Goal: Transaction & Acquisition: Book appointment/travel/reservation

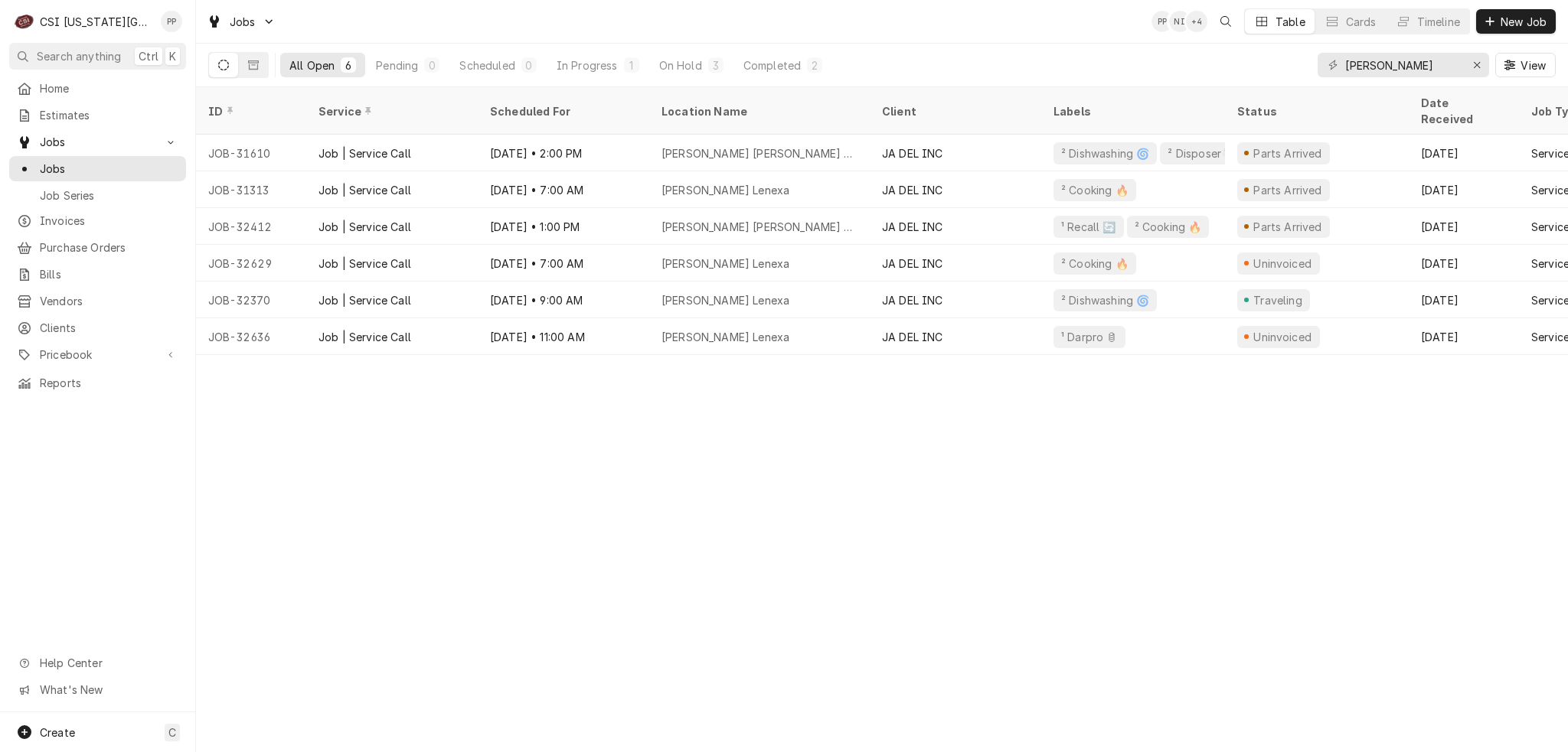
click at [239, 30] on div "Jobs" at bounding box center [241, 22] width 75 height 19
click at [1472, 69] on html "C CSI Kansas City PP Search anything Ctrl K Home Estimates Jobs Jobs Job Series…" at bounding box center [784, 376] width 1568 height 752
click at [1472, 64] on icon "Erase input" at bounding box center [1476, 65] width 8 height 11
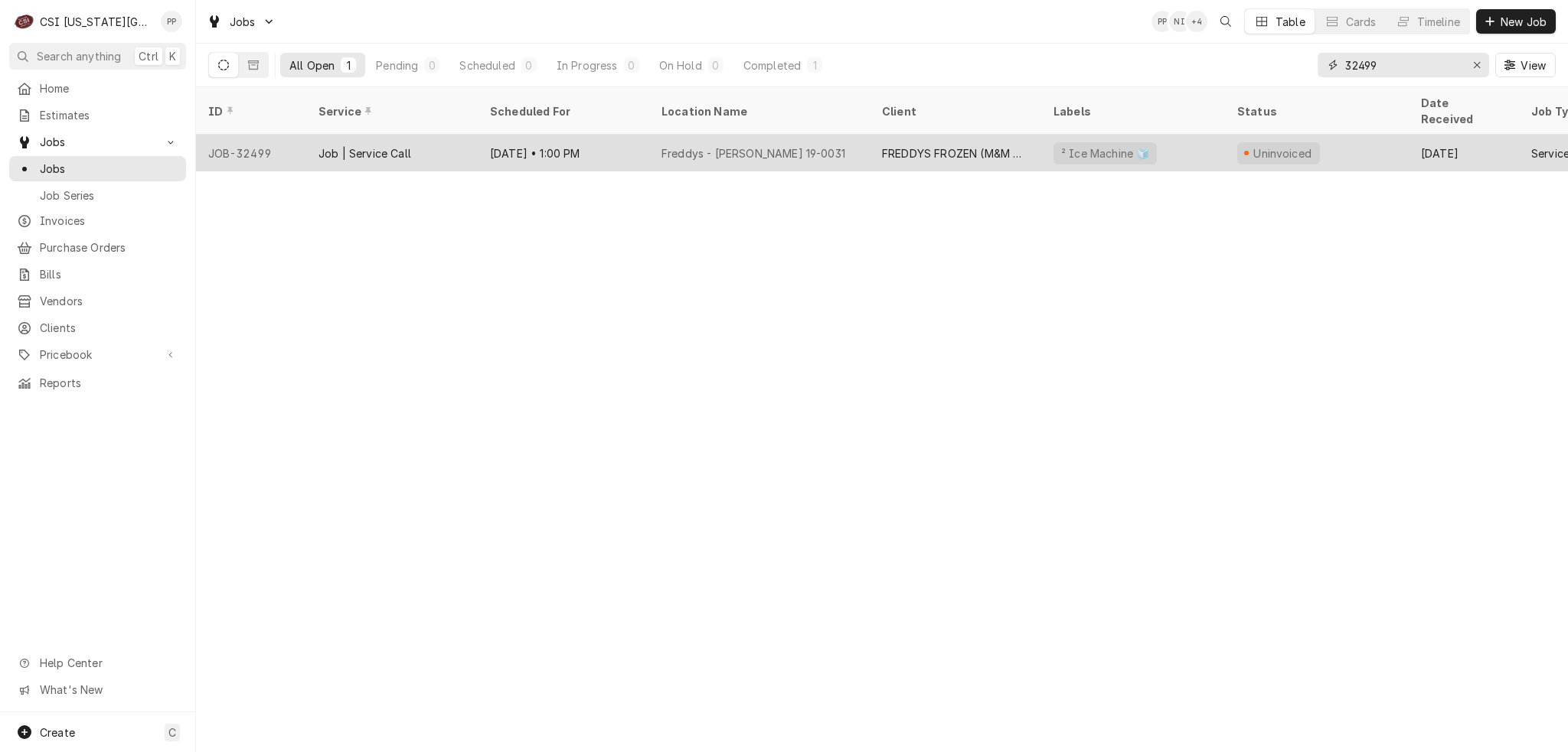
type input "32499"
click at [688, 145] on div "Freddys - Gardner 19-0031" at bounding box center [753, 153] width 184 height 16
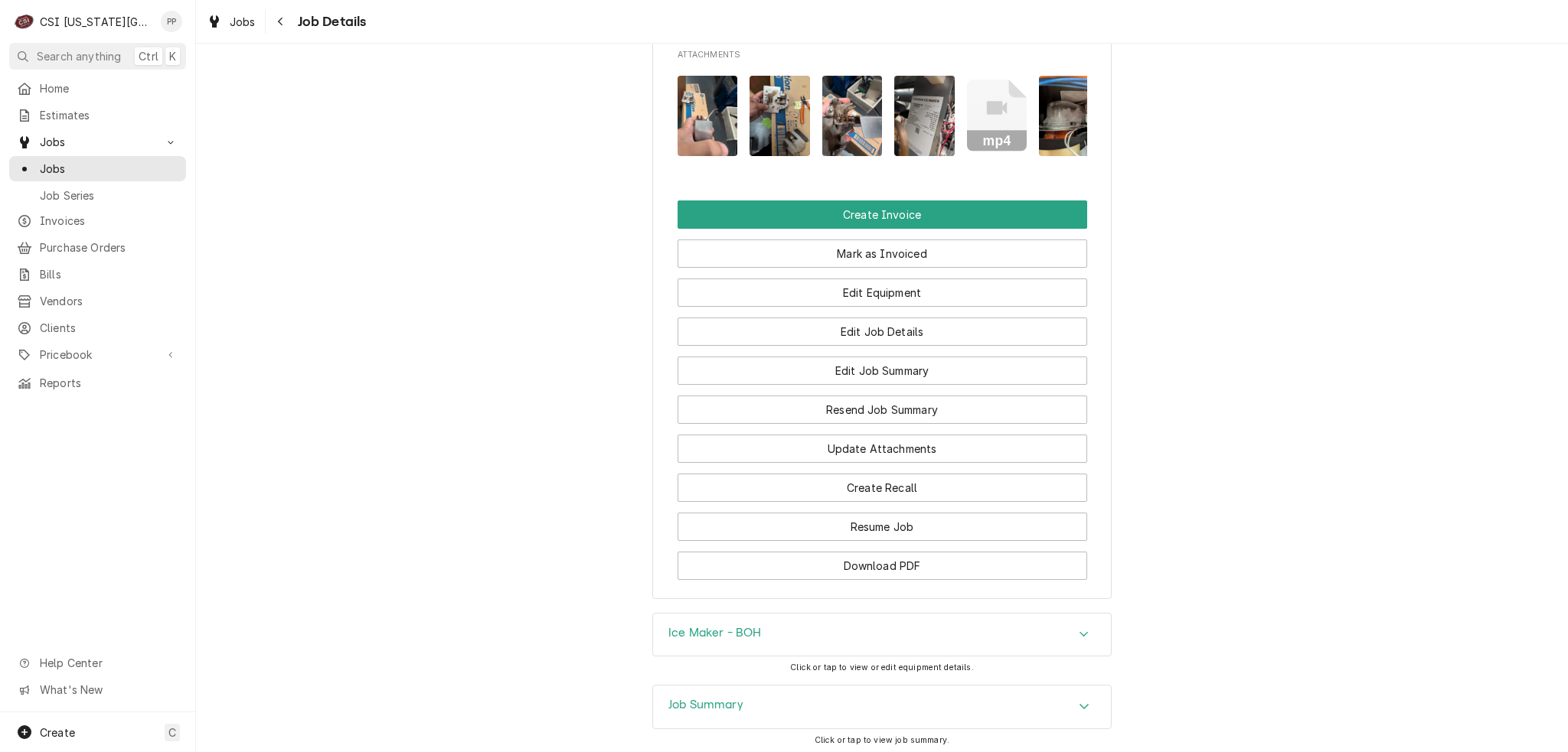
scroll to position [1787, 0]
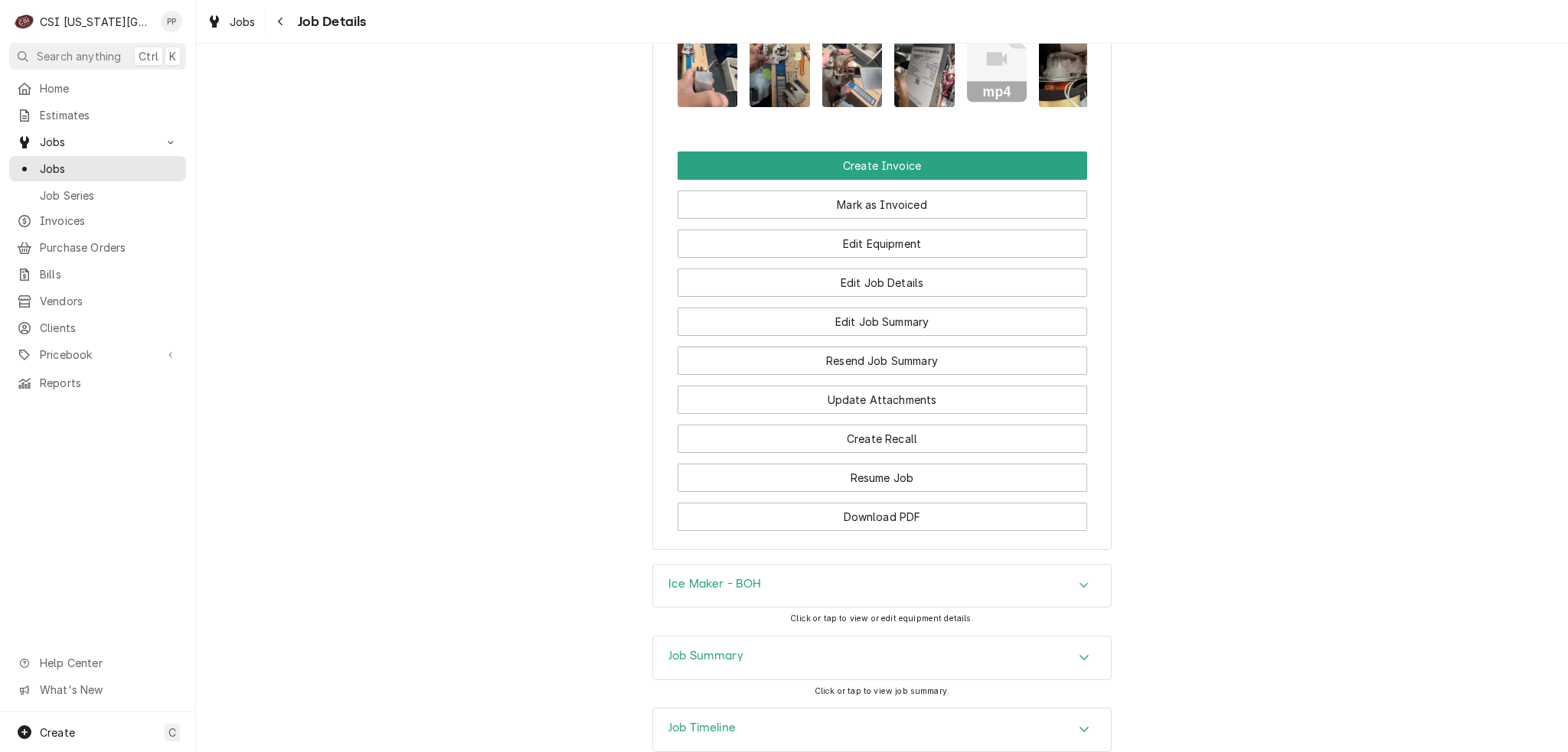
click at [876, 637] on div "Job Summary" at bounding box center [882, 658] width 458 height 43
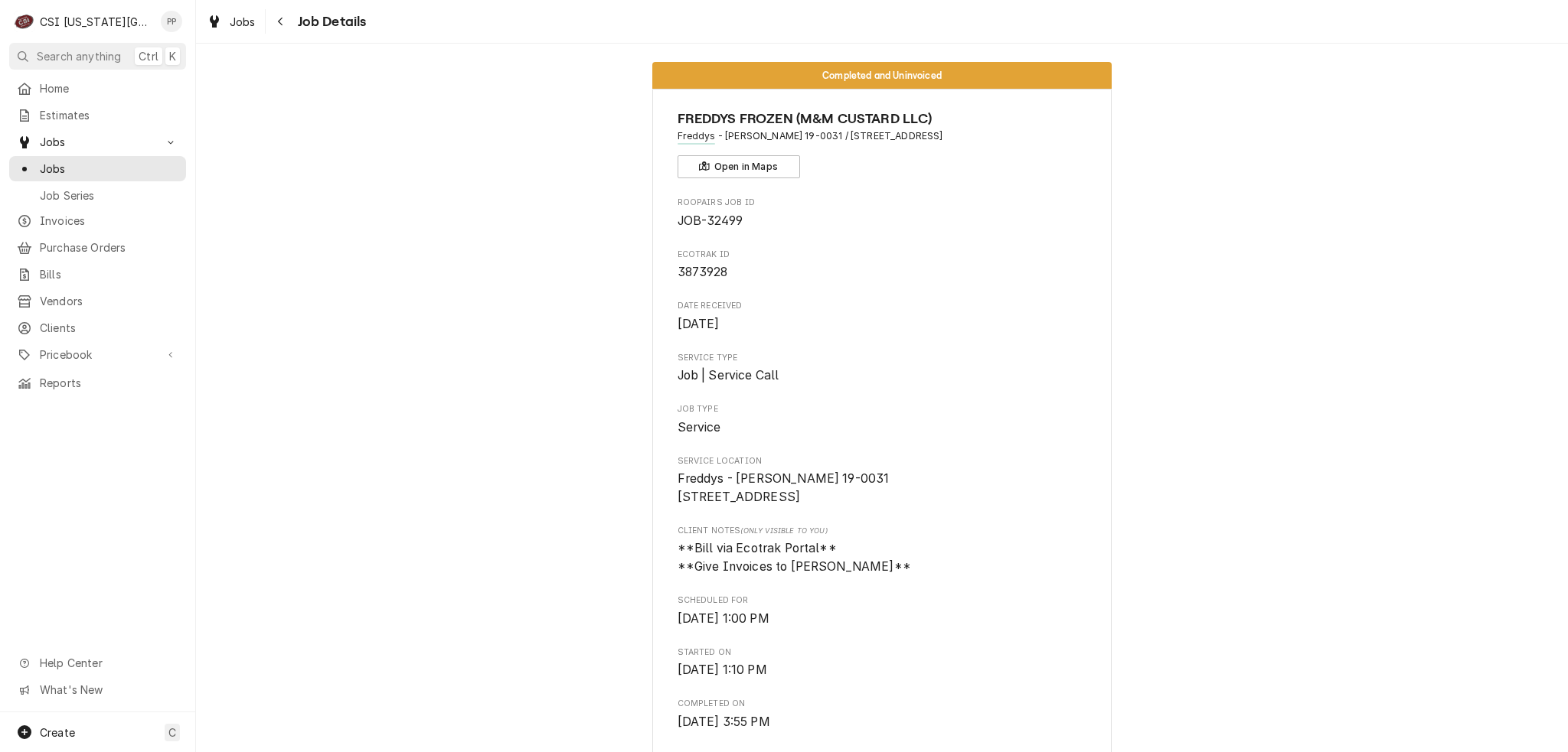
scroll to position [0, 0]
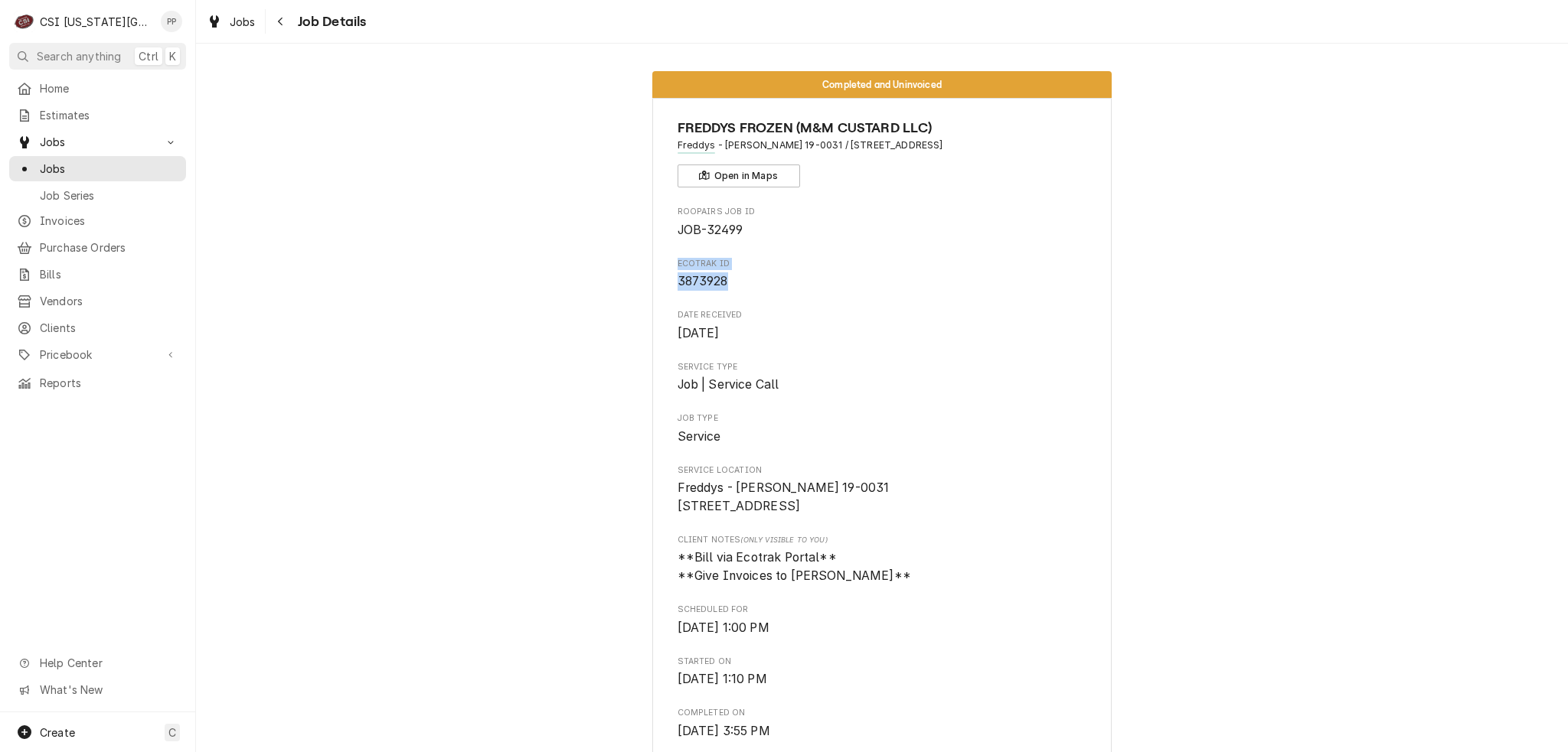
drag, startPoint x: 706, startPoint y: 281, endPoint x: 701, endPoint y: 272, distance: 10.3
copy div "Ecotrak ID 3873928"
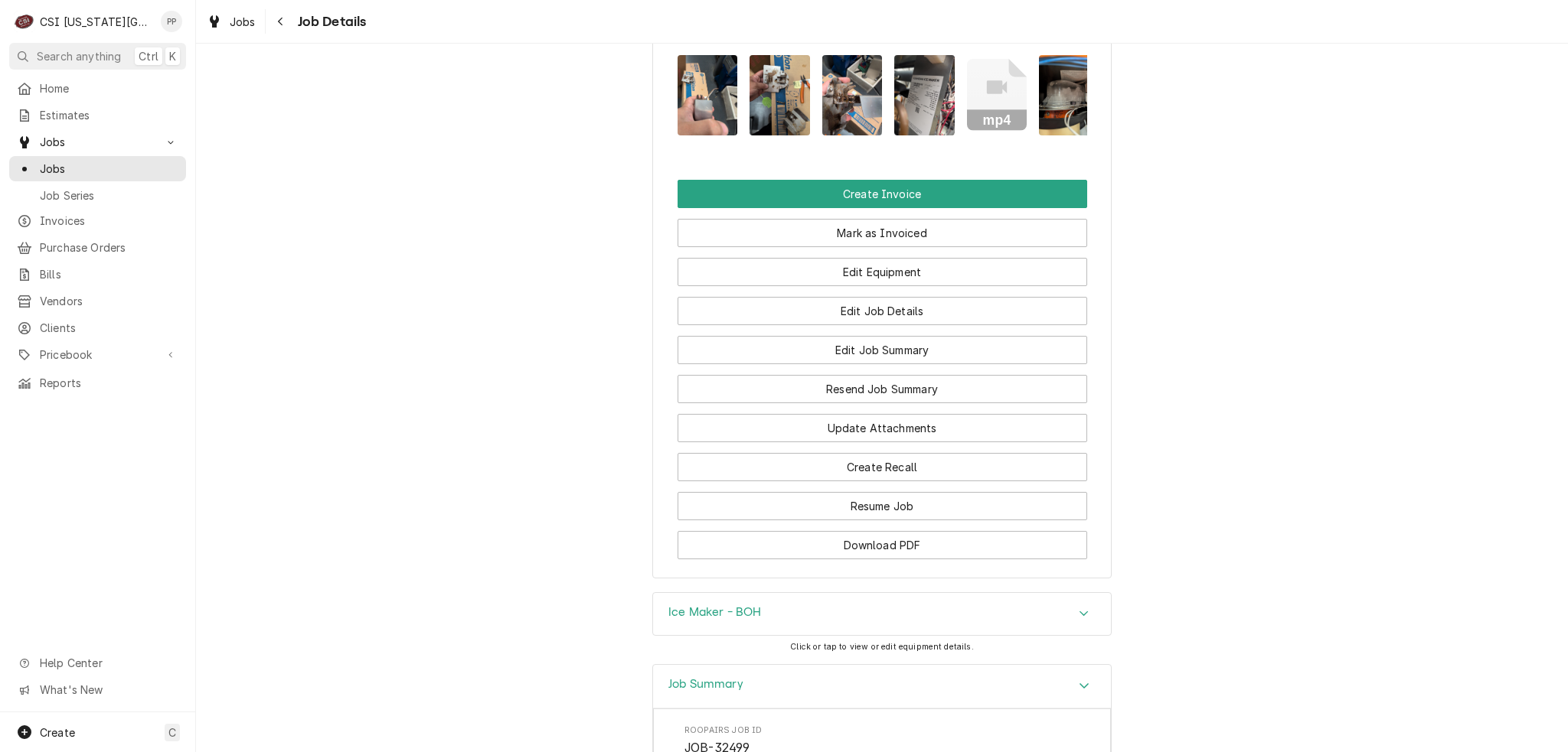
scroll to position [1760, 0]
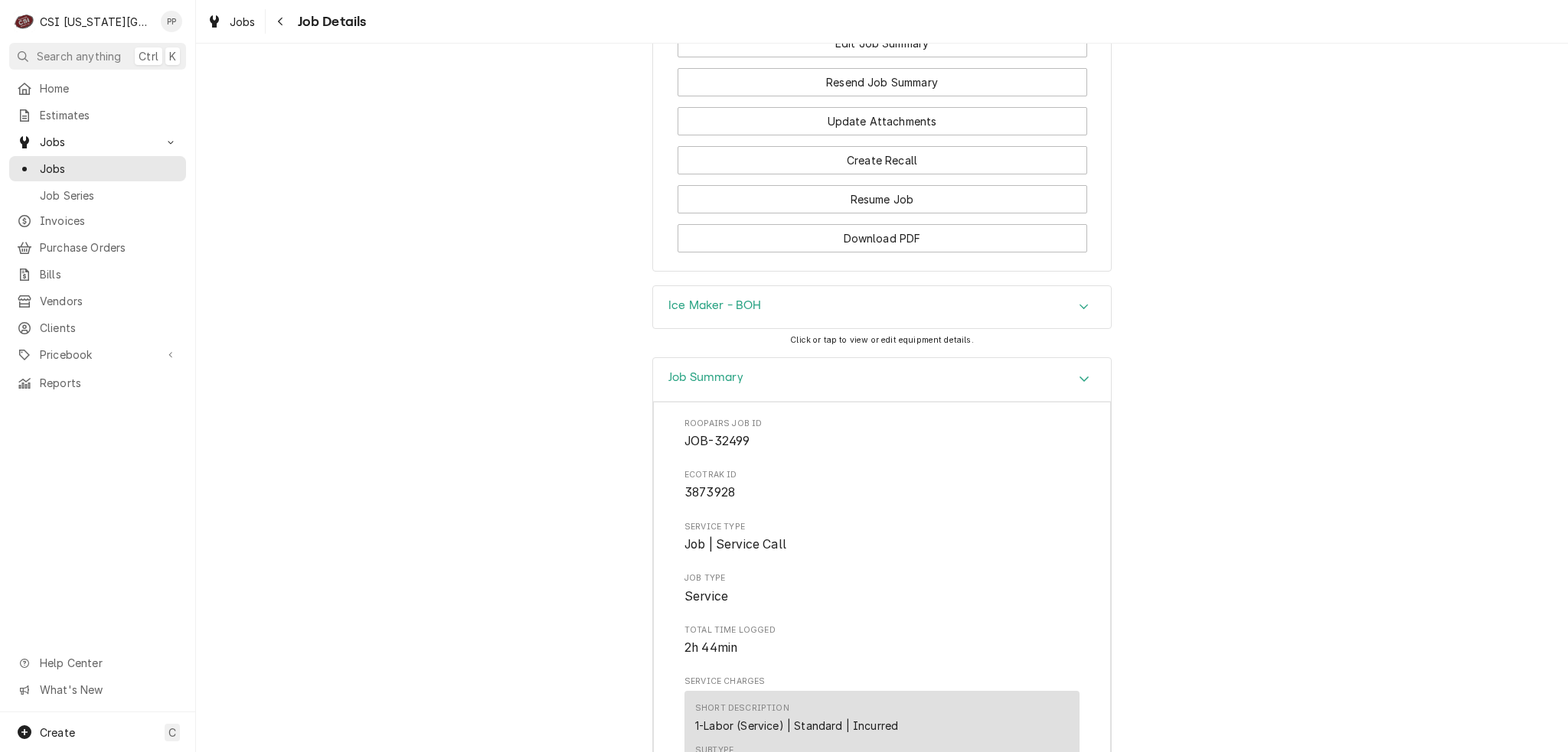
click at [882, 286] on div "Ice Maker - BOH" at bounding box center [882, 308] width 458 height 43
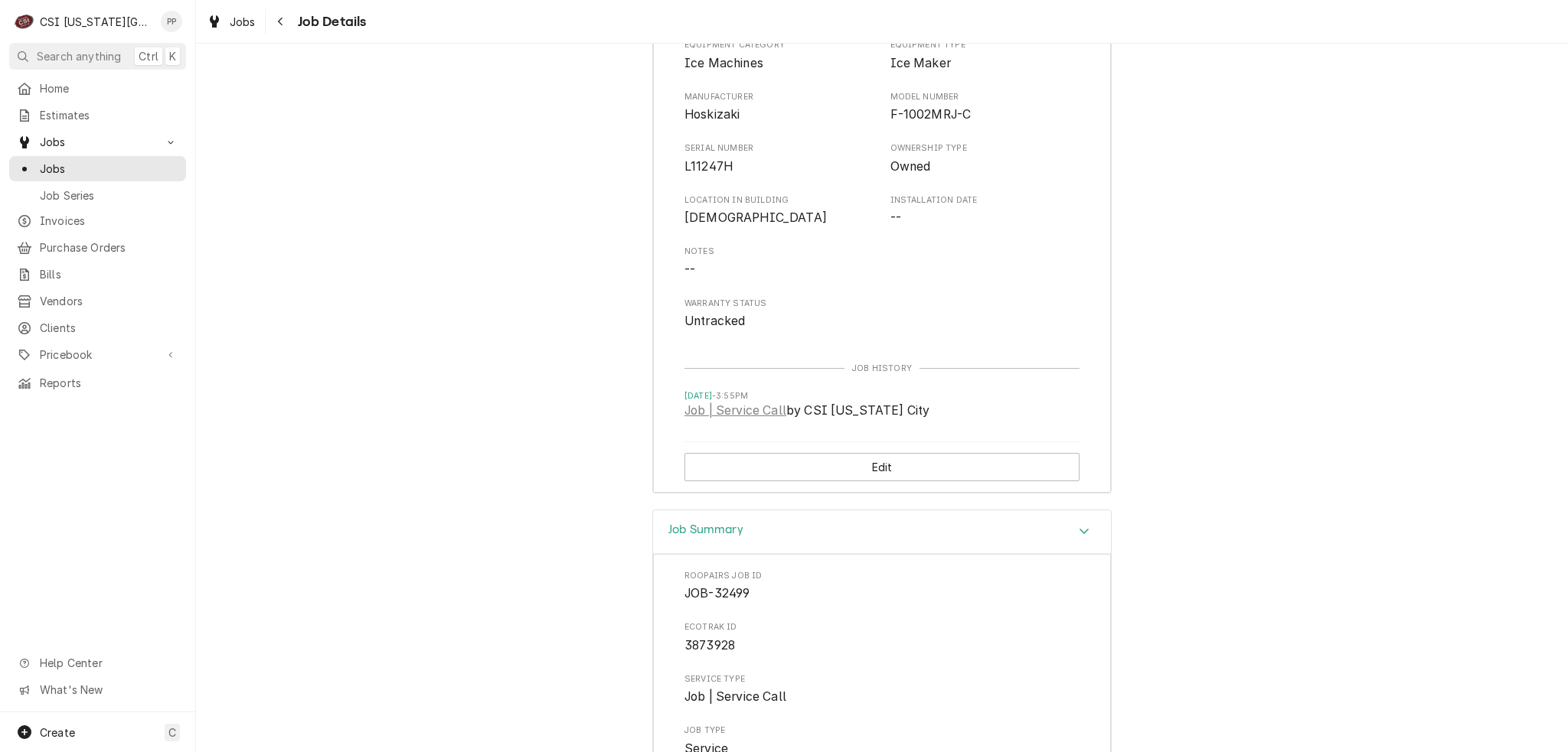
scroll to position [2219, 0]
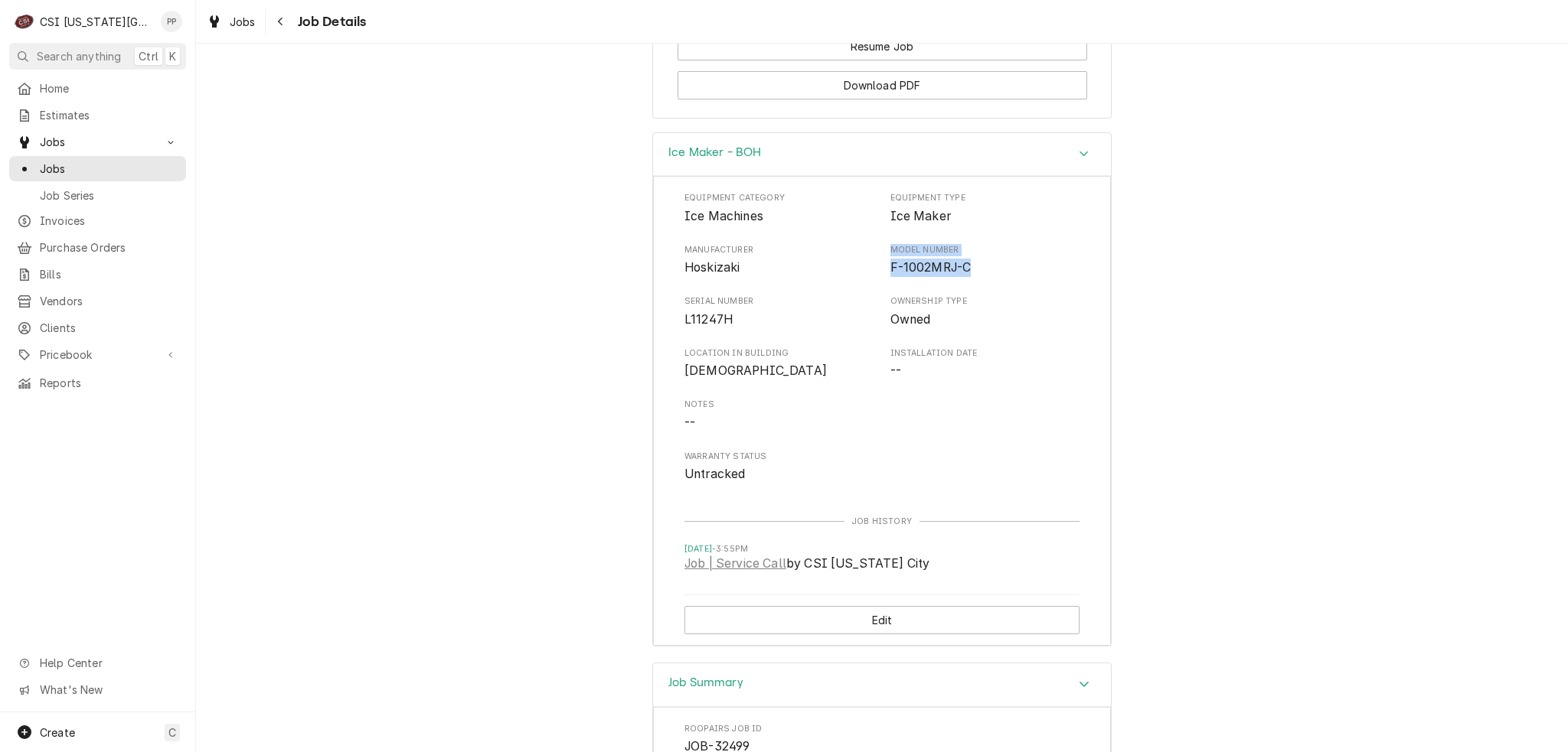
drag, startPoint x: 977, startPoint y: 170, endPoint x: 879, endPoint y: 167, distance: 98.0
click at [872, 244] on div "Manufacturer Hoskizaki Model Number F-1002MRJ-C" at bounding box center [881, 260] width 395 height 33
drag, startPoint x: 932, startPoint y: 165, endPoint x: 995, endPoint y: 159, distance: 63.3
click at [1006, 244] on span "Model Number" at bounding box center [985, 250] width 190 height 13
click at [989, 258] on span "F-1002MRJ-C" at bounding box center [985, 267] width 190 height 18
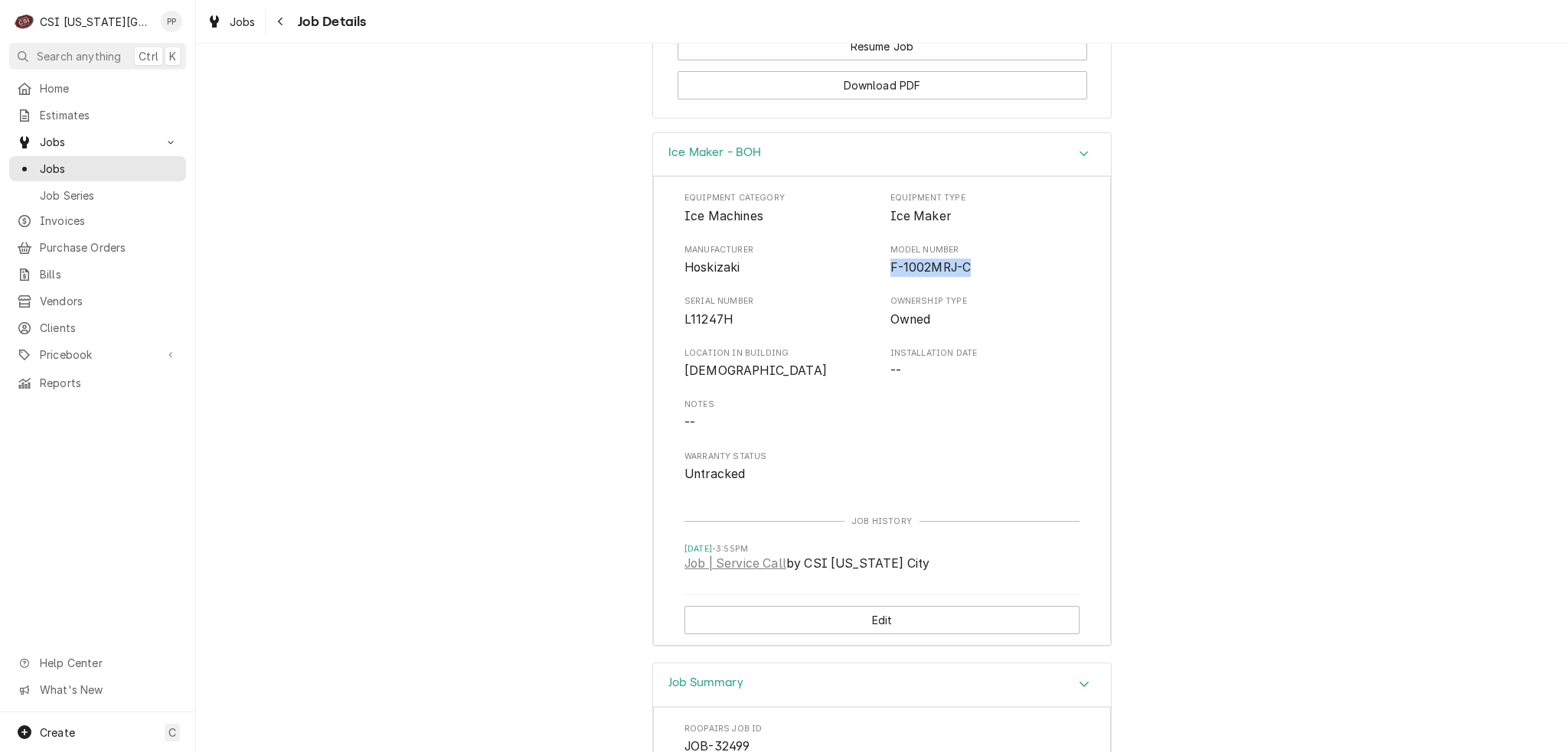
drag, startPoint x: 983, startPoint y: 168, endPoint x: 880, endPoint y: 171, distance: 103.0
click at [880, 244] on div "Manufacturer Hoskizaki Model Number F-1002MRJ-C" at bounding box center [881, 260] width 395 height 33
copy span "F-1002MRJ-C"
drag, startPoint x: 740, startPoint y: 229, endPoint x: 644, endPoint y: 222, distance: 96.3
click at [644, 222] on div "Ice Maker - BOH Equipment Category Ice Machines Equipment Type Ice Maker Manufa…" at bounding box center [881, 397] width 1372 height 530
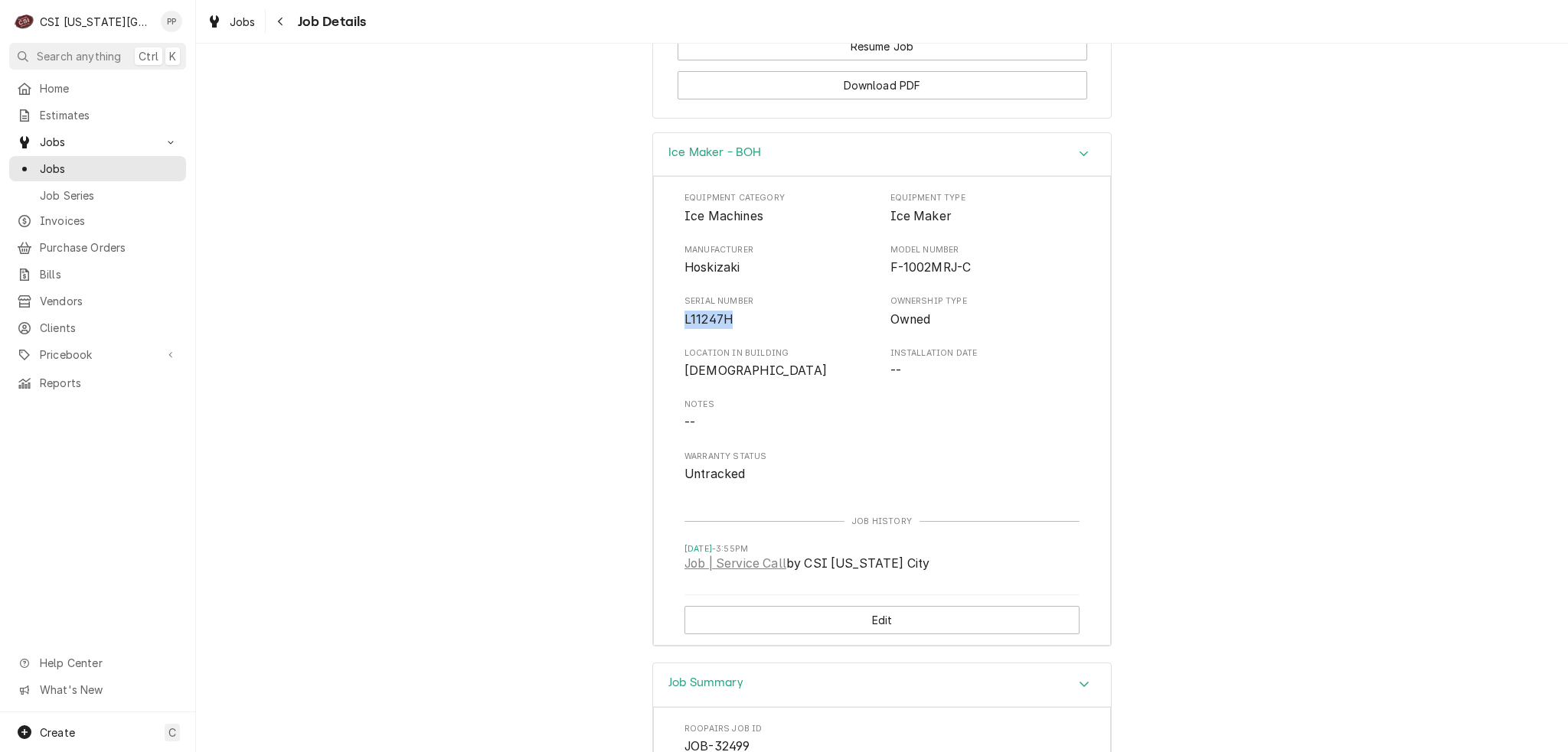
copy span "L11247H"
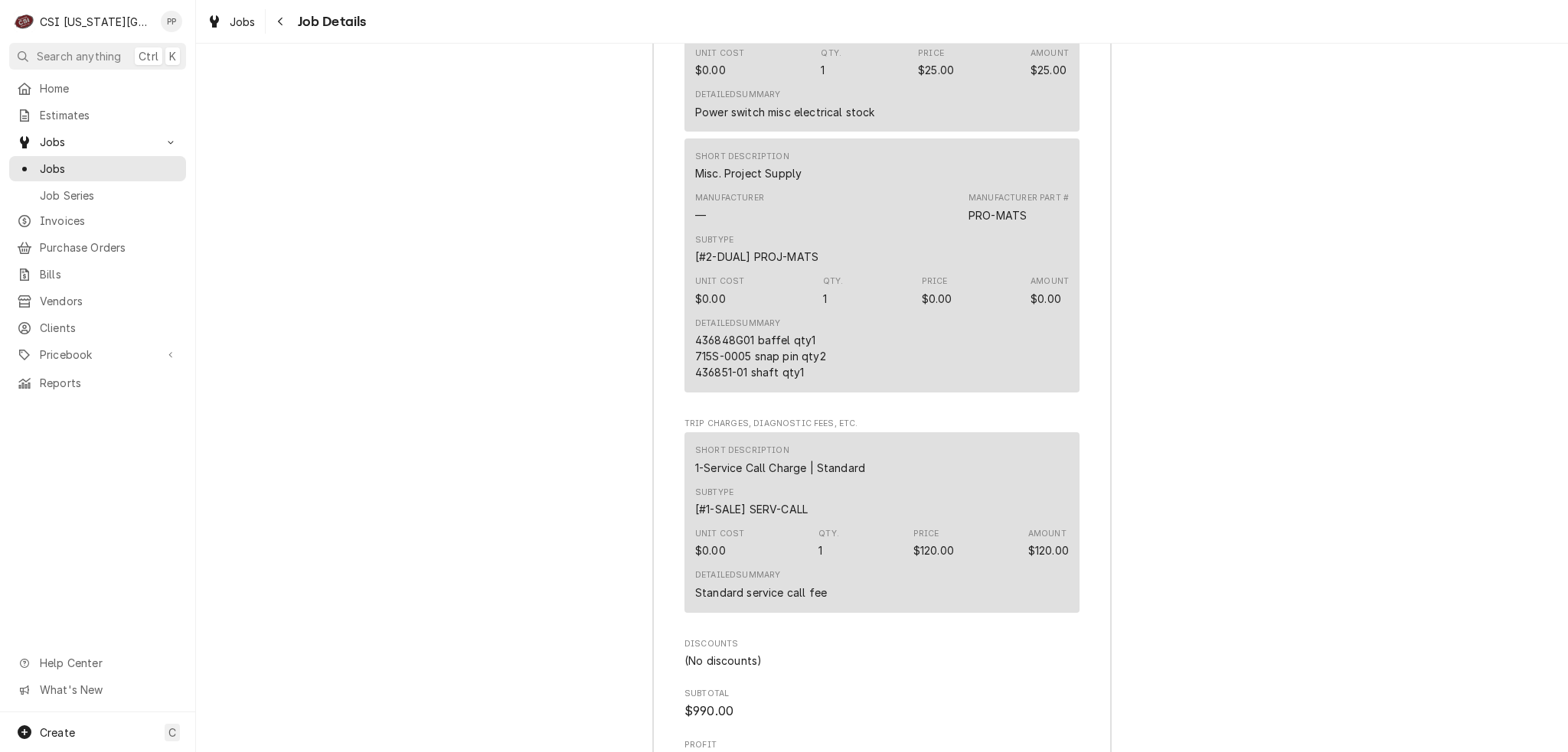
scroll to position [5355, 0]
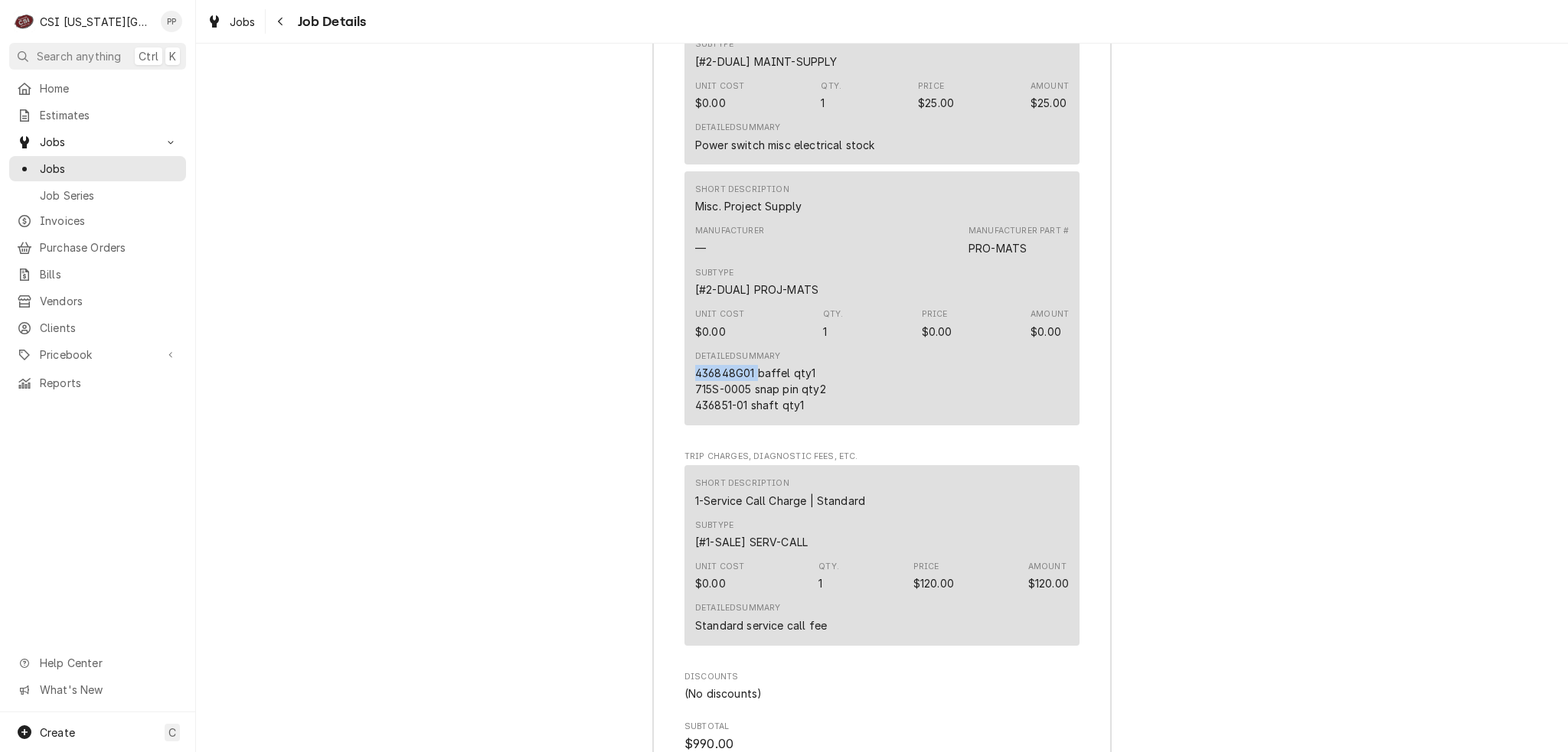
drag, startPoint x: 751, startPoint y: 272, endPoint x: 681, endPoint y: 268, distance: 70.1
click at [684, 268] on div "Short Description Misc. Project Supply Manufacturer — Manufacturer Part # PRO-M…" at bounding box center [881, 298] width 395 height 254
copy div "436848G01"
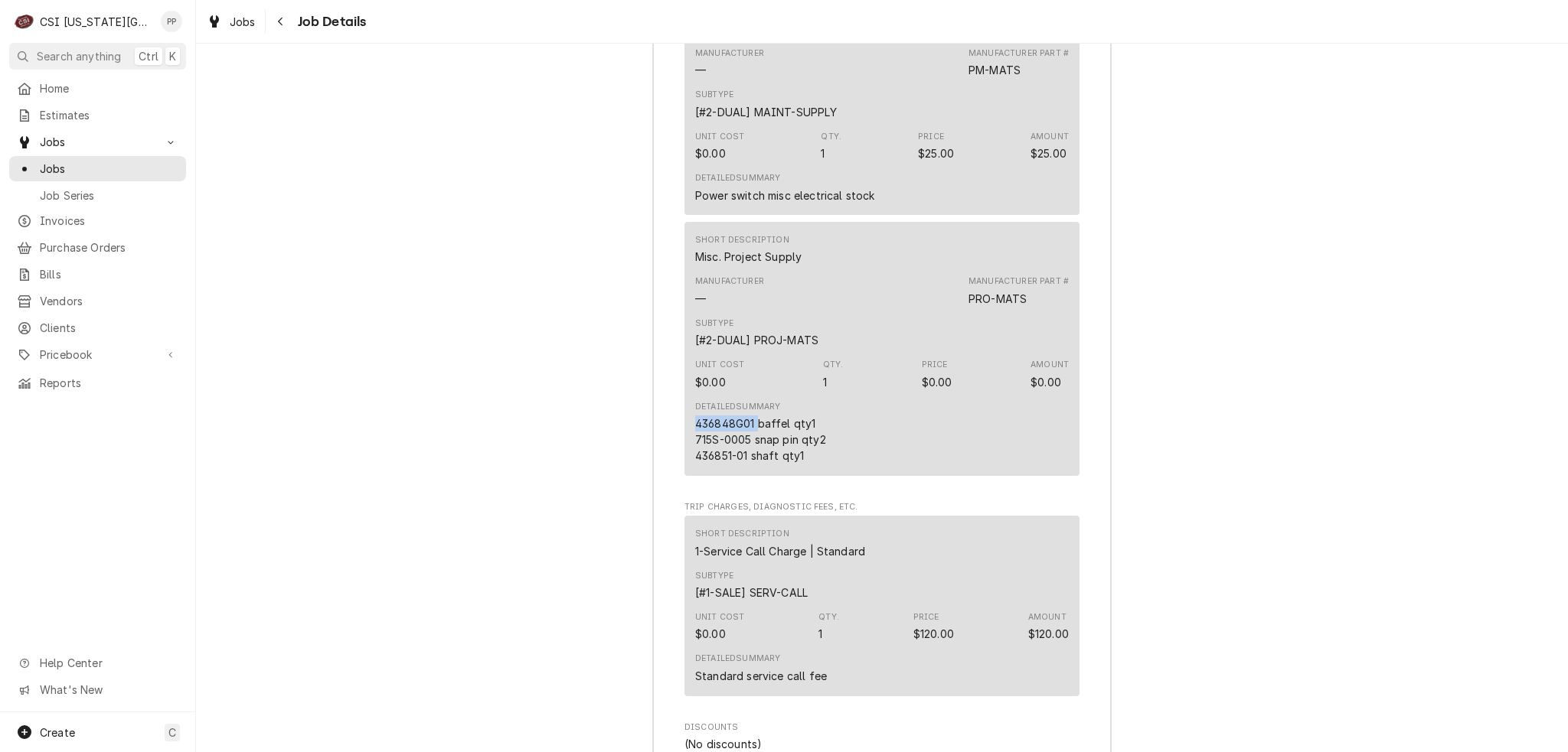
scroll to position [5279, 0]
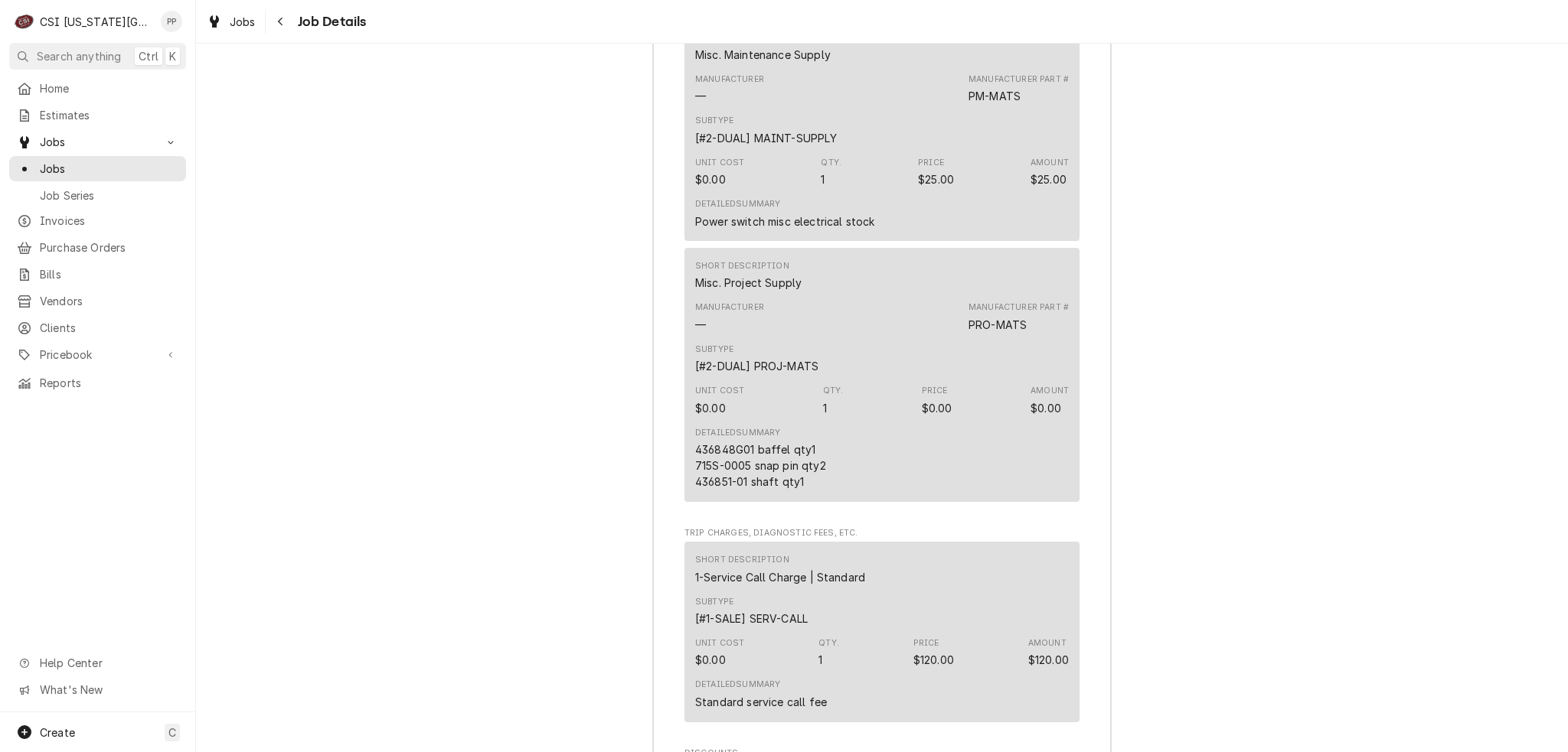
click at [857, 421] on div "Detailed Summary 436848G01 baffel qty1 715S-0005 snap pin qty2 436851-01 shaft …" at bounding box center [881, 458] width 374 height 74
click at [836, 421] on div "Detailed Summary 436848G01 baffel qty1 715S-0005 snap pin qty2 436851-01 shaft …" at bounding box center [881, 458] width 374 height 74
click at [823, 421] on div "Detailed Summary 436848G01 baffel qty1 715S-0005 snap pin qty2 436851-01 shaft …" at bounding box center [881, 458] width 374 height 74
click at [741, 441] on div "436848G01 baffel qty1 715S-0005 snap pin qty2 436851-01 shaft qty1" at bounding box center [761, 466] width 134 height 49
drag, startPoint x: 750, startPoint y: 349, endPoint x: 672, endPoint y: 342, distance: 78.3
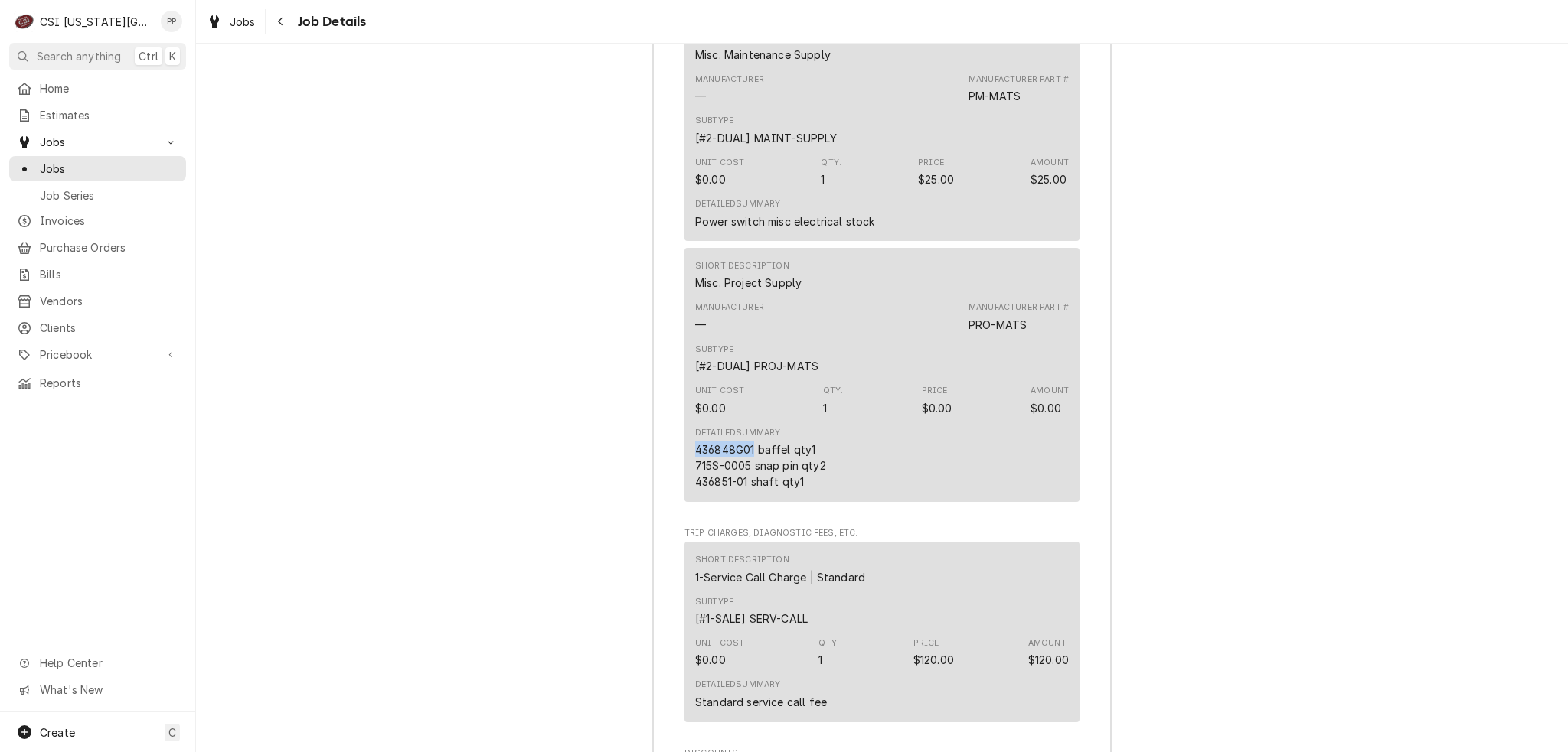
copy div "436848G01"
drag, startPoint x: 745, startPoint y: 364, endPoint x: 695, endPoint y: 362, distance: 50.0
click at [695, 441] on div "436848G01 baffel qty1 715S-0005 snap pin qty2 436851-01 shaft qty1" at bounding box center [761, 466] width 134 height 49
click at [756, 441] on div "436848G01 baffel qty1 715S-0005 snap pin qty2 436851-01 shaft qty1" at bounding box center [761, 466] width 134 height 49
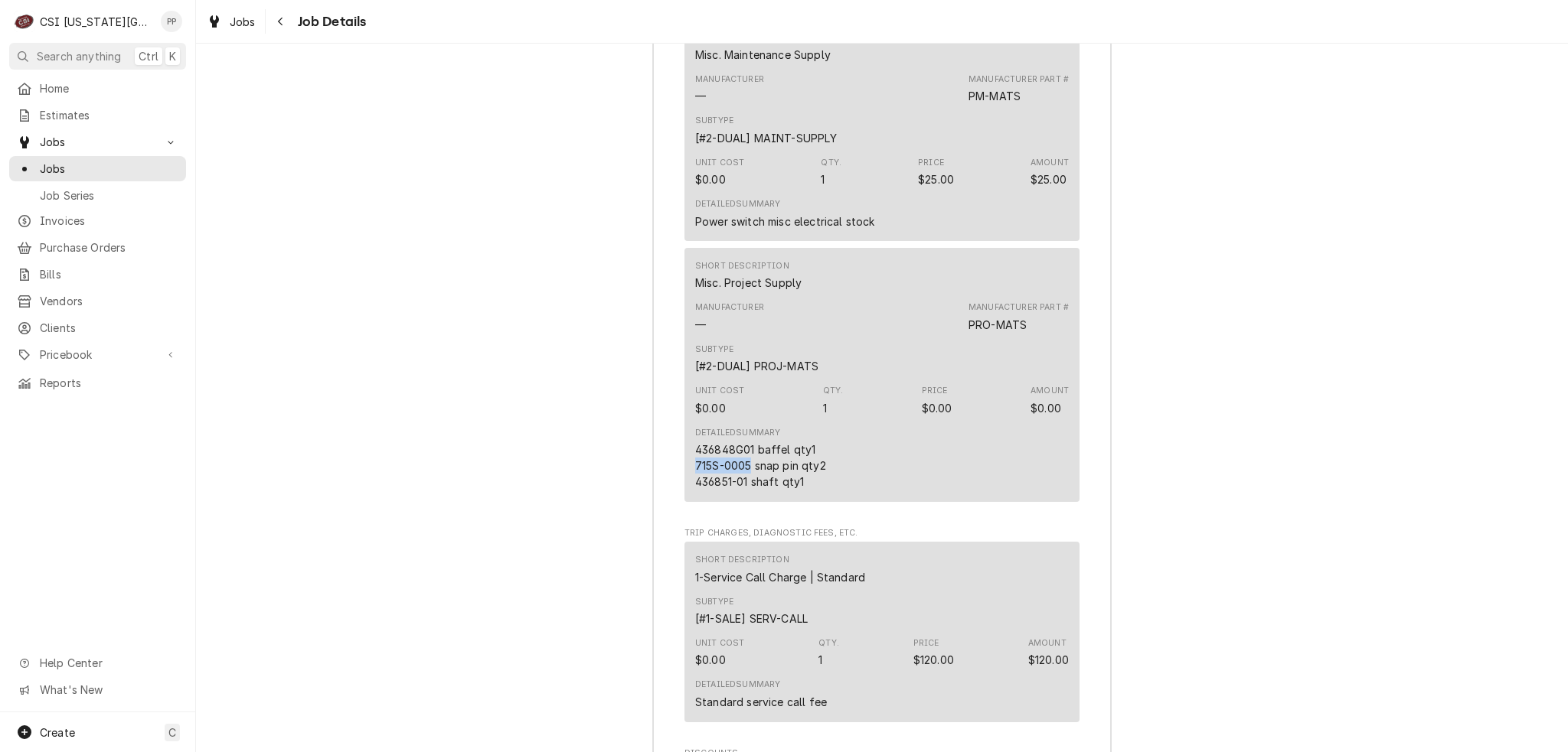
drag, startPoint x: 744, startPoint y: 364, endPoint x: 661, endPoint y: 361, distance: 83.1
copy div "715S-0005"
drag, startPoint x: 751, startPoint y: 347, endPoint x: 664, endPoint y: 347, distance: 87.0
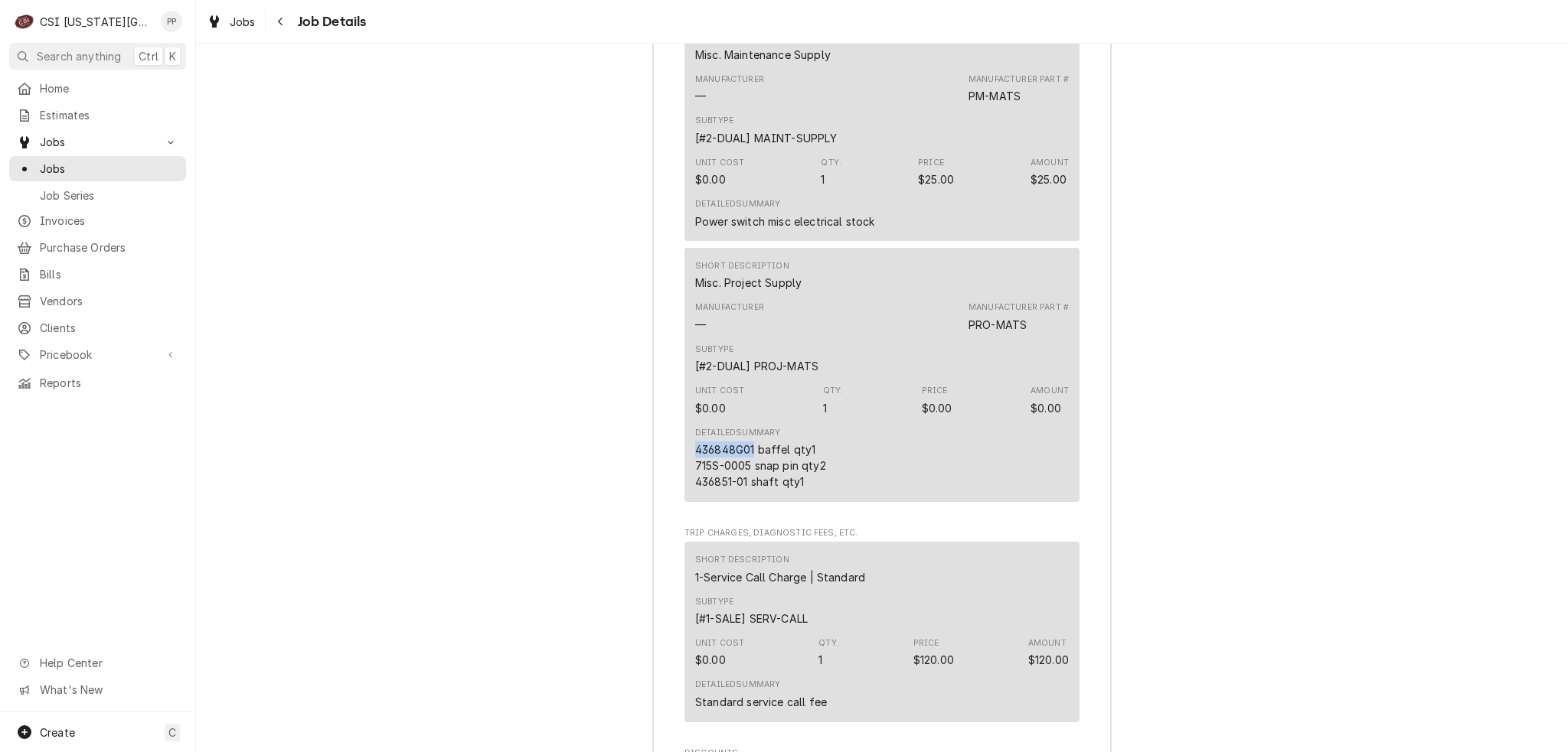
copy div "436848G01"
drag, startPoint x: 744, startPoint y: 376, endPoint x: 660, endPoint y: 379, distance: 84.1
copy div "436851-01"
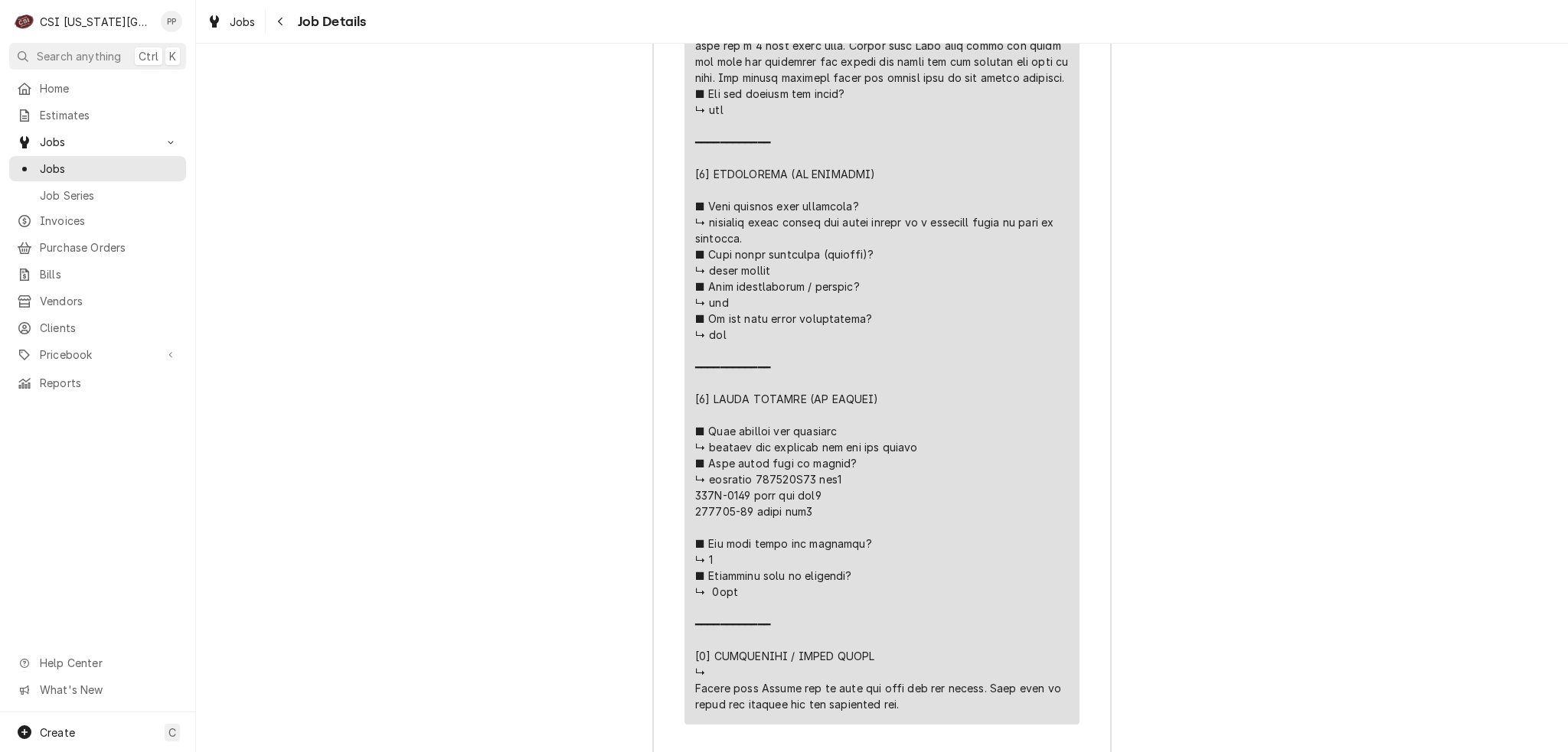
scroll to position [4535, 0]
drag, startPoint x: 806, startPoint y: 143, endPoint x: 997, endPoint y: 135, distance: 191.2
click at [997, 135] on div "Line Item" at bounding box center [881, 52] width 374 height 1318
click at [998, 140] on div "Line Item" at bounding box center [881, 52] width 374 height 1318
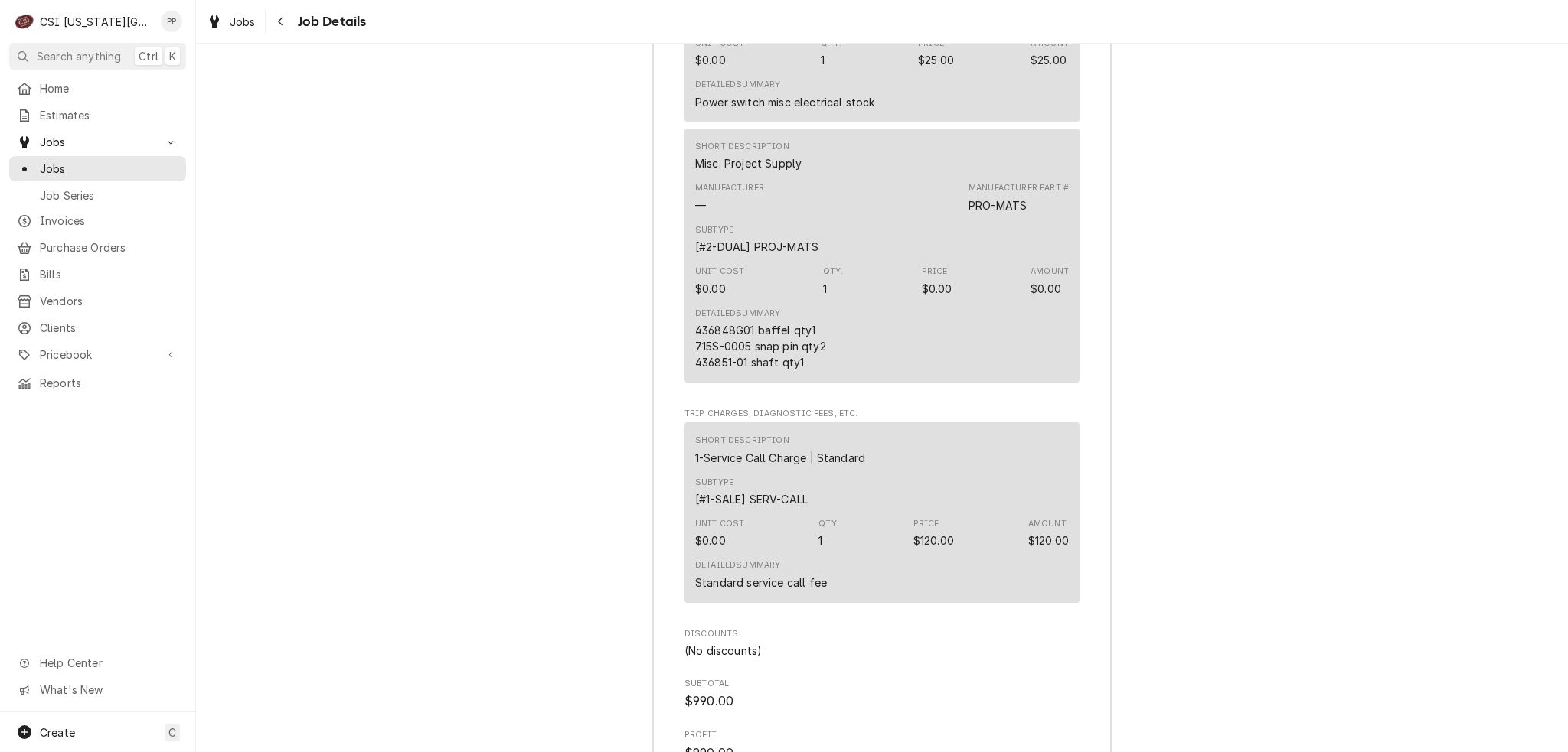
scroll to position [5223, 0]
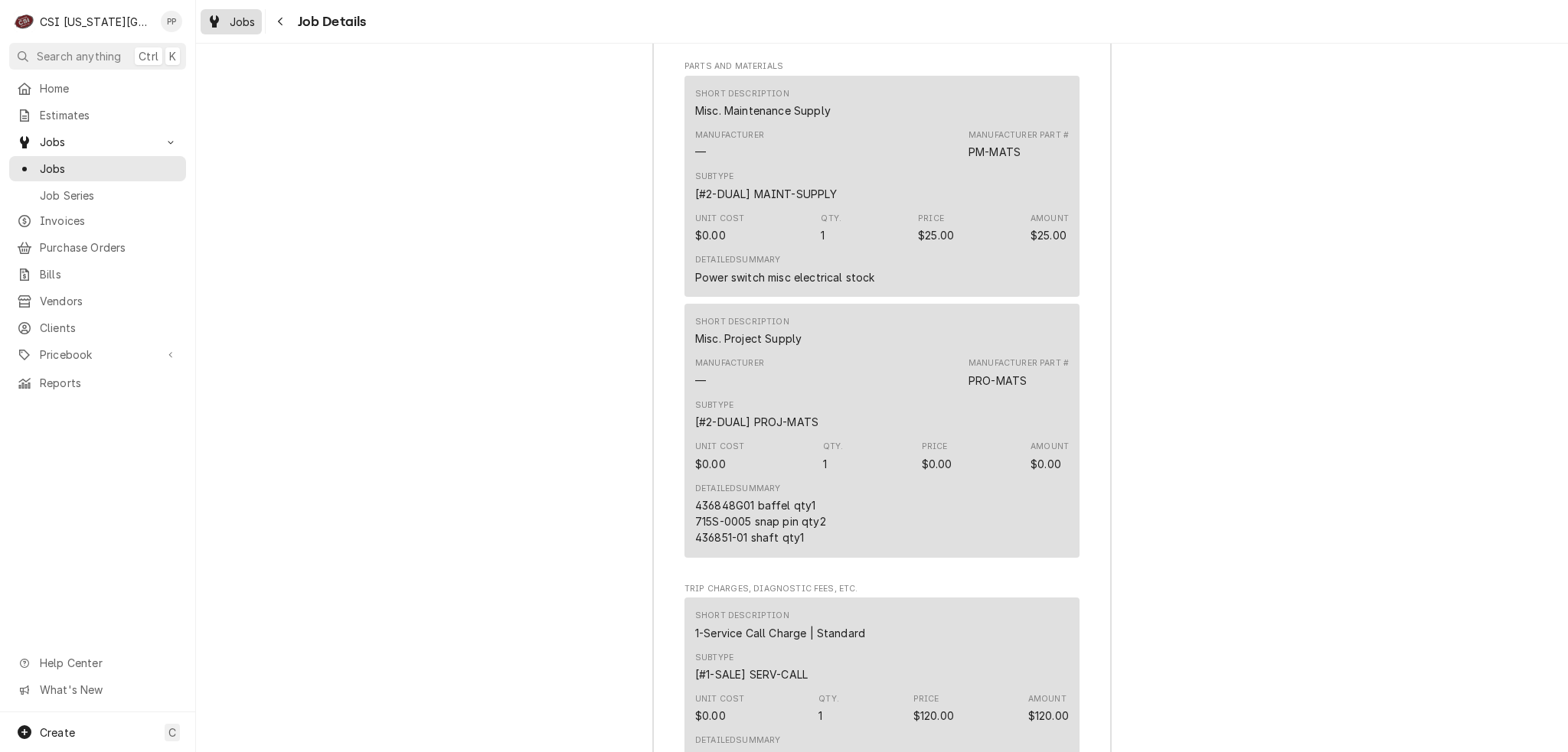
click at [218, 18] on icon "Dynamic Content Wrapper" at bounding box center [214, 22] width 9 height 13
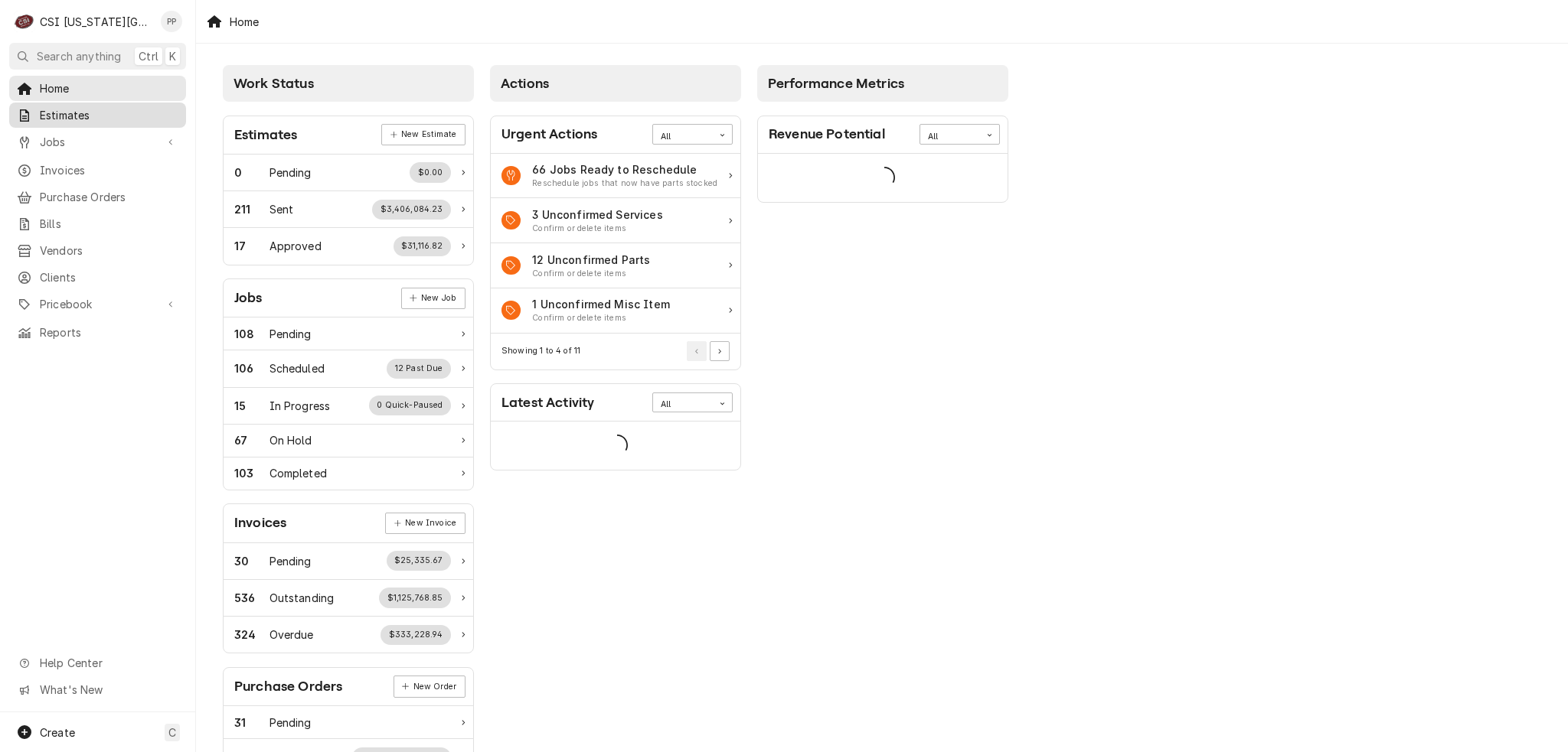
drag, startPoint x: 88, startPoint y: 110, endPoint x: 114, endPoint y: 113, distance: 26.2
click at [89, 110] on span "Estimates" at bounding box center [109, 115] width 139 height 16
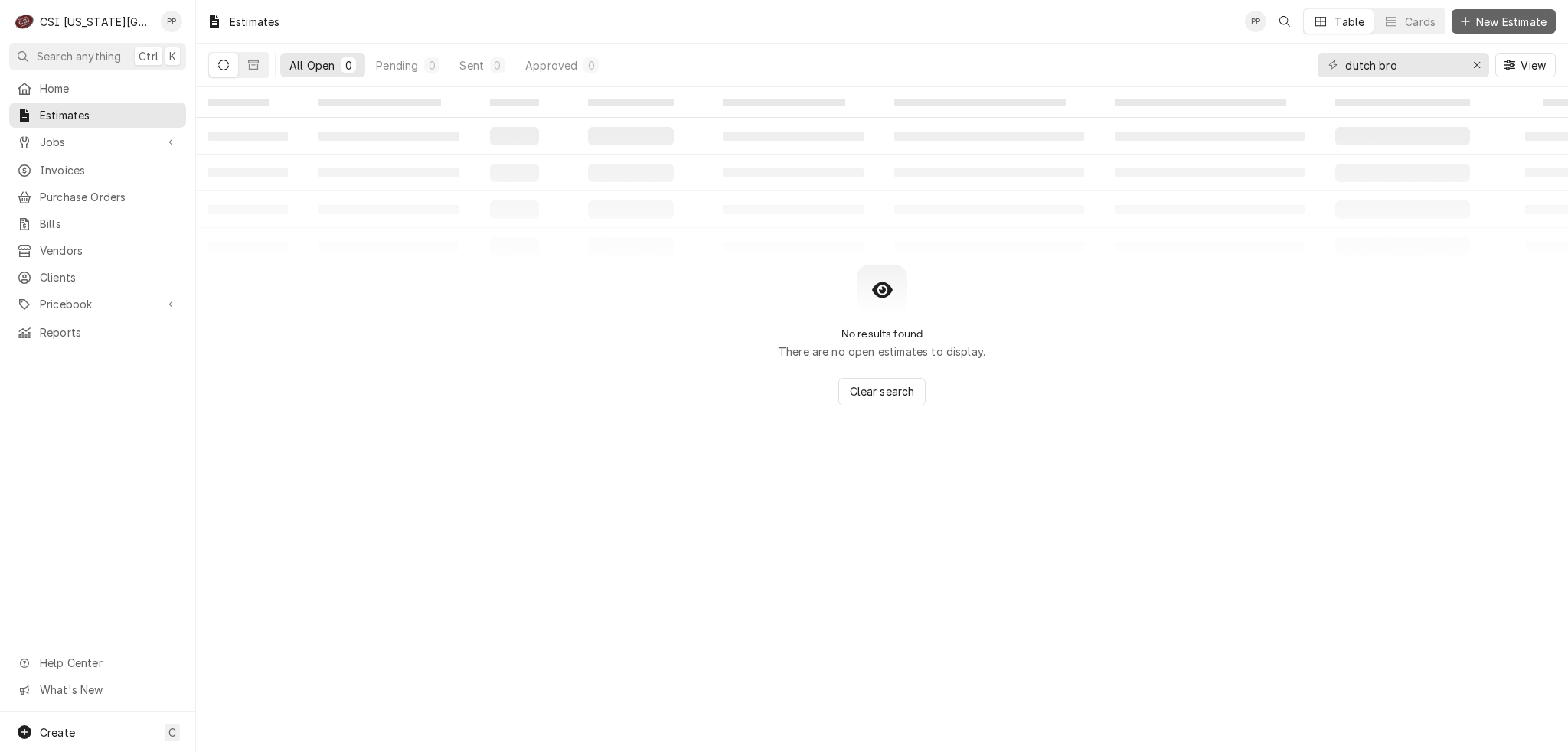
click at [1512, 28] on span "New Estimate" at bounding box center [1510, 22] width 77 height 16
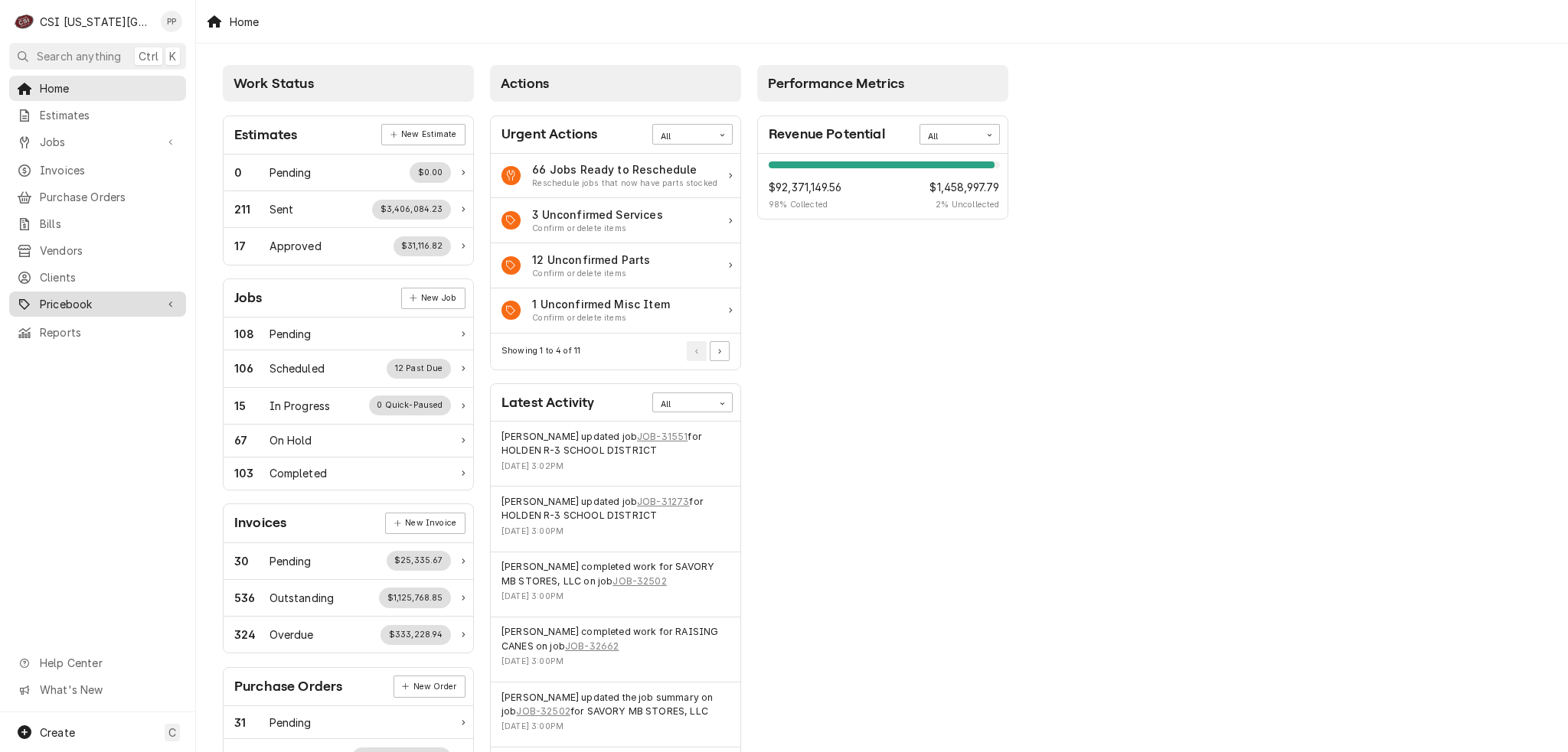
click at [95, 299] on span "Pricebook" at bounding box center [97, 304] width 115 height 16
click at [114, 349] on span "Parts & Materials" at bounding box center [109, 358] width 139 height 16
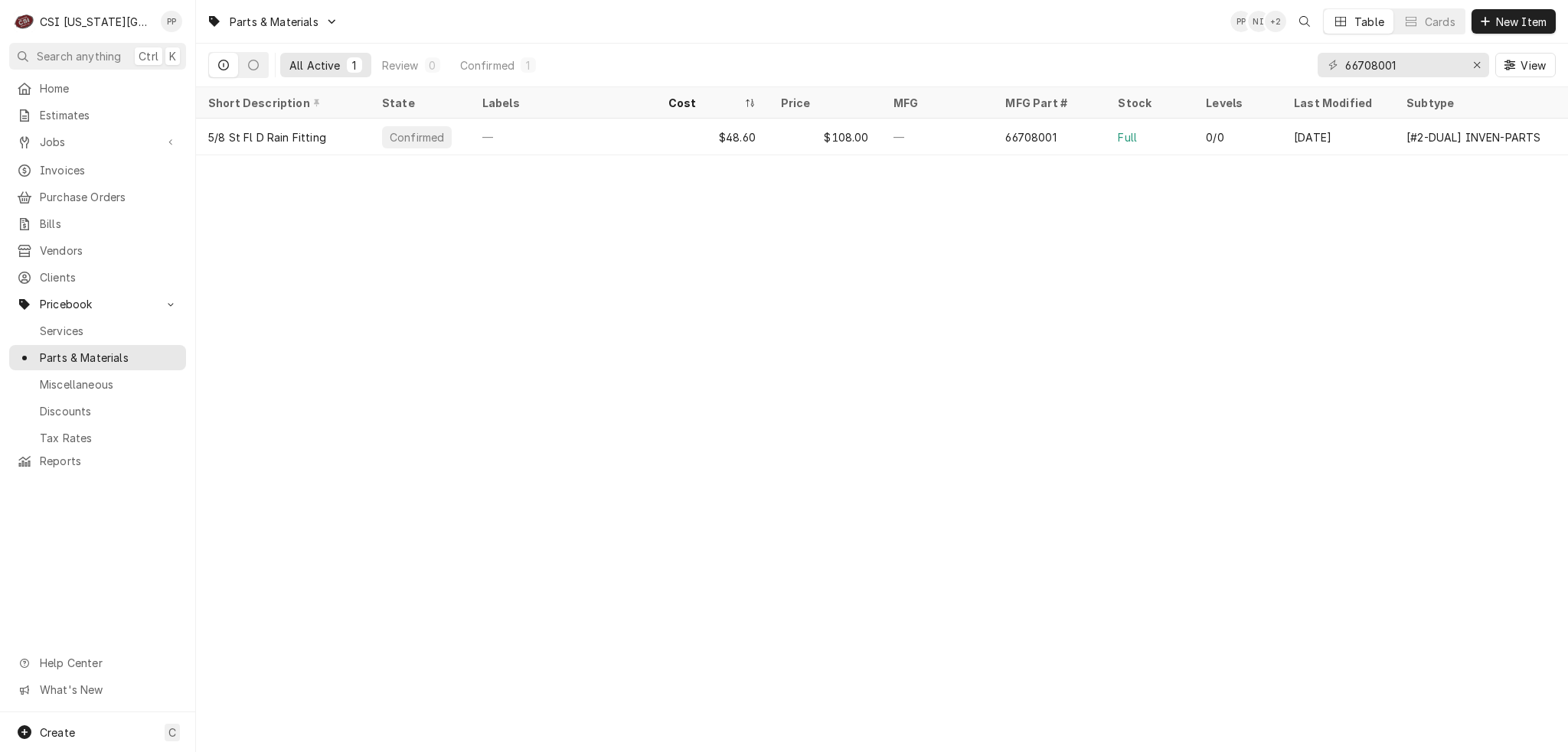
click at [1498, 58] on button "View" at bounding box center [1525, 65] width 60 height 24
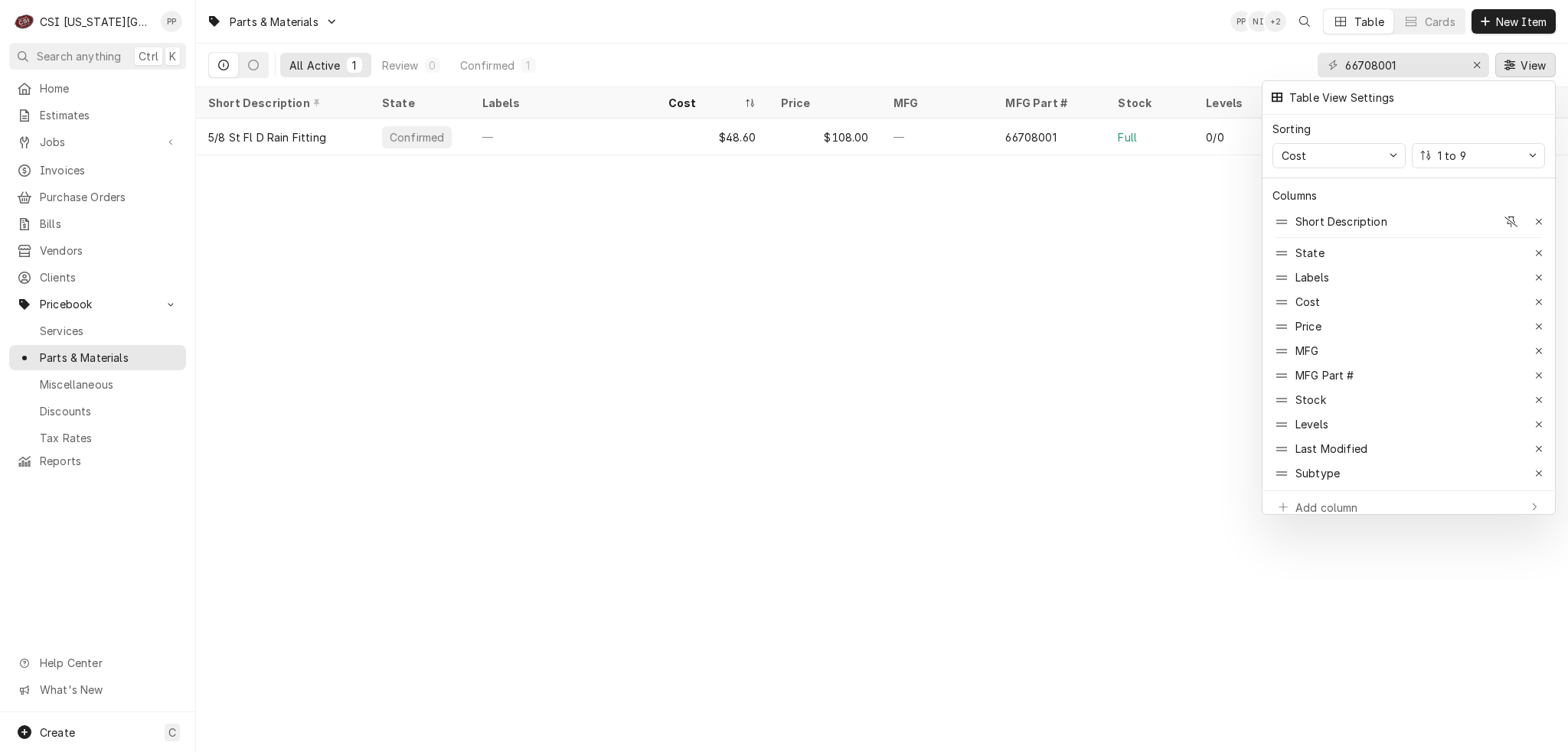
click at [1475, 64] on div at bounding box center [784, 376] width 1568 height 752
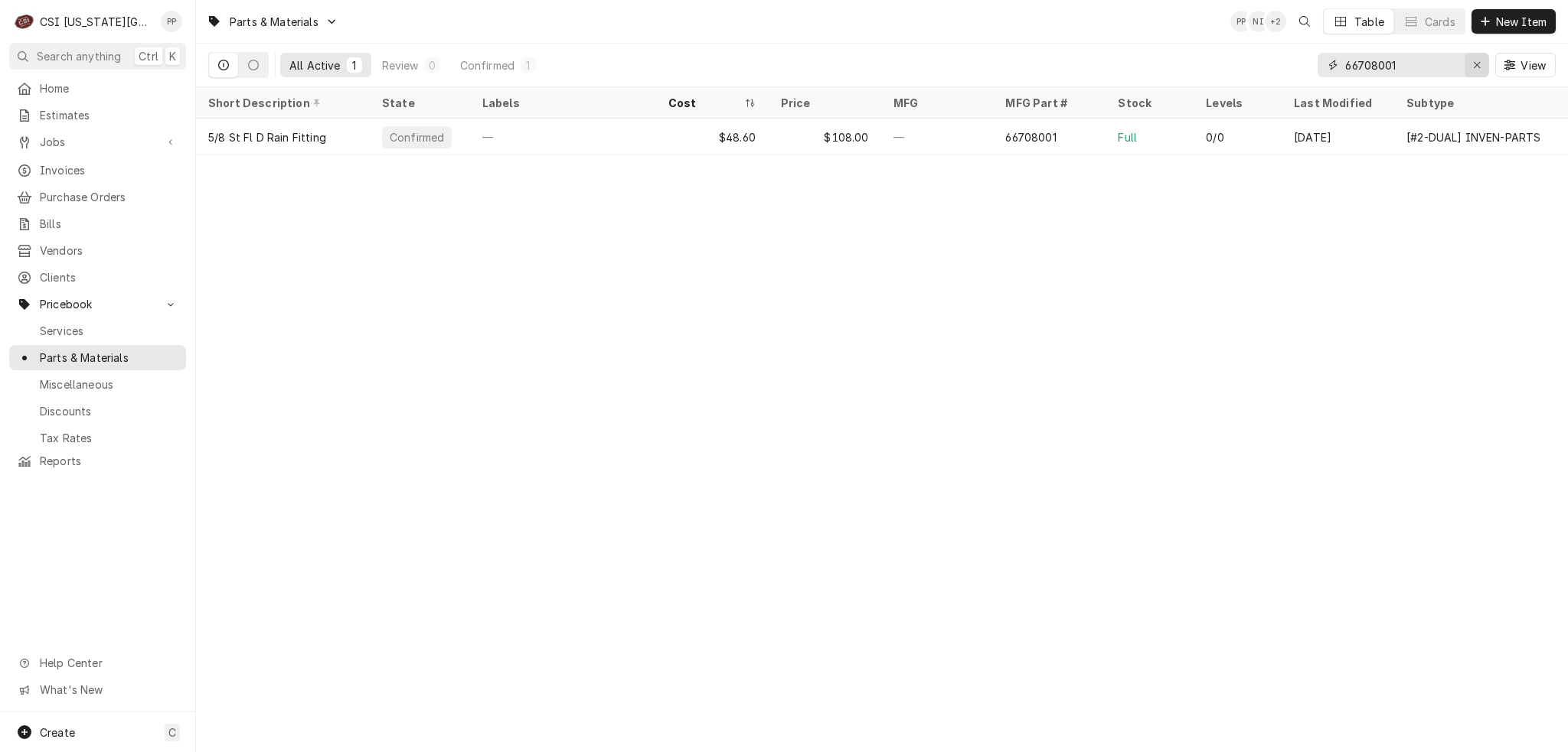
drag, startPoint x: 1477, startPoint y: 62, endPoint x: 1433, endPoint y: 61, distance: 44.0
click at [1476, 62] on icon "Erase input" at bounding box center [1476, 65] width 8 height 11
click at [1433, 61] on input "Dynamic Content Wrapper" at bounding box center [1402, 65] width 114 height 24
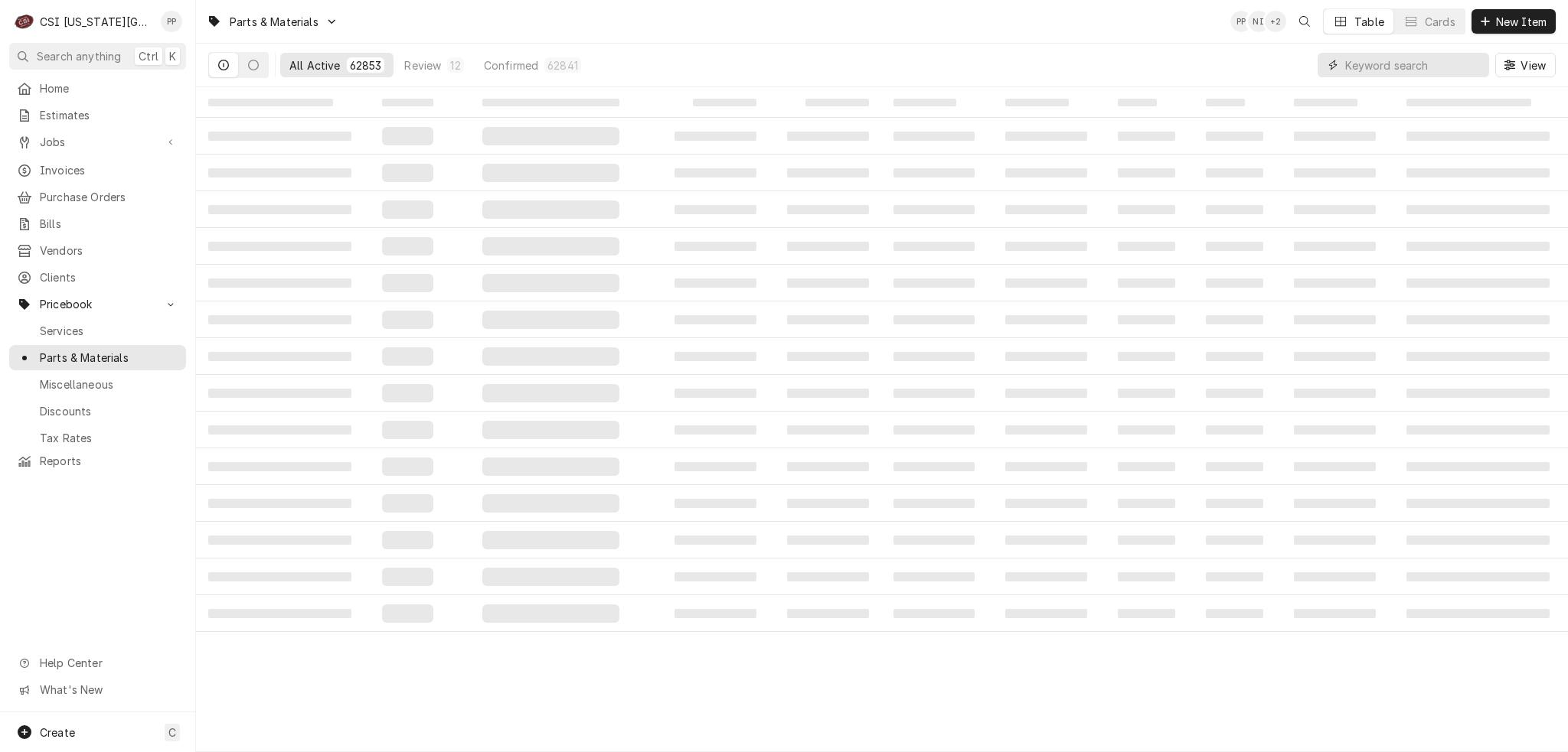
paste input "436848G01"
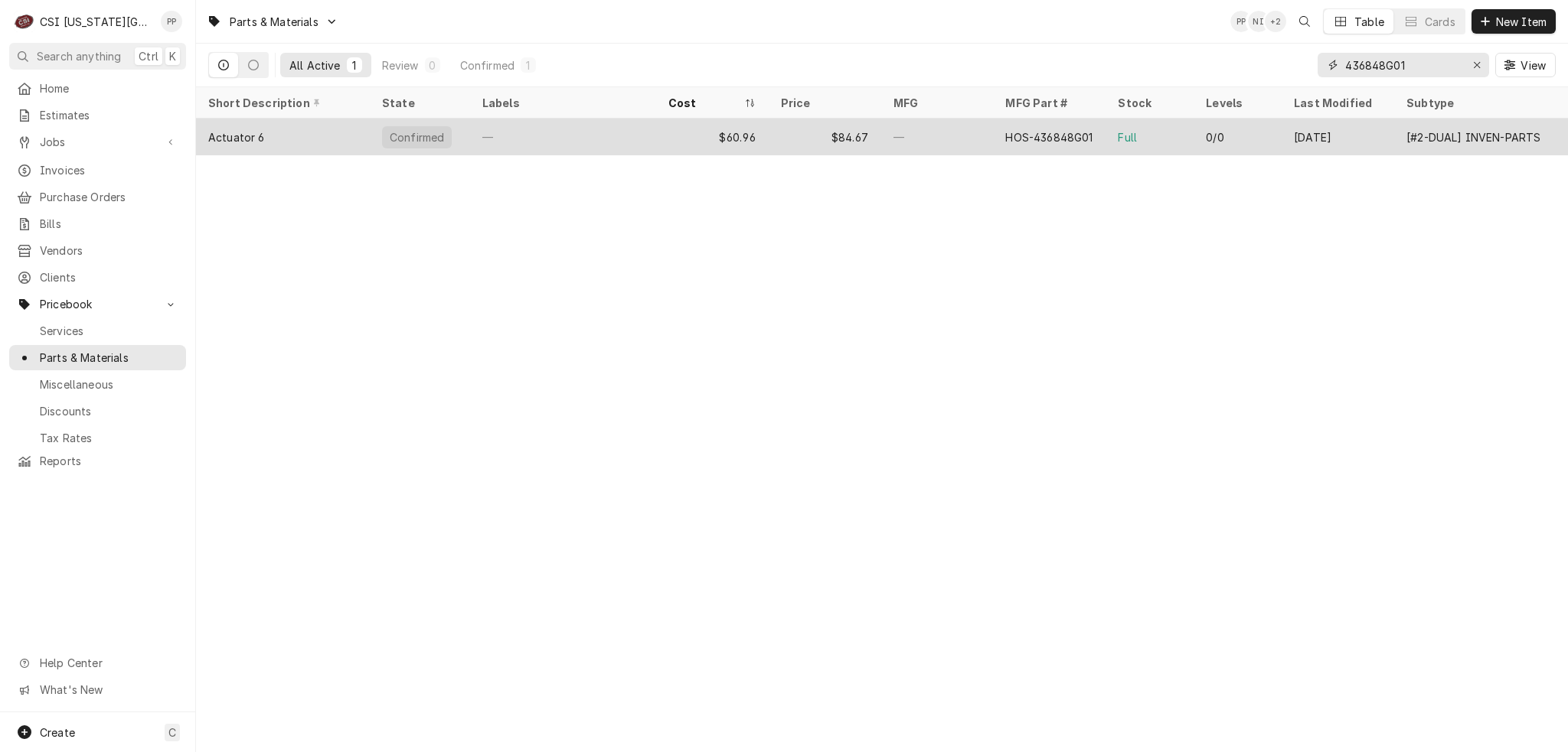
type input "436848G01"
click at [237, 134] on div "Actuator 6" at bounding box center [236, 138] width 57 height 16
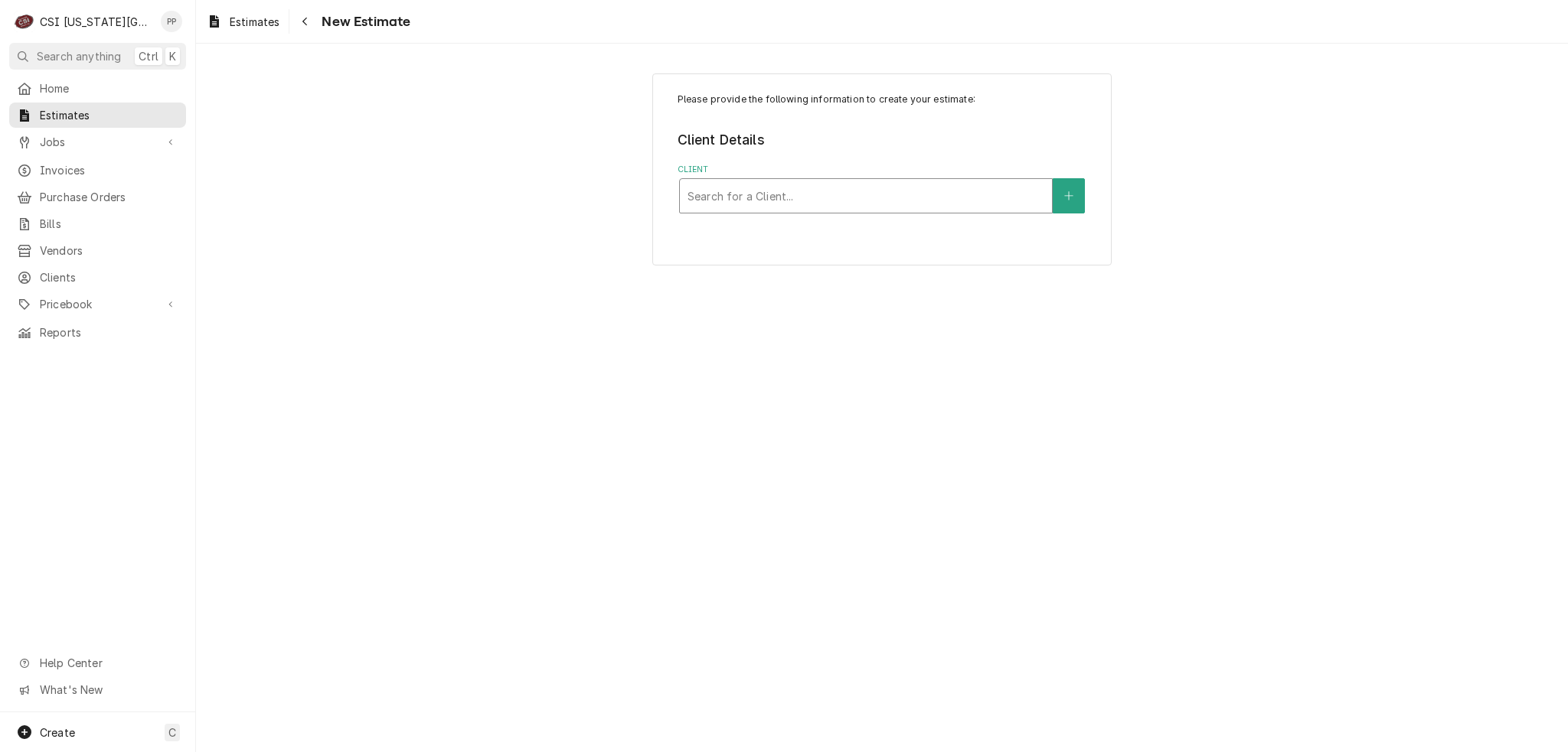
click at [781, 195] on div "Client" at bounding box center [866, 195] width 357 height 28
type input "m&M"
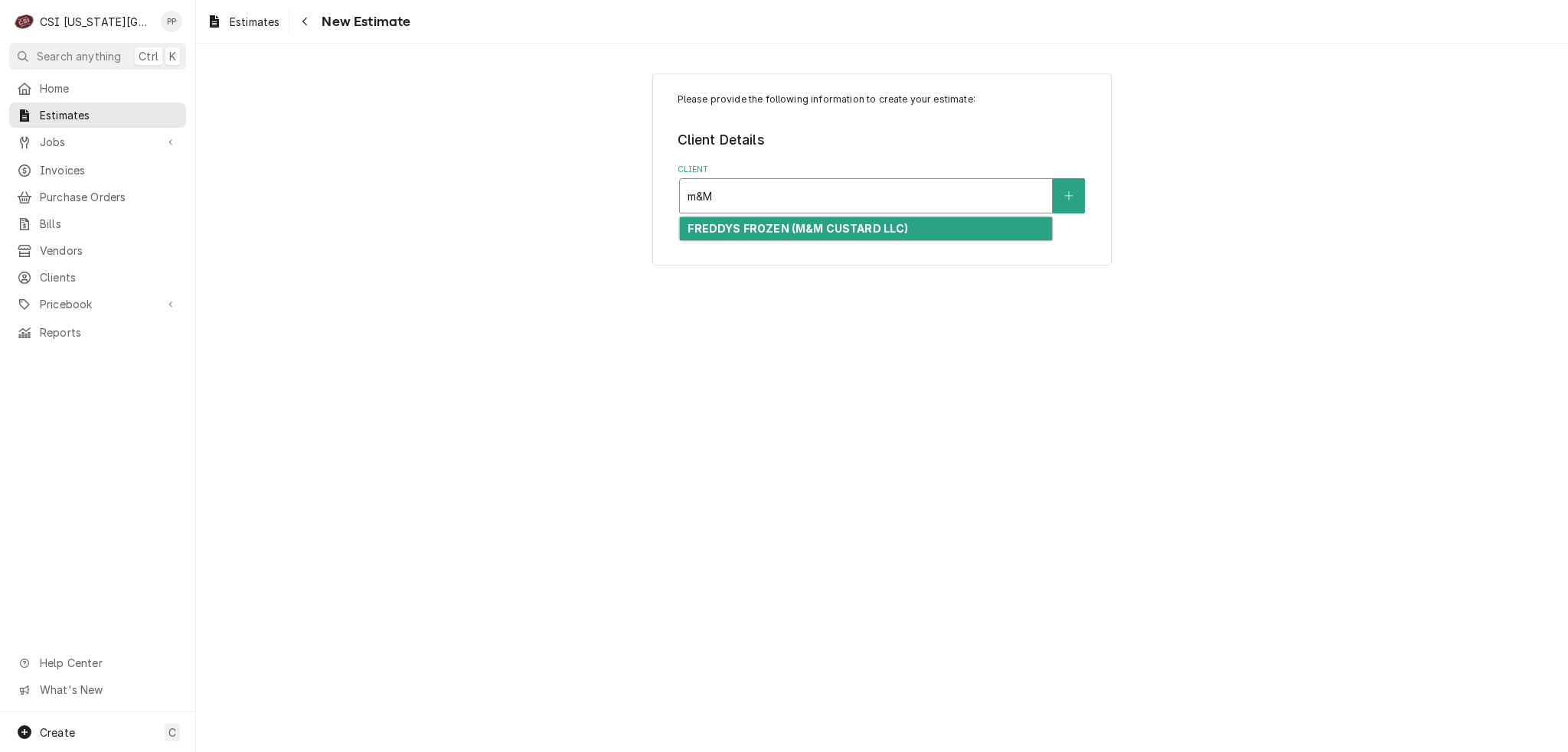
click at [791, 229] on strong "FREDDYS FROZEN (M&M CUSTARD LLC)" at bounding box center [798, 228] width 221 height 13
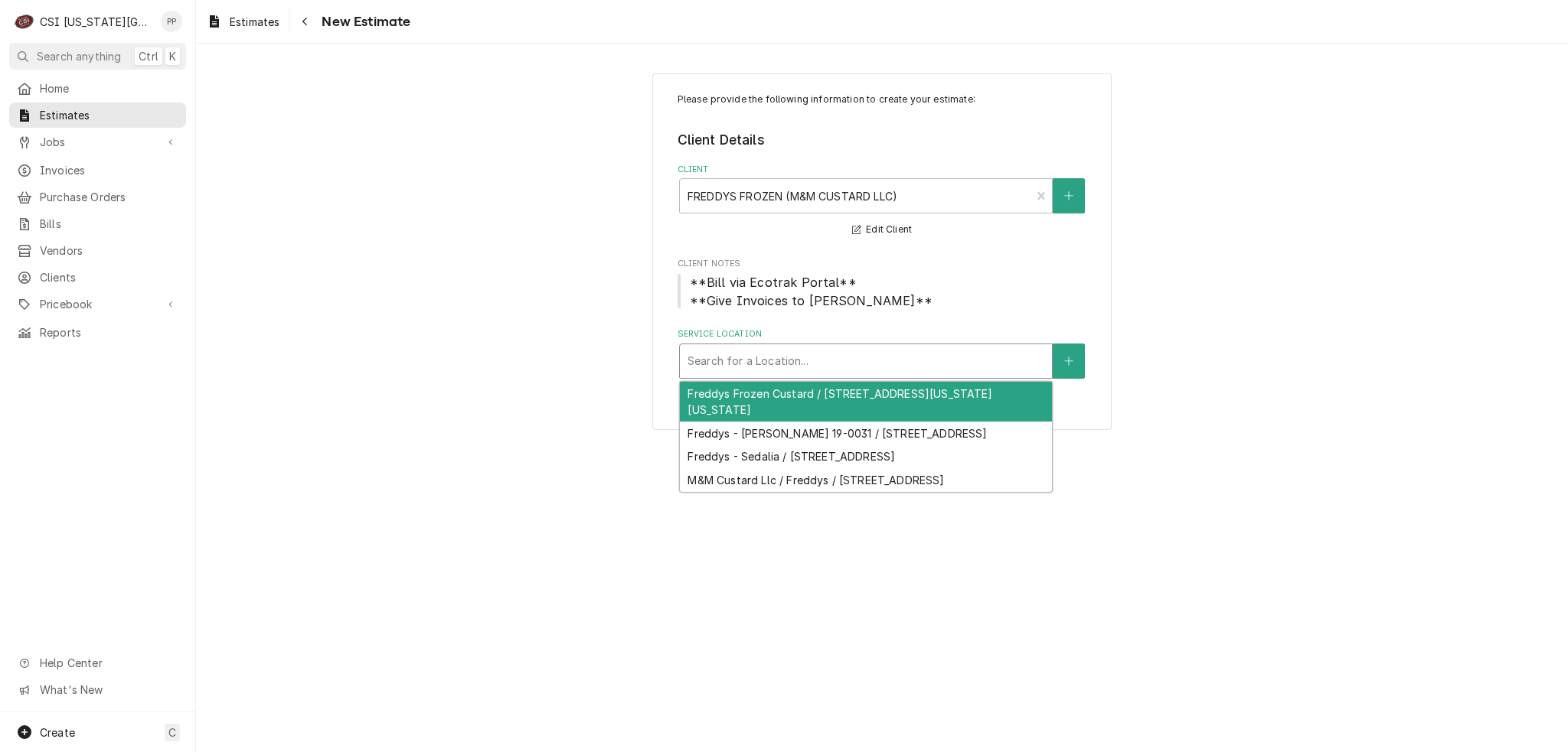
click at [806, 369] on div "Service Location" at bounding box center [866, 361] width 357 height 28
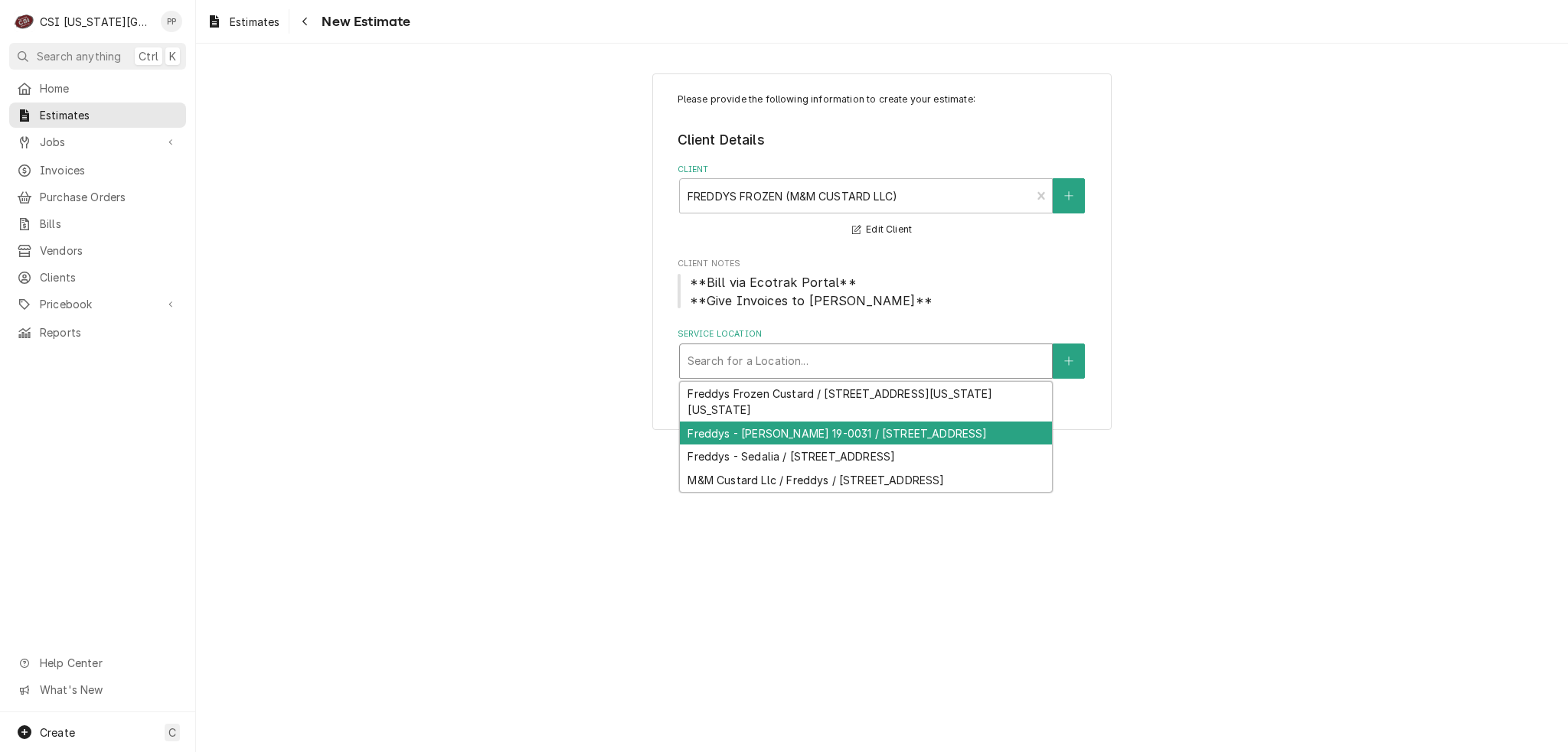
click at [834, 435] on div "Freddys - Gardner 19-0031 / 632 East Main St, Gardner, KS 66030" at bounding box center [865, 433] width 372 height 23
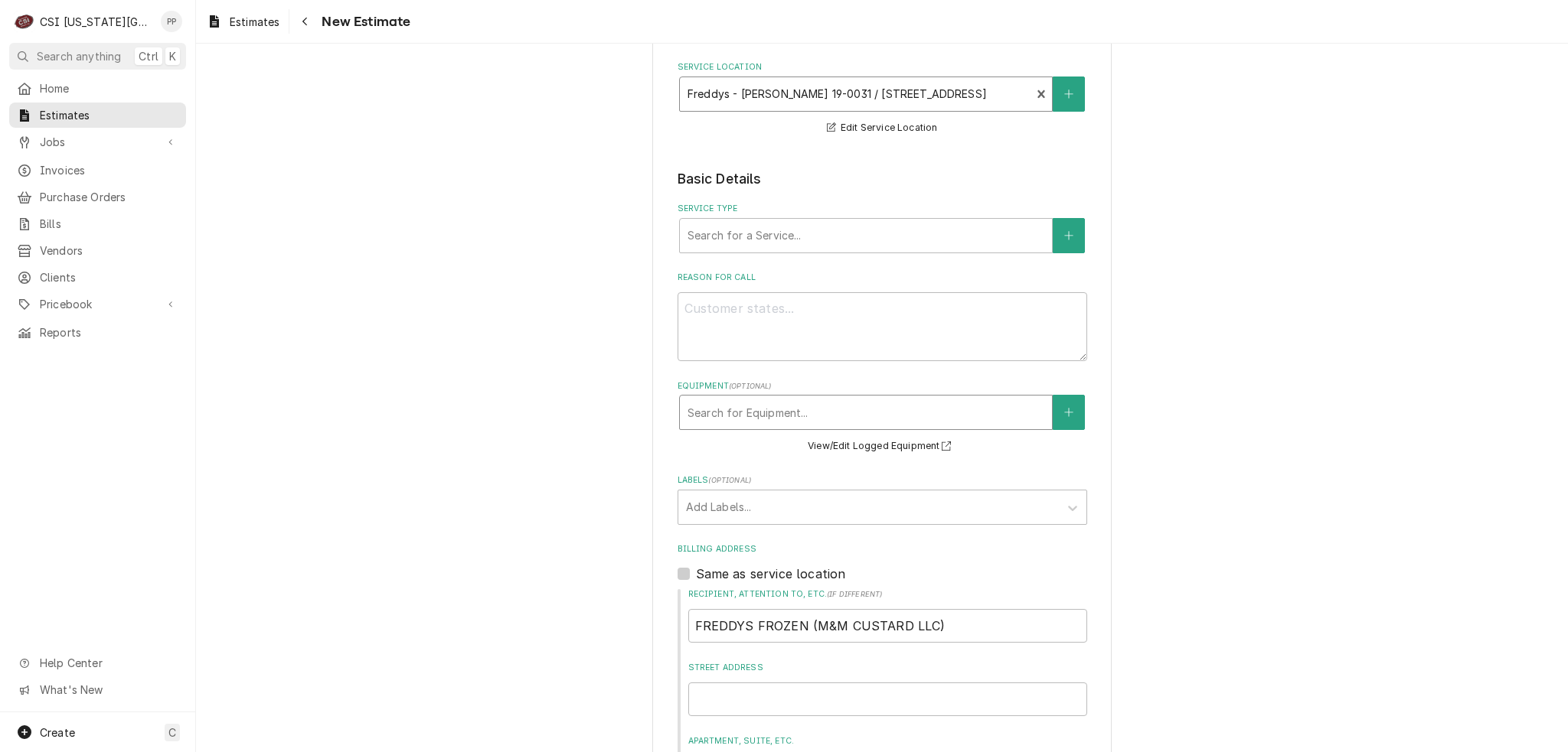
scroll to position [306, 0]
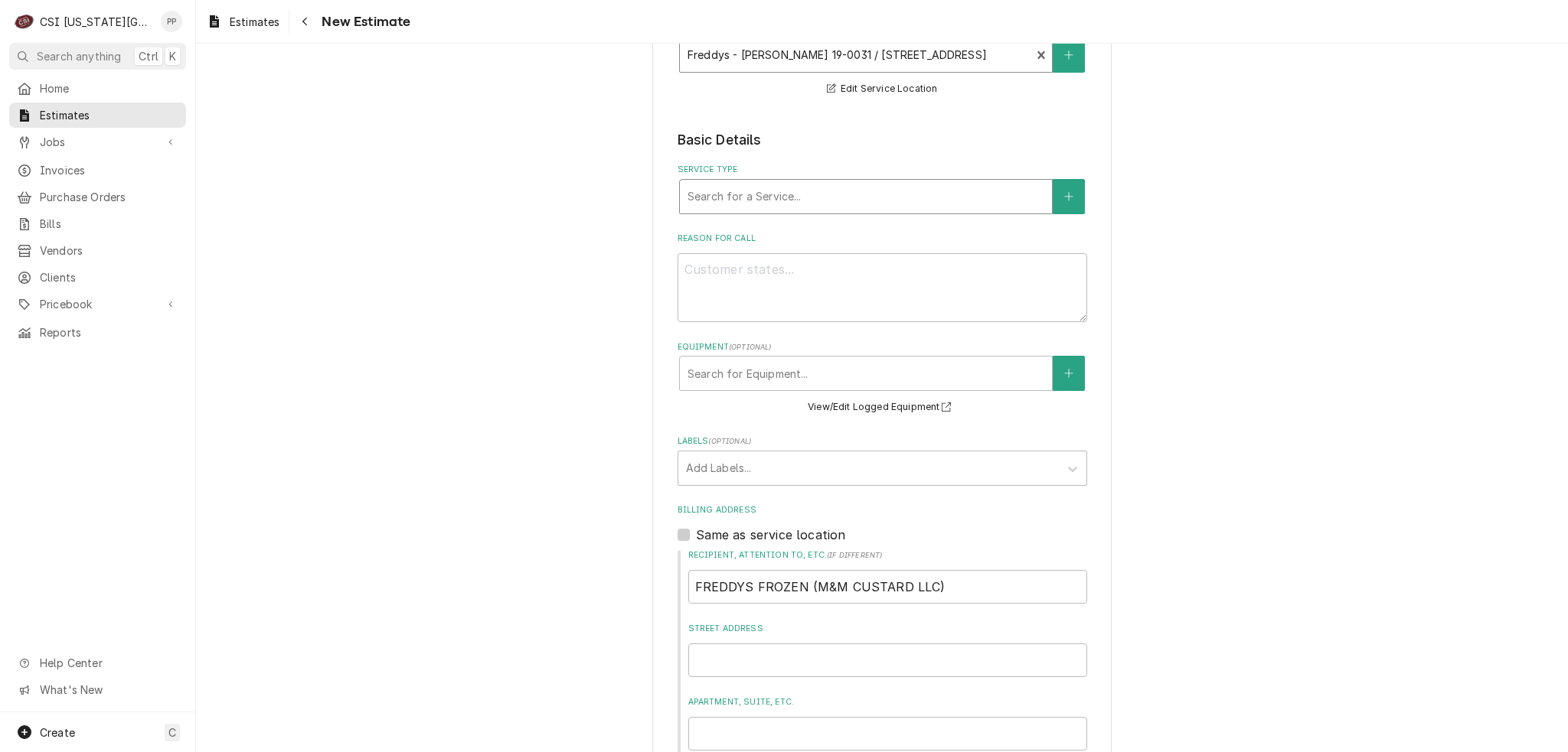
click at [745, 187] on div "Service Type" at bounding box center [866, 196] width 357 height 28
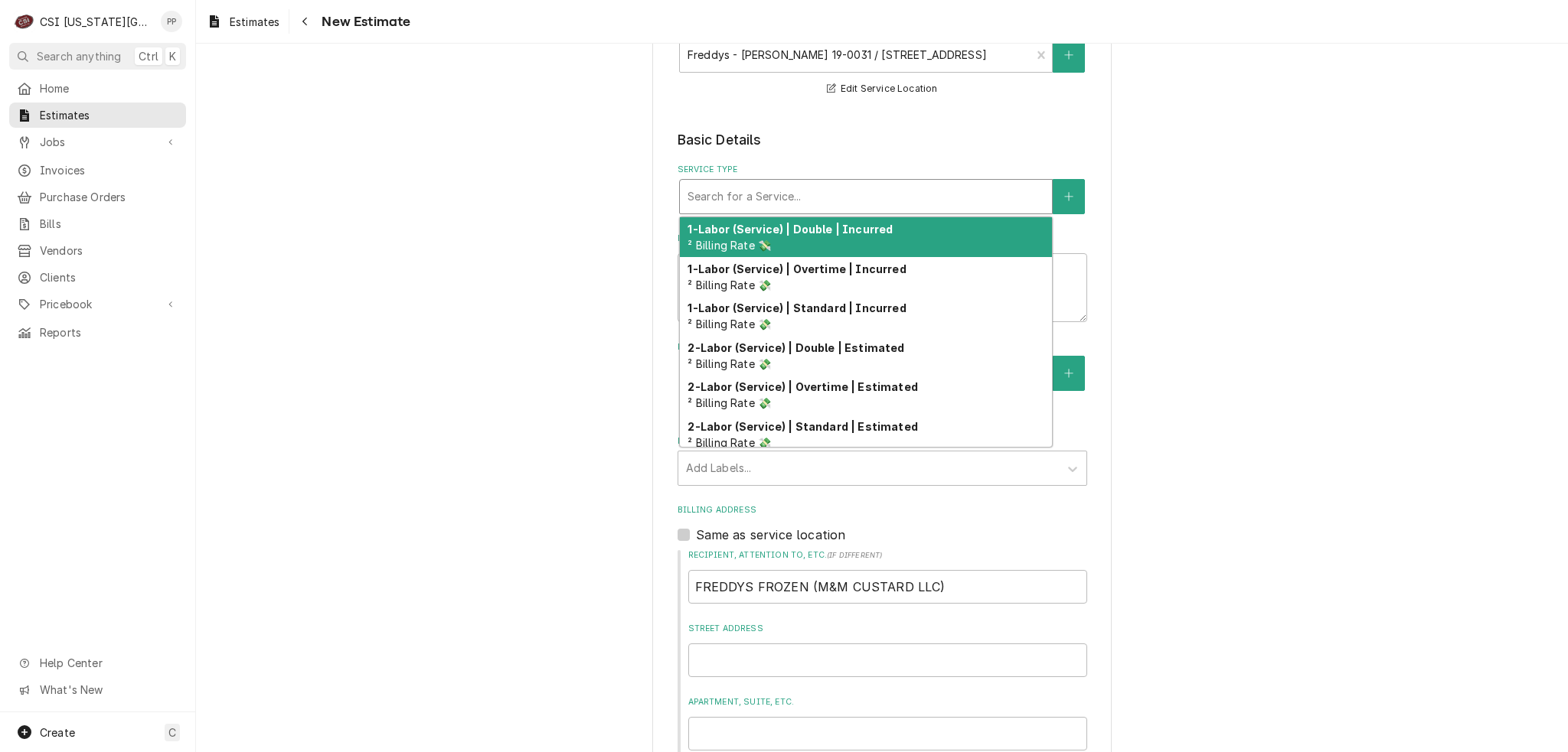
type textarea "x"
type input "j"
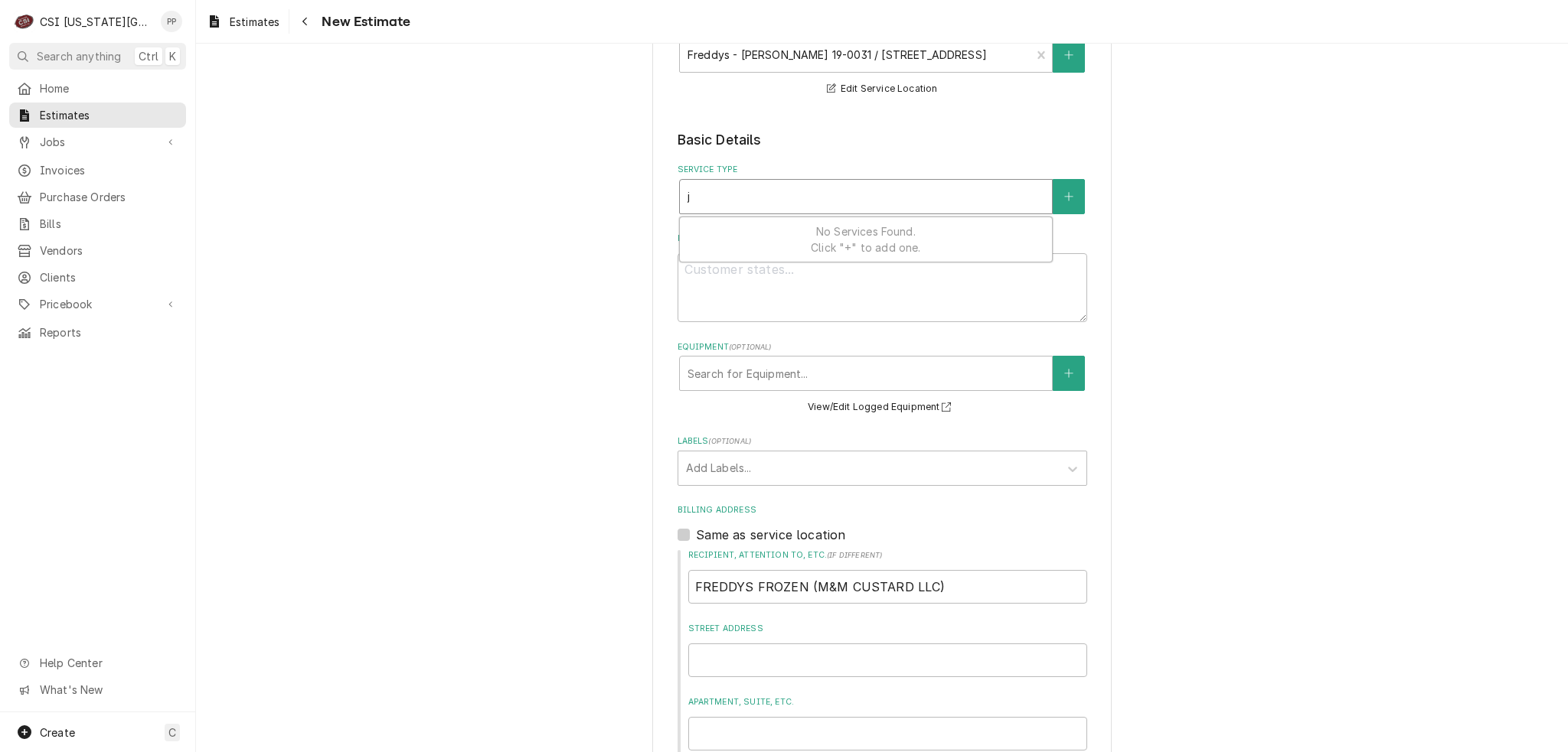
type textarea "x"
type input "jo"
type textarea "x"
type input "job"
type textarea "x"
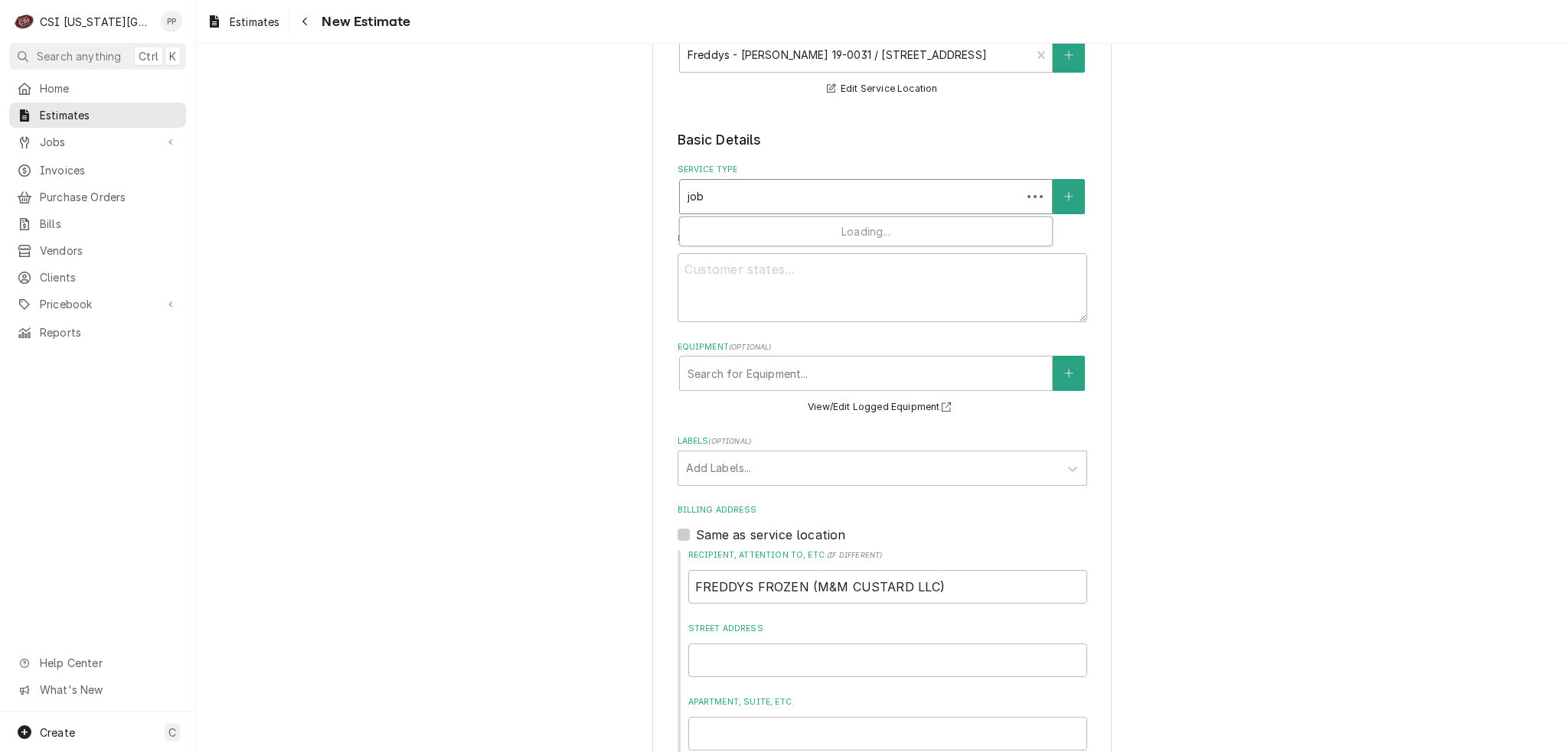
type input "job"
type textarea "x"
type input "job s"
type textarea "x"
type input "job se"
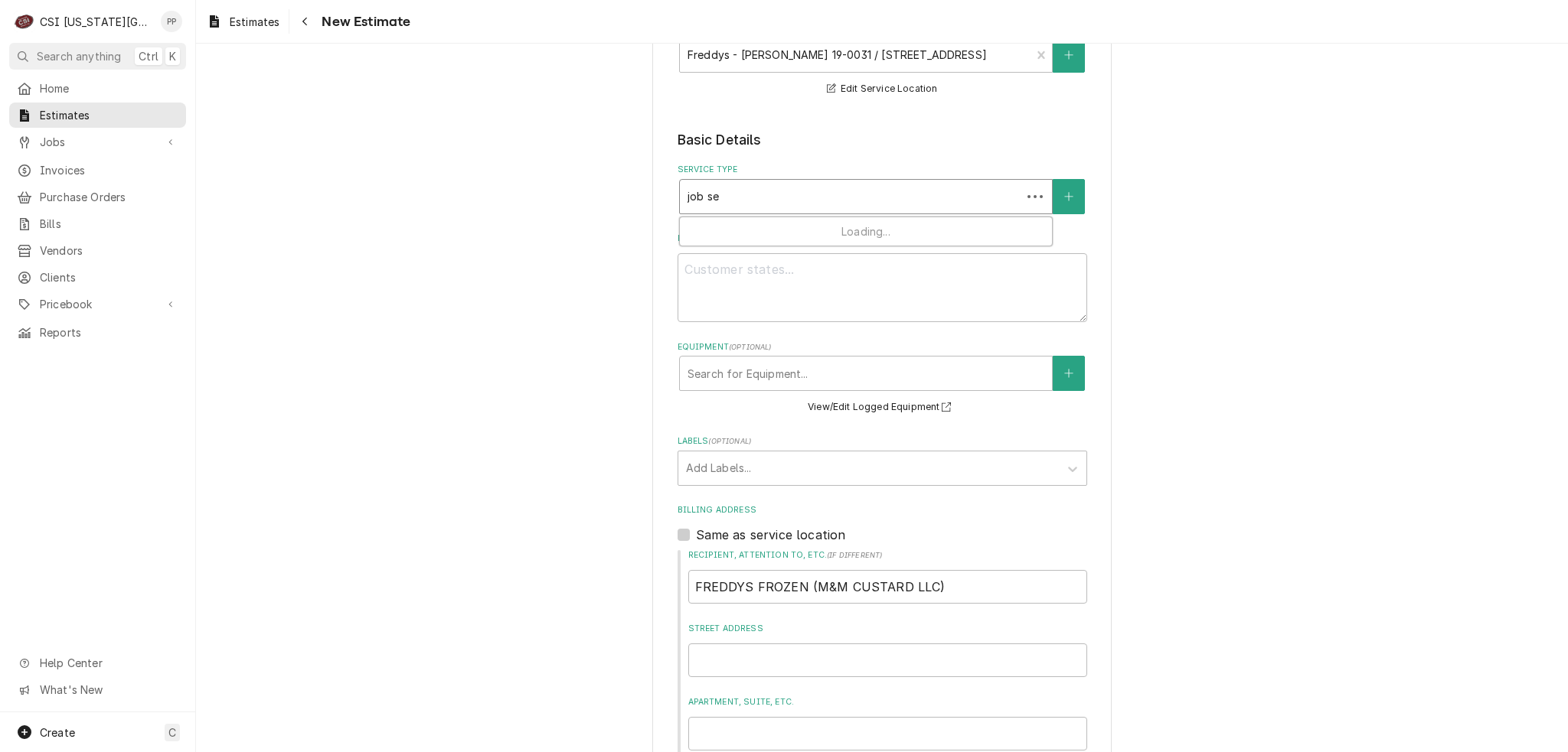
type textarea "x"
type input "job ser"
type textarea "x"
type input "job serv"
type textarea "x"
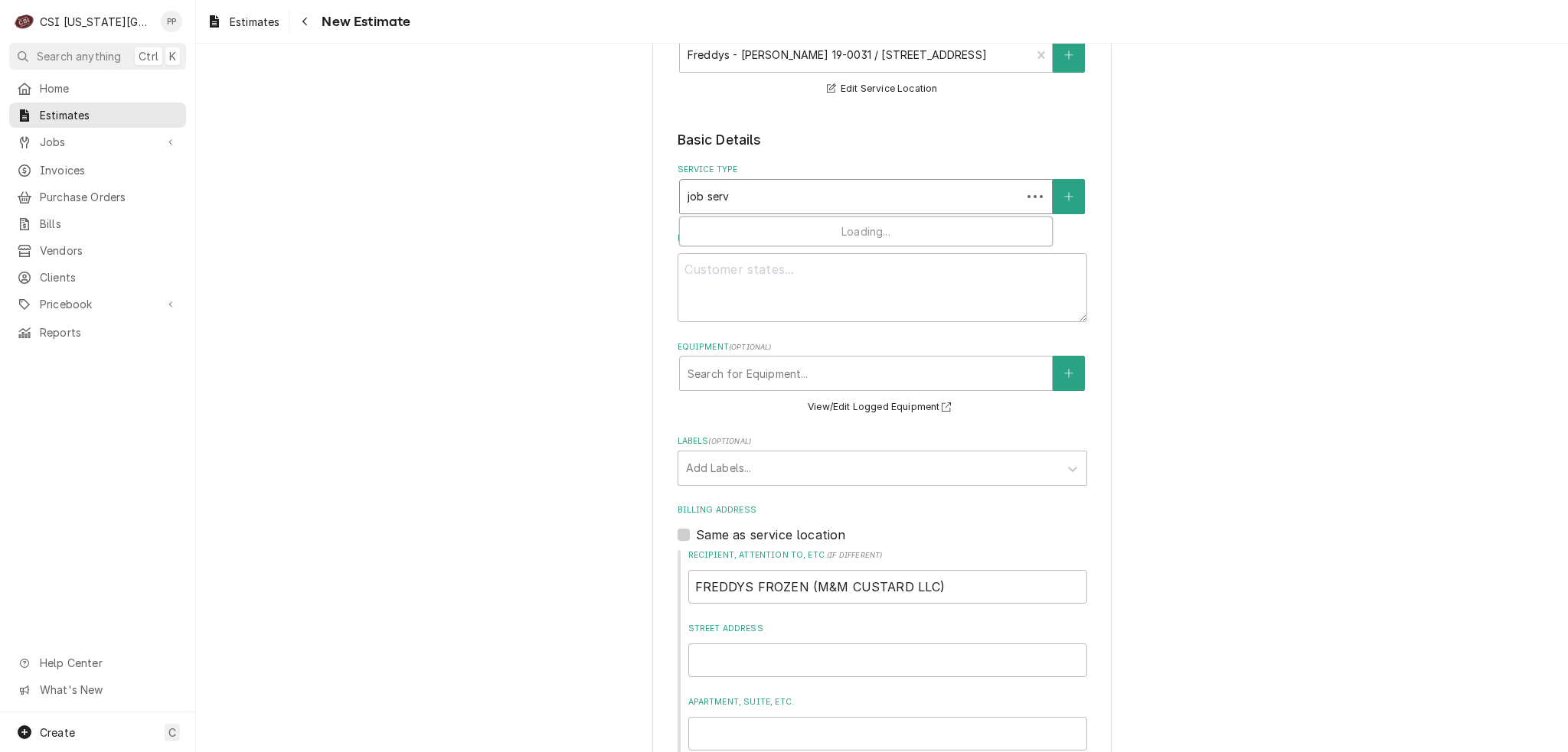
type input "job servi"
type textarea "x"
type input "job servic"
type textarea "x"
type input "job service"
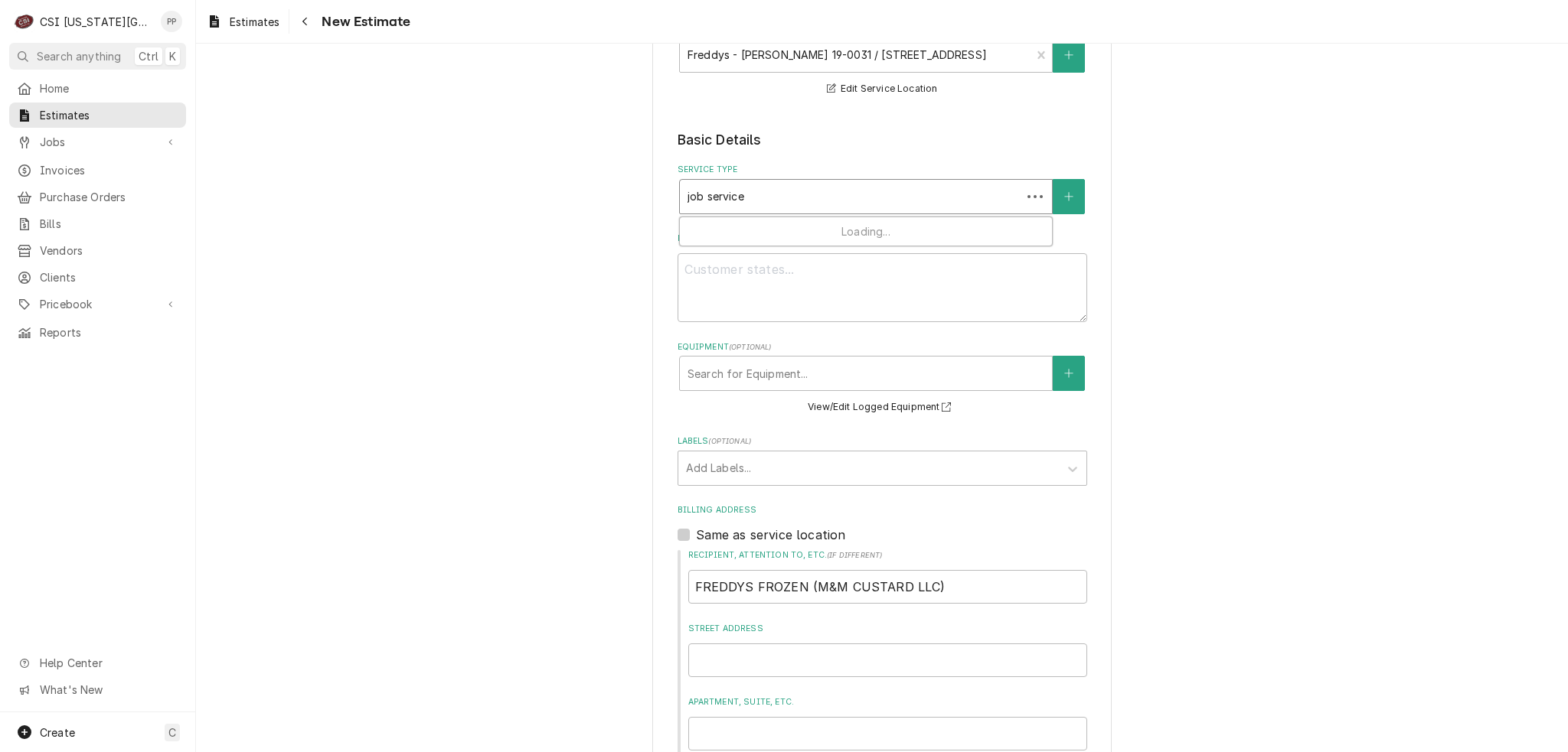
type textarea "x"
type input "job service"
type textarea "x"
type input "job service c"
type textarea "x"
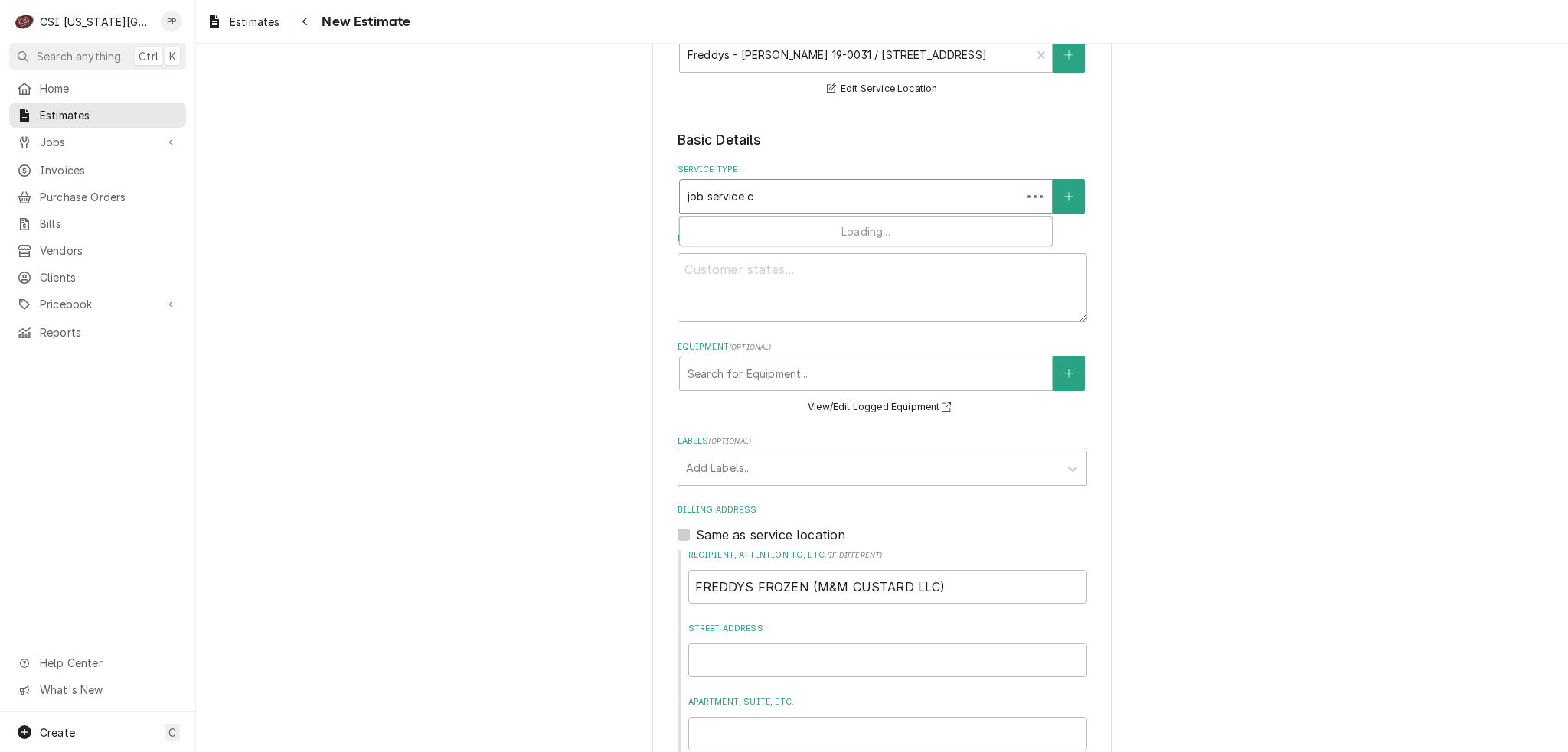
type input "job service ca"
type textarea "x"
type input "job service cal"
type textarea "x"
type input "job service call"
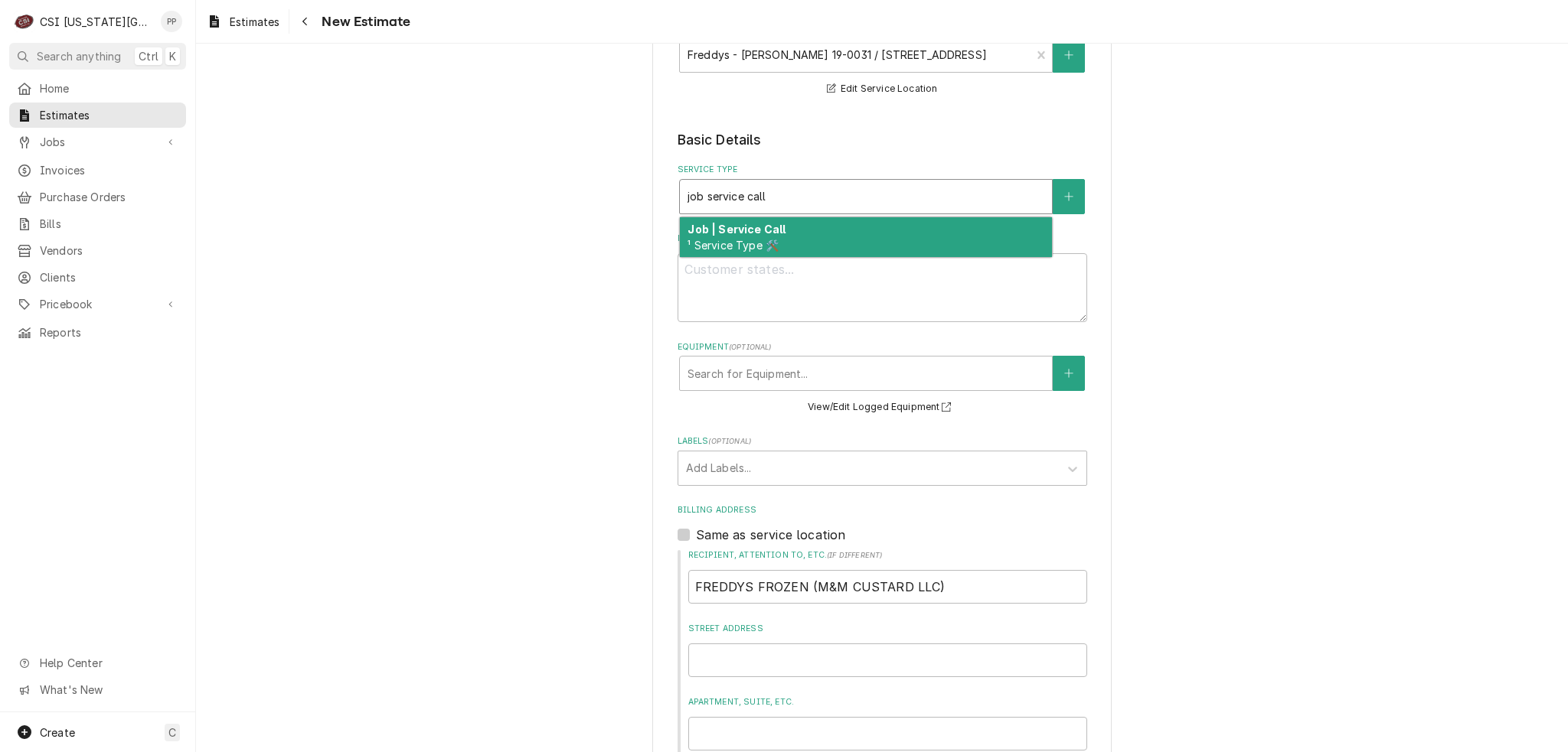
click at [740, 239] on span "¹ Service Type 🛠️" at bounding box center [733, 245] width 91 height 13
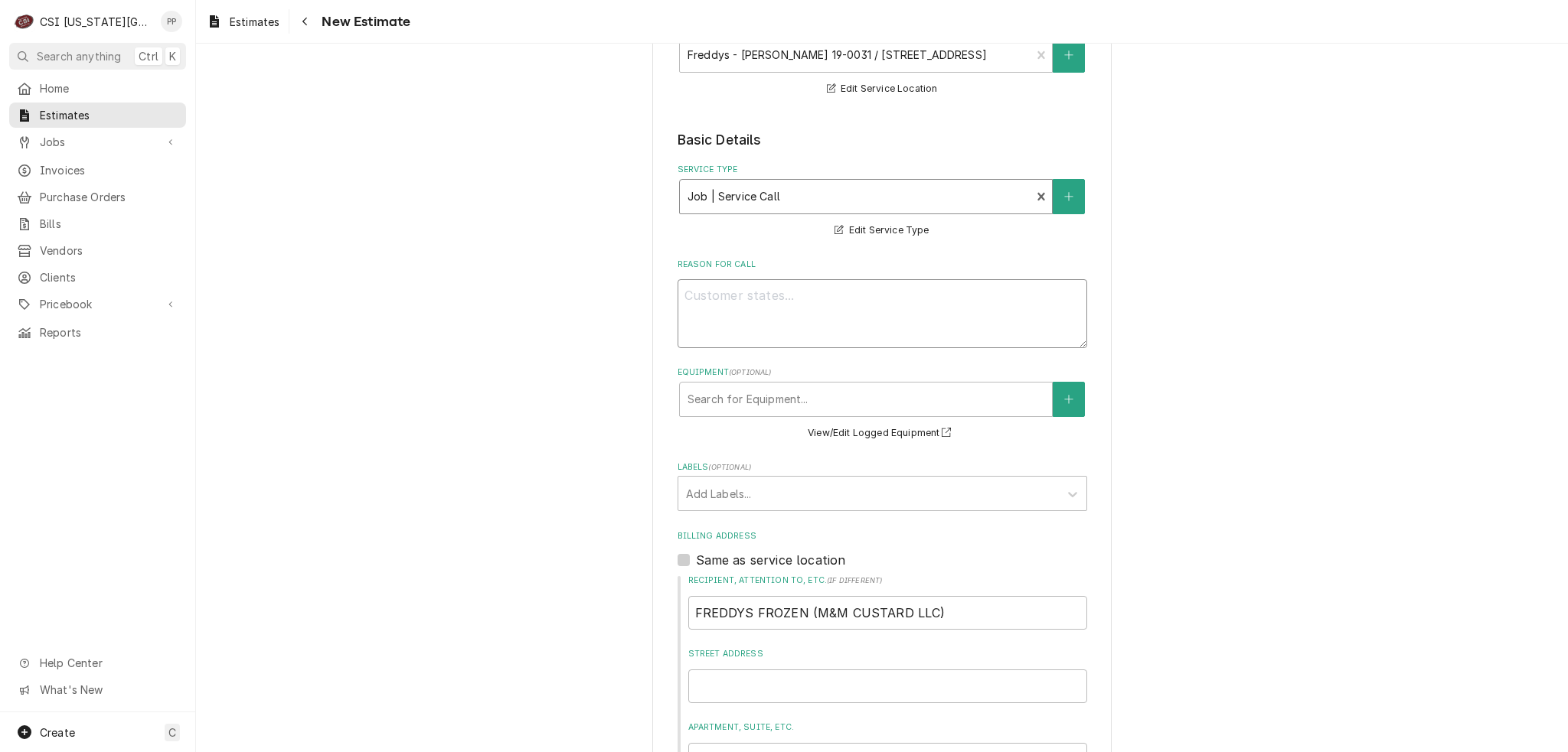
click at [750, 291] on textarea "Reason For Call" at bounding box center [882, 313] width 409 height 68
type textarea "x"
type textarea "Q"
type textarea "x"
type textarea "Qu"
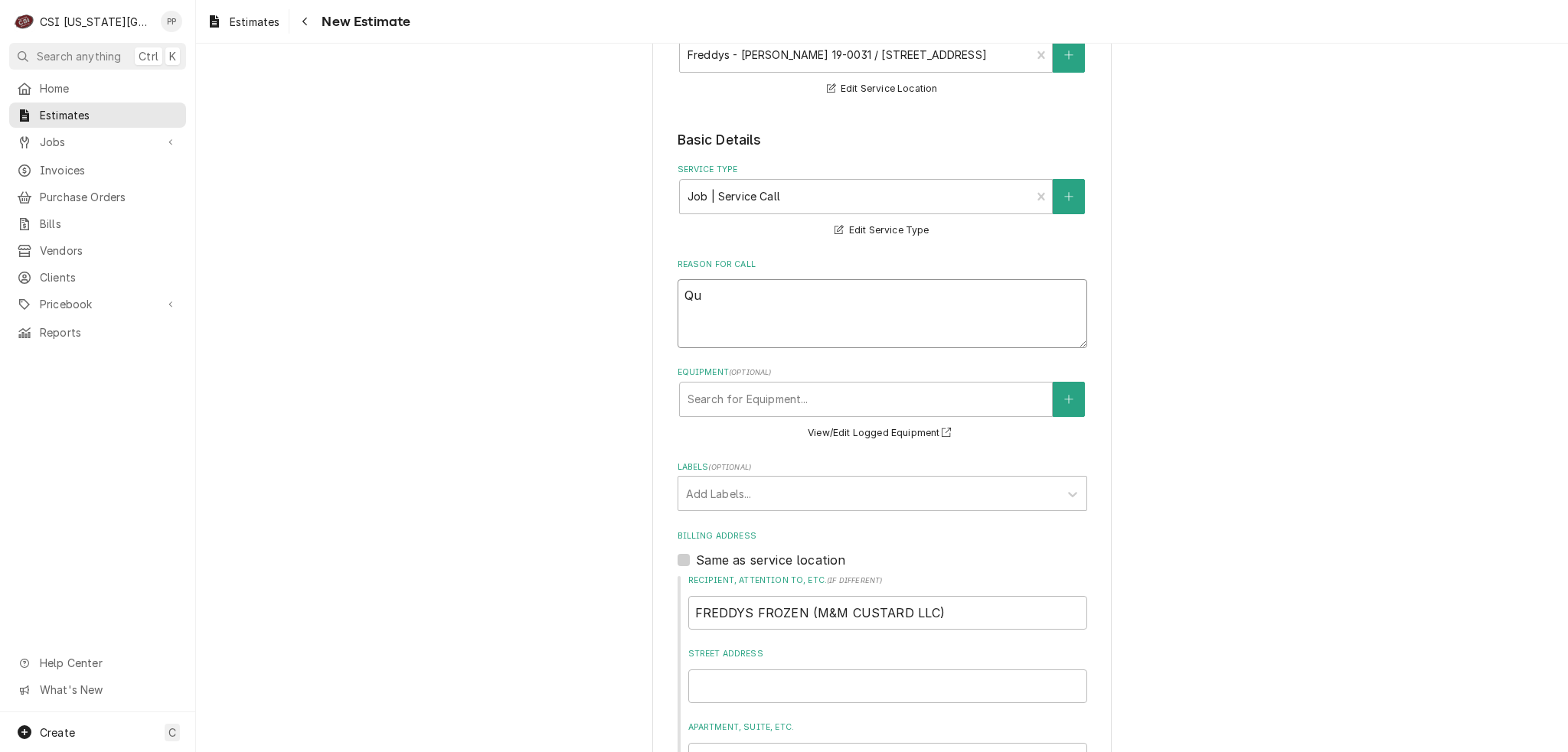
type textarea "x"
type textarea "Quo"
type textarea "x"
type textarea "Quot"
type textarea "x"
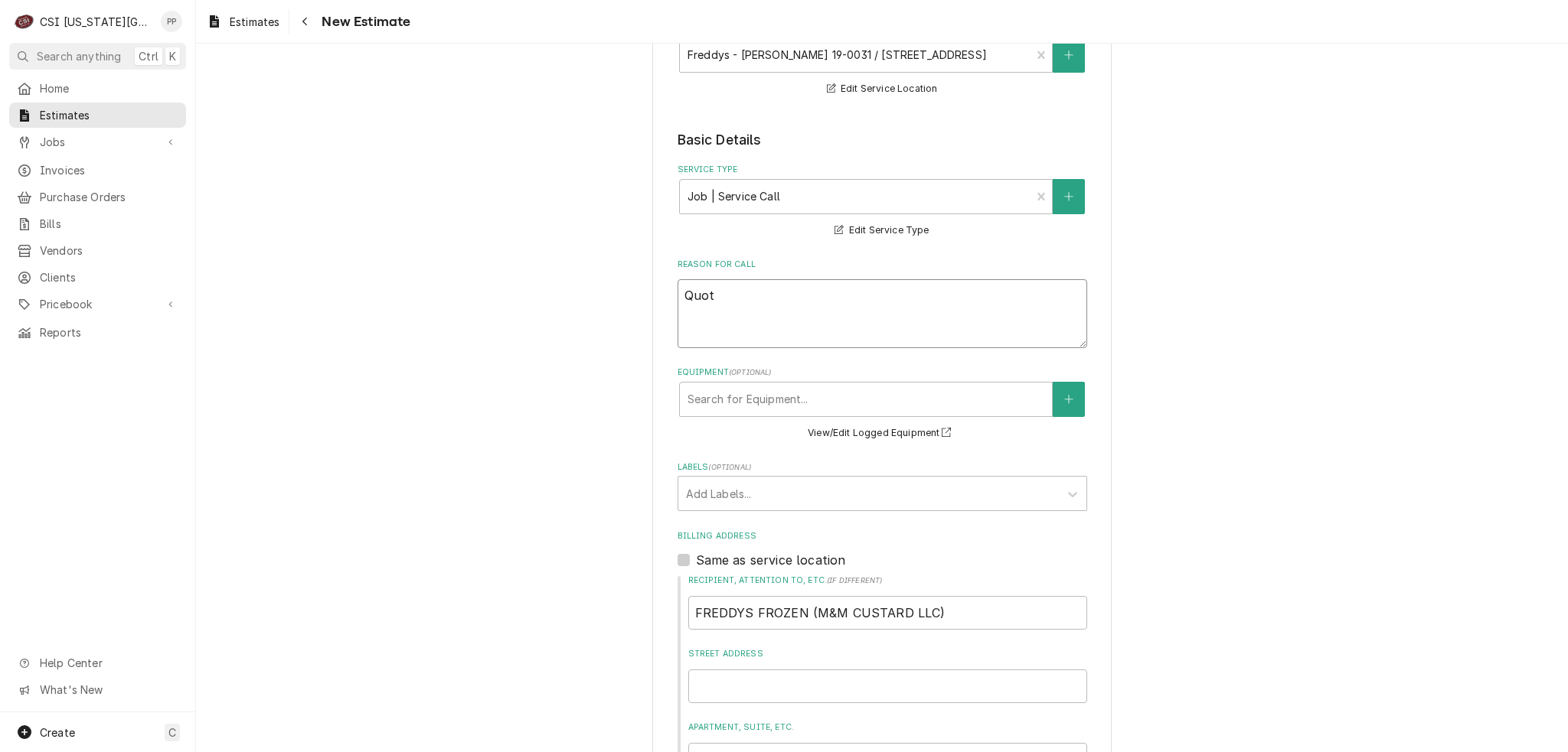
type textarea "Quote"
type textarea "x"
type textarea "Quote"
type textarea "x"
type textarea "Quote"
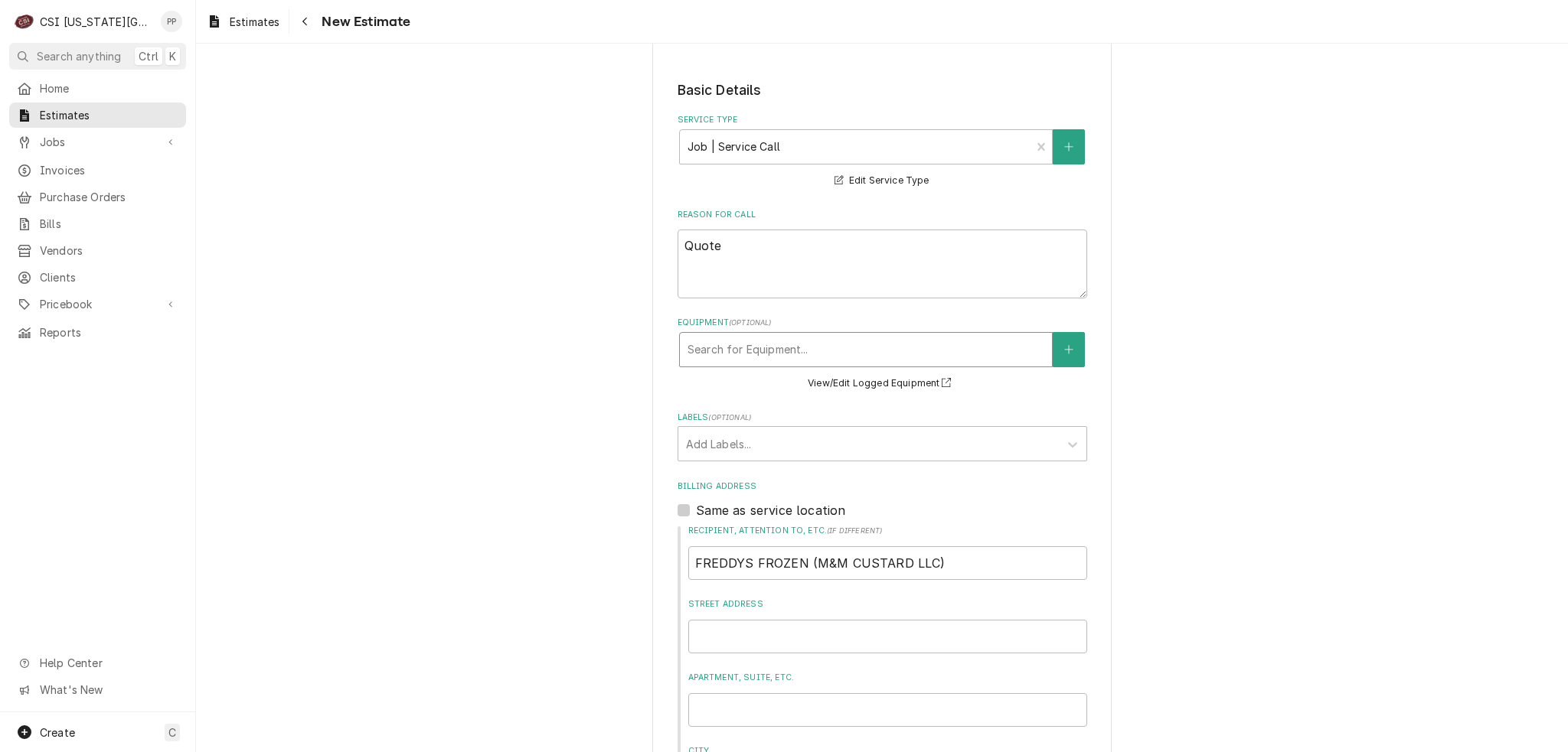
scroll to position [383, 0]
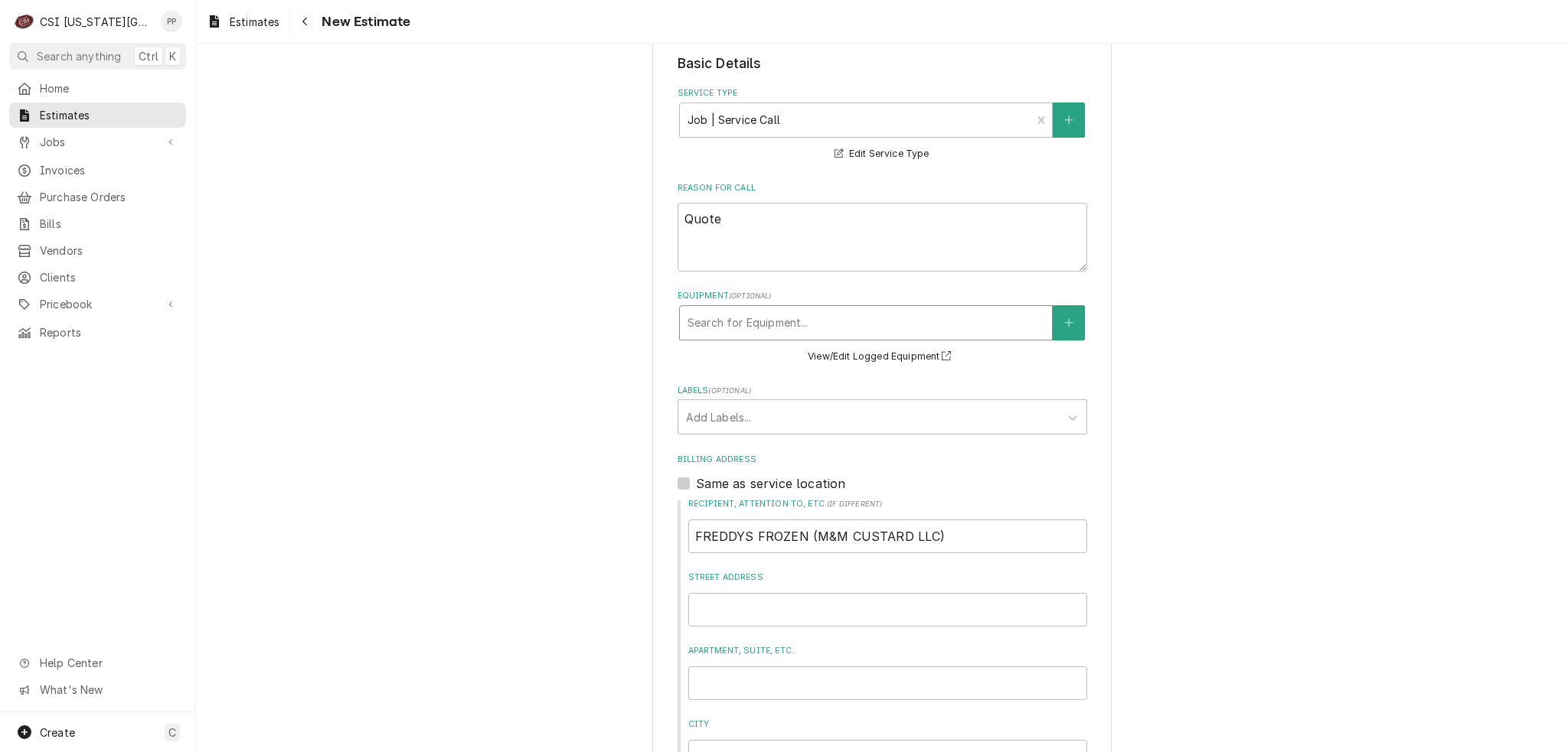
click at [775, 336] on div "Search for Equipment..." at bounding box center [865, 322] width 372 height 33
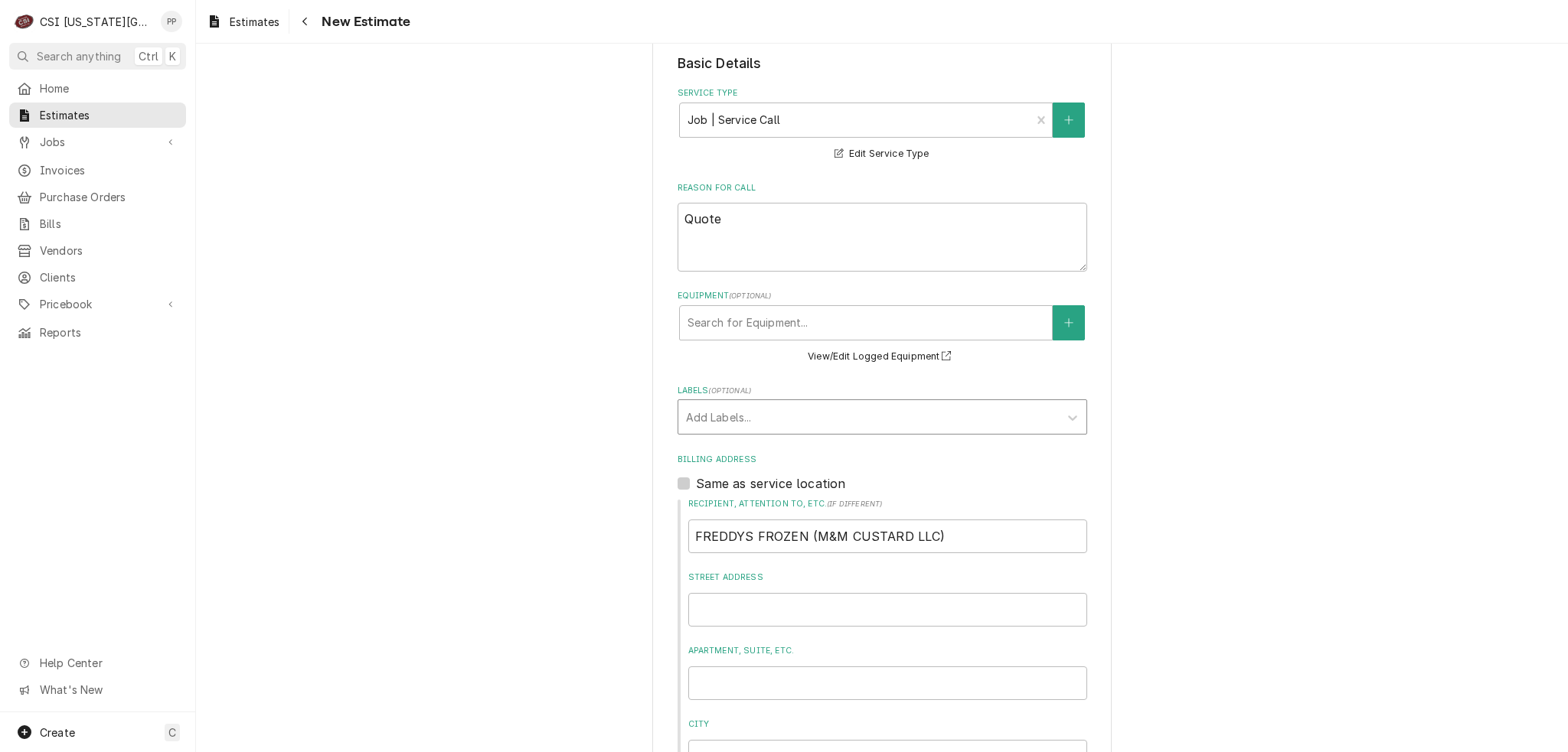
click at [747, 430] on div "Add Labels..." at bounding box center [869, 416] width 380 height 33
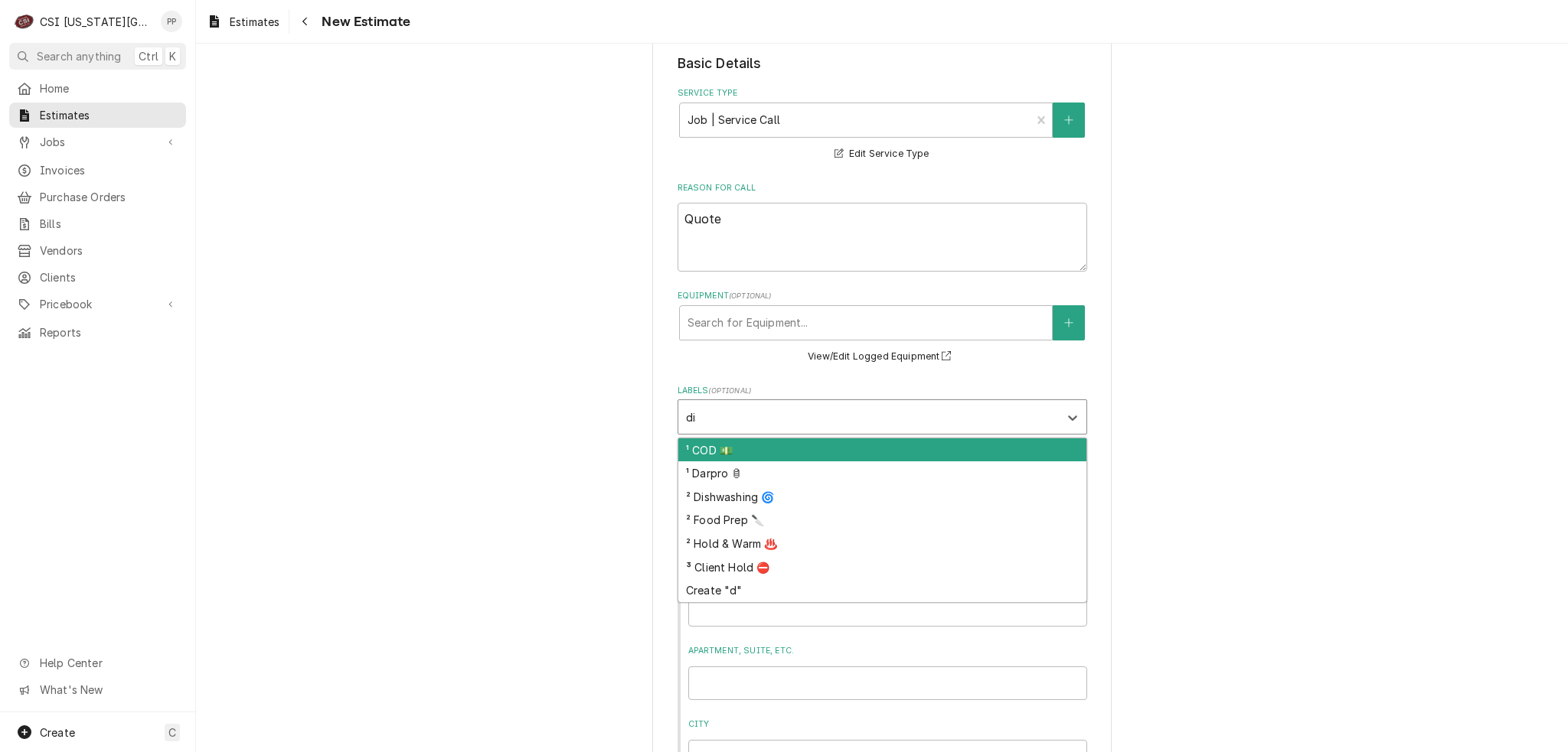
type input "dish"
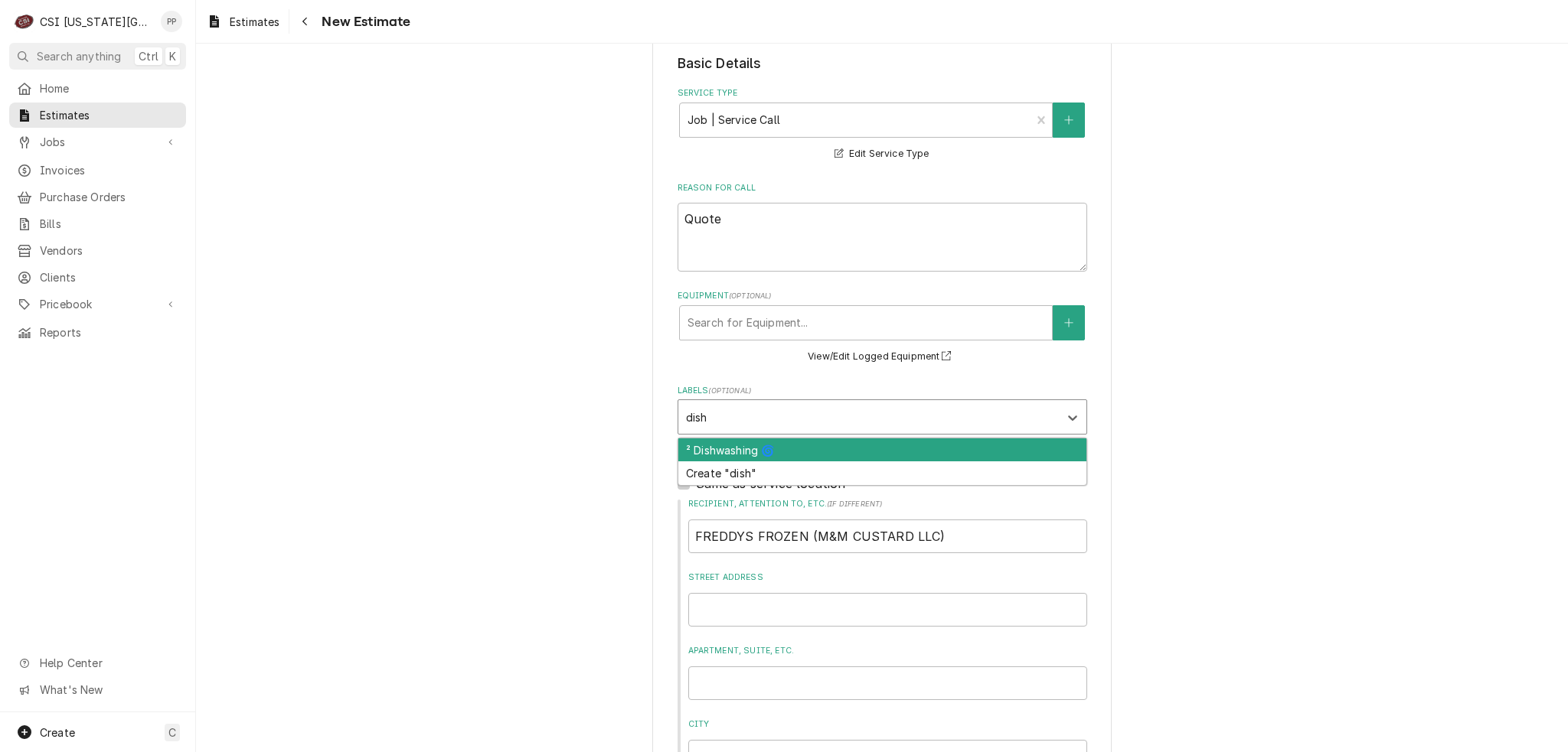
type textarea "x"
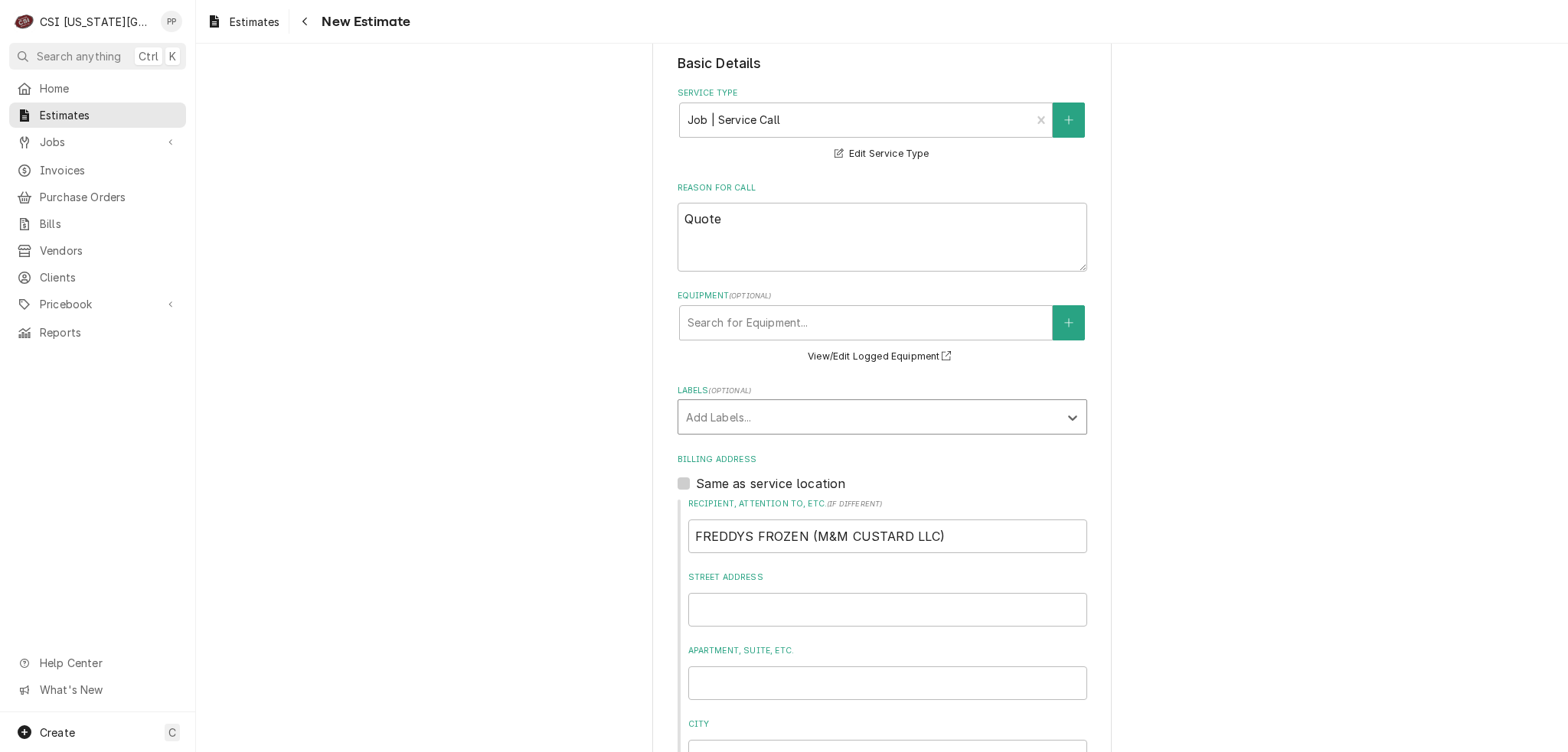
type textarea "x"
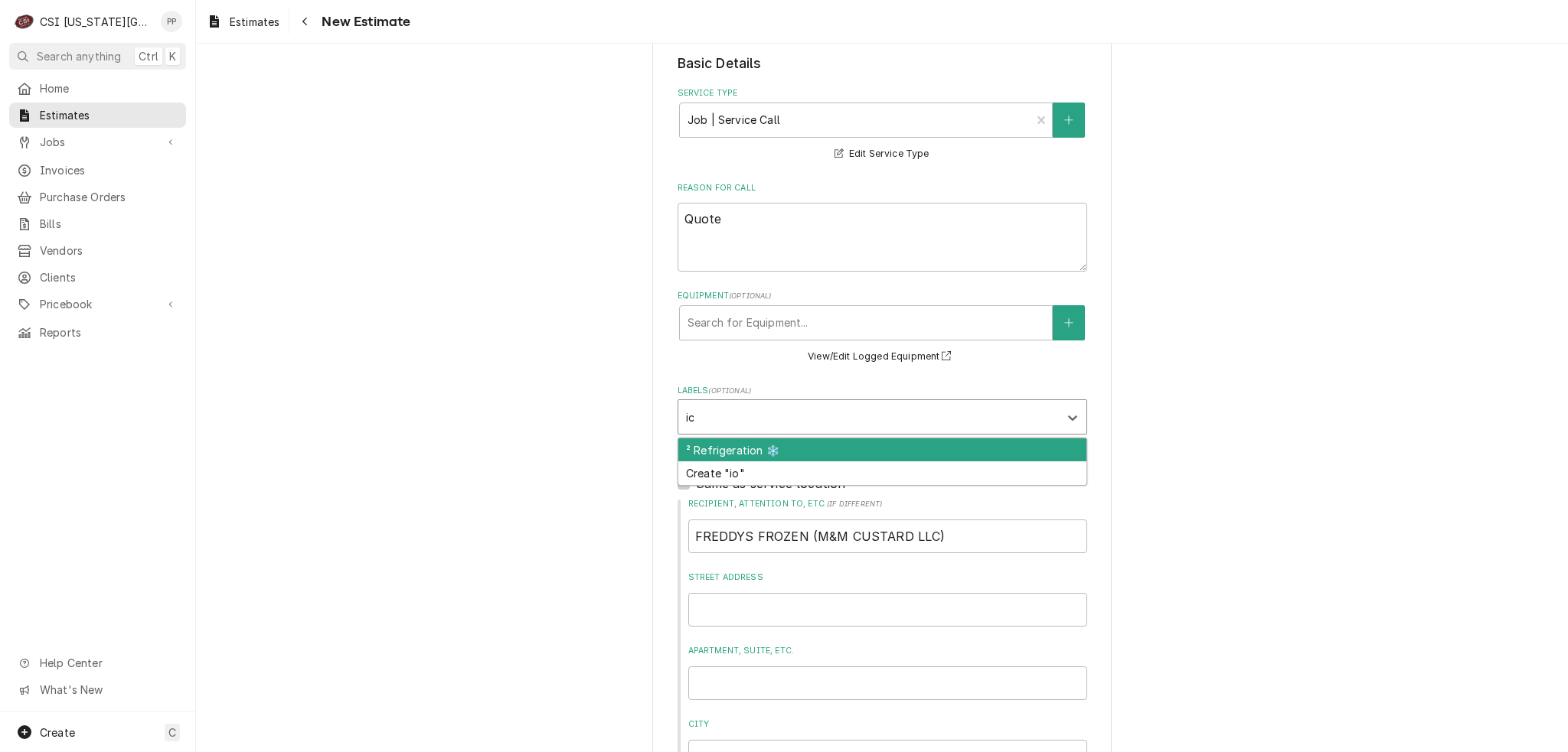
type input "ice"
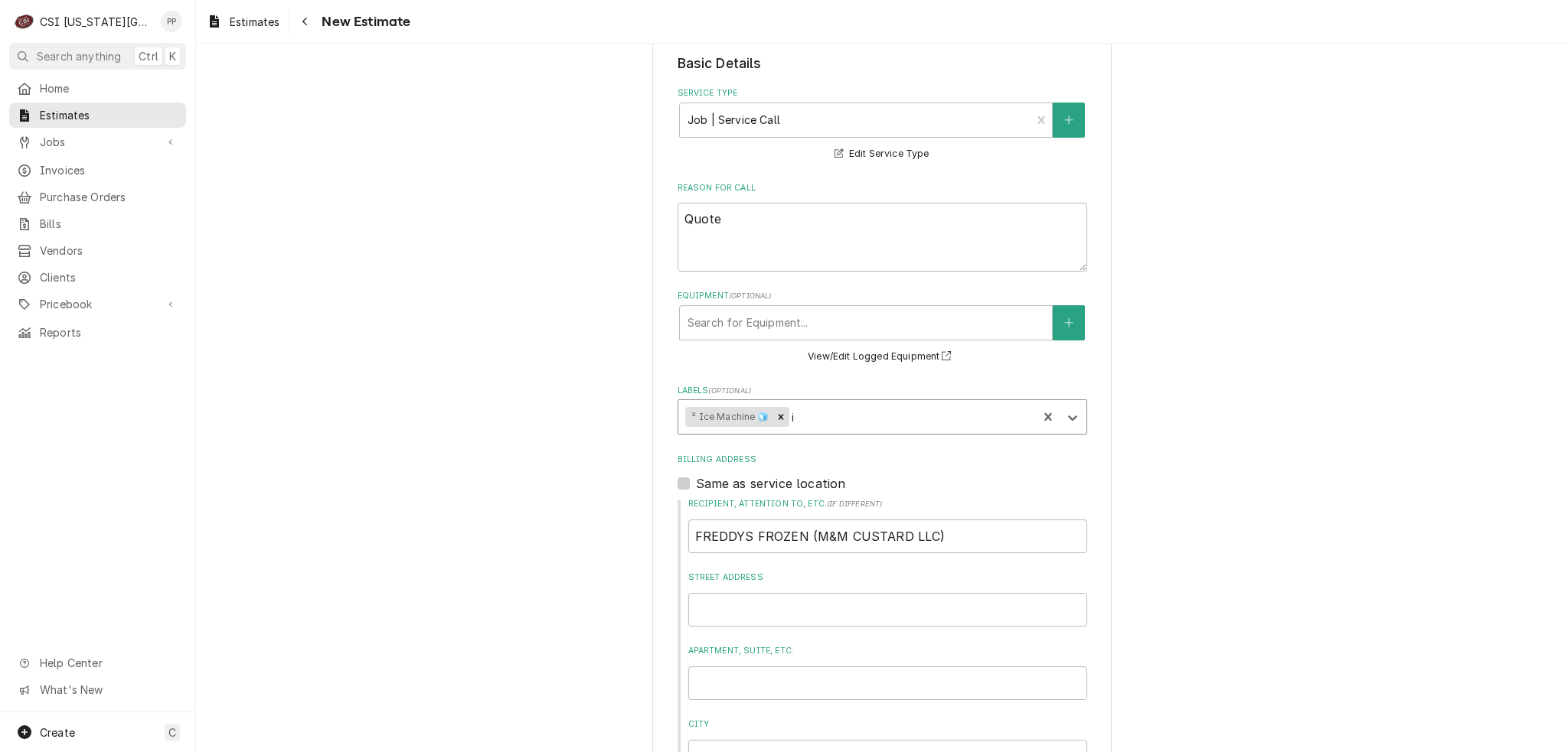
type textarea "x"
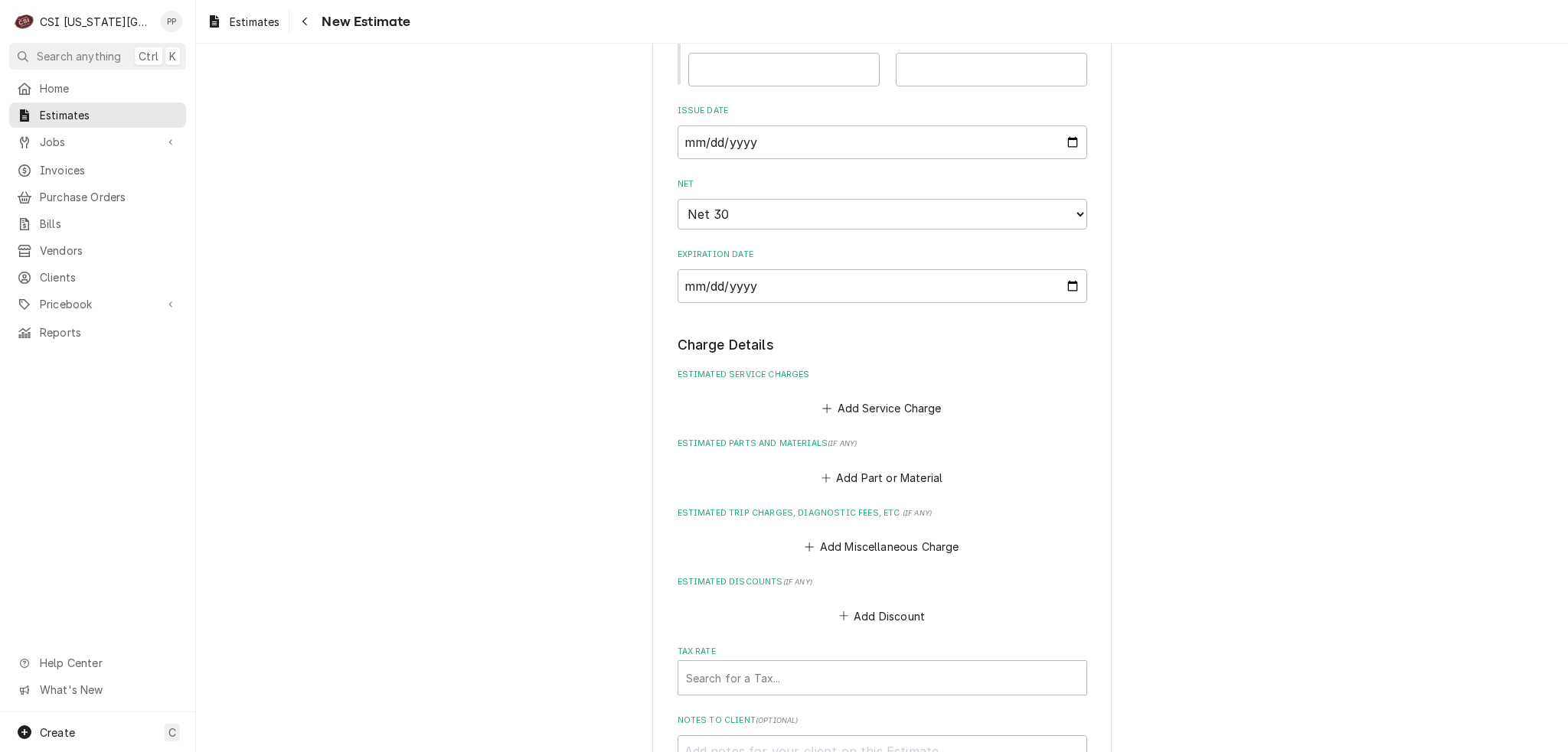
scroll to position [1147, 0]
click at [909, 400] on button "Add Service Charge" at bounding box center [882, 404] width 124 height 22
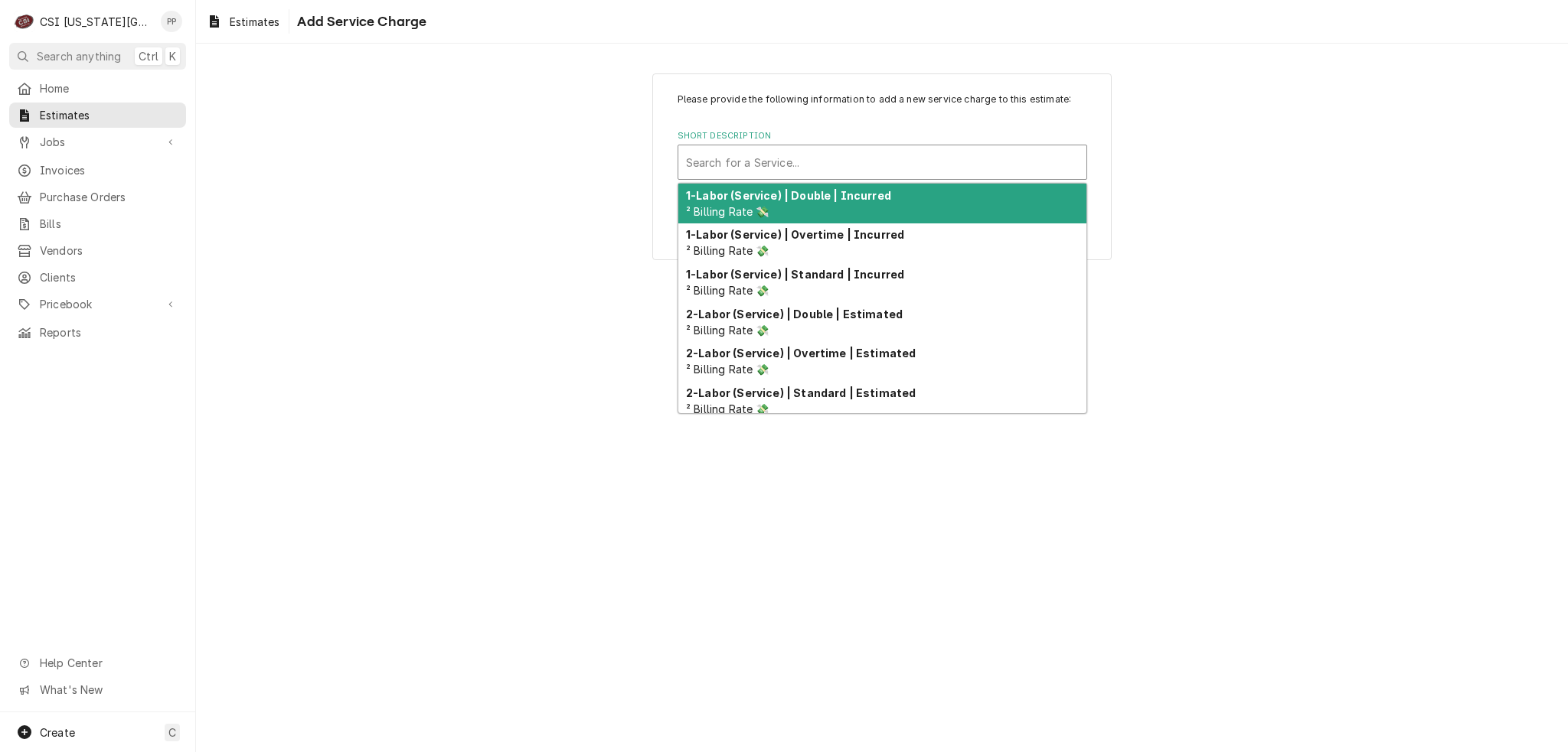
click at [779, 159] on div "Short Description" at bounding box center [882, 162] width 393 height 28
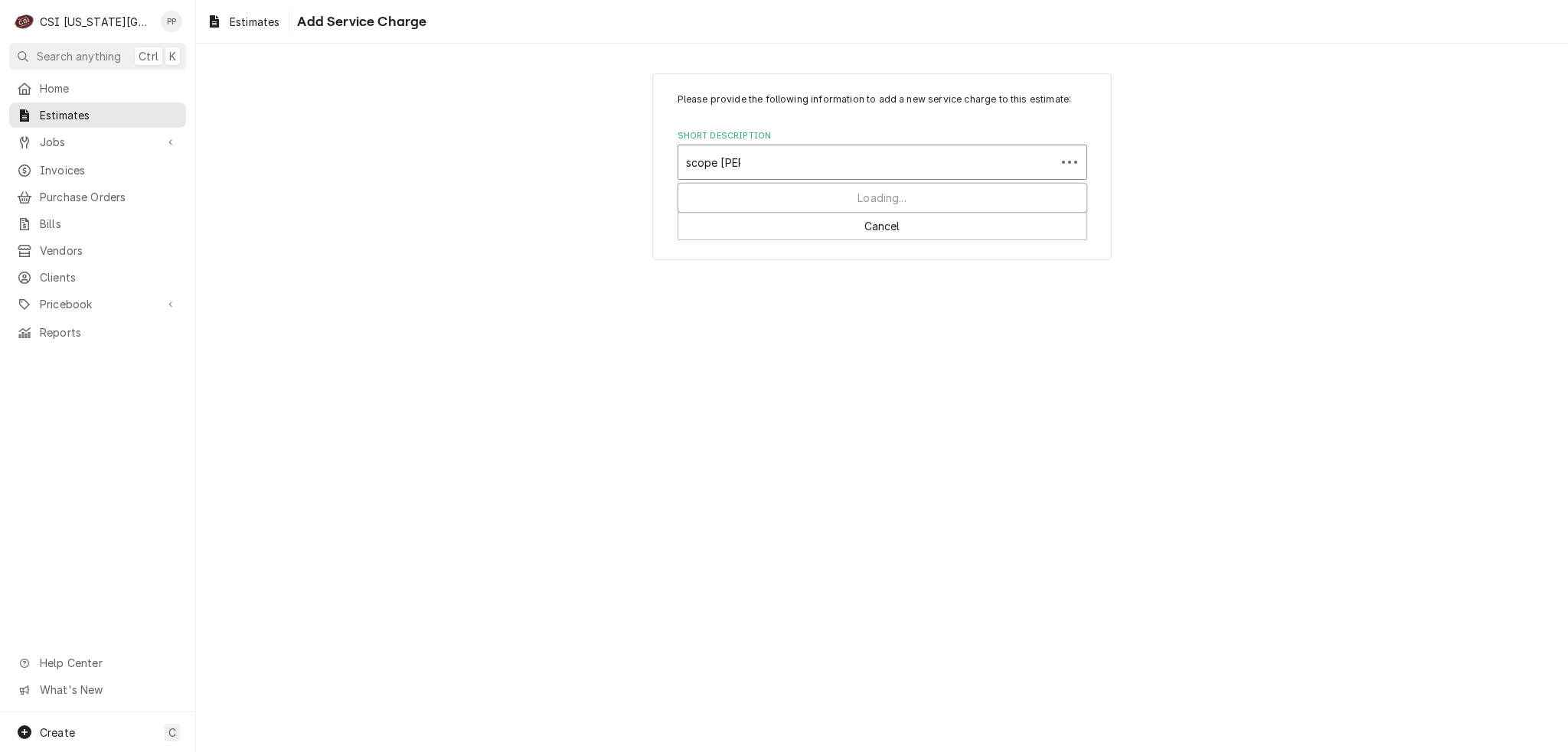
type input "scope blank"
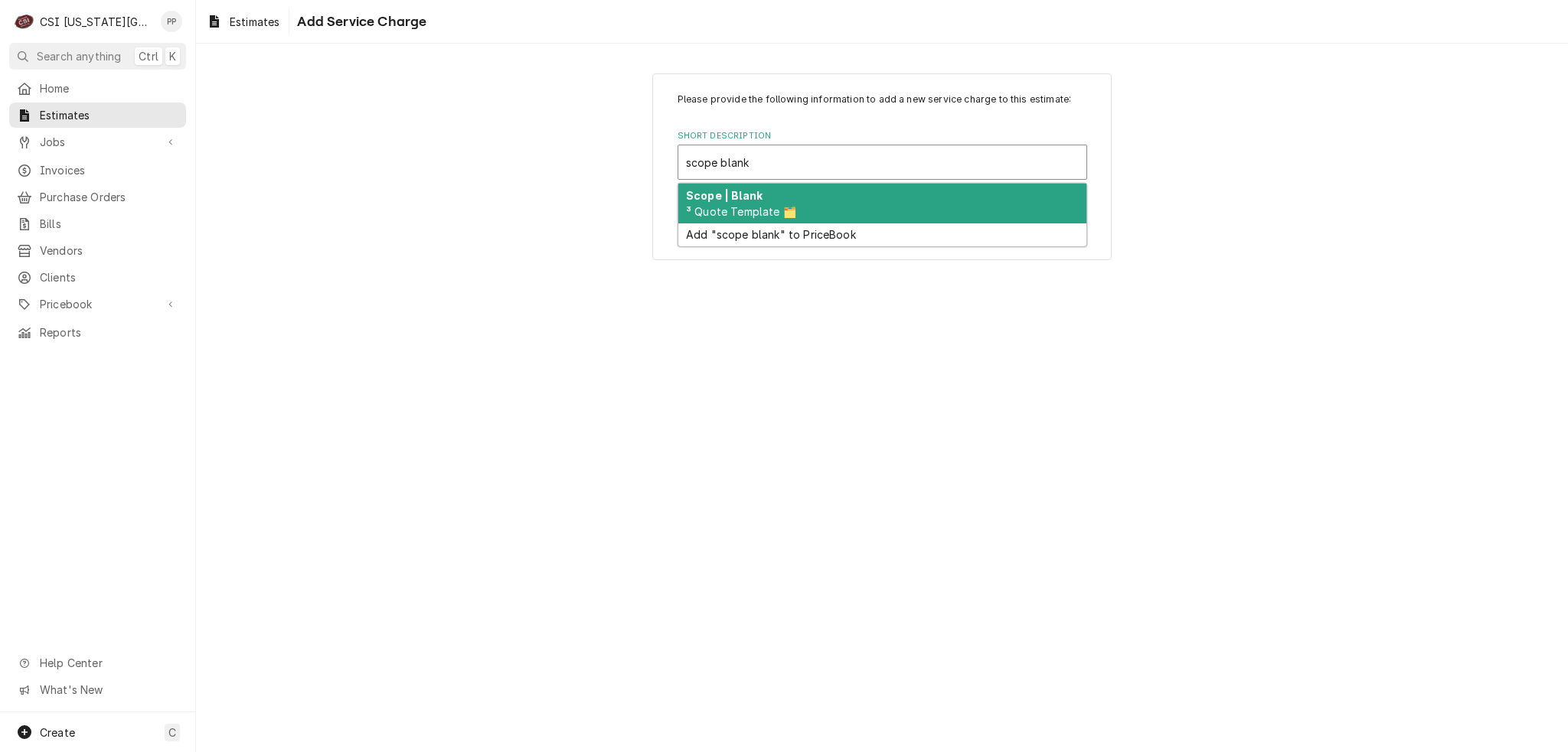
click at [785, 215] on span "³ Quote Template 🗂️" at bounding box center [741, 212] width 110 height 13
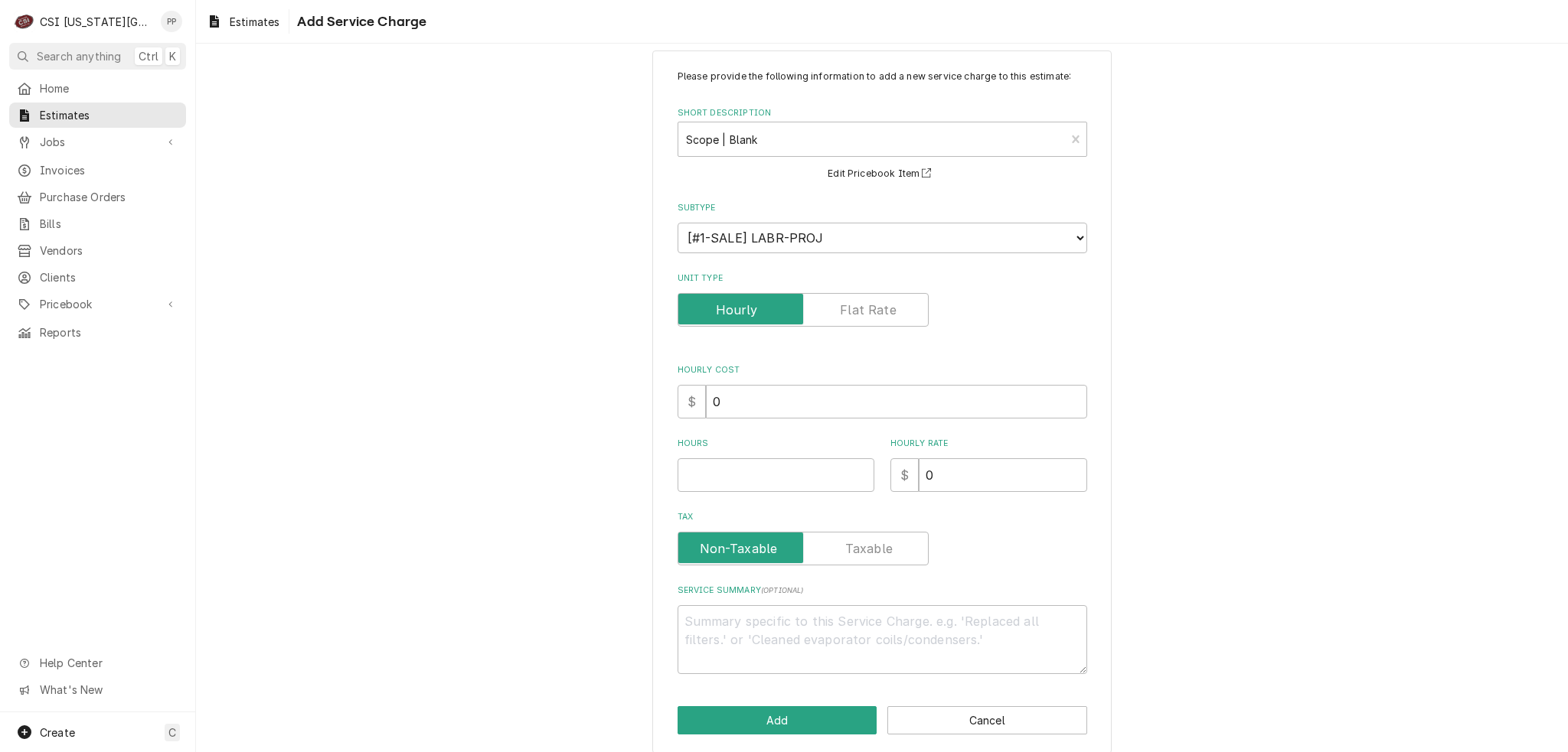
scroll to position [35, 0]
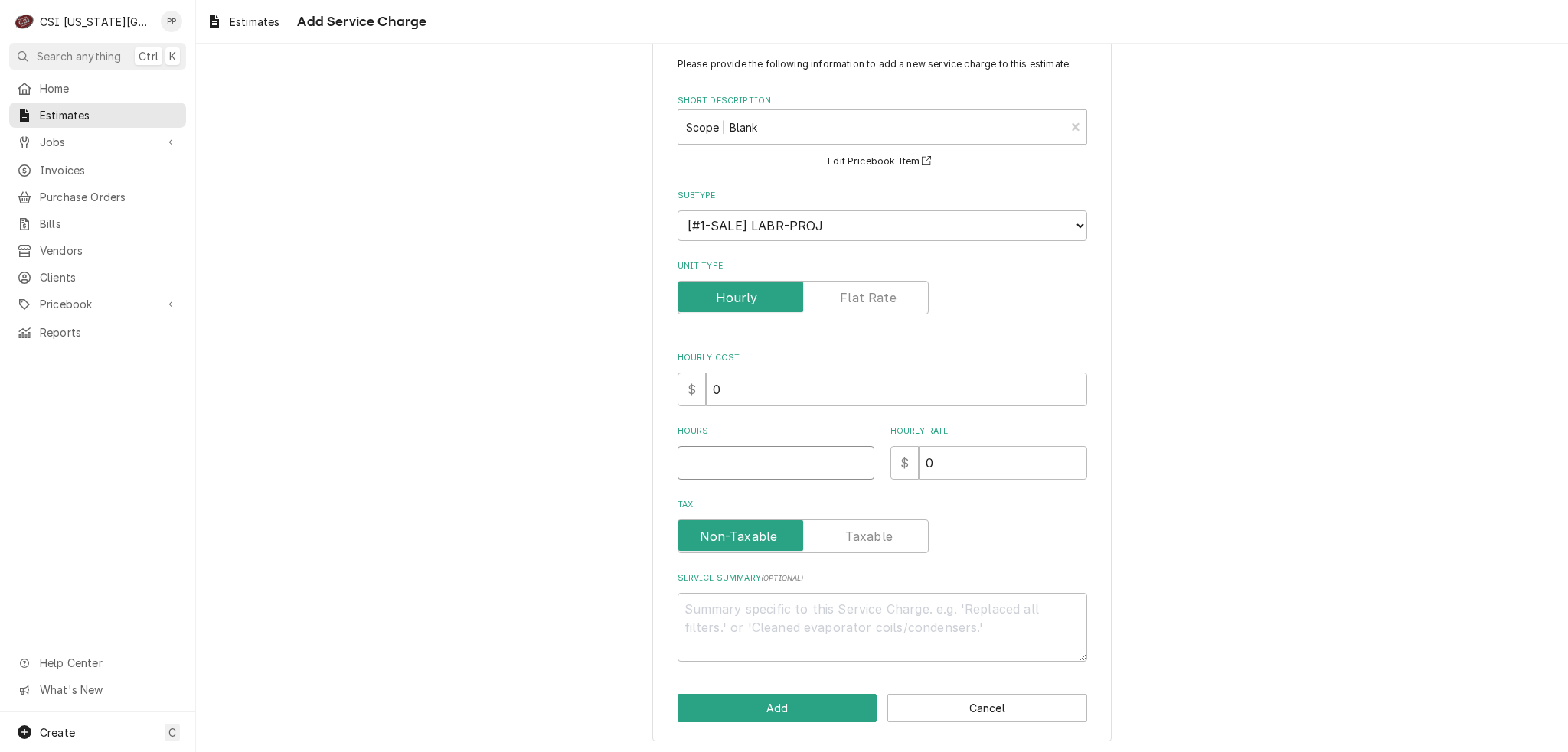
click at [747, 465] on input "Hours" at bounding box center [776, 462] width 196 height 33
type textarea "x"
type input "1"
click at [770, 612] on textarea "Service Summary ( optional )" at bounding box center [882, 627] width 409 height 68
paste textarea "Ecotrak ID 3873928"
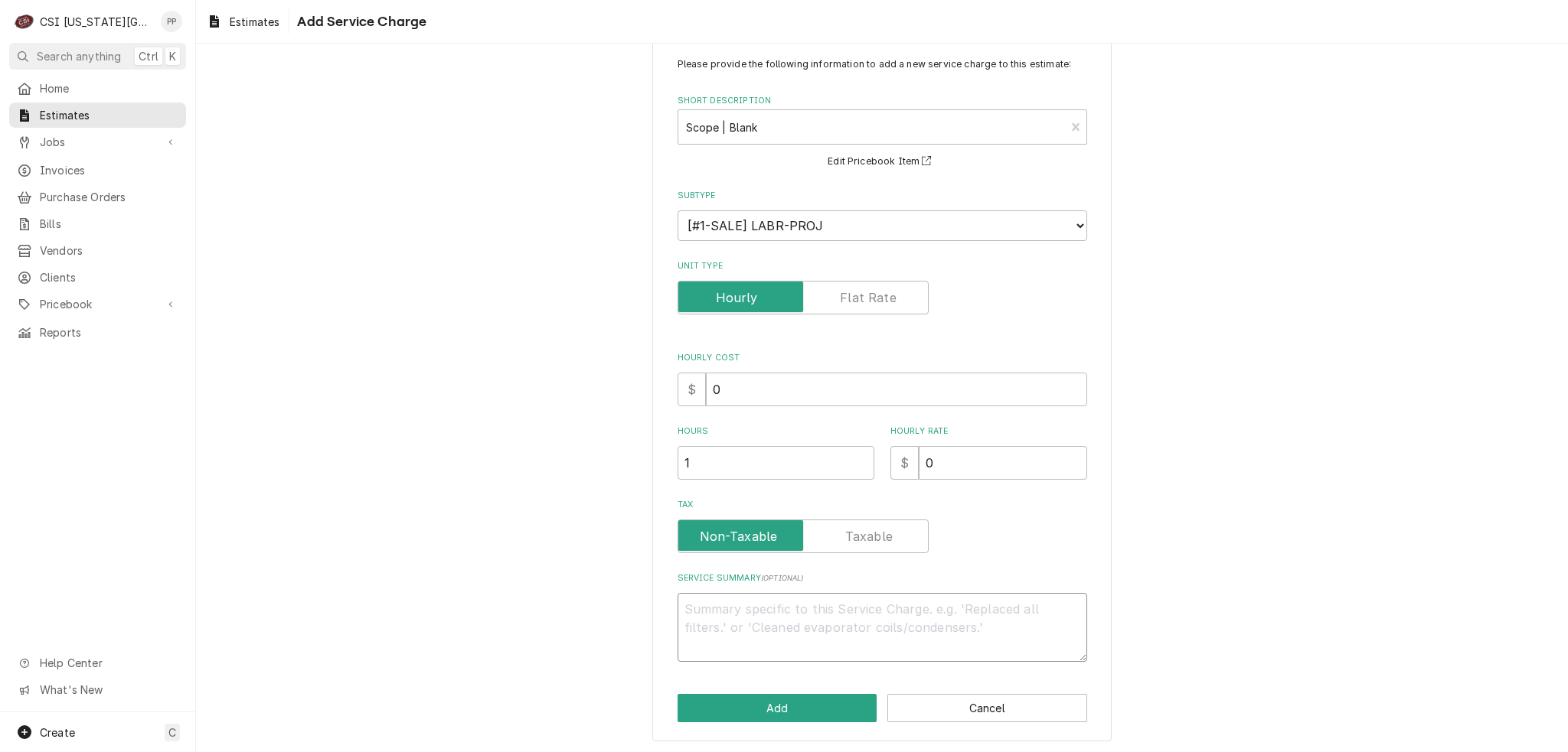
type textarea "x"
type textarea "Ecotrak ID 3873928"
click at [678, 623] on textarea "Ecotrak ID 3873928" at bounding box center [882, 627] width 409 height 68
type textarea "x"
type textarea "Ecotrak ID3873928"
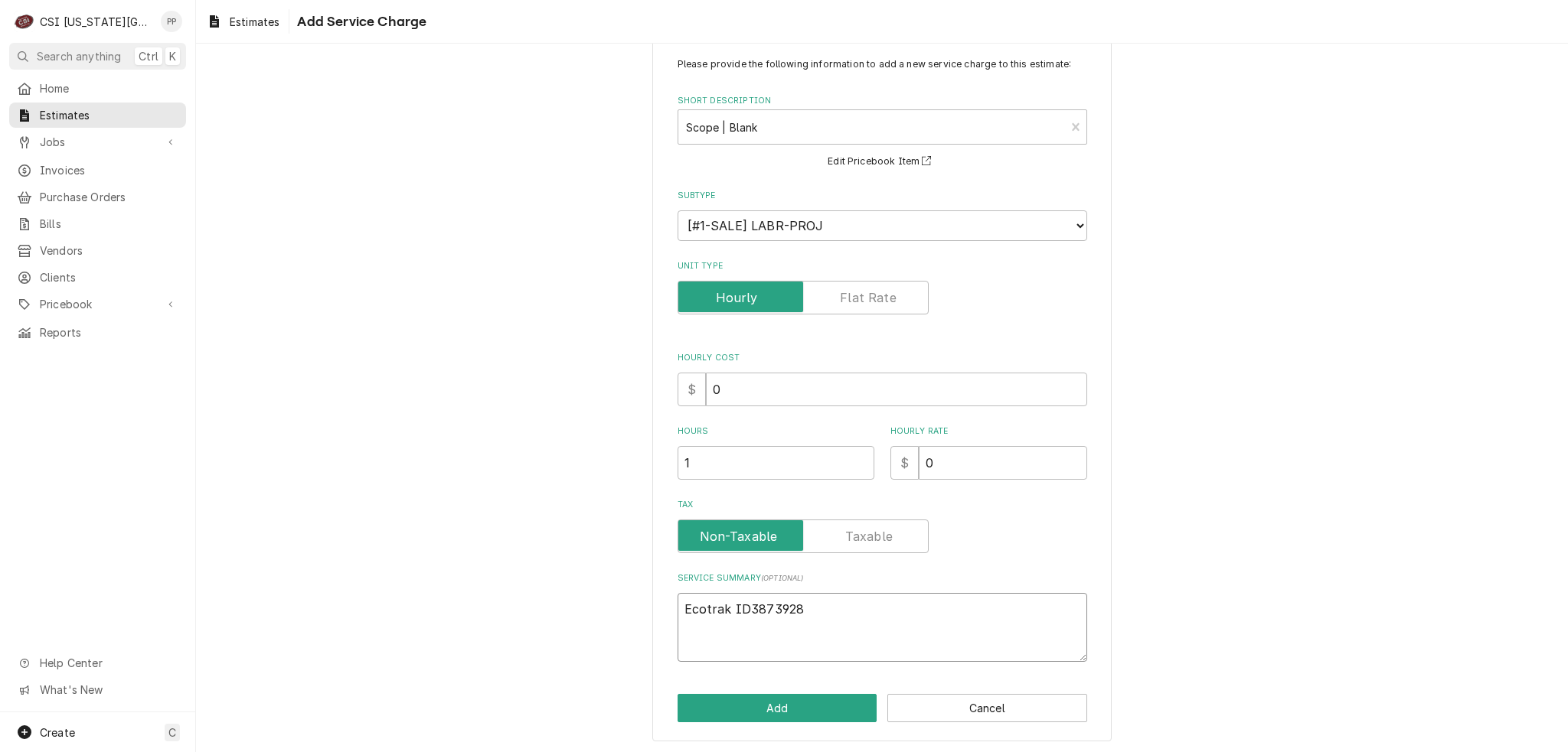
type textarea "x"
type textarea "Ecotrak ID 3873928"
click at [816, 598] on textarea "Ecotrak ID 3873928" at bounding box center [882, 627] width 409 height 68
type textarea "x"
type textarea "Ecotrak ID 3873928"
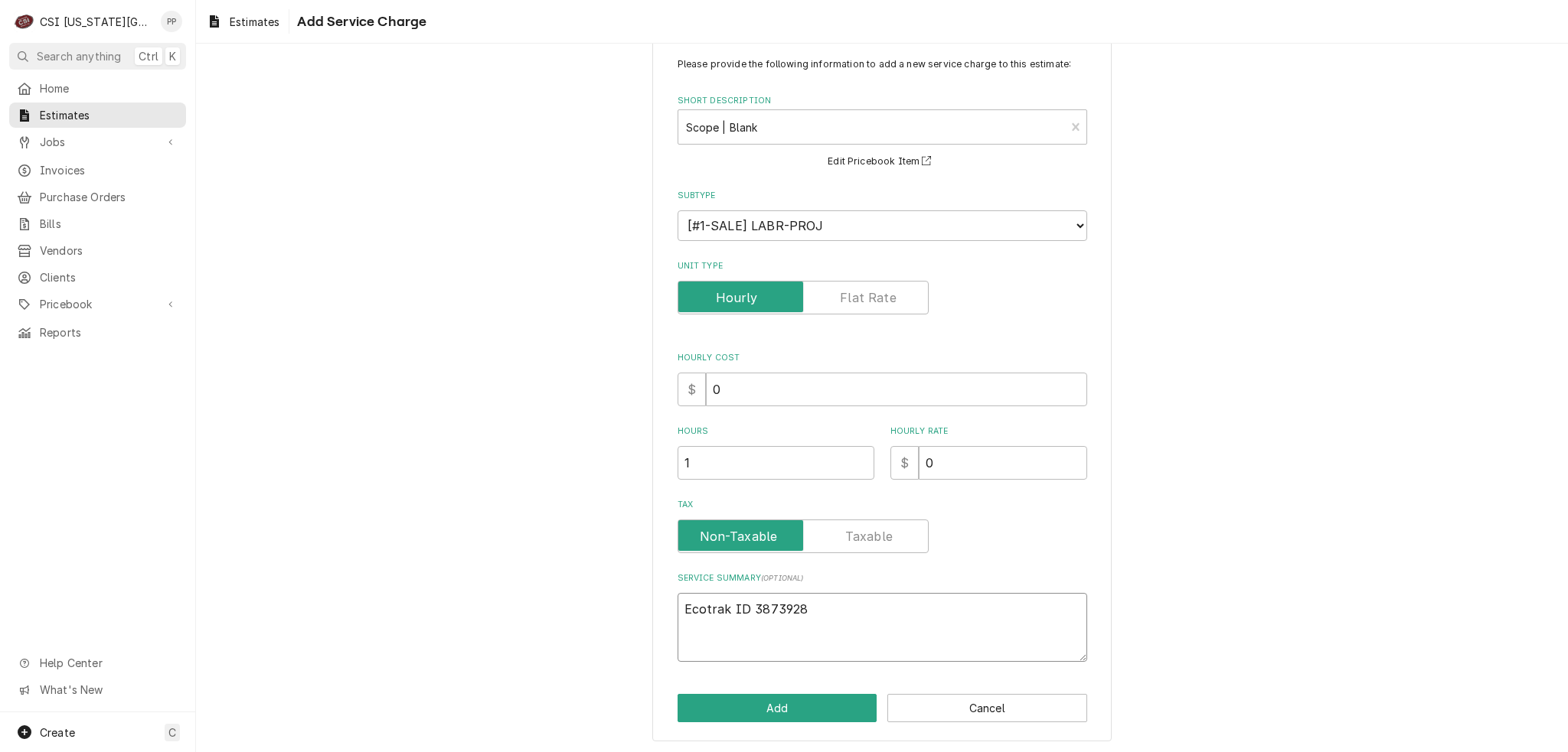
type textarea "x"
type textarea "Ecotrak ID 3873928"
type textarea "x"
type textarea "Ecotrak ID 3873928 Q"
type textarea "x"
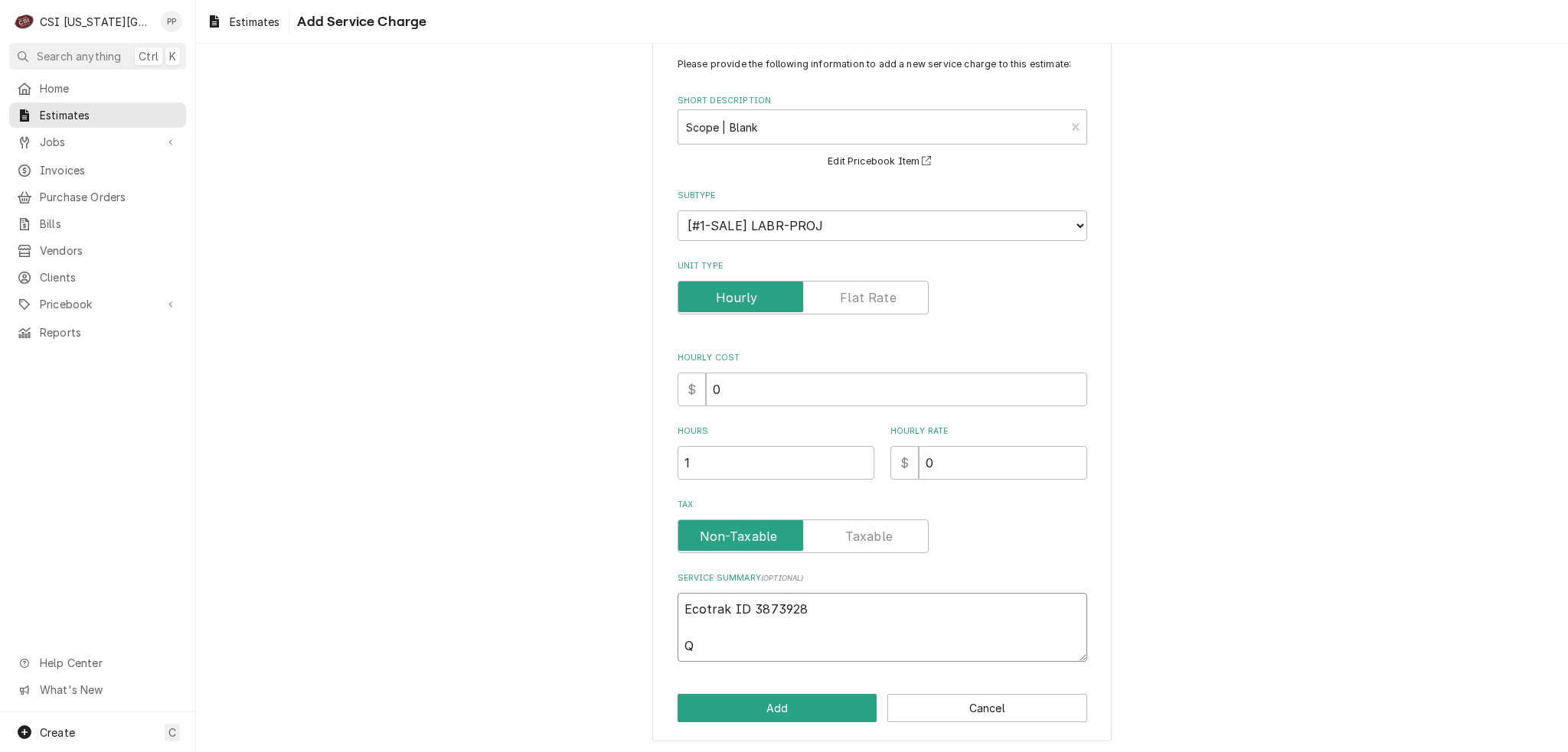
type textarea "Ecotrak ID 3873928 Qu"
type textarea "x"
type textarea "Ecotrak ID 3873928 Quo"
type textarea "x"
type textarea "Ecotrak ID 3873928 Quot"
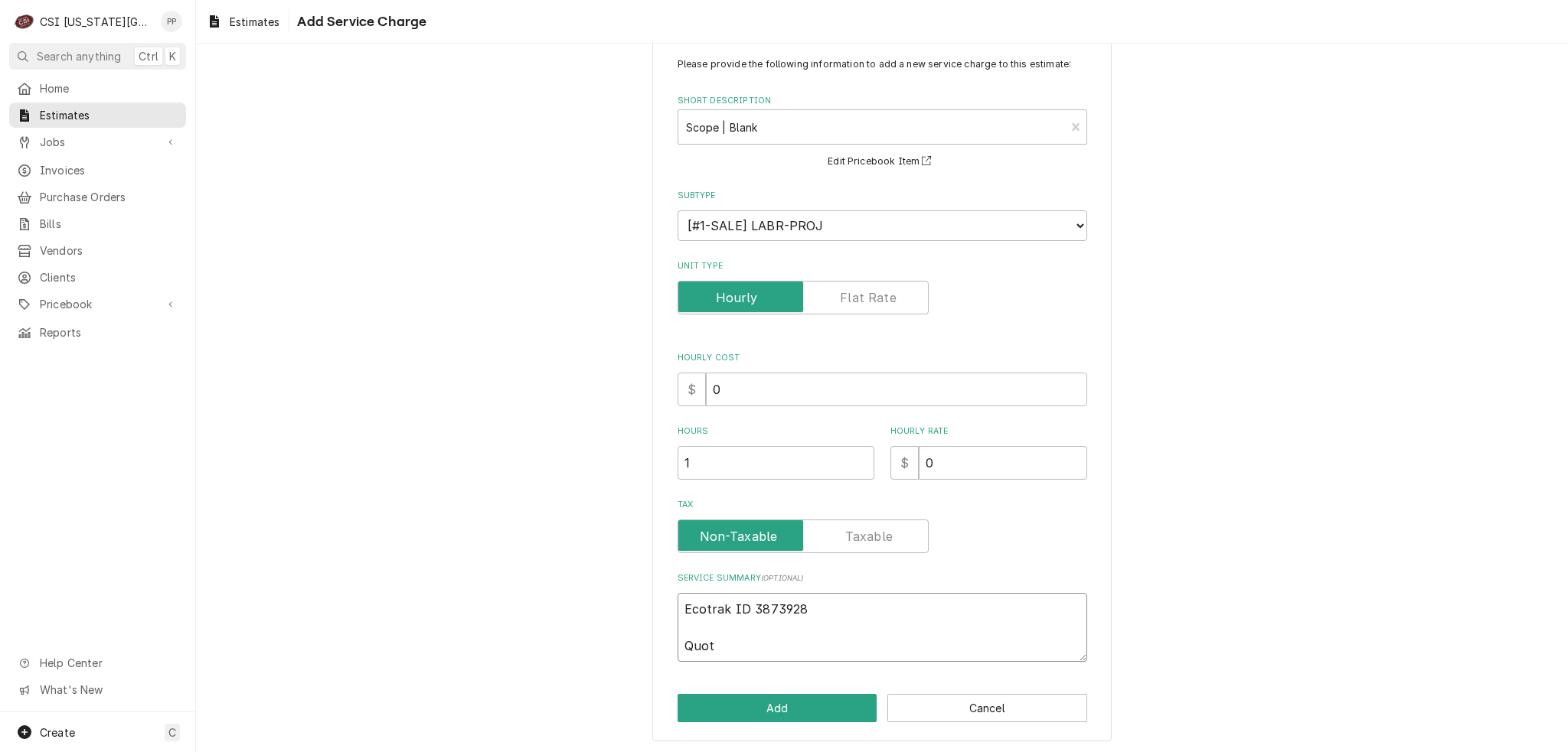
type textarea "x"
type textarea "Ecotrak ID 3873928 Quote"
type textarea "x"
type textarea "Ecotrak ID 3873928 Quote"
type textarea "x"
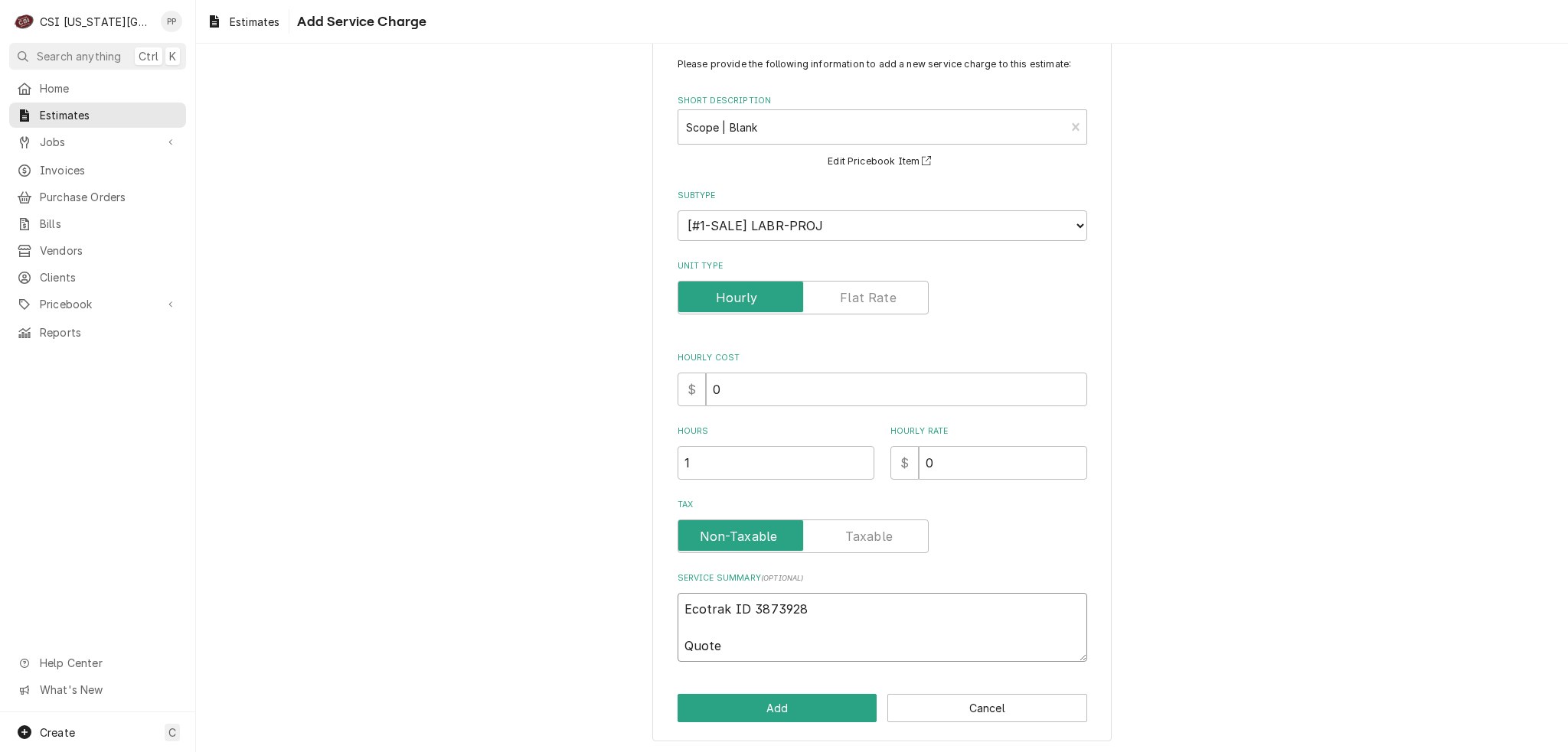
type textarea "Ecotrak ID 3873928 Quote t"
type textarea "x"
type textarea "Ecotrak ID 3873928 Quote to"
type textarea "x"
type textarea "Ecotrak ID 3873928 Quote to"
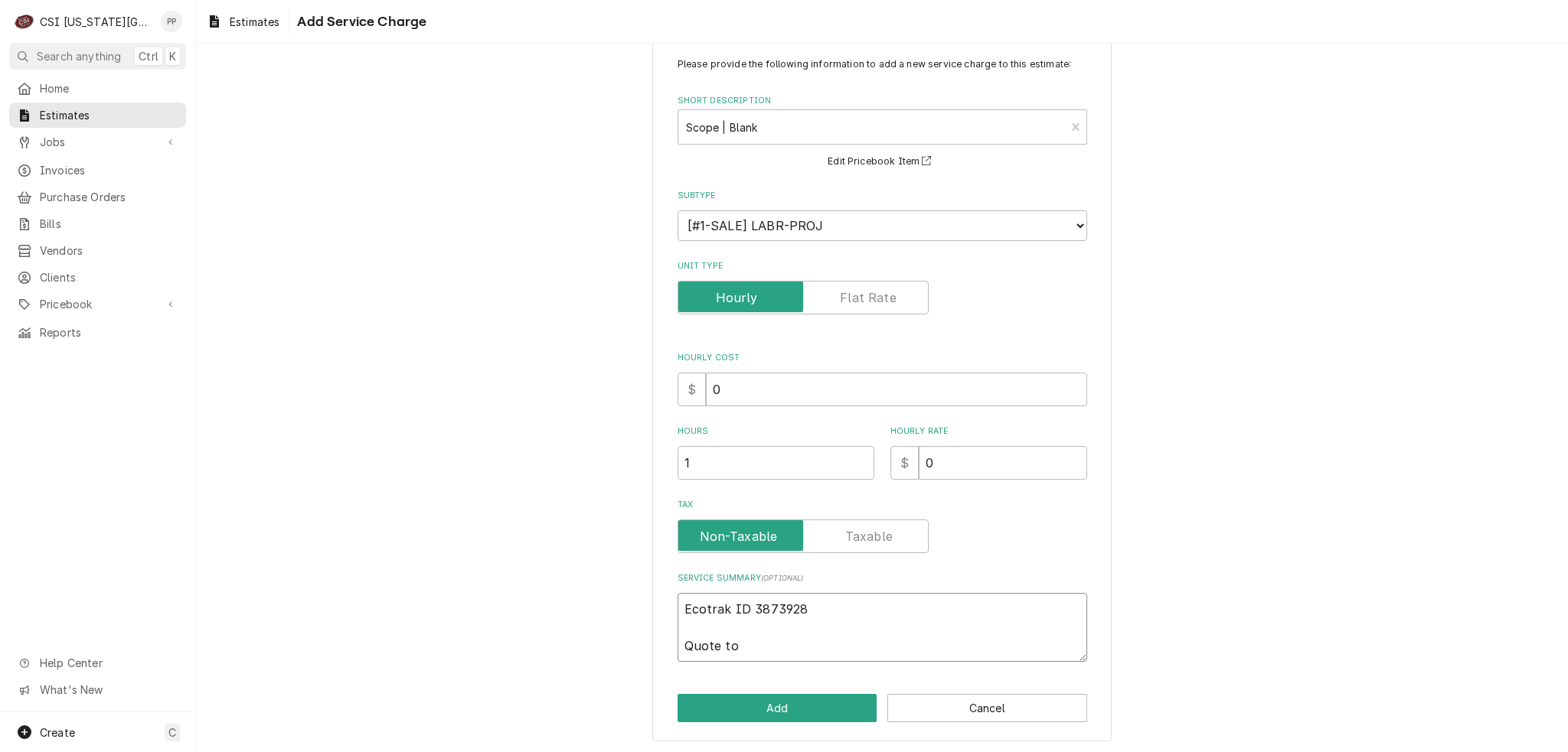
type textarea "x"
type textarea "Ecotrak ID 3873928 Quote to r"
type textarea "x"
type textarea "Ecotrak ID 3873928 Quote to re"
type textarea "x"
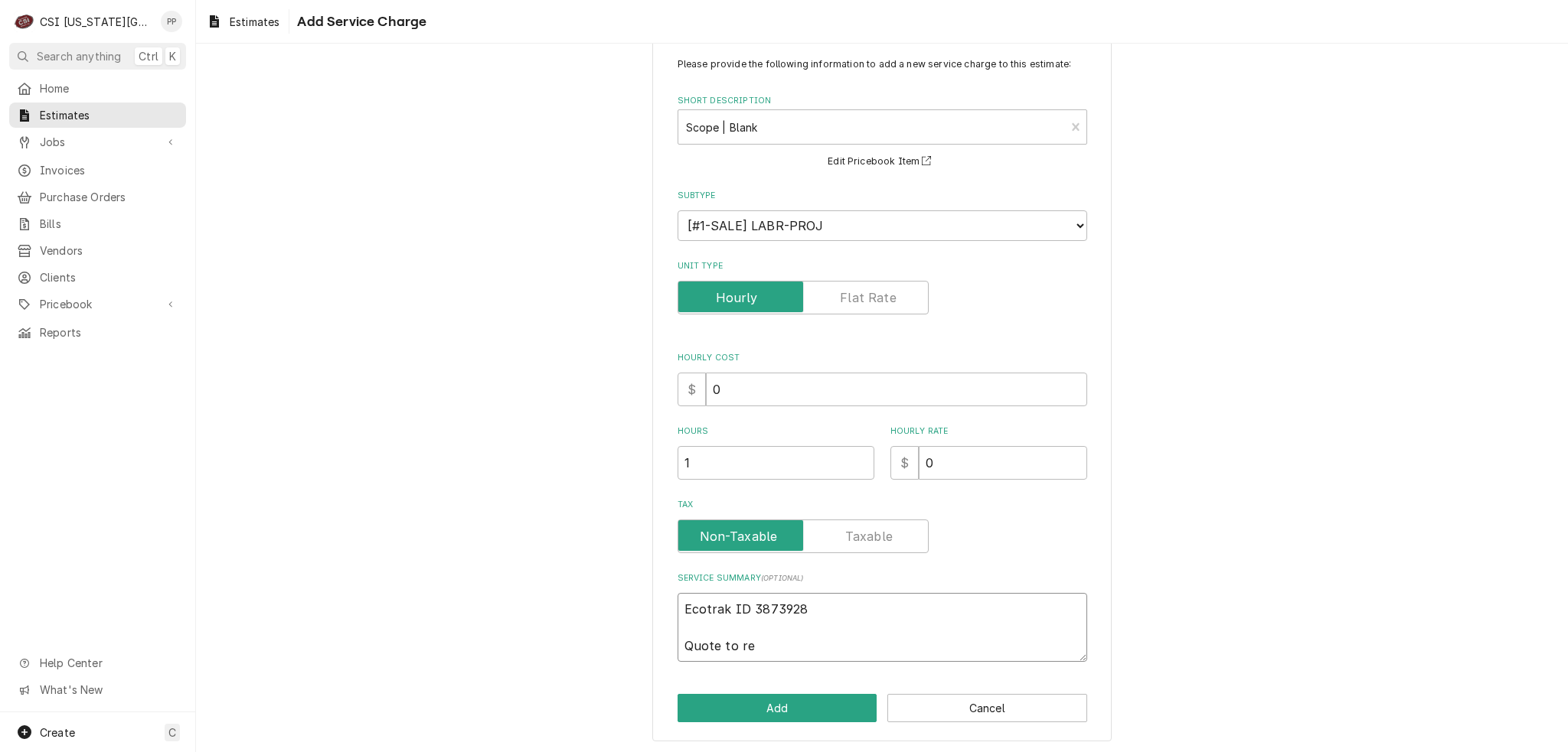
type textarea "Ecotrak ID 3873928 Quote to rep"
type textarea "x"
type textarea "Ecotrak ID 3873928 Quote to repi"
type textarea "x"
type textarea "Ecotrak ID 3873928 Quote to repia"
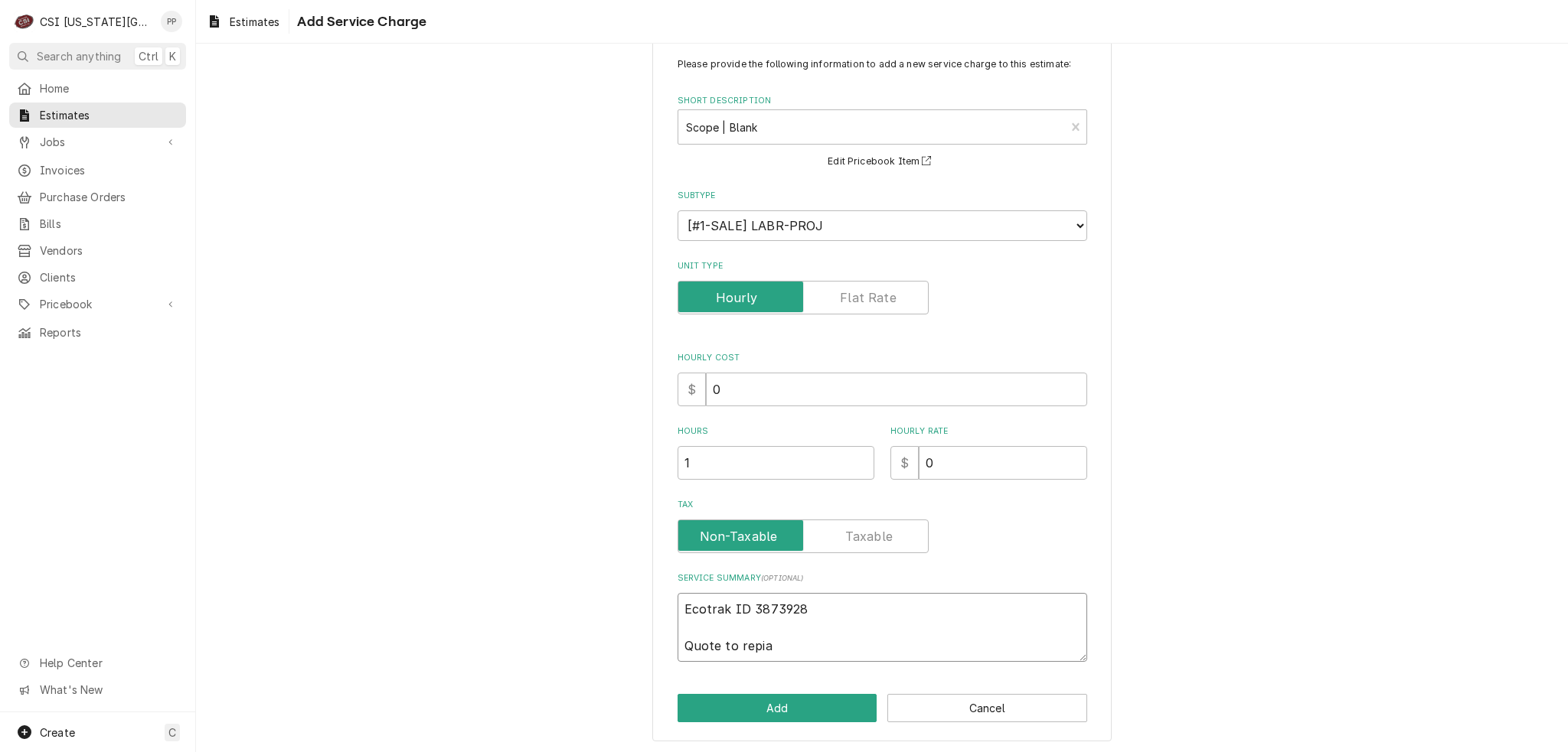
type textarea "x"
type textarea "Ecotrak ID 3873928 Quote to repiar"
type textarea "x"
type textarea "Ecotrak ID 3873928 Quote to repiar"
type textarea "x"
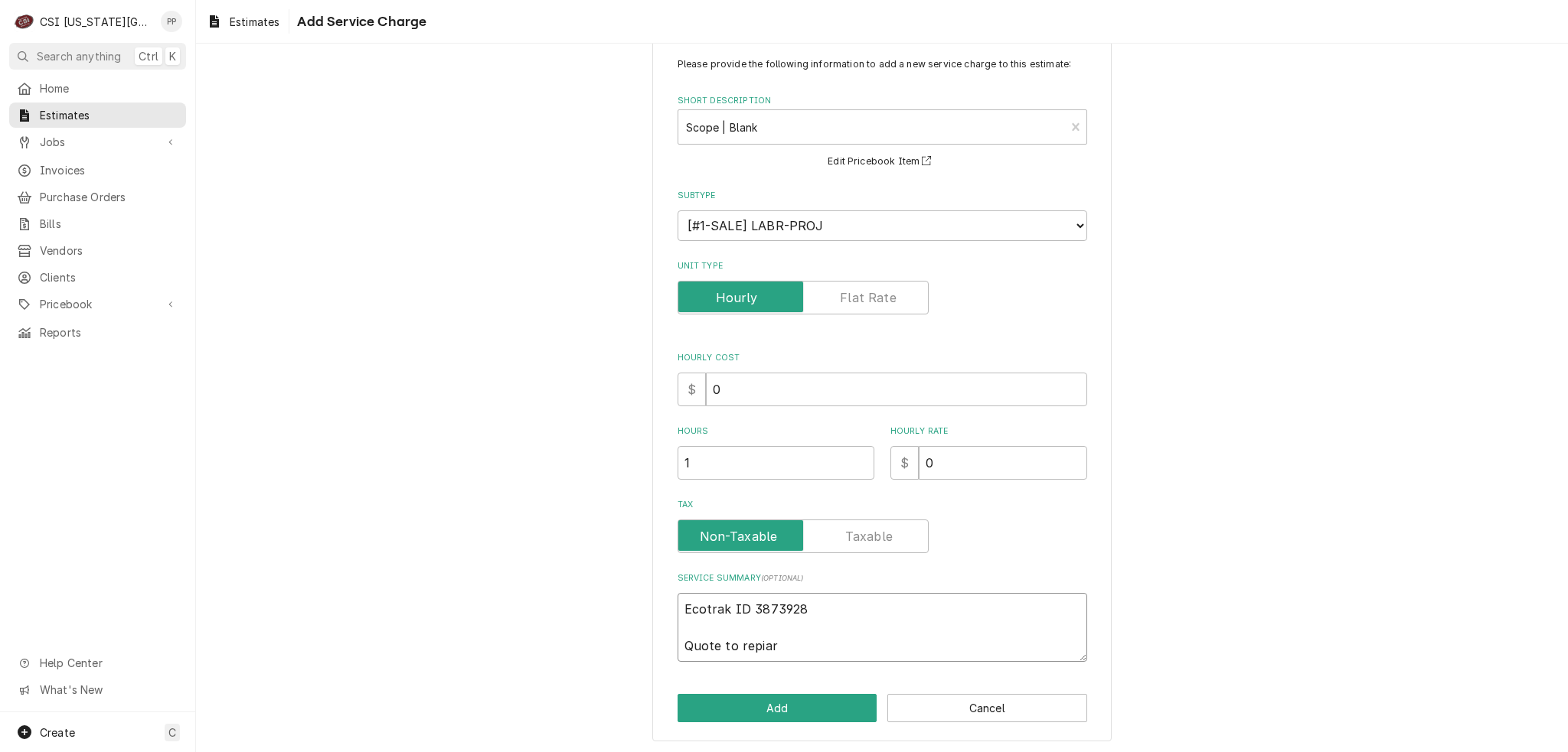
type textarea "Ecotrak ID 3873928 Quote to repiar"
type textarea "x"
type textarea "Ecotrak ID 3873928 Quote to repia"
type textarea "x"
type textarea "Ecotrak ID 3873928 Quote to repi"
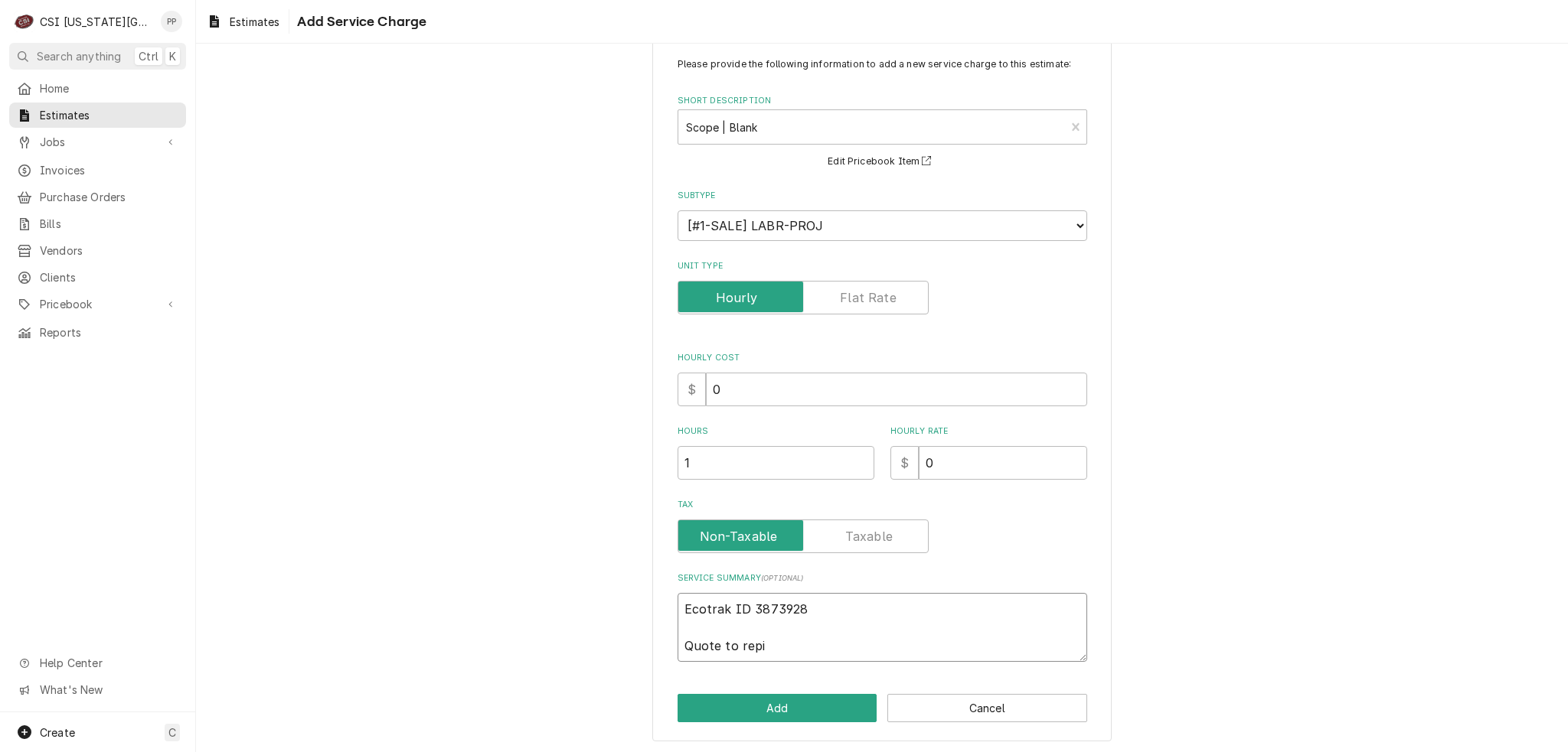
type textarea "x"
type textarea "Ecotrak ID 3873928 Quote to rep"
type textarea "x"
type textarea "Ecotrak ID 3873928 Quote to repa"
type textarea "x"
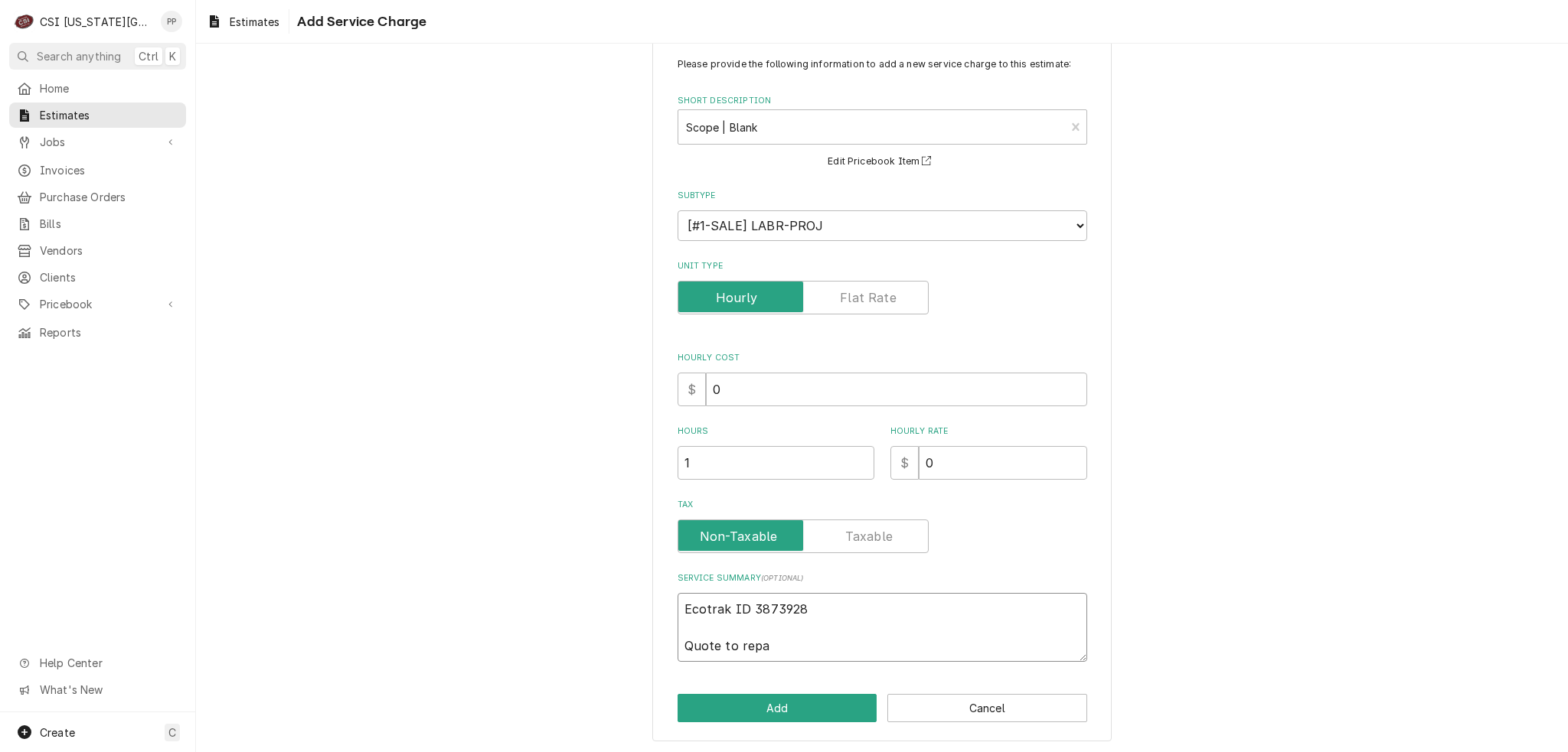
type textarea "Ecotrak ID 3873928 Quote to repai"
type textarea "x"
type textarea "Ecotrak ID 3873928 Quote to repair"
type textarea "x"
type textarea "Ecotrak ID 3873928 Quote to repair"
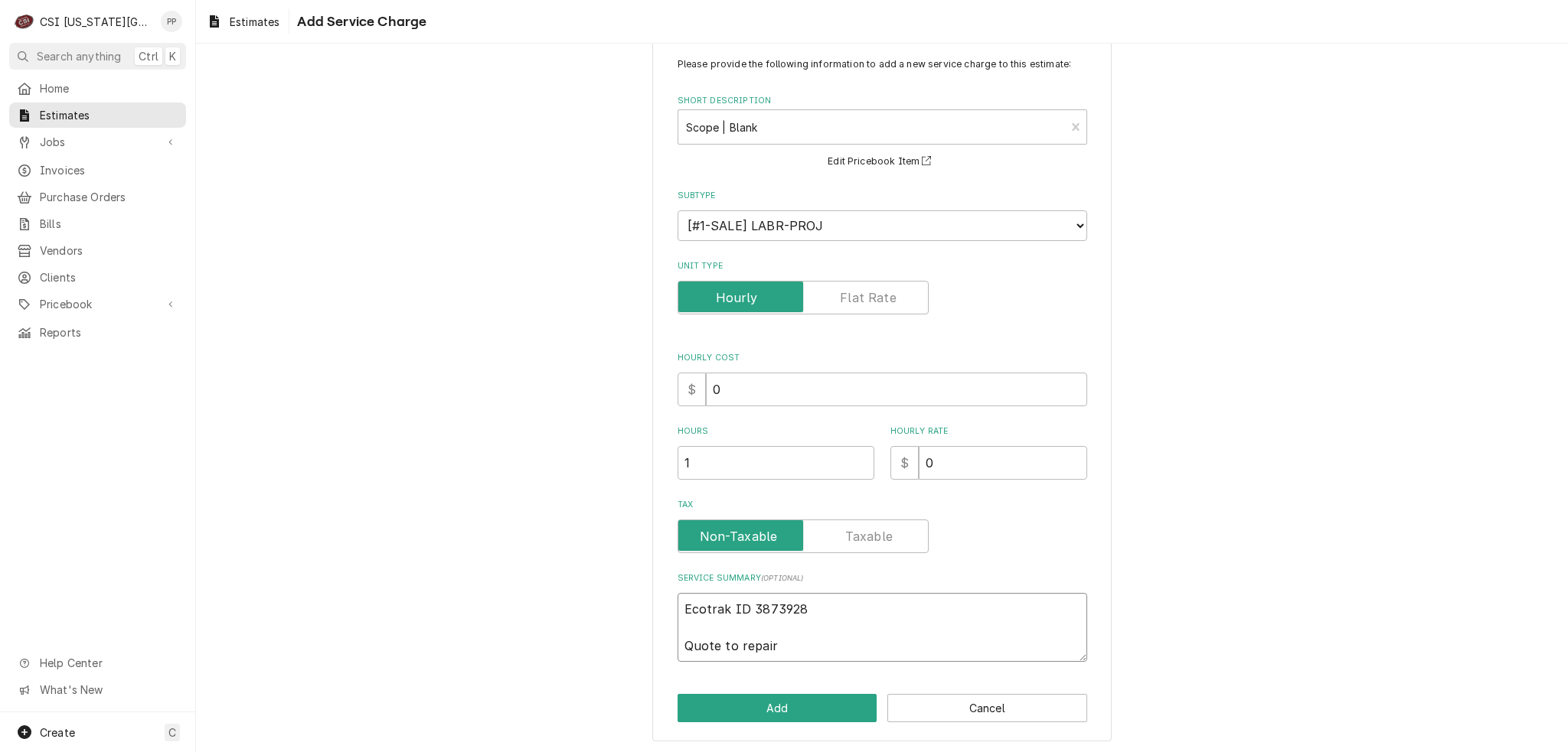
type textarea "x"
type textarea "Ecotrak ID 3873928 Quote to repair h"
type textarea "x"
type textarea "Ecotrak ID 3873928 Quote to repair ho"
type textarea "x"
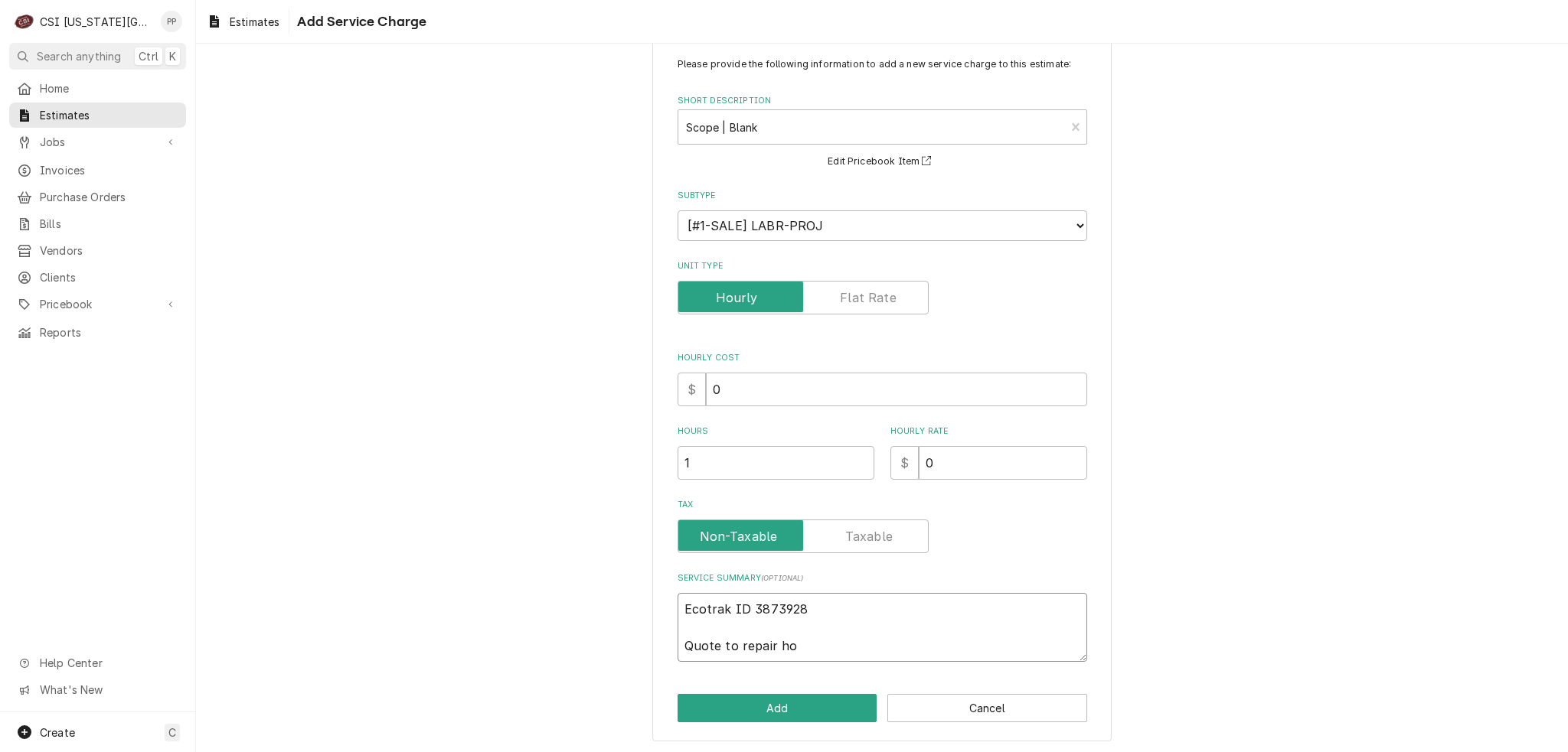
type textarea "Ecotrak ID 3873928 Quote to repair hos"
type textarea "x"
type textarea "Ecotrak ID 3873928 Quote to repair hosh"
type textarea "x"
type textarea "Ecotrak ID 3873928 Quote to repair hoshi"
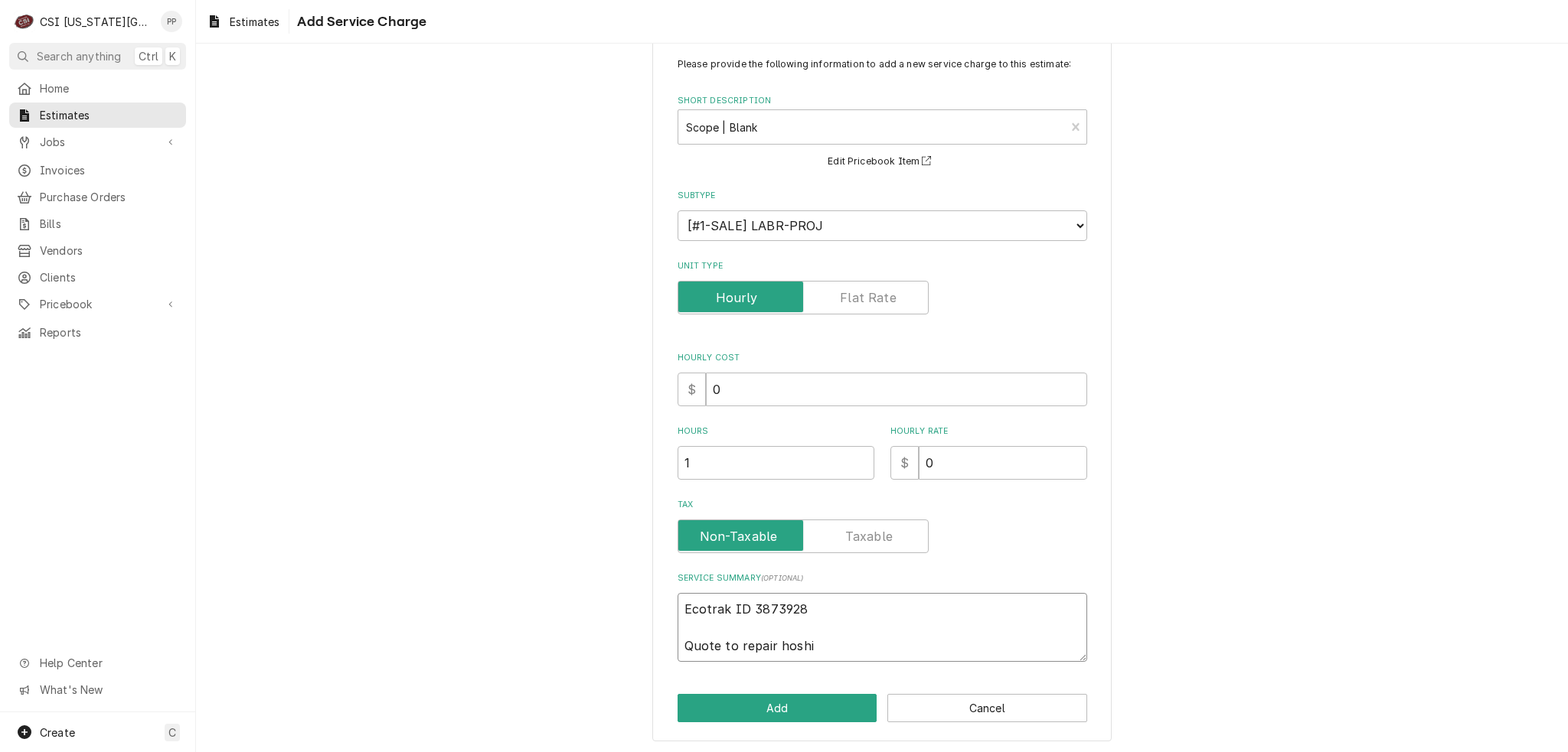
type textarea "x"
type textarea "Ecotrak ID 3873928 Quote to repair hoshiz"
type textarea "x"
type textarea "Ecotrak ID 3873928 Quote to repair hoshiza"
type textarea "x"
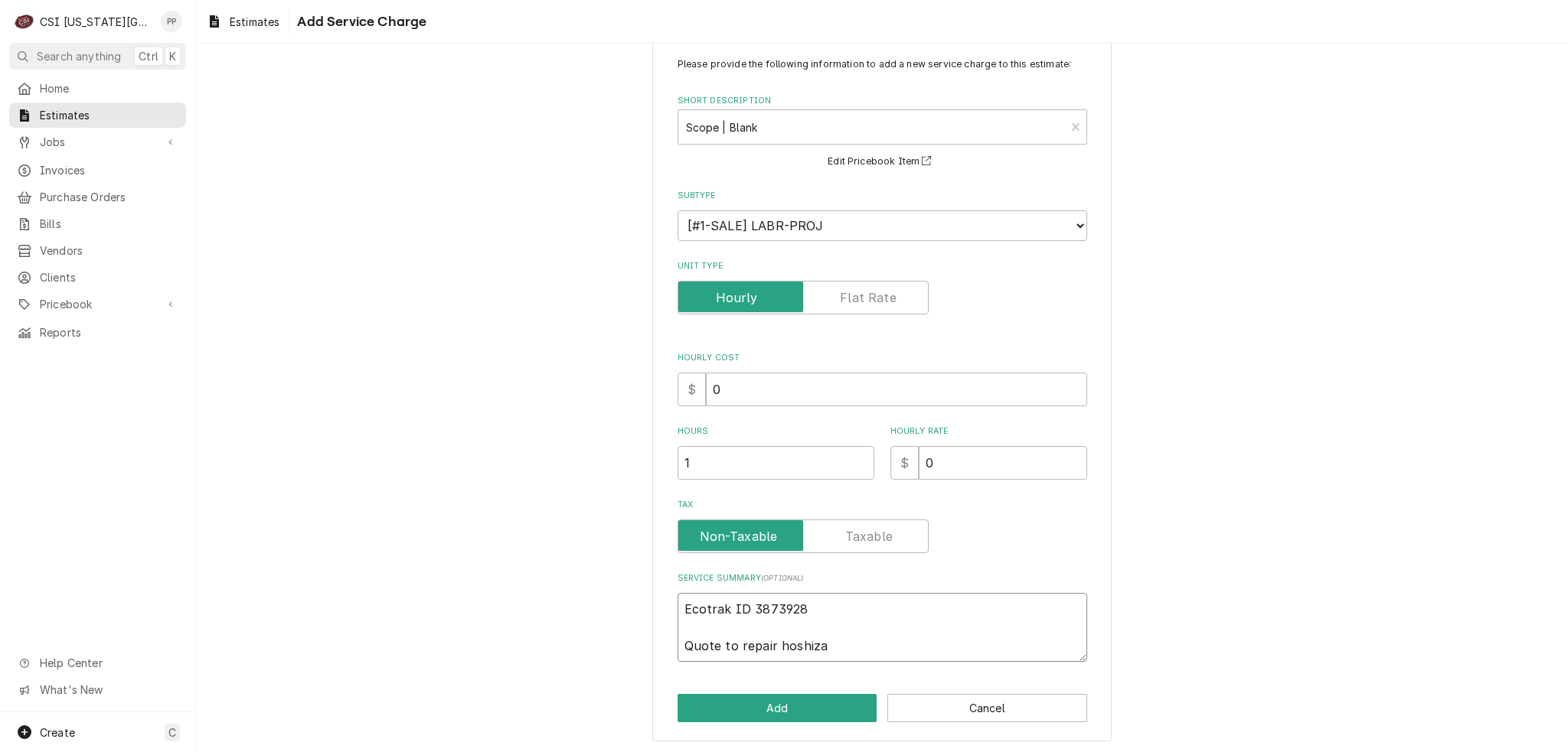
type textarea "Ecotrak ID 3873928 Quote to repair hoshizak"
type textarea "x"
type textarea "Ecotrak ID 3873928 Quote to repair hoshizaki"
type textarea "x"
type textarea "Ecotrak ID 3873928 Quote to repair hoshizaki"
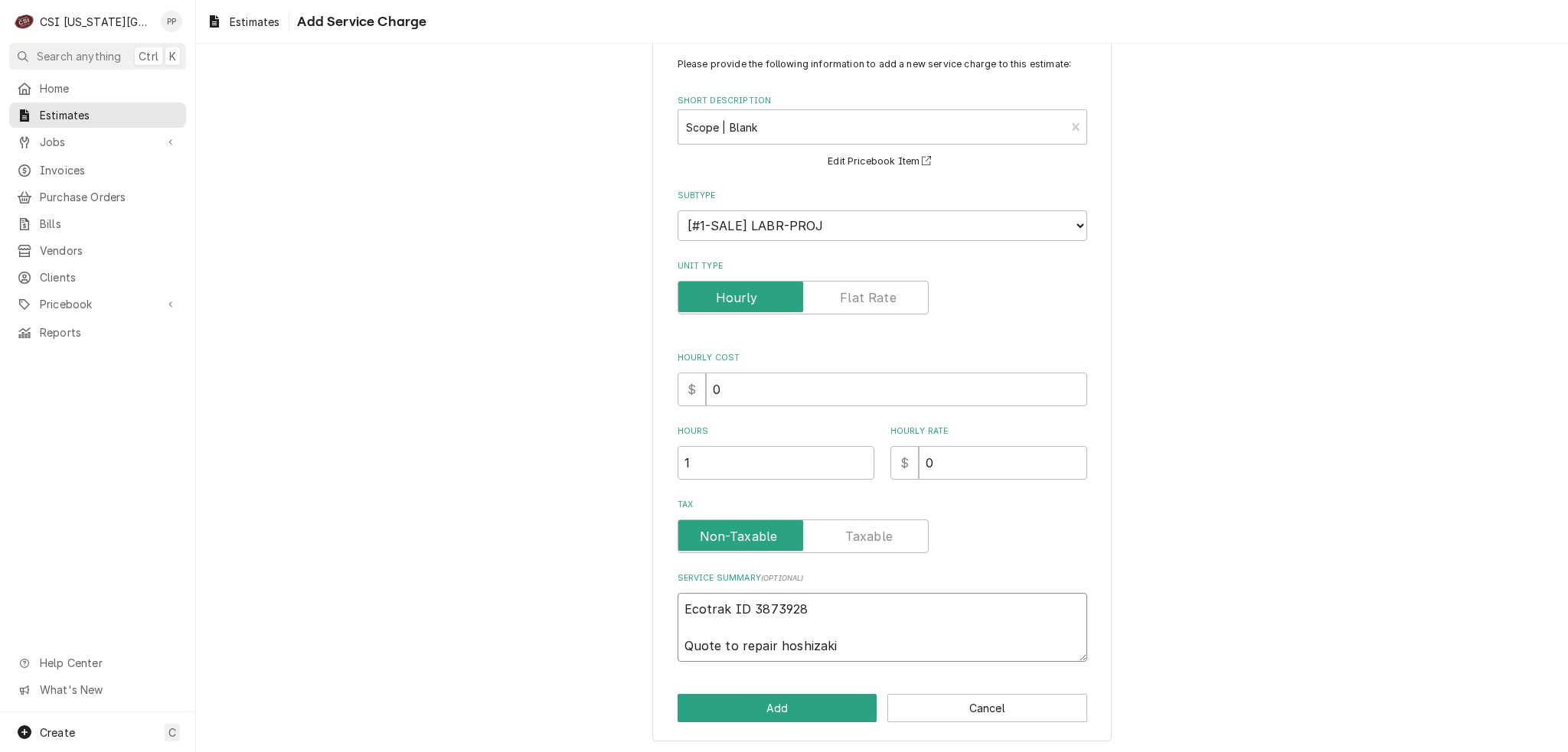
type textarea "x"
type textarea "Ecotrak ID 3873928 Quote to repair hoshizaki i"
type textarea "x"
type textarea "Ecotrak ID 3873928 Quote to repair hoshizaki ic"
type textarea "x"
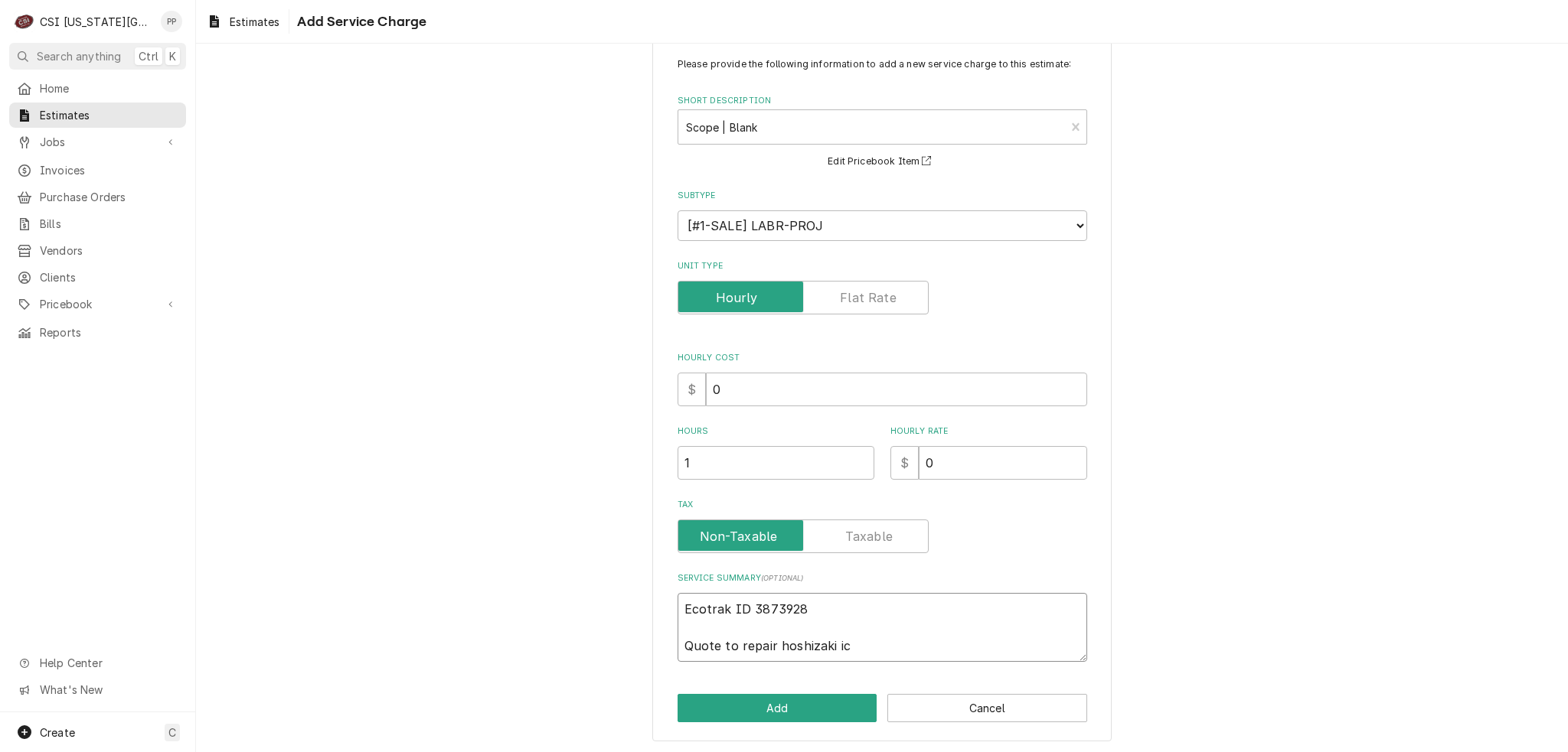
type textarea "Ecotrak ID 3873928 Quote to repair hoshizaki ice"
type textarea "x"
type textarea "Ecotrak ID 3873928 Quote to repair hoshizaki ice"
type textarea "x"
type textarea "Ecotrak ID 3873928 Quote to repair hoshizaki ice m"
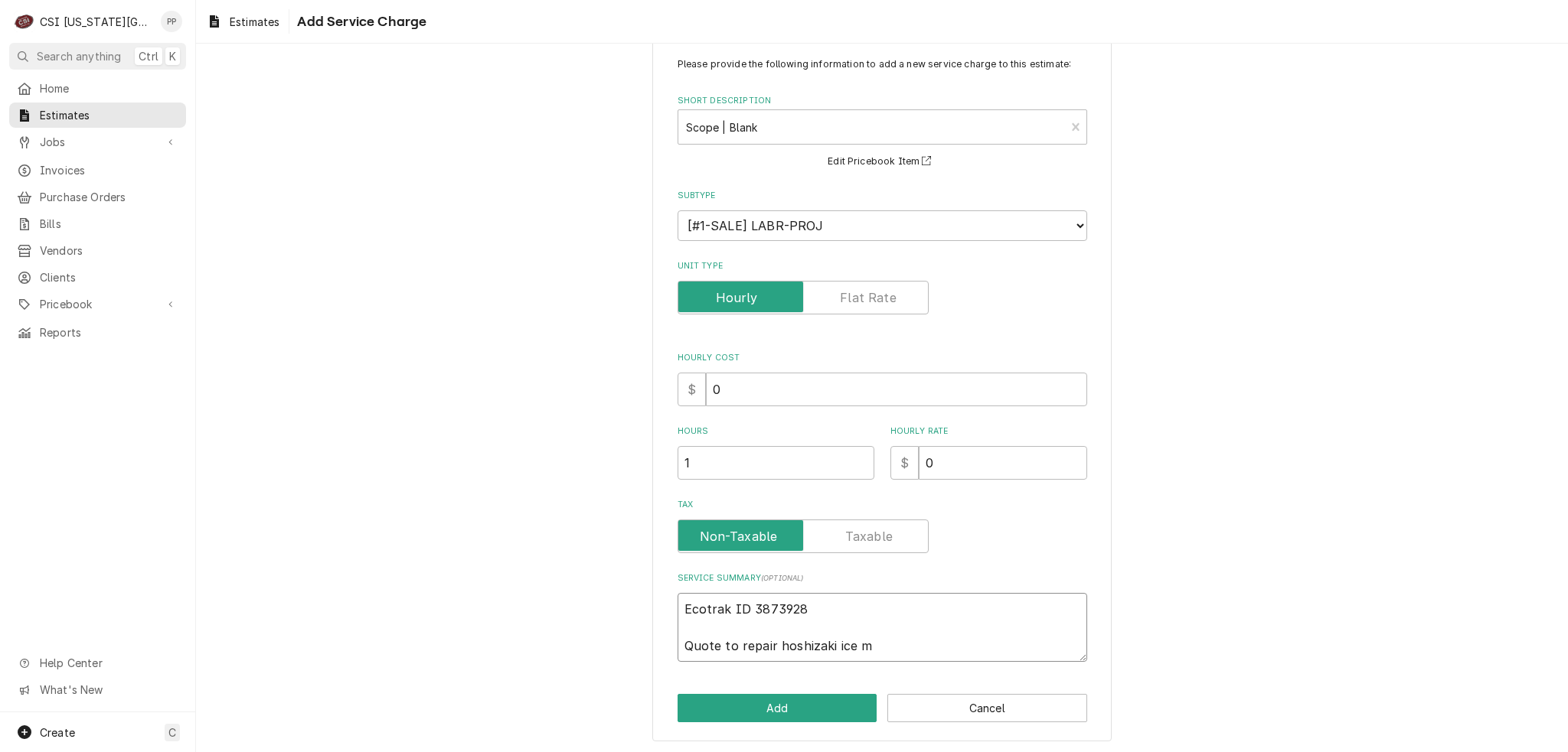
type textarea "x"
type textarea "Ecotrak ID 3873928 Quote to repair hoshizaki ice ma"
type textarea "x"
type textarea "Ecotrak ID 3873928 Quote to repair hoshizaki ice mach"
type textarea "x"
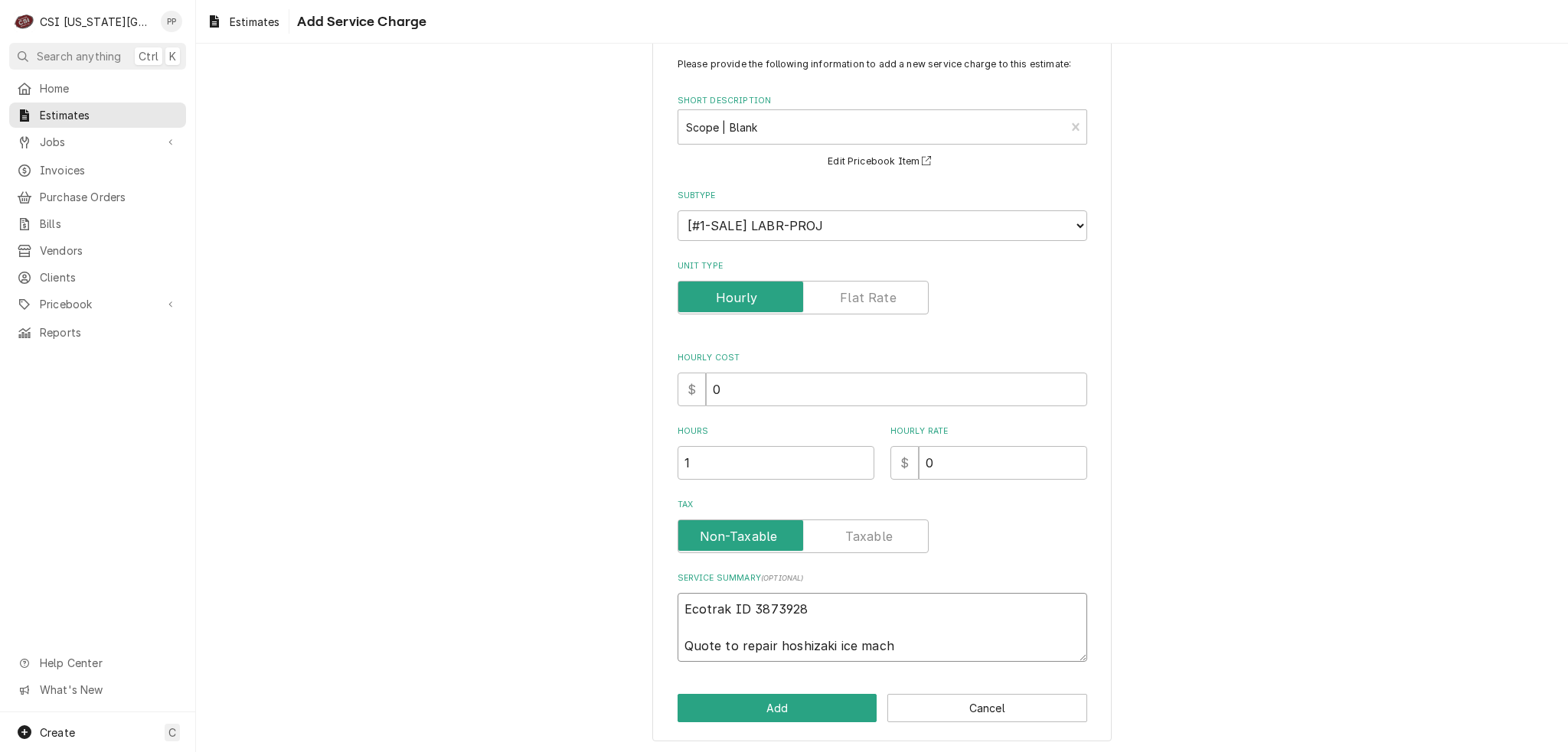
type textarea "Ecotrak ID 3873928 Quote to repair hoshizaki ice machi"
type textarea "x"
type textarea "Ecotrak ID 3873928 Quote to repair hoshizaki ice machin"
type textarea "x"
type textarea "Ecotrak ID 3873928 Quote to repair hoshizaki ice machine"
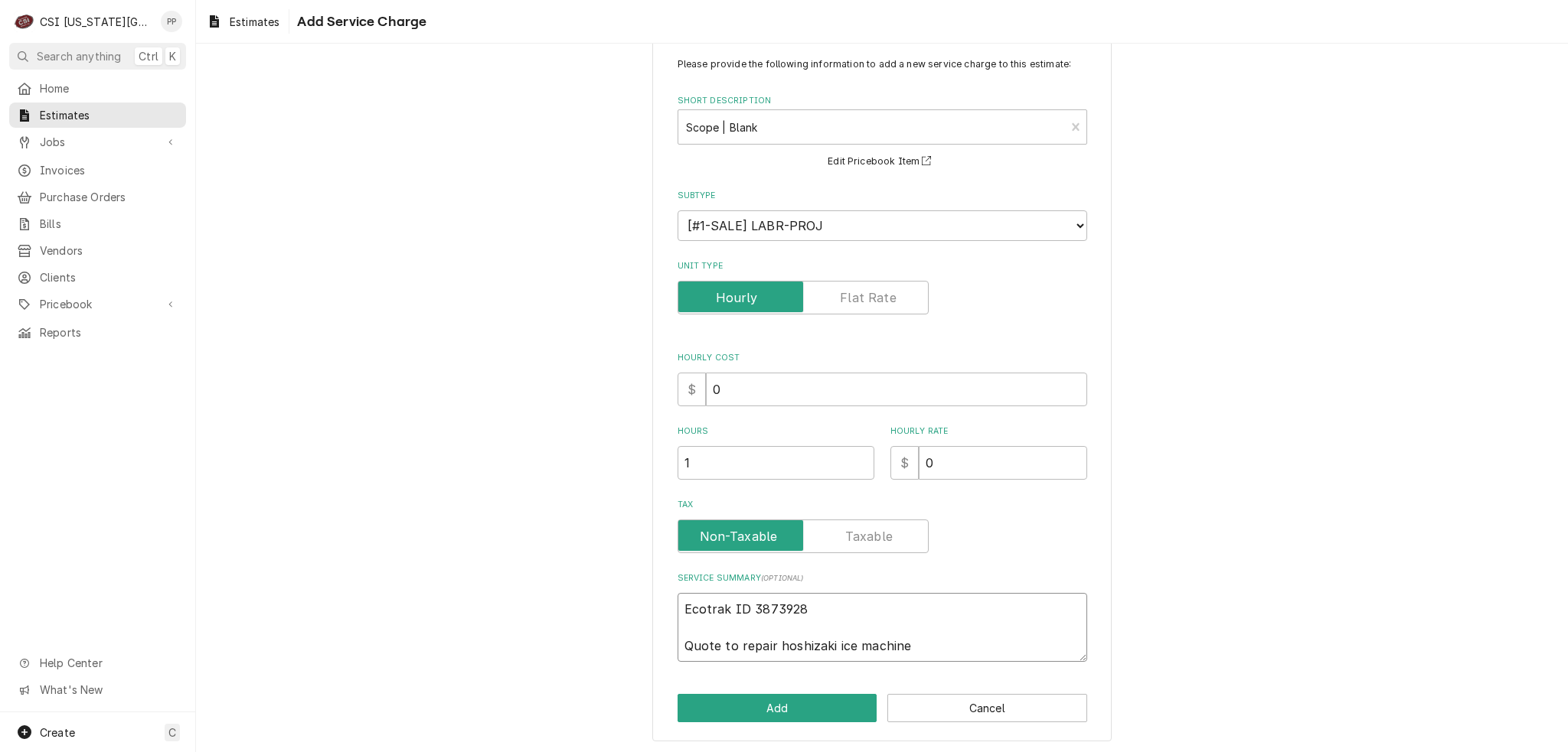
type textarea "x"
type textarea "Ecotrak ID 3873928 Quote to repair hoshizaki ice machine"
type textarea "x"
type textarea "Ecotrak ID 3873928 Quote to repair hoshizaki ice machine t"
type textarea "x"
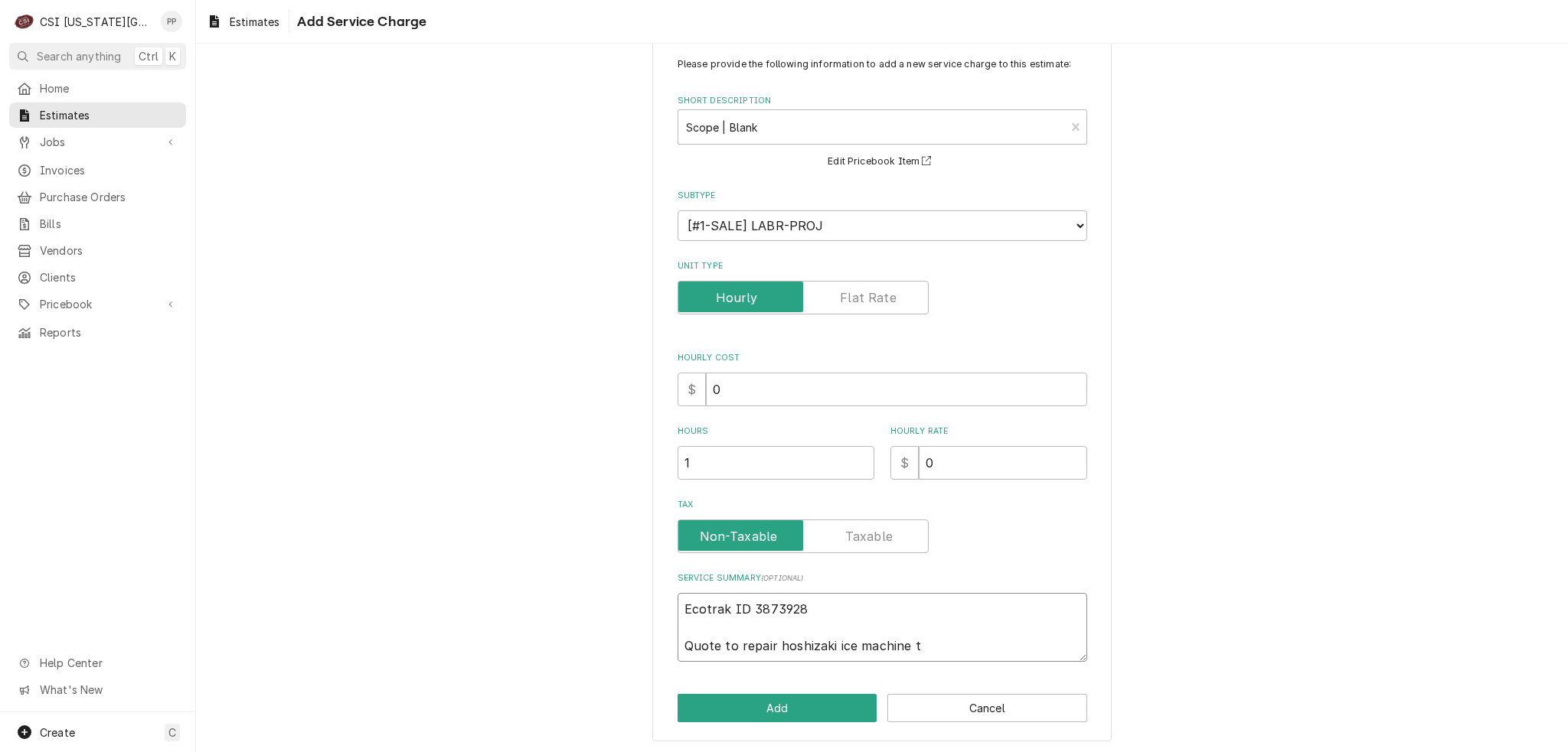
type textarea "Ecotrak ID 3873928 Quote to repair hoshizaki ice machine to"
type textarea "x"
type textarea "Ecotrak ID 3873928 Quote to repair hoshizaki ice machine to"
type textarea "x"
type textarea "Ecotrak ID 3873928 Quote to repair hoshizaki ice machine to"
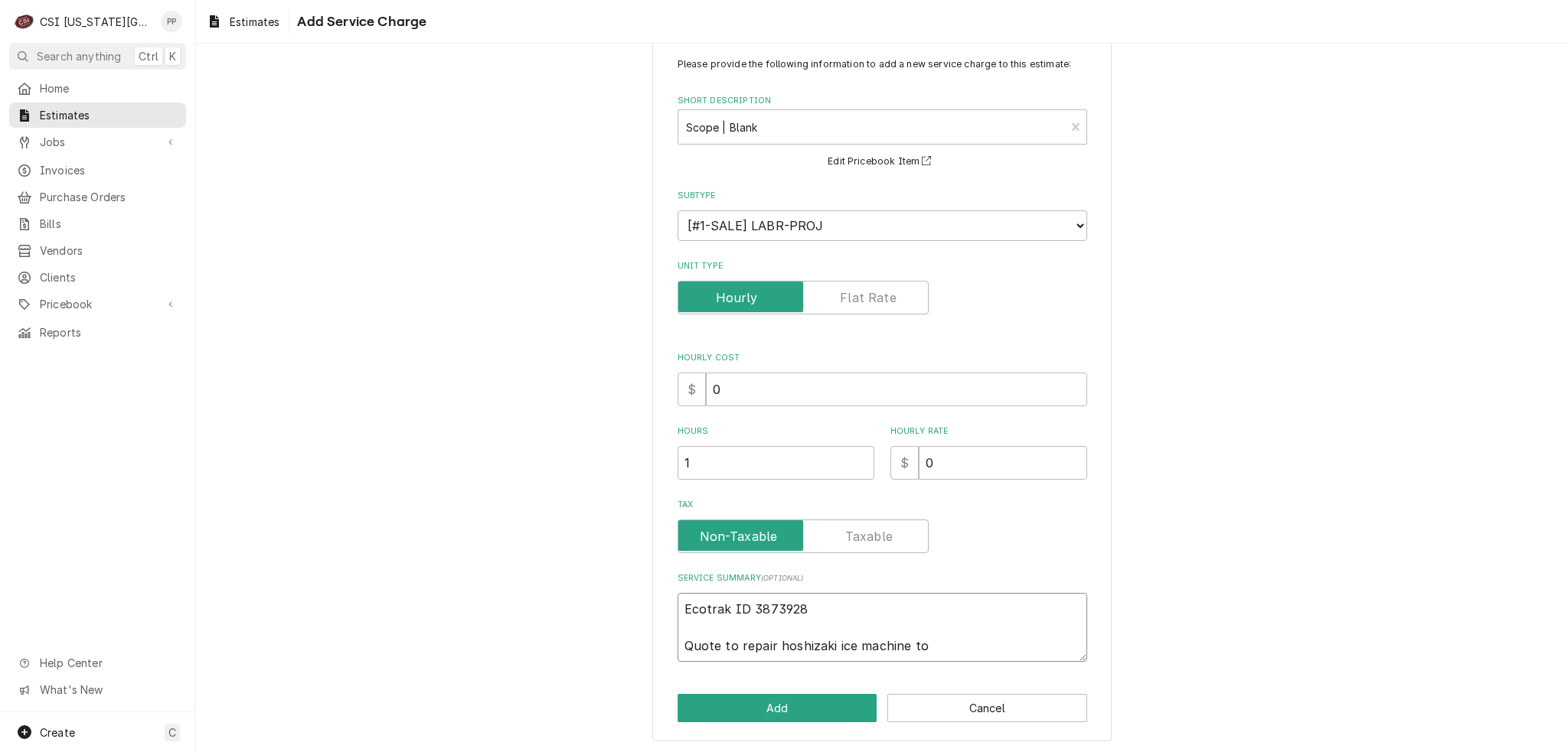
type textarea "x"
type textarea "Ecotrak ID 3873928 Quote to repair hoshizaki ice machine t"
type textarea "x"
type textarea "Ecotrak ID 3873928 Quote to repair hoshizaki ice machine"
type textarea "x"
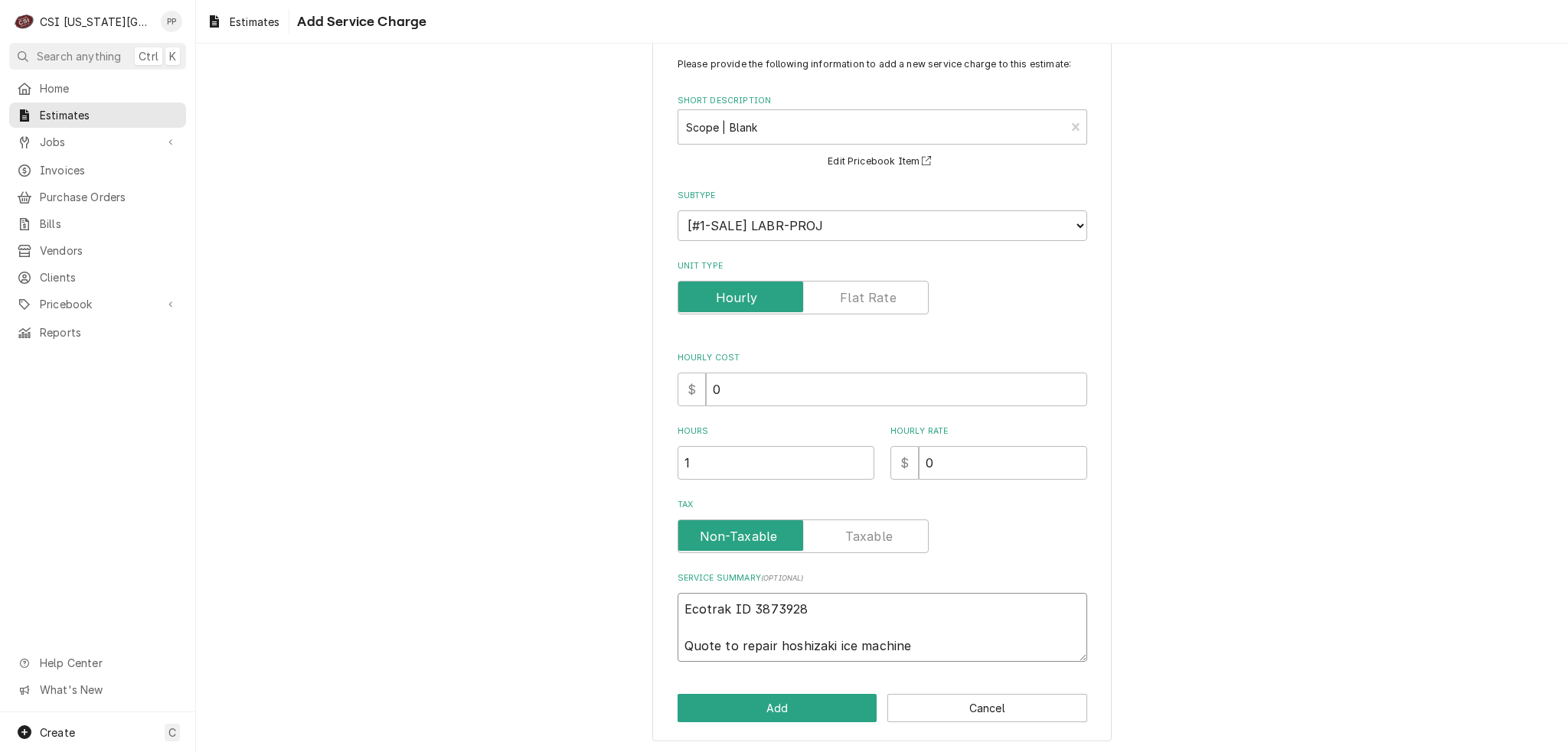
type textarea "Ecotrak ID 3873928 Quote to repair hoshizaki ice machine"
type textarea "x"
type textarea "Ecotrak ID 3873928 Quote to repair hoshizaki ice machine"
type textarea "x"
type textarea "Ecotrak ID 3873928 Quote to repair hoshizaki ice machine M"
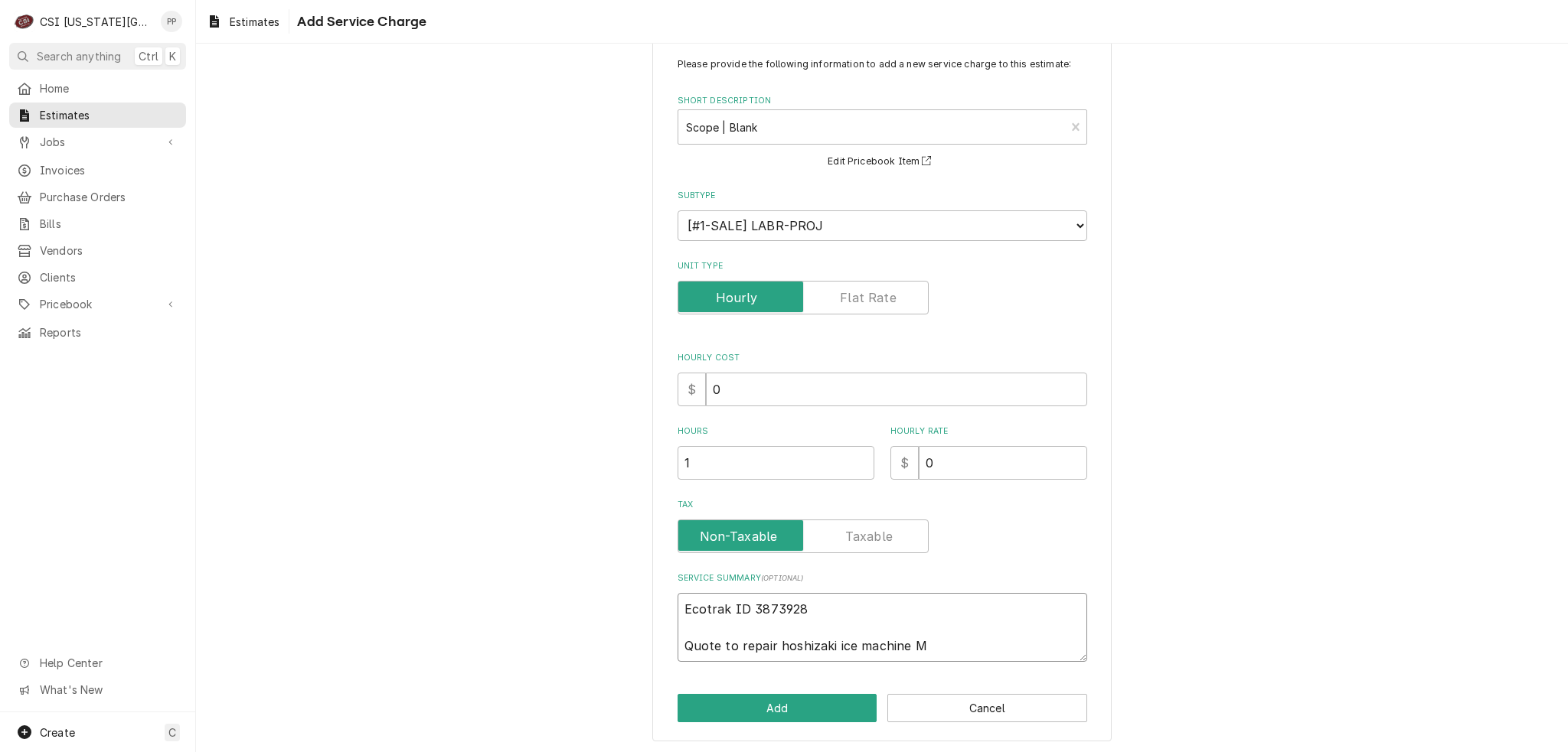
type textarea "x"
type textarea "Ecotrak ID 3873928 Quote to repair hoshizaki ice machine Mo"
type textarea "x"
type textarea "Ecotrak ID 3873928 Quote to repair hoshizaki ice machine Mod"
type textarea "x"
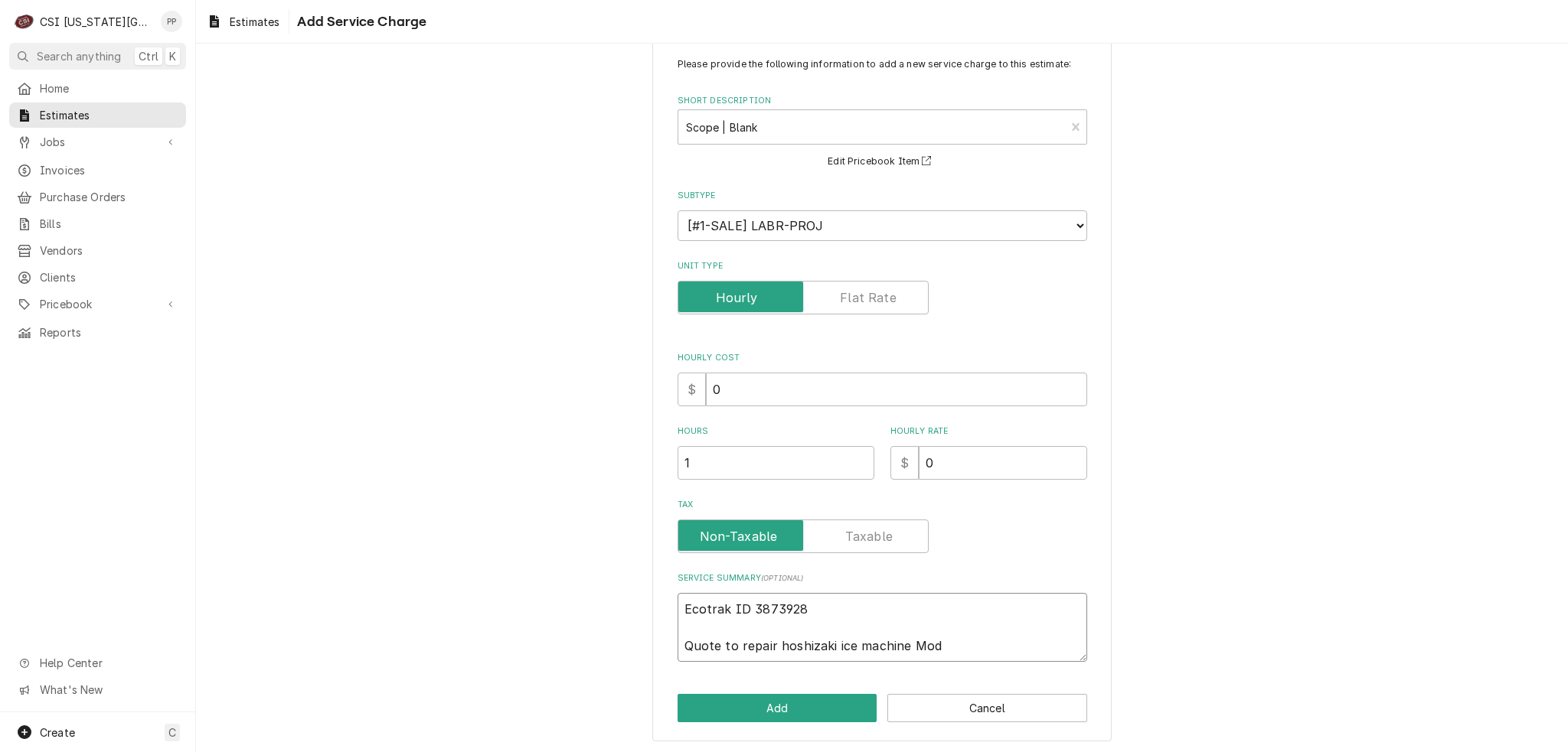
type textarea "Ecotrak ID 3873928 Quote to repair hoshizaki ice machine Mode"
type textarea "x"
type textarea "Ecotrak ID 3873928 Quote to repair hoshizaki ice machine Model"
type textarea "x"
type textarea "Ecotrak ID 3873928 Quote to repair hoshizaki ice machine Model"
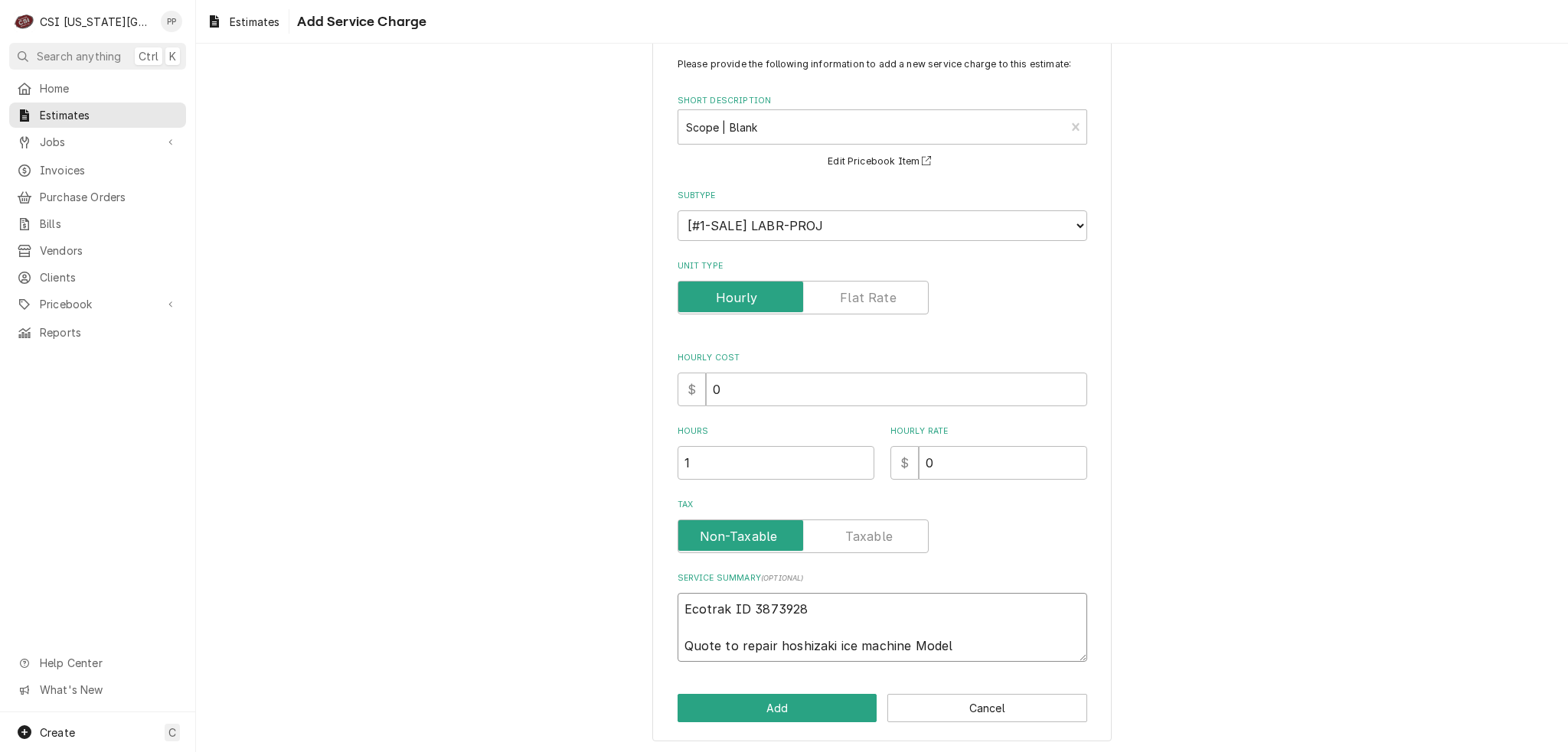
type textarea "x"
type textarea "Ecotrak ID 3873928 Quote to repair hoshizaki ice machine Model"
click at [959, 643] on textarea "Ecotrak ID 3873928 Quote to repair hoshizaki ice machine Model" at bounding box center [882, 627] width 409 height 68
paste textarea "F-1002MRJ-C"
type textarea "x"
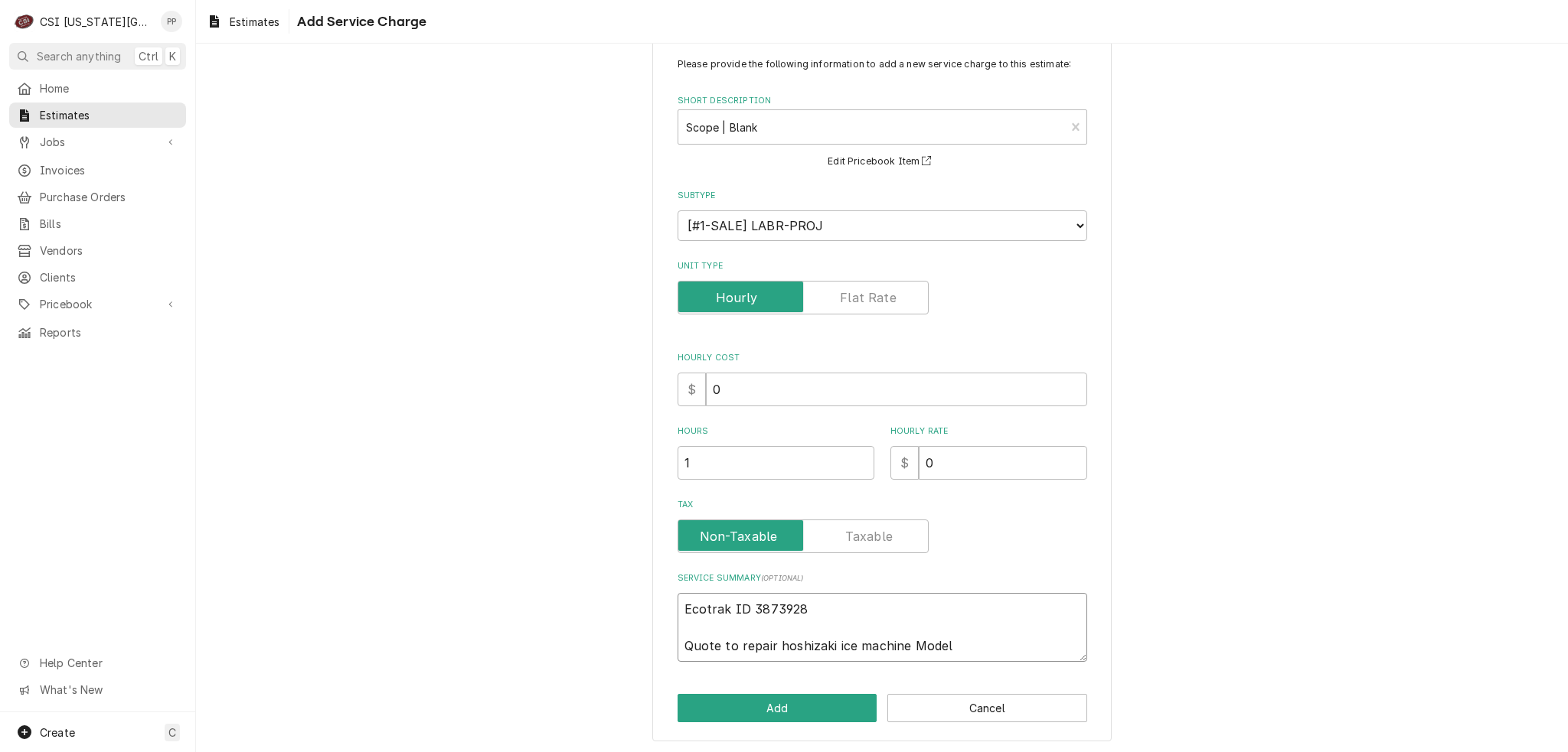
type textarea "Ecotrak ID 3873928 Quote to repair hoshizaki ice machine Model F-1002MRJ-C"
type textarea "x"
type textarea "Ecotrak ID 3873928 Quote to repair hoshizaki ice machine Model F-1002MRJ-C"
type textarea "x"
type textarea "Ecotrak ID 3873928 Quote to repair hoshizaki ice machine Model F-1002MRJ-C S"
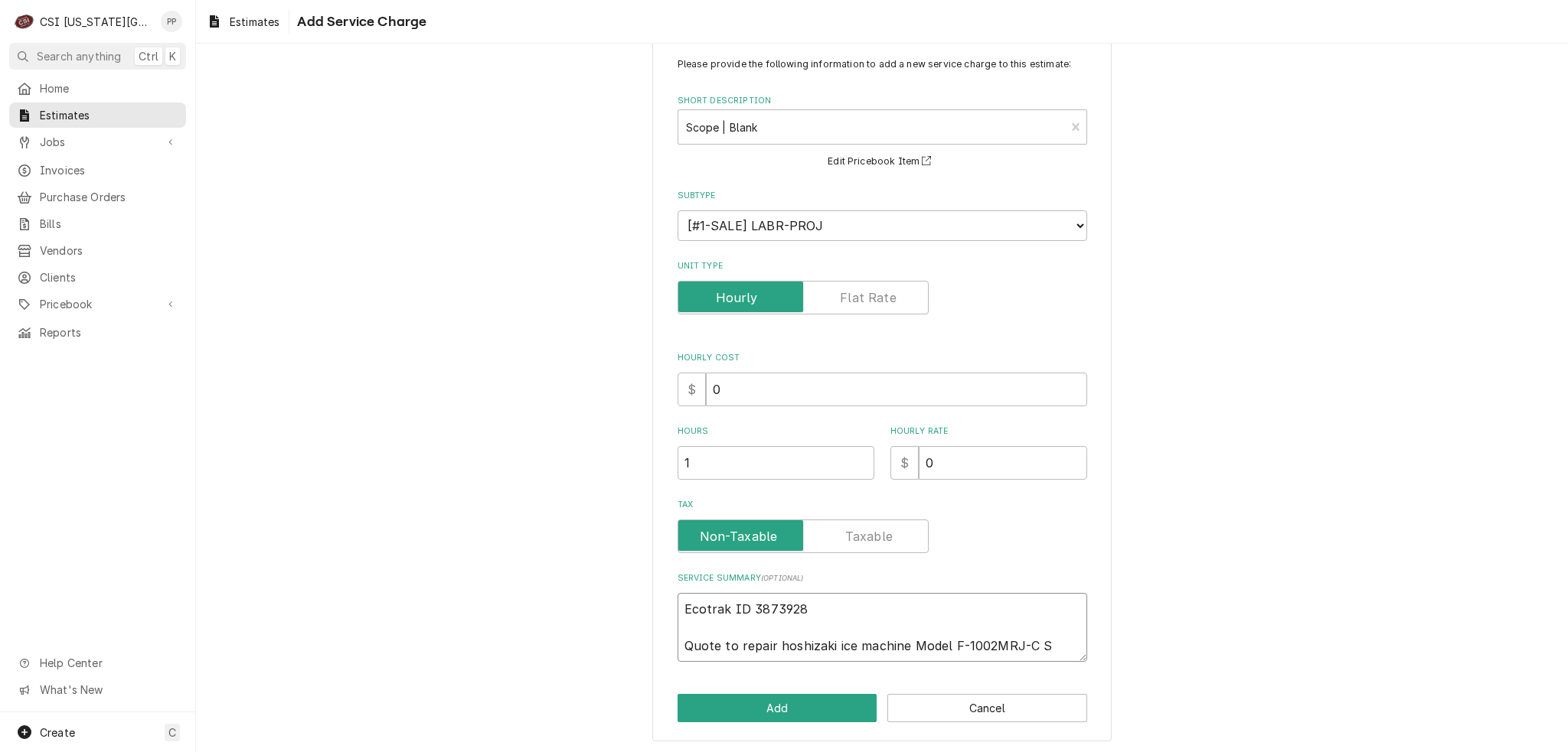
type textarea "x"
type textarea "Ecotrak ID 3873928 Quote to repair hoshizaki ice machine Model F-1002MRJ-C Se"
type textarea "x"
paste textarea "L11247H"
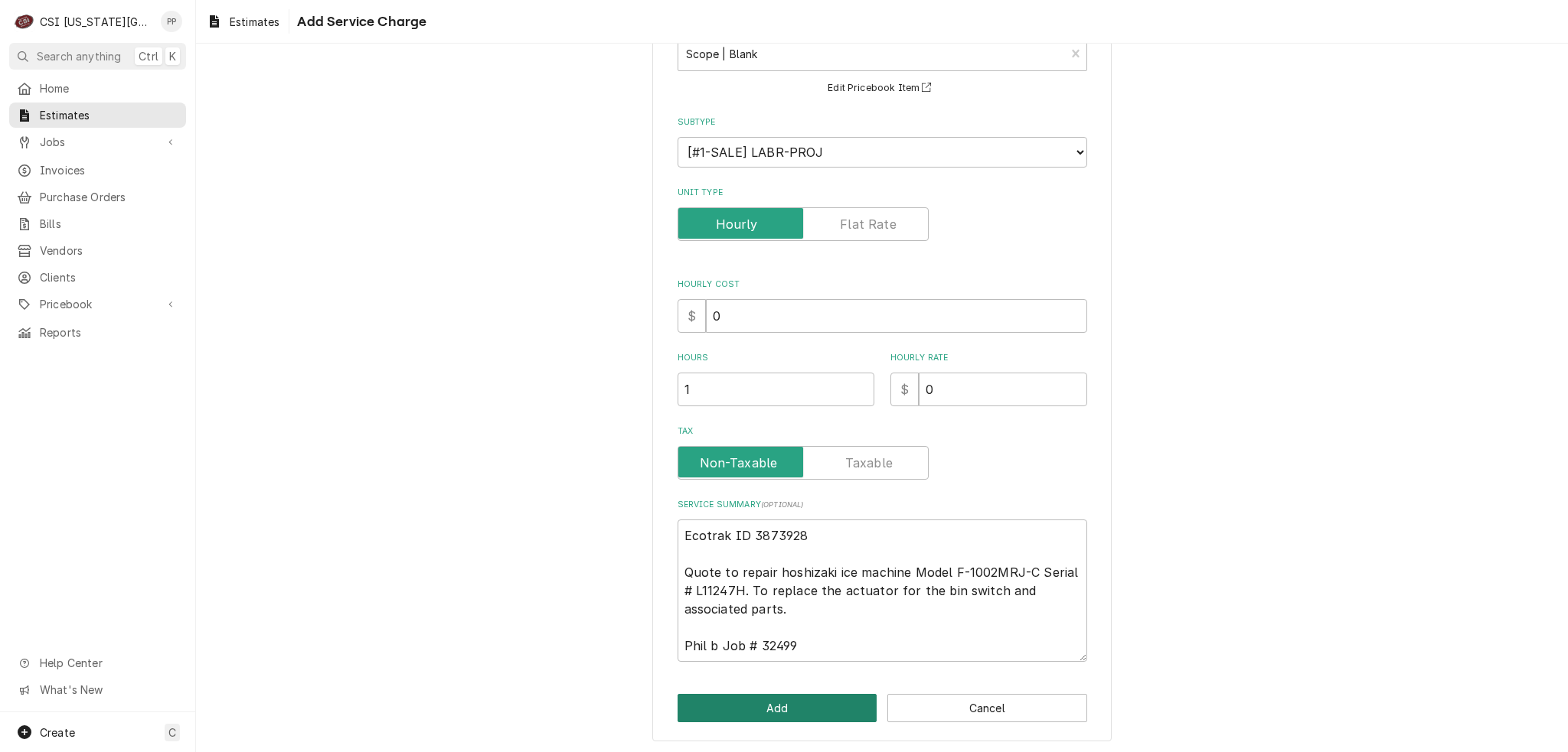
click at [808, 709] on button "Add" at bounding box center [778, 707] width 200 height 28
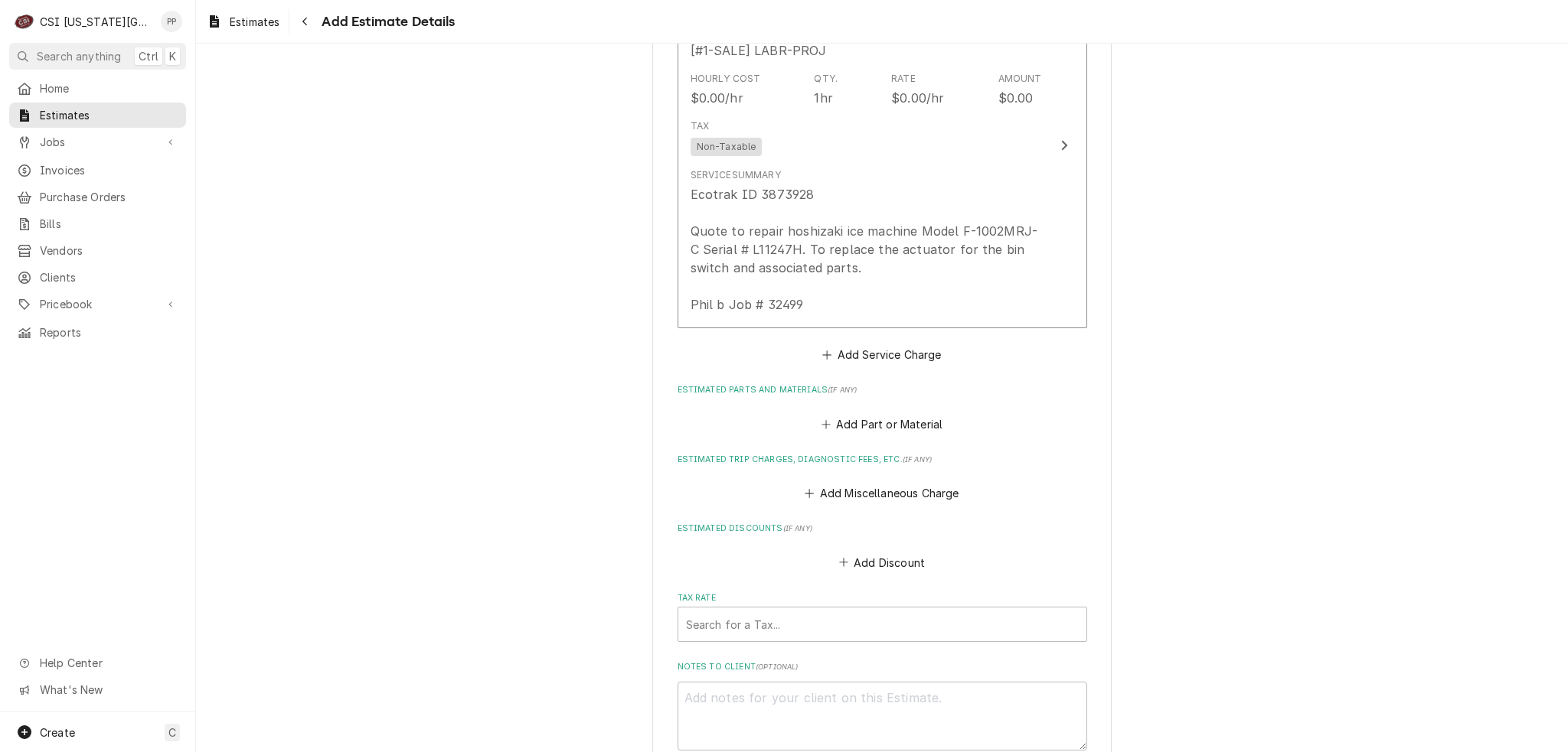
scroll to position [1588, 0]
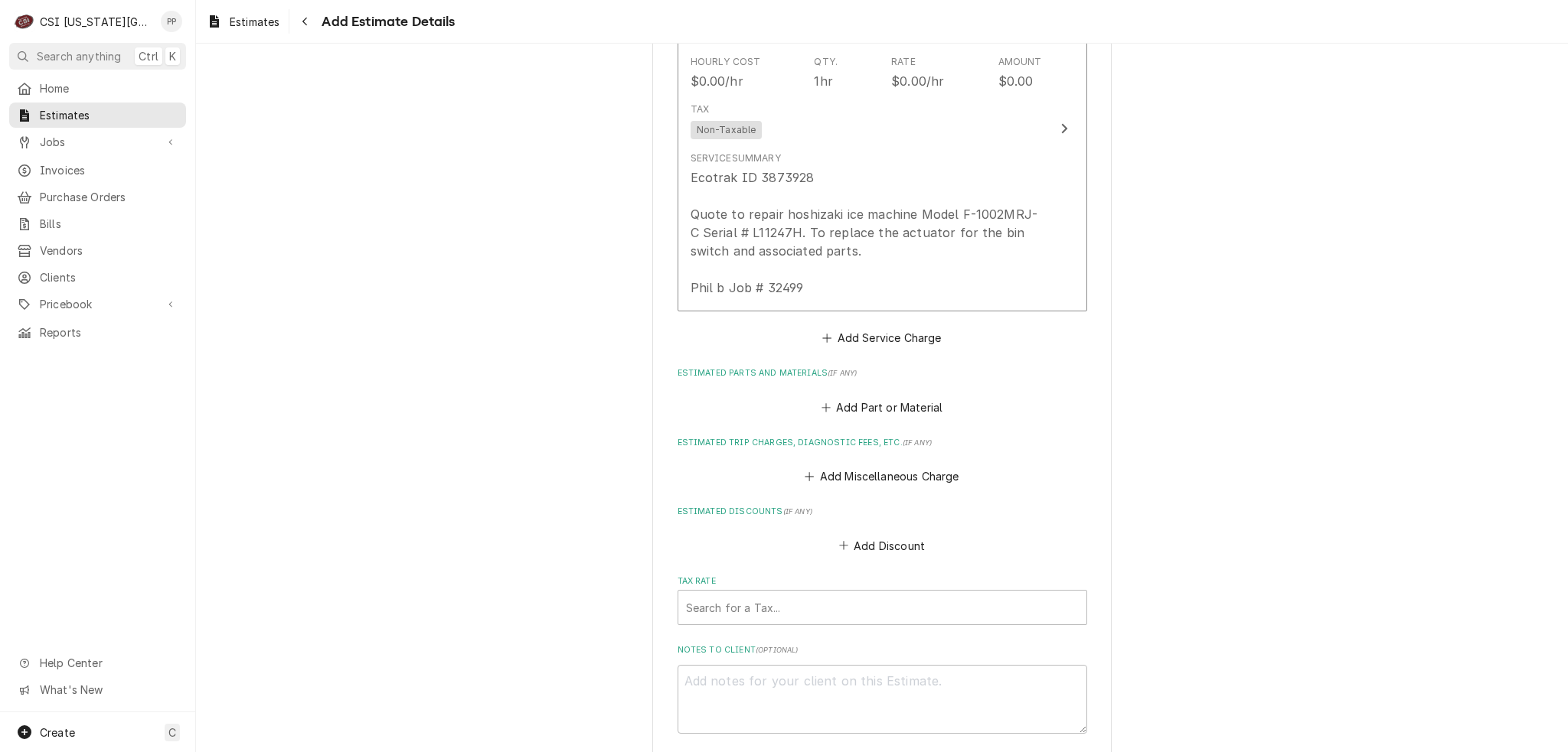
click at [868, 316] on div "Short Description Scope | Blank Subtype [#1-SALE] LABR-PROJ Hourly Cost $0.00/h…" at bounding box center [882, 147] width 409 height 403
click at [913, 336] on button "Add Service Charge" at bounding box center [882, 339] width 124 height 22
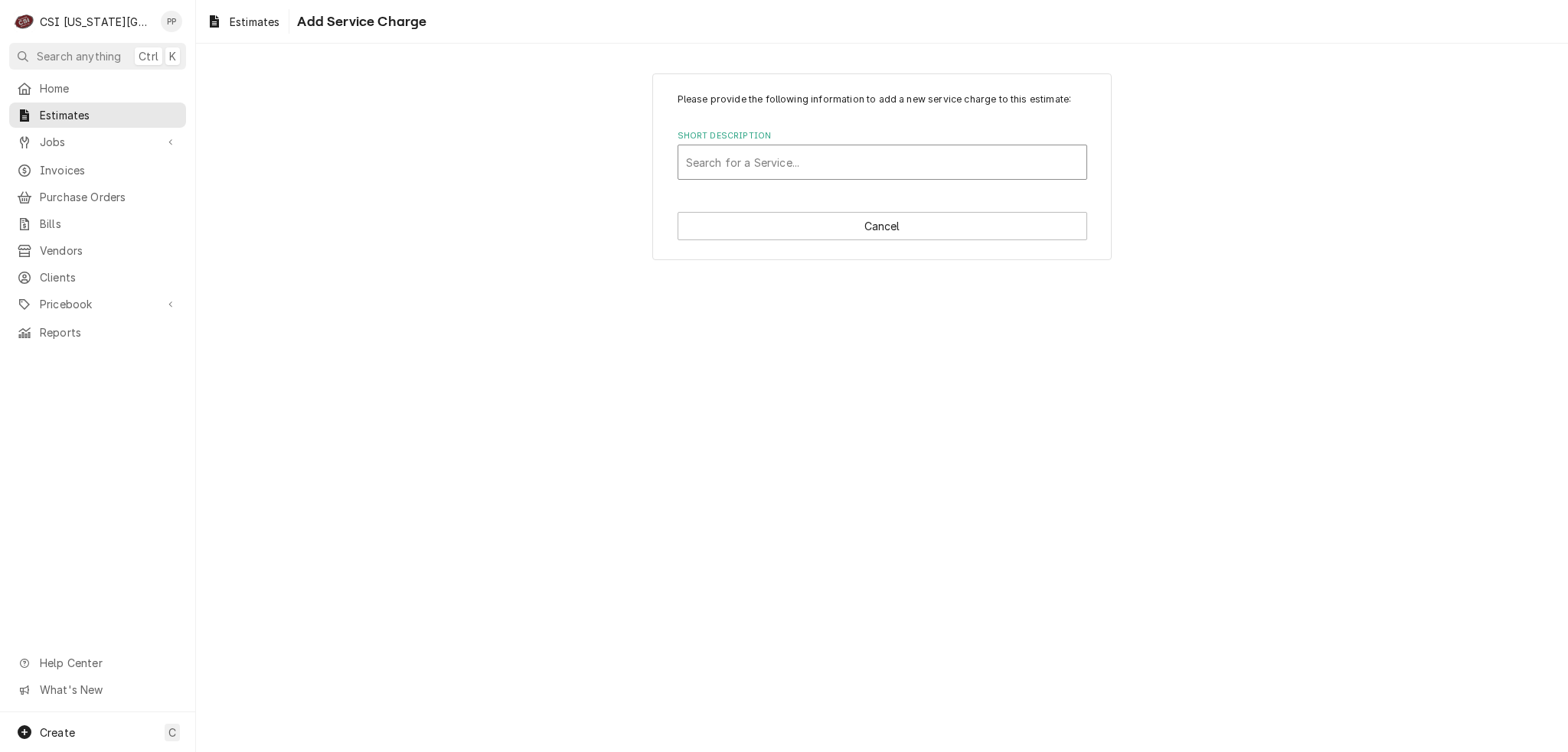
click at [857, 161] on div "Short Description" at bounding box center [882, 162] width 393 height 28
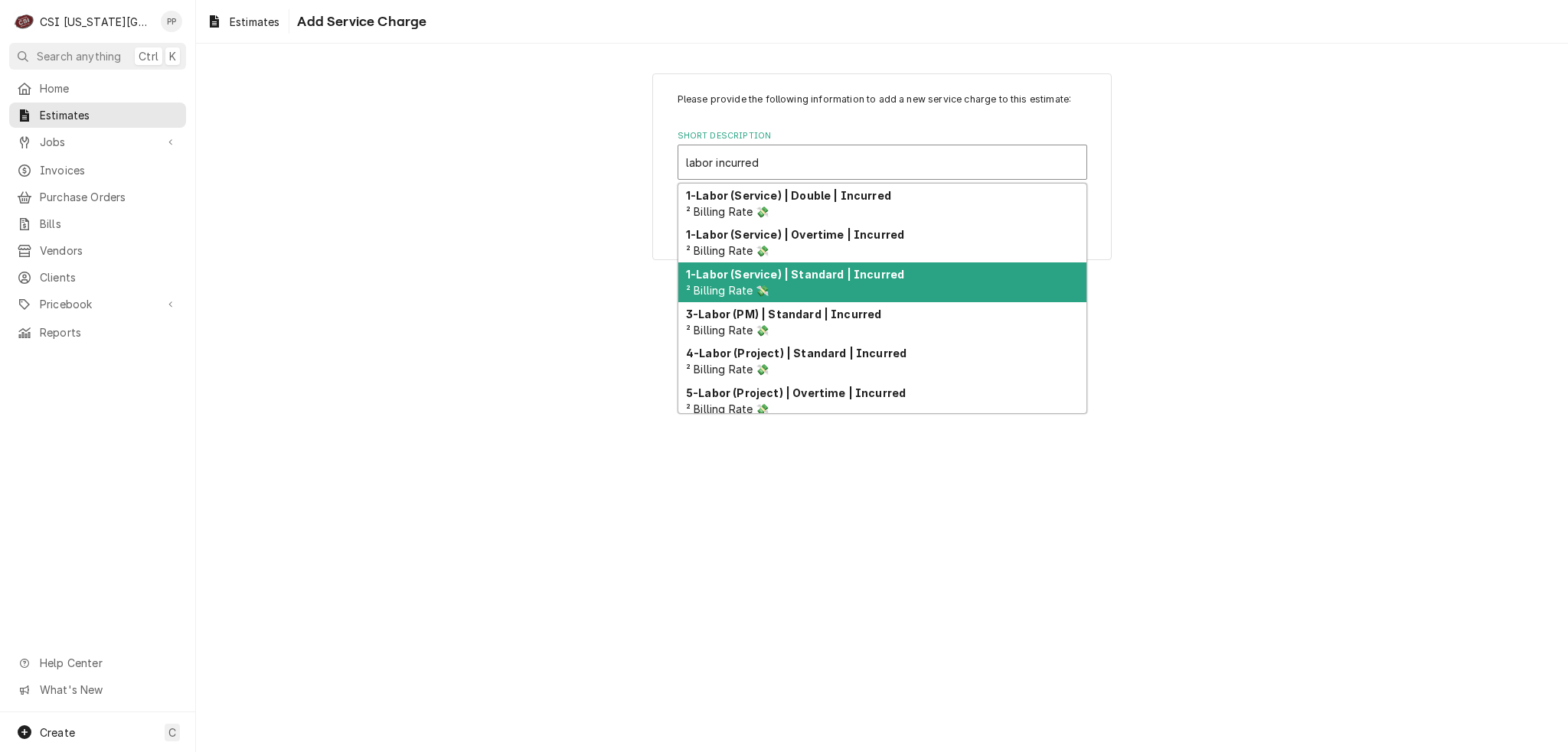
click at [857, 281] on div "1-Labor (Service) | Standard | Incurred ² Billing Rate 💸" at bounding box center [882, 282] width 408 height 40
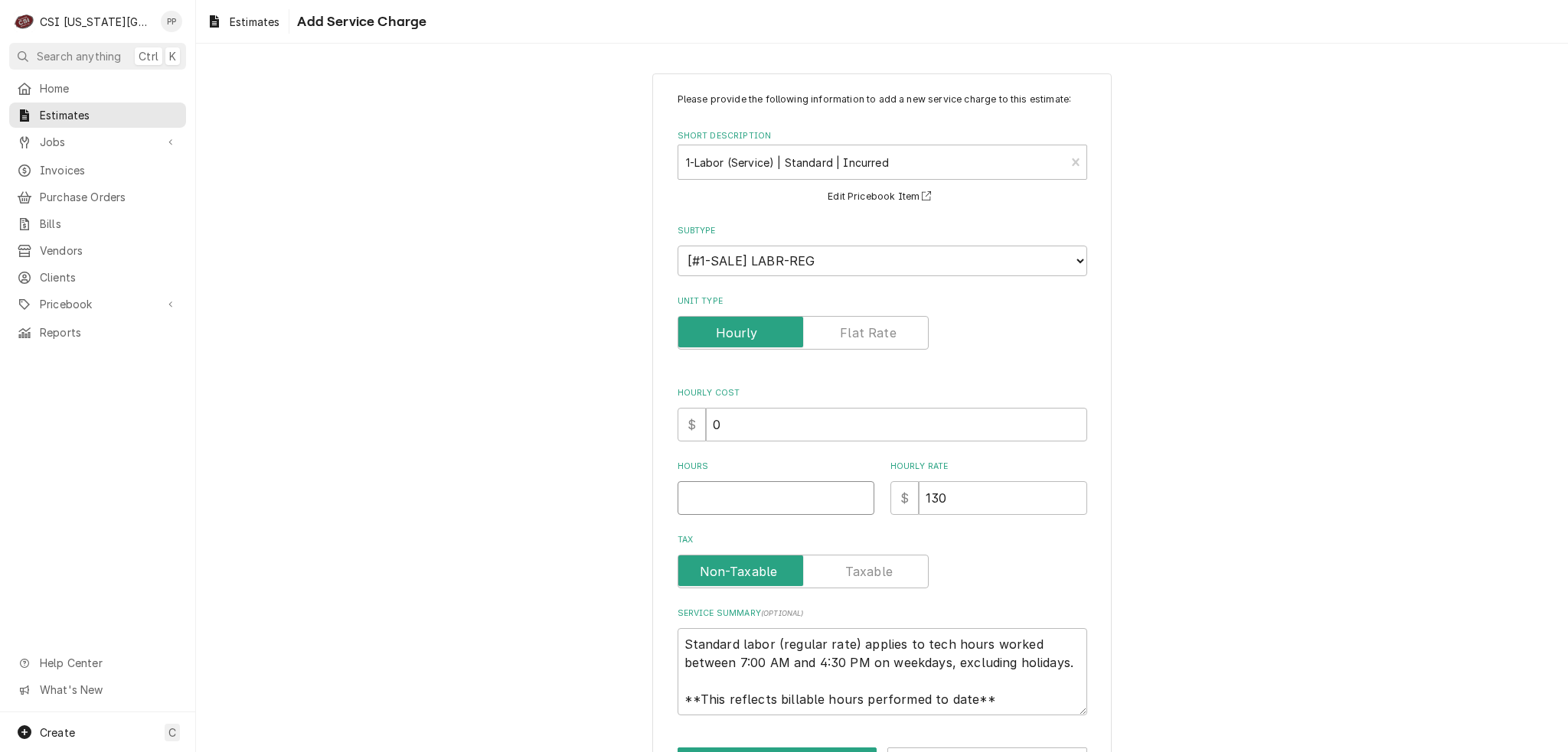
click at [795, 495] on input "Hours" at bounding box center [776, 497] width 196 height 33
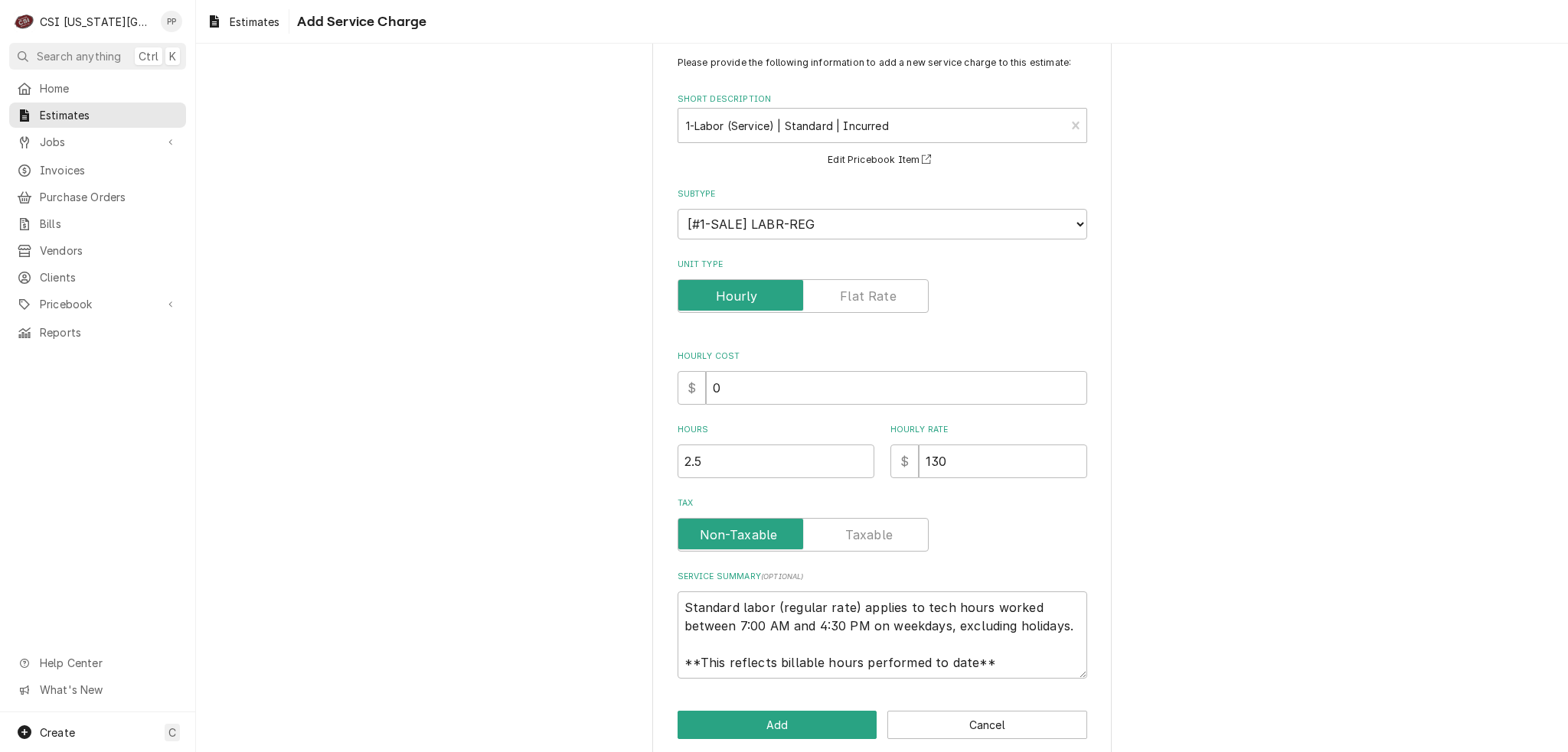
scroll to position [53, 0]
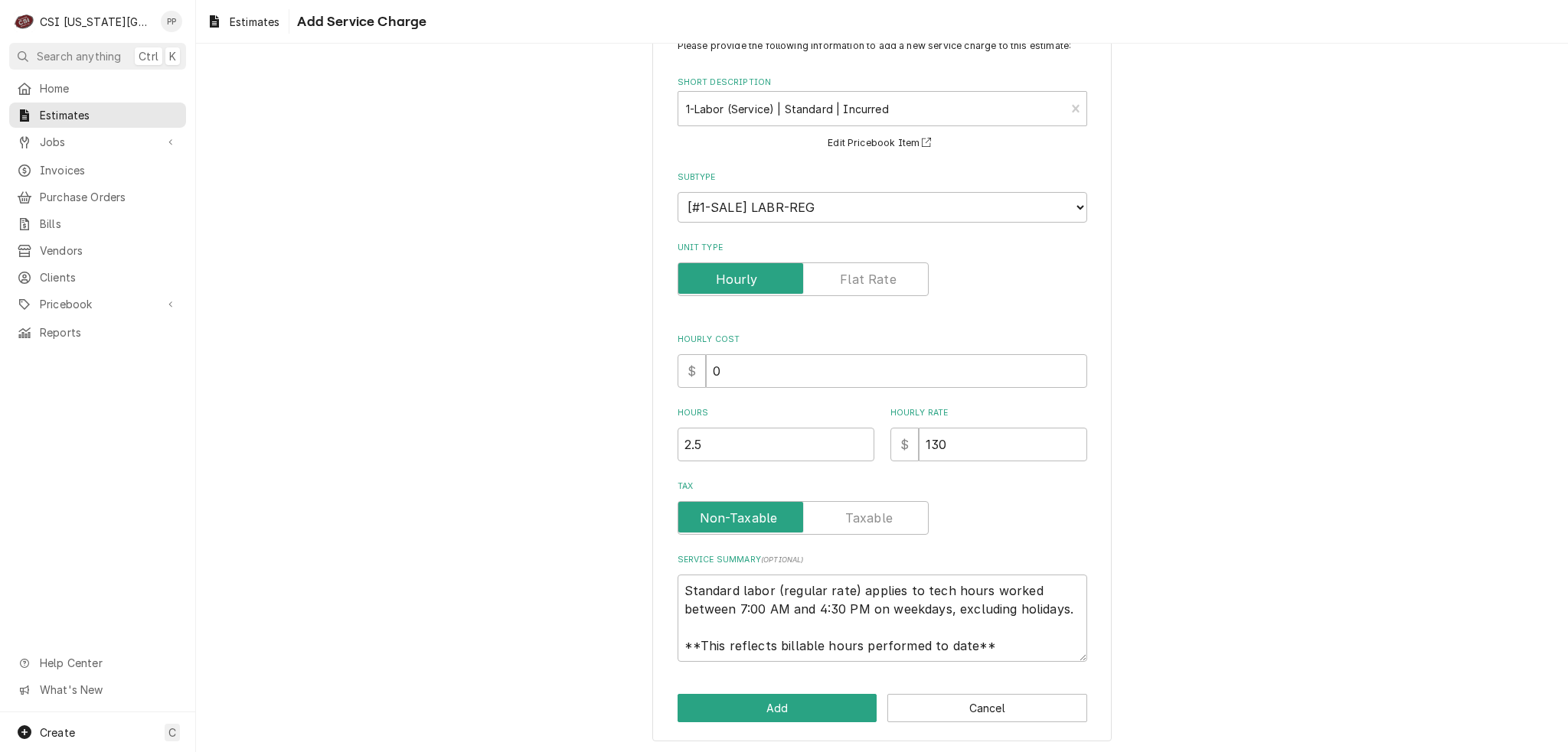
click at [741, 690] on div "Please provide the following information to add a new service charge to this es…" at bounding box center [882, 381] width 460 height 722
click at [793, 709] on button "Add" at bounding box center [778, 707] width 200 height 28
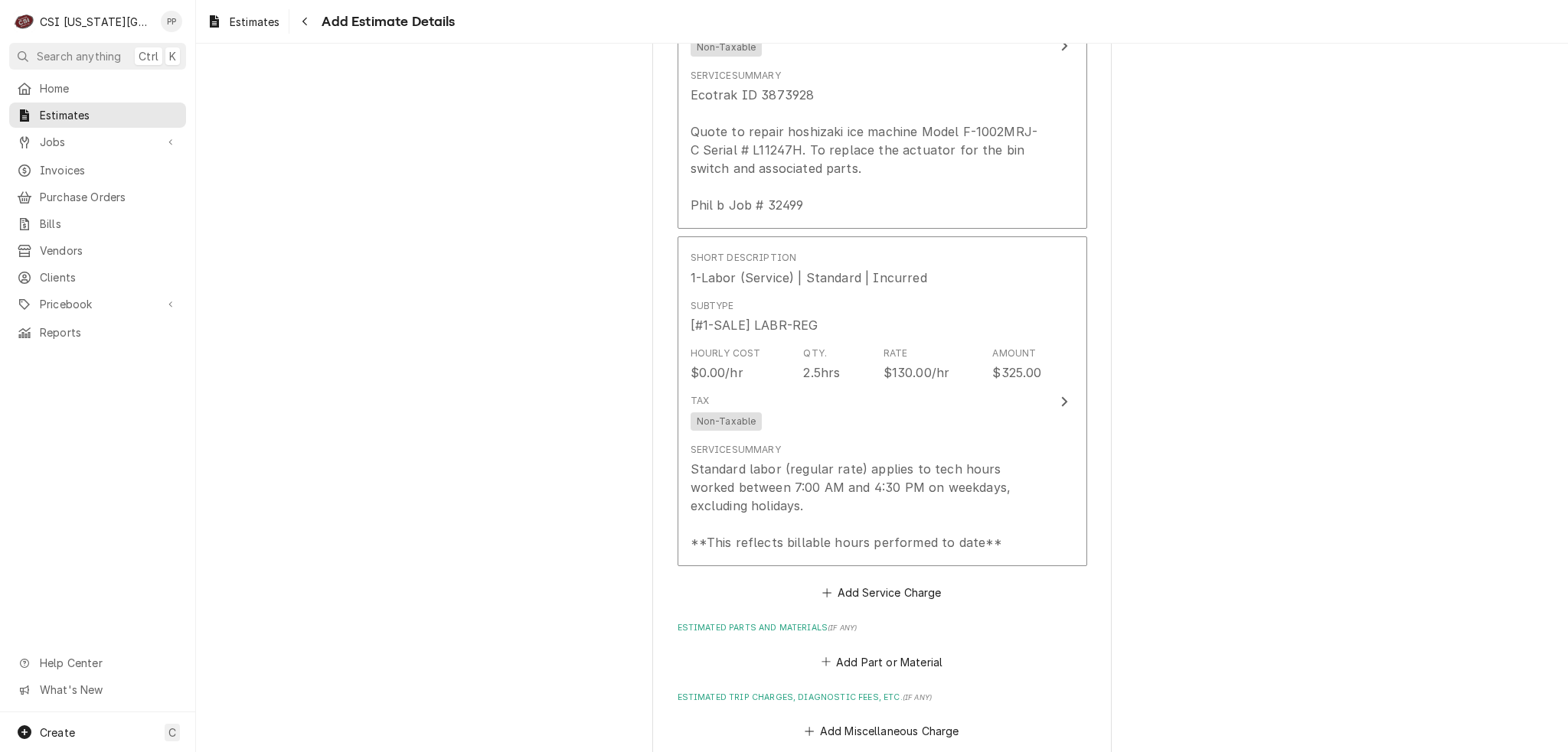
scroll to position [1922, 0]
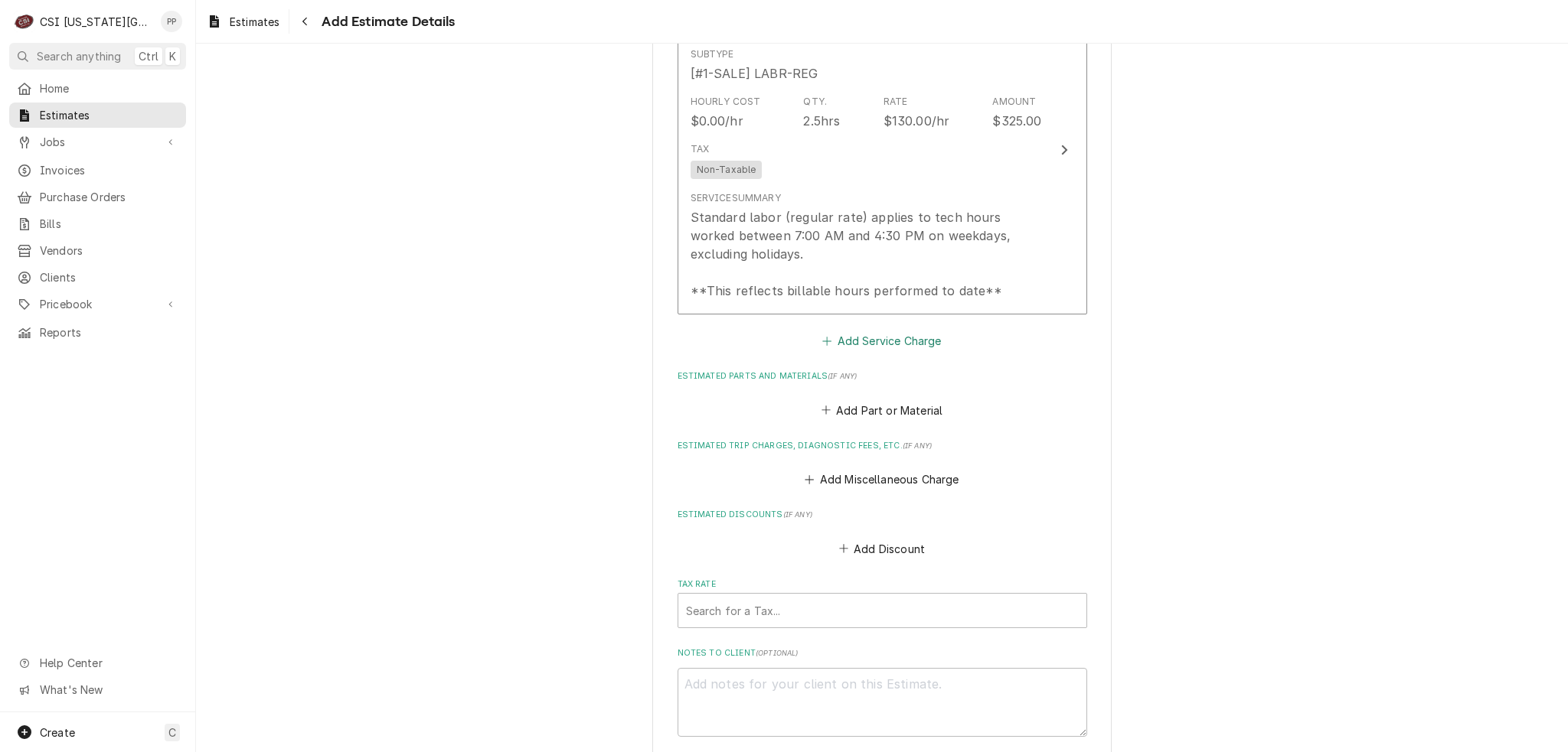
click at [882, 342] on button "Add Service Charge" at bounding box center [882, 341] width 124 height 22
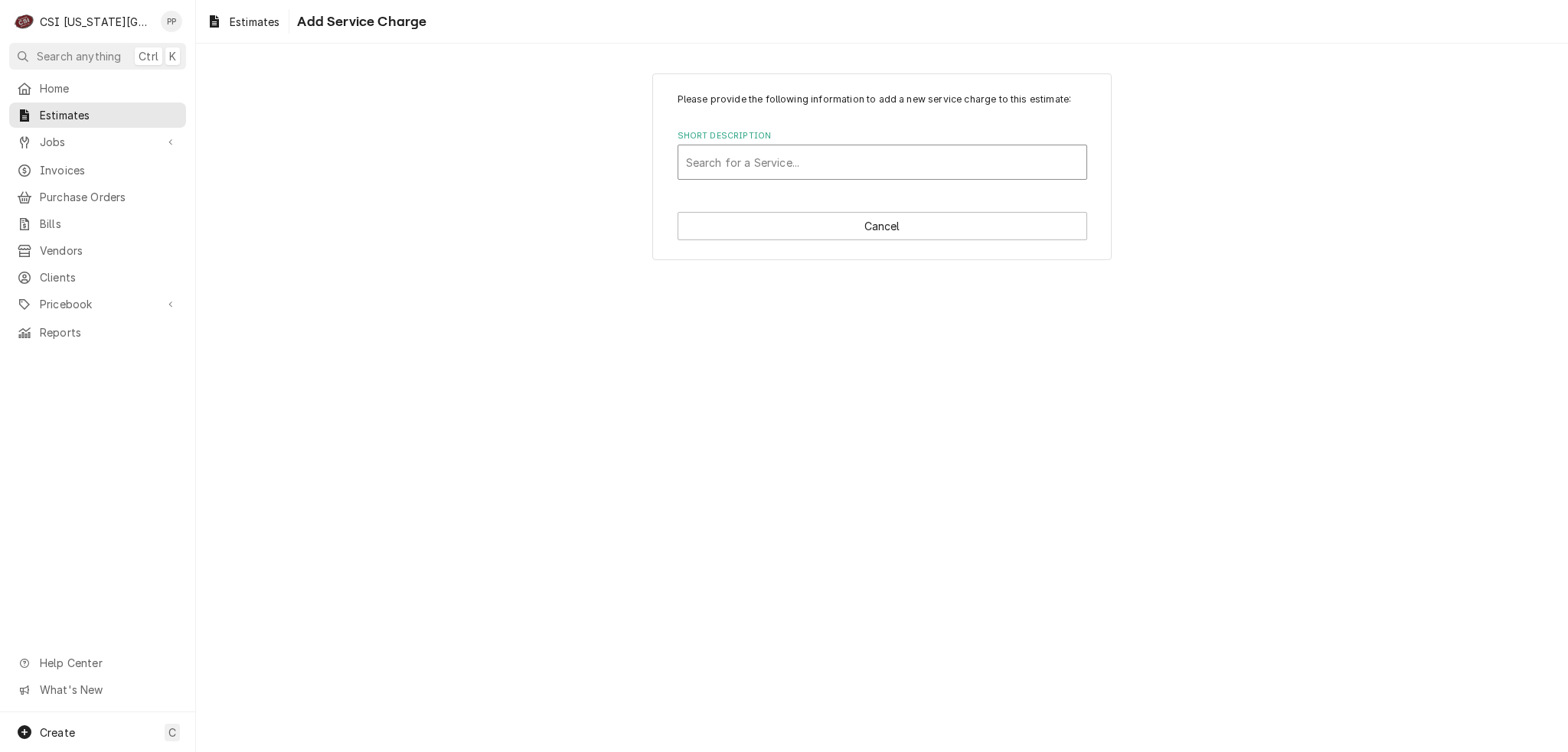
click at [846, 146] on div "Search for a Service..." at bounding box center [882, 161] width 408 height 33
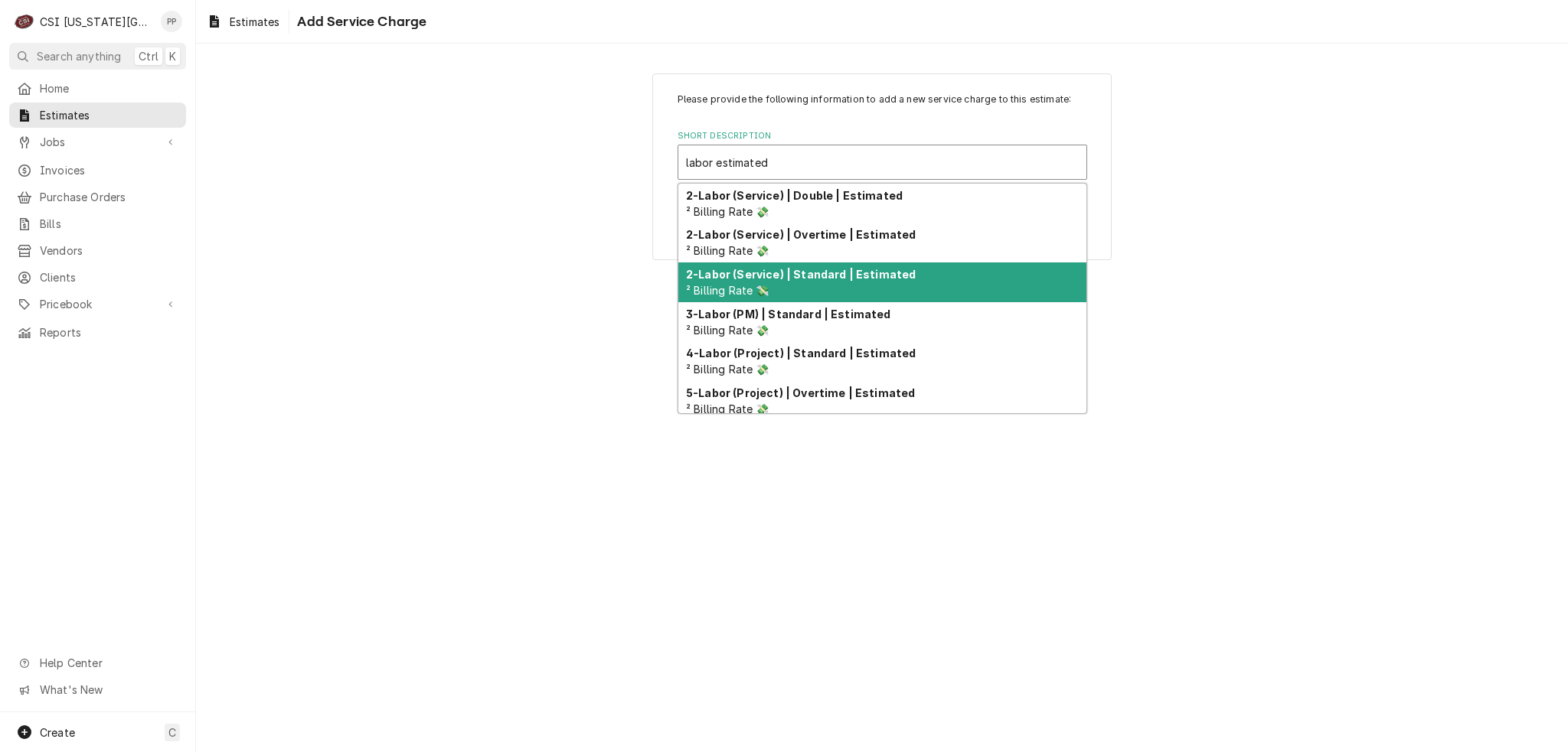
click at [862, 292] on div "2-Labor (Service) | Standard | Estimated ² Billing Rate 💸" at bounding box center [882, 282] width 408 height 40
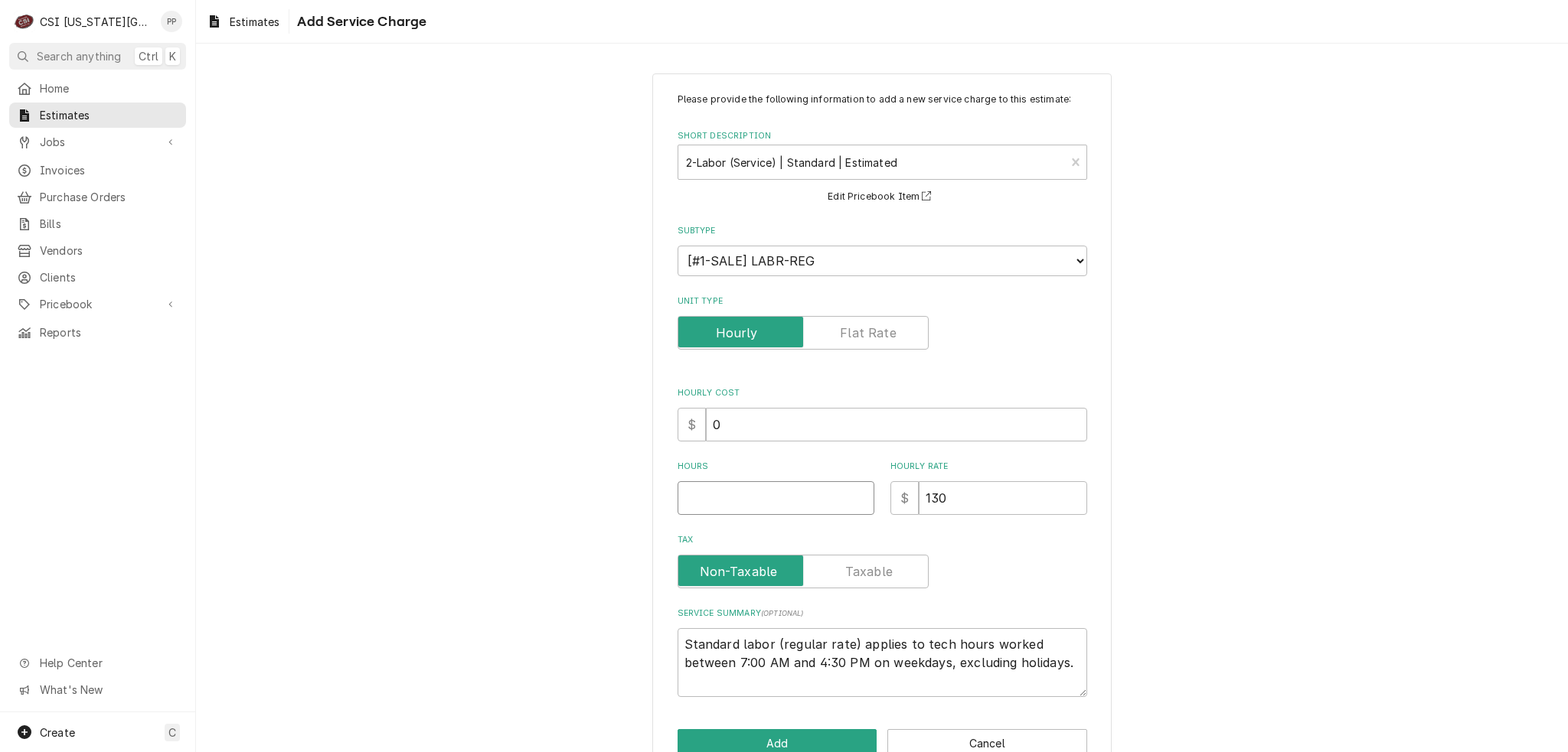
drag, startPoint x: 765, startPoint y: 479, endPoint x: 767, endPoint y: 491, distance: 12.2
click at [765, 481] on div "[object Object]" at bounding box center [776, 497] width 196 height 33
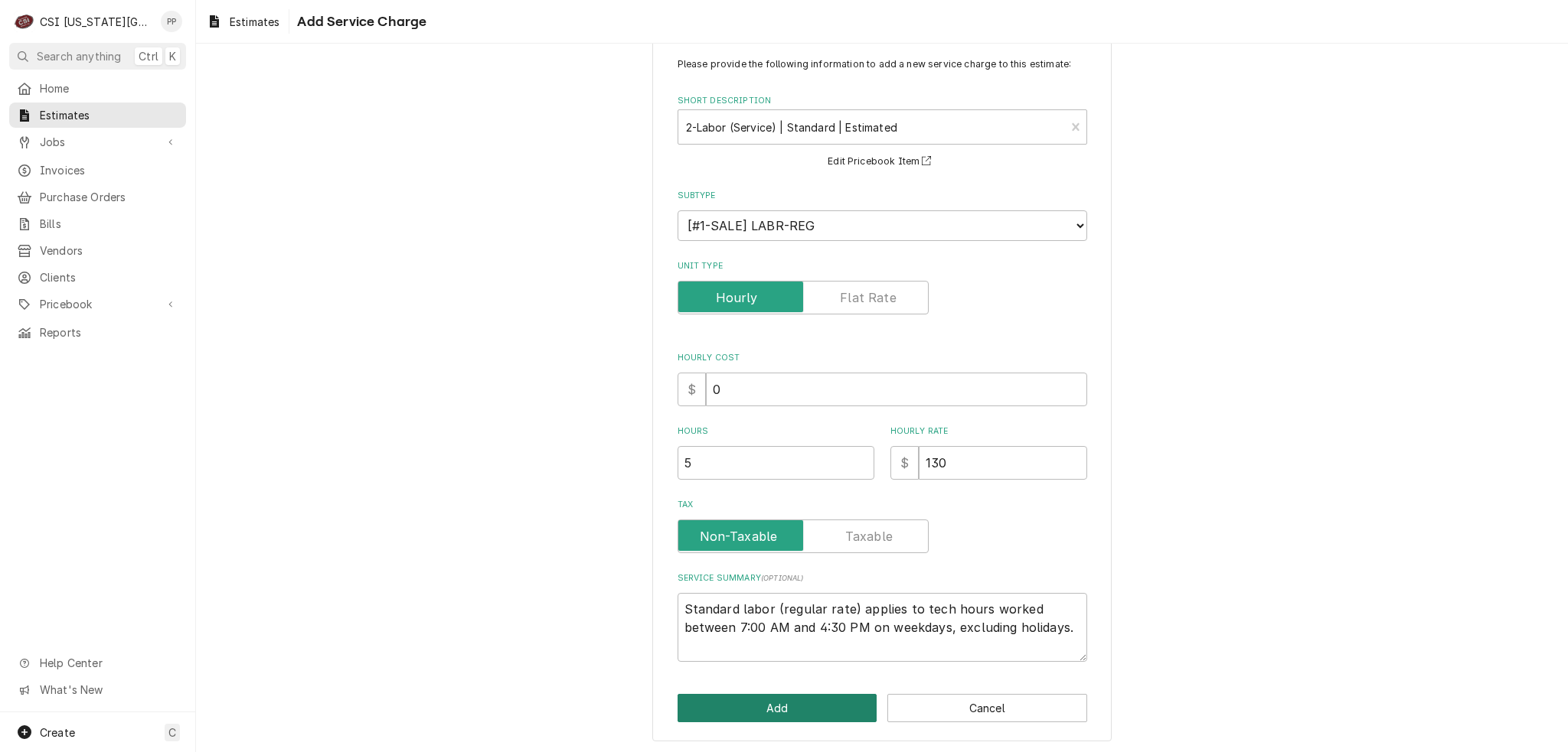
click at [787, 713] on button "Add" at bounding box center [778, 707] width 200 height 28
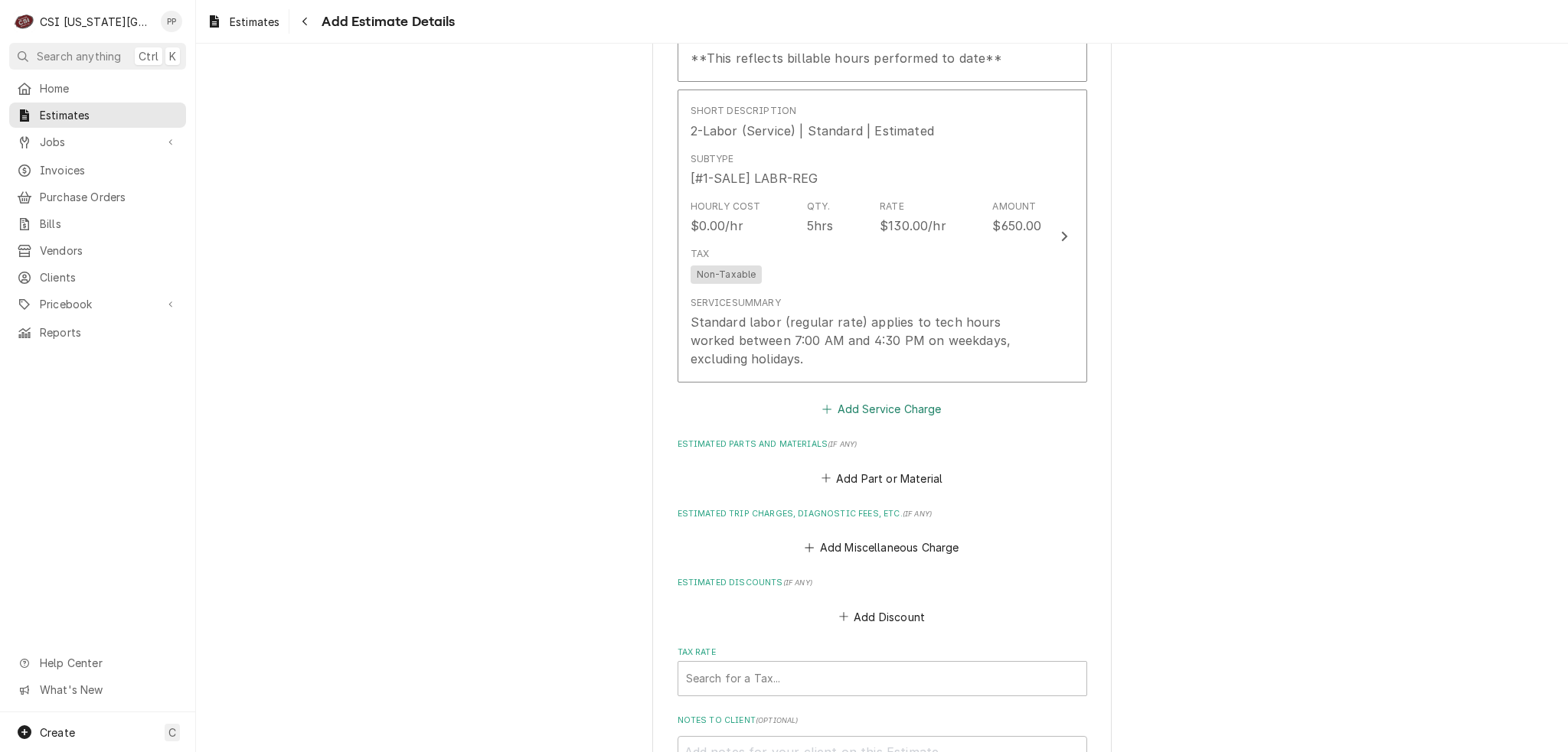
scroll to position [2152, 0]
click at [906, 543] on button "Add Miscellaneous Charge" at bounding box center [881, 551] width 160 height 22
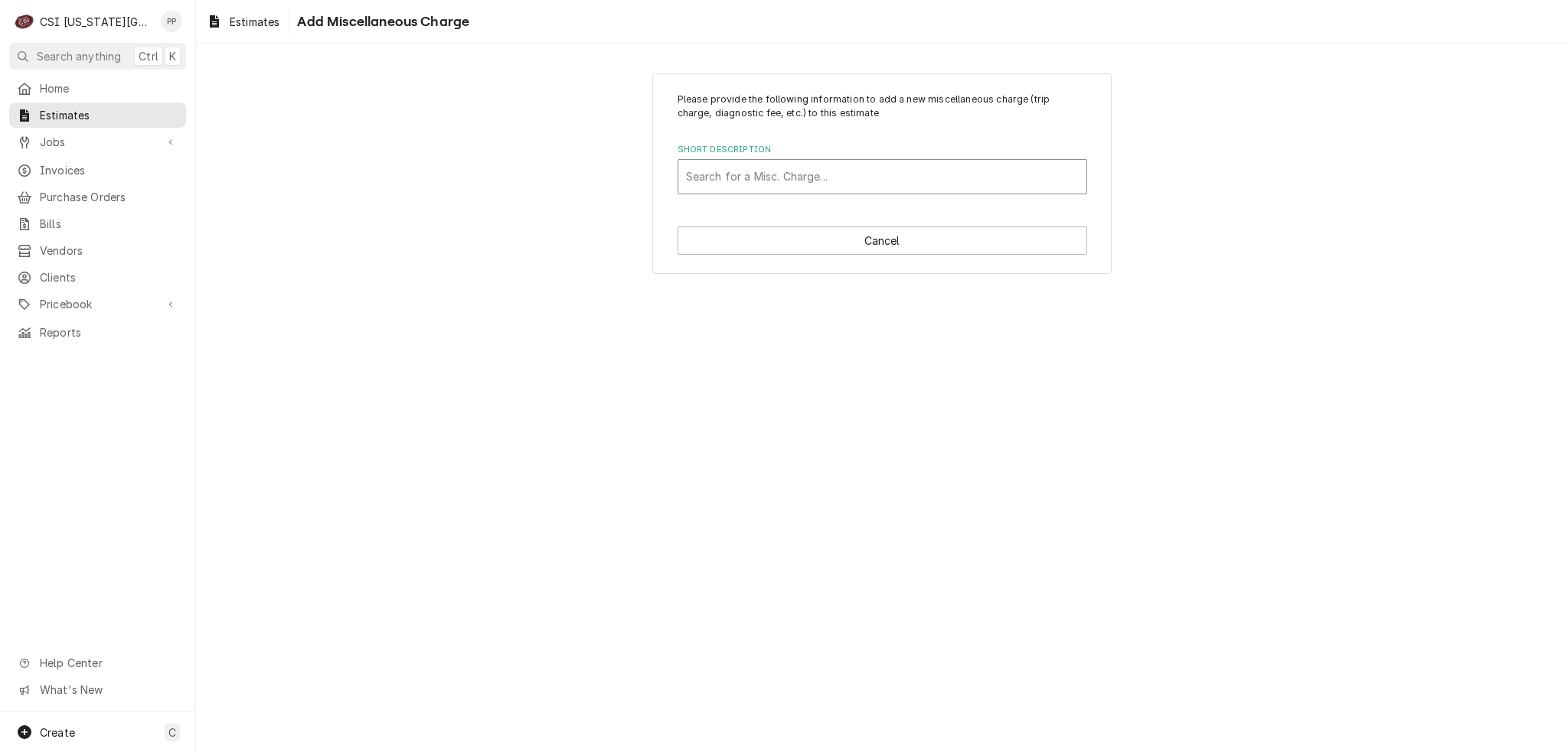
click at [796, 182] on div "Short Description" at bounding box center [882, 177] width 393 height 28
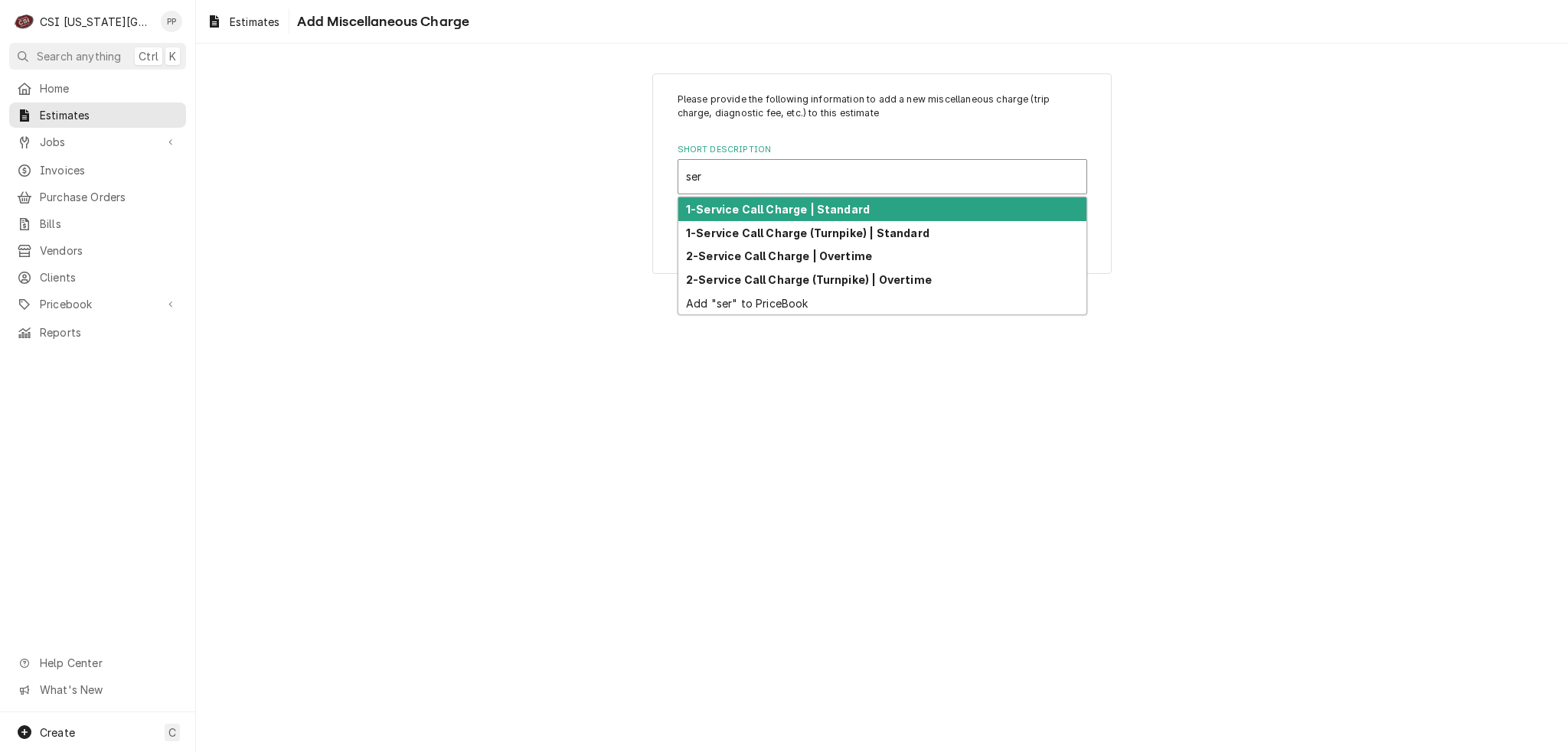
click at [804, 211] on strong "1-Service Call Charge | Standard" at bounding box center [778, 209] width 184 height 13
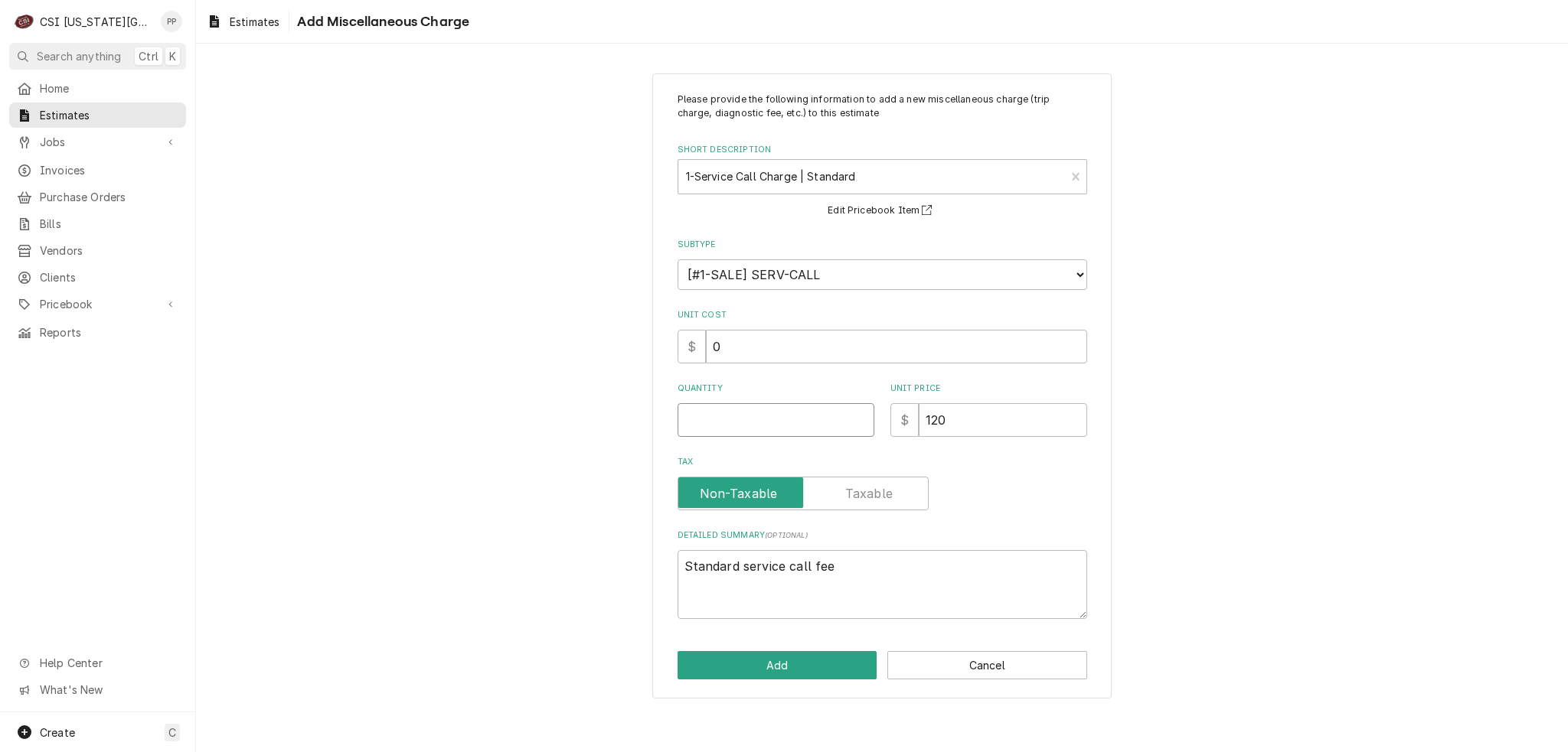
click at [779, 409] on input "Quantity" at bounding box center [776, 420] width 196 height 33
click at [861, 577] on textarea "Standard service call fee" at bounding box center [882, 584] width 409 height 68
click at [810, 660] on button "Add" at bounding box center [778, 665] width 200 height 28
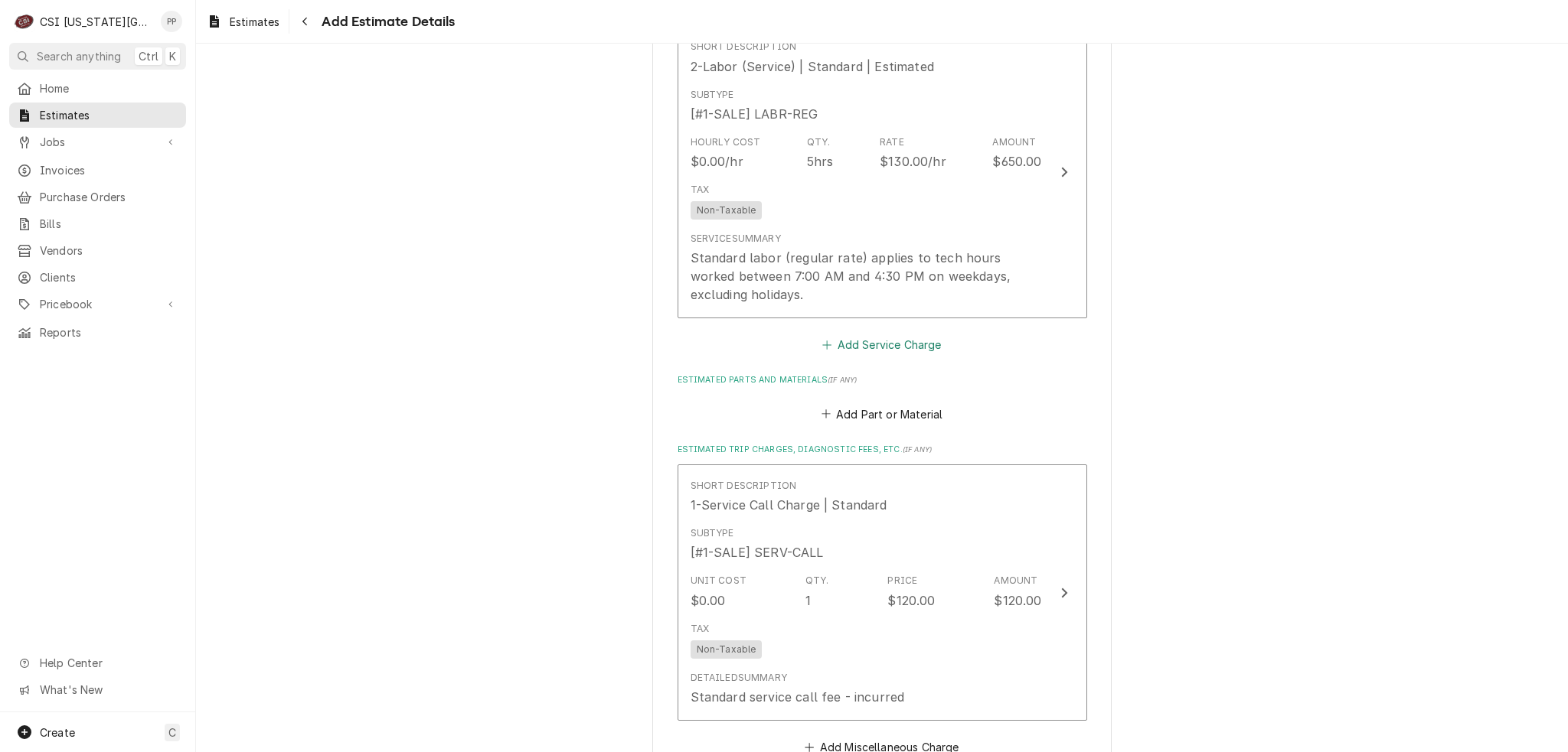
scroll to position [2228, 0]
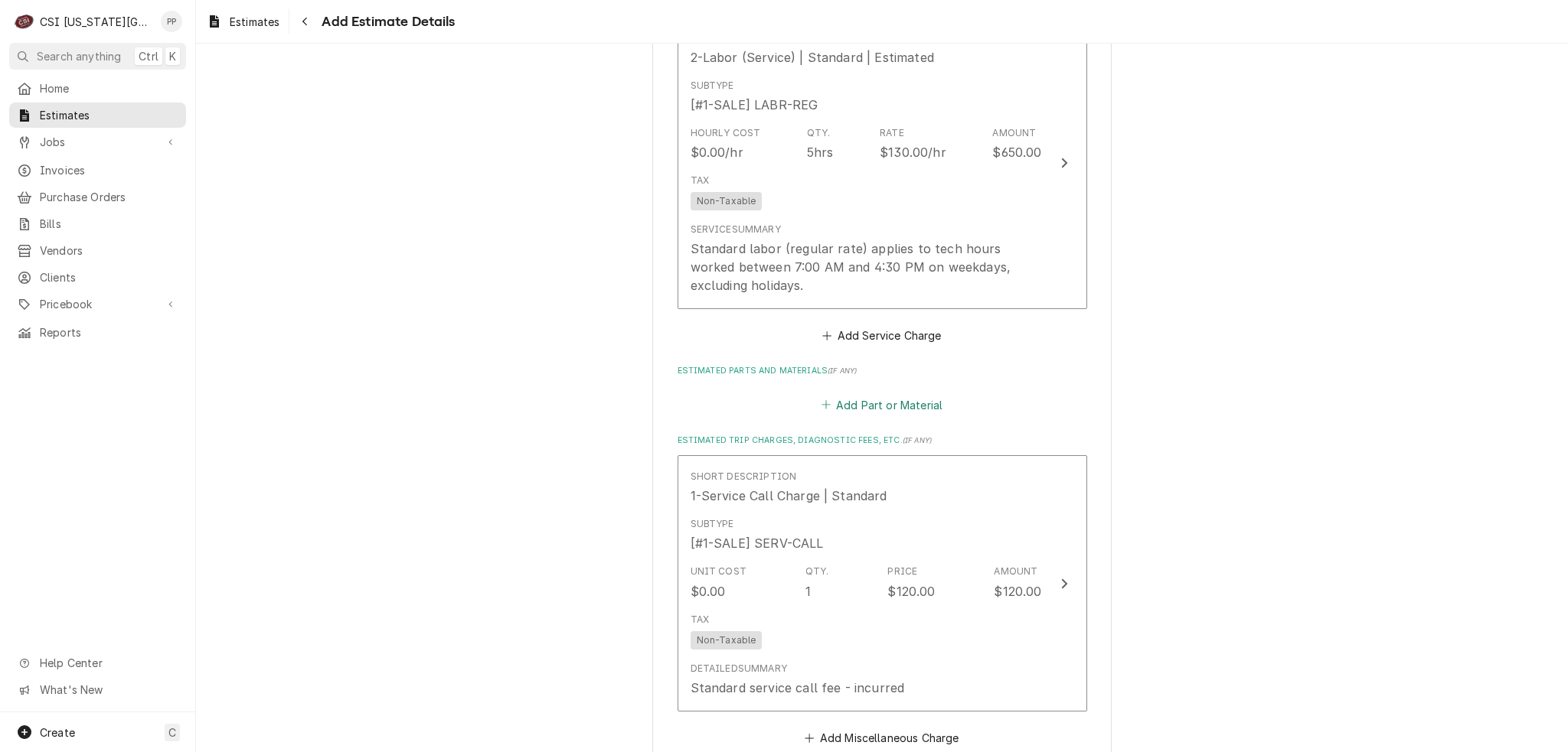
click at [907, 403] on button "Add Part or Material" at bounding box center [881, 404] width 126 height 22
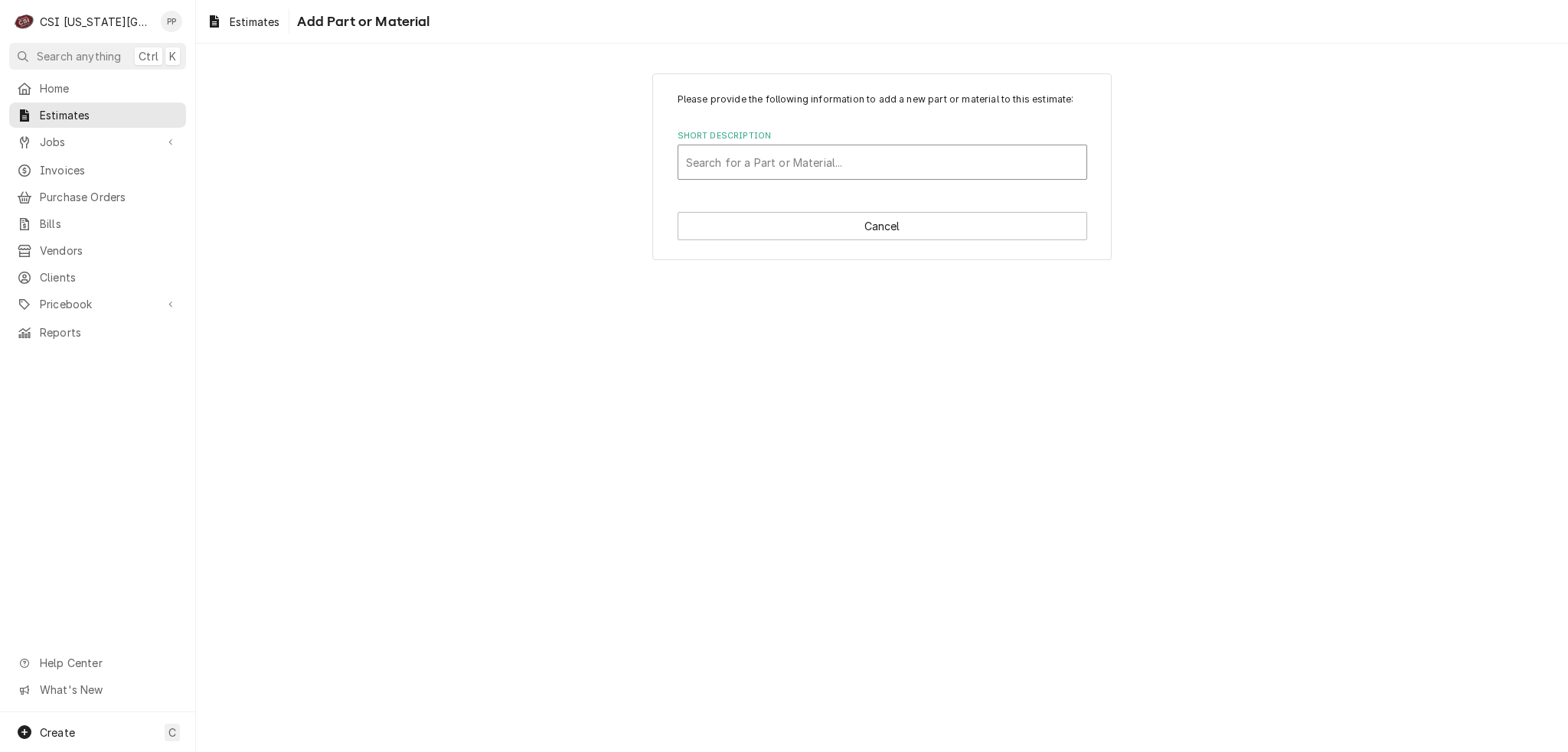
click at [781, 161] on div "Short Description" at bounding box center [882, 162] width 393 height 28
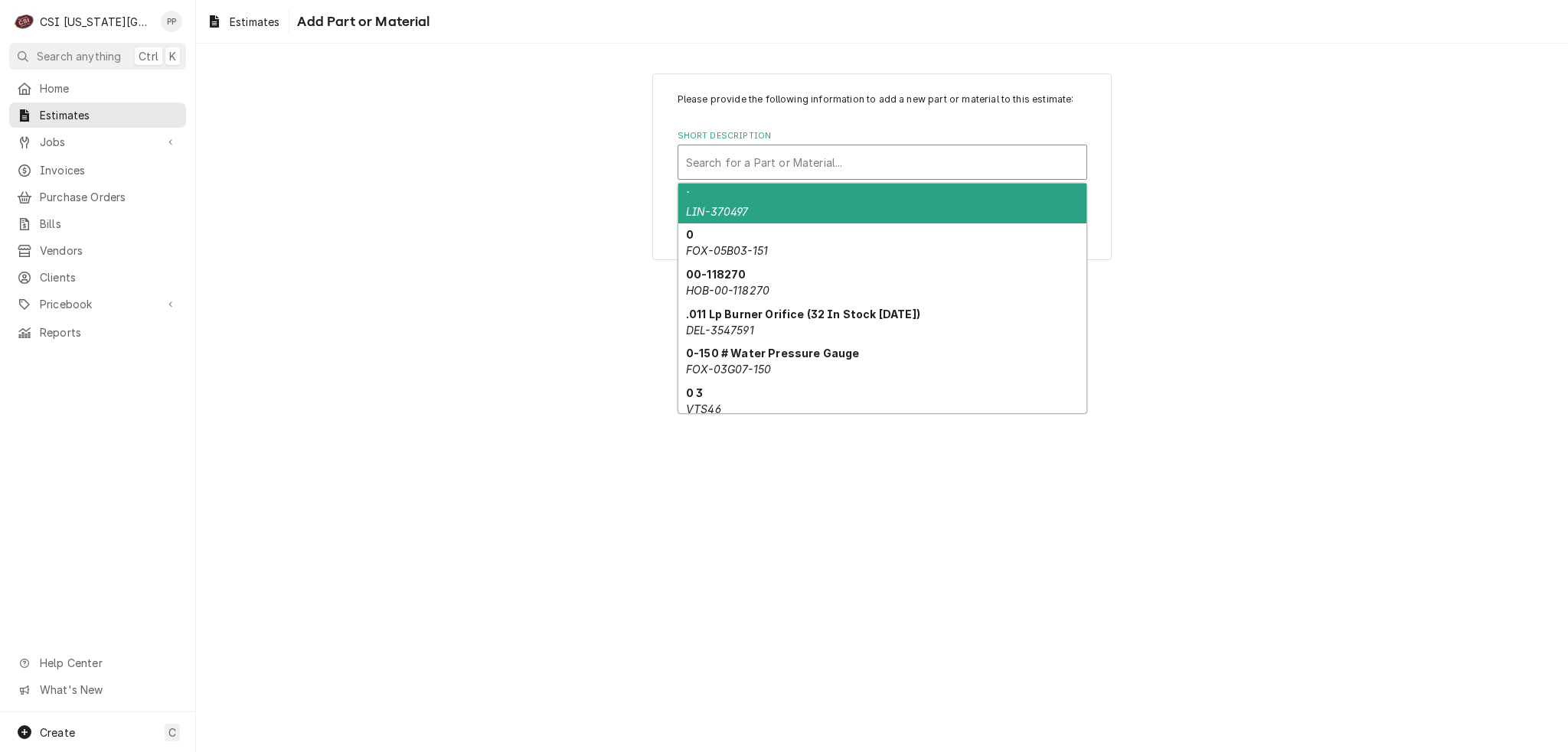
paste input "HOS-715S-0005"
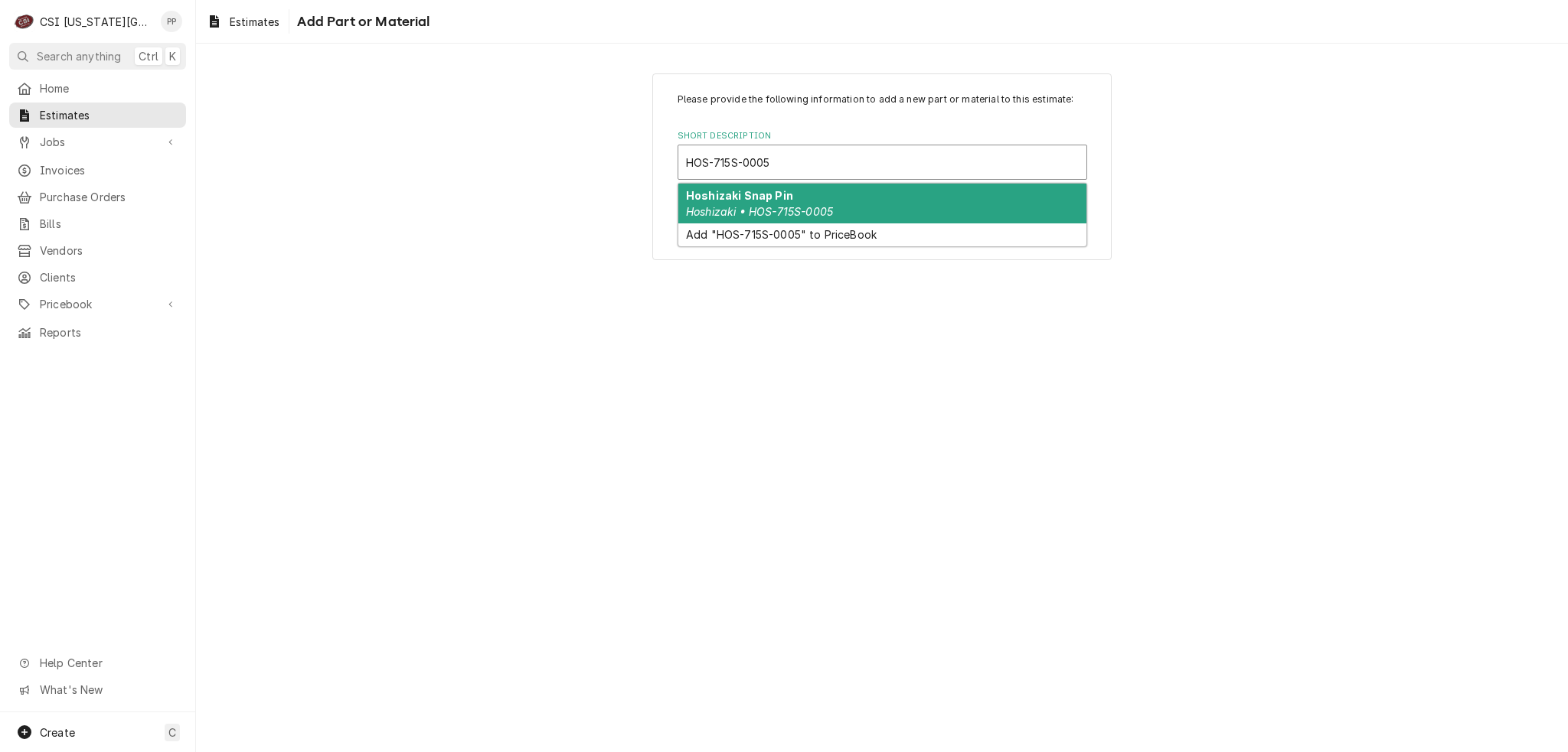
click at [756, 207] on em "Hoshizaki • HOS-715S-0005" at bounding box center [759, 212] width 147 height 13
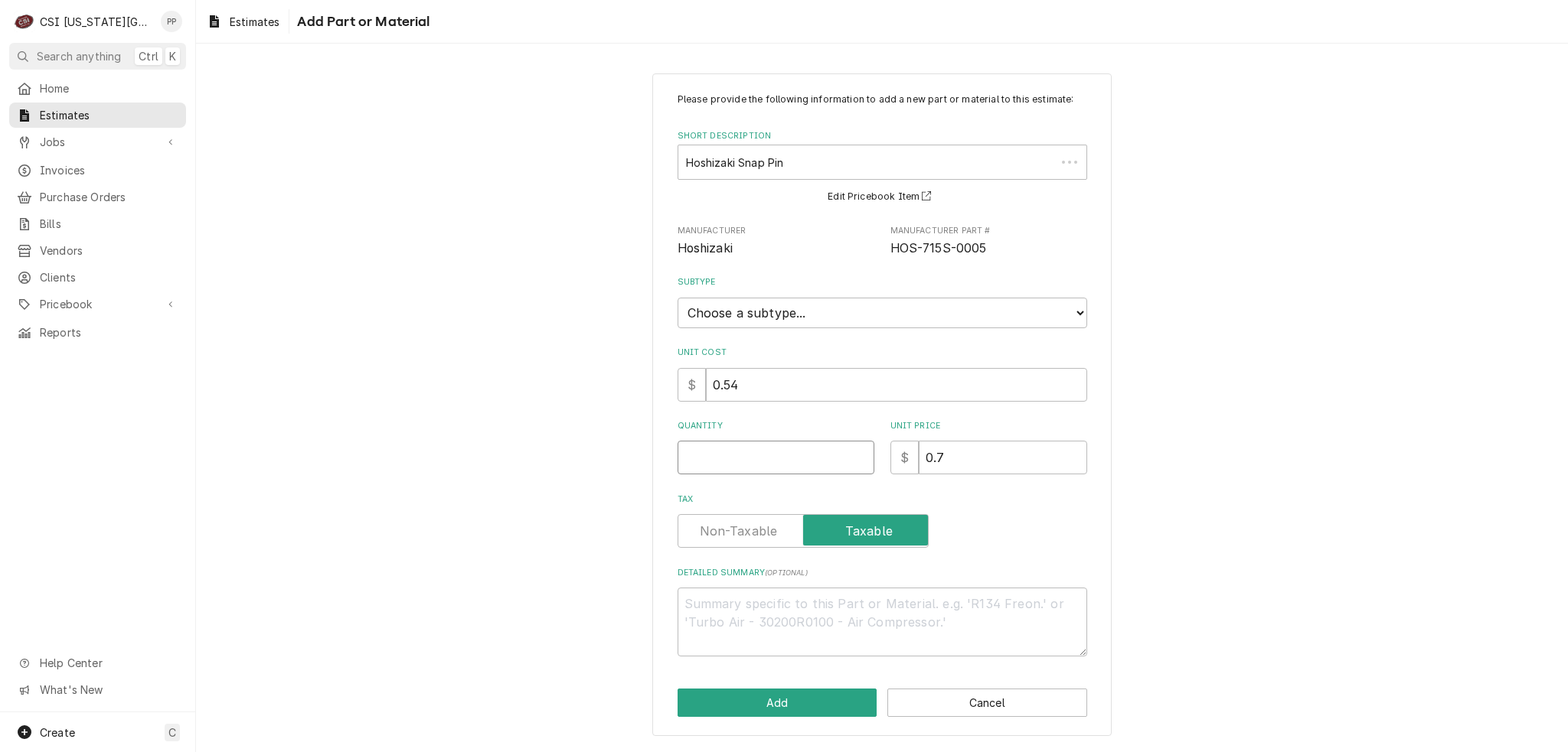
click at [751, 455] on input "Quantity" at bounding box center [776, 457] width 196 height 33
click at [769, 704] on button "Add" at bounding box center [778, 702] width 200 height 28
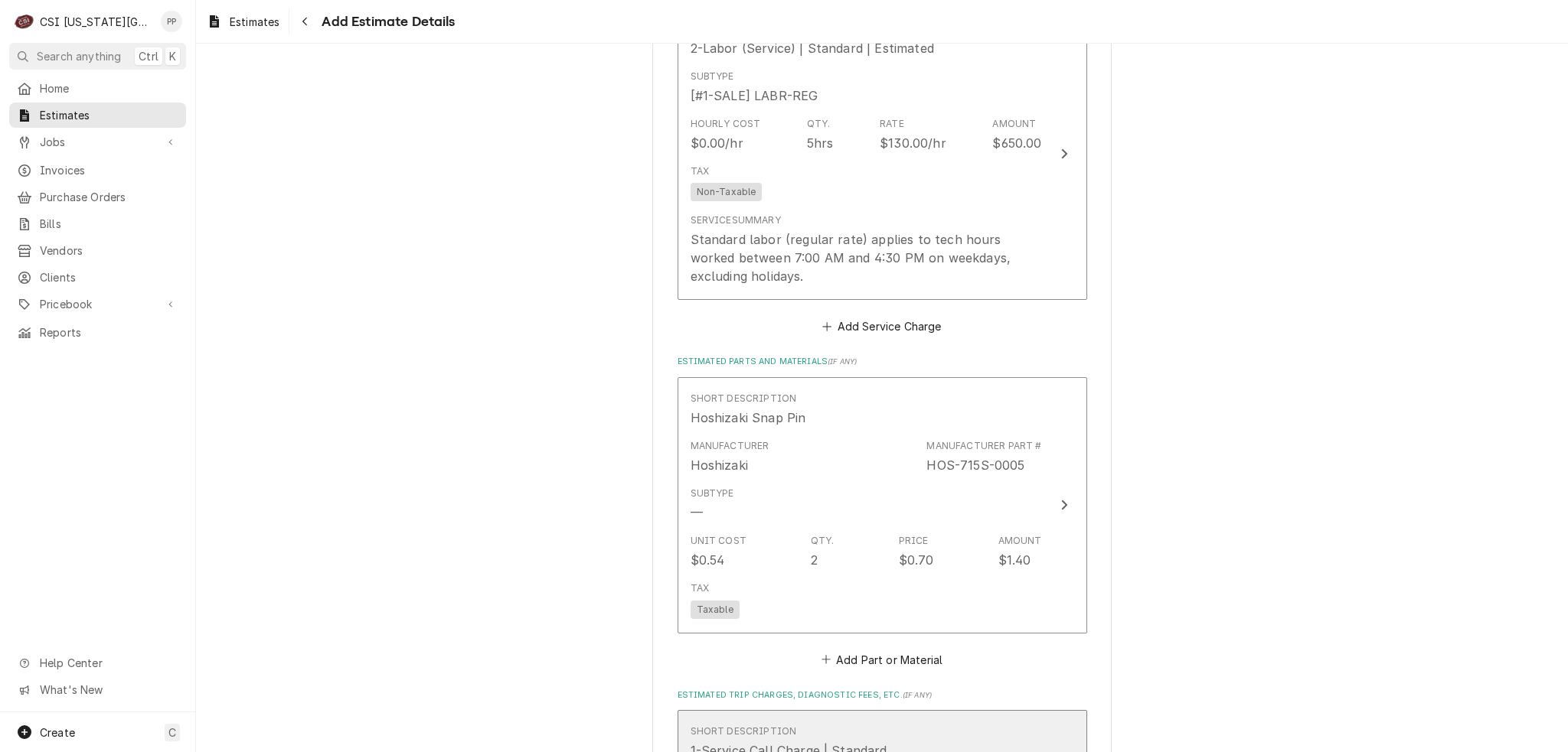
scroll to position [2429, 0]
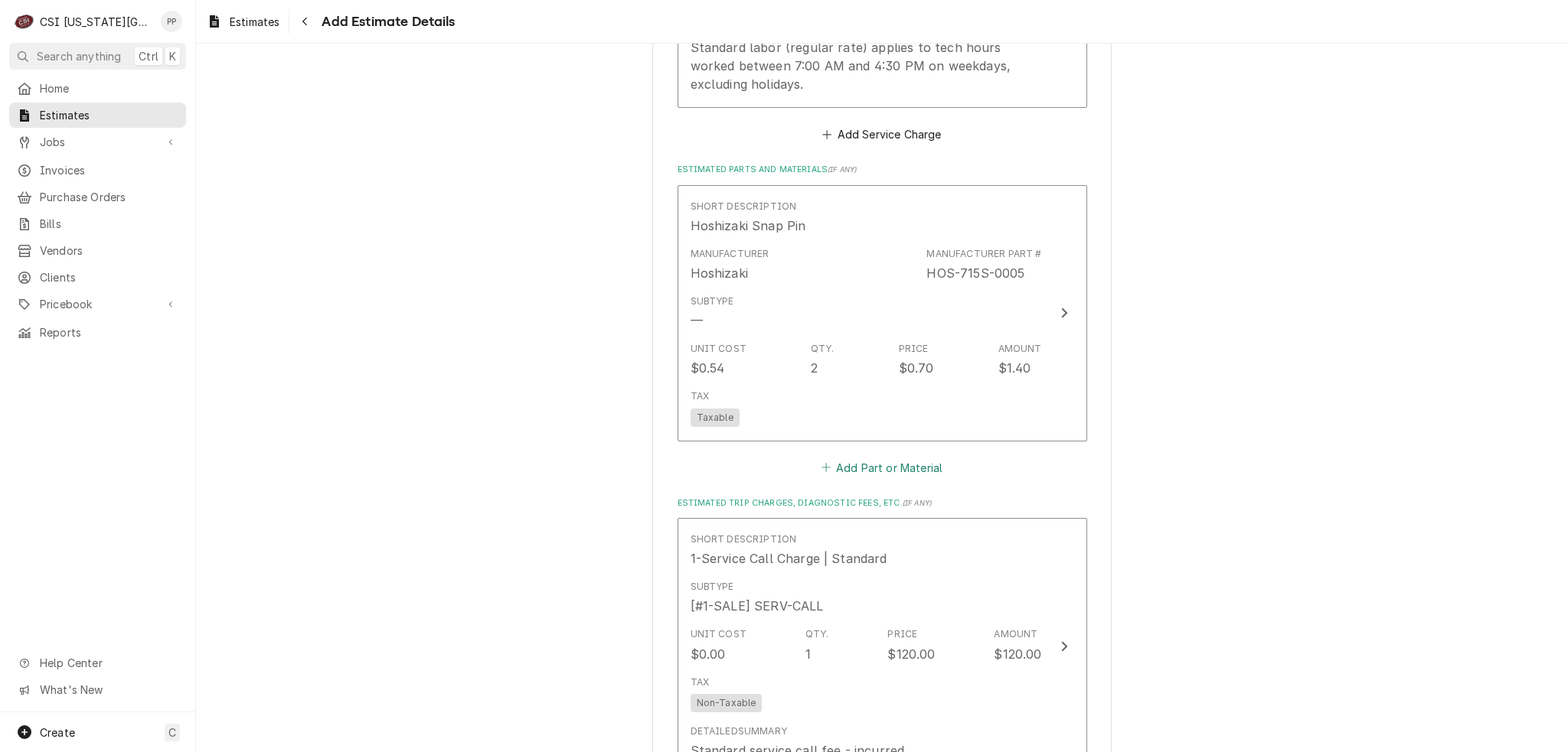
click at [893, 457] on button "Add Part or Material" at bounding box center [881, 467] width 126 height 22
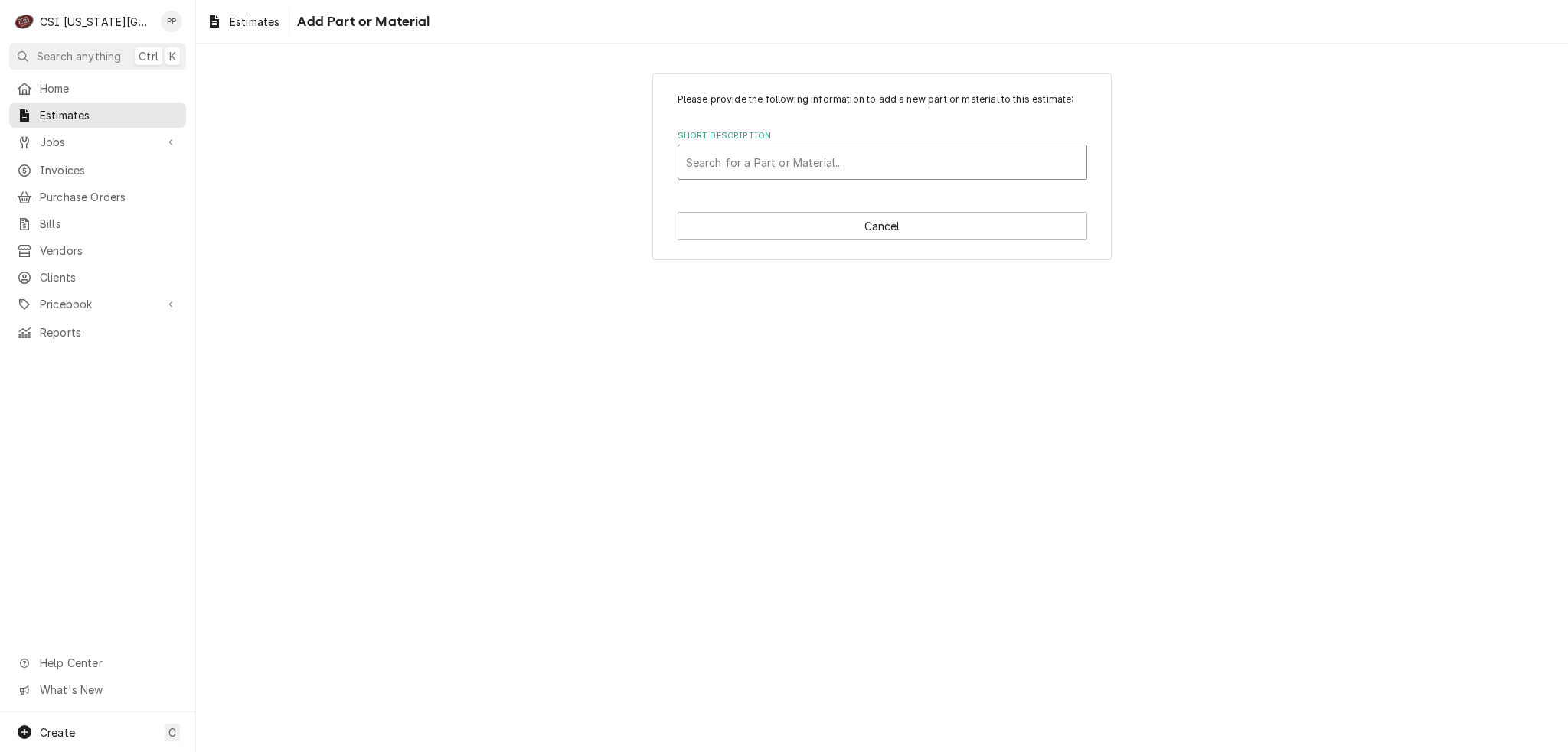
click at [833, 158] on div "Short Description" at bounding box center [882, 162] width 393 height 28
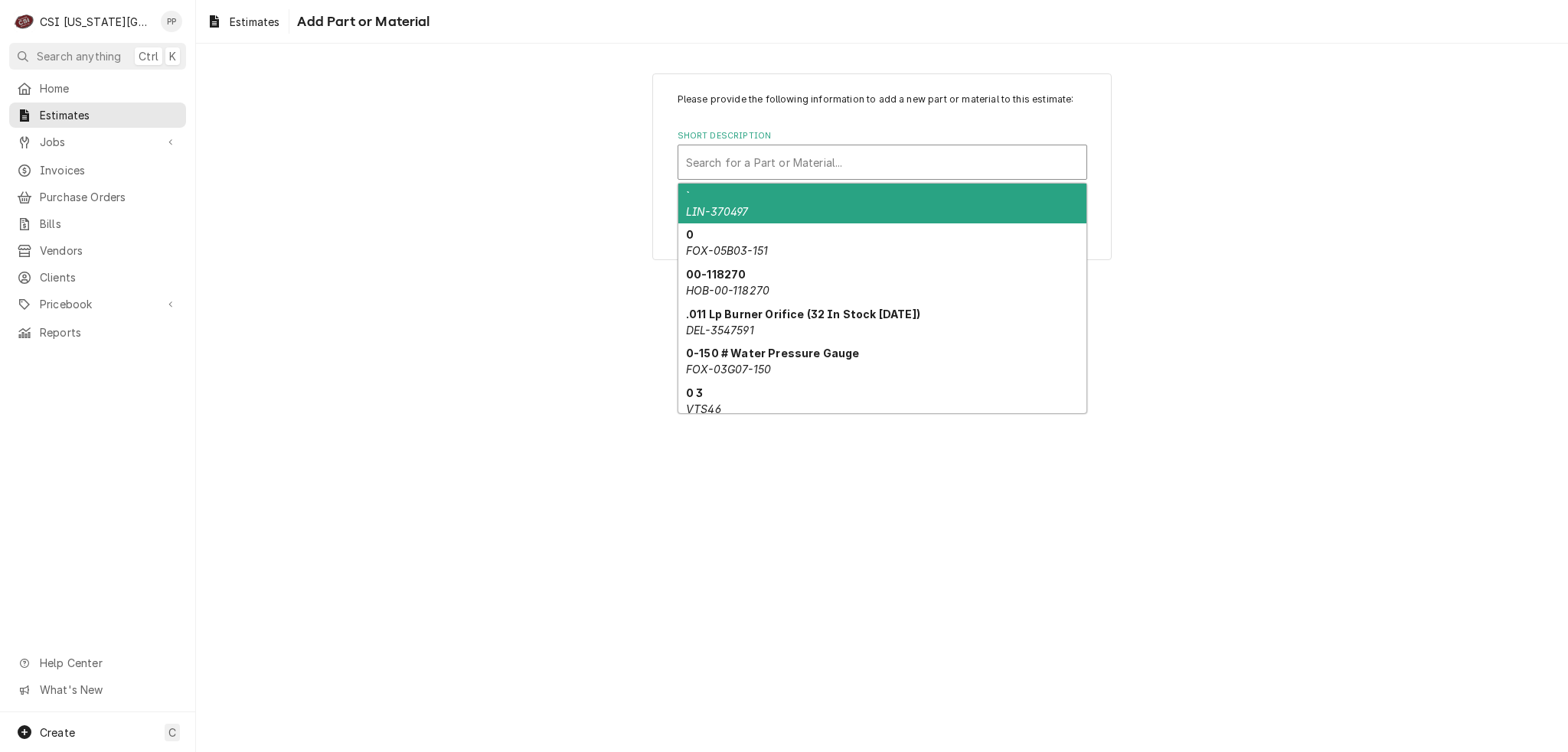
paste input "436848G01"
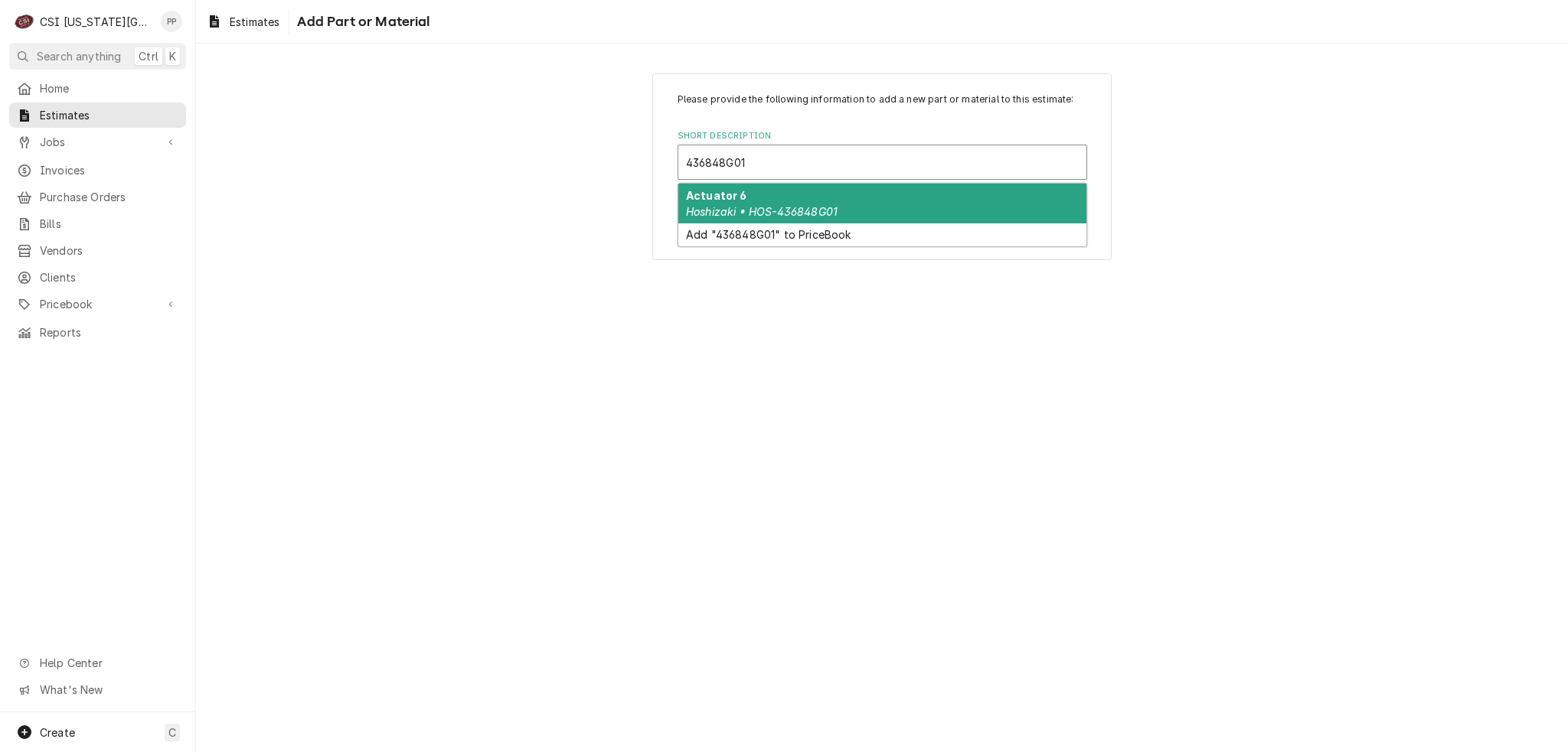
click at [818, 194] on div "Actuator 6 Hoshizaki • HOS-436848G01" at bounding box center [882, 204] width 408 height 40
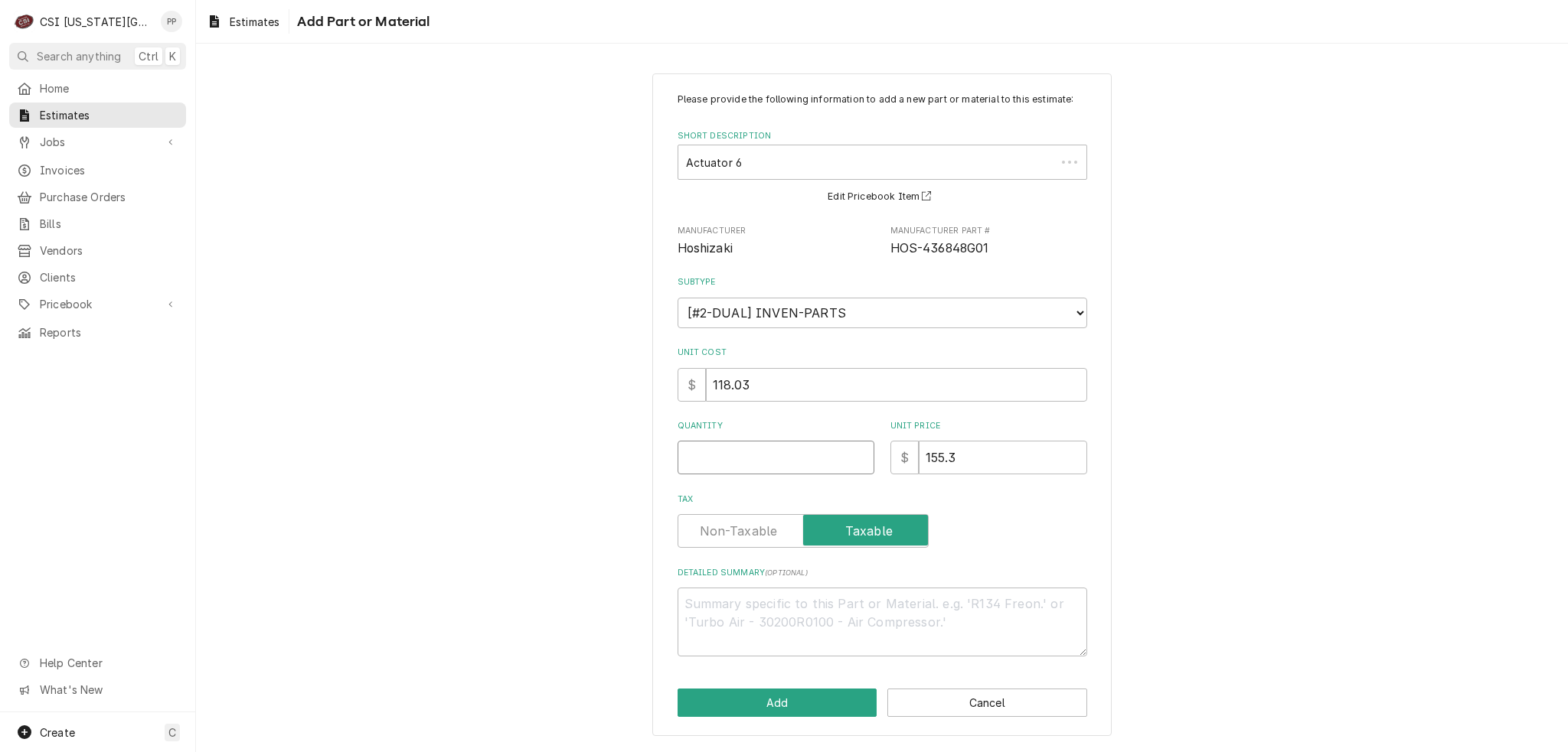
click at [761, 452] on input "Quantity" at bounding box center [776, 457] width 196 height 33
click at [769, 697] on button "Add" at bounding box center [778, 702] width 200 height 28
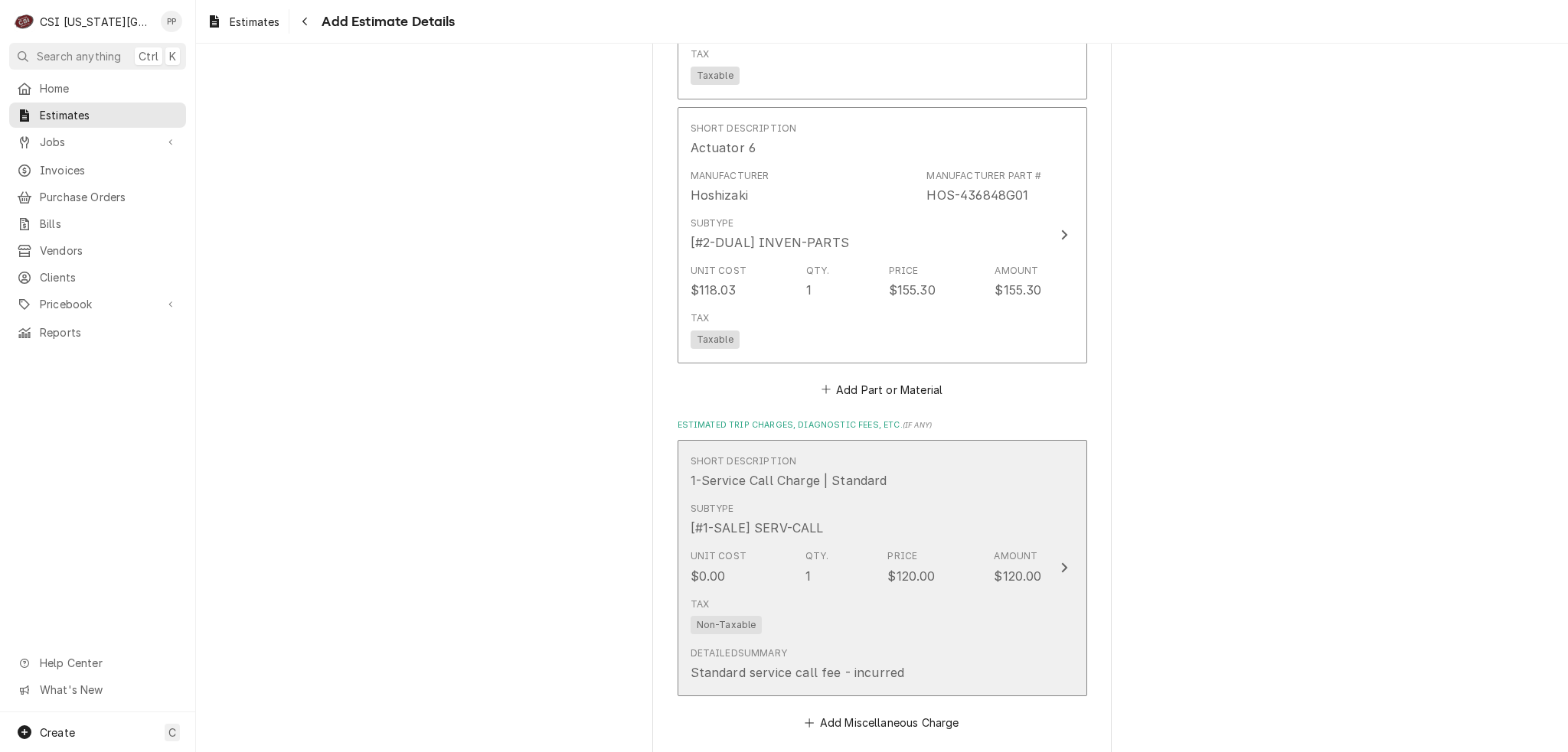
scroll to position [2783, 0]
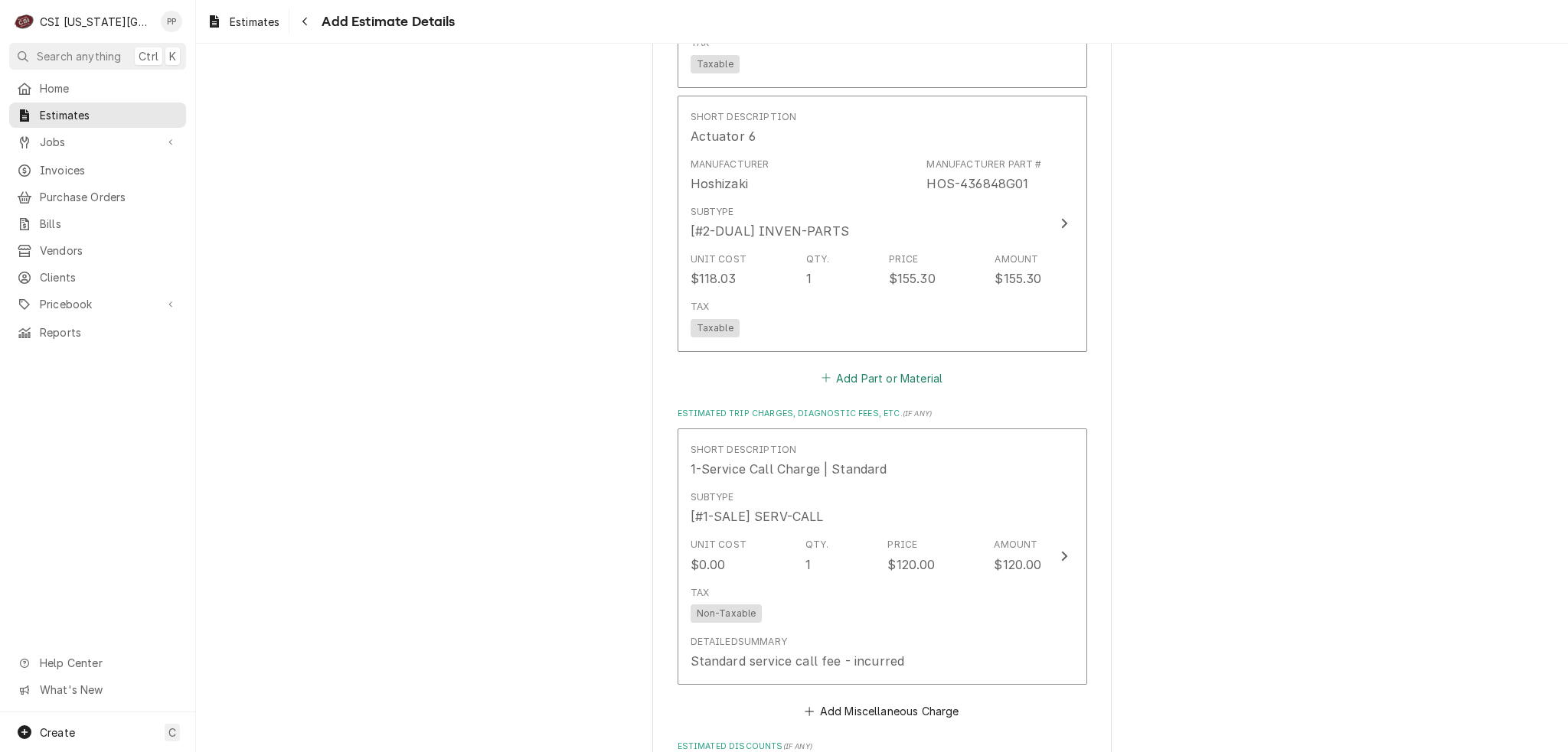
click at [891, 367] on button "Add Part or Material" at bounding box center [881, 378] width 126 height 22
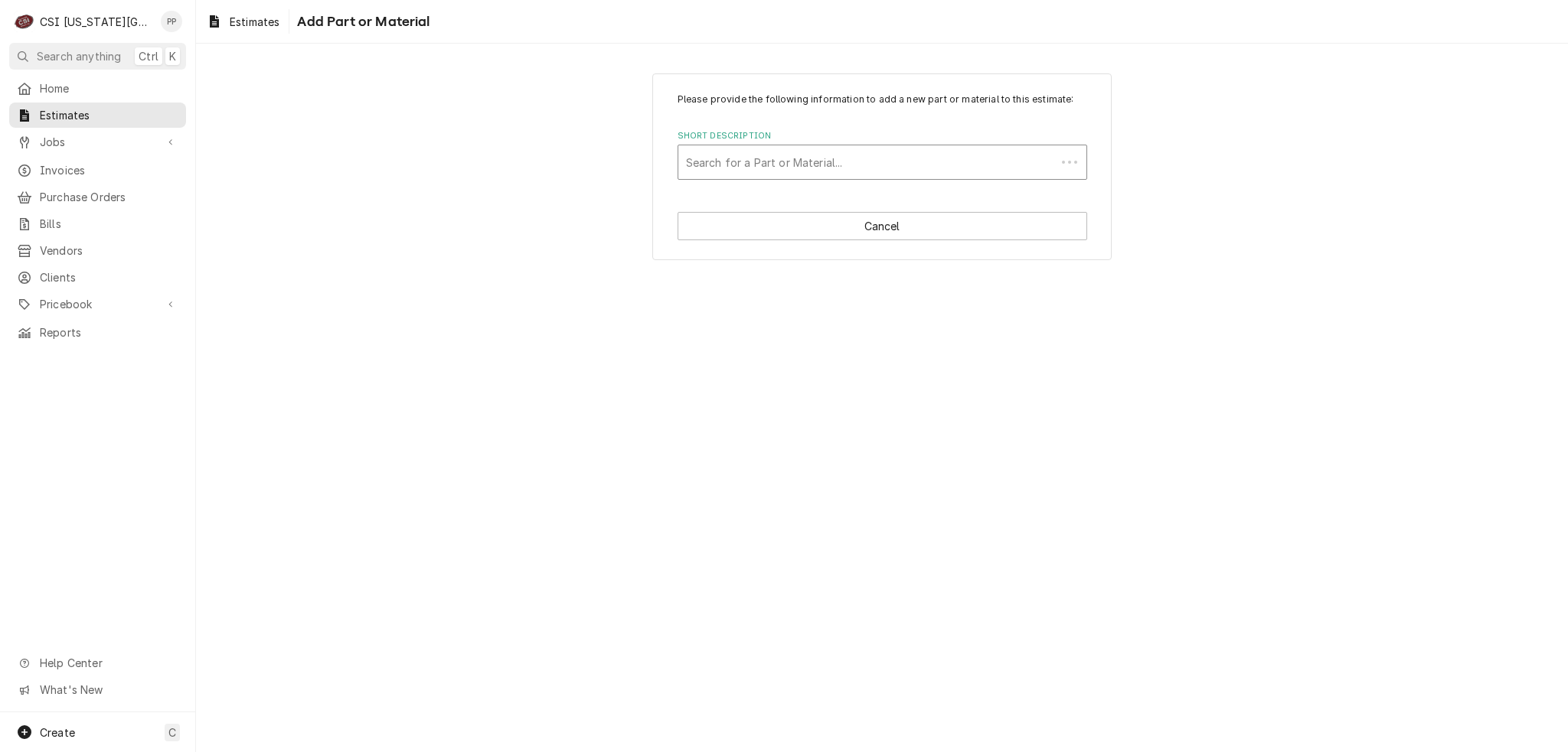
click at [809, 165] on div "Short Description" at bounding box center [867, 162] width 362 height 28
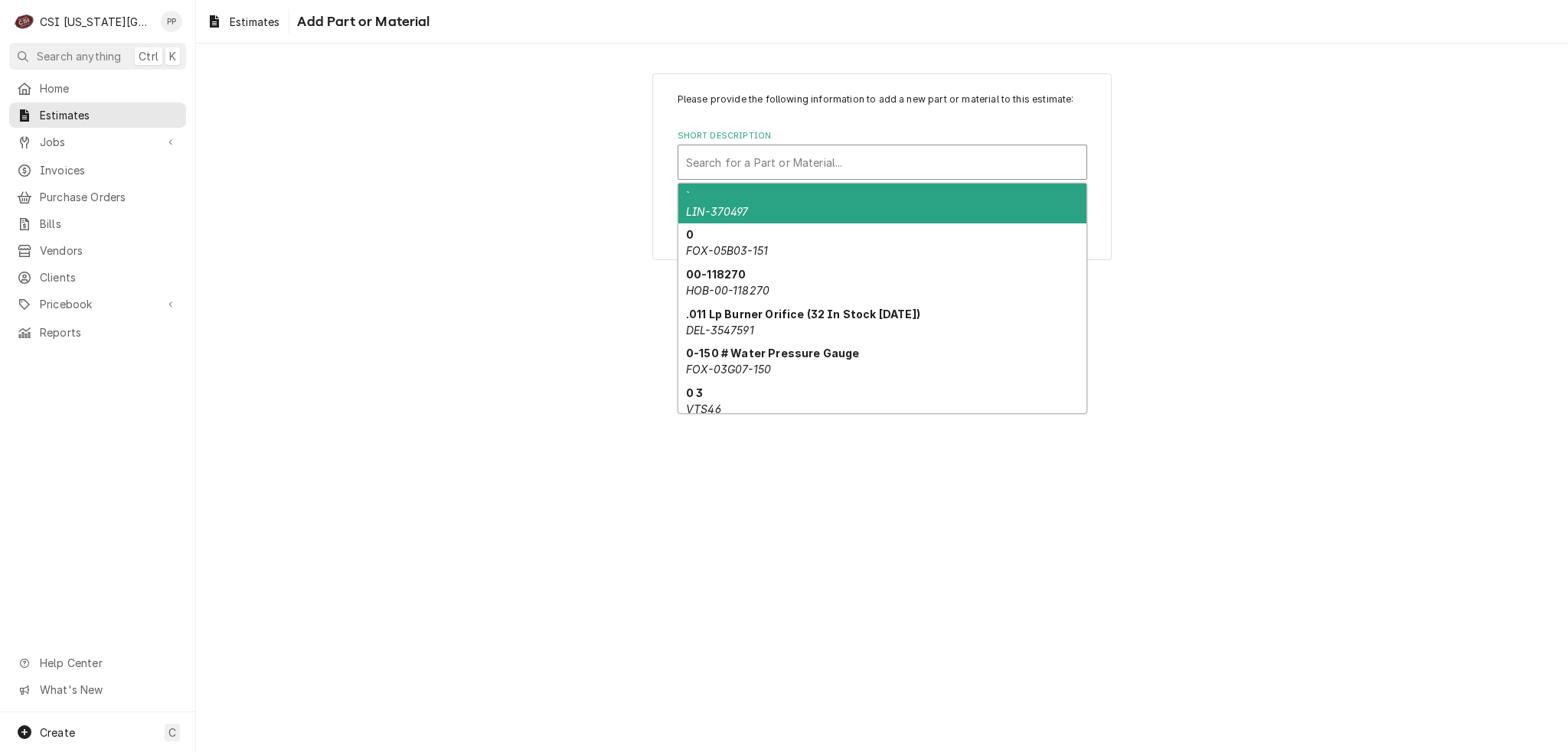
paste input "HOS-436851-01"
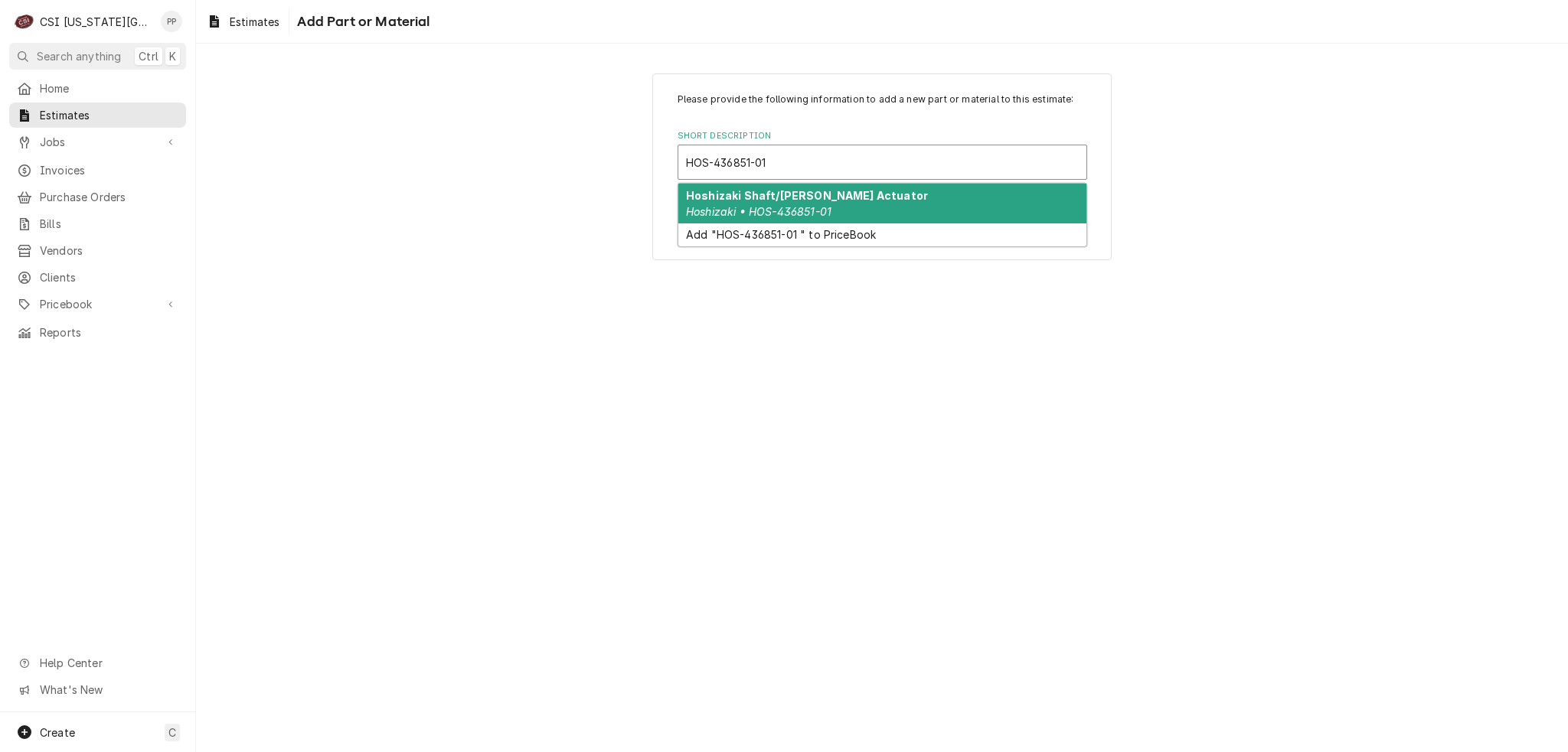
click at [799, 195] on strong "Hoshizaki Shaft/Tod Chute Actuator" at bounding box center [807, 195] width 242 height 13
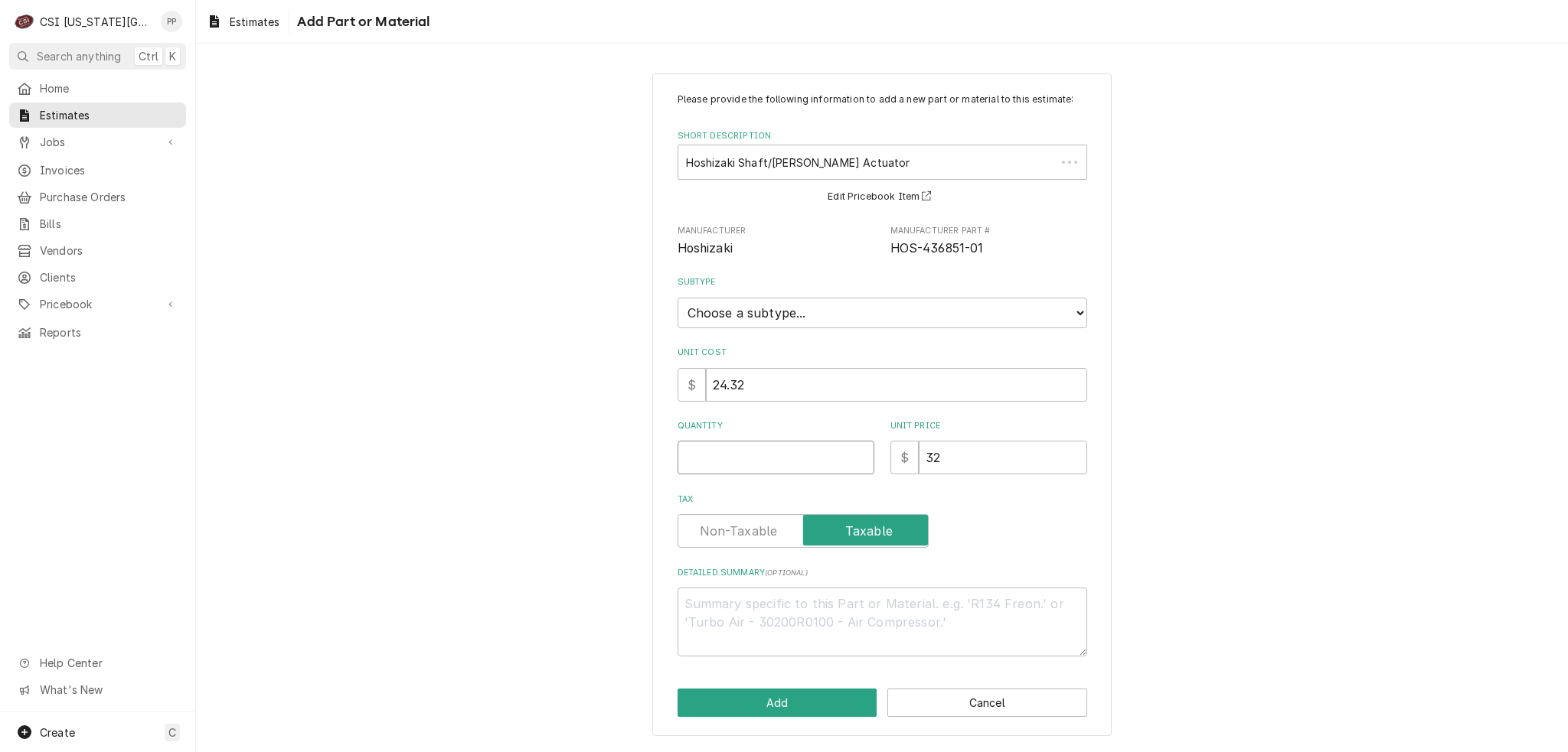
click at [744, 463] on input "Quantity" at bounding box center [776, 457] width 196 height 33
click at [768, 689] on button "Add" at bounding box center [778, 702] width 200 height 28
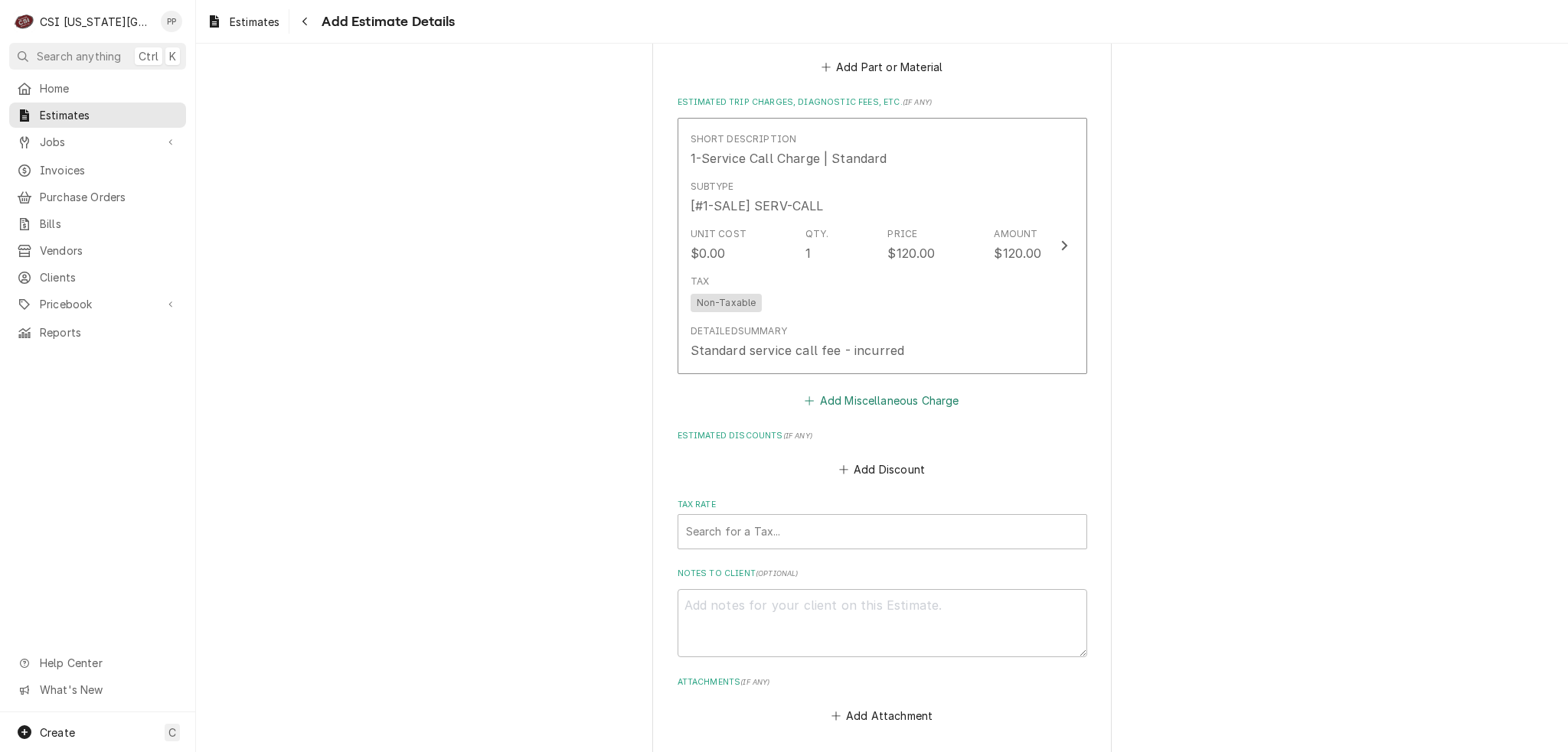
scroll to position [3384, 0]
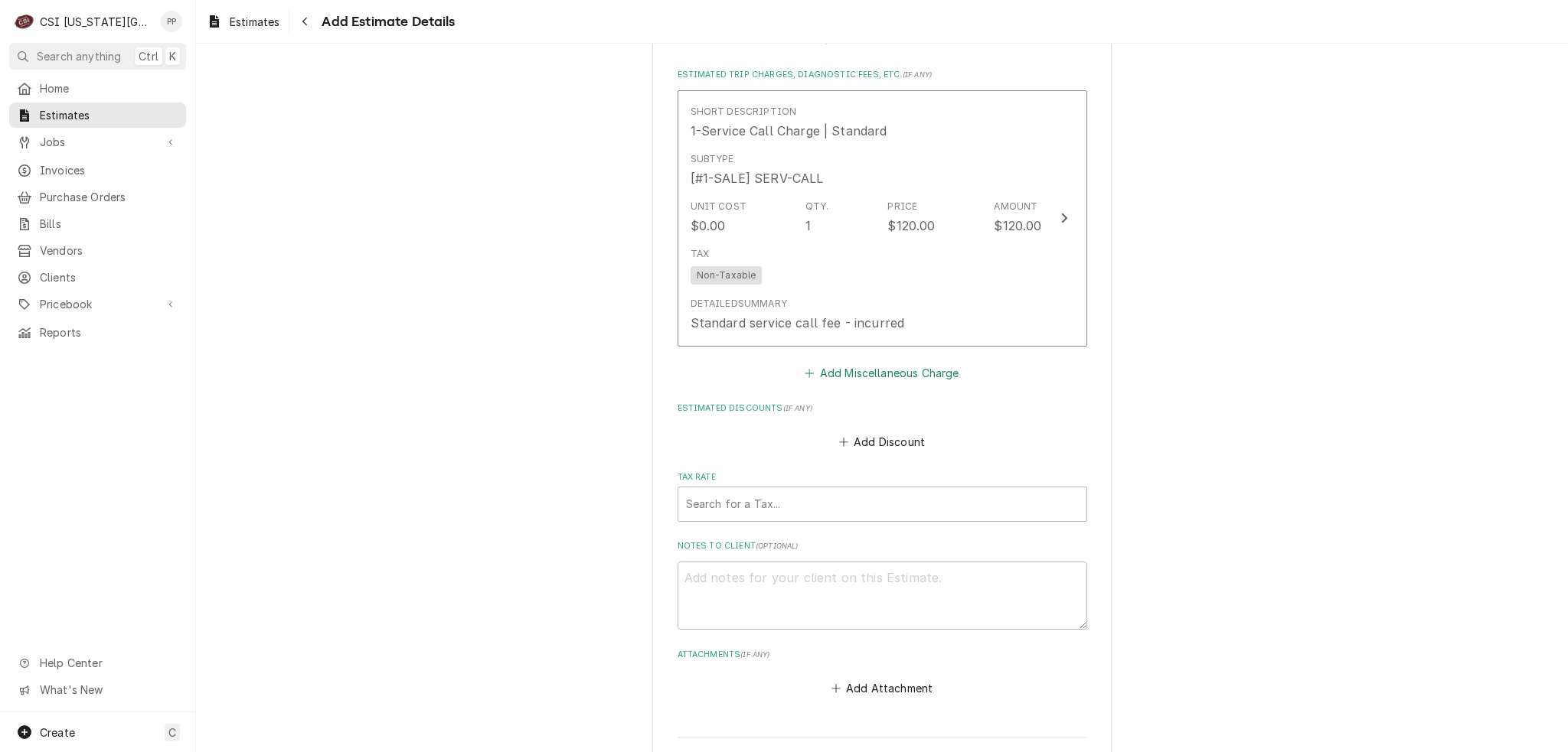
click at [880, 364] on button "Add Miscellaneous Charge" at bounding box center [881, 373] width 160 height 22
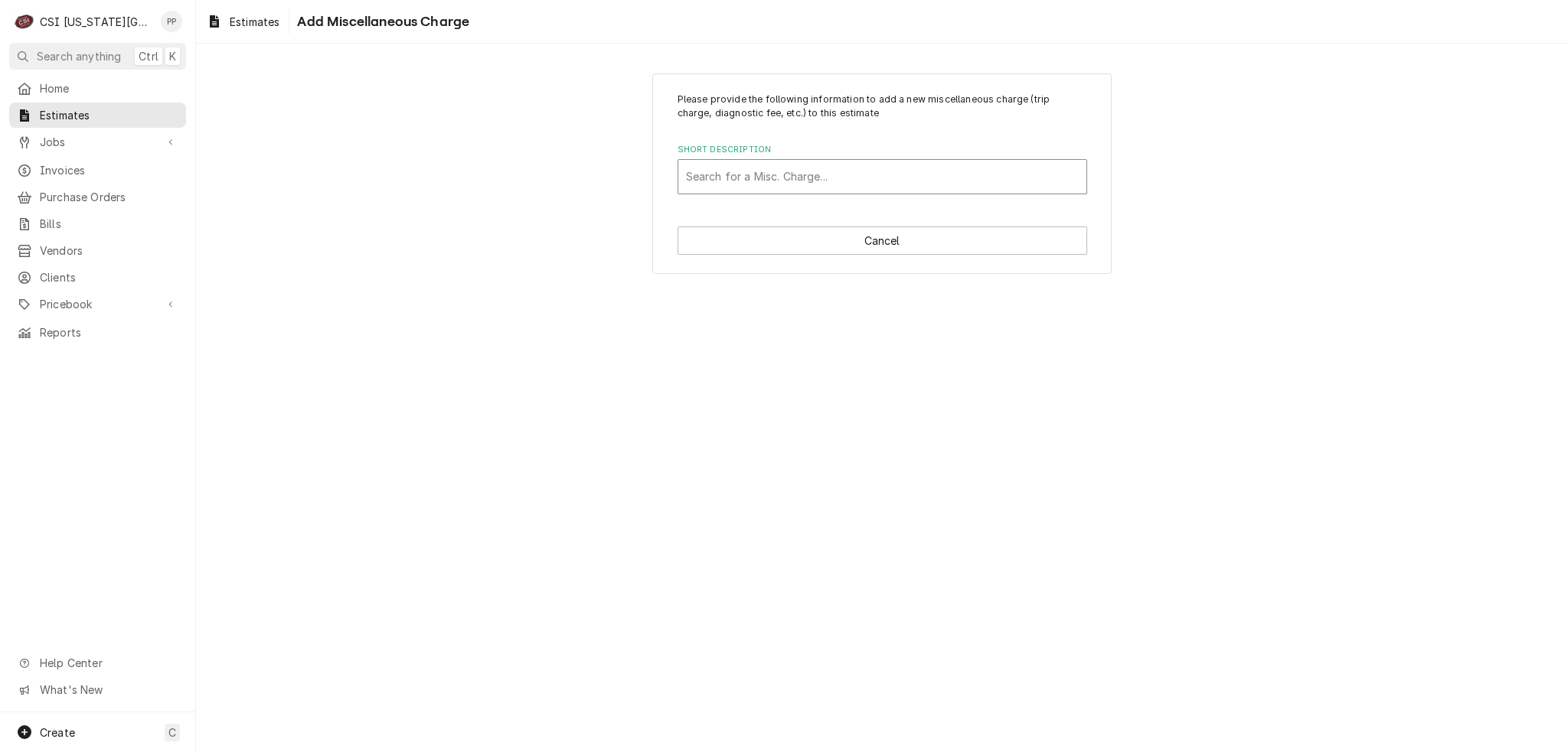
click at [845, 170] on div "Short Description" at bounding box center [882, 177] width 393 height 28
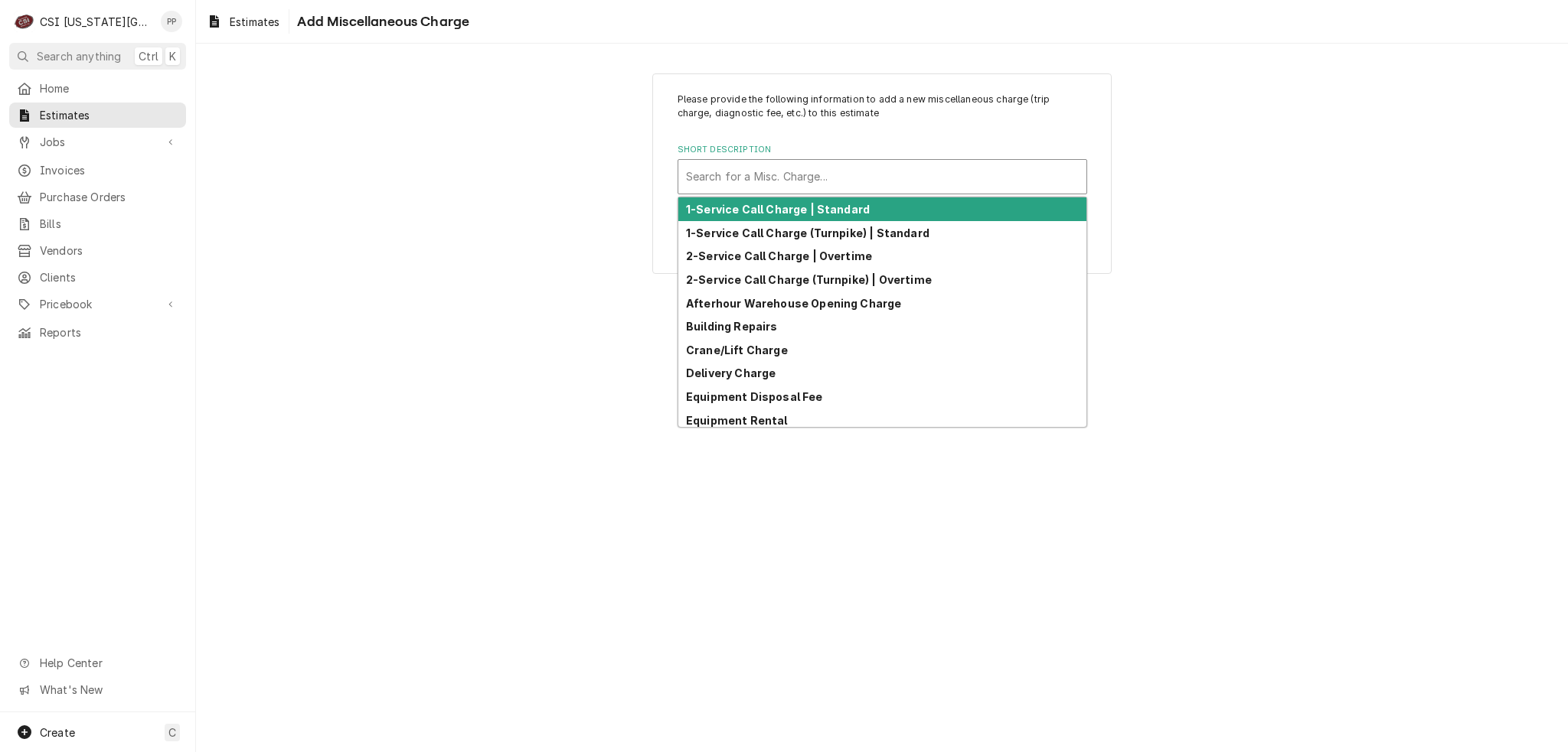
click at [509, 194] on div "Please provide the following information to add a new miscellaneous charge (tri…" at bounding box center [881, 173] width 1372 height 228
click at [762, 164] on div "Short Description" at bounding box center [882, 177] width 393 height 28
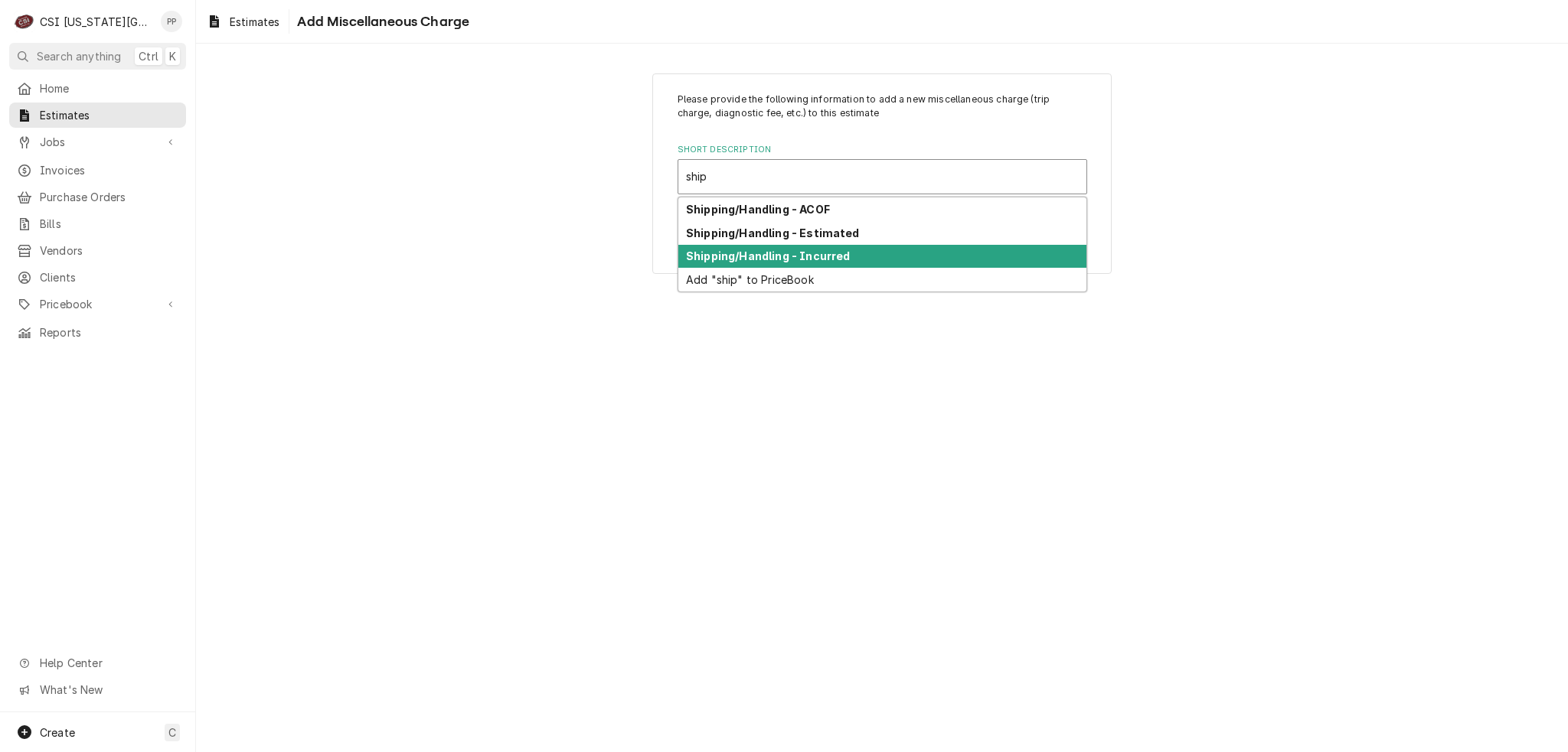
click at [779, 235] on strong "Shipping/Handling - Estimated" at bounding box center [772, 232] width 174 height 13
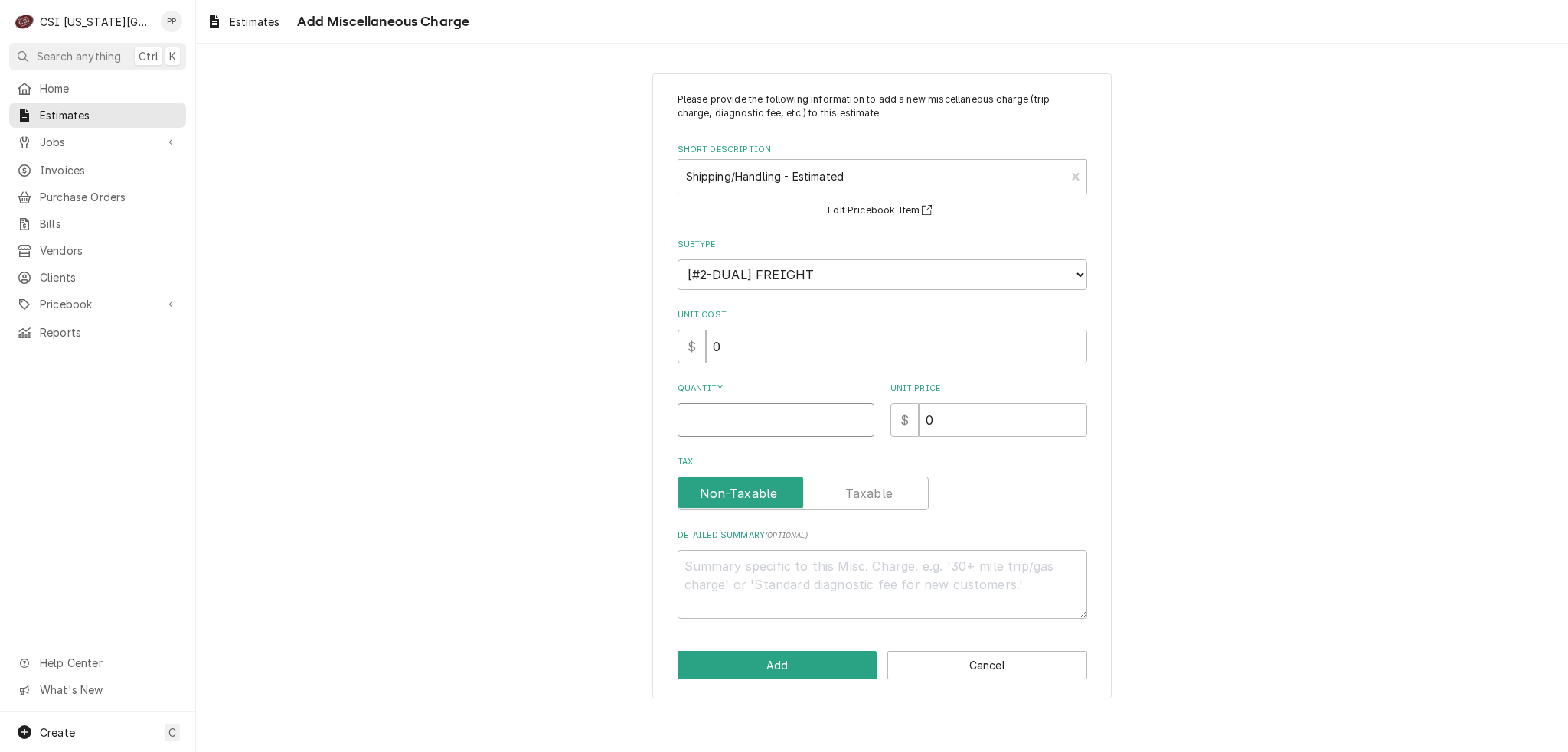
click at [776, 408] on input "Quantity" at bounding box center [776, 420] width 196 height 33
click at [807, 664] on button "Add" at bounding box center [778, 665] width 200 height 28
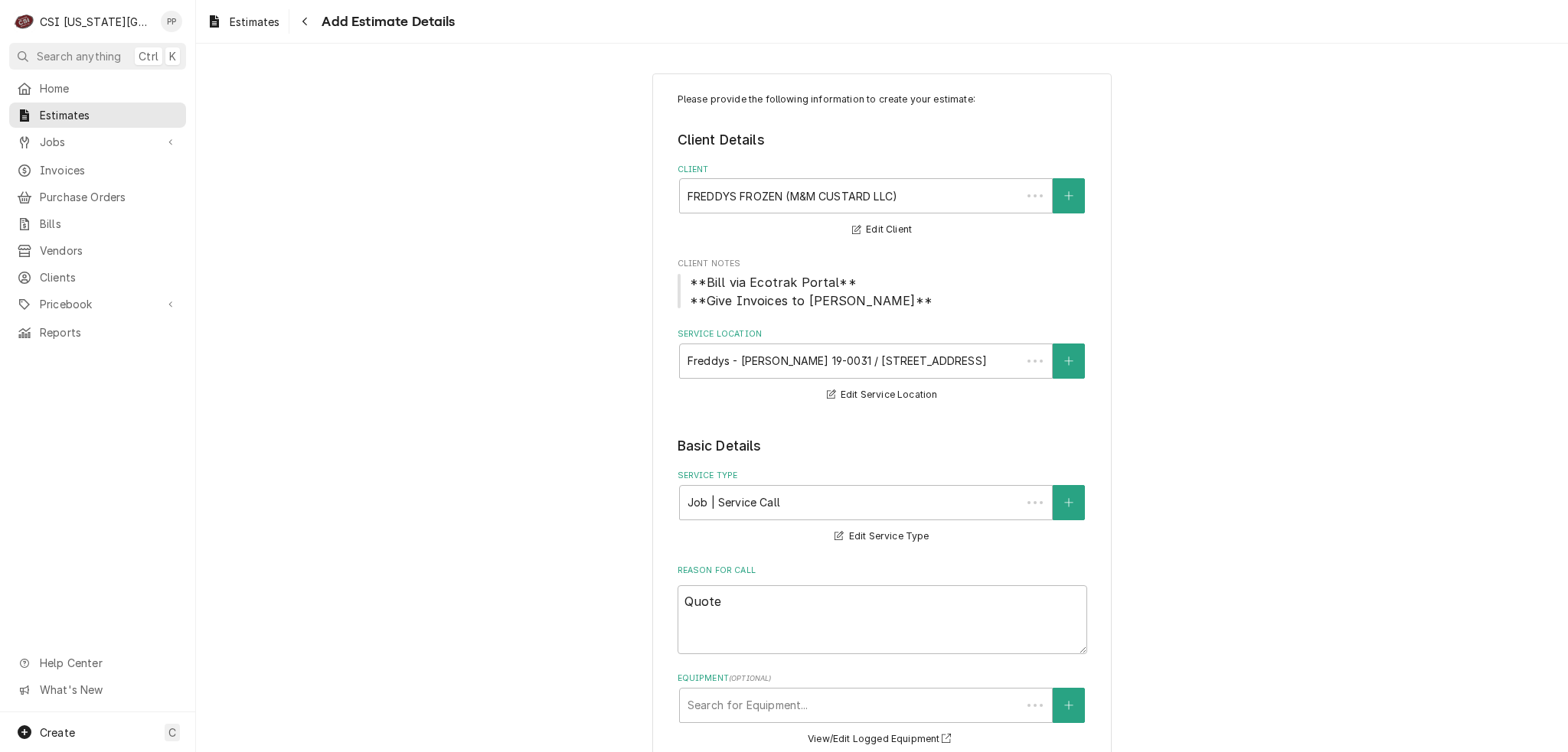
scroll to position [3698, 0]
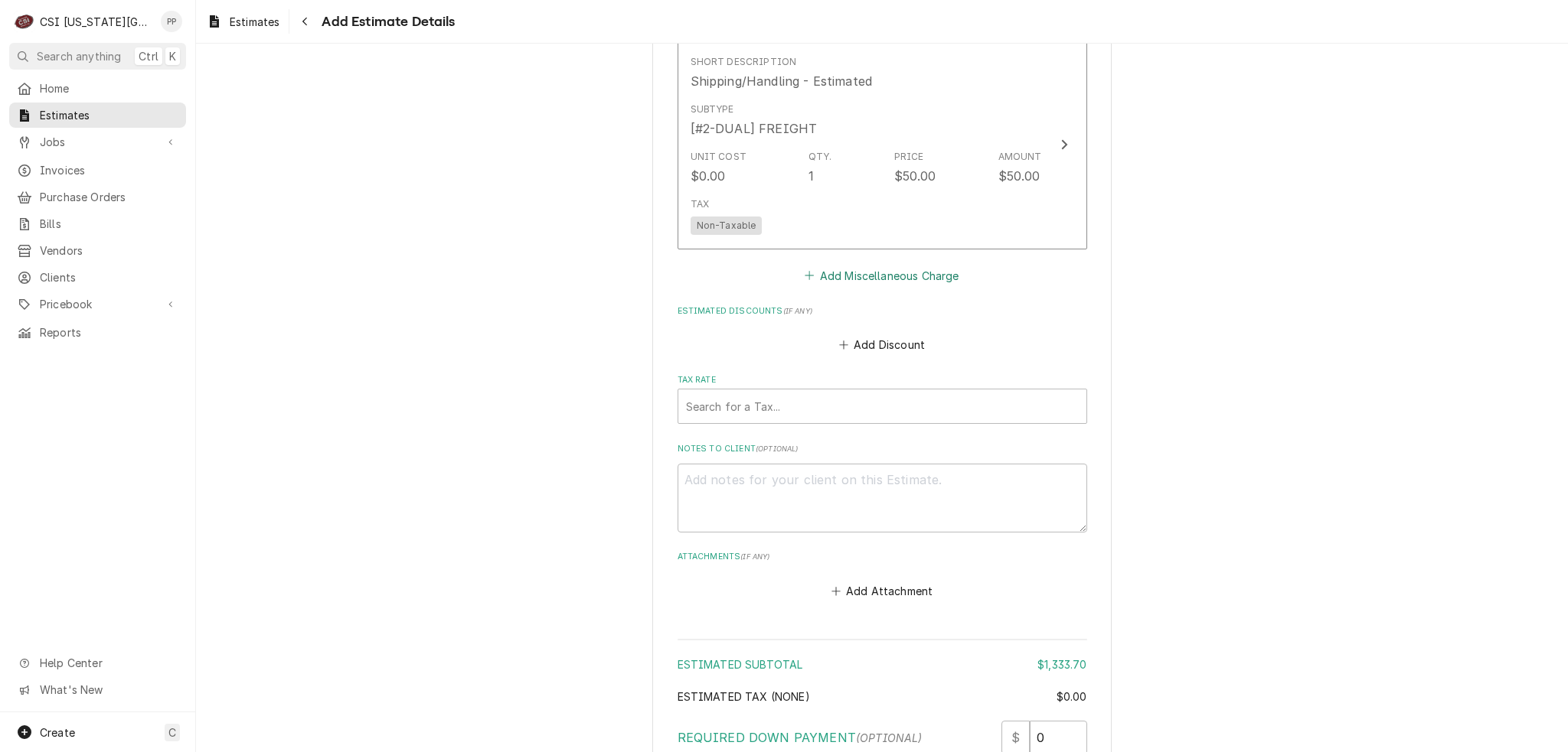
click at [836, 265] on button "Add Miscellaneous Charge" at bounding box center [881, 276] width 160 height 22
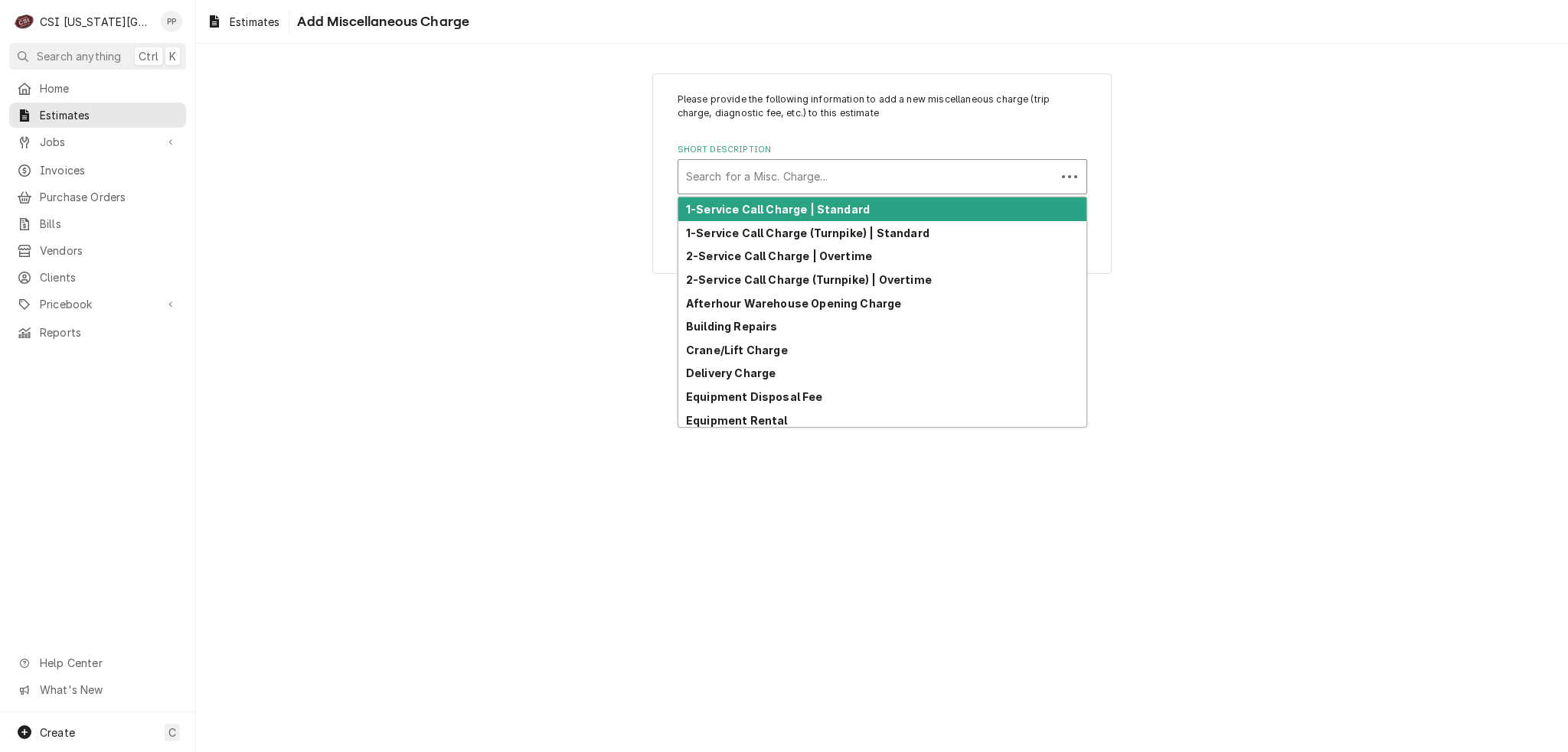
click at [816, 178] on div "Short Description" at bounding box center [867, 177] width 362 height 28
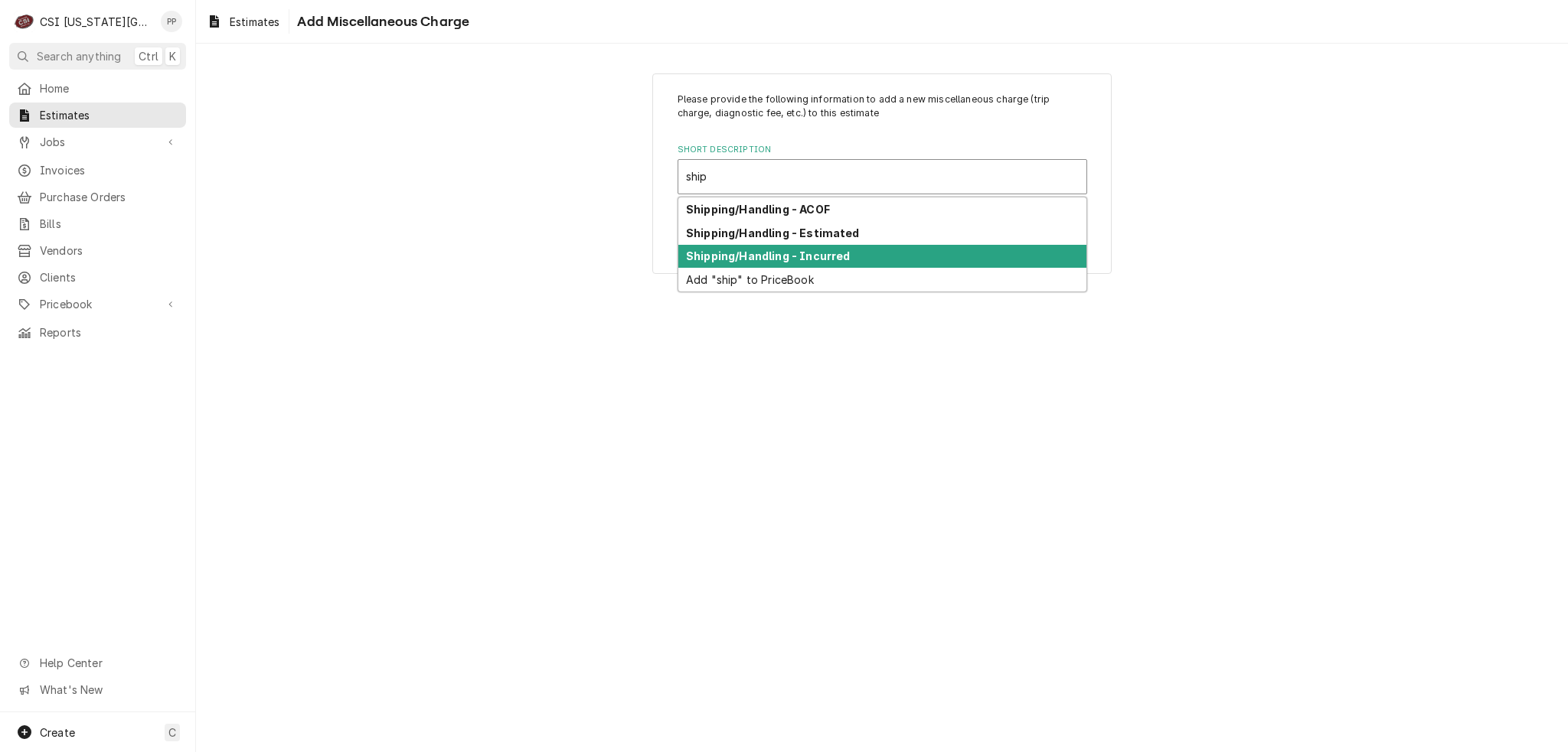
click at [826, 258] on strong "Shipping/Handling - Incurred" at bounding box center [768, 256] width 164 height 13
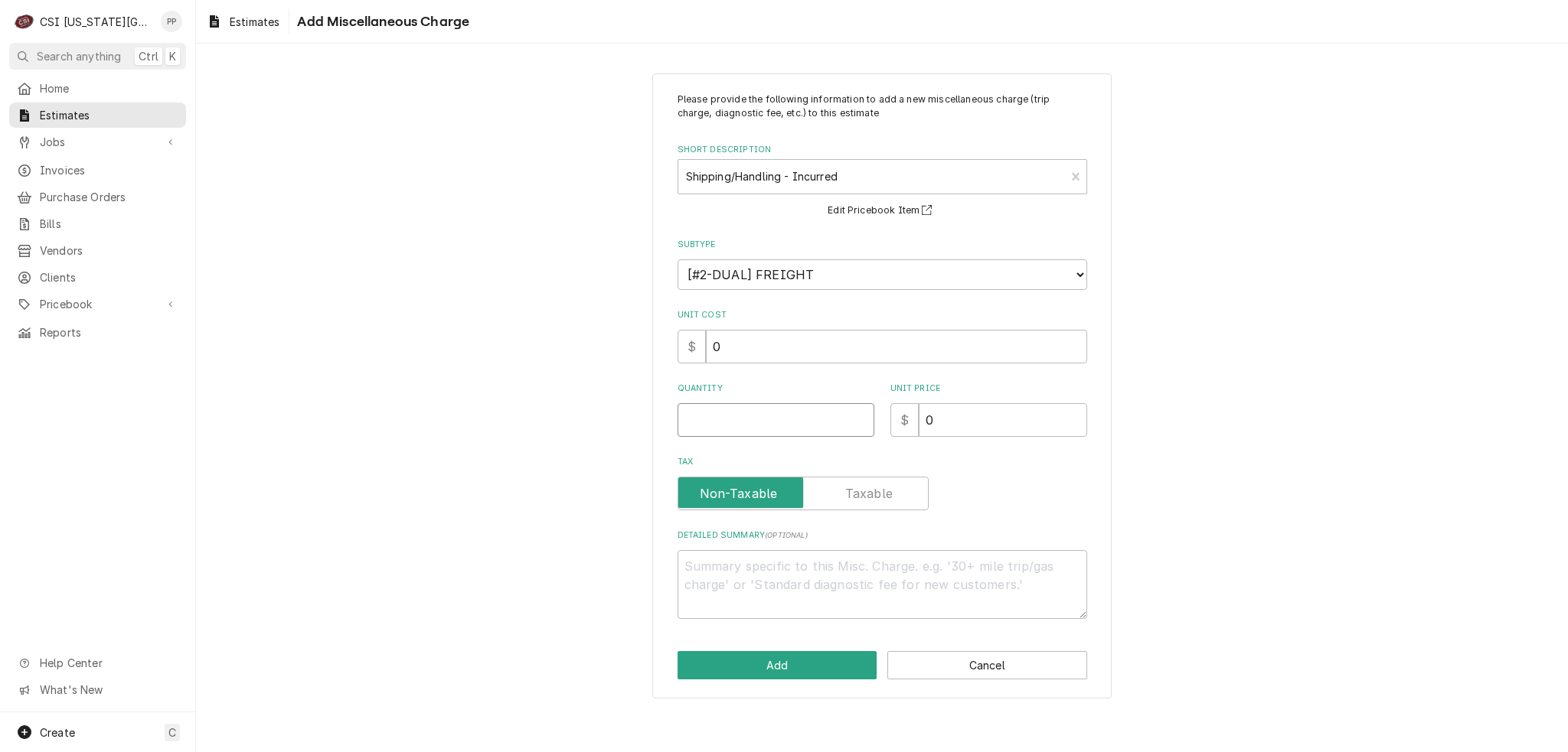
click at [797, 429] on input "Quantity" at bounding box center [776, 420] width 196 height 33
click at [791, 658] on button "Add" at bounding box center [778, 665] width 200 height 28
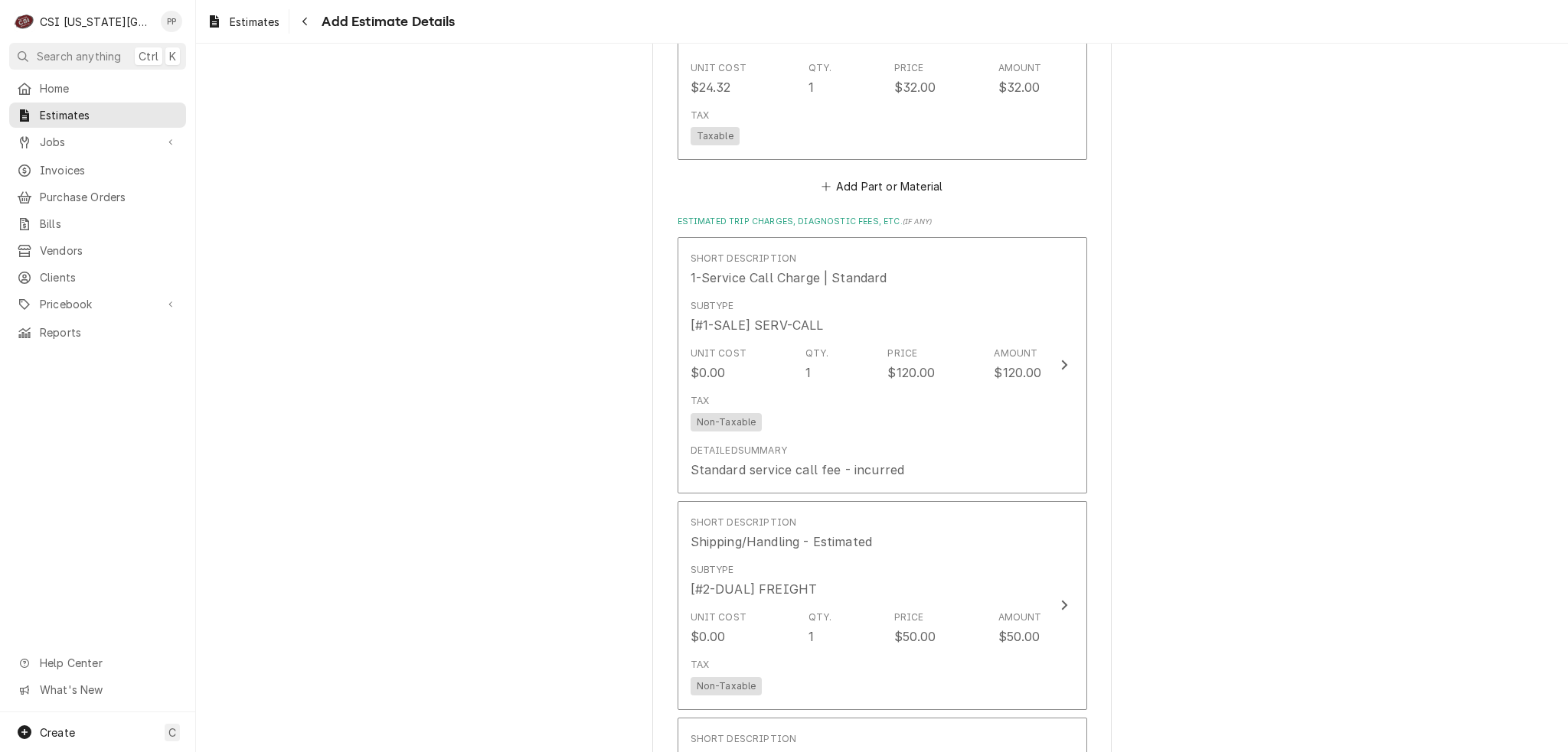
scroll to position [3210, 0]
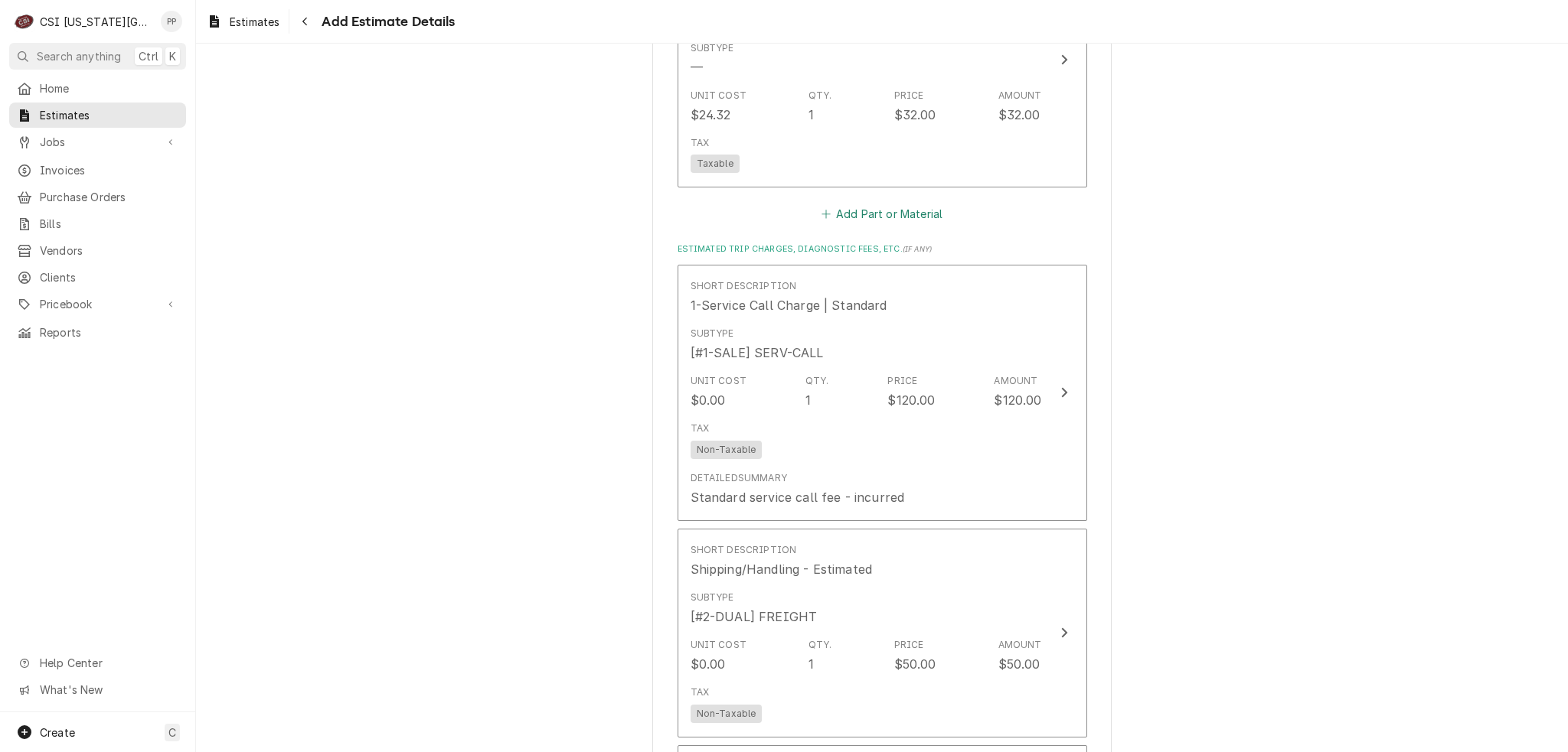
click at [885, 211] on button "Add Part or Material" at bounding box center [881, 214] width 126 height 22
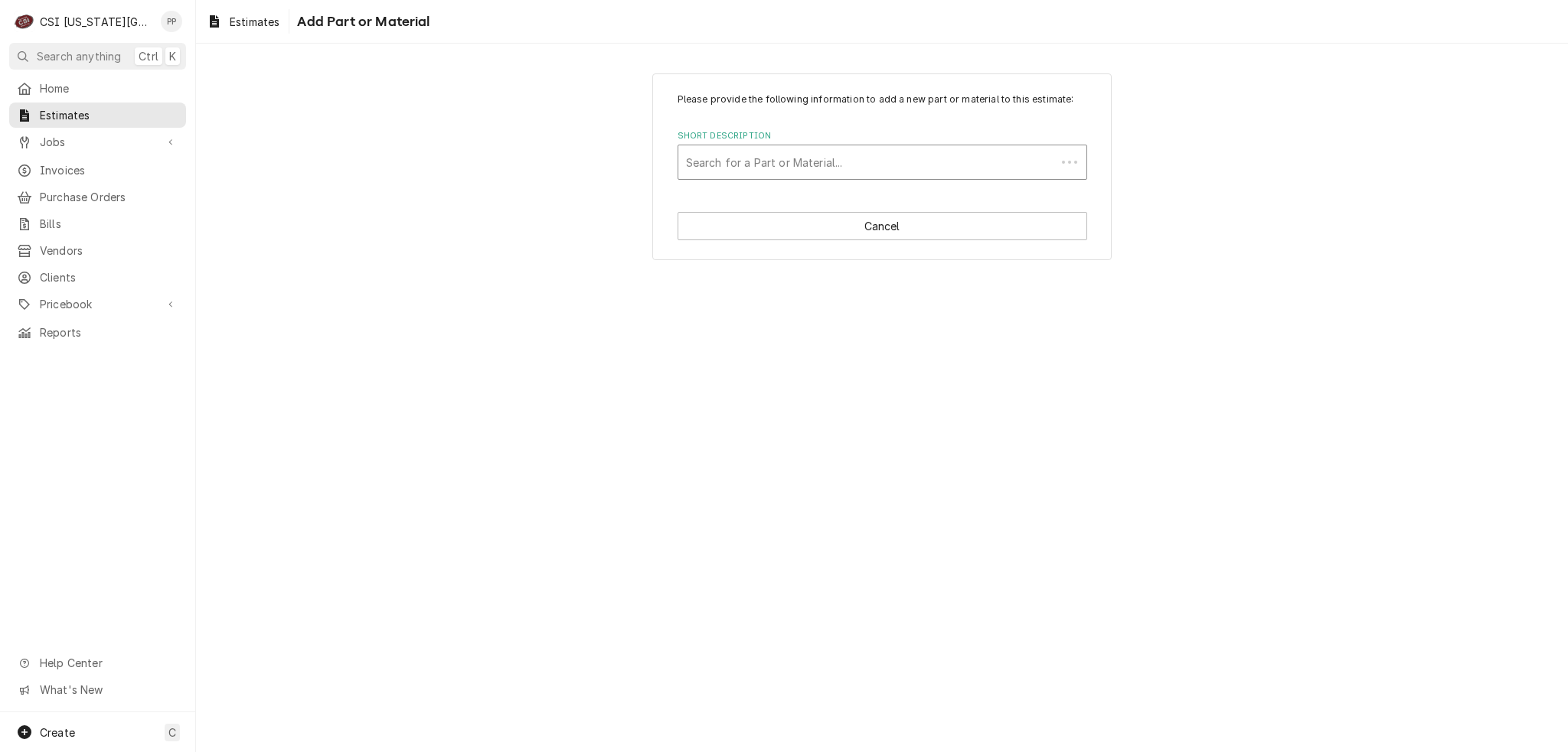
click at [847, 155] on div "Short Description" at bounding box center [867, 162] width 362 height 28
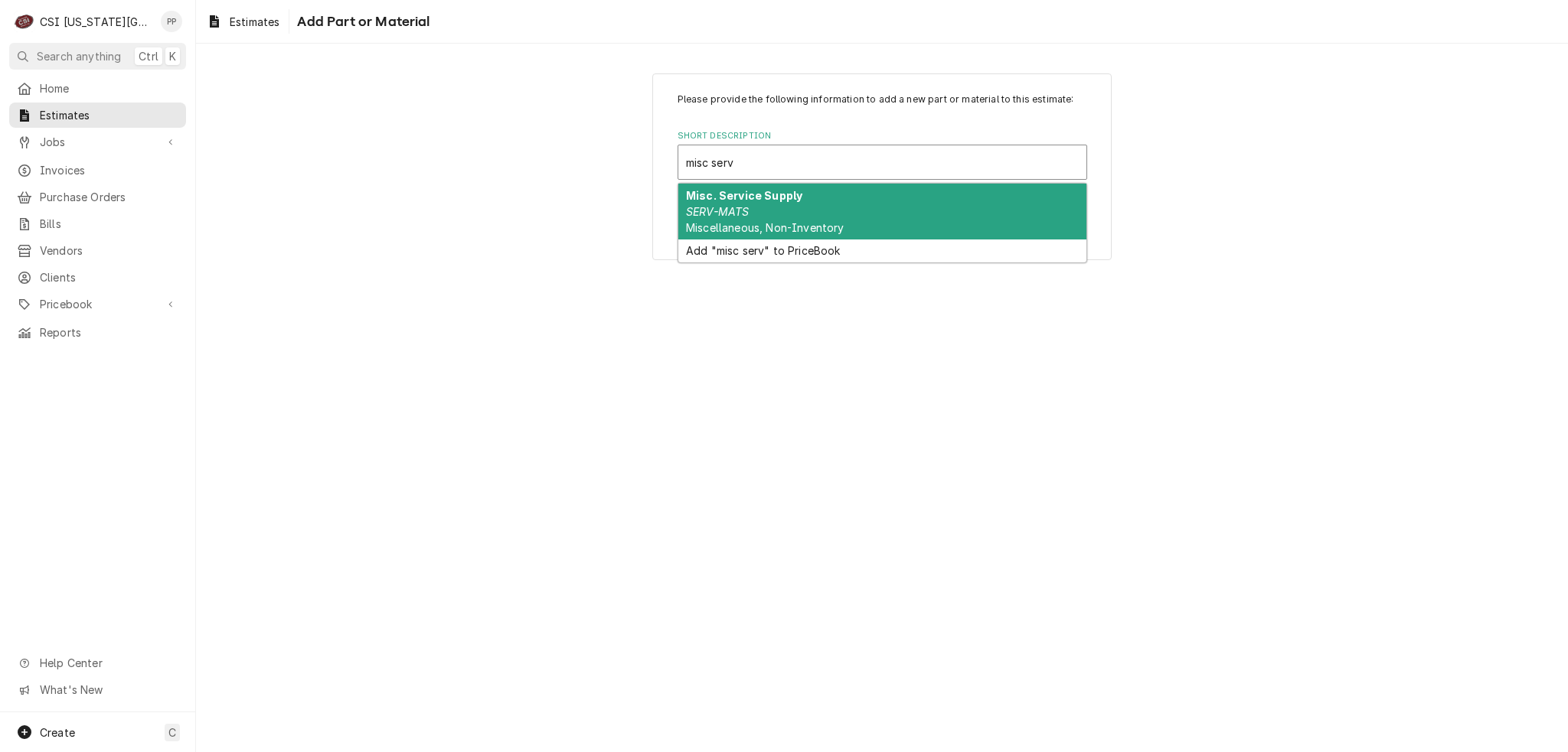
click at [821, 206] on div "Misc. Service Supply SERV-MATS Miscellaneous, Non-Inventory" at bounding box center [882, 212] width 408 height 56
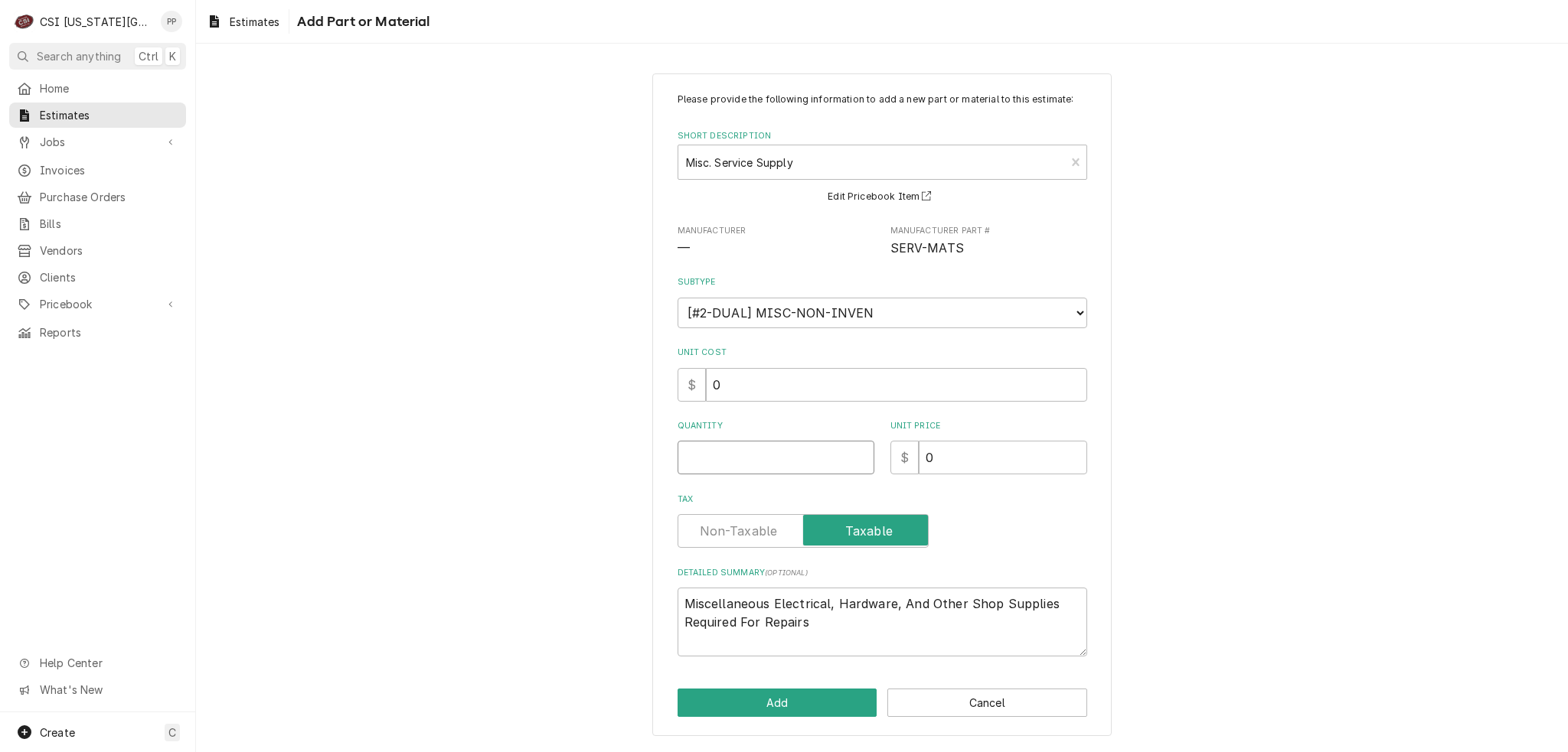
click at [751, 467] on input "Quantity" at bounding box center [776, 457] width 196 height 33
click at [787, 702] on button "Add" at bounding box center [778, 702] width 200 height 28
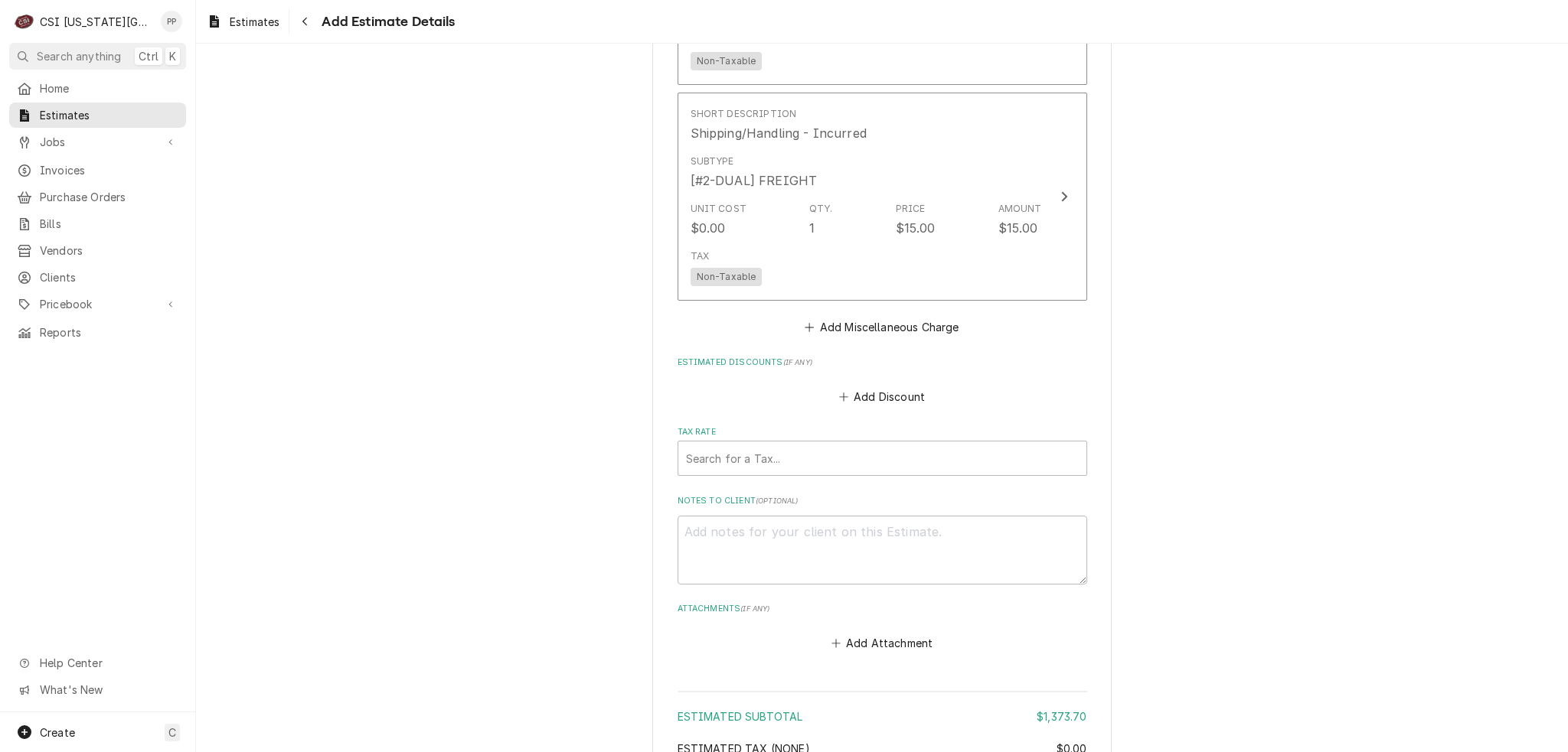
scroll to position [4214, 0]
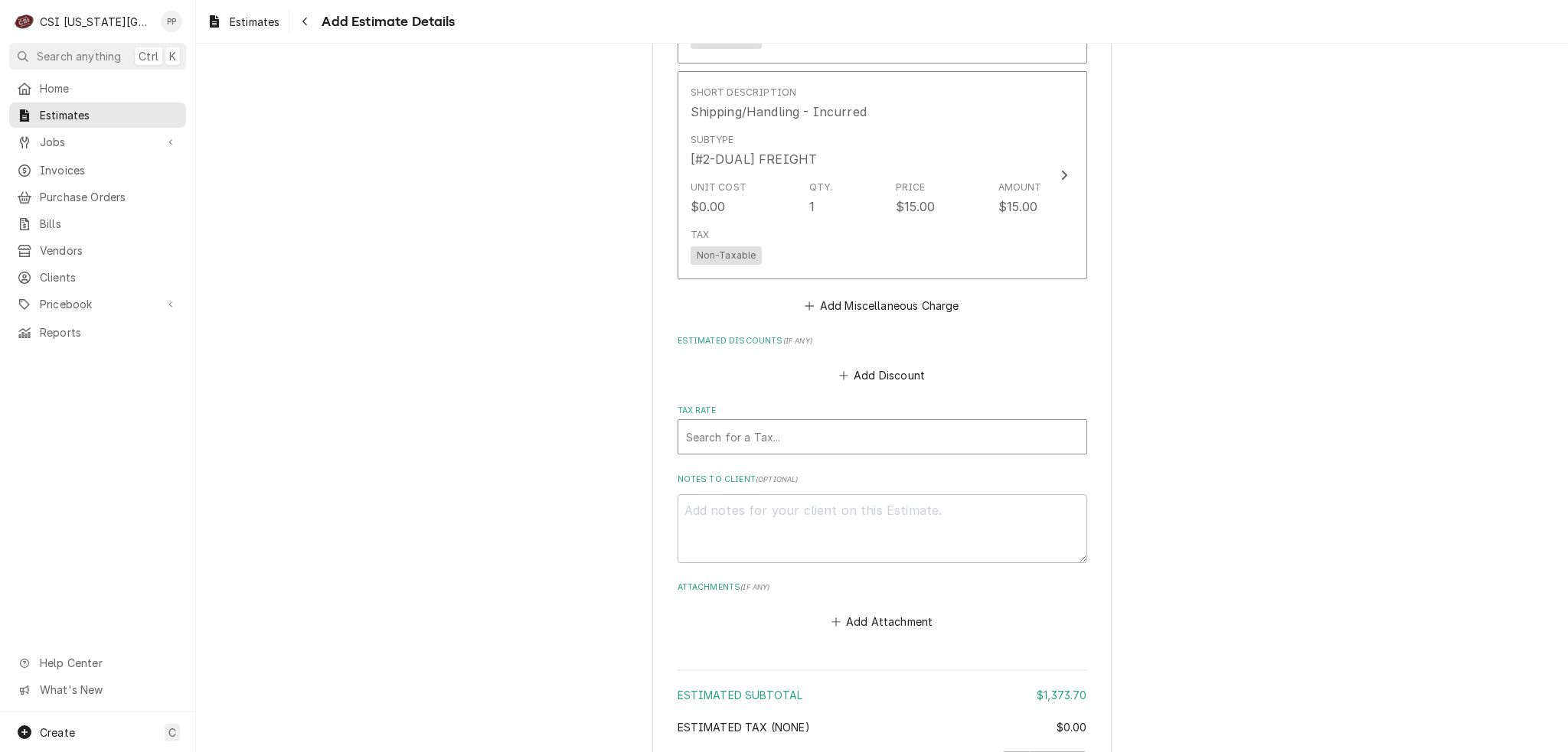
click at [778, 435] on div "Tax Rate" at bounding box center [882, 437] width 393 height 28
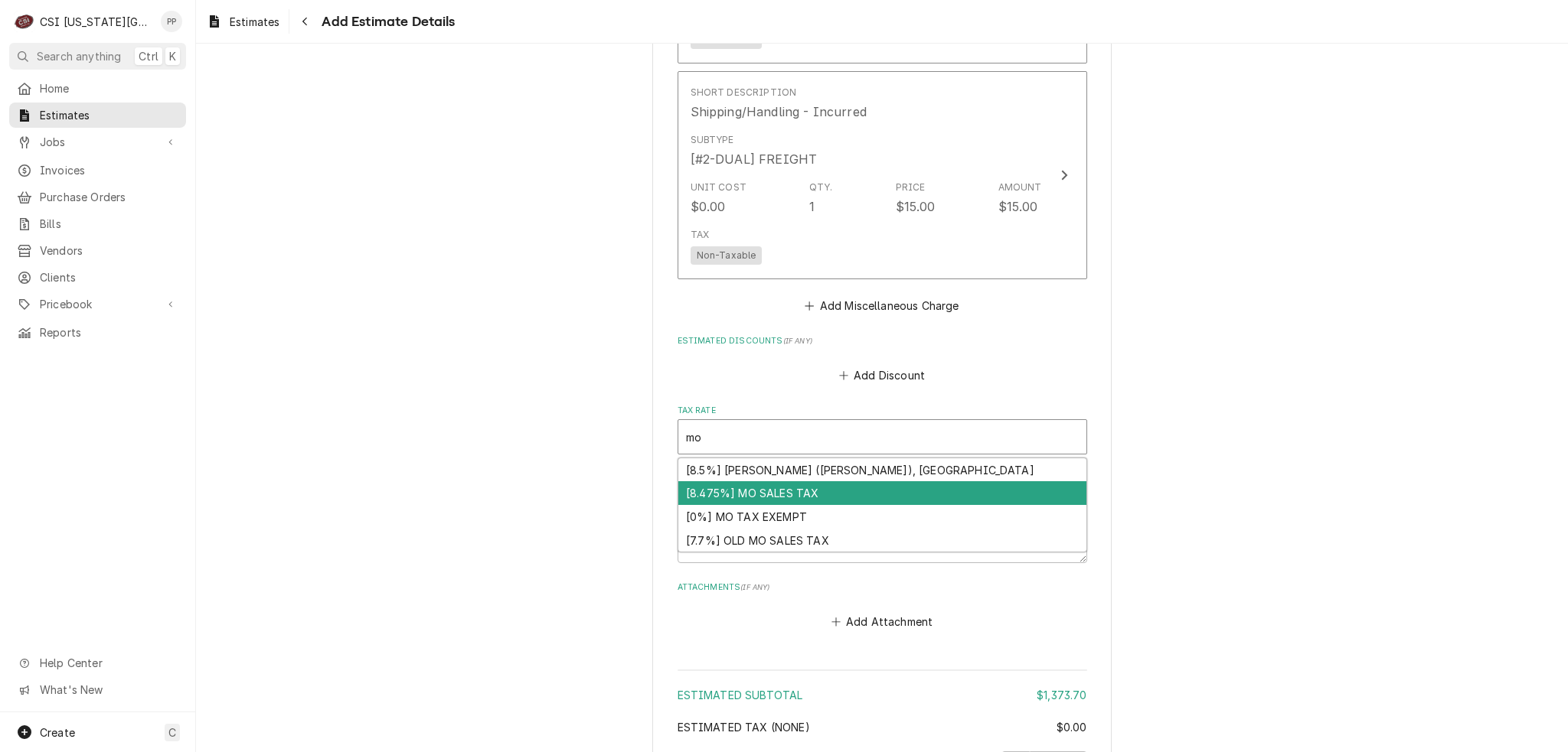
click at [779, 483] on div "[8.475%] MO SALES TAX" at bounding box center [882, 493] width 408 height 23
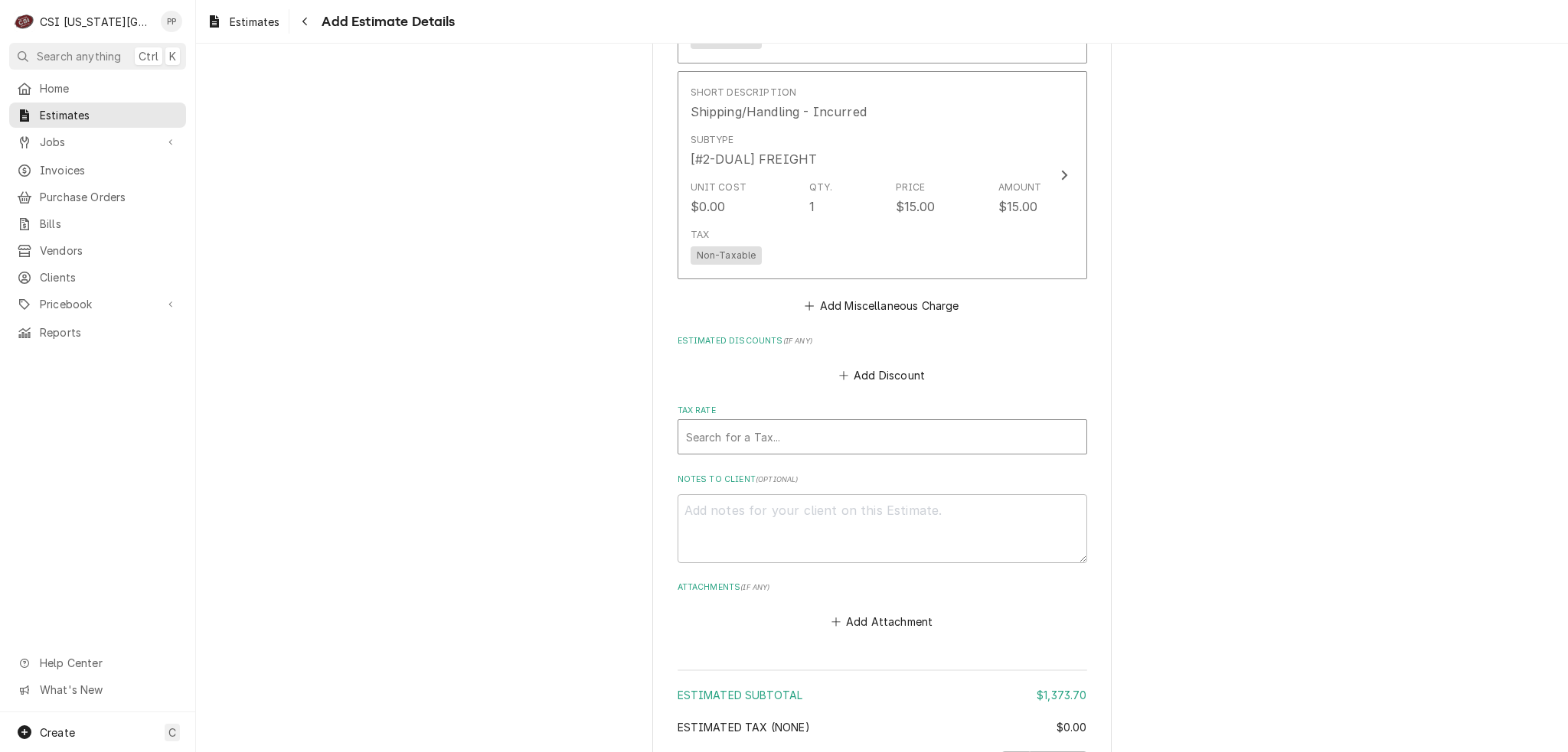
click at [1051, 427] on div "Search for a Tax..." at bounding box center [882, 437] width 409 height 35
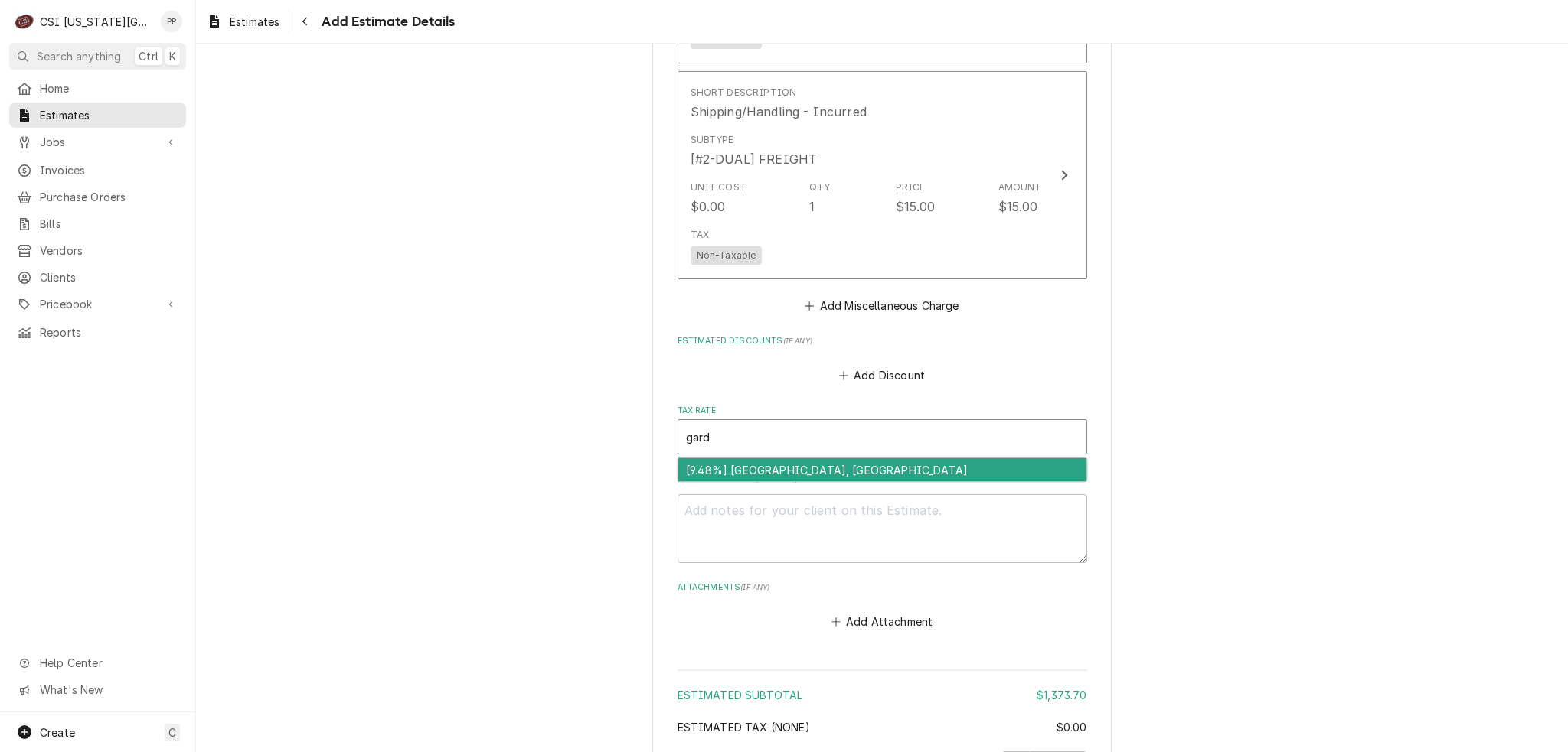
click at [949, 458] on div "[9.48%] GARDNER, KS" at bounding box center [882, 470] width 408 height 23
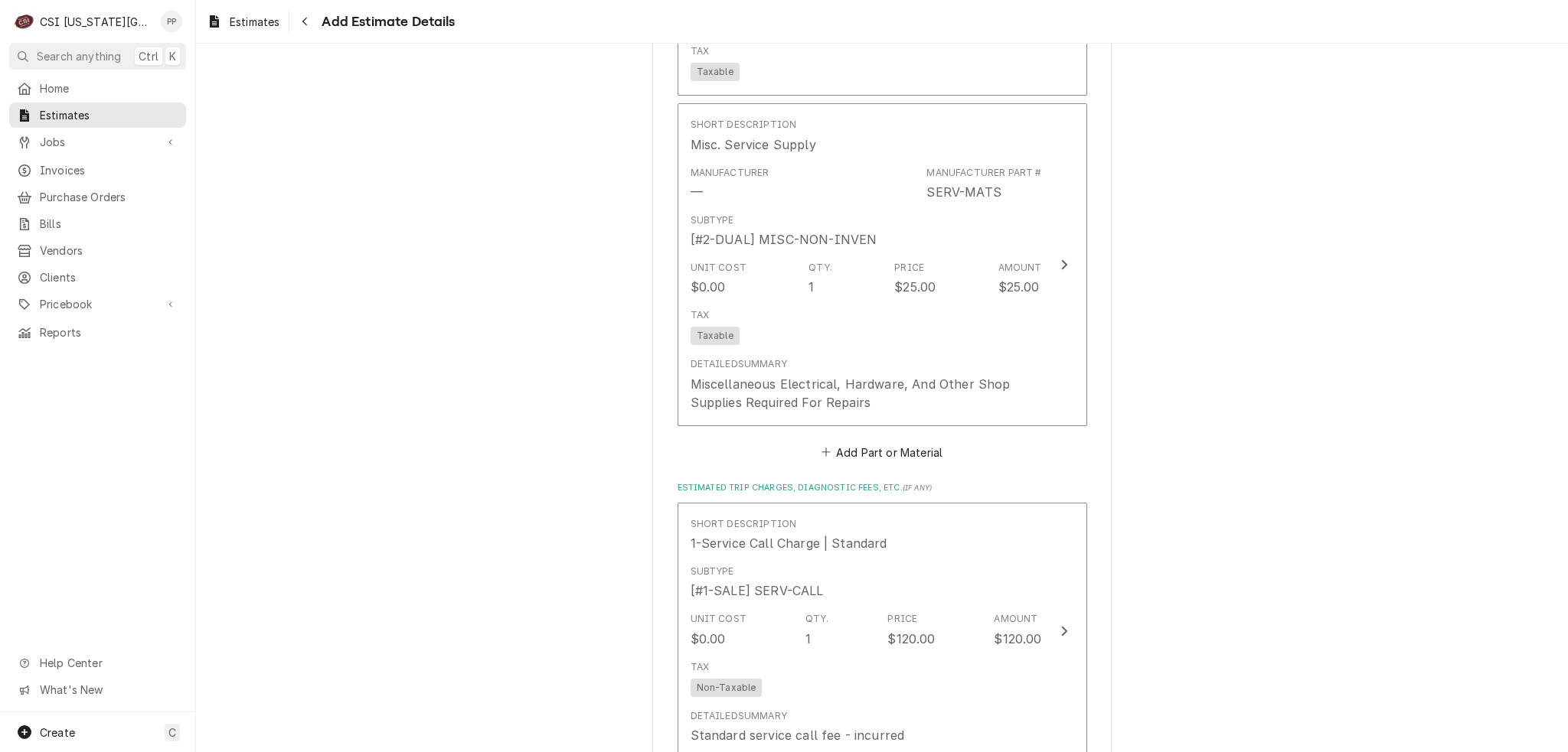
scroll to position [3220, 0]
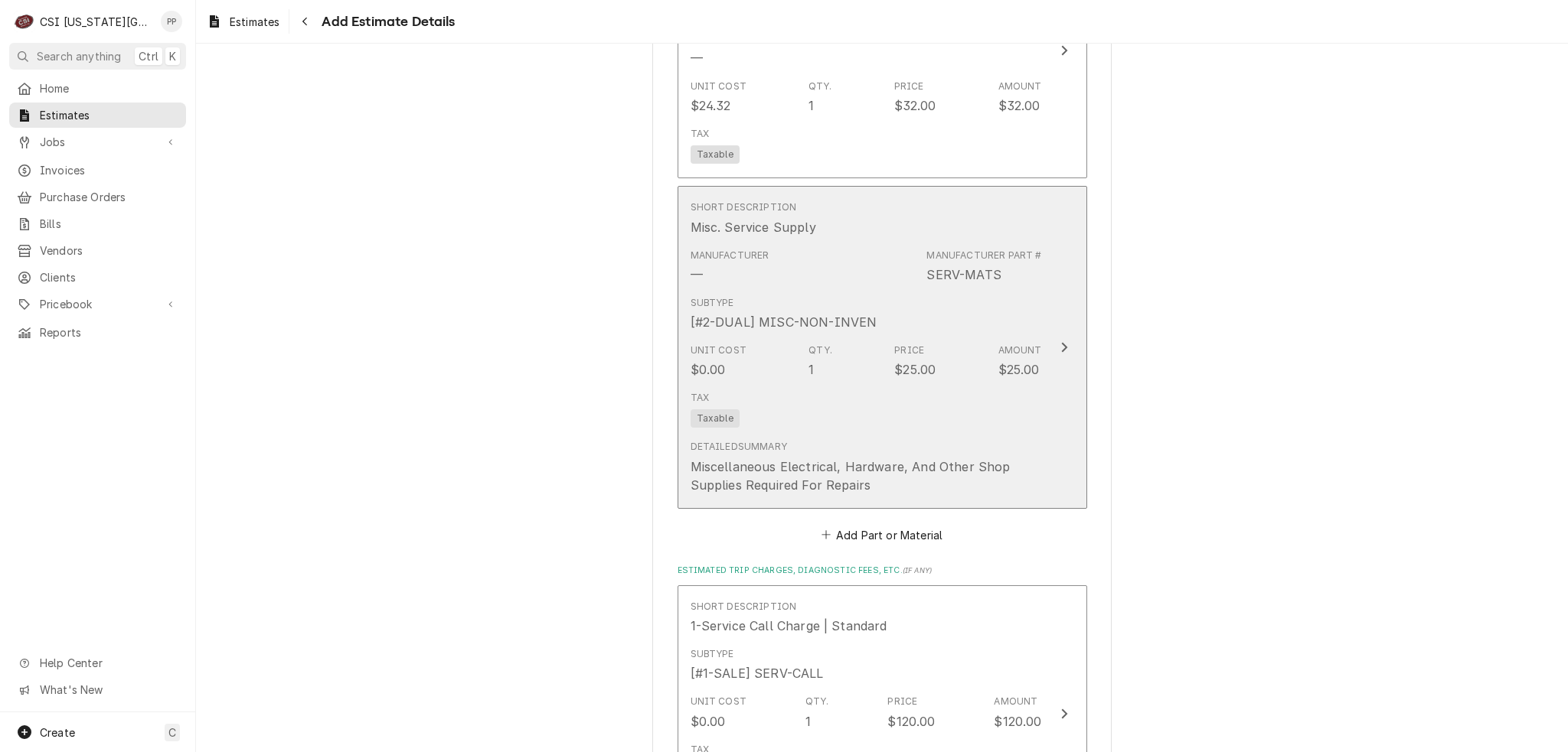
click at [990, 374] on div "Unit Cost $0.00 Qty. 1 Price $25.00 Amount $25.00" at bounding box center [866, 361] width 351 height 48
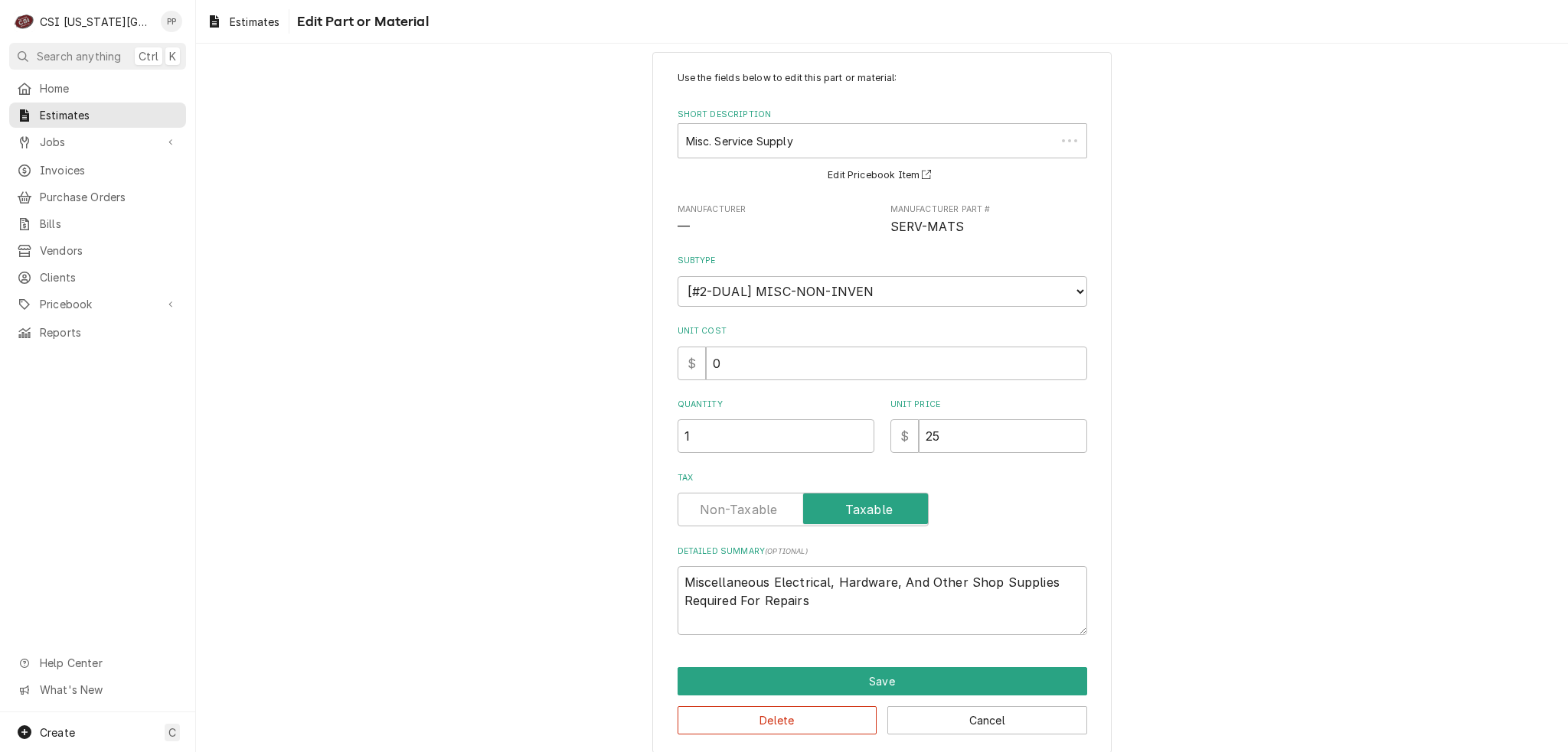
scroll to position [33, 0]
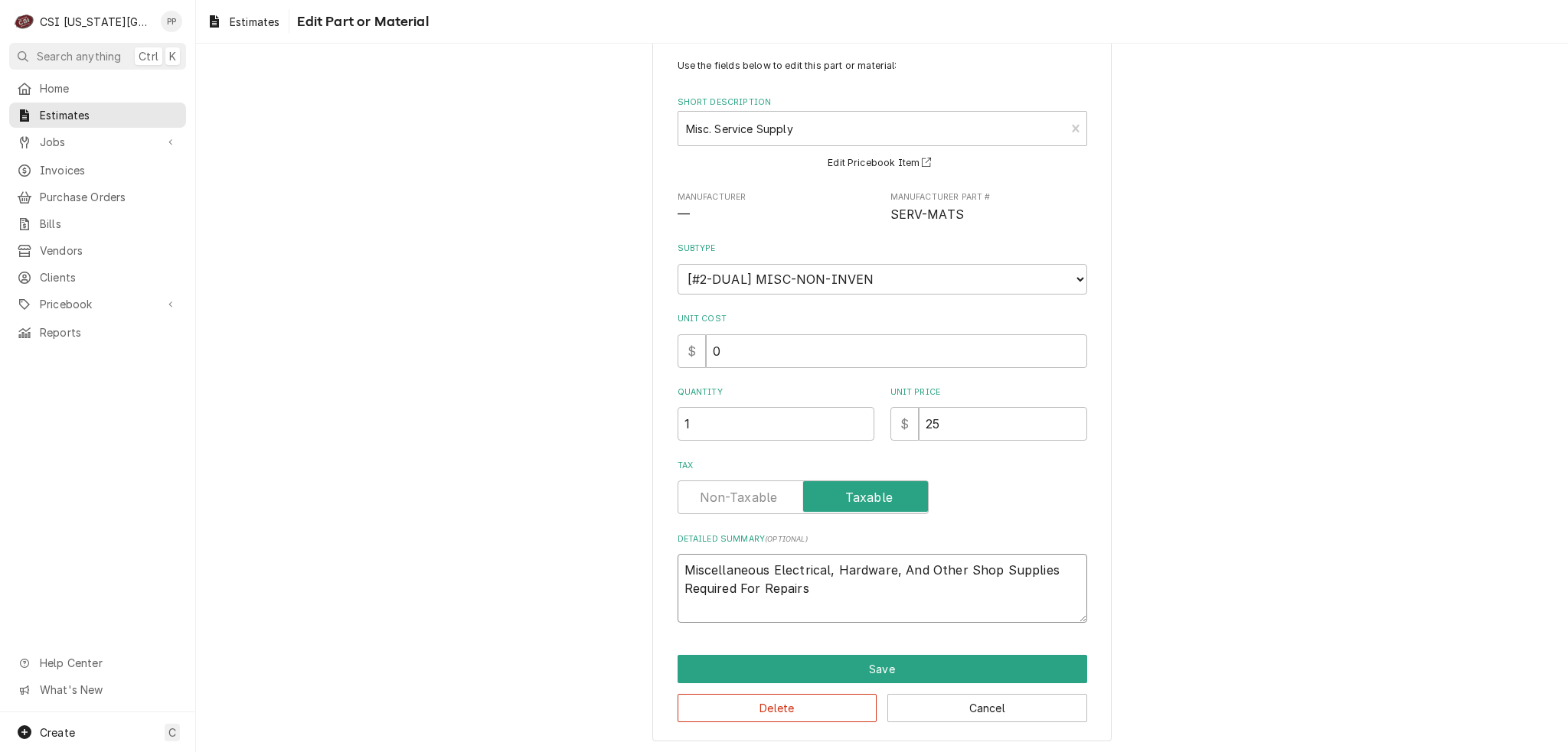
drag, startPoint x: 830, startPoint y: 594, endPoint x: 622, endPoint y: 562, distance: 210.4
click at [622, 562] on div "Use the fields below to edit this part or material: Short Description Misc. Ser…" at bounding box center [881, 391] width 1372 height 729
click at [907, 557] on textarea "Power Switch - Misc electrical" at bounding box center [882, 588] width 409 height 68
drag, startPoint x: 934, startPoint y: 433, endPoint x: 944, endPoint y: 426, distance: 12.2
click at [907, 433] on div "$ 25" at bounding box center [989, 423] width 196 height 33
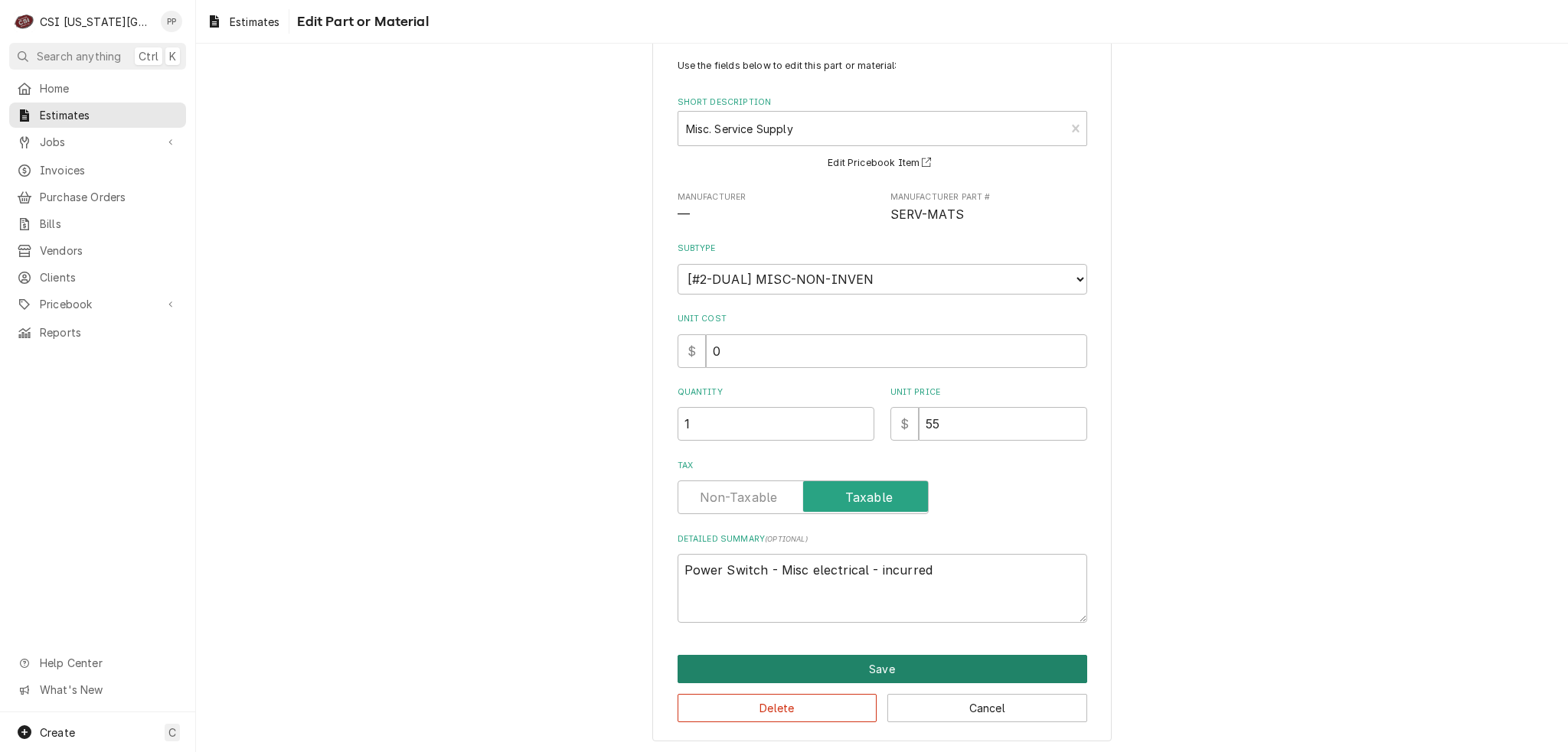
click at [833, 674] on button "Save" at bounding box center [882, 668] width 409 height 28
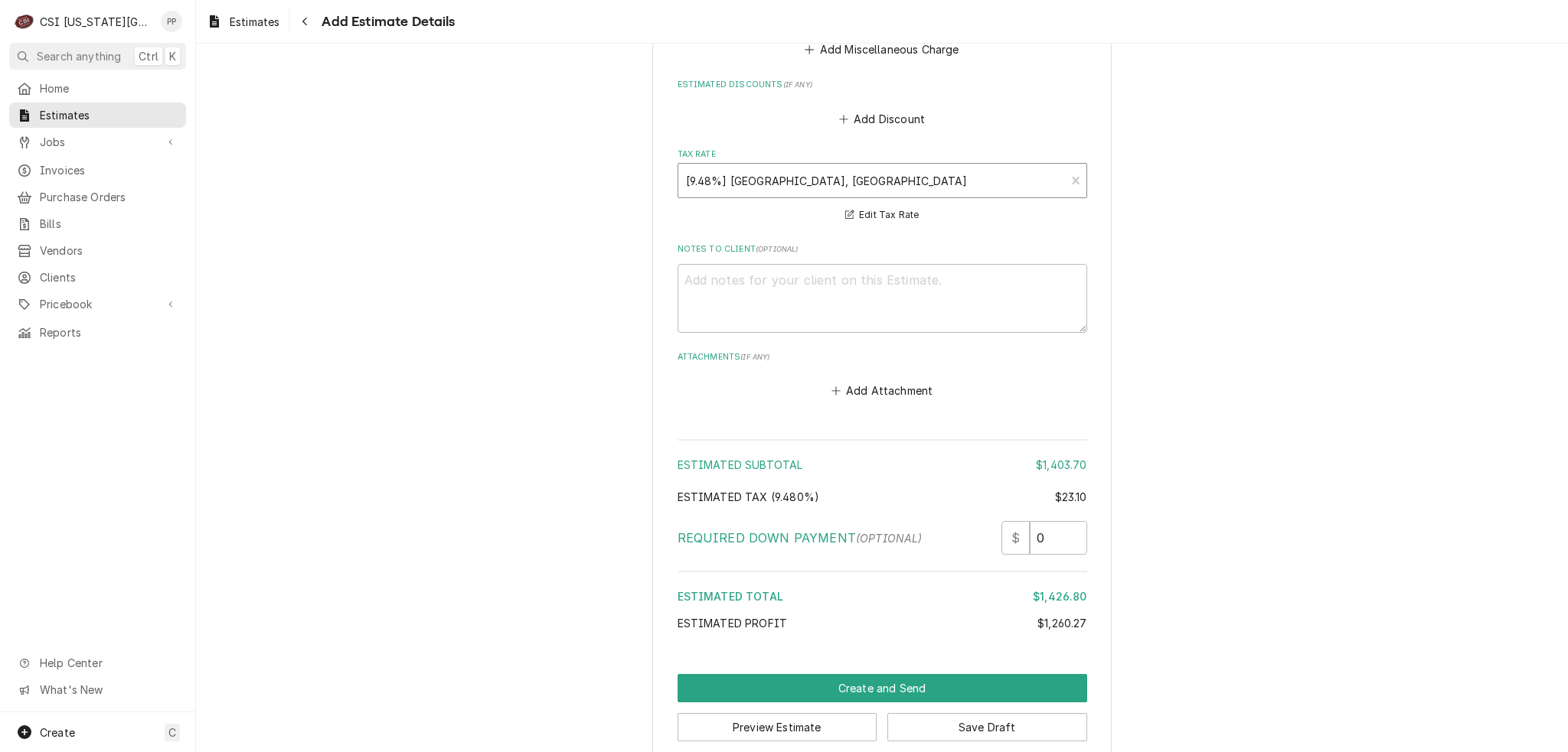
scroll to position [4465, 0]
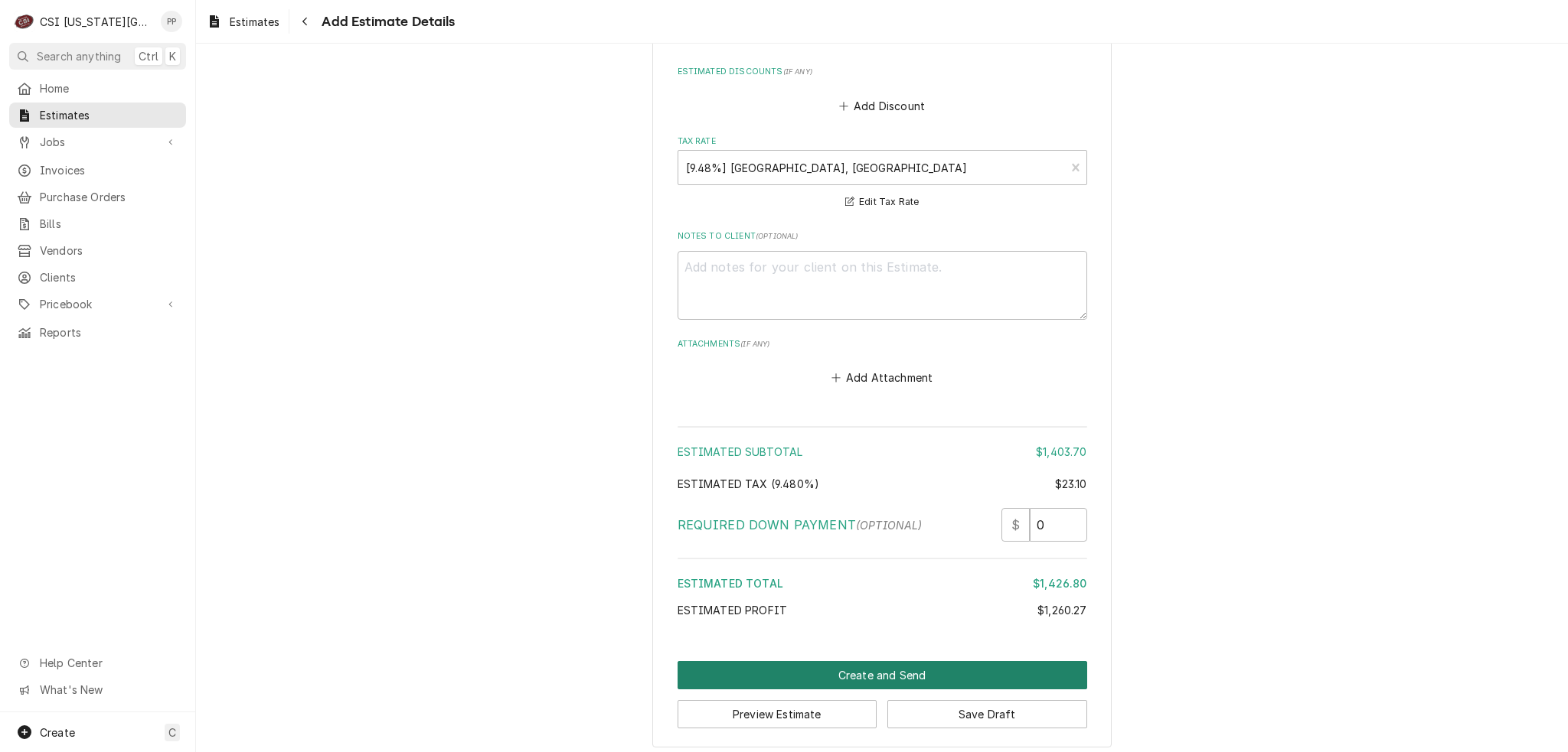
click at [887, 661] on button "Create and Send" at bounding box center [882, 675] width 409 height 28
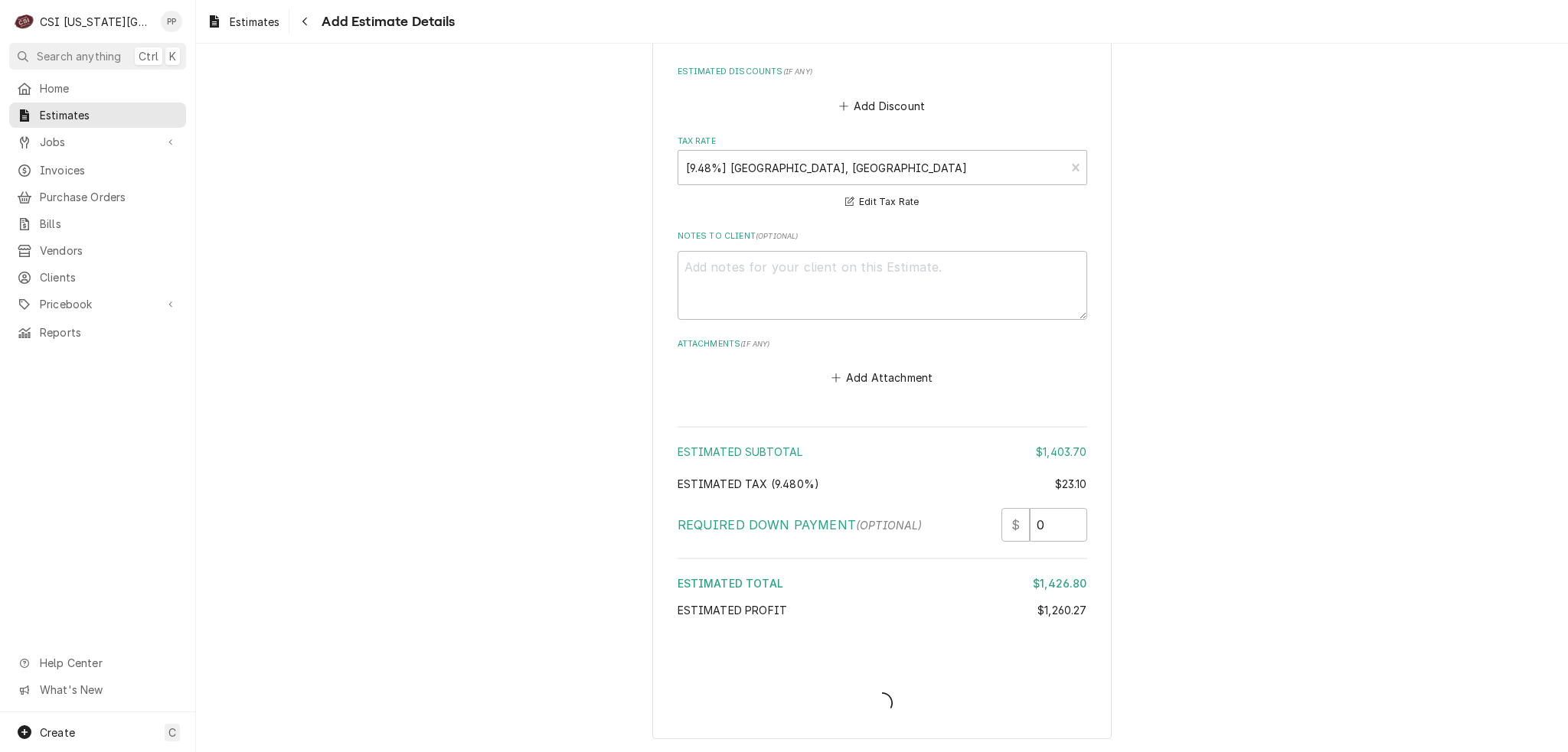
scroll to position [4458, 0]
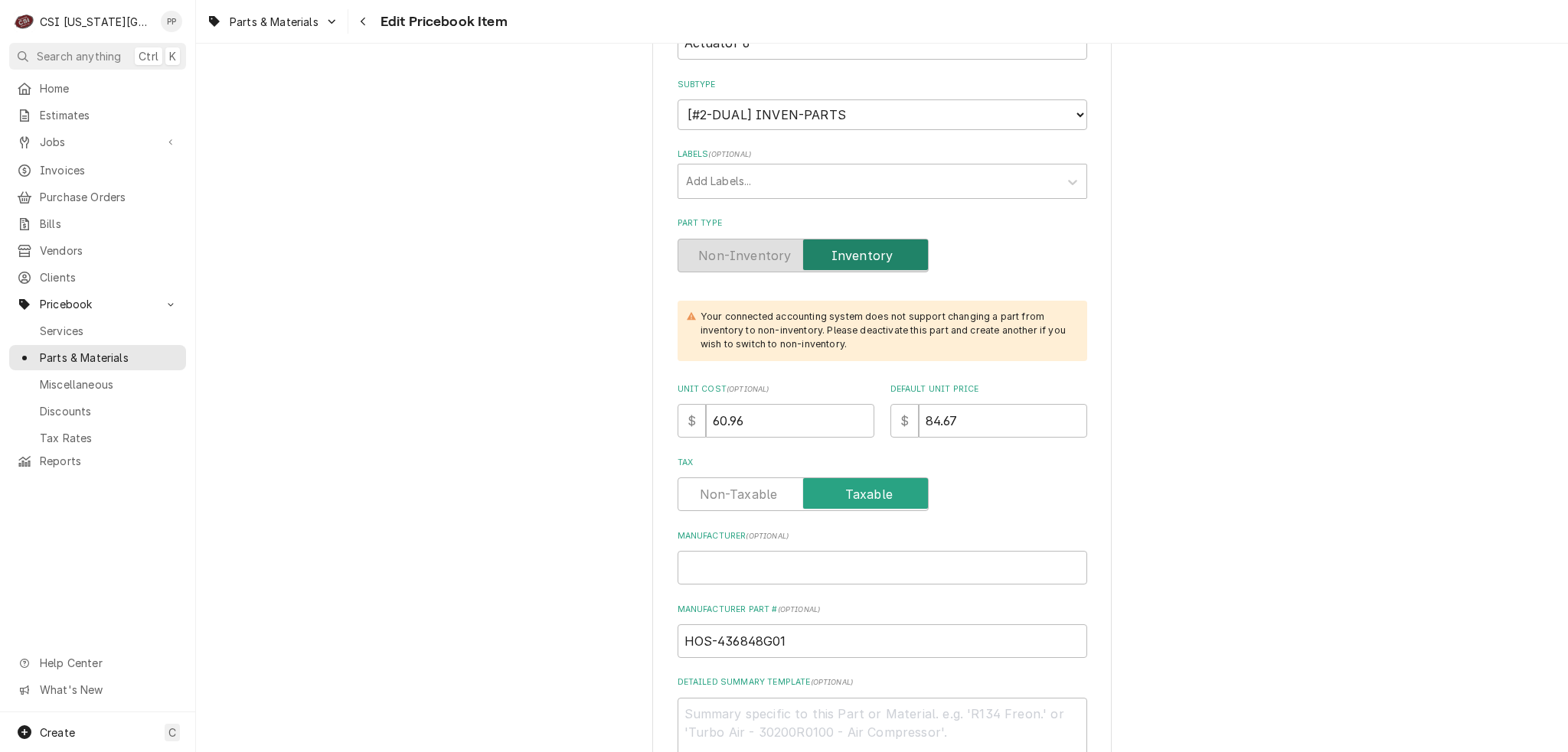
scroll to position [306, 0]
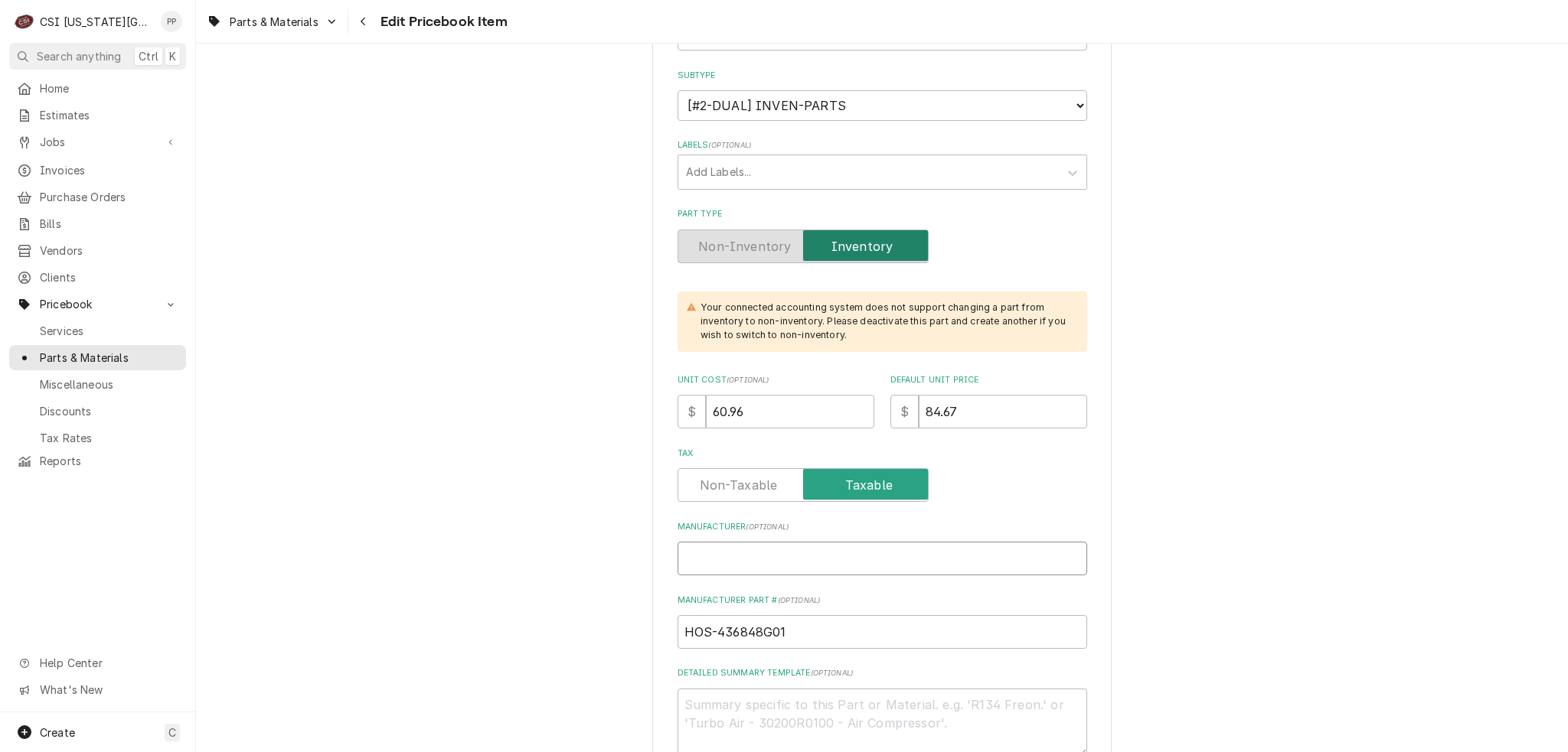
click at [779, 557] on input "Manufacturer ( optional )" at bounding box center [882, 557] width 409 height 33
type textarea "x"
type input "H"
type textarea "x"
type input "Ho"
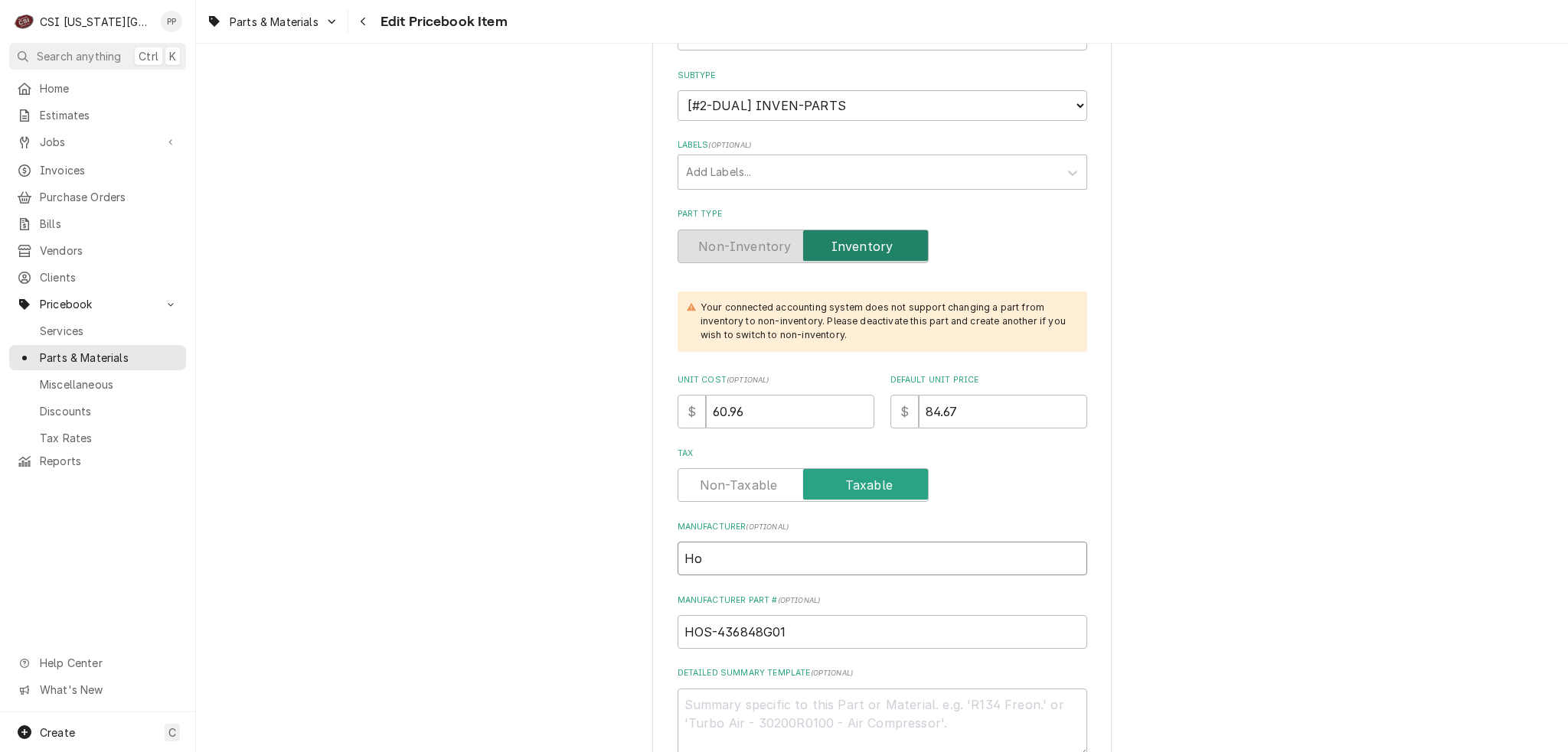
type textarea "x"
type input "Hos"
type textarea "x"
type input "Hosh"
type textarea "x"
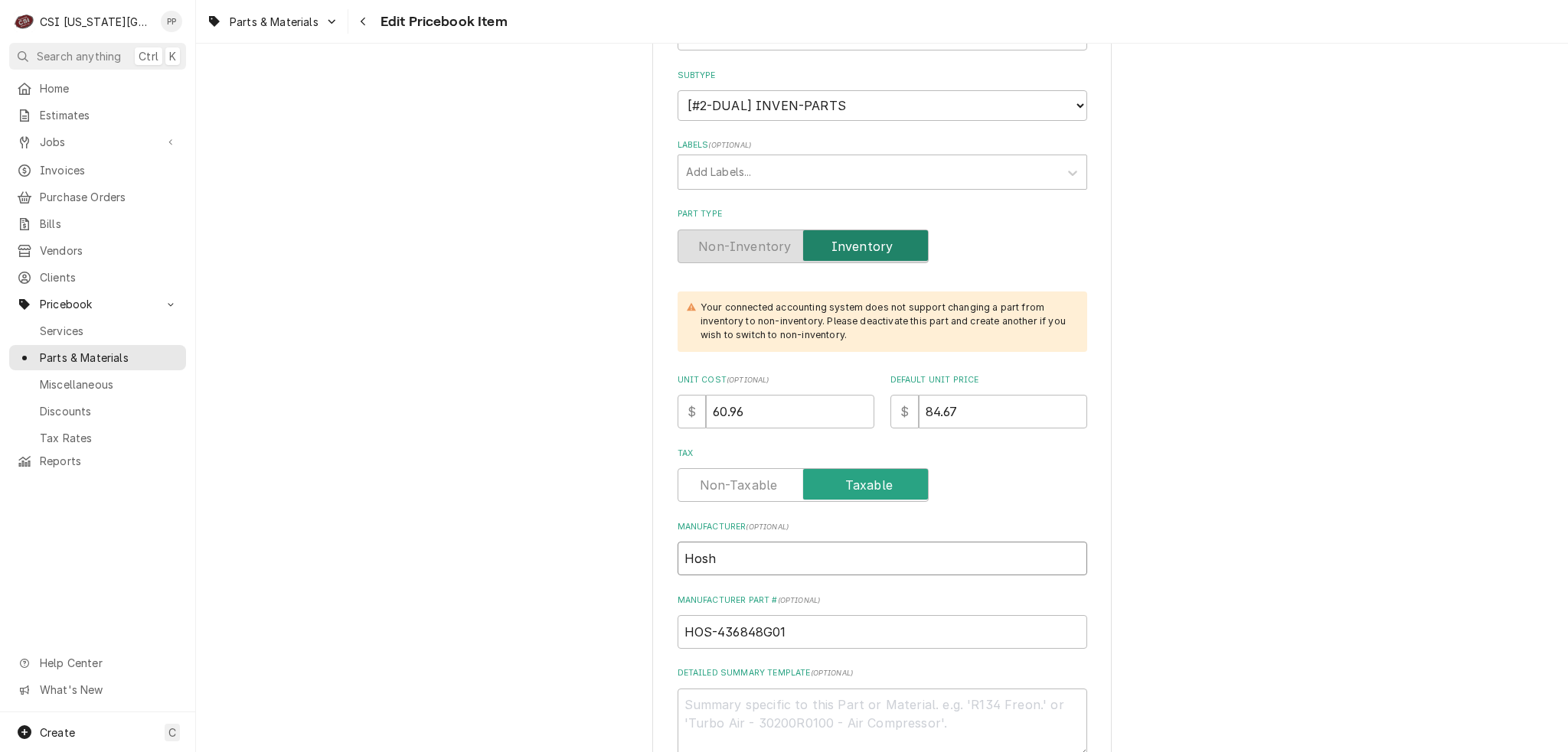
type input "Hoshi"
type textarea "x"
type input "Hoshiz"
type textarea "x"
type input "Hoshiza"
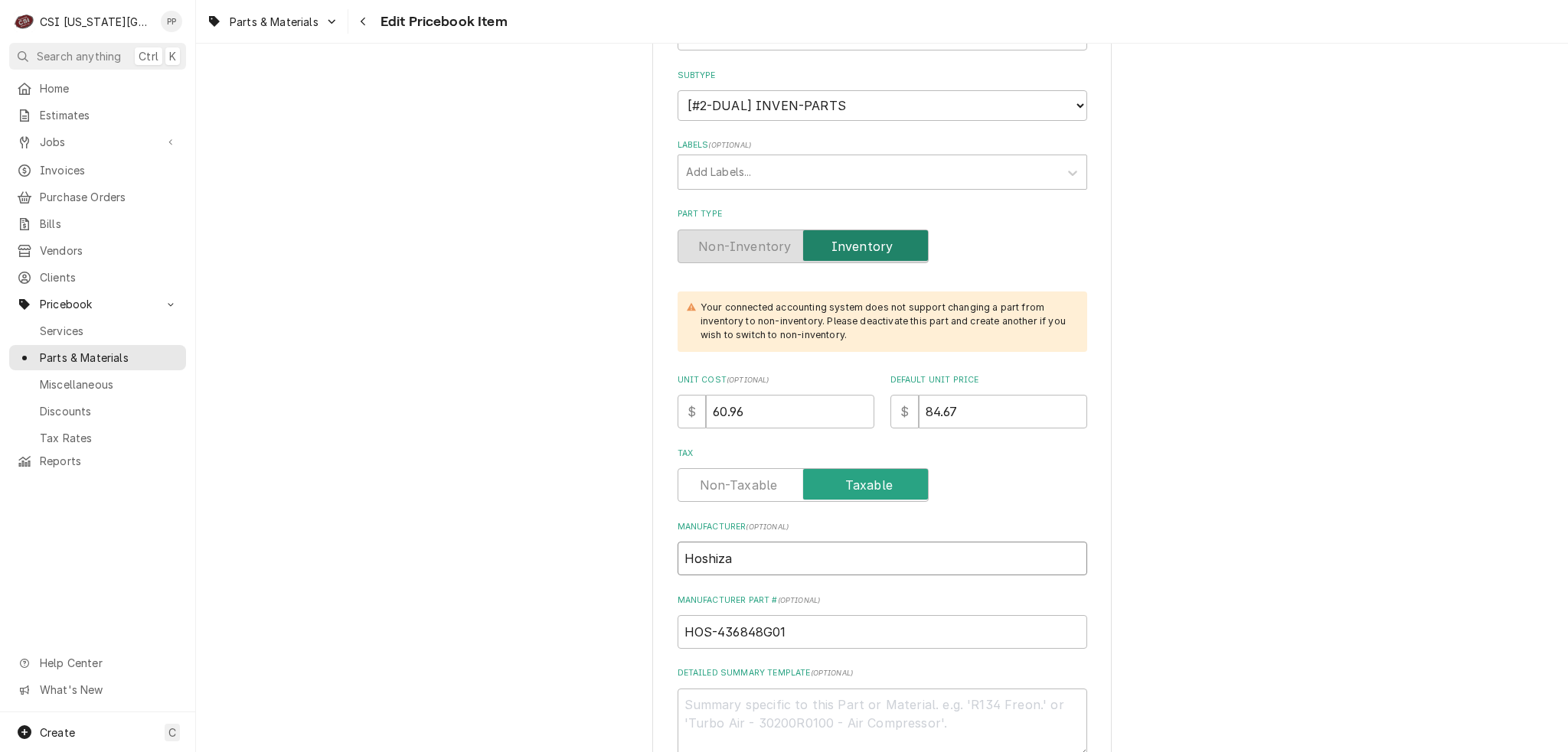
type textarea "x"
type input "Hoshizak"
type textarea "x"
type input "Hoshizaki"
type textarea "x"
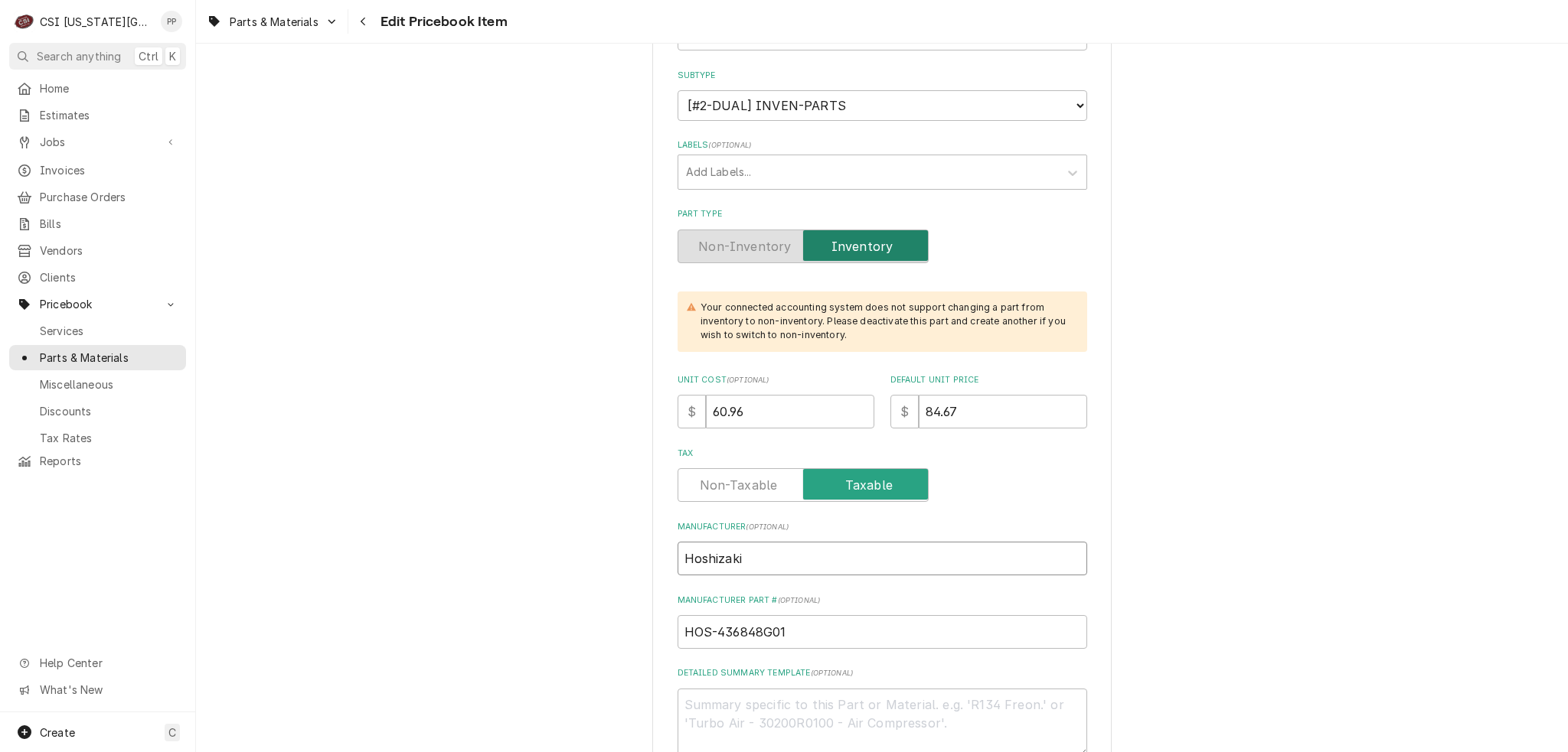
type input "Hoshizaki"
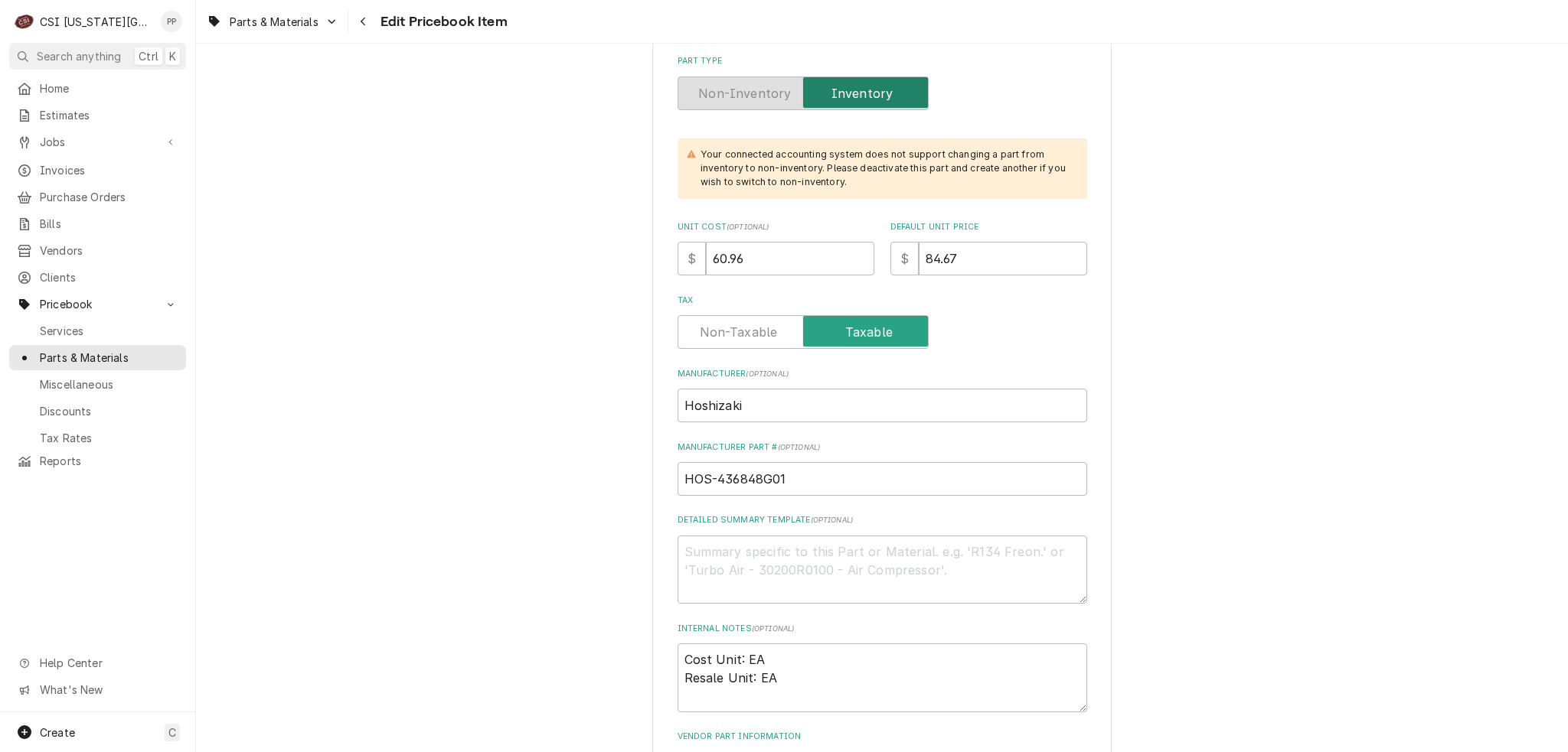
scroll to position [536, 0]
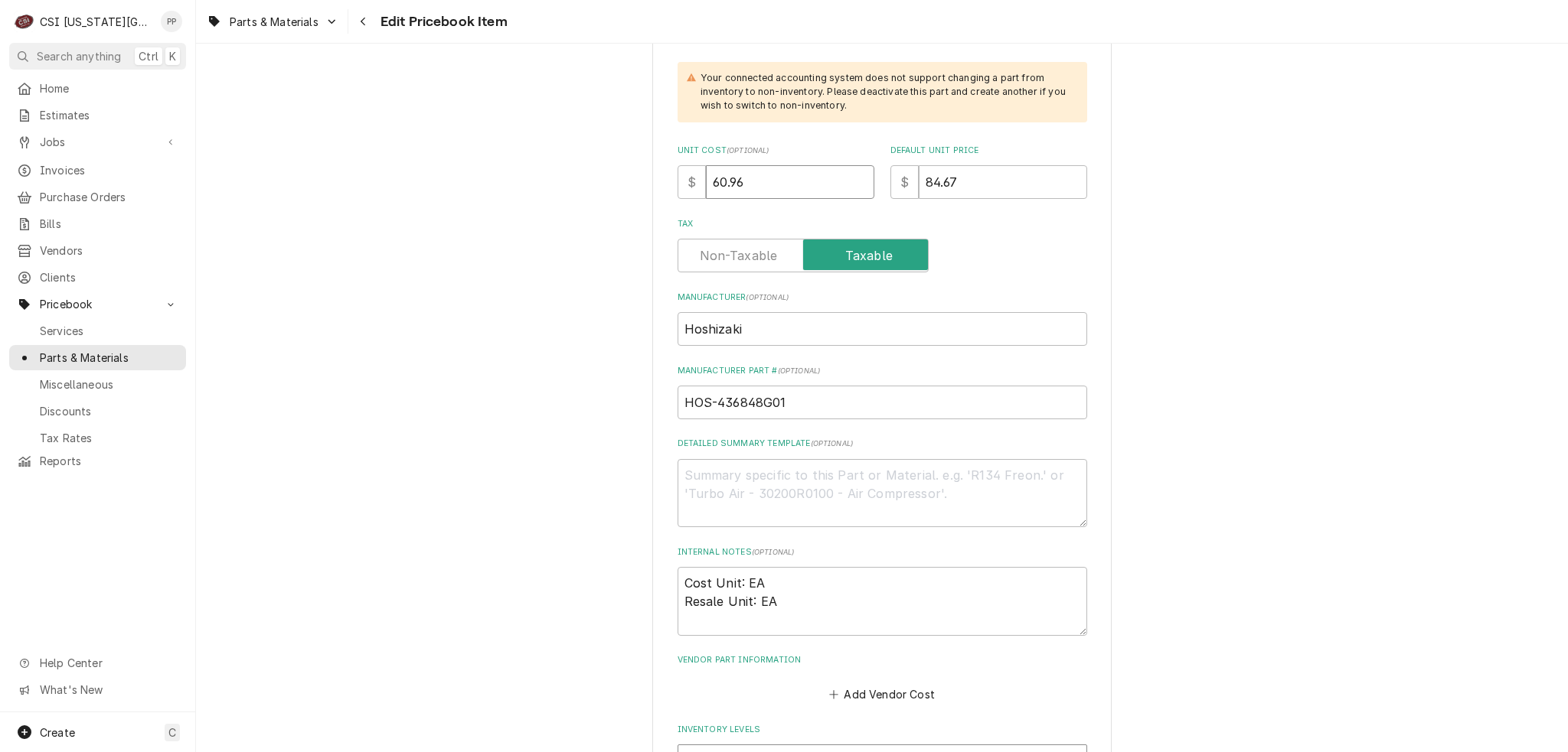
type textarea "x"
type input "1"
type textarea "x"
type input "11"
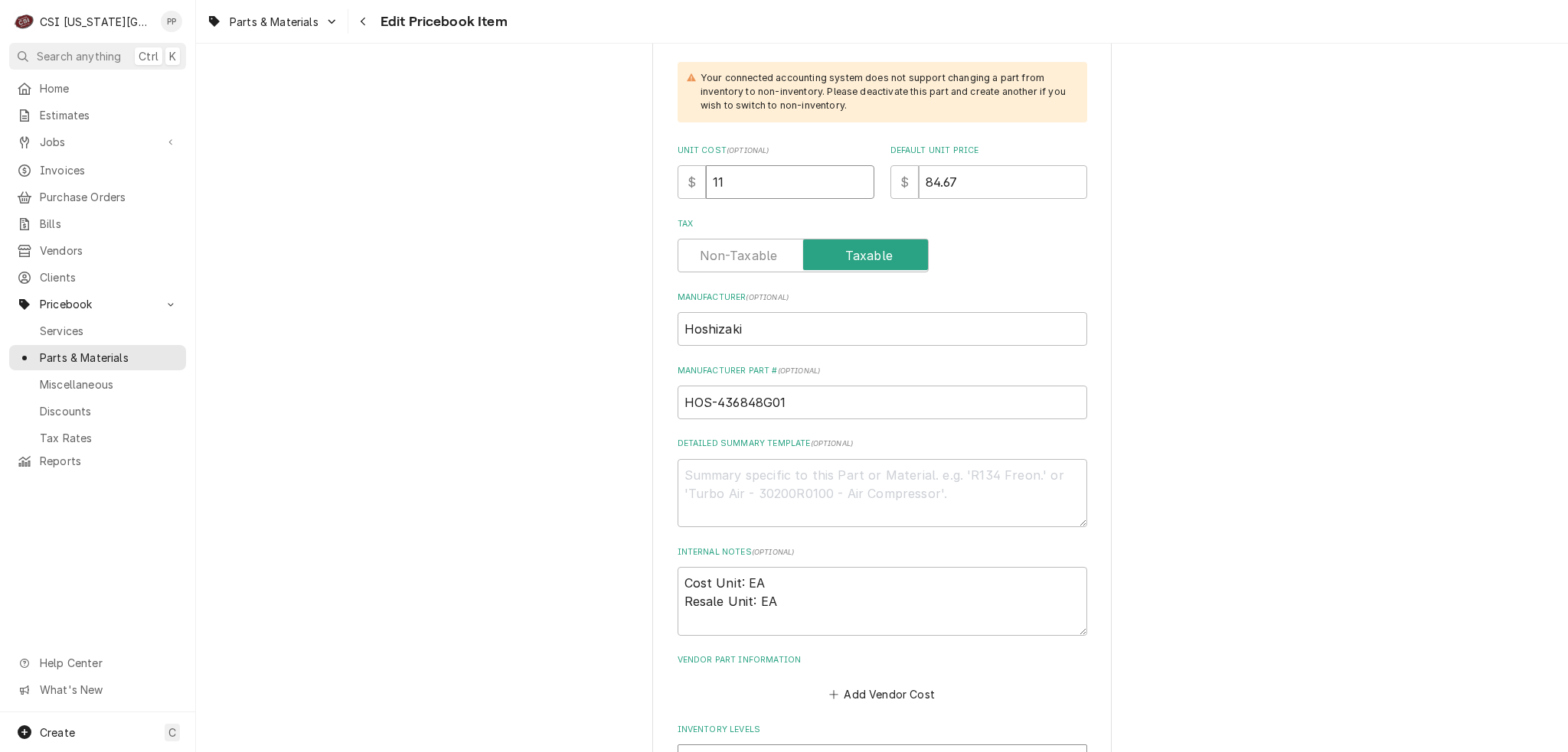
type textarea "x"
type input "118"
type textarea "x"
type input "118.0"
type textarea "x"
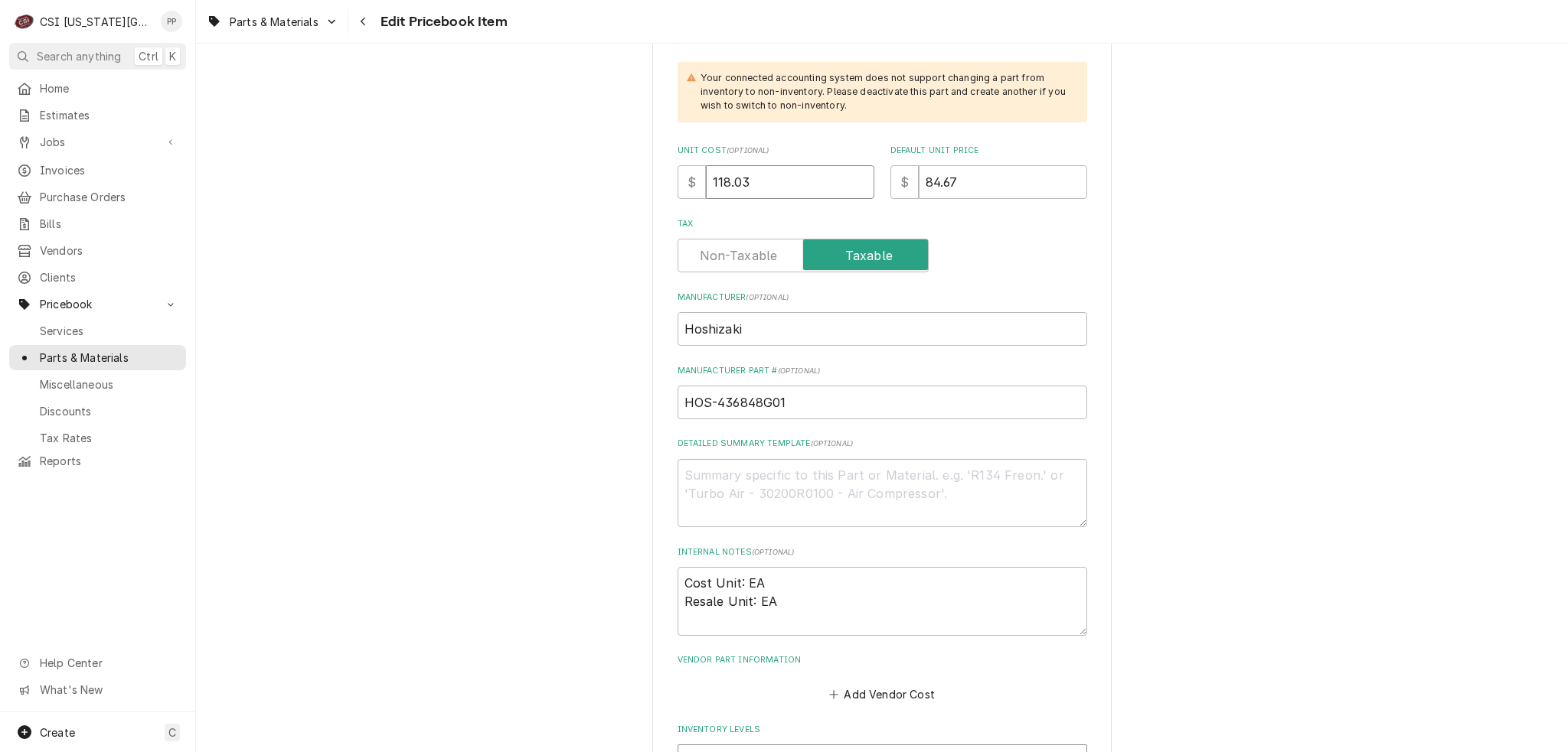
type input "118.03"
type textarea "x"
type input "1"
type textarea "x"
type input "15"
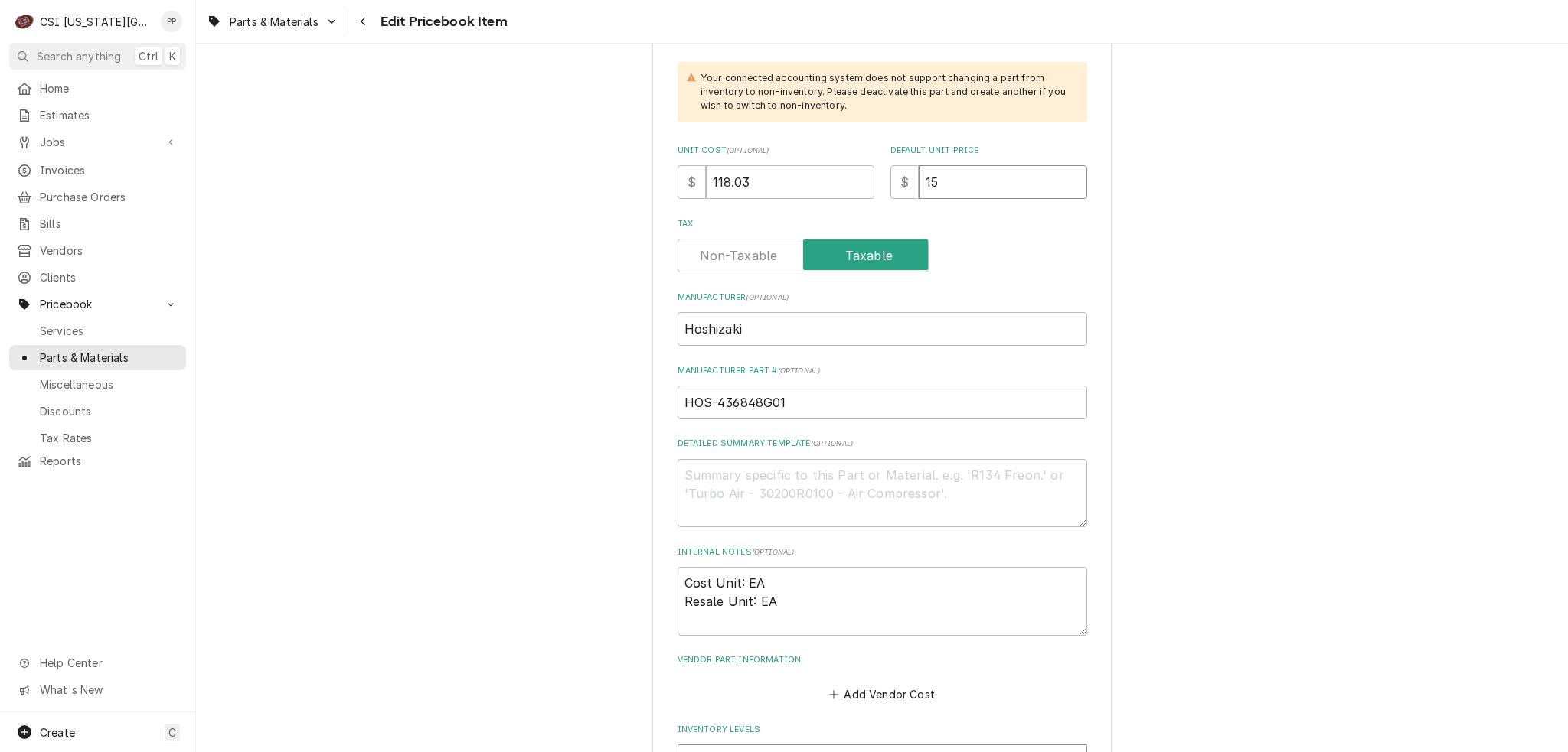
type textarea "x"
type input "155"
type textarea "x"
type input "1555"
type textarea "x"
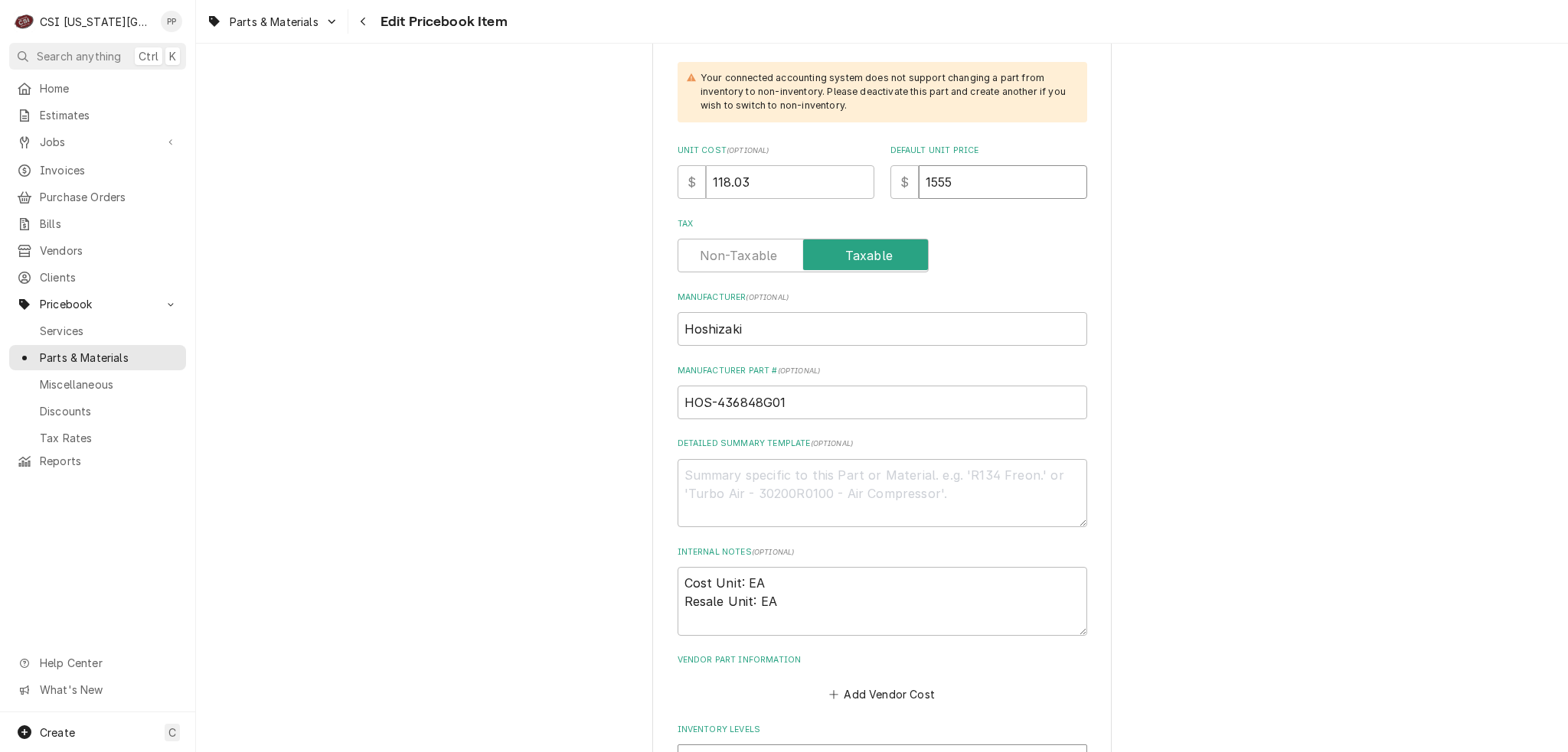
type input "155"
type textarea "x"
type input "155.3"
type textarea "x"
type input "155.30"
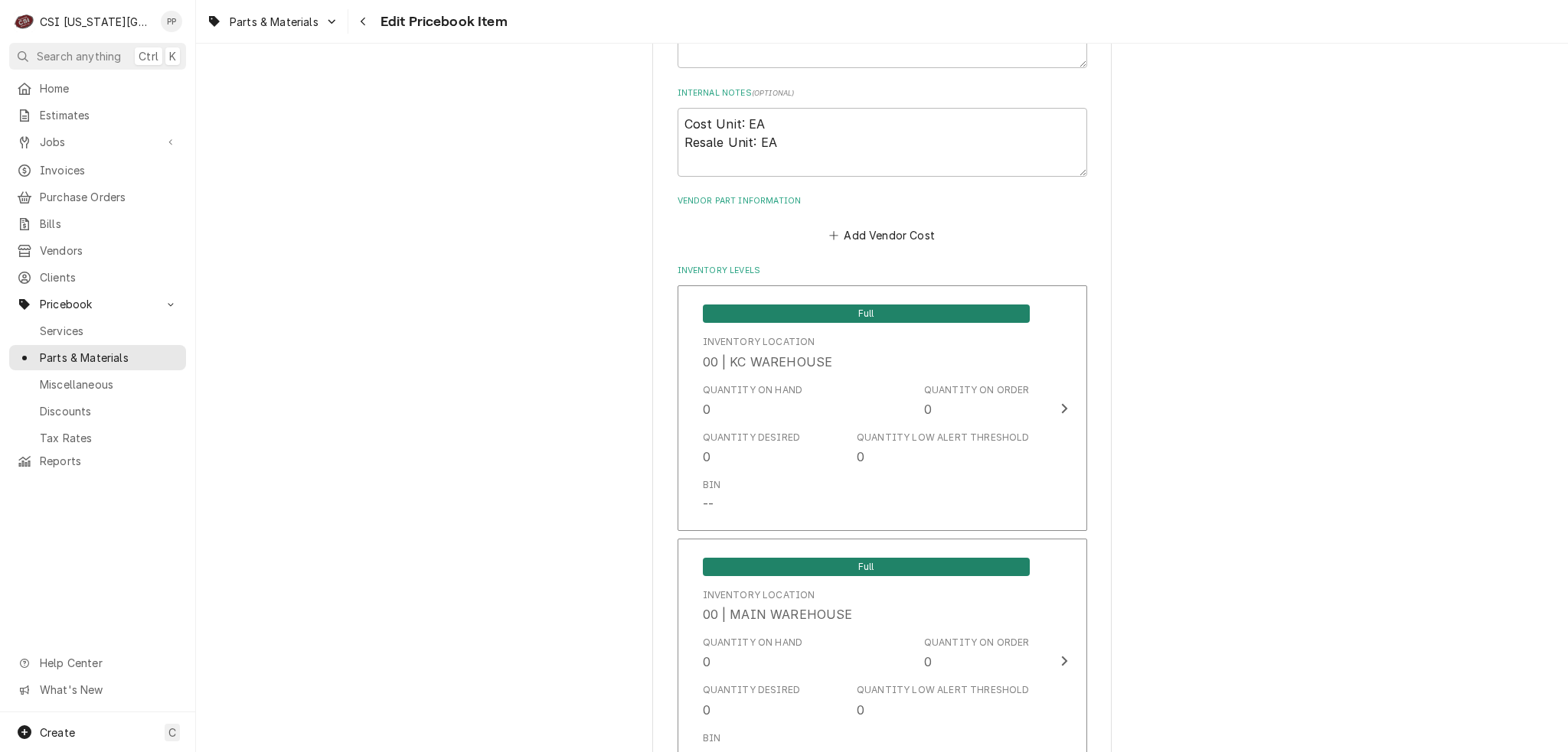
scroll to position [841, 0]
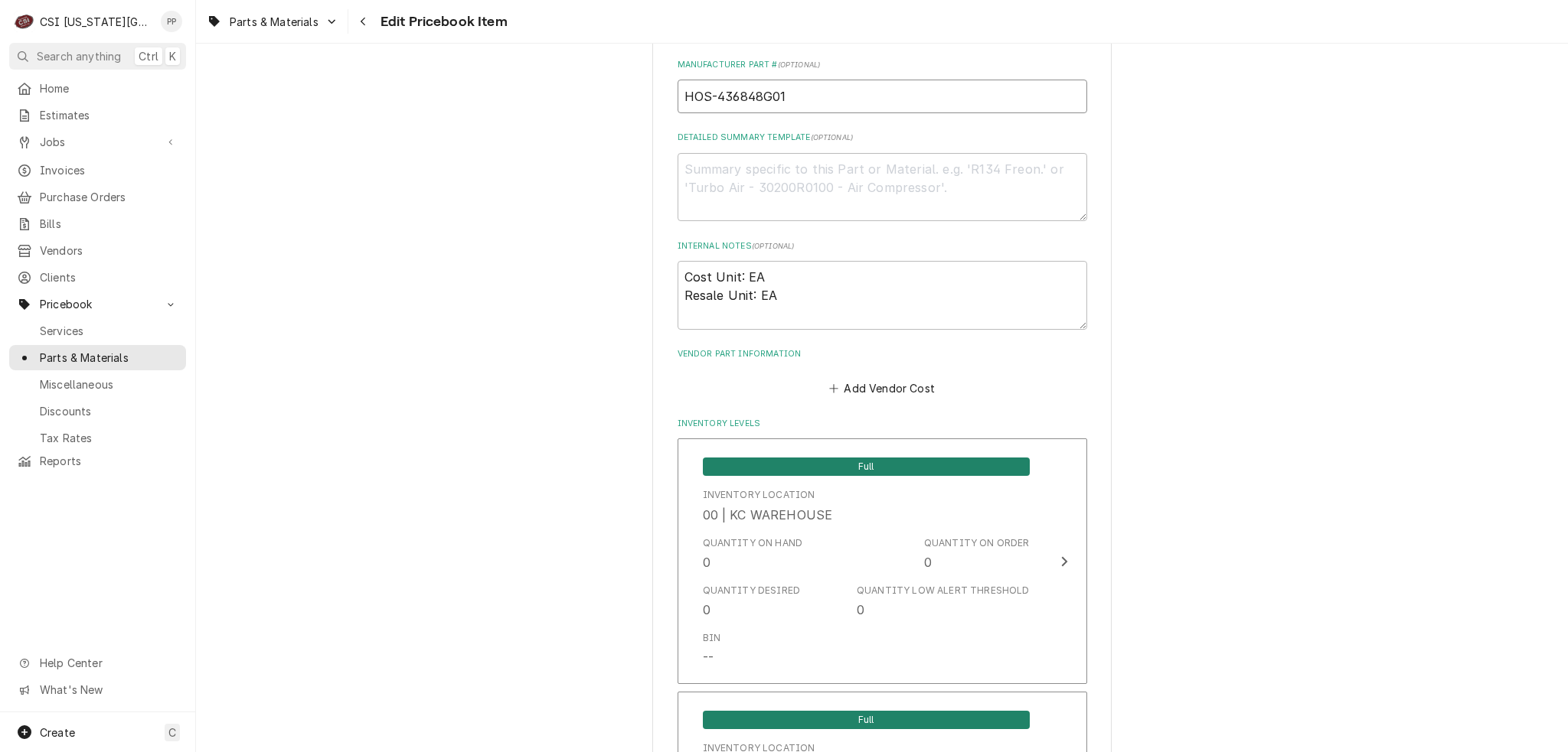
drag, startPoint x: 802, startPoint y: 103, endPoint x: 659, endPoint y: 99, distance: 143.1
click at [832, 95] on input "HOS-436848G01" at bounding box center [882, 95] width 409 height 33
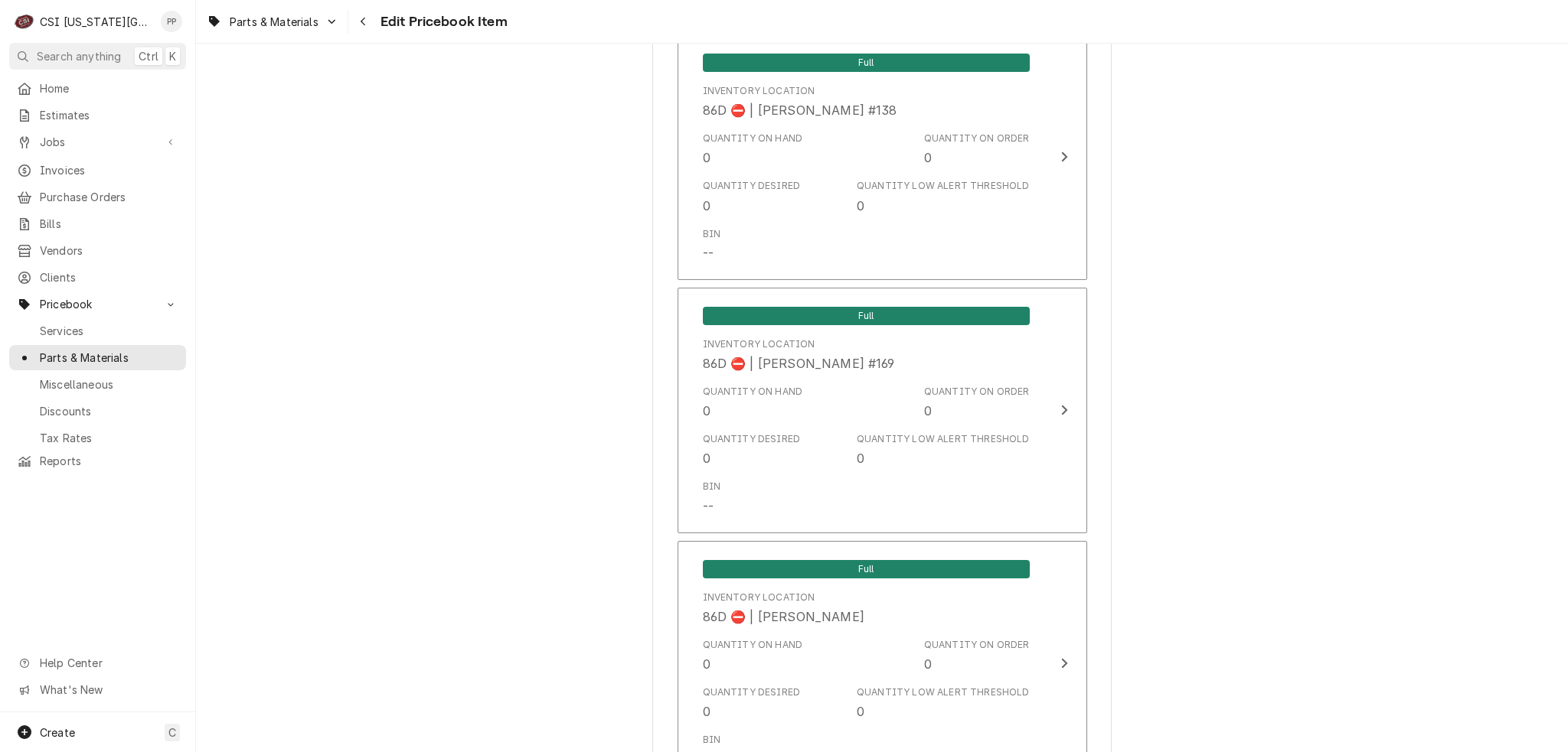
scroll to position [14746, 0]
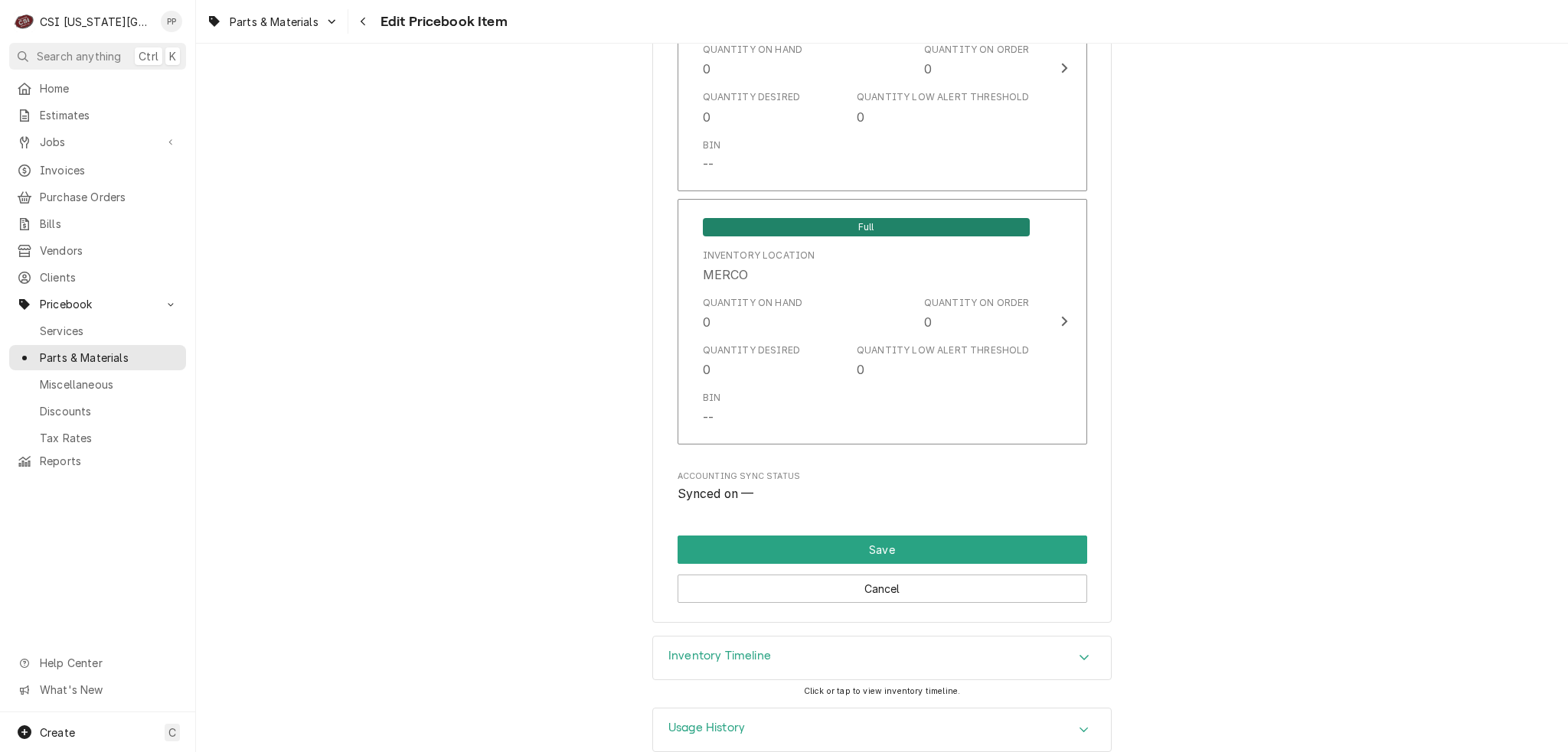
drag, startPoint x: 1221, startPoint y: 277, endPoint x: 1162, endPoint y: 706, distance: 433.0
click at [848, 536] on button "Save" at bounding box center [882, 549] width 409 height 28
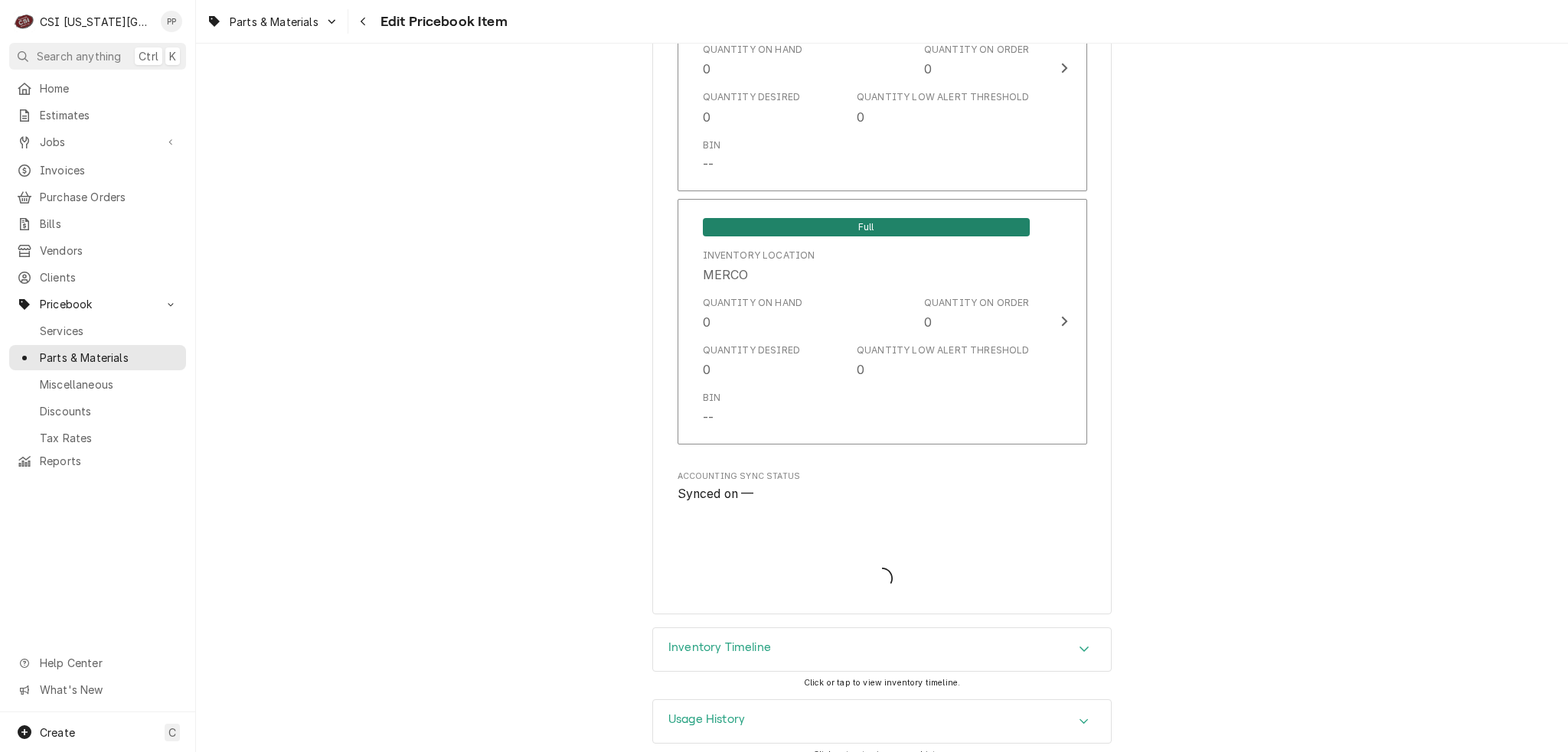
scroll to position [14738, 0]
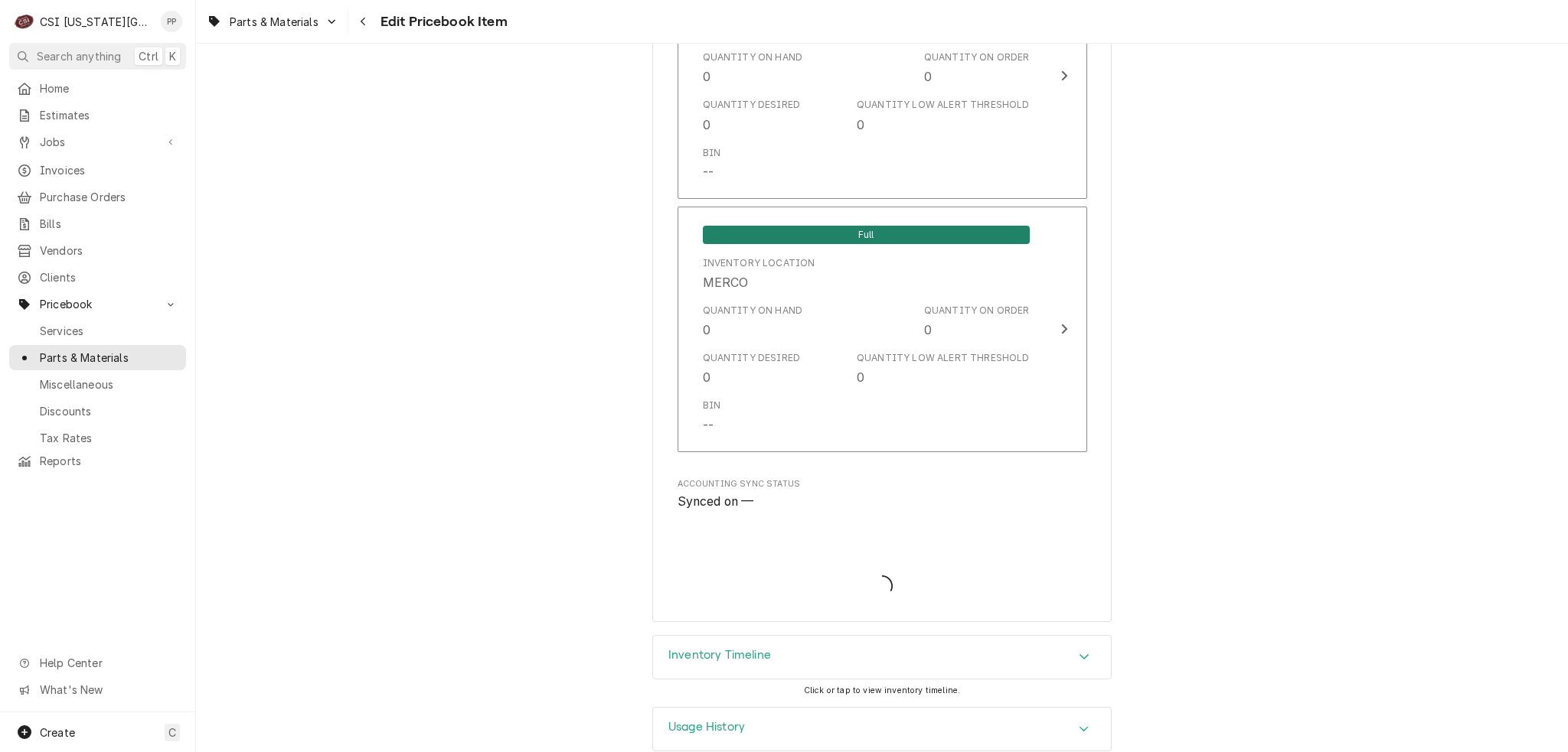
type textarea "x"
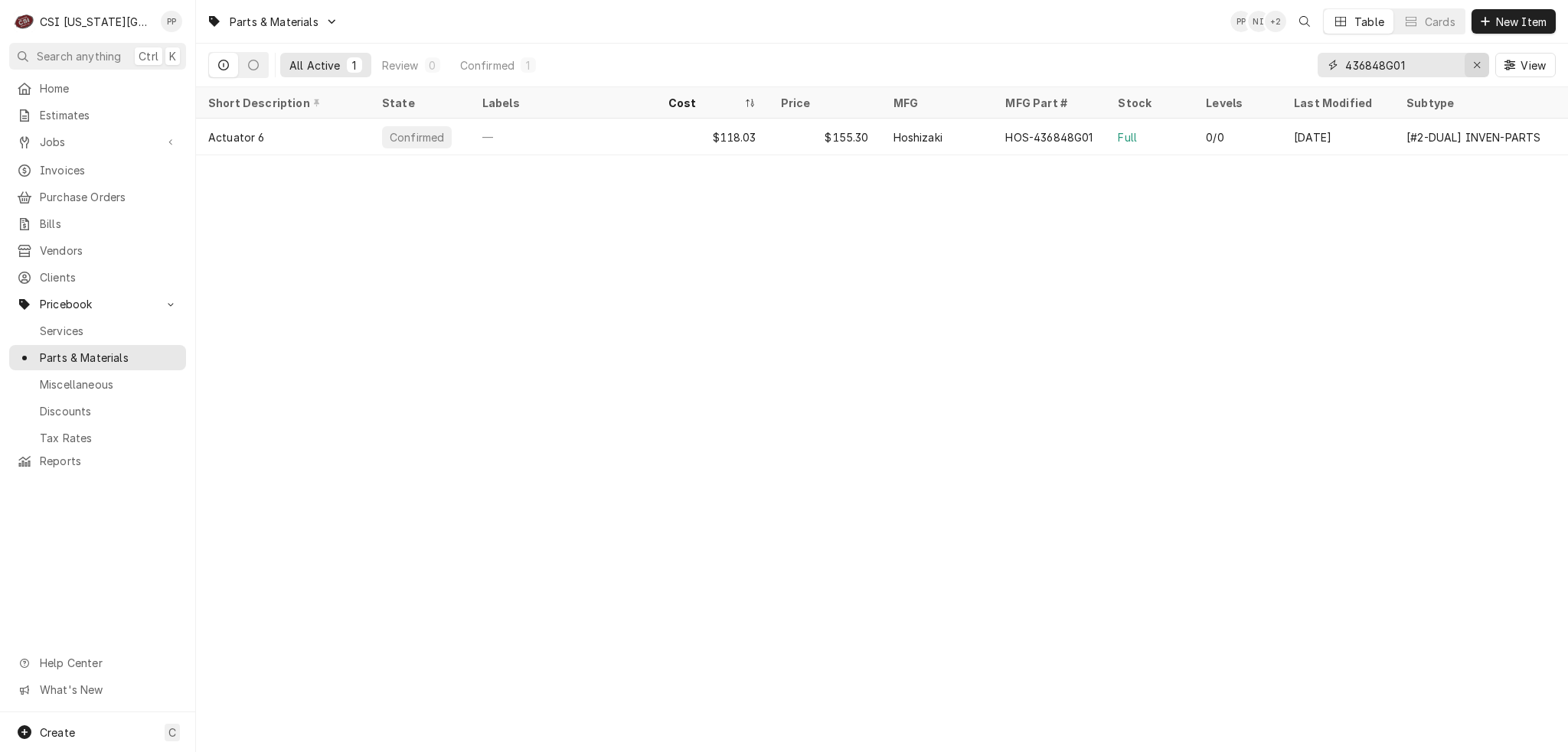
click at [1473, 60] on icon "Erase input" at bounding box center [1476, 65] width 8 height 11
click at [1437, 65] on input "Dynamic Content Wrapper" at bounding box center [1418, 65] width 144 height 24
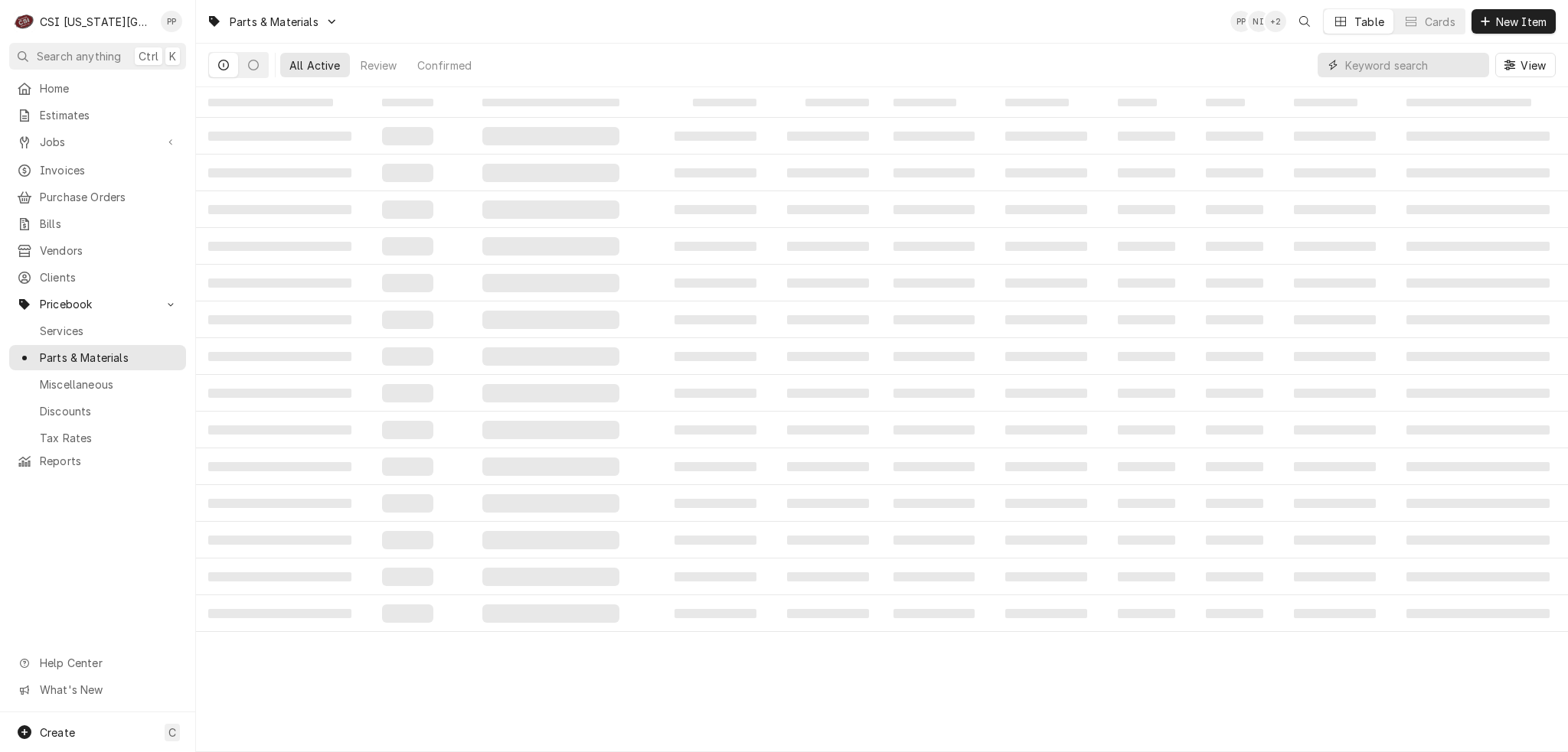
paste input "715S-0005"
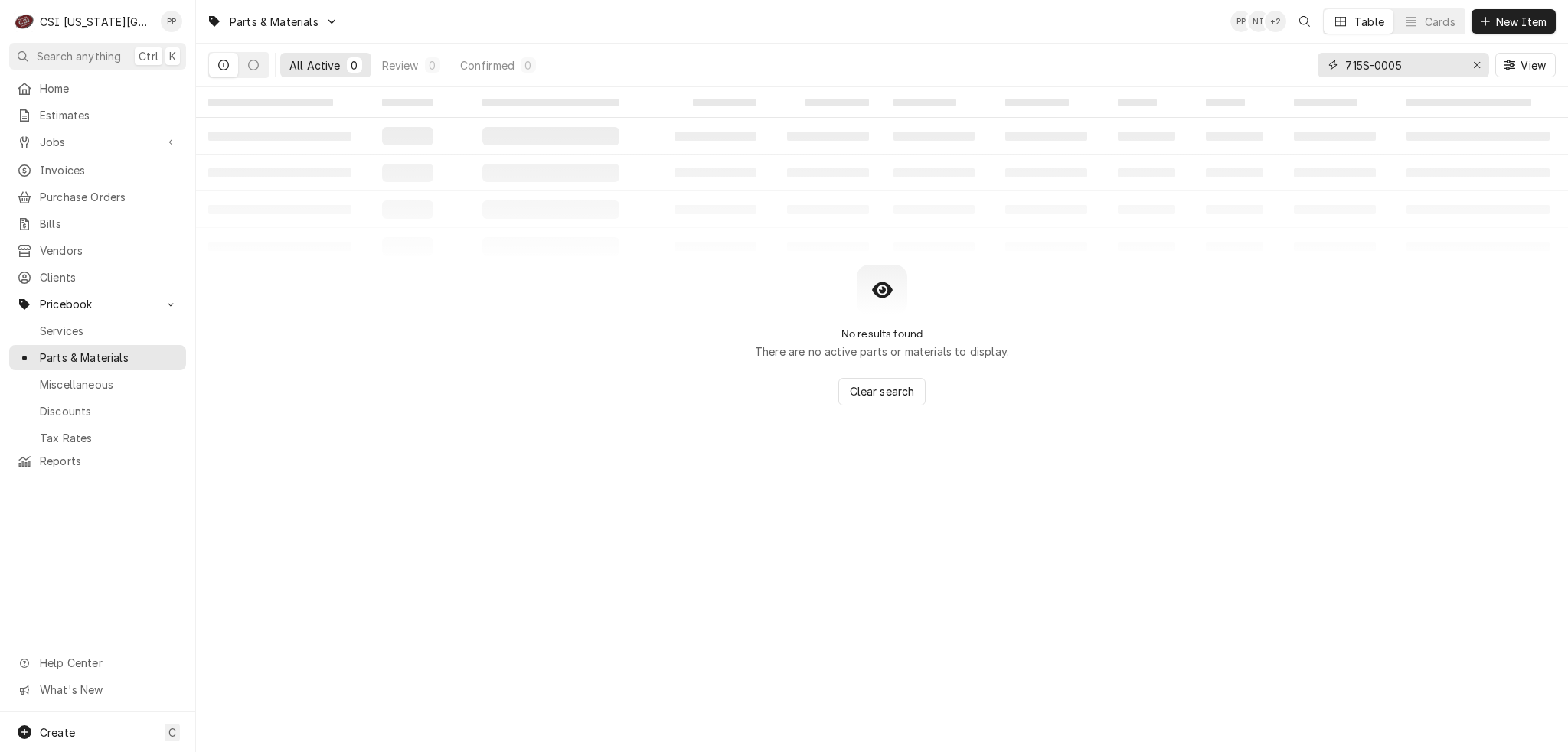
drag, startPoint x: 1388, startPoint y: 73, endPoint x: 1252, endPoint y: 69, distance: 136.1
click at [1252, 69] on div "All Active 0 Review 0 Confirmed 0 715S-0005 View" at bounding box center [881, 65] width 1347 height 43
click at [1442, 61] on input "715S-0005" at bounding box center [1402, 65] width 114 height 24
drag, startPoint x: 1442, startPoint y: 61, endPoint x: 1259, endPoint y: 64, distance: 183.0
click at [1264, 64] on div "All Active 0 Review 0 Confirmed 0 715S-0005 View" at bounding box center [881, 65] width 1347 height 43
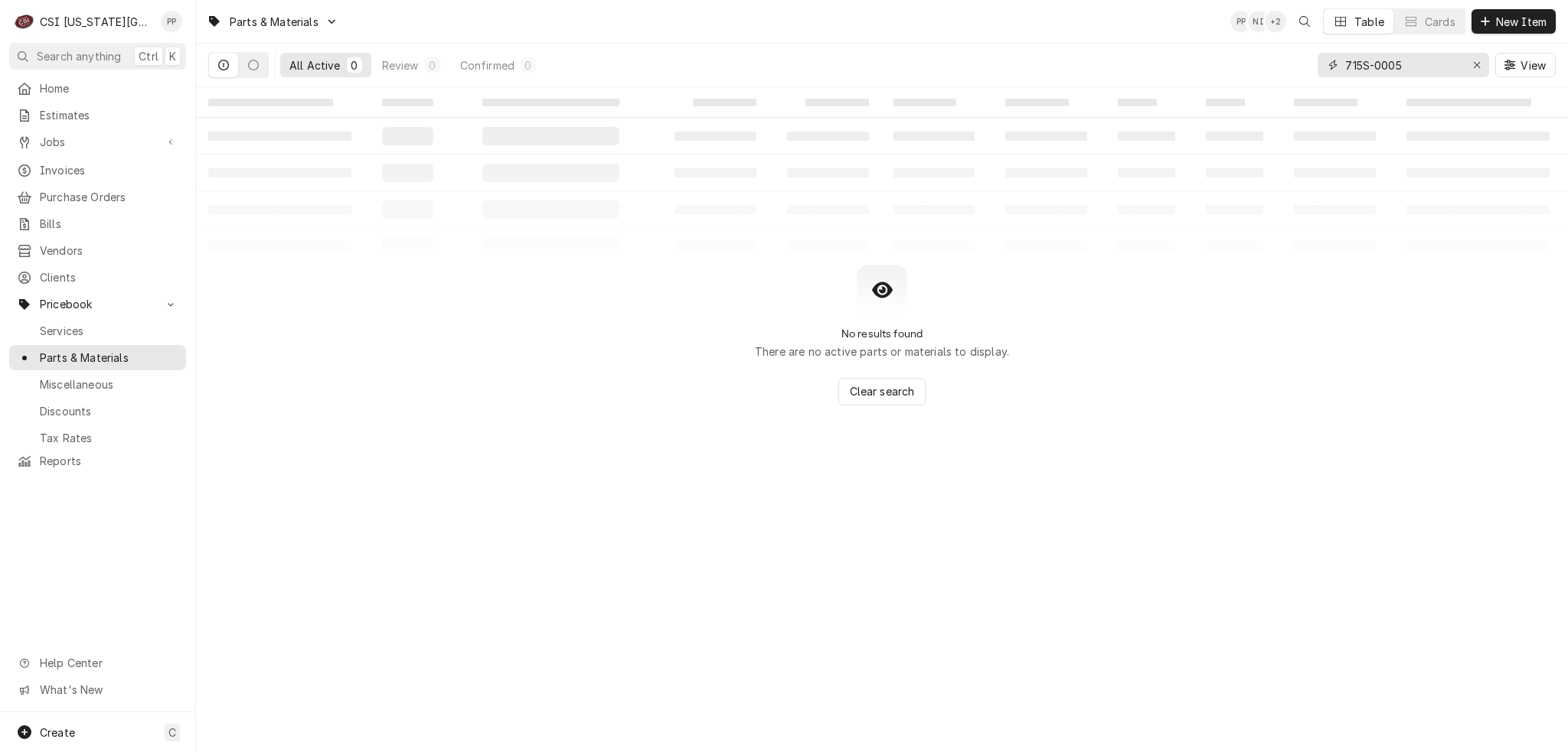
click at [1435, 59] on input "715S-0005" at bounding box center [1402, 65] width 114 height 24
type input "715S-0005"
click at [1493, 28] on span "New Item" at bounding box center [1521, 22] width 57 height 16
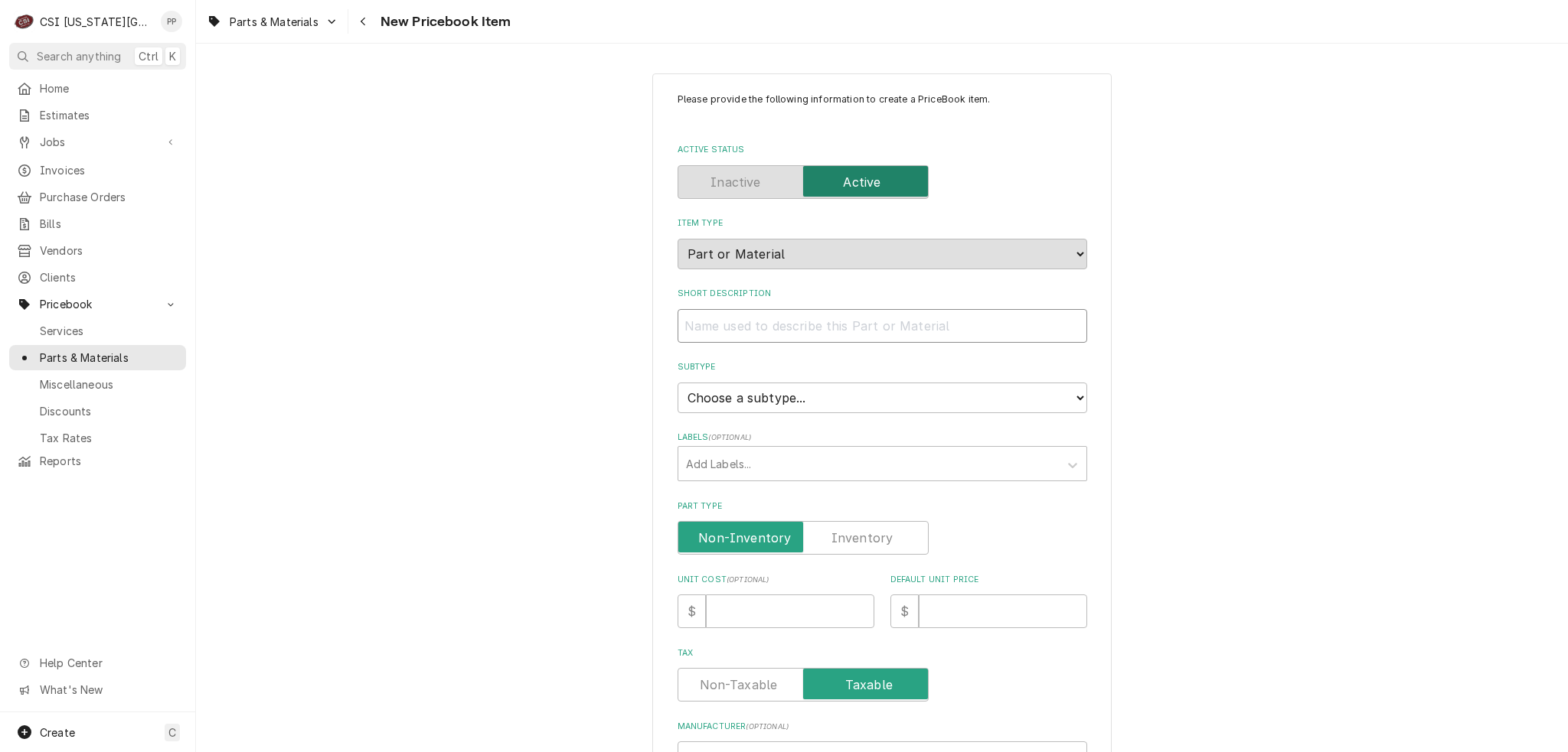
click at [738, 330] on input "Short Description" at bounding box center [882, 325] width 409 height 33
type textarea "x"
type input "H"
type textarea "x"
type input "Ho"
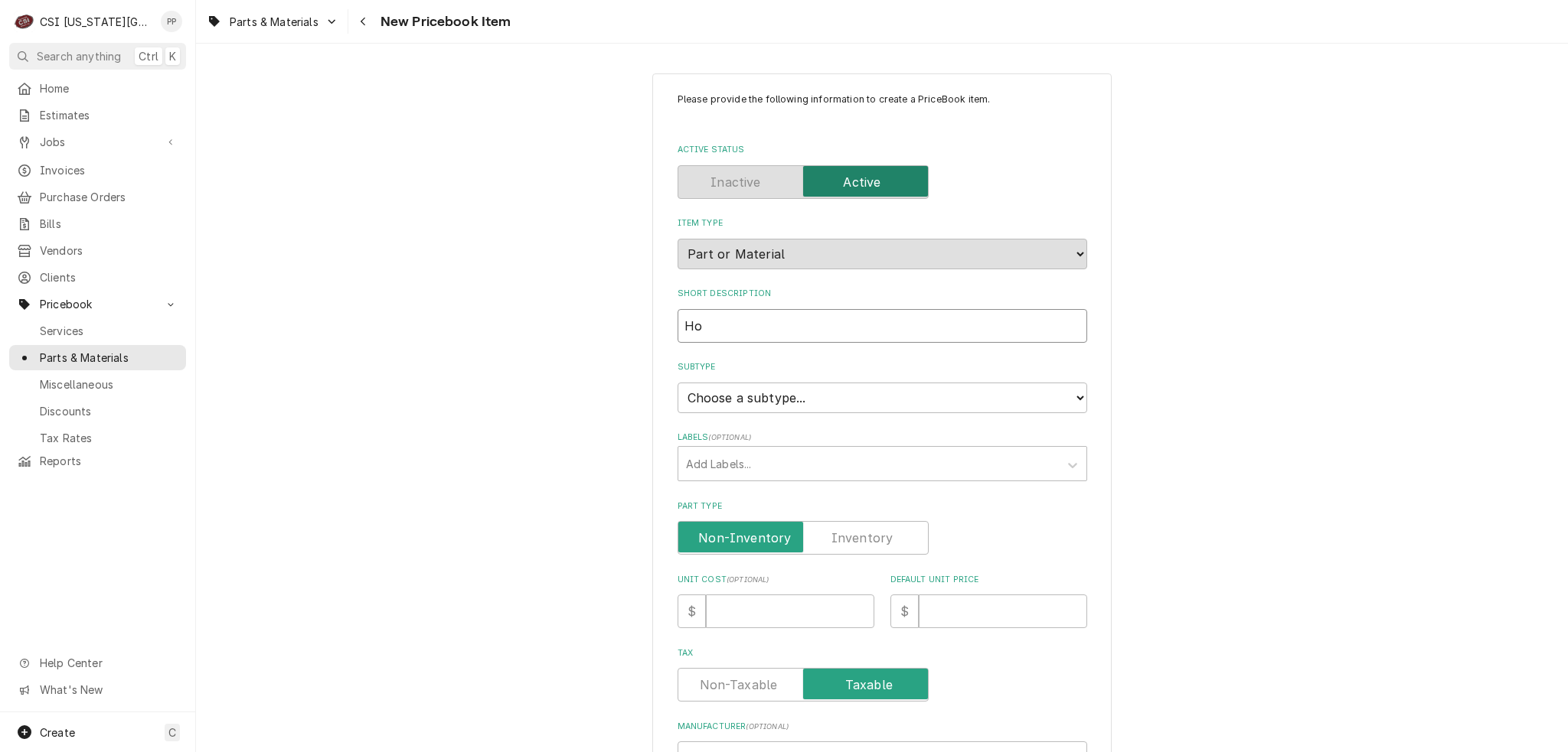
type textarea "x"
type input "Hos"
type textarea "x"
type input "Hosh"
type textarea "x"
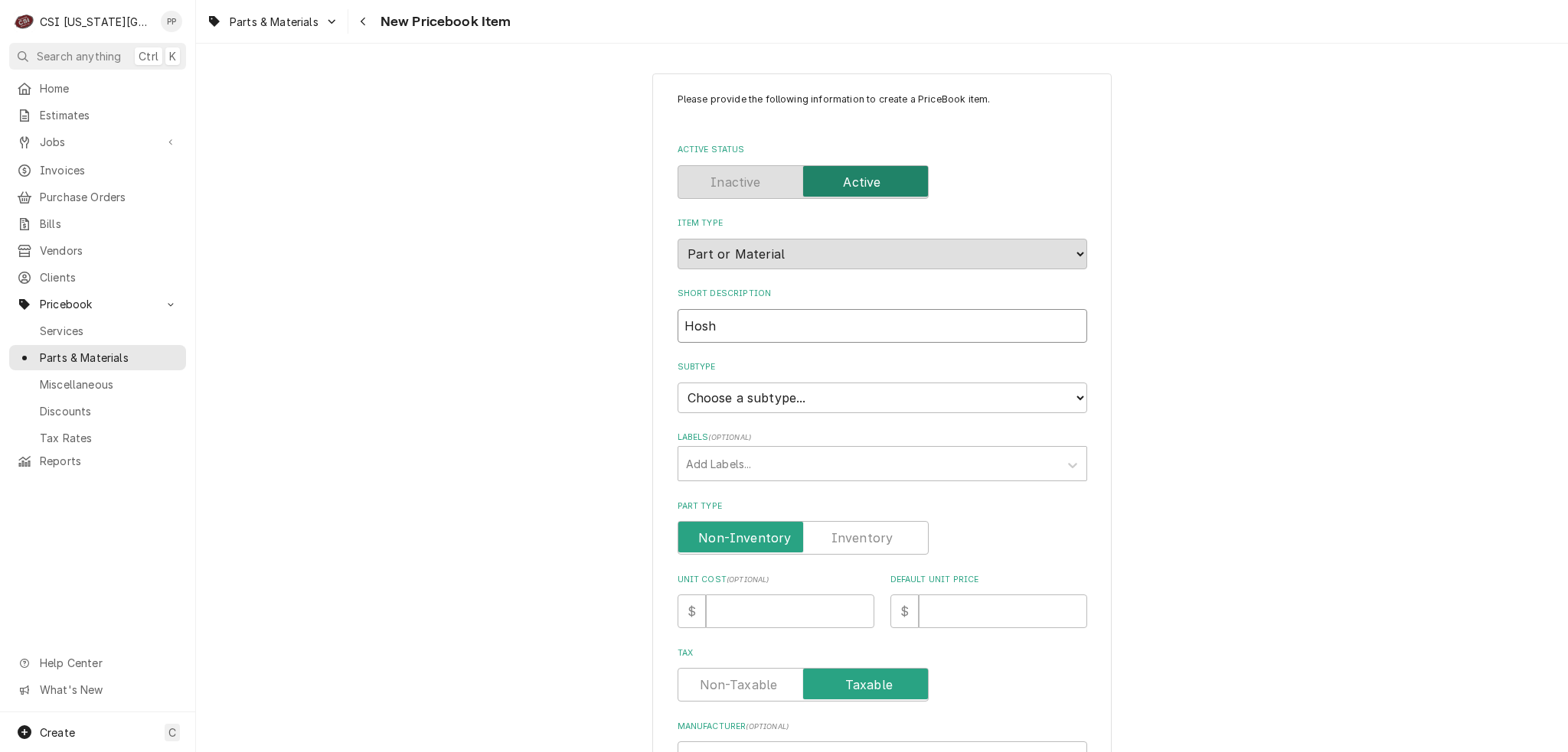
type input "Hoshi"
type textarea "x"
type input "Hoshiz"
type textarea "x"
type input "Hoshiza"
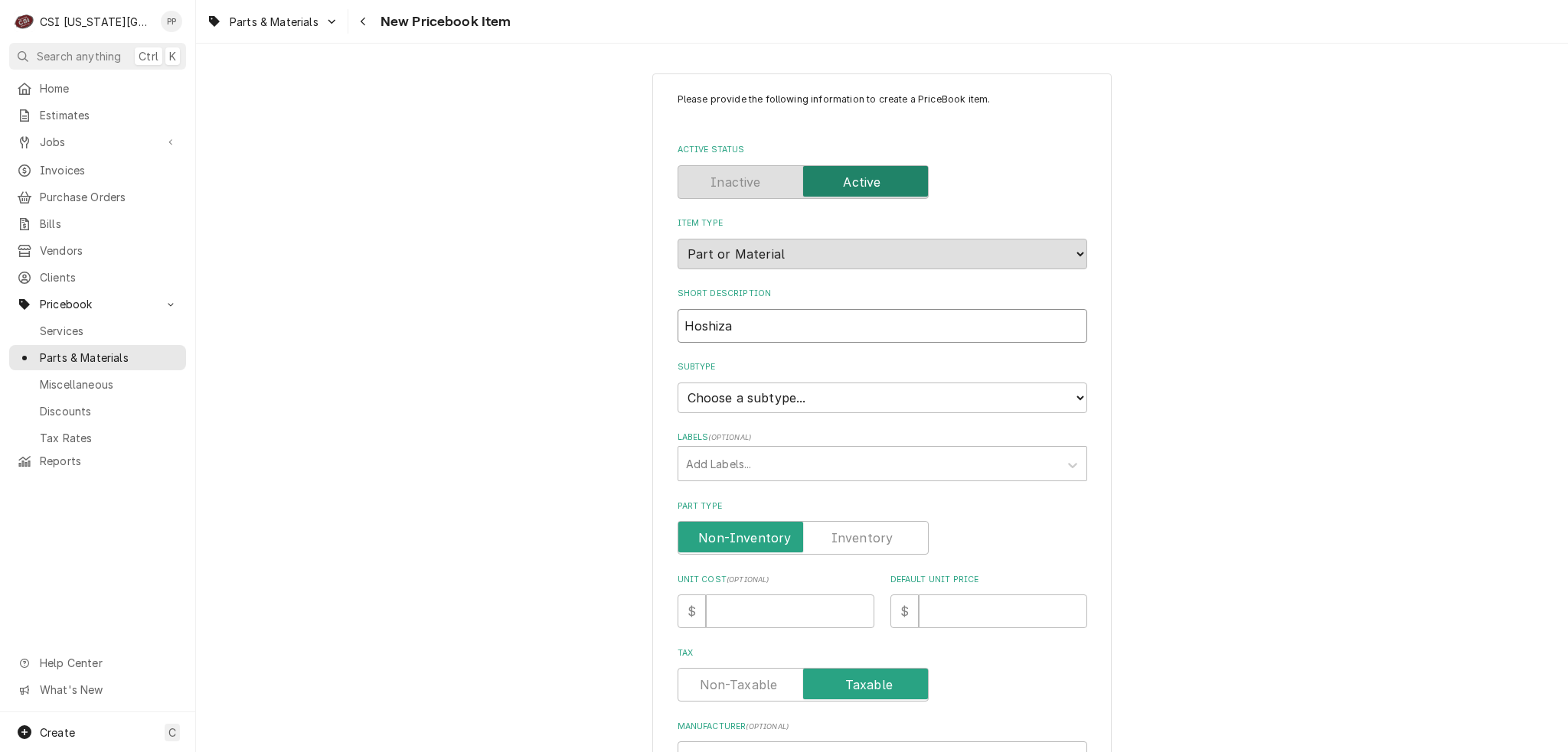
type textarea "x"
type input "Hoshizak"
type textarea "x"
type input "Hoshizaki"
type textarea "x"
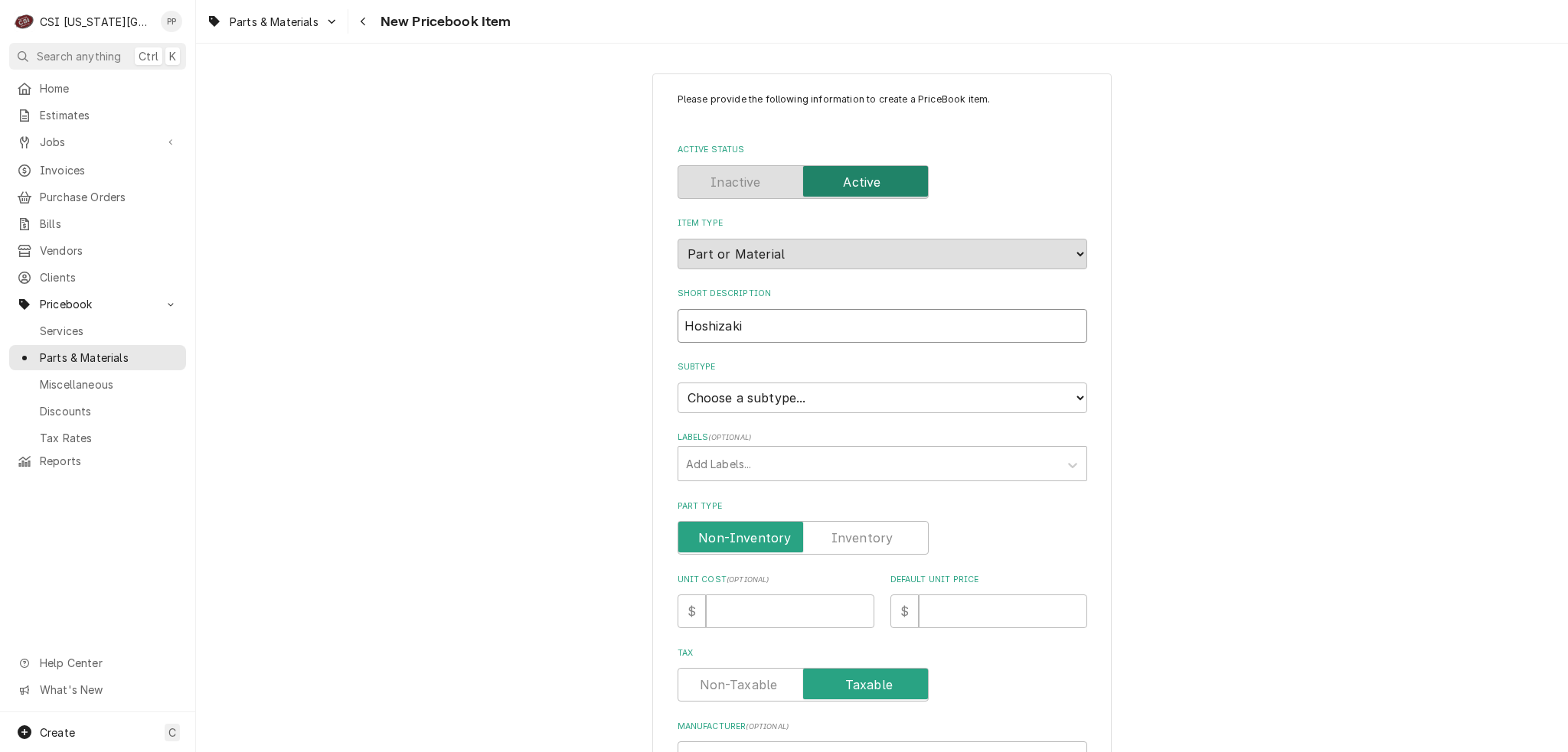
type input "Hoshizaki"
type textarea "x"
type input "Hoshizaki S"
type textarea "x"
type input "Hoshizaki Sn"
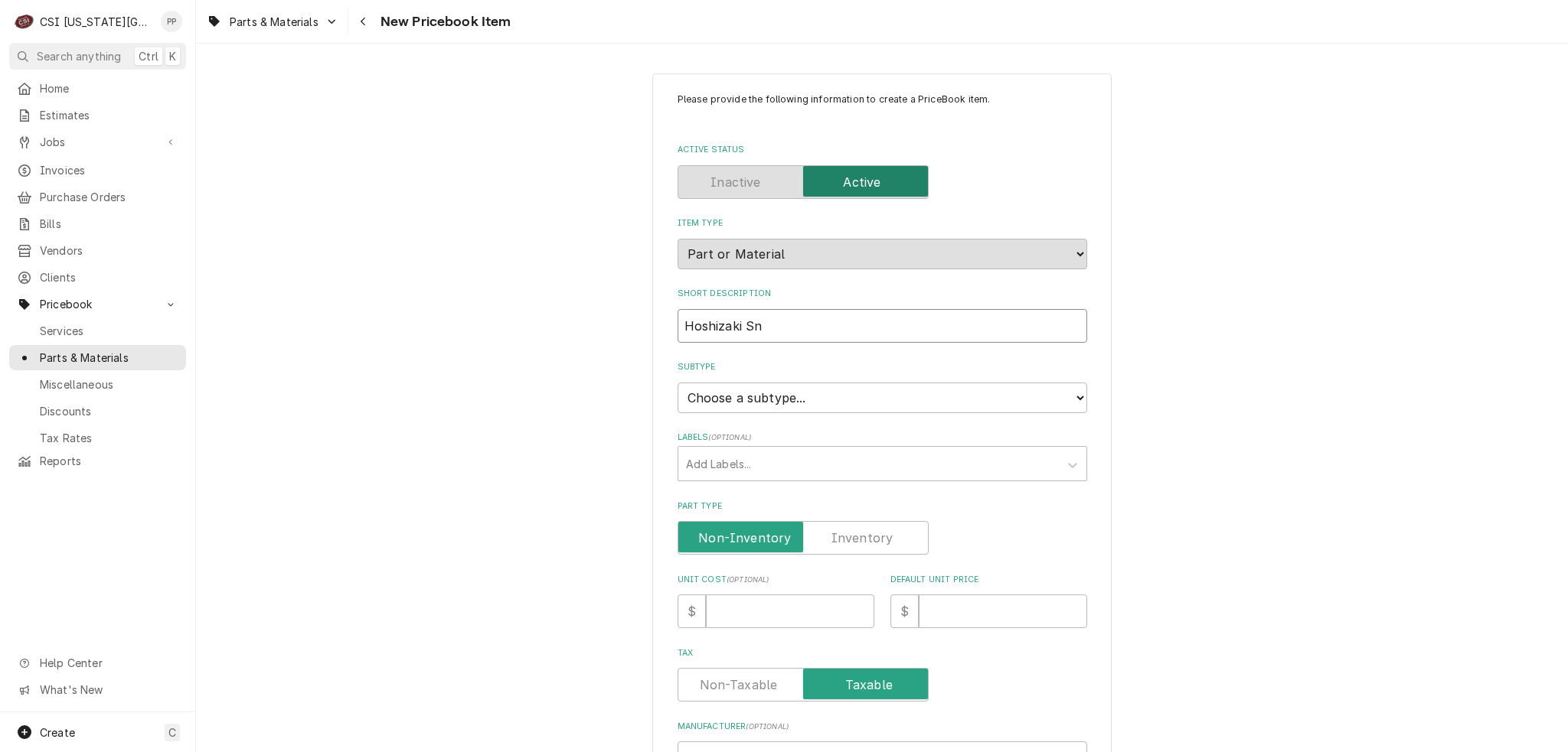
type textarea "x"
type input "Hoshizaki Sna"
type textarea "x"
type input "Hoshizaki Snap"
type textarea "x"
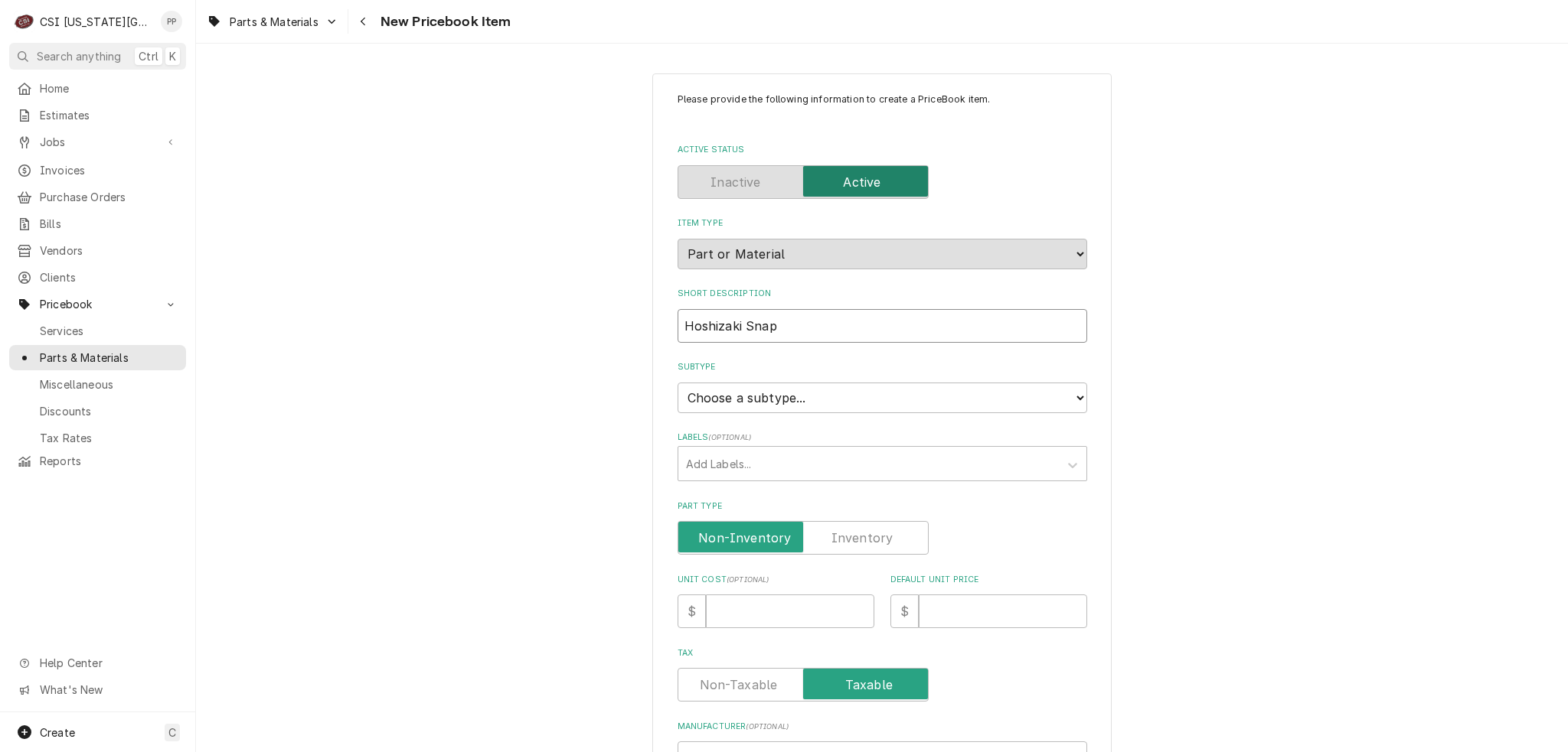
type input "Hoshizaki Snap"
type textarea "x"
type input "Hoshizaki Snap P"
type textarea "x"
type input "Hoshizaki Snap Pi"
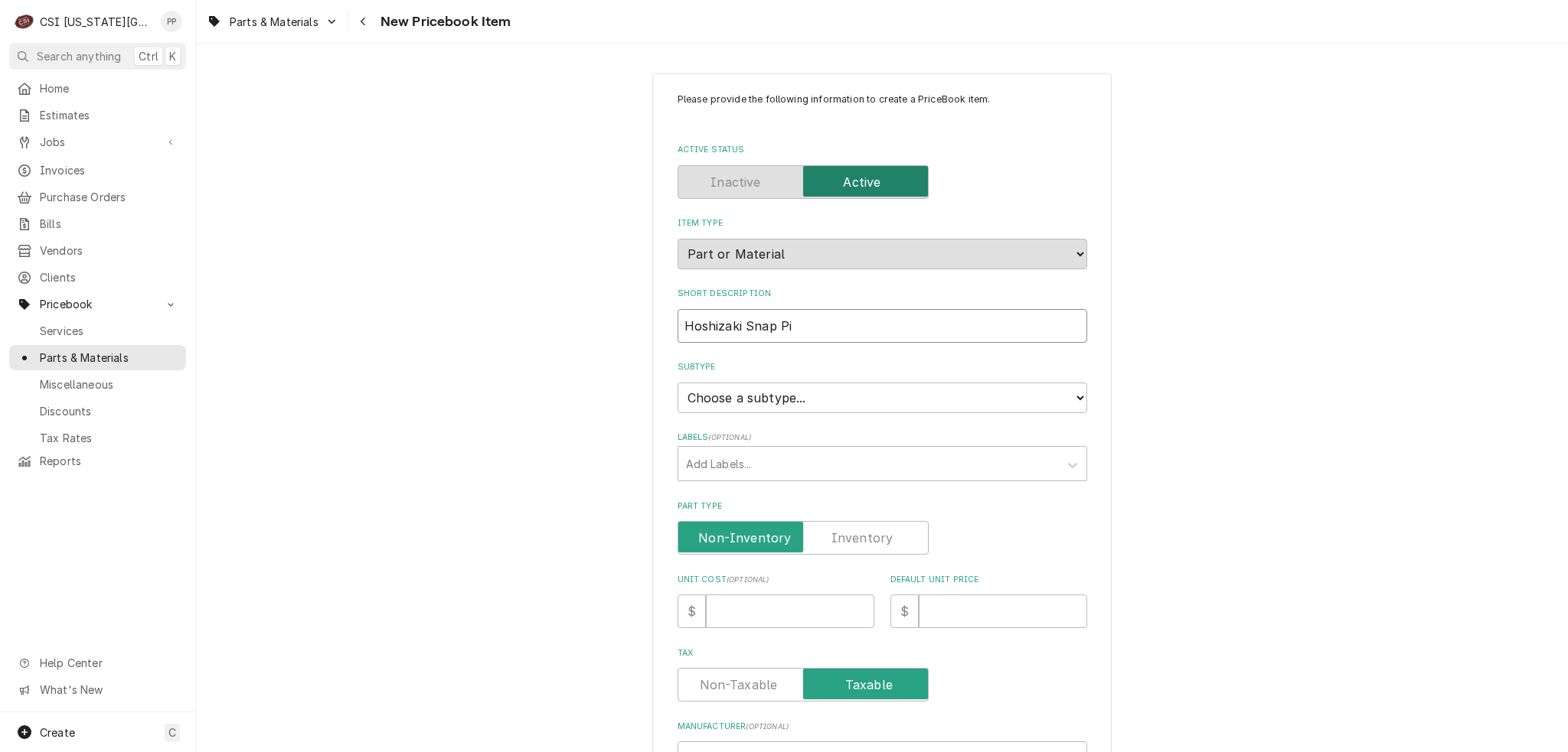
type textarea "x"
type input "Hoshizaki Snap Pi"
type textarea "x"
type input "Hoshizaki Snap Pi"
type textarea "x"
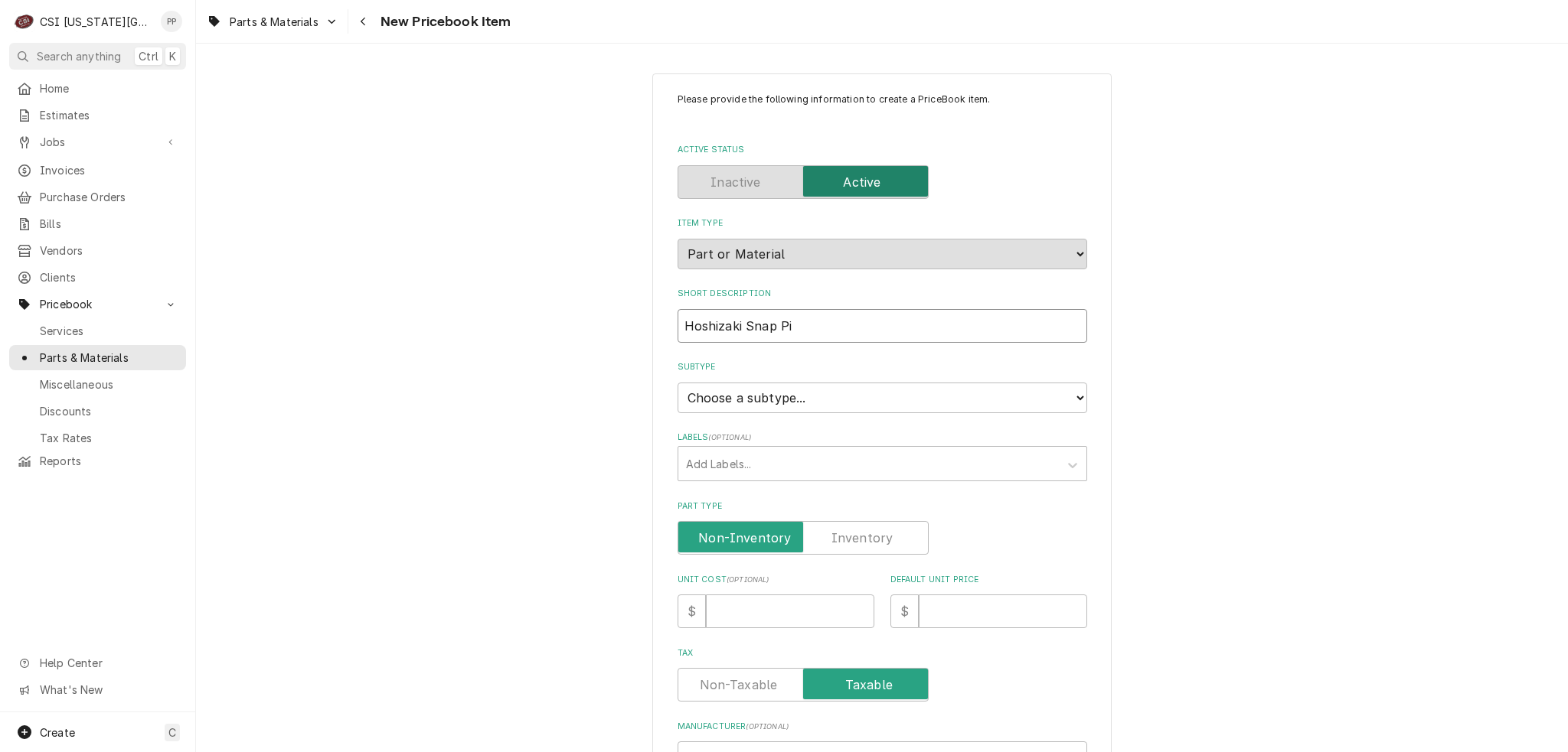
type input "Hoshizaki Snap Pin"
type textarea "x"
type input "Hoshizaki Snap Pin"
click at [778, 596] on input "Unit Cost ( optional )" at bounding box center [789, 611] width 169 height 33
type textarea "x"
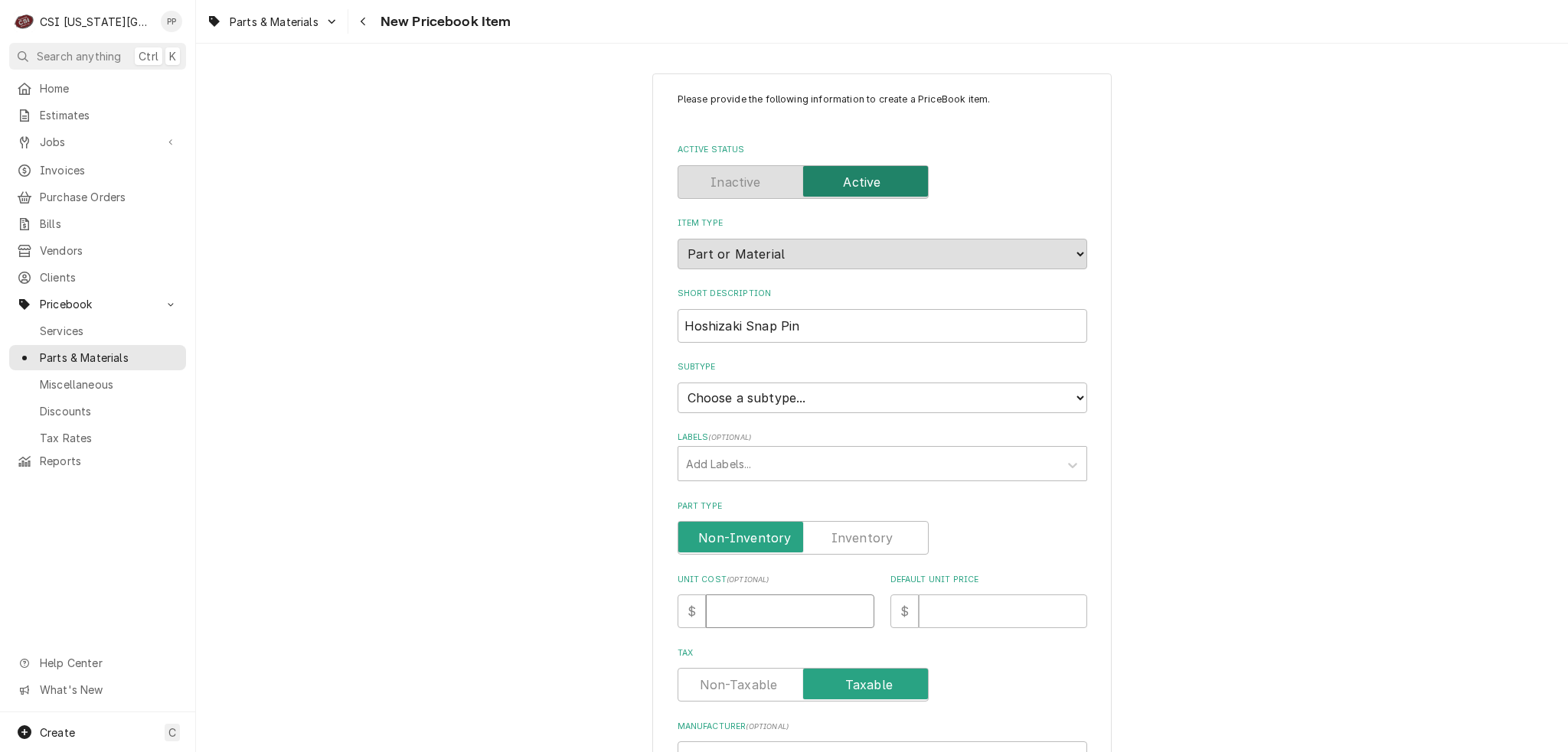
type input ".5"
type textarea "x"
type input ".54"
type textarea "x"
type input ".7"
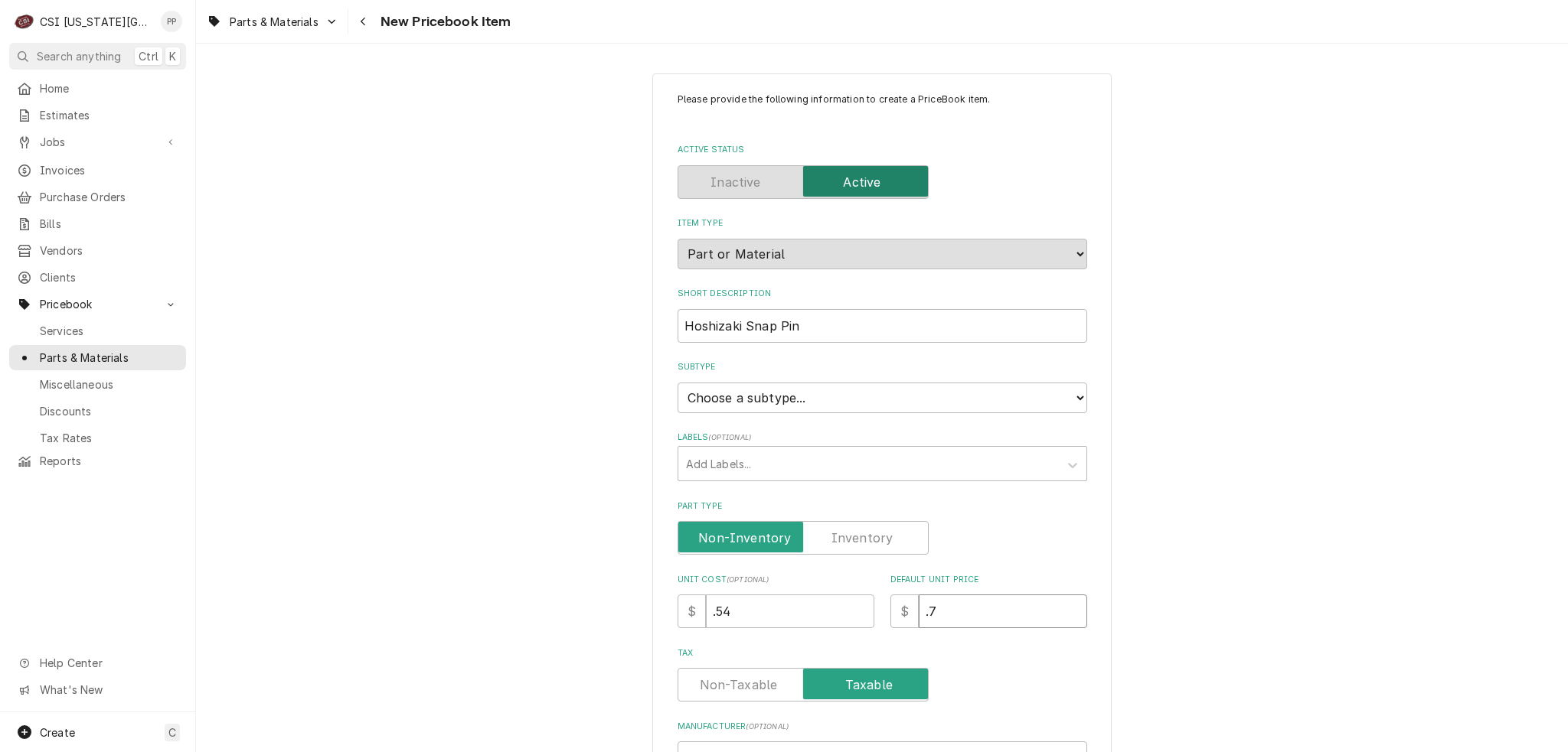
type textarea "x"
type input ".70"
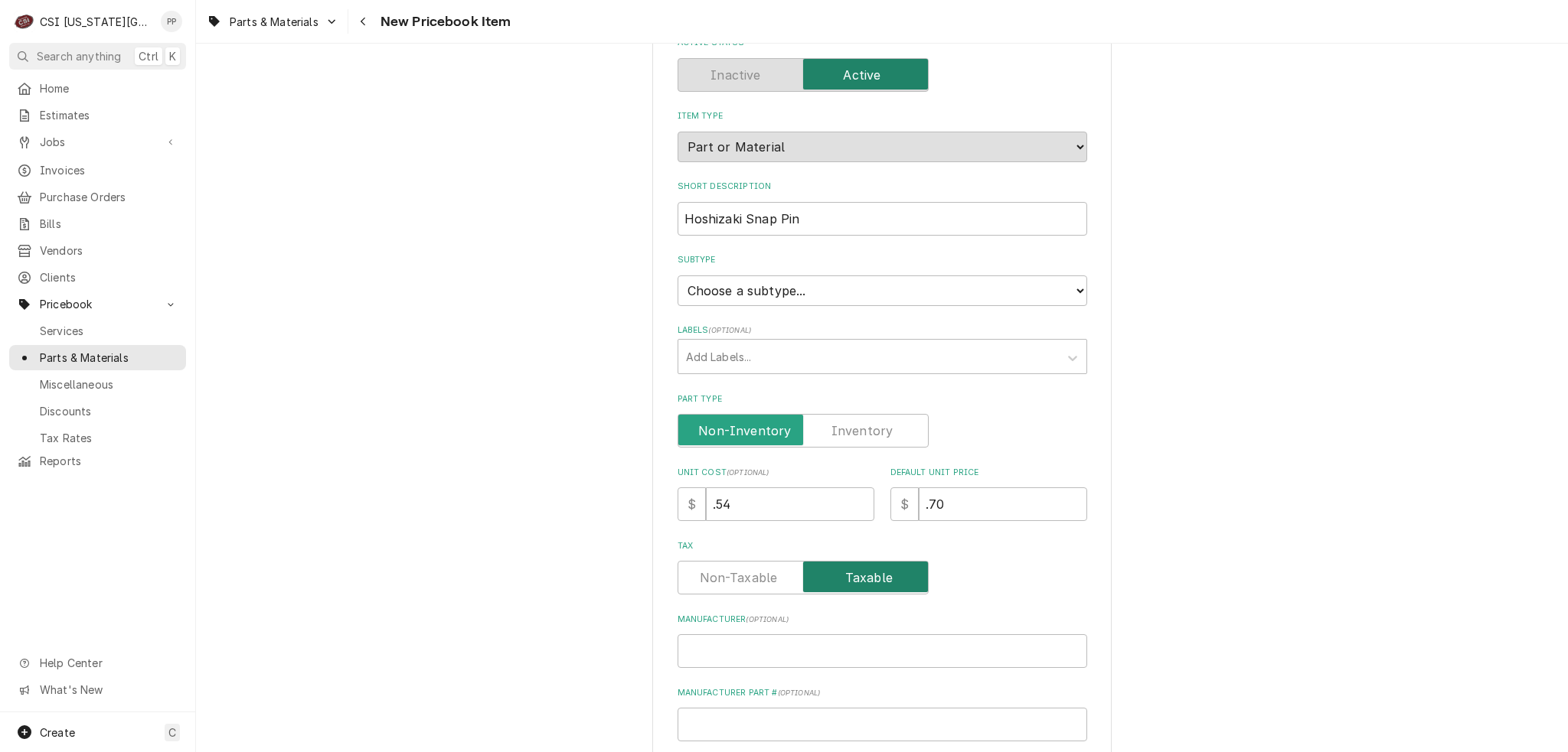
scroll to position [230, 0]
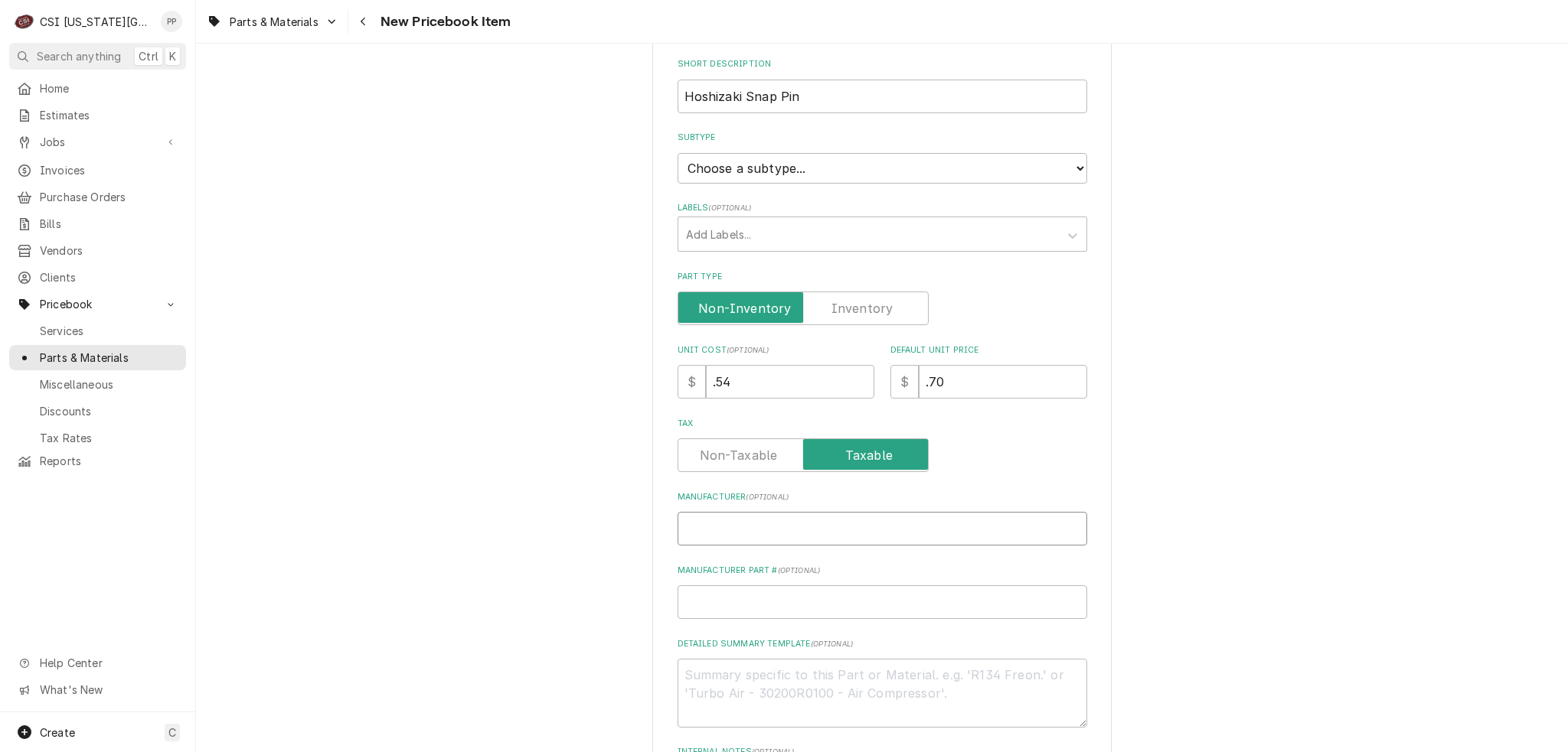
click at [722, 516] on input "Manufacturer ( optional )" at bounding box center [882, 528] width 409 height 33
type textarea "x"
type input "H"
type textarea "x"
type input "Ho"
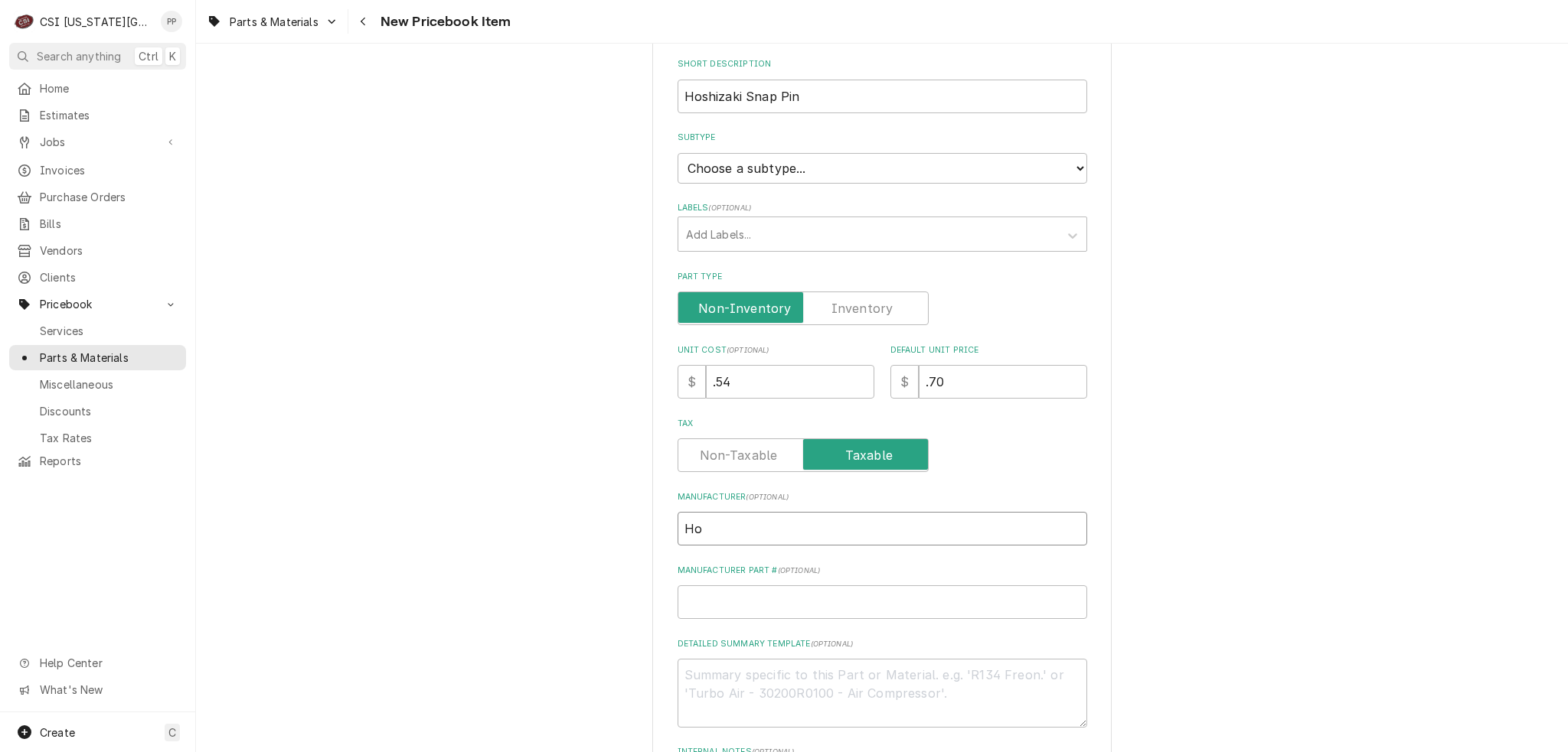
type textarea "x"
type input "Hos"
type textarea "x"
type input "Hosh"
type textarea "x"
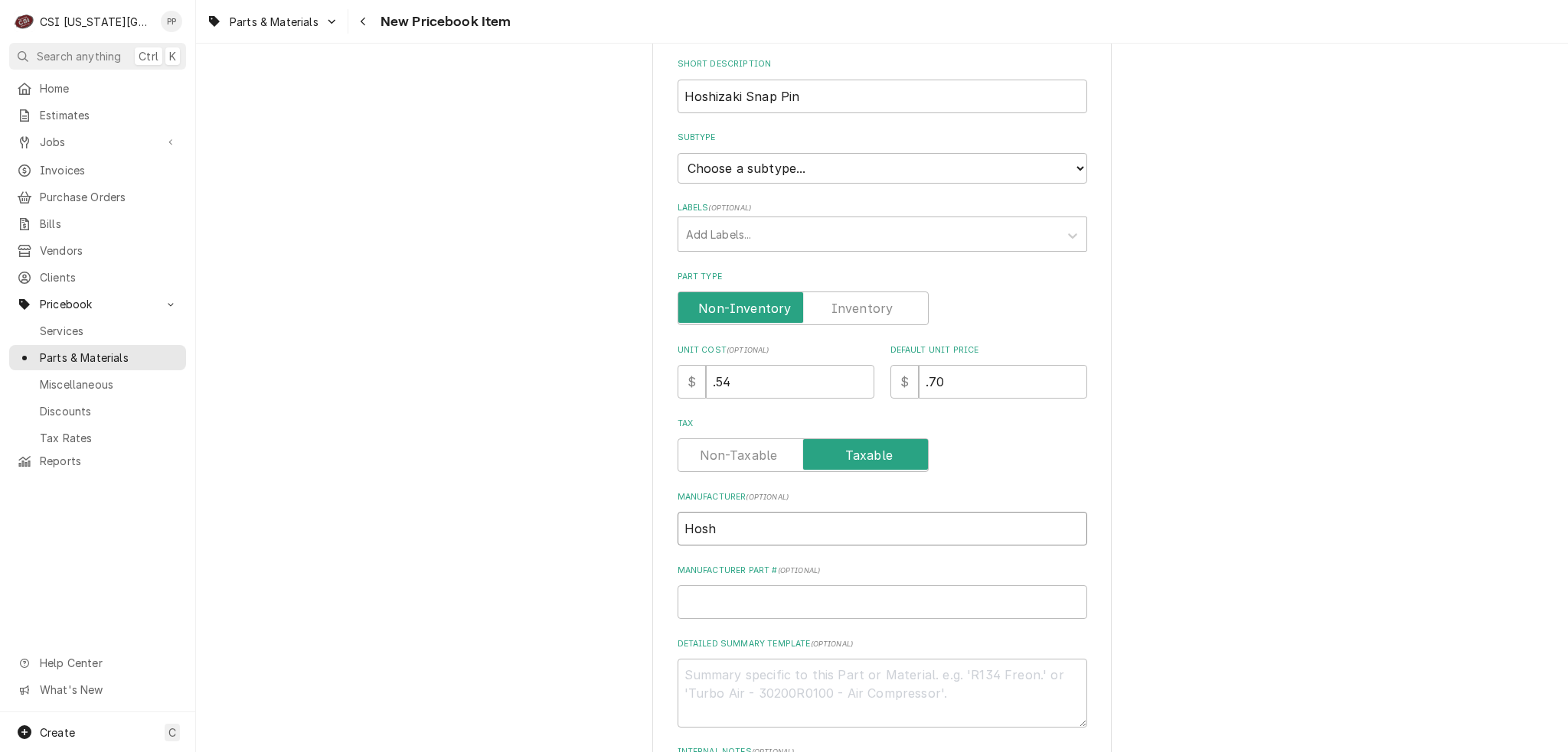
type input "Hoshi"
type textarea "x"
type input "Hoshia"
type textarea "x"
type input "Hoshi"
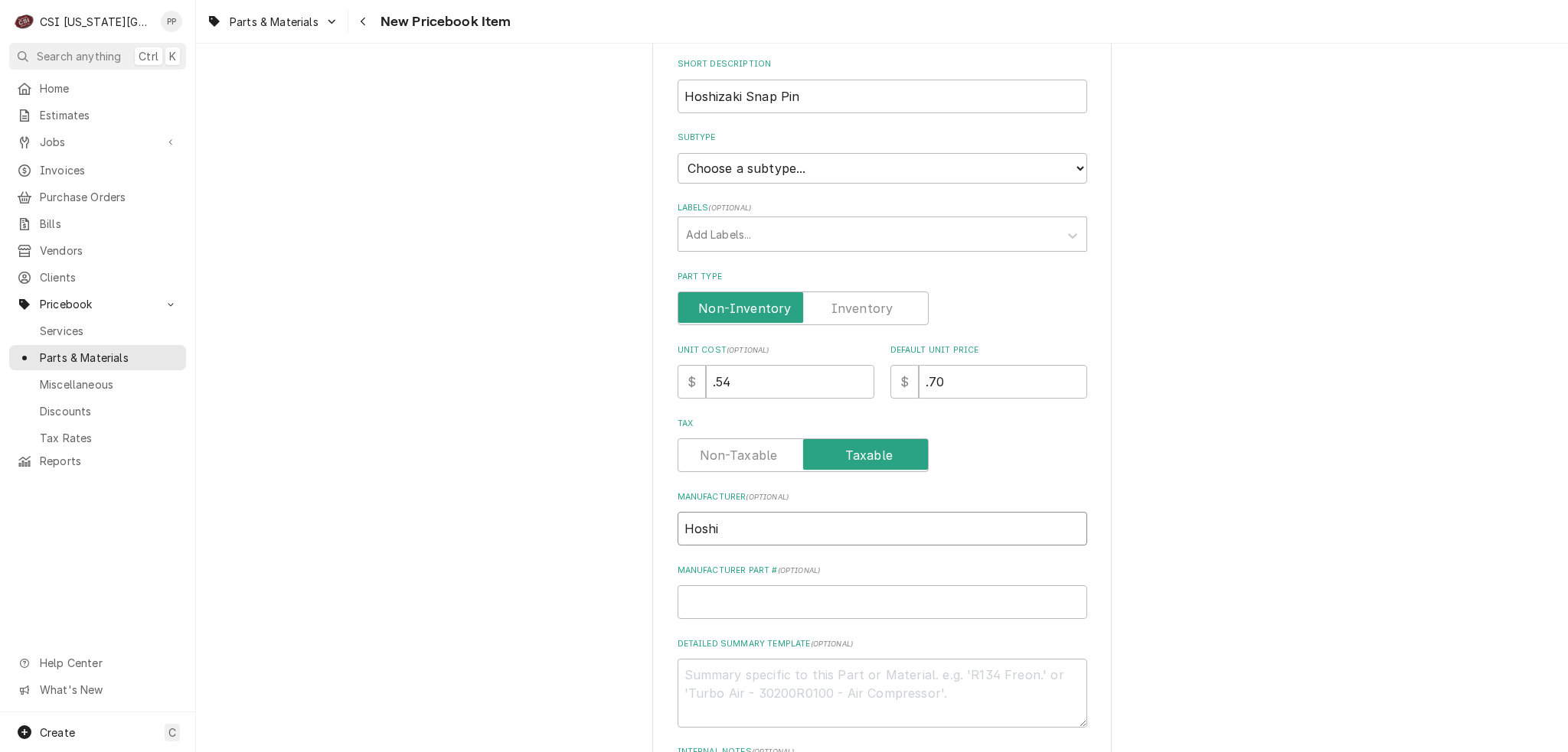
type textarea "x"
type input "Hoshiz"
type textarea "x"
type input "Hoshiza"
type textarea "x"
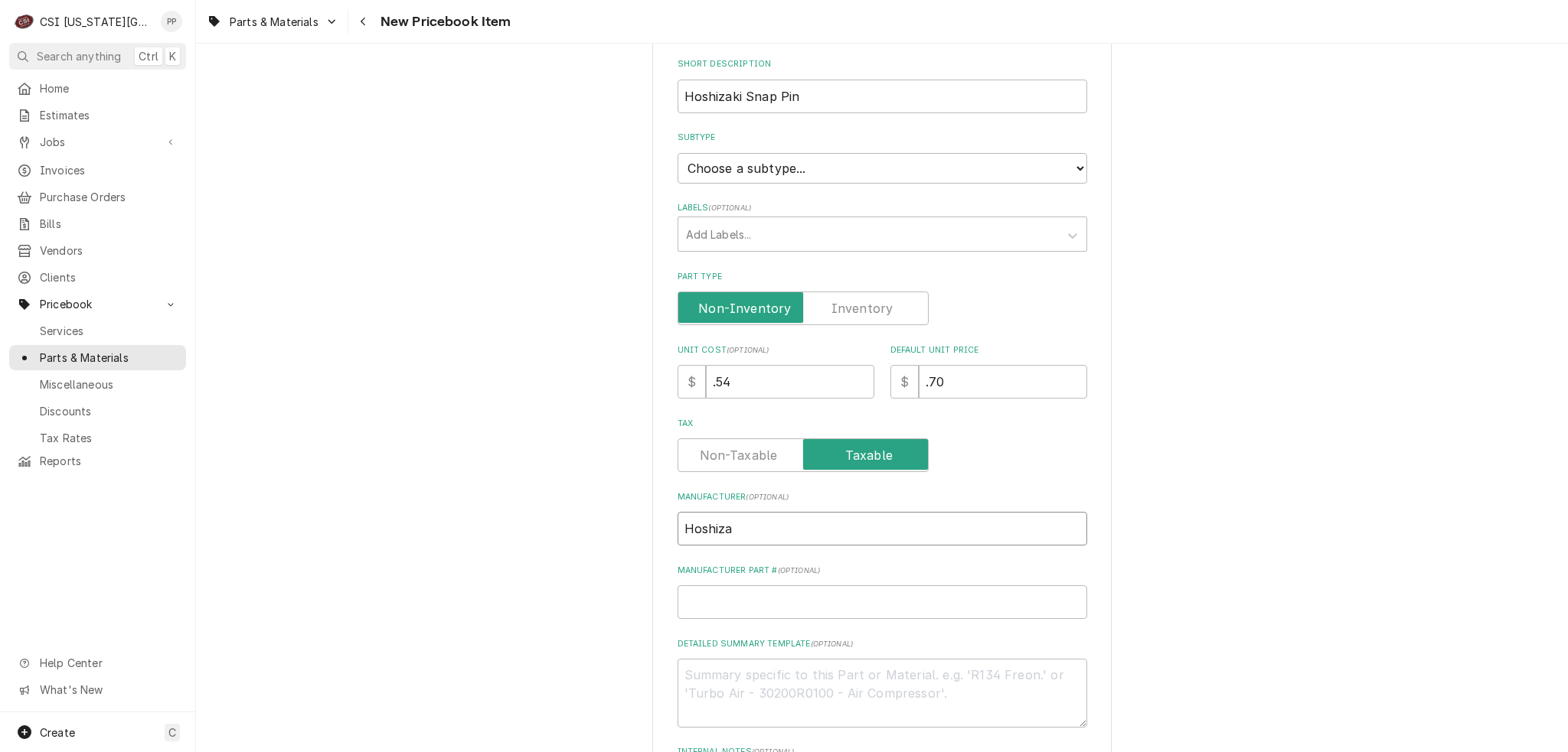
type input "Hoshizak"
type textarea "x"
type input "Hoshizaki"
type textarea "x"
type input "Hoshizaki"
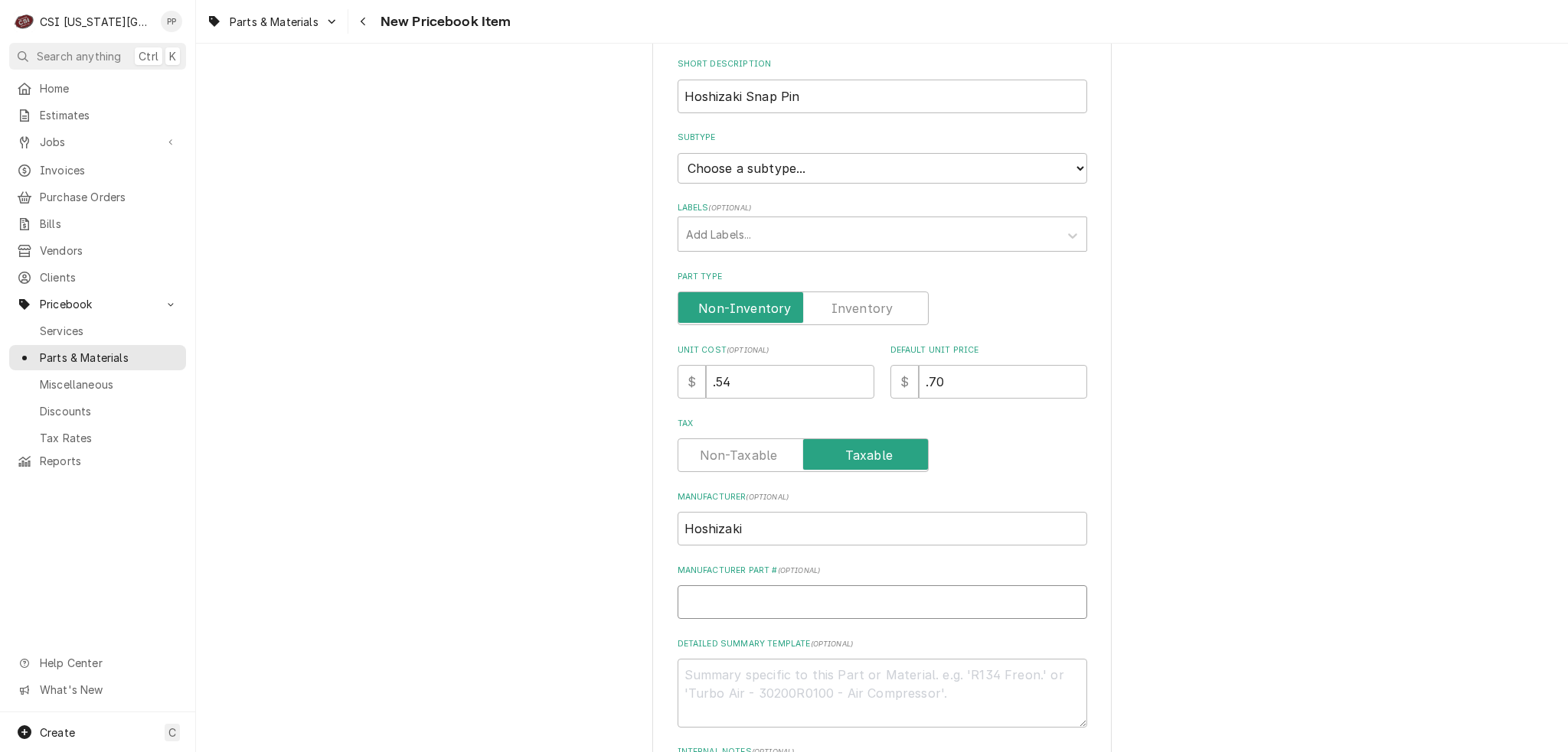
type textarea "x"
type input "H"
type textarea "x"
type input "HO"
type textarea "x"
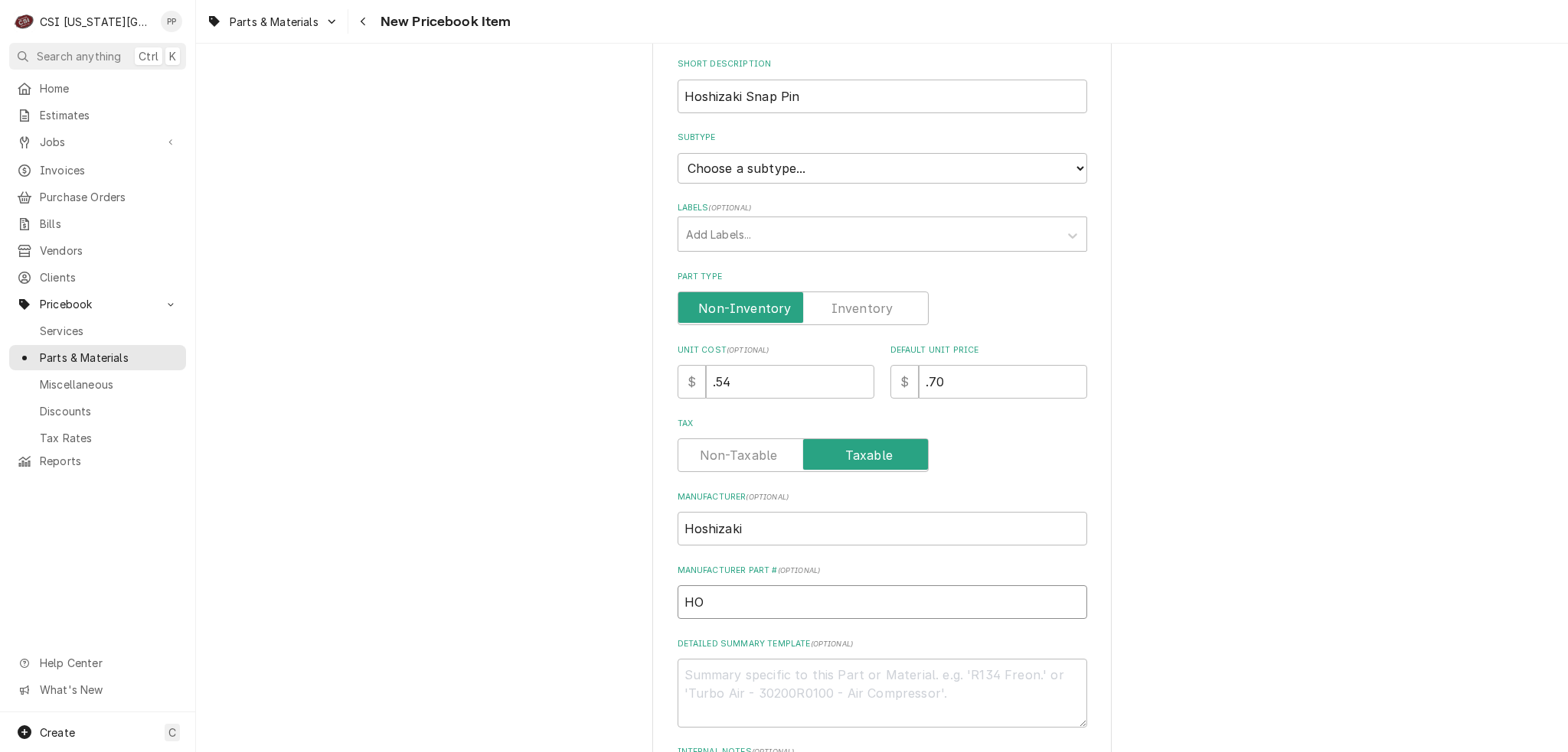
type input "HOS"
type textarea "x"
type input "HOS-"
paste input "715S-0005"
type textarea "x"
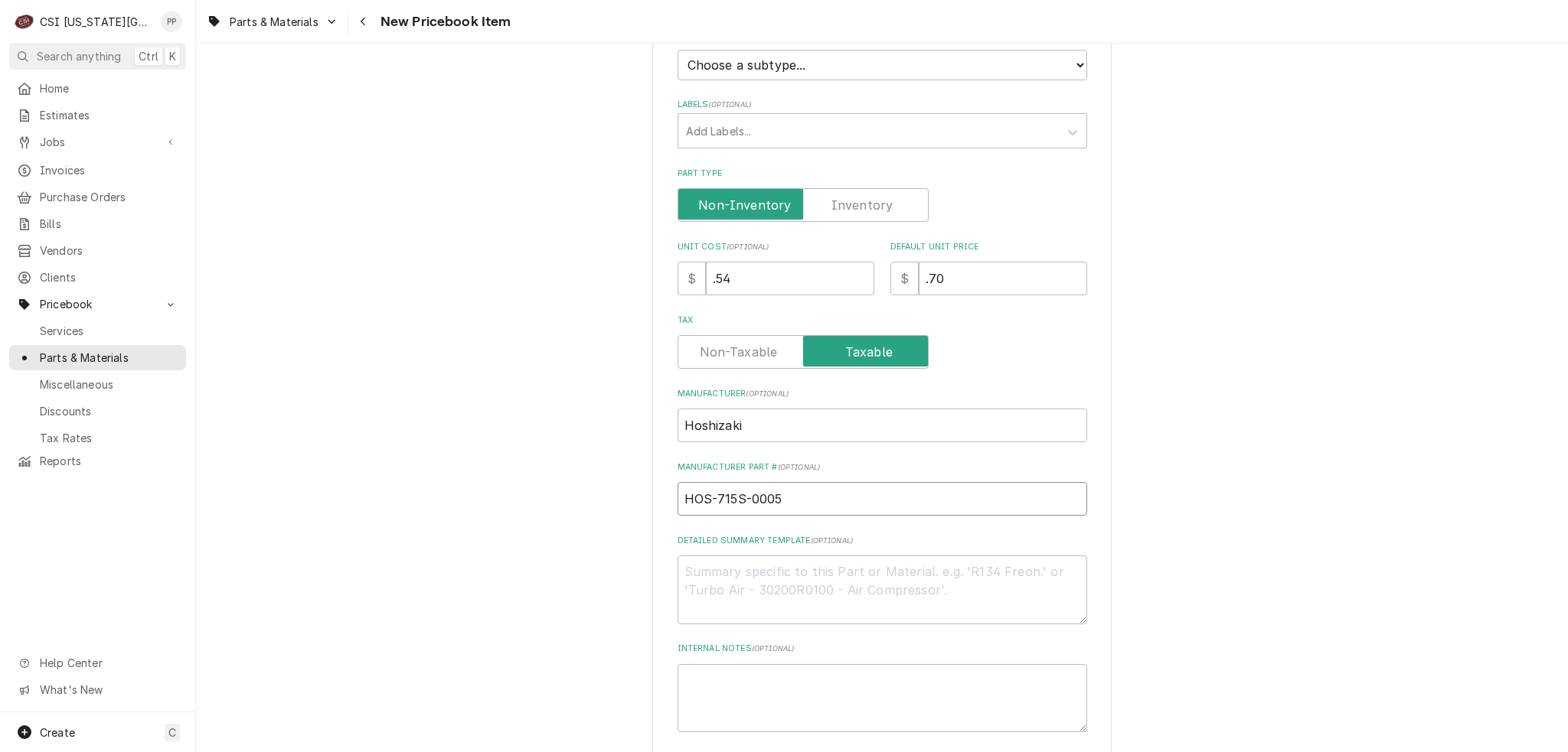
scroll to position [459, 0]
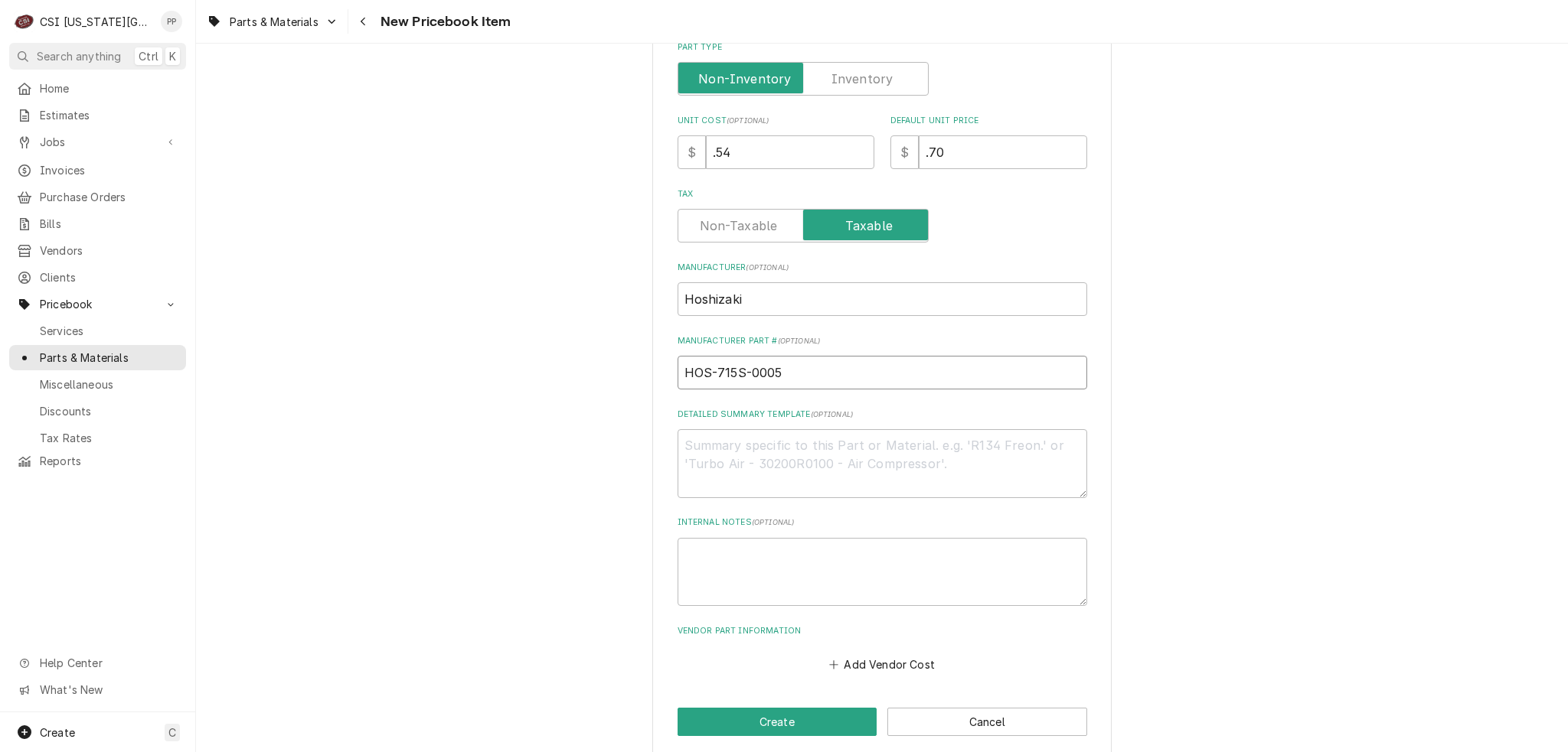
drag, startPoint x: 781, startPoint y: 373, endPoint x: 634, endPoint y: 358, distance: 147.8
click at [634, 358] on div "Please provide the following information to create a PriceBook item. Active Sta…" at bounding box center [881, 185] width 1372 height 1168
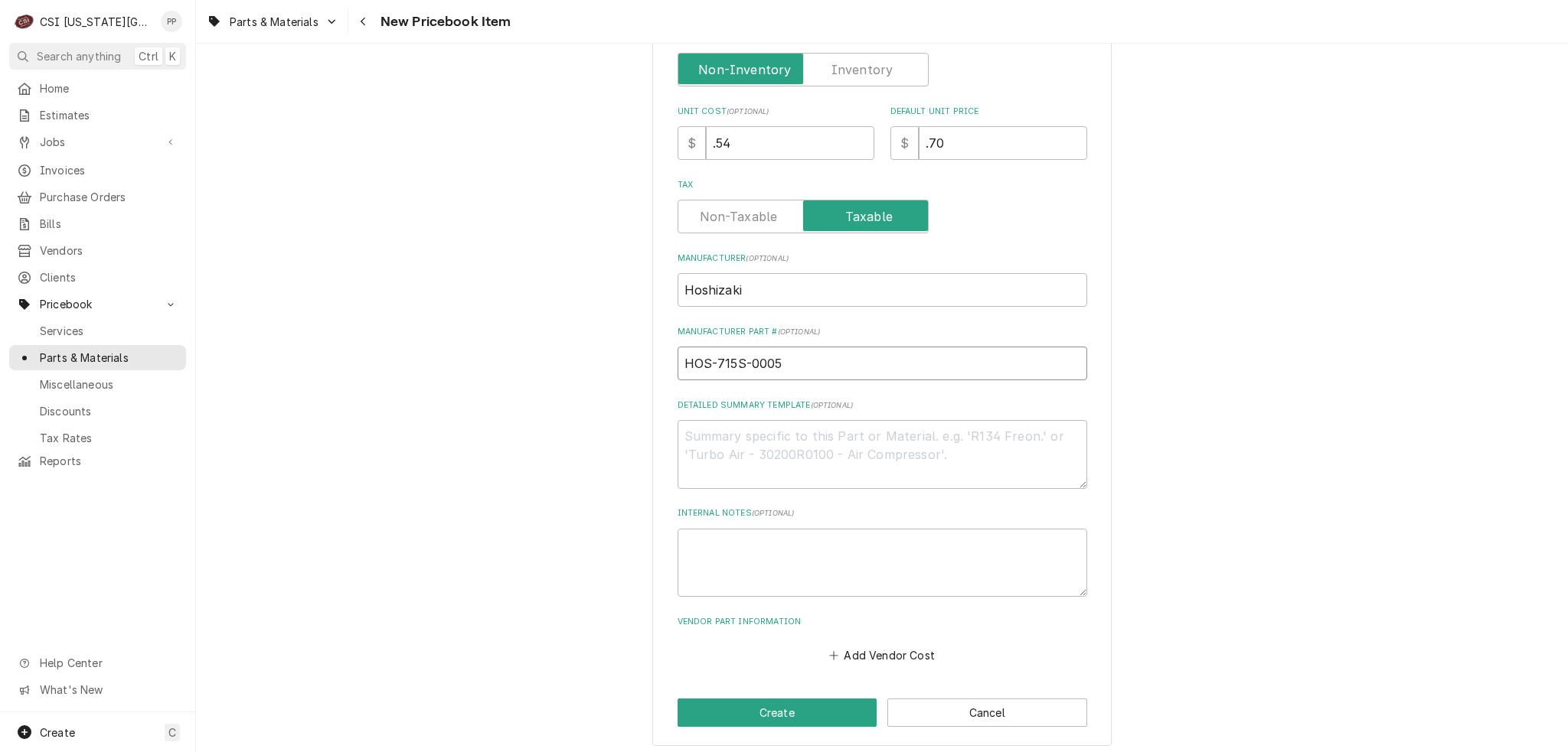
scroll to position [471, 0]
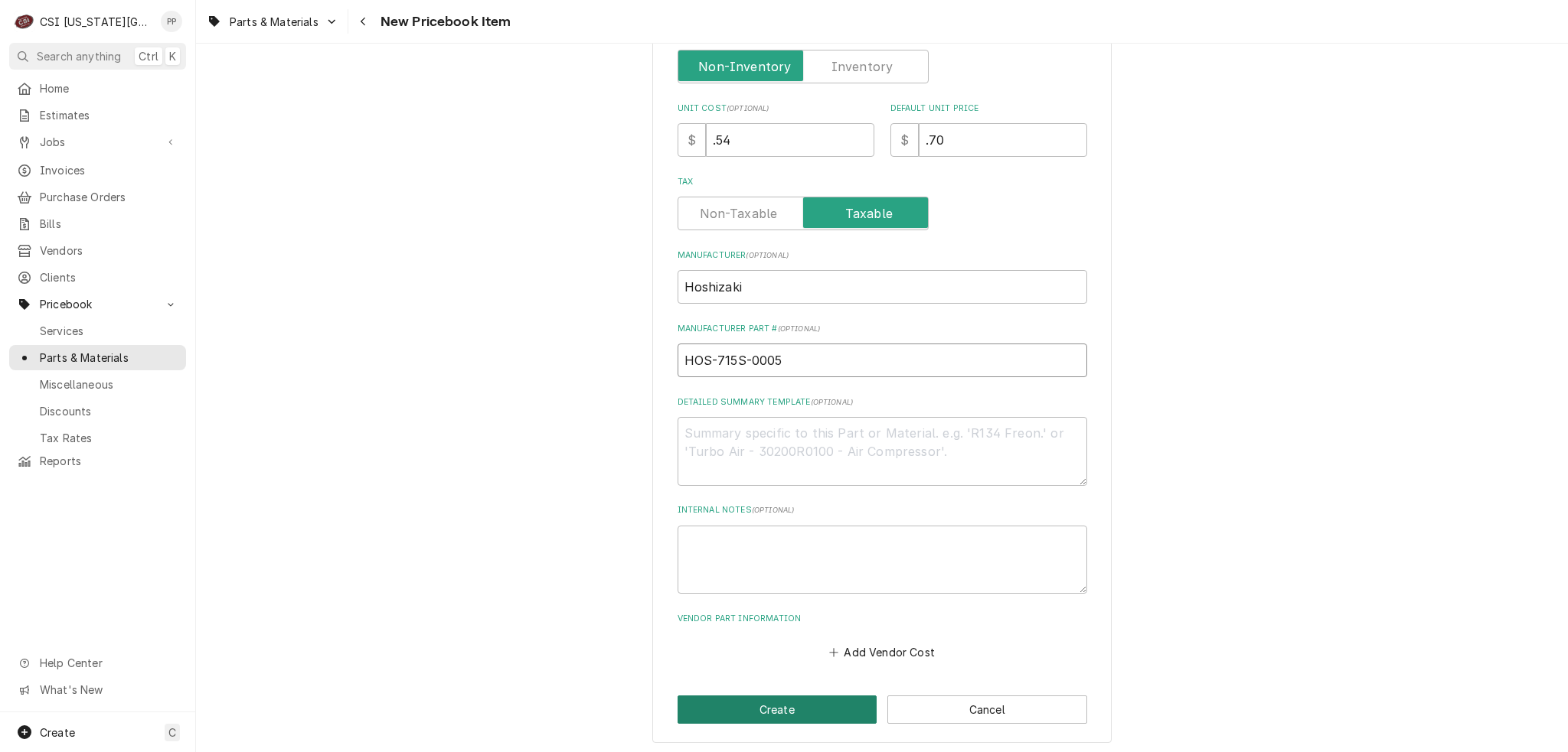
type input "HOS-715S-0005"
click at [771, 695] on button "Create" at bounding box center [778, 709] width 200 height 28
type textarea "x"
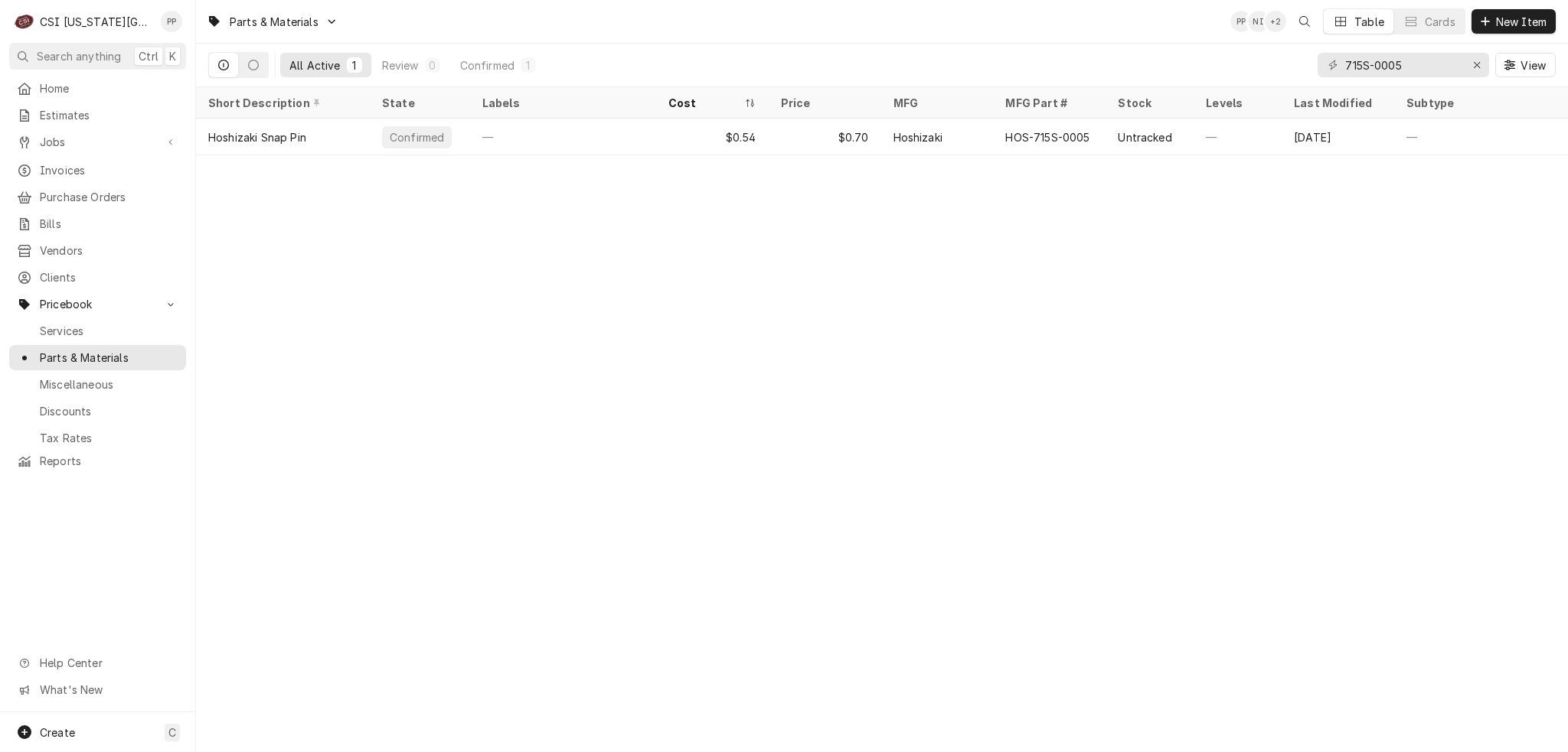
click at [1461, 67] on div "715S-0005" at bounding box center [1403, 65] width 171 height 24
click at [1476, 63] on icon "Erase input" at bounding box center [1476, 65] width 8 height 11
click at [1432, 65] on input "Dynamic Content Wrapper" at bounding box center [1402, 65] width 114 height 24
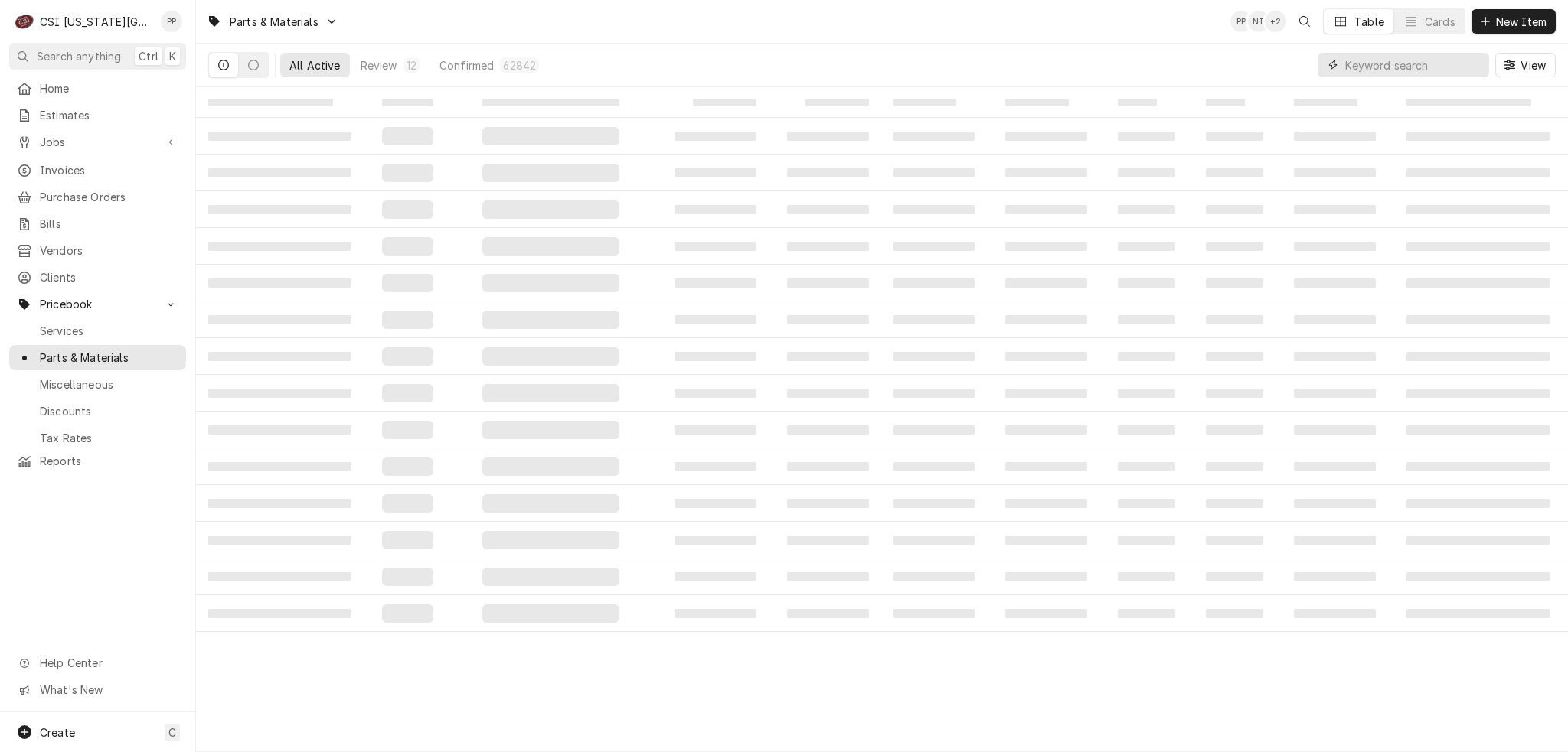
paste input "436851-01"
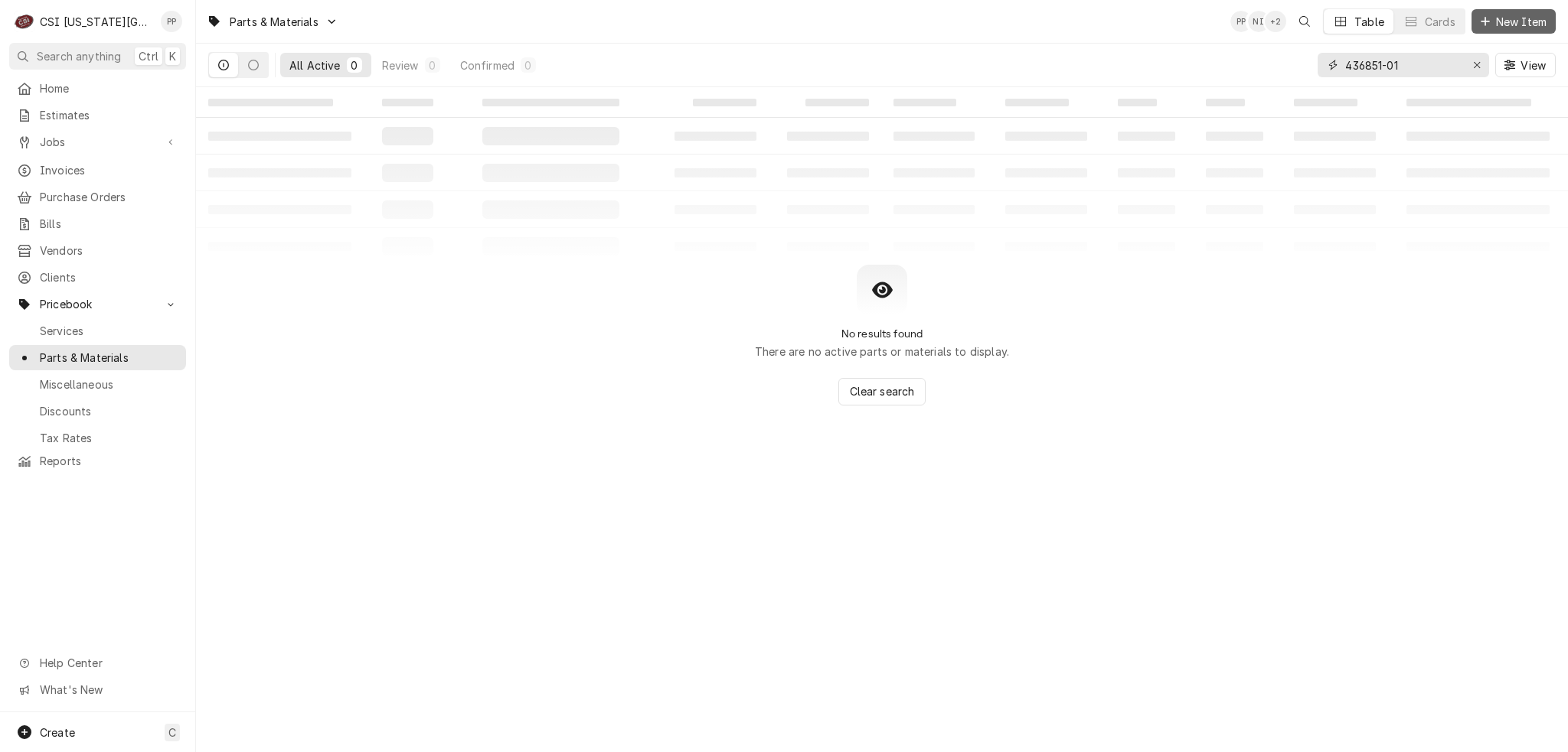
type input "436851-01"
click at [1511, 18] on span "New Item" at bounding box center [1521, 22] width 57 height 16
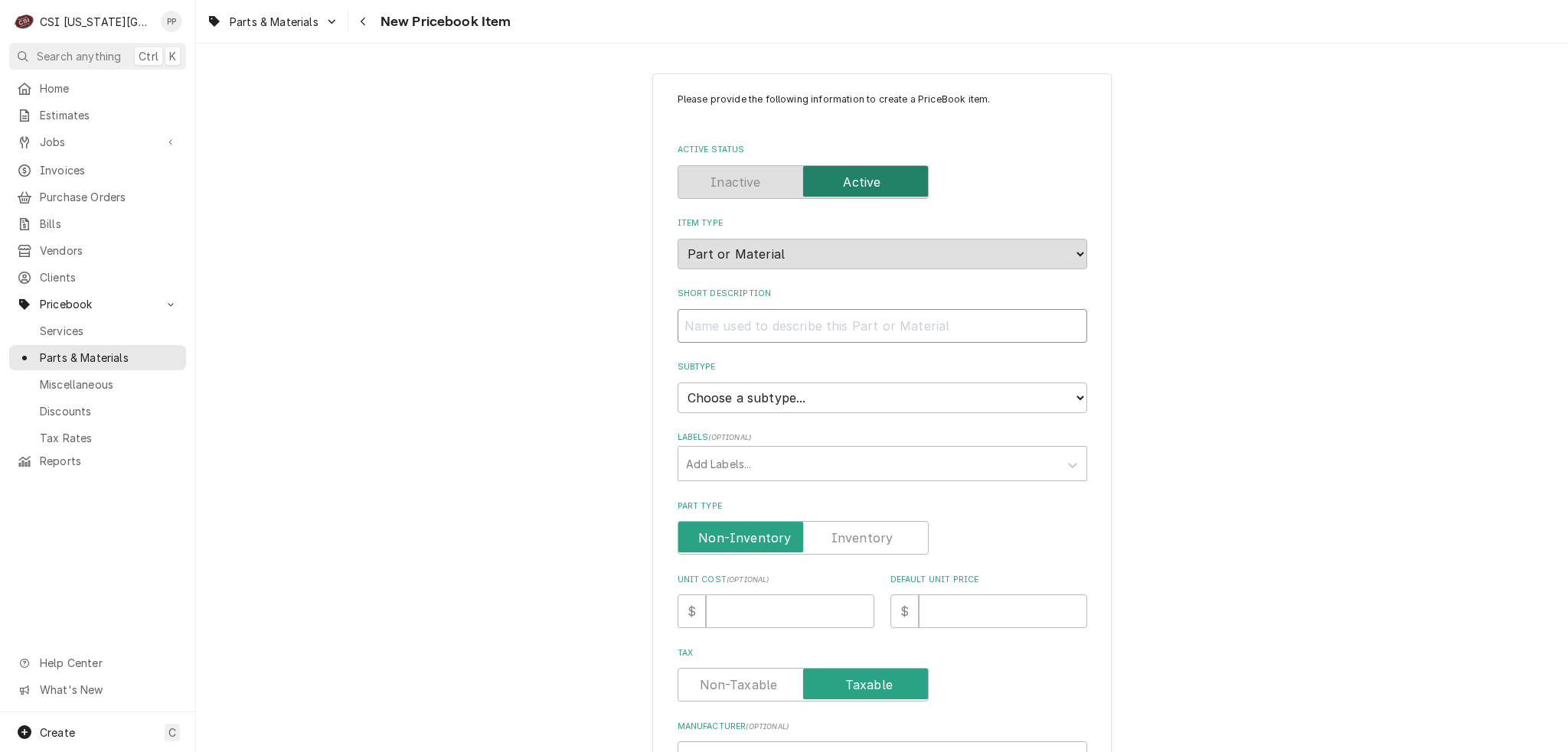
click at [742, 323] on input "Short Description" at bounding box center [882, 325] width 409 height 33
type textarea "x"
type input "H"
type textarea "x"
type input "Ho"
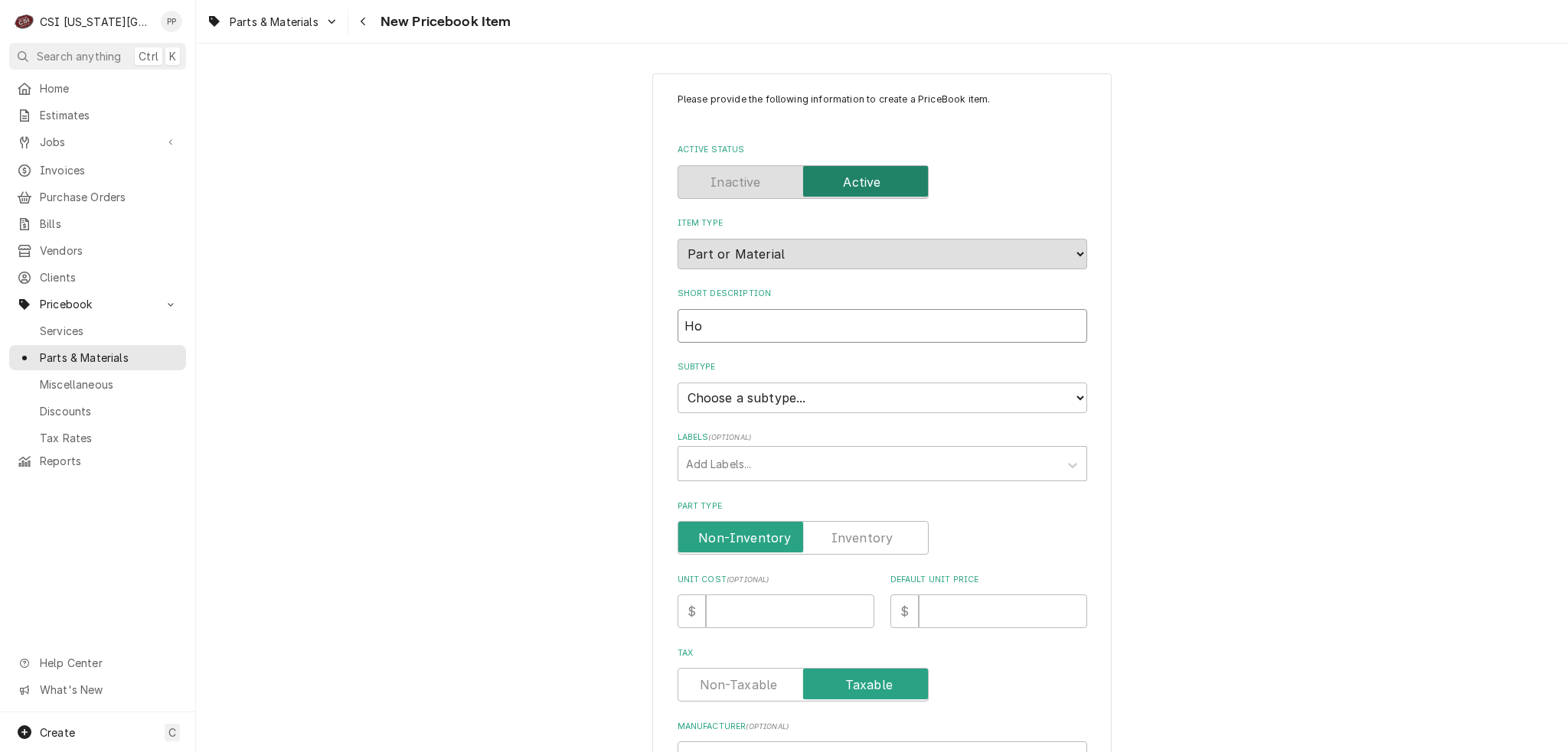
type textarea "x"
type input "Hos"
type textarea "x"
type input "Hosh"
type textarea "x"
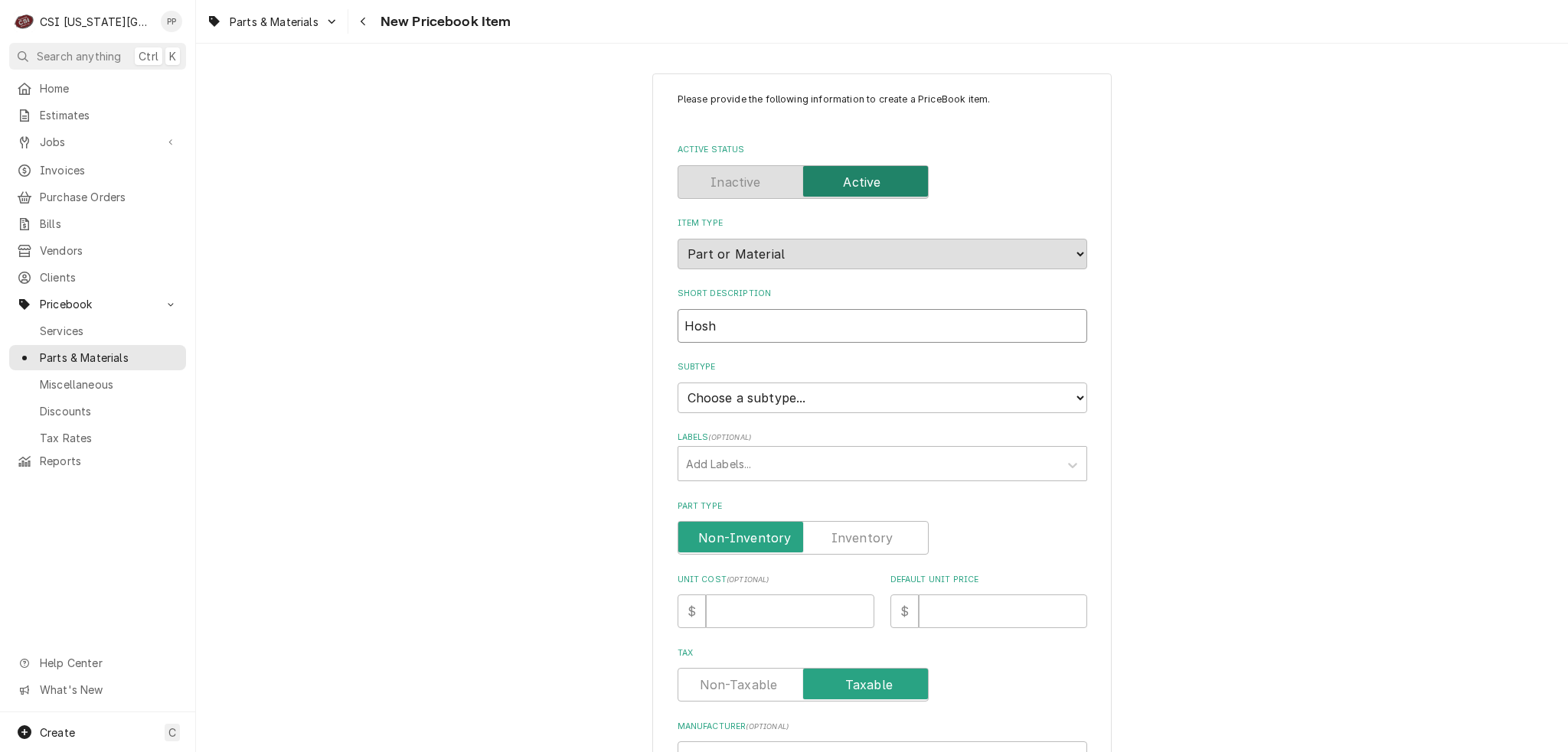
type input "Hoshi"
type textarea "x"
type input "Hoshiz"
type textarea "x"
type input "Hoshiza"
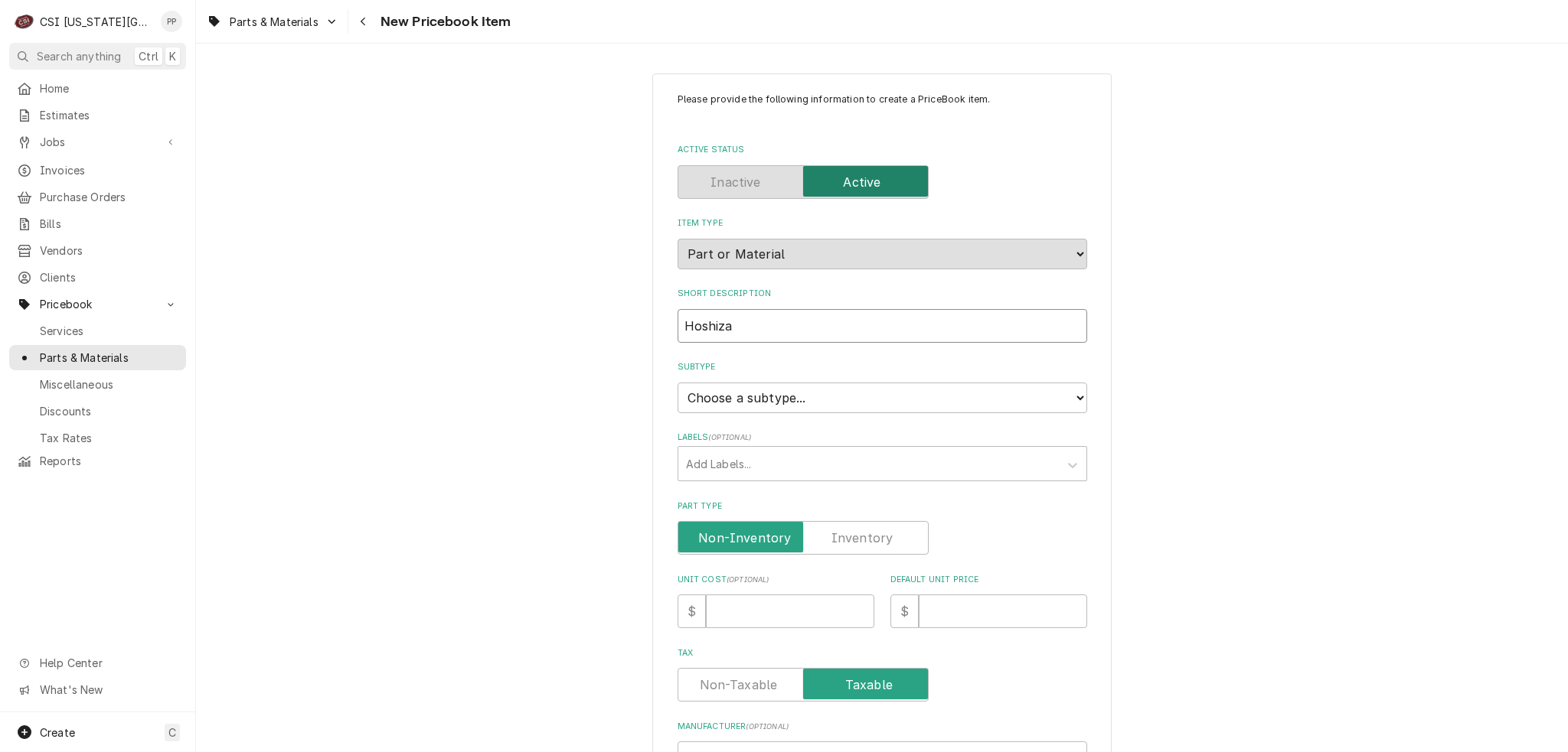
type textarea "x"
type input "Hoshizak"
type textarea "x"
type input "Hoshizaki"
type textarea "x"
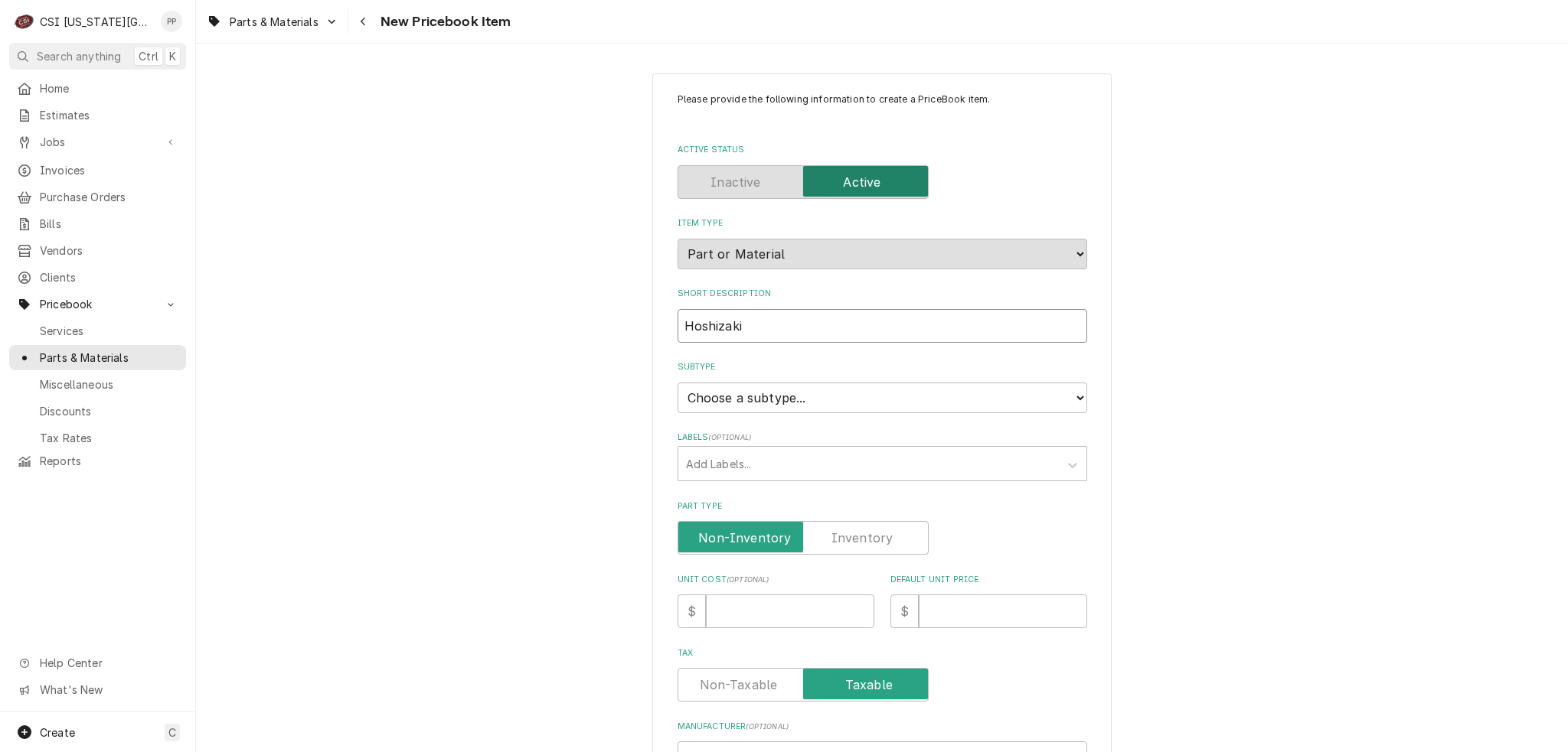
type input "Hoshizaki"
type textarea "x"
type input "Hoshizaki S"
type textarea "x"
type input "Hoshizaki Sh"
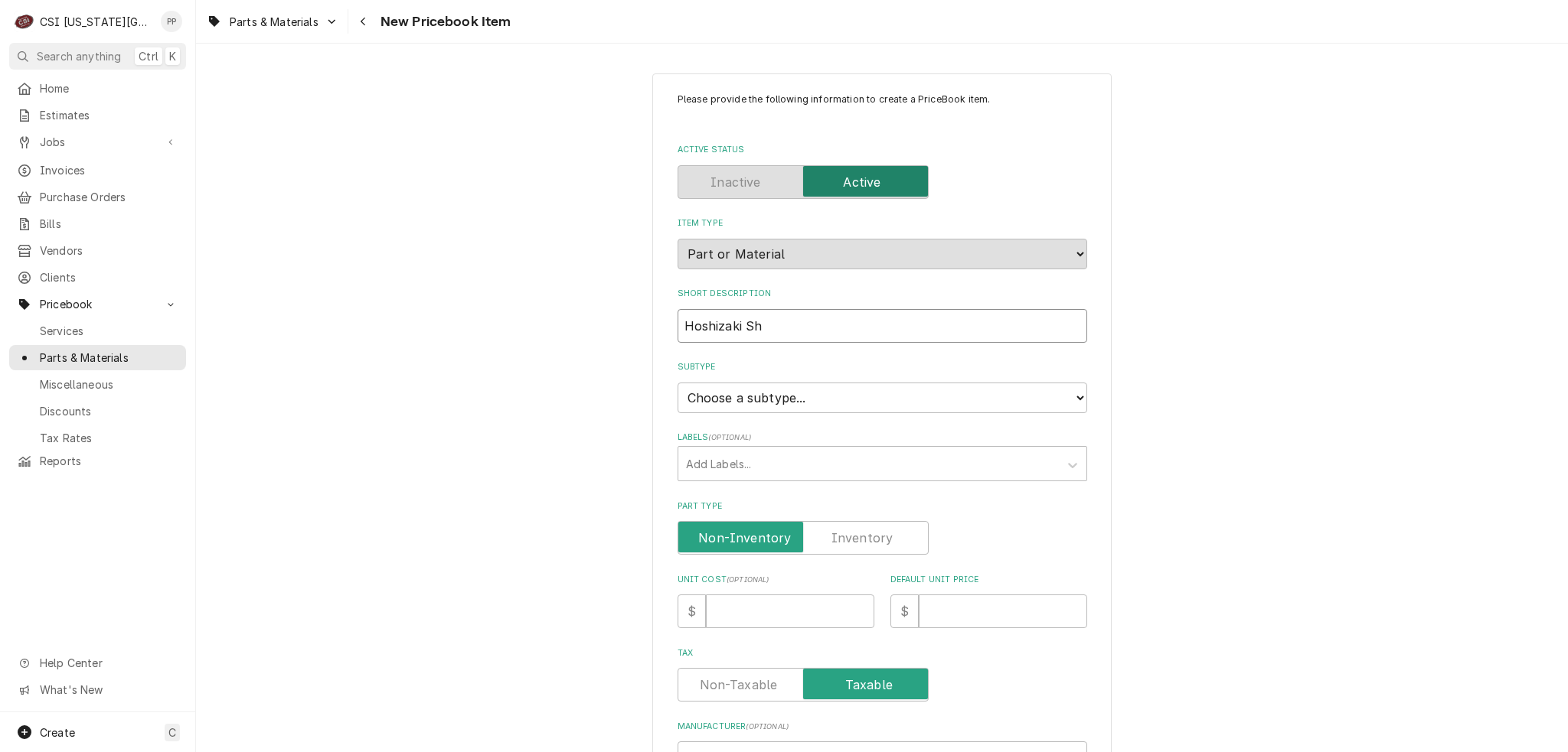
type textarea "x"
type input "Hoshizaki Sha"
type textarea "x"
type input "Hoshizaki Shaf"
type textarea "x"
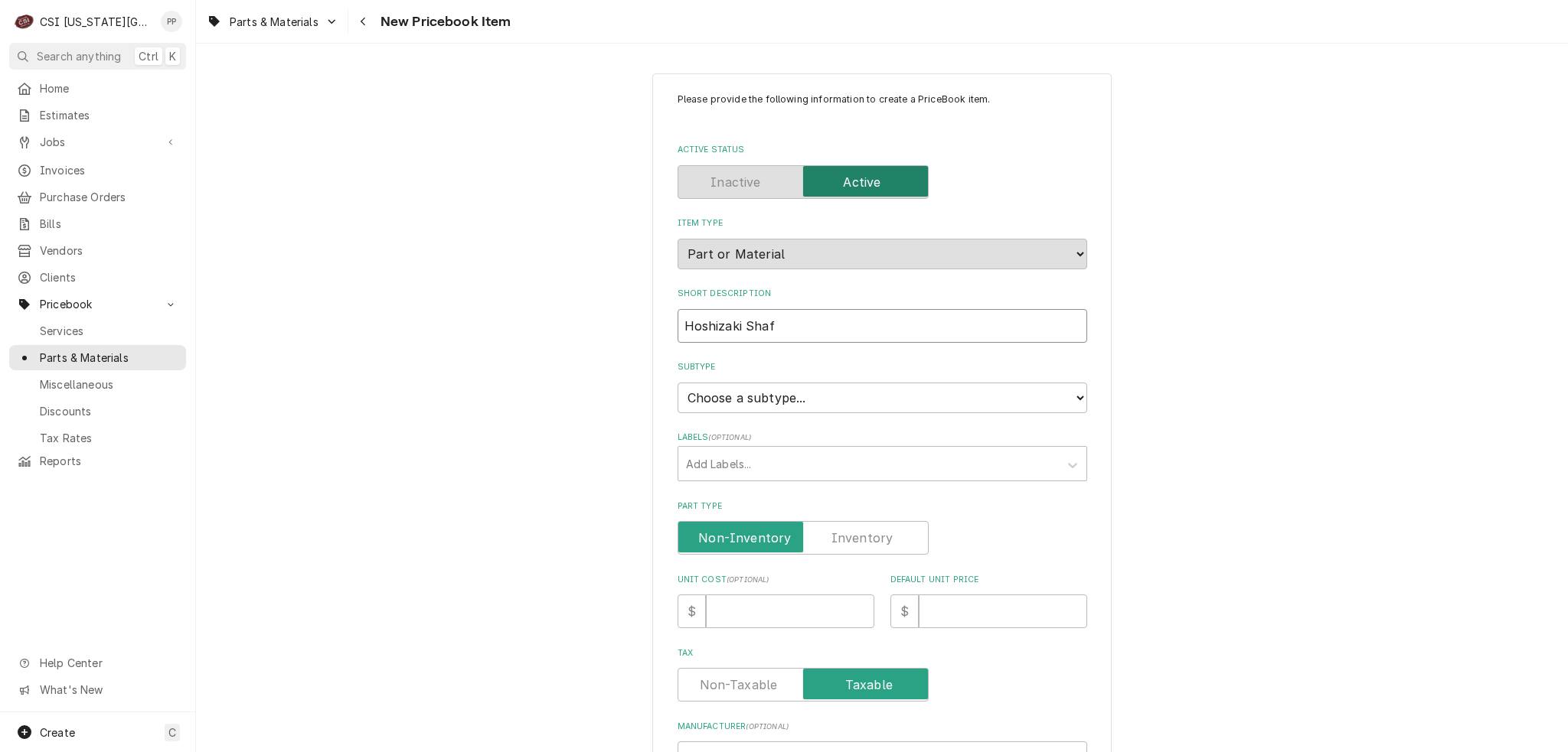
type input "Hoshizaki Shaft"
type textarea "x"
type input "Hoshizaki Shaft/"
type textarea "x"
type input "Hoshizaki Shaft/T"
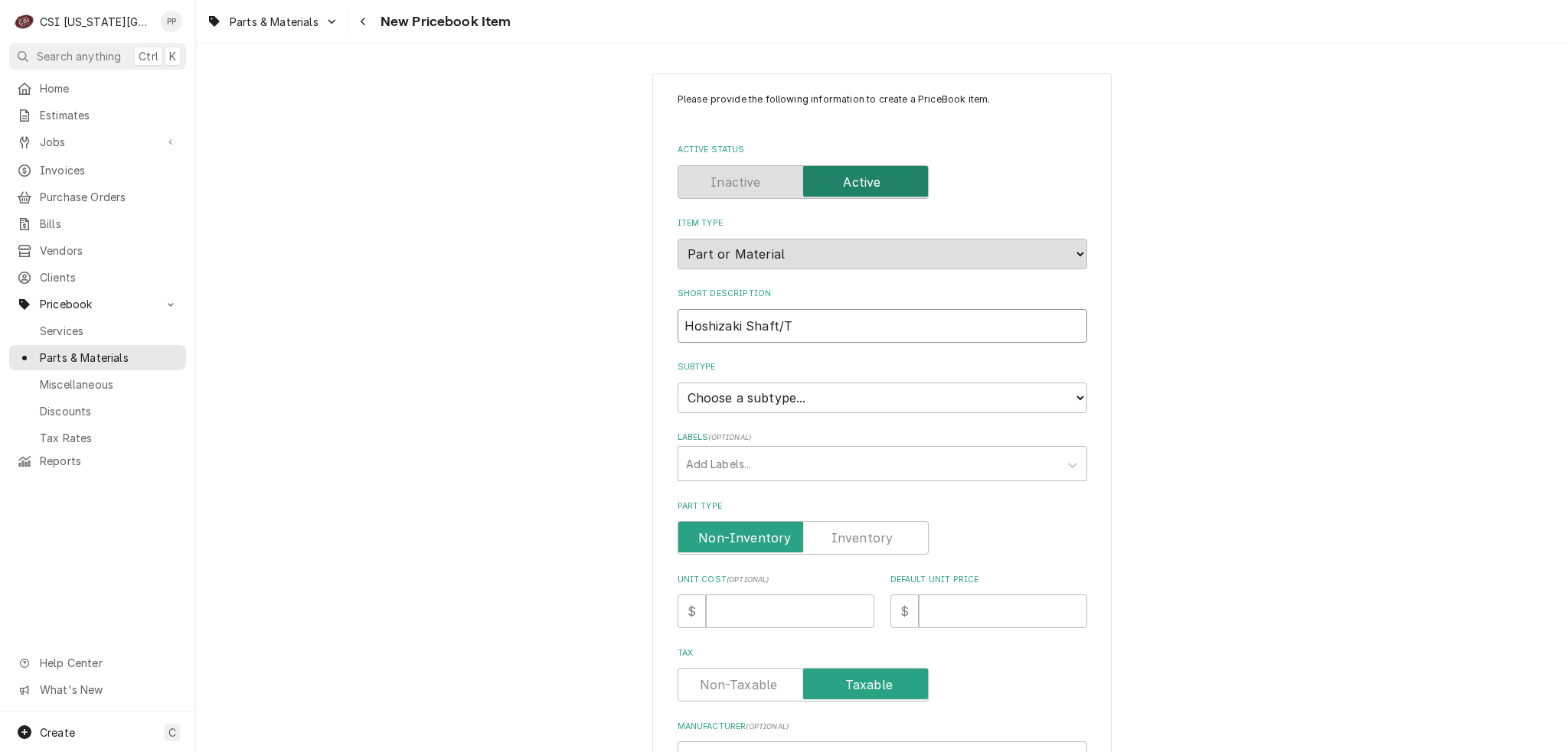
type textarea "x"
type input "Hoshizaki Shaft/To"
type textarea "x"
type input "Hoshizaki Shaft/[PERSON_NAME]"
type textarea "x"
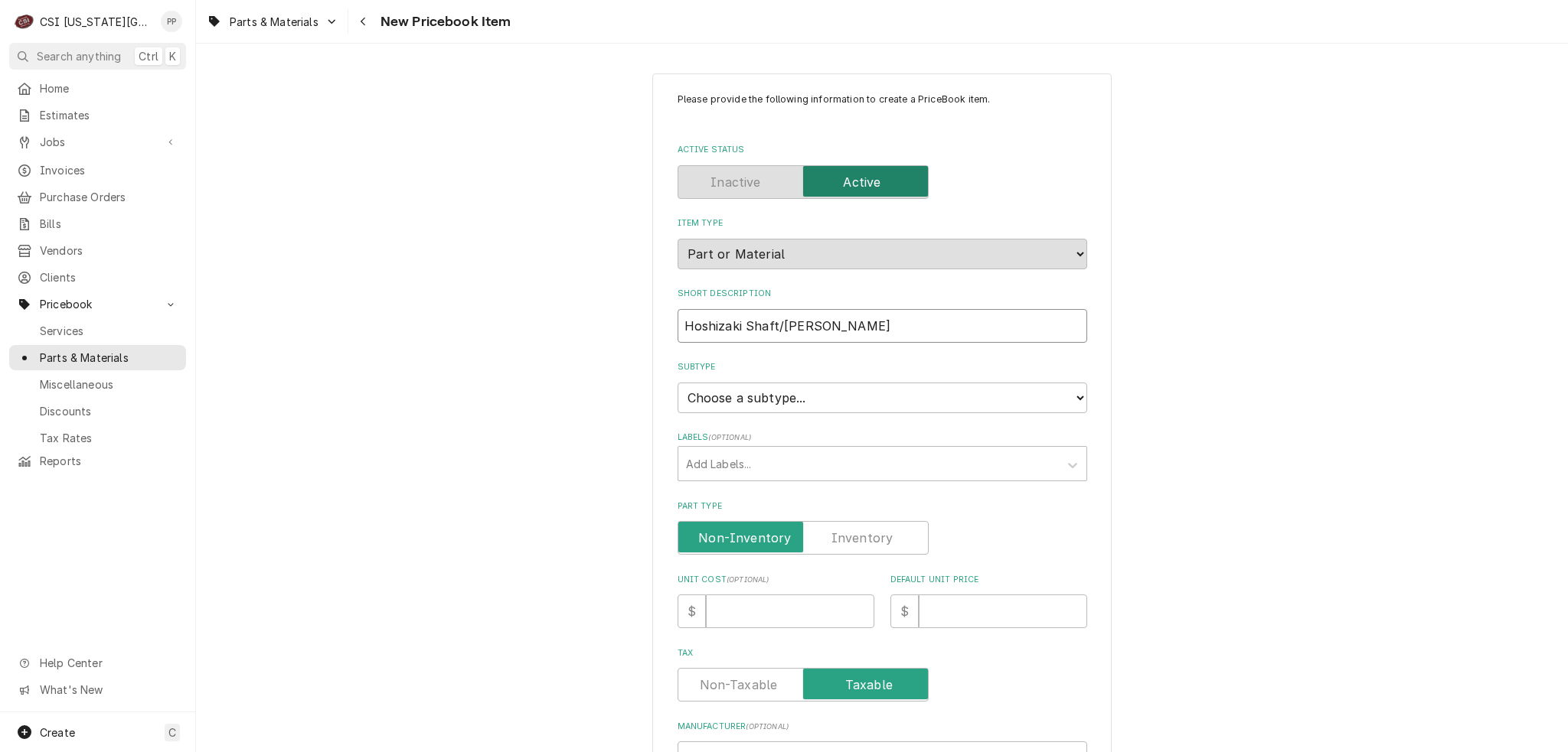
type input "Hoshizaki Shaft/[PERSON_NAME]"
type textarea "x"
type input "Hoshizaki Shaft/[PERSON_NAME]"
type textarea "x"
type input "Hoshizaki Shaft/[PERSON_NAME]"
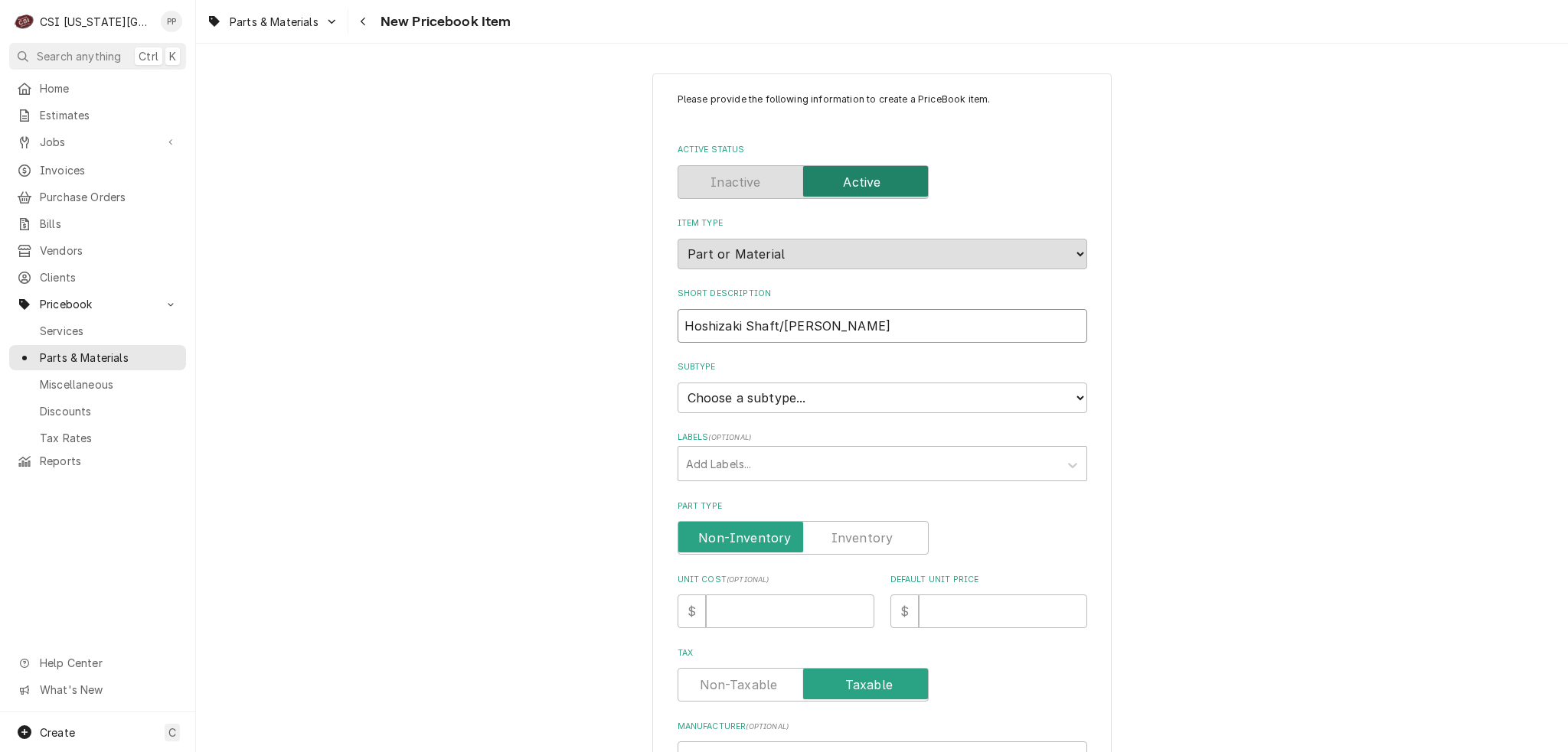
type textarea "x"
type input "Hoshizaki Shaft/[PERSON_NAME]"
type textarea "x"
type input "Hoshizaki Shaft/[PERSON_NAME]"
type textarea "x"
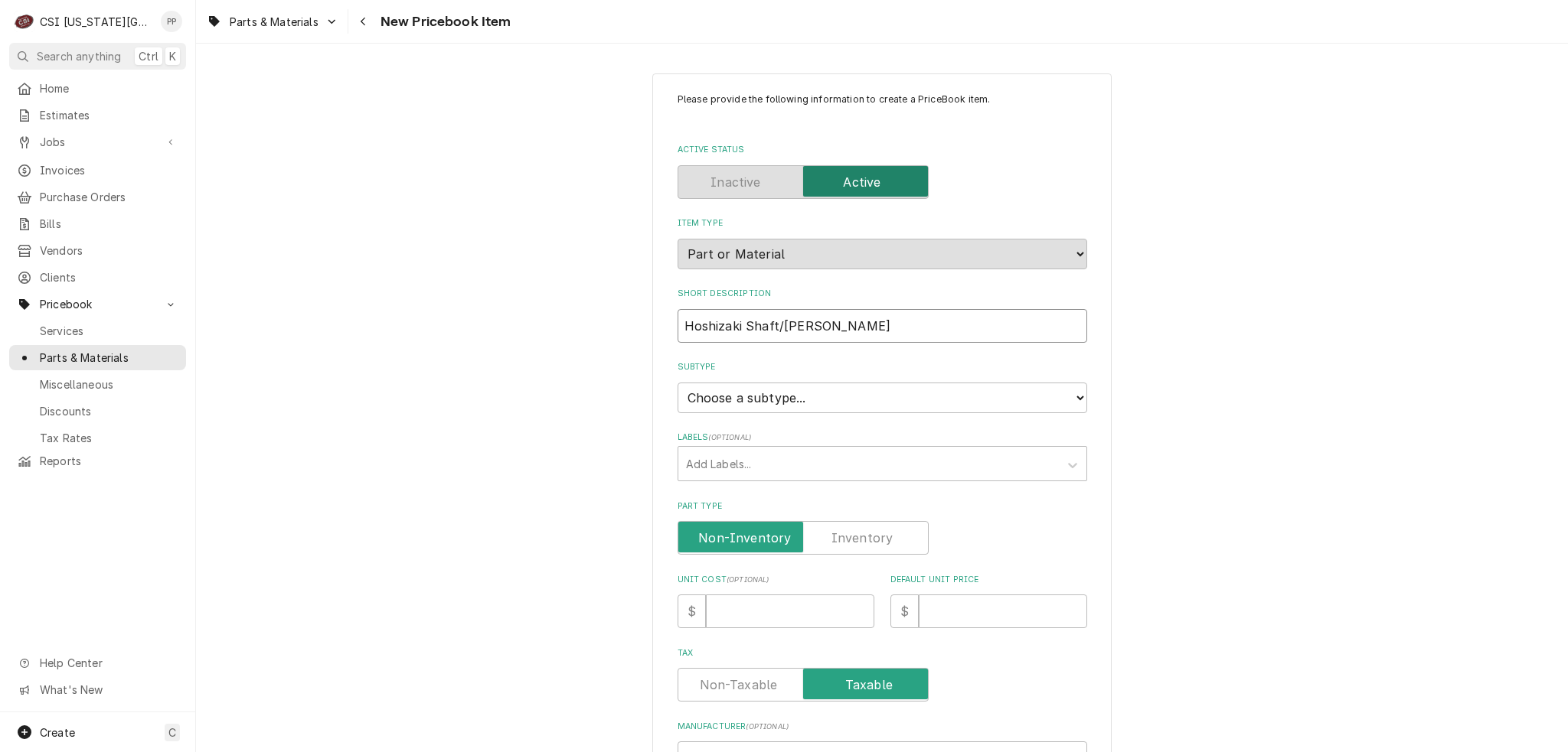
type input "Hoshizaki Shaft/[PERSON_NAME]"
type textarea "x"
type input "Hoshizaki Shaft/[PERSON_NAME]"
type textarea "x"
type input "Hoshizaki Shaft/[PERSON_NAME] A"
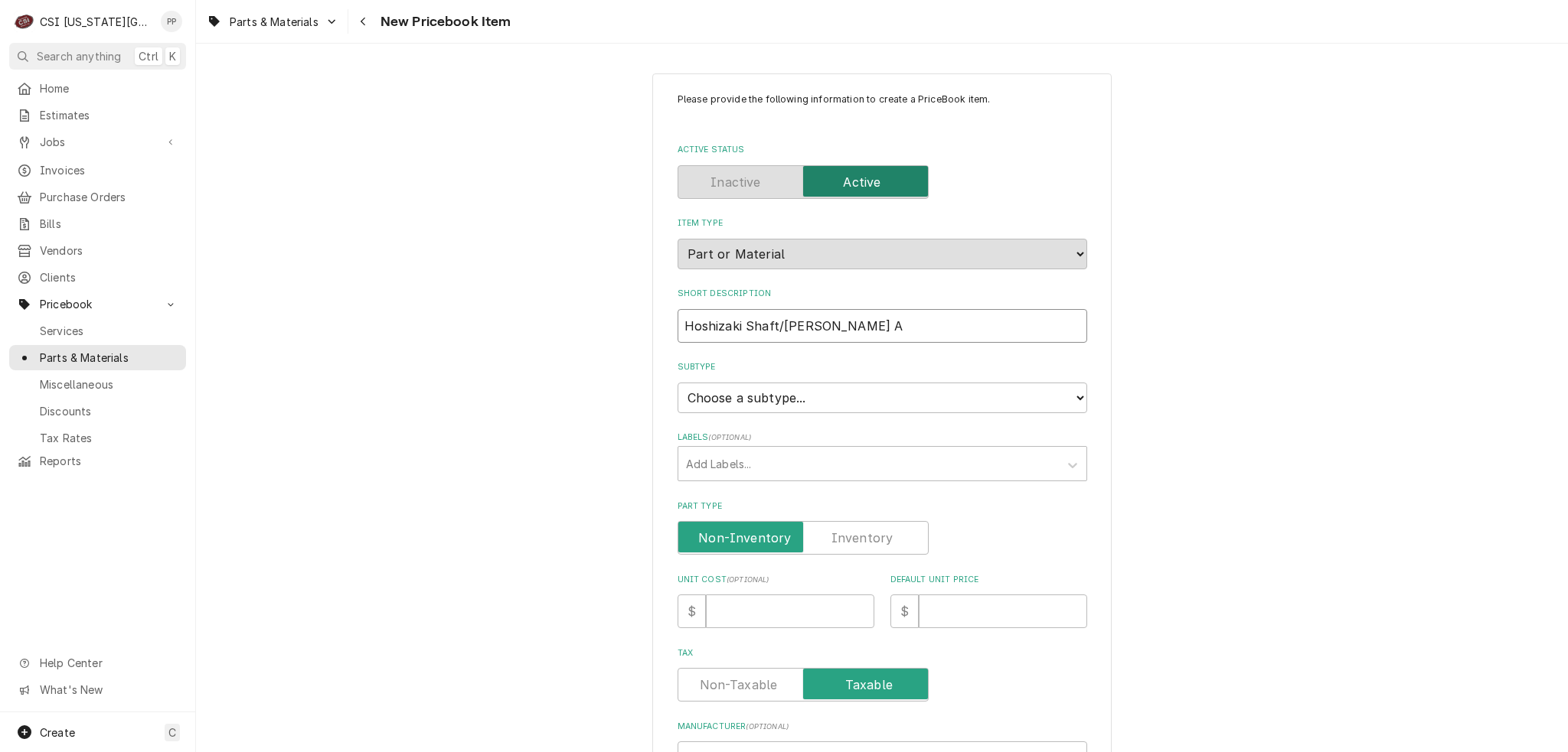
type textarea "x"
type input "Hoshizaki Shaft/[PERSON_NAME] Ac"
type textarea "x"
type input "Hoshizaki Shaft/[PERSON_NAME] Act"
type textarea "x"
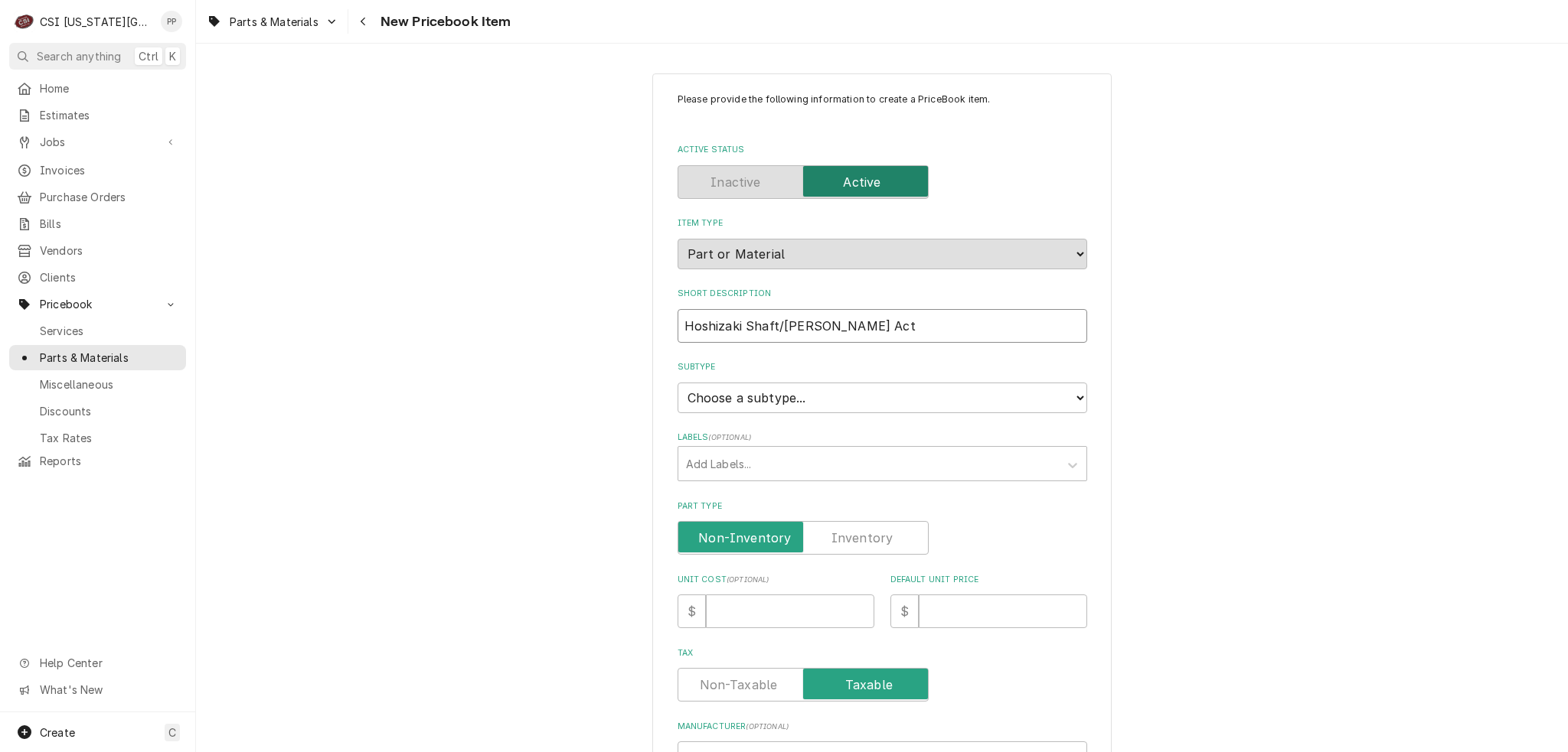
type input "Hoshizaki Shaft/[PERSON_NAME] Actu"
type textarea "x"
type input "Hoshizaki Shaft/[PERSON_NAME] Actur"
type textarea "x"
type input "Hoshizaki Shaft/[PERSON_NAME] Actura"
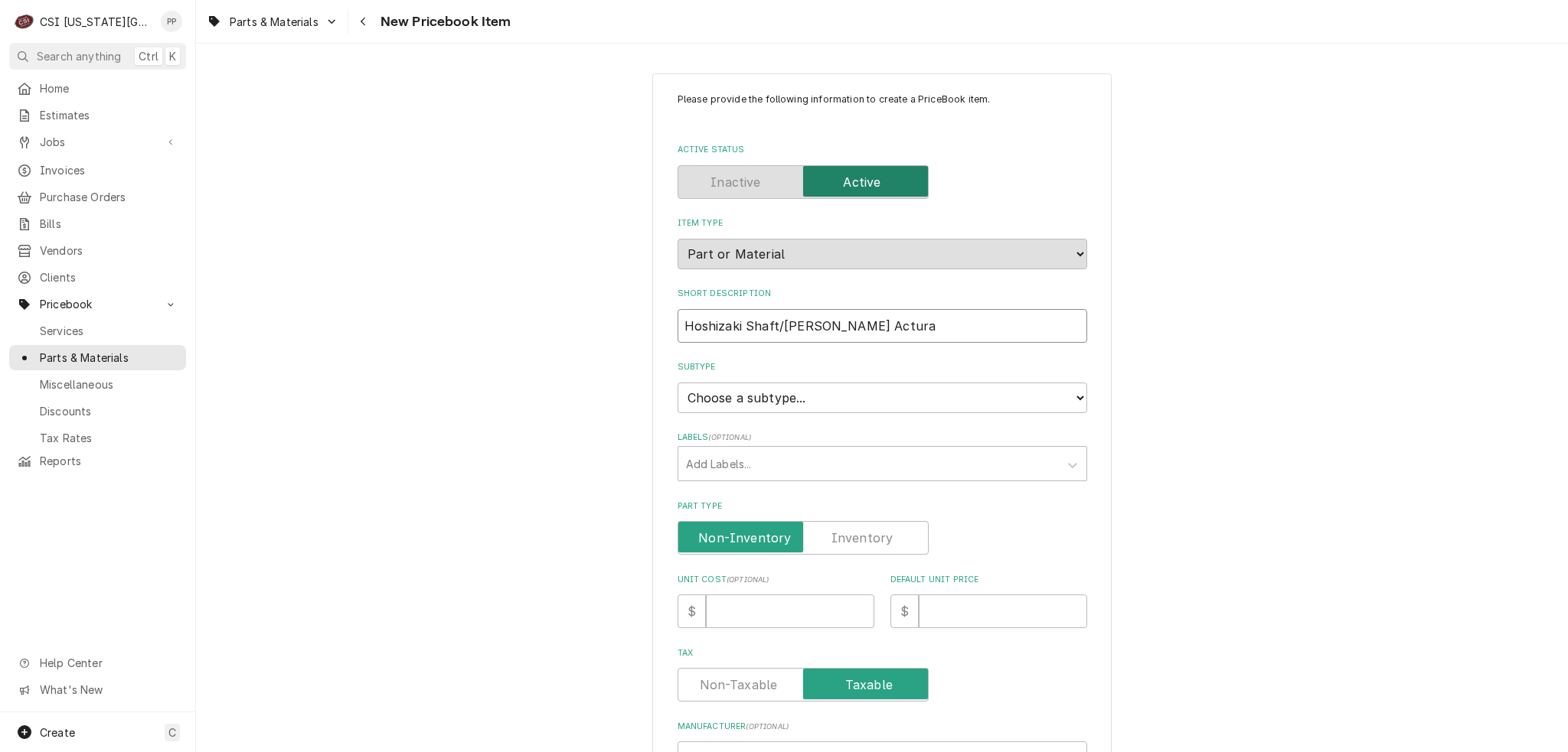
type textarea "x"
type input "Hoshizaki Shaft/[PERSON_NAME] Acturat"
type textarea "x"
type input "Hoshizaki Shaft/[PERSON_NAME] Acturato"
type textarea "x"
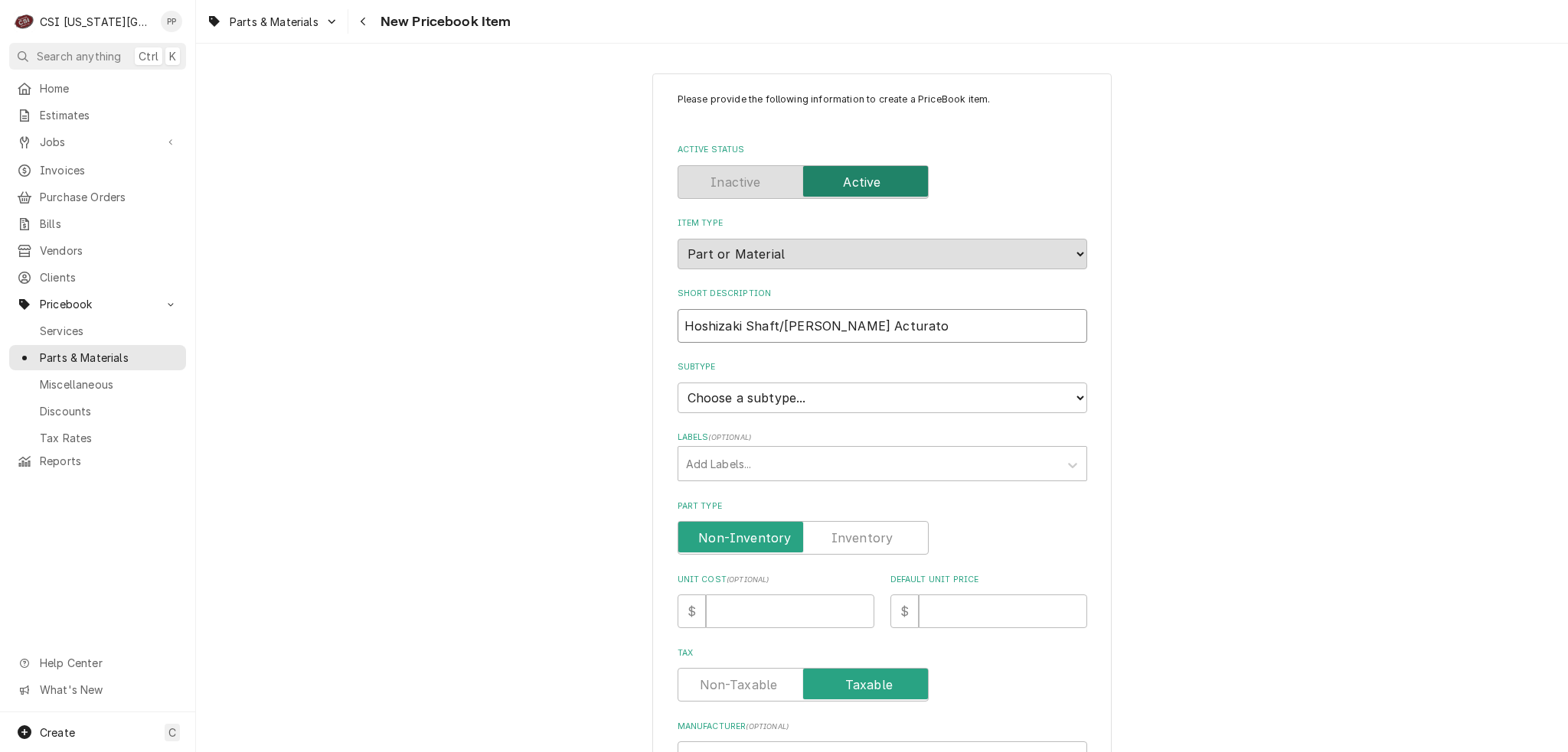
type input "Hoshizaki Shaft/[PERSON_NAME] Acturator"
type textarea "x"
type input "Hoshizaki Shaft/[PERSON_NAME] Acturato"
type textarea "x"
type input "Hoshizaki Shaft/[PERSON_NAME] Acturat"
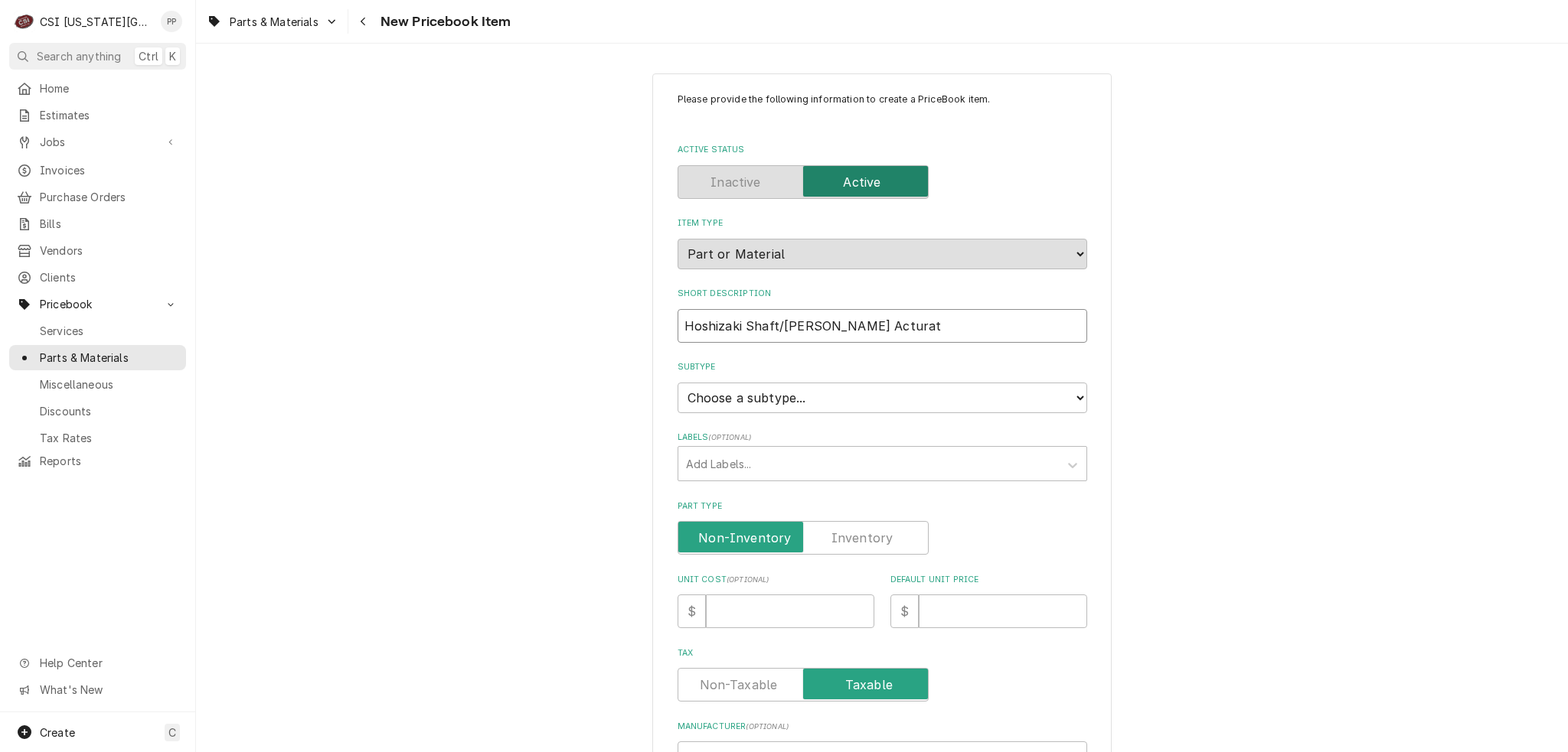
type textarea "x"
type input "Hoshizaki Shaft/[PERSON_NAME] Actura"
type textarea "x"
type input "Hoshizaki Shaft/[PERSON_NAME] Actur"
type textarea "x"
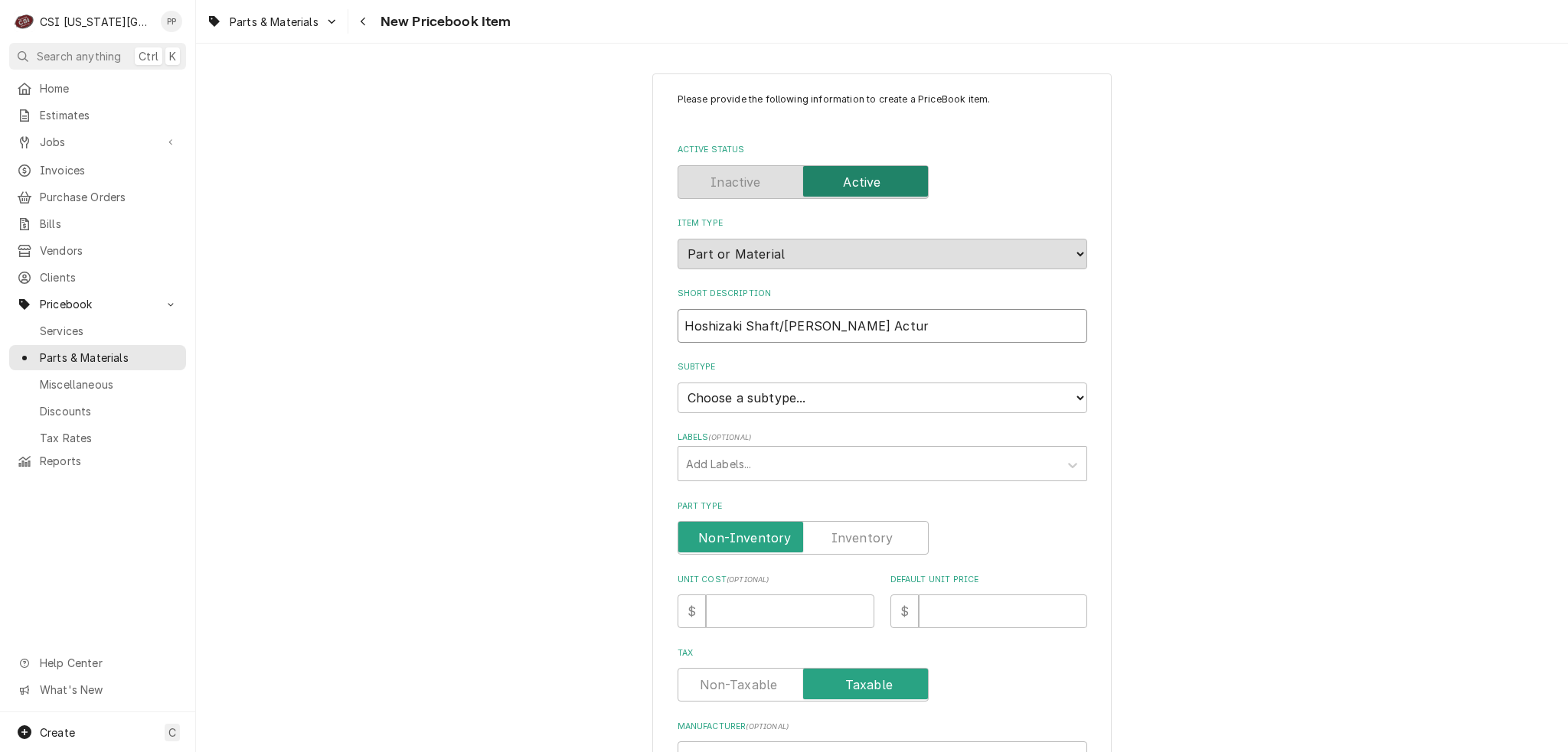
type input "Hoshizaki Shaft/[PERSON_NAME] Actu"
type textarea "x"
type input "Hoshizaki Shaft/[PERSON_NAME] Actua"
type textarea "x"
type input "Hoshizaki Shaft/[PERSON_NAME] Actuat"
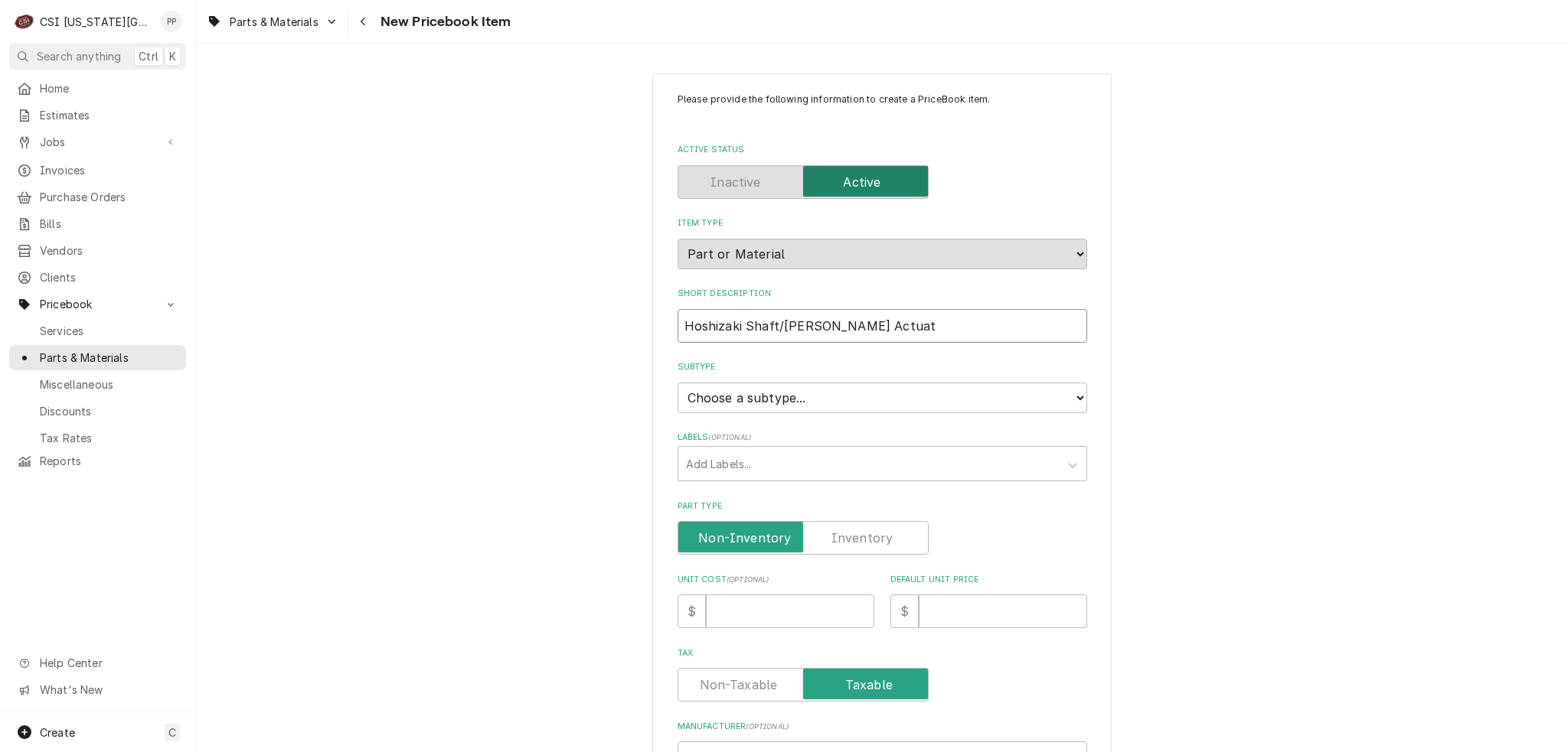
type textarea "x"
type input "Hoshizaki Shaft/[PERSON_NAME] Actuato"
type textarea "x"
type input "Hoshizaki Shaft/[PERSON_NAME] Actuator"
type textarea "x"
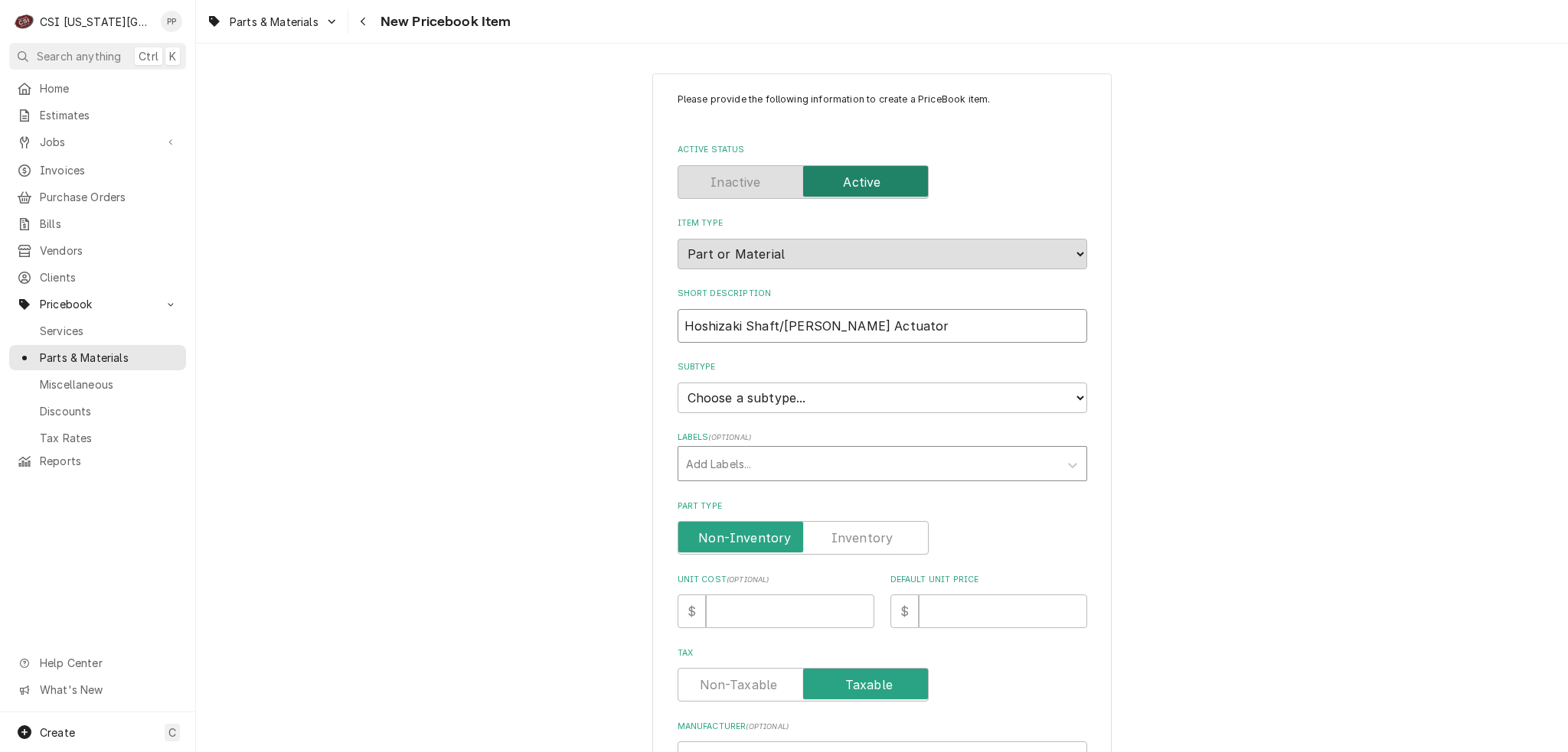
type input "Hoshizaki Shaft/[PERSON_NAME] Actuator"
click at [741, 450] on div "Labels" at bounding box center [868, 464] width 365 height 28
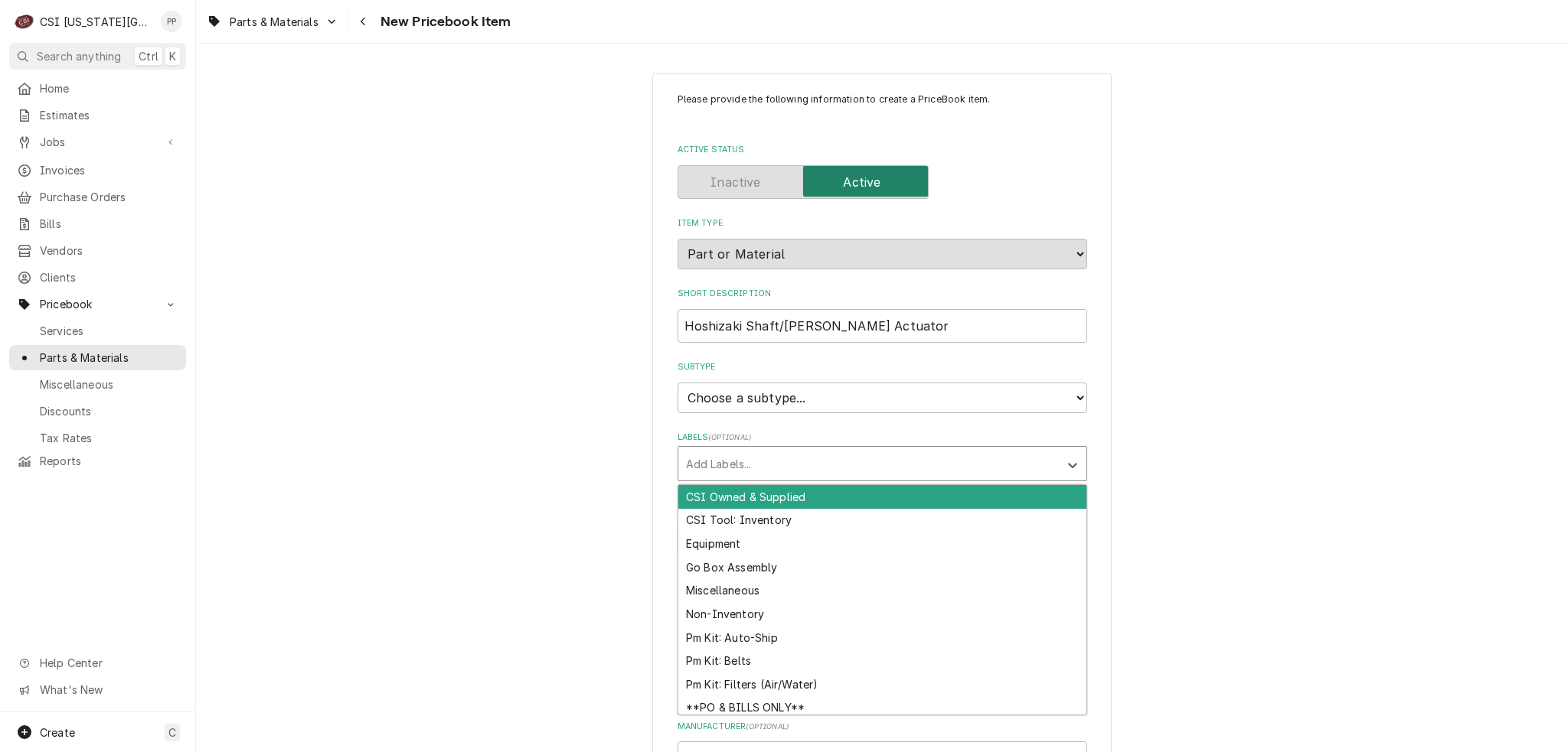
click at [1542, 435] on div "Please provide the following information to create a PriceBook item. Active Sta…" at bounding box center [881, 643] width 1372 height 1168
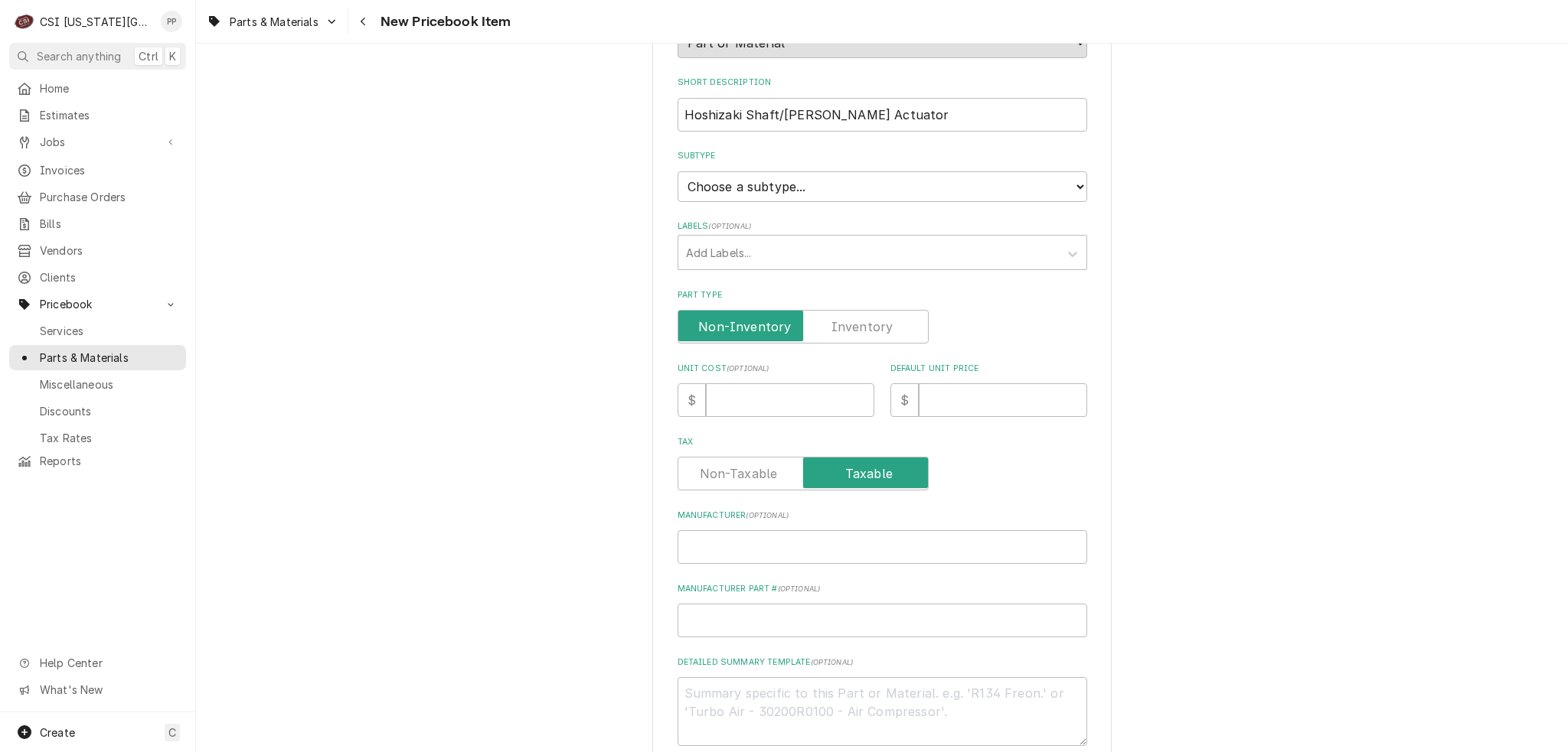
scroll to position [230, 0]
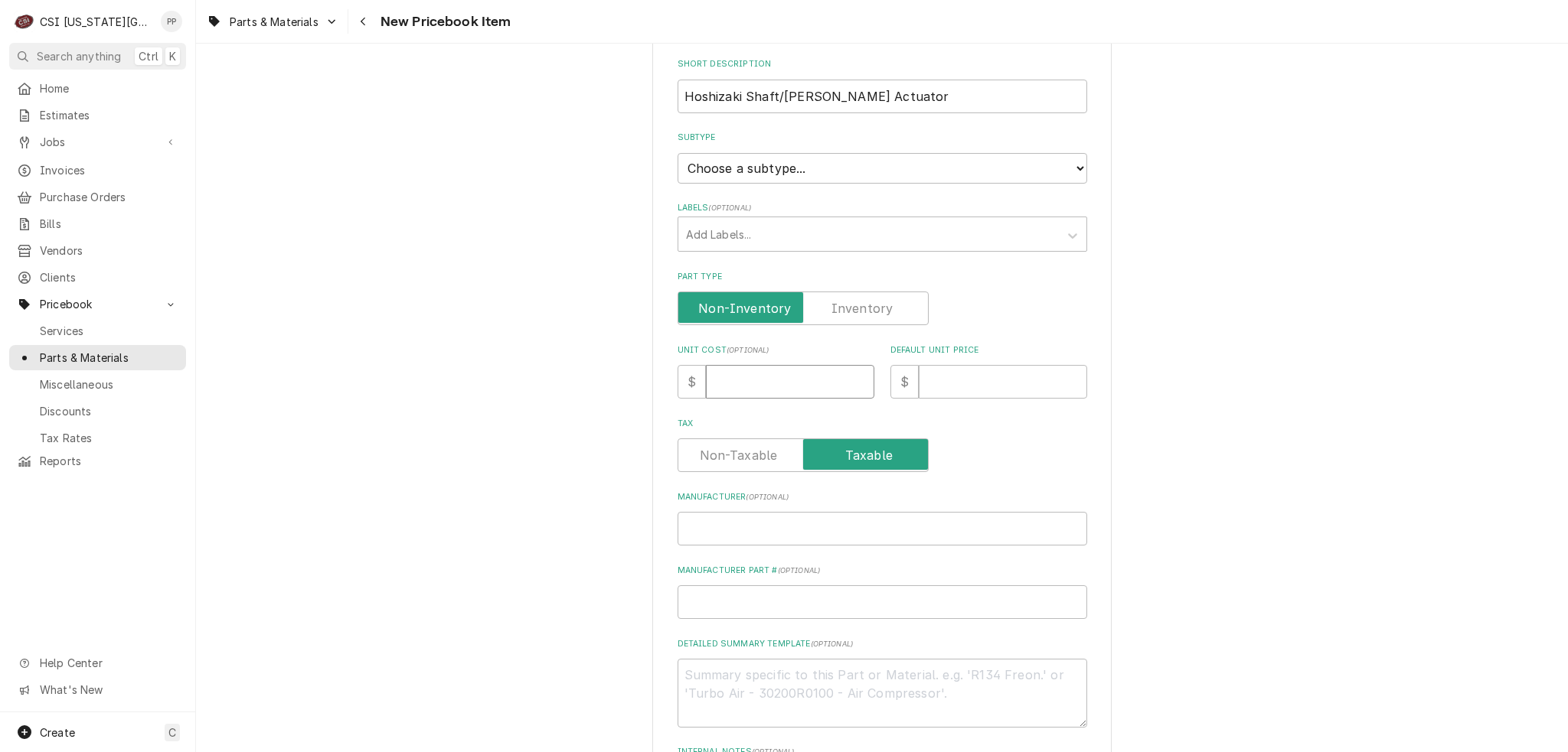
click at [760, 385] on input "Unit Cost ( optional )" at bounding box center [789, 381] width 169 height 33
type textarea "x"
type input "2"
type textarea "x"
type input "24"
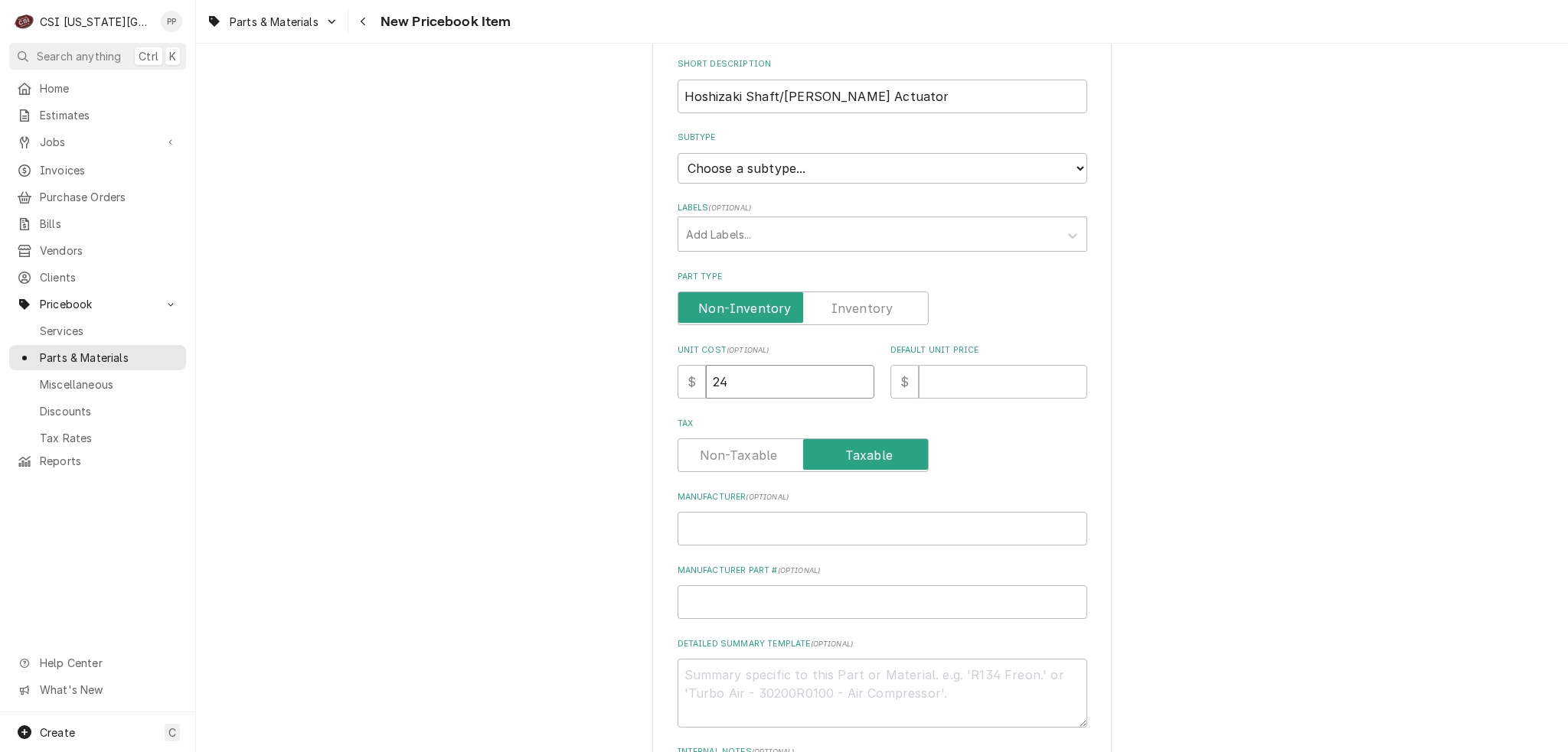
type textarea "x"
type input "24.3"
type textarea "x"
type input "24.32"
type textarea "x"
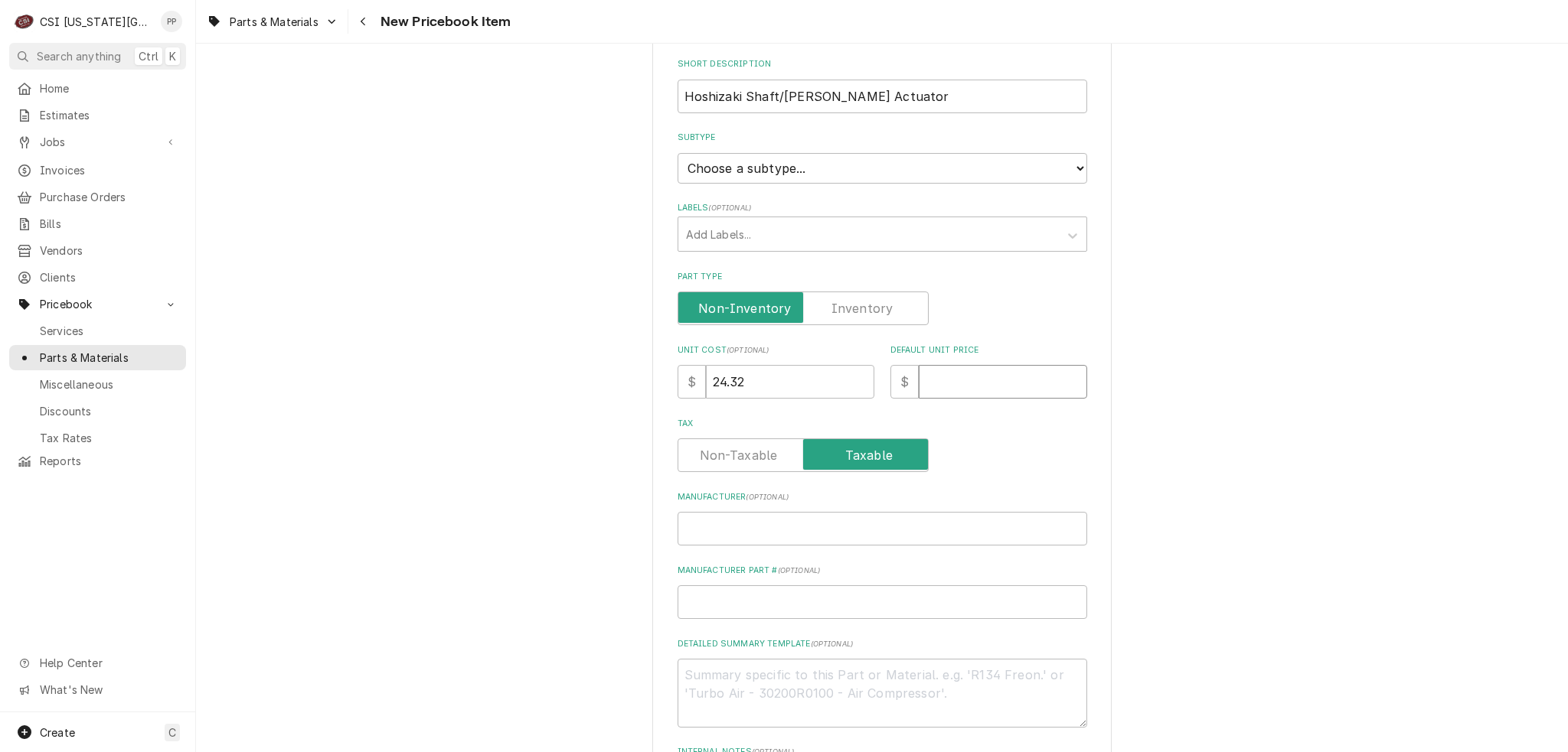
type input "3"
type textarea "x"
type input "32"
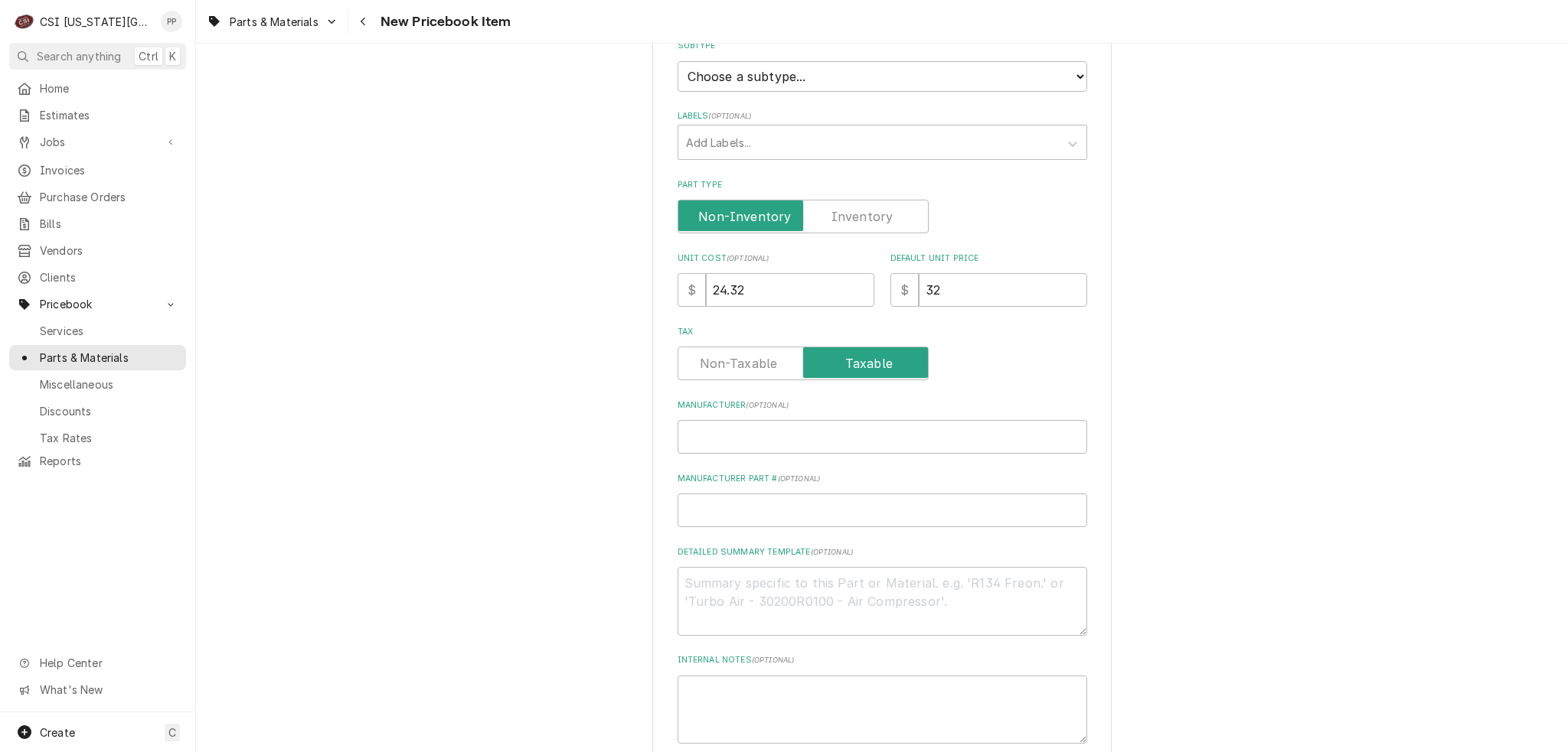
scroll to position [383, 0]
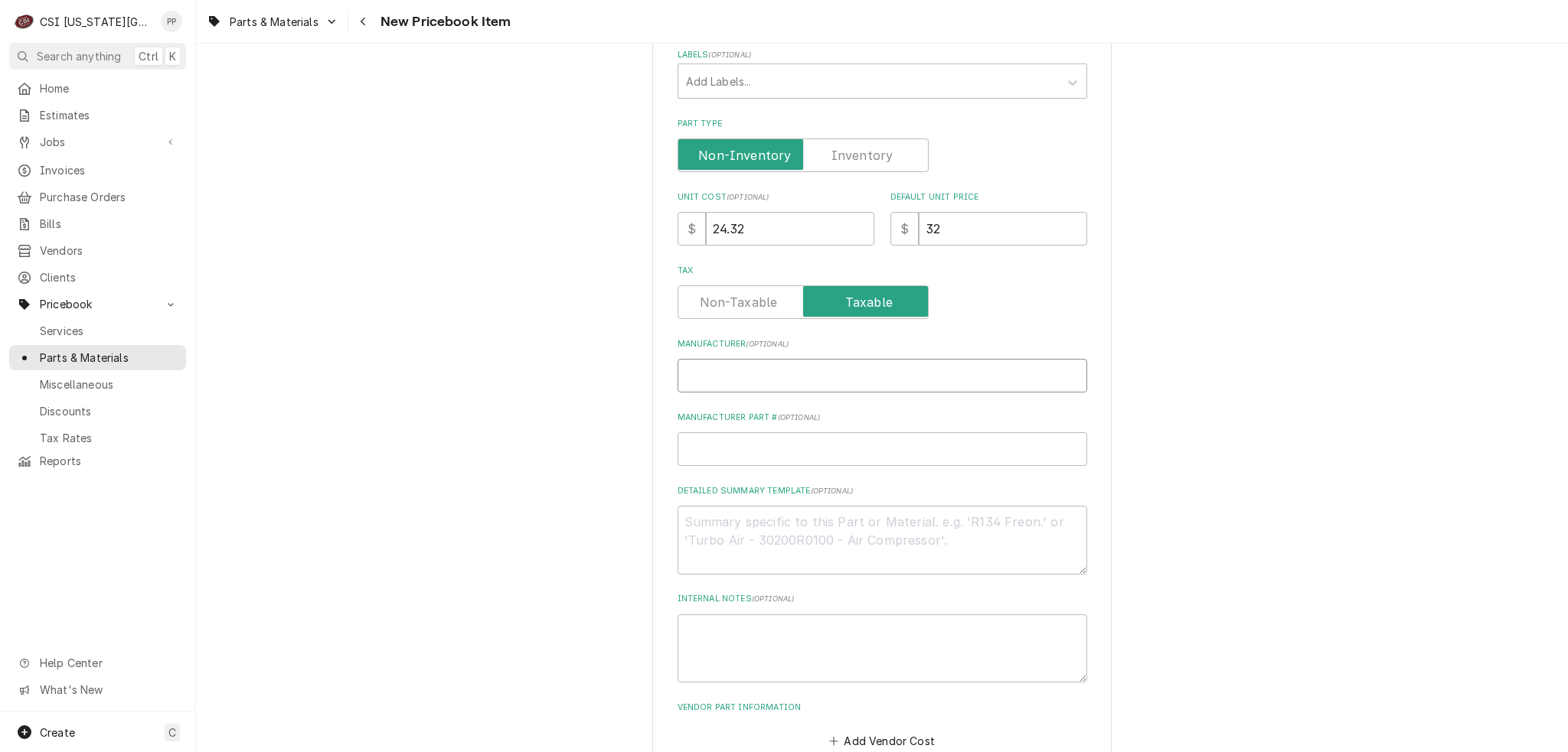
click at [785, 373] on input "Manufacturer ( optional )" at bounding box center [882, 375] width 409 height 33
type textarea "x"
type input "H"
type textarea "x"
type input "Ho"
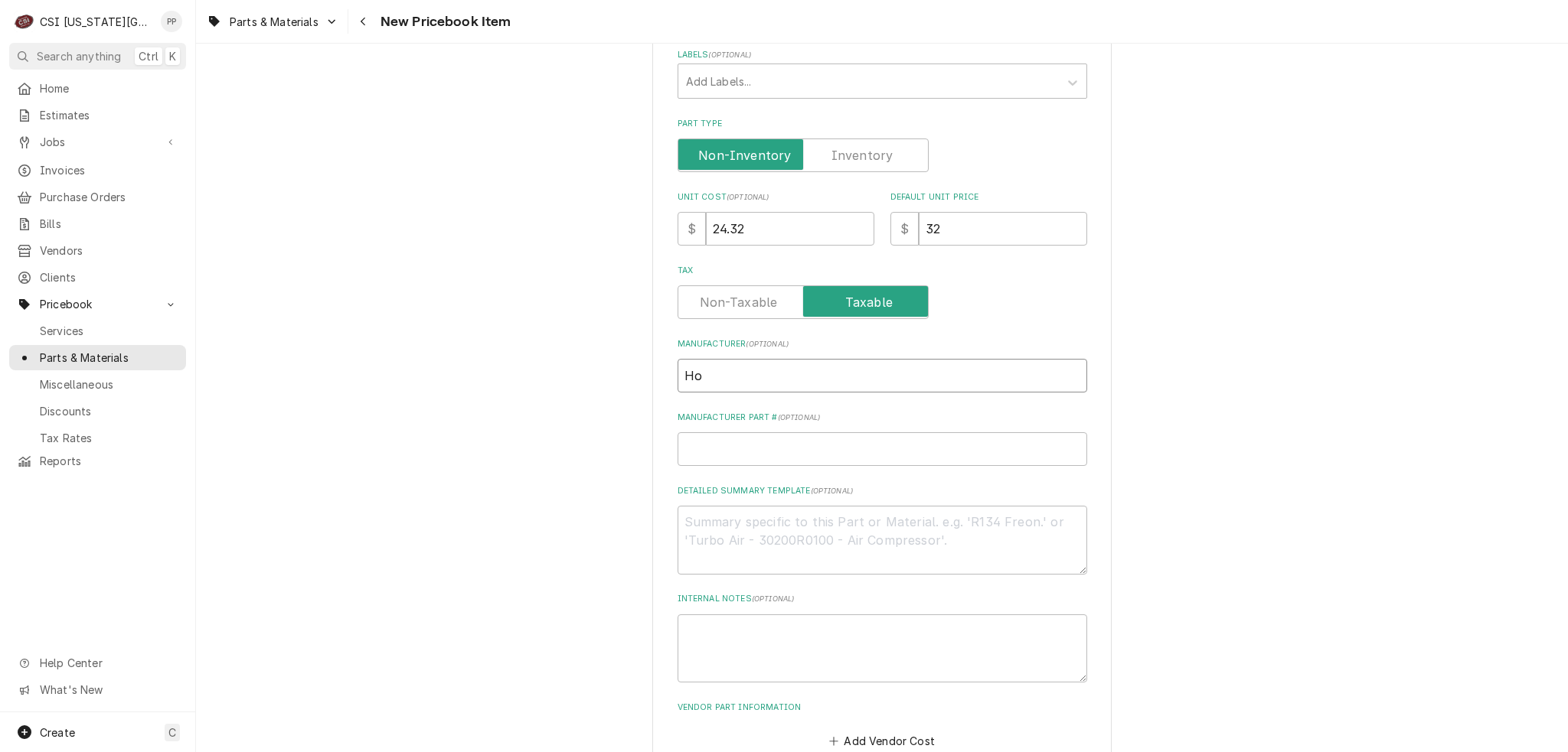
type textarea "x"
type input "Hos"
type textarea "x"
type input "Hosh"
type textarea "x"
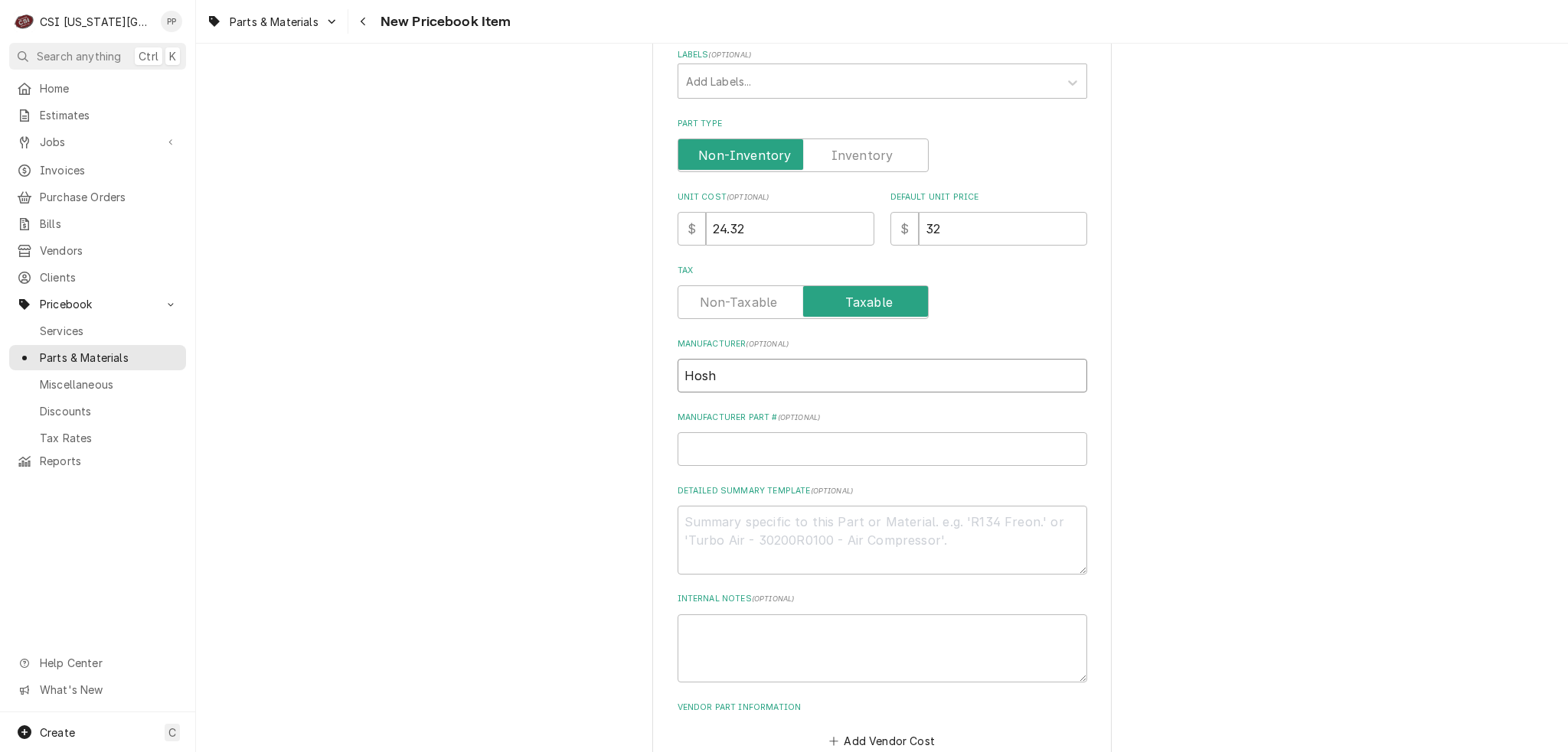
type input "Hoshi"
type textarea "x"
type input "Hoshiz"
type textarea "x"
type input "Hoshiza"
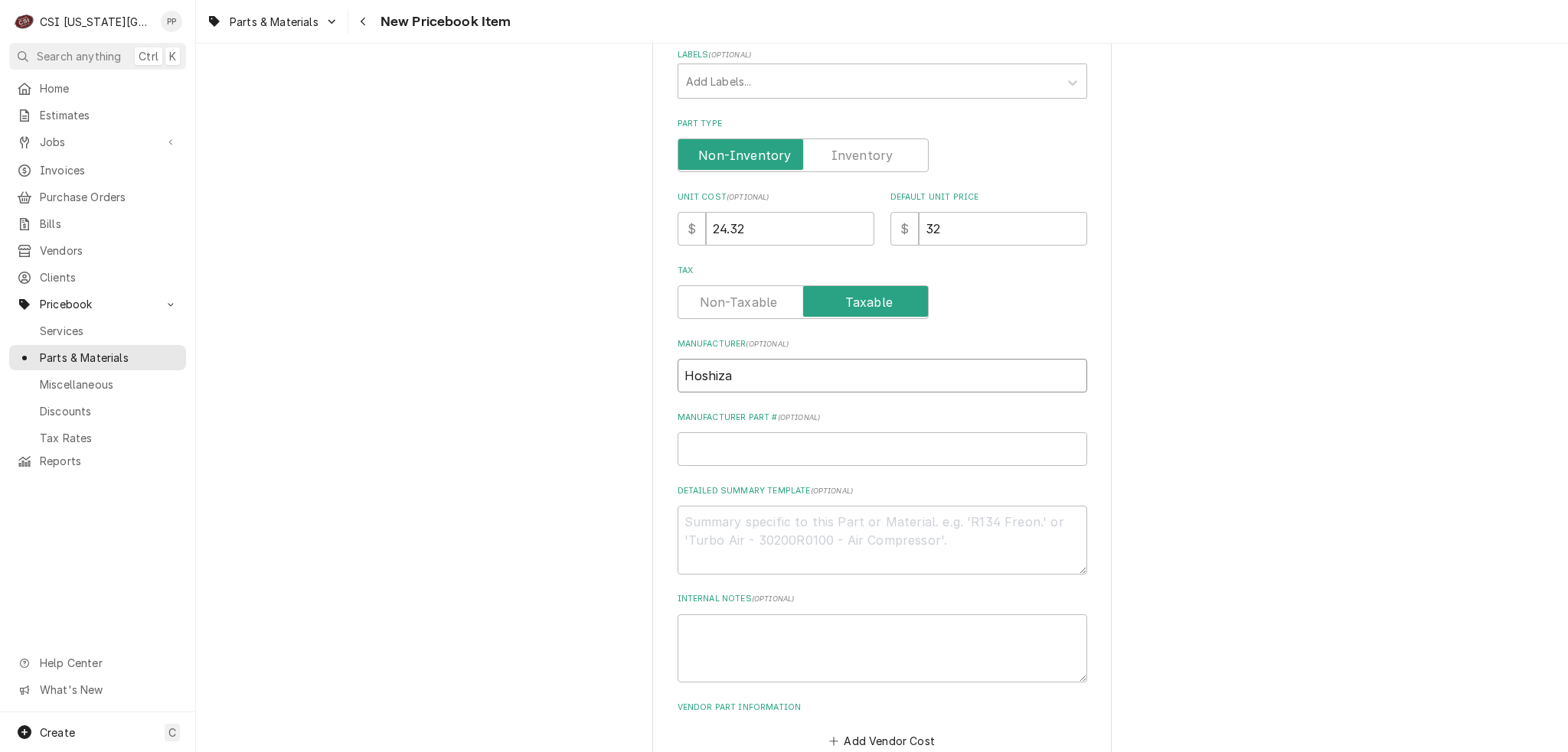
type textarea "x"
type input "Hoshizak"
type textarea "x"
type input "Hoshizaki"
type textarea "x"
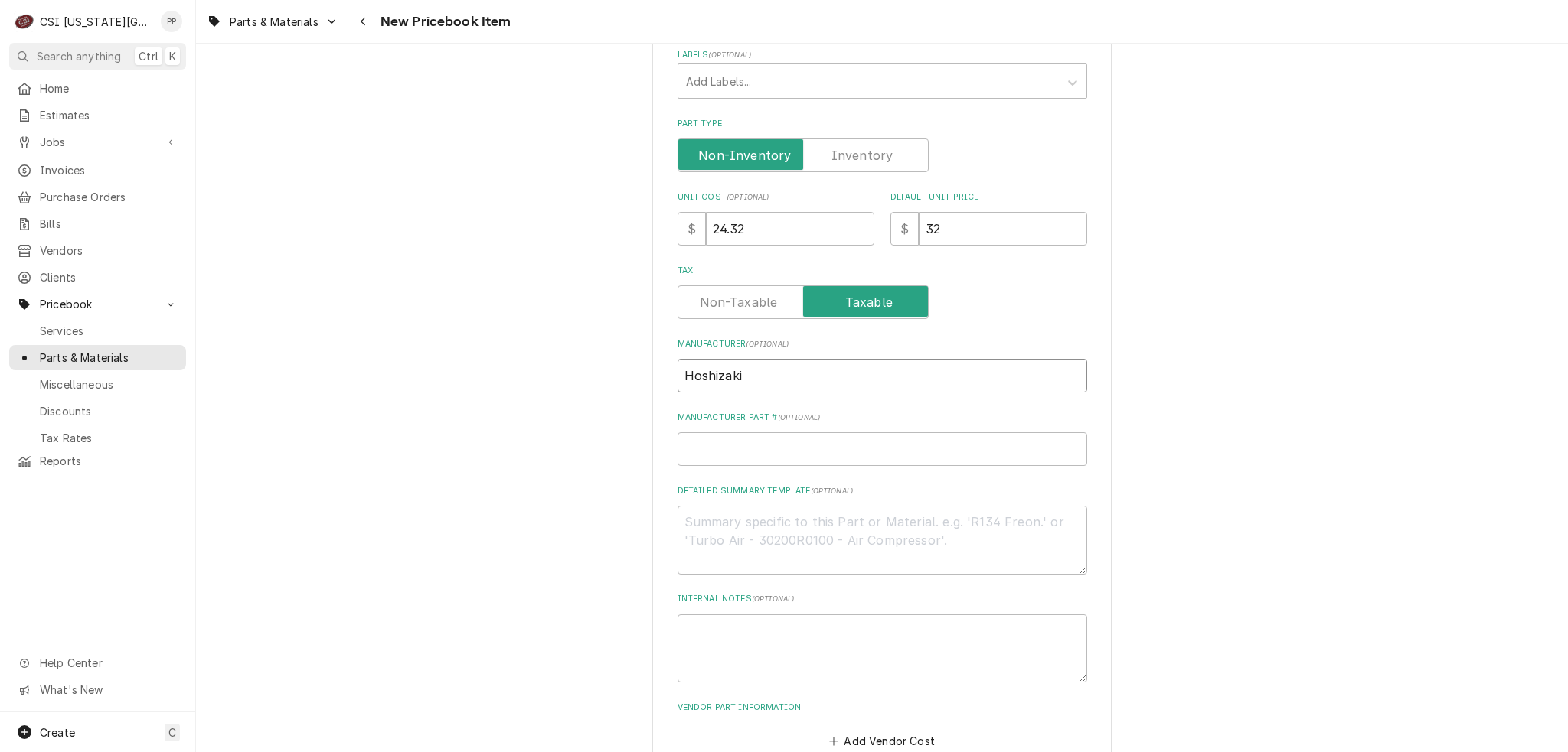
type input "Hoshizaki"
type textarea "x"
type input "H"
type textarea "x"
type input "HO"
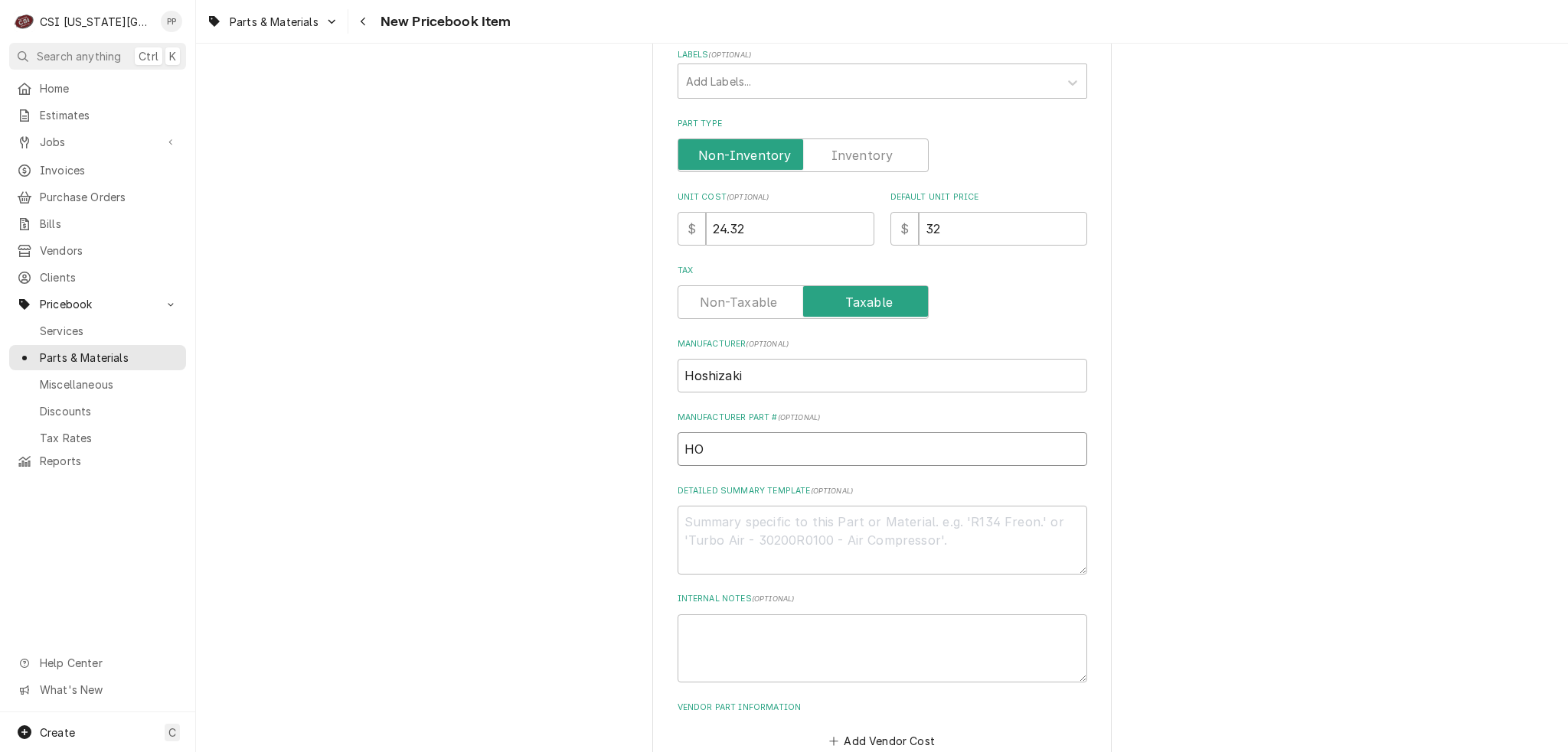
type textarea "x"
type input "HOI"
type textarea "x"
type input "HOIS"
type textarea "x"
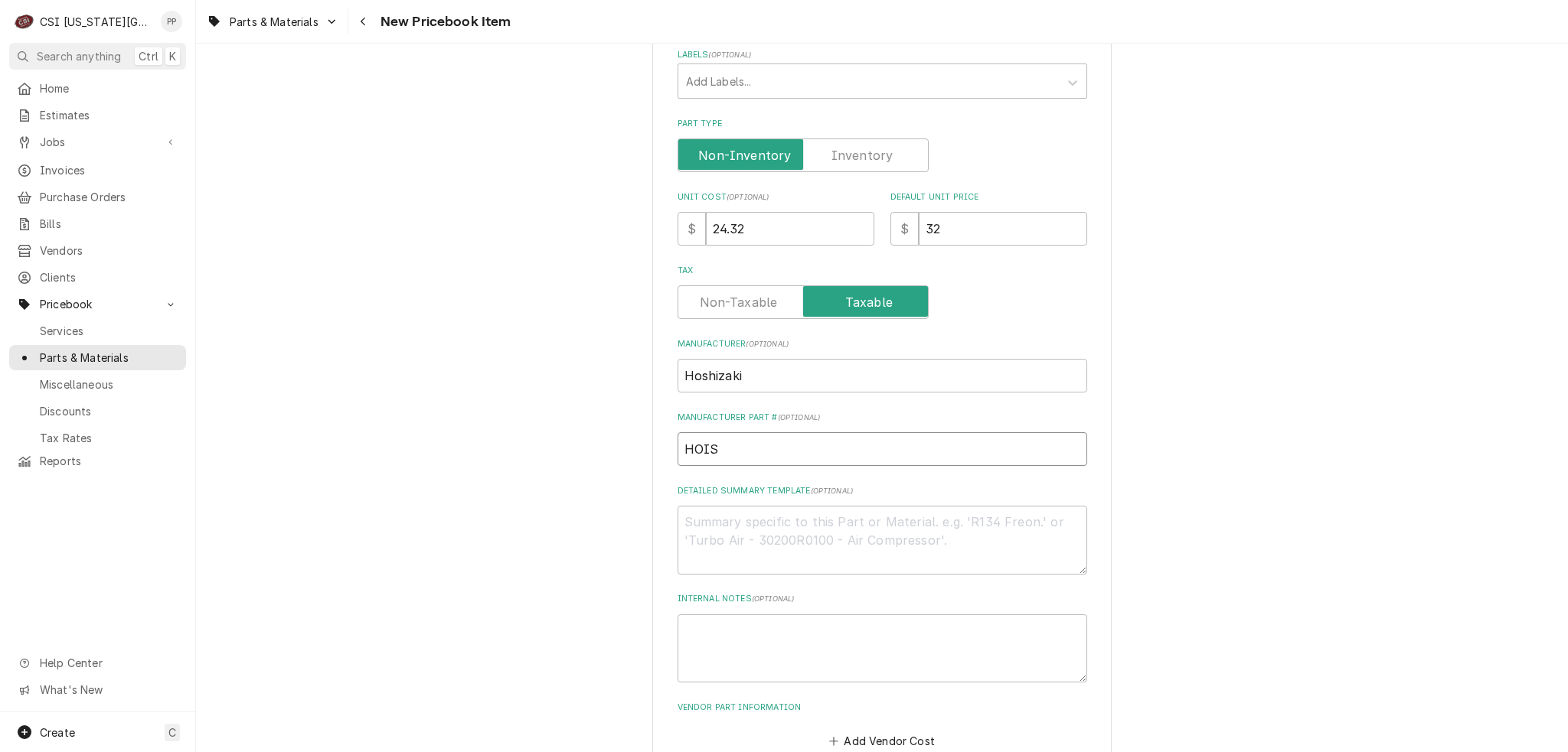
type input "HOIS-"
type textarea "x"
type input "HOIS"
type textarea "x"
type input "HOI"
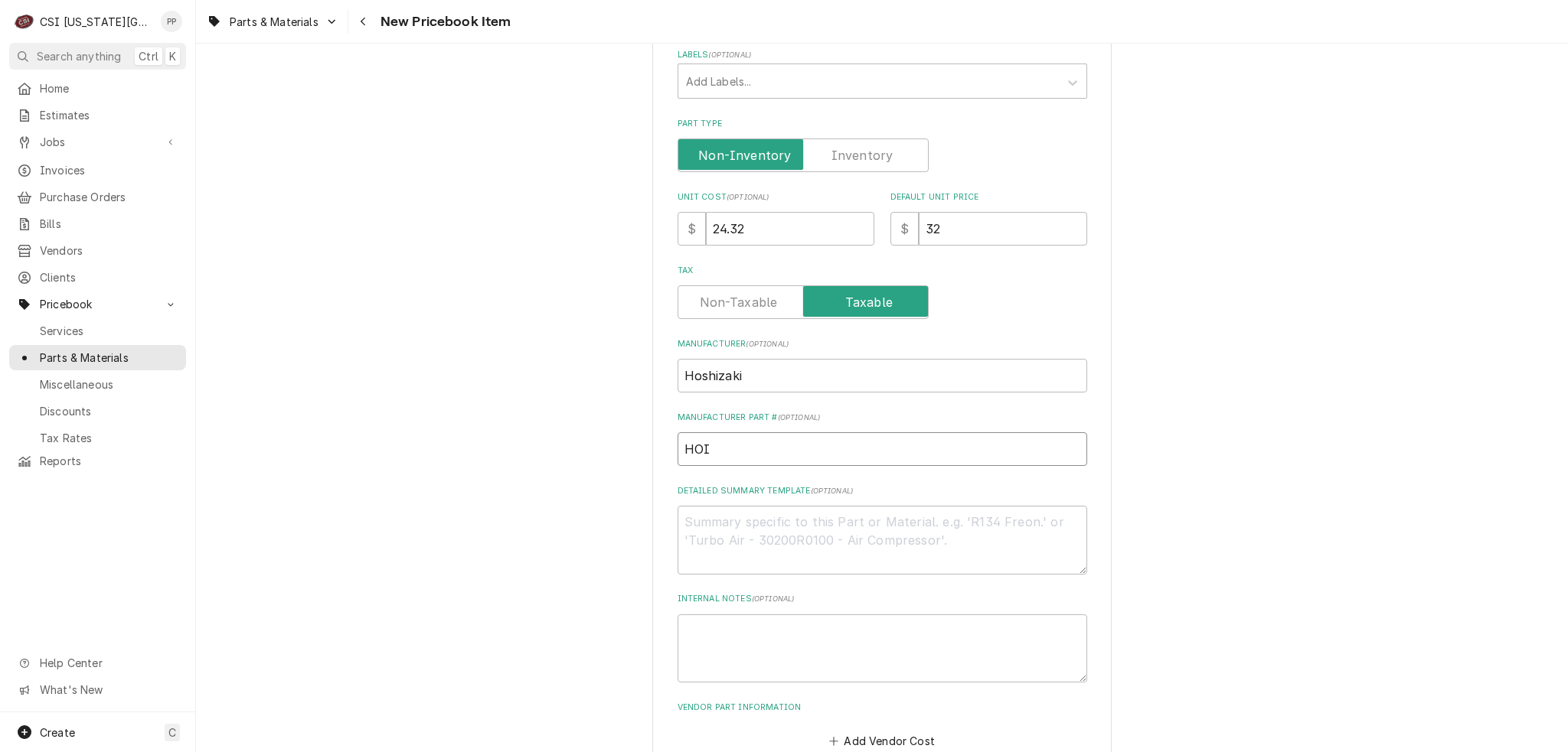
type textarea "x"
type input "HO"
type textarea "x"
type input "HOS"
type textarea "x"
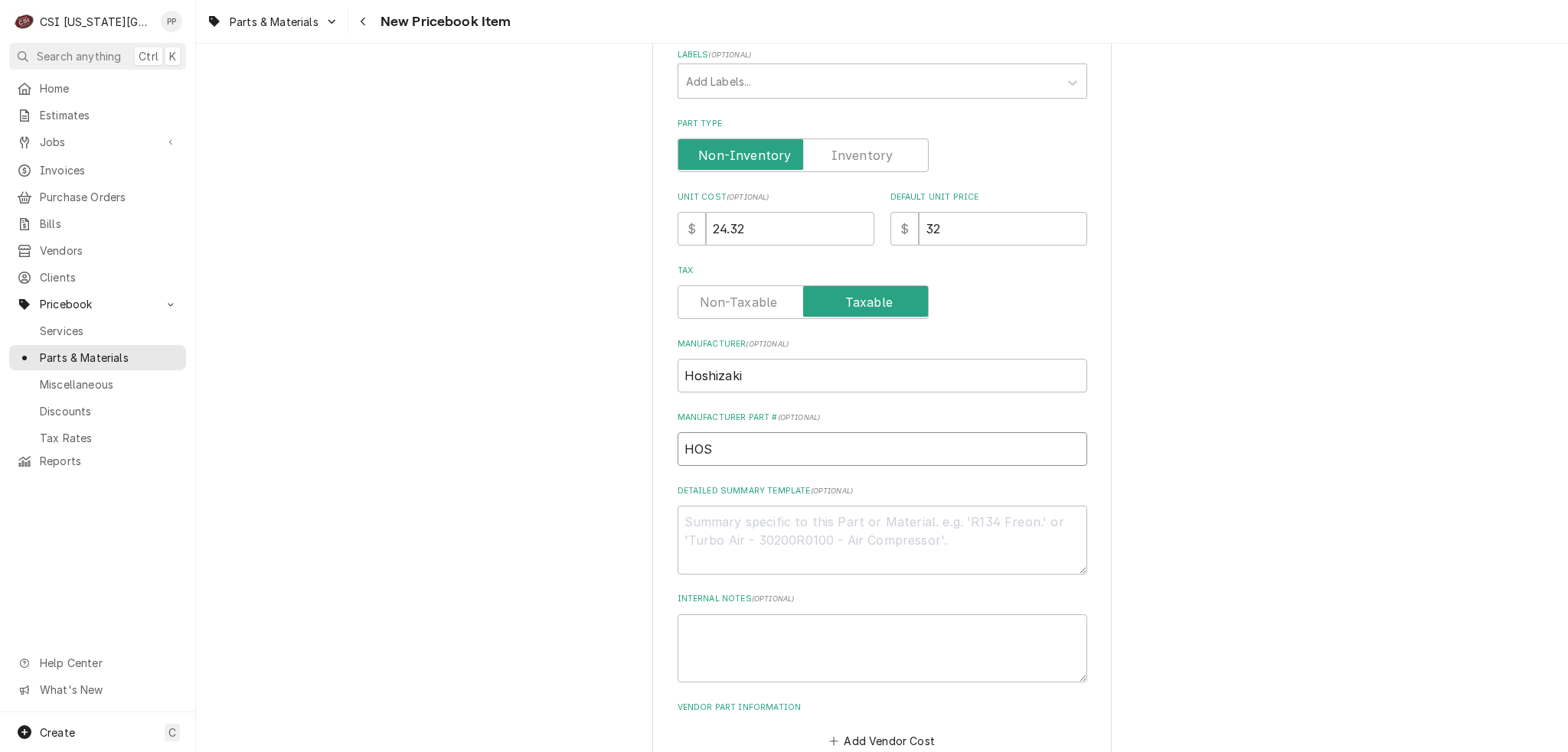
type input "HOS-"
paste input "436851-01"
type textarea "x"
drag, startPoint x: 784, startPoint y: 445, endPoint x: 625, endPoint y: 444, distance: 159.0
click at [625, 444] on div "Please provide the following information to create a PriceBook item. Active Sta…" at bounding box center [881, 261] width 1372 height 1168
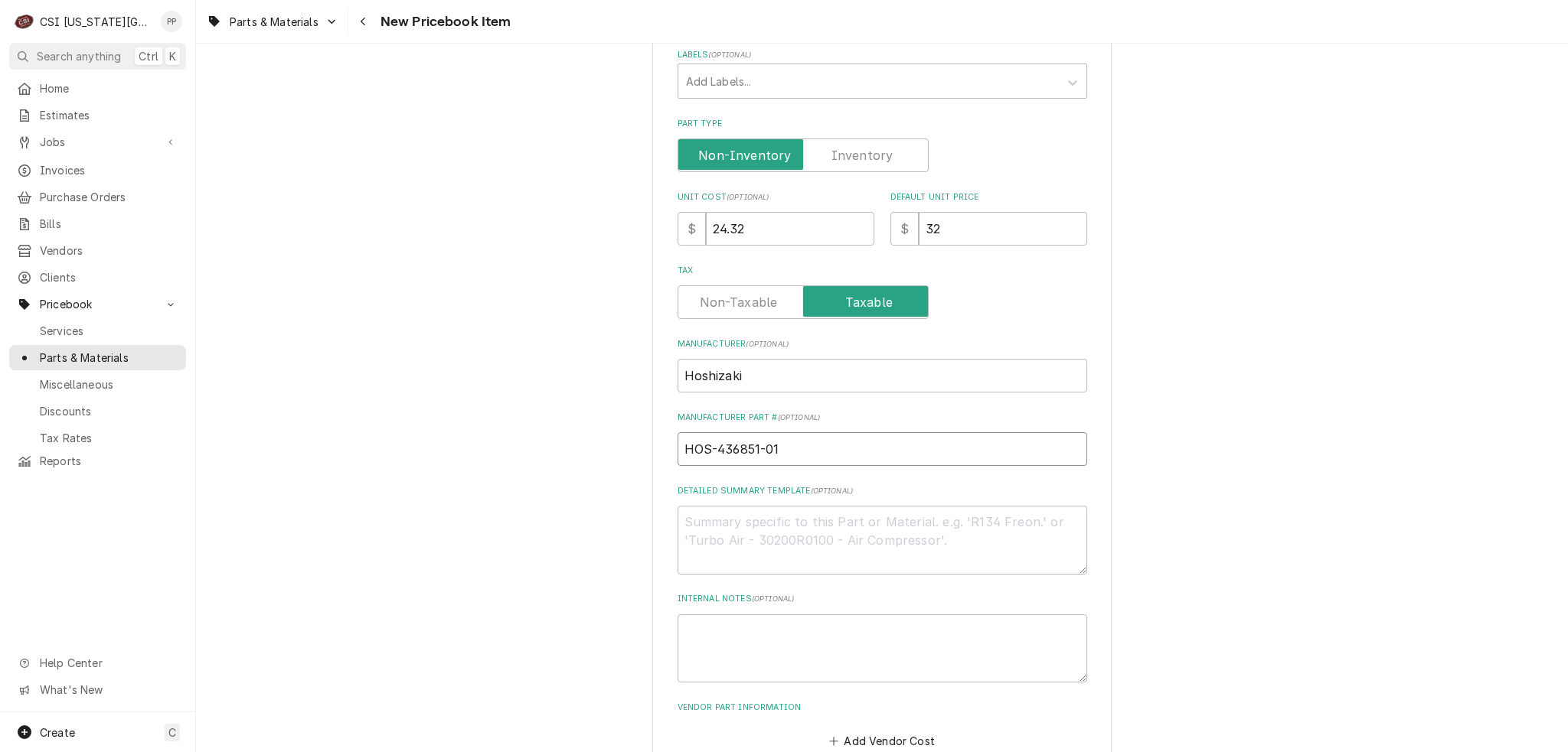
type input "HOS-436851-01"
click at [867, 506] on textarea "Detailed Summary Template ( optional )" at bounding box center [882, 540] width 409 height 68
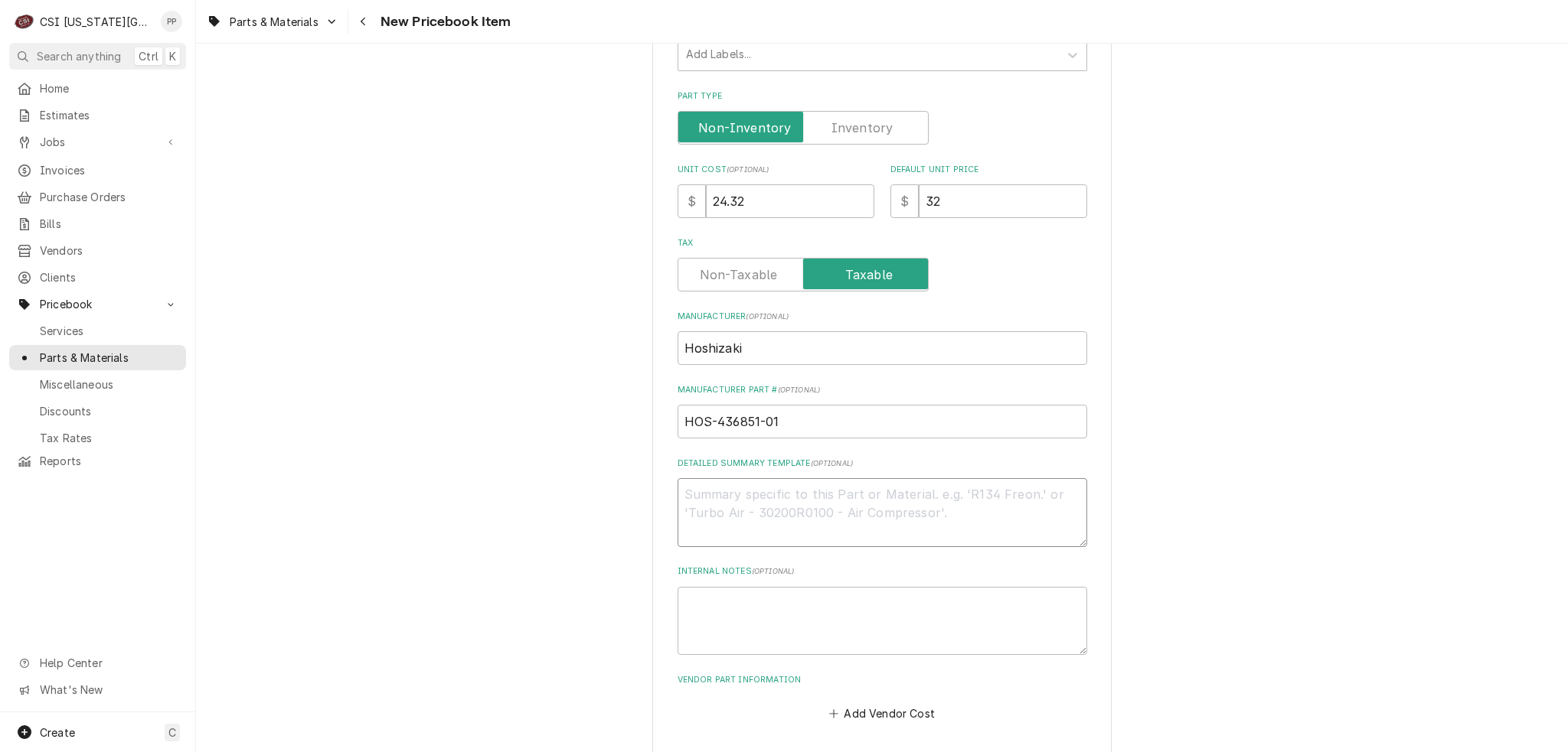
scroll to position [471, 0]
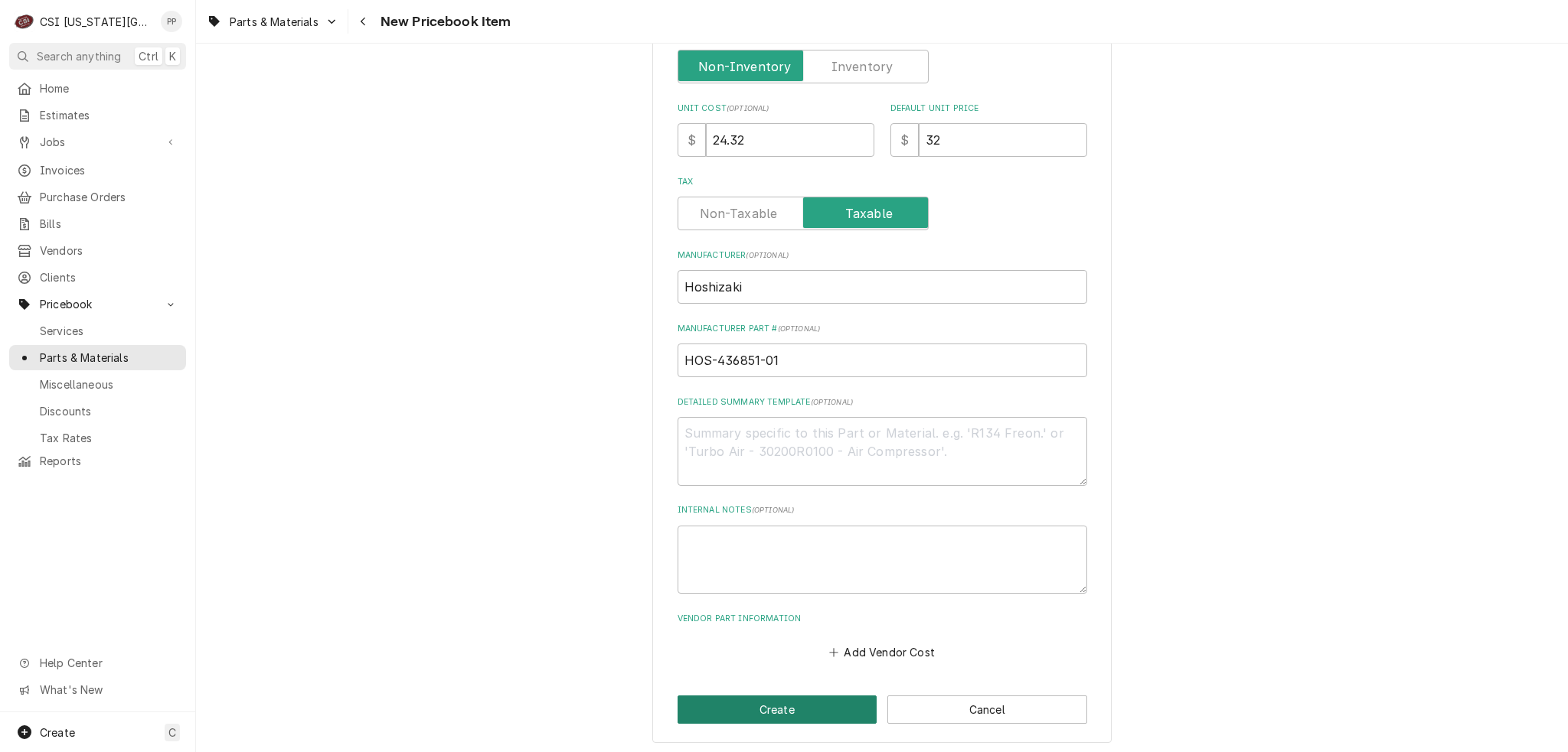
click at [825, 714] on button "Create" at bounding box center [778, 709] width 200 height 28
type textarea "x"
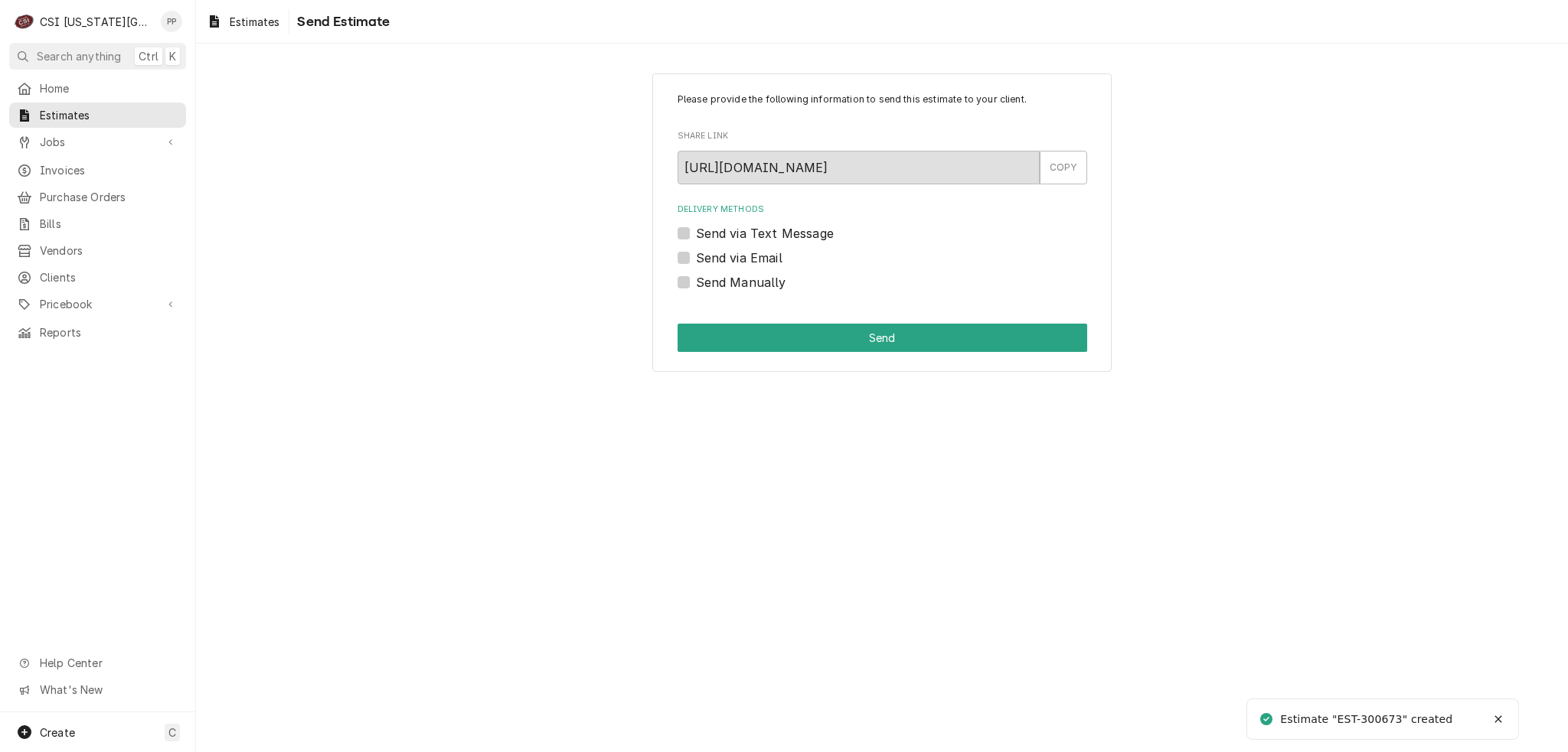
click at [696, 260] on label "Send via Email" at bounding box center [739, 258] width 87 height 18
click at [696, 260] on input "Send via Email" at bounding box center [900, 265] width 409 height 33
checkbox input "true"
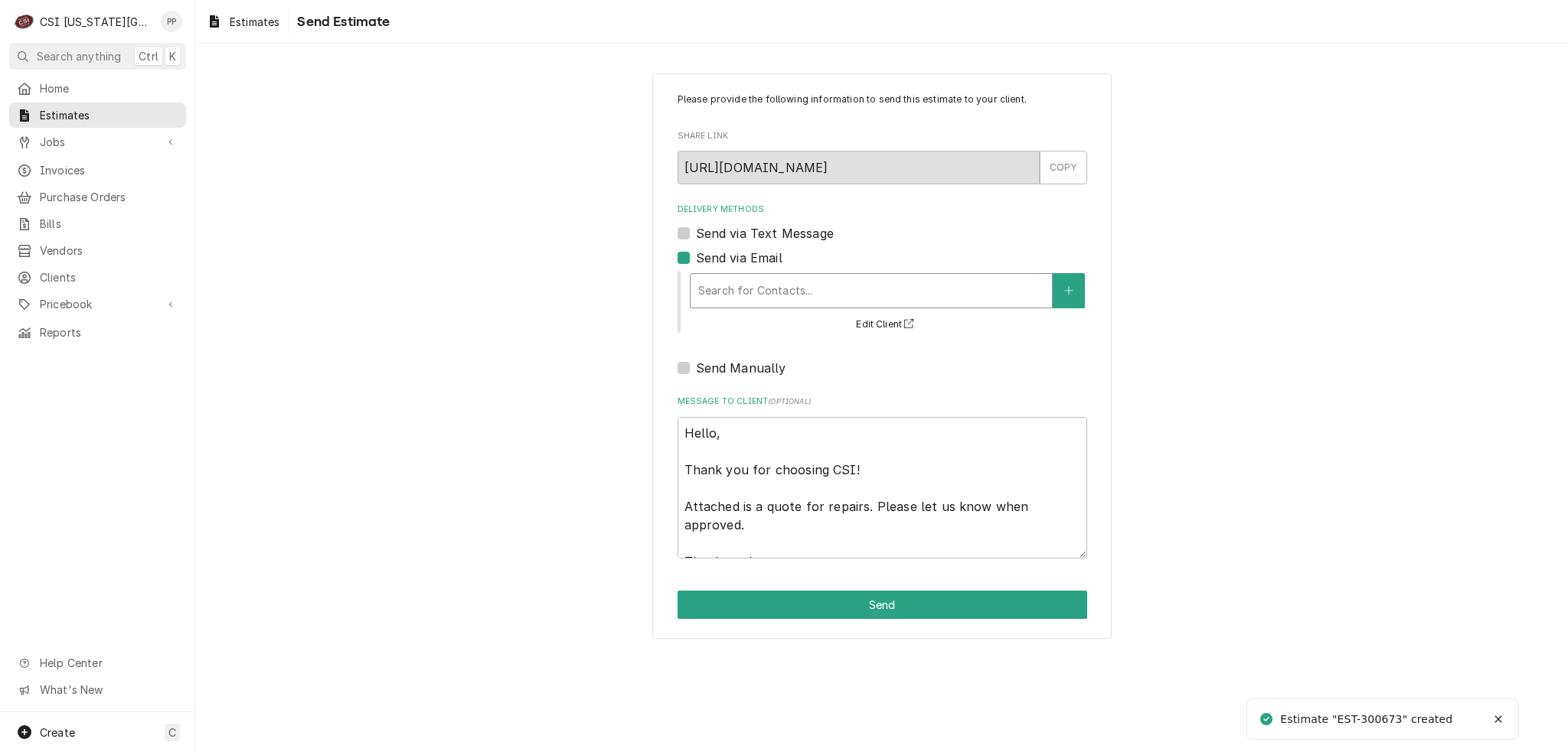
click at [768, 290] on div "Delivery Methods" at bounding box center [871, 291] width 346 height 28
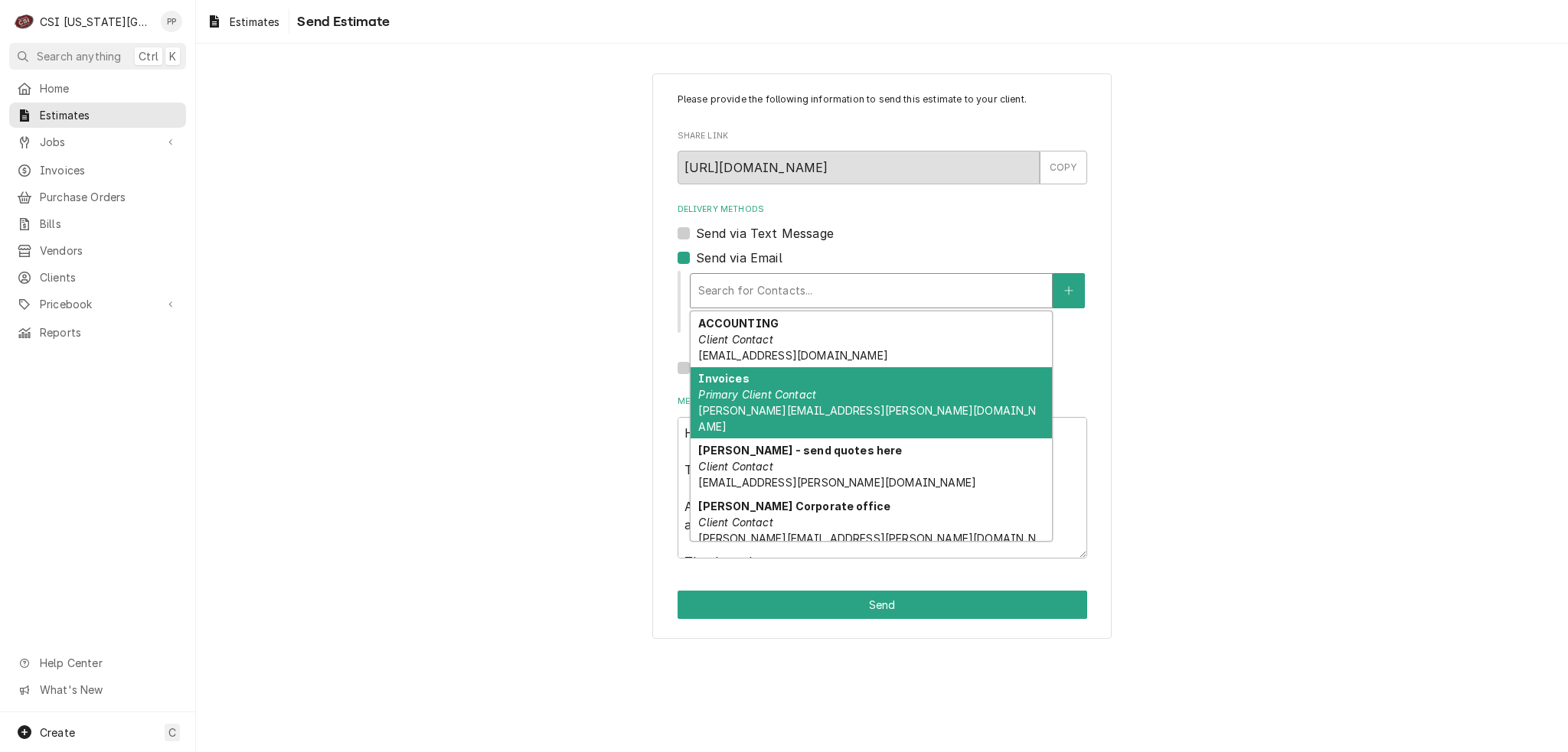
click at [816, 409] on span "[PERSON_NAME][EMAIL_ADDRESS][PERSON_NAME][DOMAIN_NAME]" at bounding box center [867, 419] width 338 height 29
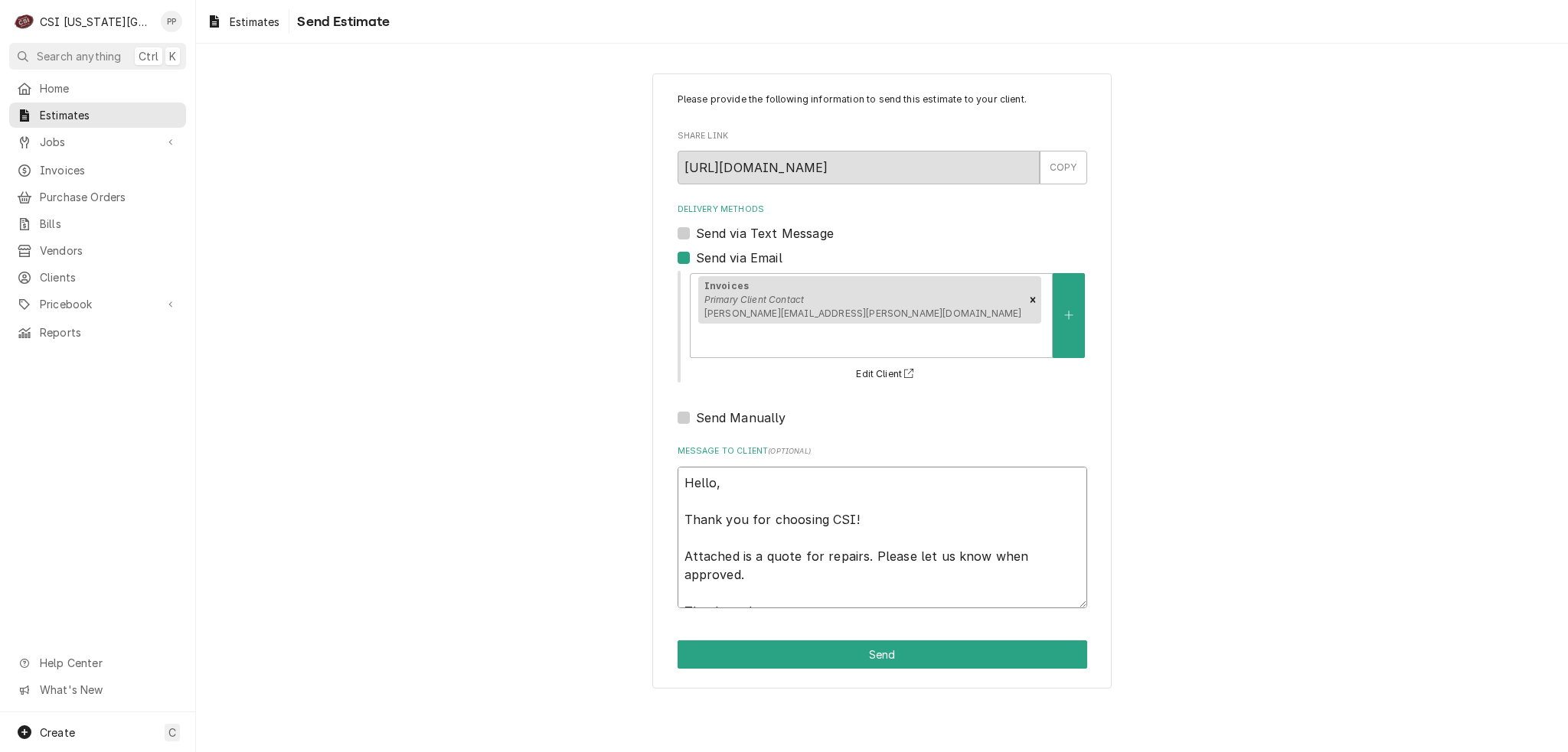
drag, startPoint x: 847, startPoint y: 559, endPoint x: 598, endPoint y: 349, distance: 325.7
click at [598, 349] on div "Please provide the following information to send this estimate to your client. …" at bounding box center [881, 380] width 1372 height 642
type textarea "x"
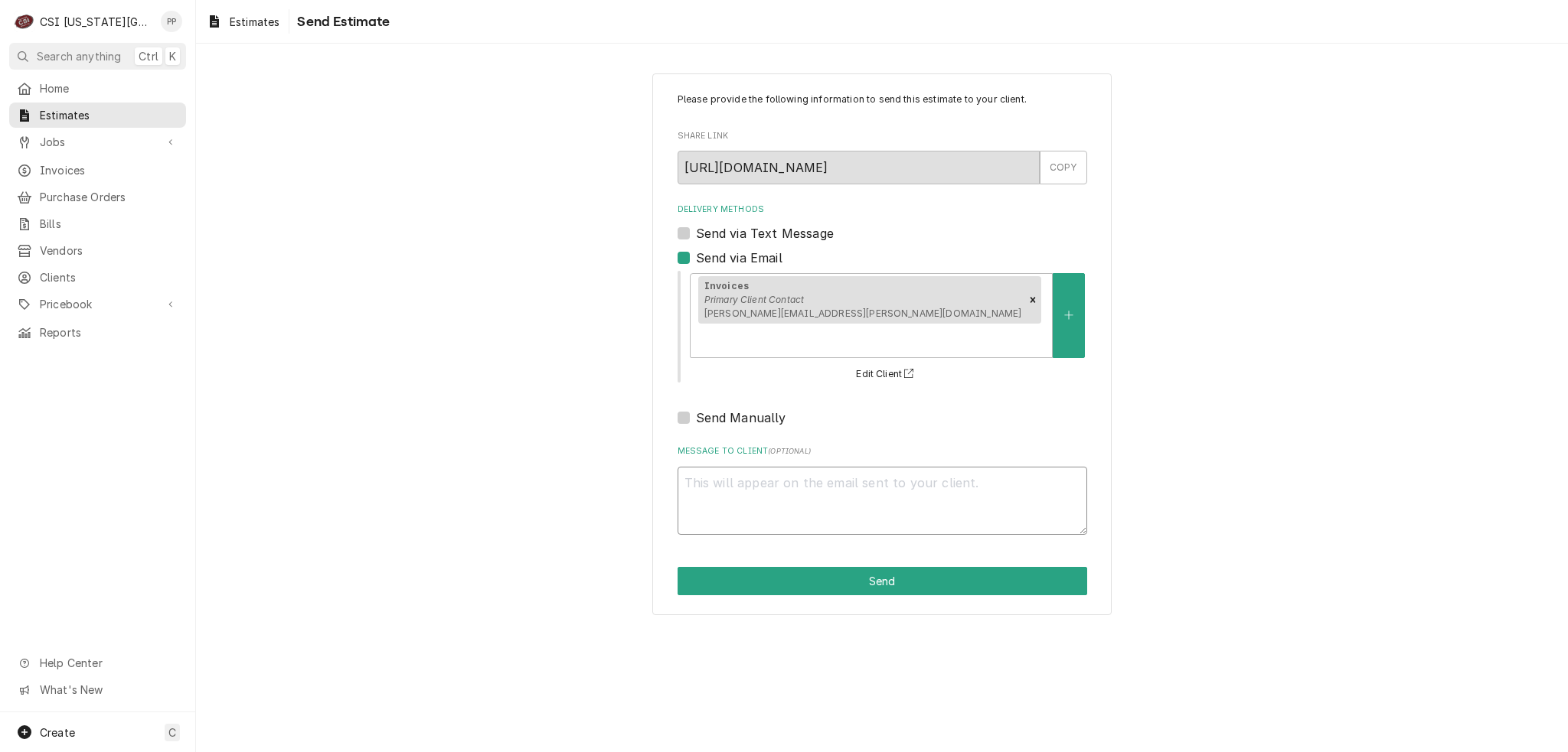
type textarea "x"
type textarea "P"
type textarea "x"
type textarea "Pl"
type textarea "x"
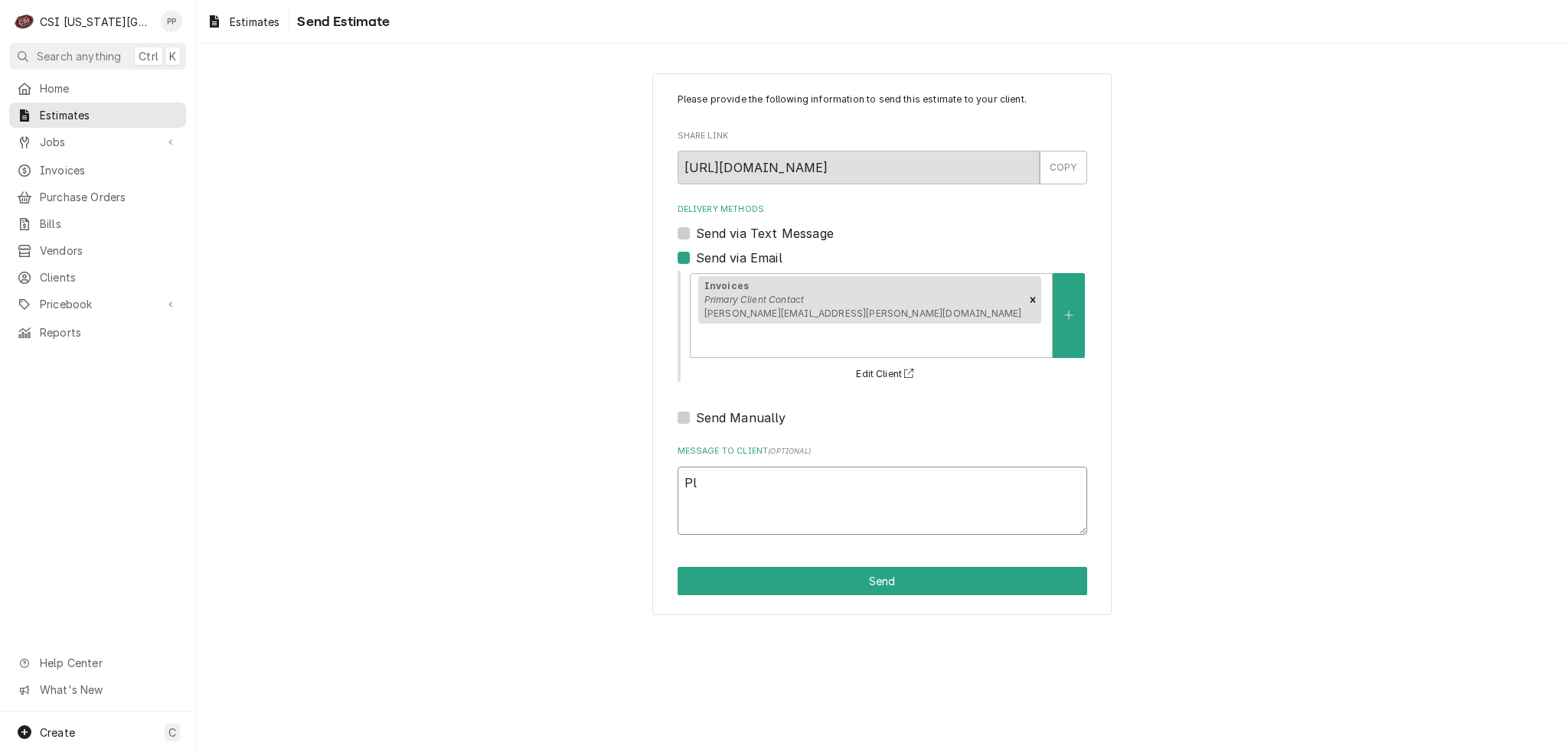
type textarea "Ple"
type textarea "x"
type textarea "Plea"
type textarea "x"
type textarea "Pleas"
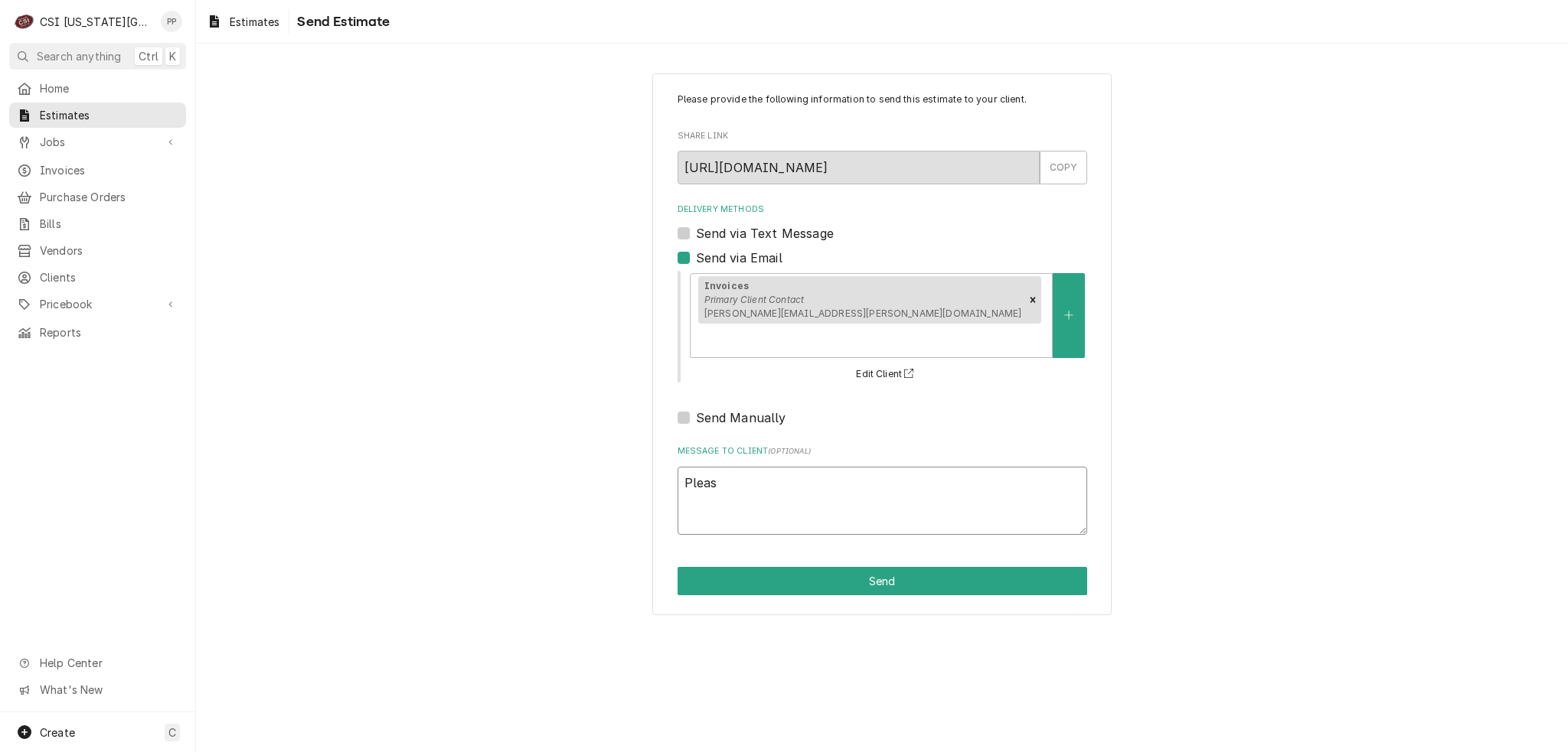
type textarea "x"
type textarea "Please"
type textarea "x"
type textarea "Please"
type textarea "x"
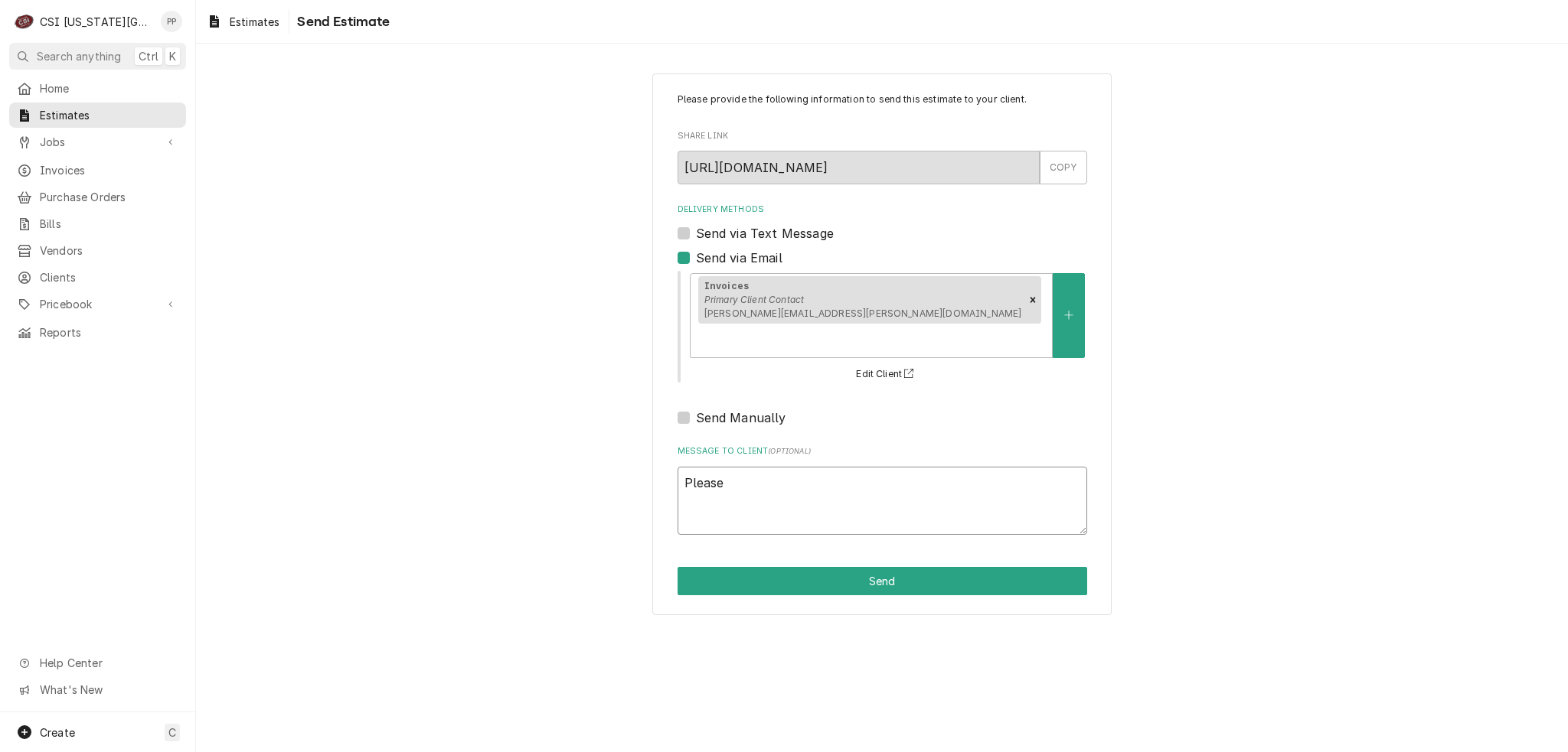
type textarea "Please e"
type textarea "x"
type textarea "Please en"
type textarea "x"
type textarea "Please ent"
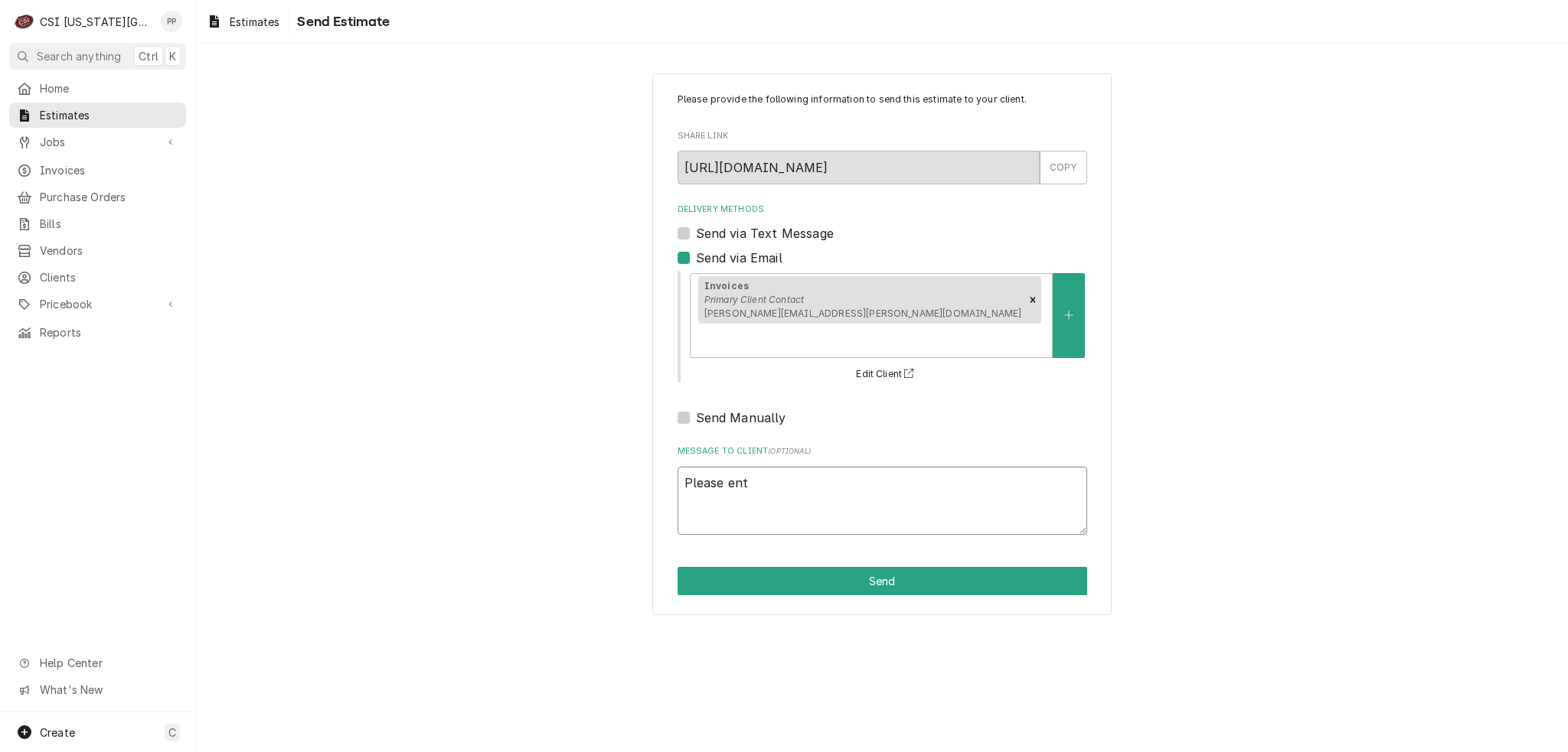
type textarea "x"
type textarea "Please ente"
type textarea "x"
type textarea "Please enter"
type textarea "x"
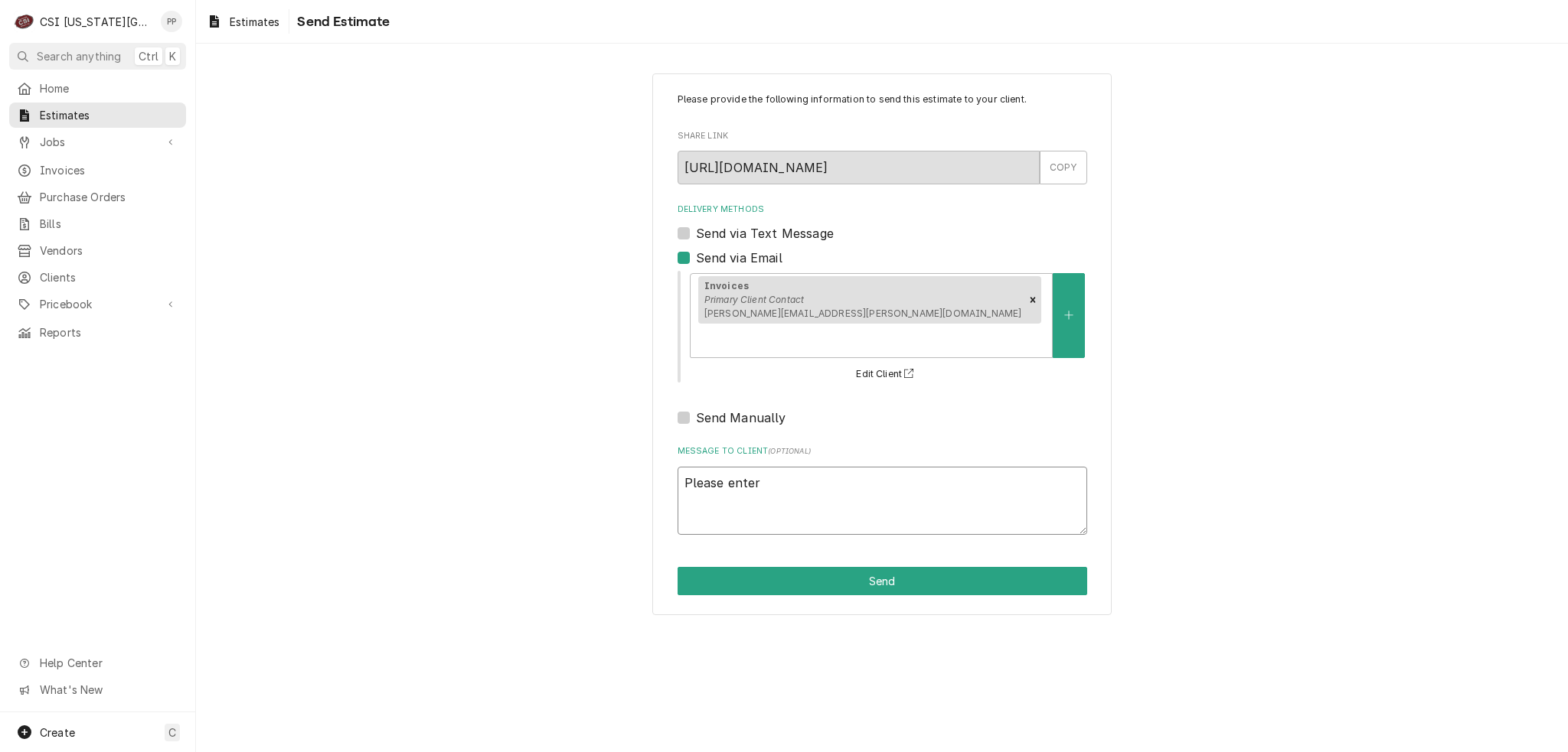
type textarea "Please enter"
type textarea "x"
type textarea "Please enter t"
type textarea "x"
type textarea "Please enter th"
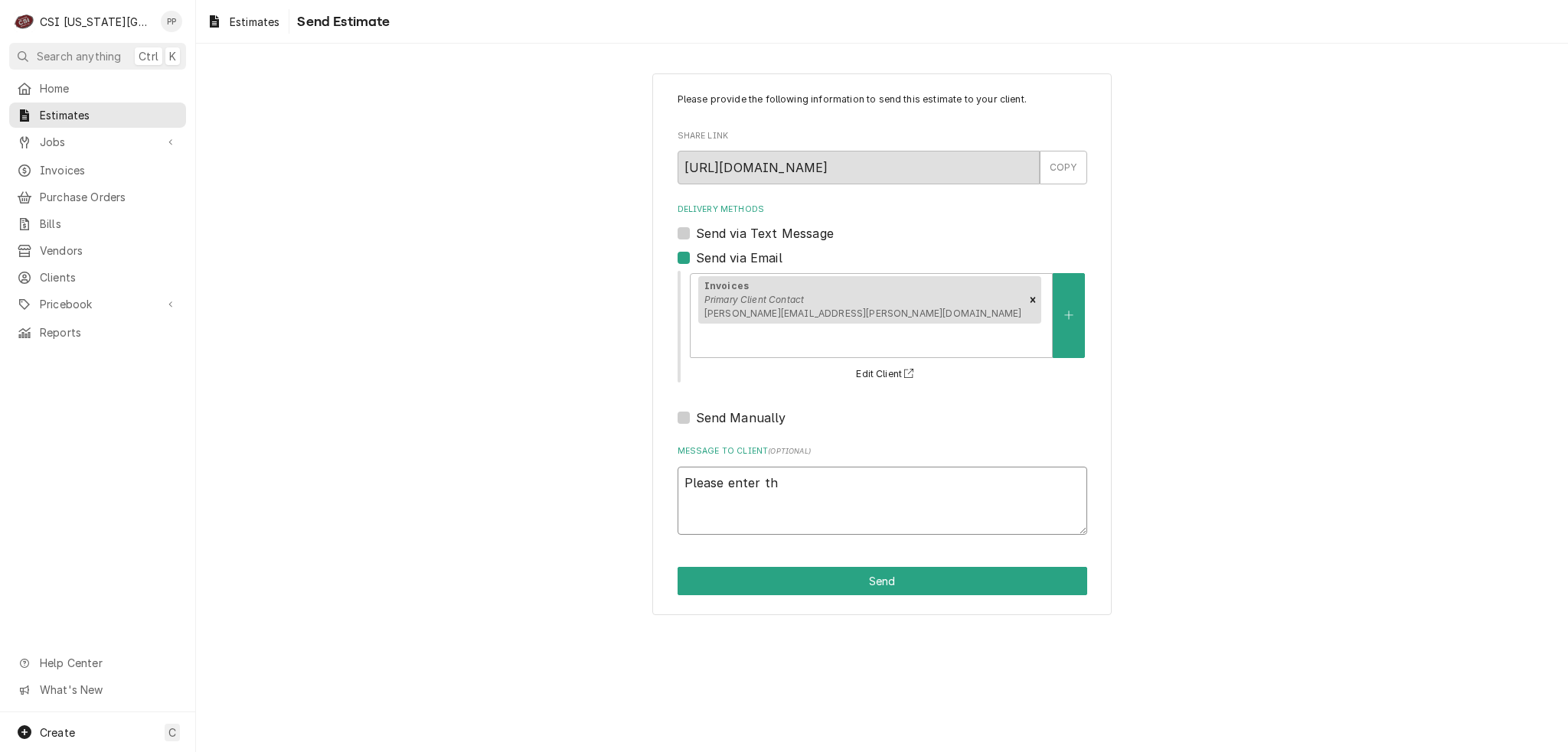
type textarea "x"
type textarea "Please enter thi"
type textarea "x"
type textarea "Please enter this"
type textarea "x"
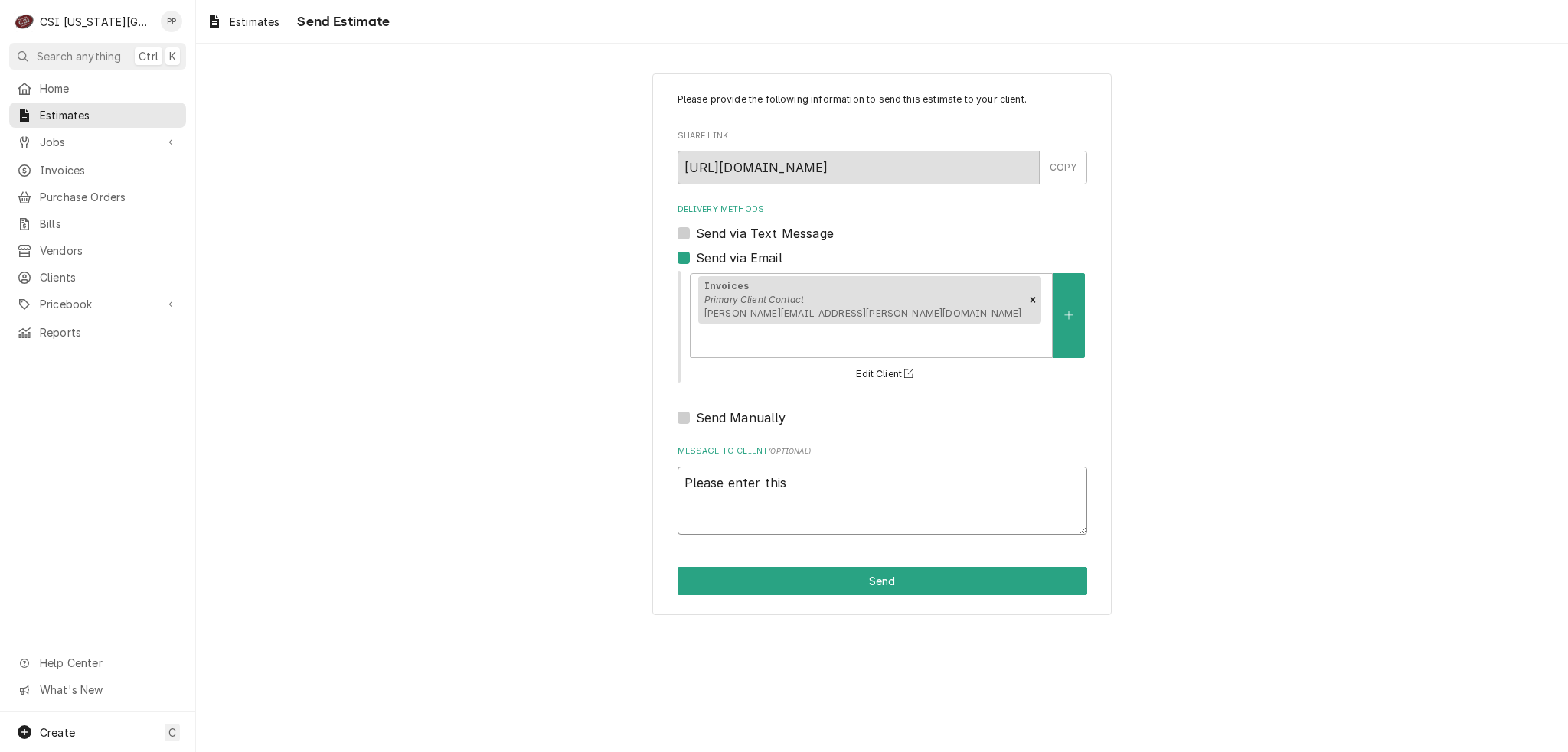
type textarea "Please enter this"
type textarea "x"
type textarea "Please enter this o"
type textarea "x"
type textarea "Please enter this on"
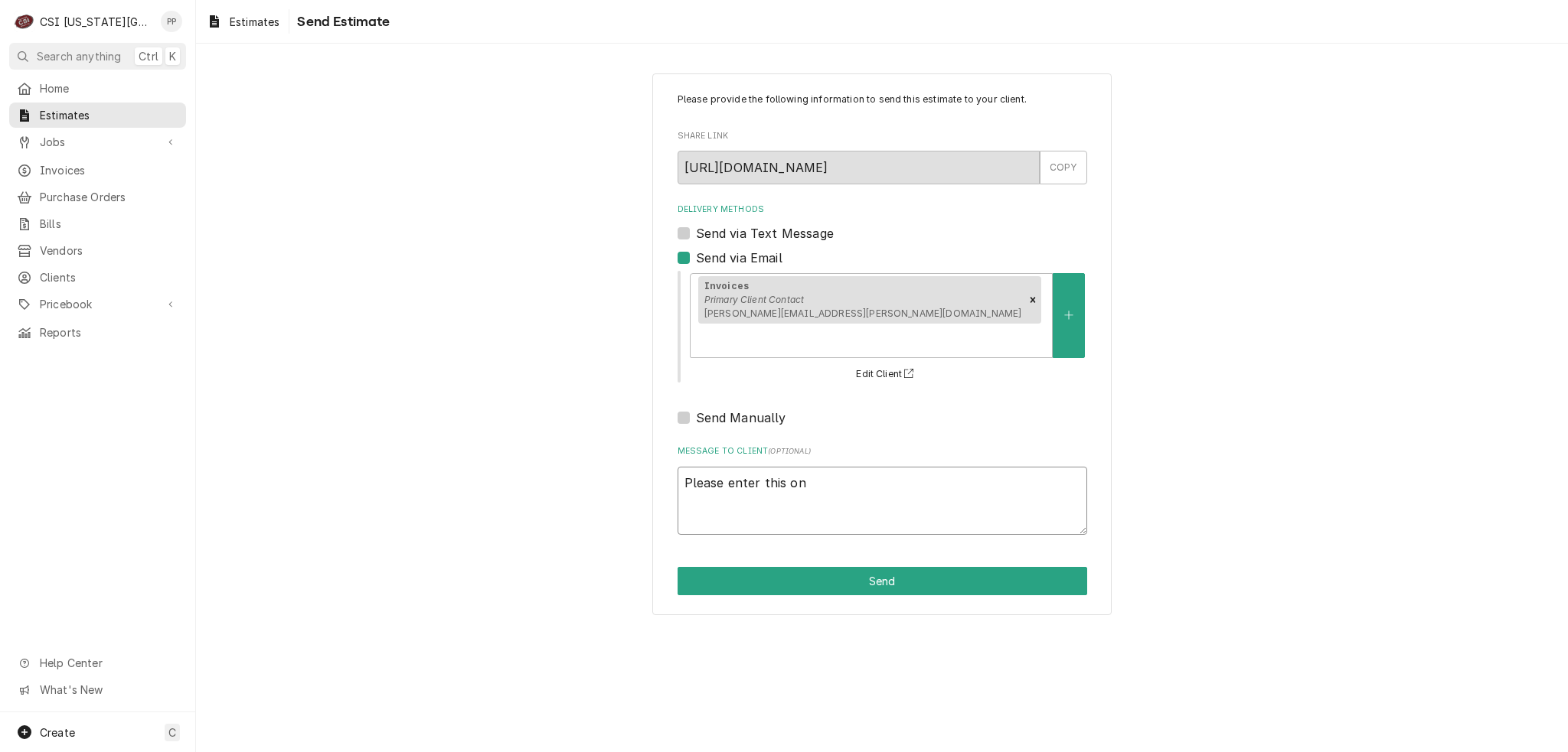
type textarea "x"
type textarea "Please enter this one"
type textarea "x"
type textarea "Please enter this one"
type textarea "x"
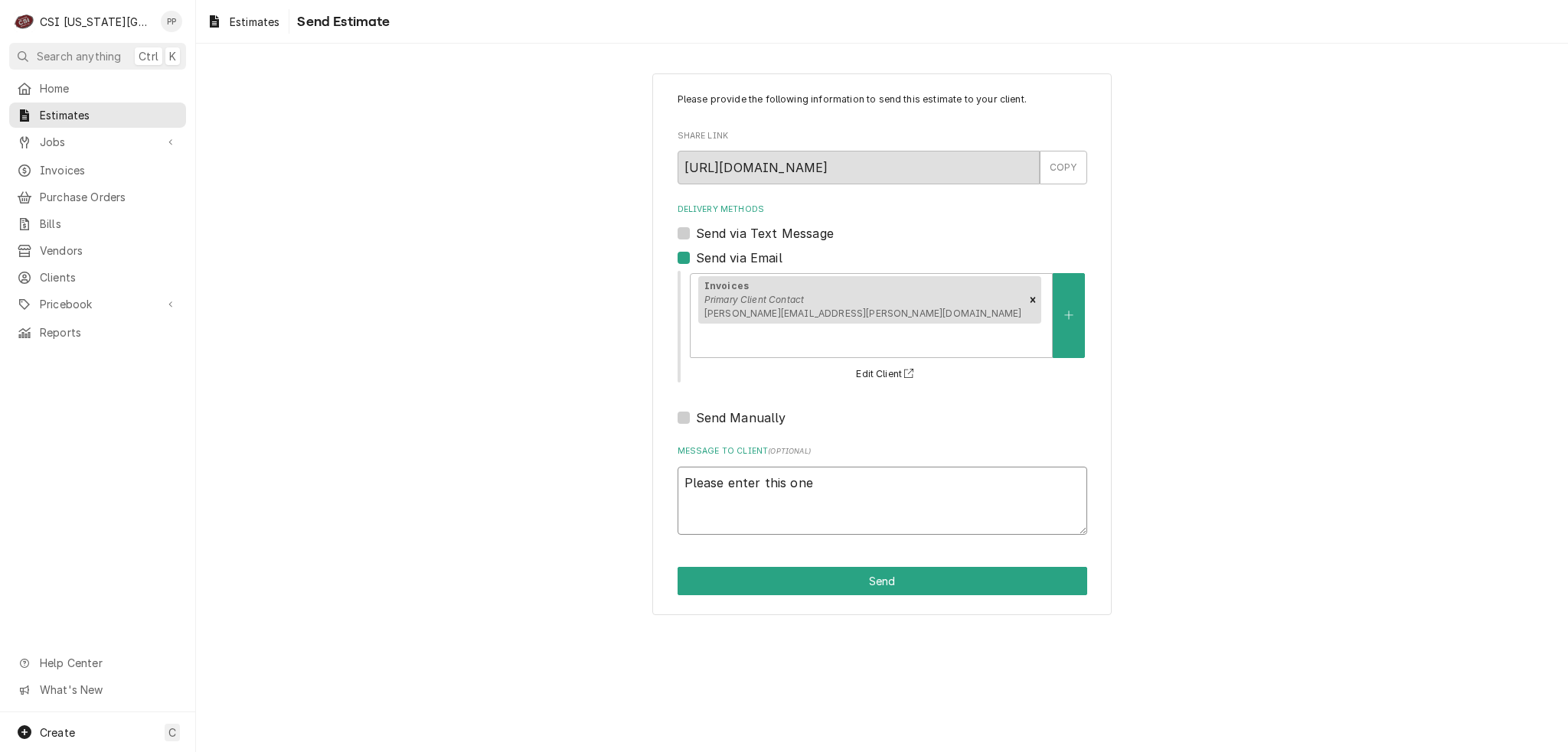
type textarea "Please enter this one w"
type textarea "x"
type textarea "Please enter this one wh"
type textarea "x"
type textarea "Please enter this one whe"
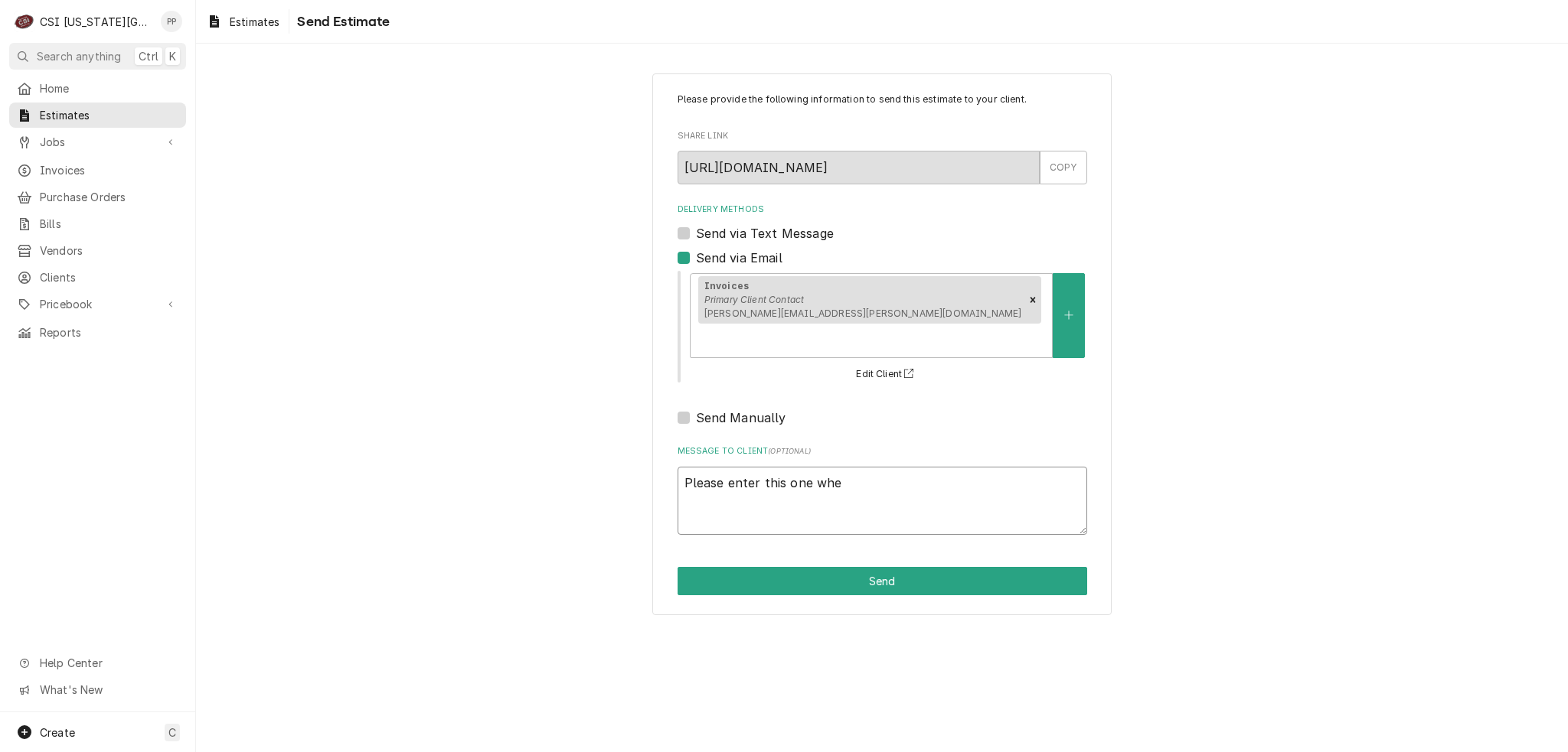
type textarea "x"
type textarea "Please enter this one when"
type textarea "x"
type textarea "Please enter this one when"
type textarea "x"
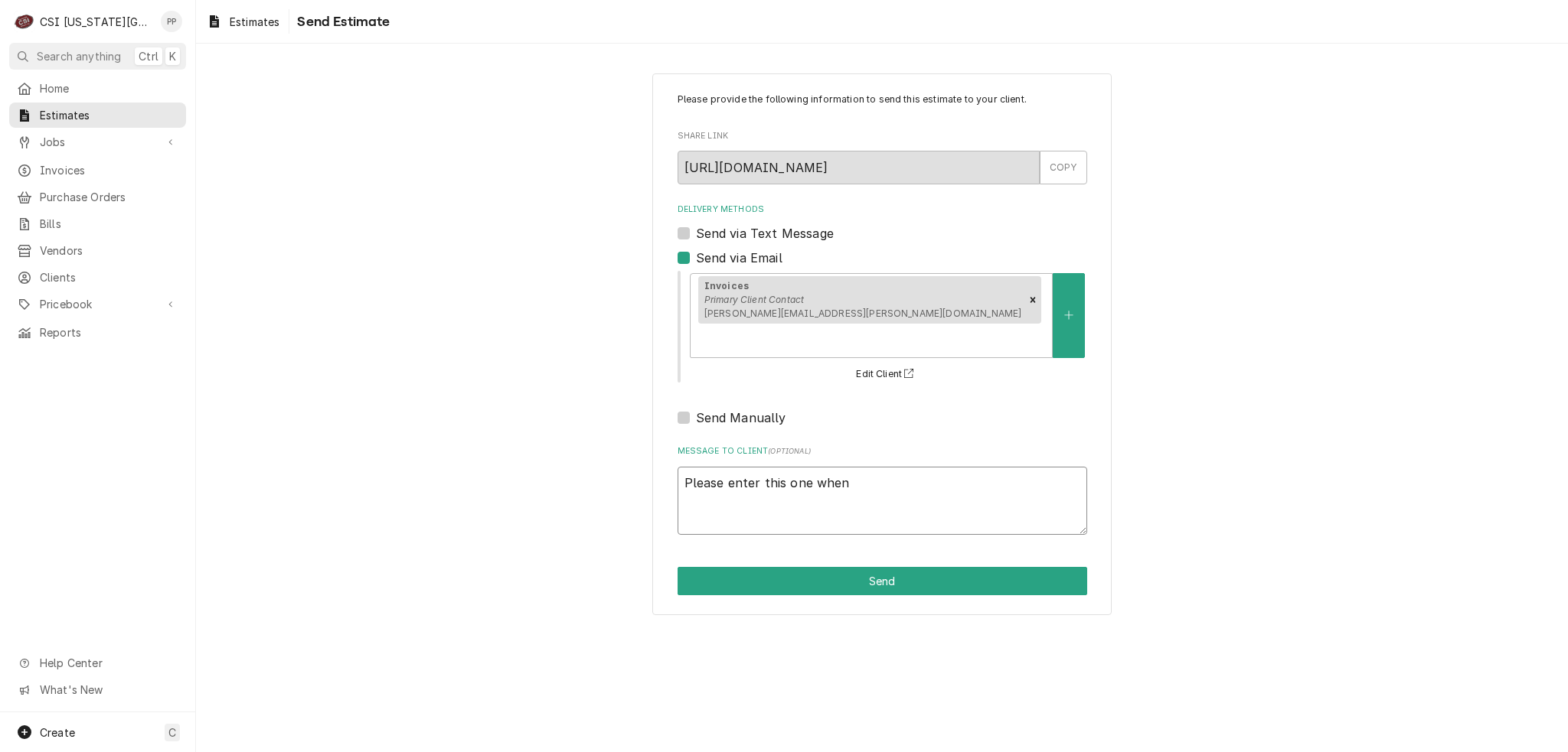
type textarea "Please enter this one when t"
type textarea "x"
type textarea "Please enter this one when ti"
type textarea "x"
type textarea "Please enter this one when [PERSON_NAME]"
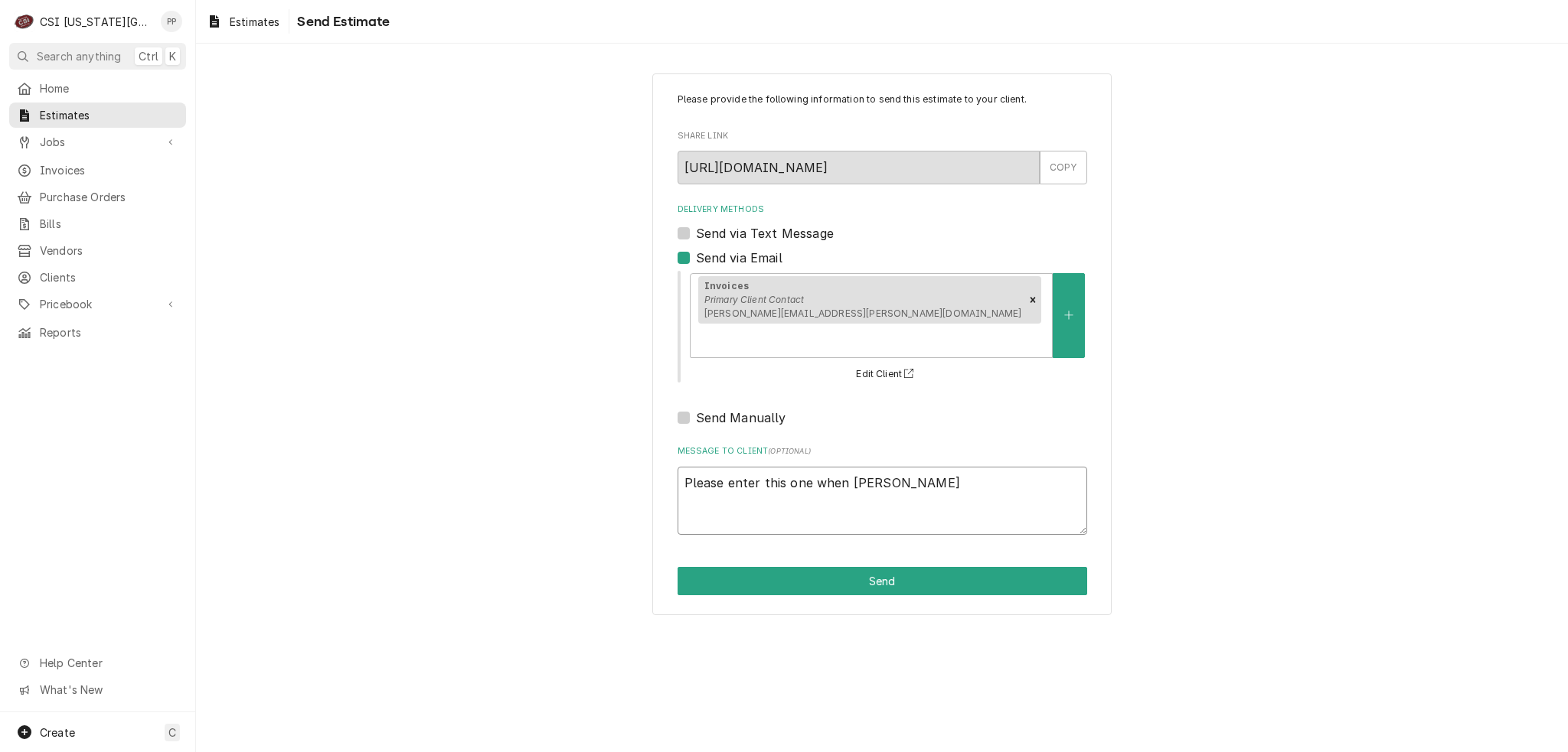
type textarea "x"
type textarea "Please enter this one when time"
type textarea "x"
type textarea "Please enter this one when time?"
type textarea "x"
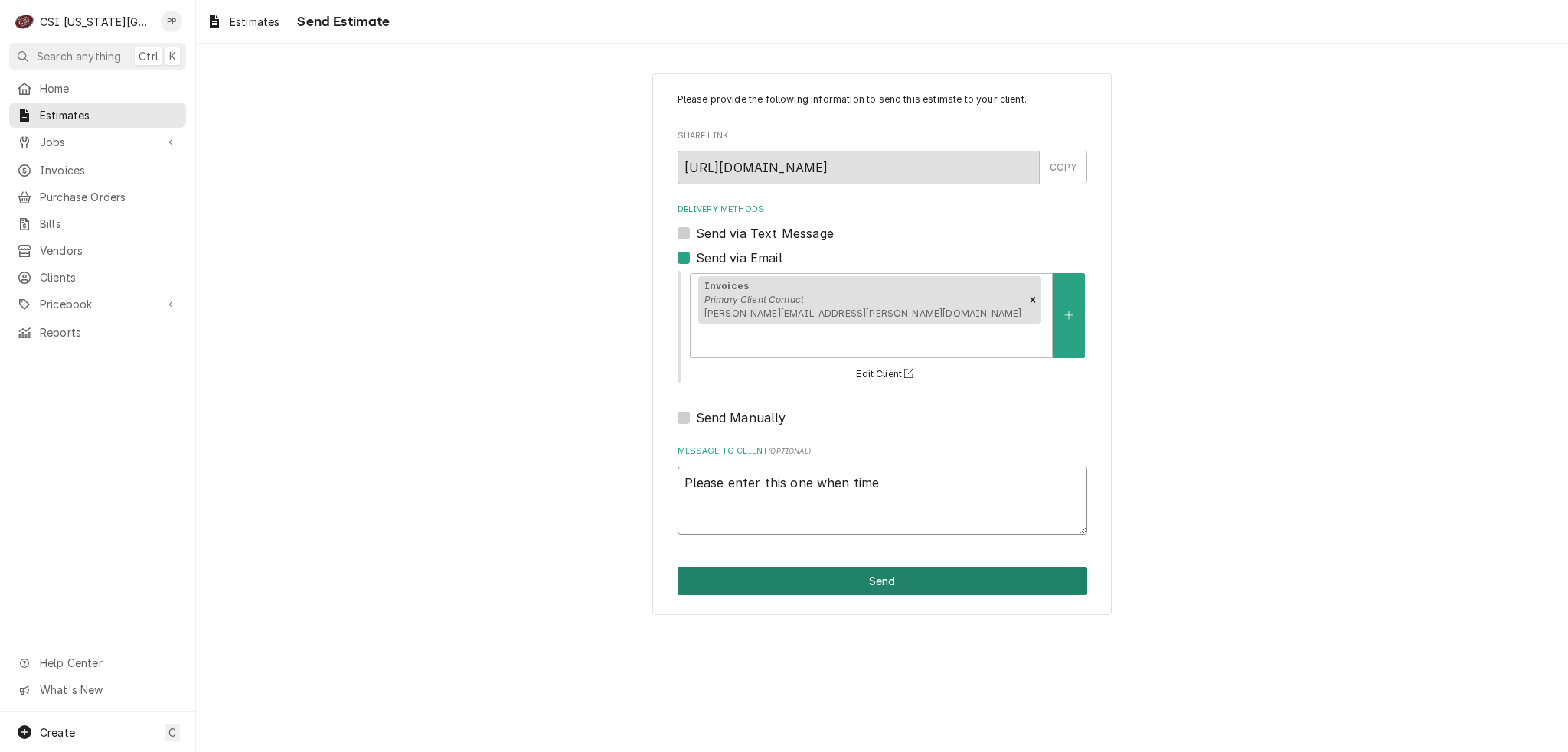
type textarea "Please enter this one when time"
click at [789, 566] on button "Send" at bounding box center [882, 580] width 409 height 28
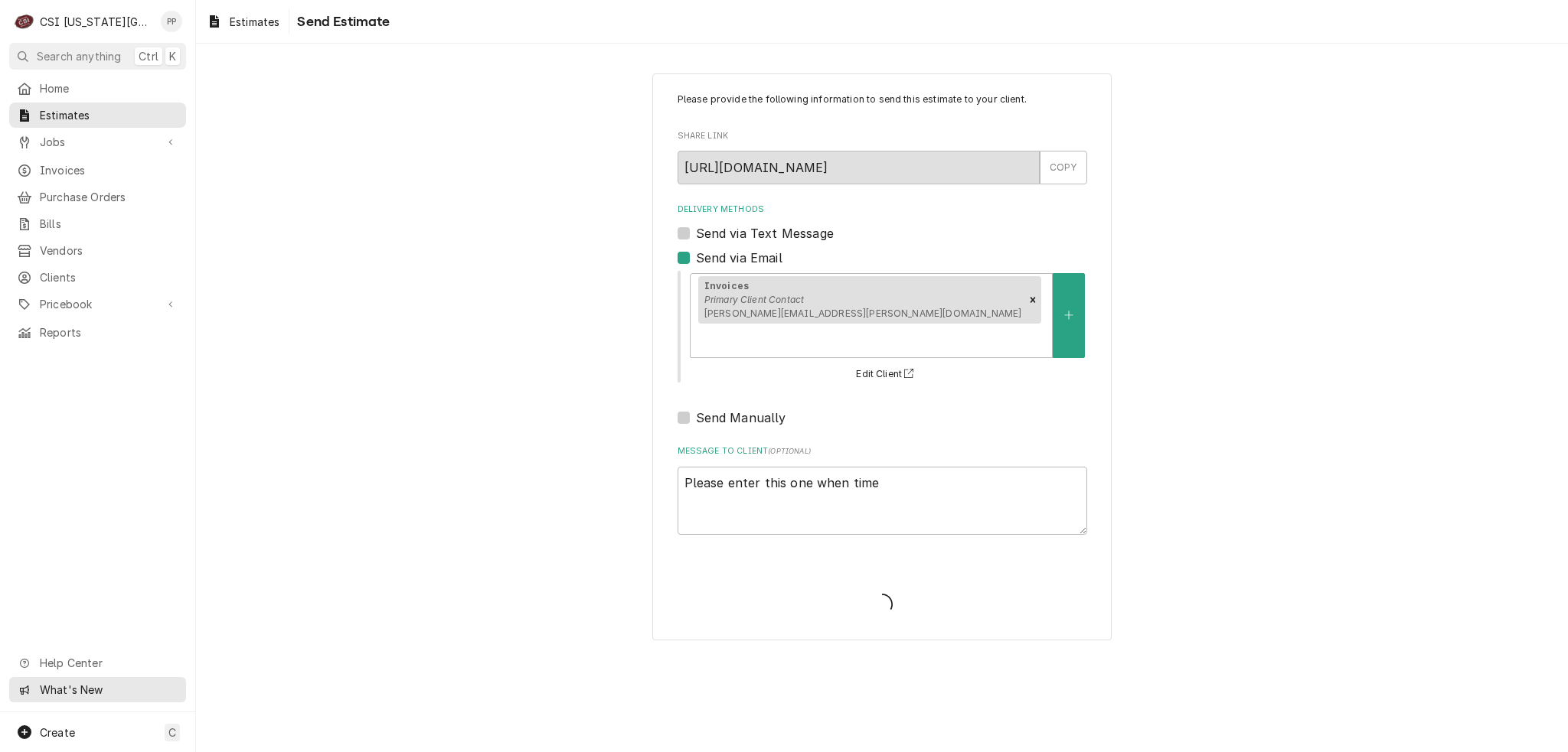
type textarea "x"
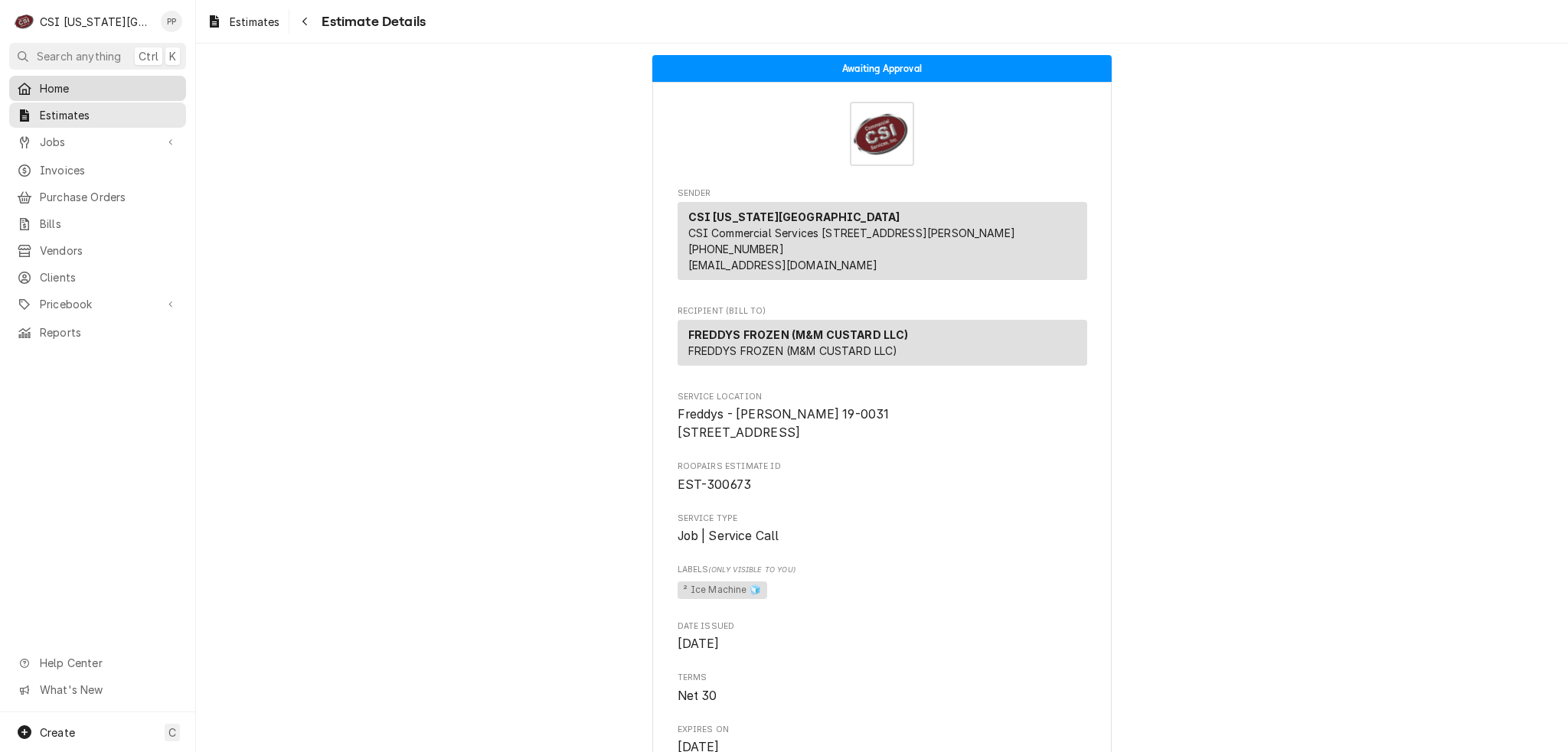
click at [116, 91] on span "Home" at bounding box center [109, 88] width 139 height 16
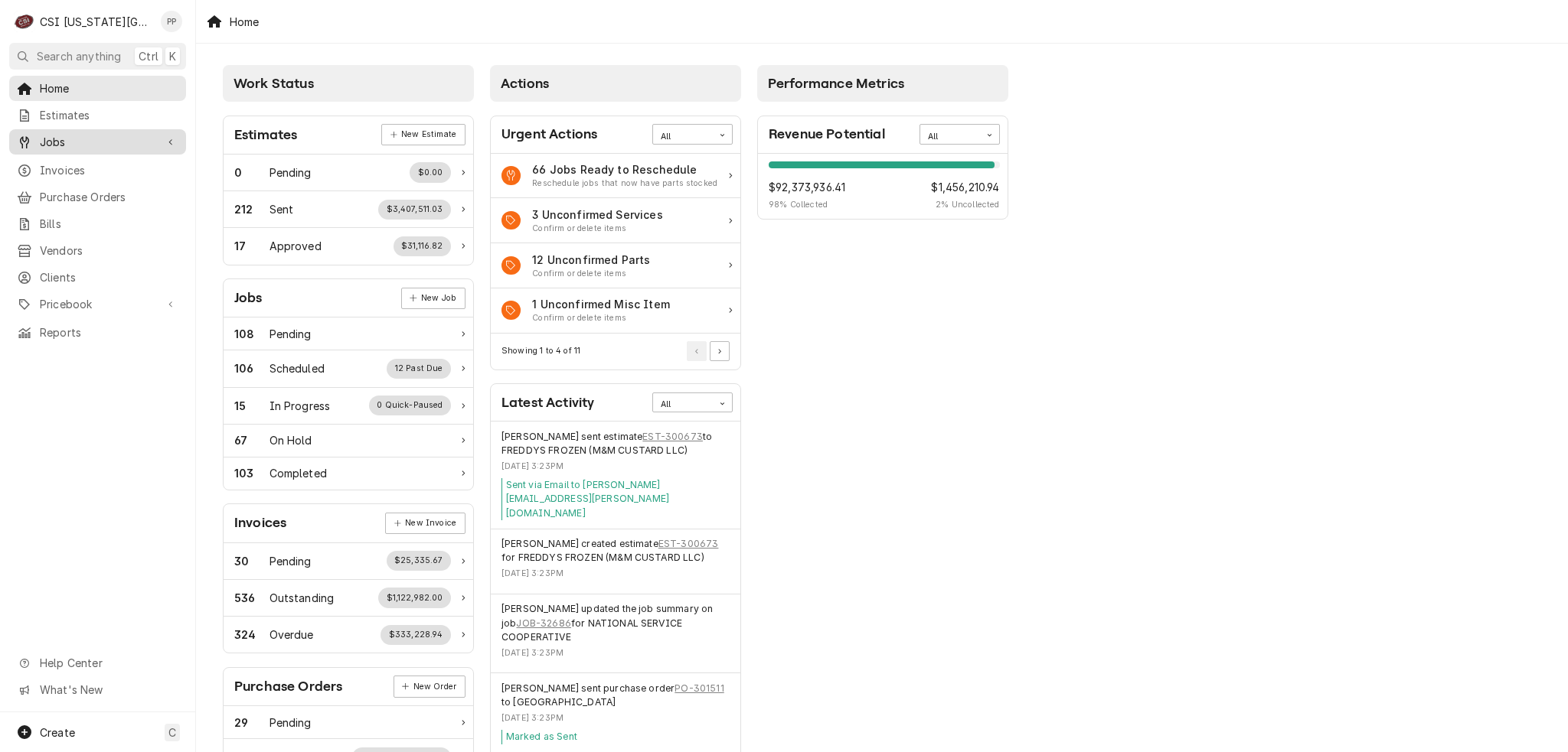
drag, startPoint x: 102, startPoint y: 131, endPoint x: 95, endPoint y: 137, distance: 9.2
click at [102, 134] on span "Jobs" at bounding box center [97, 142] width 115 height 16
click at [86, 156] on link "Jobs" at bounding box center [97, 168] width 177 height 25
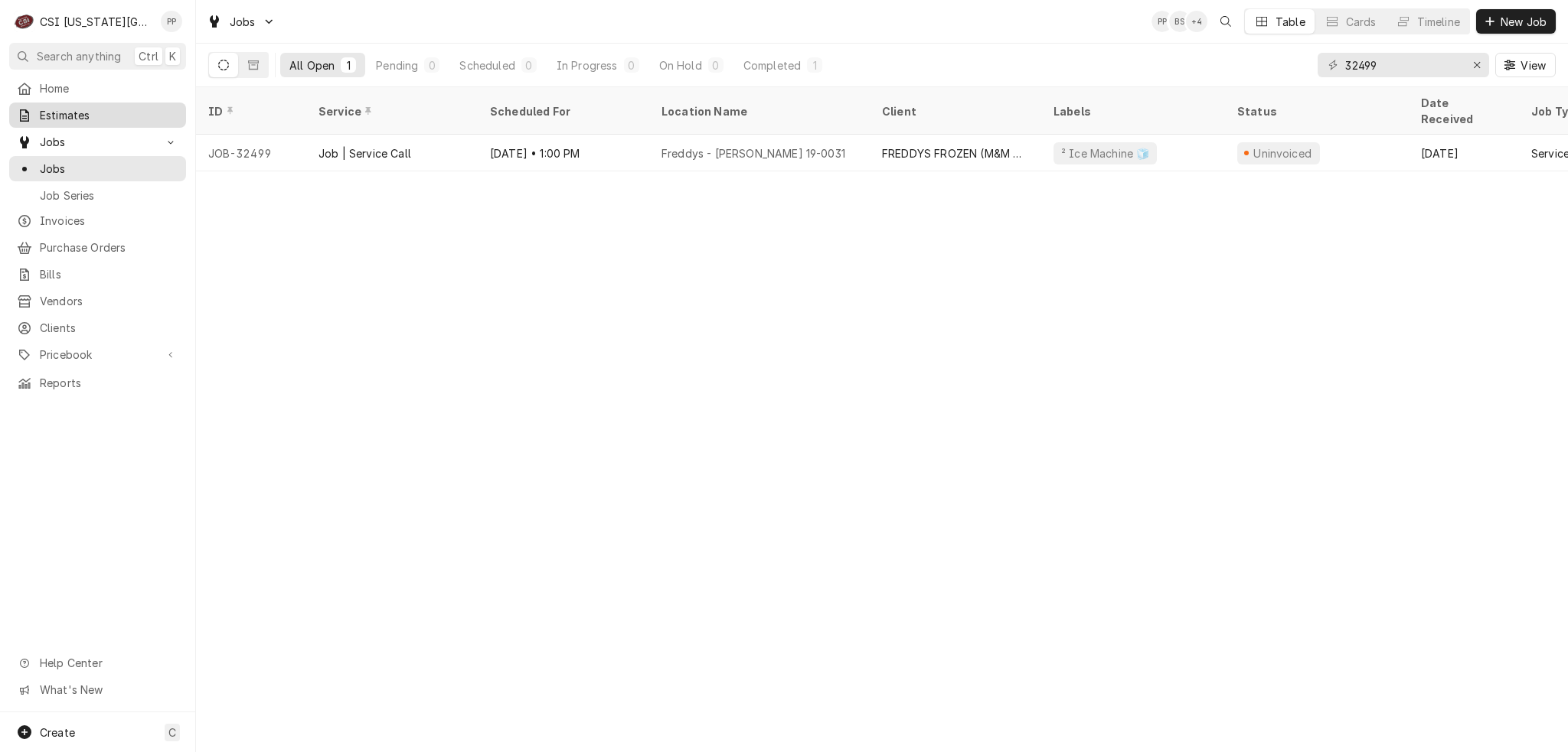
click at [114, 109] on span "Estimates" at bounding box center [109, 115] width 139 height 16
click at [1482, 67] on div "Erase input" at bounding box center [1476, 65] width 15 height 15
click at [1440, 67] on input "Dynamic Content Wrapper" at bounding box center [1418, 65] width 144 height 24
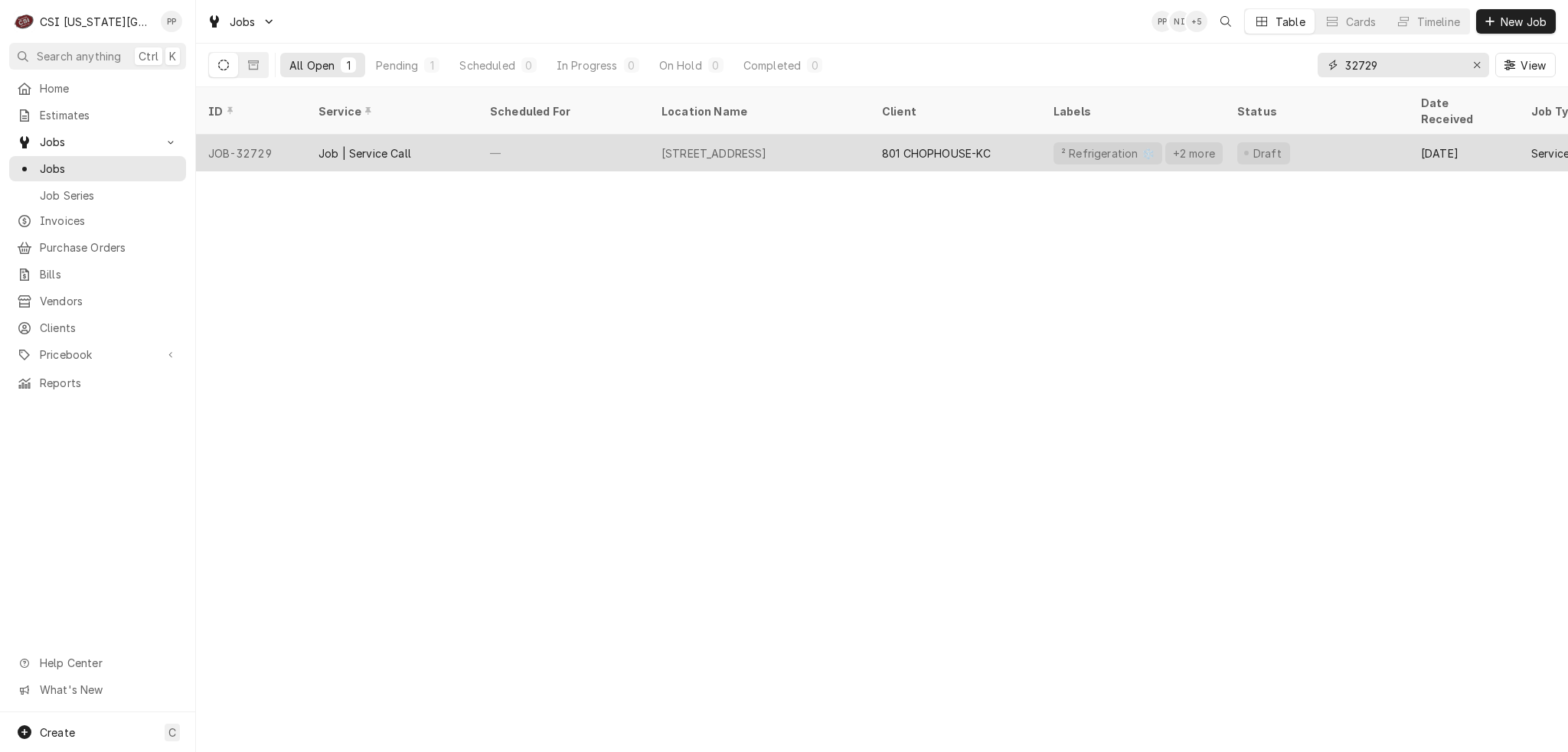
type input "32729"
click at [321, 145] on div "Job | Service Call" at bounding box center [364, 153] width 93 height 16
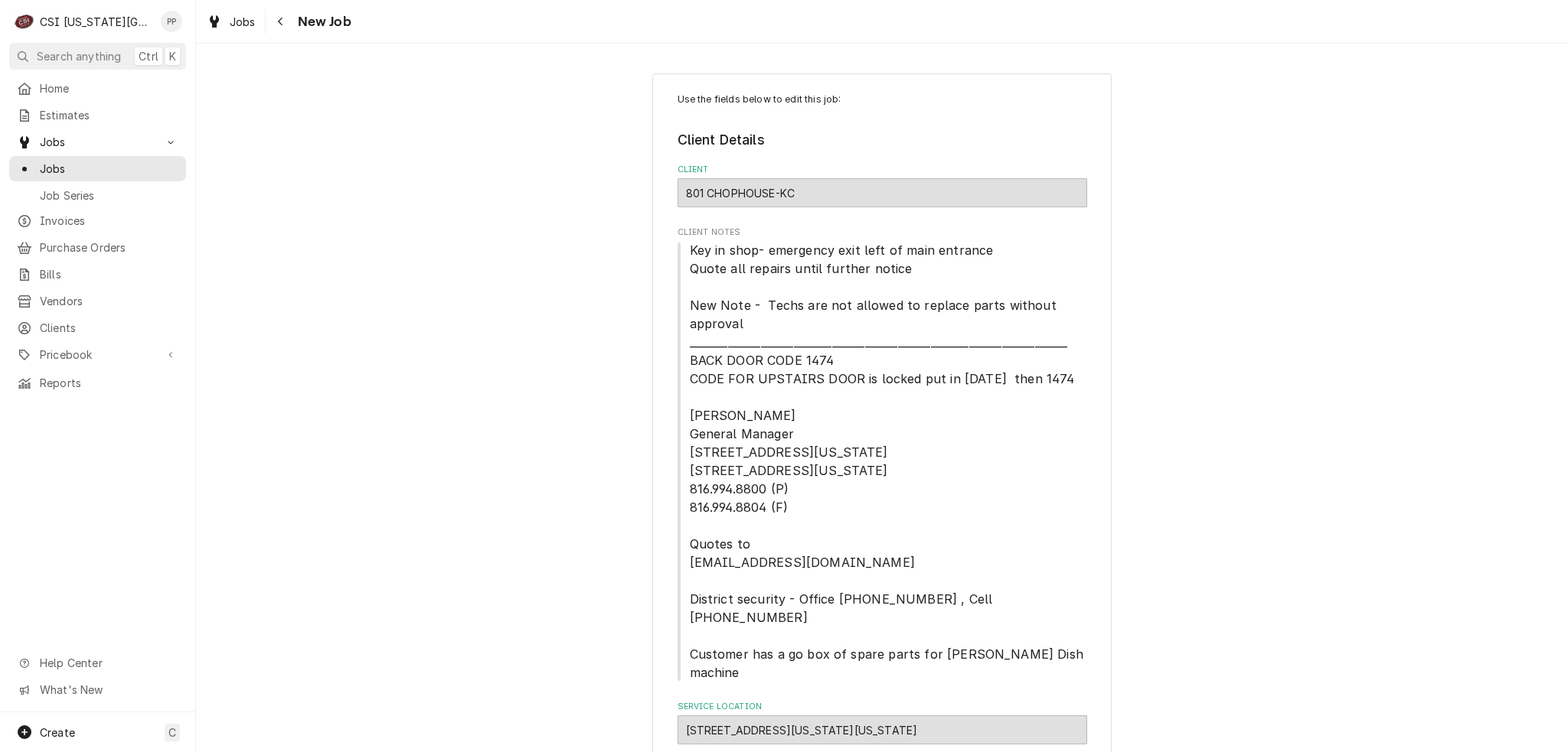
type textarea "x"
click at [238, 16] on span "Jobs" at bounding box center [242, 22] width 26 height 16
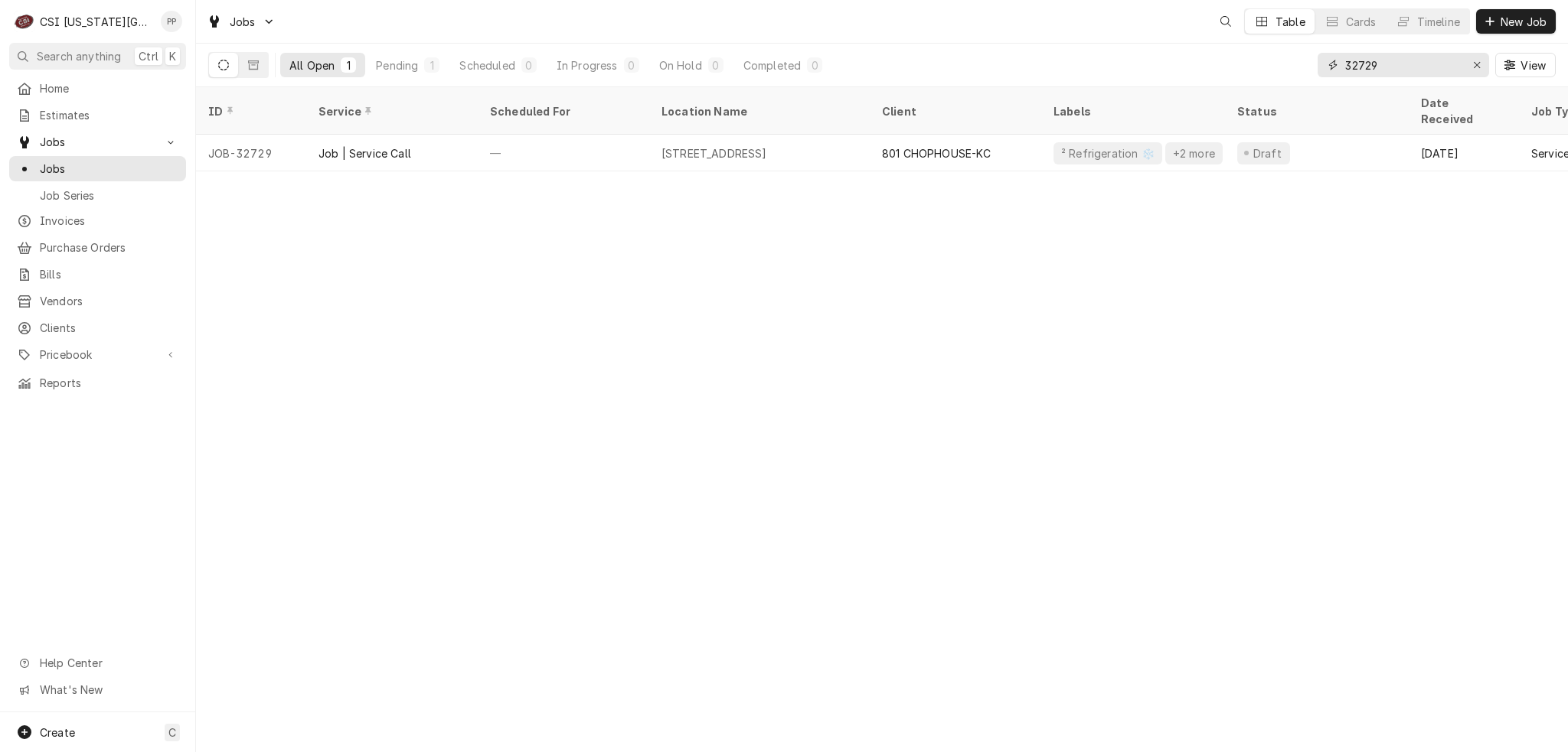
click at [1376, 64] on input "32729" at bounding box center [1402, 65] width 114 height 24
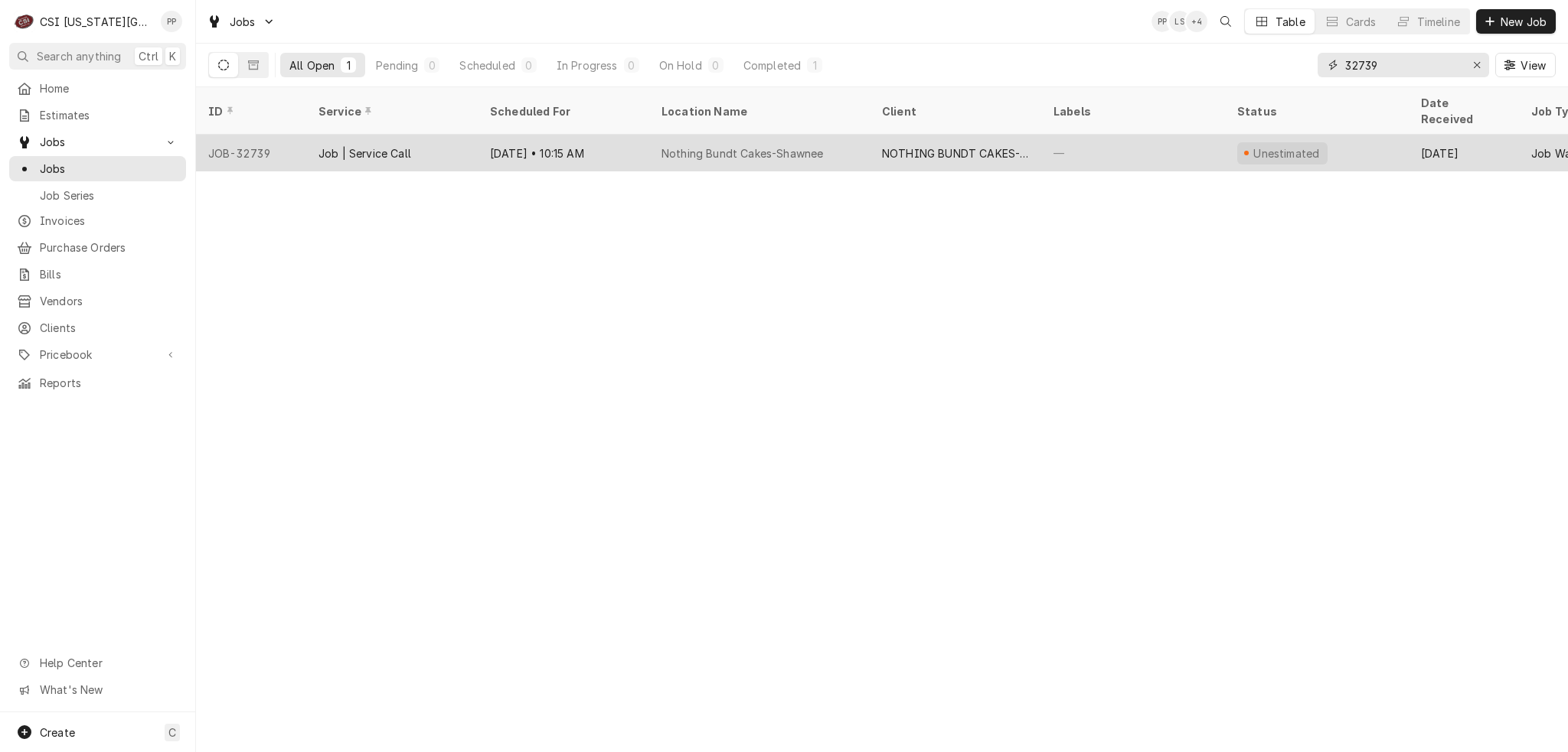
type input "32739"
click at [444, 135] on div "Job | Service Call" at bounding box center [392, 153] width 171 height 37
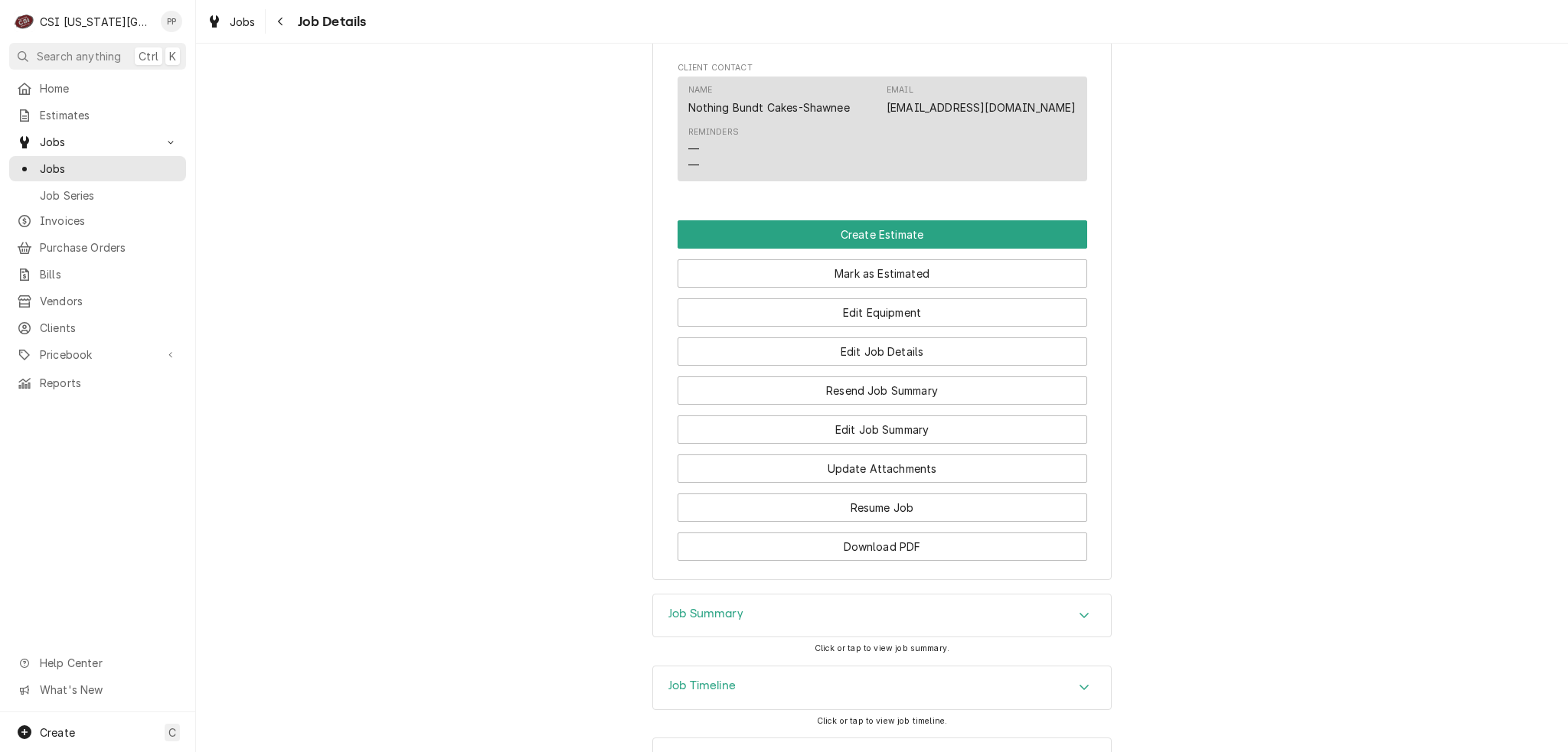
scroll to position [1065, 0]
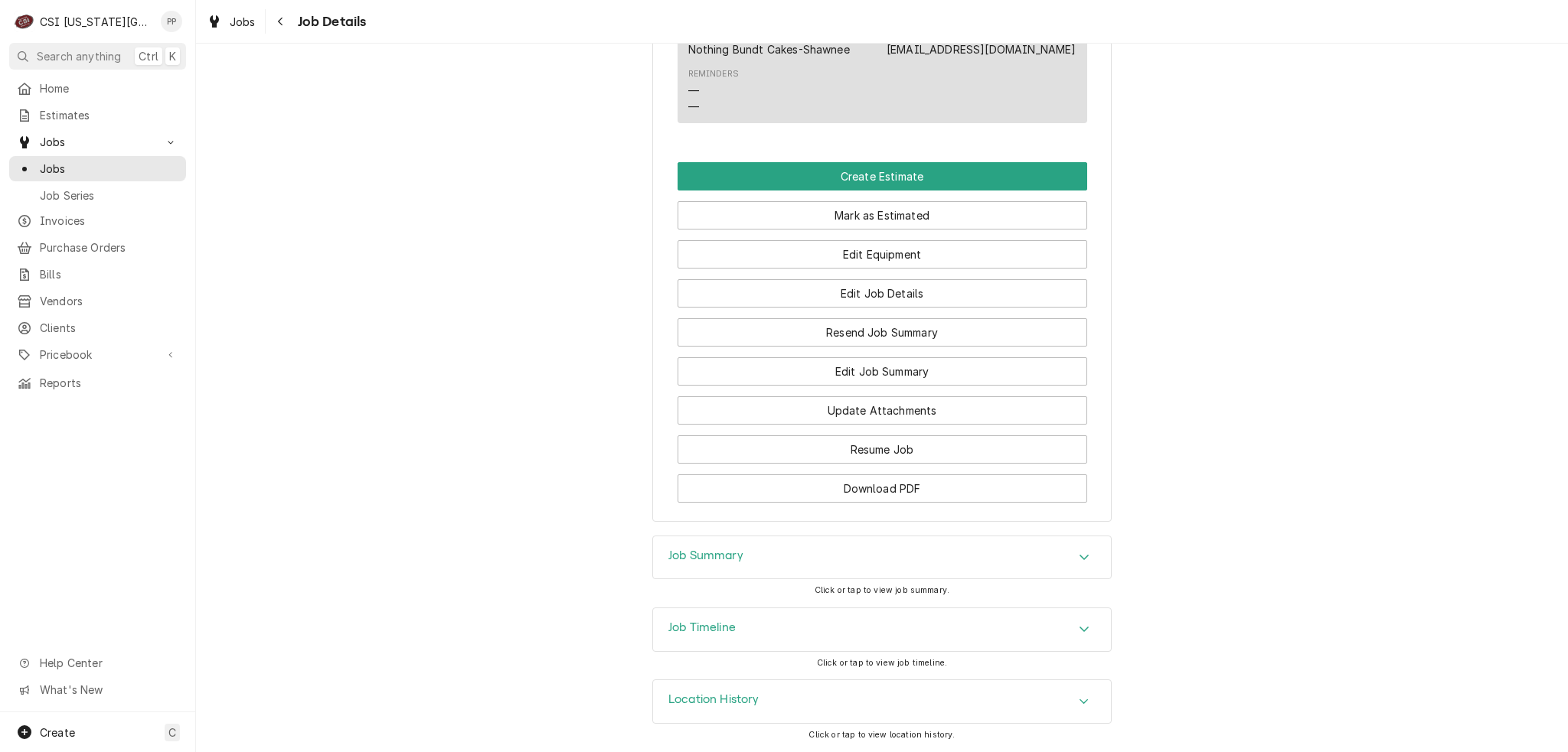
click at [785, 540] on div "Job Summary" at bounding box center [882, 557] width 458 height 43
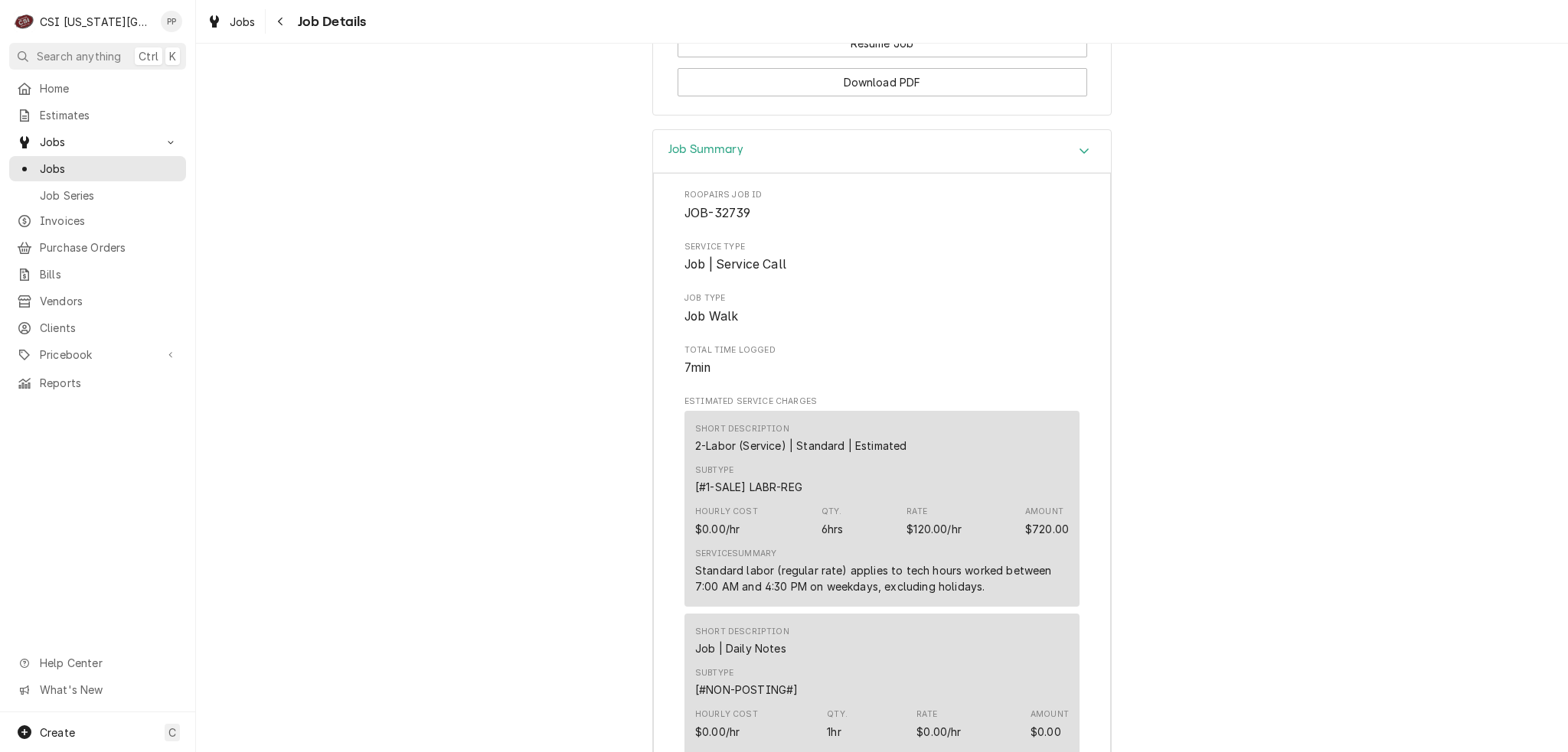
scroll to position [1218, 0]
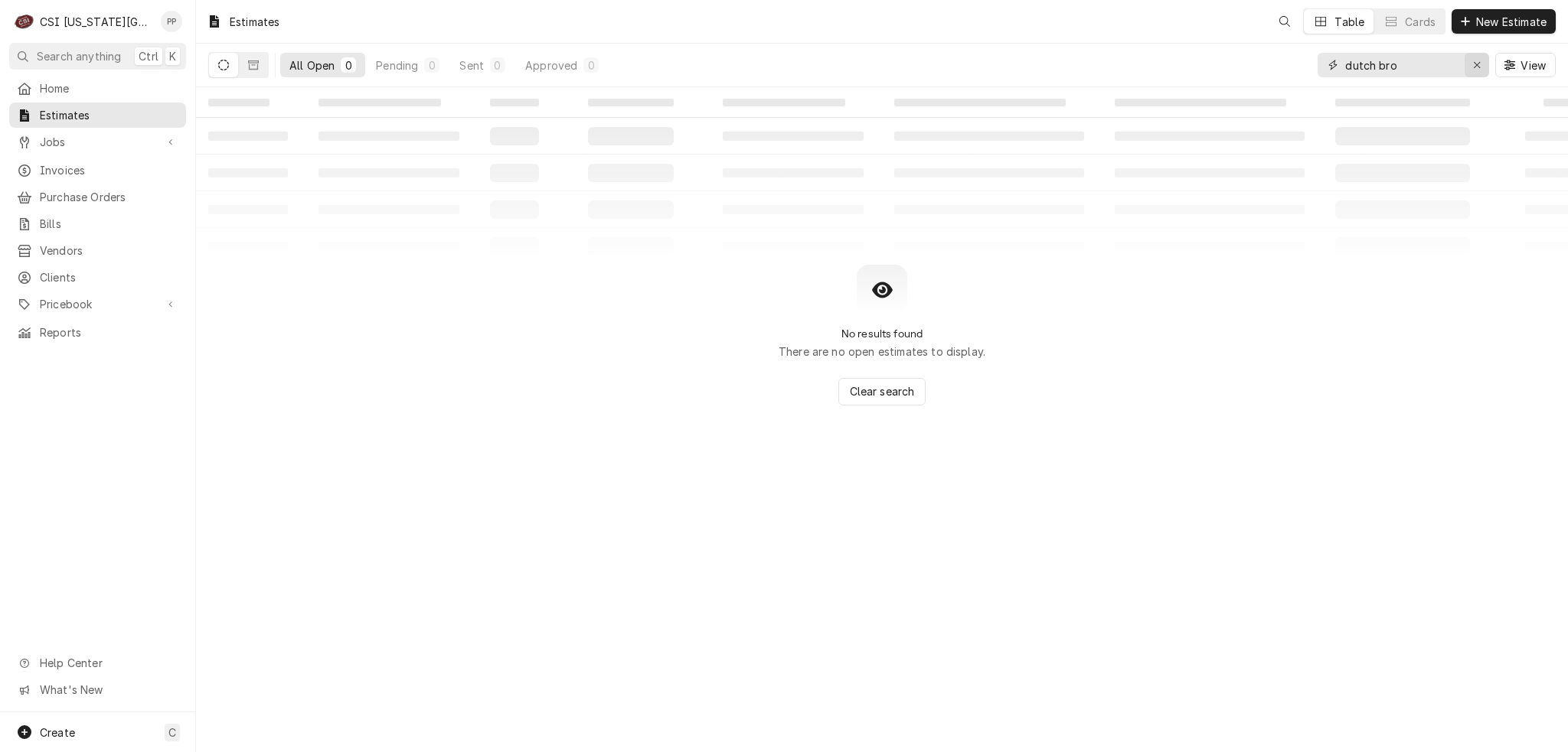
click at [1469, 65] on div "Erase input" at bounding box center [1476, 65] width 15 height 15
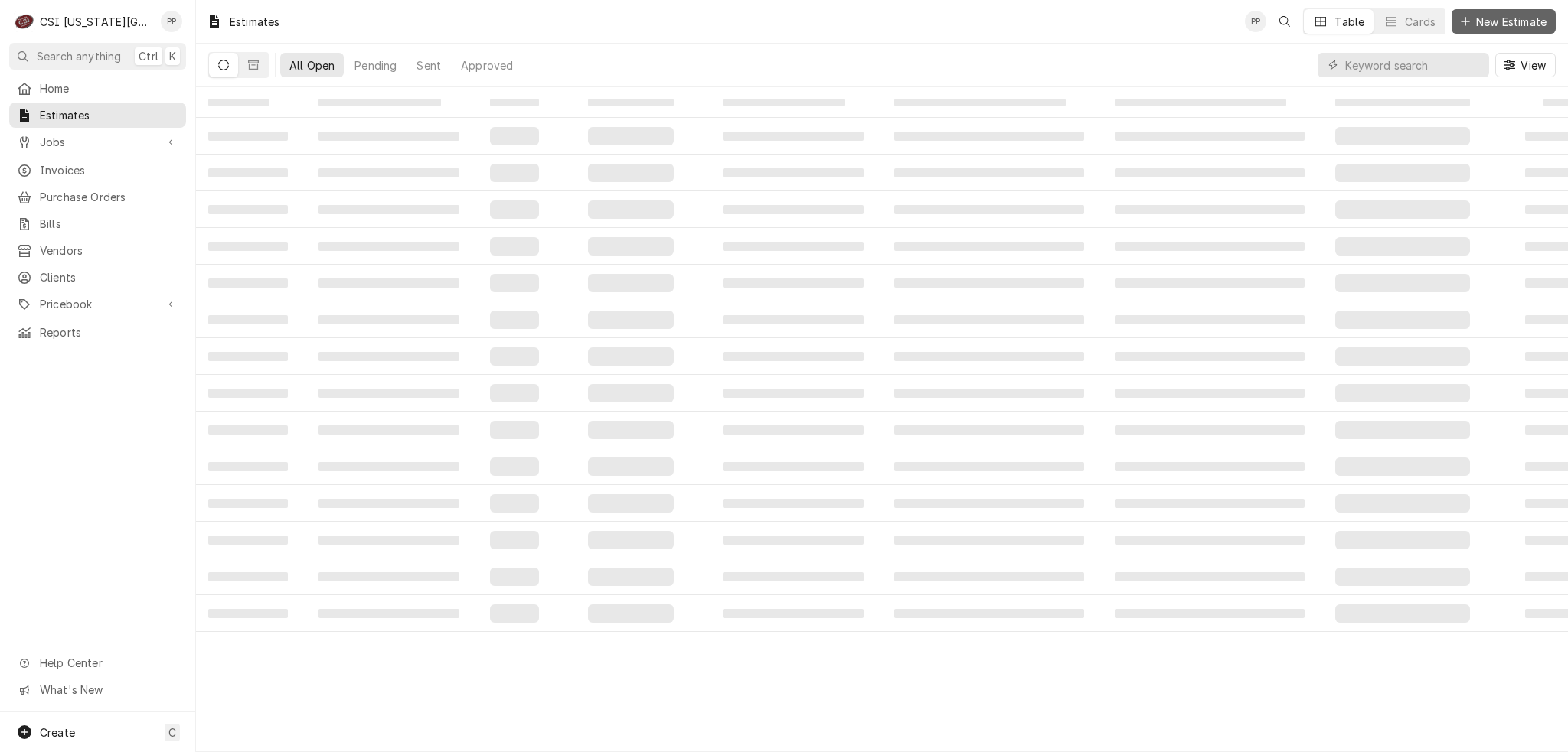
click at [1493, 17] on span "New Estimate" at bounding box center [1510, 22] width 77 height 16
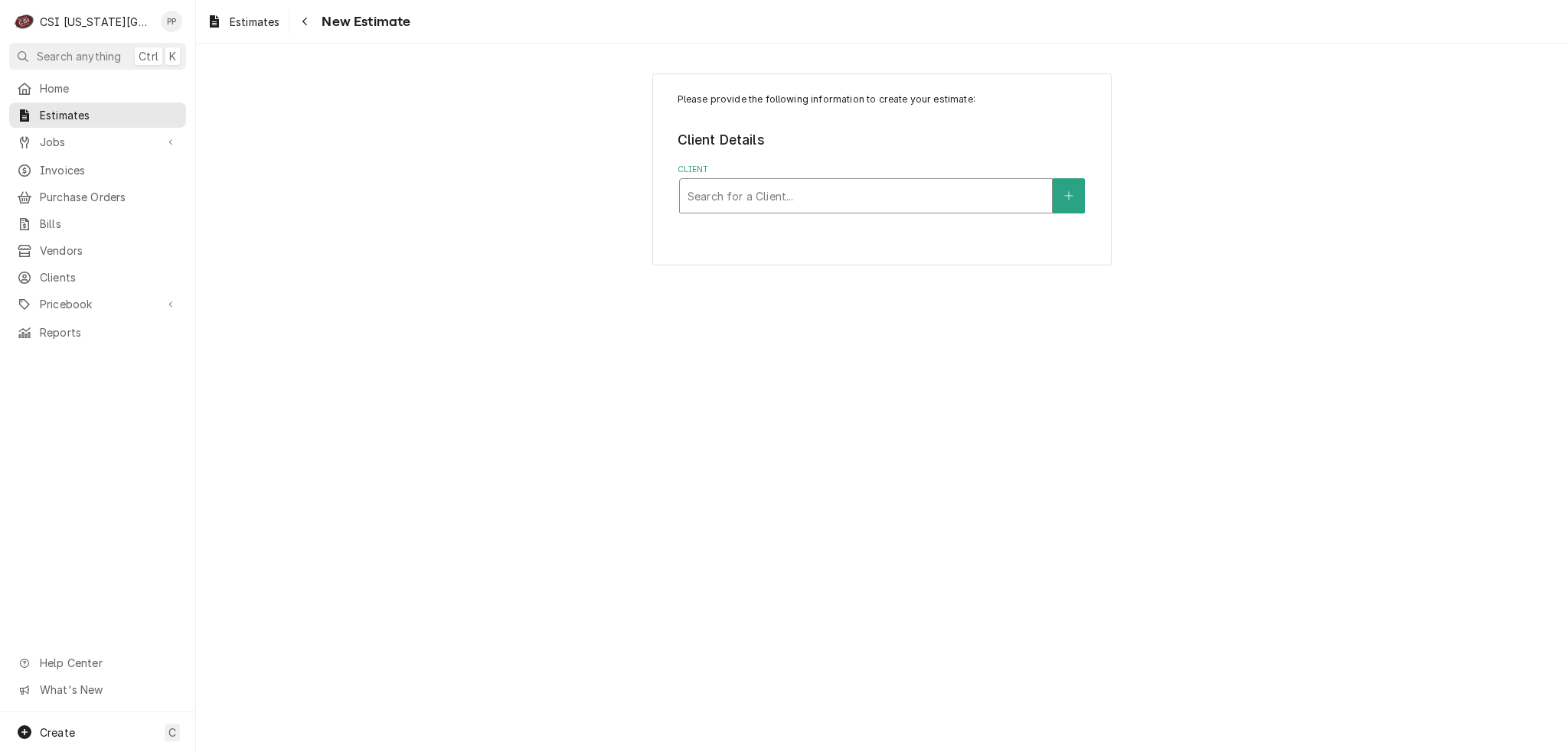
click at [802, 194] on div "Client" at bounding box center [866, 195] width 357 height 28
type input "imperial brown"
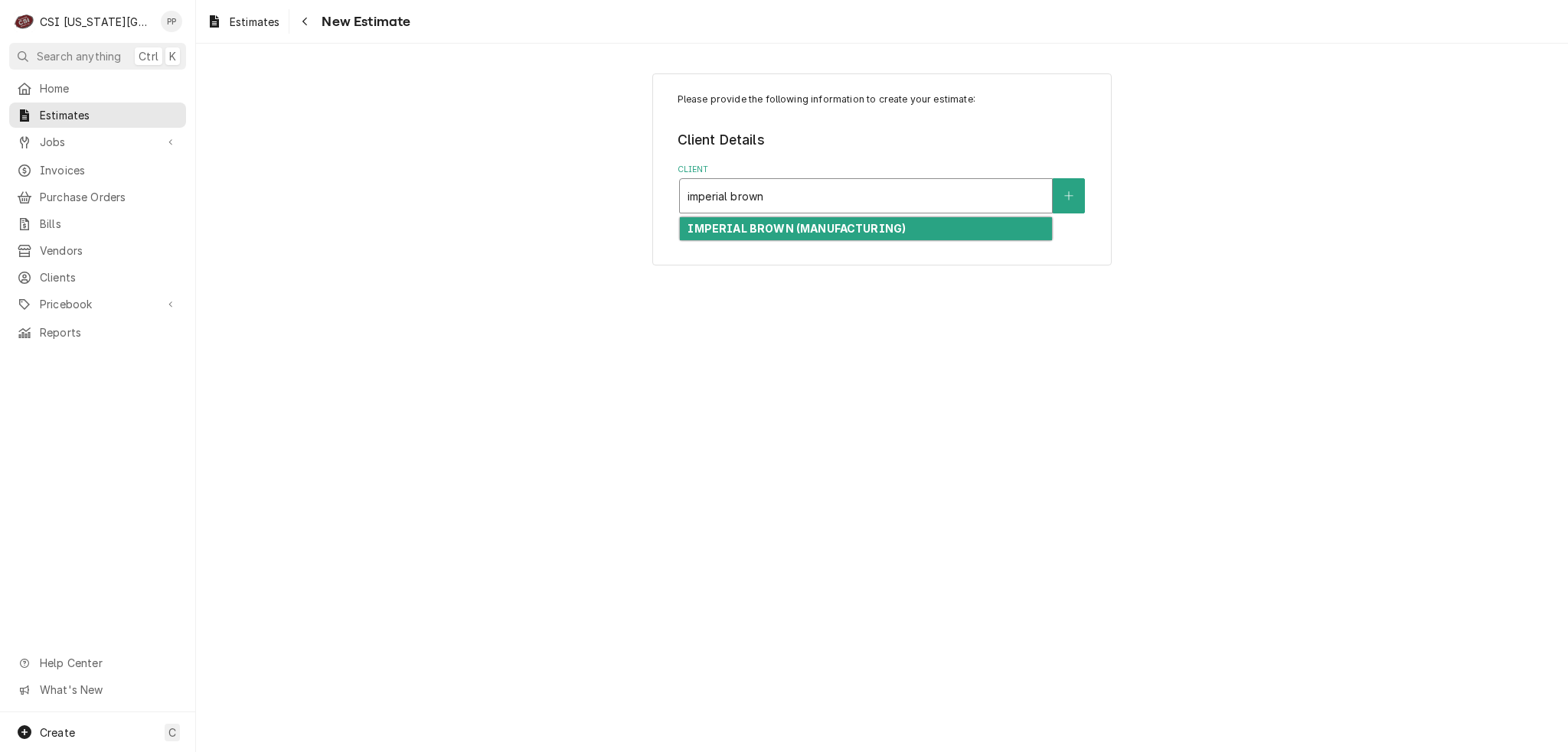
click at [800, 229] on strong "IMPERIAL BROWN (MANUFACTURING)" at bounding box center [797, 228] width 218 height 13
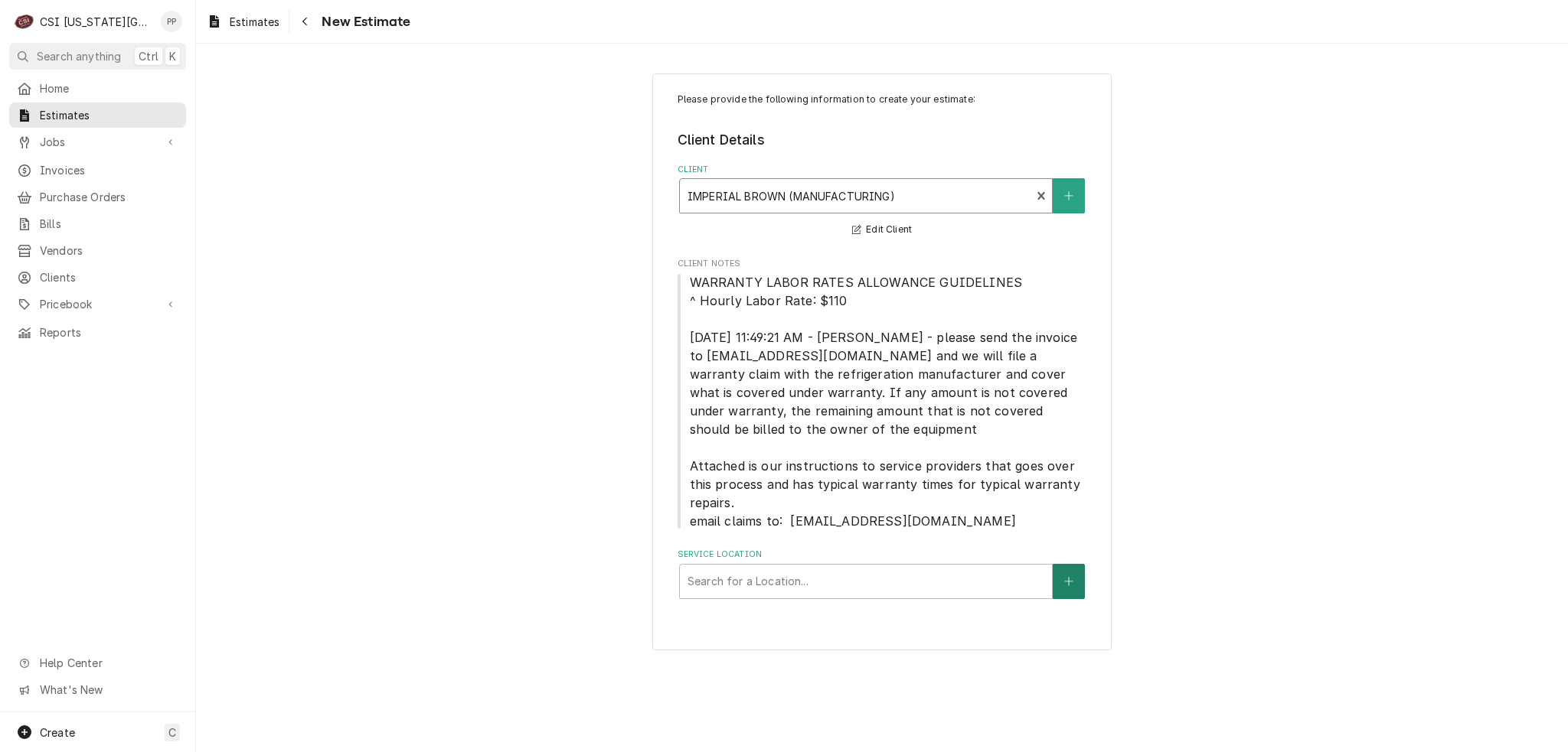
click at [1065, 578] on icon "Create New Location" at bounding box center [1069, 582] width 9 height 11
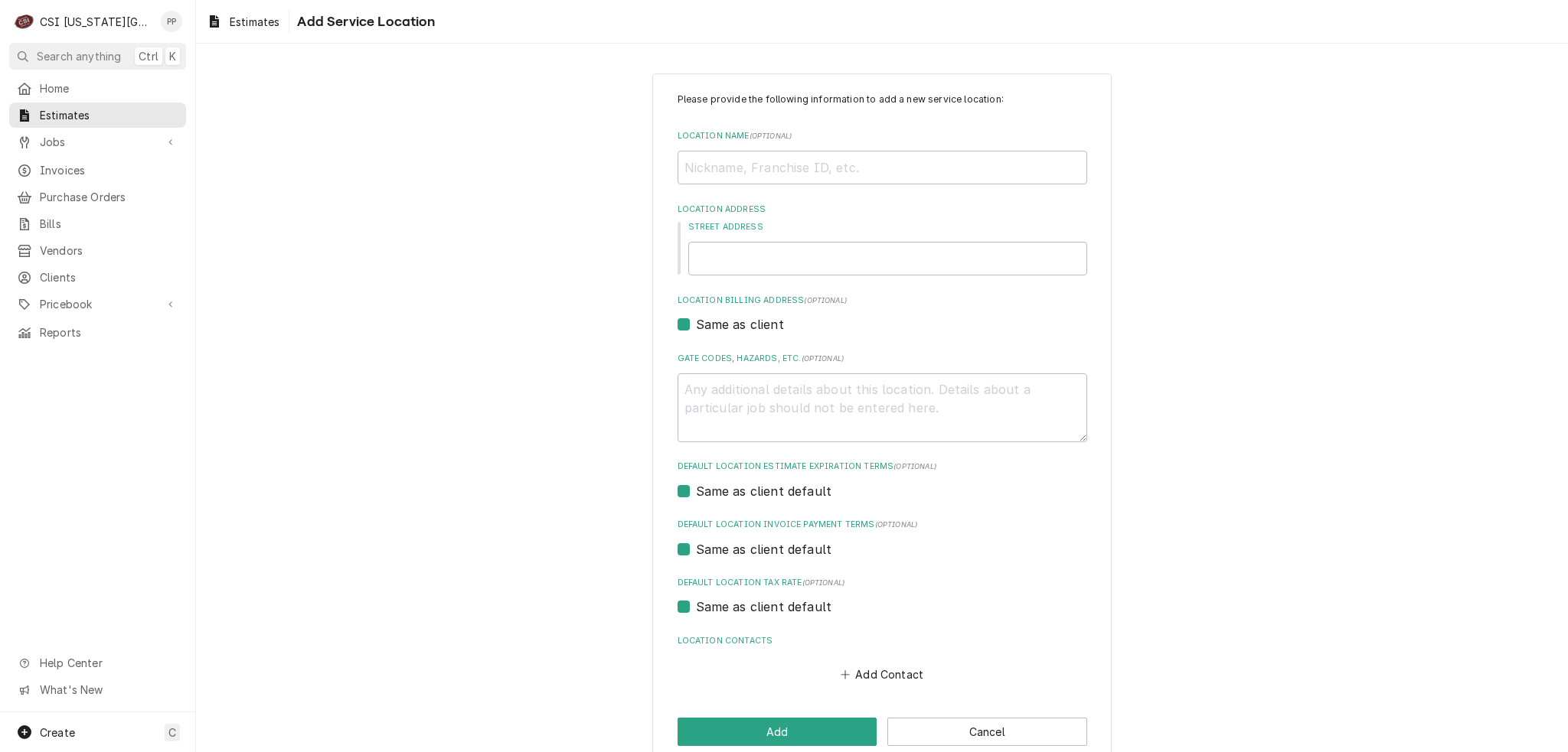
click at [914, 140] on label "Location Name ( optional )" at bounding box center [882, 136] width 409 height 13
click at [914, 150] on input "Location Name ( optional )" at bounding box center [882, 167] width 409 height 33
type textarea "x"
type input "L"
type textarea "x"
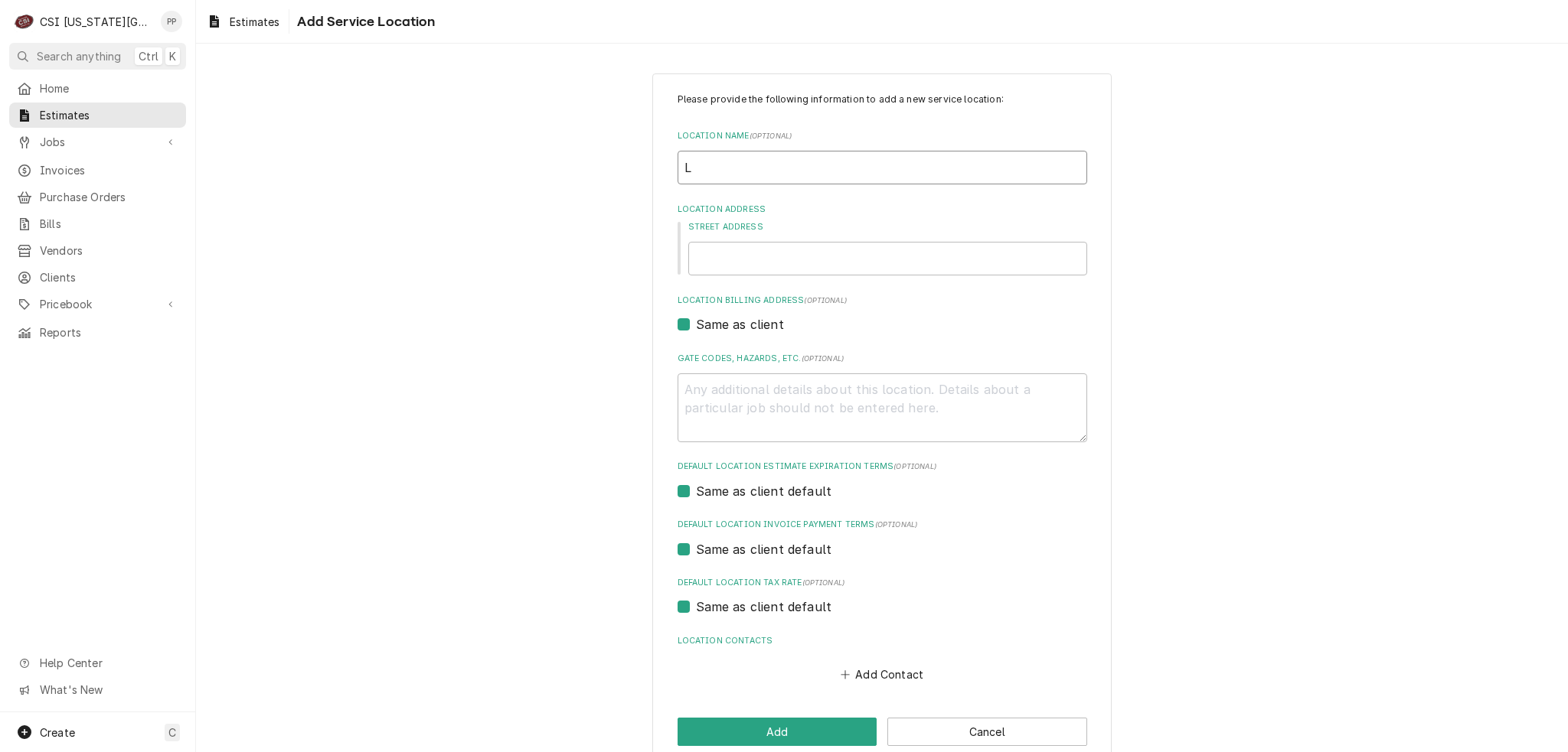
type input "Li"
type textarea "x"
type input "Lit"
type textarea "x"
type input "Litt"
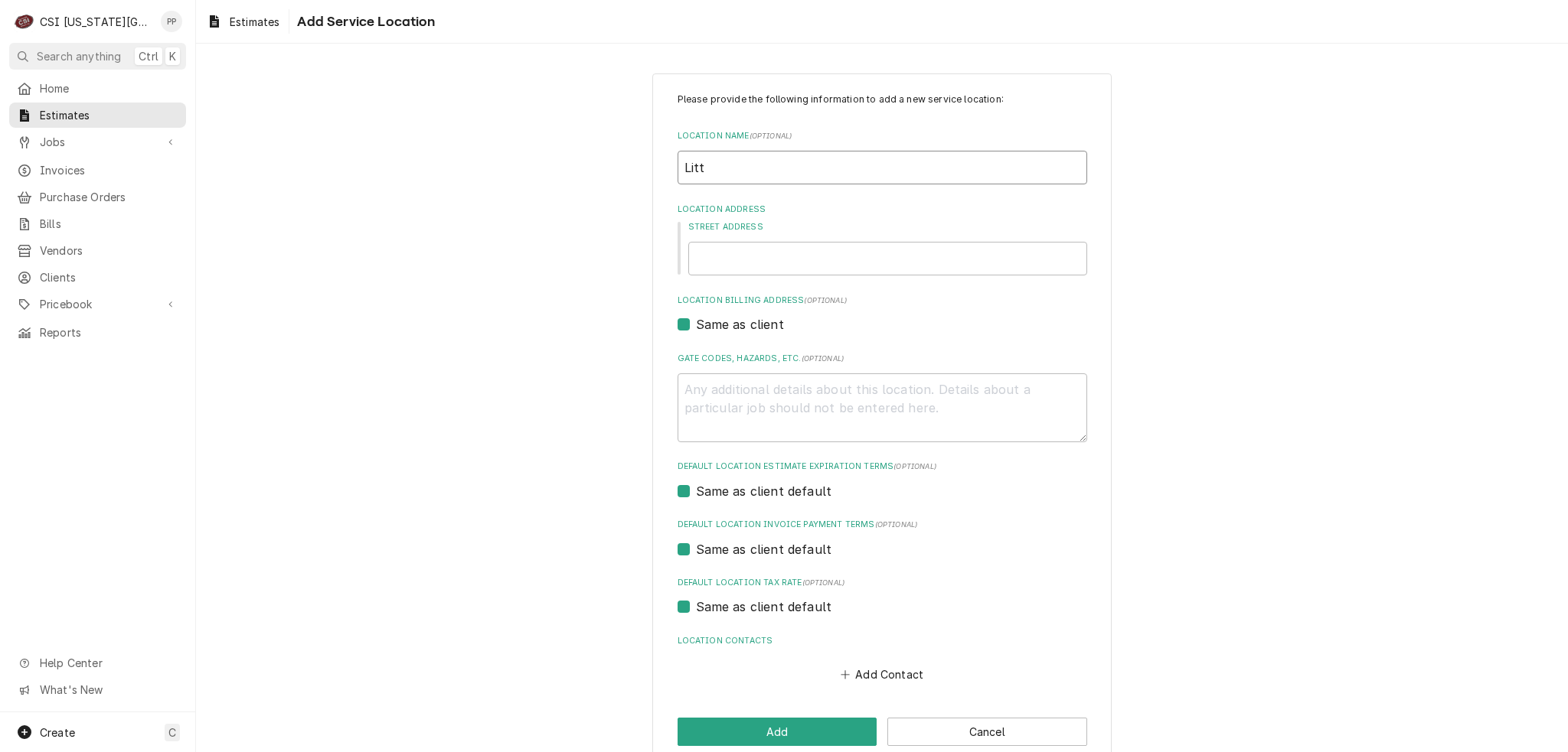
type textarea "x"
type input "Littl"
type textarea "x"
type input "Little"
type textarea "x"
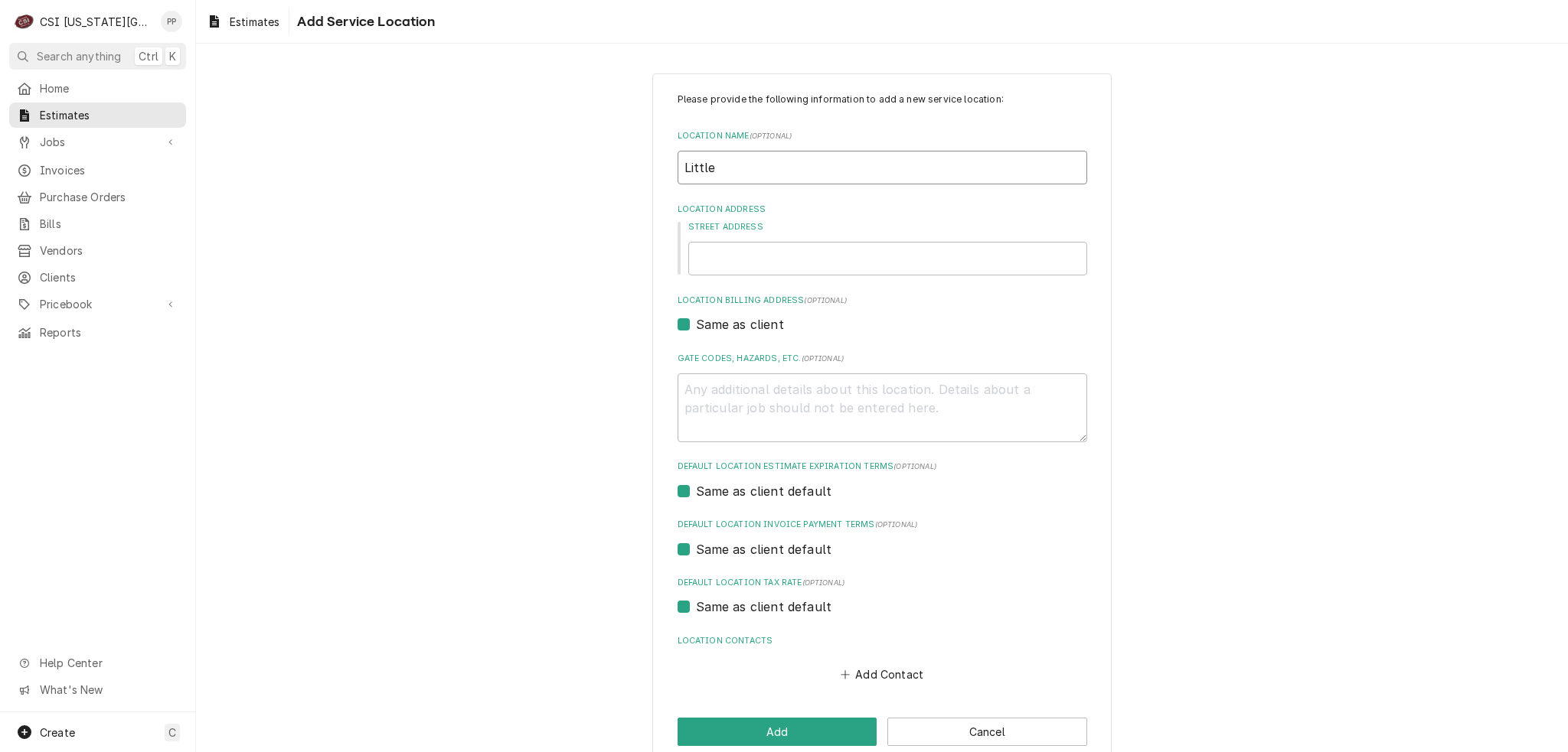
type input "Little"
type textarea "x"
type input "Little C"
type textarea "x"
type input "Little Ce"
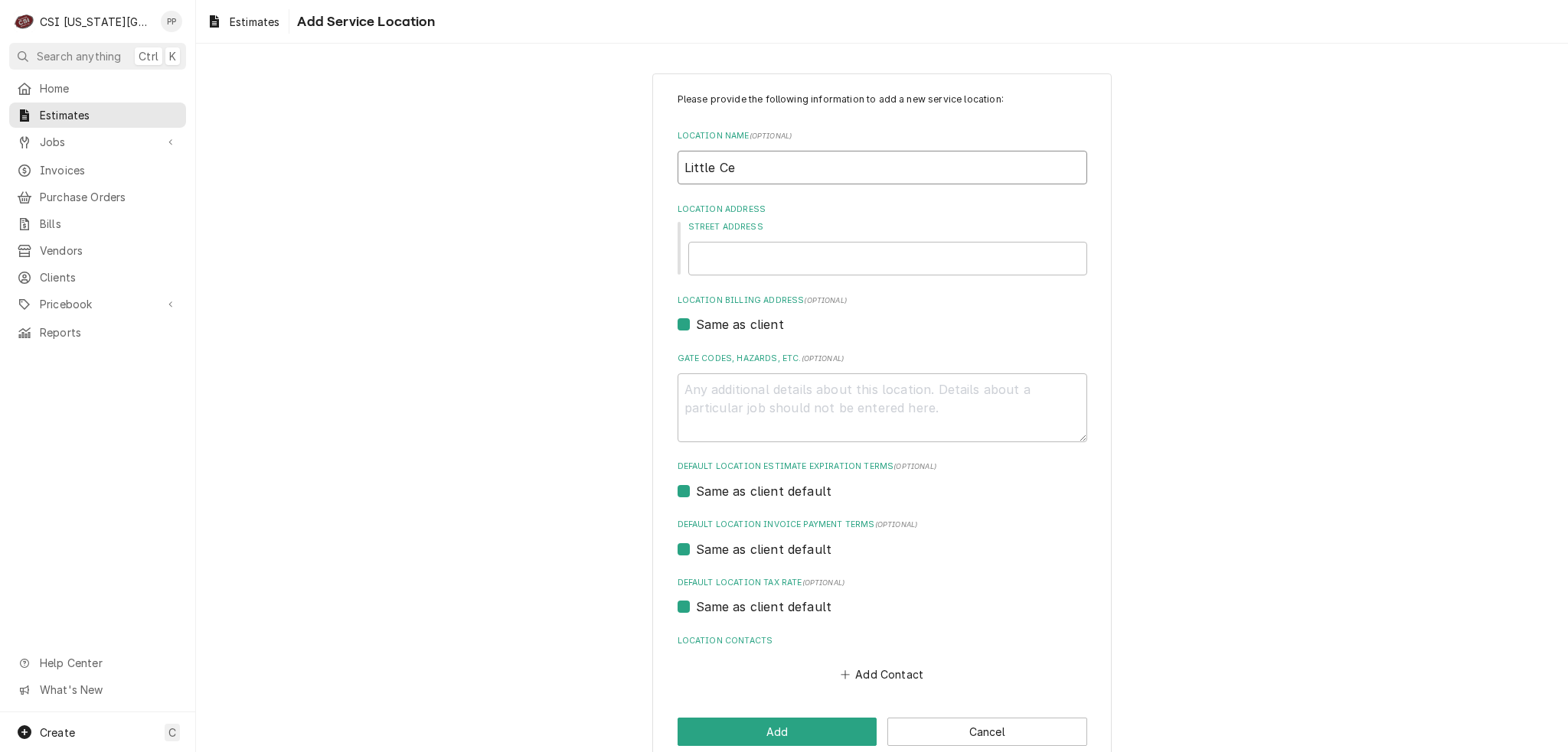
type textarea "x"
type input "Little Cea"
type textarea "x"
type input "Little Ceas"
type textarea "x"
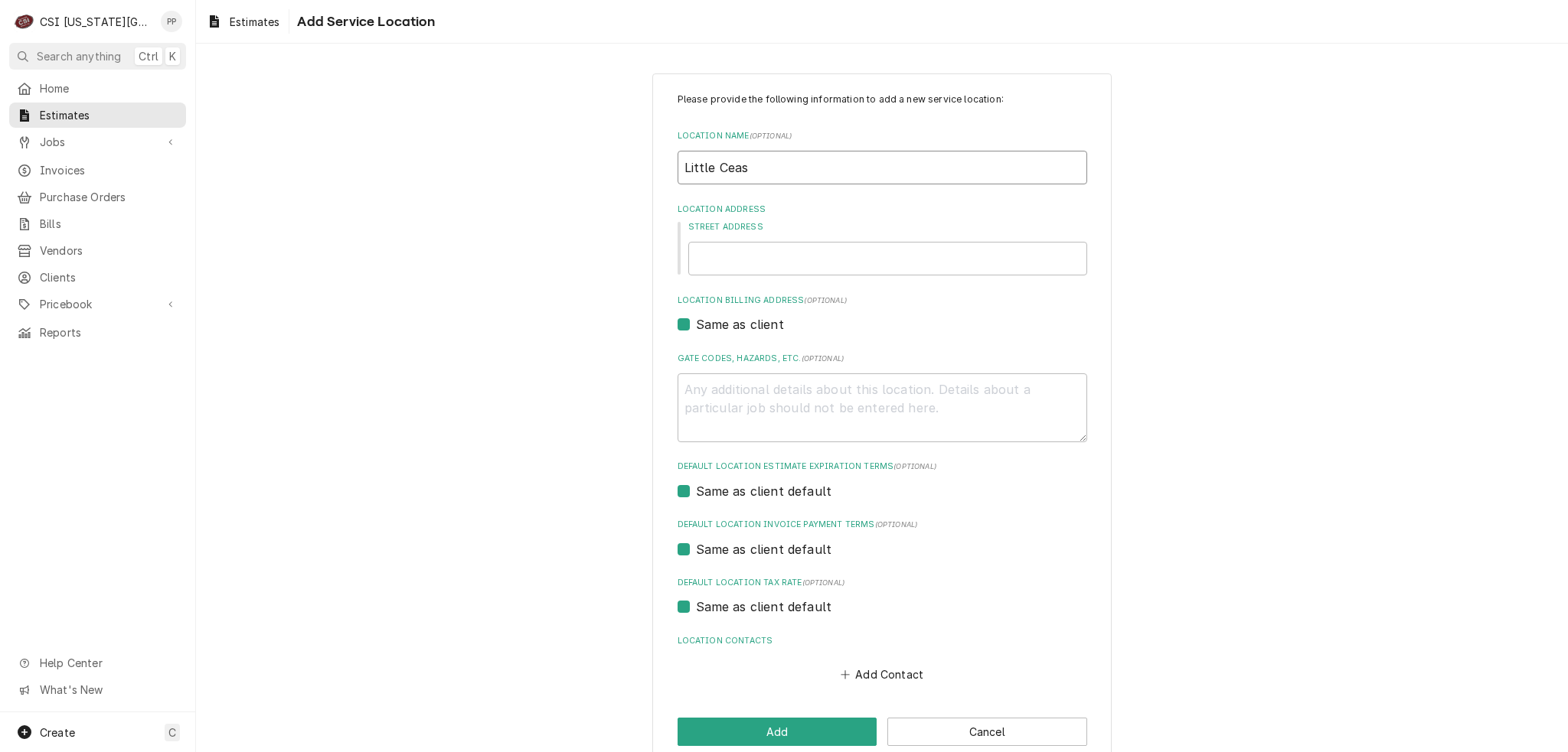
type input "Little Ceasa"
type textarea "x"
type input "[PERSON_NAME]"
type textarea "x"
type input "Little Ceasars"
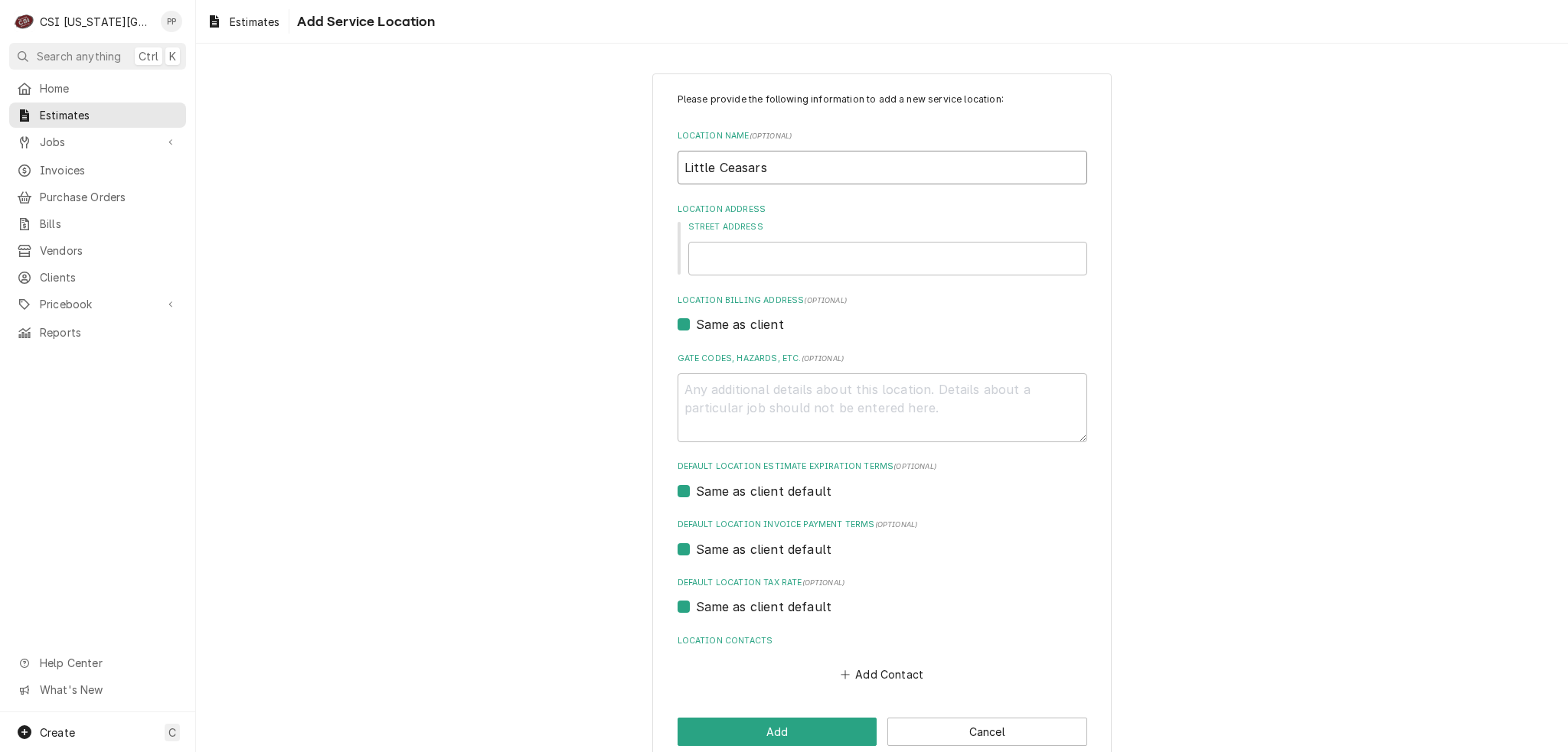
type textarea "x"
type input "Little Ceasars"
type textarea "x"
type input "K"
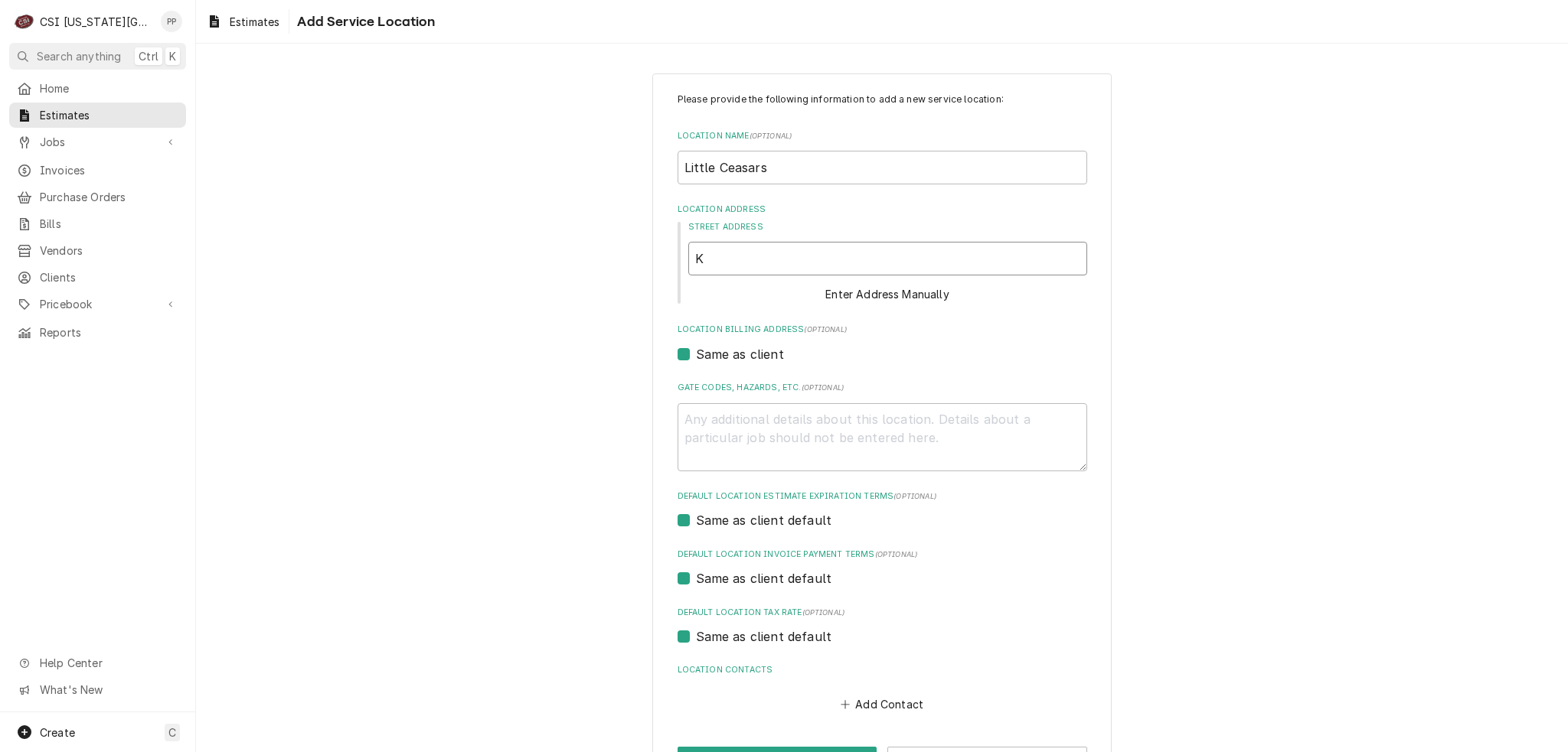
type textarea "x"
type input "Ka"
type textarea "x"
type input "[PERSON_NAME]"
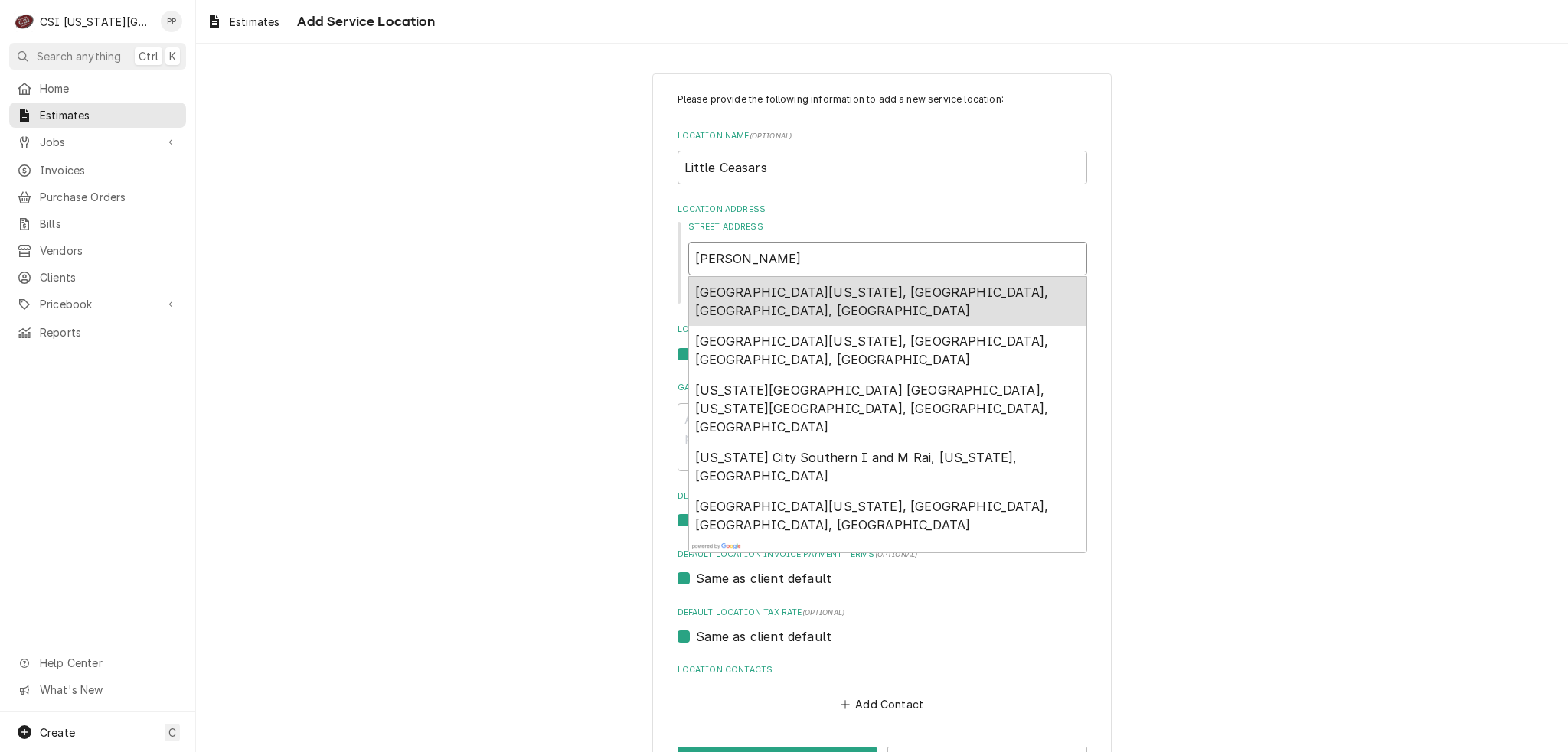
type textarea "x"
type input "Kans"
type textarea "x"
type input "Kansd"
type textarea "x"
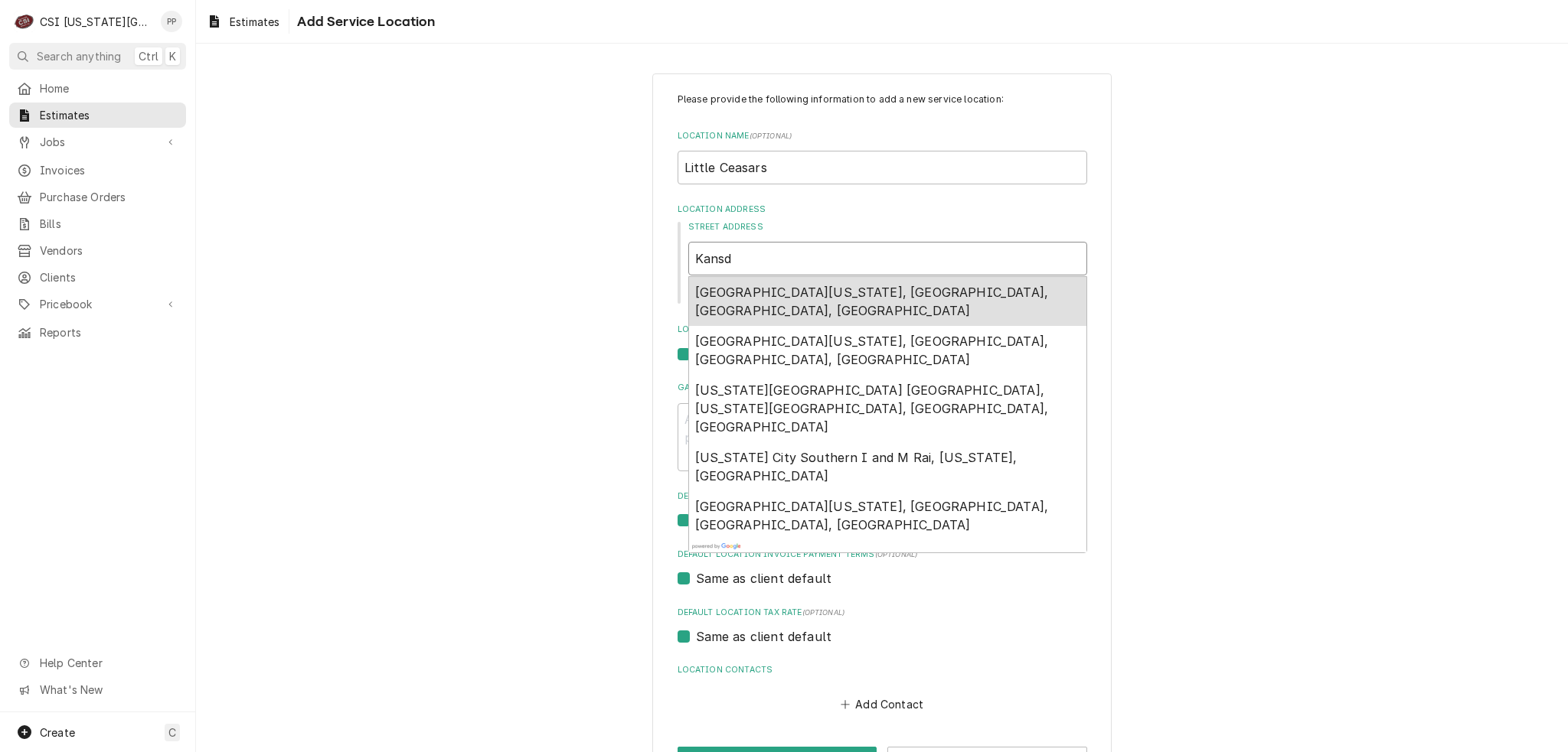
type input "Kansda"
type textarea "x"
type input "Kansda"
type textarea "x"
type input "Kansda C"
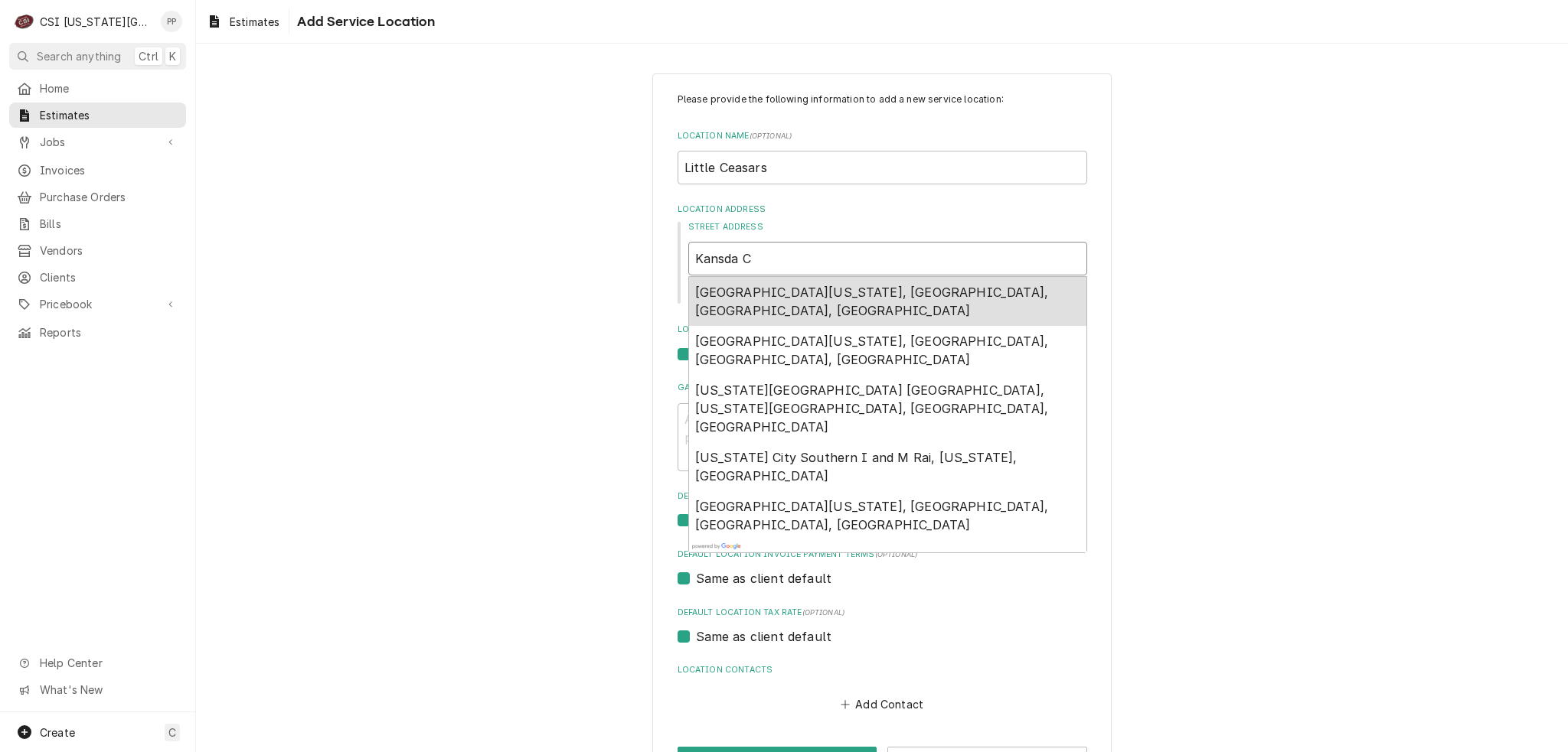
type textarea "x"
type input "Kansda"
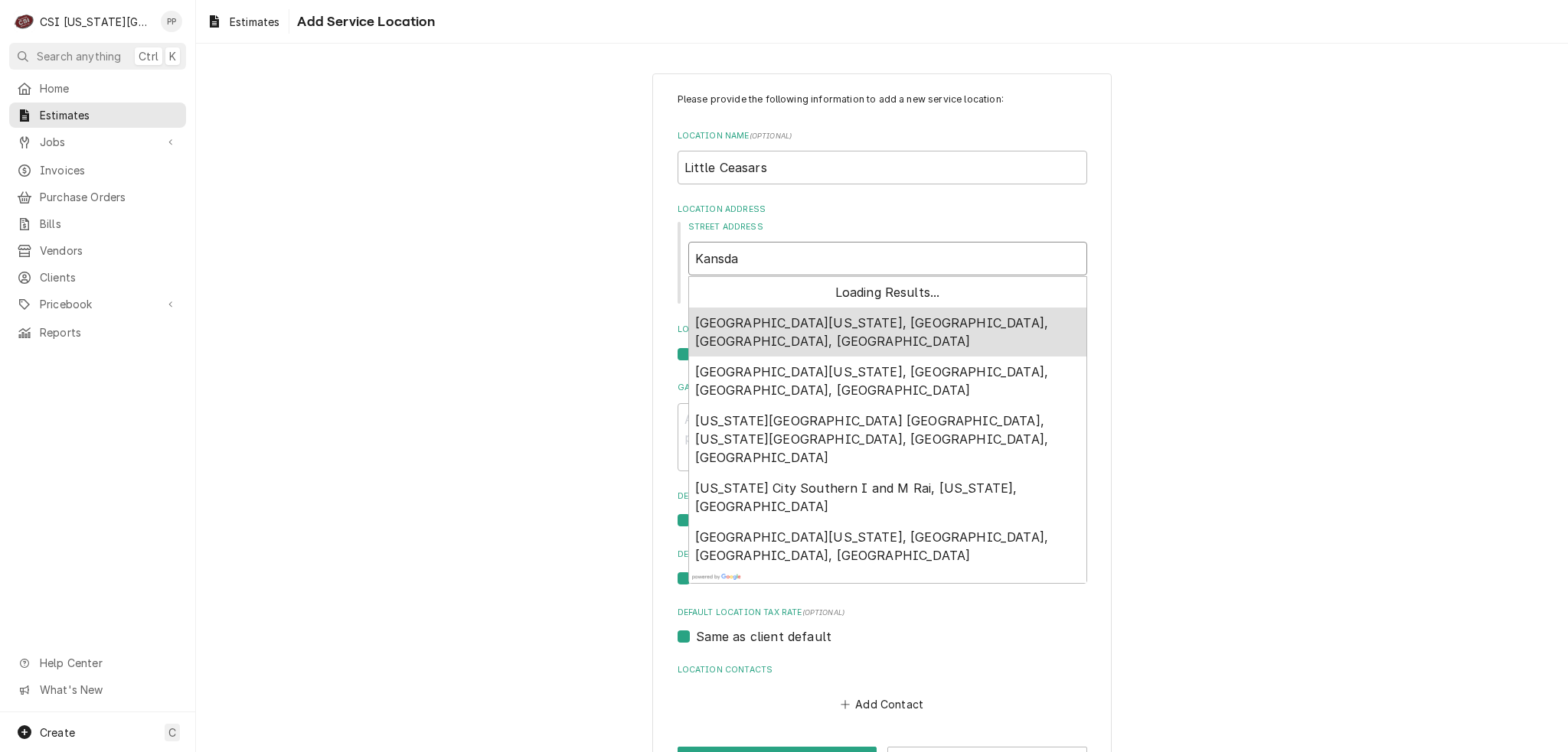
type textarea "x"
type input "Kansda"
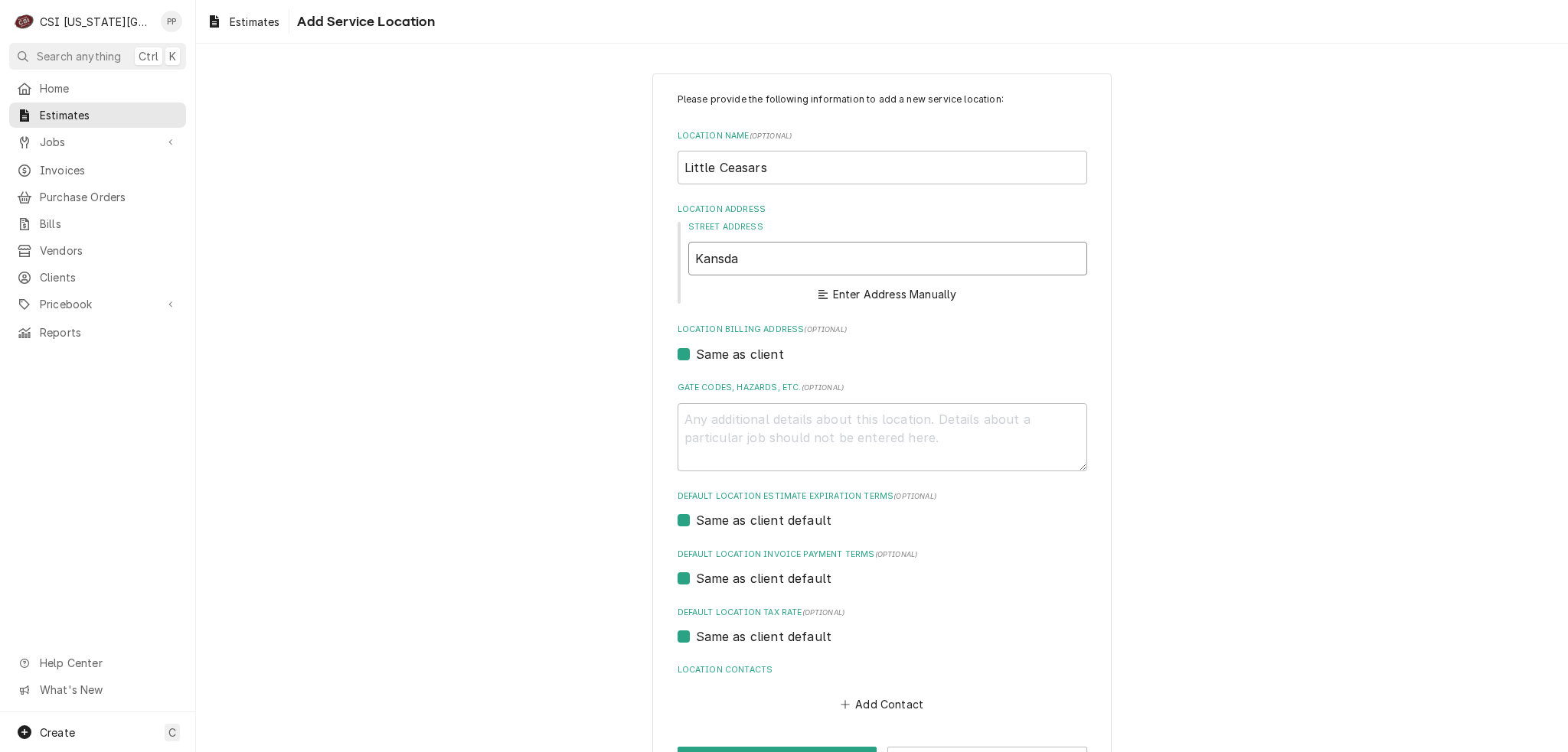
type textarea "x"
type input "Kansd"
type textarea "x"
type input "Kans"
type textarea "x"
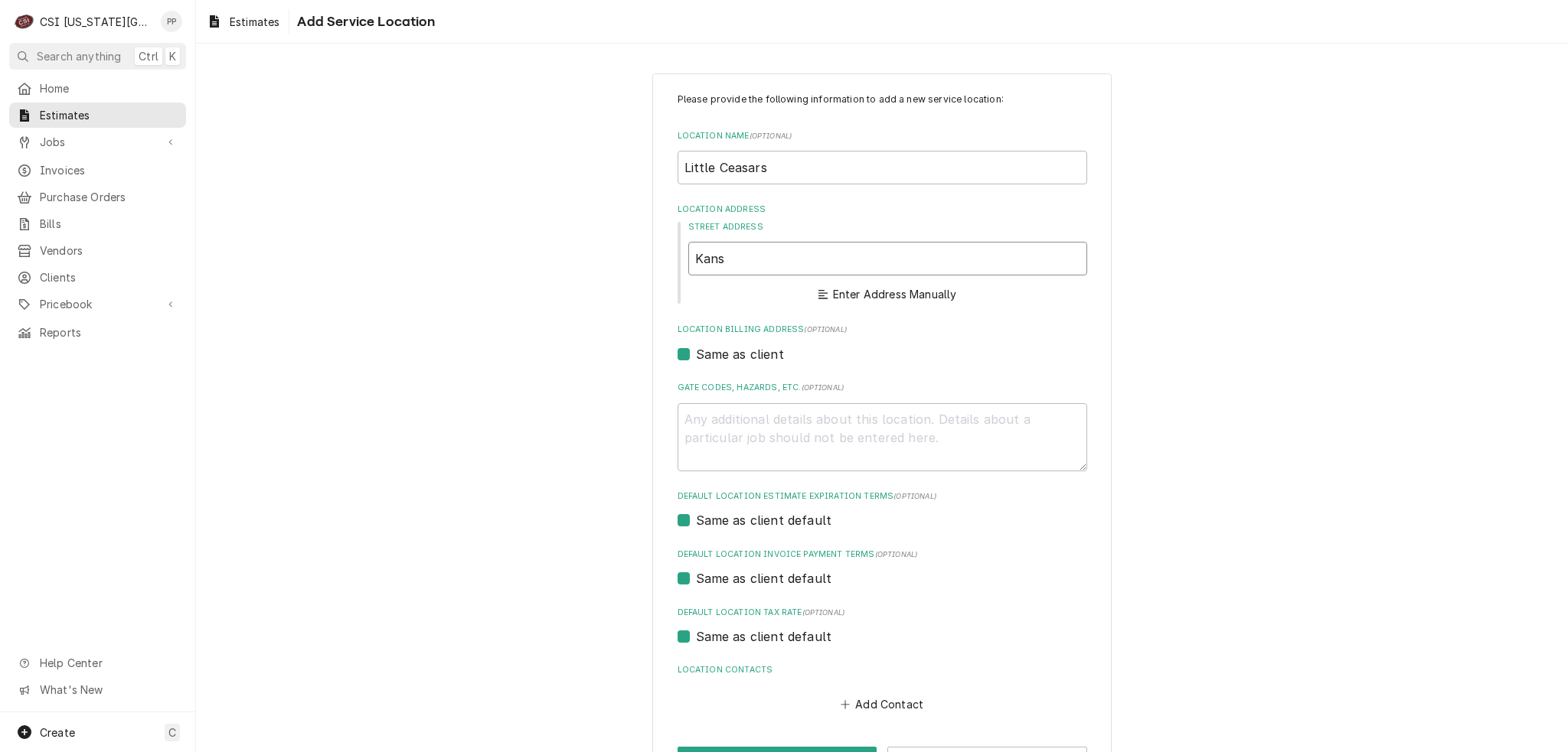
type input "Kansa"
type textarea "x"
type input "[US_STATE]"
type textarea "x"
type input "[US_STATE]"
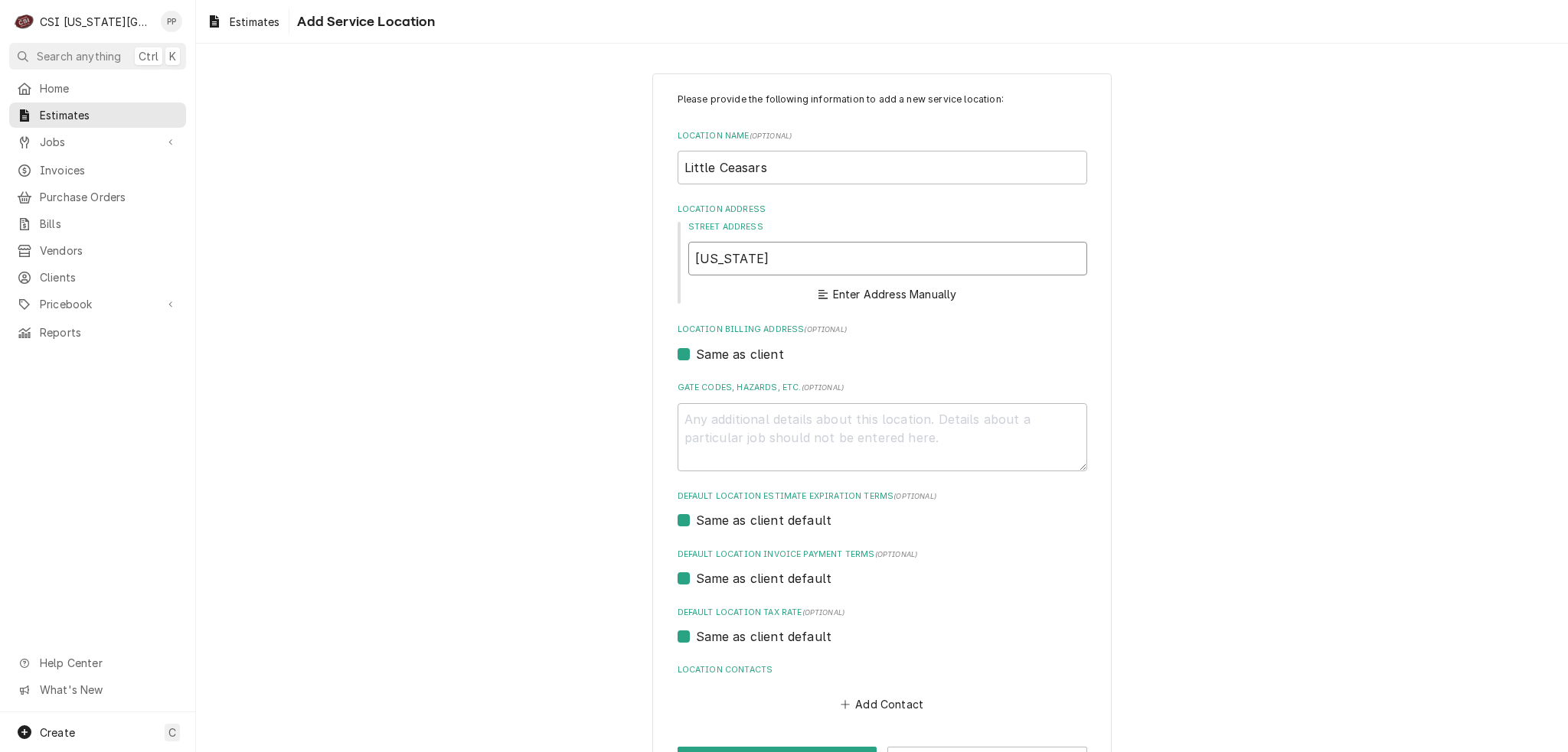
type textarea "x"
type input "[US_STATE] C"
type textarea "x"
type input "[US_STATE] Ci"
type textarea "x"
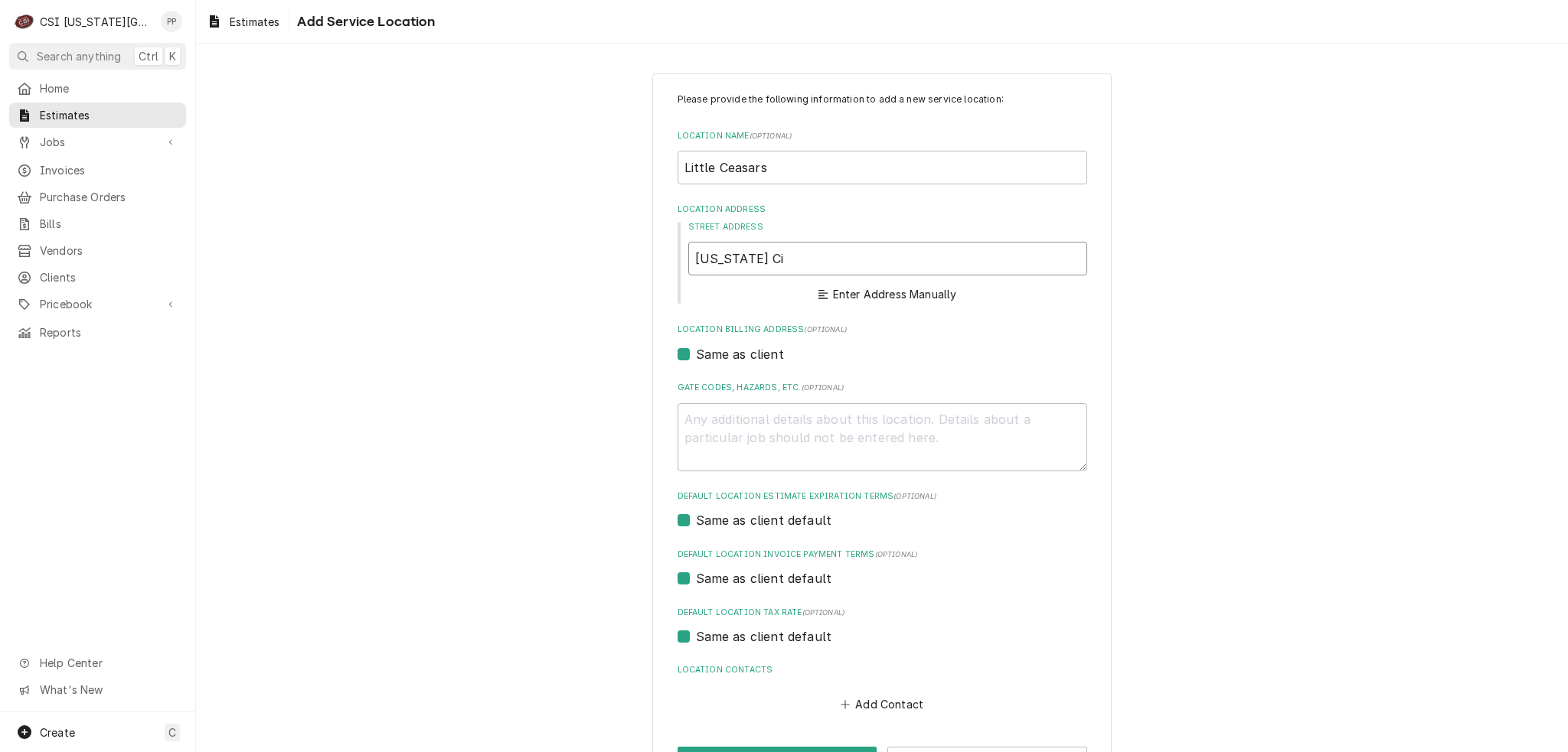
type input "[US_STATE] Cit"
type textarea "x"
type input "[US_STATE][GEOGRAPHIC_DATA]"
type textarea "x"
type input "[US_STATE][GEOGRAPHIC_DATA]"
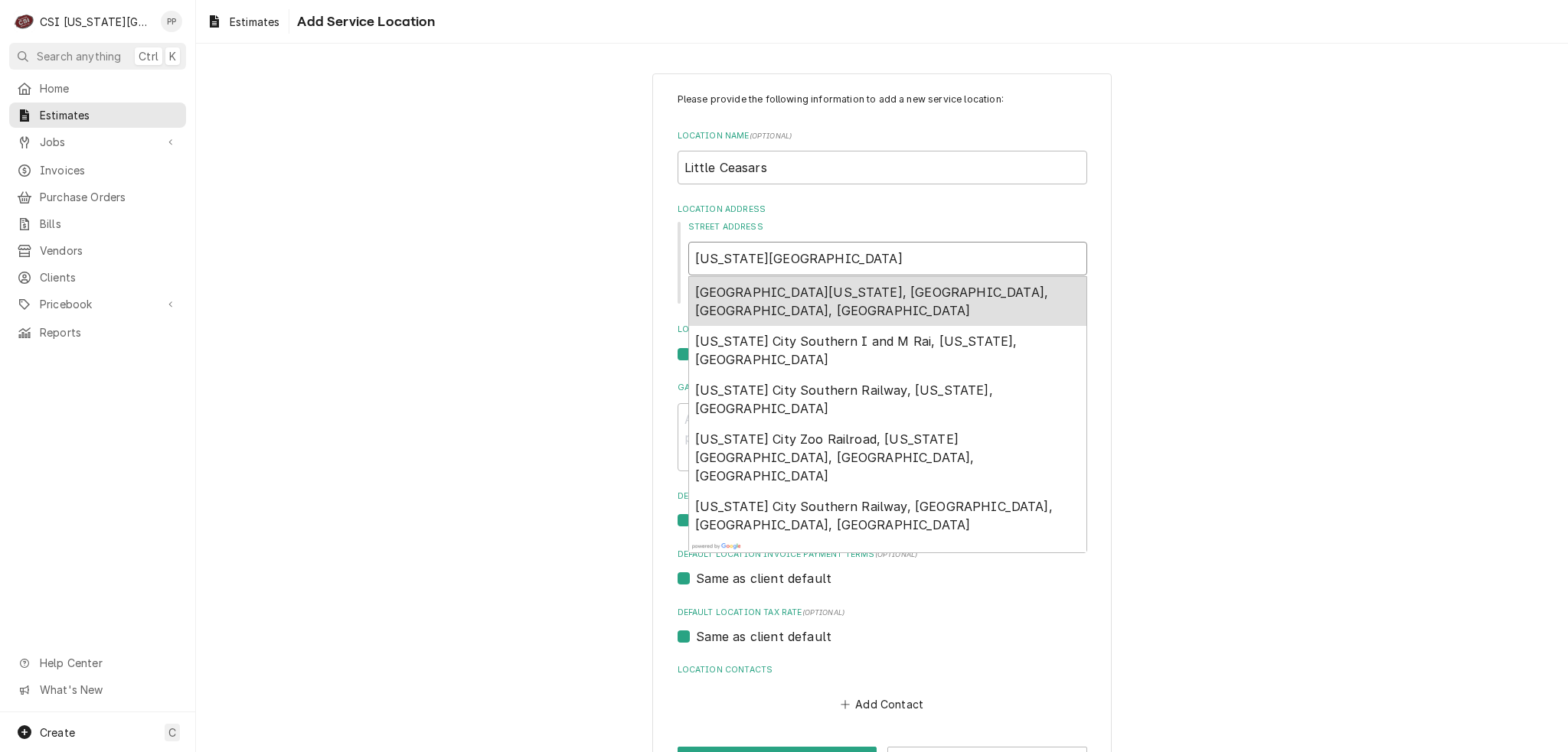
type textarea "x"
type input "[US_STATE] City M"
type textarea "x"
type input "[US_STATE] City Mo"
type textarea "x"
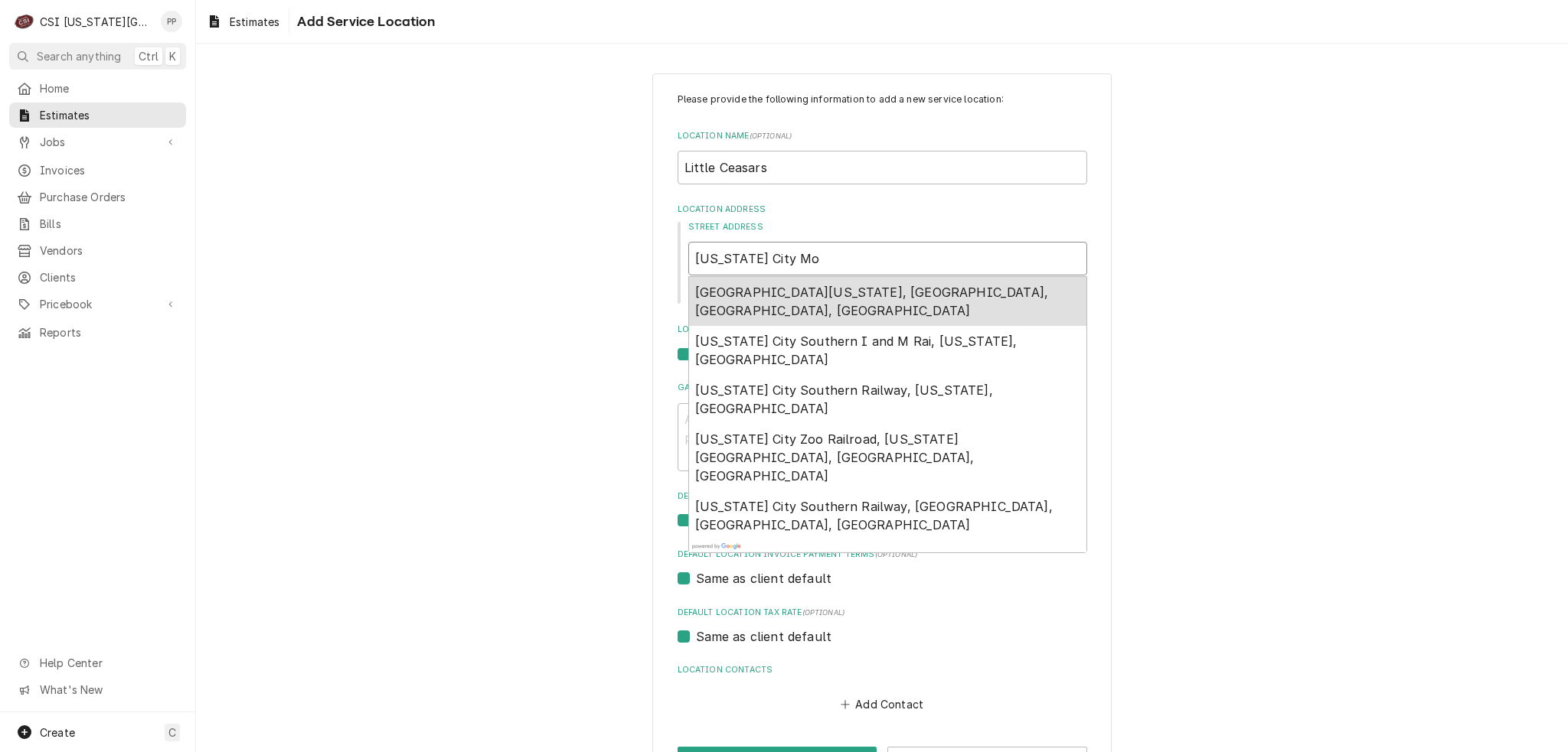
type input "[US_STATE] City Mo"
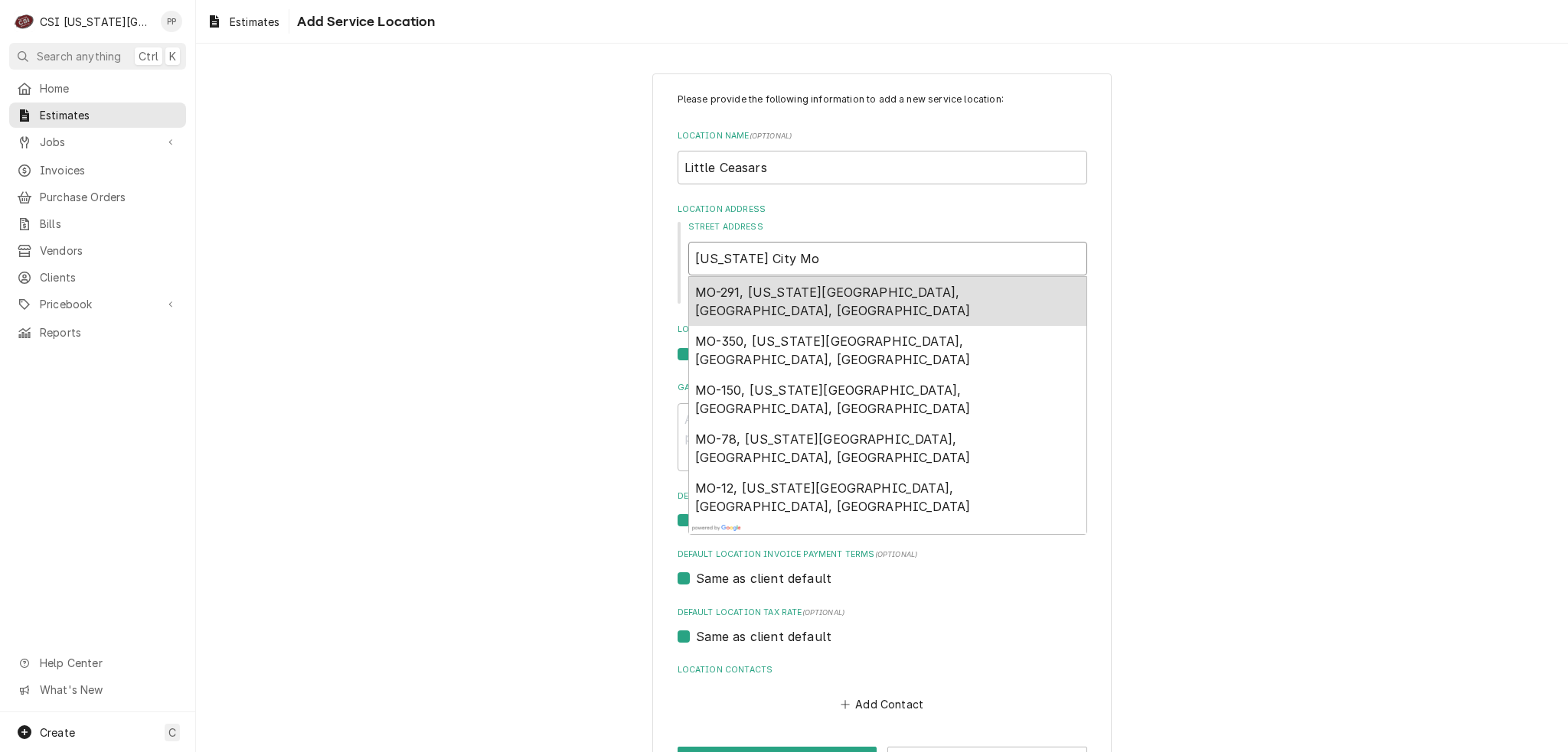
type textarea "x"
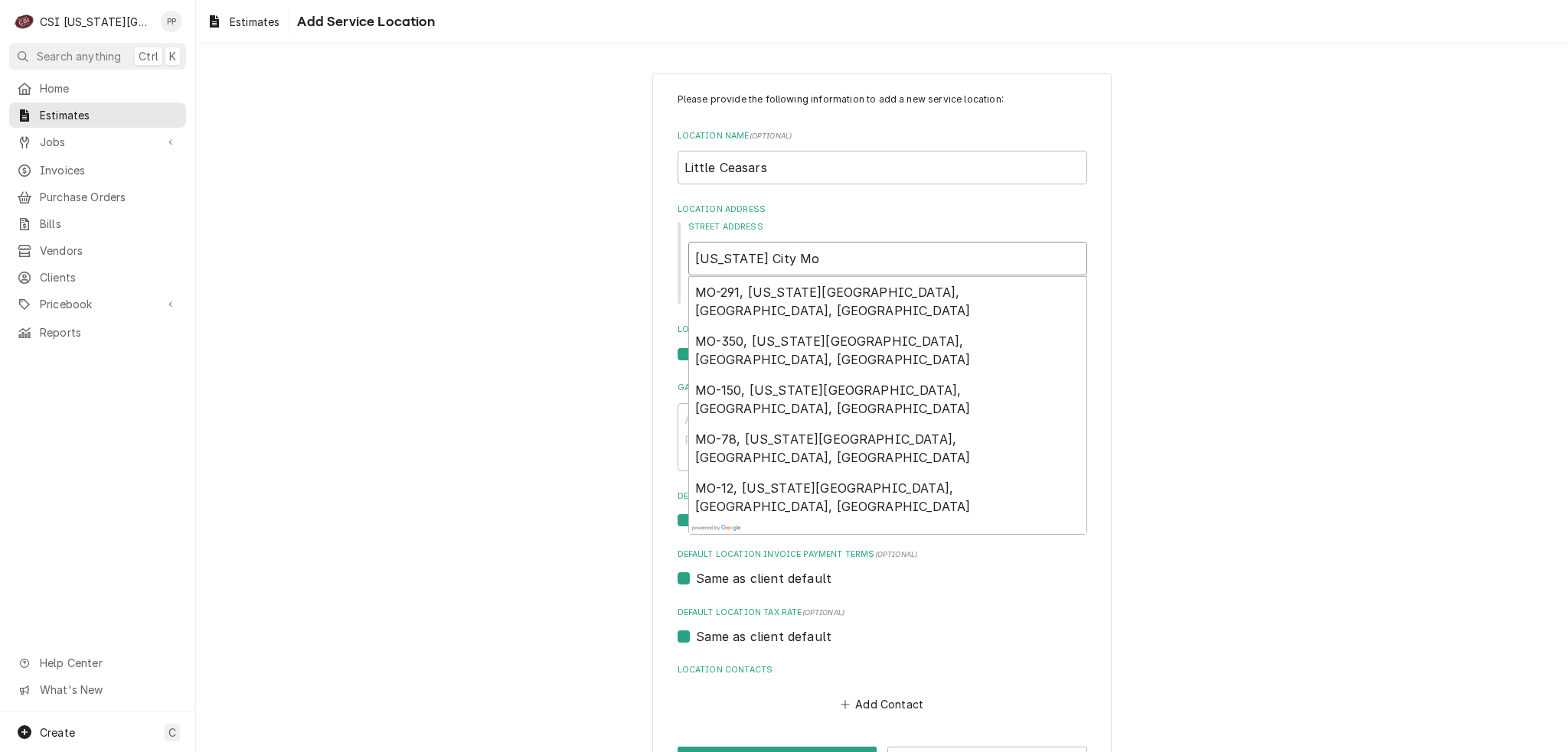
type input "[US_STATE] City Mo"
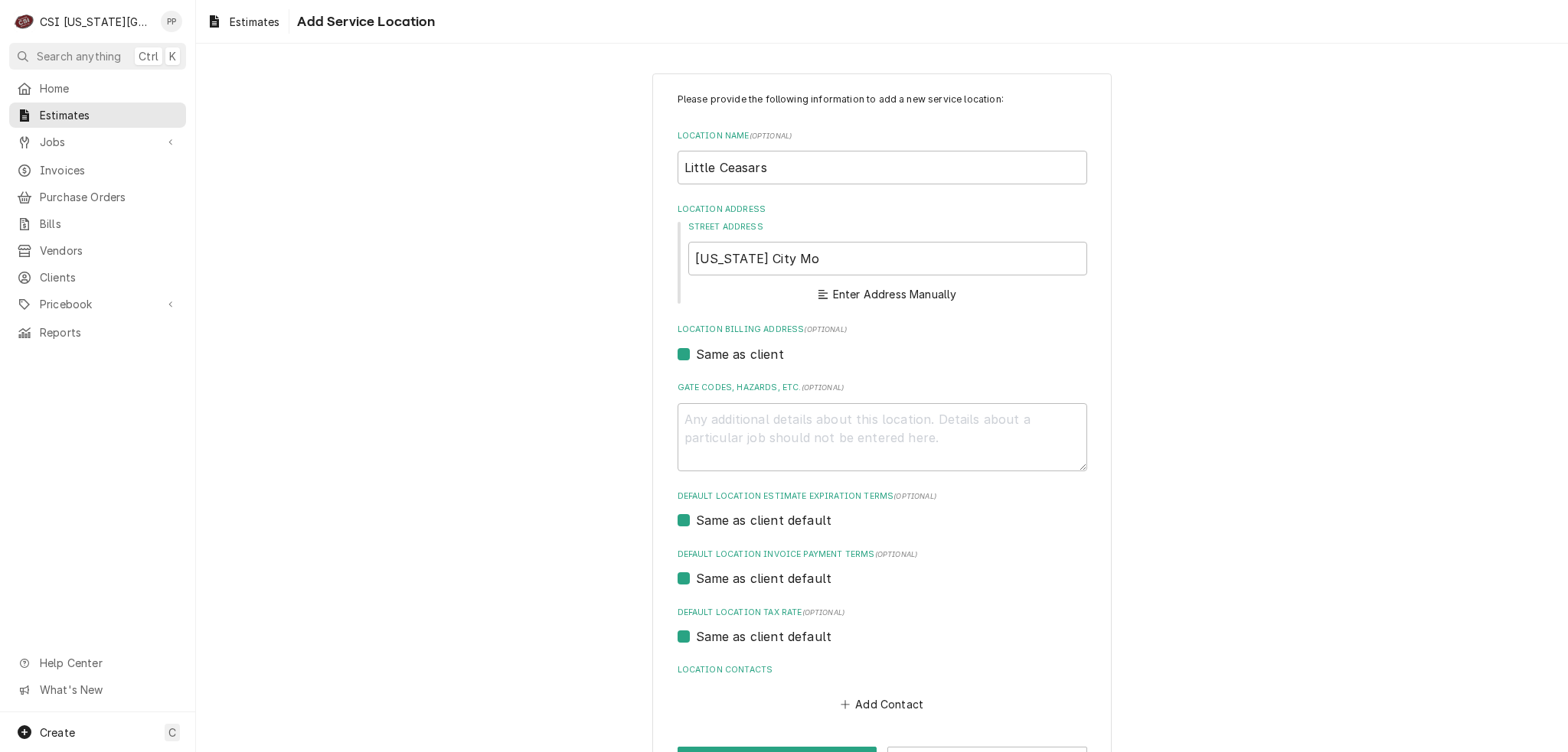
click at [1182, 541] on div "Please provide the following information to add a new service location: Locatio…" at bounding box center [881, 433] width 1372 height 748
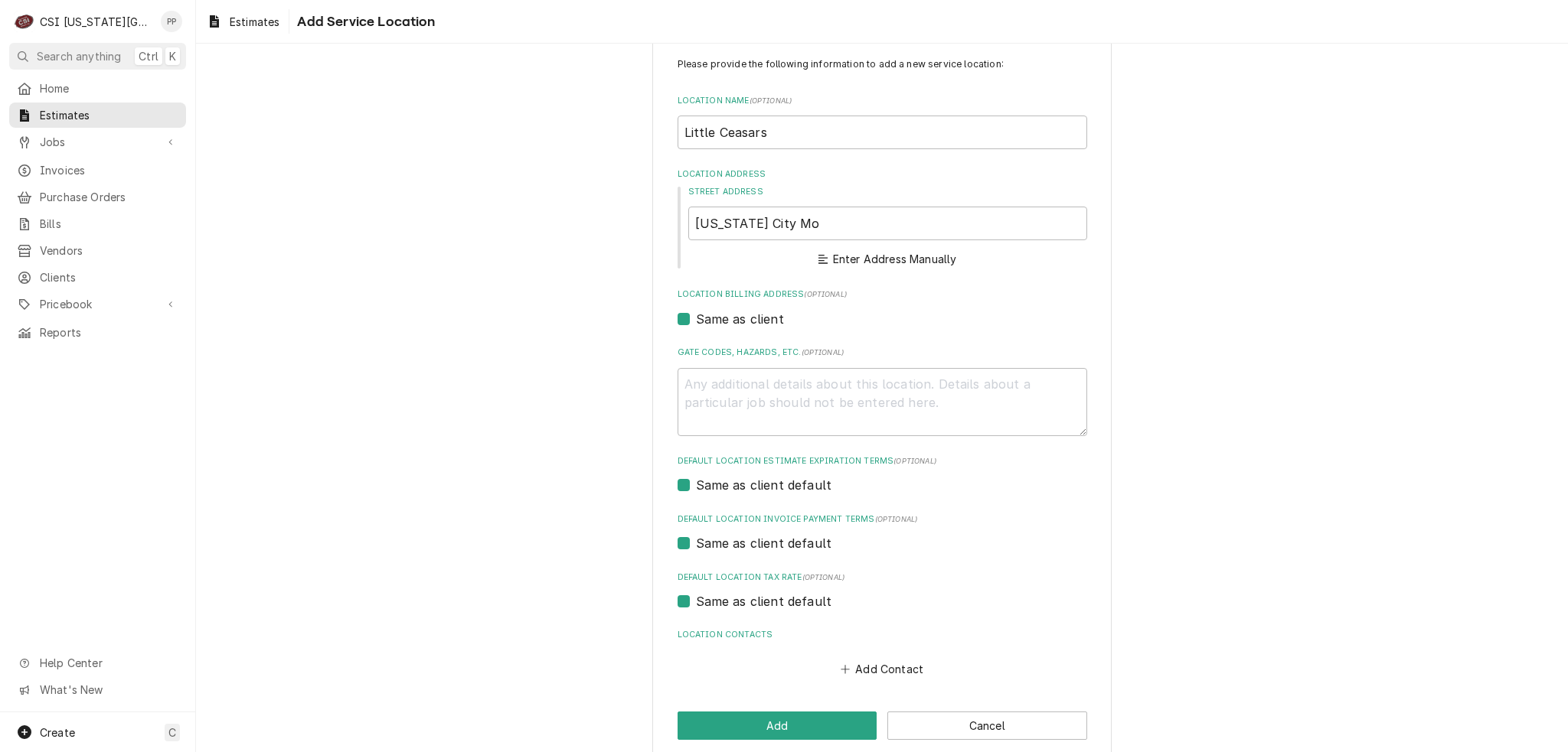
scroll to position [55, 0]
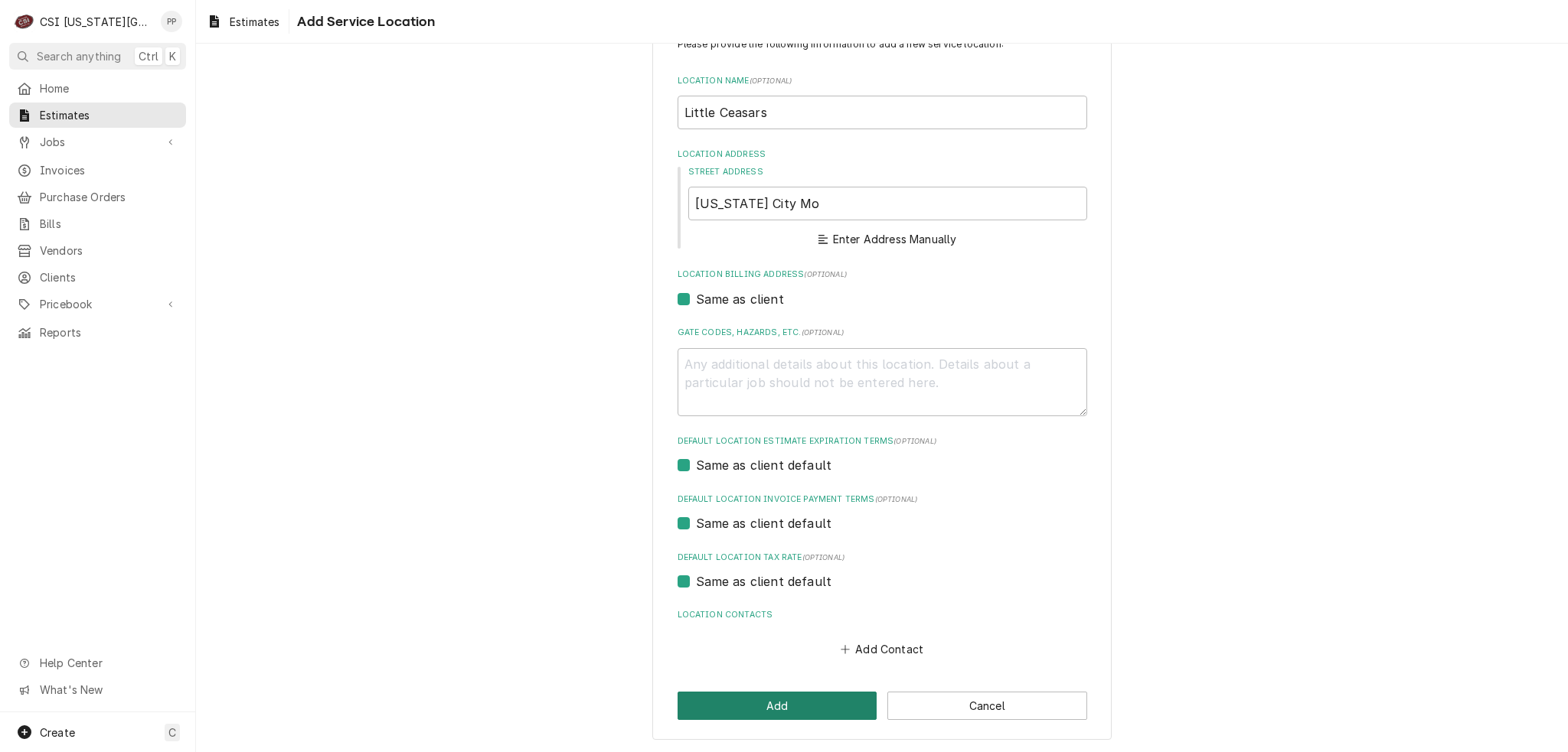
click at [798, 706] on button "Add" at bounding box center [778, 705] width 200 height 28
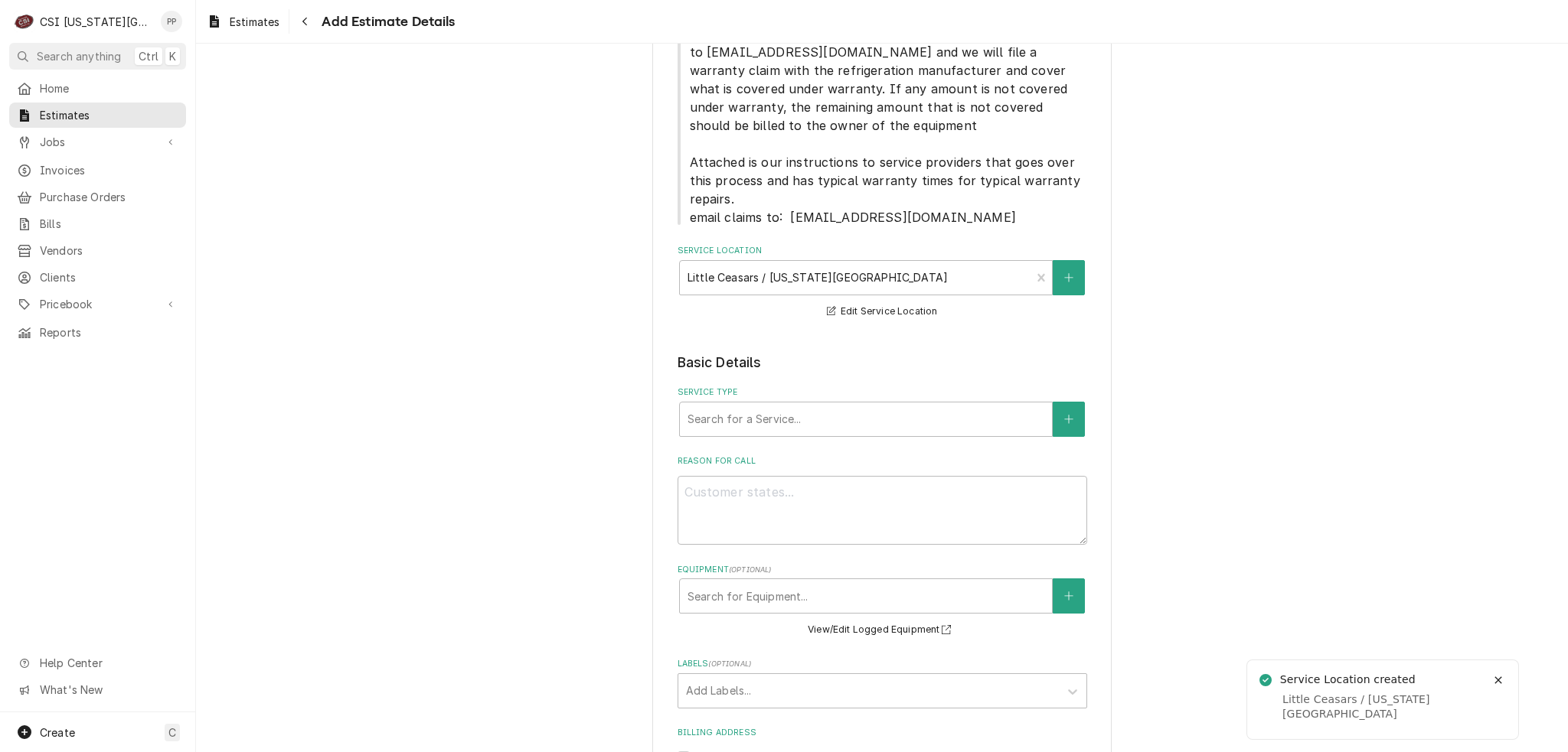
scroll to position [306, 0]
click at [802, 417] on div "Service Type" at bounding box center [866, 417] width 357 height 28
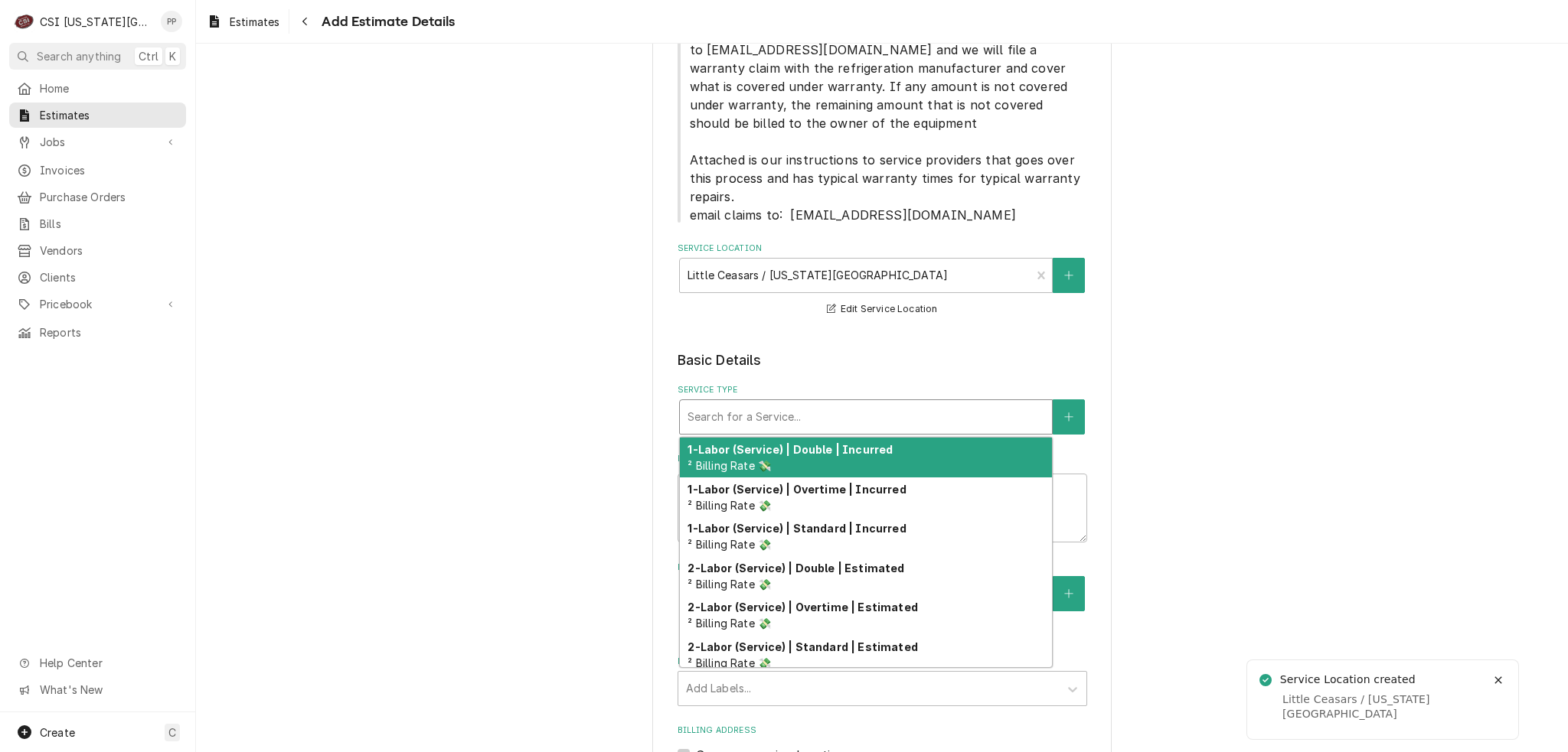
type textarea "x"
type input "j"
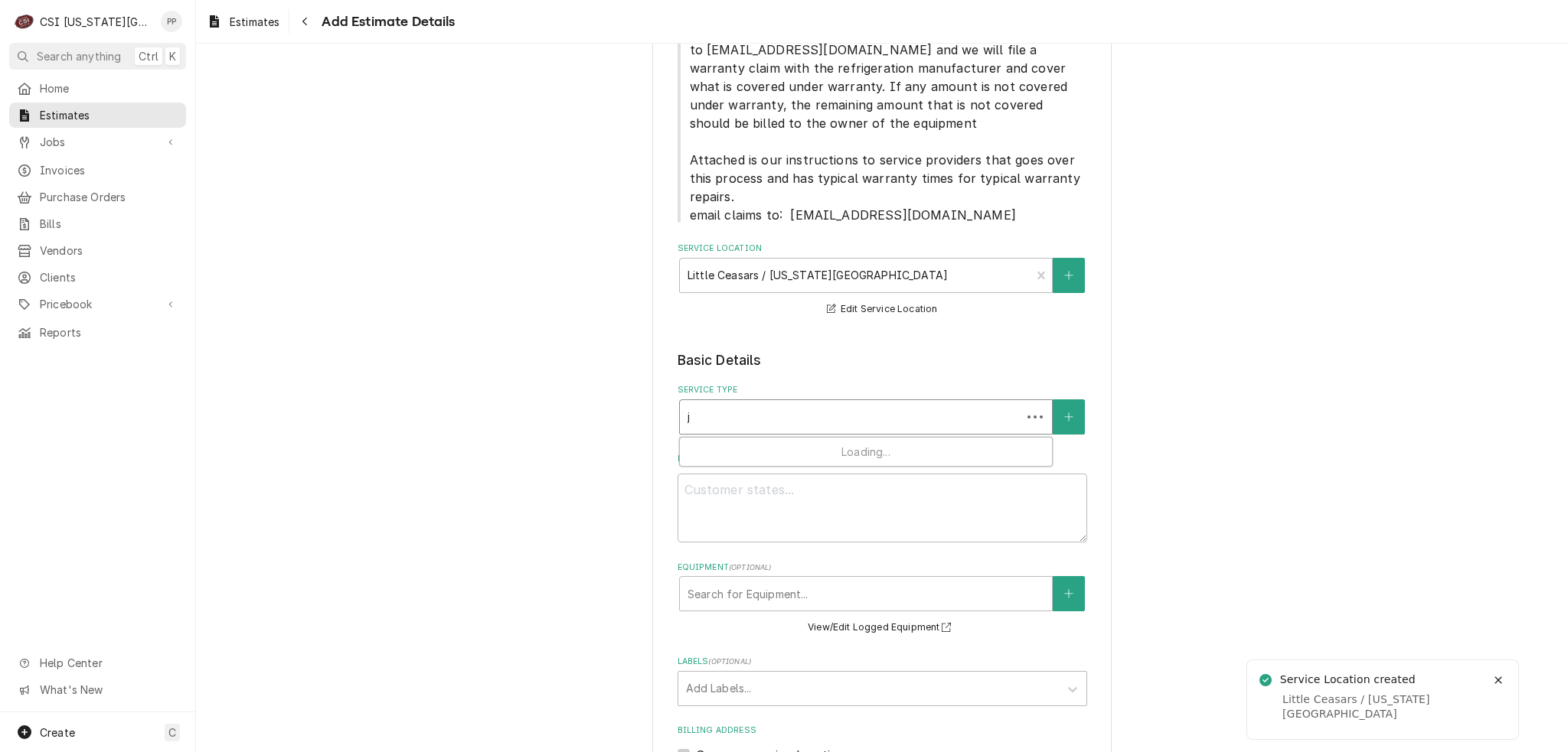
type textarea "x"
type input "jo"
type textarea "x"
type input "job"
type textarea "x"
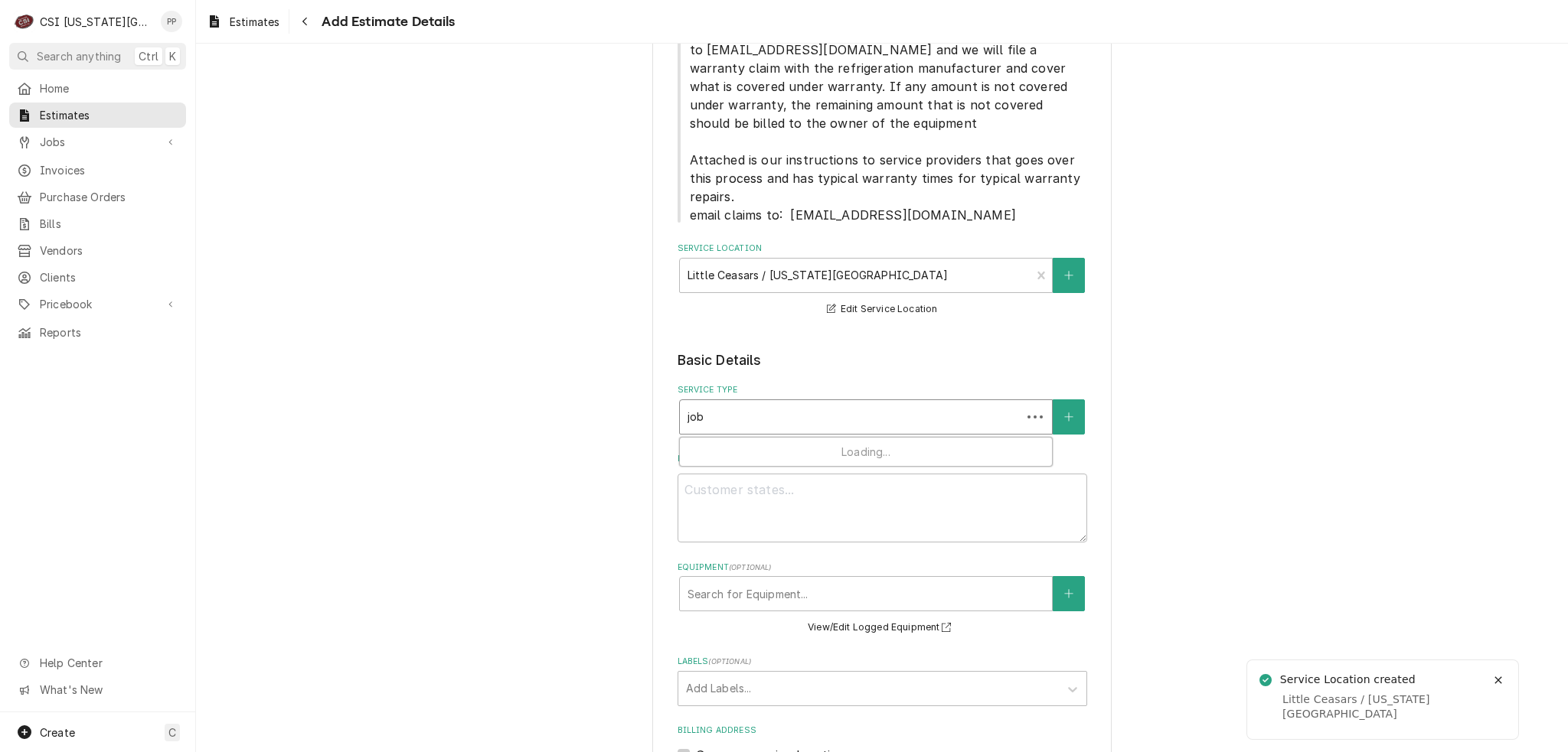
type input "job"
type textarea "x"
type input "job i"
type textarea "x"
type input "job in"
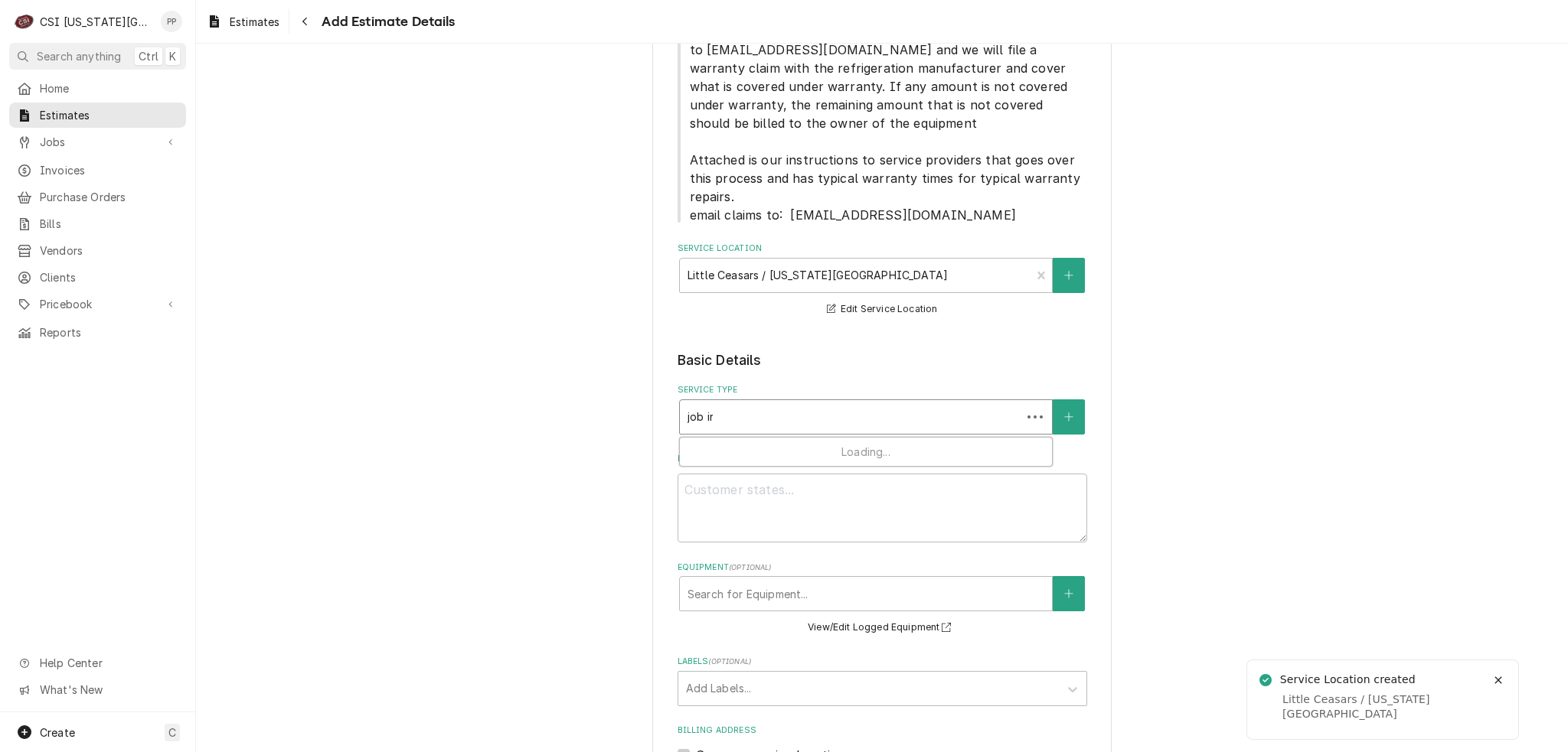
type textarea "x"
type input "job ins"
type textarea "x"
type input "job inst"
type textarea "x"
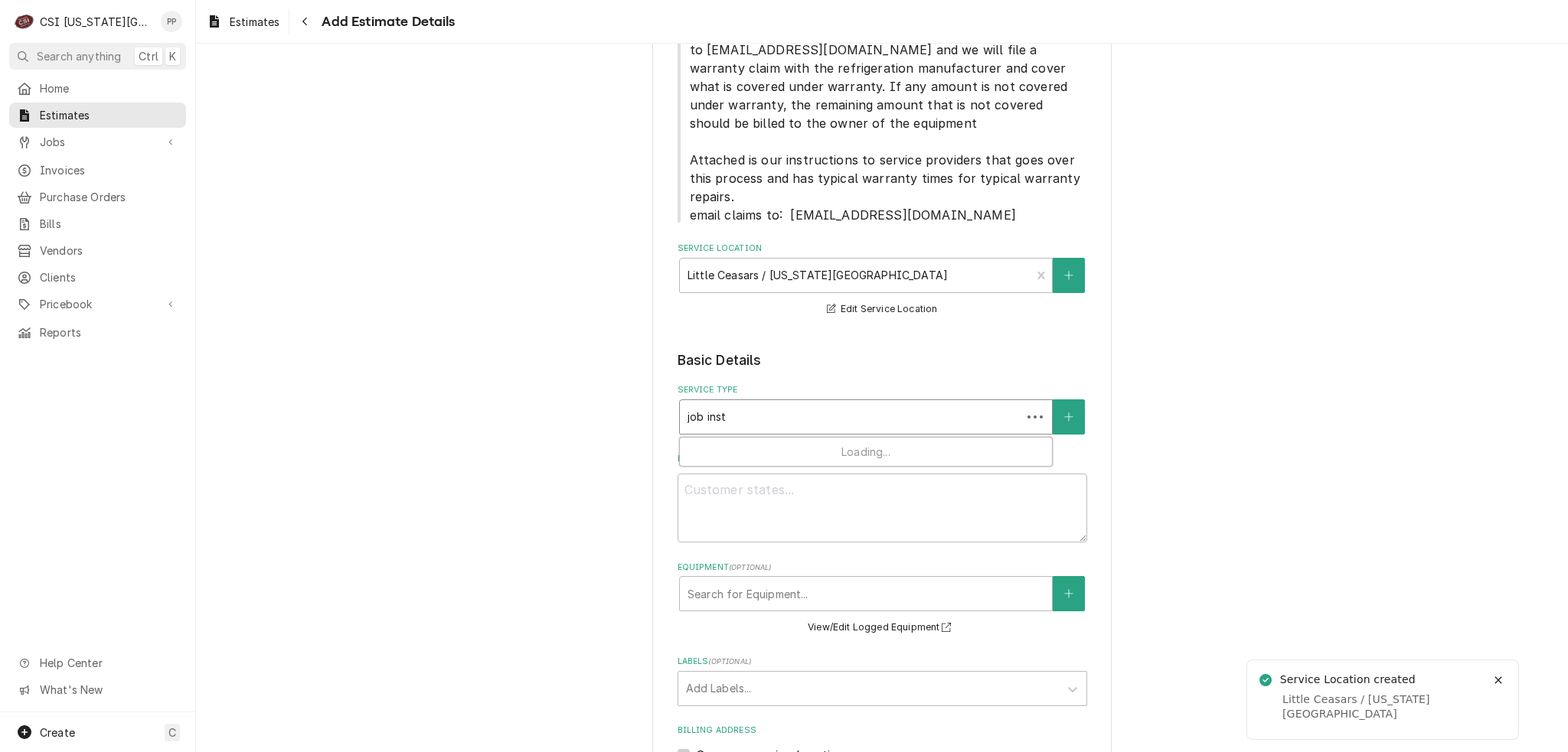
type input "job insta"
type textarea "x"
type input "job instal"
type textarea "x"
type input "job install"
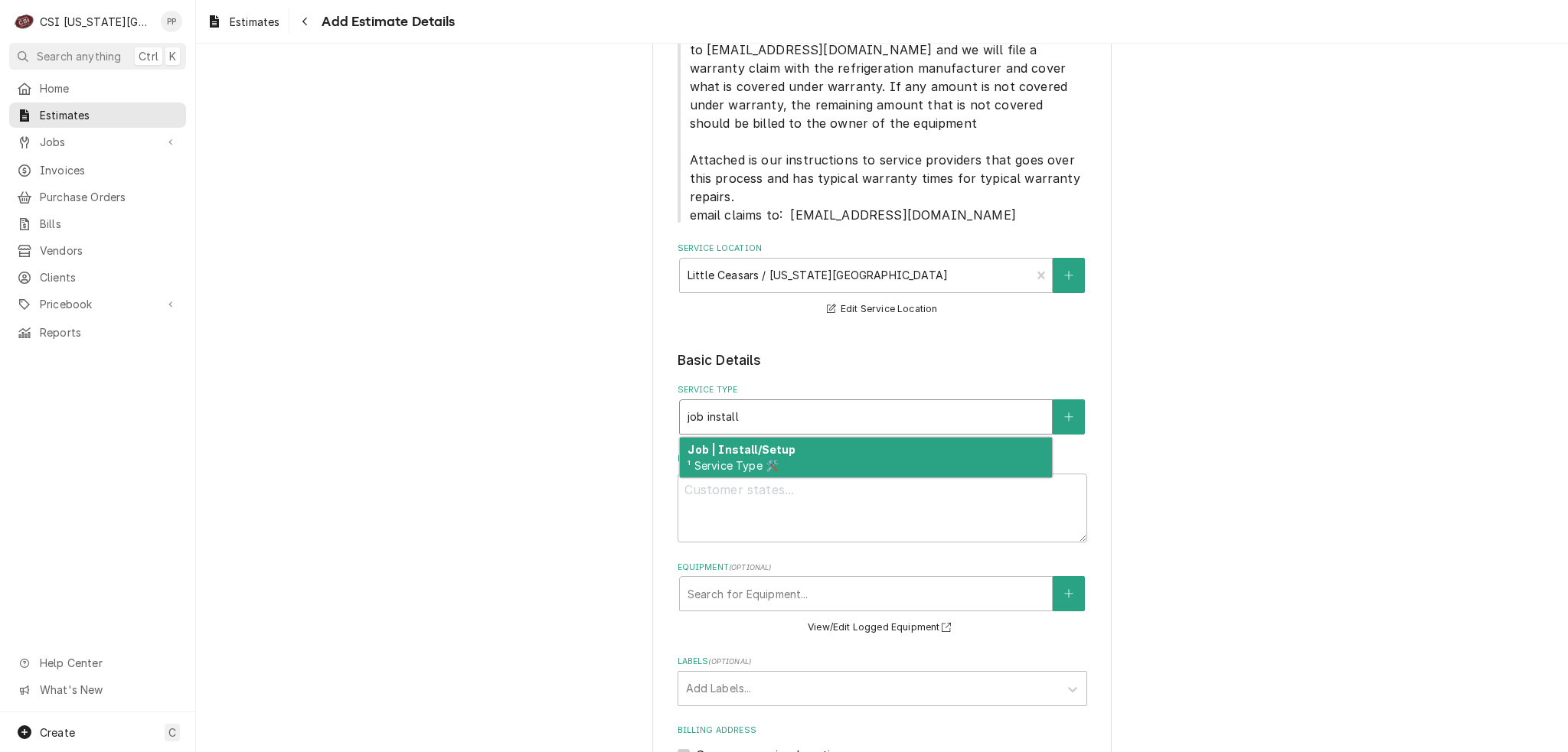
click at [836, 461] on div "Job | Install/Setup ¹ Service Type 🛠️" at bounding box center [865, 458] width 372 height 40
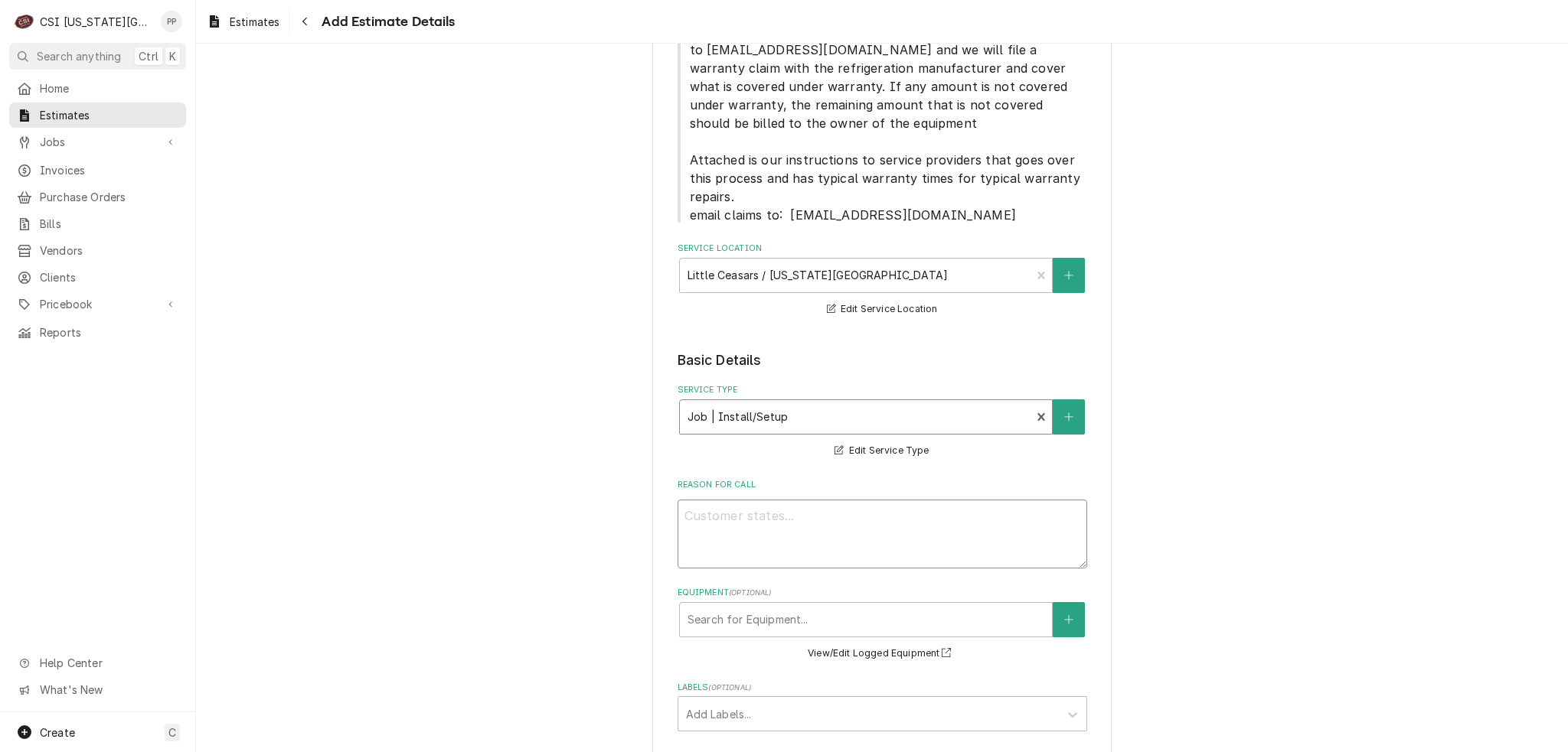
click at [831, 511] on textarea "Reason For Call" at bounding box center [882, 534] width 409 height 68
type textarea "x"
type textarea "Q"
type textarea "x"
type textarea "Qu"
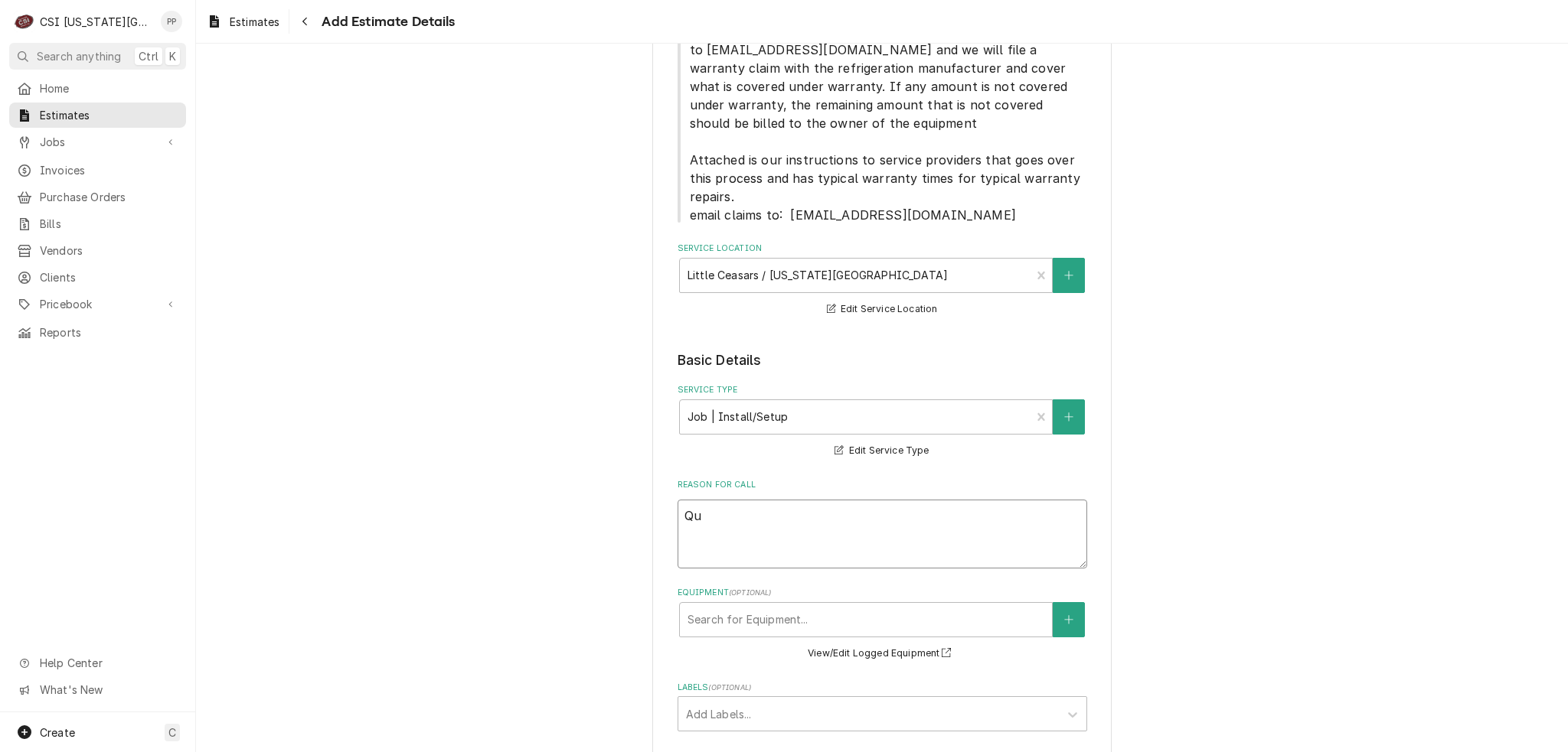
type textarea "x"
type textarea "Quo"
type textarea "x"
type textarea "Quot"
type textarea "x"
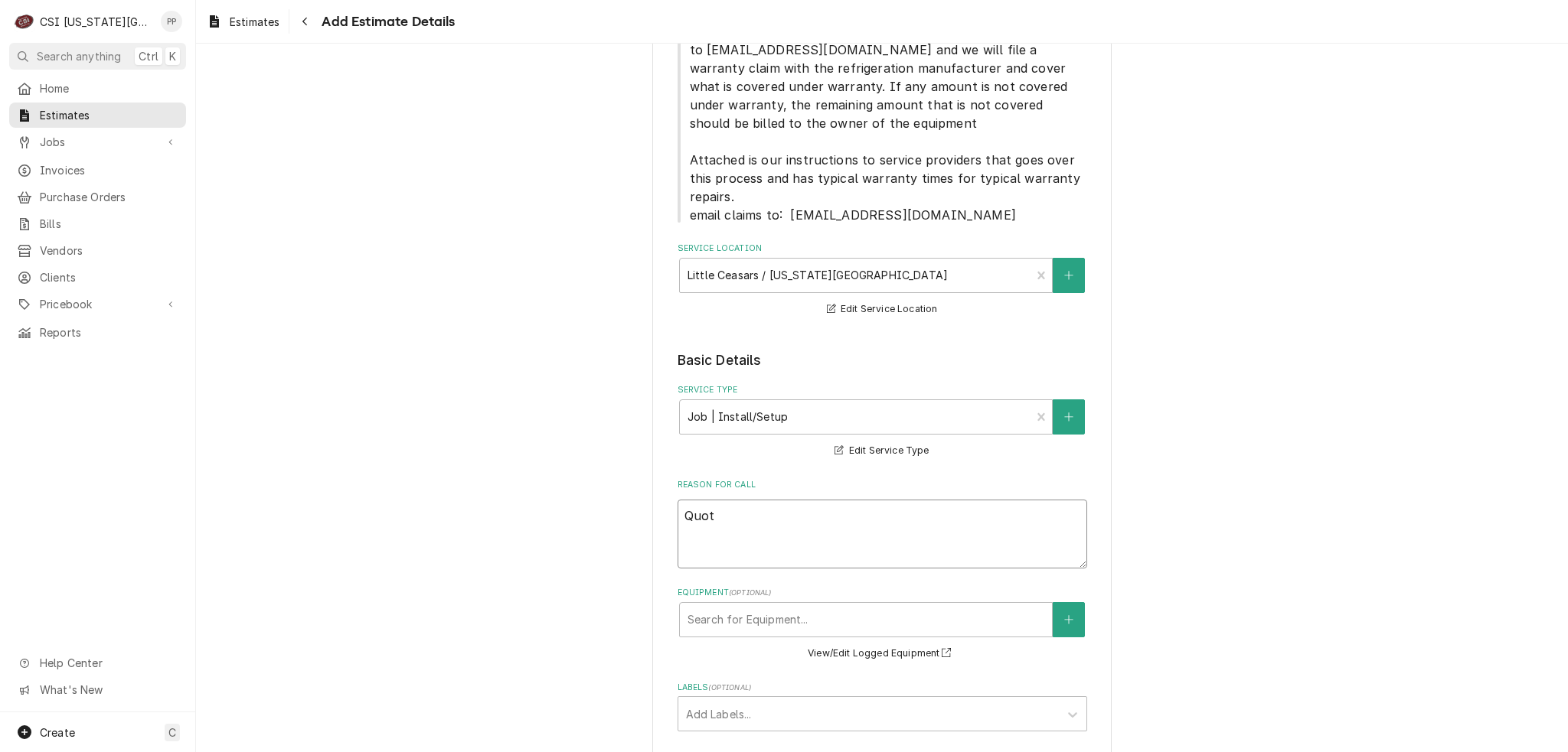
type textarea "Quote"
type textarea "x"
type textarea "Quote"
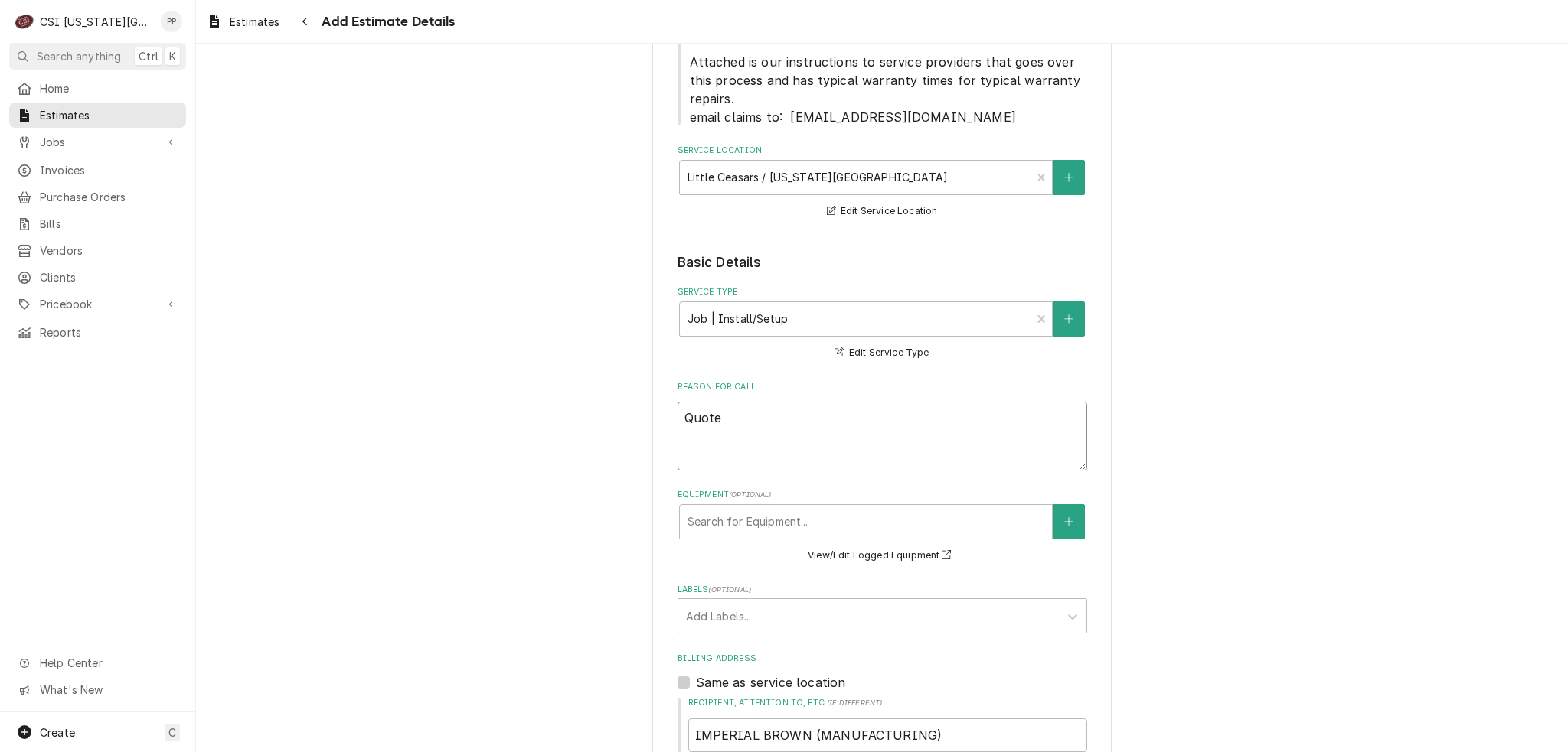
type textarea "x"
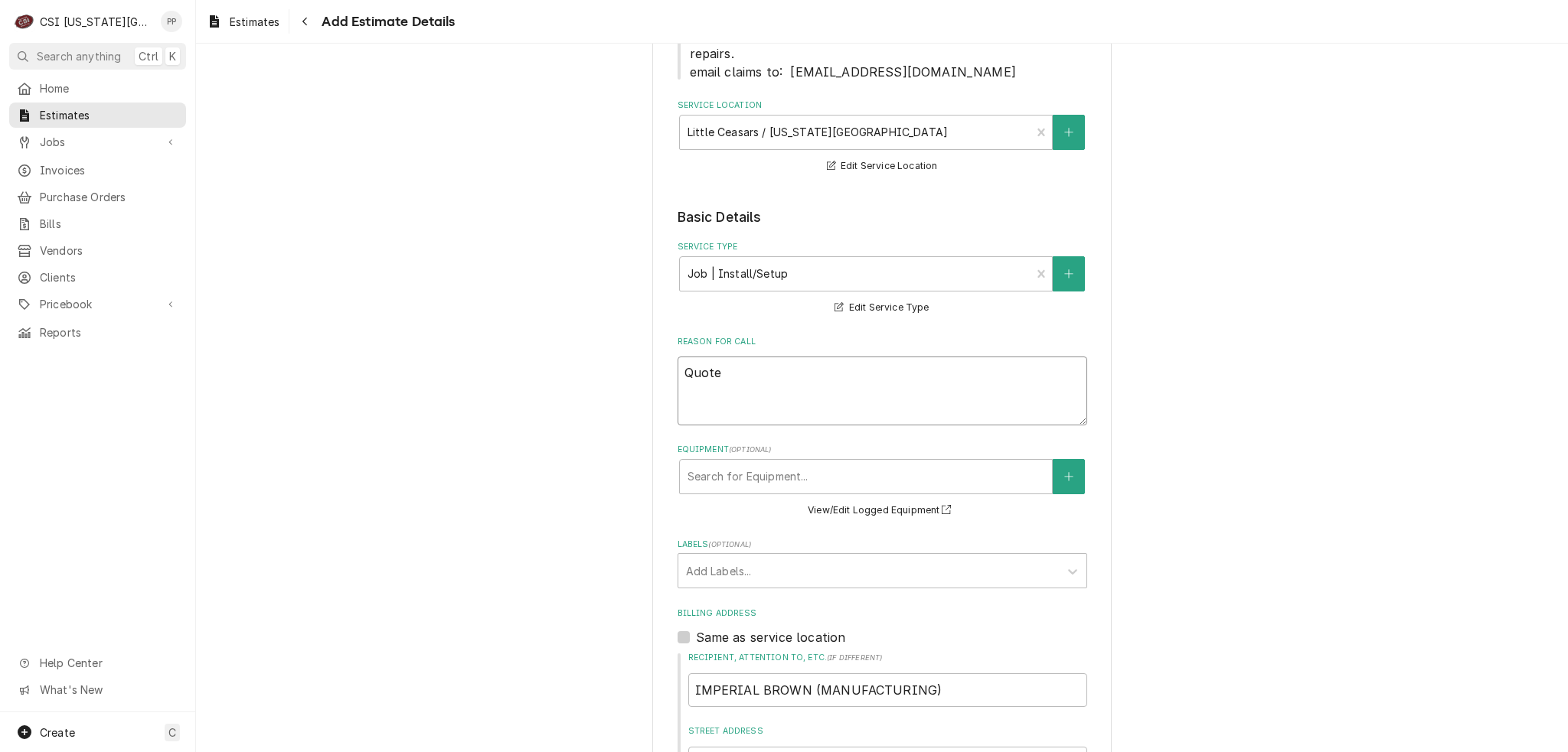
scroll to position [459, 0]
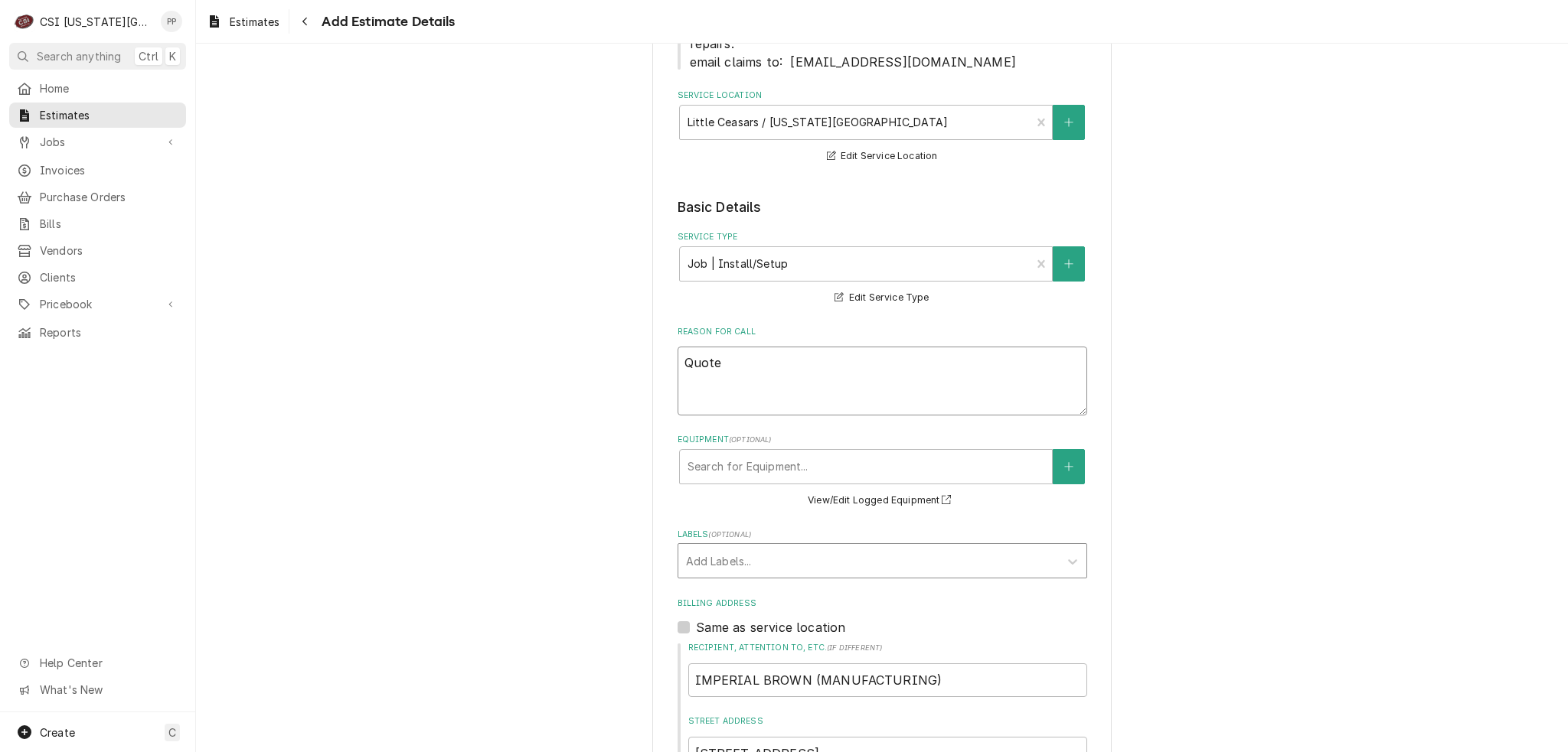
type textarea "Quote"
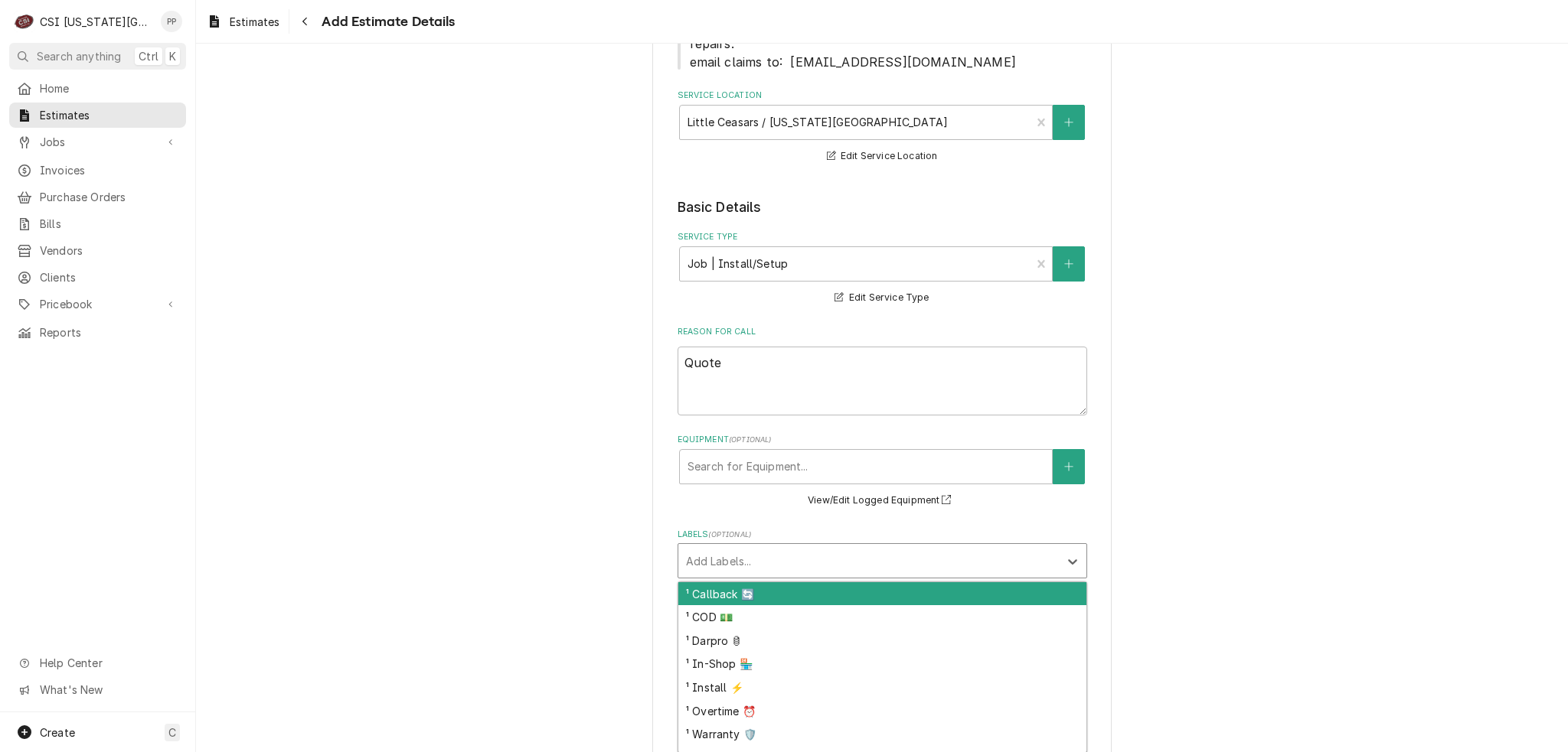
click at [810, 564] on div "Labels" at bounding box center [868, 560] width 365 height 28
type input "install"
type textarea "x"
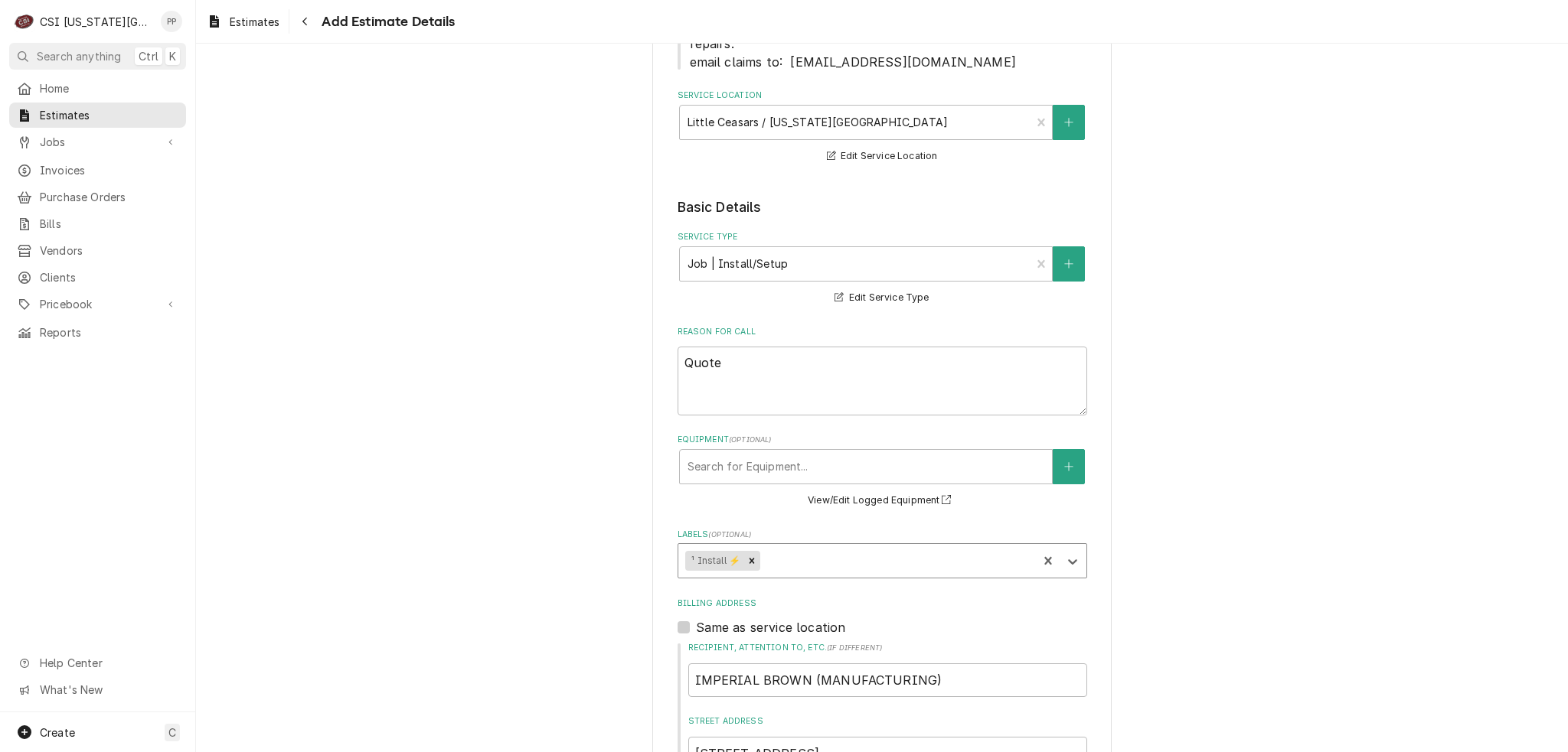
type textarea "x"
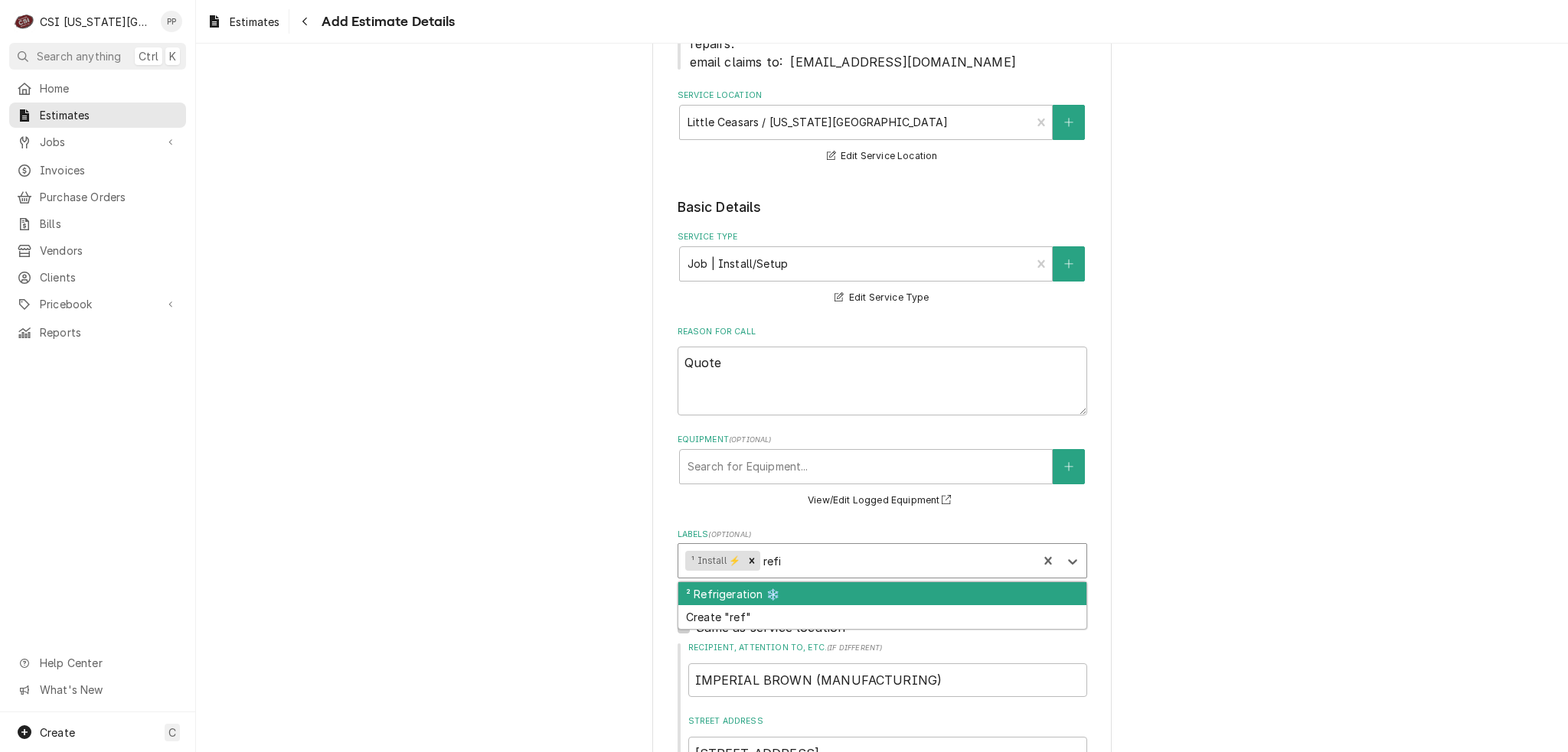
type input "refir"
type textarea "x"
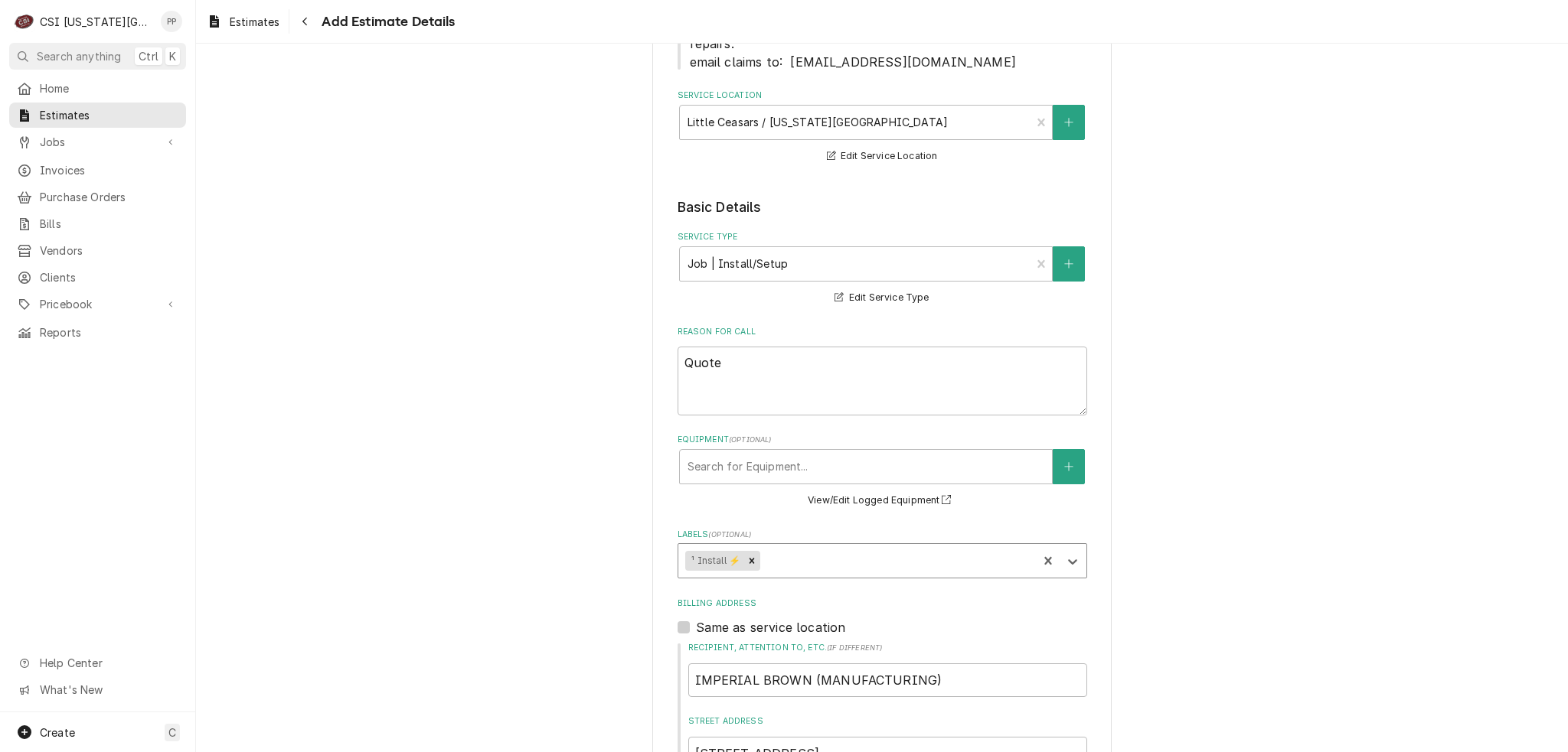
type textarea "x"
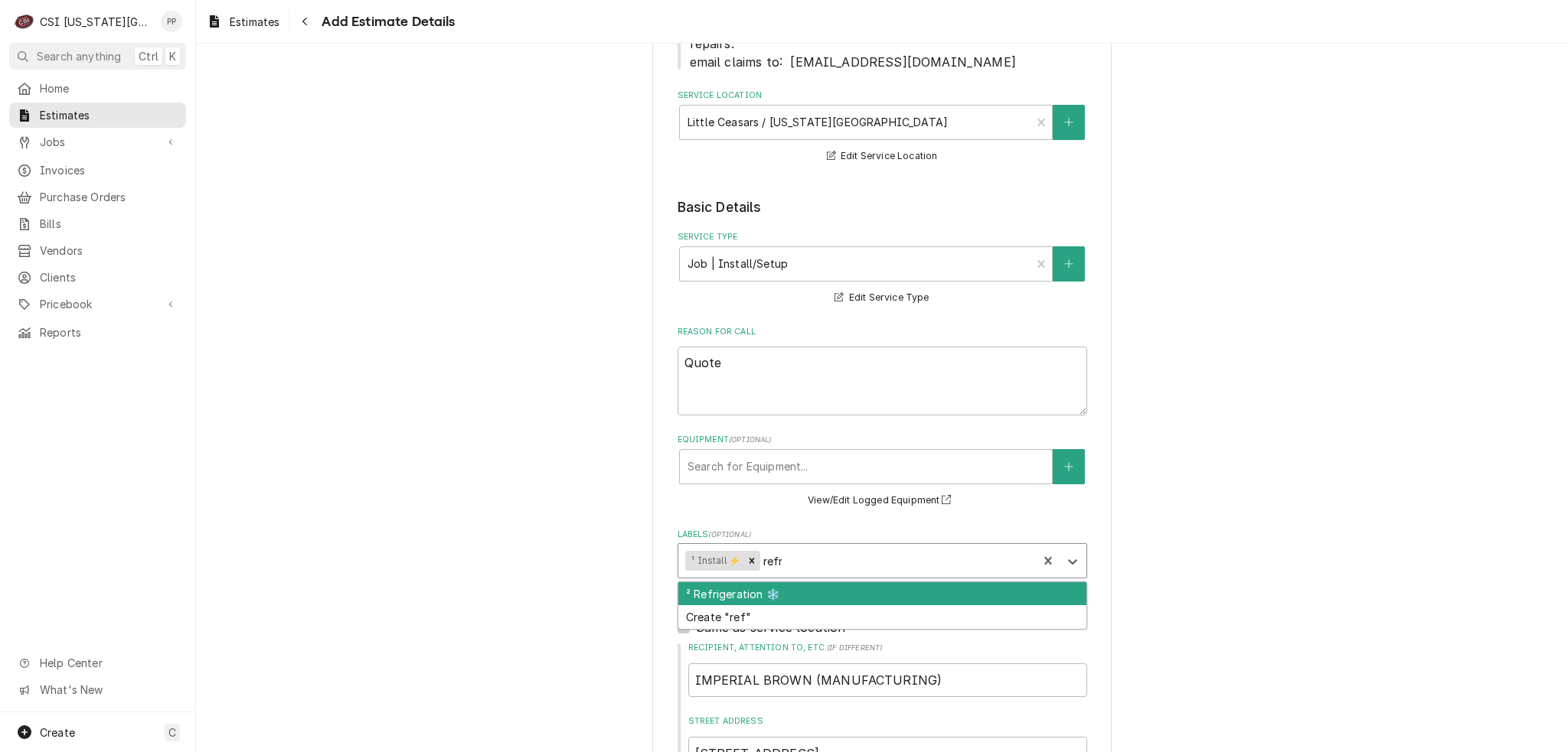
type input "refri"
type textarea "x"
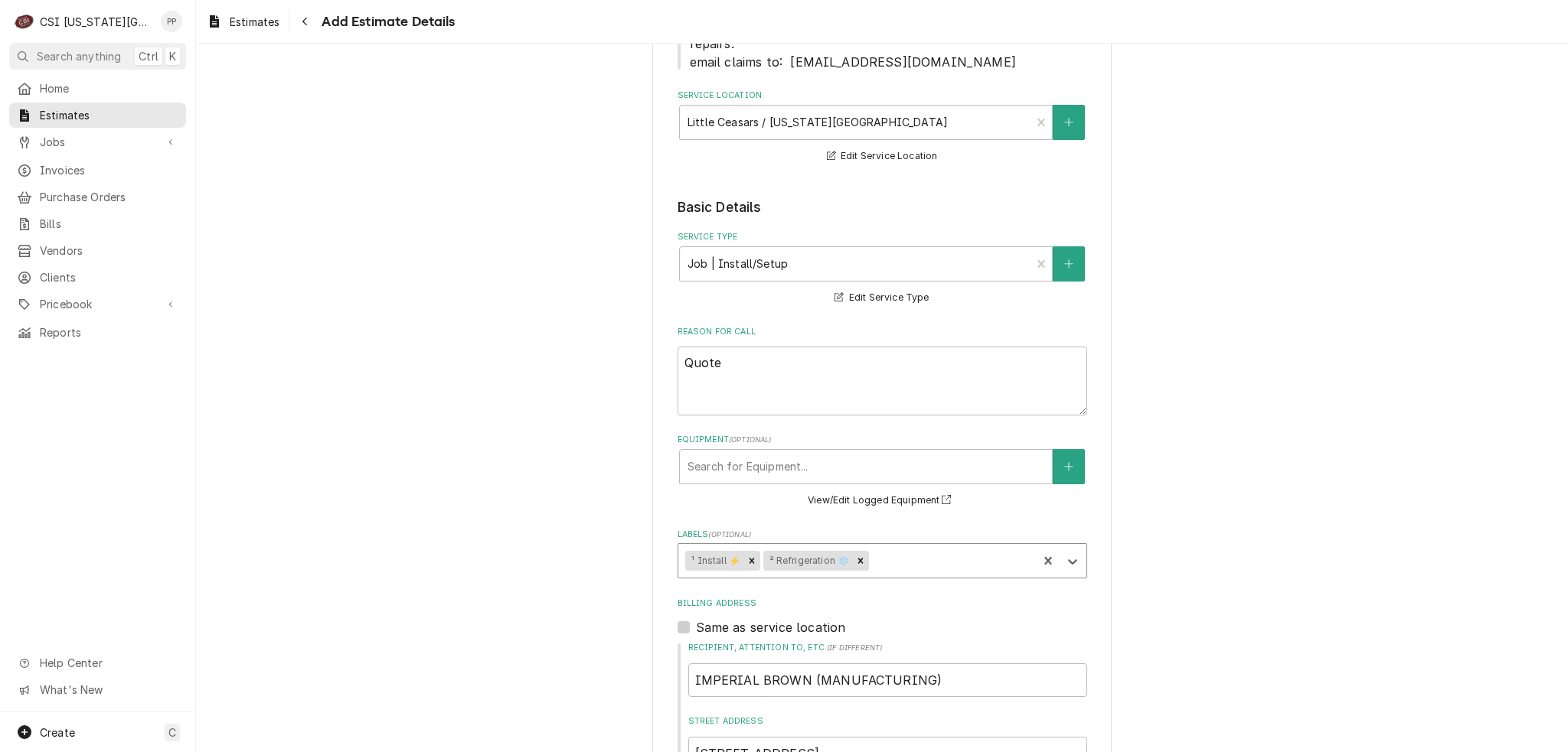
type textarea "x"
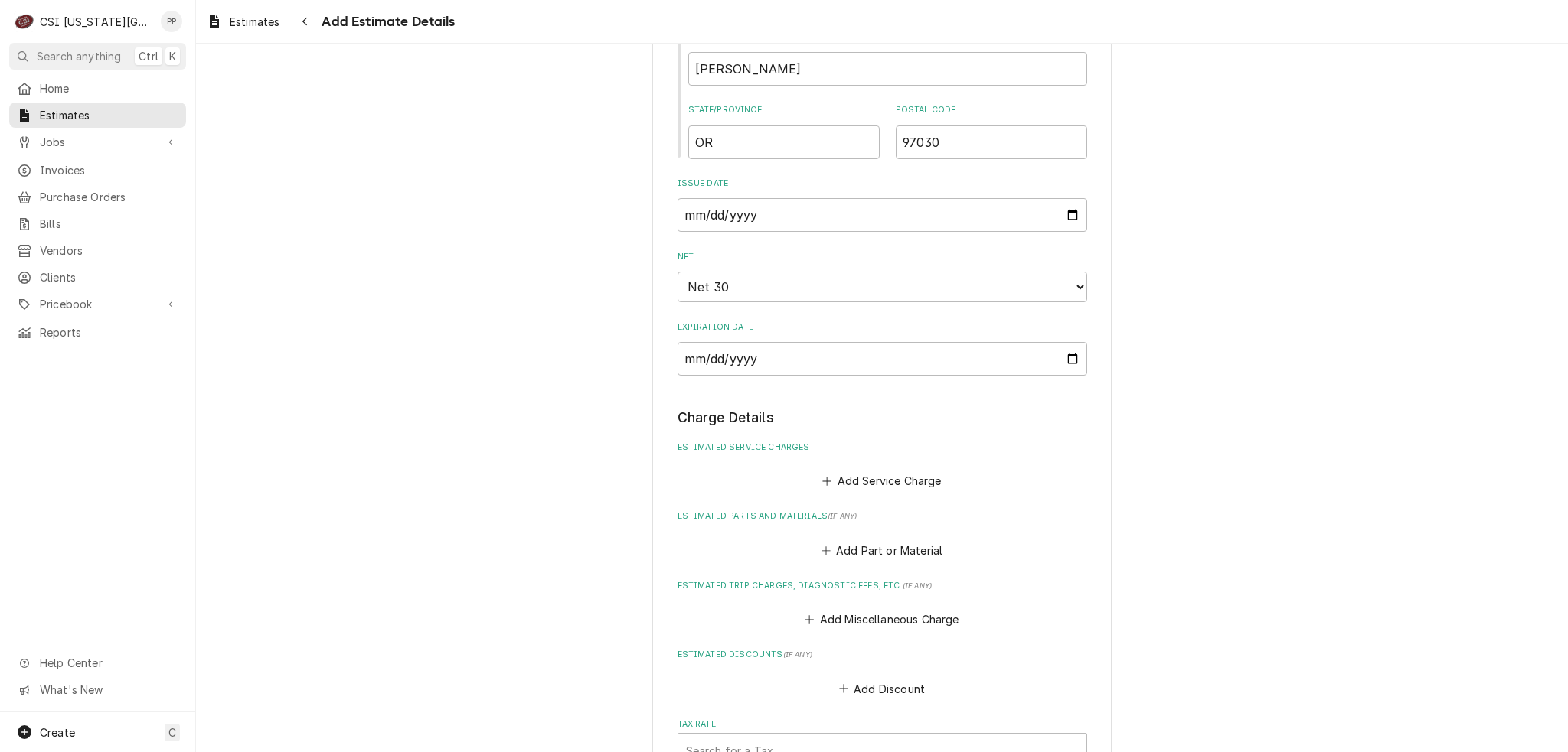
scroll to position [1300, 0]
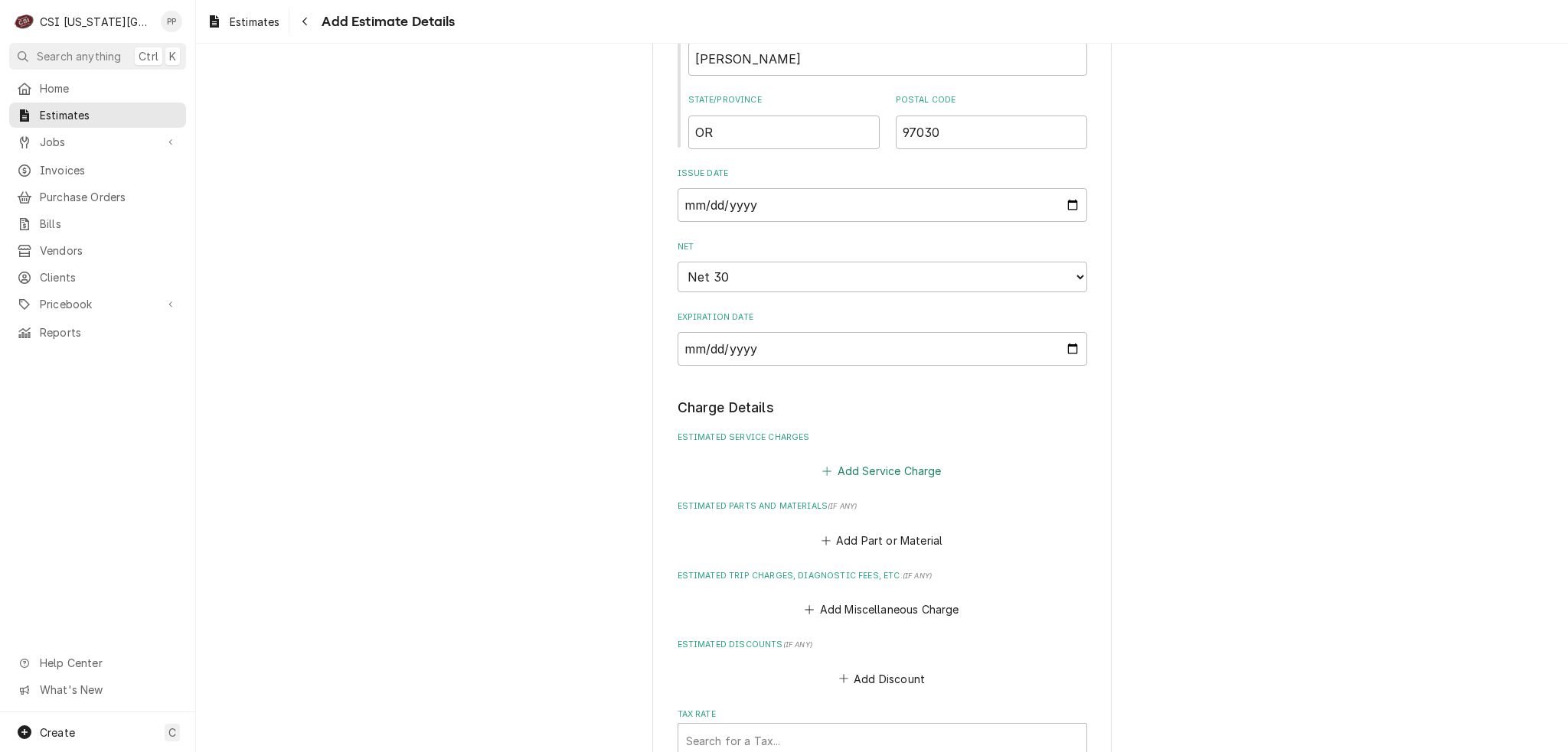
click at [900, 467] on button "Add Service Charge" at bounding box center [882, 471] width 124 height 22
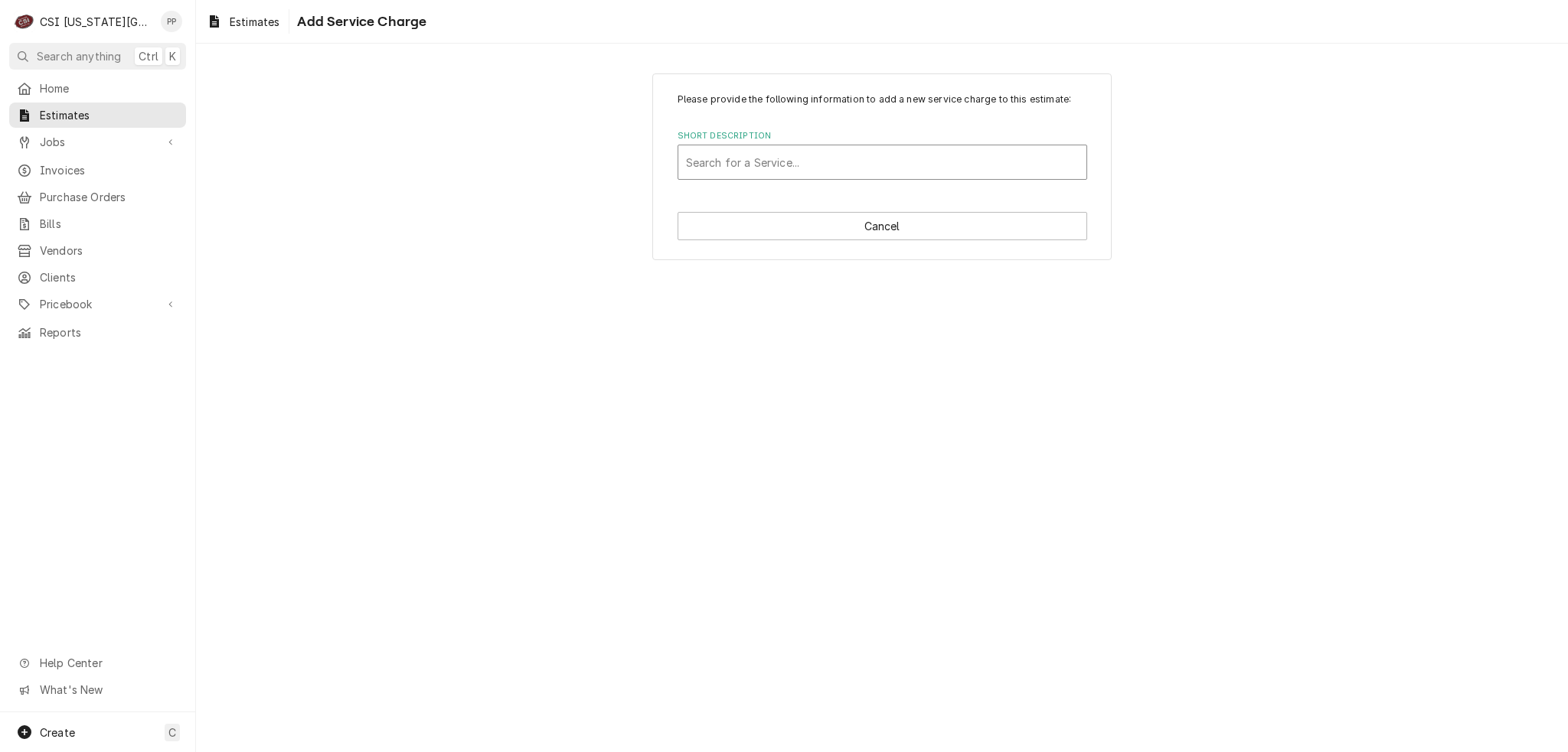
click at [843, 174] on div "Short Description" at bounding box center [882, 162] width 393 height 28
type input "s"
type input "scope walk in"
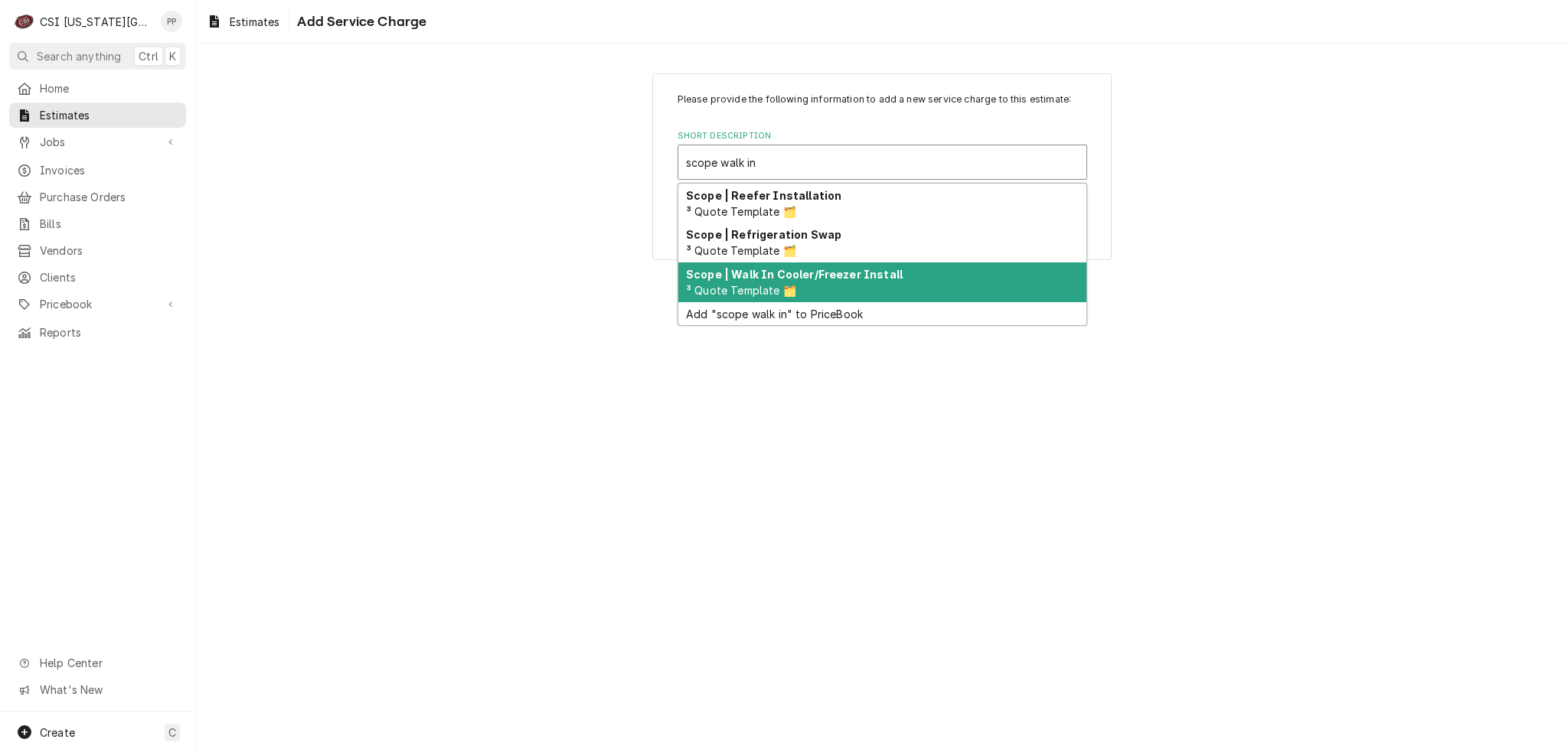
click at [848, 272] on strong "Scope | Walk In Cooler/Freezer Install" at bounding box center [794, 274] width 216 height 13
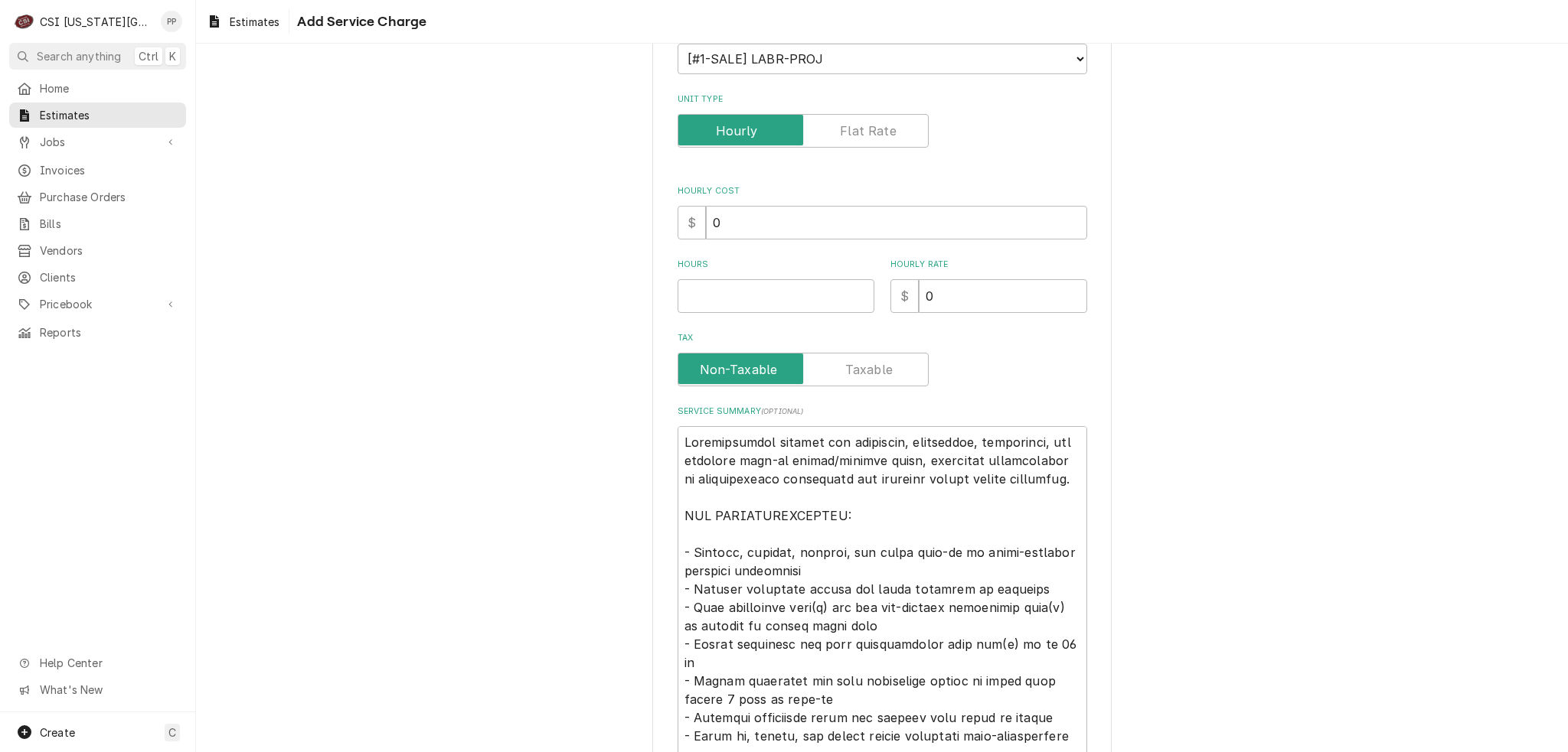
scroll to position [230, 0]
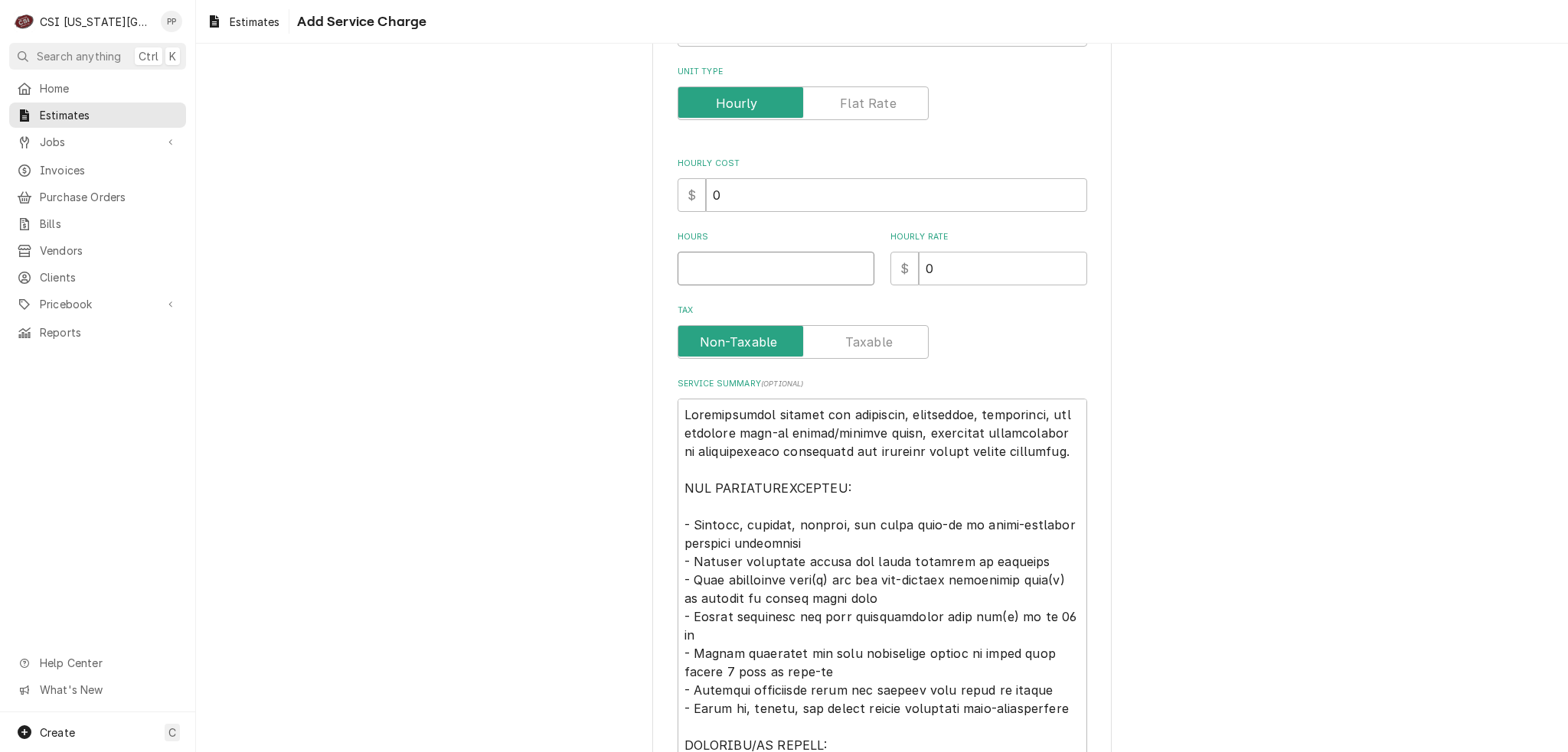
click at [784, 268] on input "Hours" at bounding box center [776, 267] width 196 height 33
type textarea "x"
type input "1"
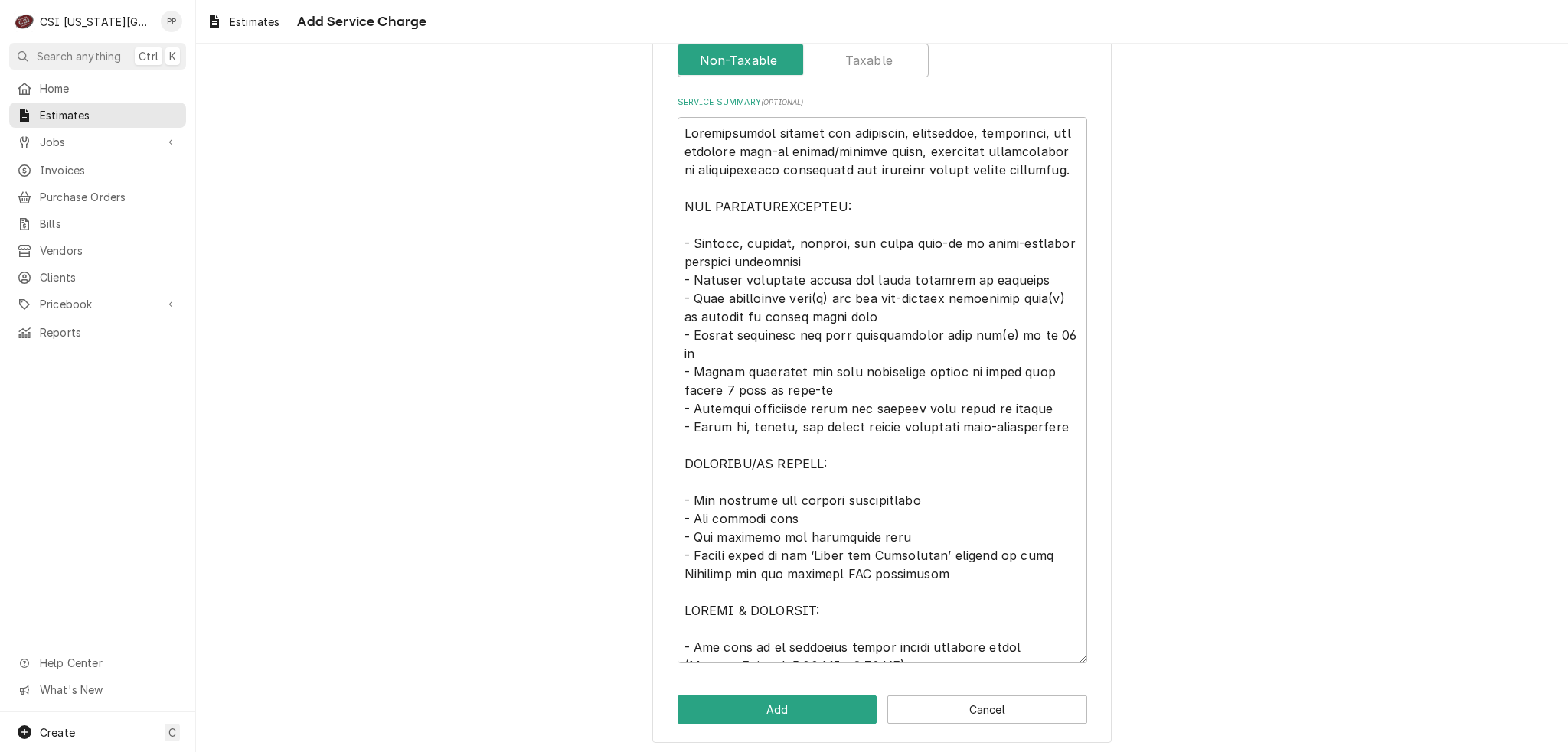
scroll to position [512, 0]
drag, startPoint x: 1053, startPoint y: 165, endPoint x: 889, endPoint y: 146, distance: 165.1
click at [889, 146] on textarea "Service Summary ( optional )" at bounding box center [882, 388] width 409 height 547
type textarea "x"
type textarea "Comprehensive service for receiving, inspecting, delivering, and erecting walk-…"
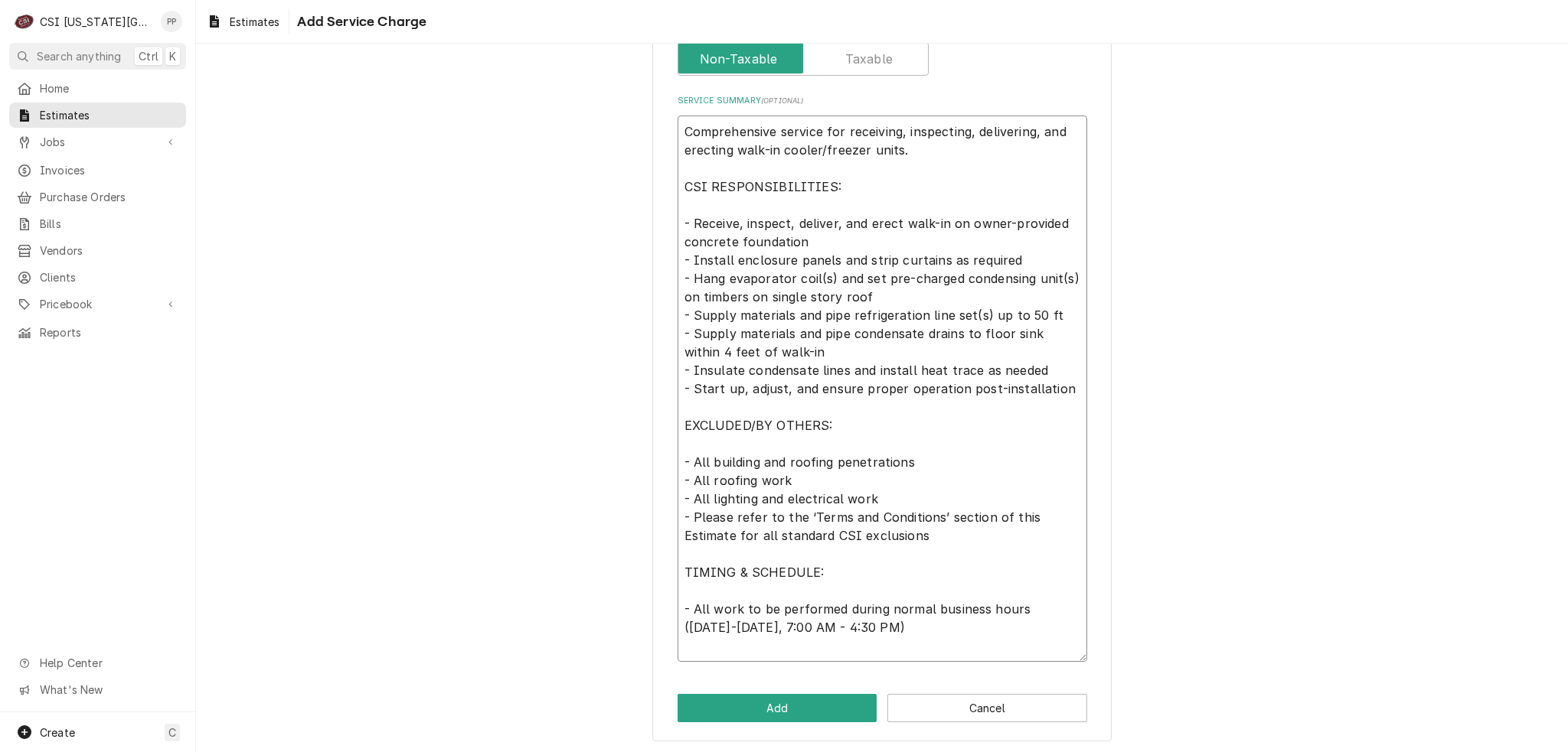
scroll to position [494, 0]
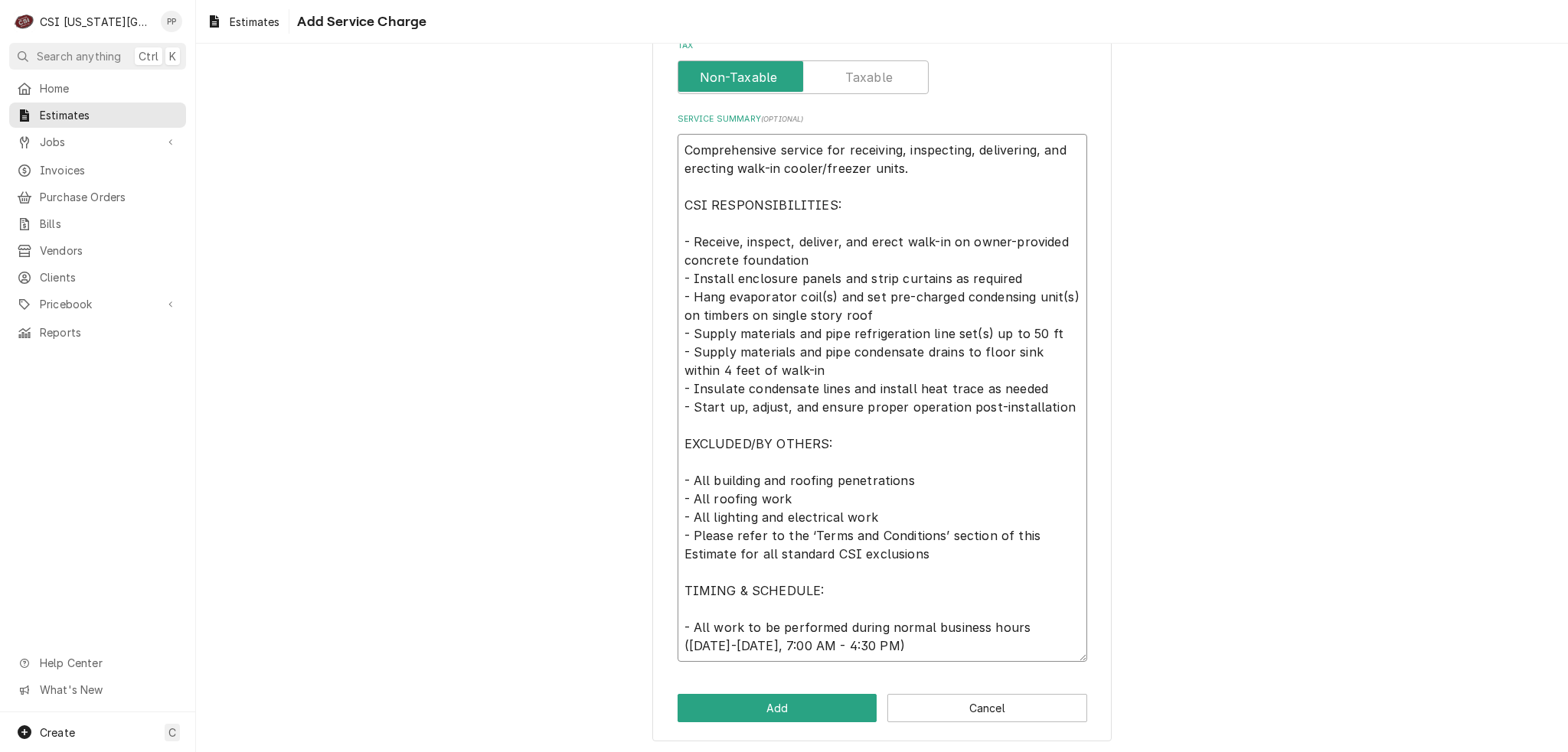
type textarea "x"
type textarea "Comprehensive service for receiving, inspecting, delivering, and erecting walk-…"
drag, startPoint x: 873, startPoint y: 313, endPoint x: 661, endPoint y: 294, distance: 212.8
click at [661, 294] on div "Please provide the following information to add a new service charge to this es…" at bounding box center [882, 160] width 460 height 1163
type textarea "x"
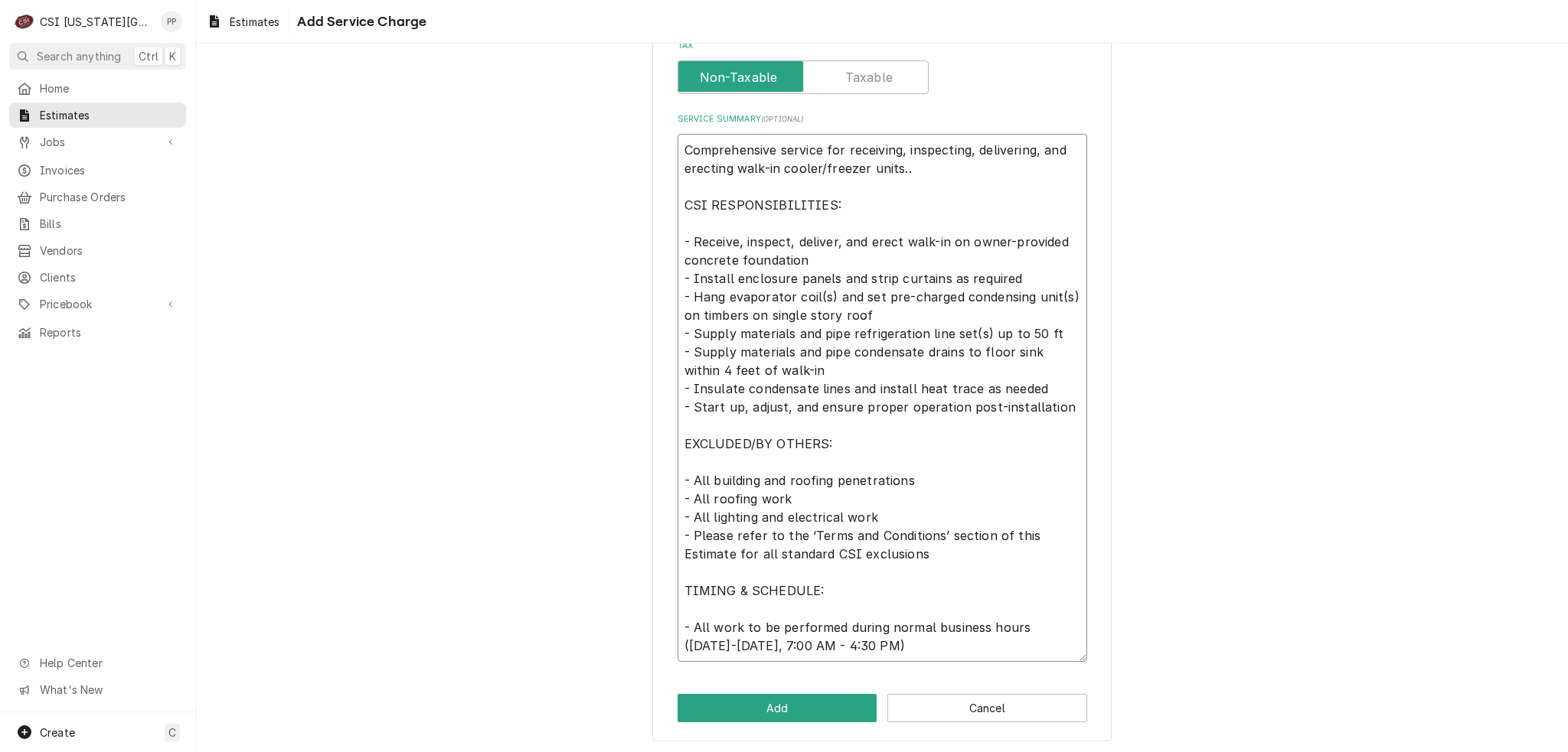
type textarea "Comprehensive service for receiving, inspecting, delivering, and erecting walk-…"
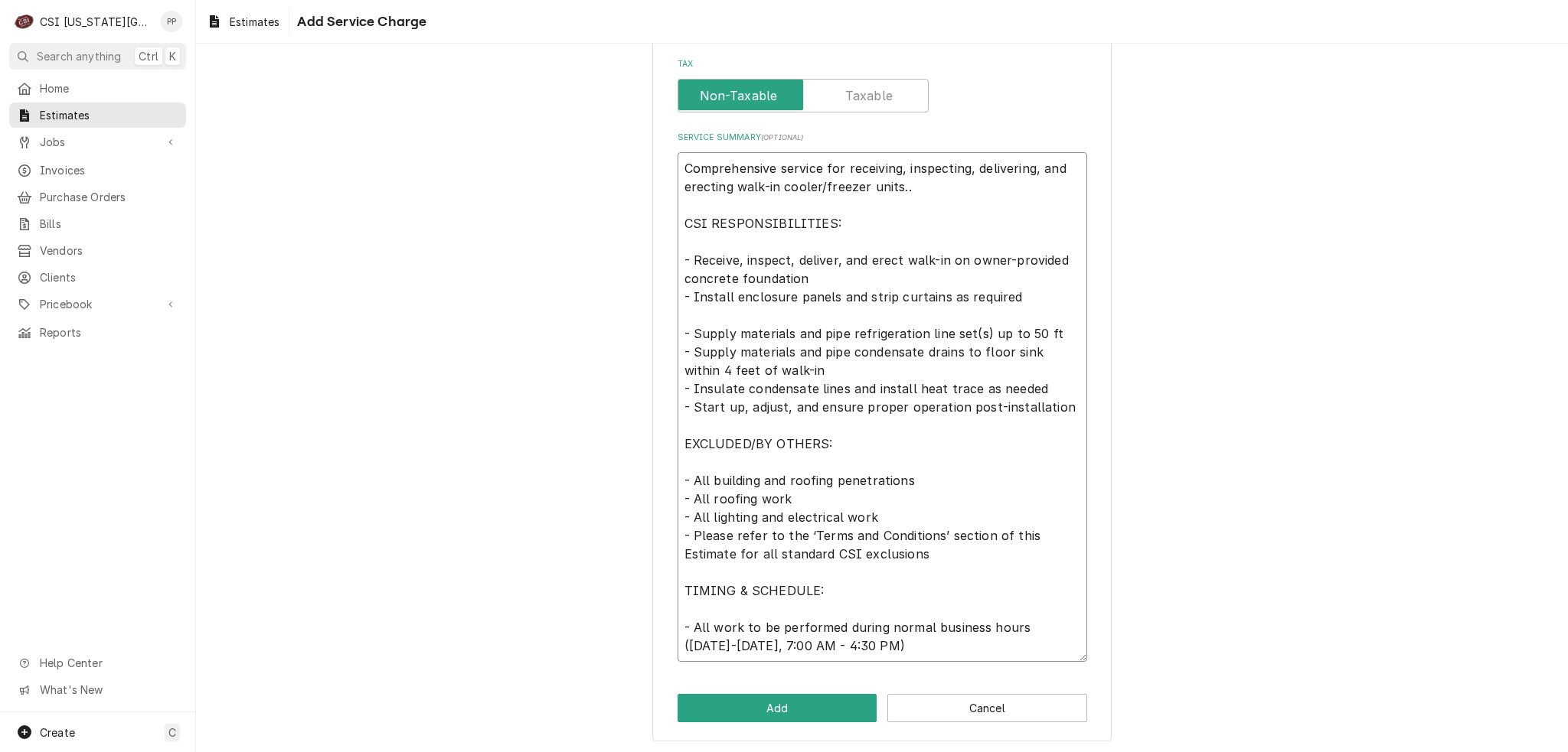
type textarea "x"
type textarea "Comprehensive service for receiving, inspecting, delivering, and erecting walk-…"
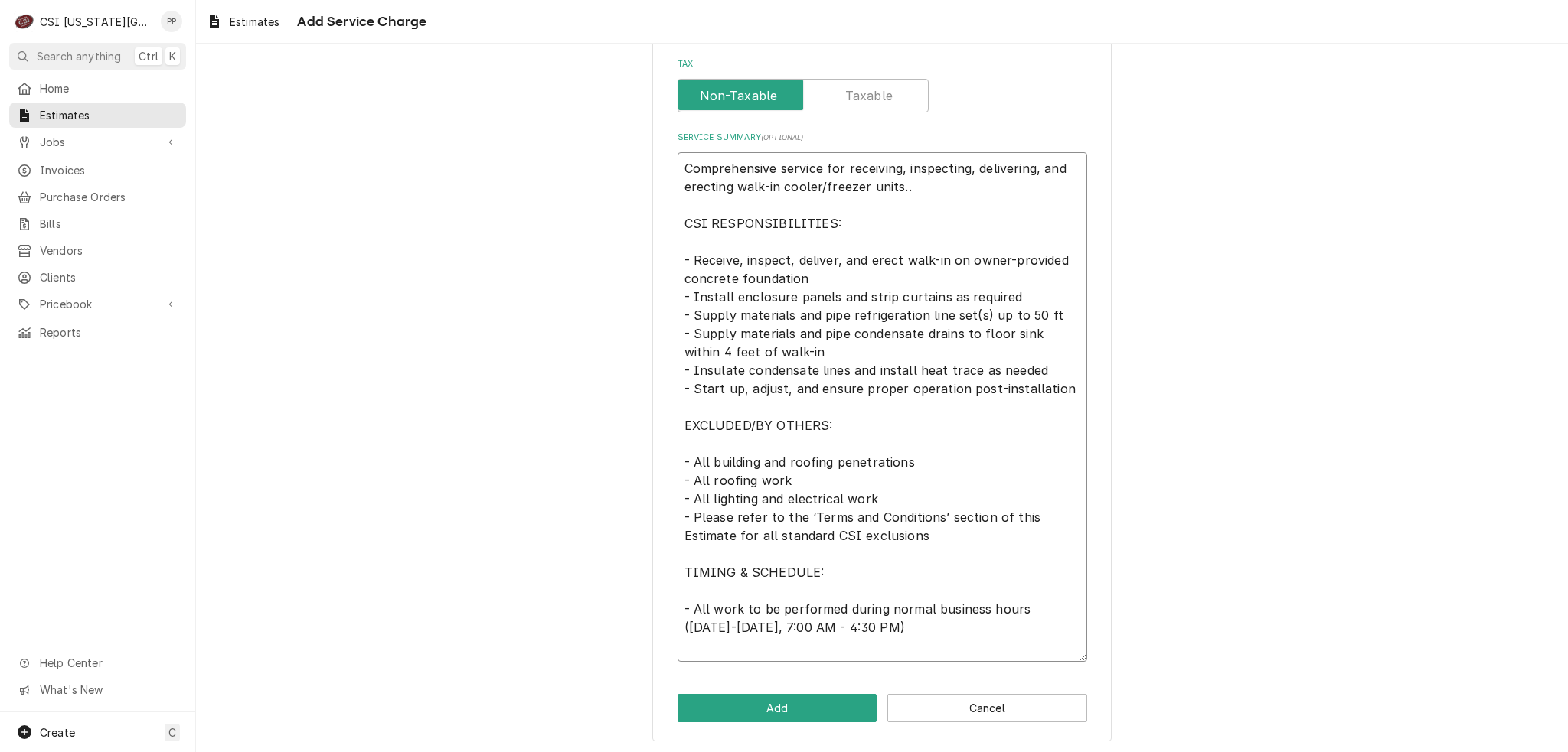
scroll to position [458, 0]
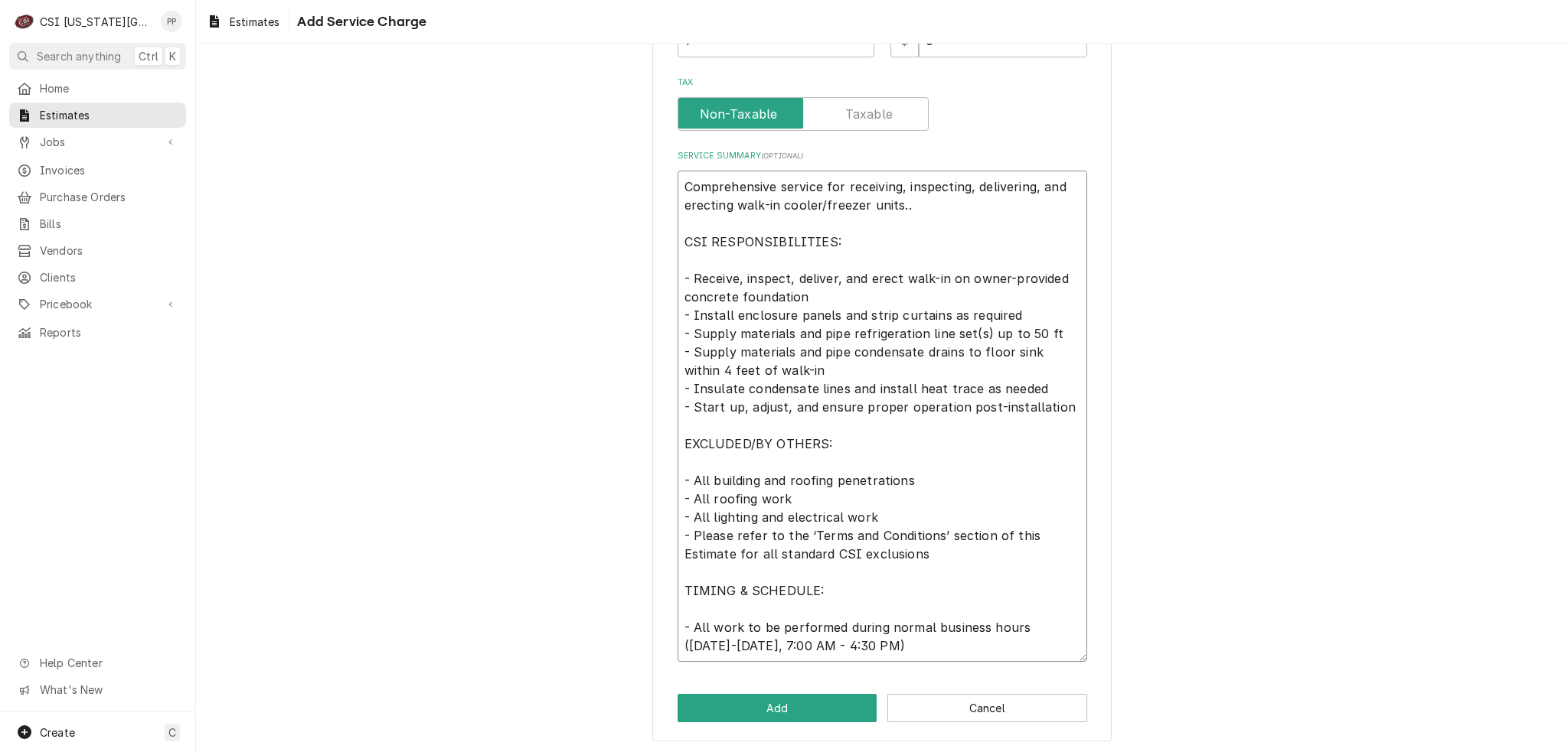
type textarea "x"
type textarea "Comprehensive service for receiving, inspecting, delivering, and erecting walk-…"
click at [974, 700] on button "Cancel" at bounding box center [988, 707] width 200 height 28
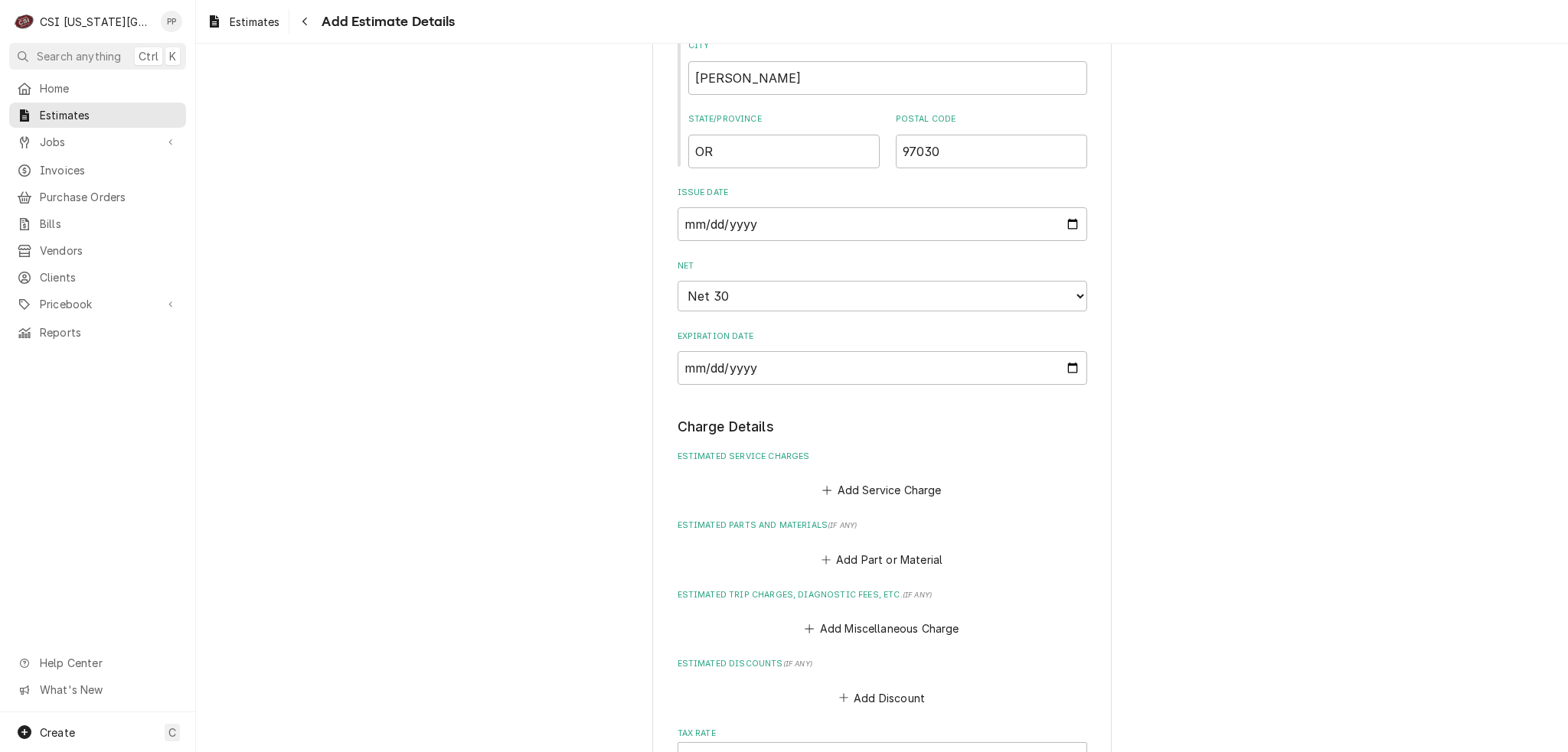
type textarea "x"
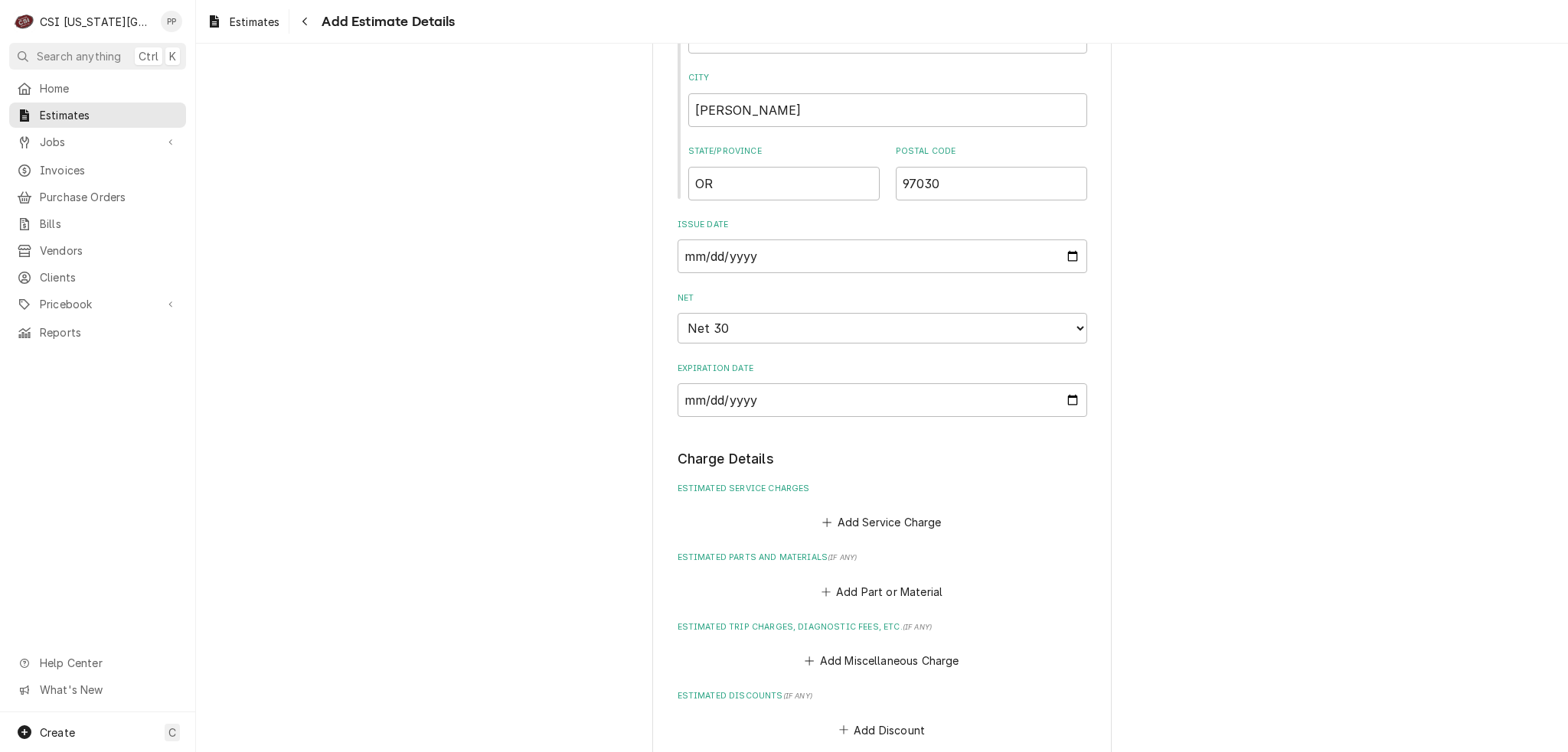
scroll to position [1358, 0]
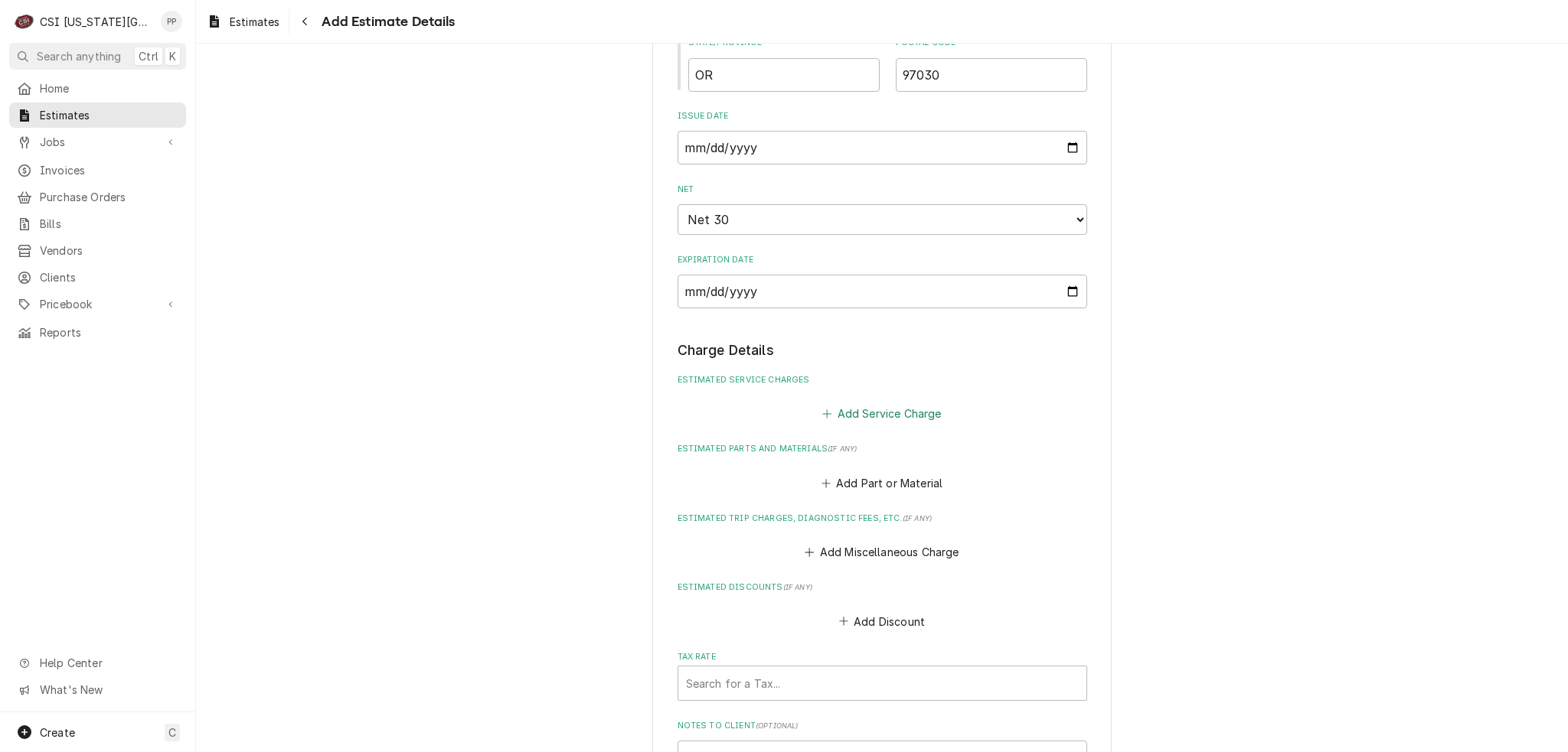
click at [885, 409] on button "Add Service Charge" at bounding box center [882, 414] width 124 height 22
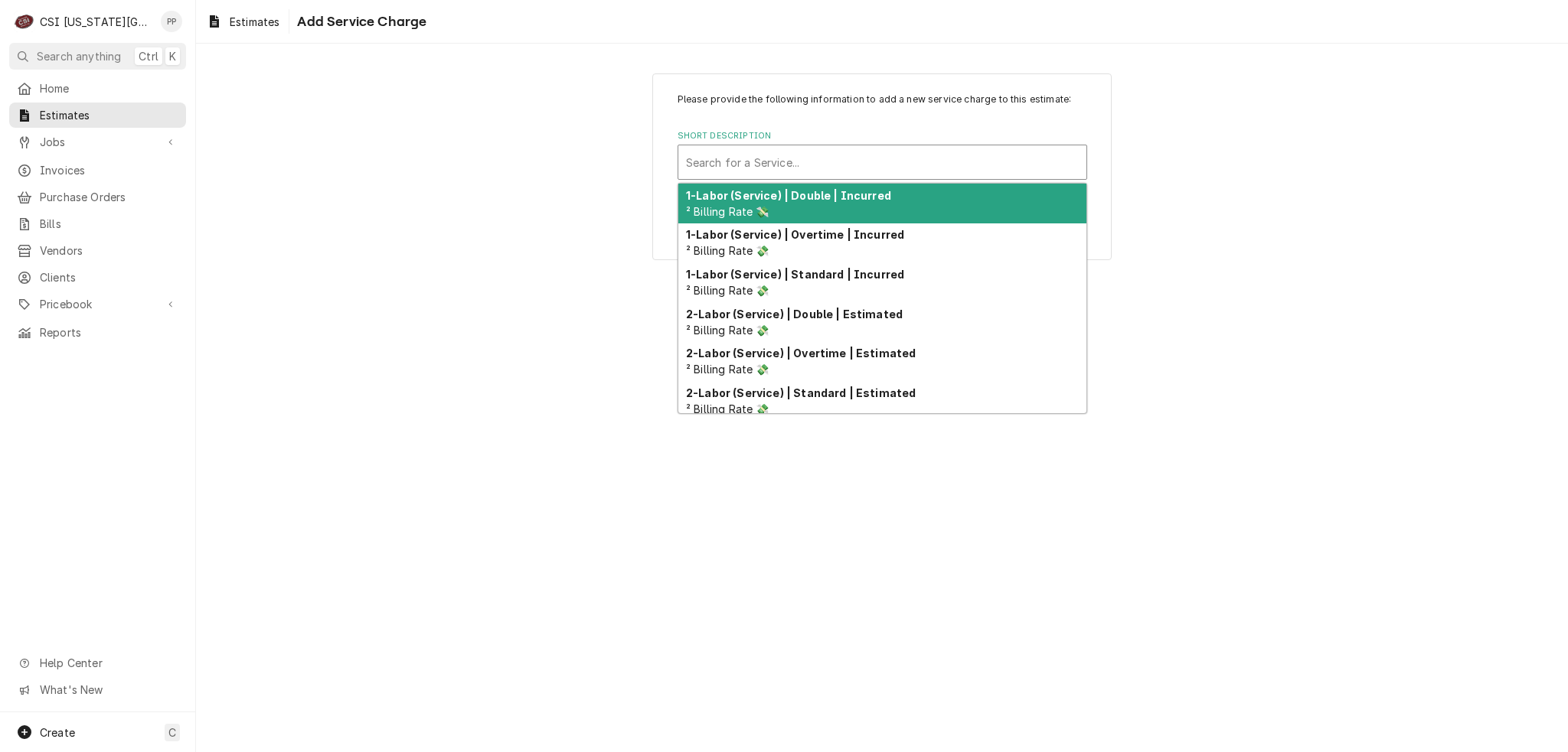
click at [771, 166] on div "Short Description" at bounding box center [882, 162] width 393 height 28
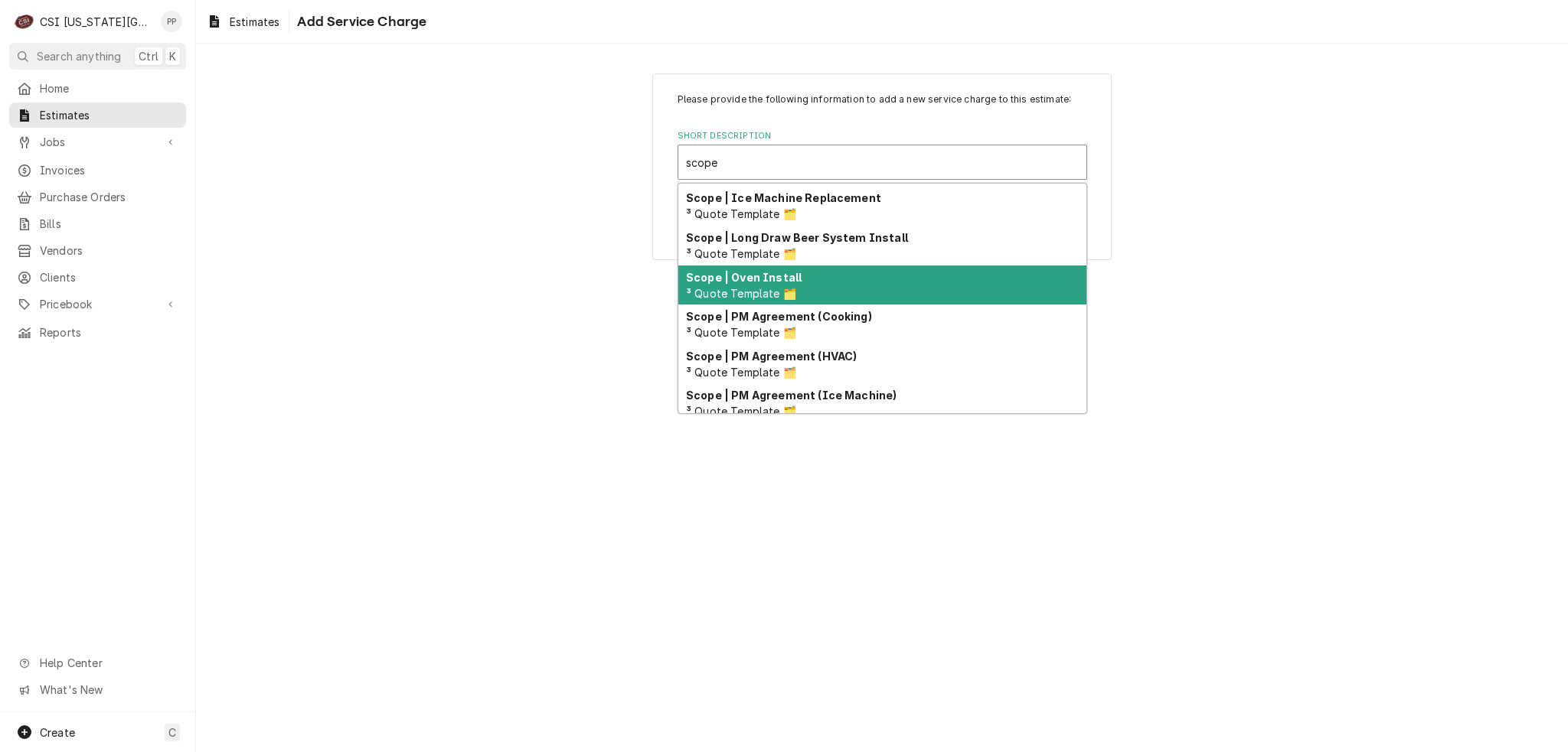
scroll to position [331, 0]
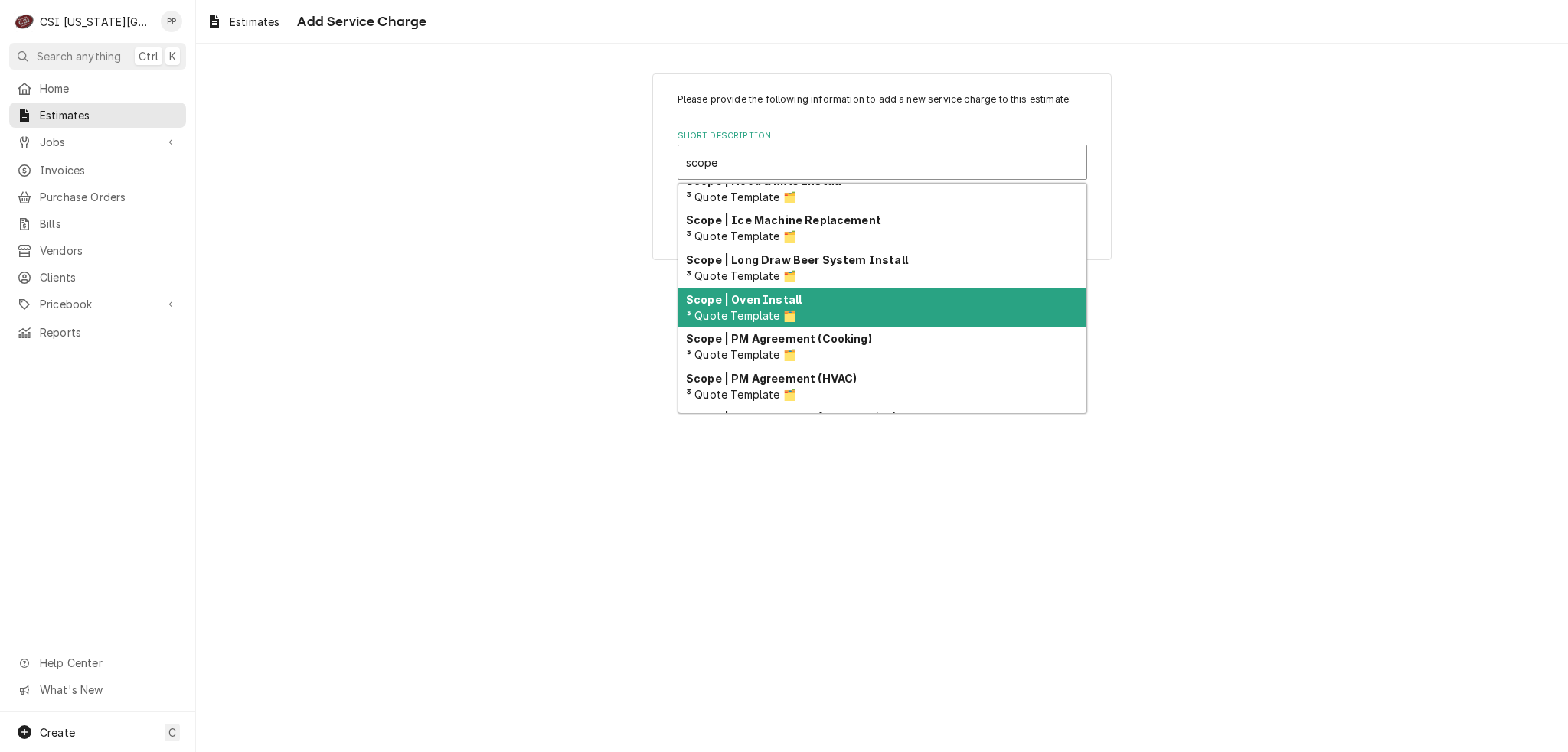
type input "scope"
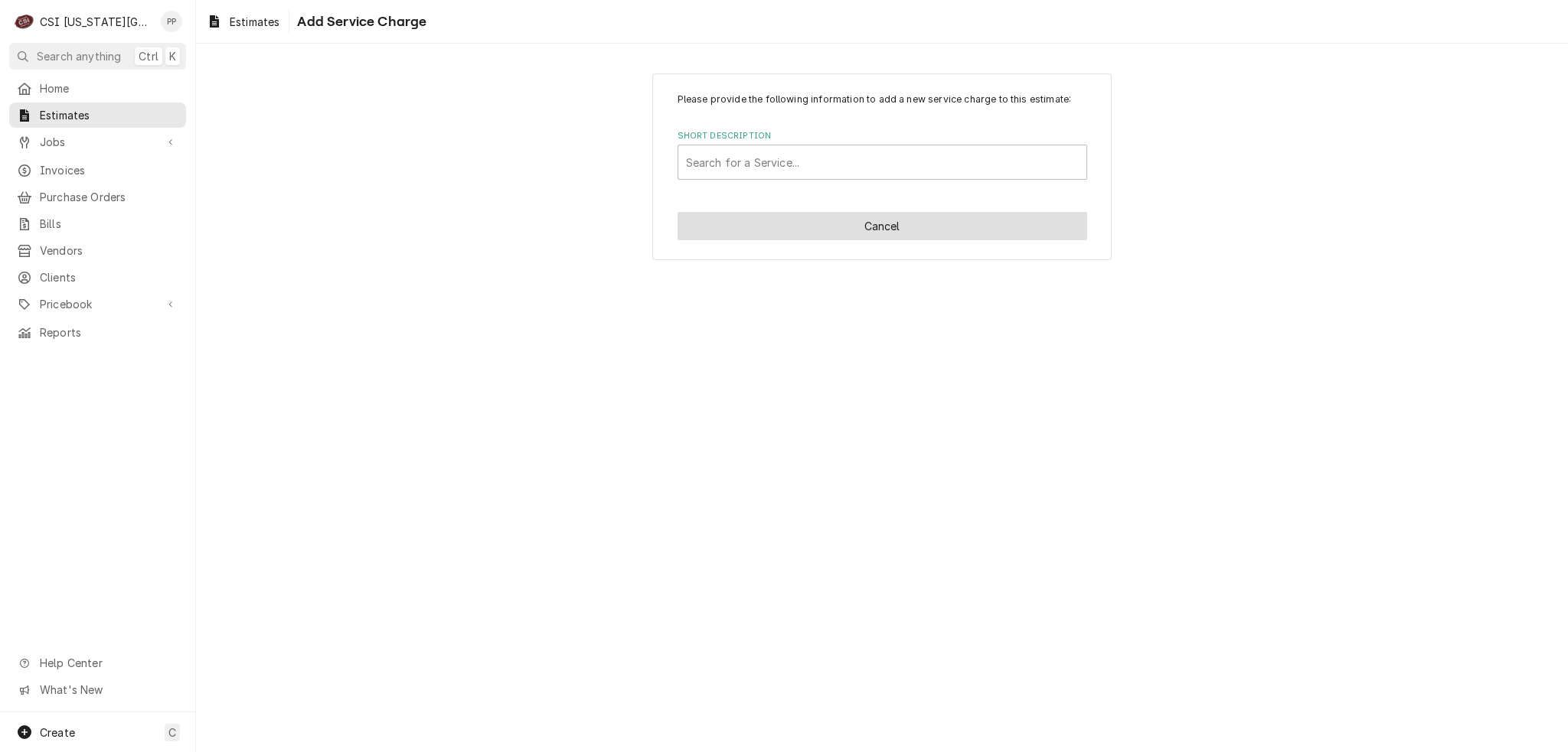
click at [1048, 229] on button "Cancel" at bounding box center [882, 225] width 409 height 28
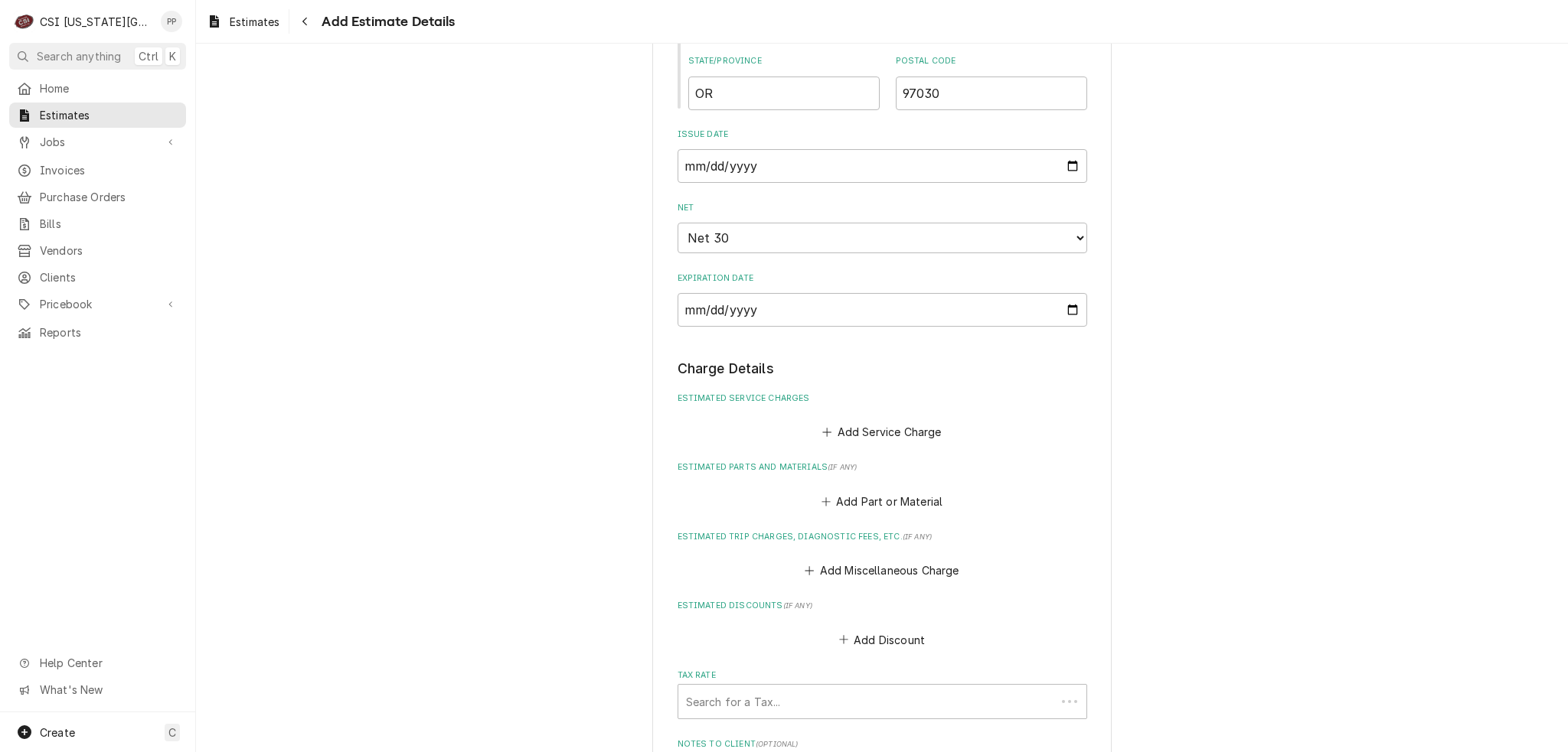
type textarea "x"
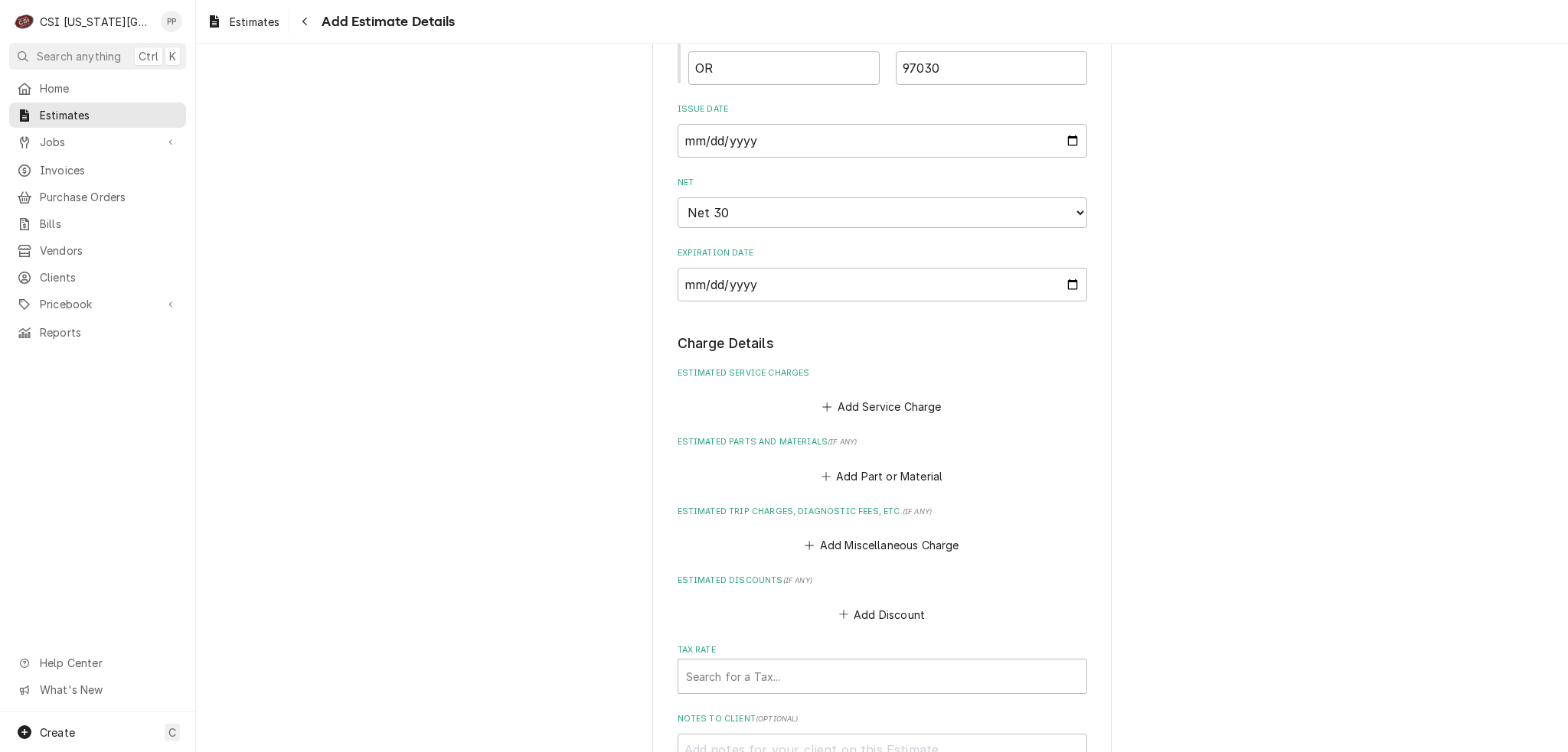
scroll to position [1492, 0]
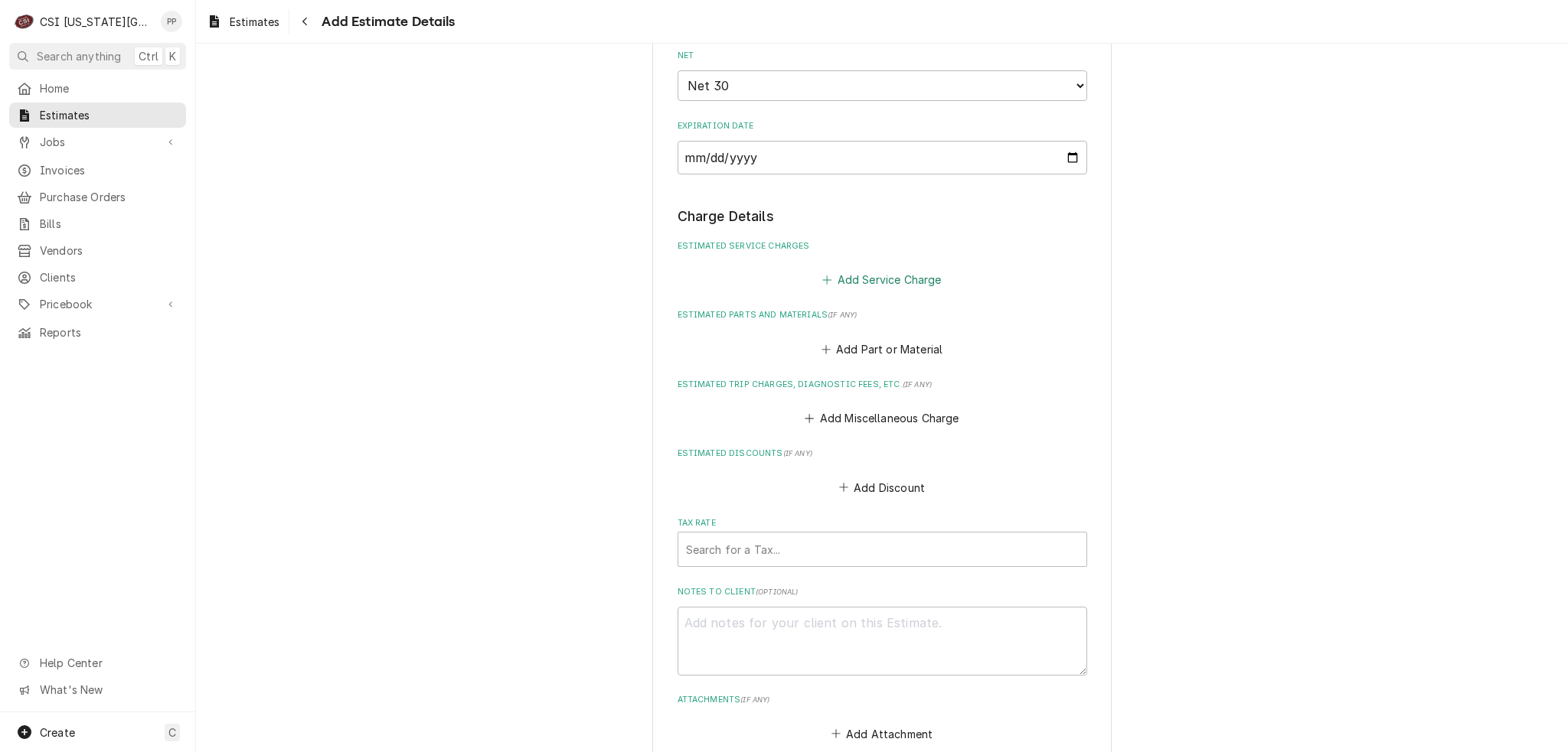
click at [890, 272] on button "Add Service Charge" at bounding box center [882, 280] width 124 height 22
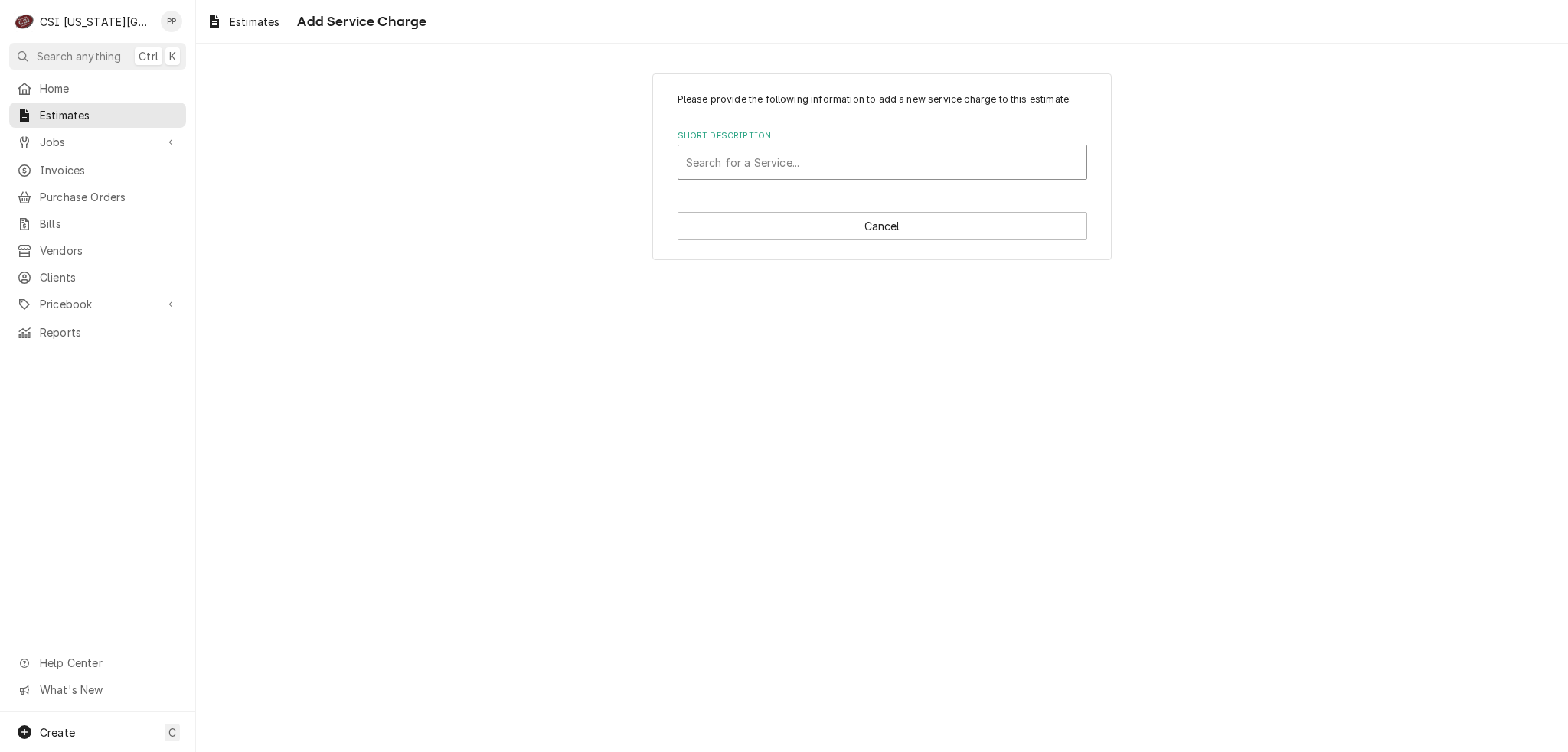
click at [839, 165] on div "Short Description" at bounding box center [882, 162] width 393 height 28
type input "scope walk in"
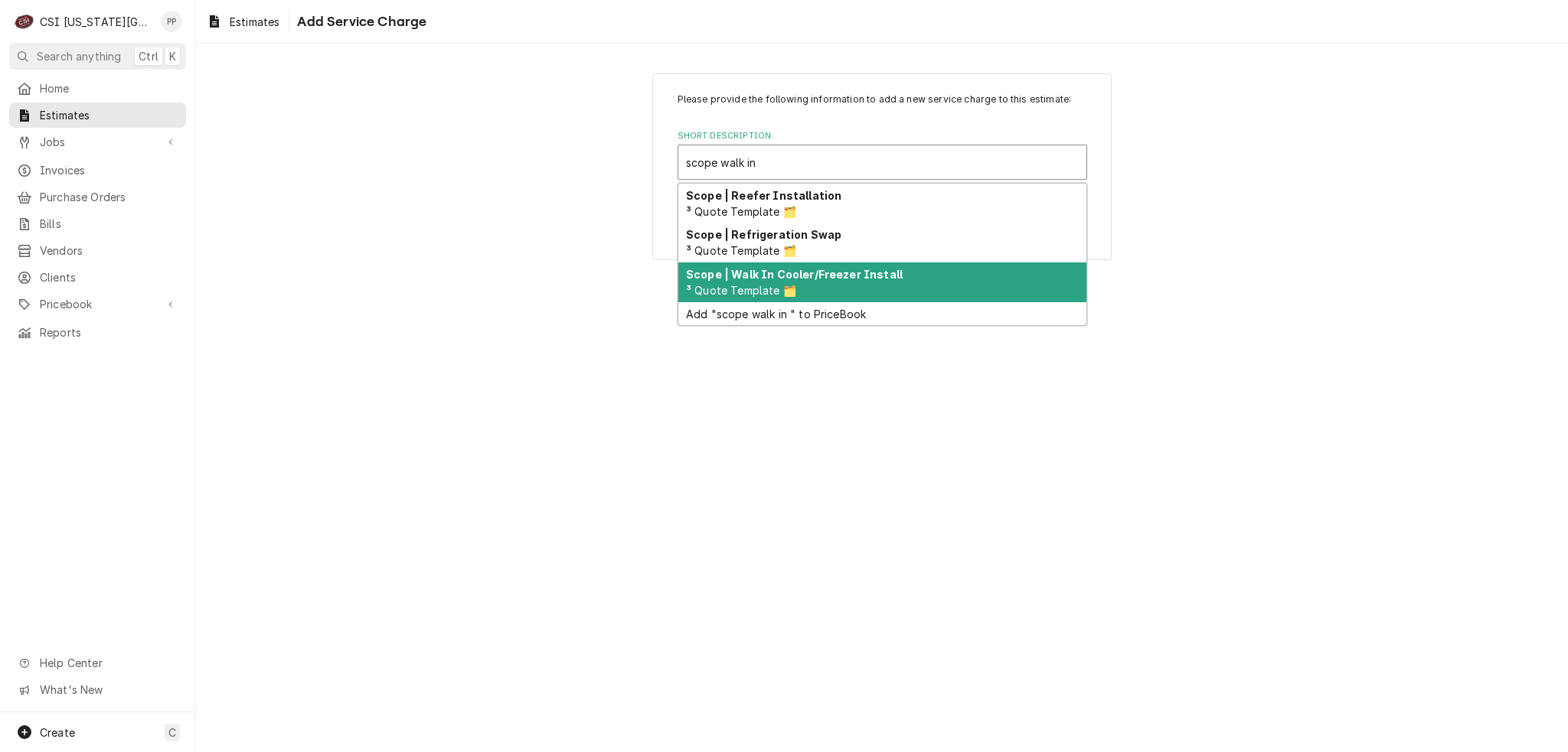
click at [811, 270] on strong "Scope | Walk In Cooler/Freezer Install" at bounding box center [794, 274] width 216 height 13
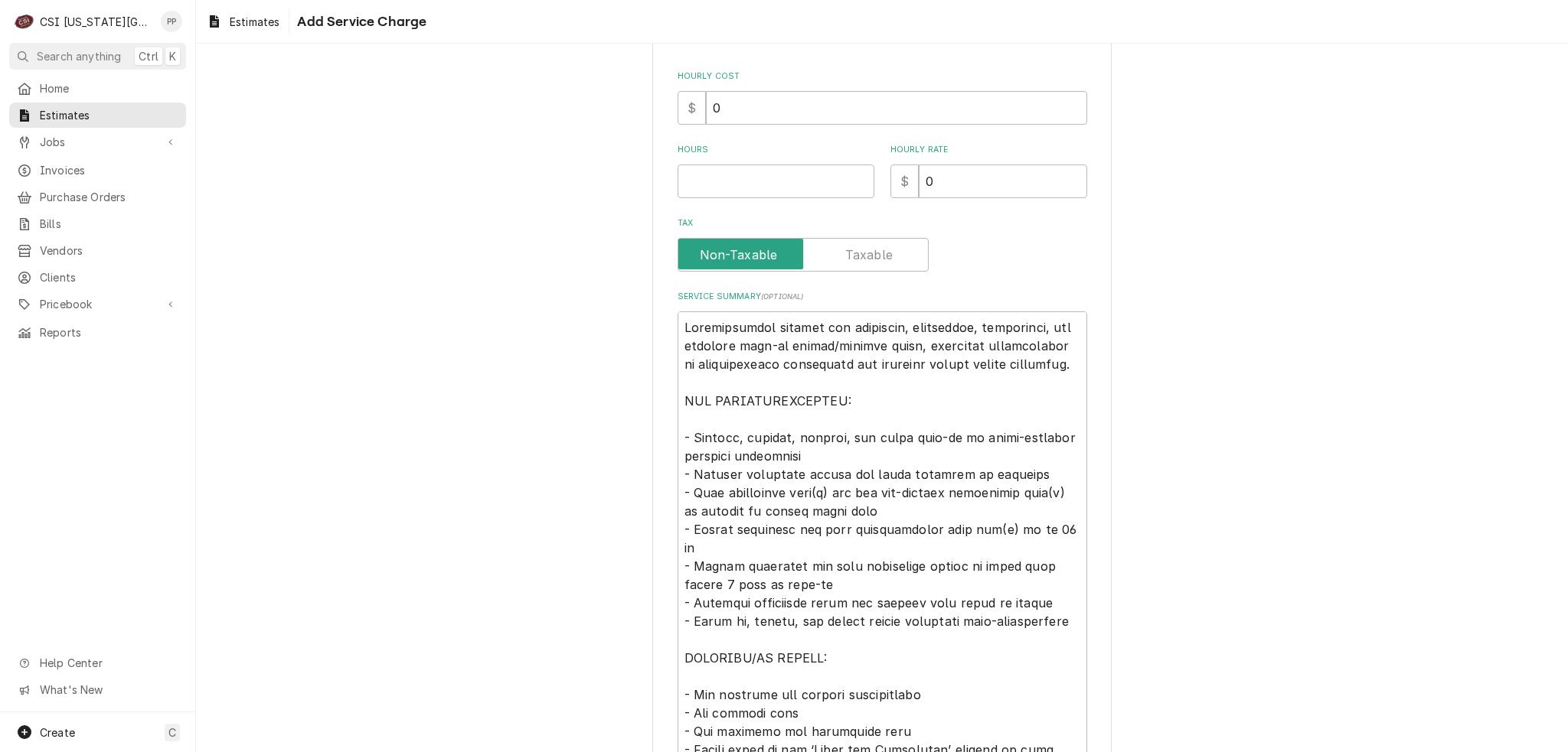
scroll to position [383, 0]
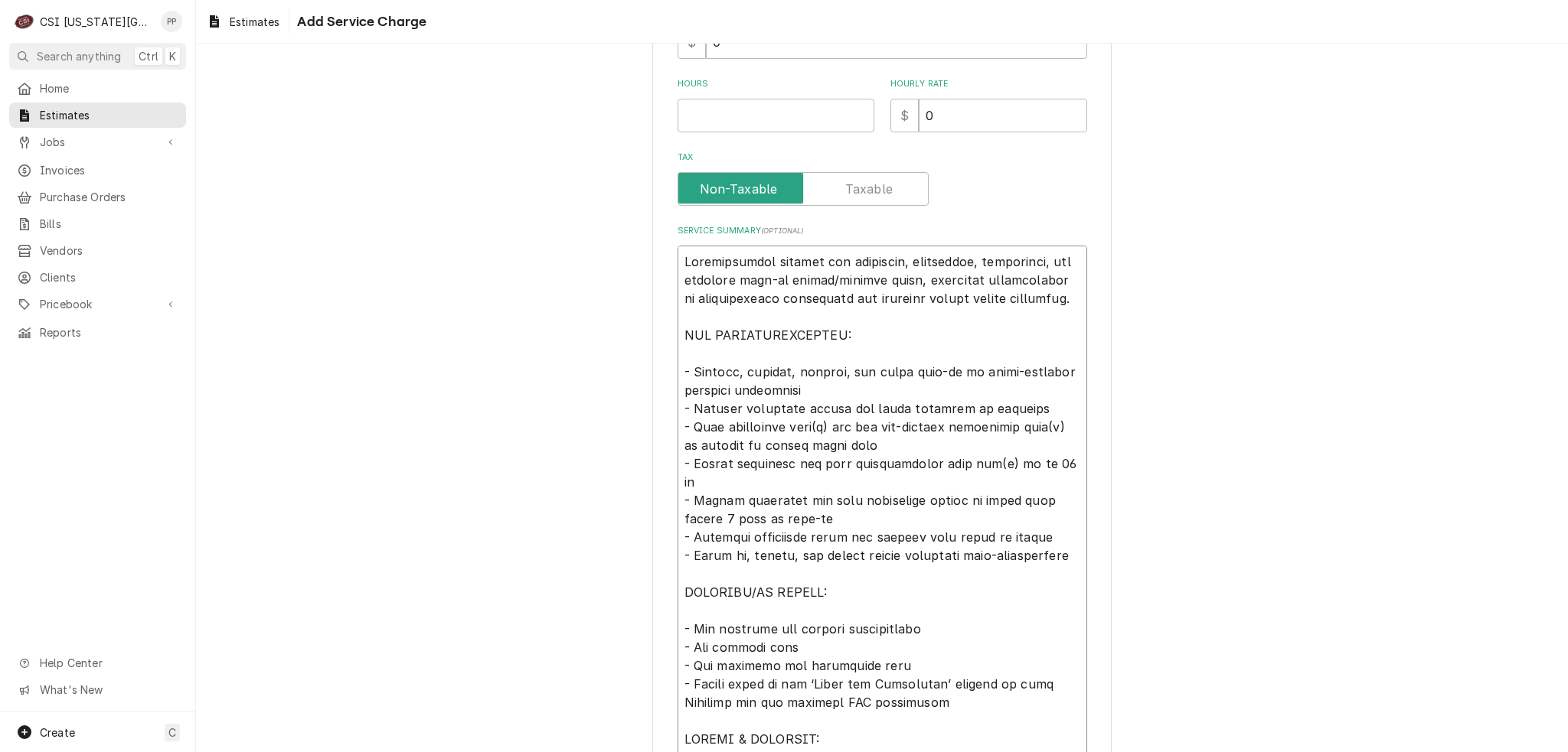
drag, startPoint x: 891, startPoint y: 277, endPoint x: 1060, endPoint y: 307, distance: 171.6
click at [1060, 307] on textarea "Service Summary ( optional )" at bounding box center [882, 519] width 409 height 547
type textarea "x"
type textarea "Comprehensive service for receiving, inspecting, delivering, and erecting walk-…"
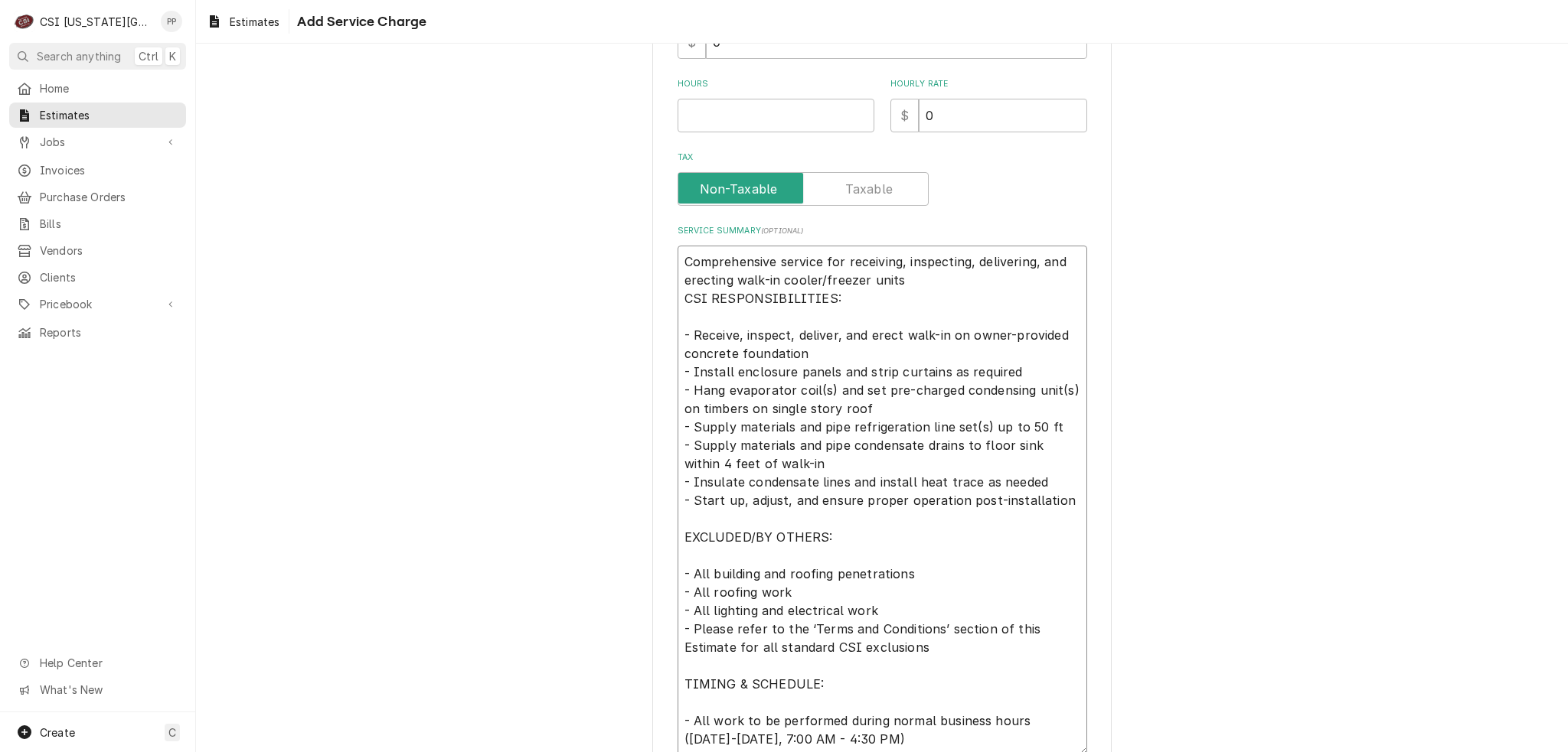
type textarea "x"
type textarea "Comprehensive service for receiving, inspecting, delivering, and erecting walk-…"
type textarea "x"
type textarea "Comprehensive service for receiving, inspecting, delivering, and erecting walk-…"
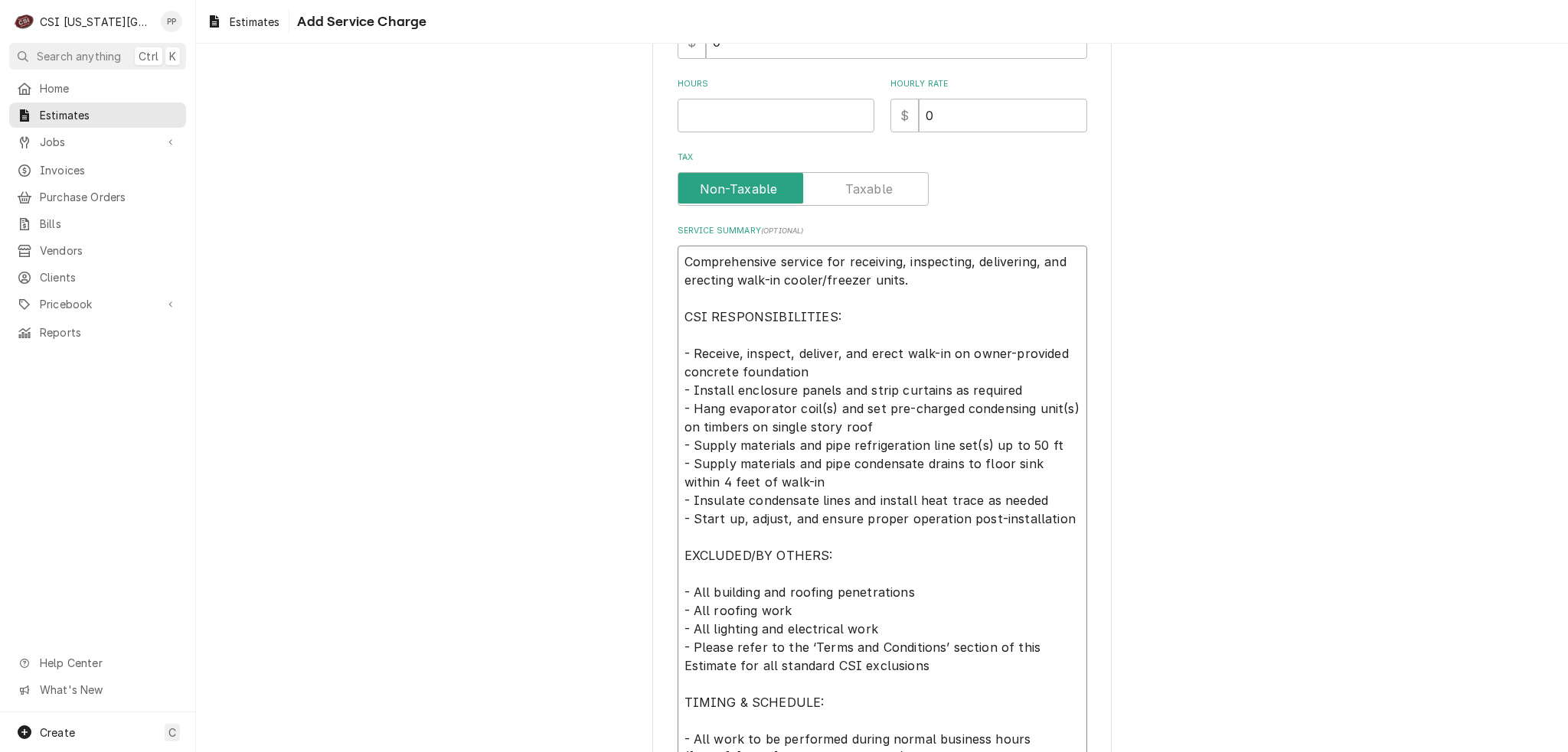
drag, startPoint x: 1051, startPoint y: 520, endPoint x: 674, endPoint y: 413, distance: 391.9
click at [678, 413] on textarea "Comprehensive service for receiving, inspecting, delivering, and erecting walk-…" at bounding box center [882, 510] width 409 height 528
type textarea "x"
type textarea "Comprehensive service for receiving, inspecting, delivering, and erecting walk-…"
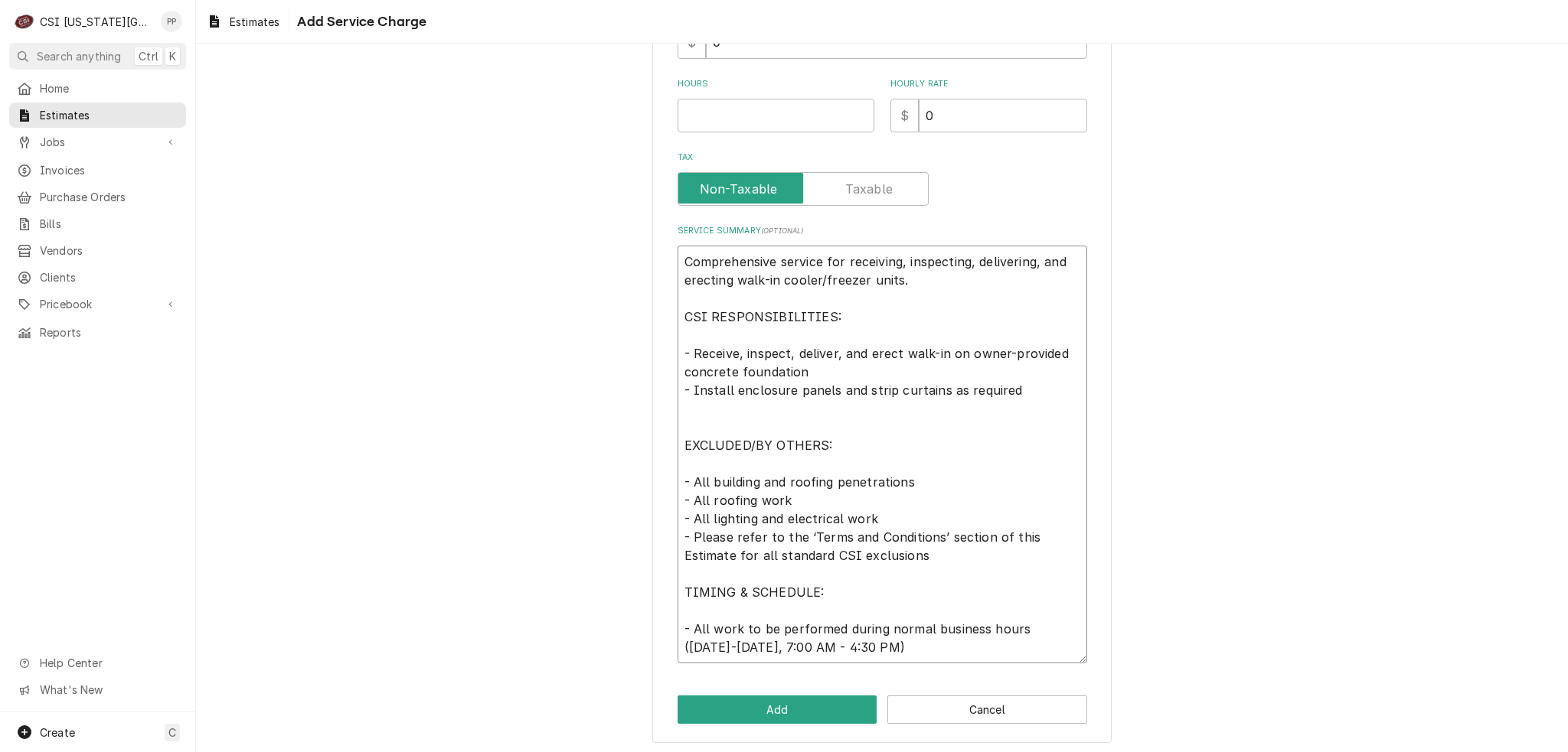
type textarea "x"
type textarea "Comprehensive service for receiving, inspecting, delivering, and erecting walk-…"
type textarea "x"
type textarea "Comprehensive service for receiving, inspecting, delivering, and erecting walk-…"
type textarea "x"
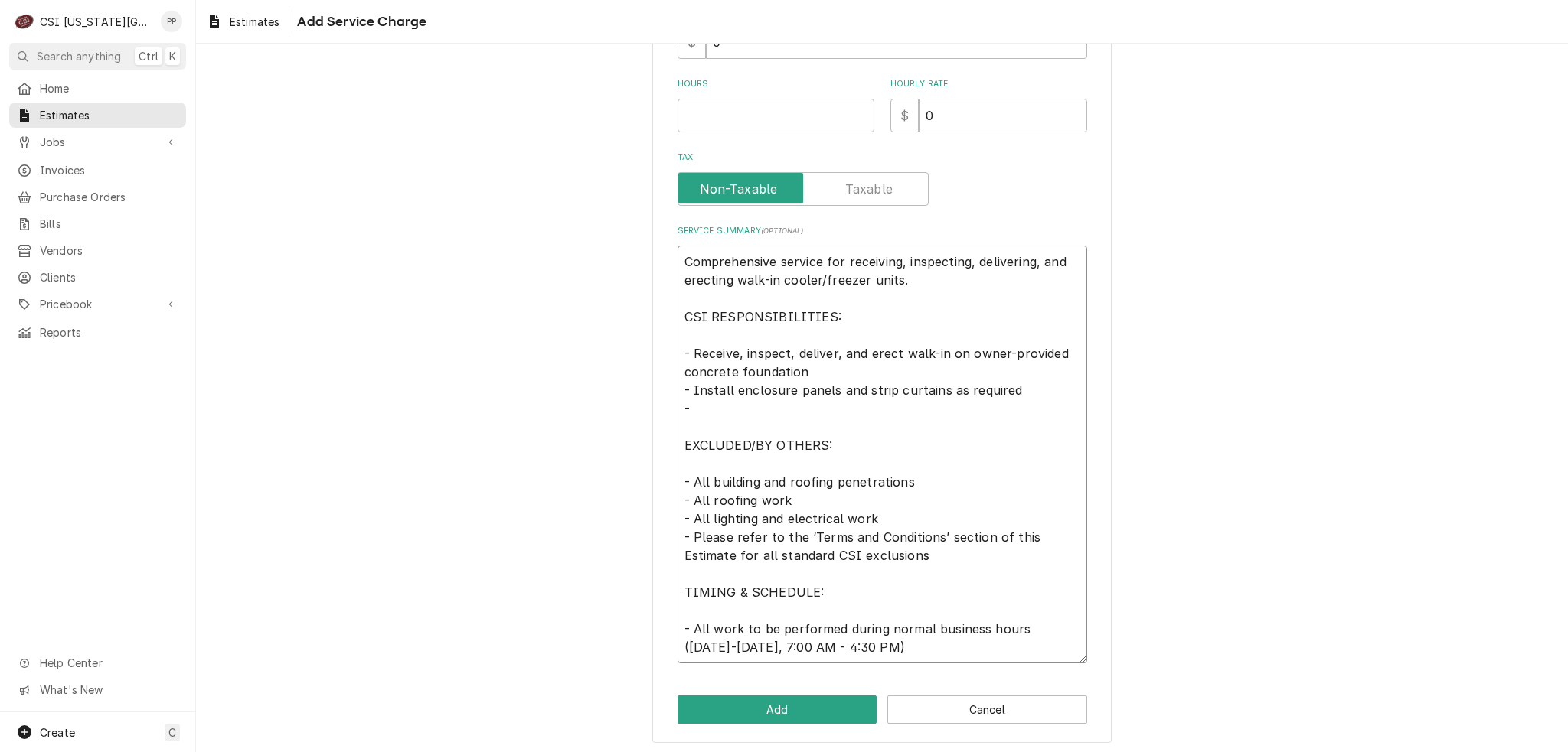
type textarea "Comprehensive service for receiving, inspecting, delivering, and erecting walk-…"
type textarea "x"
type textarea "Comprehensive service for receiving, inspecting, delivering, and erecting walk-…"
type textarea "x"
type textarea "Comprehensive service for receiving, inspecting, delivering, and erecting walk-…"
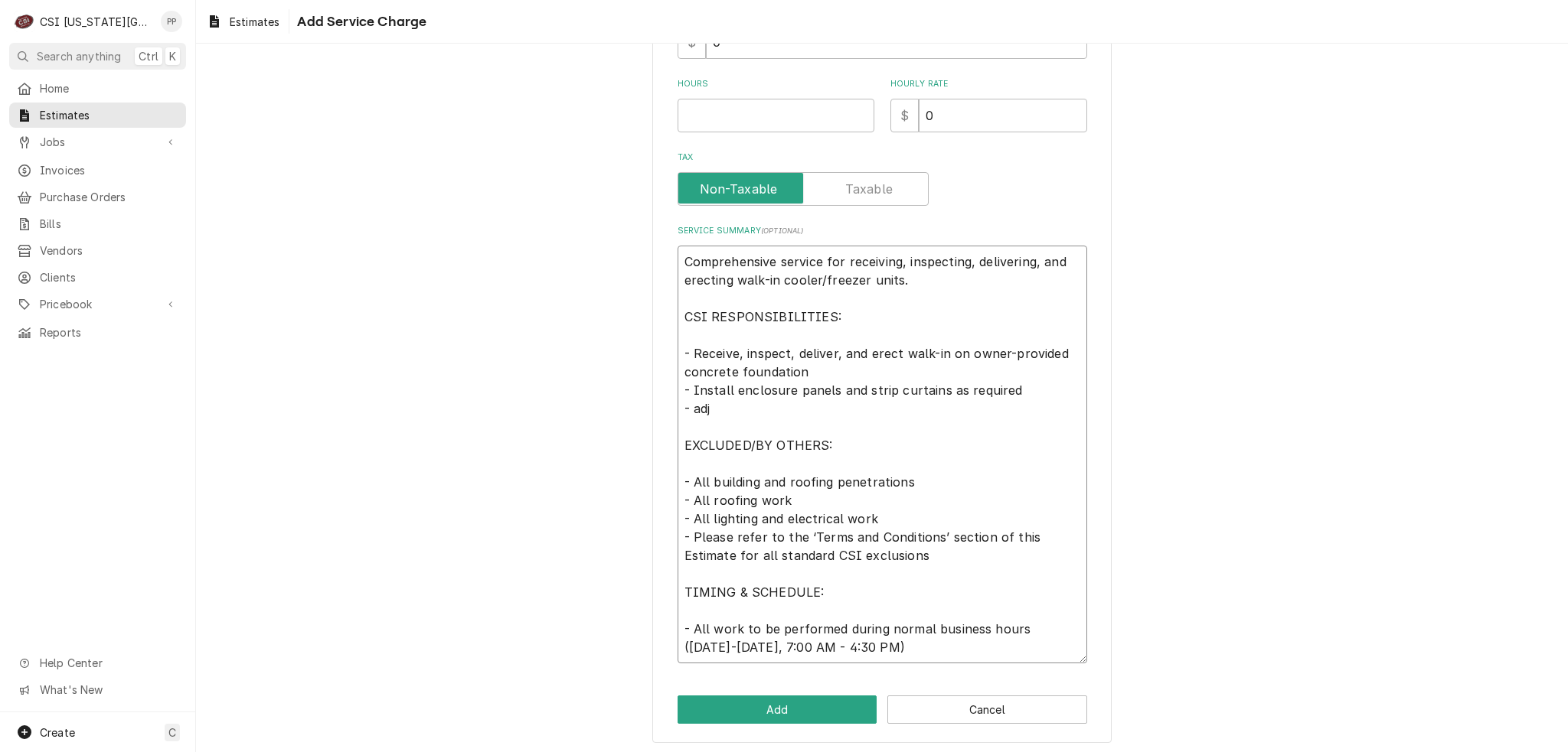
type textarea "x"
type textarea "Comprehensive service for receiving, inspecting, delivering, and erecting walk-…"
type textarea "x"
type textarea "Comprehensive service for receiving, inspecting, delivering, and erecting walk-…"
type textarea "x"
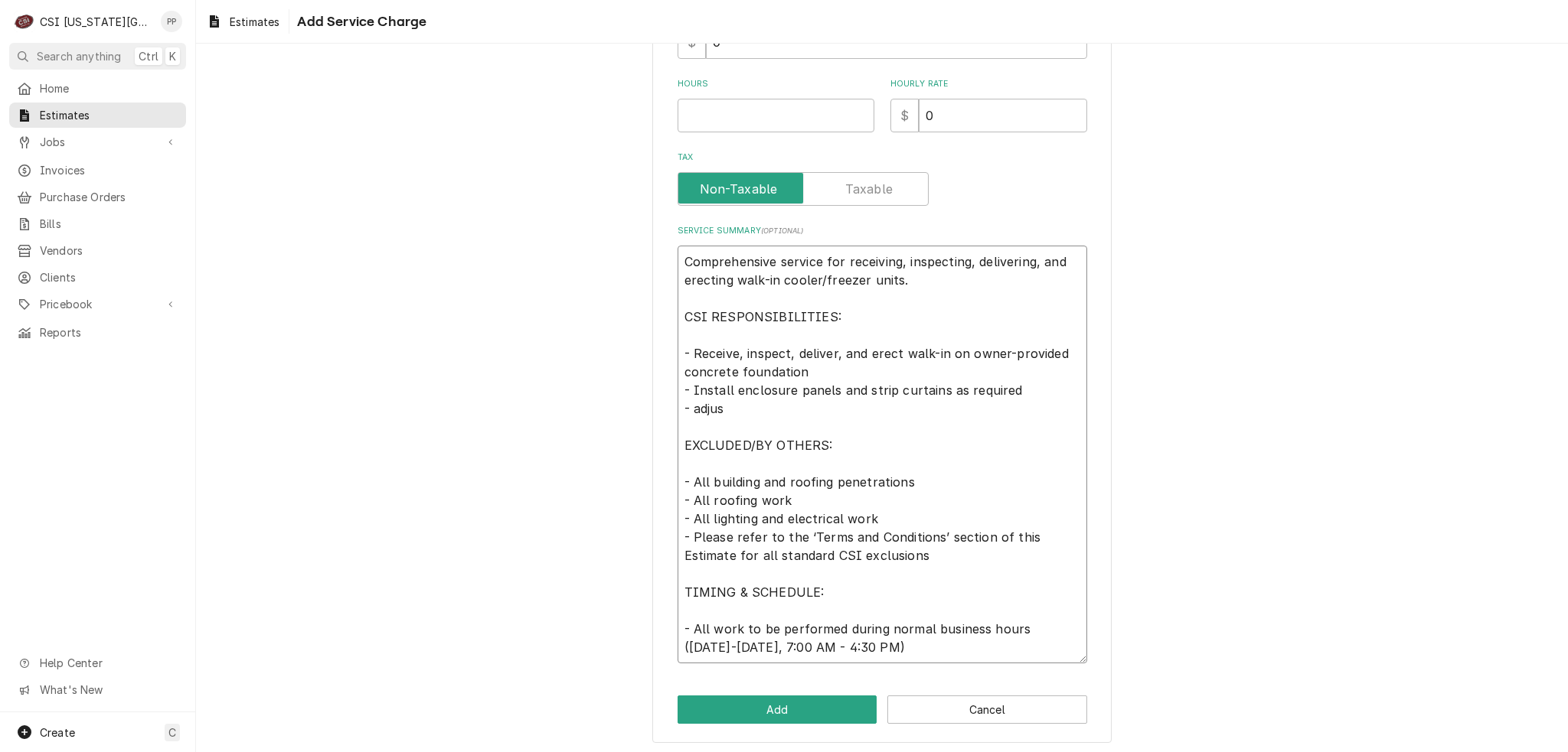
type textarea "Comprehensive service for receiving, inspecting, delivering, and erecting walk-…"
type textarea "x"
type textarea "Comprehensive service for receiving, inspecting, delivering, and erecting walk-…"
type textarea "x"
type textarea "Comprehensive service for receiving, inspecting, delivering, and erecting walk-…"
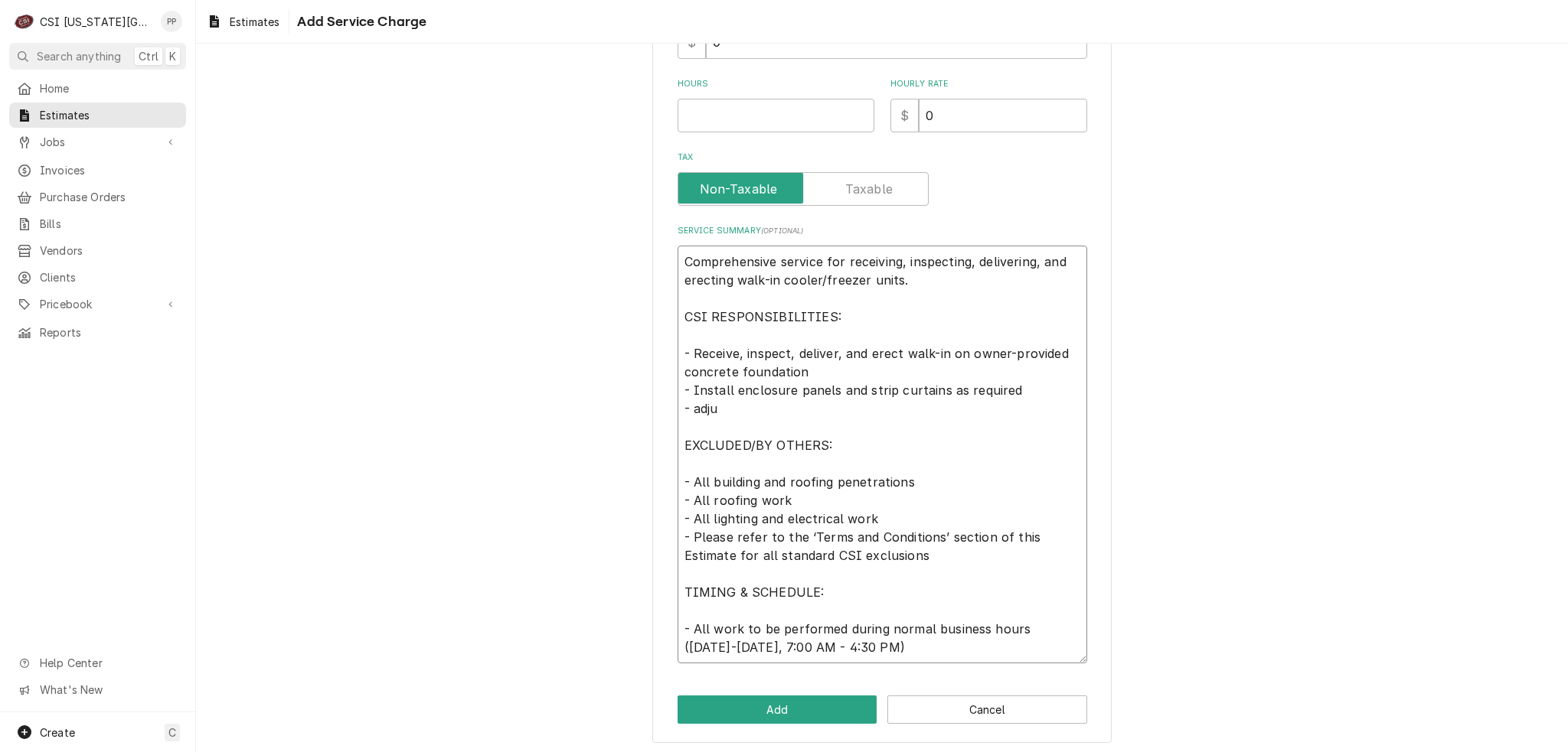
type textarea "x"
type textarea "Comprehensive service for receiving, inspecting, delivering, and erecting walk-…"
type textarea "x"
type textarea "Comprehensive service for receiving, inspecting, delivering, and erecting walk-…"
type textarea "x"
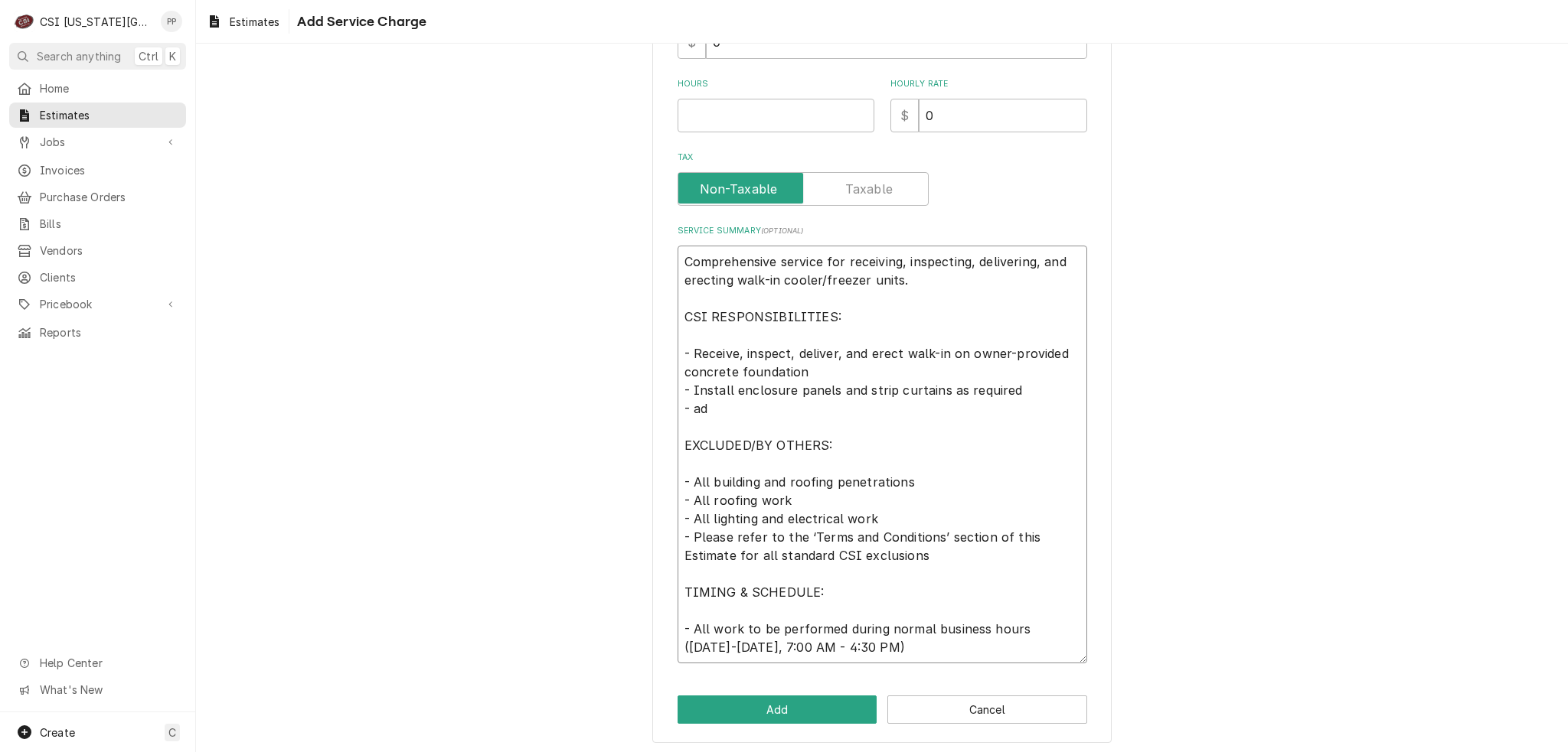
type textarea "Comprehensive service for receiving, inspecting, delivering, and erecting walk-…"
type textarea "x"
type textarea "Comprehensive service for receiving, inspecting, delivering, and erecting walk-…"
type textarea "x"
type textarea "Comprehensive service for receiving, inspecting, delivering, and erecting walk-…"
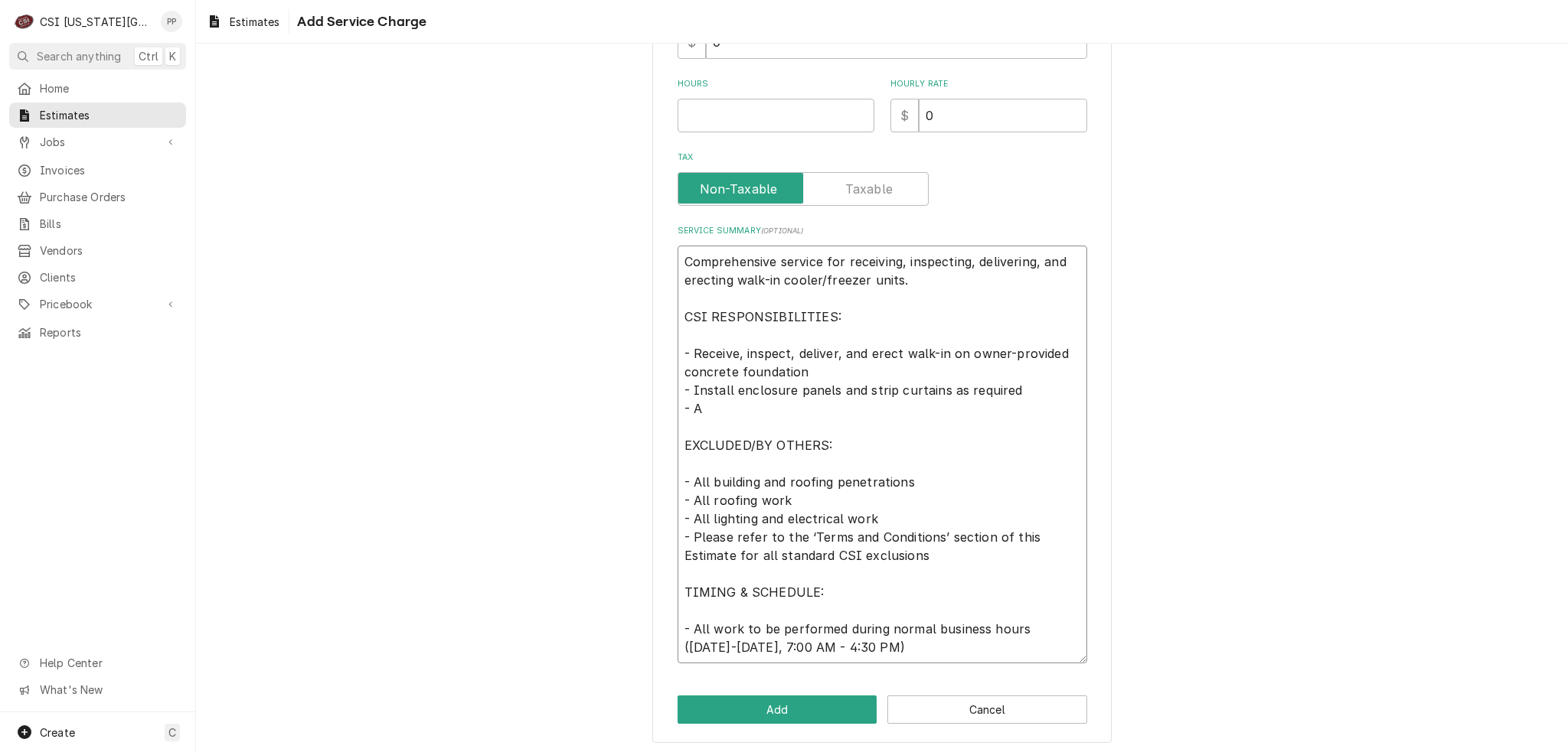
type textarea "x"
type textarea "Comprehensive service for receiving, inspecting, delivering, and erecting walk-…"
type textarea "x"
type textarea "Comprehensive service for receiving, inspecting, delivering, and erecting walk-…"
type textarea "x"
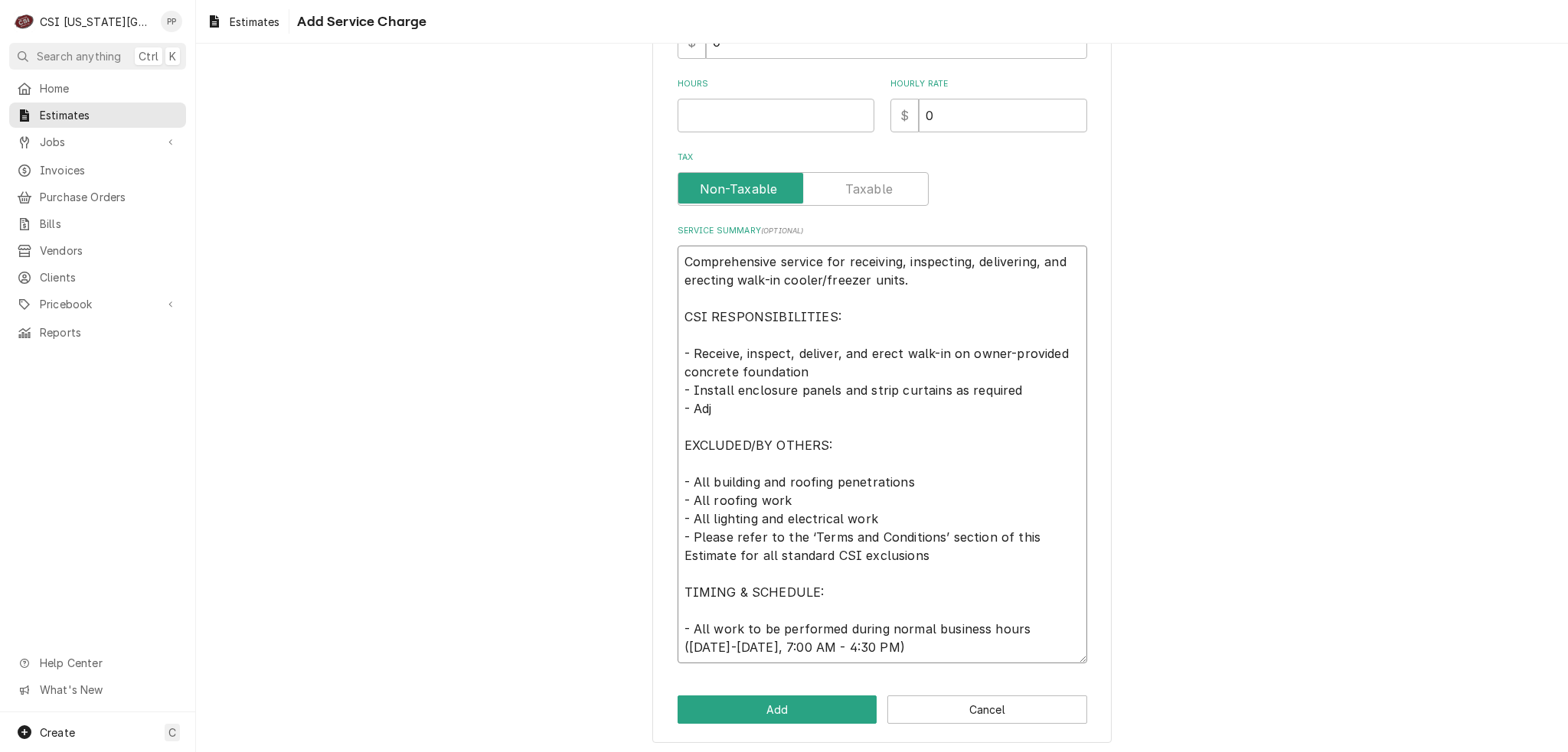
type textarea "Comprehensive service for receiving, inspecting, delivering, and erecting walk-…"
type textarea "x"
type textarea "Comprehensive service for receiving, inspecting, delivering, and erecting walk-…"
type textarea "x"
type textarea "Comprehensive service for receiving, inspecting, delivering, and erecting walk-…"
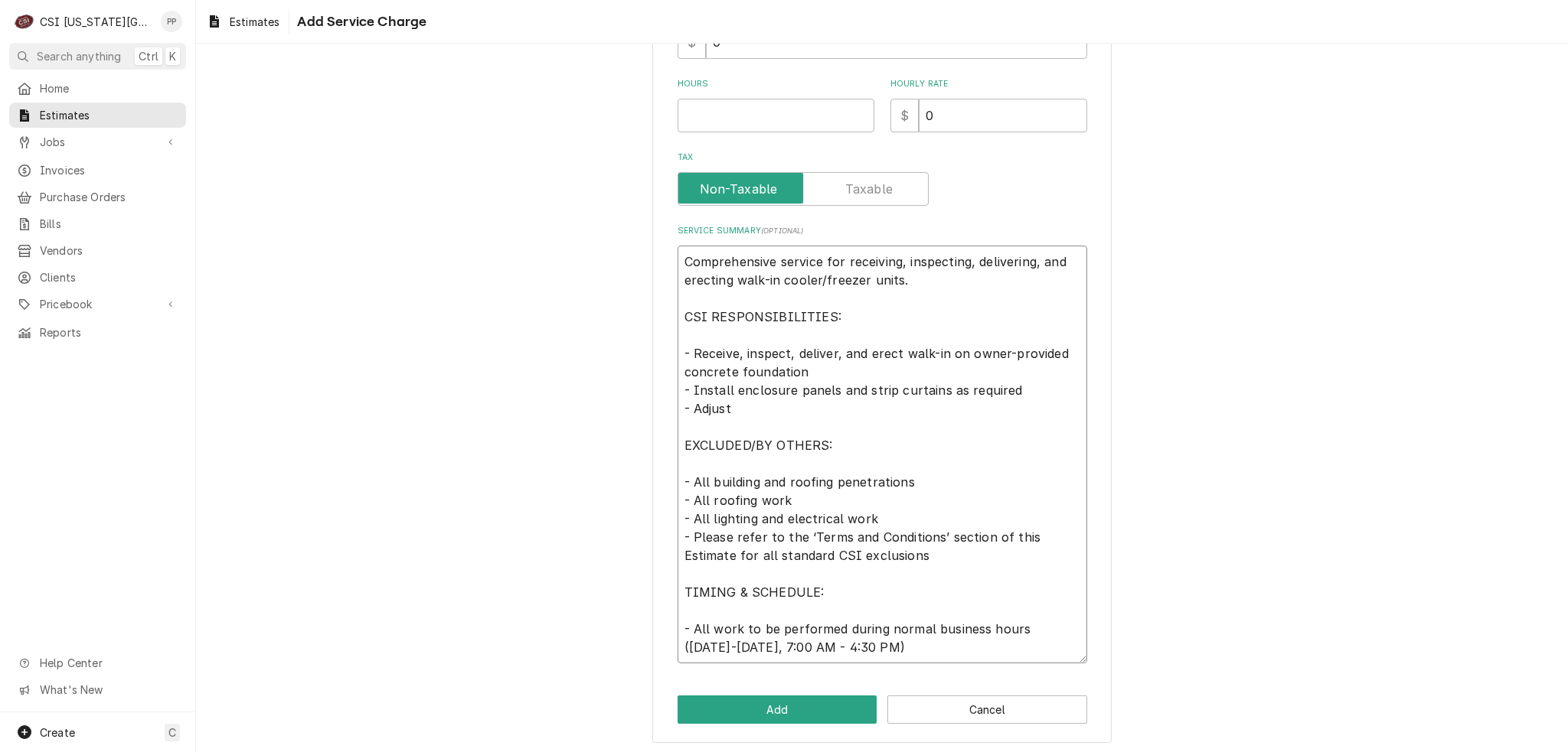
type textarea "x"
type textarea "Comprehensive service for receiving, inspecting, delivering, and erecting walk-…"
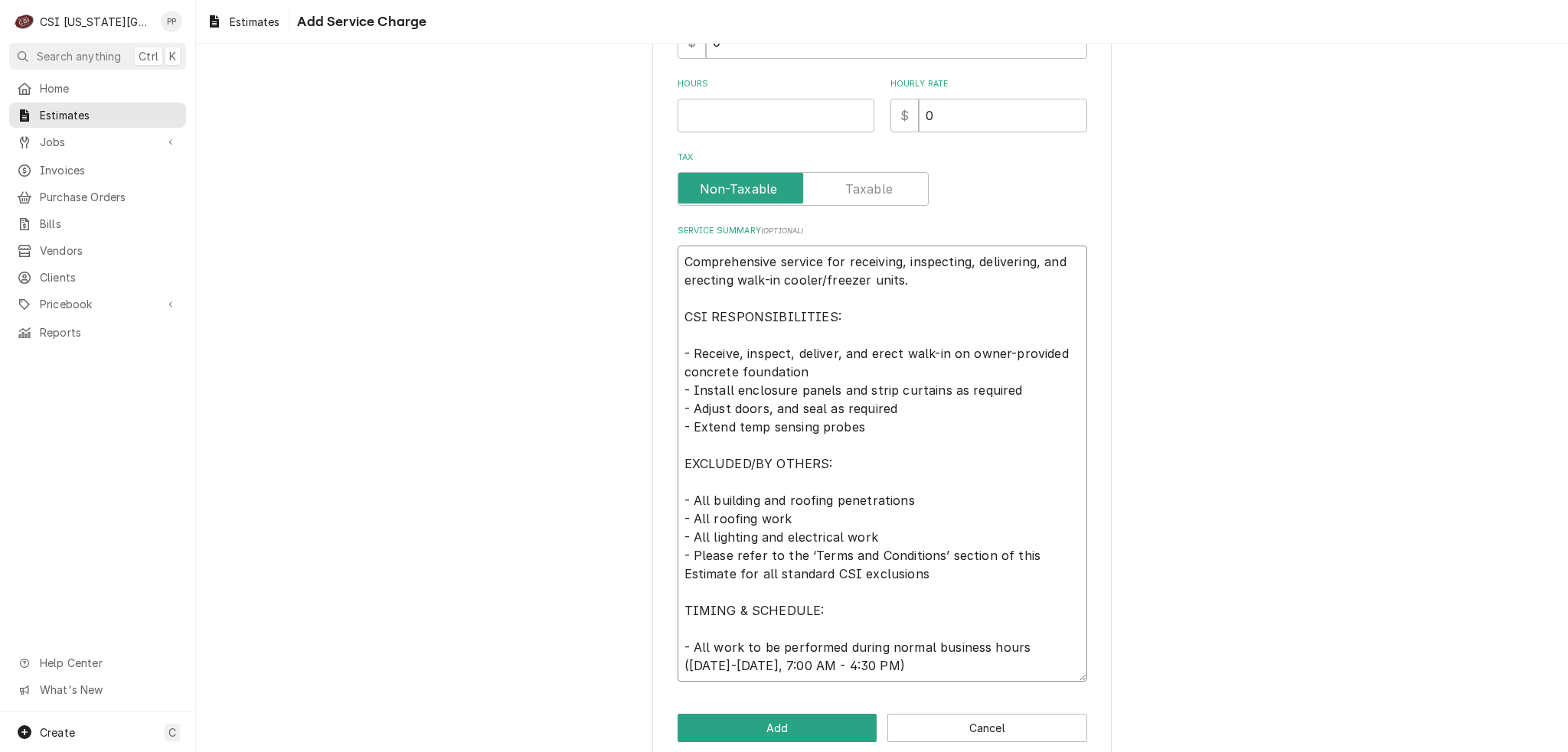
click at [891, 523] on textarea "Comprehensive service for receiving, inspecting, delivering, and erecting walk-…" at bounding box center [882, 464] width 409 height 436
click at [905, 498] on textarea "Comprehensive service for receiving, inspecting, delivering, and erecting walk-…" at bounding box center [882, 464] width 409 height 436
click at [842, 510] on textarea "Comprehensive service for receiving, inspecting, delivering, and erecting walk-…" at bounding box center [882, 464] width 409 height 436
click at [880, 536] on textarea "Comprehensive service for receiving, inspecting, delivering, and erecting walk-…" at bounding box center [882, 464] width 409 height 436
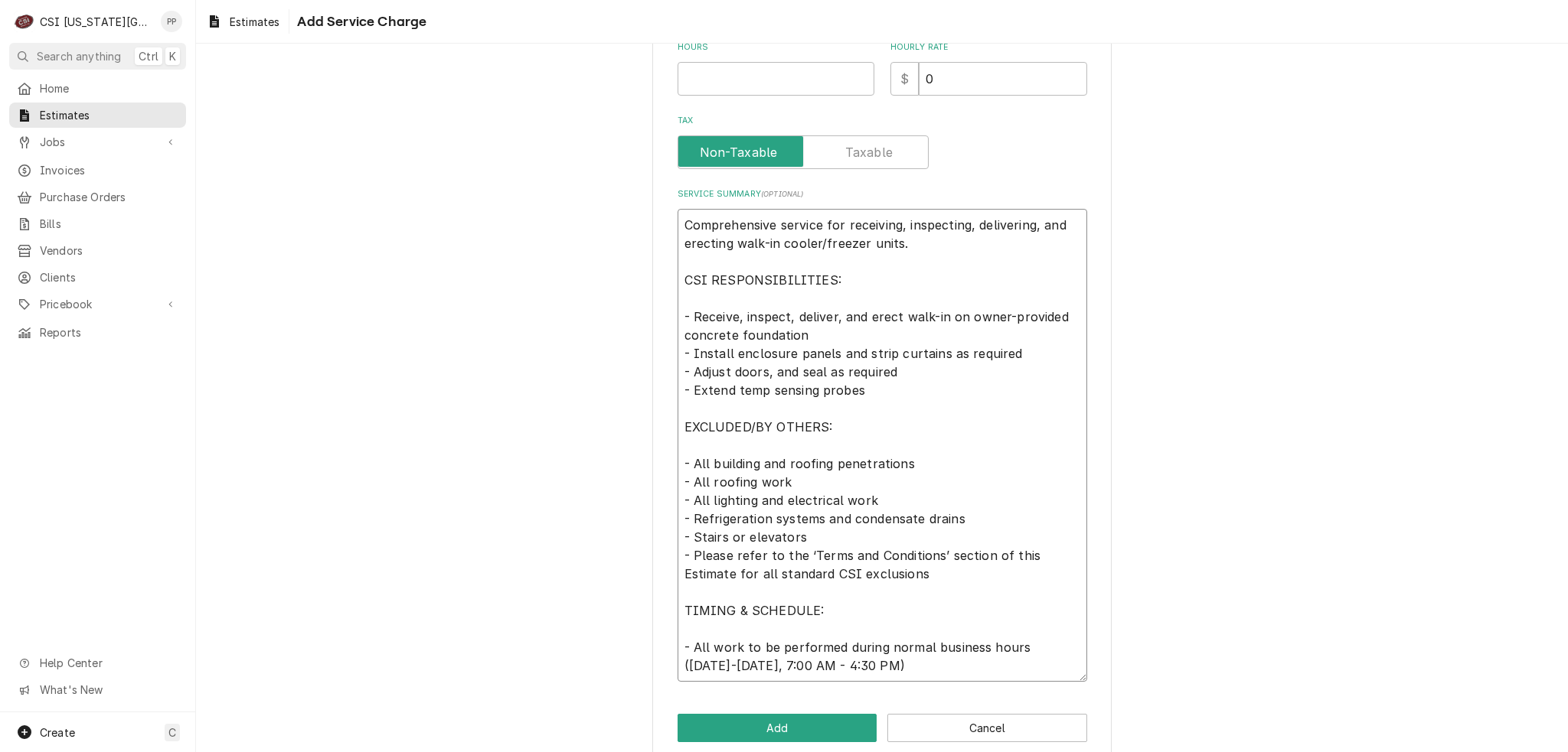
scroll to position [439, 0]
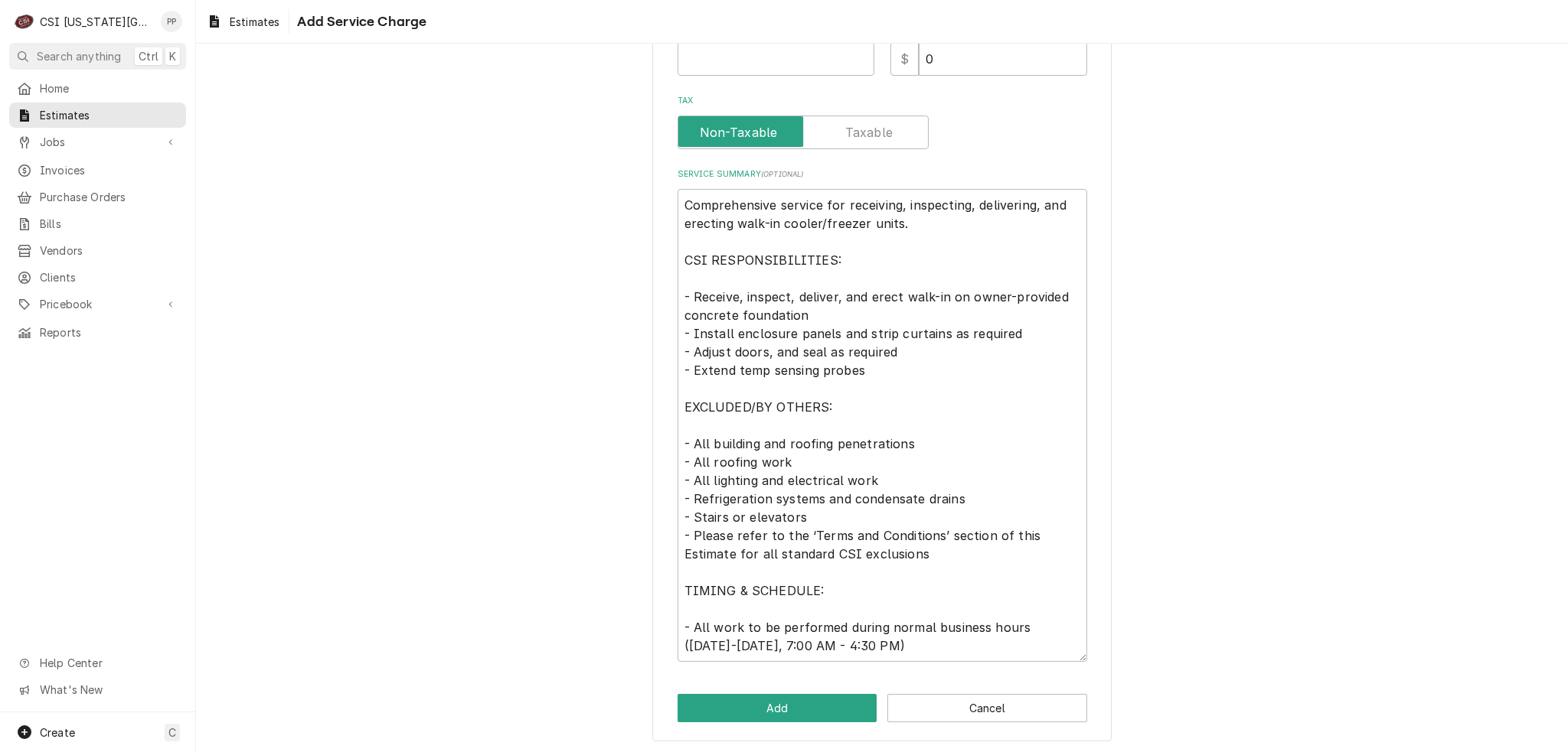
click at [770, 720] on div "Please provide the following information to add a new service charge to this es…" at bounding box center [882, 188] width 460 height 1108
click at [773, 700] on button "Add" at bounding box center [778, 707] width 200 height 28
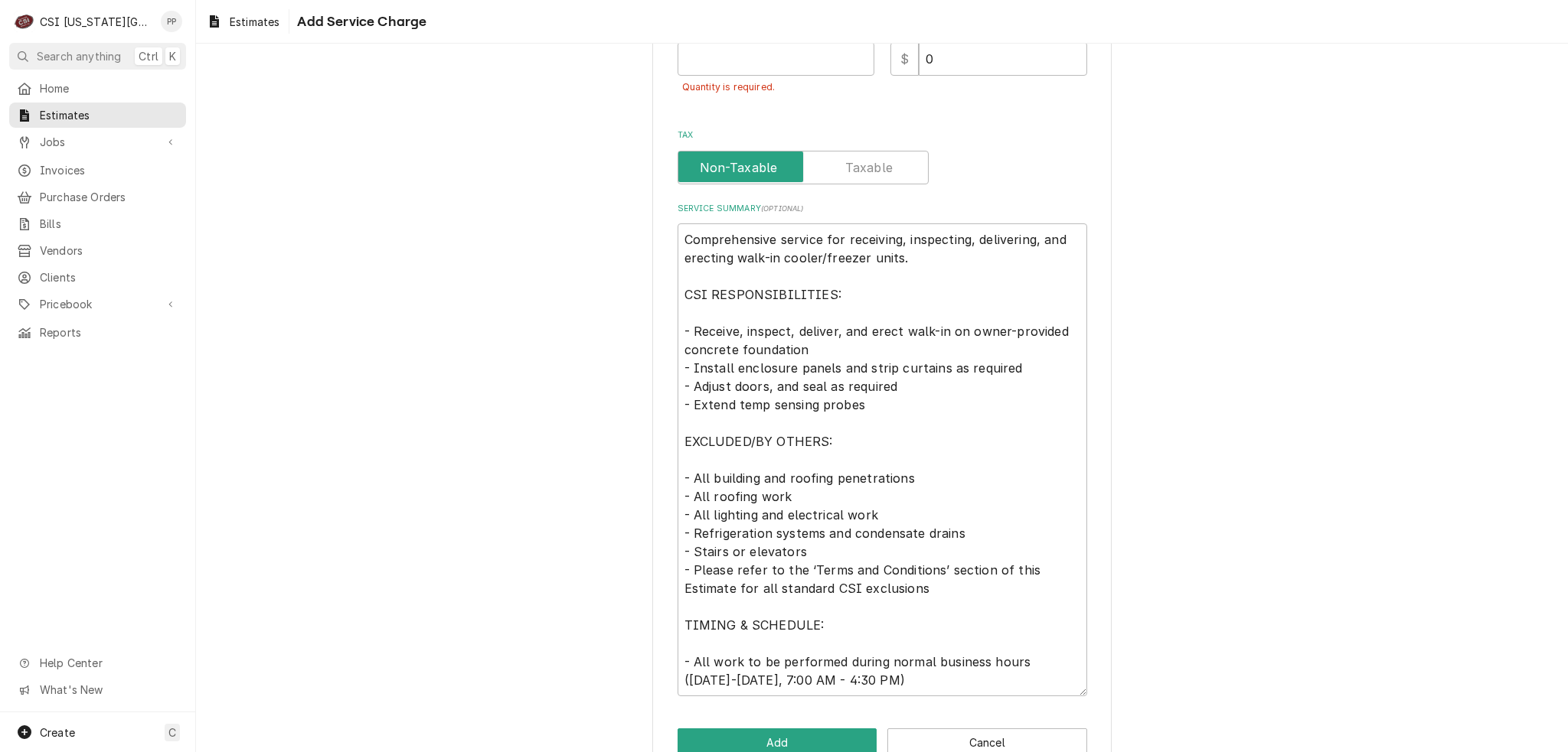
scroll to position [210, 0]
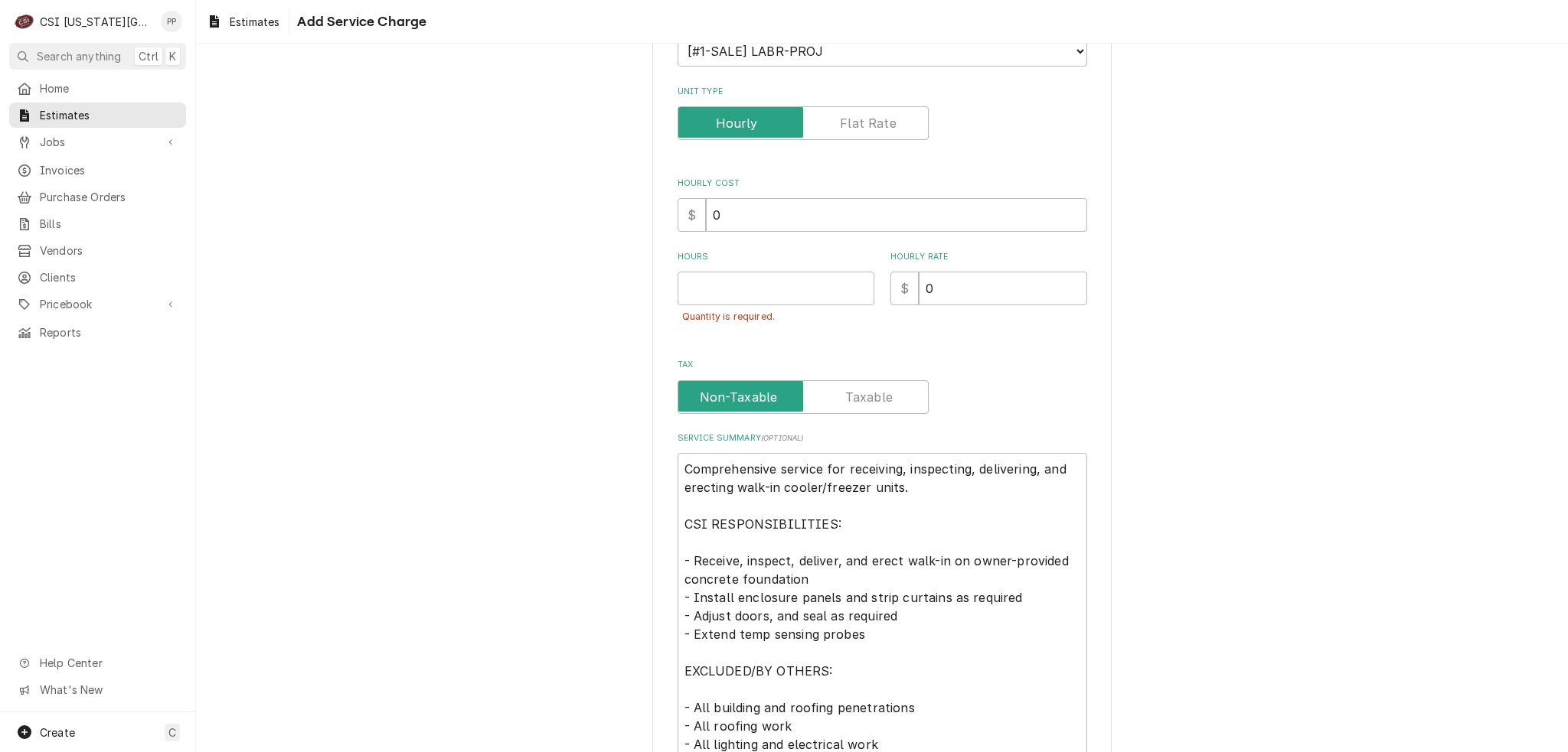
drag, startPoint x: 800, startPoint y: 252, endPoint x: 798, endPoint y: 265, distance: 13.2
click at [799, 253] on label "Hours" at bounding box center [776, 258] width 196 height 13
click at [799, 272] on input "Hours" at bounding box center [776, 288] width 196 height 33
click at [793, 282] on input "Hours" at bounding box center [776, 288] width 196 height 33
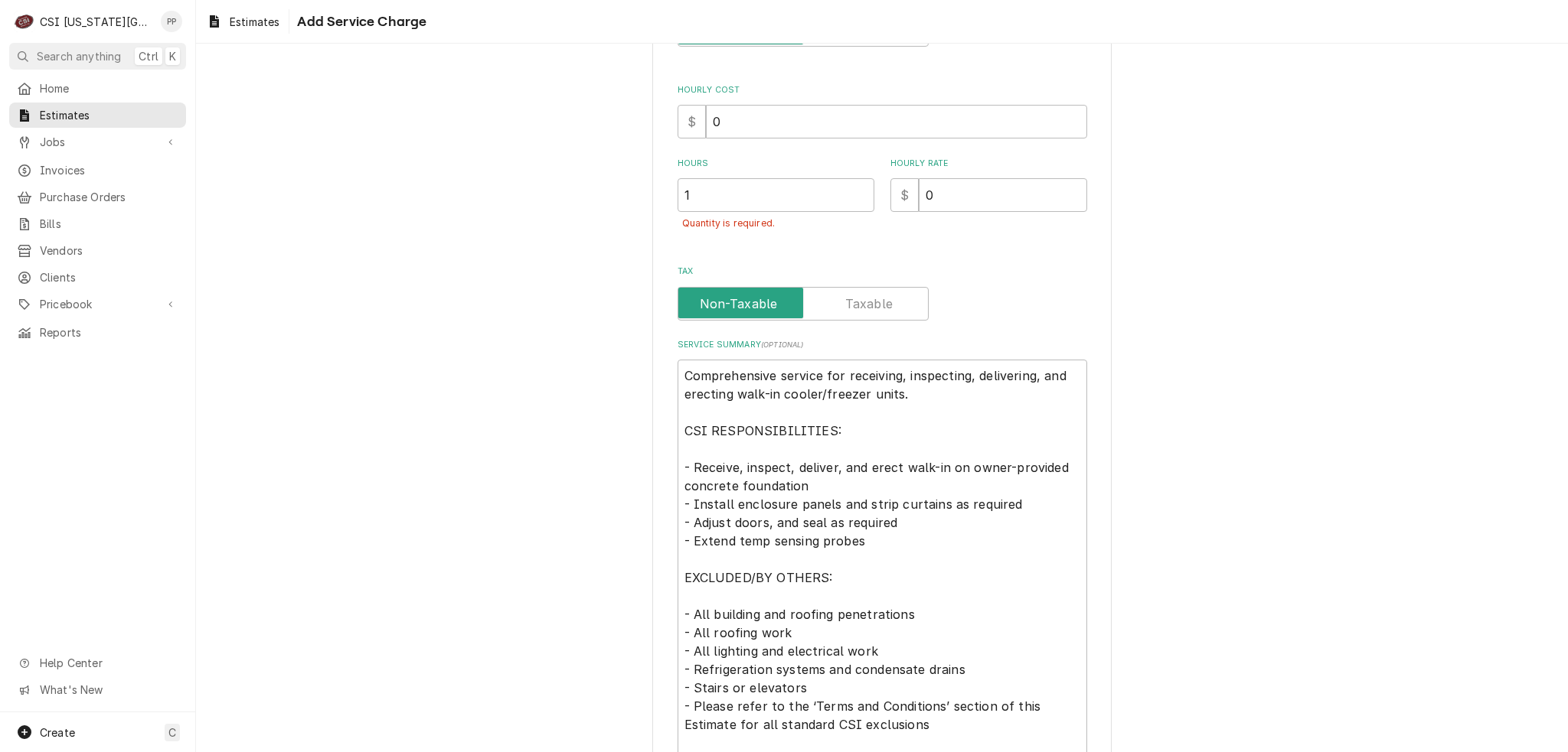
scroll to position [475, 0]
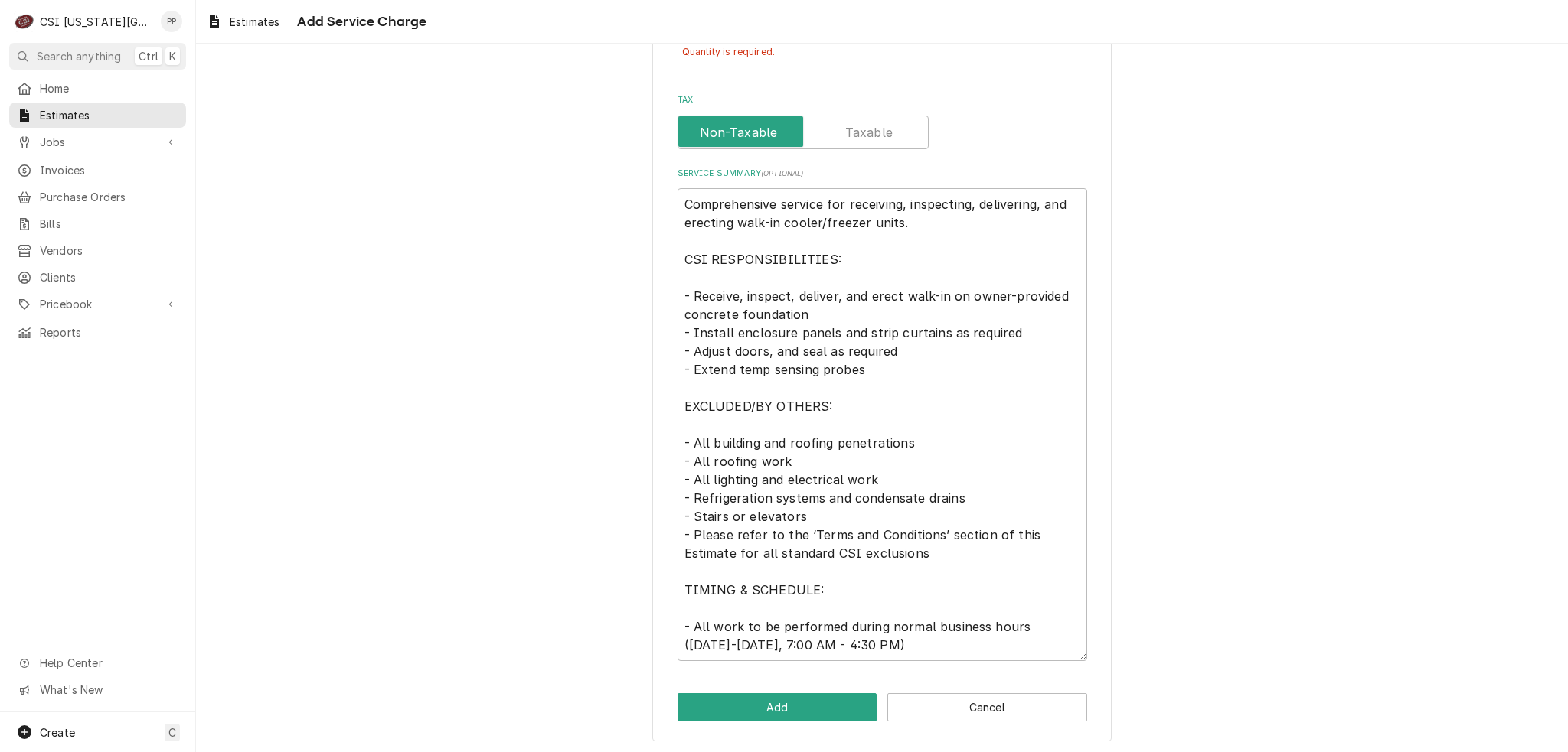
click at [790, 688] on div "Please provide the following information to add a new service charge to this es…" at bounding box center [882, 170] width 460 height 1142
click at [790, 693] on button "Add" at bounding box center [778, 707] width 200 height 28
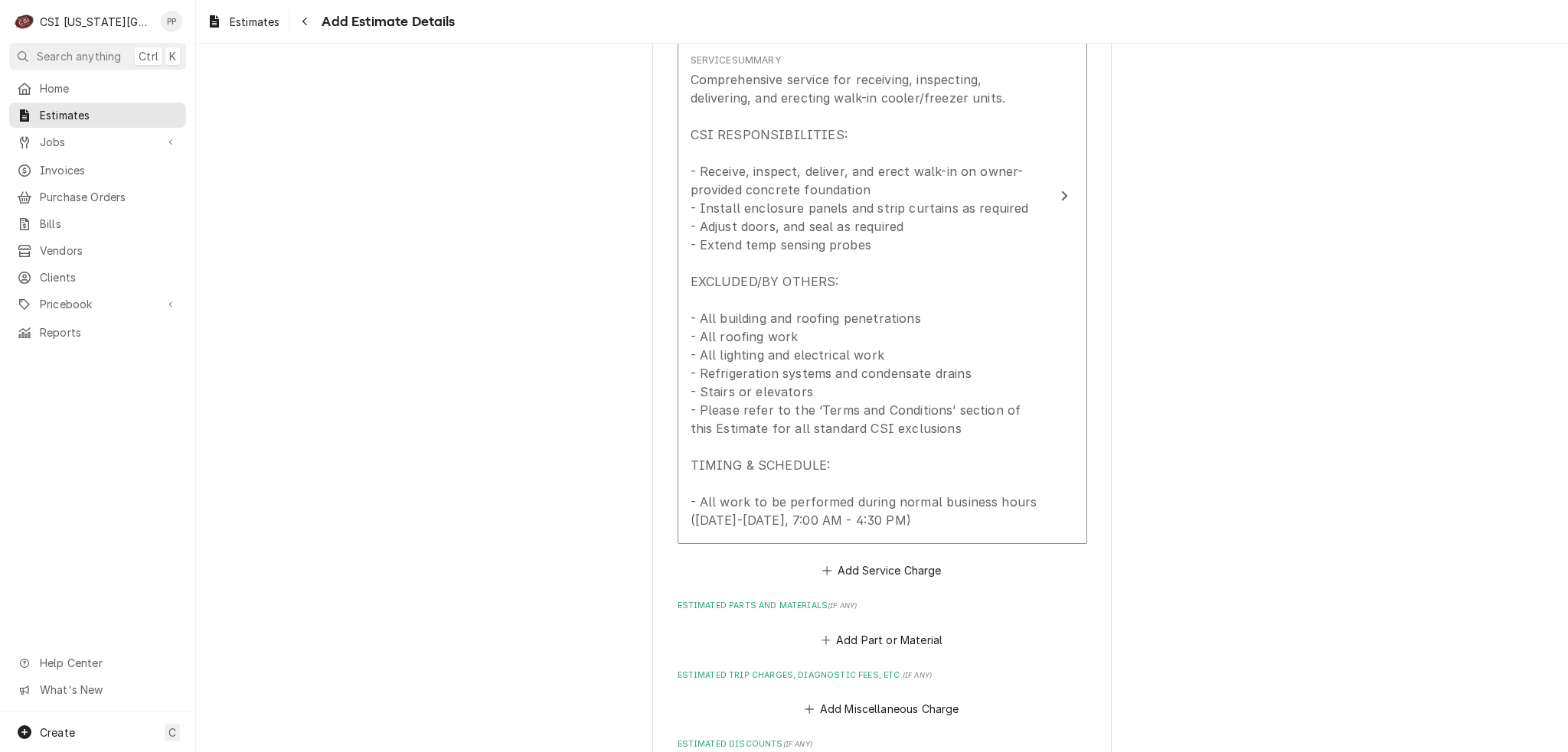
scroll to position [1932, 0]
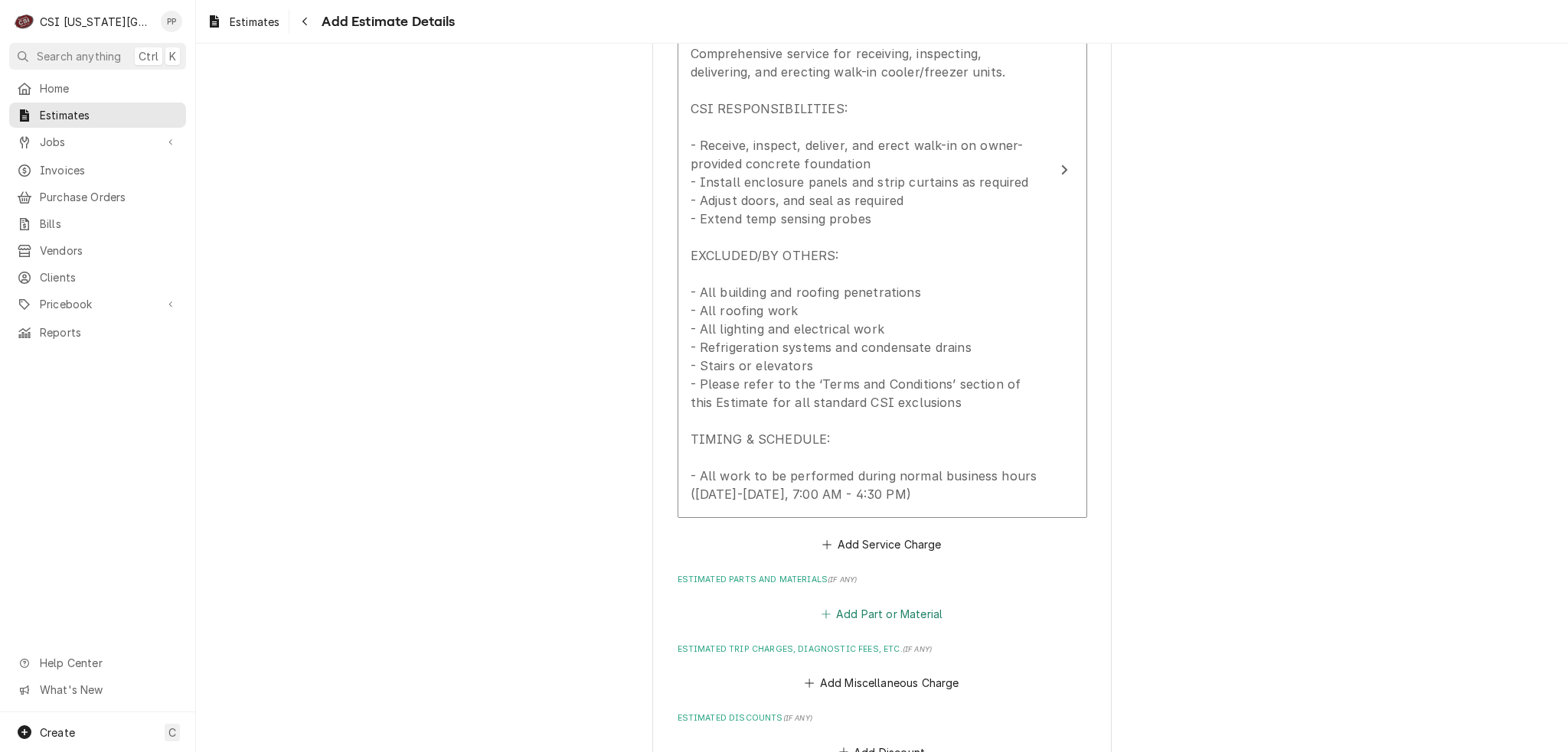
click at [893, 620] on button "Add Part or Material" at bounding box center [881, 613] width 126 height 22
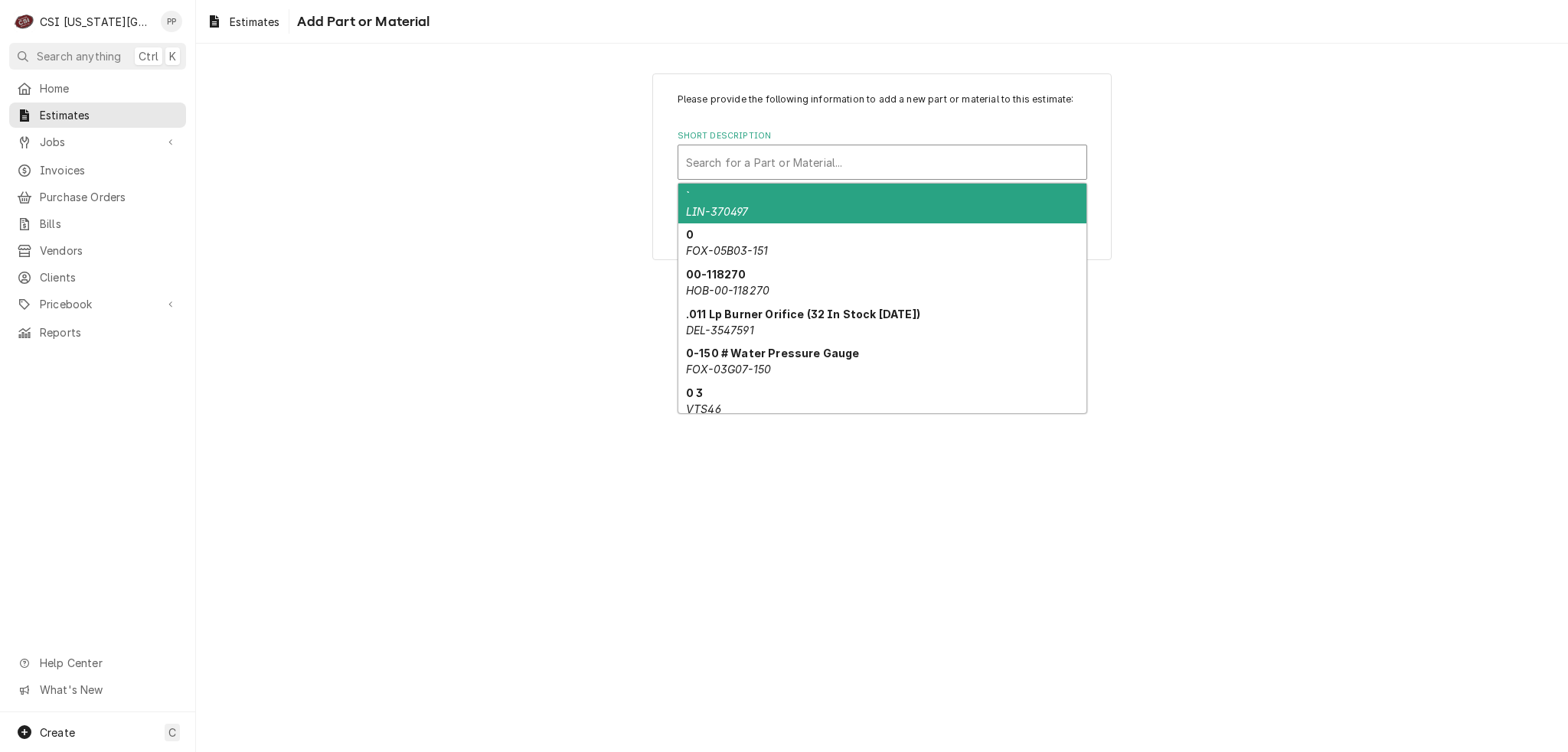
click at [839, 158] on div "Short Description" at bounding box center [882, 162] width 393 height 28
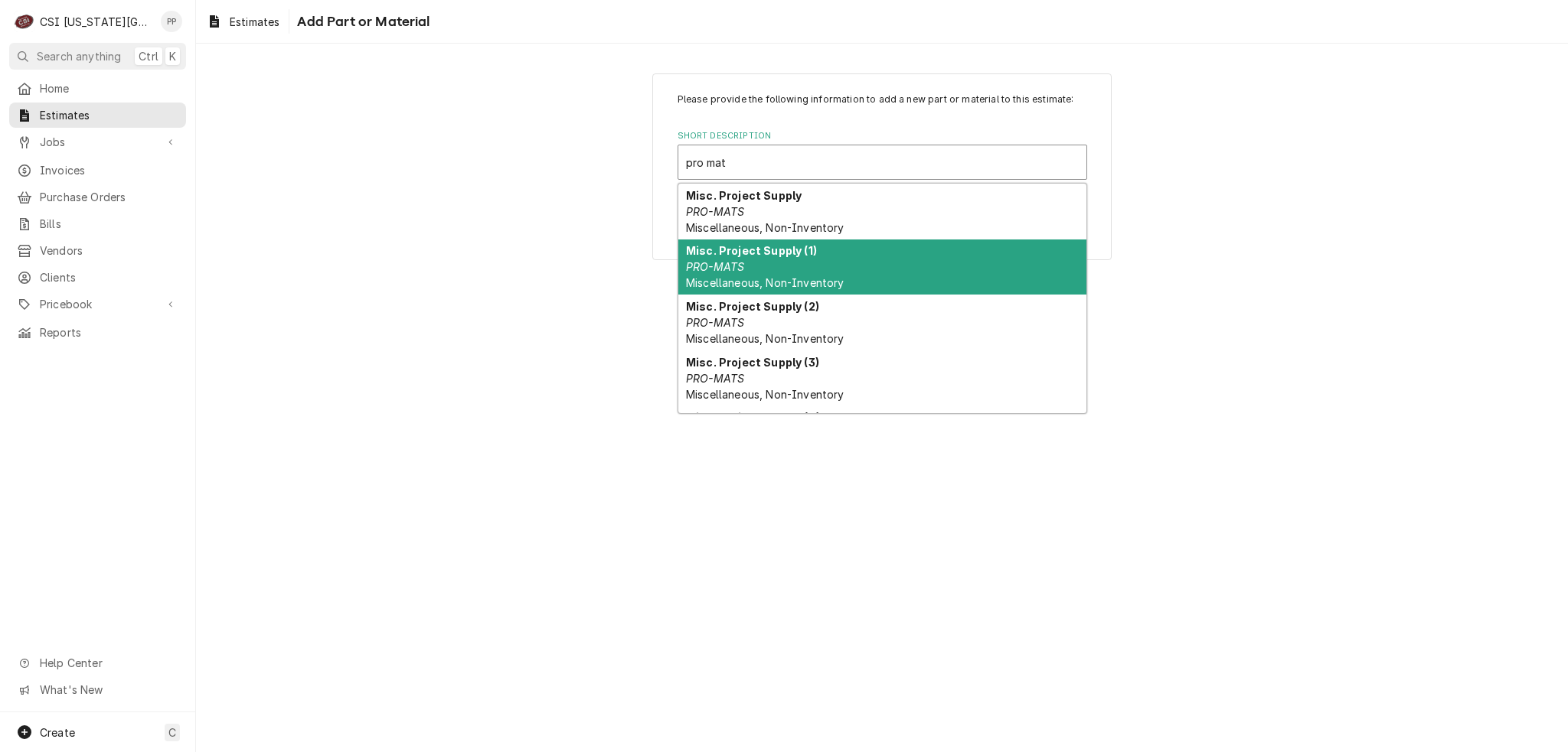
click at [836, 253] on div "Misc. Project Supply (1) PRO-MATS Miscellaneous, Non-Inventory" at bounding box center [882, 267] width 408 height 56
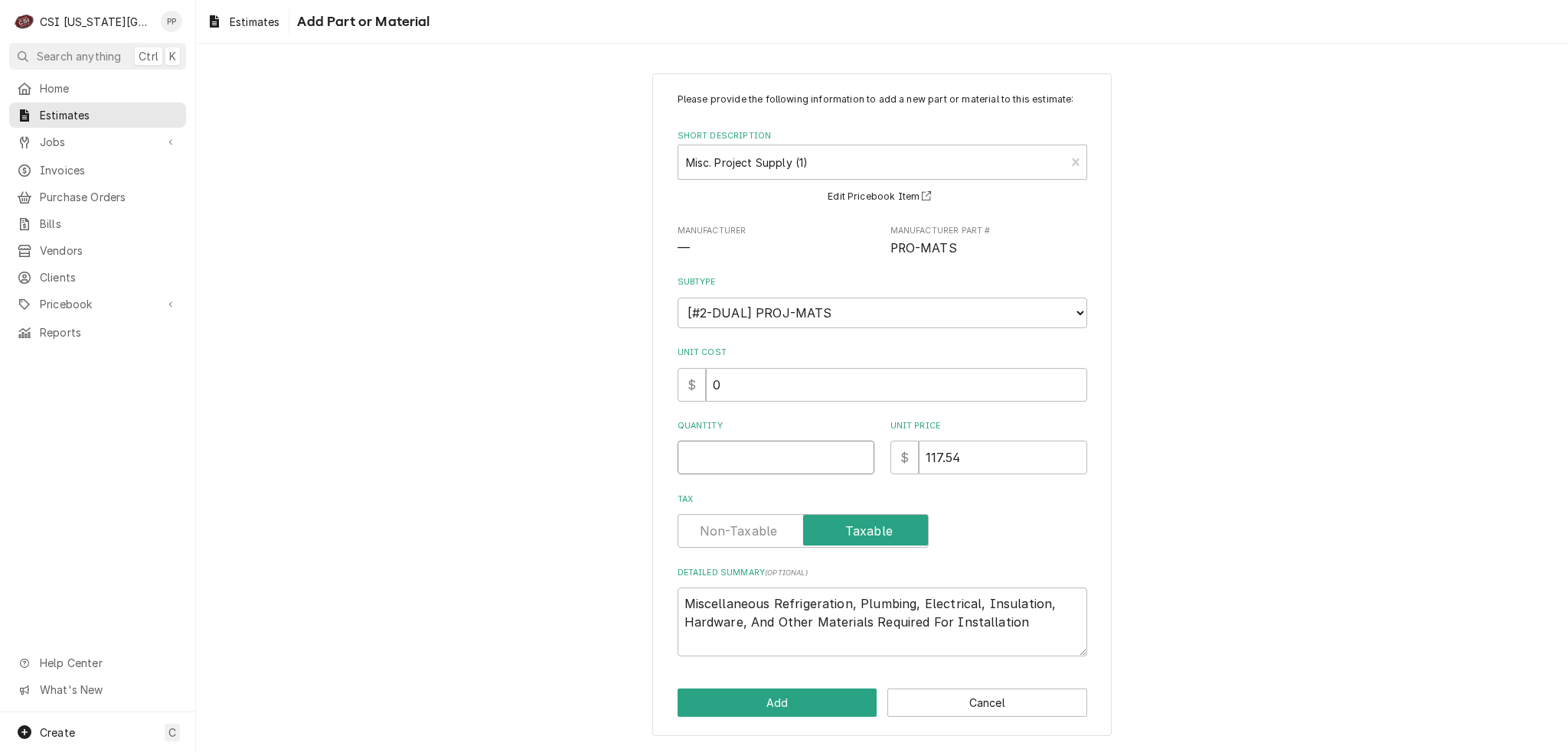
click at [757, 466] on input "Quantity" at bounding box center [776, 457] width 196 height 33
click at [834, 689] on button "Add" at bounding box center [778, 702] width 200 height 28
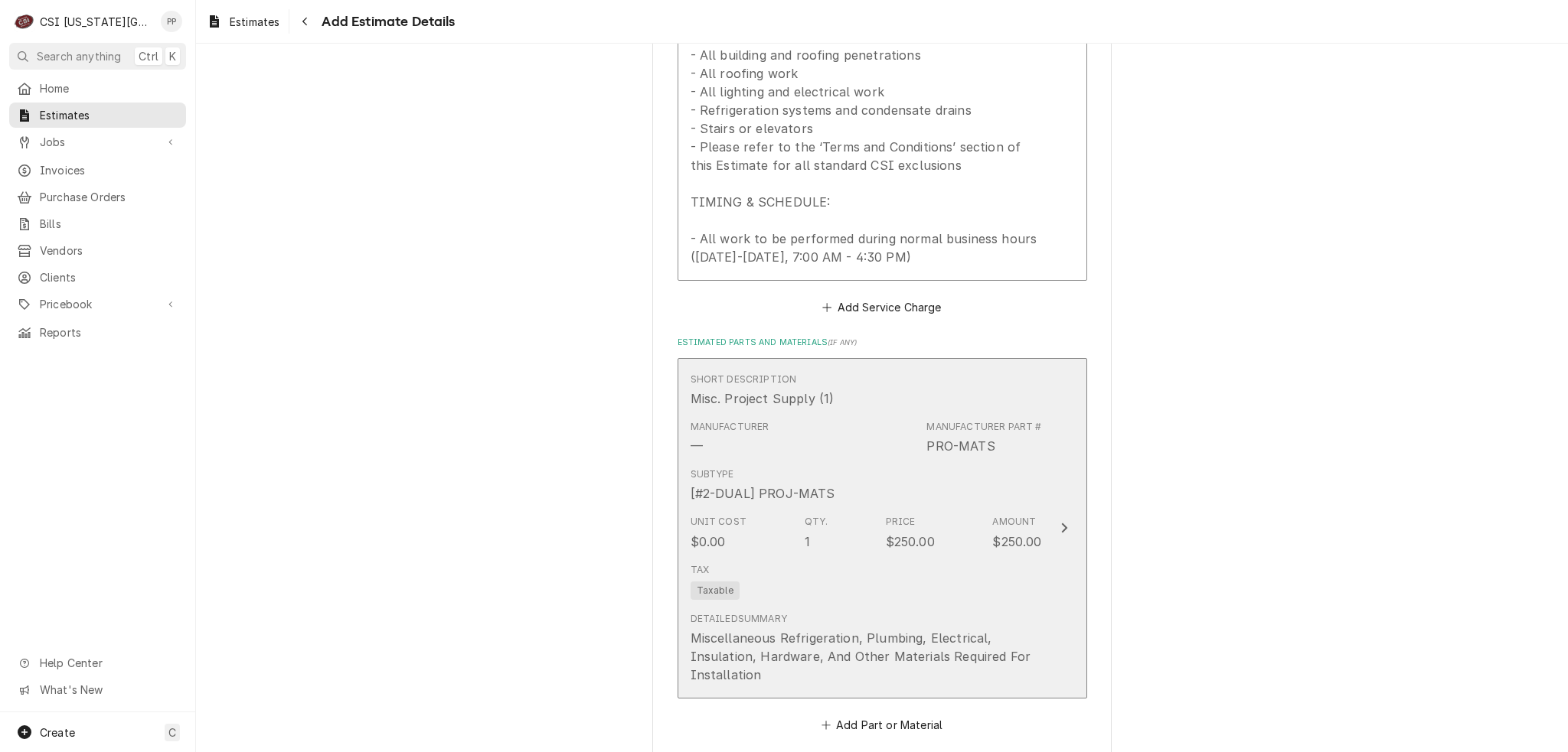
scroll to position [2190, 0]
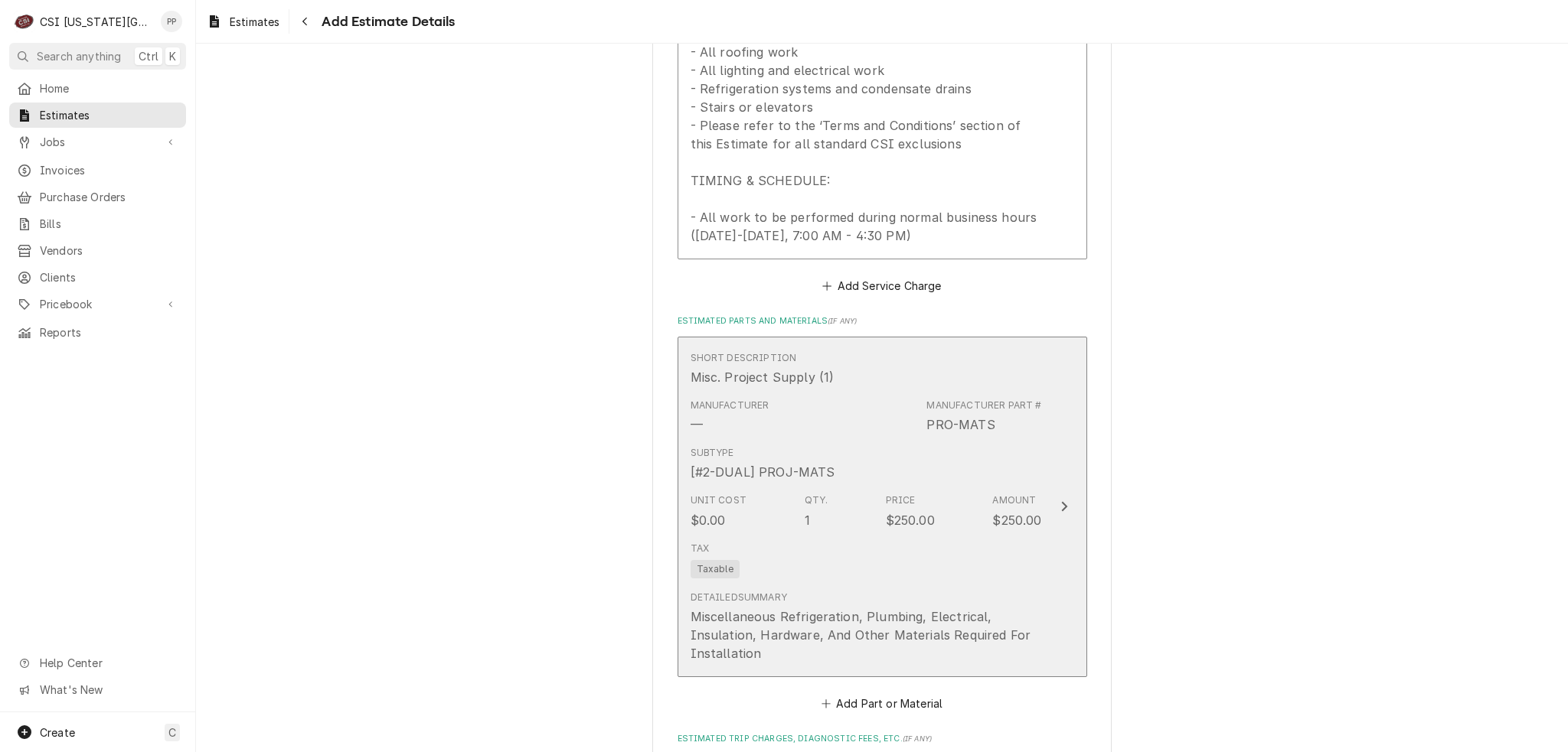
click at [916, 557] on div "Tax Taxable" at bounding box center [866, 560] width 351 height 49
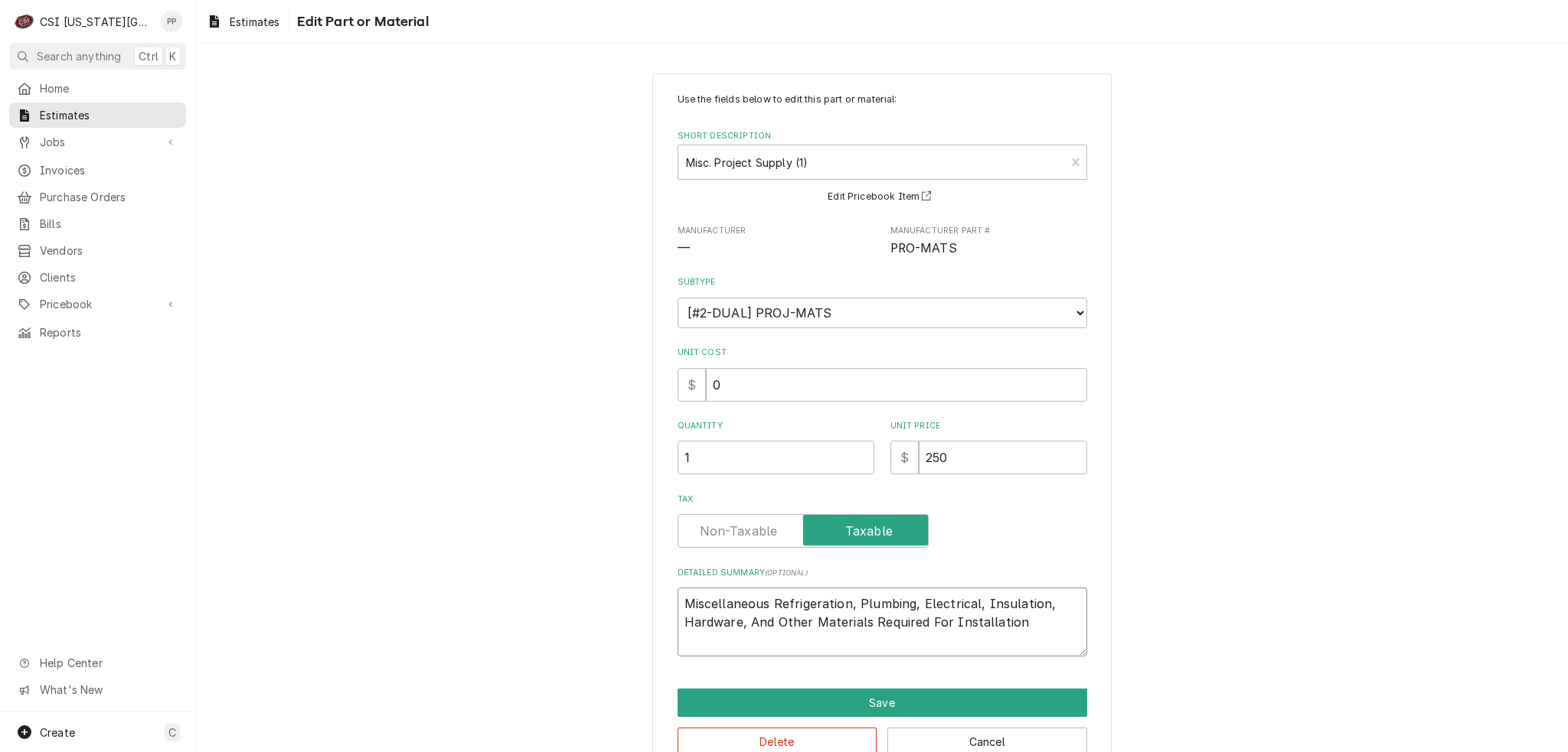
drag, startPoint x: 1013, startPoint y: 633, endPoint x: 777, endPoint y: 608, distance: 237.3
click at [761, 604] on textarea "Miscellaneous Refrigeration, Plumbing, Electrical, Insulation, Hardware, And Ot…" at bounding box center [882, 621] width 409 height 68
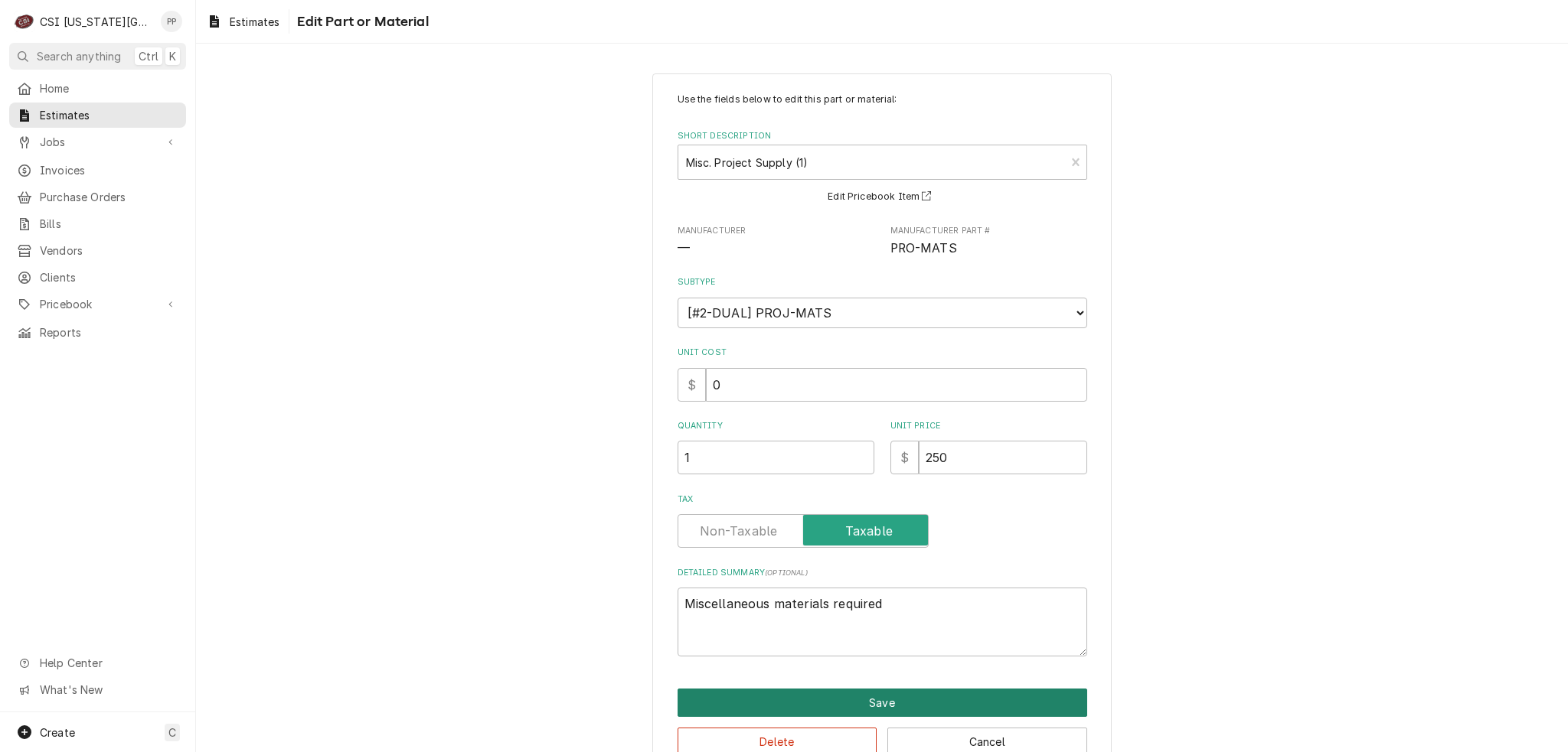
click at [826, 695] on button "Save" at bounding box center [882, 702] width 409 height 28
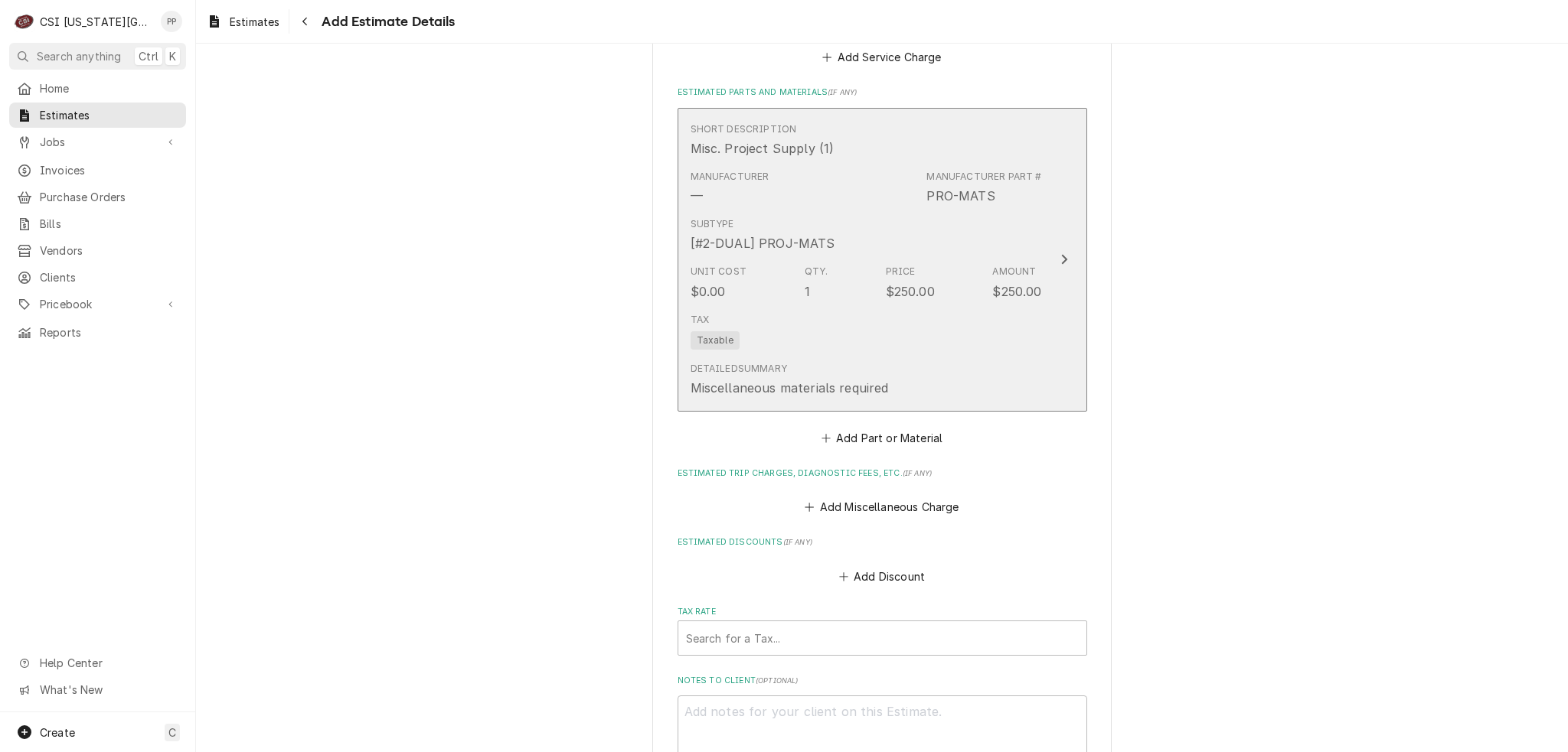
scroll to position [2448, 0]
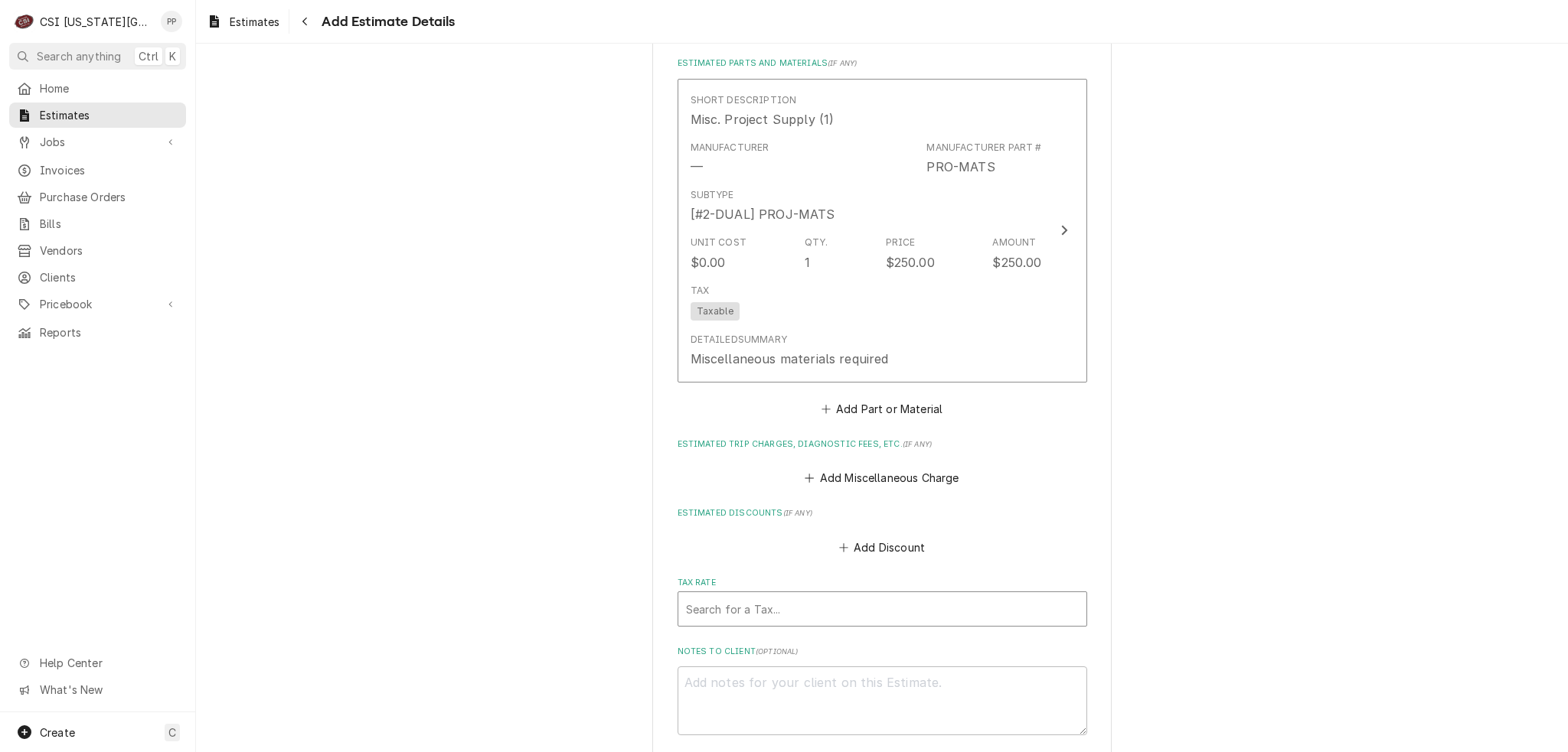
click at [785, 600] on div "Tax Rate" at bounding box center [882, 609] width 393 height 28
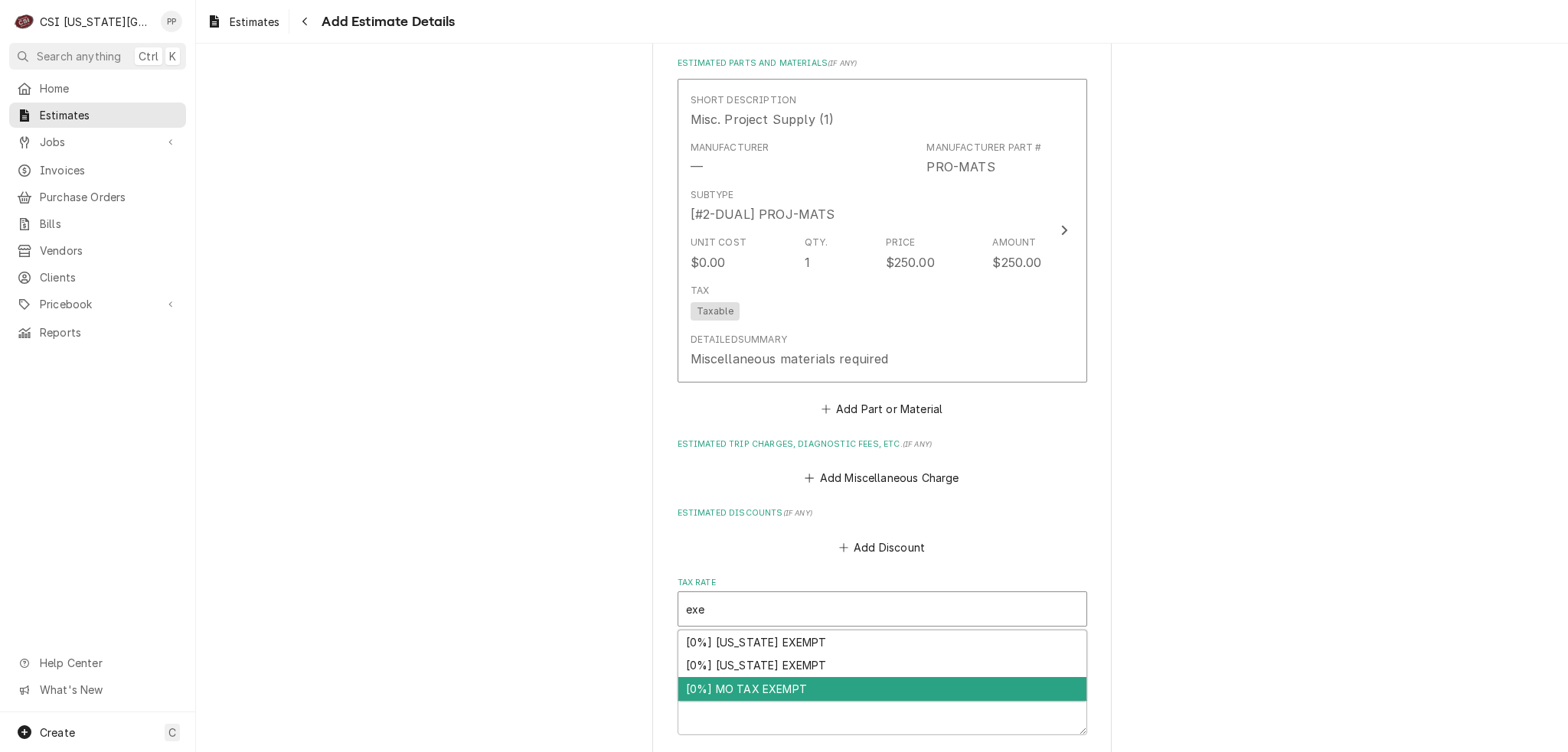
click at [796, 682] on div "[0%] MO TAX EXEMPT" at bounding box center [882, 689] width 408 height 23
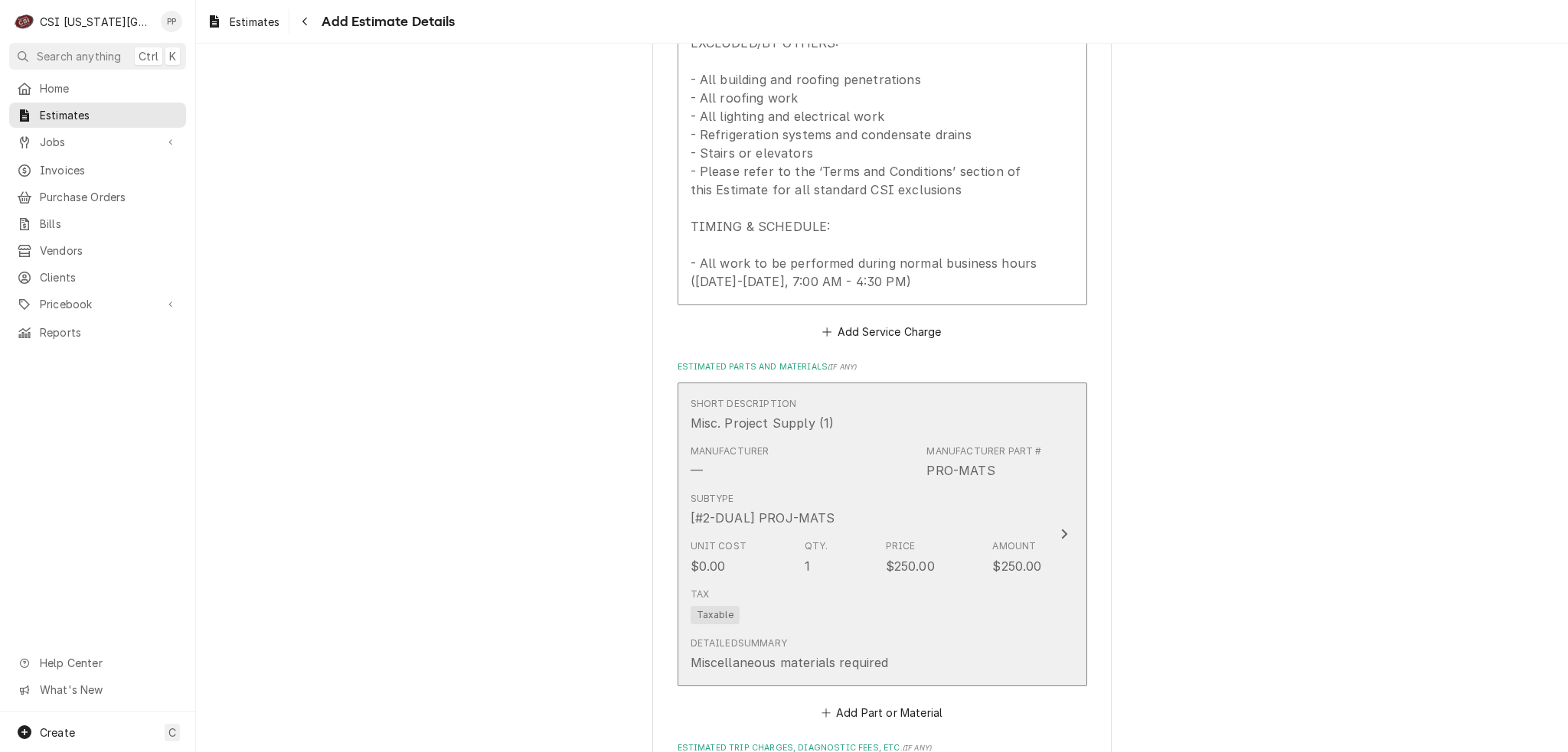
scroll to position [1989, 0]
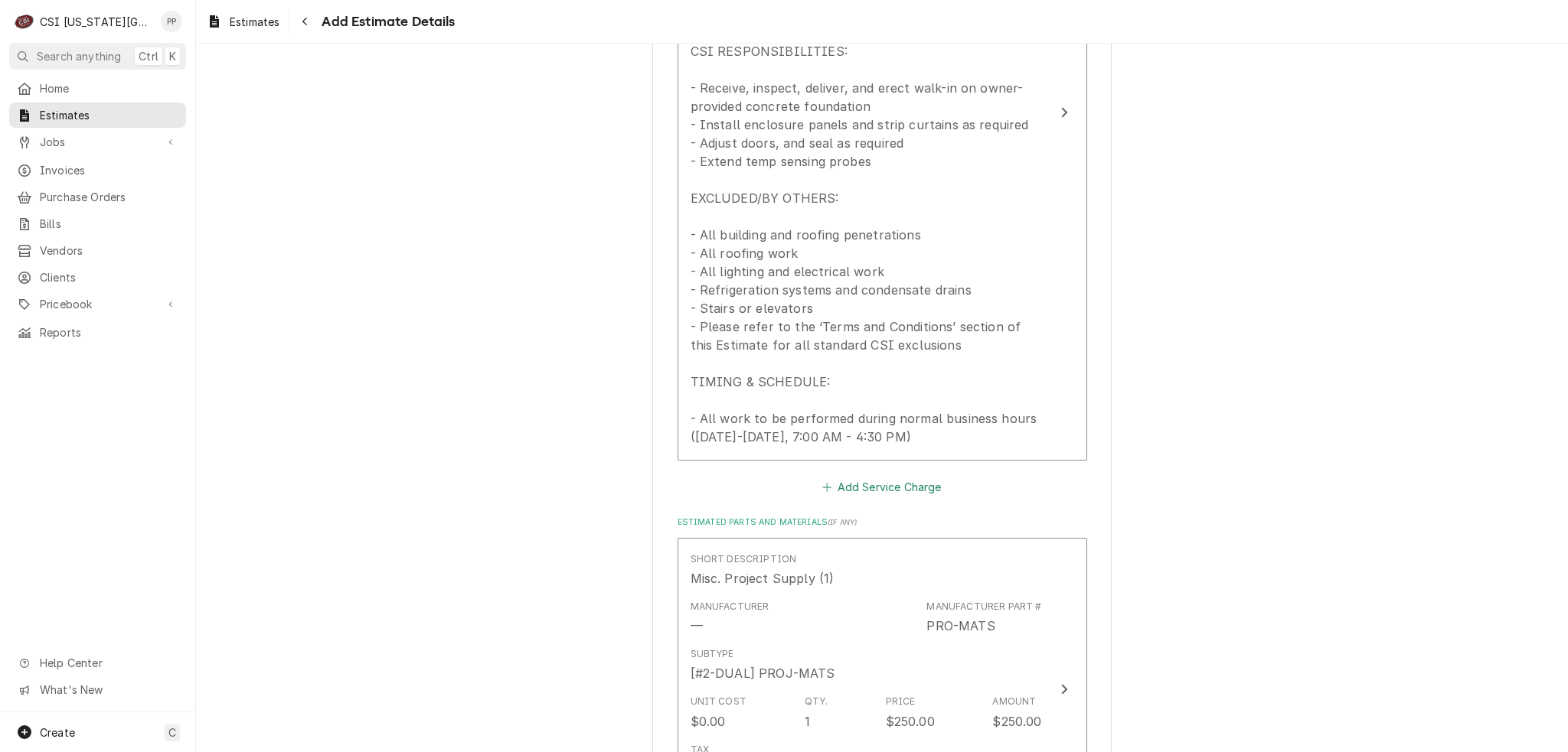
click at [907, 492] on button "Add Service Charge" at bounding box center [882, 487] width 124 height 22
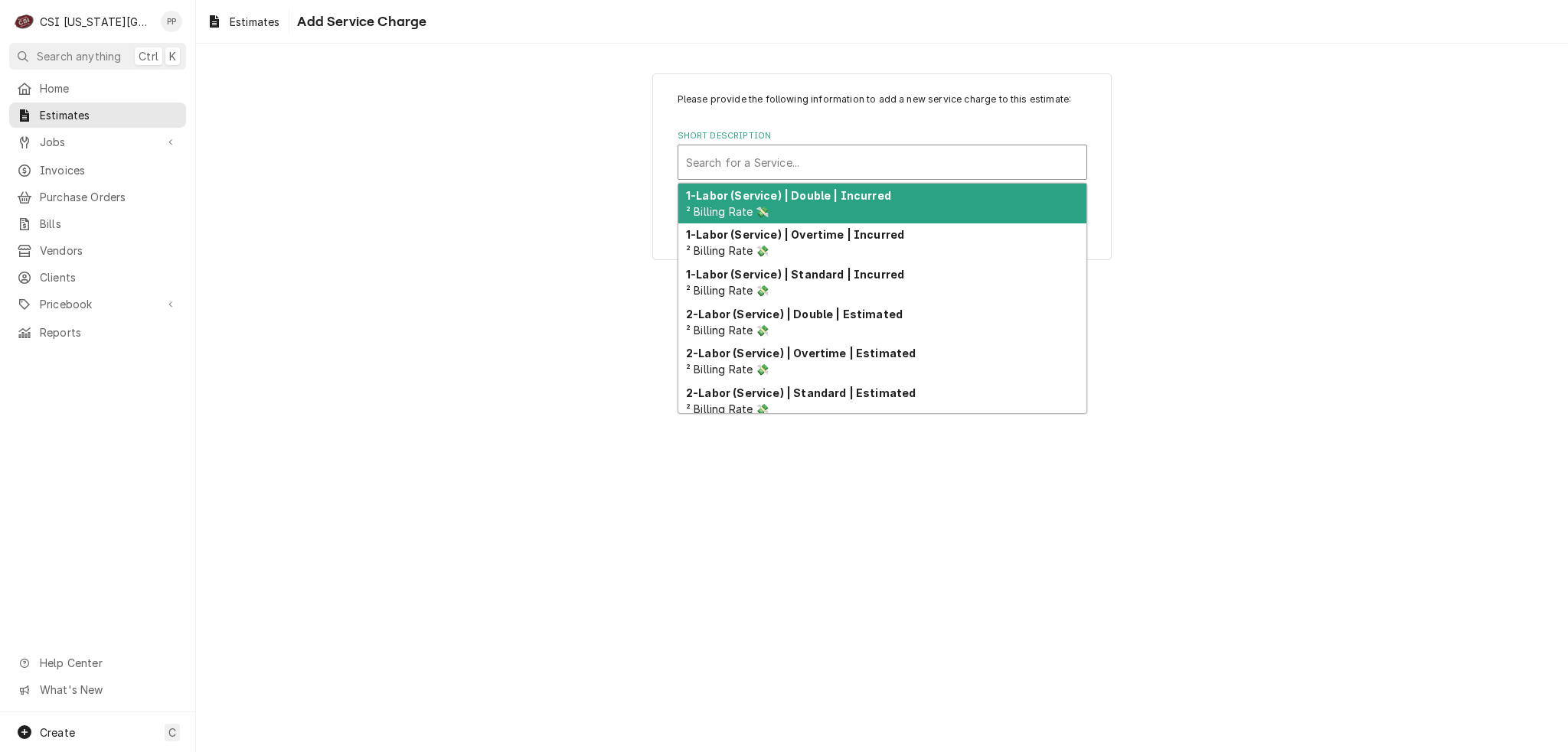
click at [811, 149] on div "Short Description" at bounding box center [882, 162] width 393 height 28
click at [834, 204] on div "4-Labor (Project) | Standard | Estimated ² Billing Rate 💸" at bounding box center [882, 204] width 408 height 40
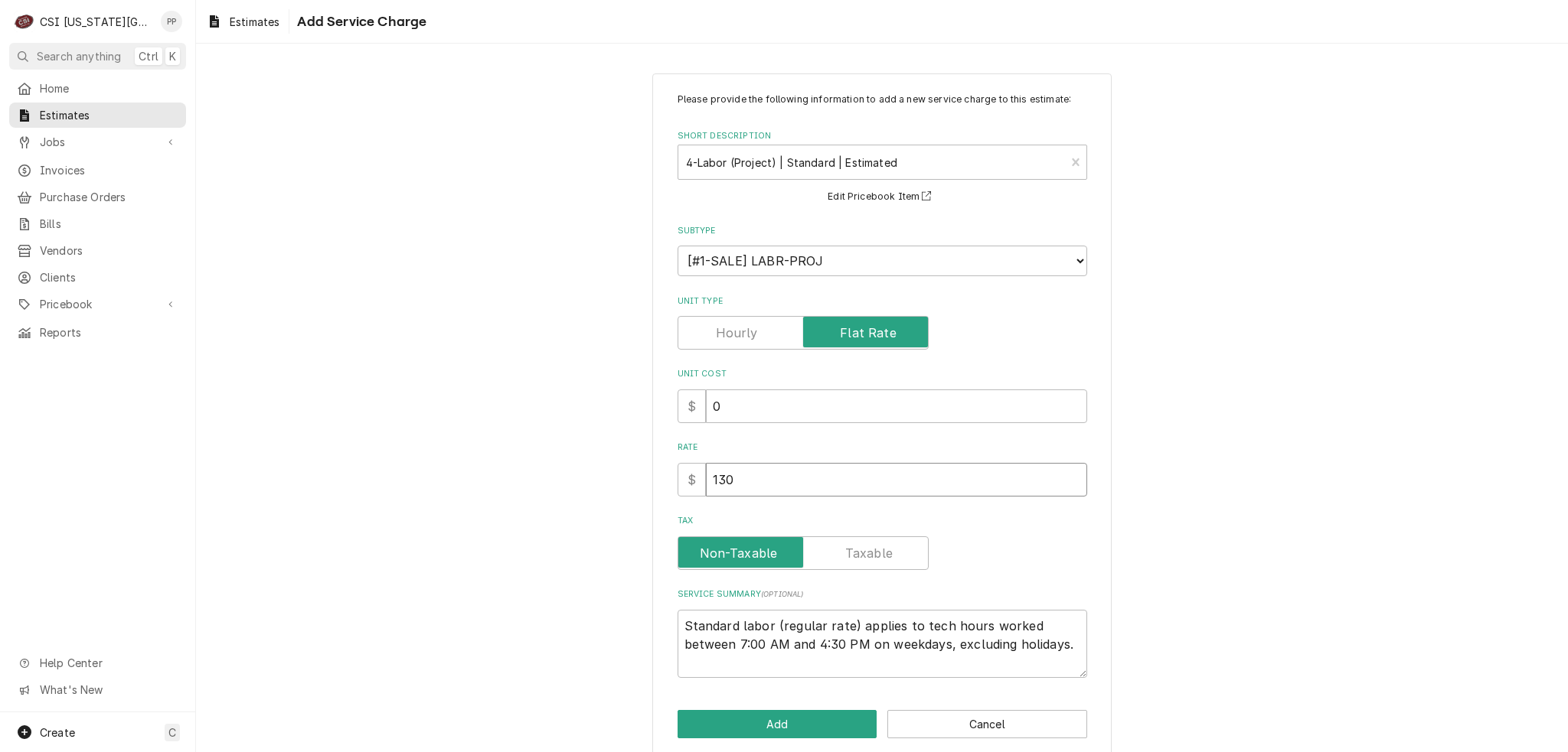
drag, startPoint x: 788, startPoint y: 483, endPoint x: 665, endPoint y: 480, distance: 123.0
click at [661, 479] on div "Please provide the following information to add a new service charge to this es…" at bounding box center [882, 416] width 460 height 684
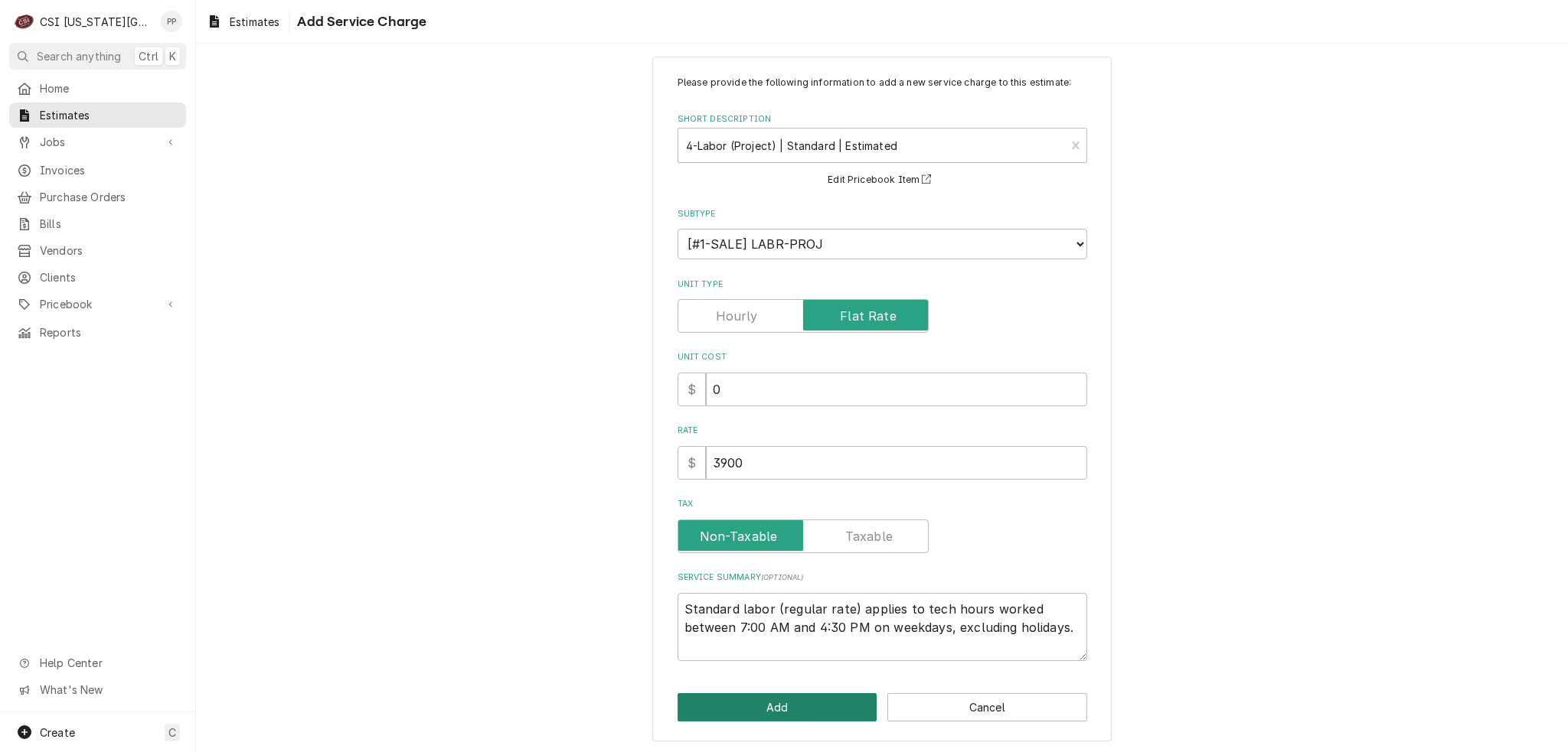
click at [815, 709] on button "Add" at bounding box center [778, 707] width 200 height 28
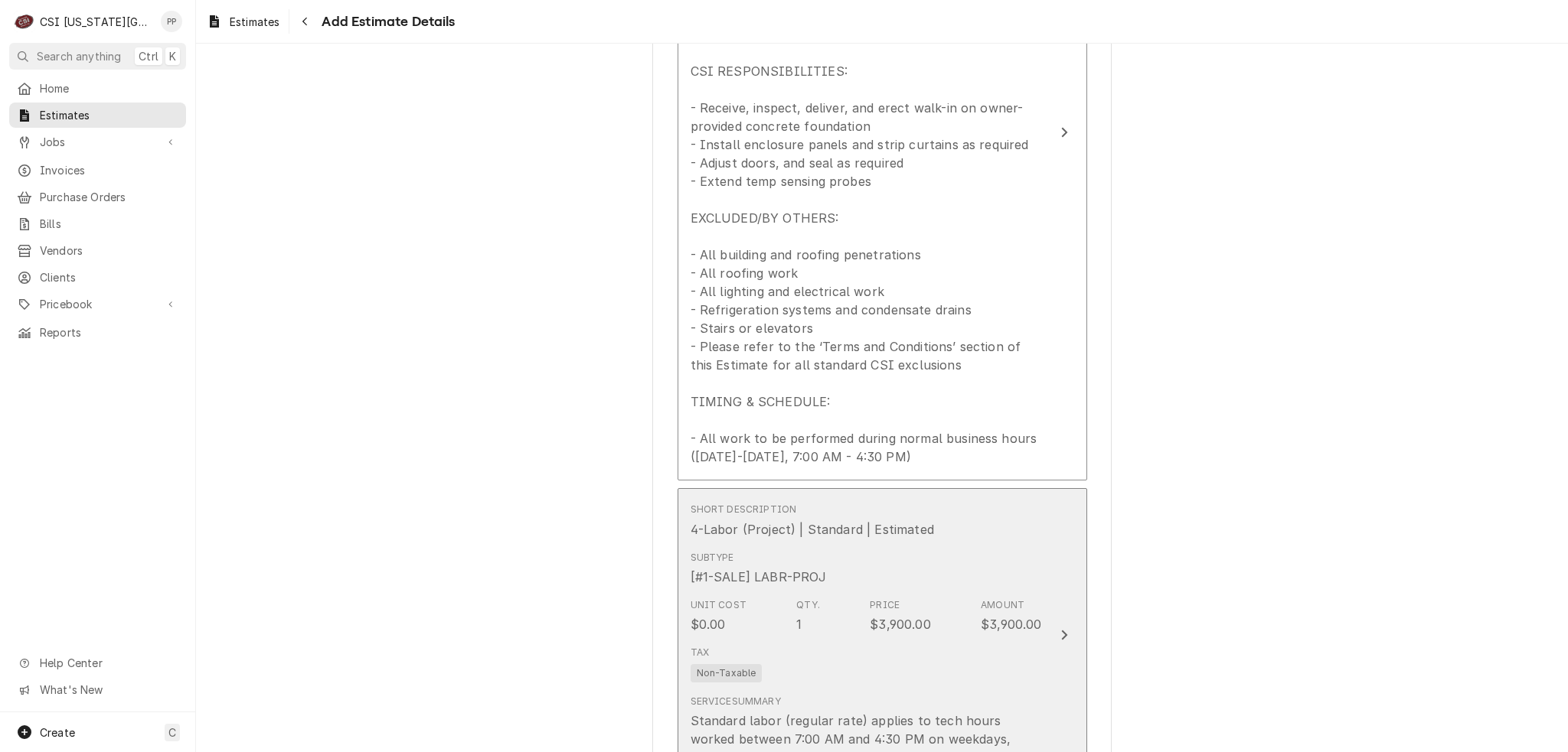
scroll to position [1893, 0]
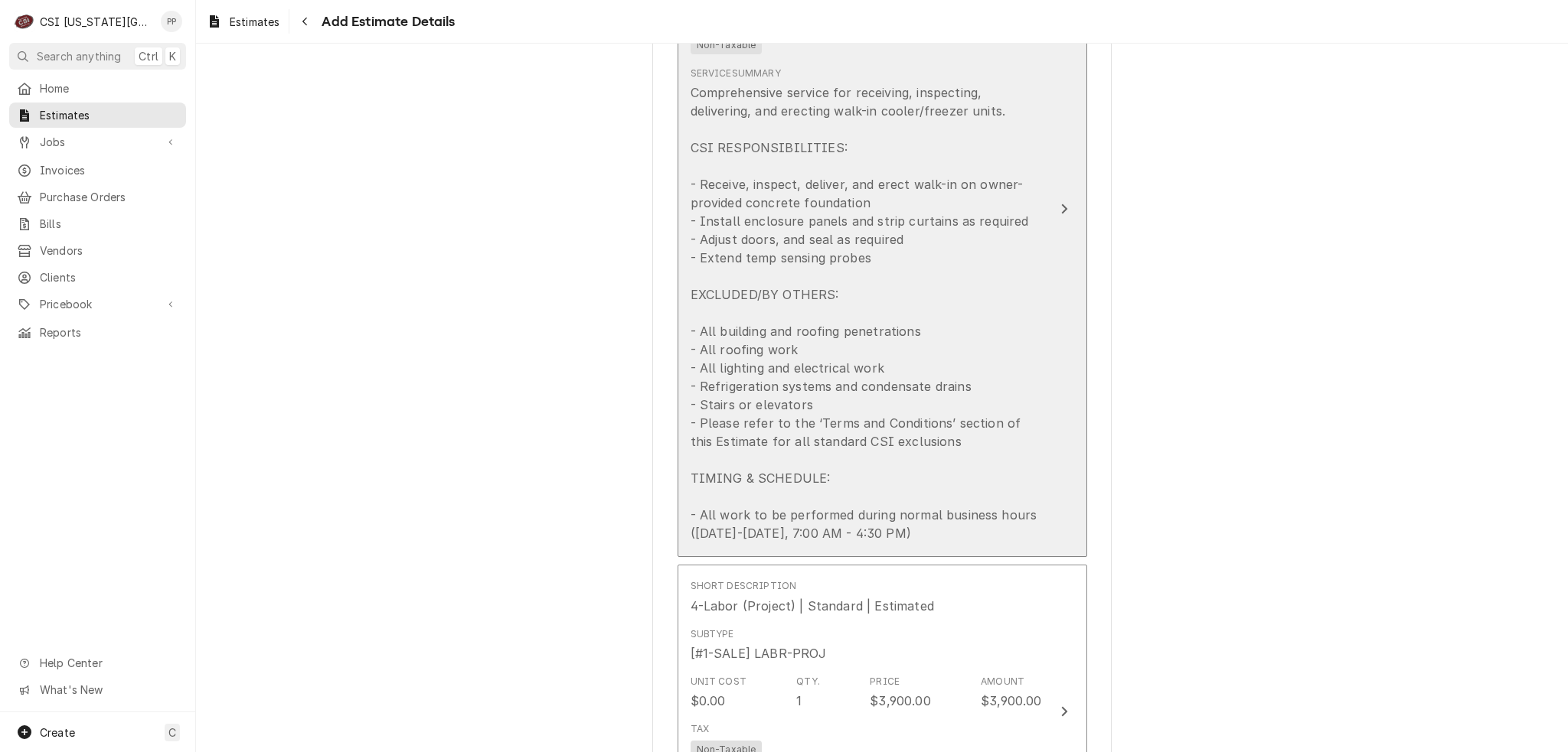
click at [999, 358] on div "Comprehensive service for receiving, inspecting, delivering, and erecting walk-…" at bounding box center [866, 313] width 351 height 459
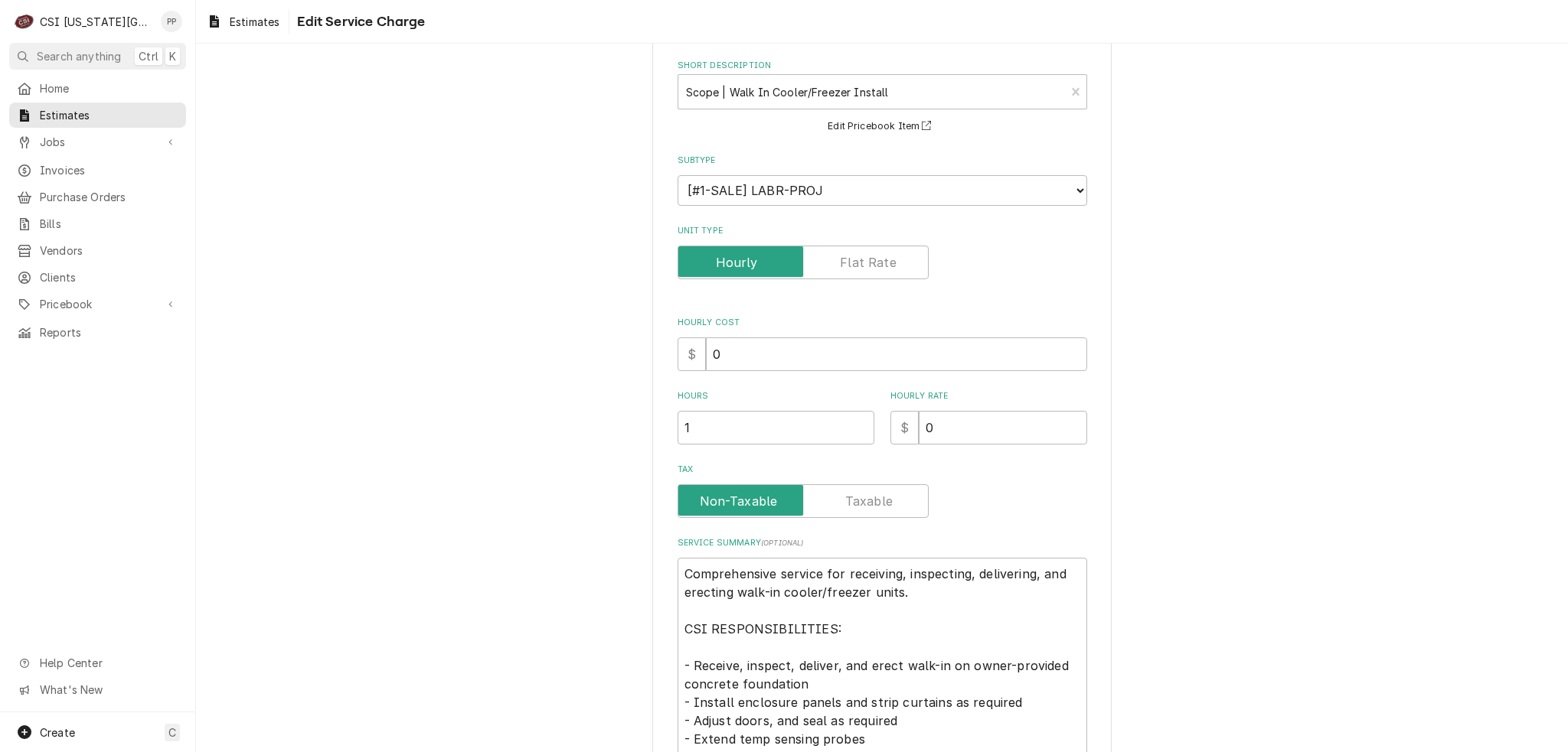
scroll to position [153, 0]
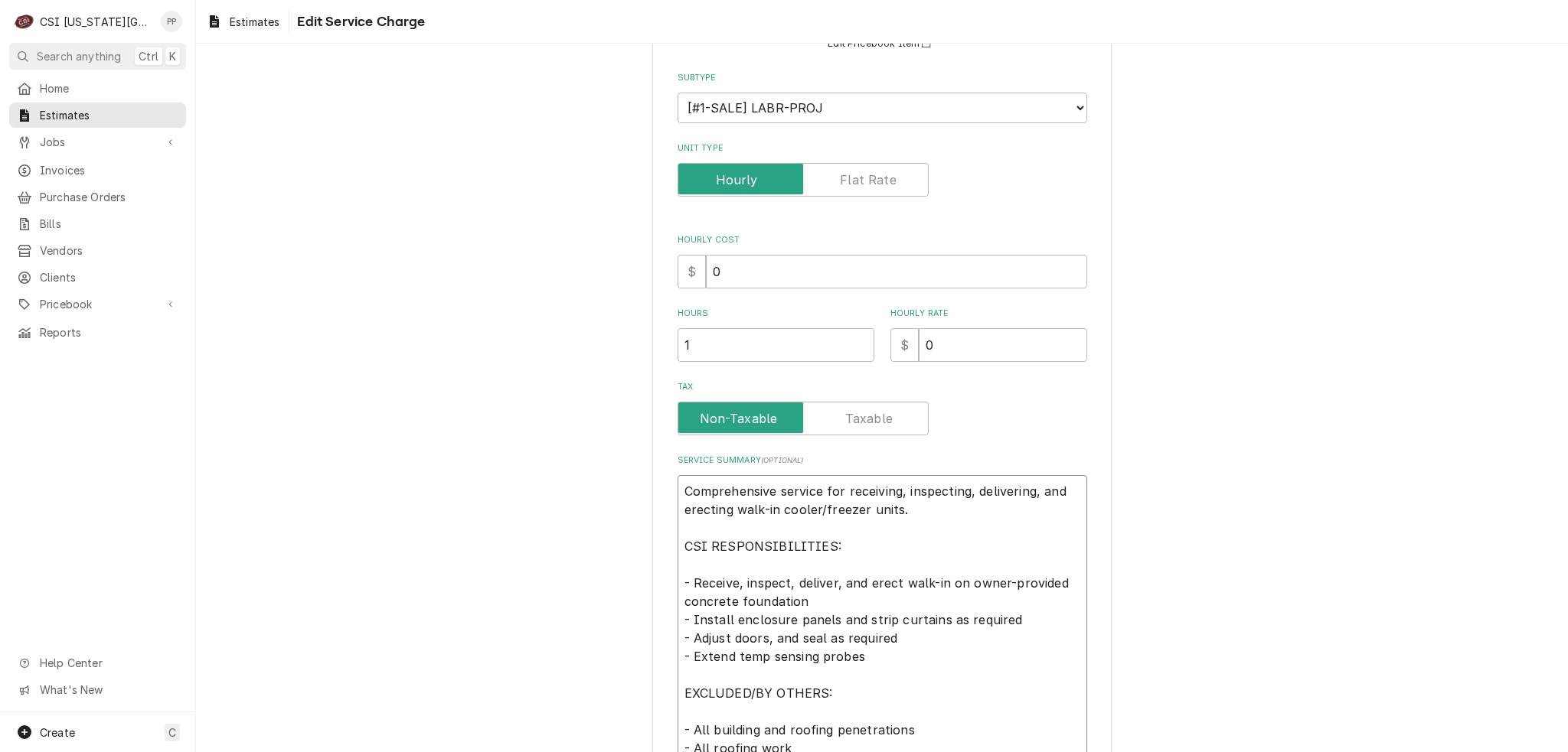
drag, startPoint x: 909, startPoint y: 511, endPoint x: 815, endPoint y: 516, distance: 94.1
click at [815, 516] on textarea "Comprehensive service for receiving, inspecting, delivering, and erecting walk-…" at bounding box center [882, 711] width 409 height 473
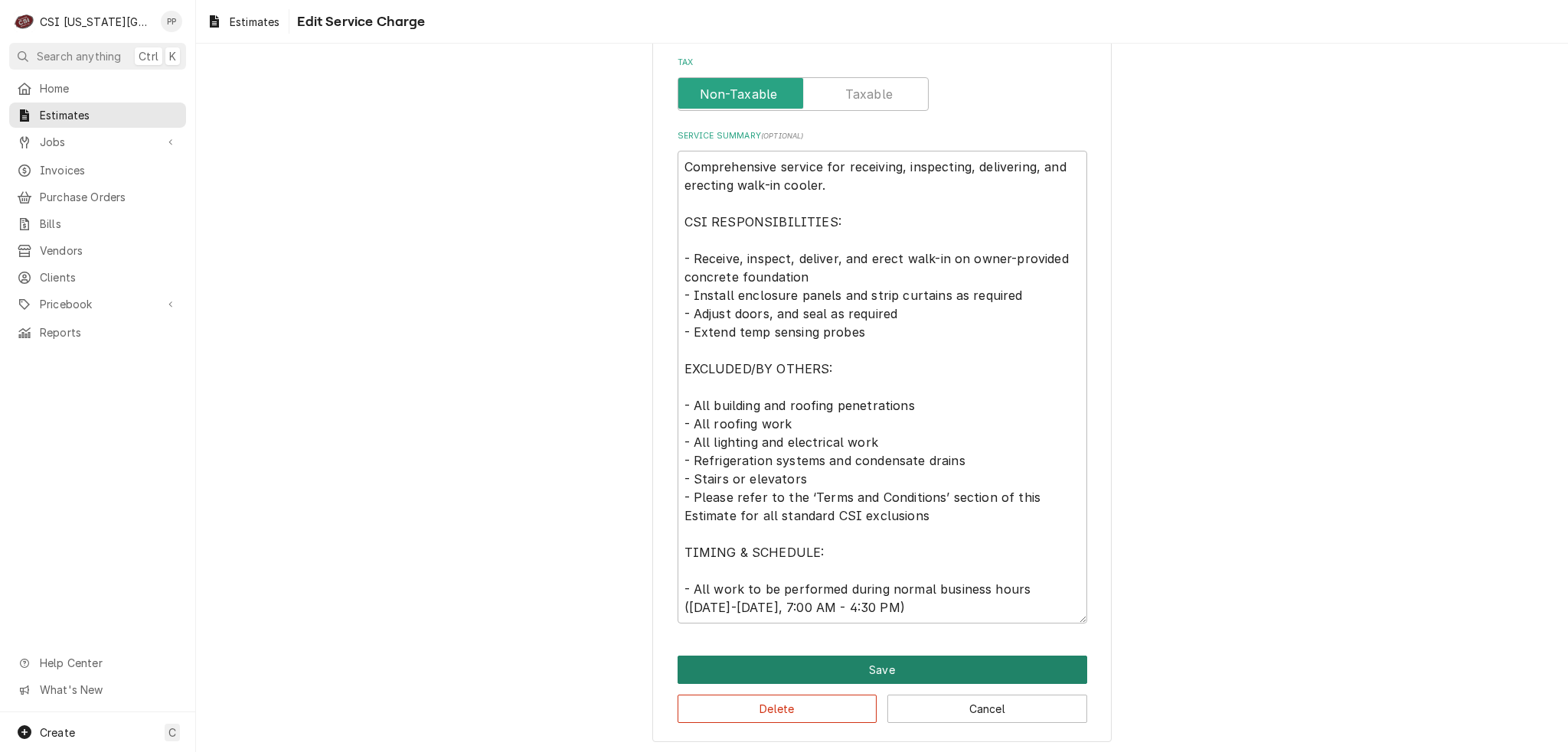
click at [828, 671] on button "Save" at bounding box center [882, 669] width 409 height 28
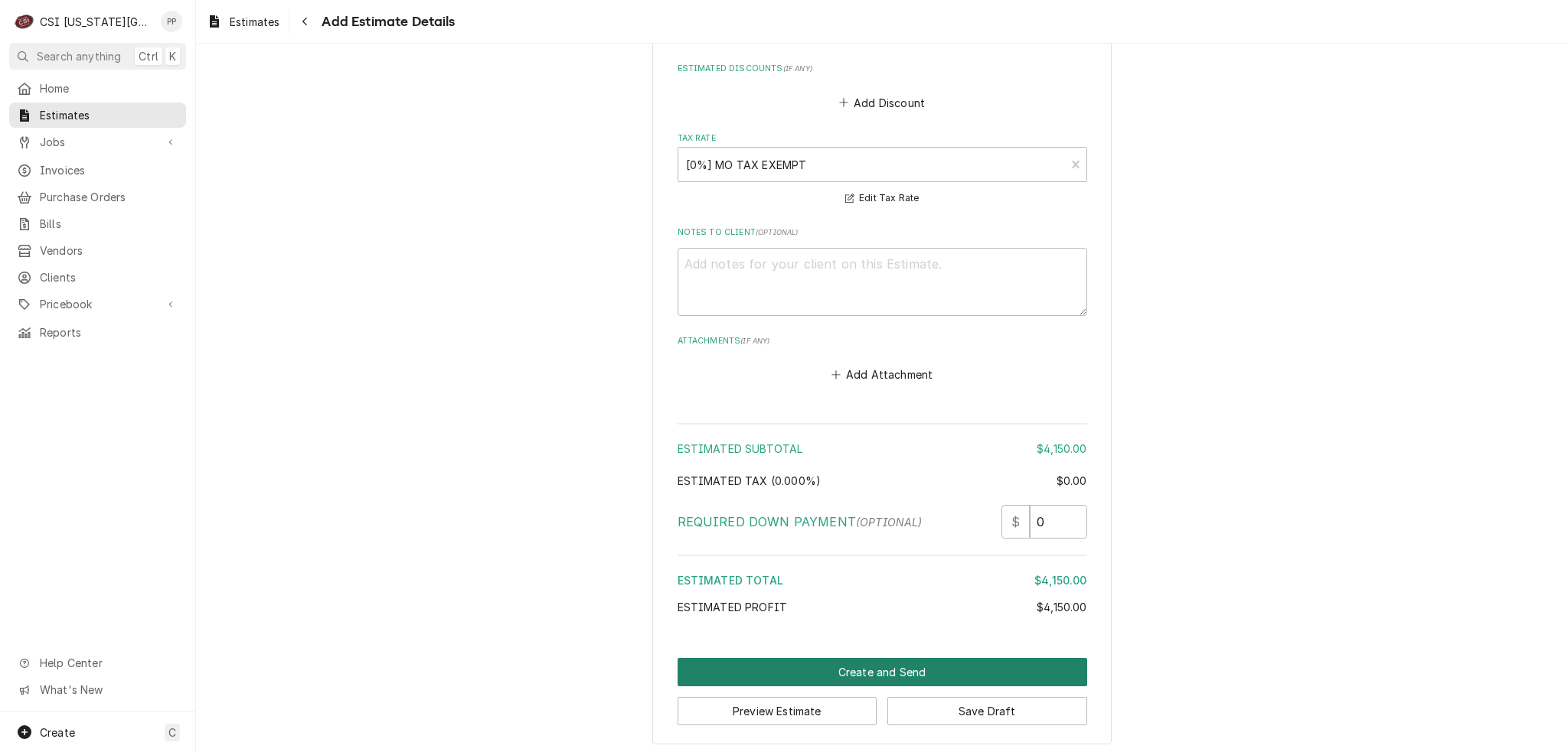
click at [831, 666] on button "Create and Send" at bounding box center [882, 672] width 409 height 28
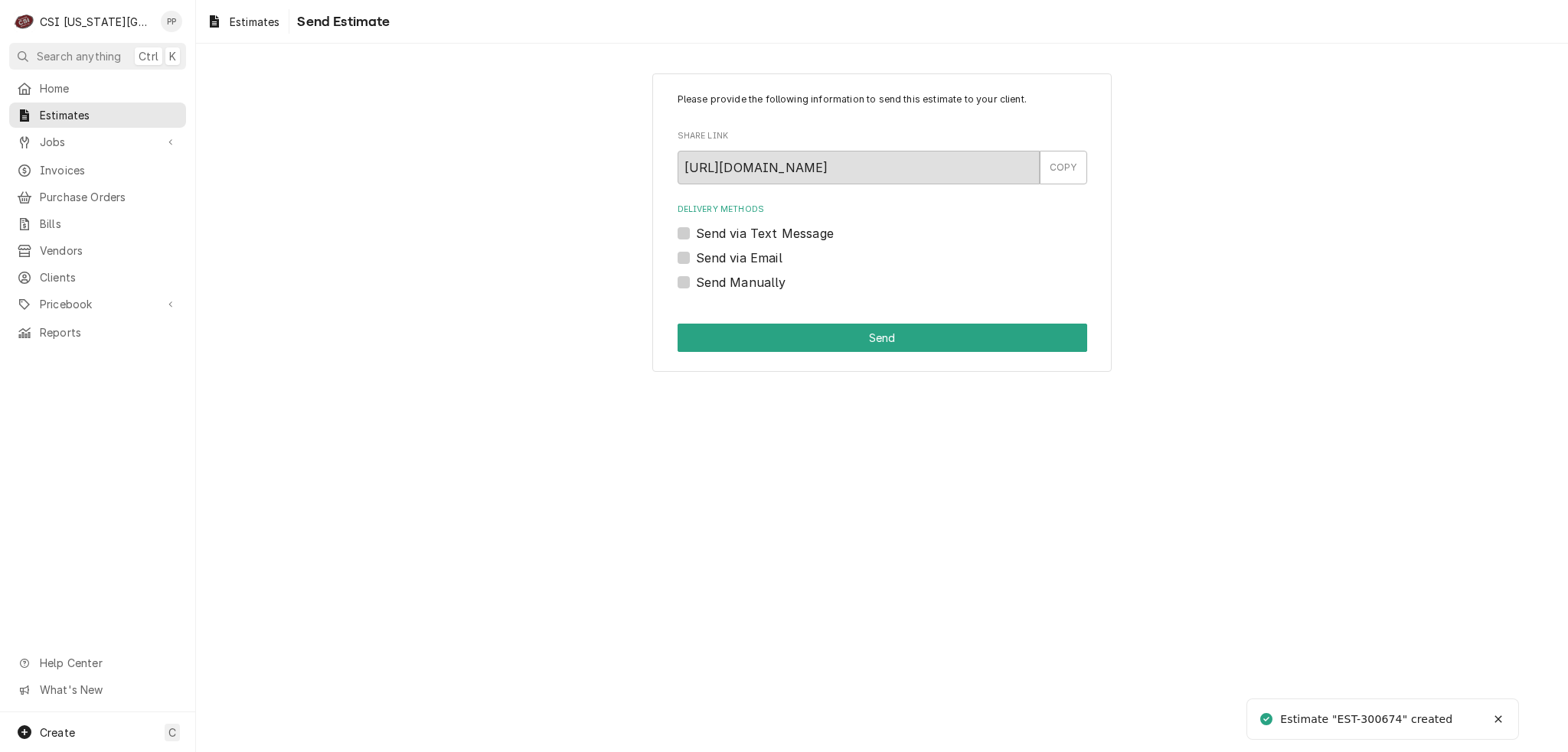
click at [696, 281] on label "Send Manually" at bounding box center [741, 282] width 90 height 18
click at [696, 281] on input "Send Manually" at bounding box center [900, 289] width 409 height 33
click at [696, 279] on label "Send Manually" at bounding box center [741, 282] width 90 height 18
click at [696, 279] on input "Send Manually" at bounding box center [900, 289] width 409 height 33
checkbox input "false"
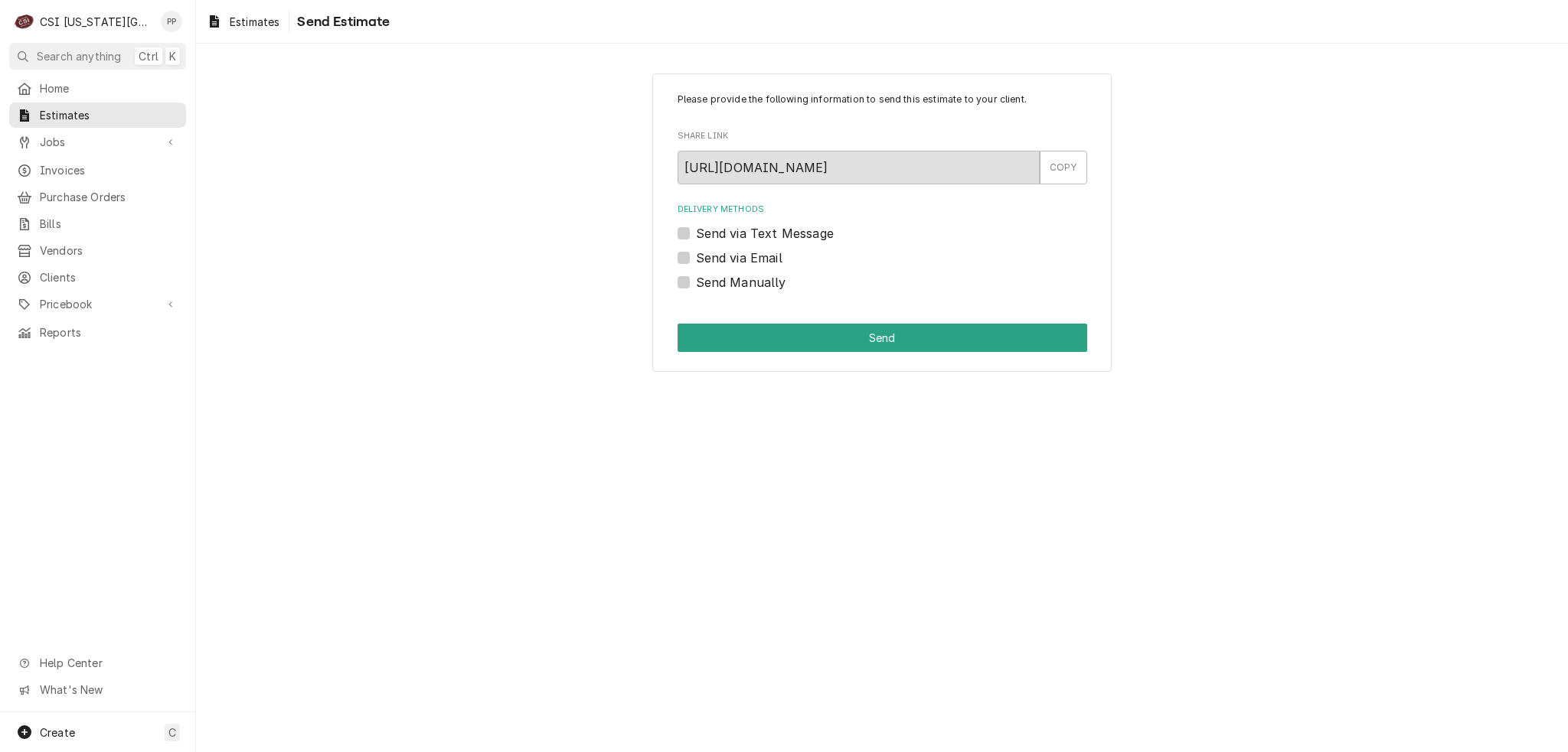
click at [696, 251] on label "Send via Email" at bounding box center [739, 258] width 87 height 18
click at [696, 251] on input "Send via Email" at bounding box center [900, 265] width 409 height 33
checkbox input "true"
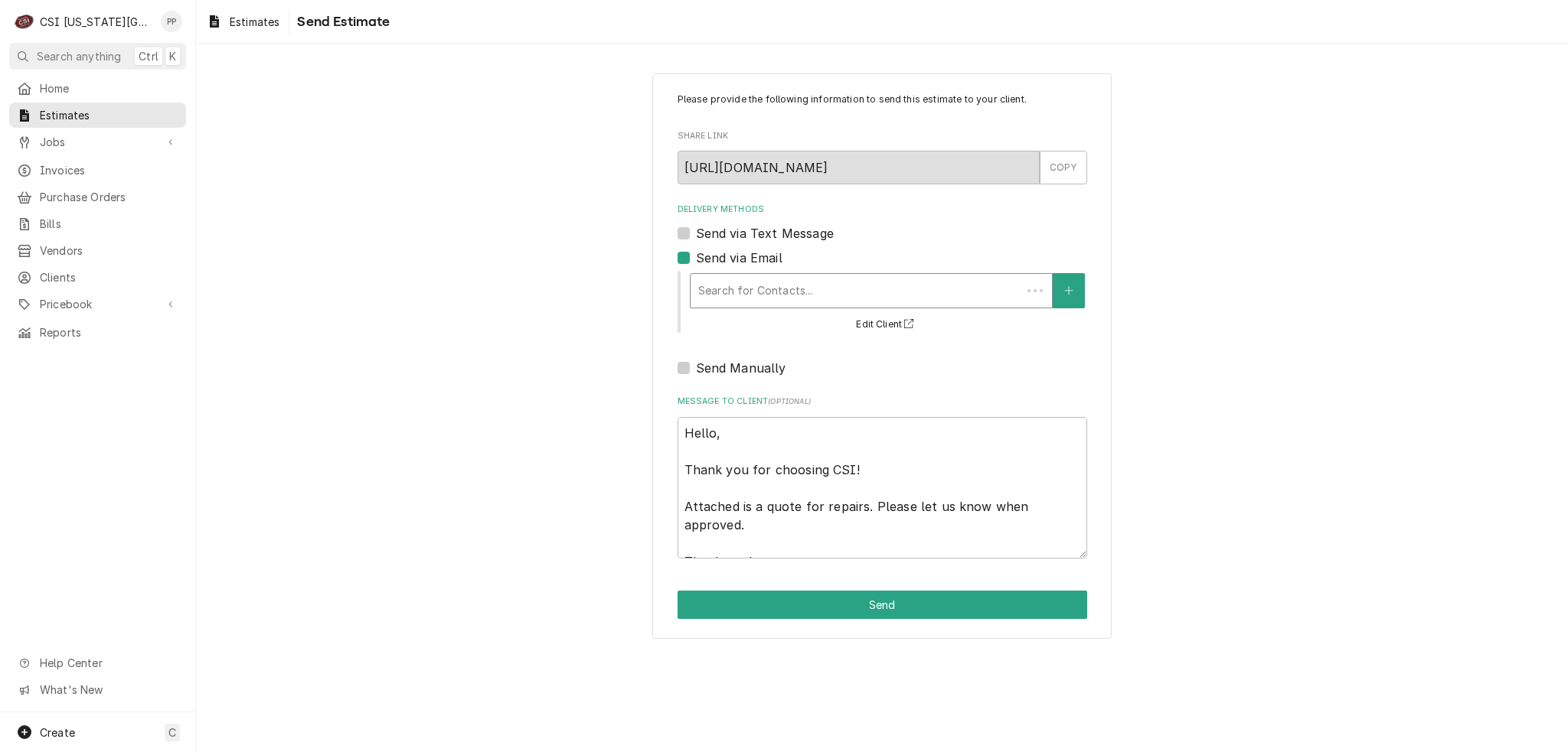
click at [755, 286] on div "Delivery Methods" at bounding box center [856, 291] width 315 height 28
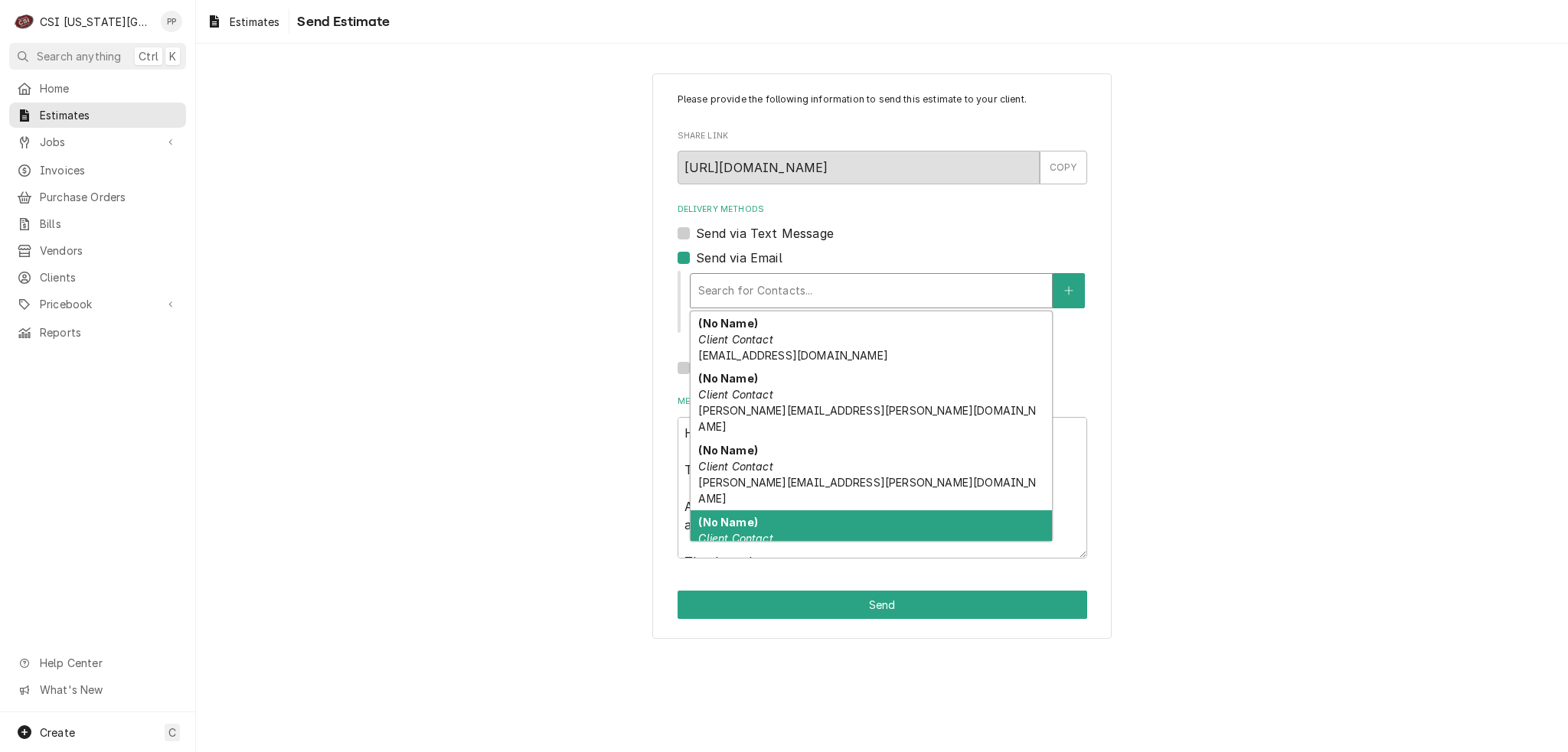
click at [812, 511] on div "(No Name) Client Contact [EMAIL_ADDRESS][DOMAIN_NAME]" at bounding box center [871, 539] width 361 height 56
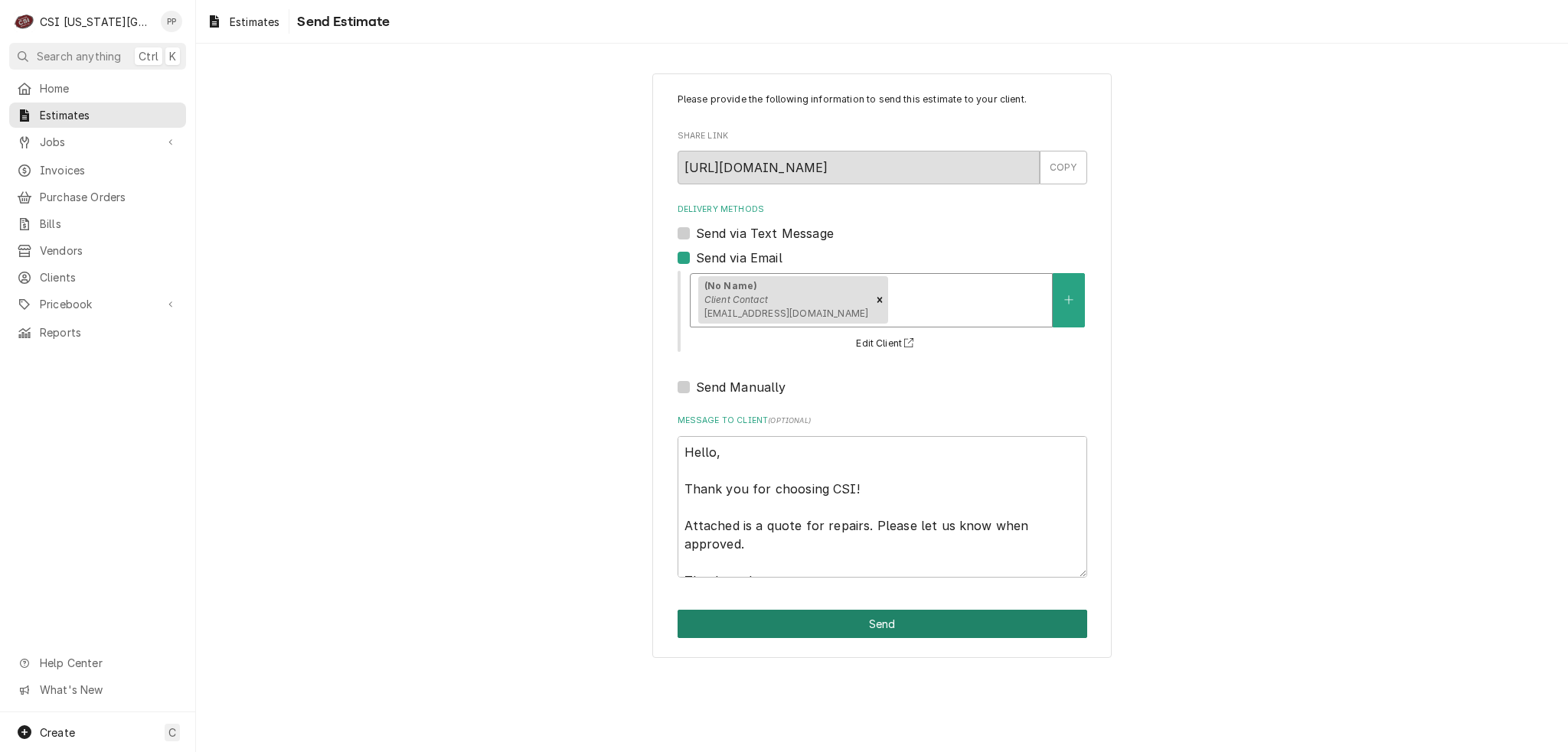
click at [827, 621] on button "Send" at bounding box center [882, 623] width 409 height 28
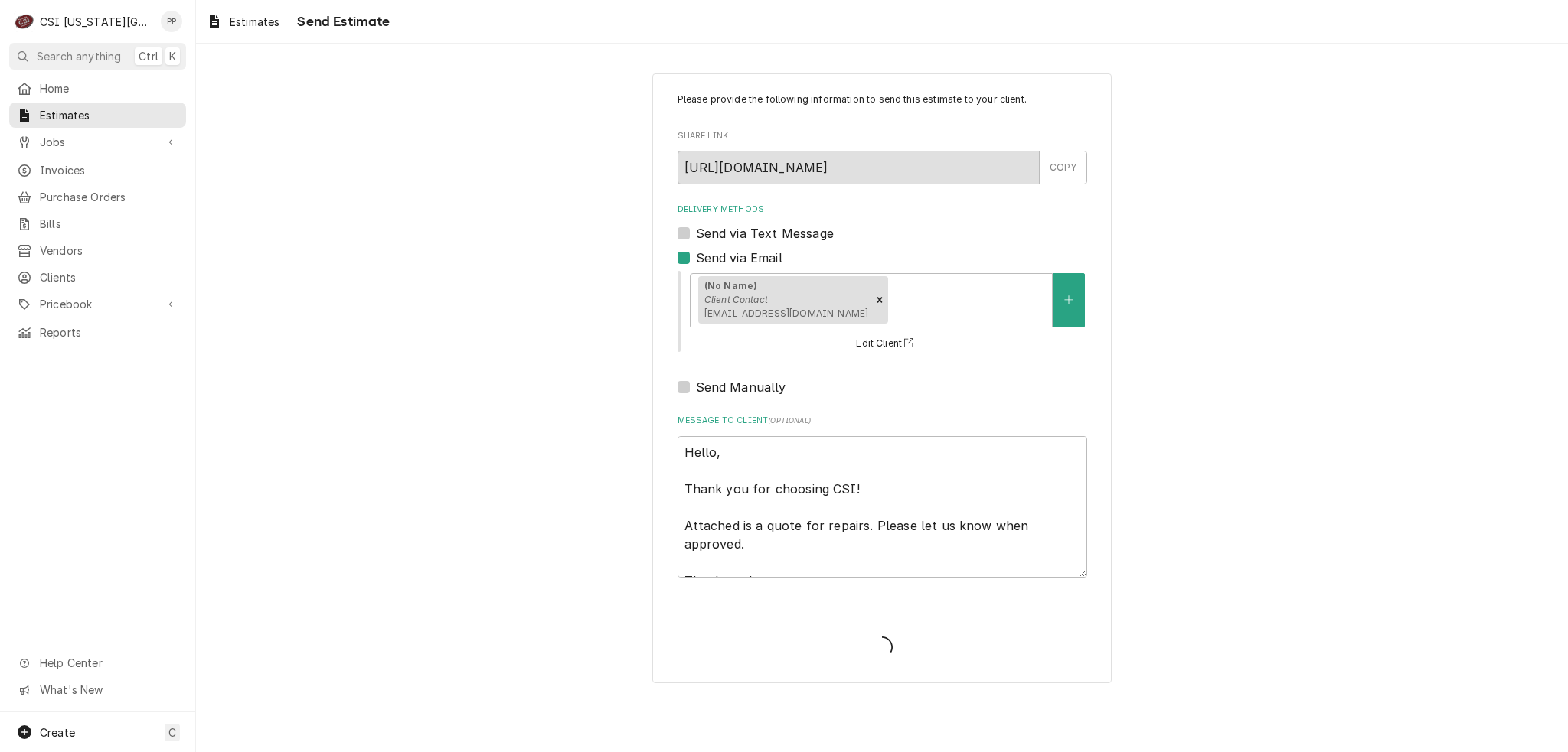
type textarea "x"
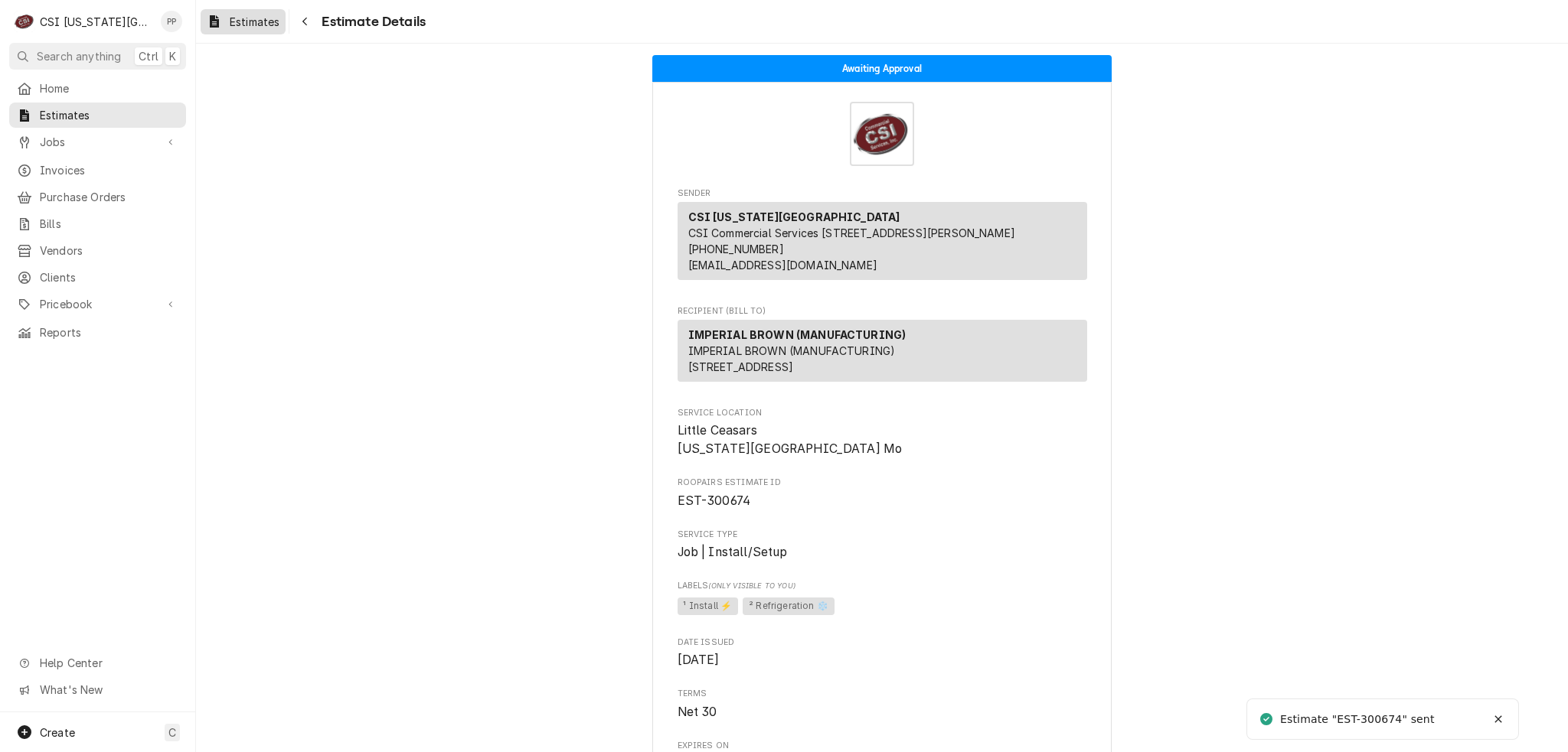
click at [273, 27] on span "Estimates" at bounding box center [254, 22] width 50 height 16
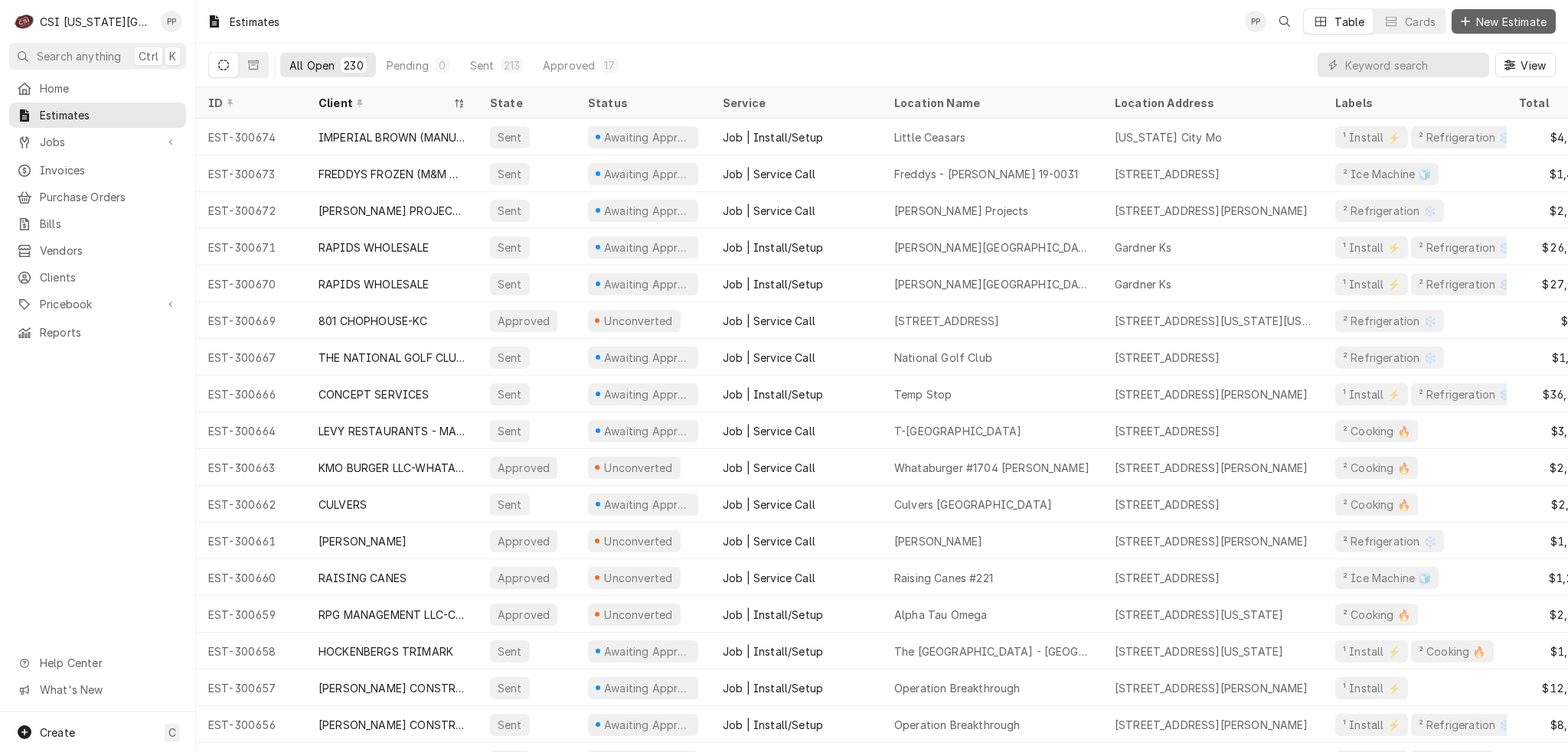
click at [1463, 23] on icon "Dynamic Content Wrapper" at bounding box center [1464, 21] width 8 height 8
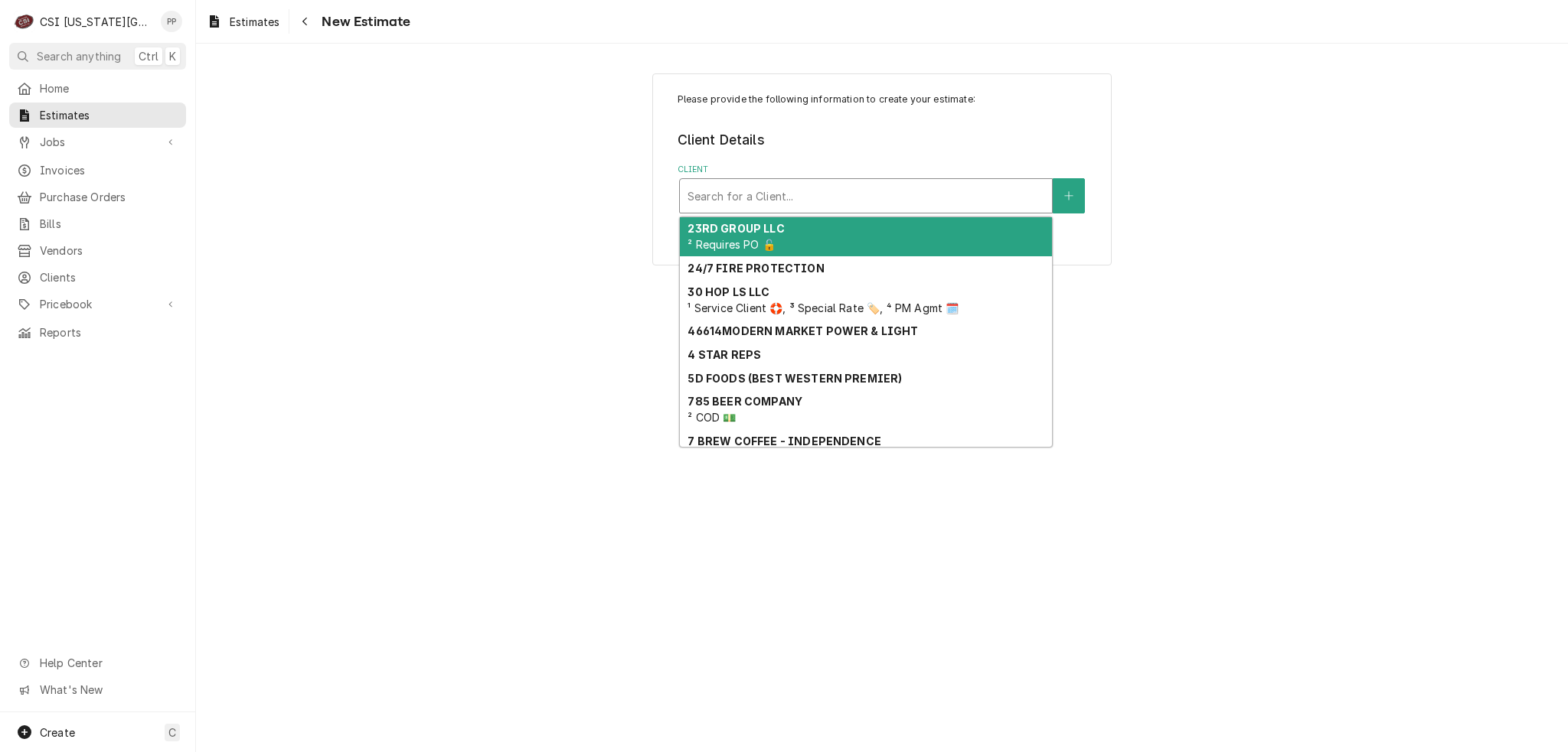
click at [810, 195] on div "Client" at bounding box center [866, 195] width 357 height 28
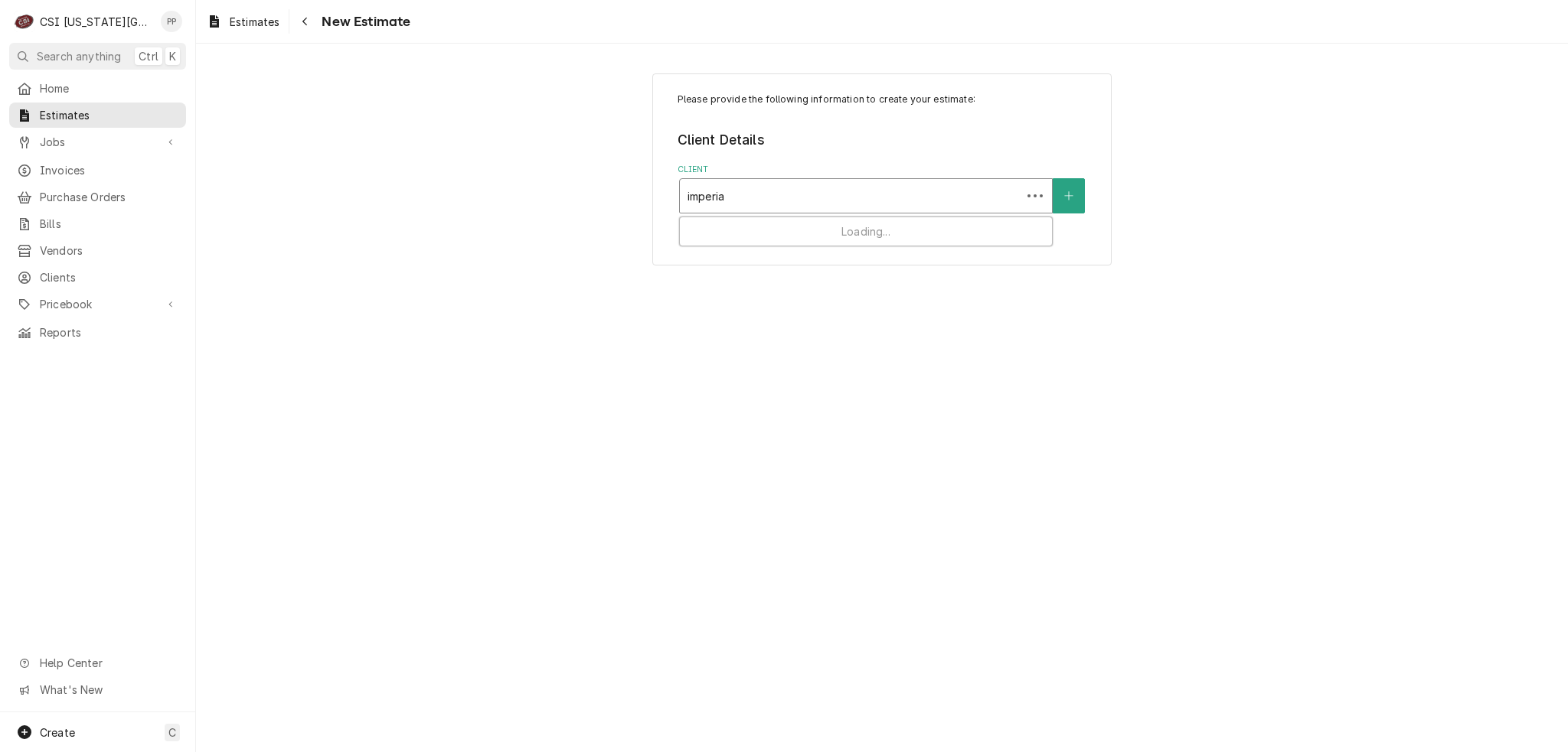
type input "imperial"
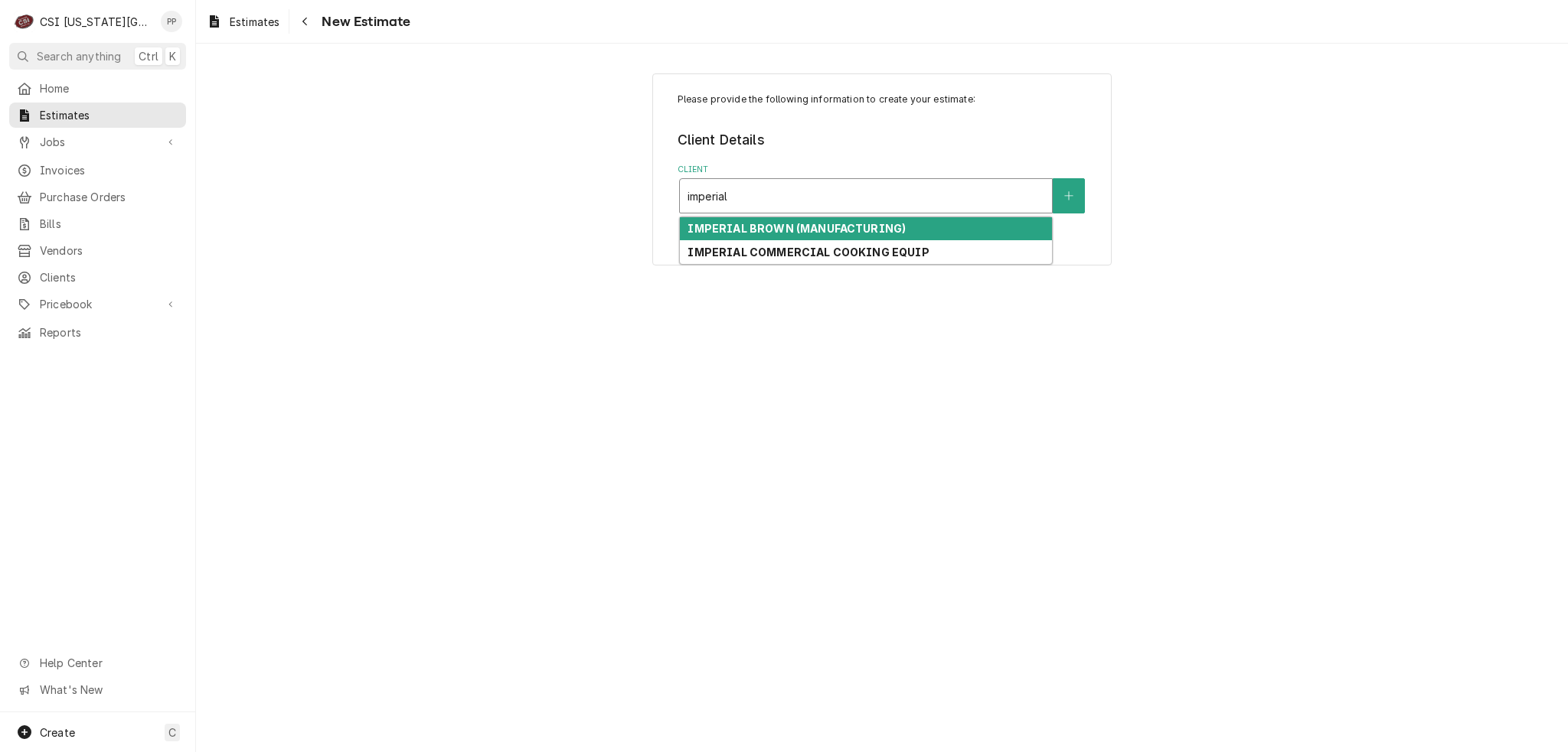
click at [815, 229] on strong "IMPERIAL BROWN (MANUFACTURING)" at bounding box center [797, 228] width 218 height 13
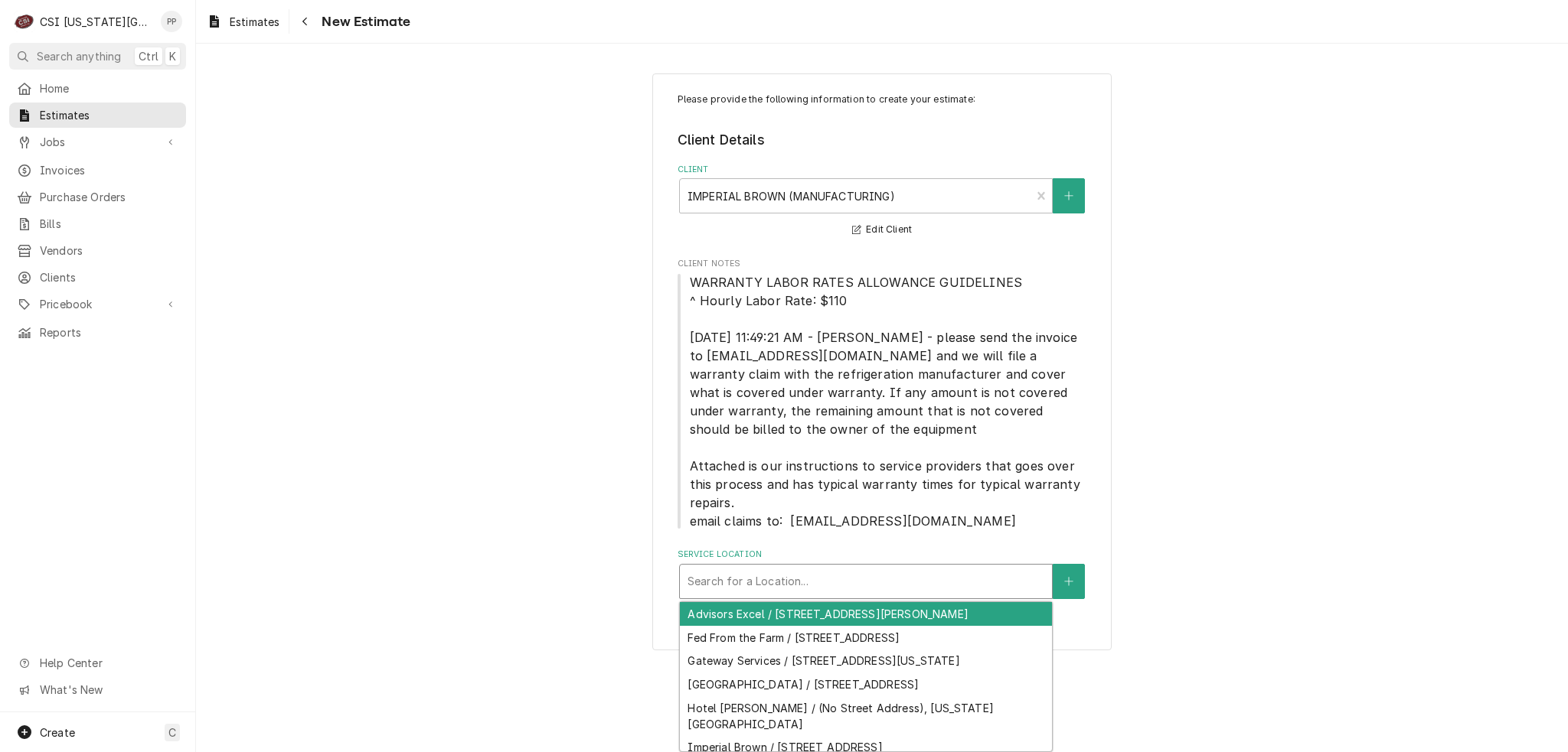
click at [819, 570] on div "Service Location" at bounding box center [866, 581] width 357 height 28
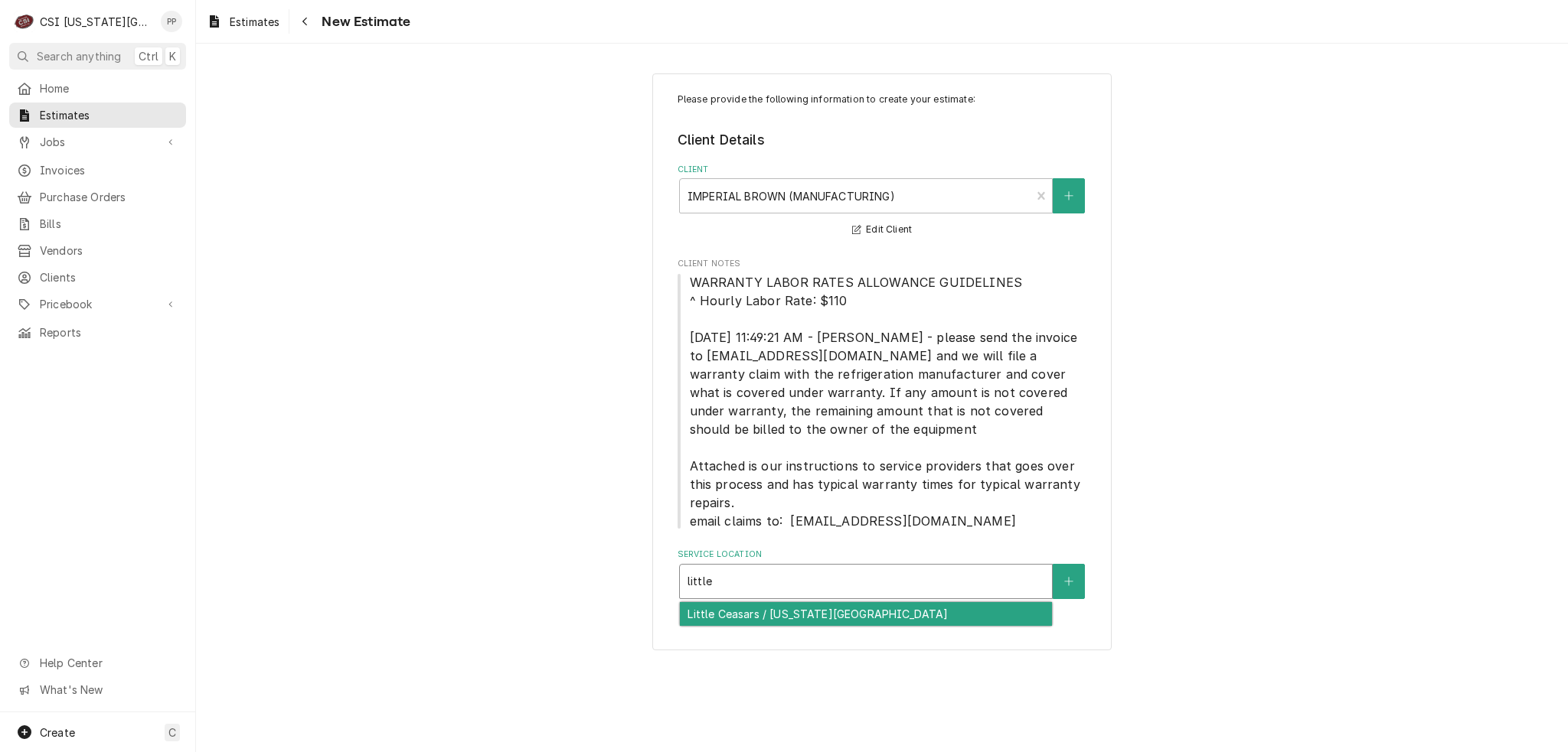
type input "little"
click at [838, 630] on div "Please provide the following information to create your estimate: Client Detail…" at bounding box center [882, 362] width 460 height 577
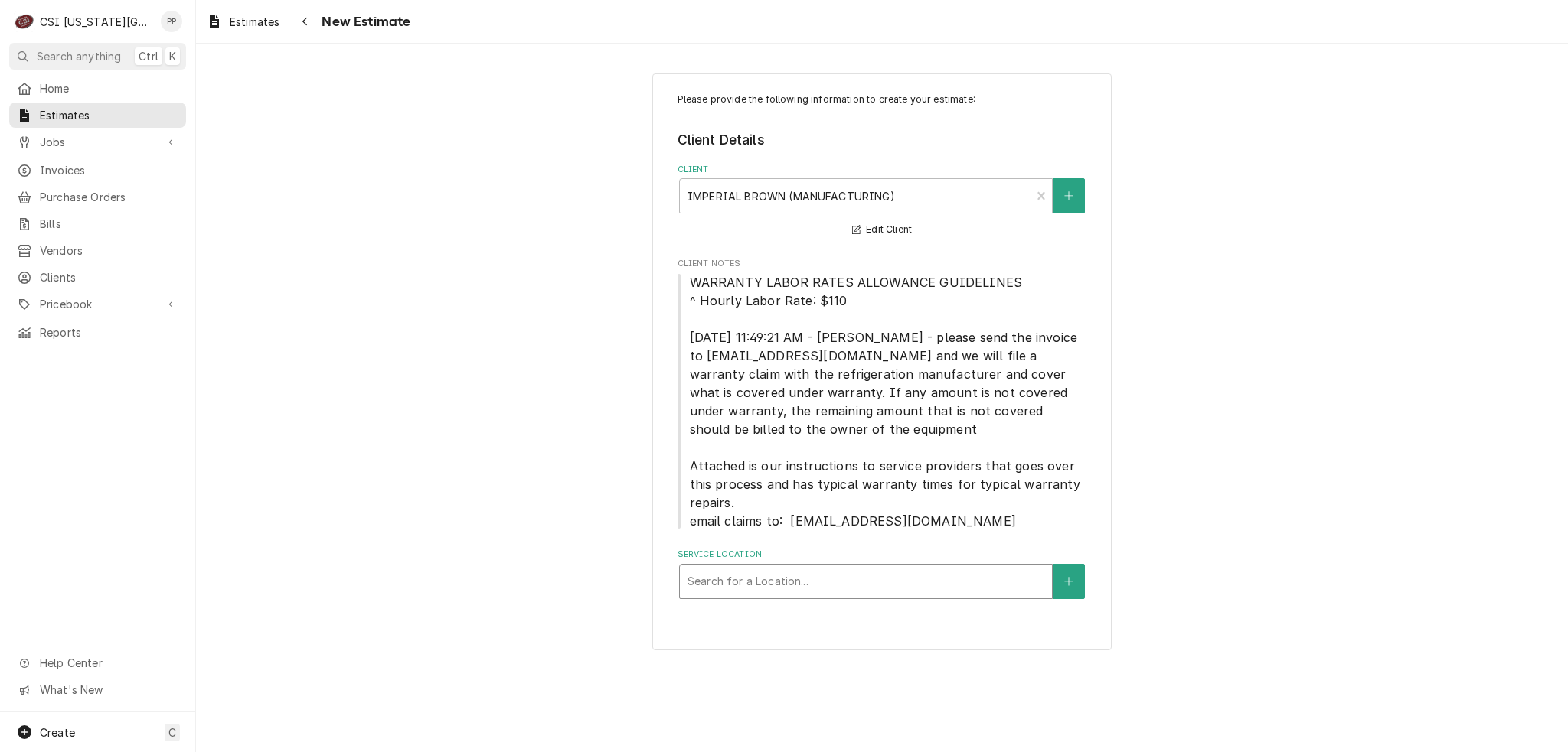
click at [839, 586] on div "Service Location" at bounding box center [866, 581] width 357 height 28
type input "littl"
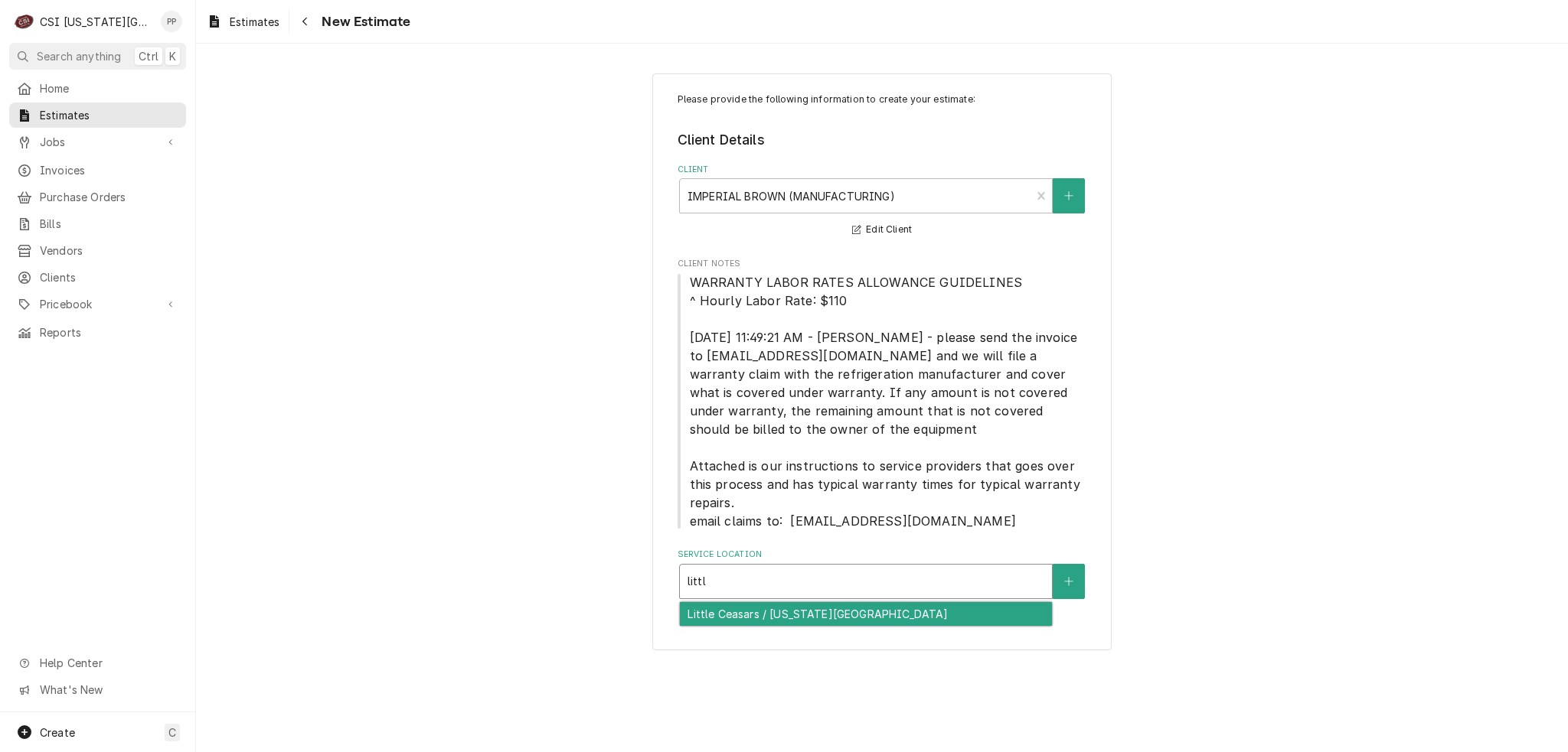
click at [827, 618] on div "Little Ceasars / [US_STATE][GEOGRAPHIC_DATA]" at bounding box center [865, 614] width 372 height 23
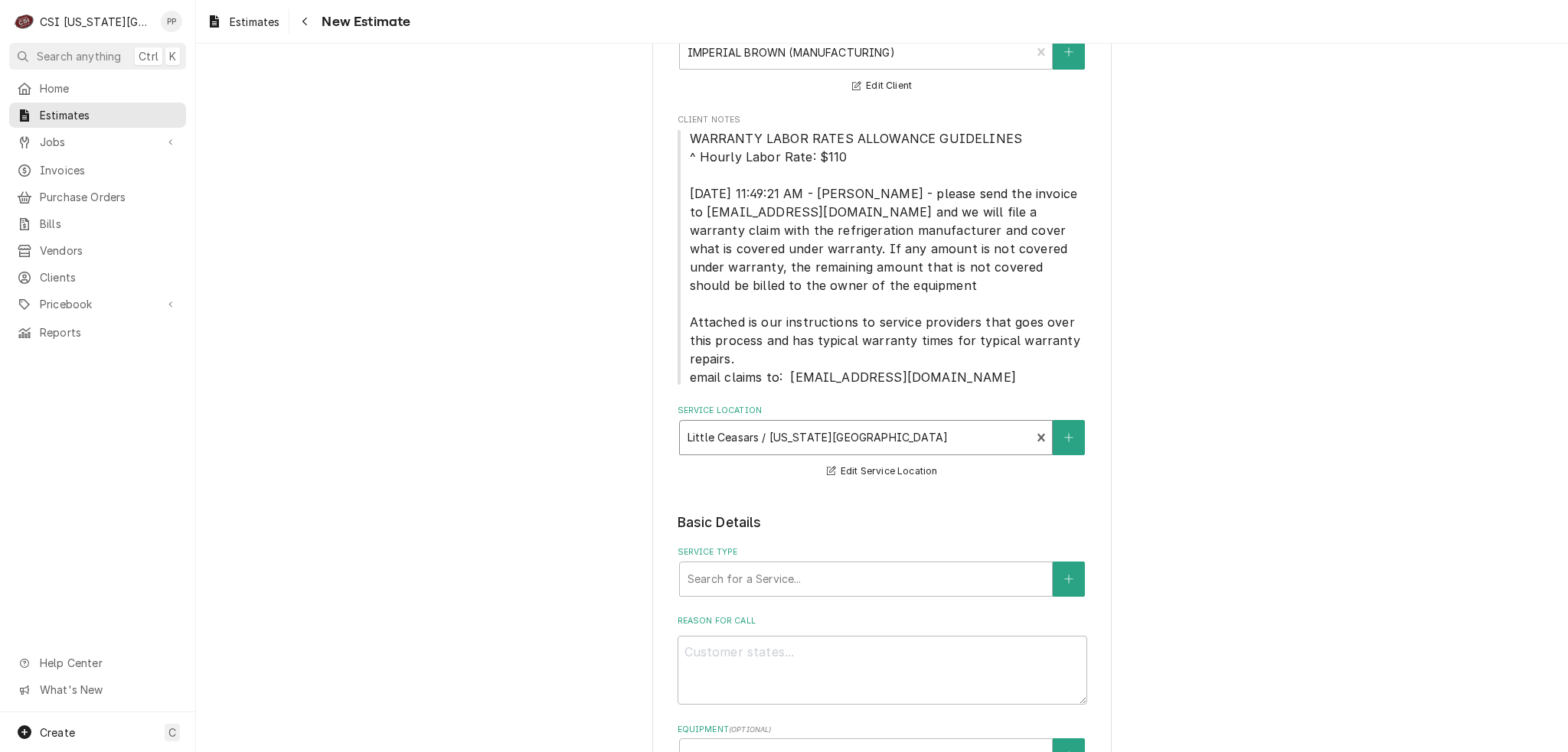
scroll to position [306, 0]
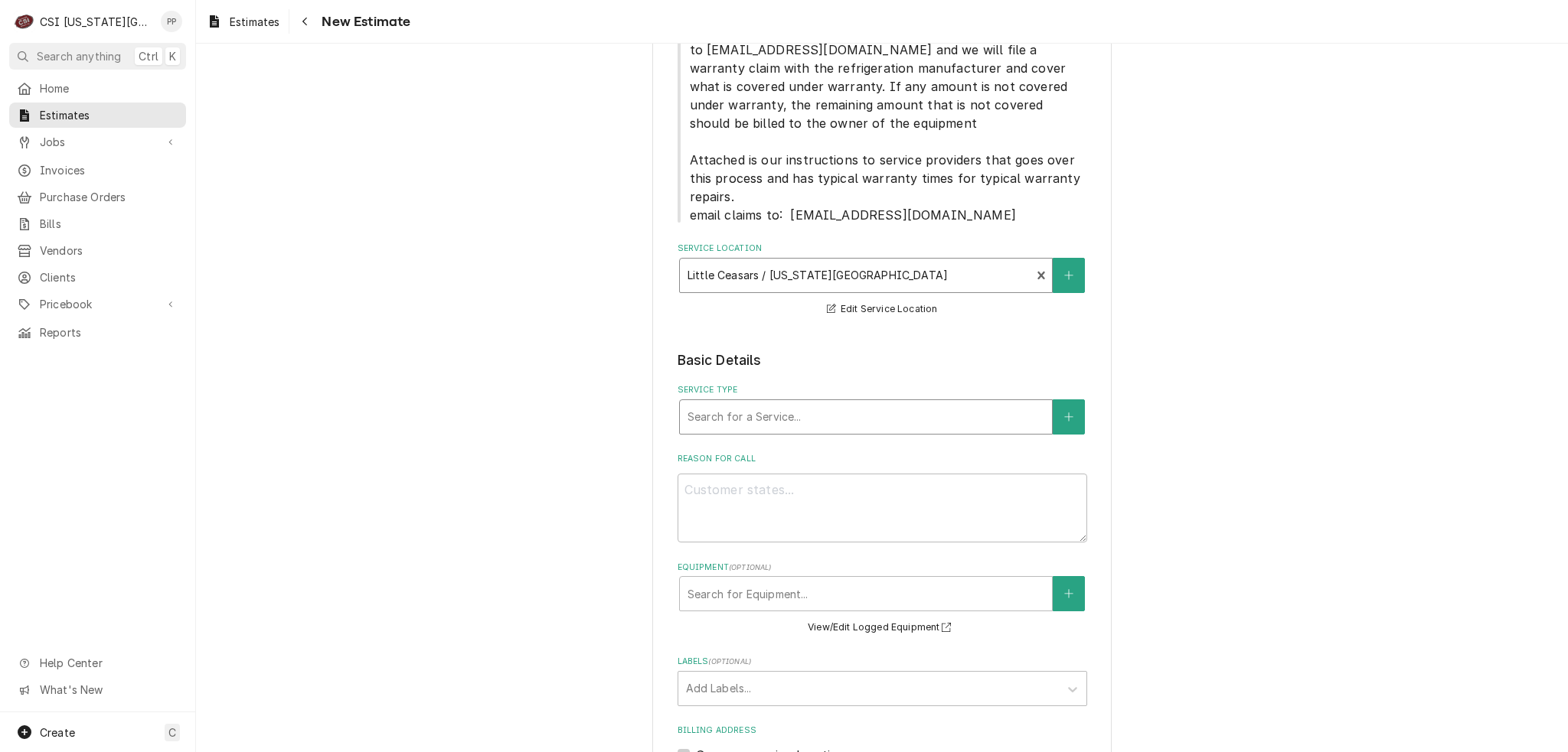
click at [780, 412] on div "Service Type" at bounding box center [866, 417] width 357 height 28
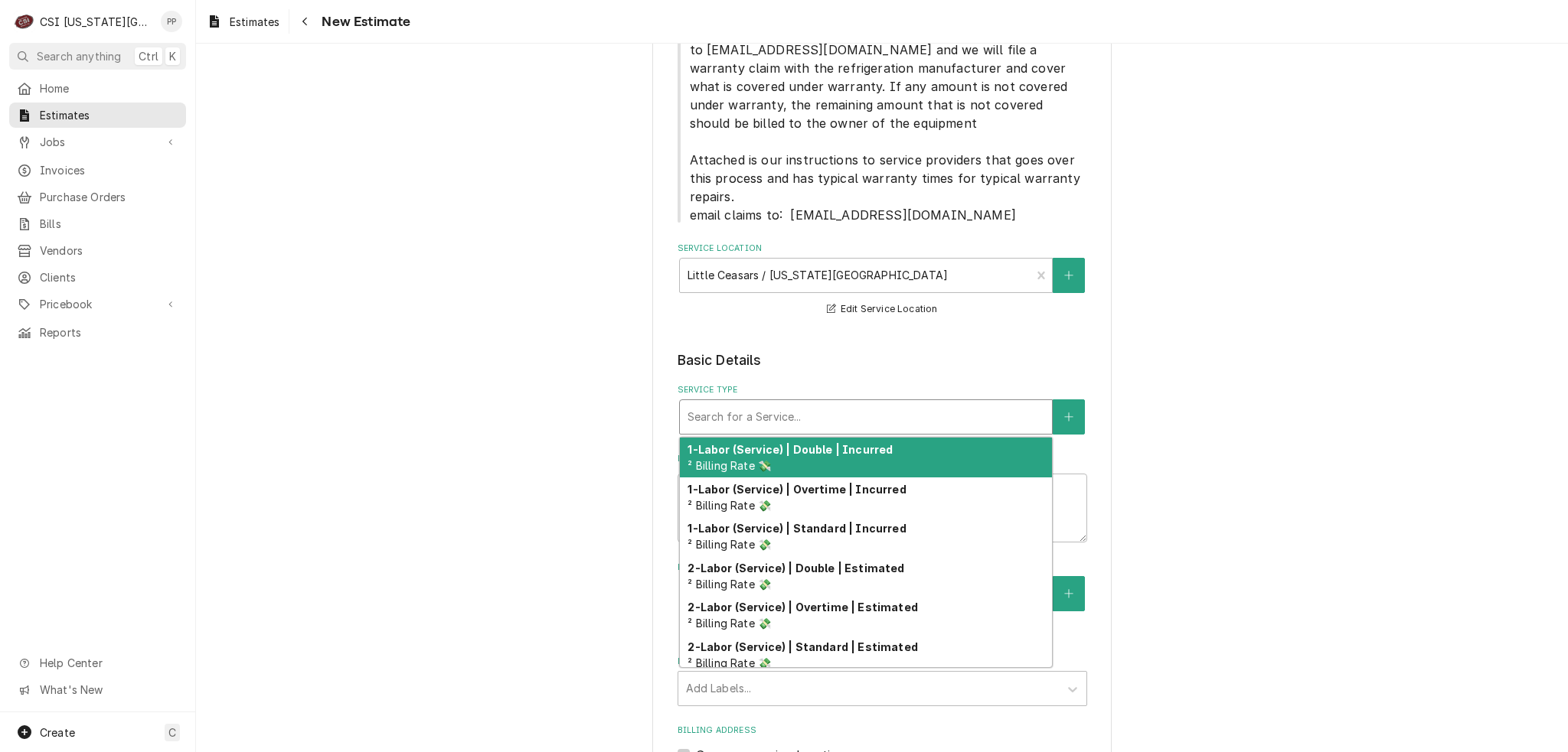
type textarea "x"
type input "j"
type textarea "x"
type input "jo"
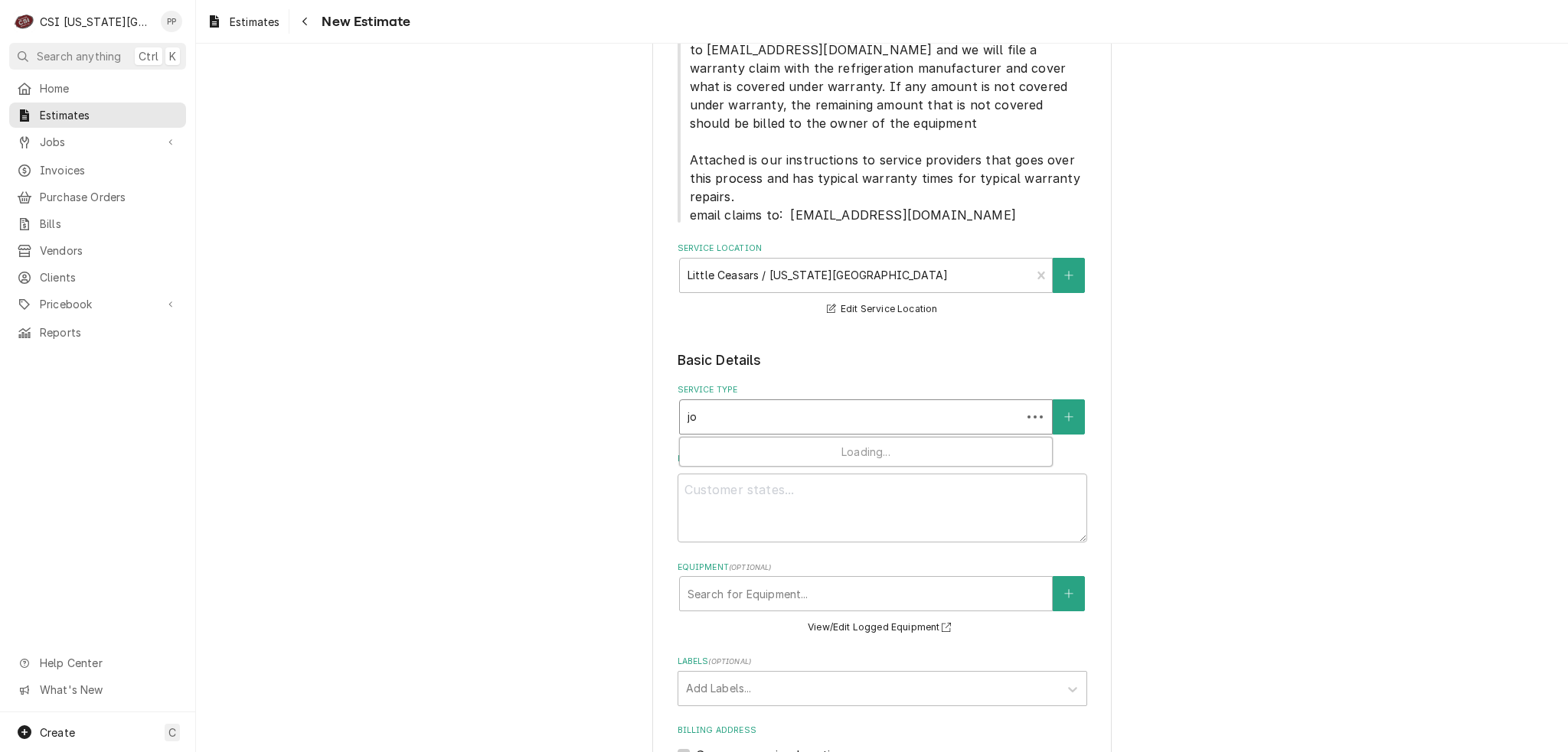
type textarea "x"
type input "job"
type textarea "x"
type input "job"
type textarea "x"
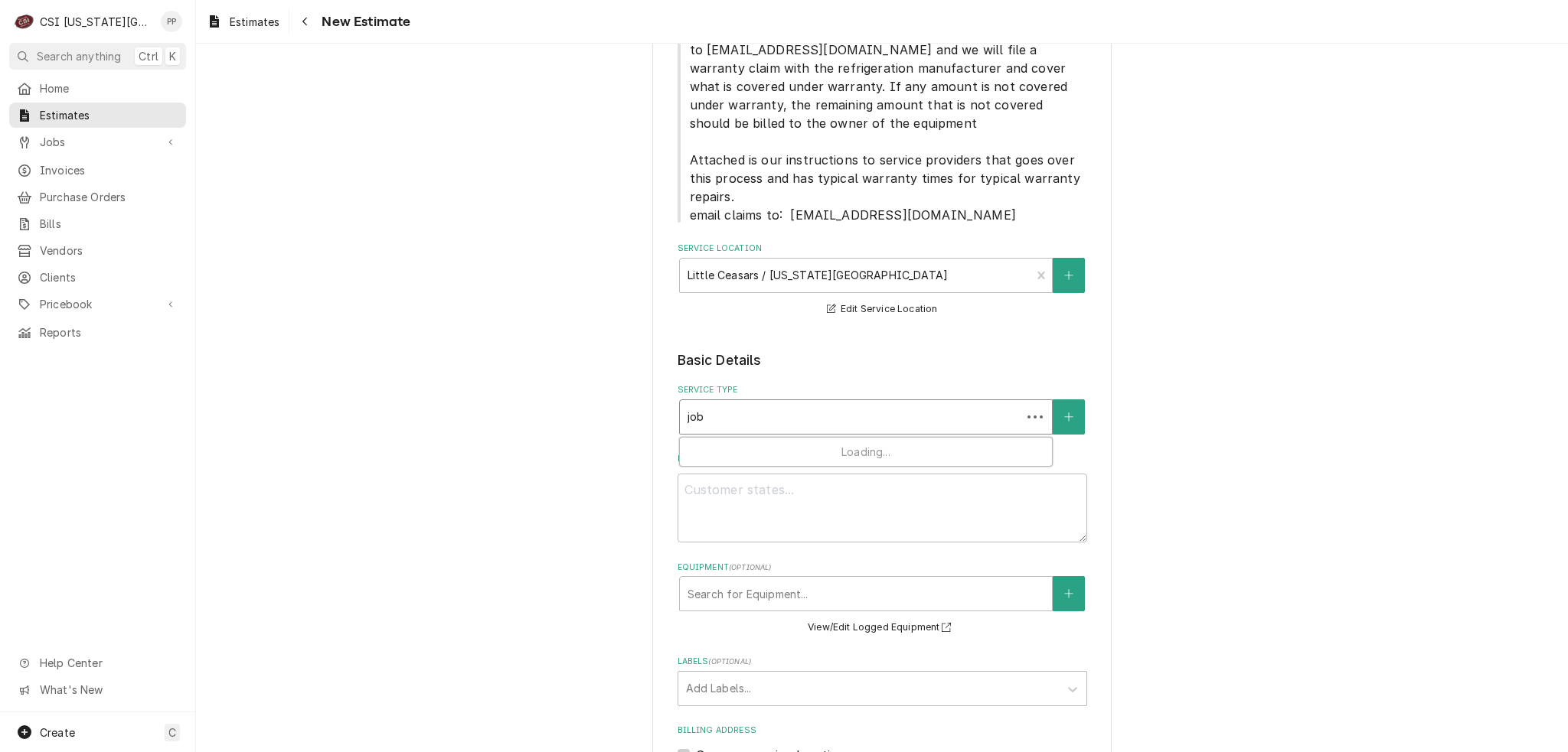
type input "job i"
drag, startPoint x: 780, startPoint y: 412, endPoint x: 525, endPoint y: 480, distance: 263.9
click at [771, 409] on div "Service Type" at bounding box center [866, 417] width 357 height 28
drag, startPoint x: 863, startPoint y: 525, endPoint x: 863, endPoint y: 511, distance: 14.0
click at [863, 511] on textarea "Reason For Call" at bounding box center [882, 508] width 409 height 68
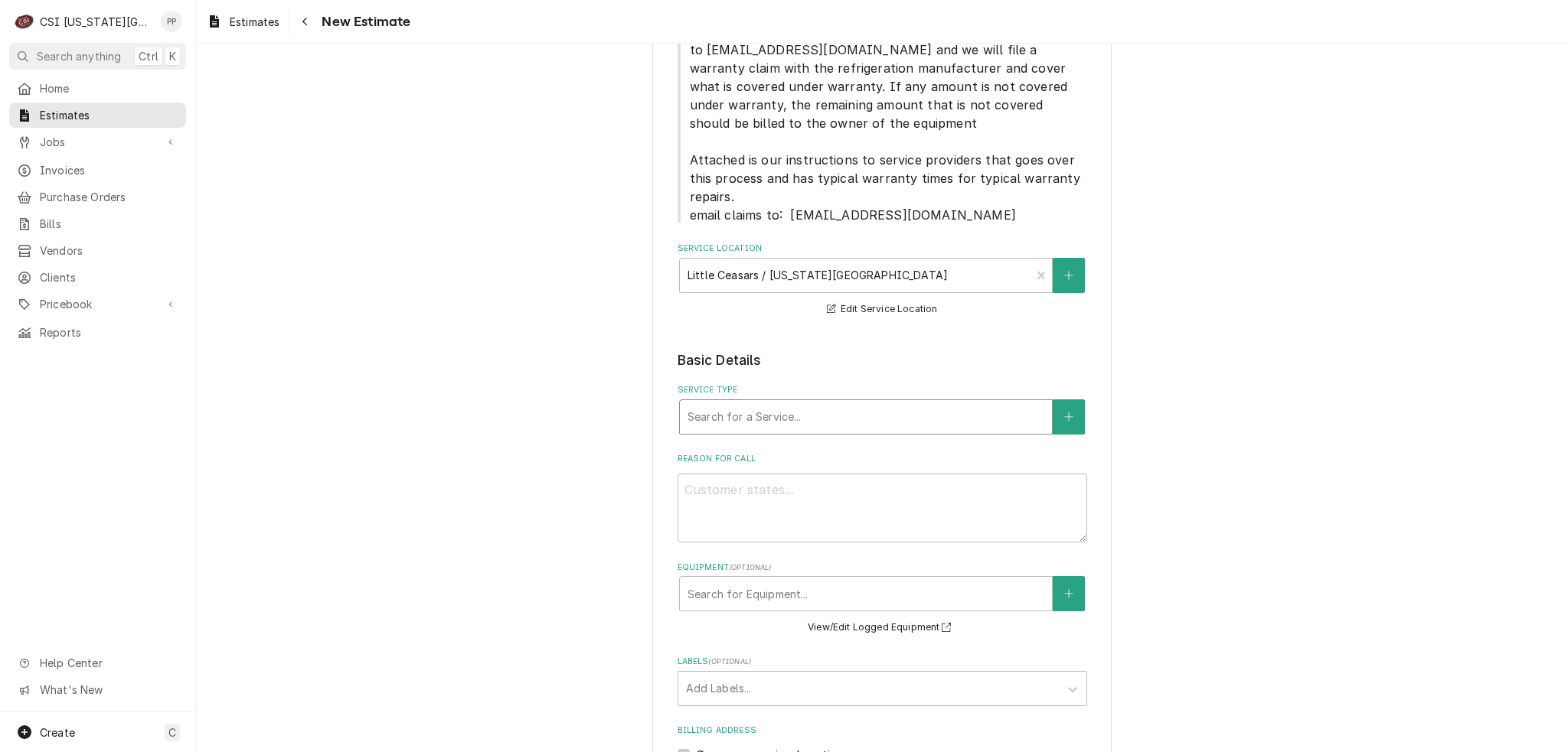
click at [770, 407] on div "Service Type" at bounding box center [866, 417] width 357 height 28
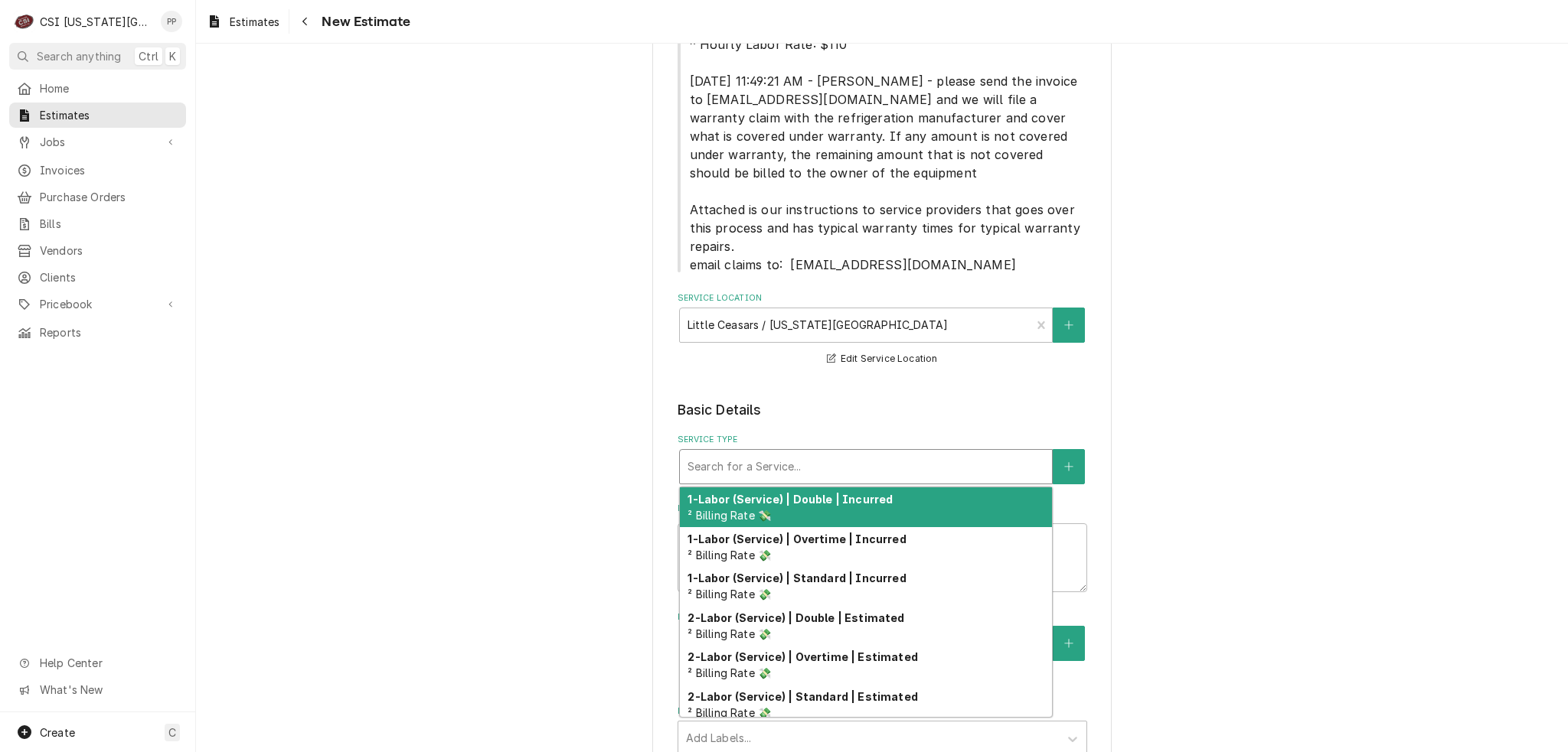
scroll to position [230, 0]
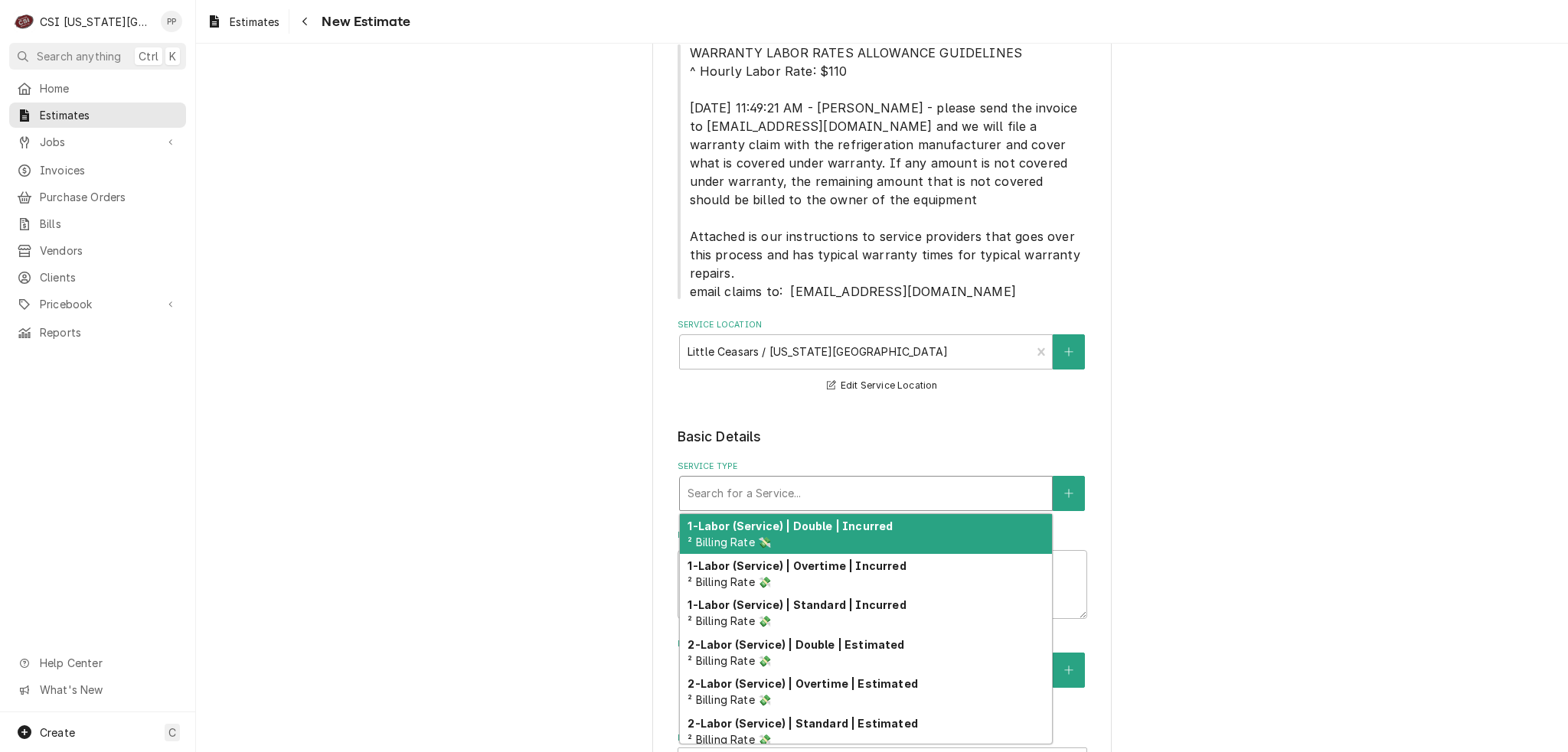
click at [788, 487] on div "Service Type" at bounding box center [866, 494] width 357 height 28
click at [1187, 470] on div "Please provide the following information to create your estimate: Client Detail…" at bounding box center [881, 653] width 1372 height 1646
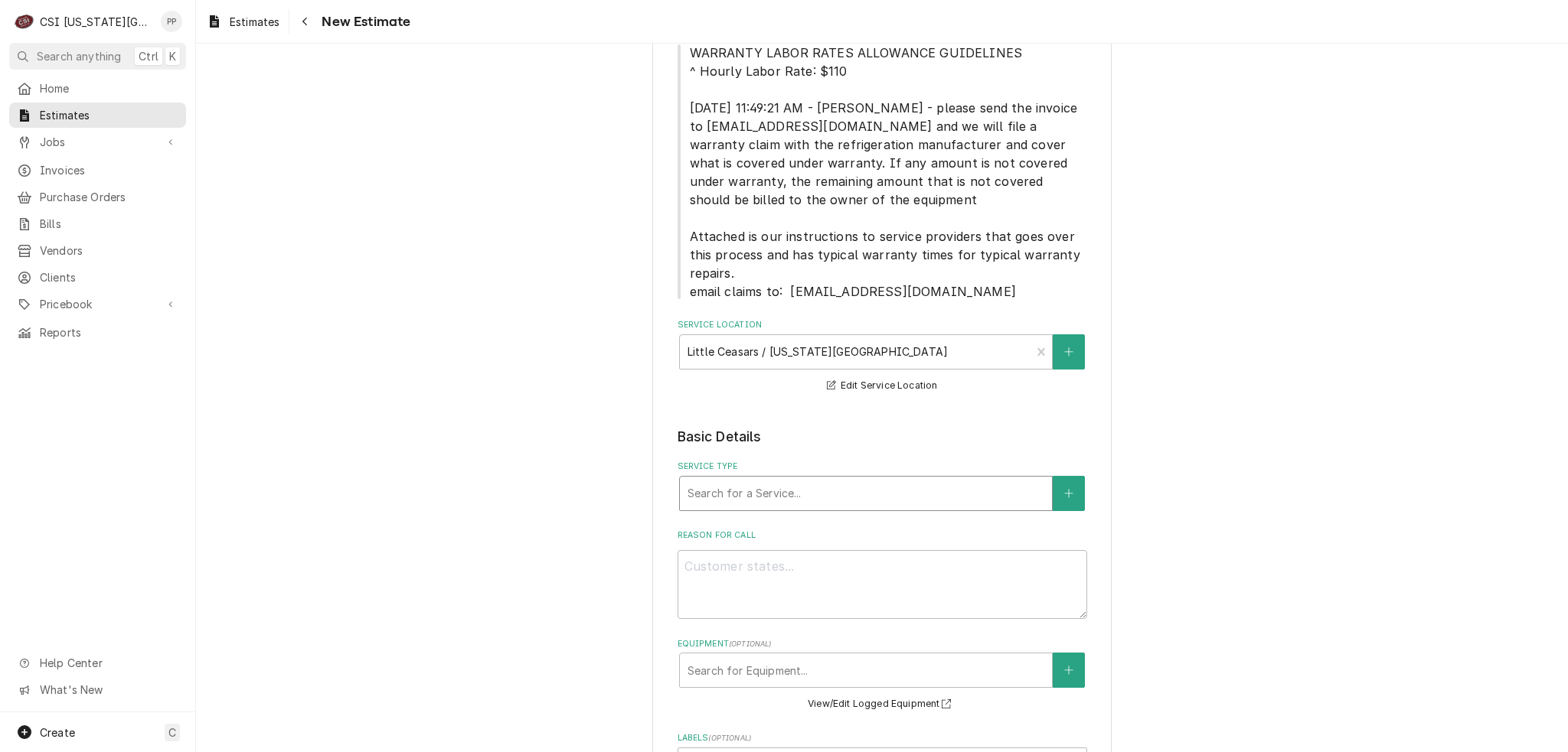
click at [757, 488] on div "Service Type" at bounding box center [866, 494] width 357 height 28
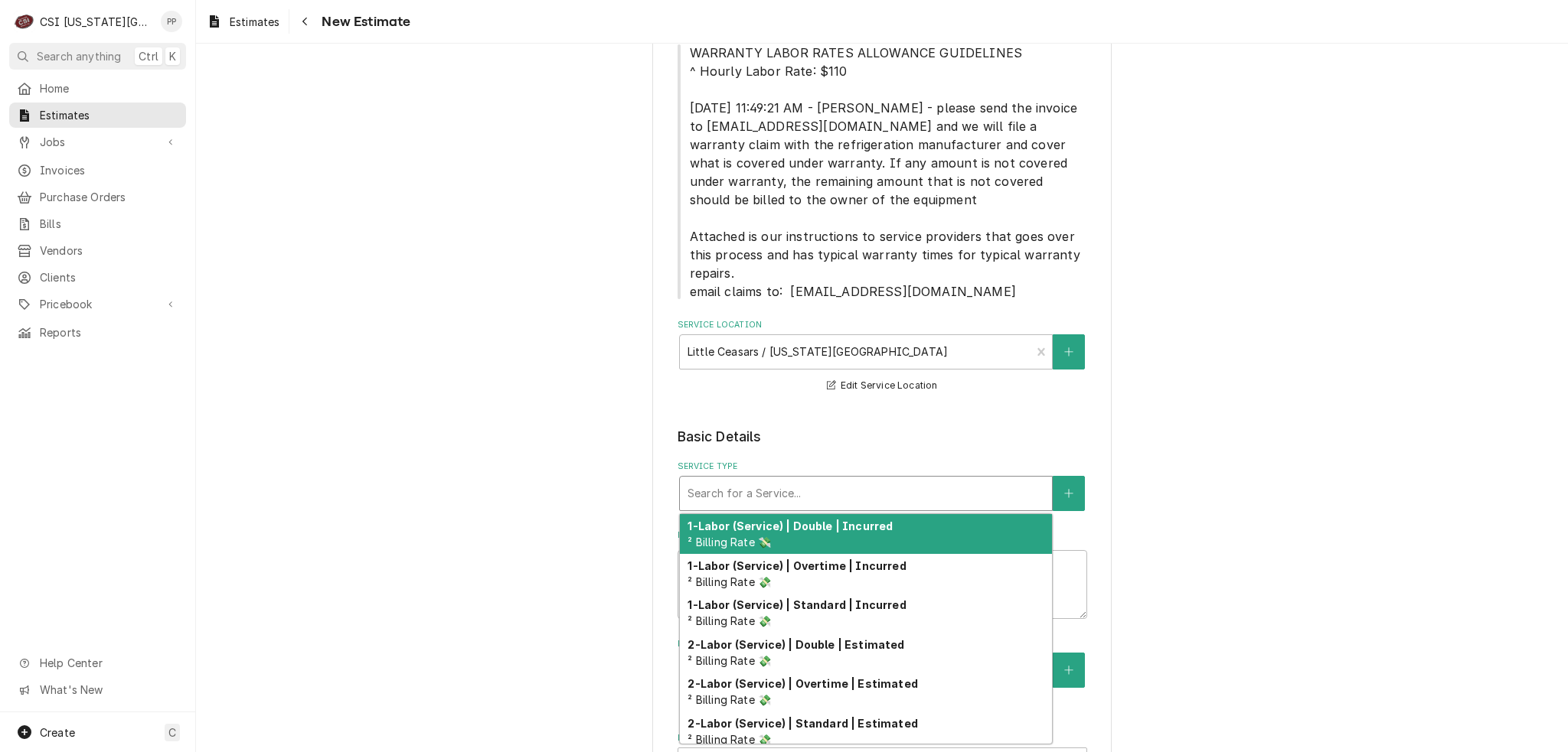
type textarea "x"
type input "j"
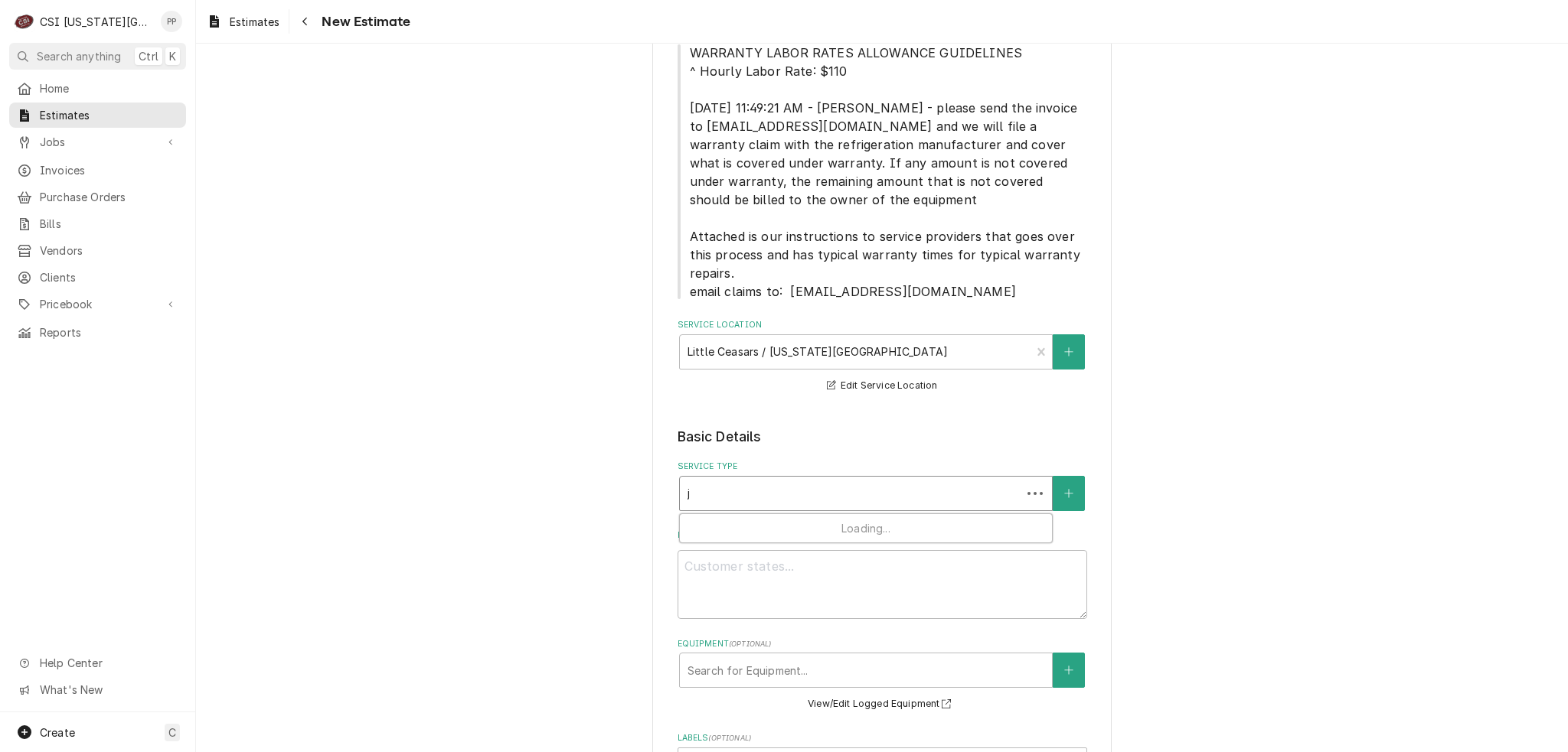
type textarea "x"
type input "jo"
type textarea "x"
type input "[PERSON_NAME]"
type textarea "x"
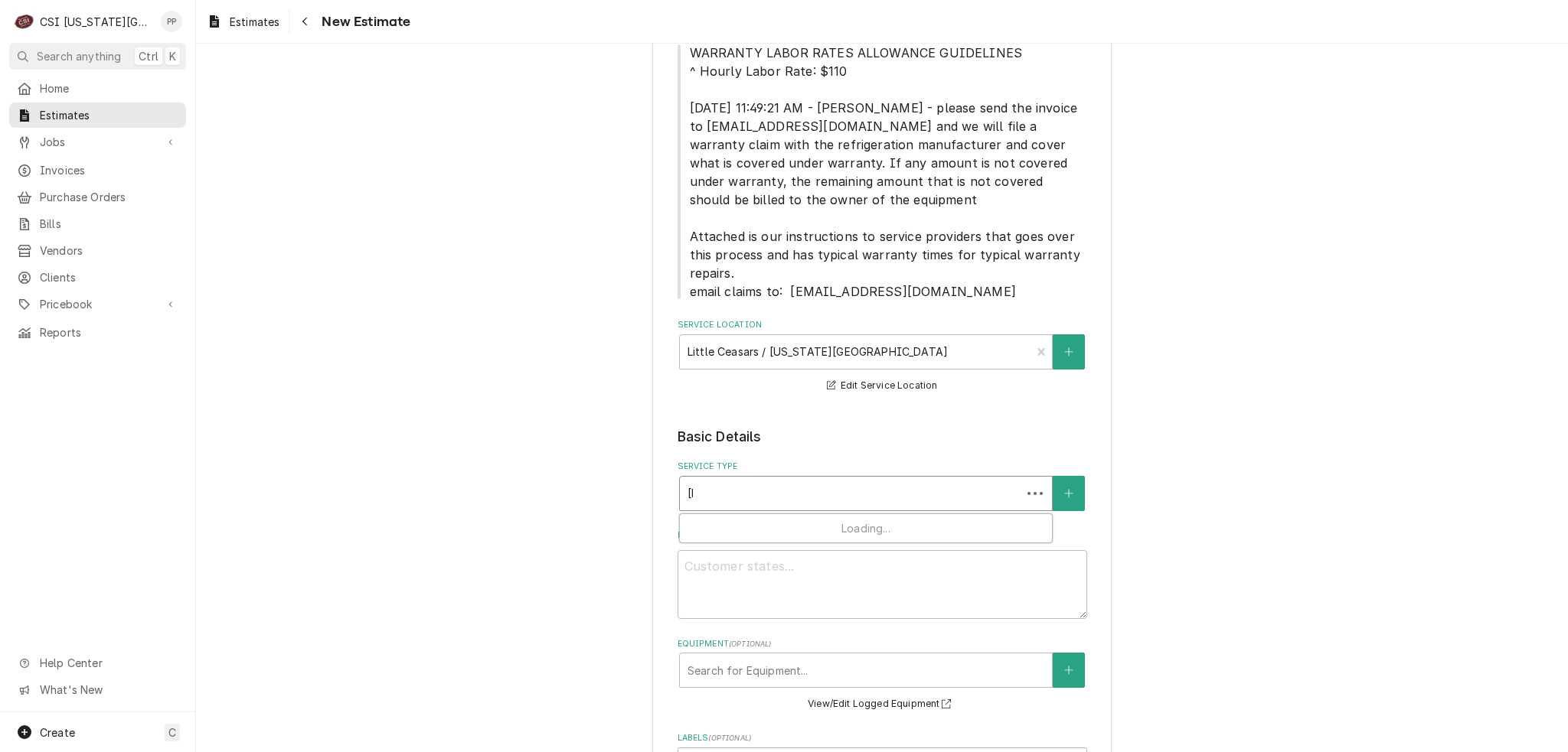
type input "jonb"
type textarea "x"
type input "[PERSON_NAME]"
type textarea "x"
type input "jo"
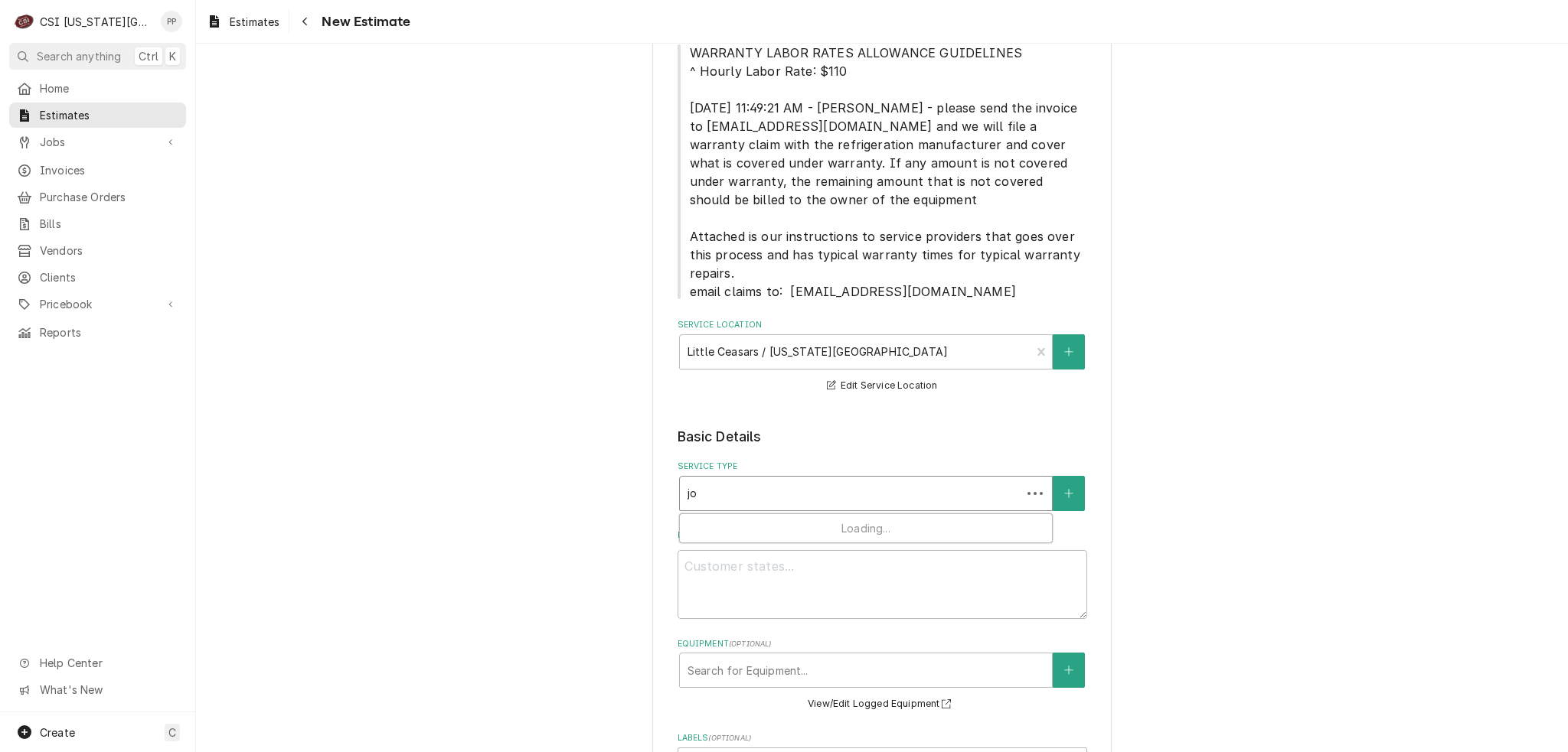
type textarea "x"
type input "[PERSON_NAME]"
type textarea "x"
type input "[PERSON_NAME]"
type textarea "x"
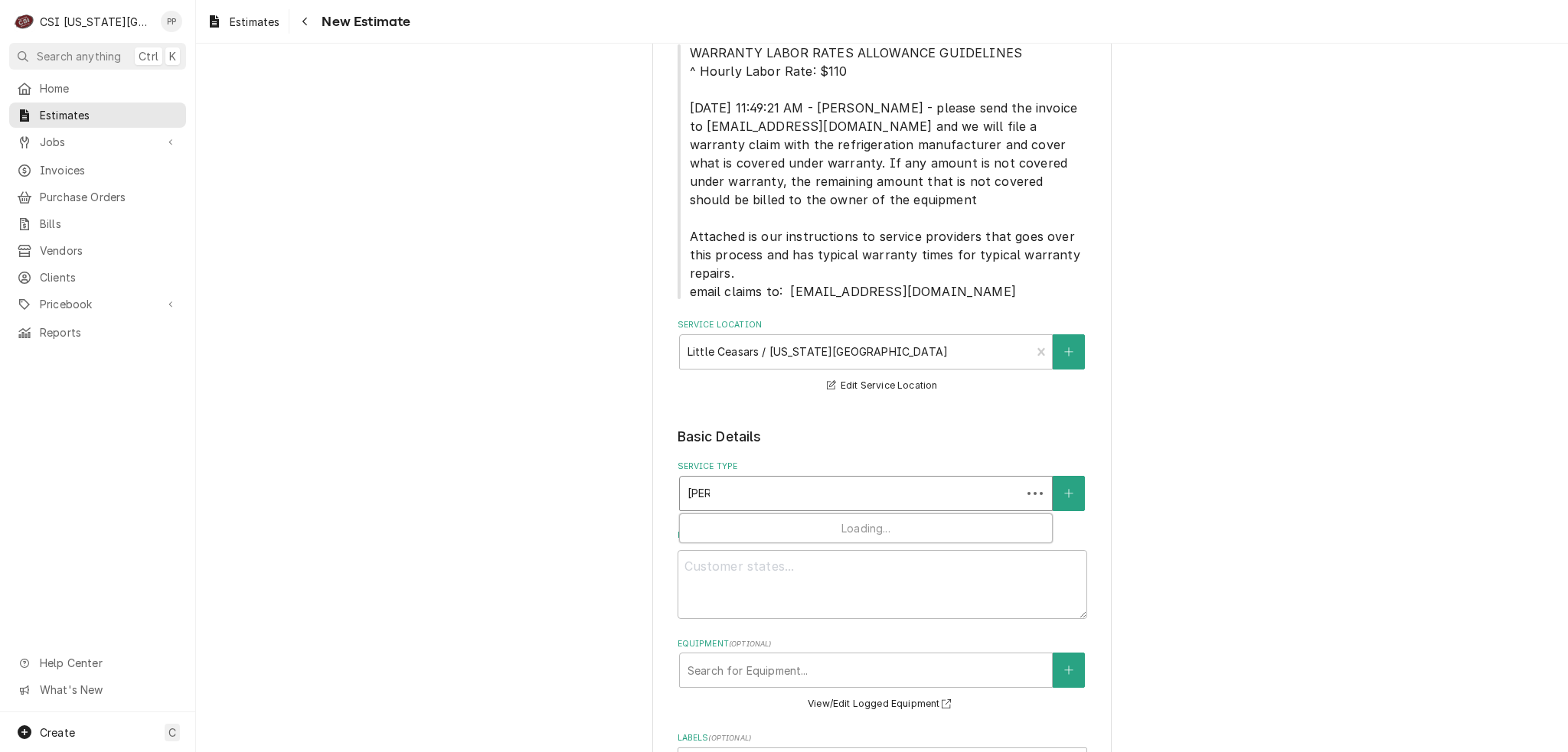
type input "[PERSON_NAME]"
type textarea "x"
type input "[PERSON_NAME] in"
type textarea "x"
type input "[PERSON_NAME]"
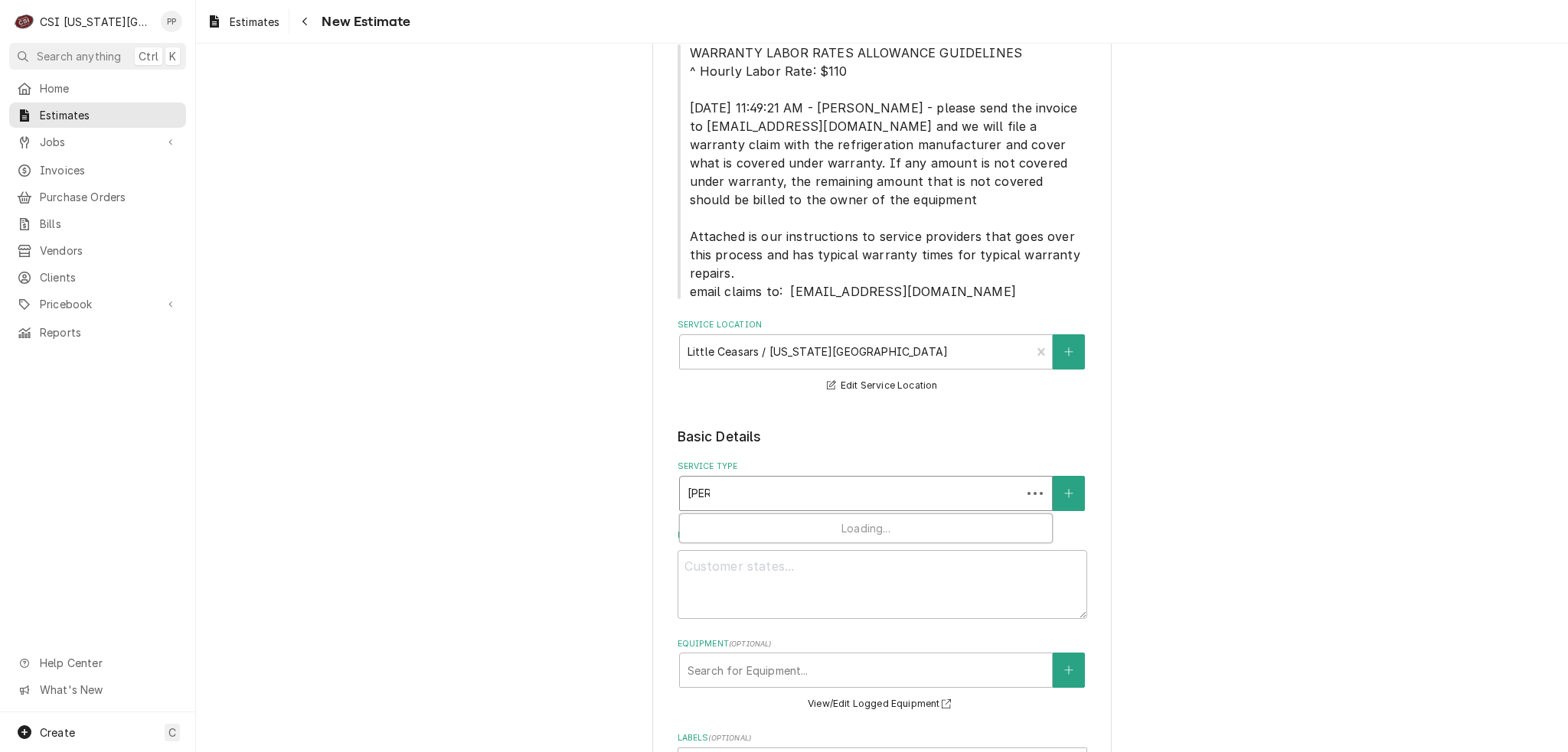
type textarea "x"
type input "[PERSON_NAME] inst"
type textarea "x"
type input "[PERSON_NAME]"
type textarea "x"
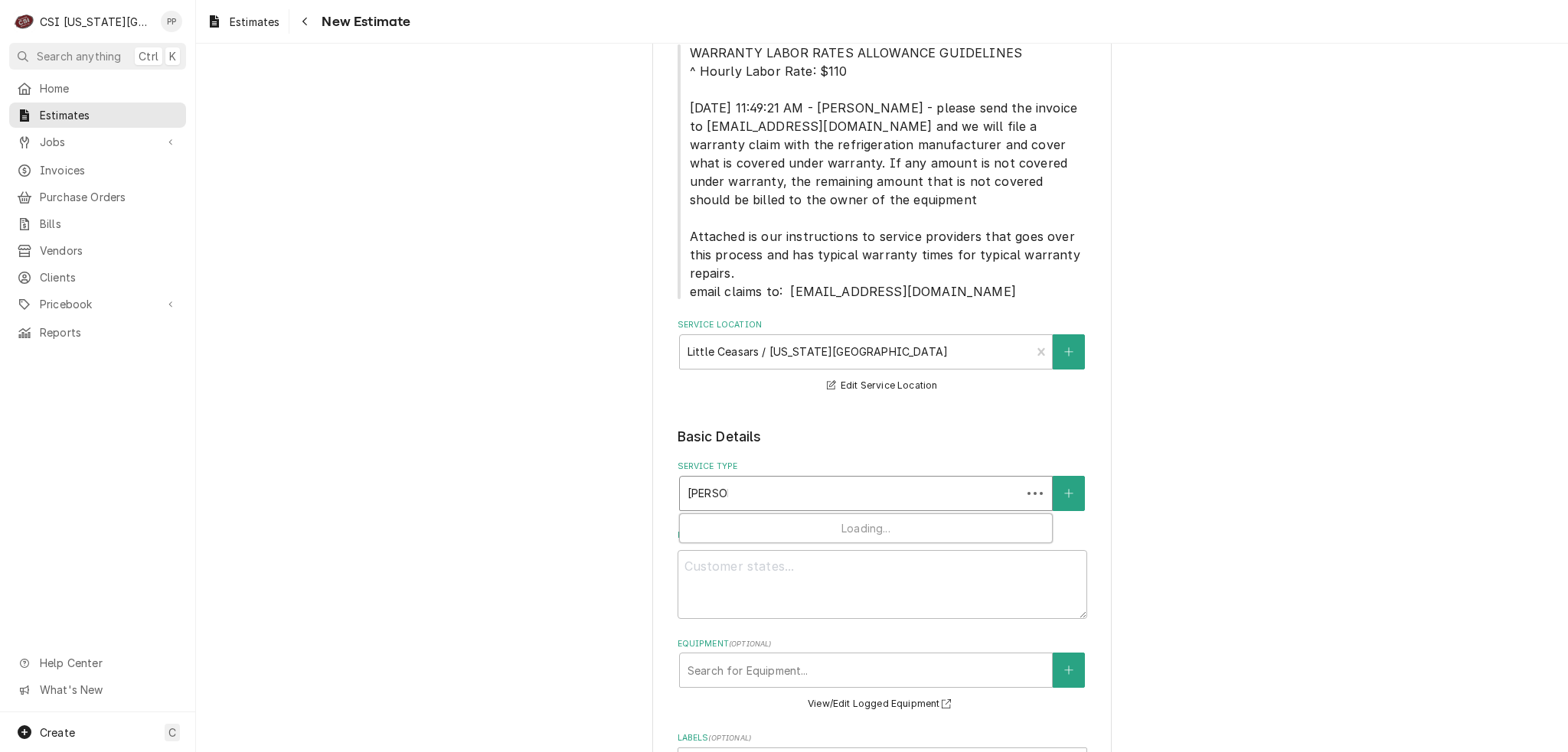
type input "[PERSON_NAME] in"
type textarea "x"
type input "[PERSON_NAME]"
type textarea "x"
type input "[PERSON_NAME]"
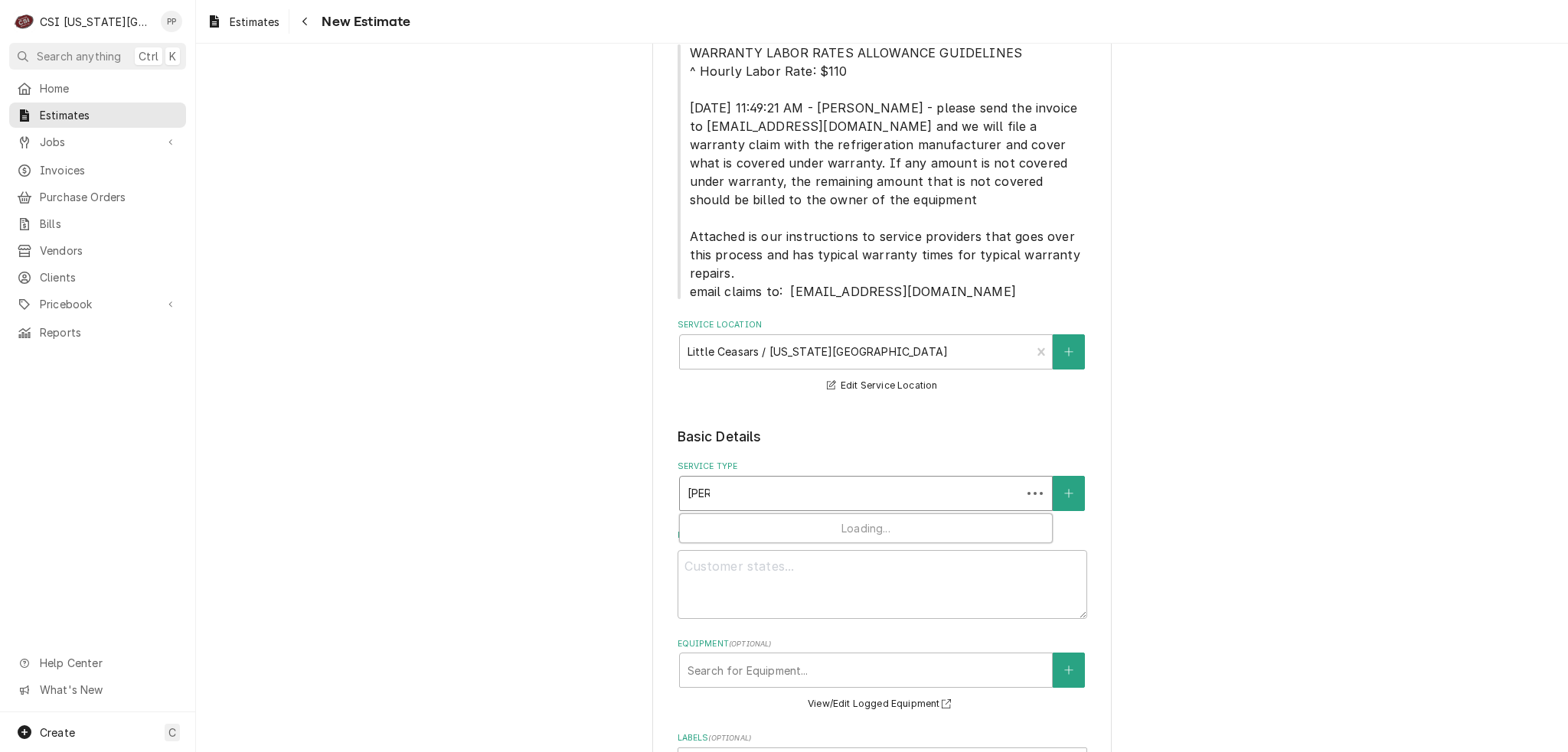
type textarea "x"
type input "[PERSON_NAME]"
type textarea "x"
type input "jo"
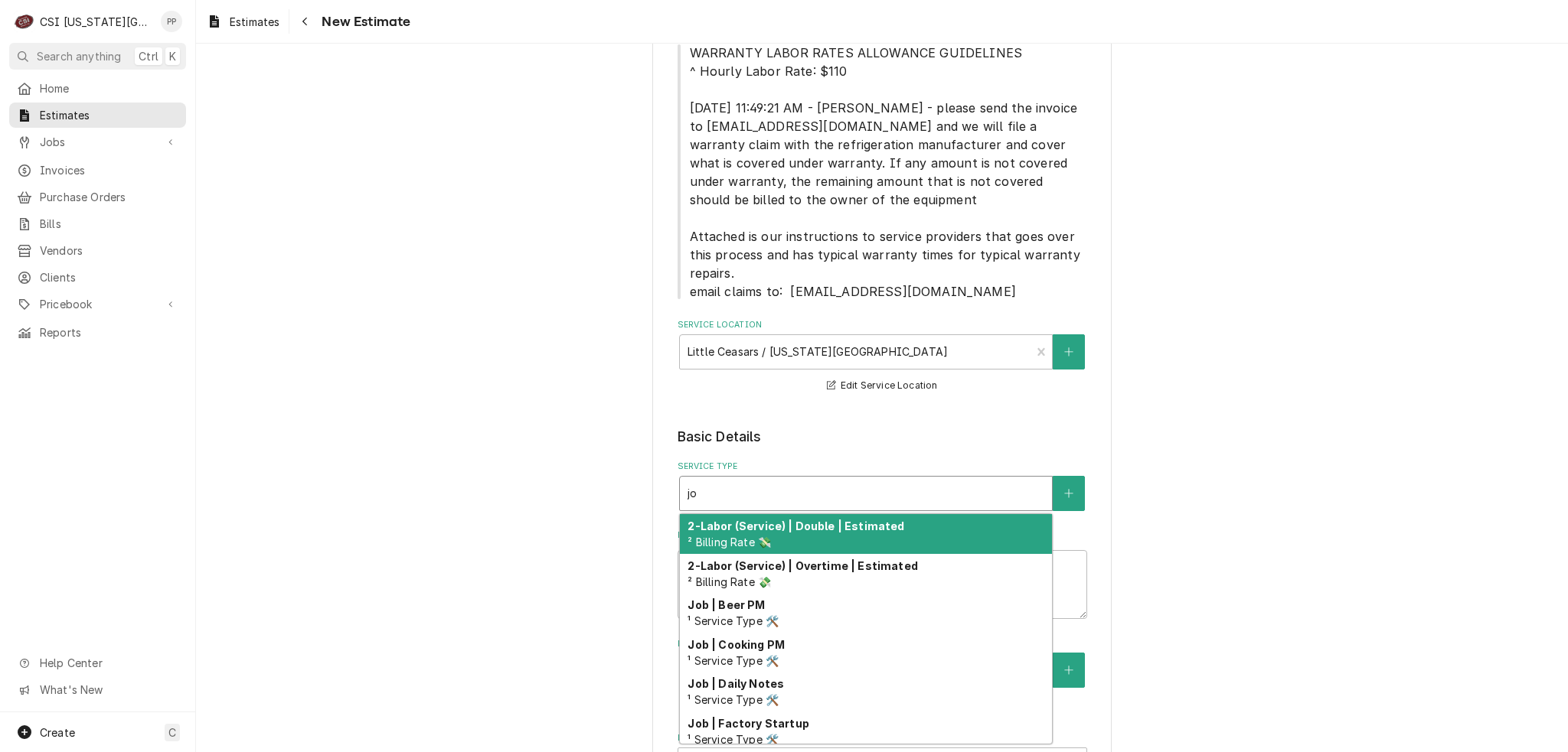
type textarea "x"
type input "job"
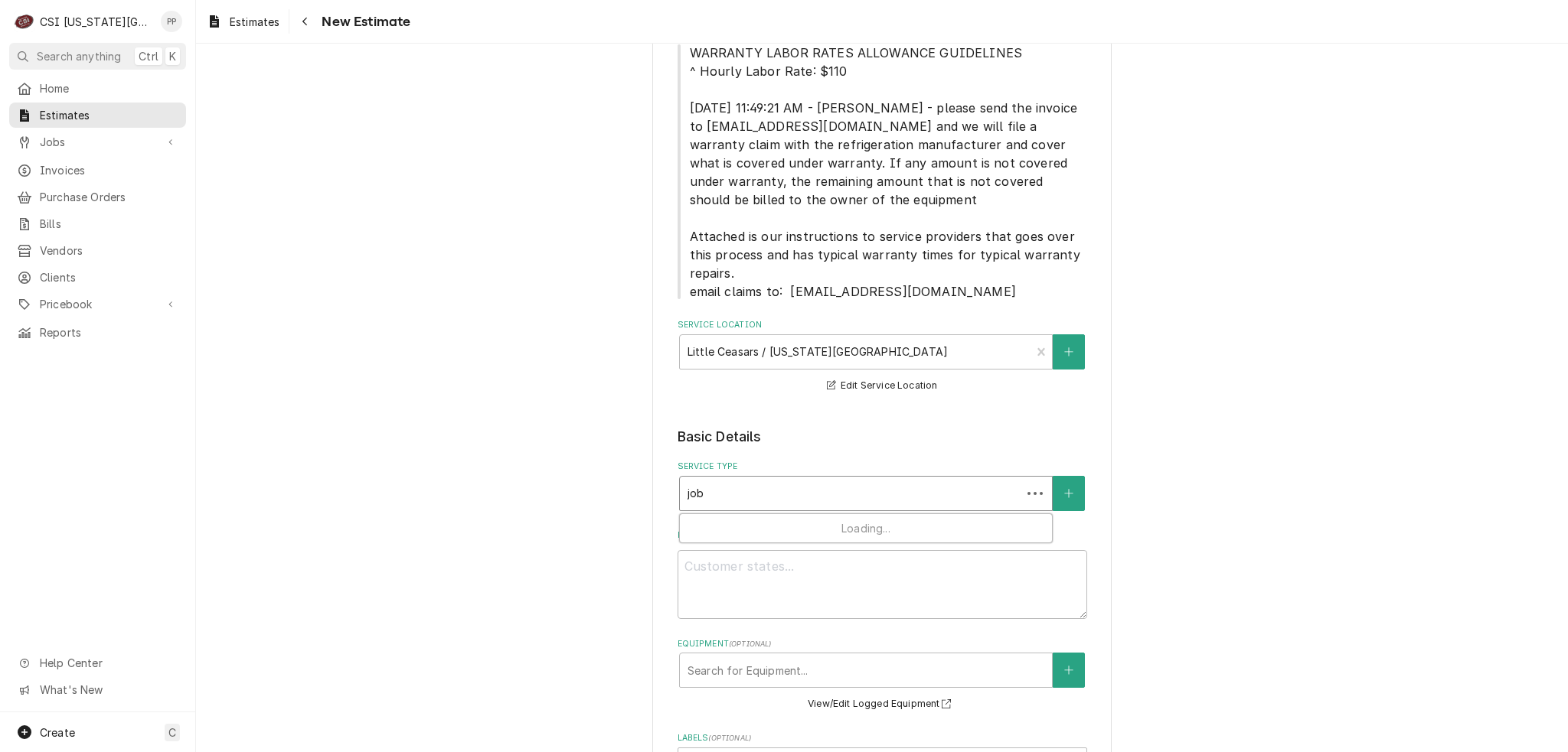
type textarea "x"
type input "jobi"
type textarea "x"
type input "[PERSON_NAME]"
type textarea "x"
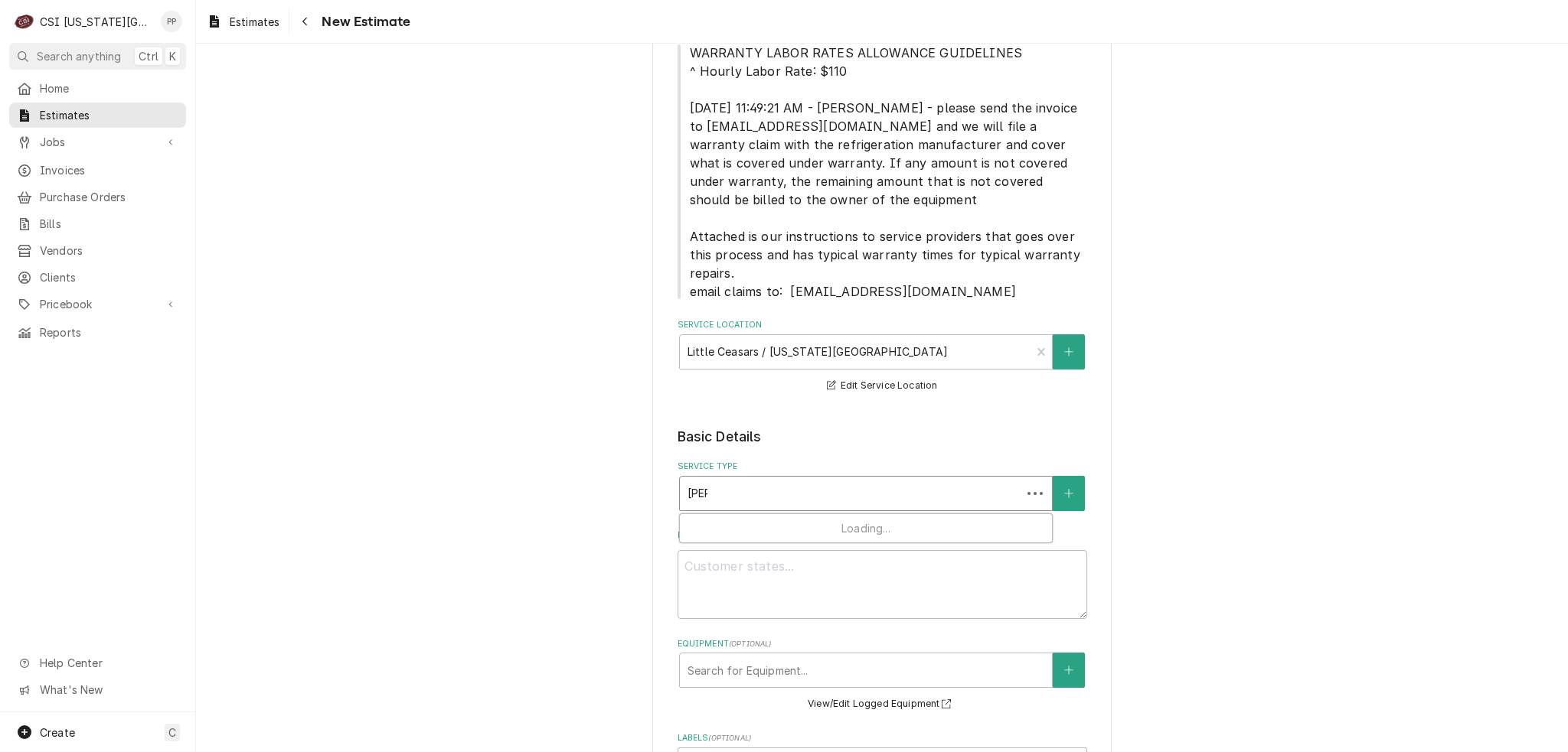
type input "[PERSON_NAME]"
type textarea "x"
type input "jobinst"
type textarea "x"
type input "[PERSON_NAME]"
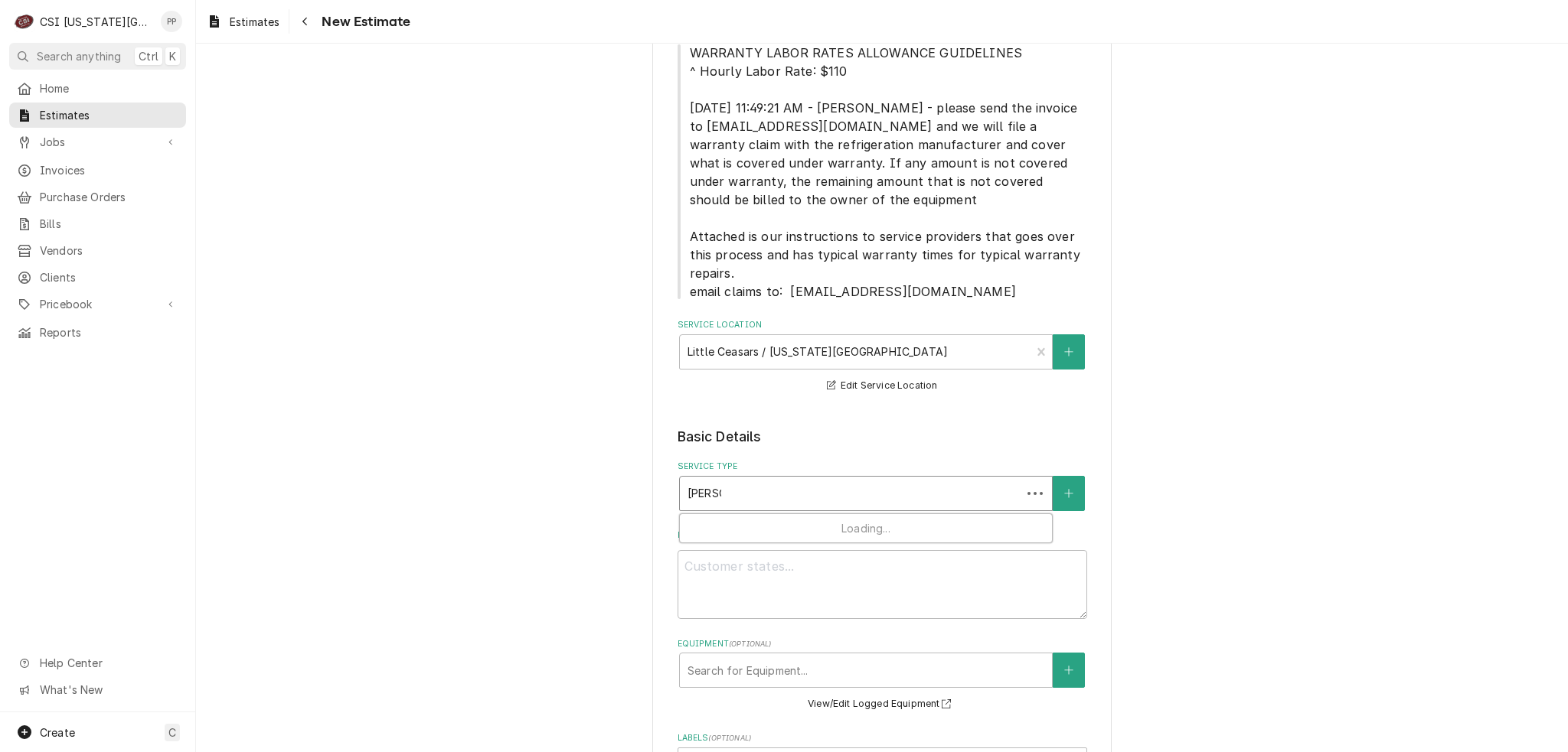
type textarea "x"
type input "[PERSON_NAME]"
type textarea "x"
type input "jobi"
type textarea "x"
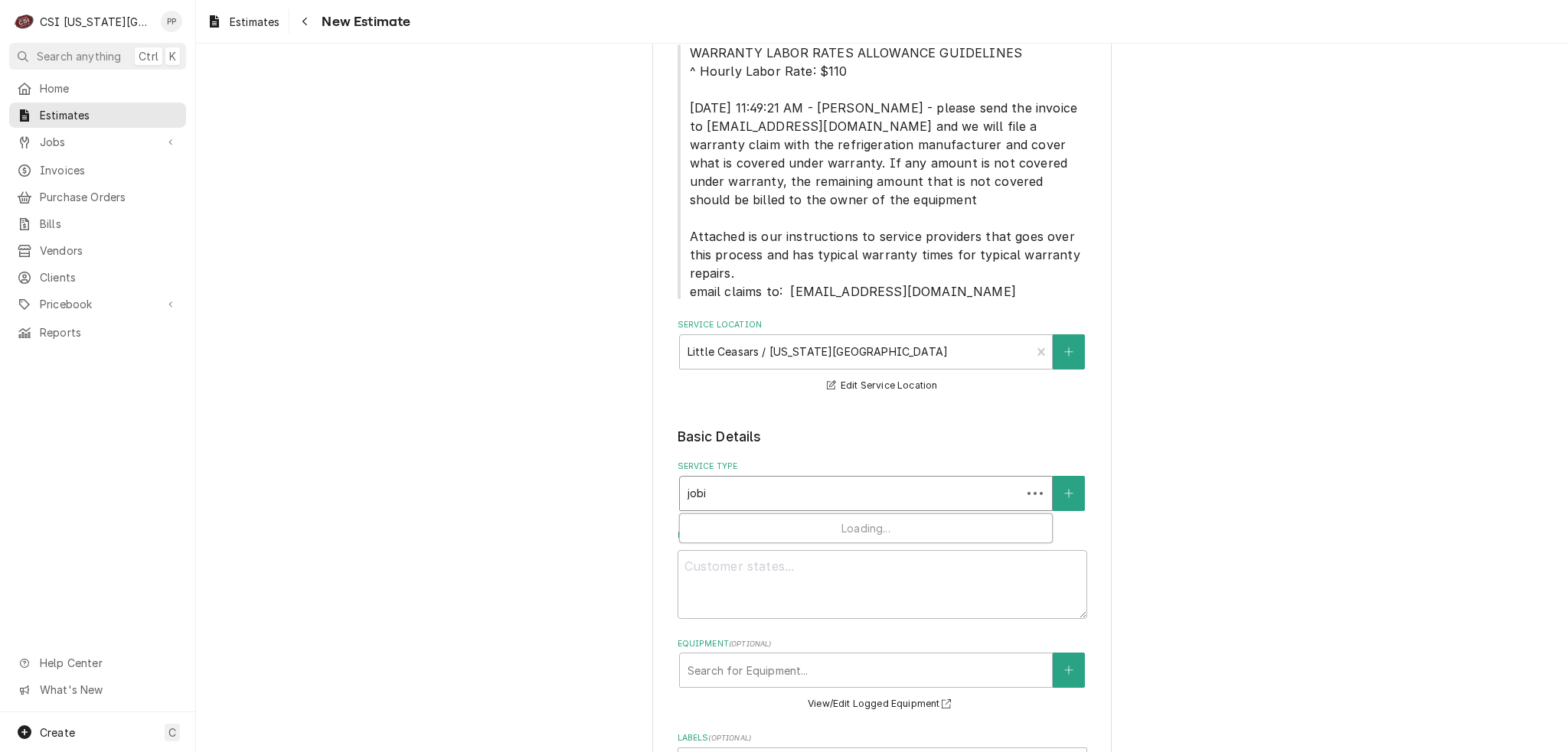
type input "job"
type textarea "x"
type input "job"
type textarea "x"
type input "job i"
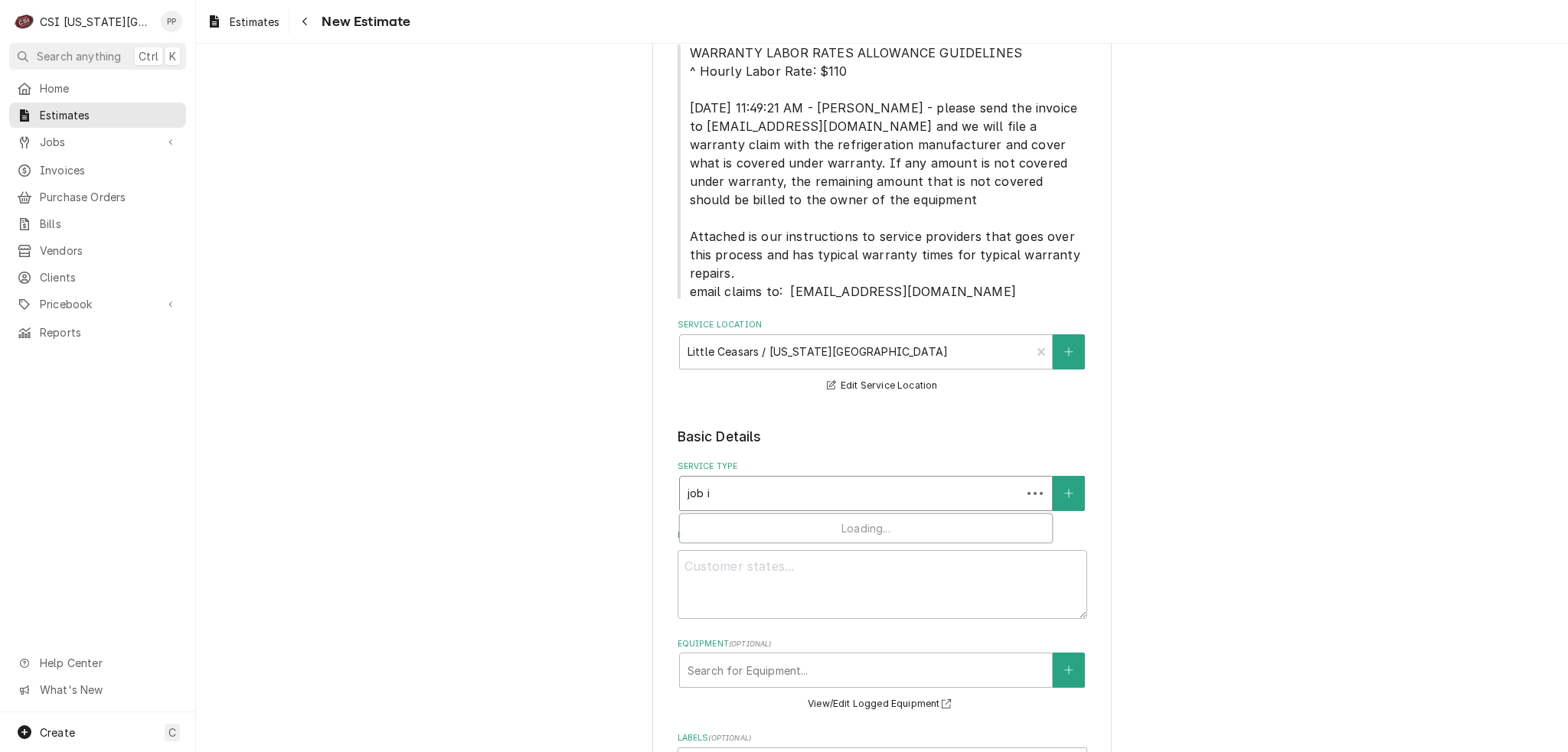
type textarea "x"
type input "job in"
type textarea "x"
type input "job ins"
type textarea "x"
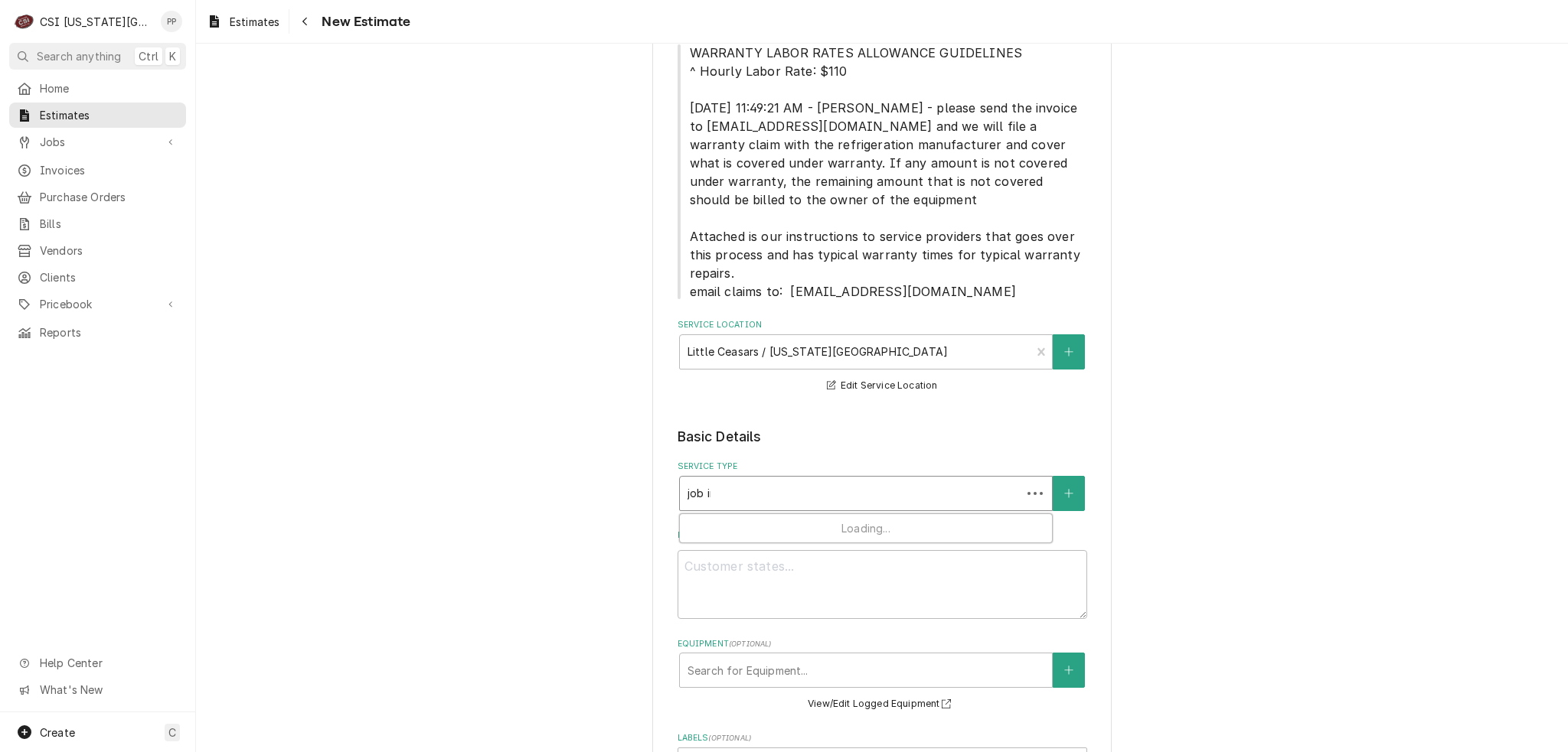
type input "job inst"
type textarea "x"
type input "job insta"
type textarea "x"
type input "job instal"
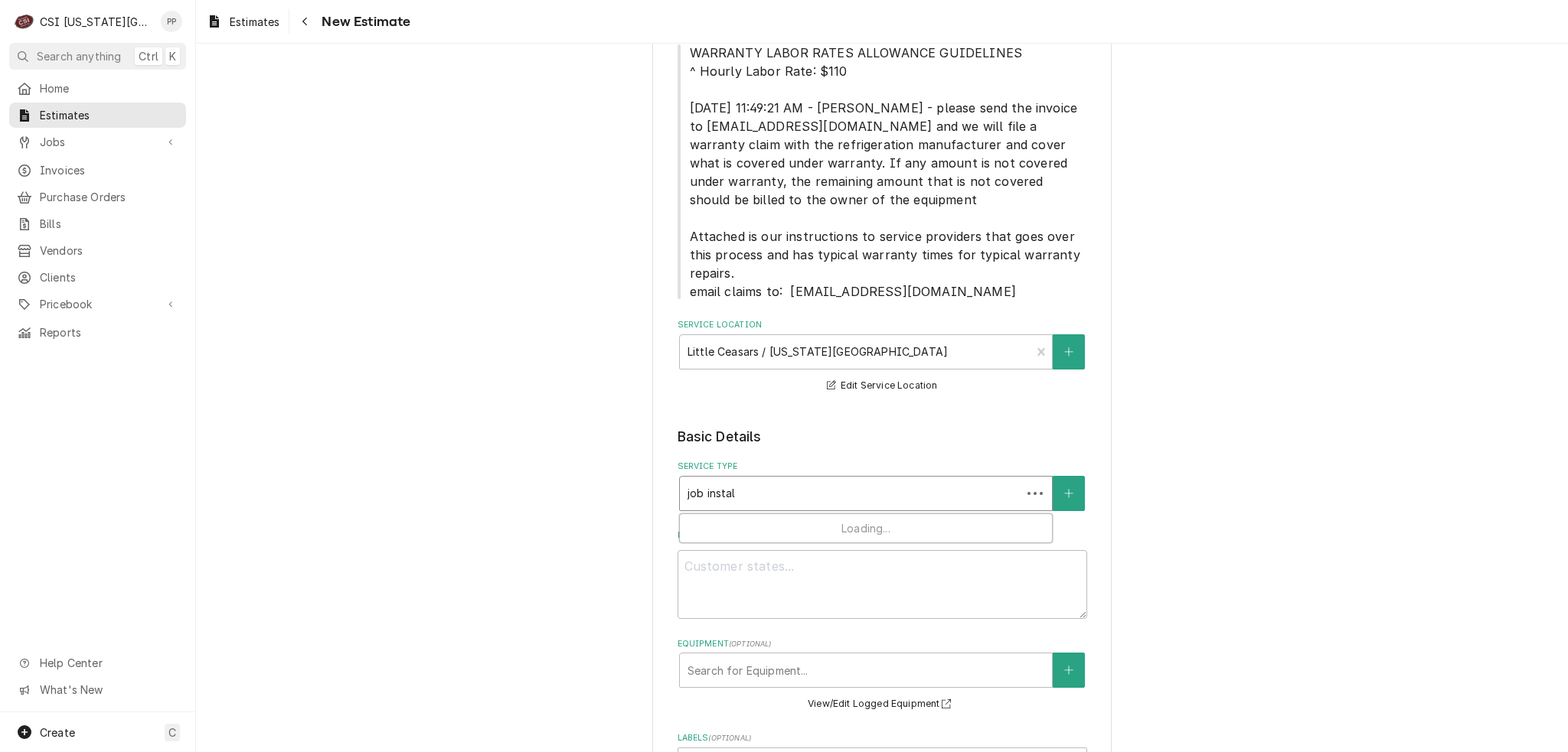
type textarea "x"
type input "job install"
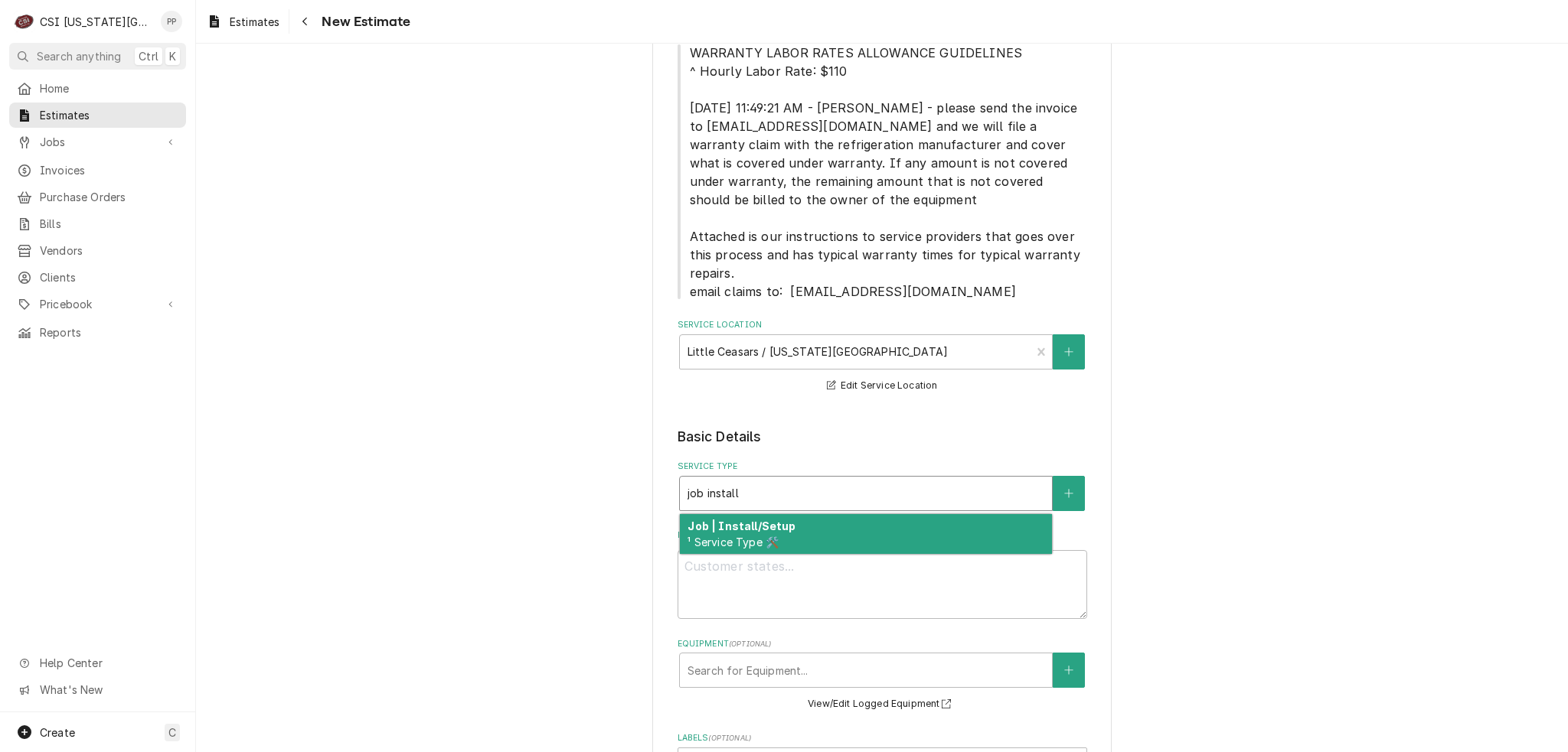
click at [775, 520] on strong "Job | Install/Setup" at bounding box center [742, 526] width 108 height 13
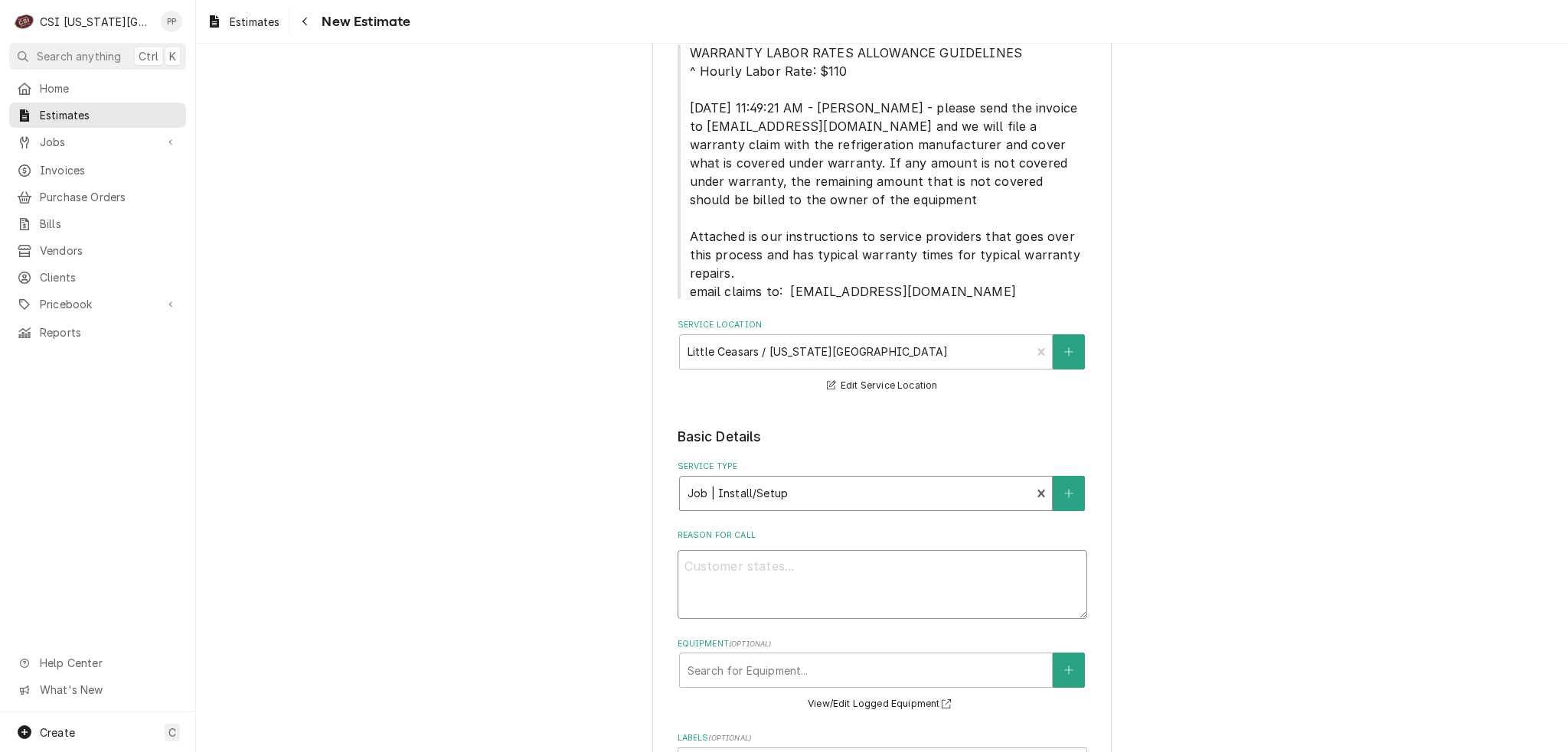
click at [773, 577] on textarea "Reason For Call" at bounding box center [882, 584] width 409 height 68
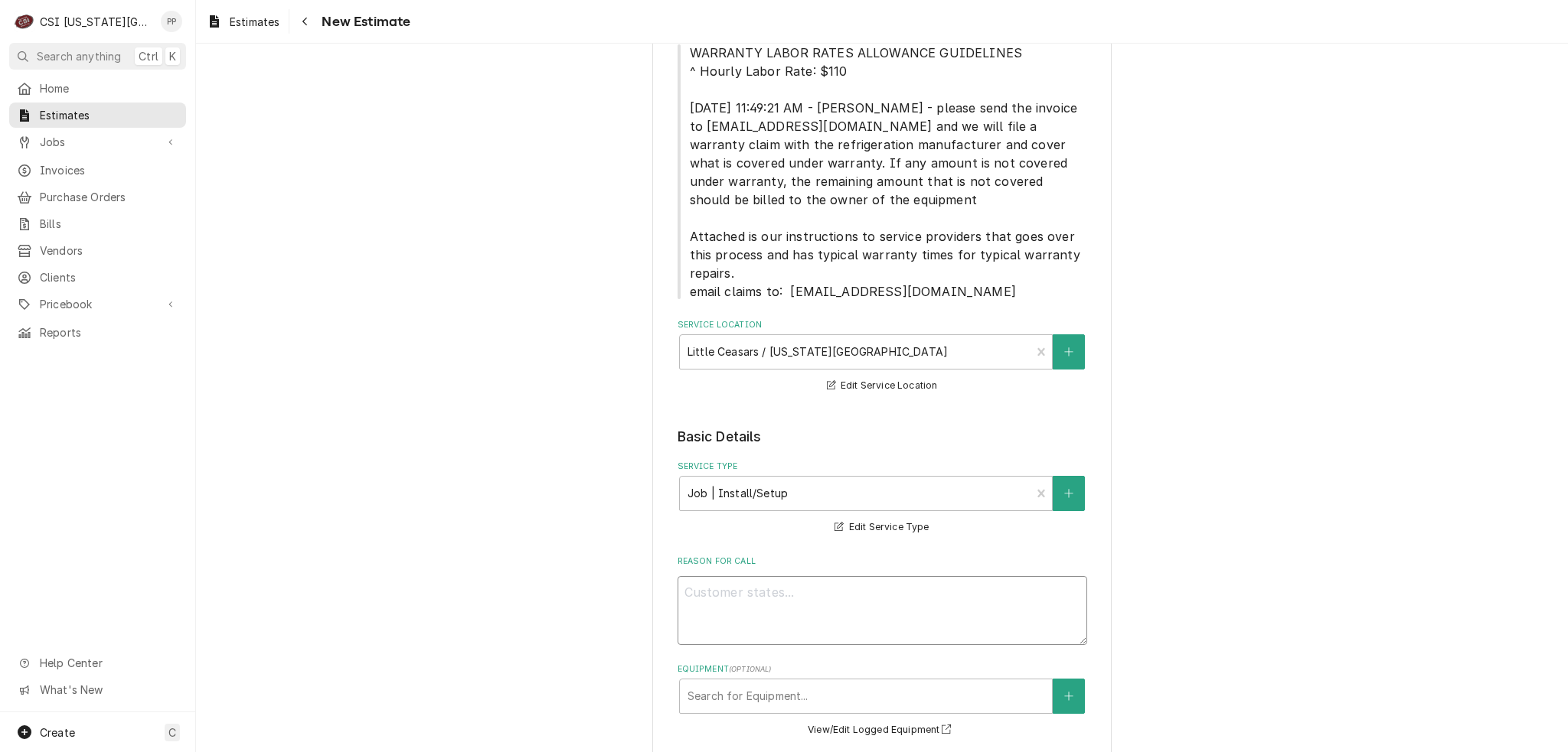
type textarea "x"
type textarea "Q"
type textarea "x"
type textarea "Quo"
type textarea "x"
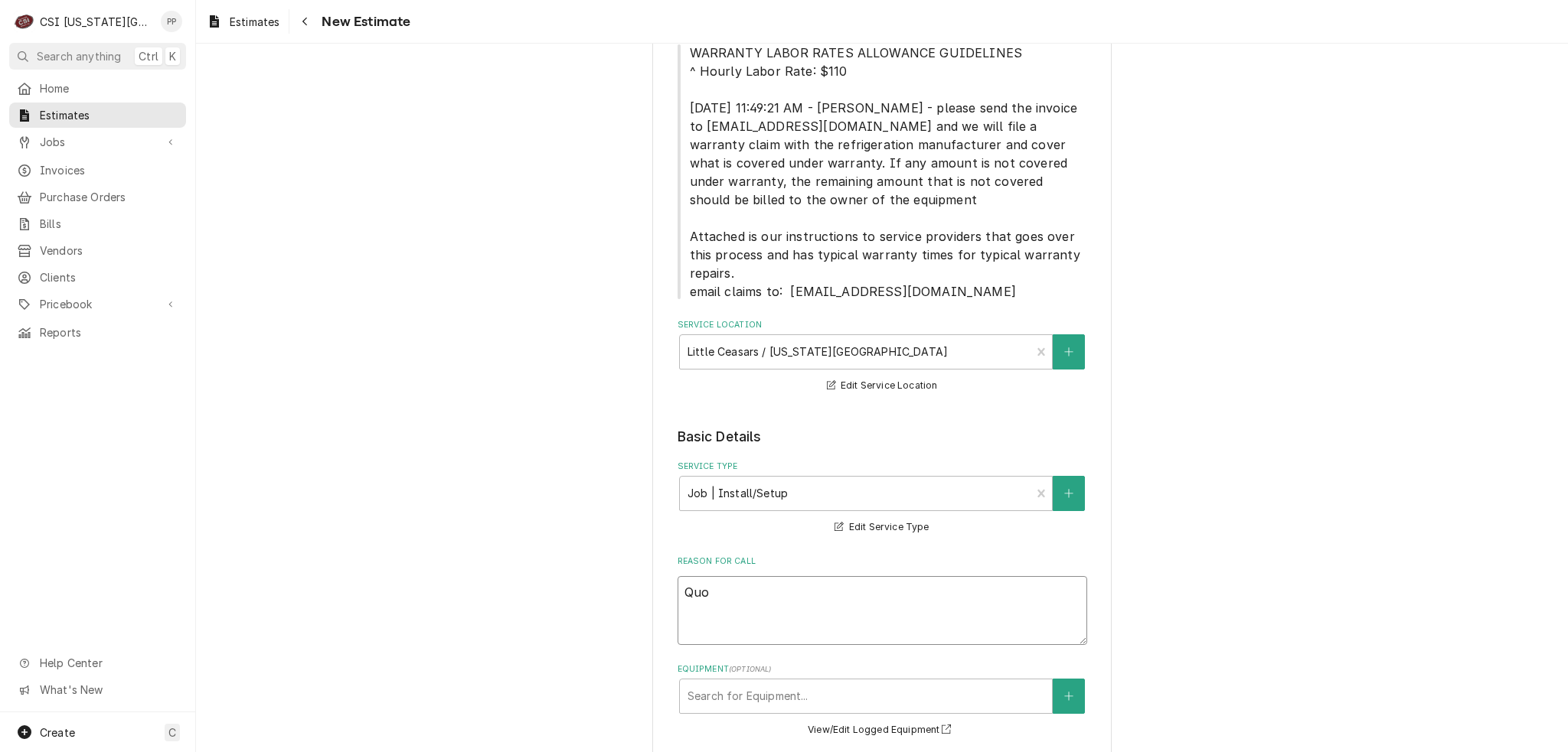
type textarea "Quot"
type textarea "x"
type textarea "Quote"
type textarea "x"
type textarea "Quote"
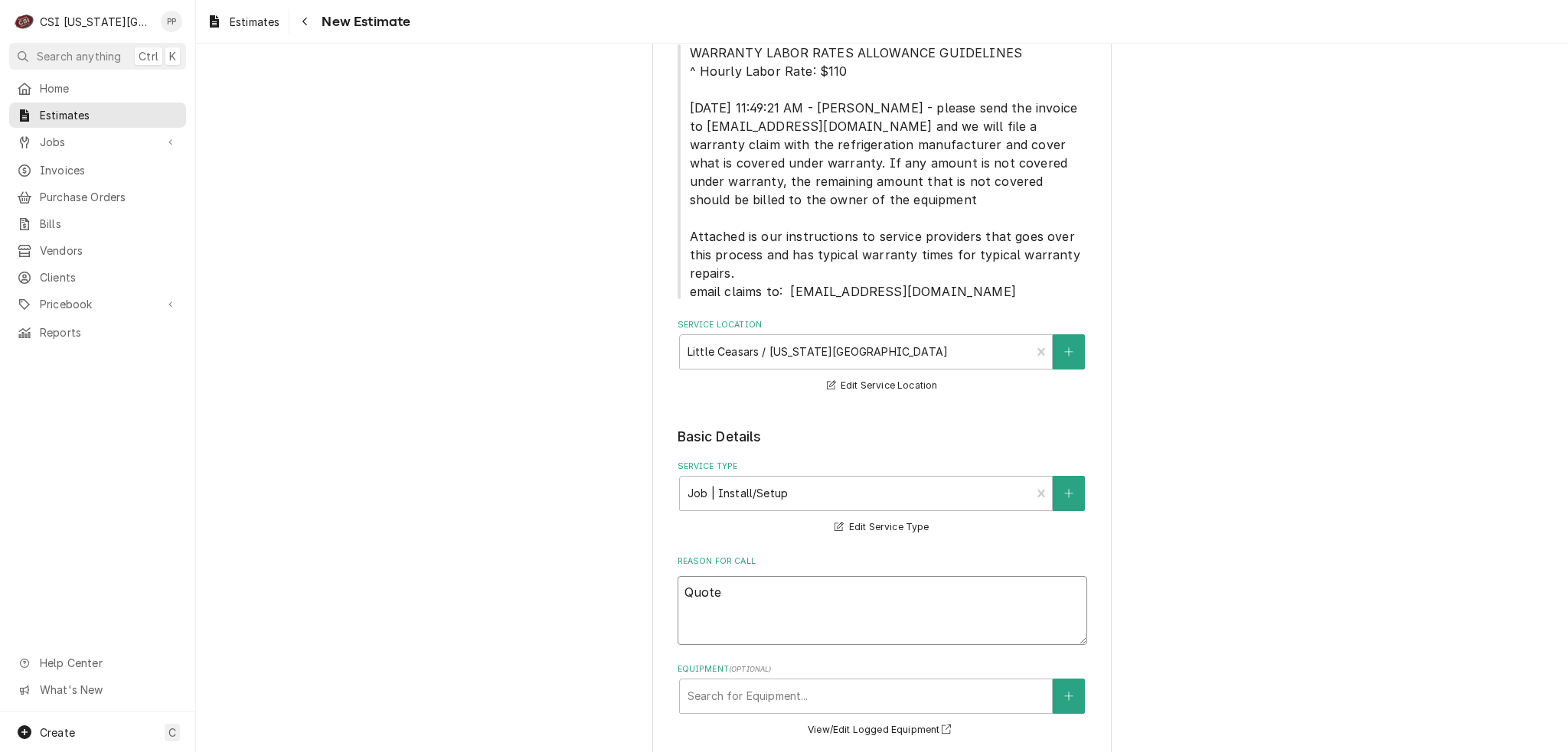
type textarea "x"
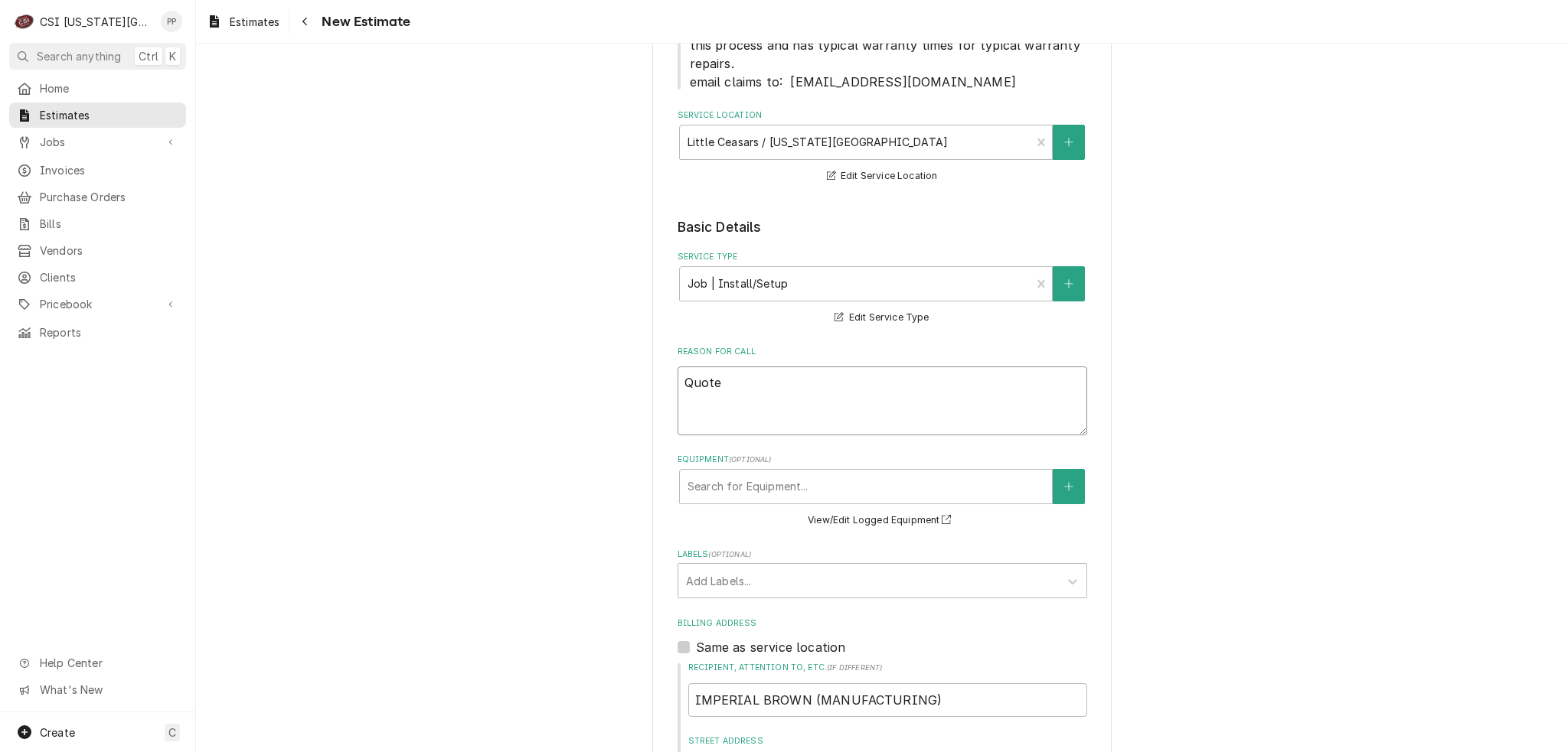
scroll to position [459, 0]
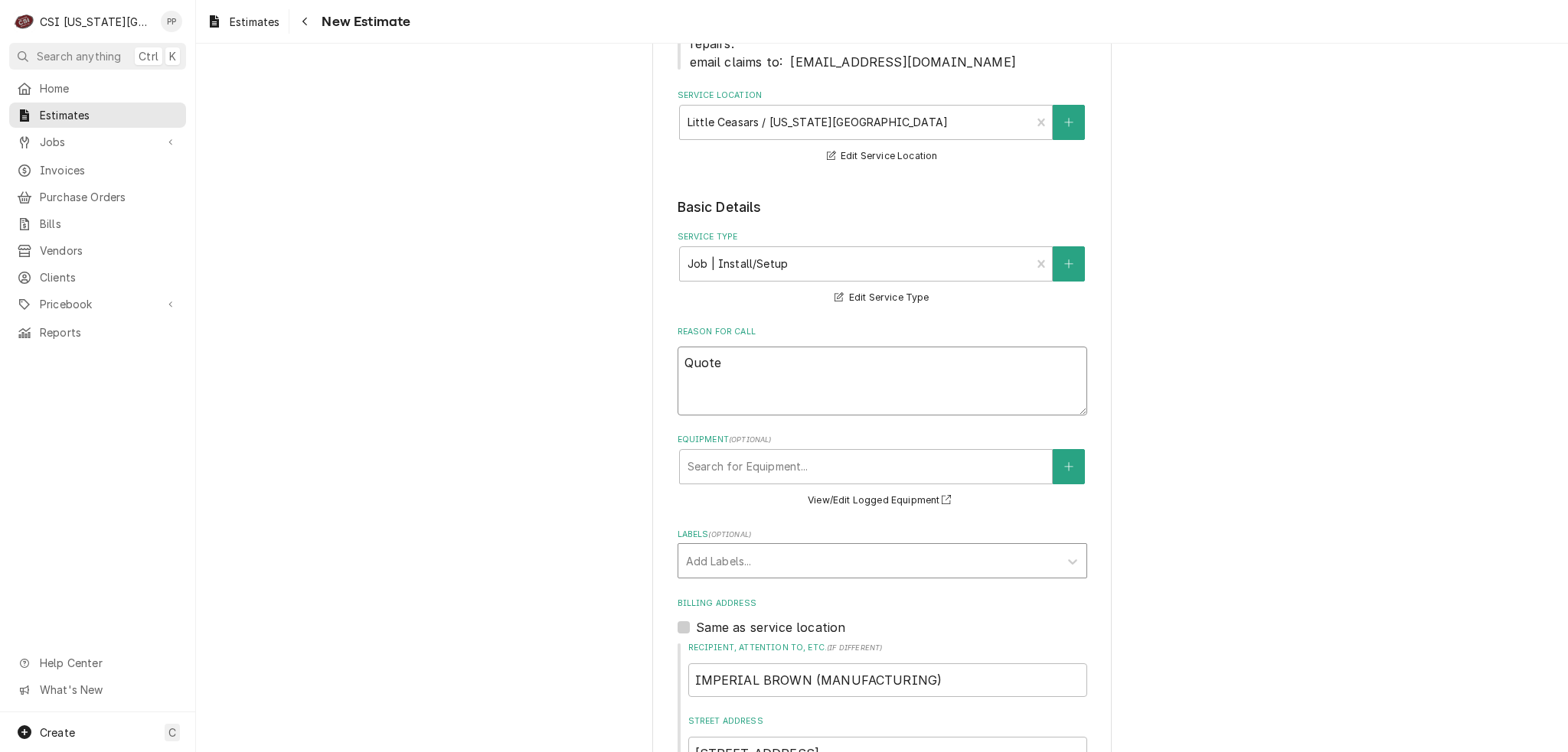
type textarea "Quote"
click at [745, 549] on div "Labels" at bounding box center [868, 560] width 365 height 28
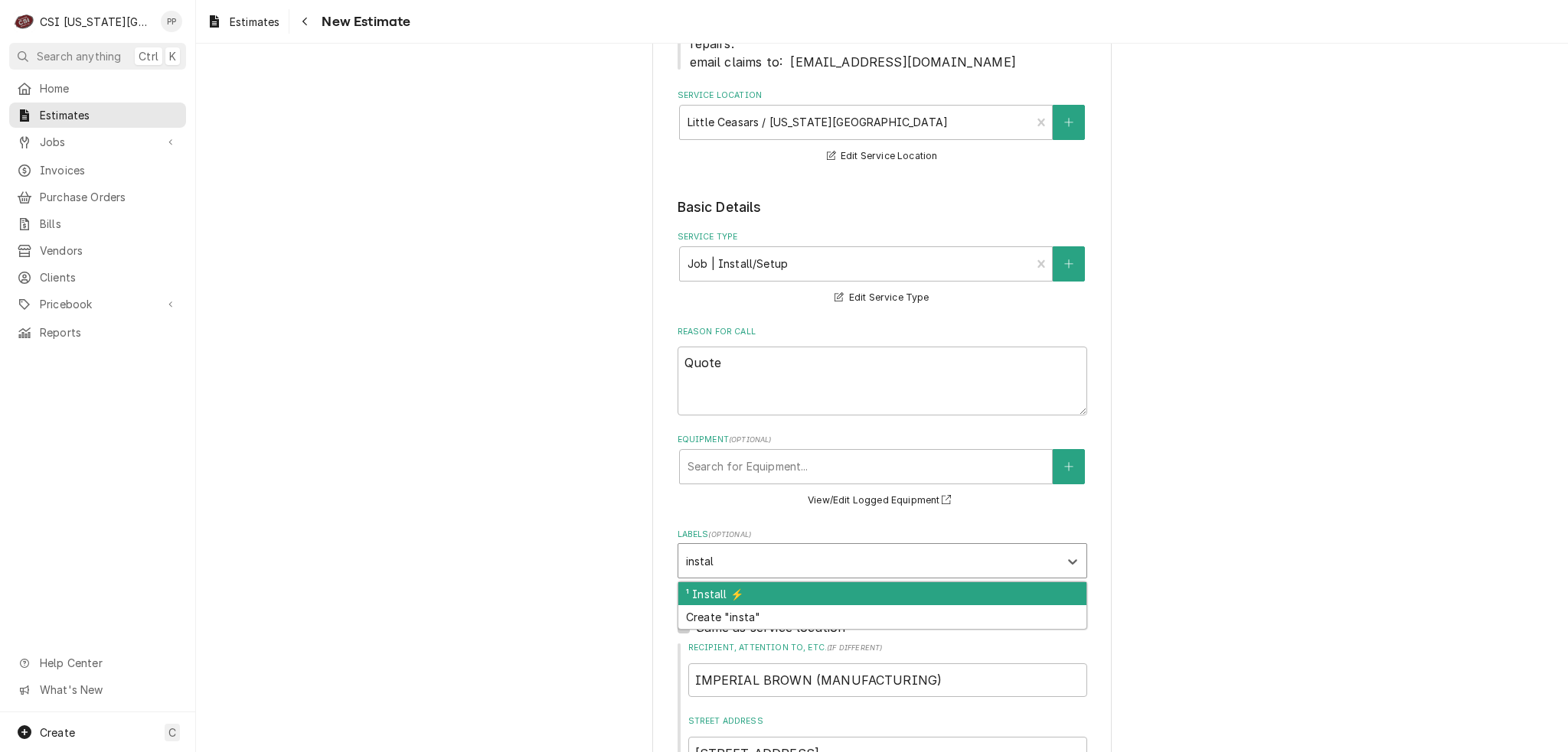
type input "install"
type textarea "x"
type input "re"
type textarea "x"
type input "refr"
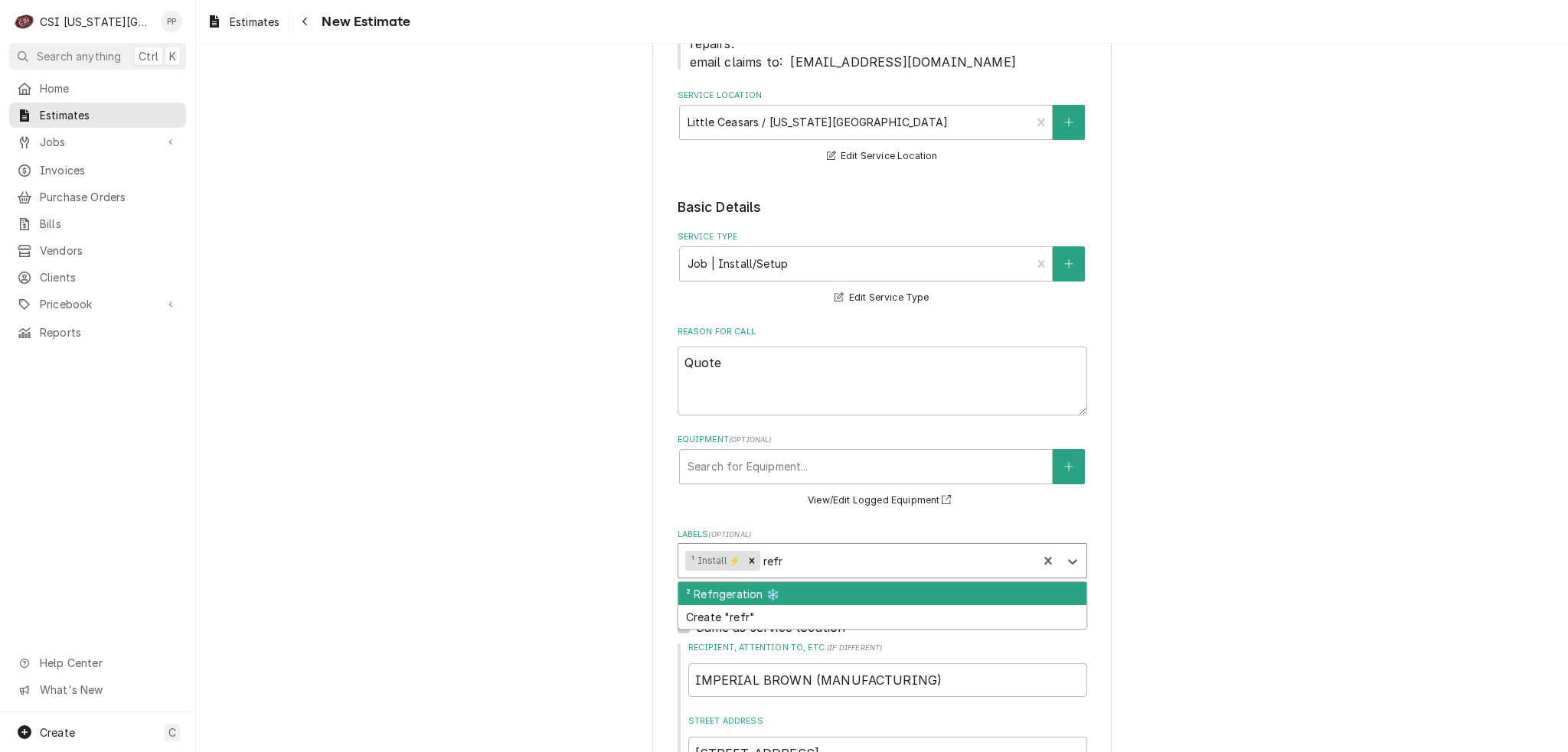
type textarea "x"
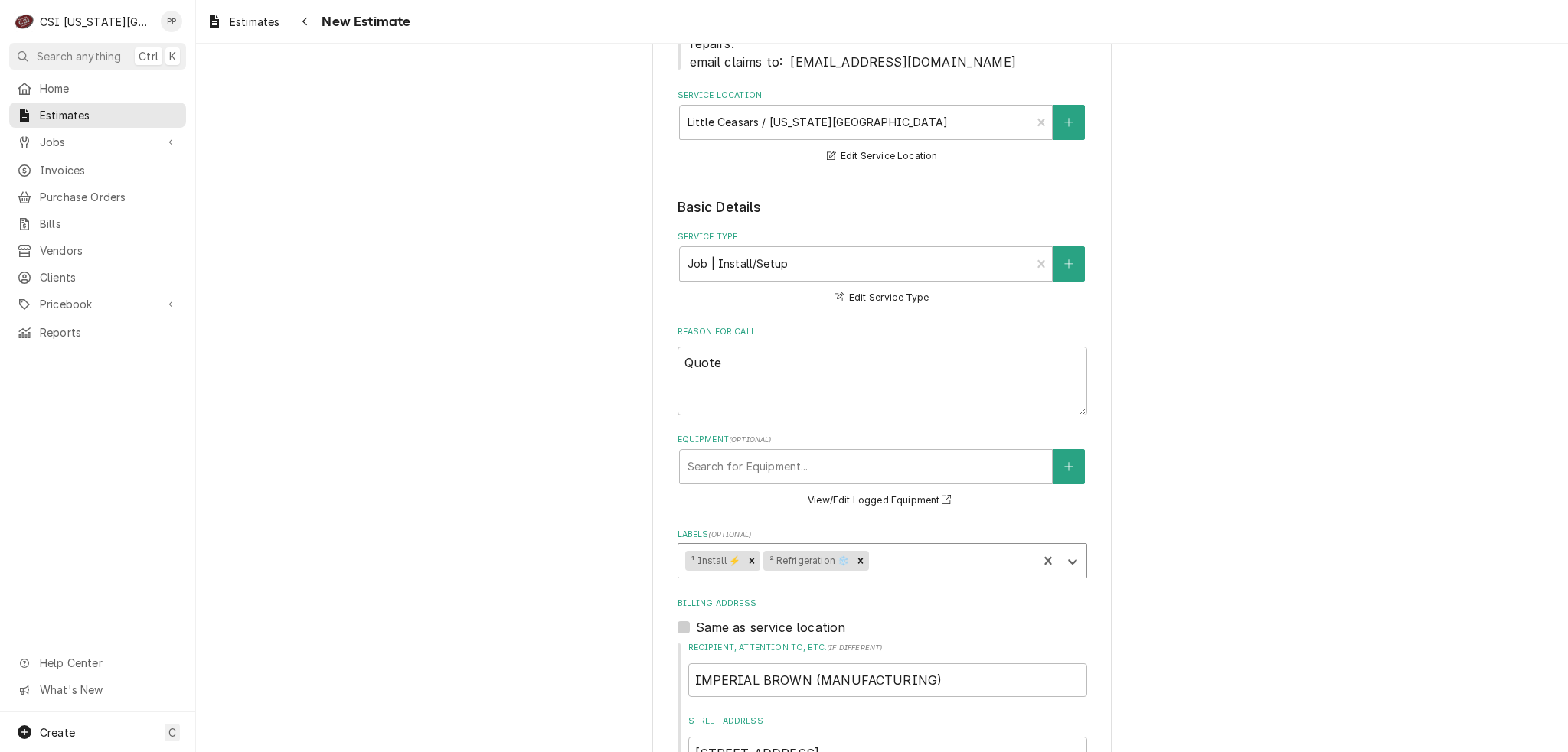
type textarea "x"
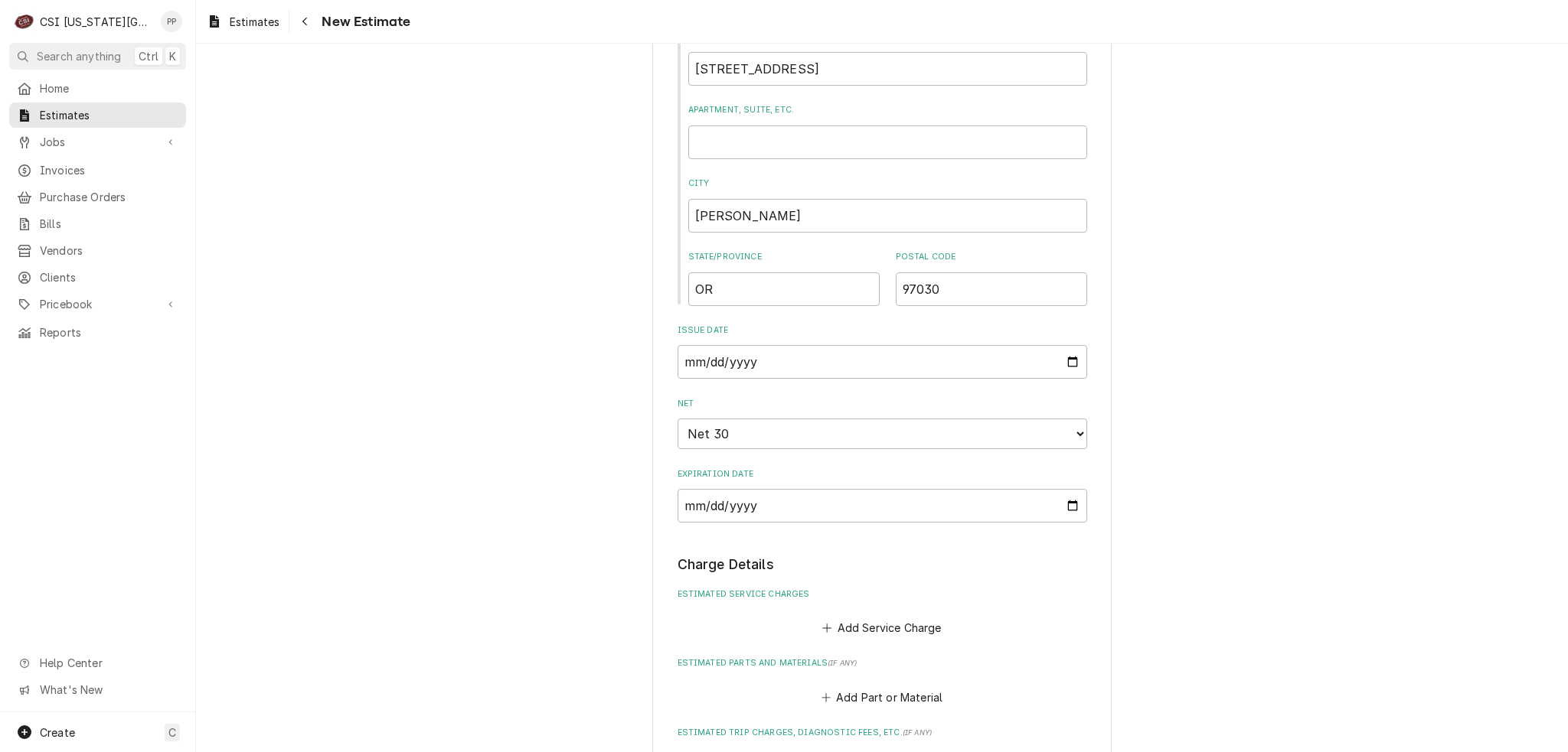
scroll to position [1300, 0]
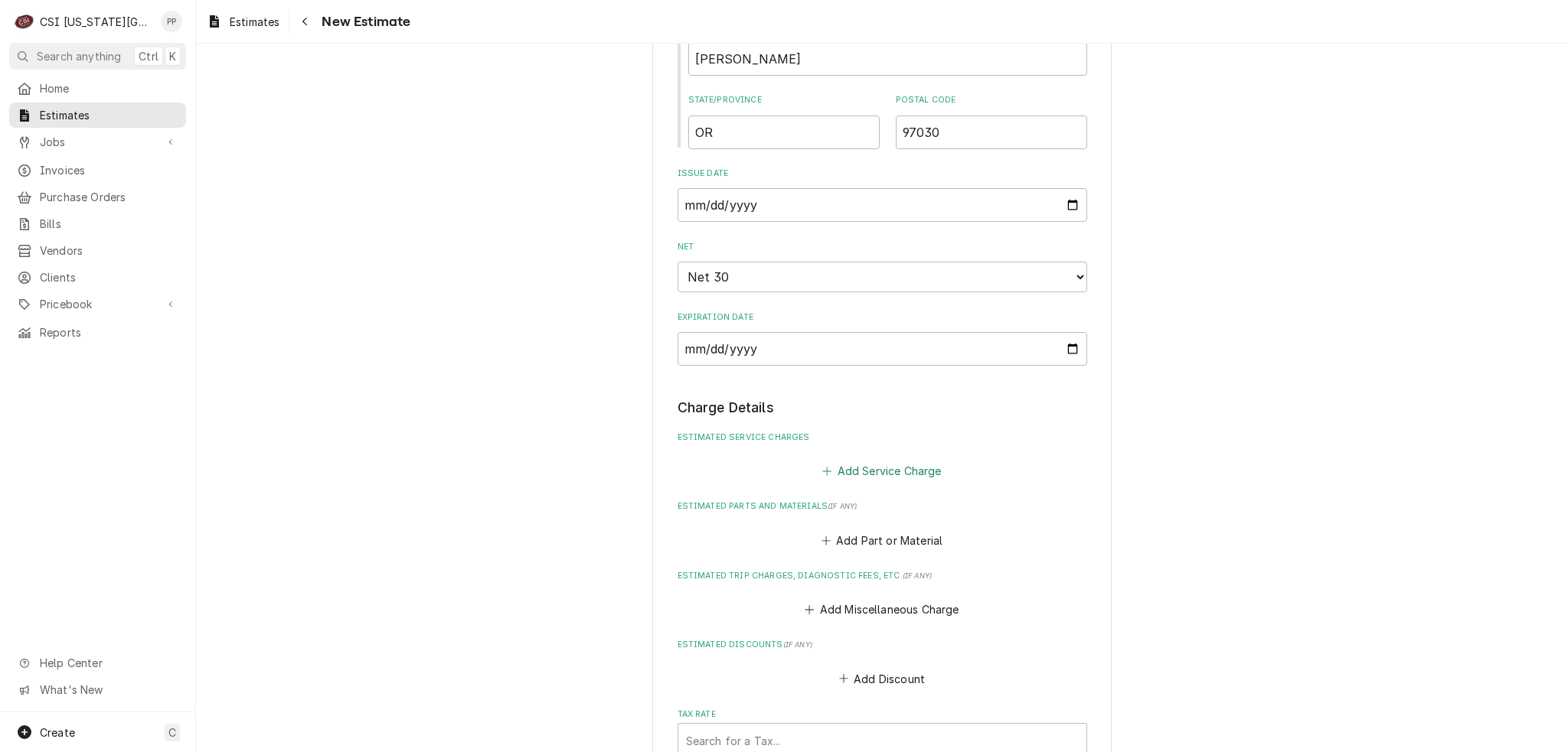
click at [895, 460] on button "Add Service Charge" at bounding box center [882, 471] width 124 height 22
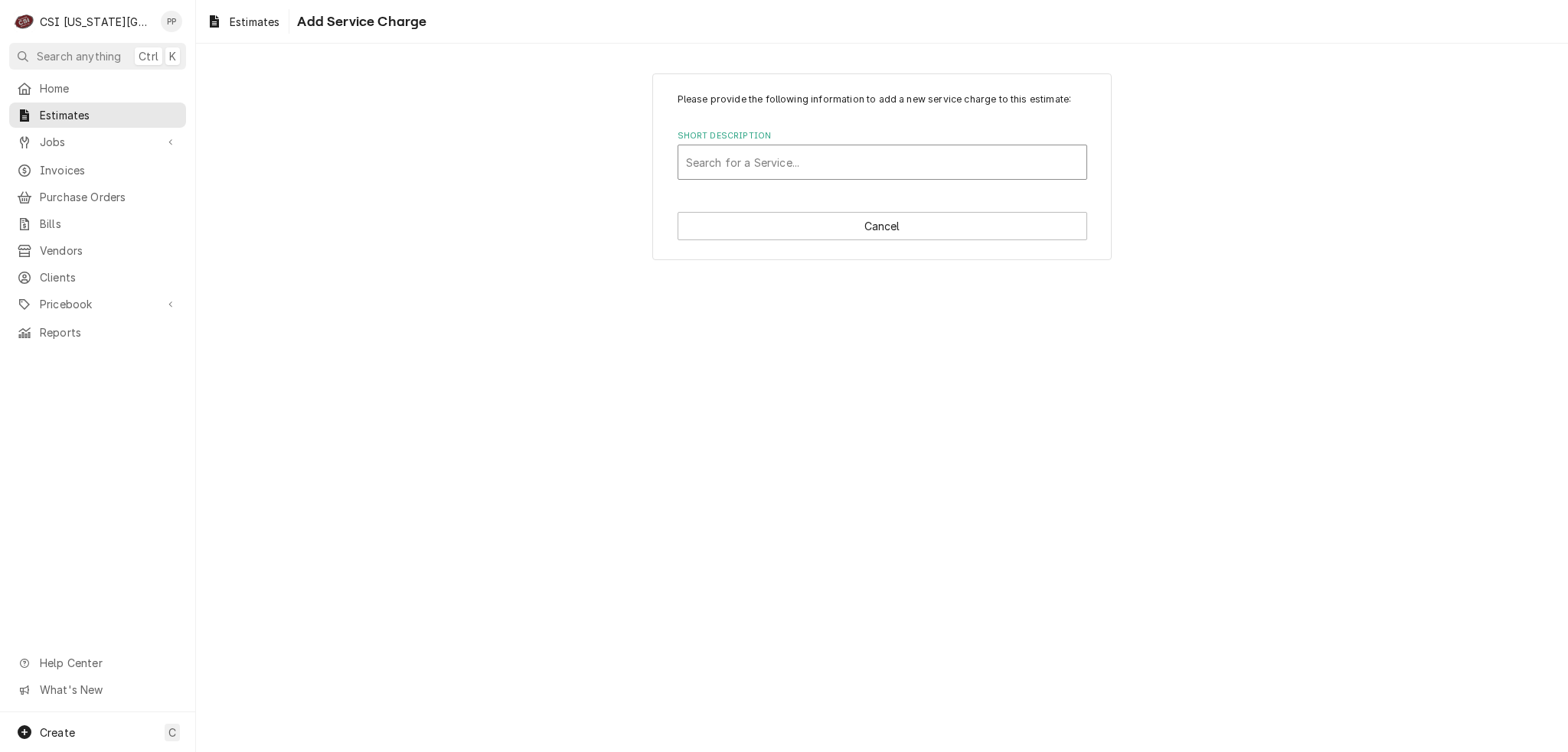
click at [829, 169] on div "Short Description" at bounding box center [882, 162] width 393 height 28
type input "reefer"
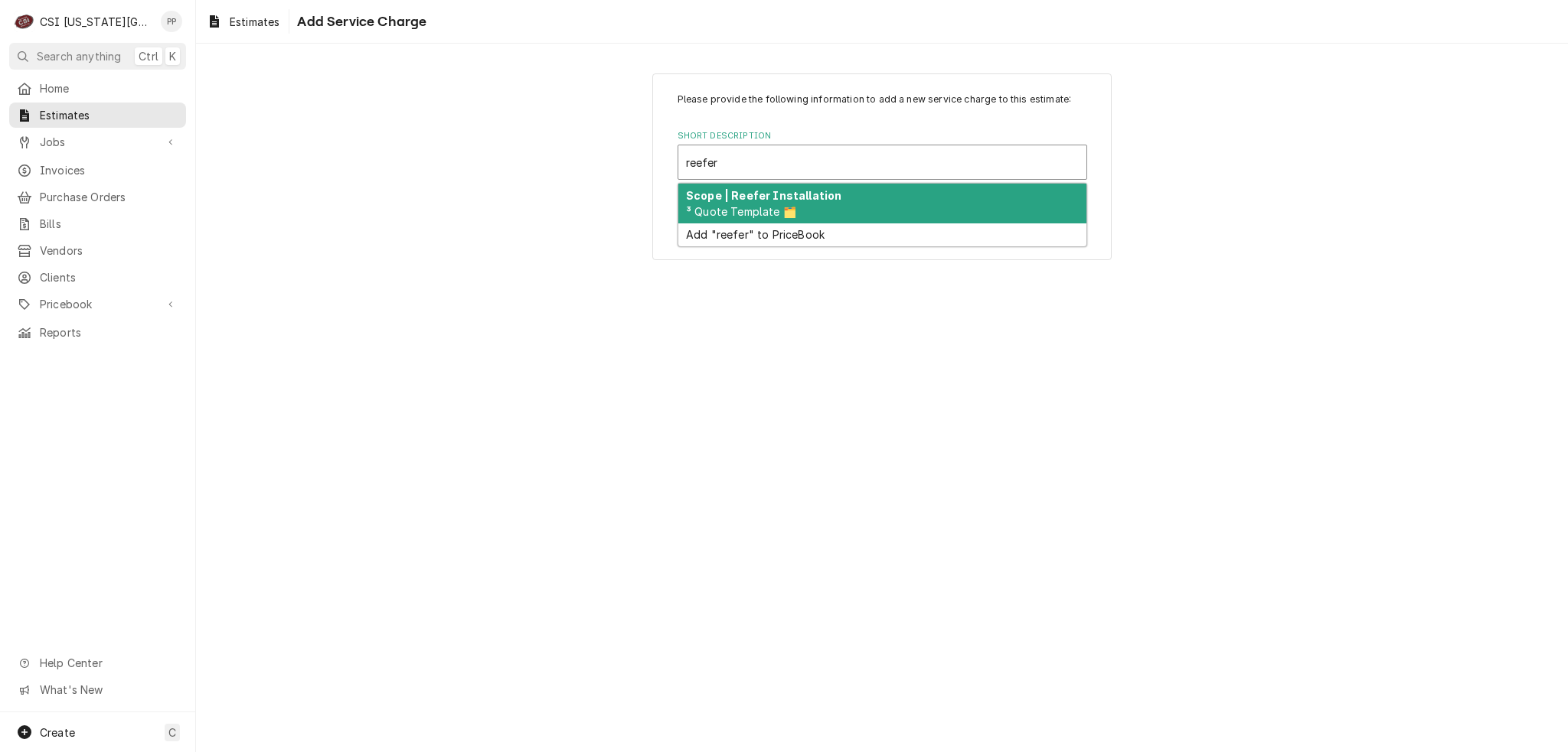
click at [830, 199] on div "Scope | Reefer Installation ³ Quote Template 🗂️" at bounding box center [882, 204] width 408 height 40
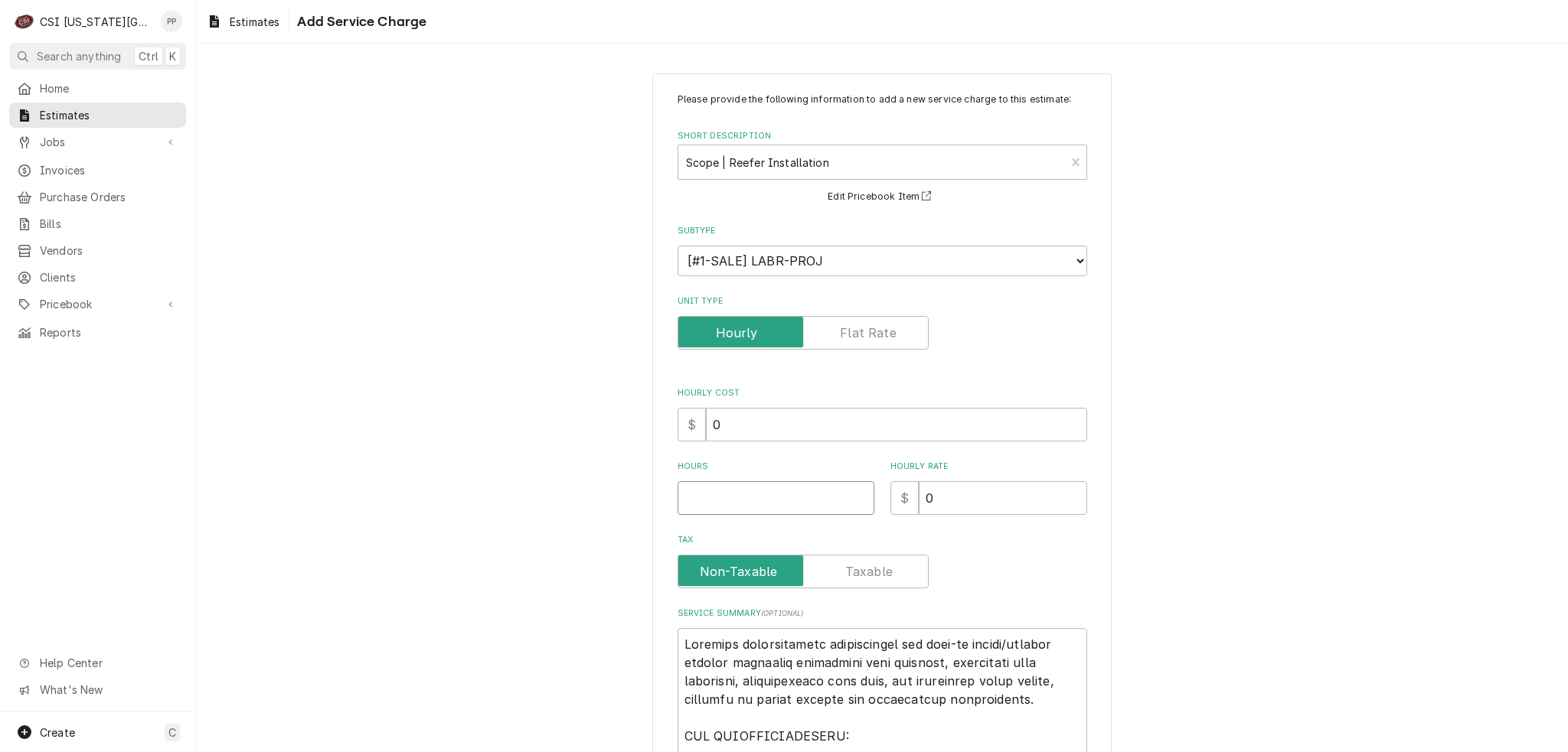
drag, startPoint x: 801, startPoint y: 483, endPoint x: 808, endPoint y: 485, distance: 7.3
click at [801, 483] on input "Hours" at bounding box center [776, 497] width 196 height 33
type textarea "x"
type input "1"
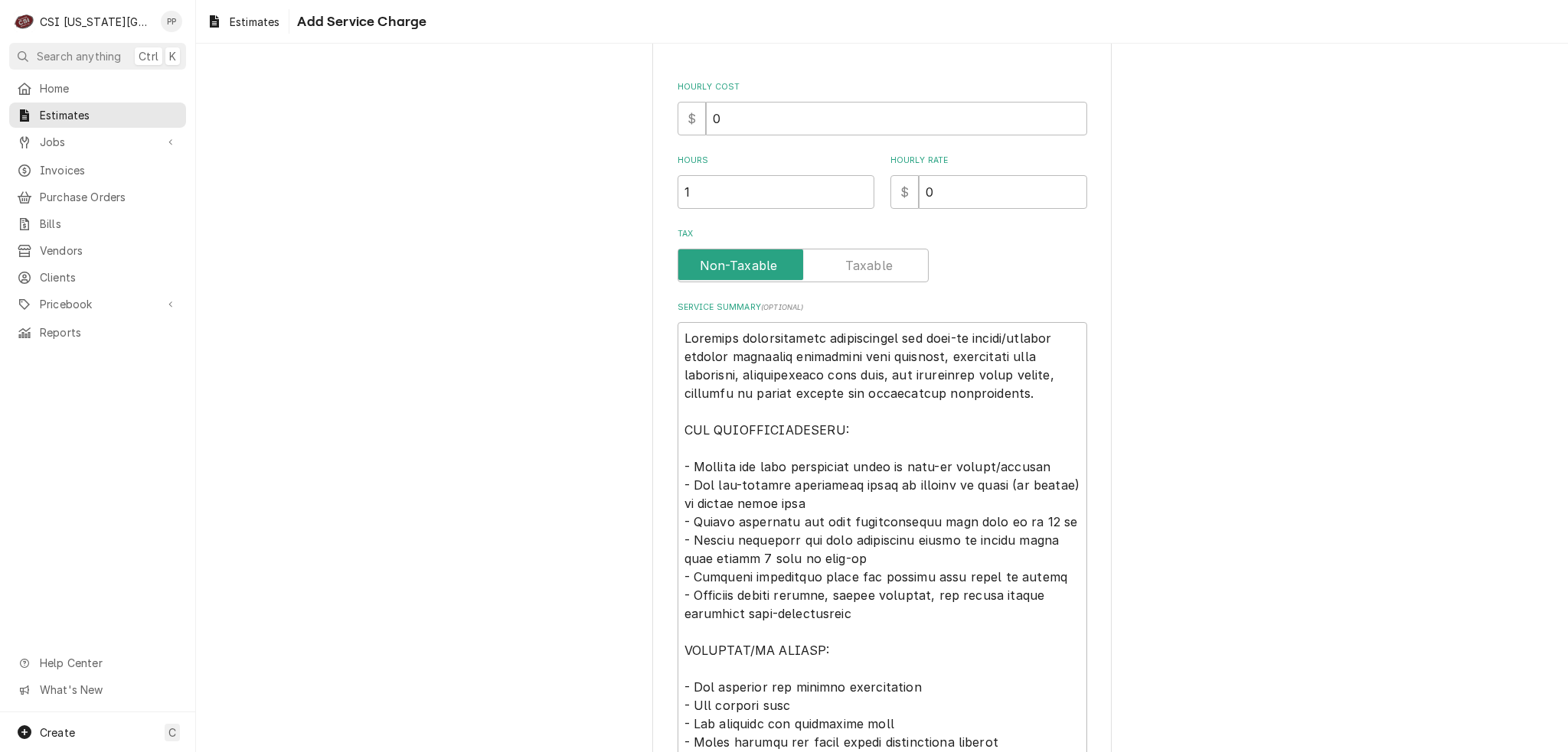
scroll to position [383, 0]
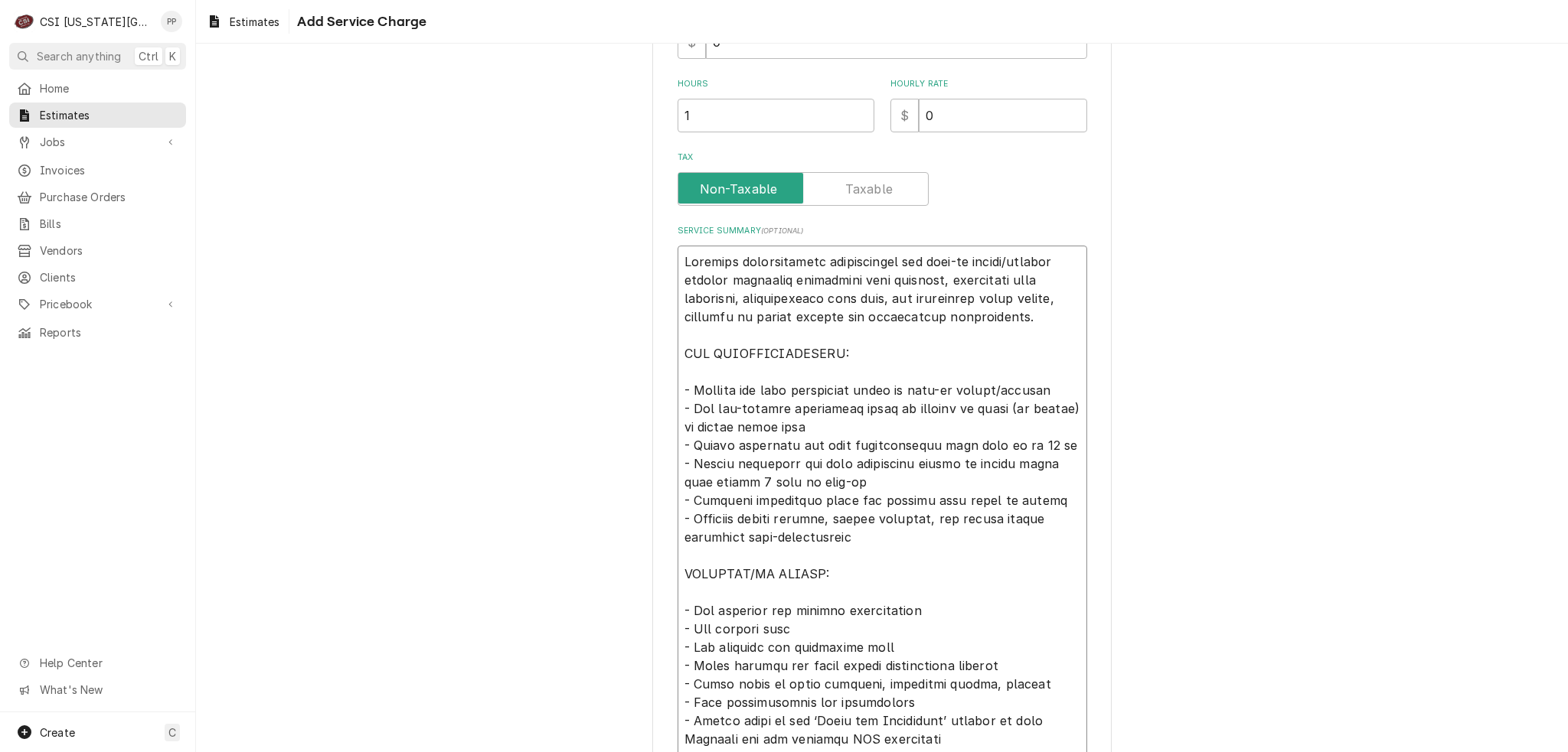
drag, startPoint x: 1044, startPoint y: 258, endPoint x: 987, endPoint y: 258, distance: 57.0
click at [987, 258] on textarea "Service Summary ( optional )" at bounding box center [882, 547] width 409 height 602
type textarea "x"
type textarea "Complete refrigeration installation for walk-in coolercomplex including evapora…"
drag, startPoint x: 1047, startPoint y: 261, endPoint x: 987, endPoint y: 262, distance: 60.0
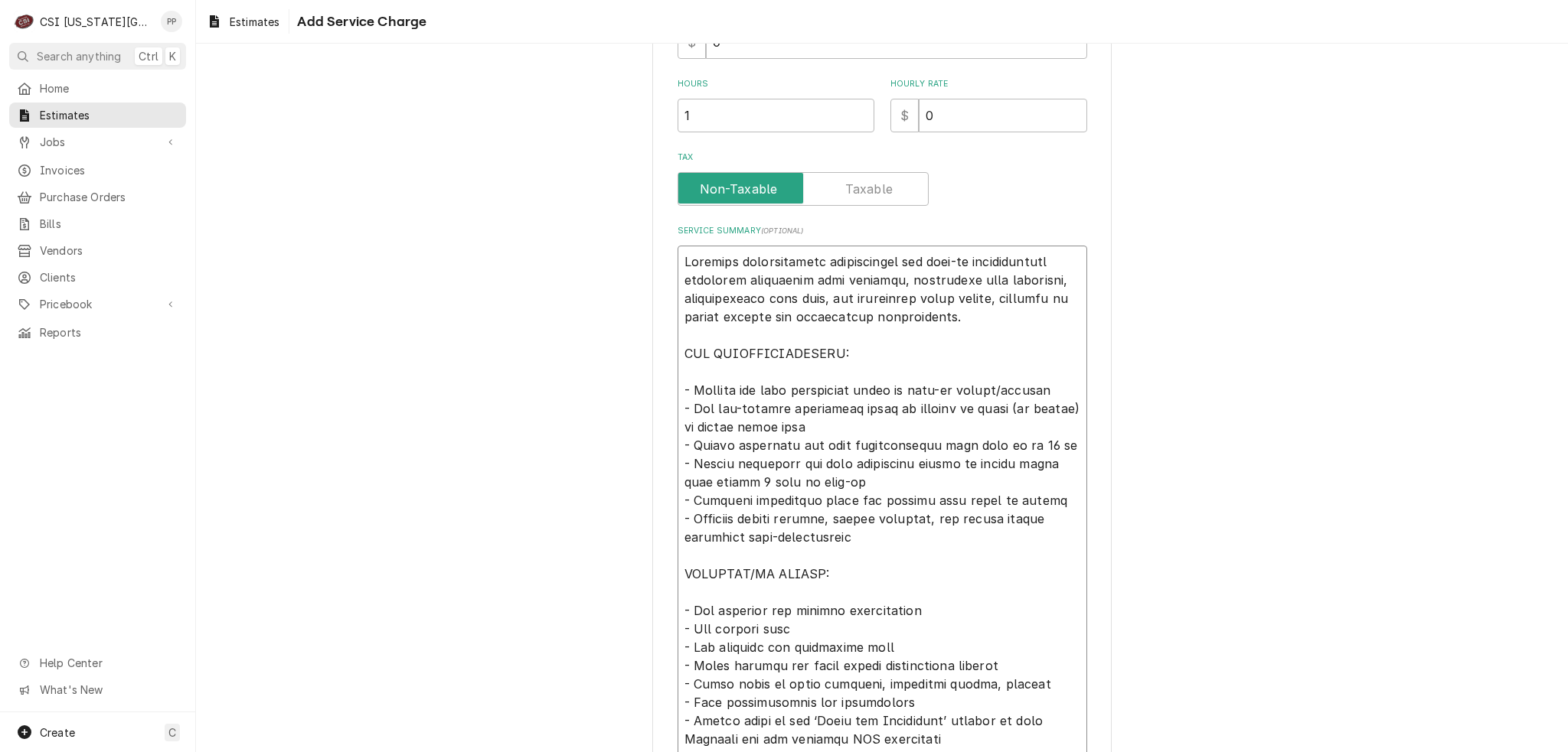
click at [987, 262] on textarea "Service Summary ( optional )" at bounding box center [882, 547] width 409 height 602
type textarea "x"
type textarea "Complete refrigeration installation for walk-in coolerincluding evaporator coil…"
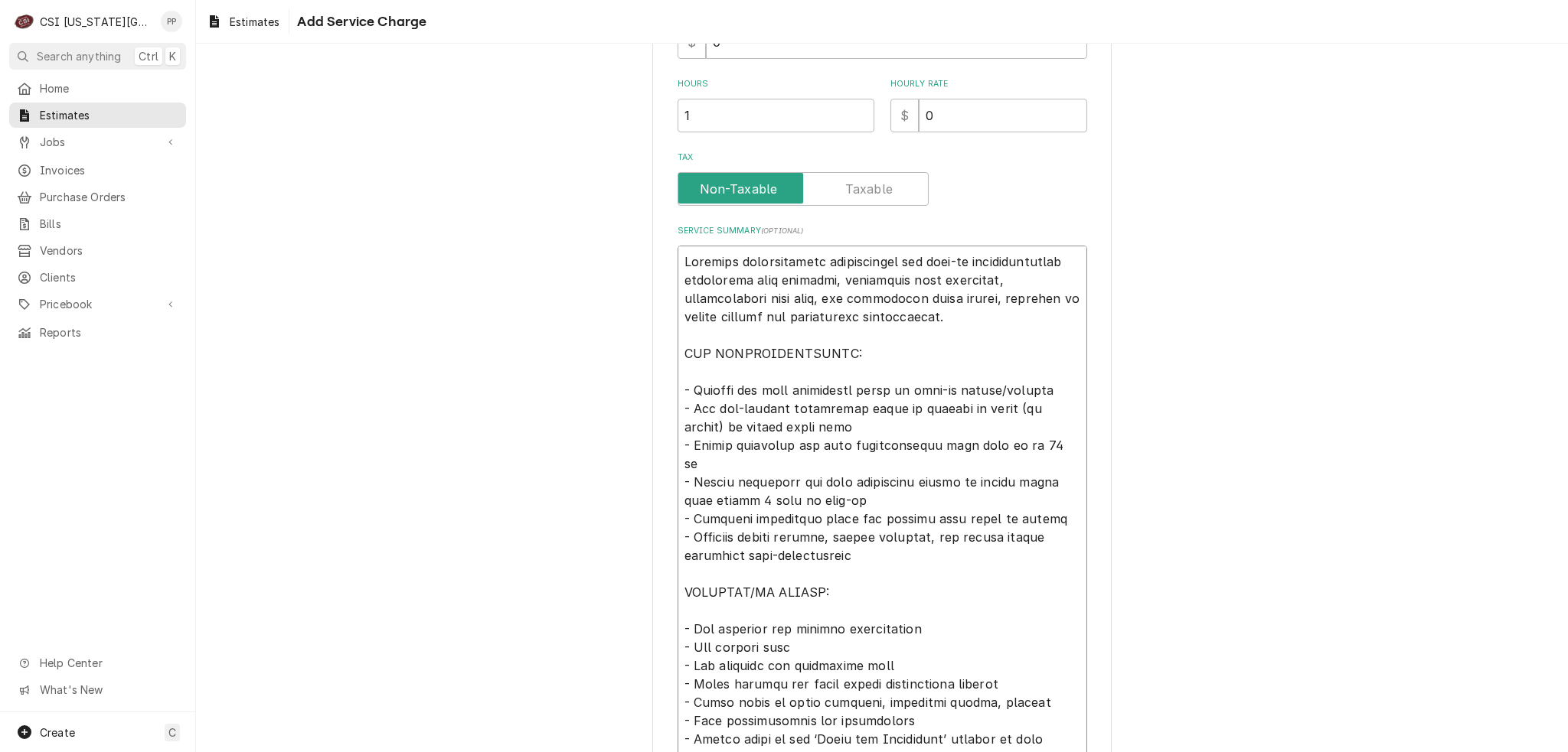
type textarea "x"
type textarea "Complete refrigeration installation for walk-in cooler including evaporator coi…"
click at [957, 312] on textarea "Service Summary ( optional )" at bounding box center [882, 547] width 409 height 602
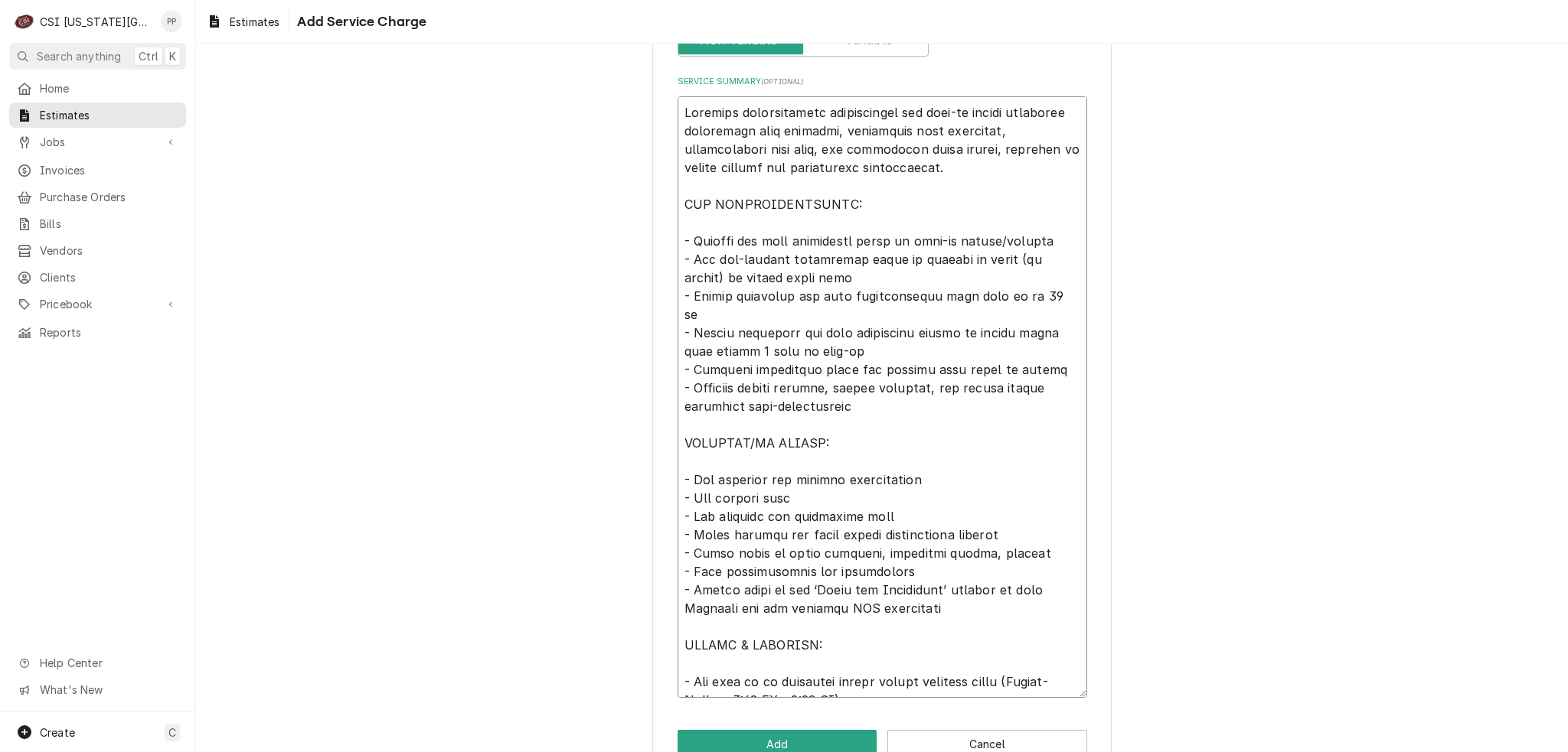
scroll to position [536, 0]
drag, startPoint x: 1036, startPoint y: 226, endPoint x: 986, endPoint y: 231, distance: 50.2
click at [986, 231] on textarea "Service Summary ( optional )" at bounding box center [882, 394] width 409 height 602
type textarea "x"
type textarea "Complete refrigeration installation for walk-in cooler including evaporator coi…"
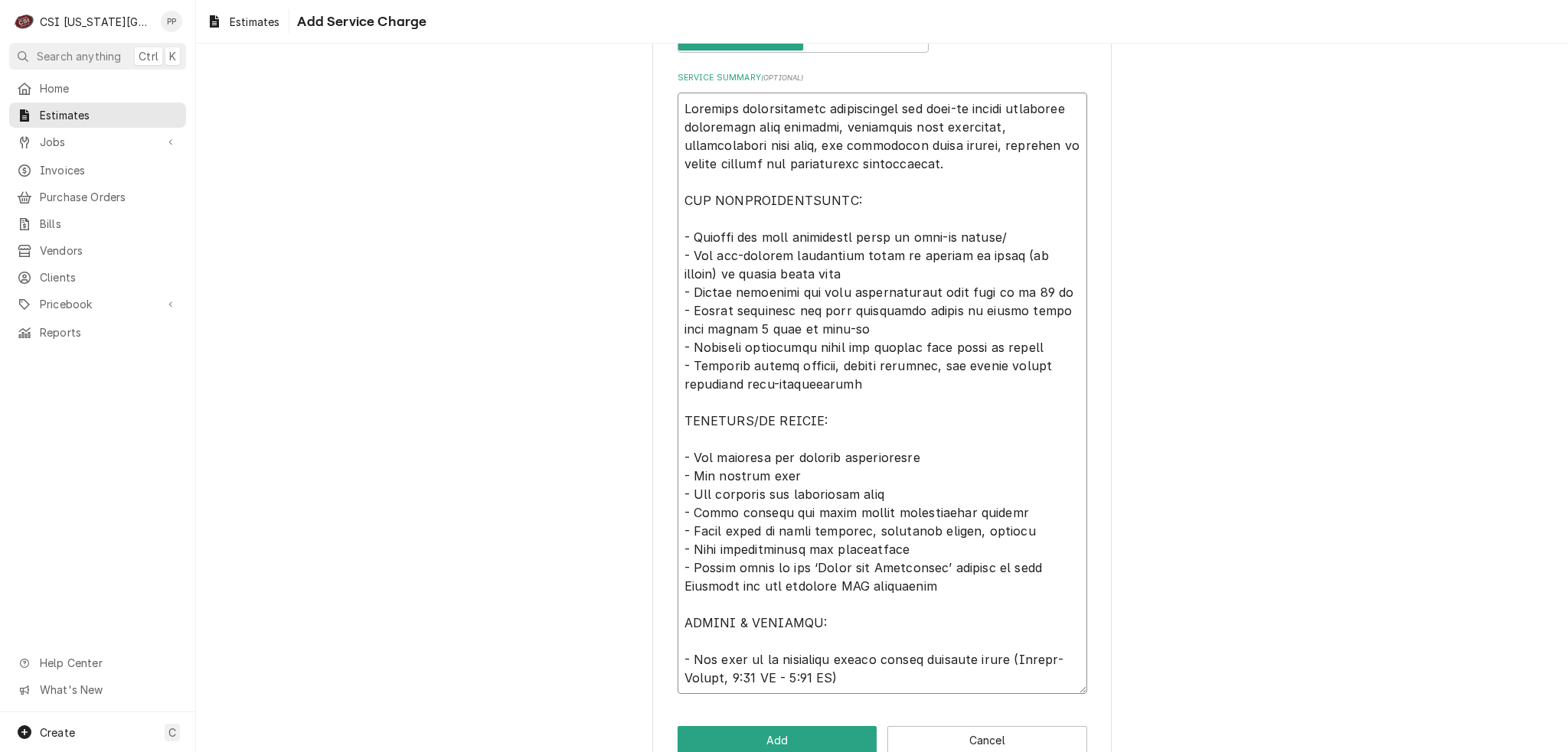
type textarea "x"
type textarea "Complete refrigeration installation for walk-in cooler including evaporator coi…"
click at [903, 277] on textarea "Service Summary ( optional )" at bounding box center [882, 394] width 409 height 602
drag, startPoint x: 791, startPoint y: 253, endPoint x: 744, endPoint y: 253, distance: 47.0
click at [744, 253] on textarea "Service Summary ( optional )" at bounding box center [882, 394] width 409 height 602
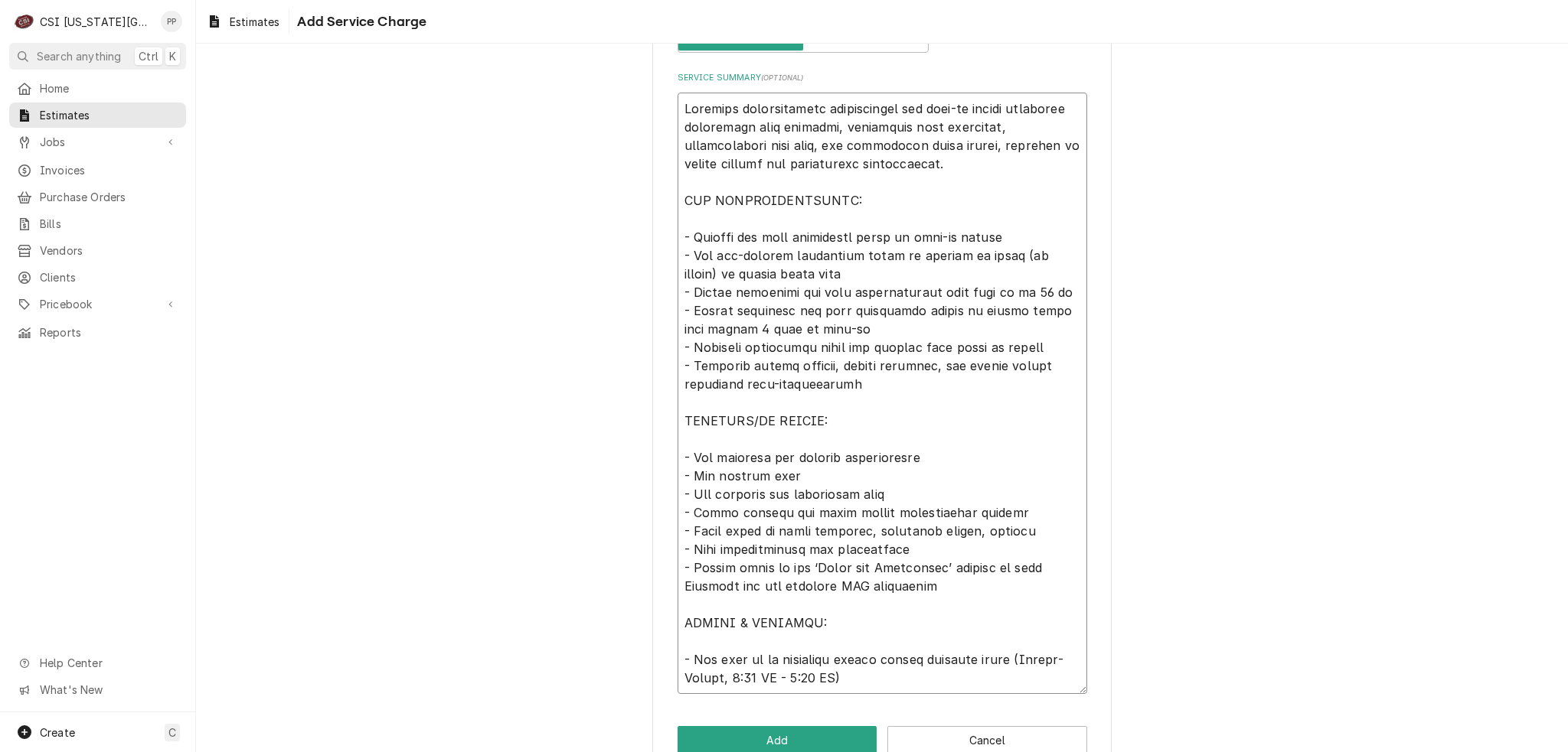
click at [779, 256] on textarea "Service Summary ( optional )" at bounding box center [882, 394] width 409 height 602
drag, startPoint x: 787, startPoint y: 256, endPoint x: 714, endPoint y: 251, distance: 73.2
click at [714, 251] on textarea "Service Summary ( optional )" at bounding box center [882, 394] width 409 height 602
type textarea "x"
type textarea "Complete refrigeration installation for walk-in cooler including evaporator coi…"
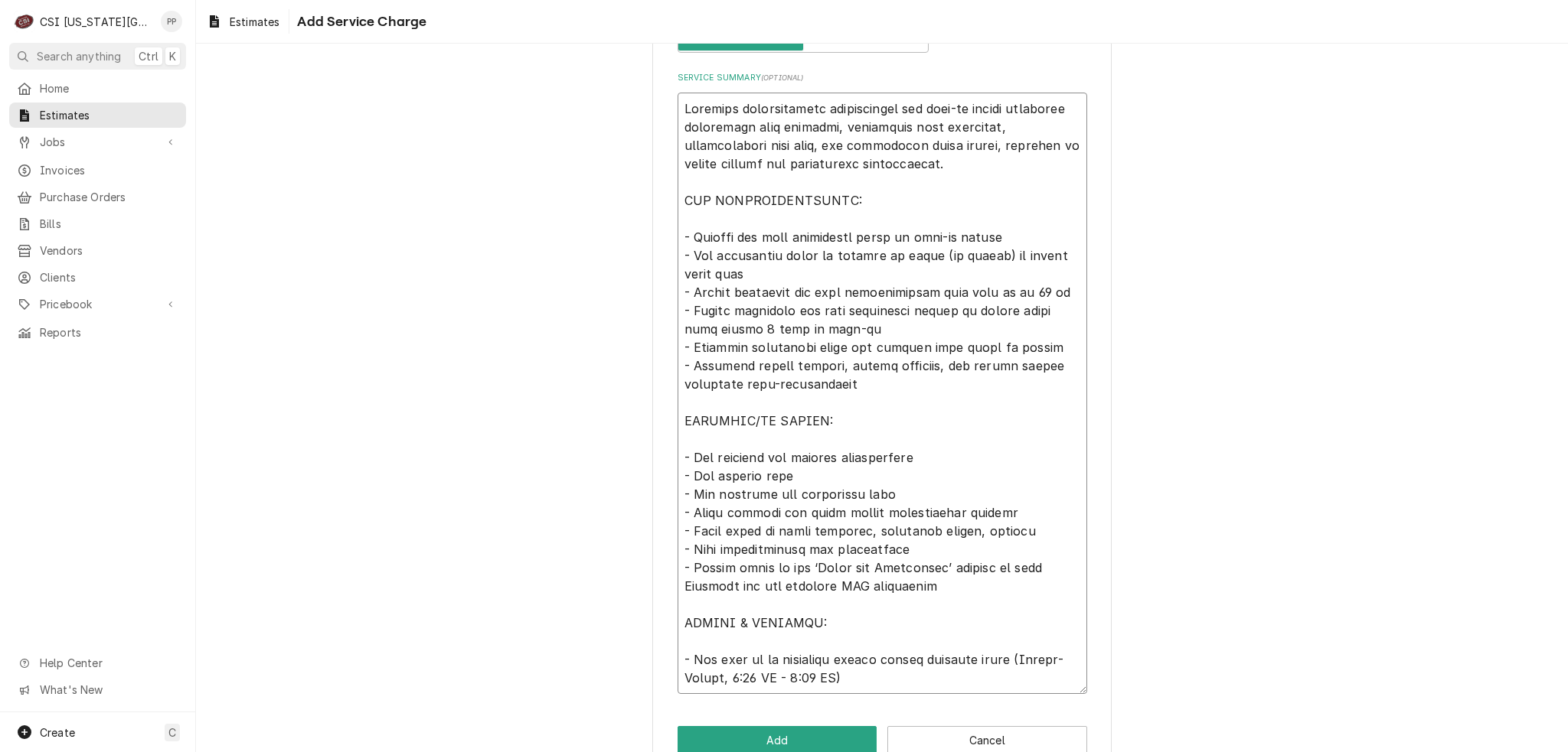
click at [764, 269] on textarea "Service Summary ( optional )" at bounding box center [882, 394] width 409 height 602
drag, startPoint x: 999, startPoint y: 255, endPoint x: 934, endPoint y: 255, distance: 65.0
click at [934, 255] on textarea "Service Summary ( optional )" at bounding box center [882, 394] width 409 height 602
type textarea "x"
type textarea "Complete refrigeration installation for walk-in cooler including evaporator coi…"
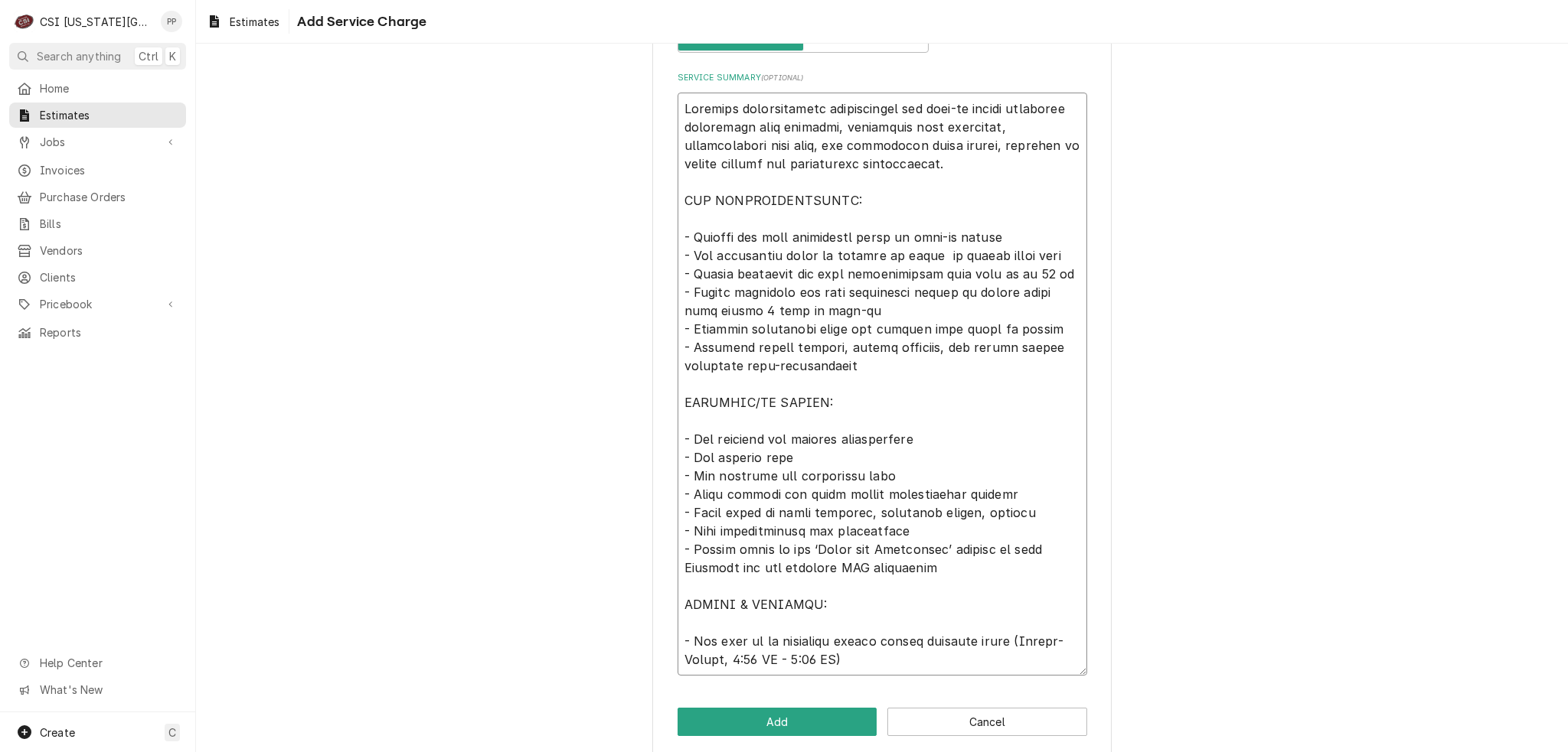
type textarea "x"
type textarea "Complete refrigeration installation for walk-in cooler including evaporator coi…"
type textarea "x"
click at [884, 305] on textarea "Service Summary ( optional )" at bounding box center [882, 384] width 409 height 583
click at [1035, 328] on textarea "Service Summary ( optional )" at bounding box center [882, 384] width 409 height 583
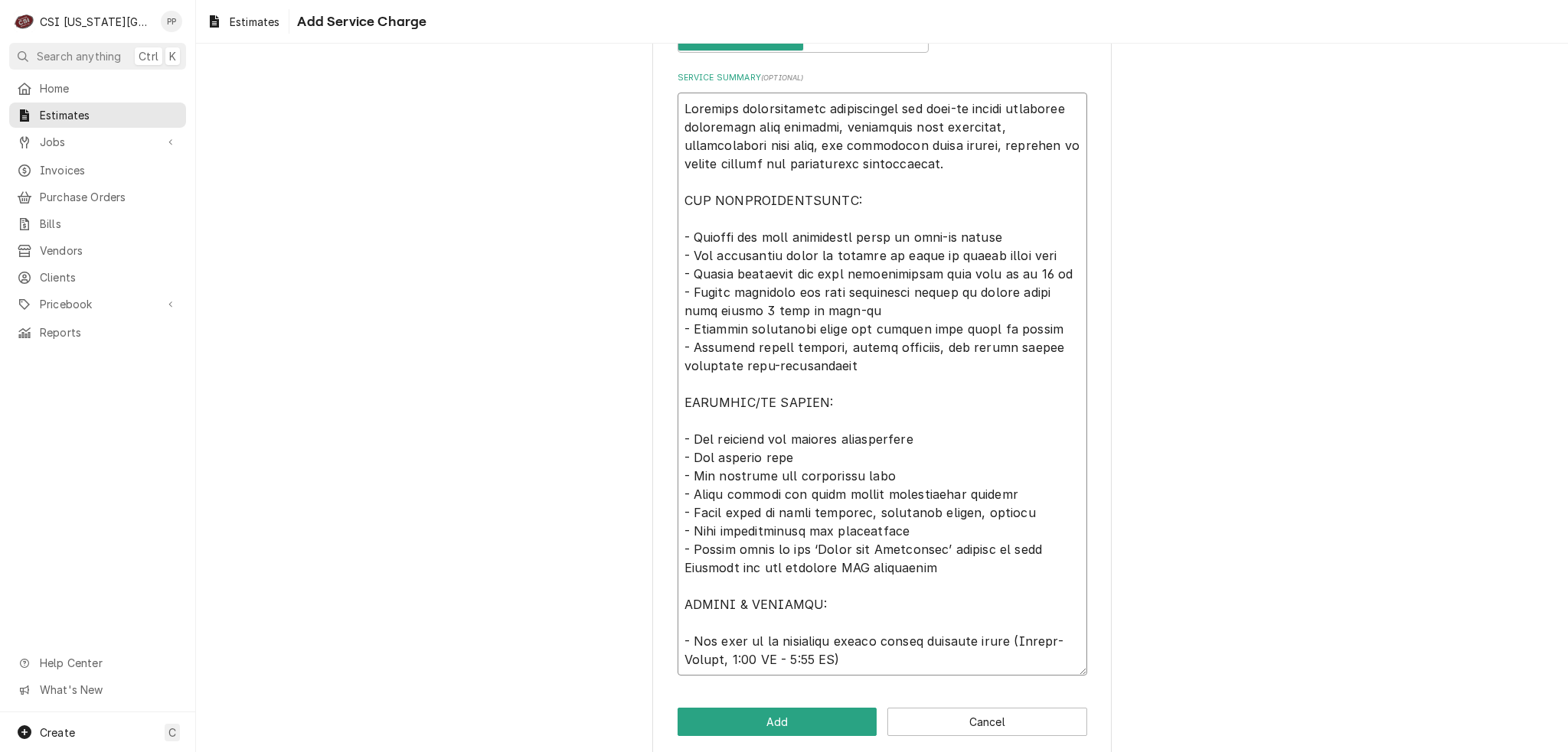
drag, startPoint x: 1005, startPoint y: 364, endPoint x: 991, endPoint y: 385, distance: 25.2
click at [1005, 367] on textarea "Service Summary ( optional )" at bounding box center [882, 384] width 409 height 583
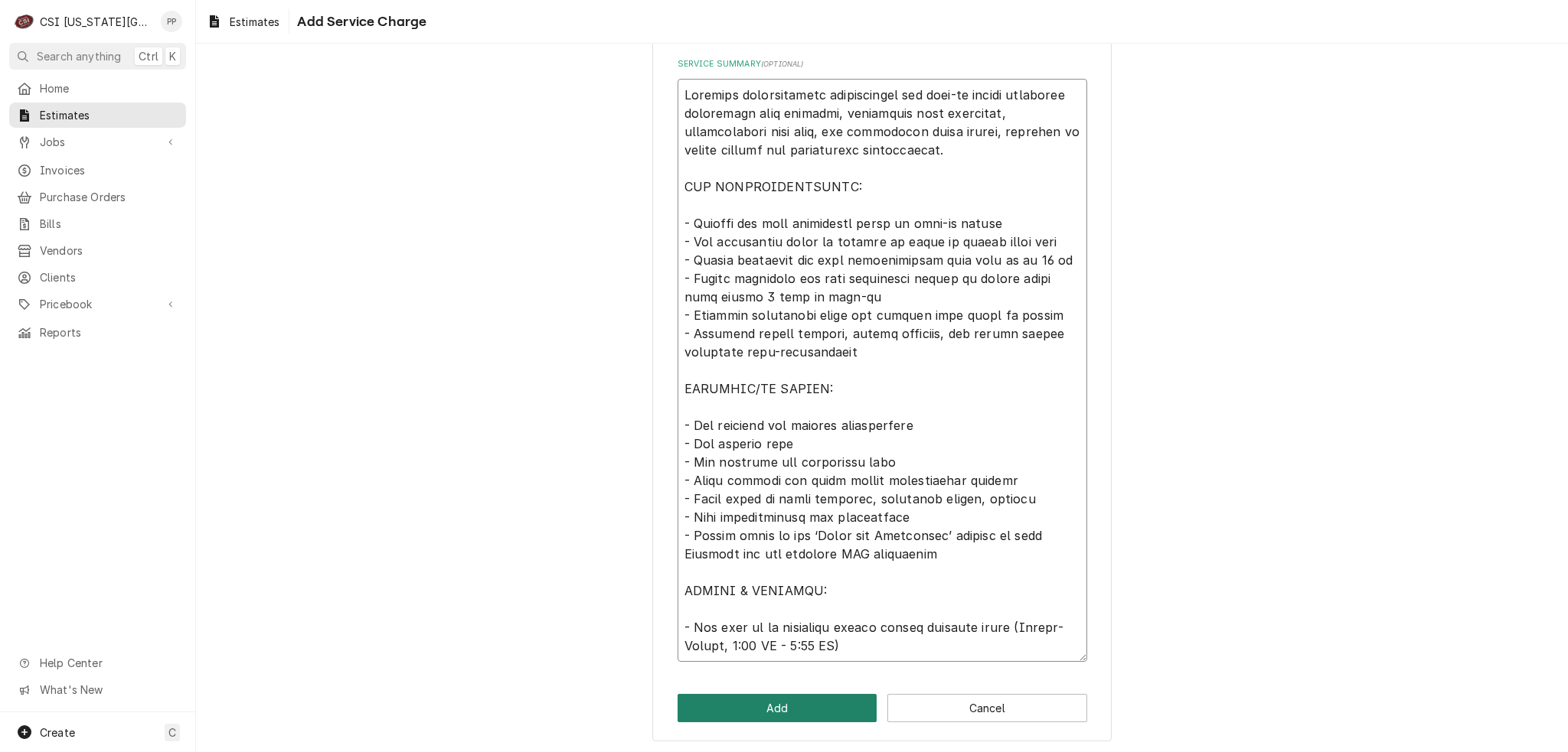
type textarea "Complete refrigeration installation for walk-in cooler including evaporator coi…"
click at [784, 709] on button "Add" at bounding box center [778, 707] width 200 height 28
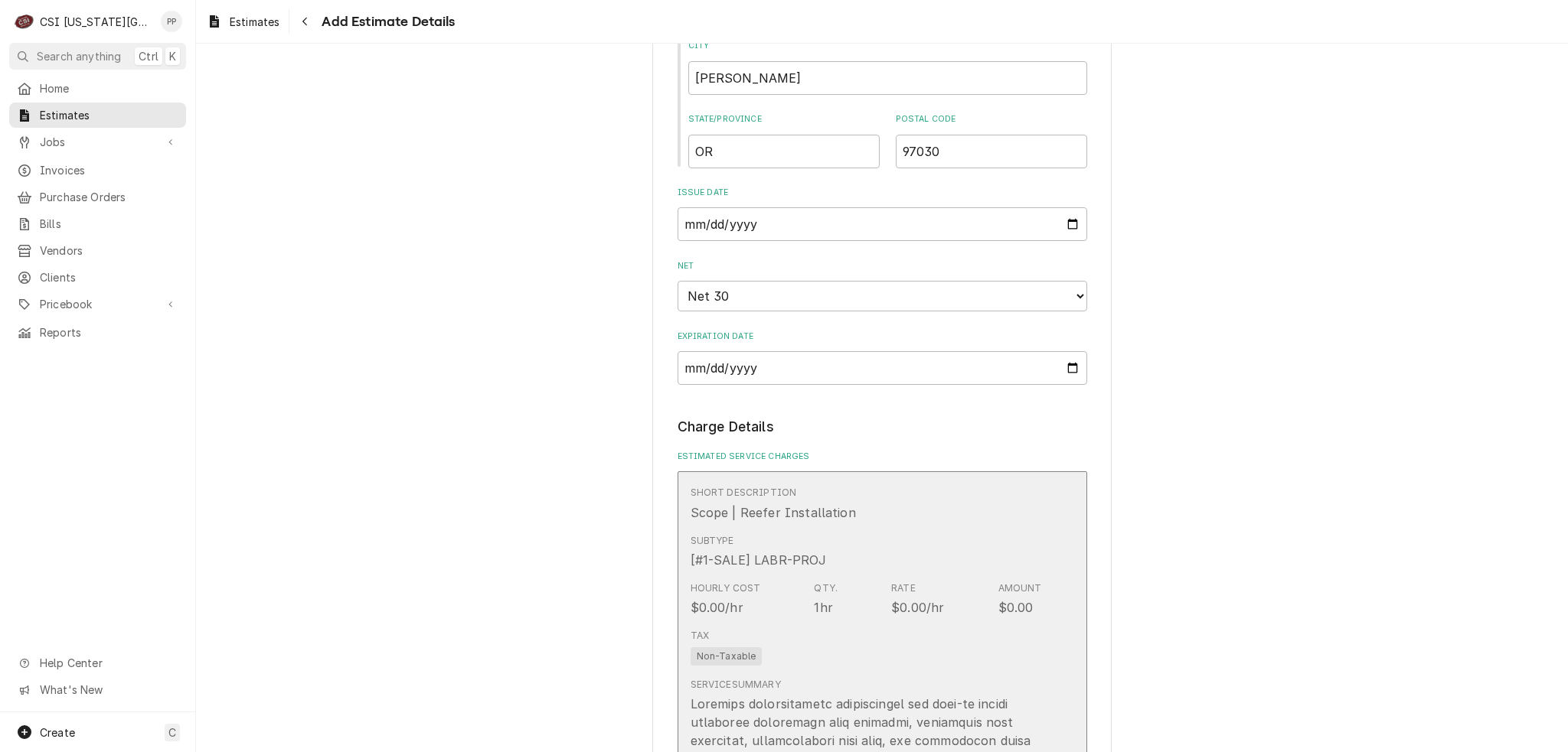
type textarea "x"
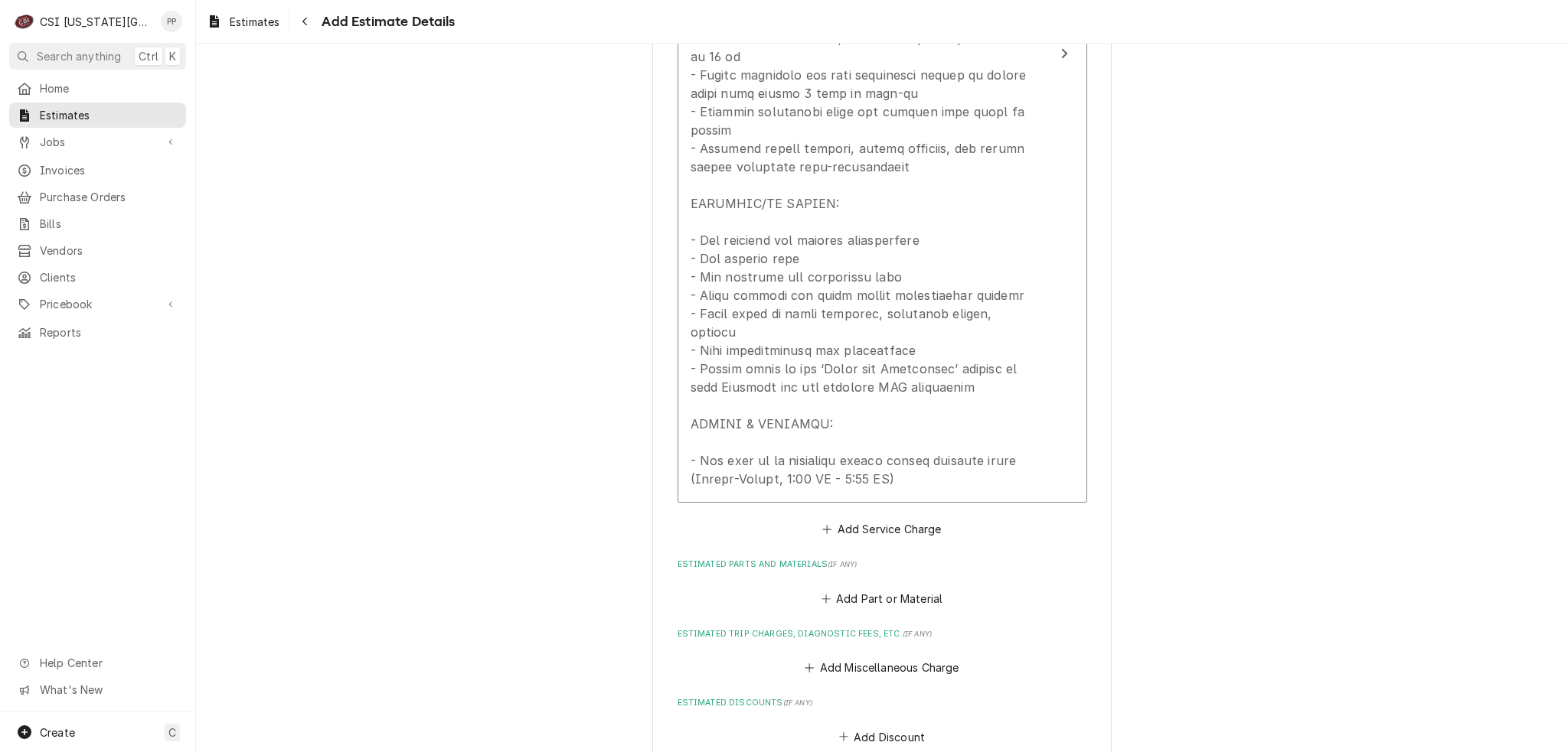
scroll to position [2276, 0]
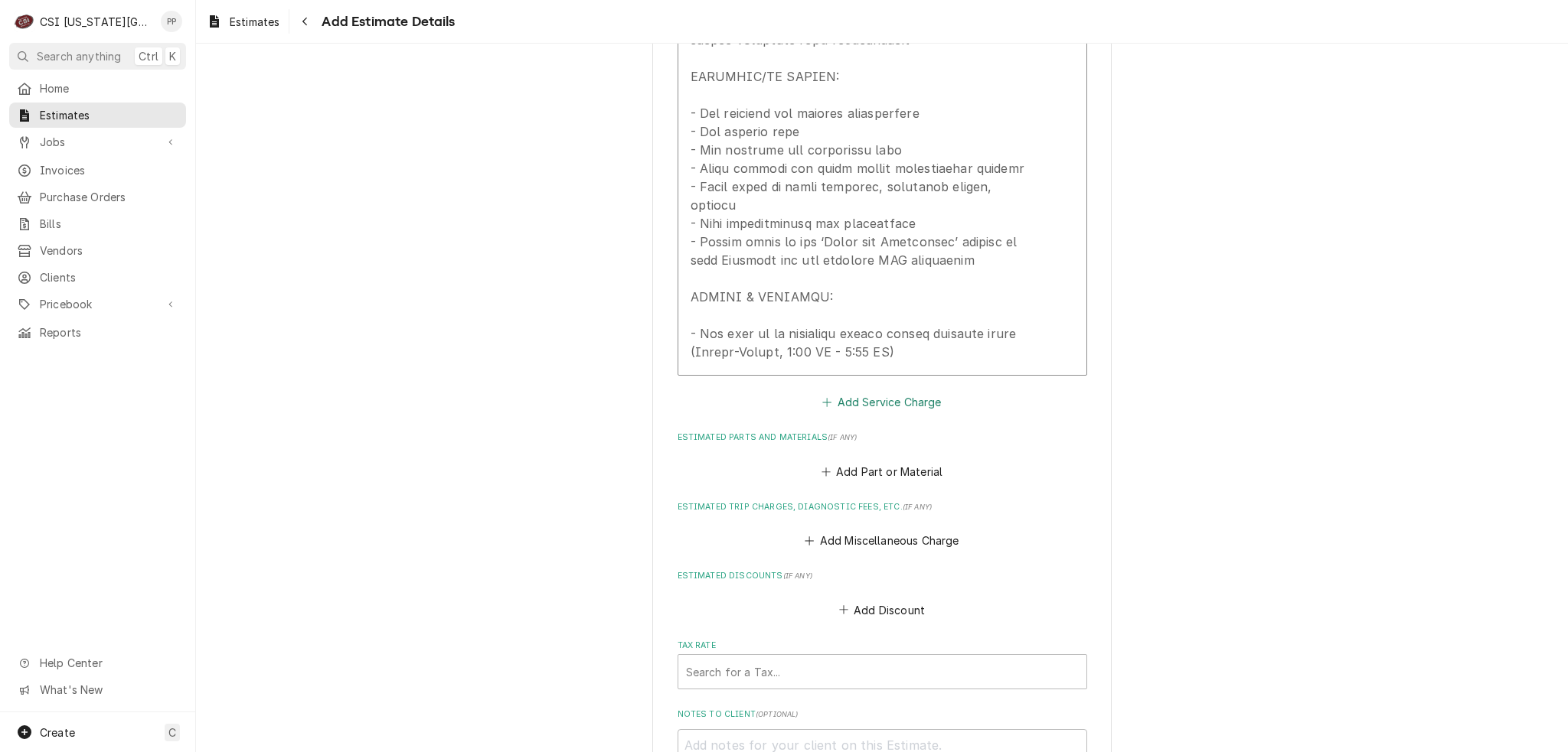
click at [913, 392] on button "Add Service Charge" at bounding box center [882, 403] width 124 height 22
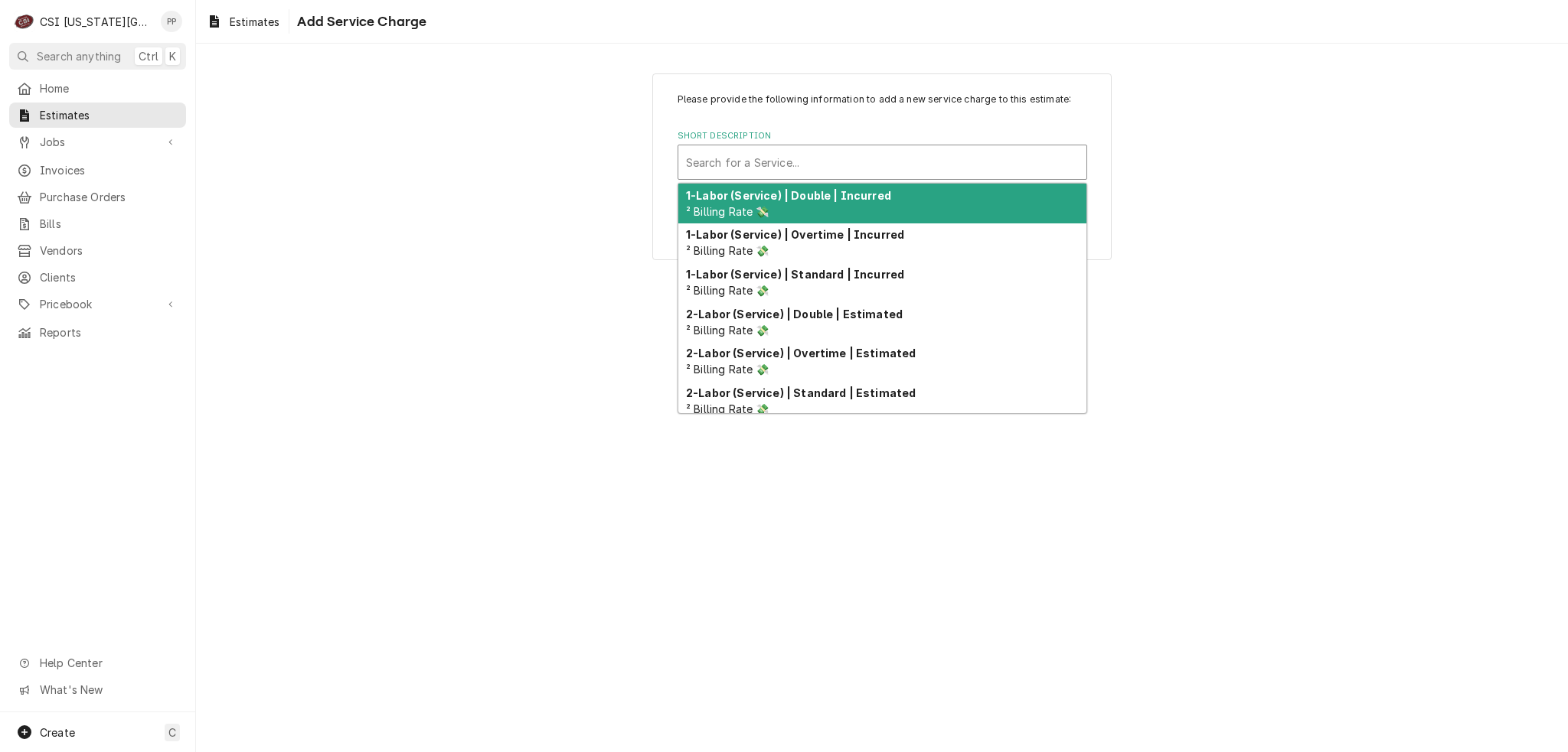
click at [804, 178] on div "Search for a Service..." at bounding box center [882, 161] width 408 height 33
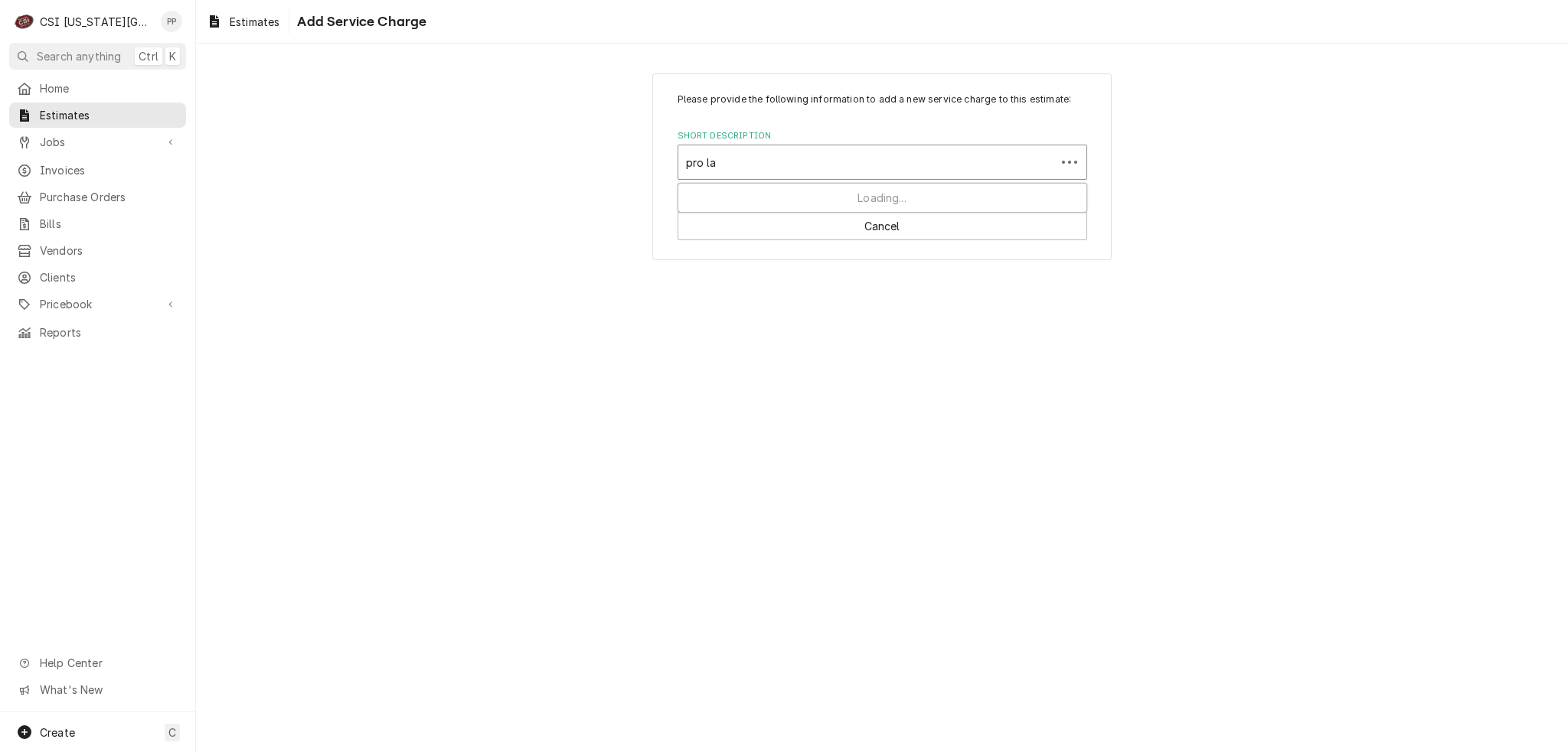
type input "pro lab"
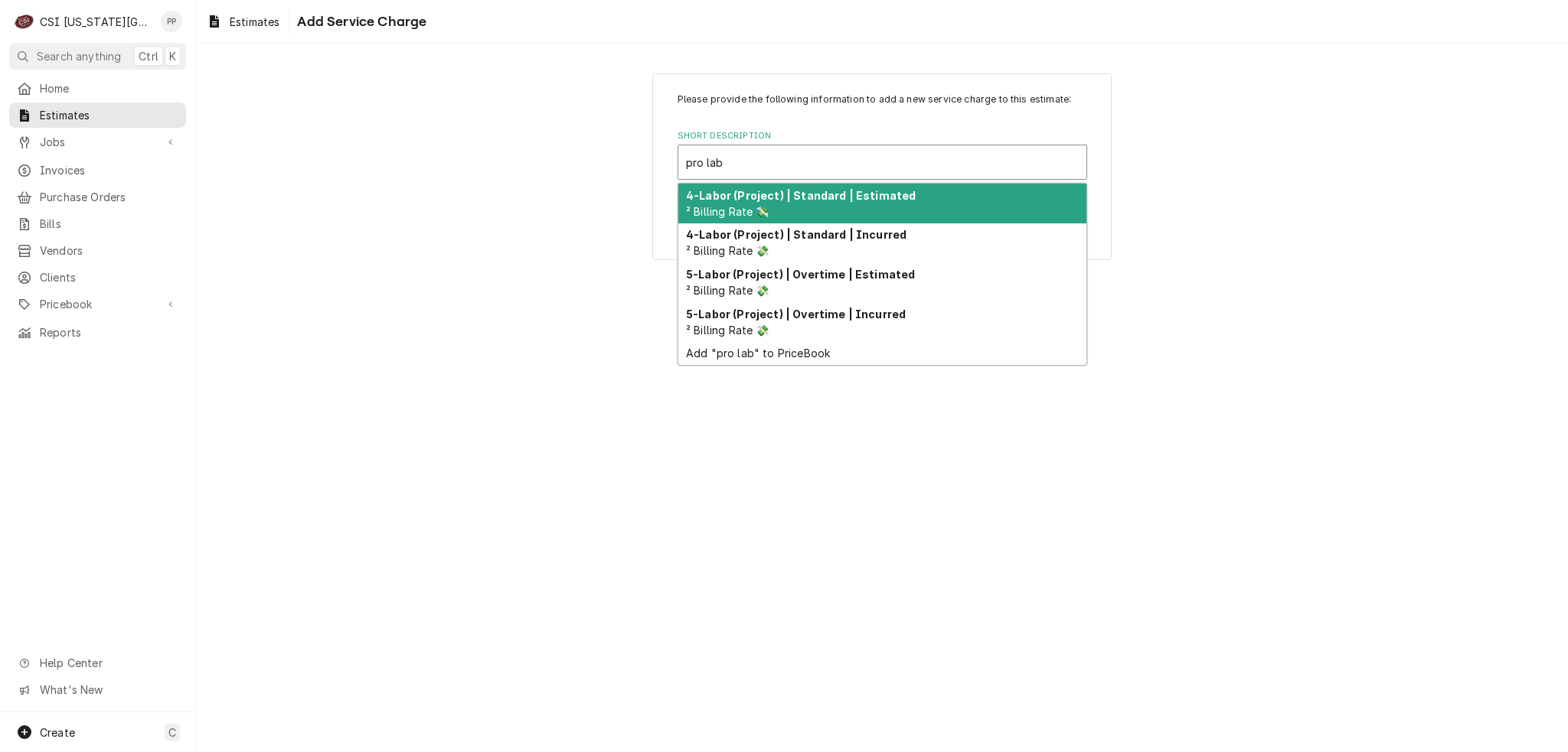
click at [795, 189] on strong "4-Labor (Project) | Standard | Estimated" at bounding box center [800, 195] width 230 height 13
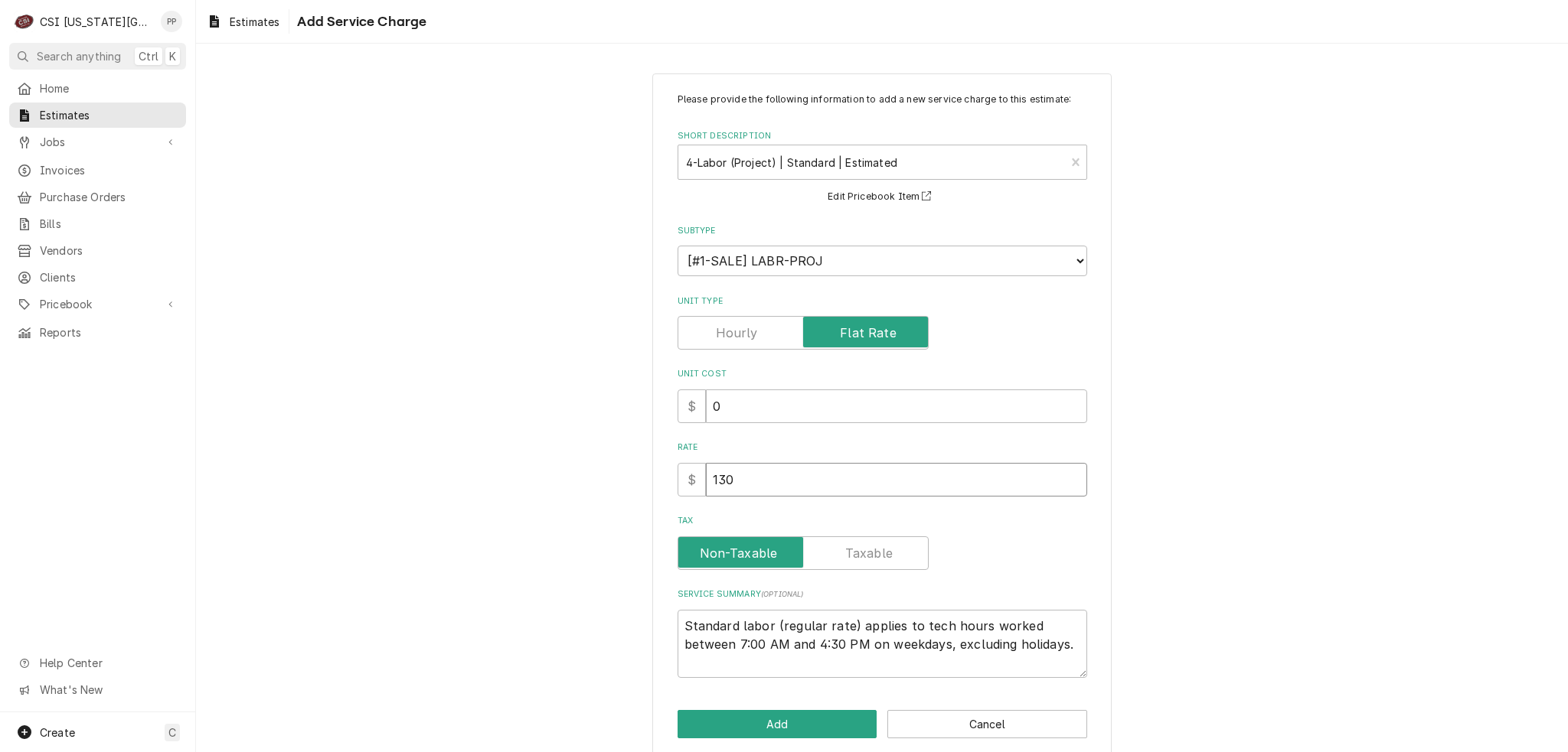
drag, startPoint x: 760, startPoint y: 470, endPoint x: 752, endPoint y: 485, distance: 17.0
click at [727, 476] on input "130" at bounding box center [896, 479] width 381 height 33
click at [706, 475] on input "130" at bounding box center [896, 479] width 381 height 33
type textarea "x"
type input "4"
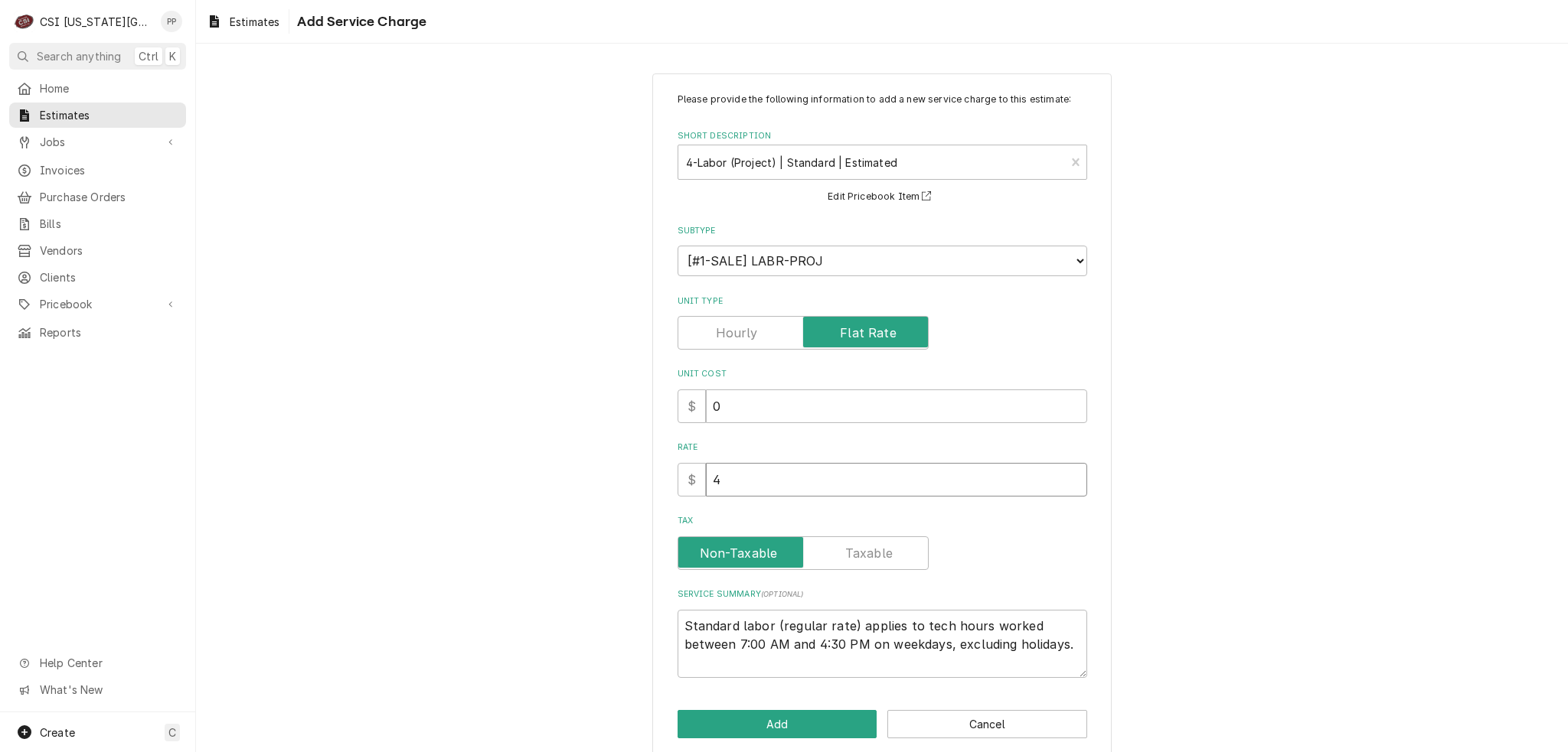
type textarea "x"
type input "49"
type textarea "x"
type input "495"
type textarea "x"
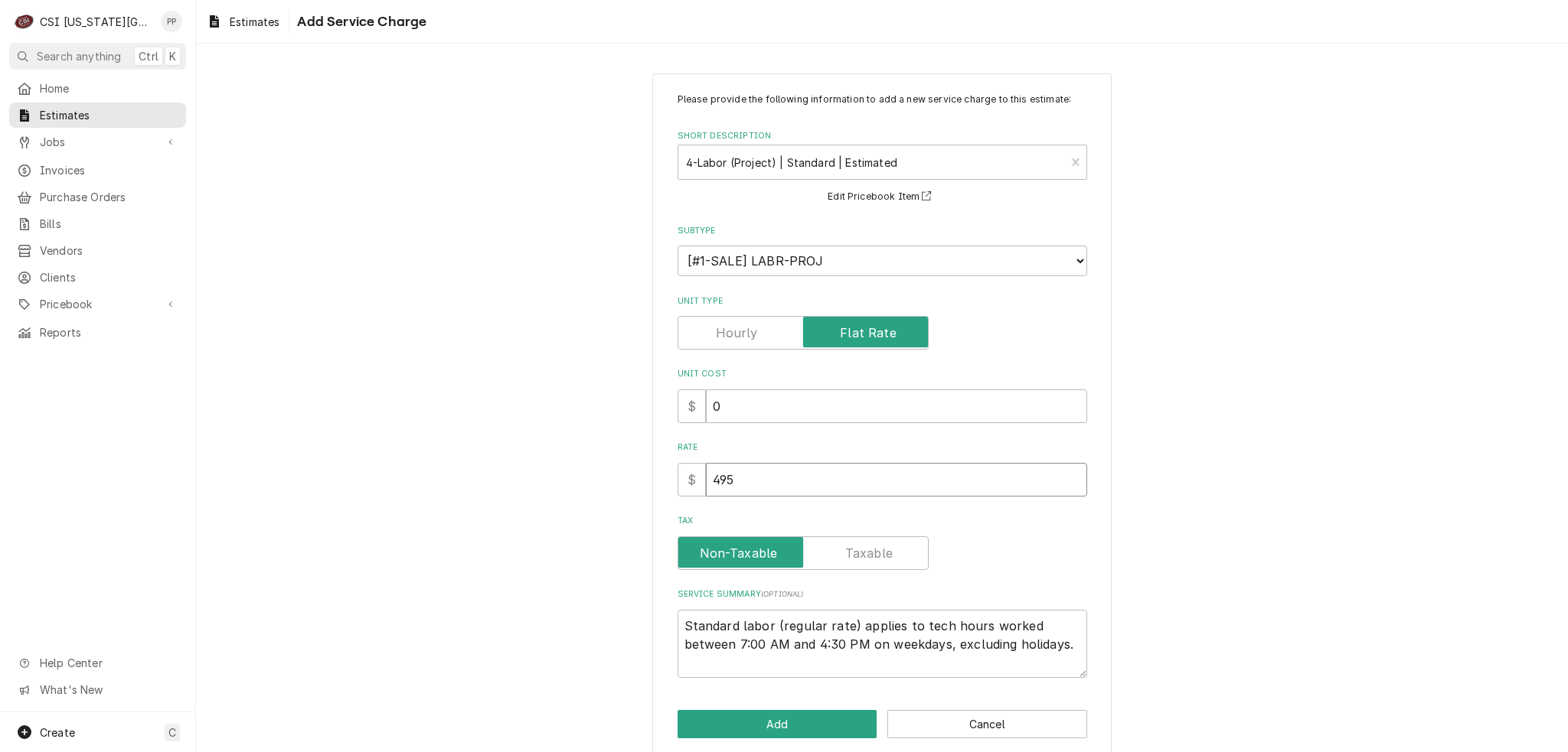
type input "4950"
type textarea "x"
type input "4950"
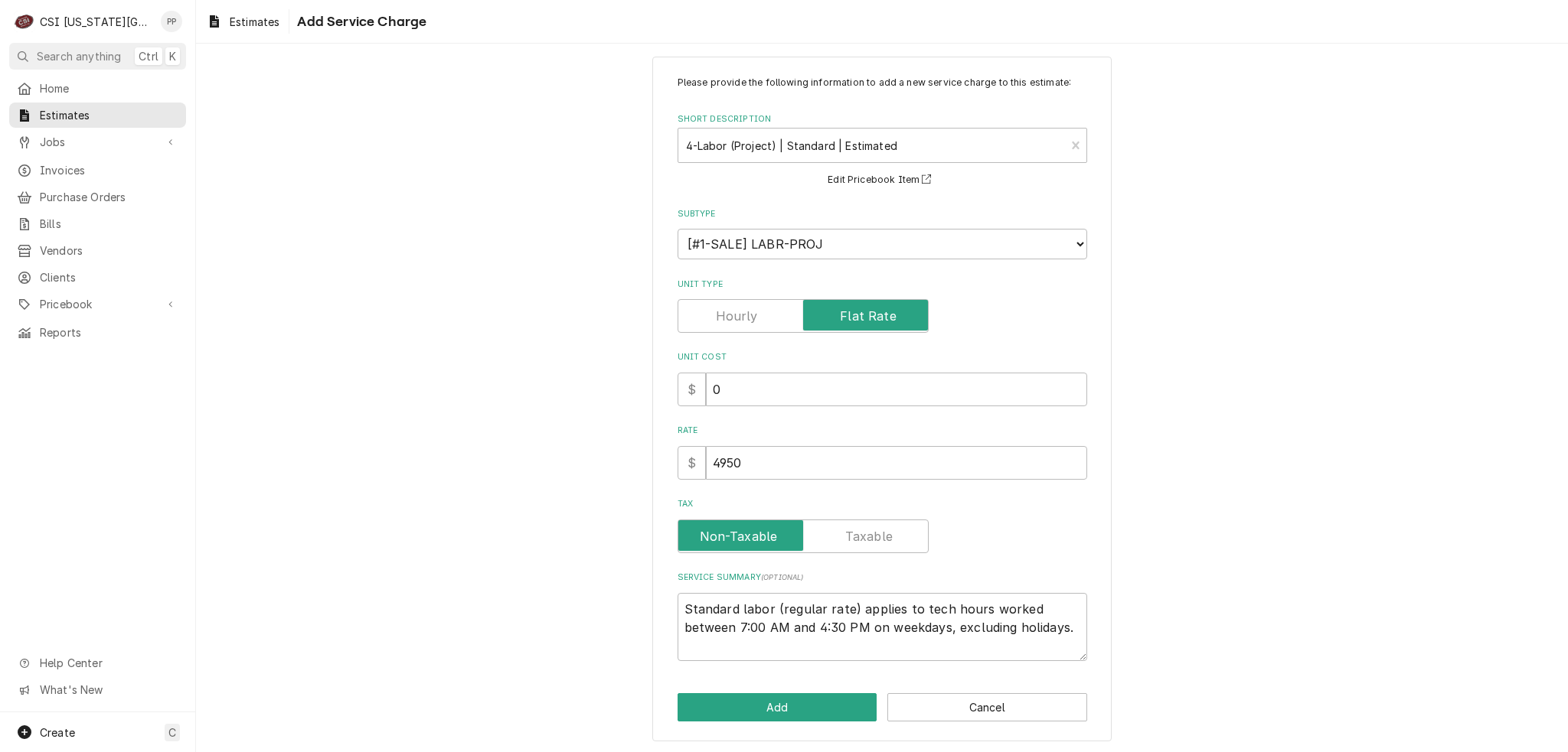
click at [781, 729] on div "Please provide the following information to add a new service charge to this es…" at bounding box center [882, 399] width 460 height 684
click at [789, 703] on button "Add" at bounding box center [778, 707] width 200 height 28
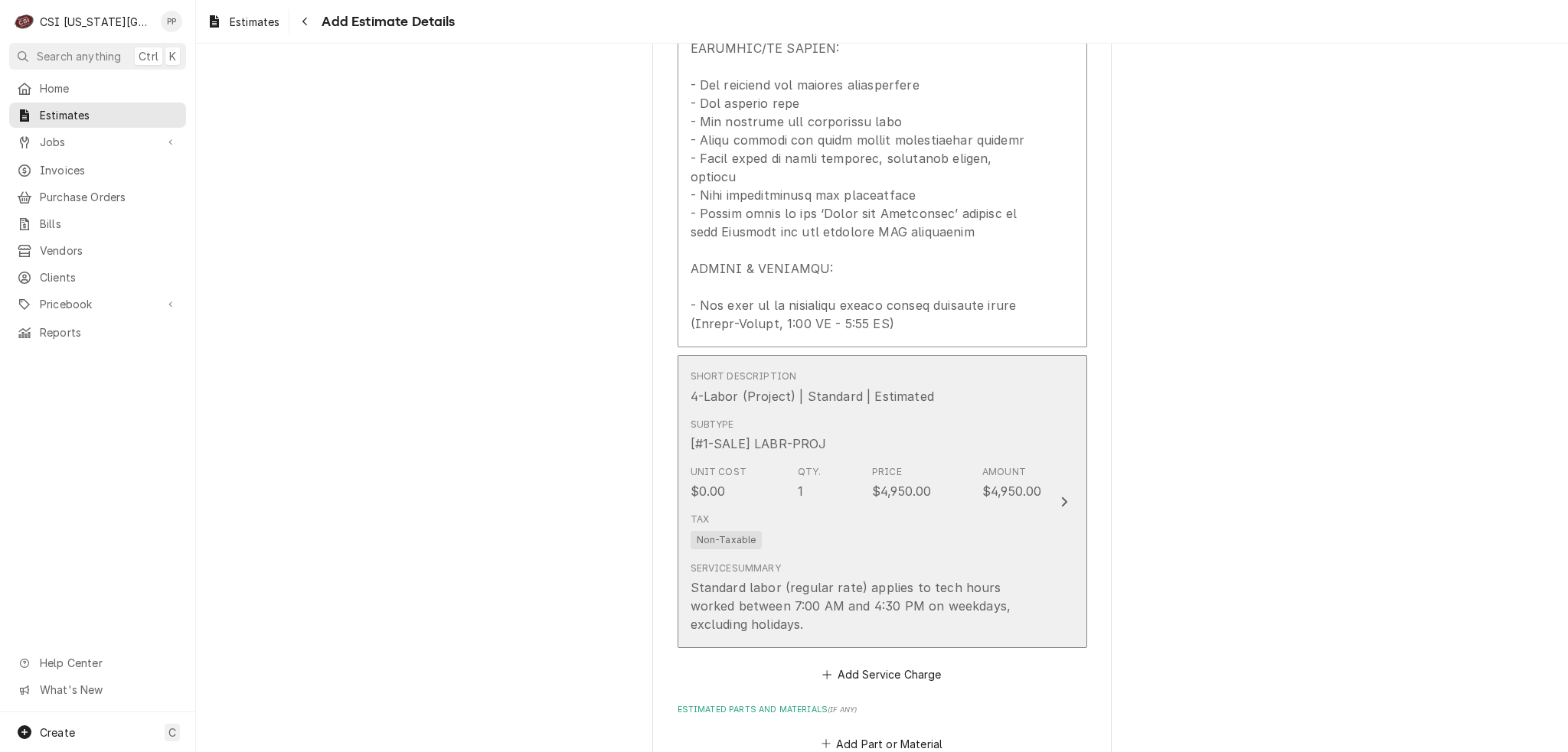
type textarea "x"
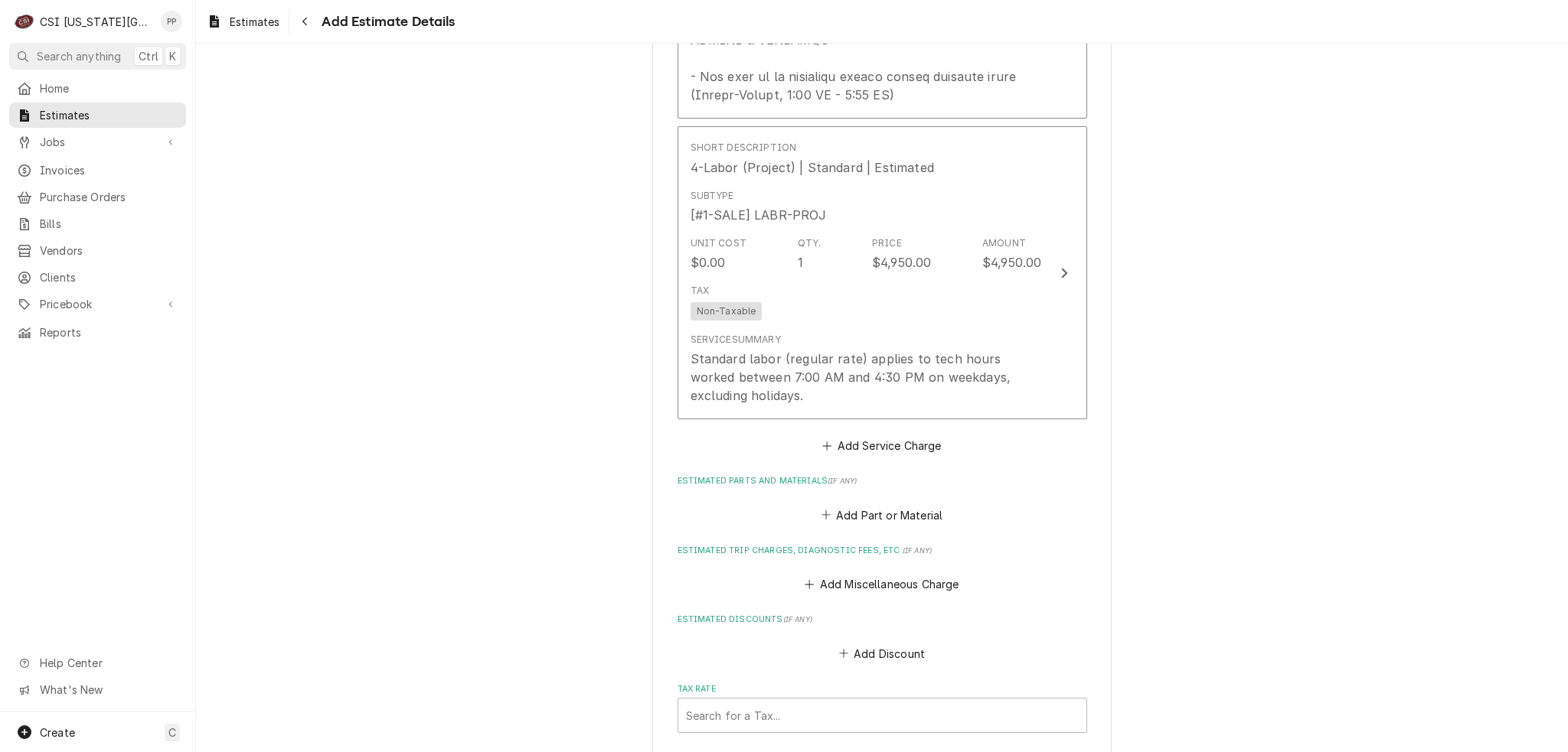
scroll to position [2534, 0]
click at [889, 503] on button "Add Part or Material" at bounding box center [881, 514] width 126 height 22
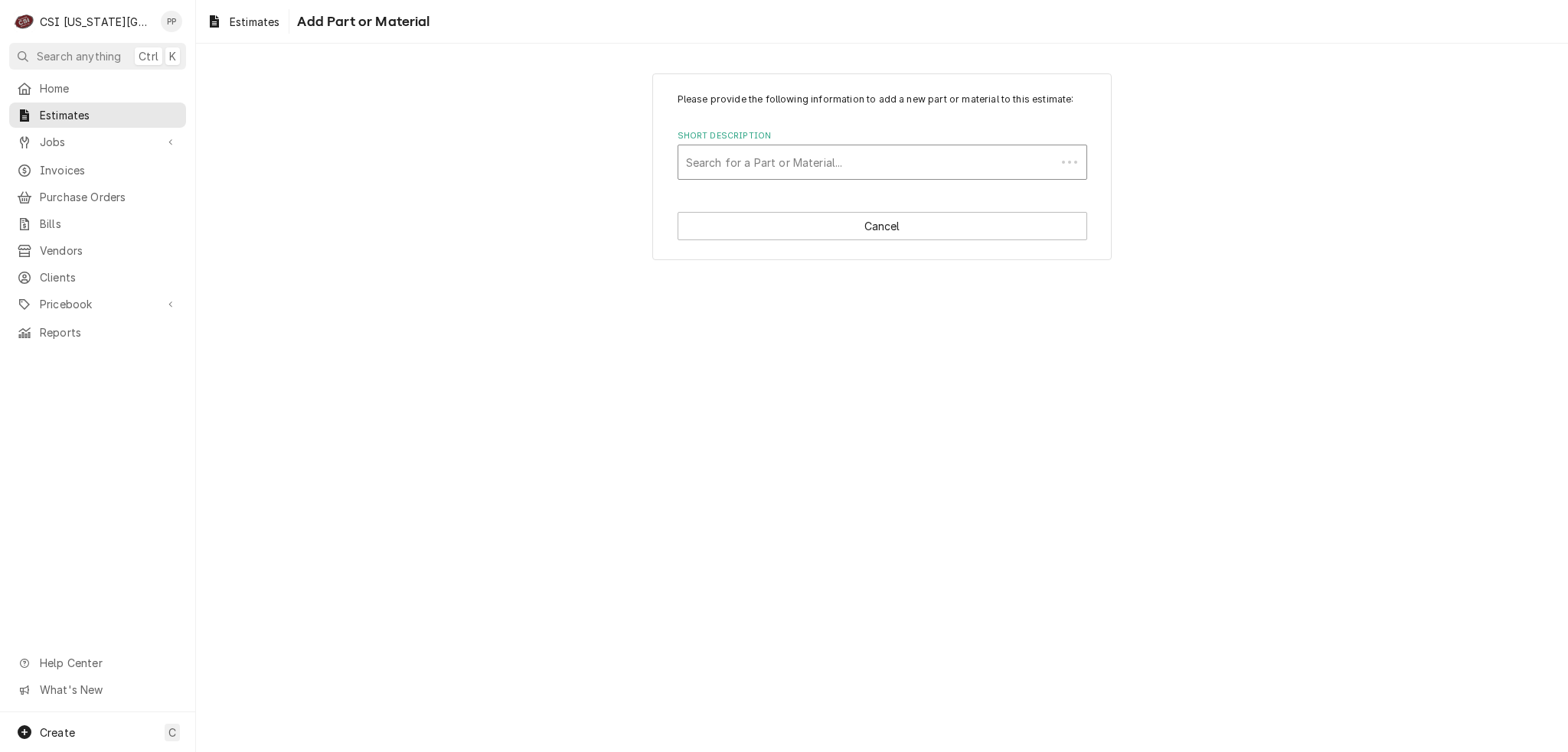
click at [809, 146] on div "Search for a Part or Material..." at bounding box center [867, 161] width 378 height 33
type input "pro mat"
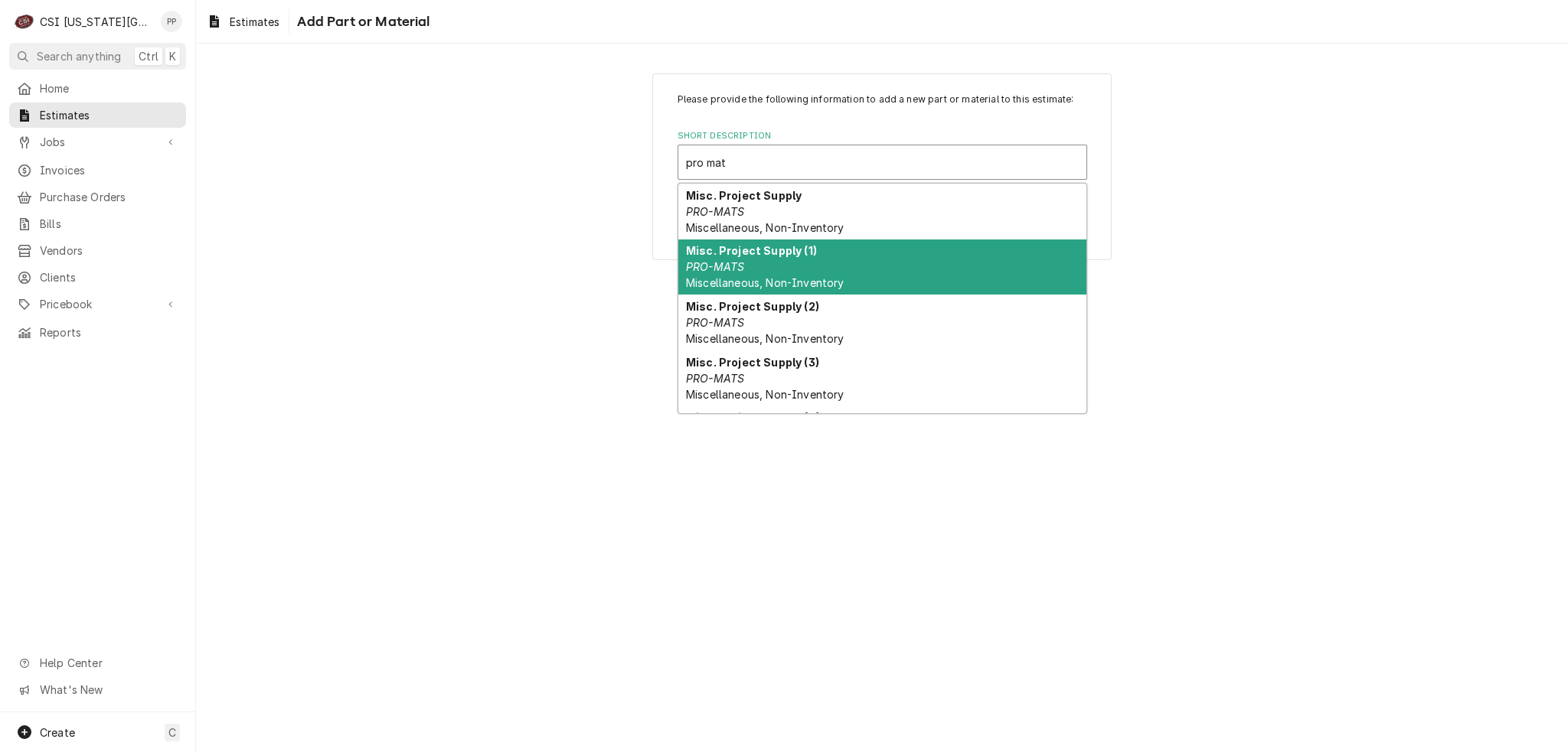
click at [808, 247] on strong "Misc. Project Supply (1)" at bounding box center [751, 250] width 131 height 13
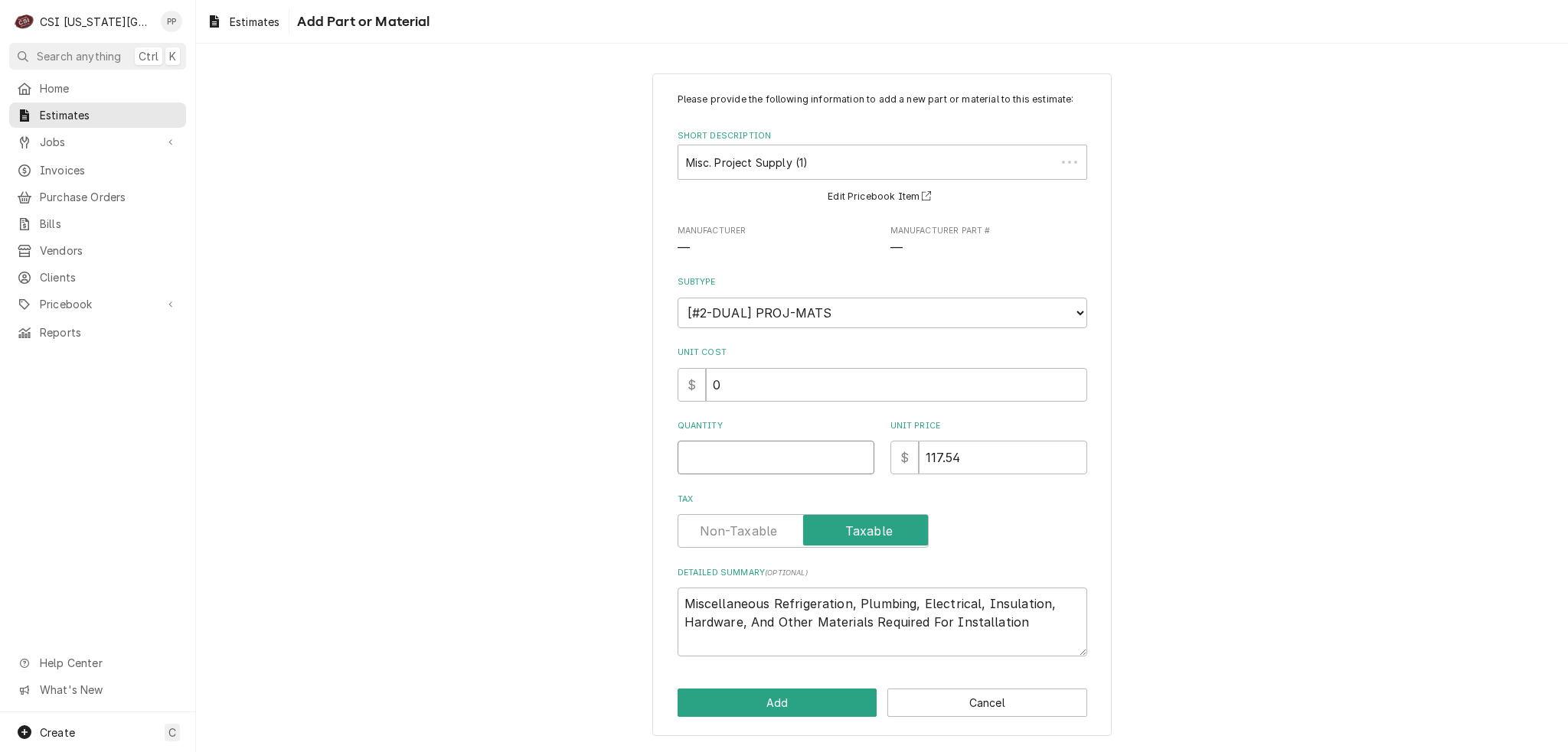
click at [789, 450] on input "Quantity" at bounding box center [776, 457] width 196 height 33
type textarea "x"
type input "1"
type textarea "x"
type input "1"
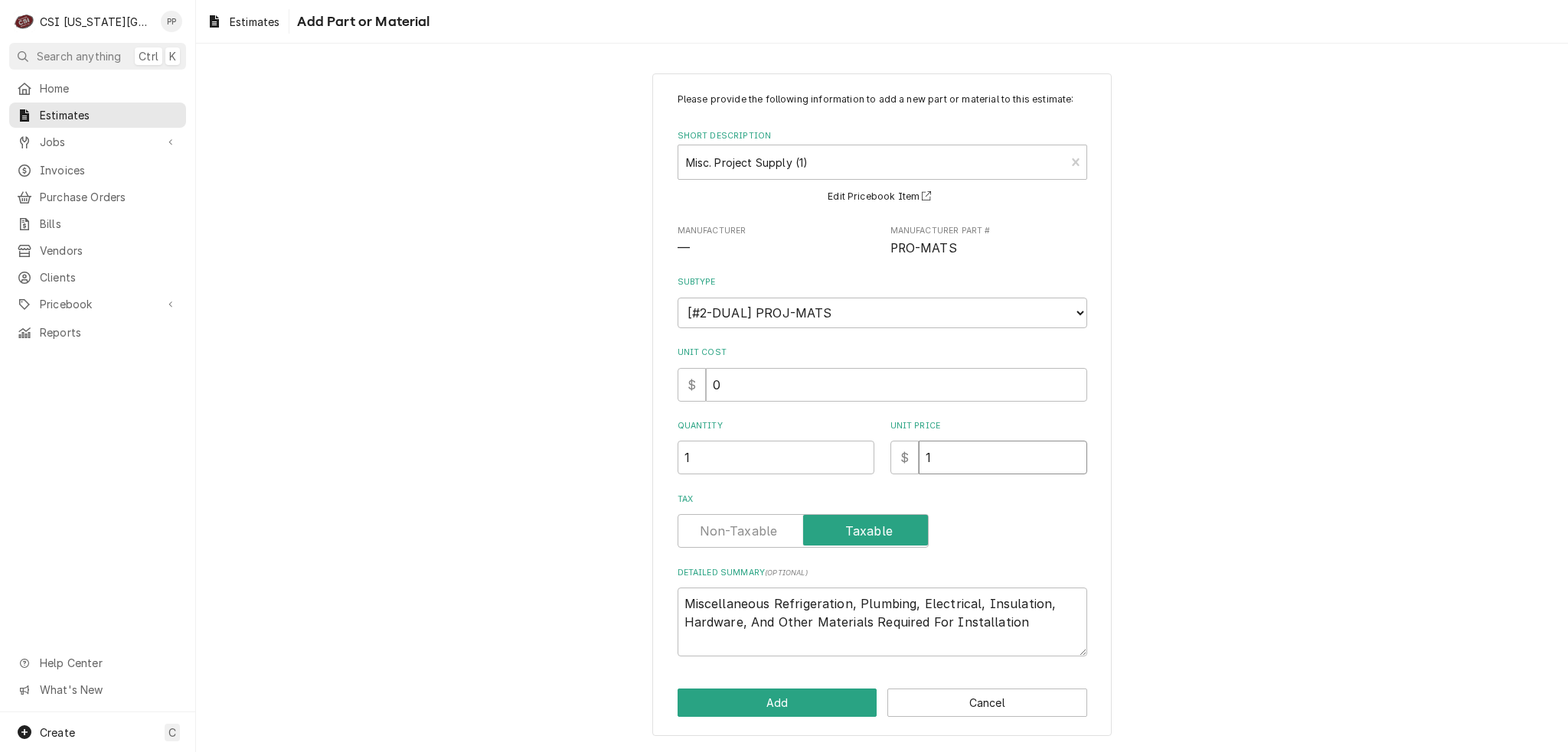
type textarea "x"
type input "15"
type textarea "x"
type input "150"
type textarea "x"
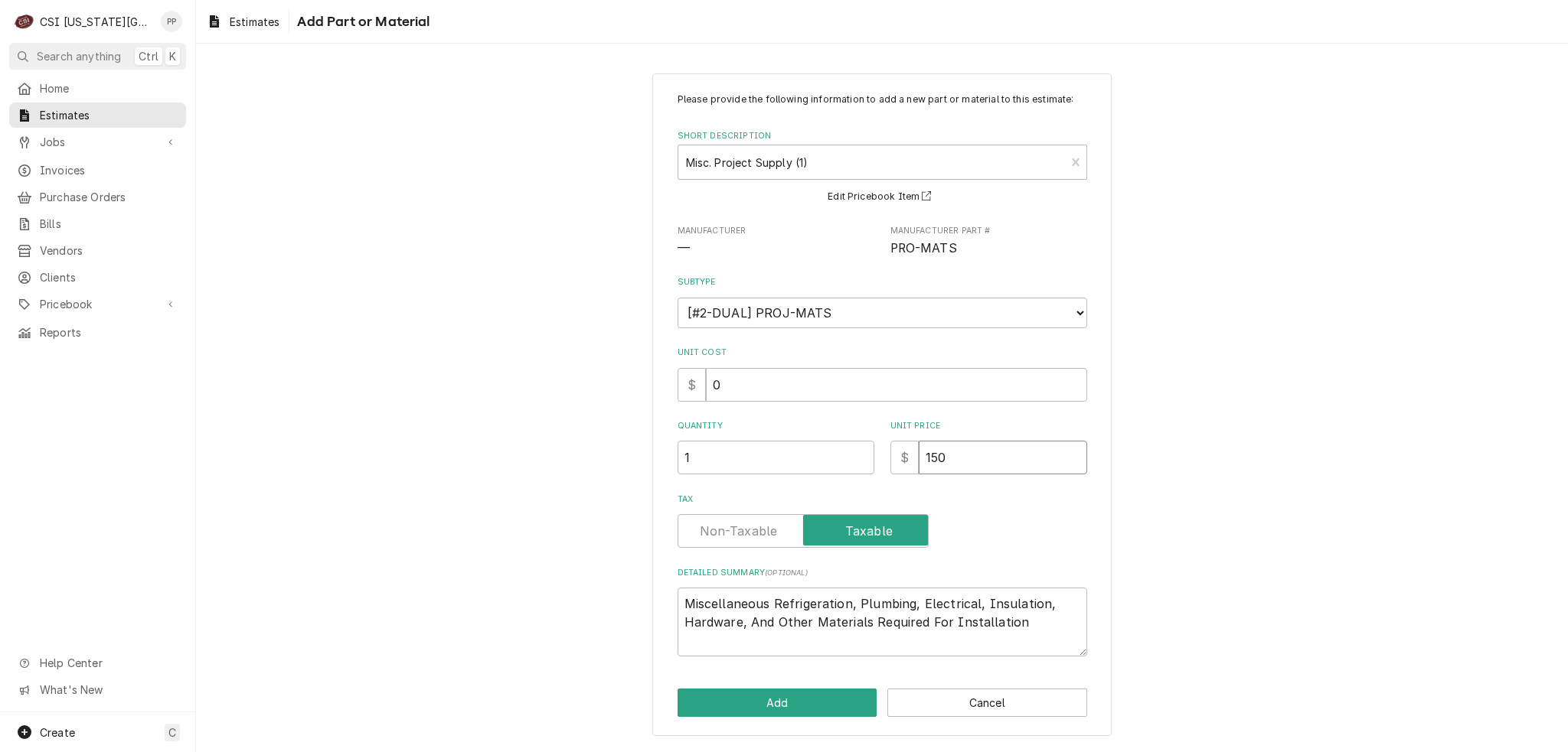
type input "1500"
type textarea "x"
type input "1500"
click at [809, 708] on button "Add" at bounding box center [778, 702] width 200 height 28
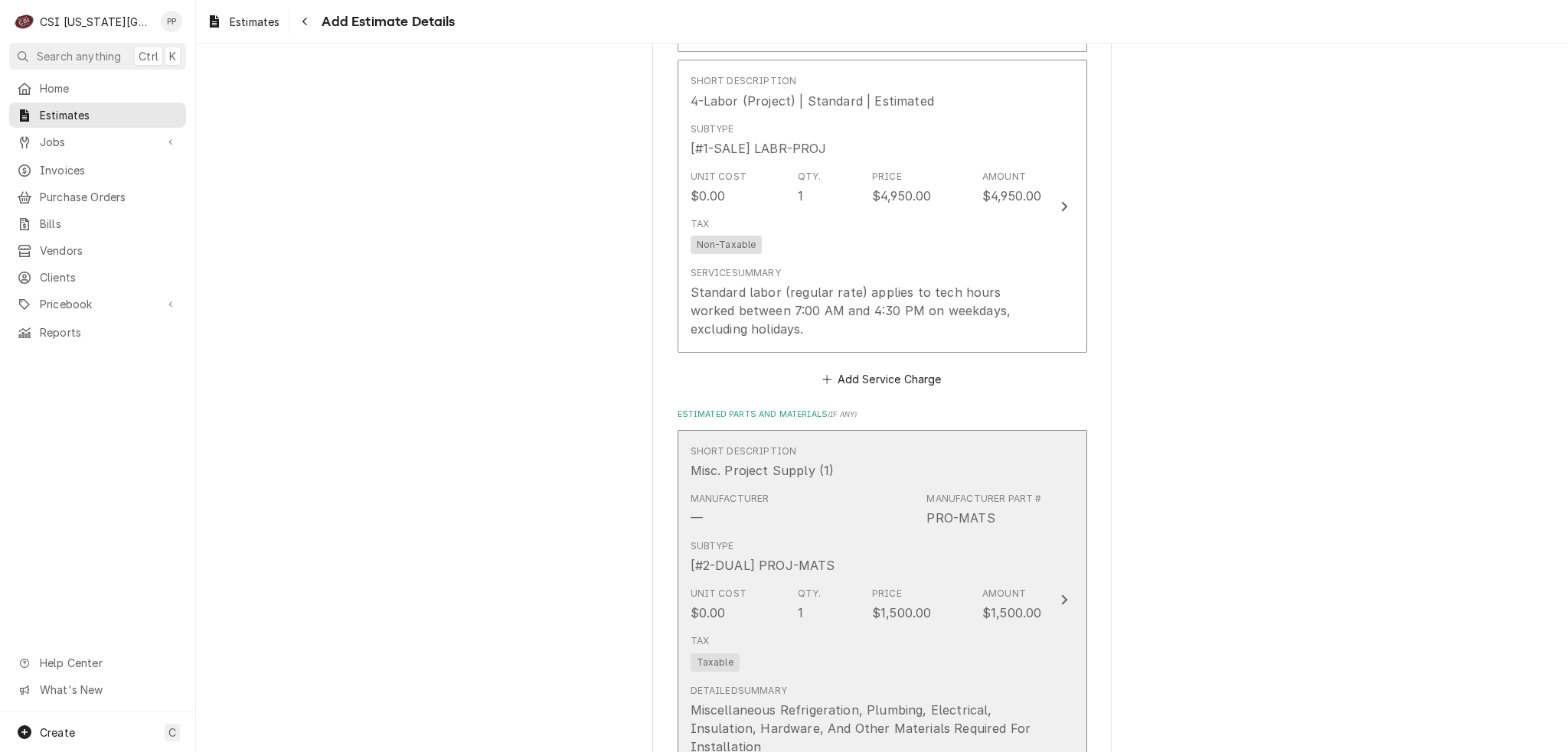
type textarea "x"
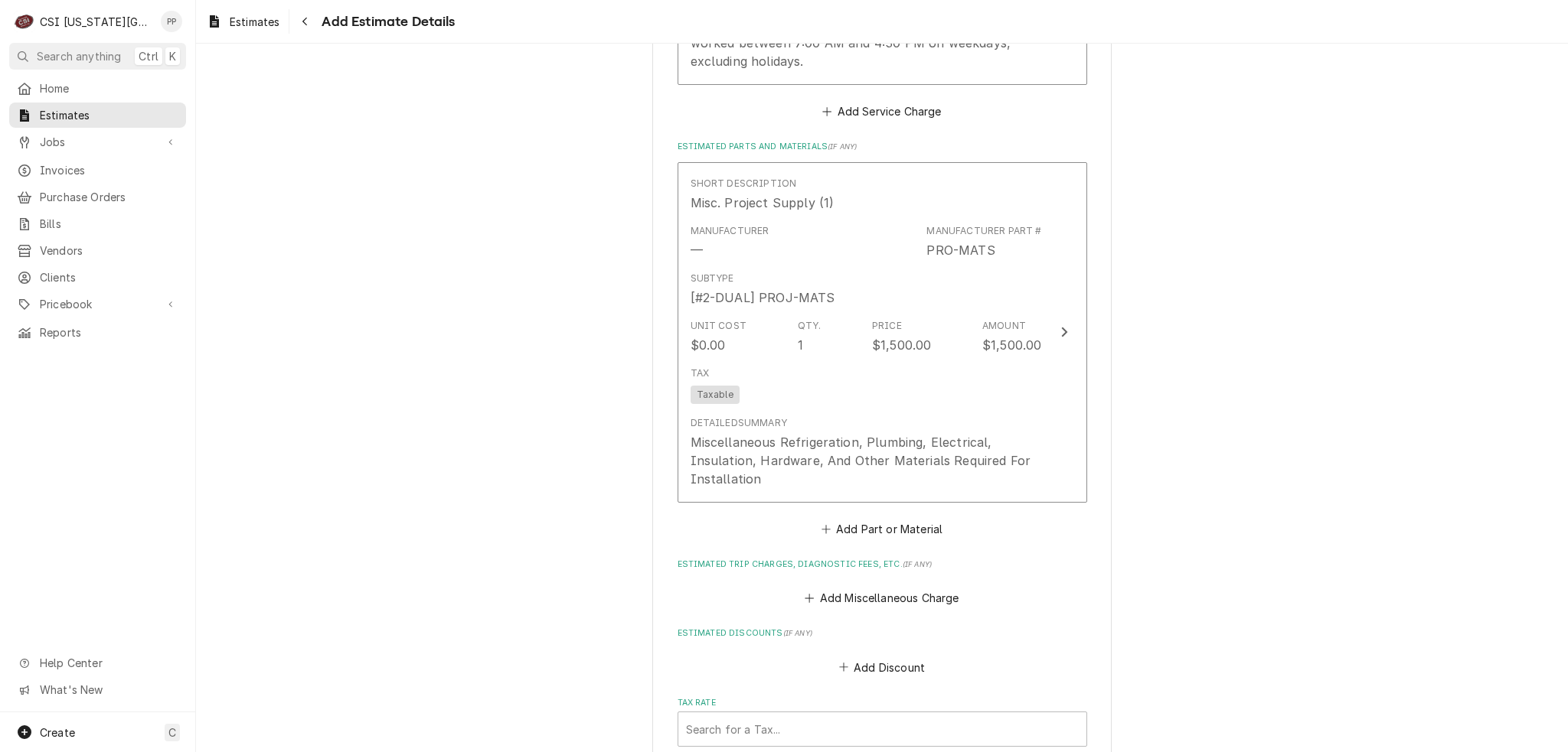
scroll to position [2905, 0]
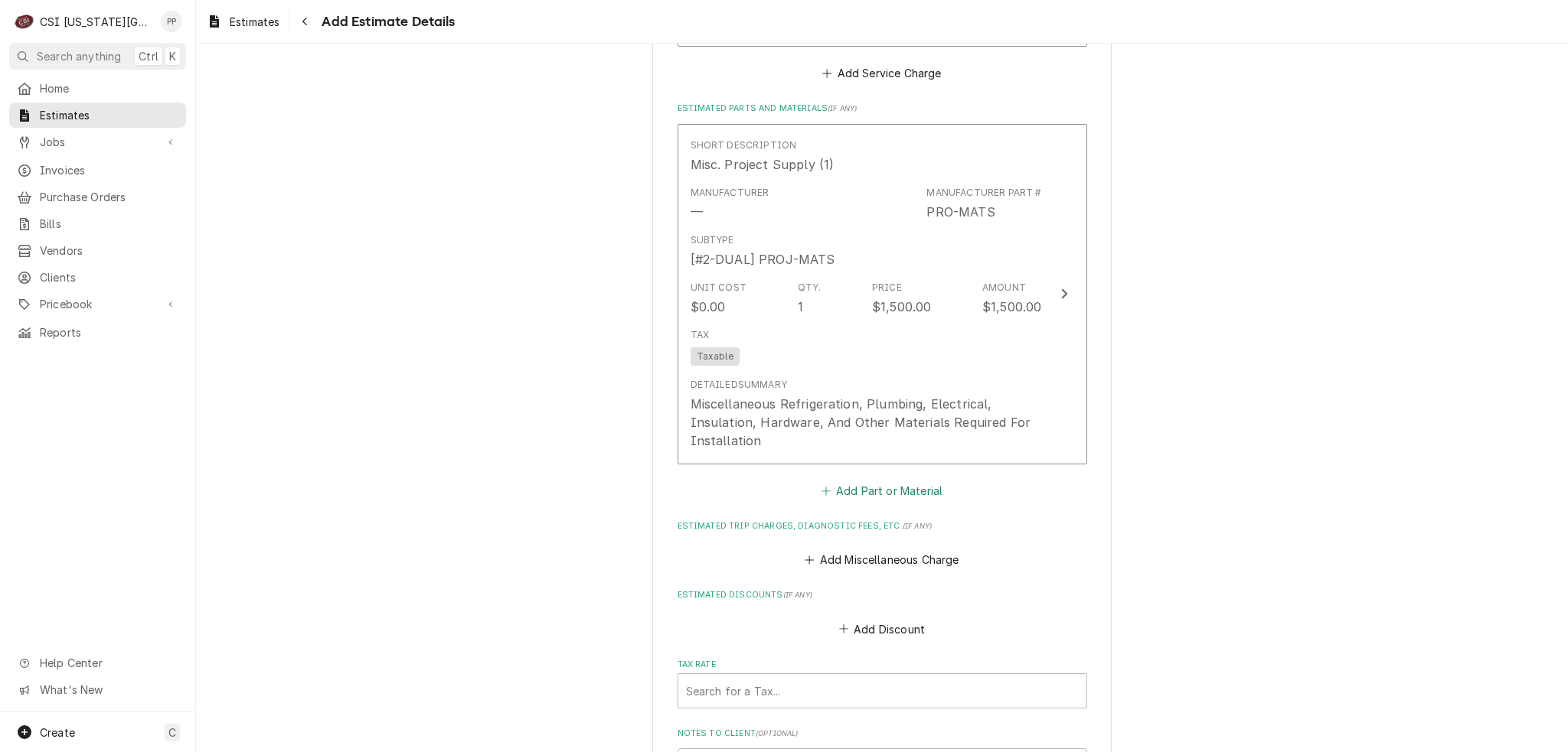
click at [889, 480] on button "Add Part or Material" at bounding box center [881, 491] width 126 height 22
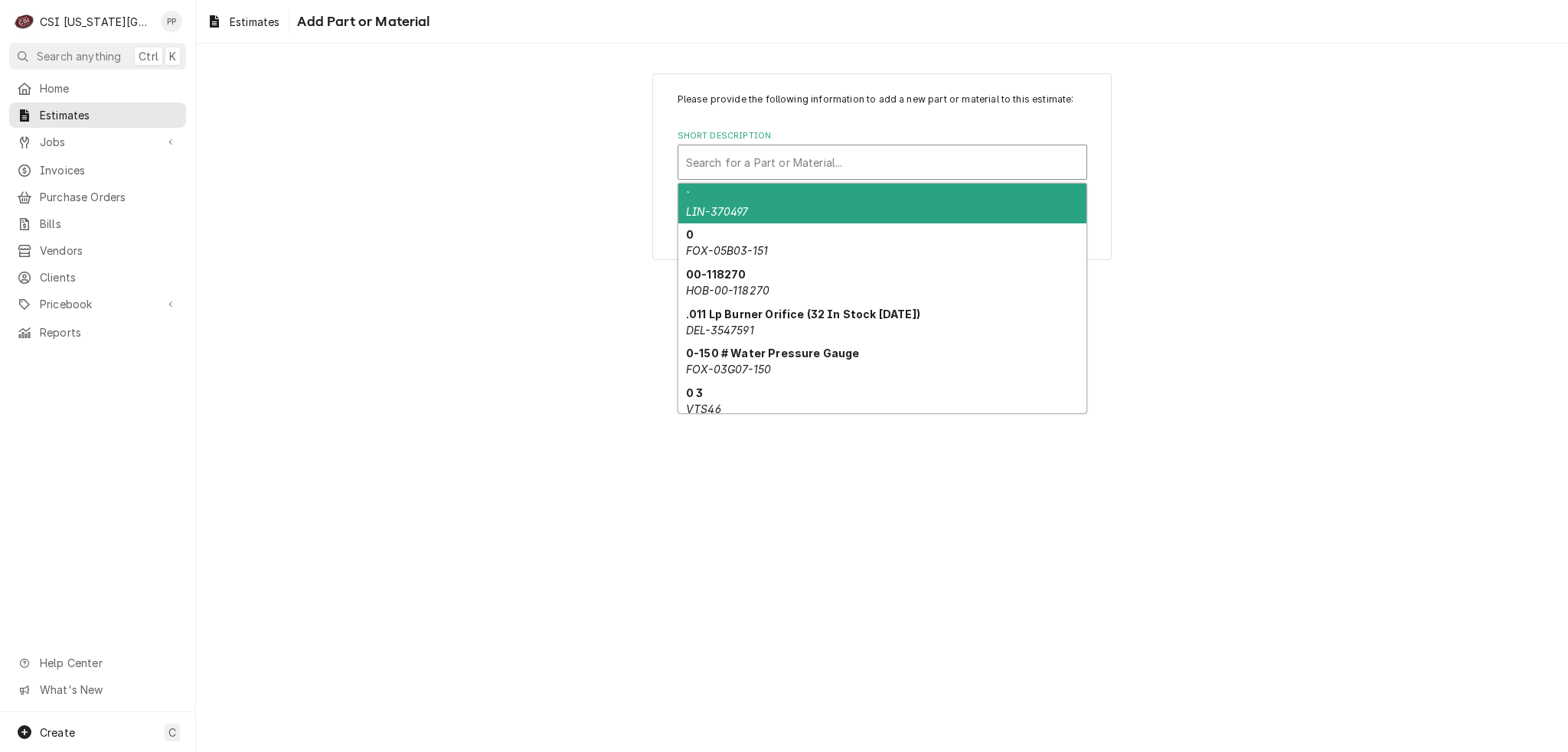
click at [797, 161] on div "Short Description" at bounding box center [882, 162] width 393 height 28
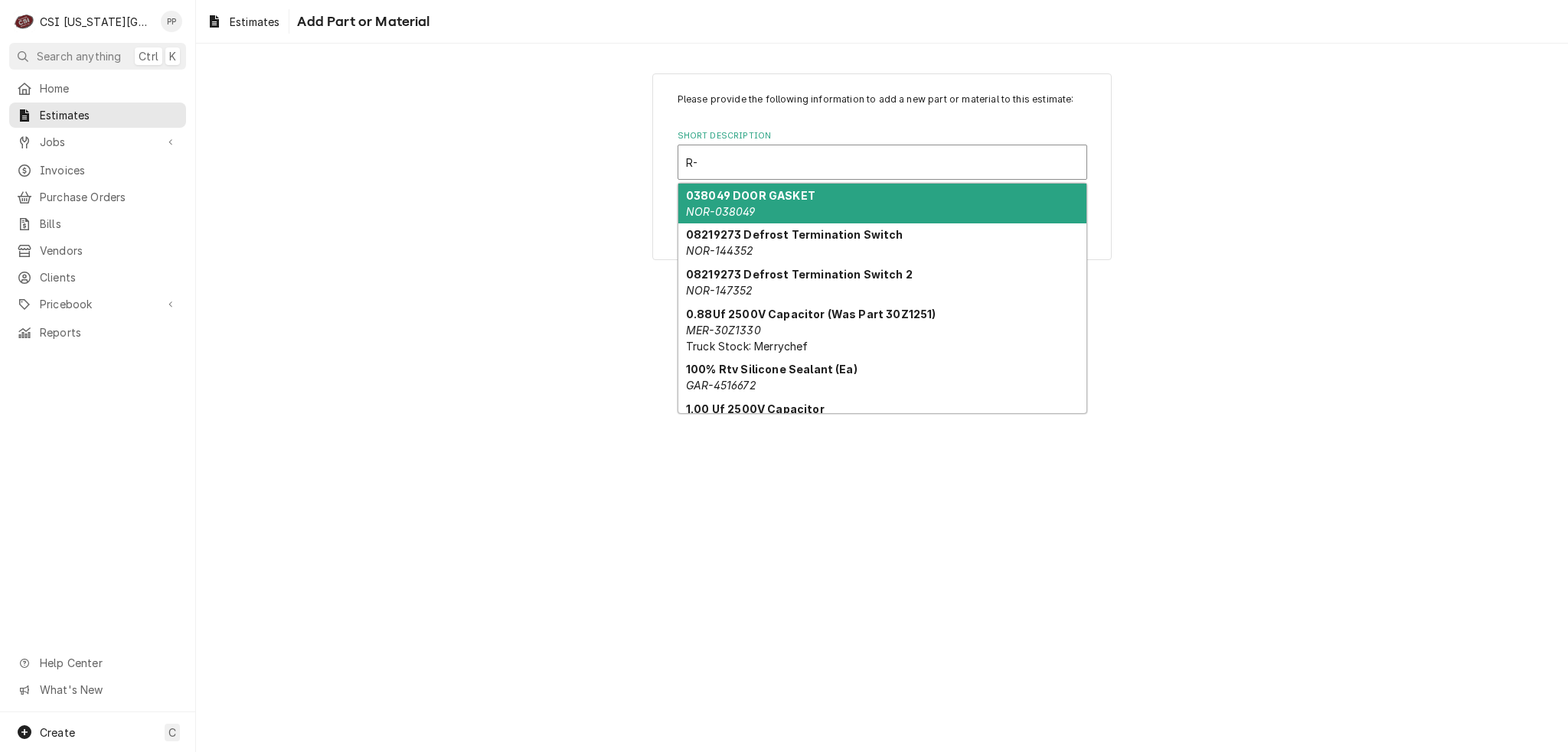
type input "R"
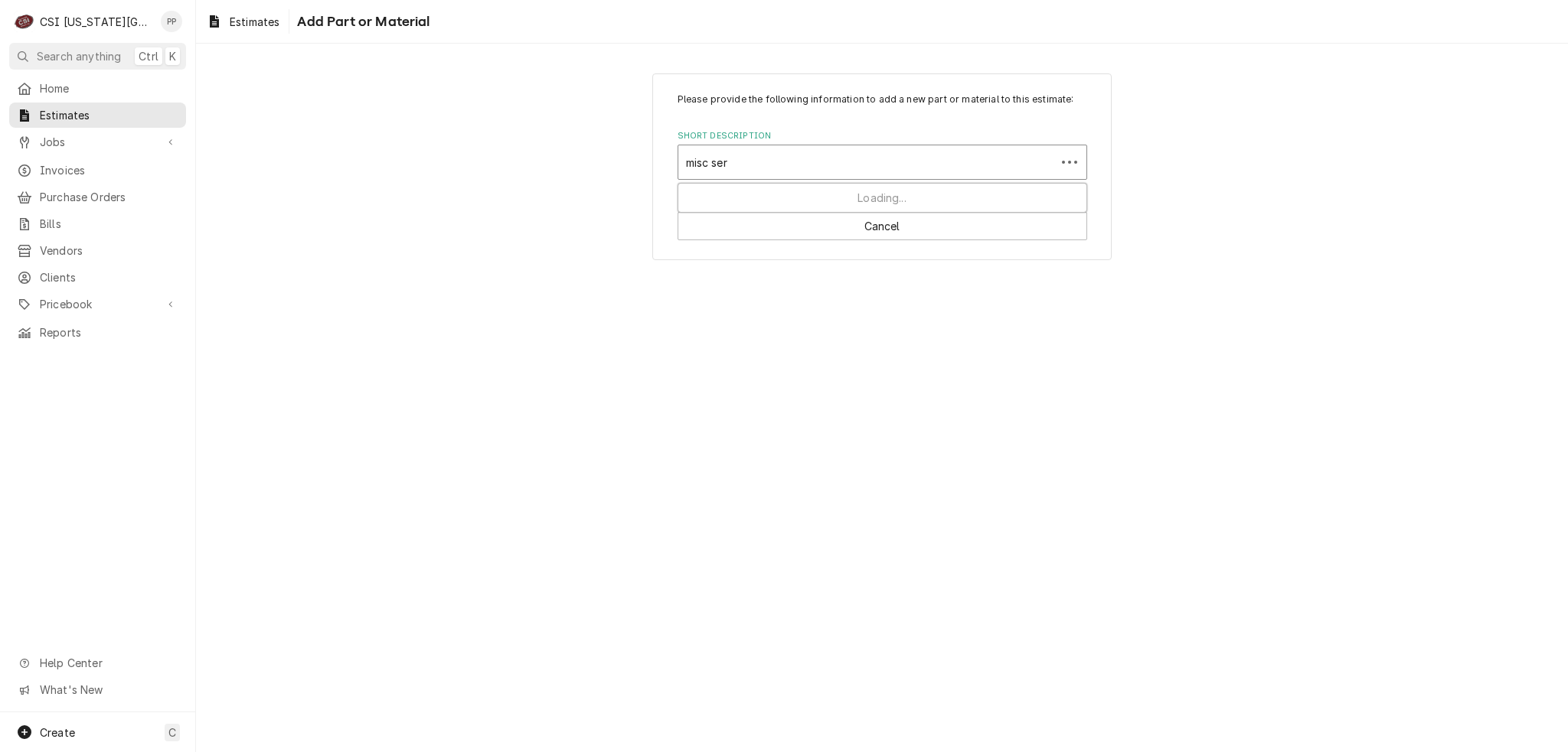
type input "misc serv"
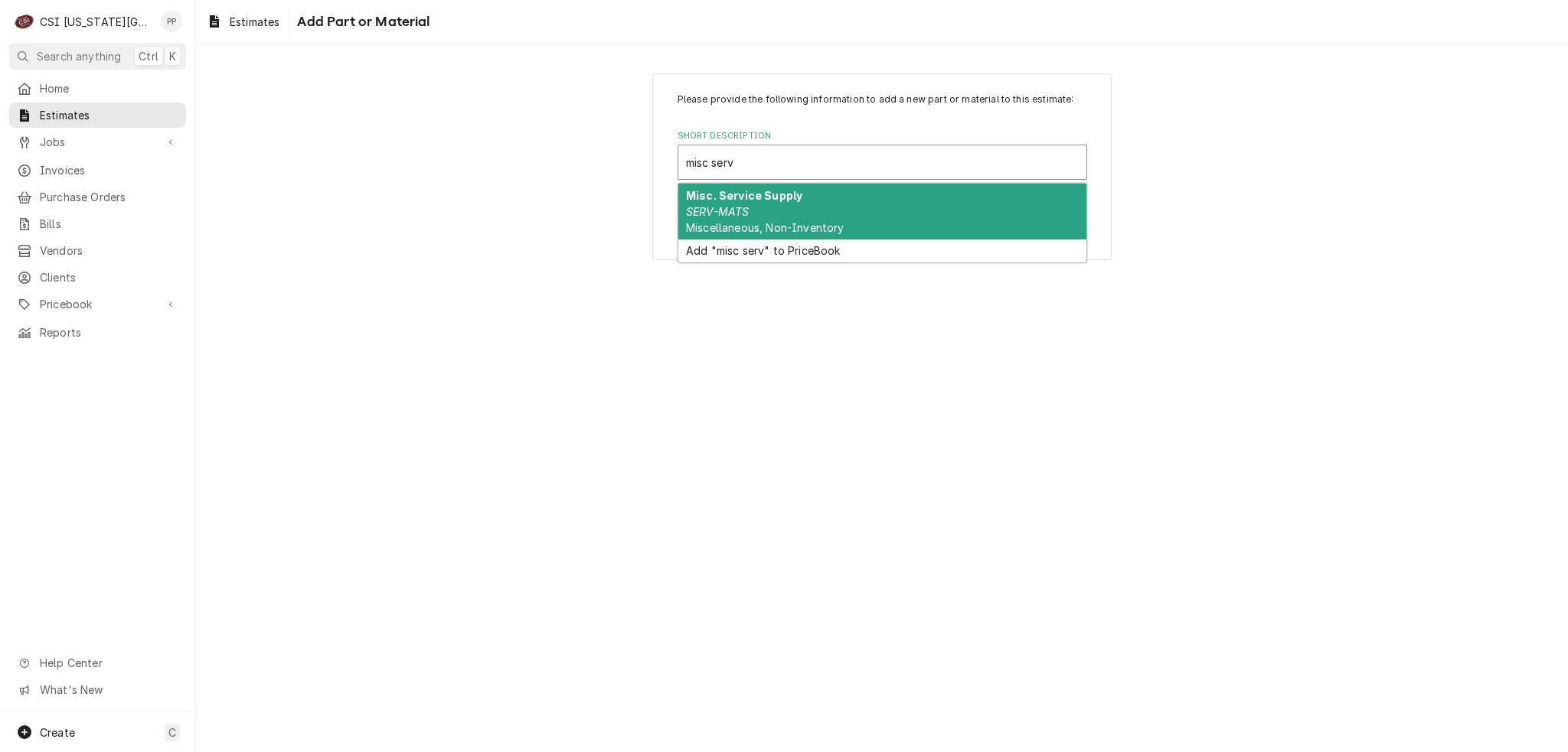
click at [786, 189] on strong "Misc. Service Supply" at bounding box center [743, 195] width 116 height 13
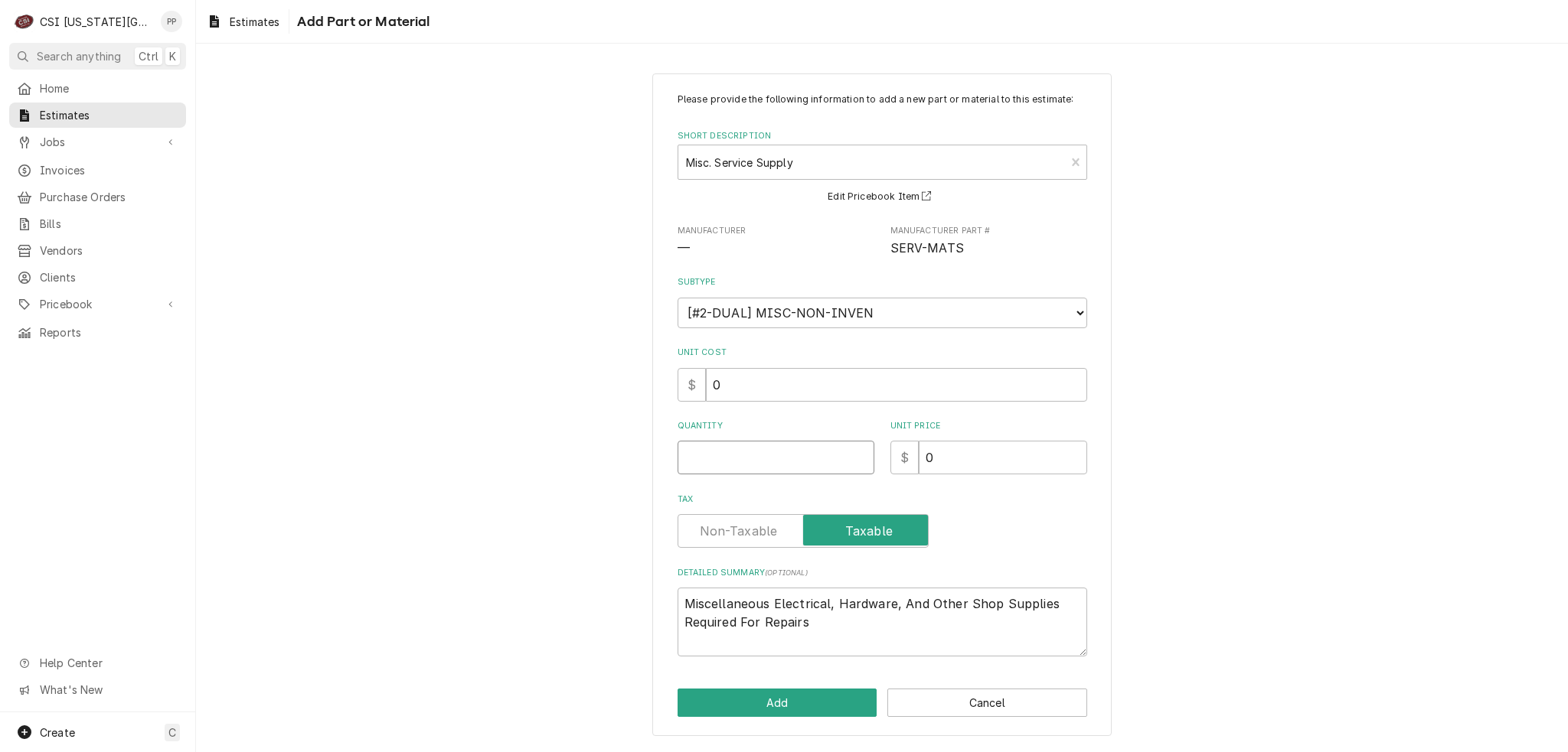
click at [796, 450] on input "Quantity" at bounding box center [776, 457] width 196 height 33
type textarea "x"
type input "2"
type textarea "x"
type input "20"
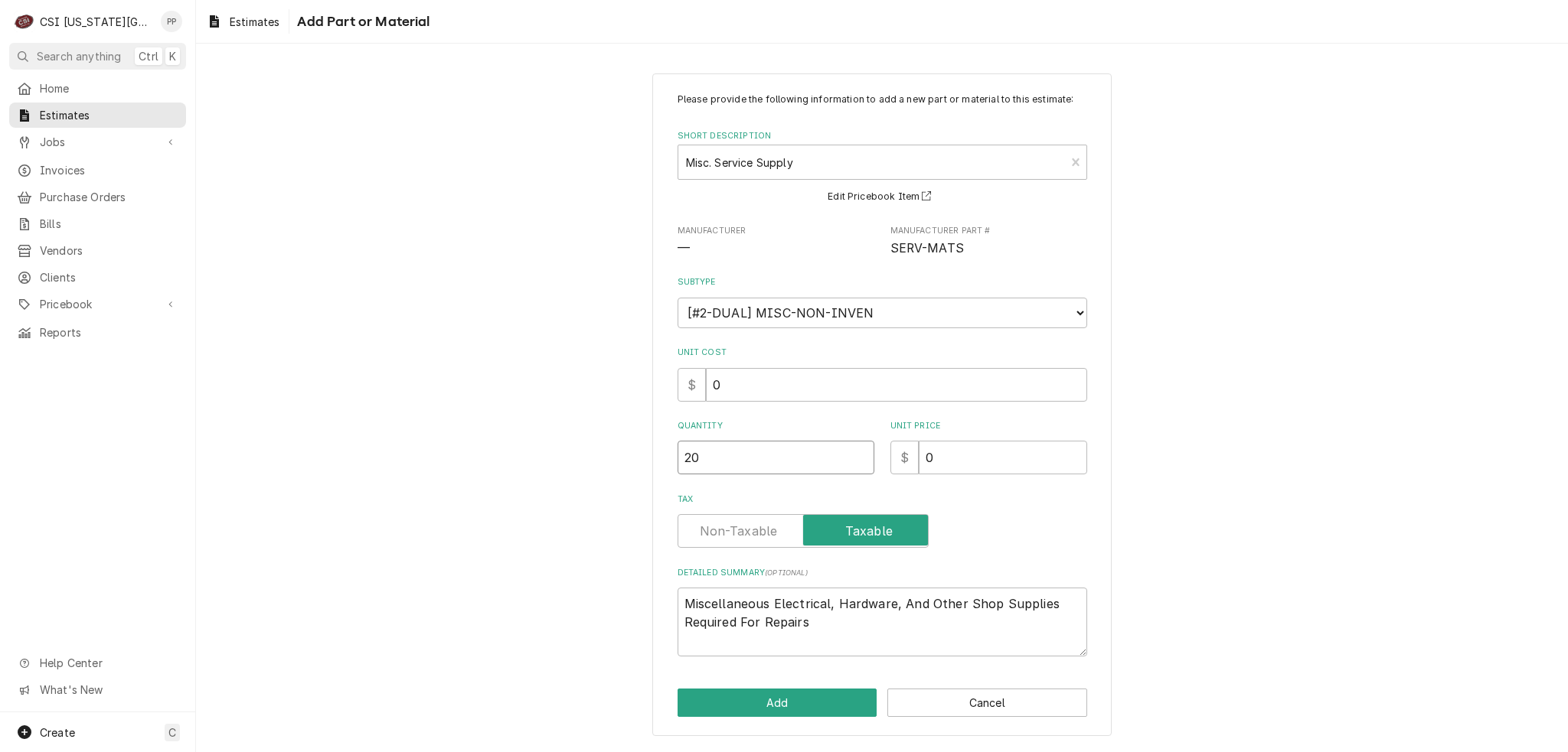
type textarea "x"
type input "2"
type textarea "x"
type input "1"
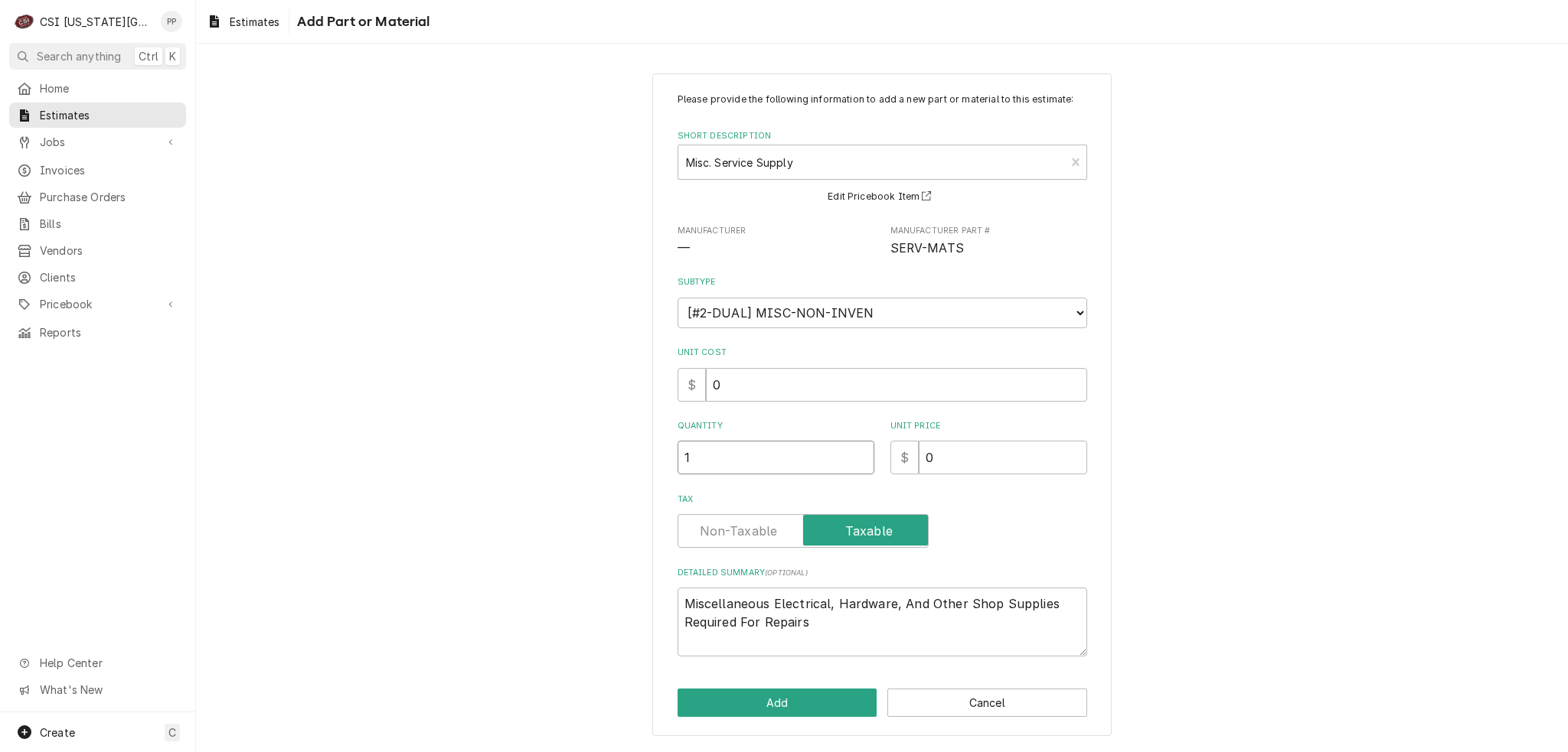
type textarea "x"
type input "15"
type textarea "x"
type input "15"
click at [921, 452] on input "0" at bounding box center [1002, 457] width 169 height 33
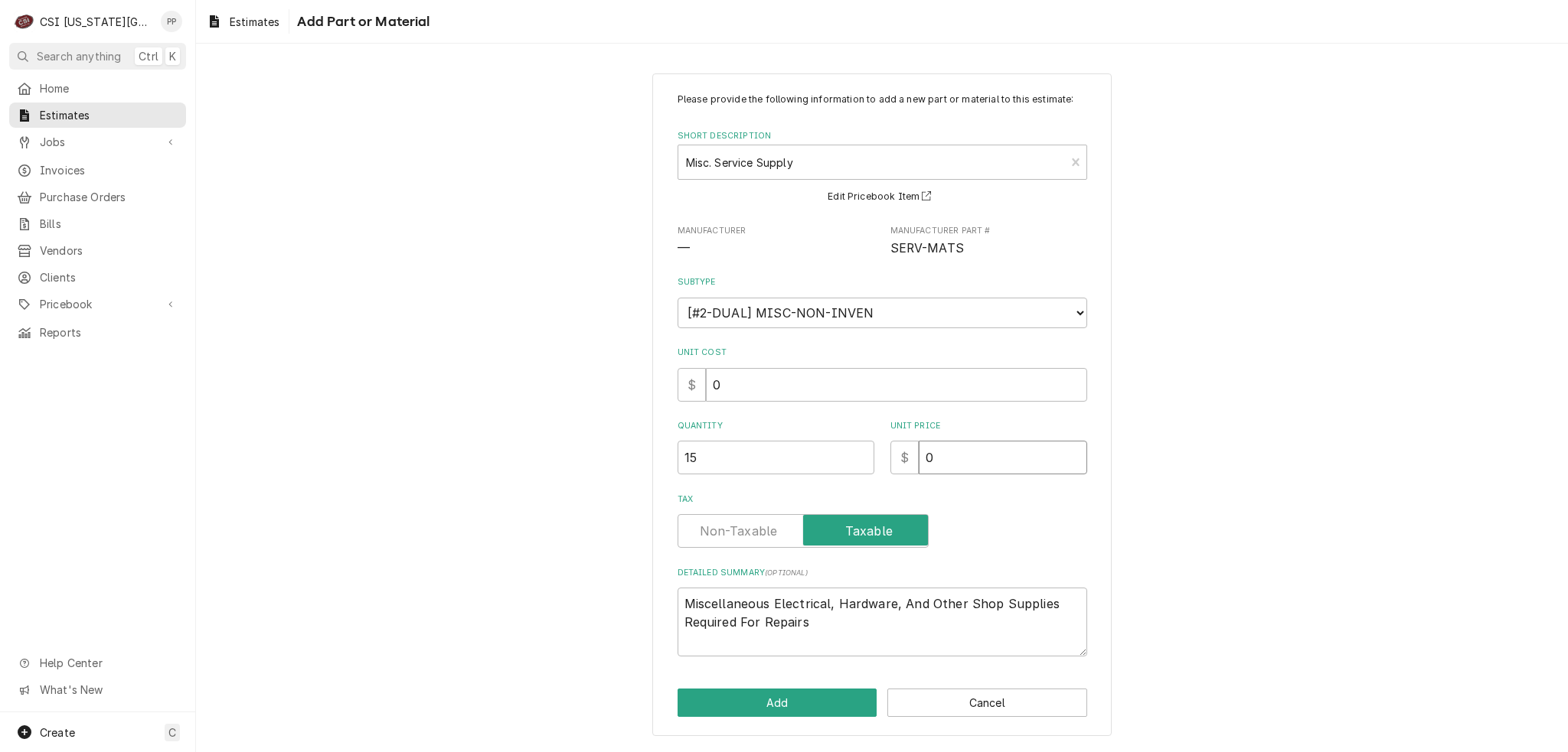
drag, startPoint x: 937, startPoint y: 452, endPoint x: 888, endPoint y: 458, distance: 49.4
click at [863, 458] on div "Quantity 15 Unit Price $ 0" at bounding box center [882, 447] width 409 height 54
type textarea "x"
type input "1"
type textarea "x"
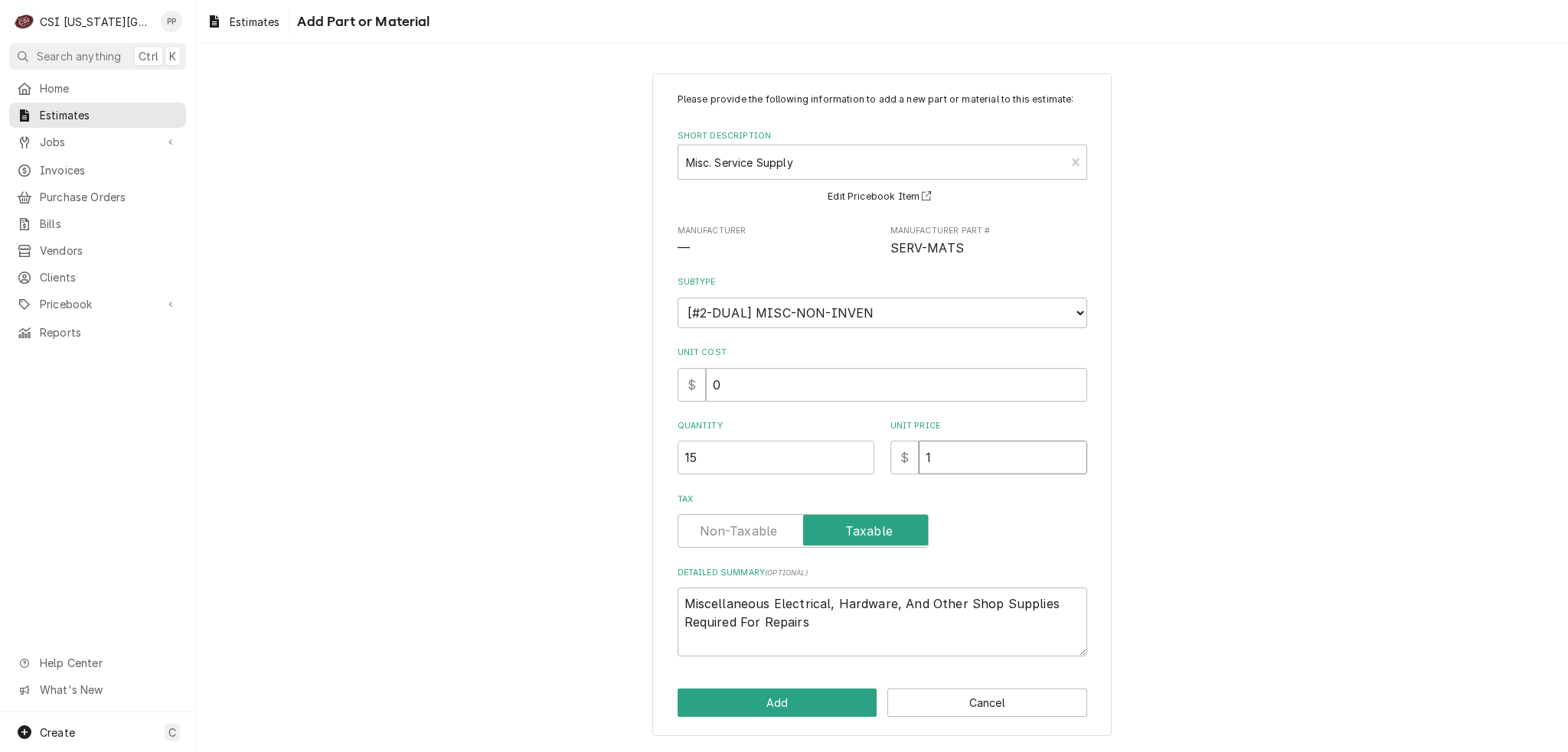
type input "11"
type textarea "x"
type input "110"
type textarea "x"
type input "110"
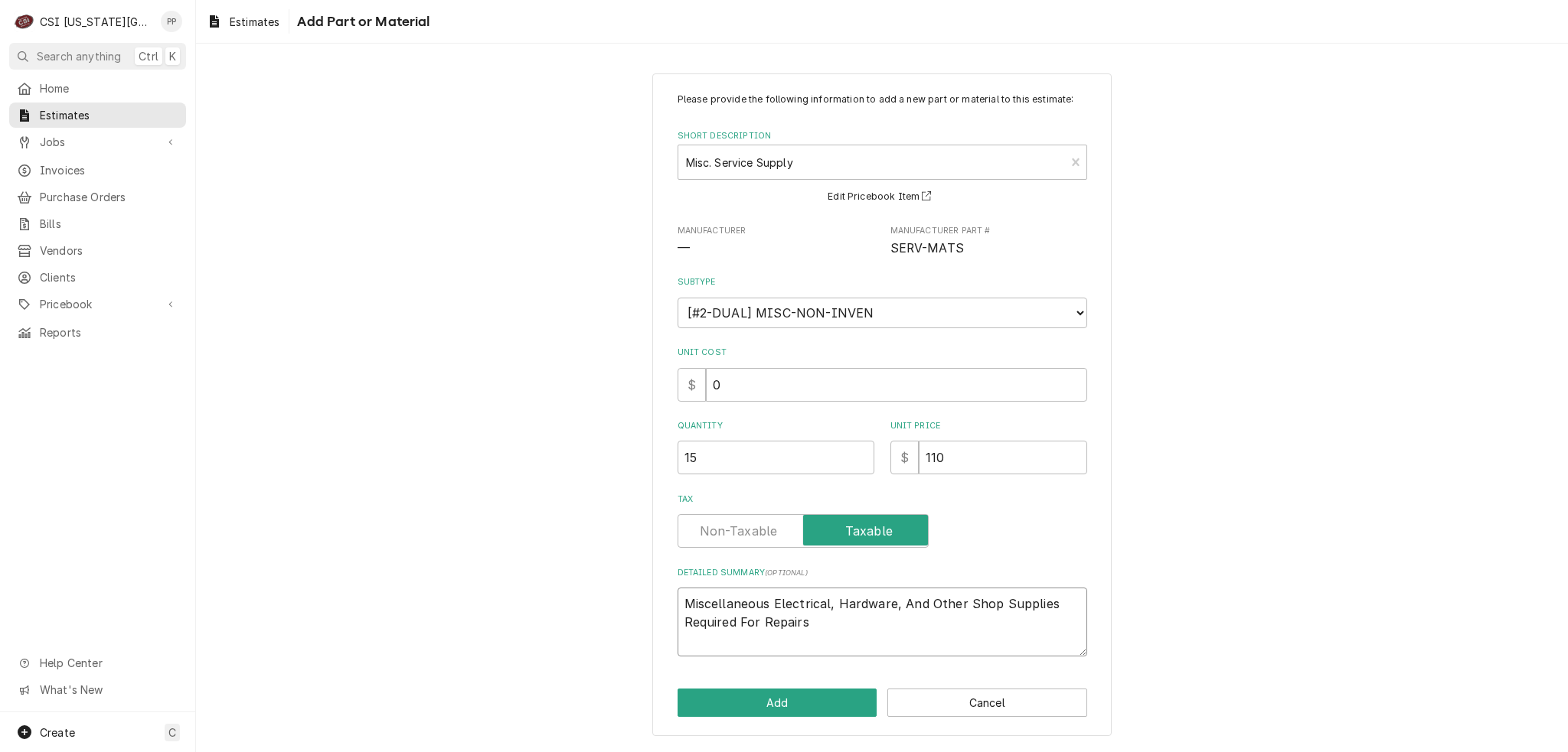
click at [904, 635] on textarea "Miscellaneous Electrical, Hardware, And Other Shop Supplies Required For Repairs" at bounding box center [882, 621] width 409 height 68
drag, startPoint x: 898, startPoint y: 636, endPoint x: 471, endPoint y: 622, distance: 427.2
click at [460, 618] on div "Please provide the following information to add a new part or material to this …" at bounding box center [881, 404] width 1372 height 690
click at [830, 621] on textarea "Miscellaneous Electrical, Hardware, And Other Shop Supplies Required For Repairs" at bounding box center [882, 621] width 409 height 68
drag, startPoint x: 826, startPoint y: 618, endPoint x: 542, endPoint y: 557, distance: 290.5
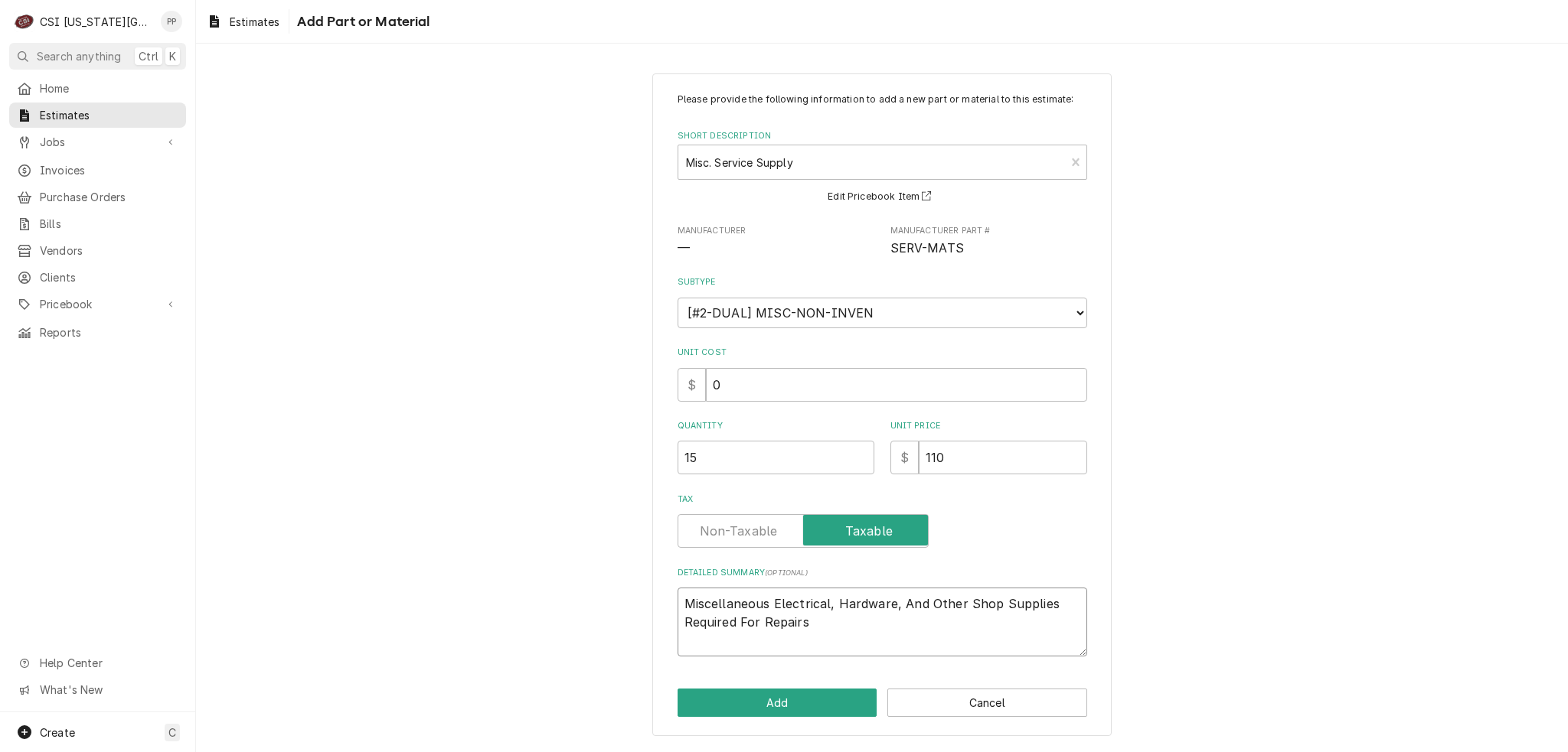
click at [522, 557] on div "Please provide the following information to add a new part or material to this …" at bounding box center [881, 404] width 1372 height 690
type textarea "x"
type textarea "A"
type textarea "x"
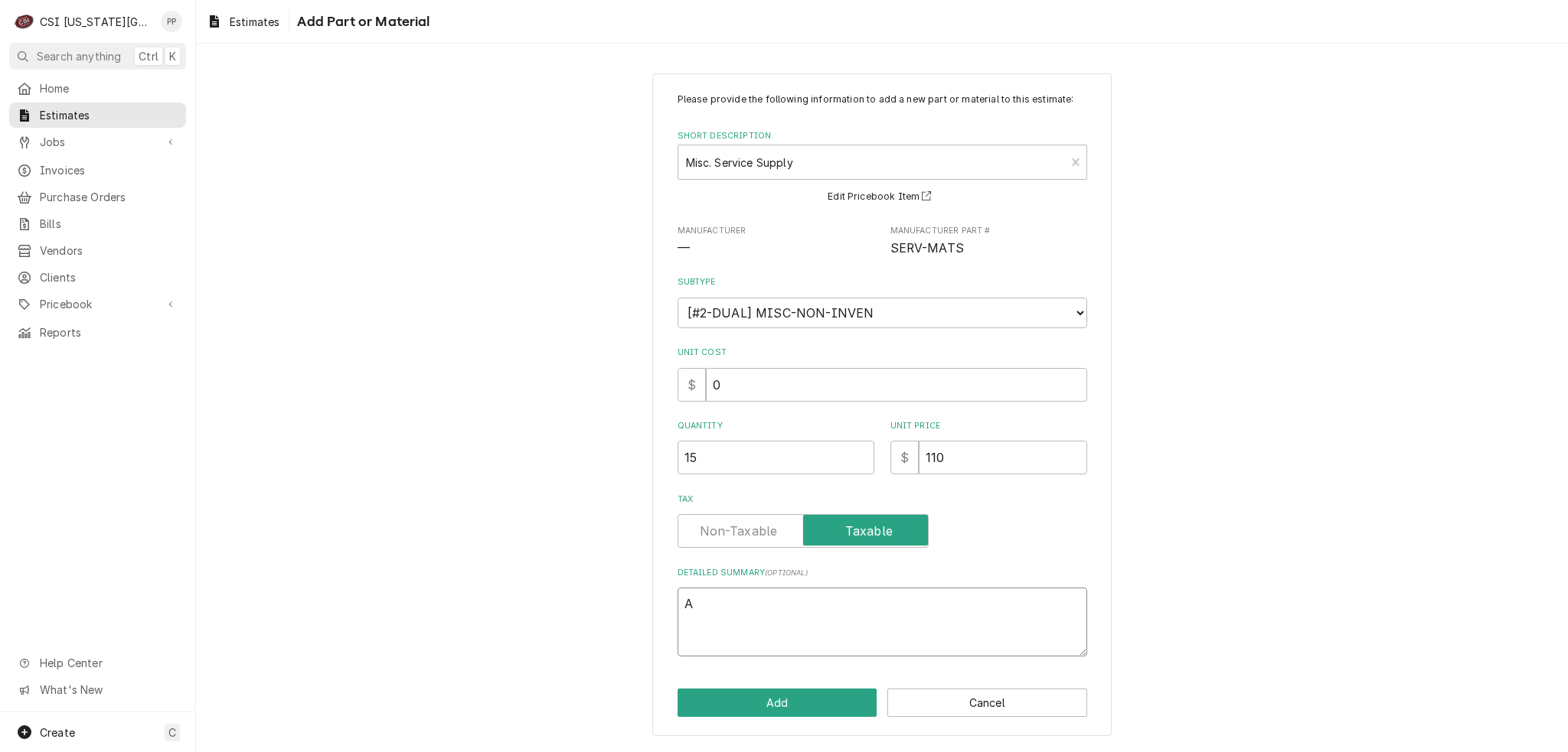
type textarea "A2"
type textarea "x"
type textarea "A2L"
type textarea "x"
type textarea "A2L"
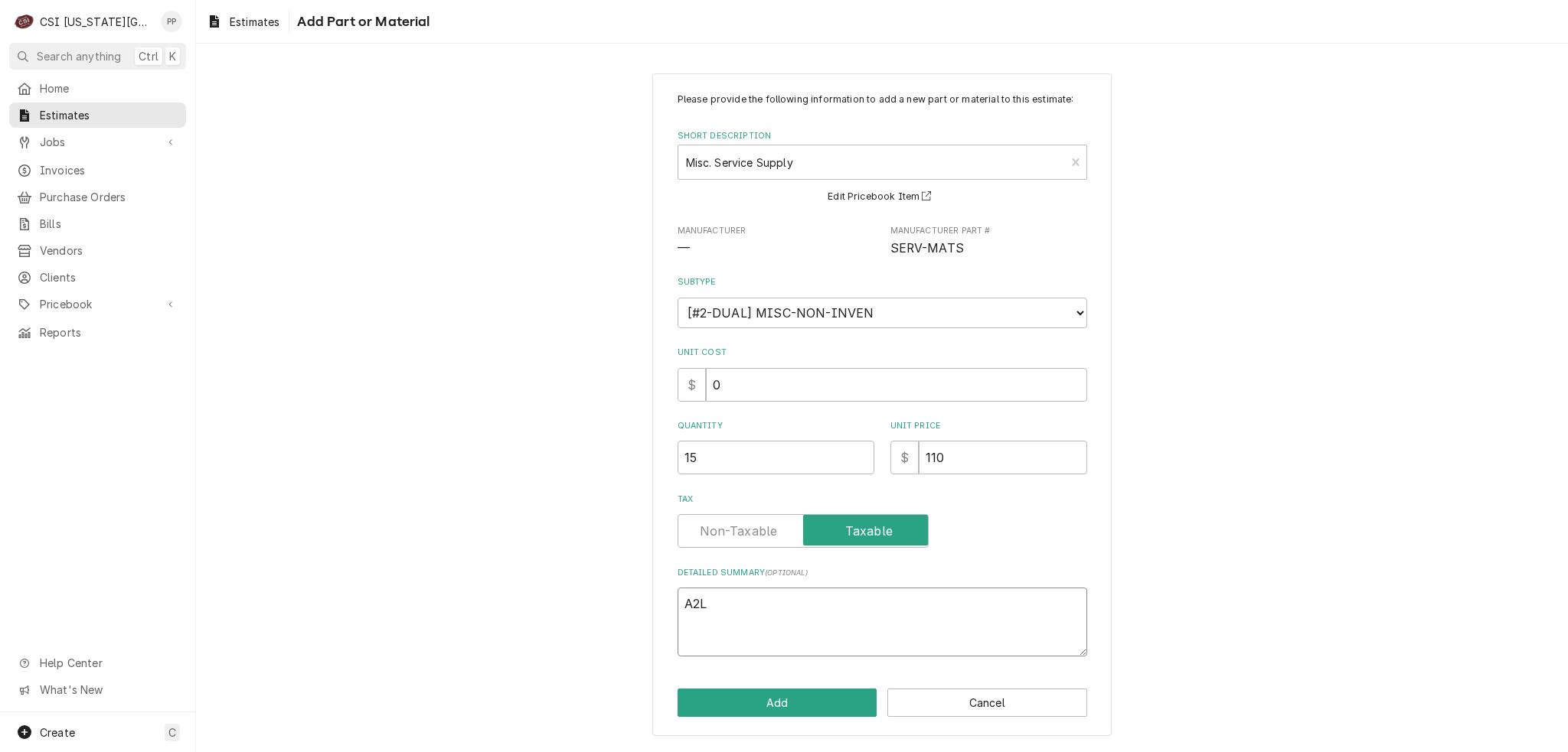
type textarea "x"
type textarea "A2L re"
type textarea "x"
type textarea "A2L ref"
type textarea "x"
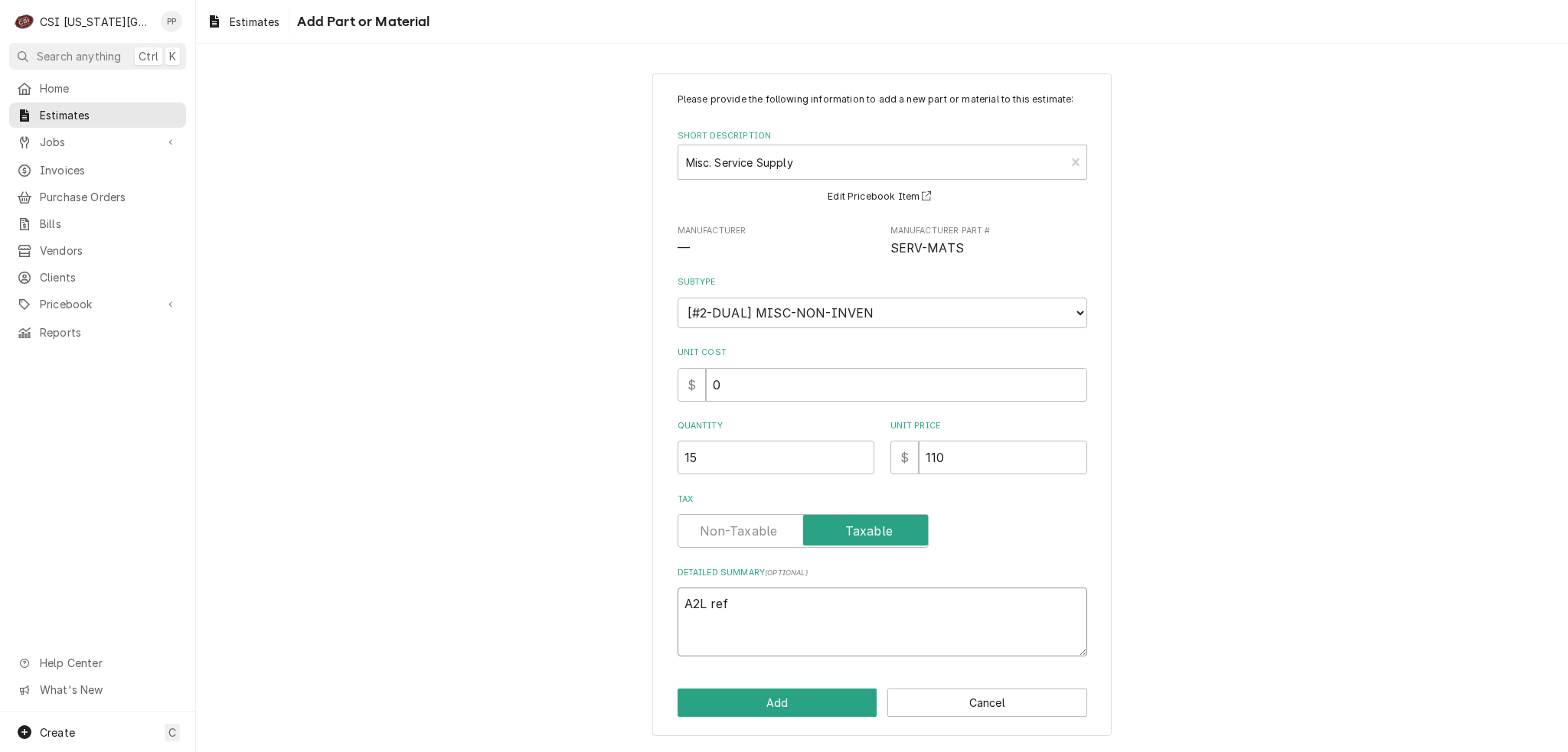
type textarea "A2L refr"
type textarea "x"
click at [739, 710] on button "Add" at bounding box center [778, 702] width 200 height 28
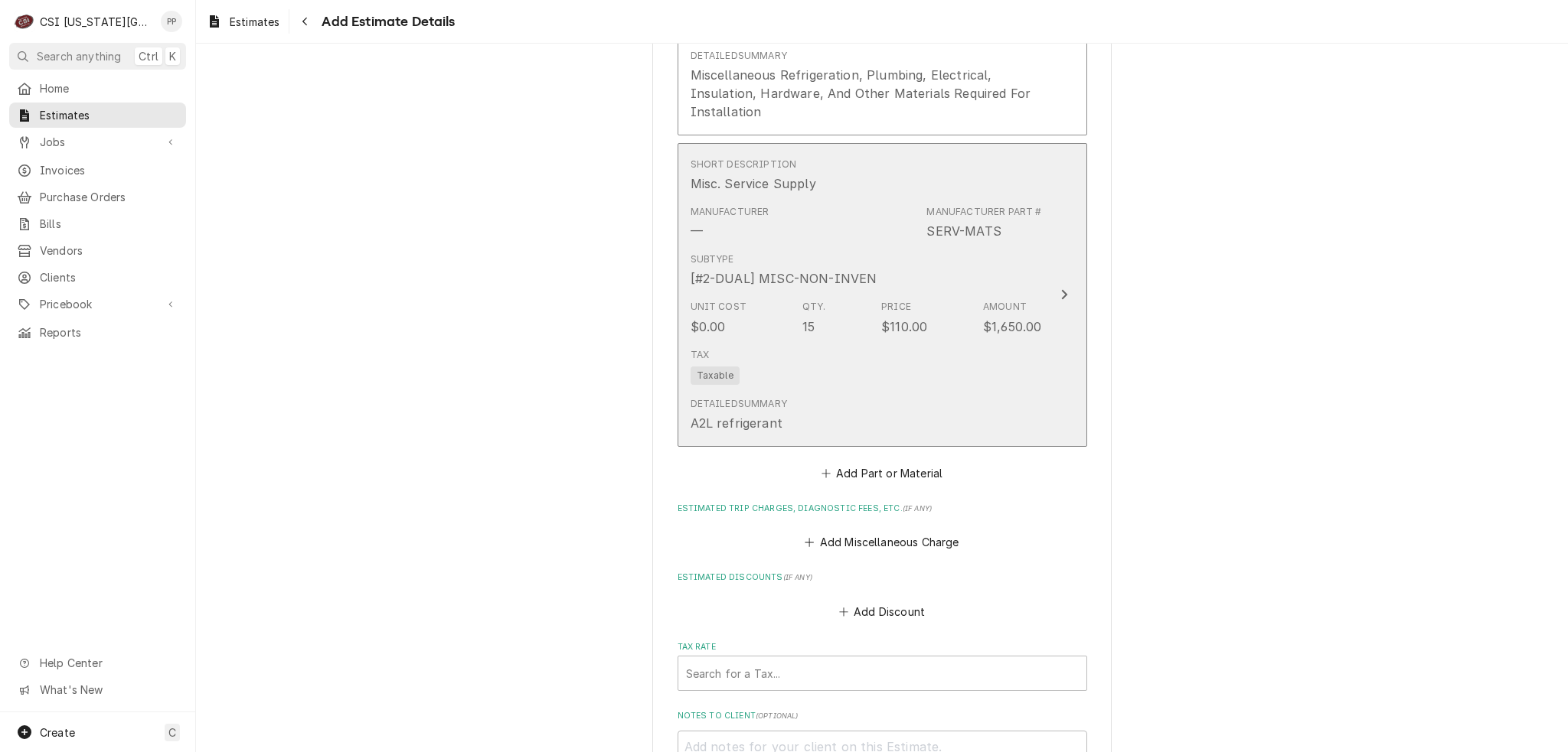
scroll to position [3248, 0]
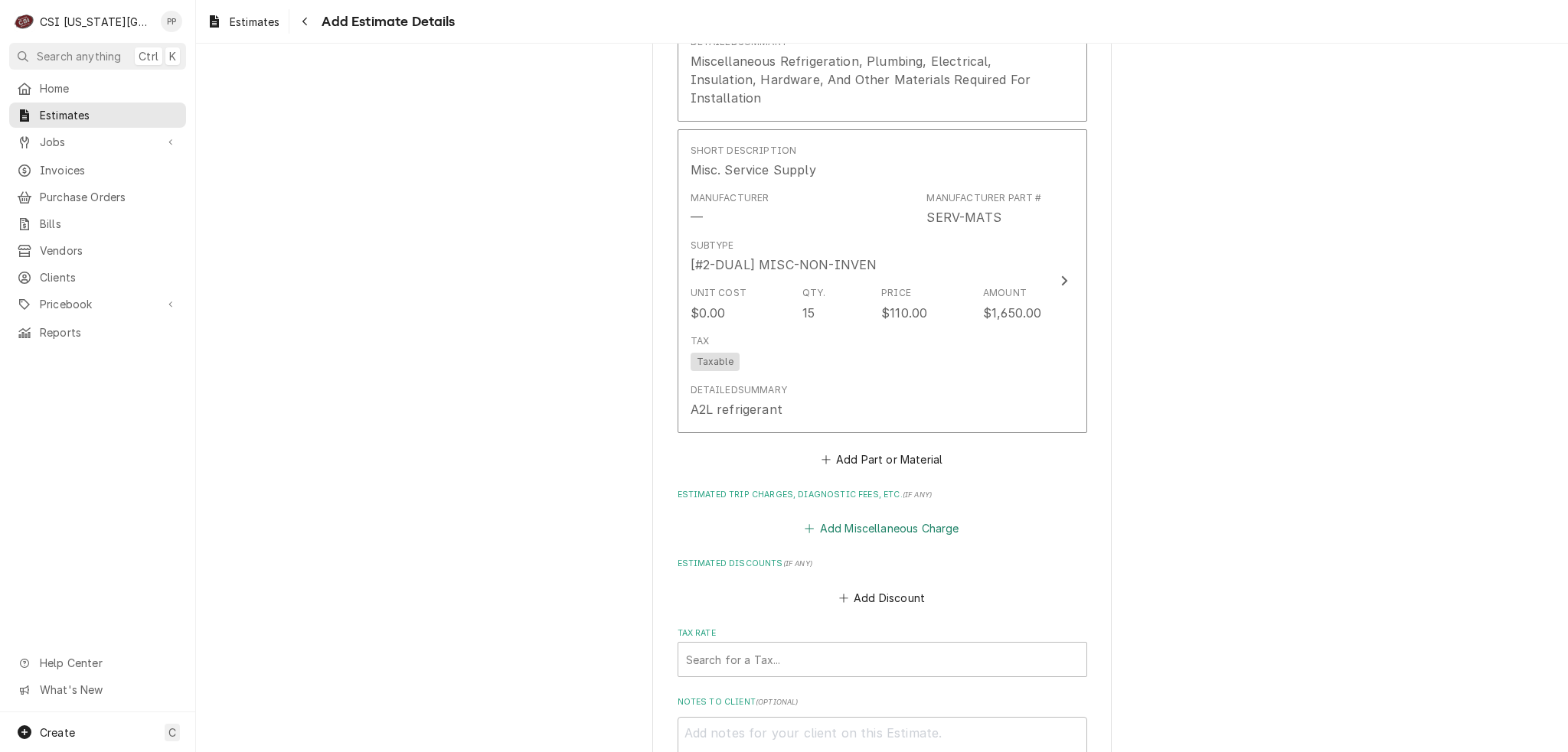
drag, startPoint x: 888, startPoint y: 501, endPoint x: 888, endPoint y: 488, distance: 13.0
click at [888, 518] on button "Add Miscellaneous Charge" at bounding box center [881, 529] width 160 height 22
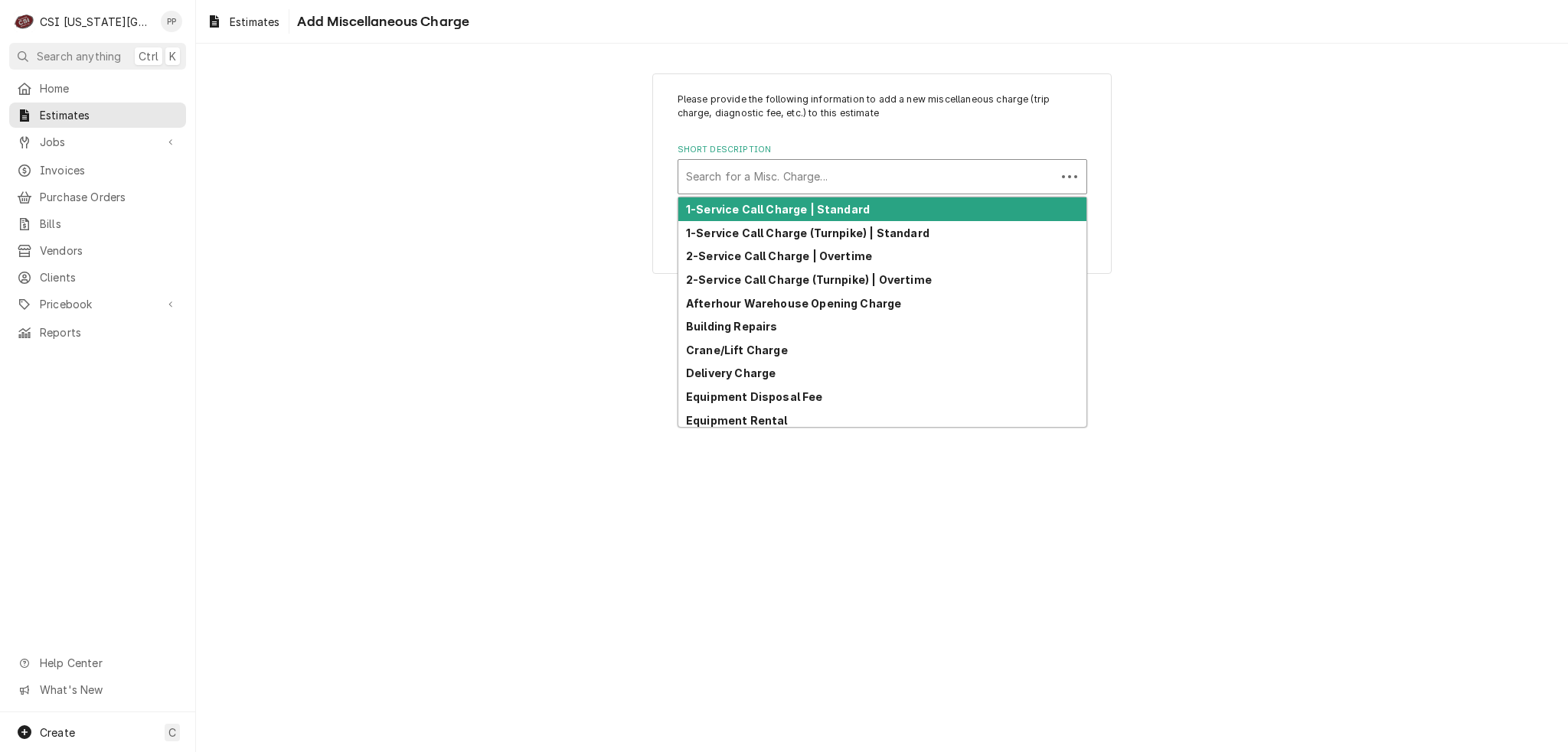
click at [814, 175] on div "Short Description" at bounding box center [867, 177] width 362 height 28
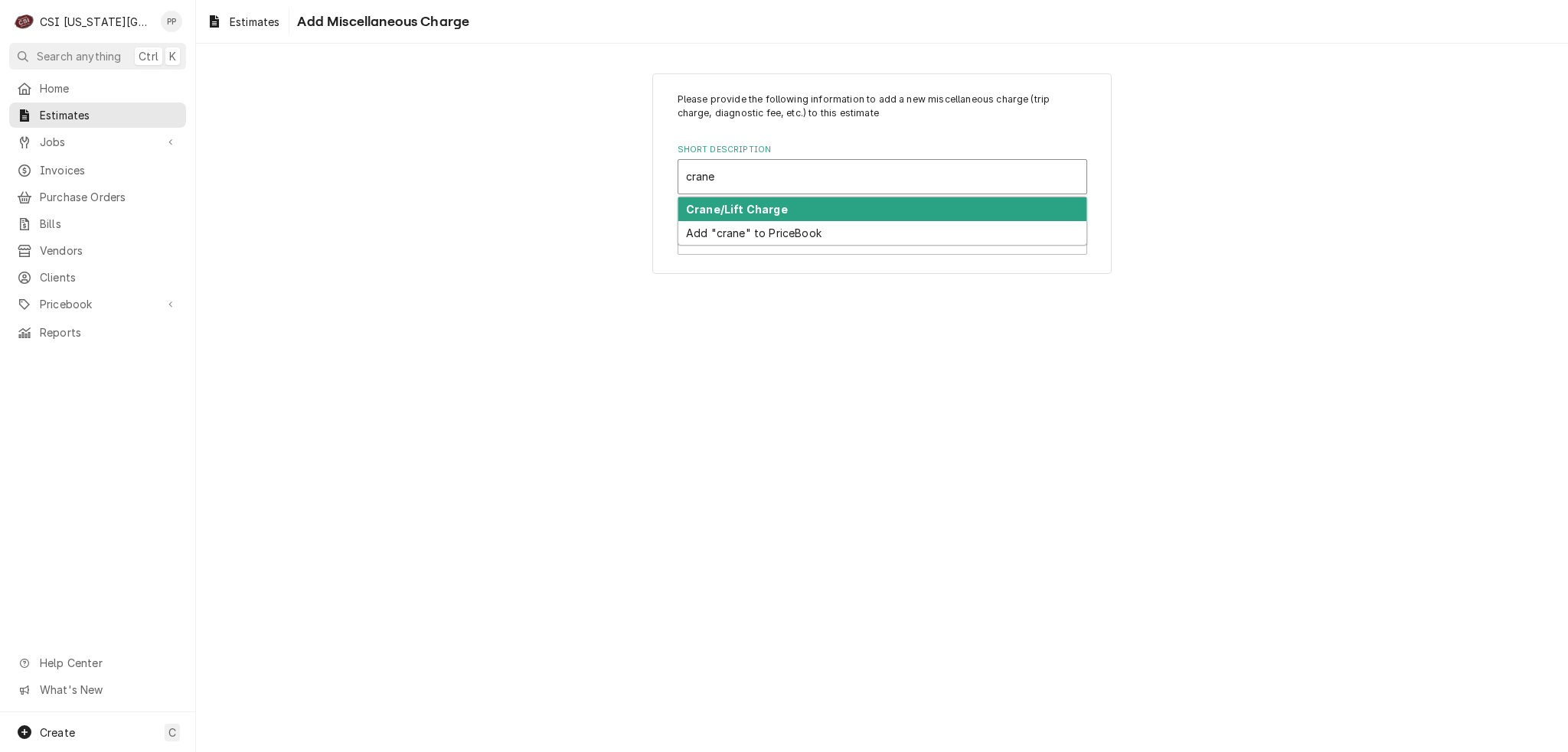
click at [807, 201] on div "Crane/Lift Charge" at bounding box center [882, 209] width 408 height 23
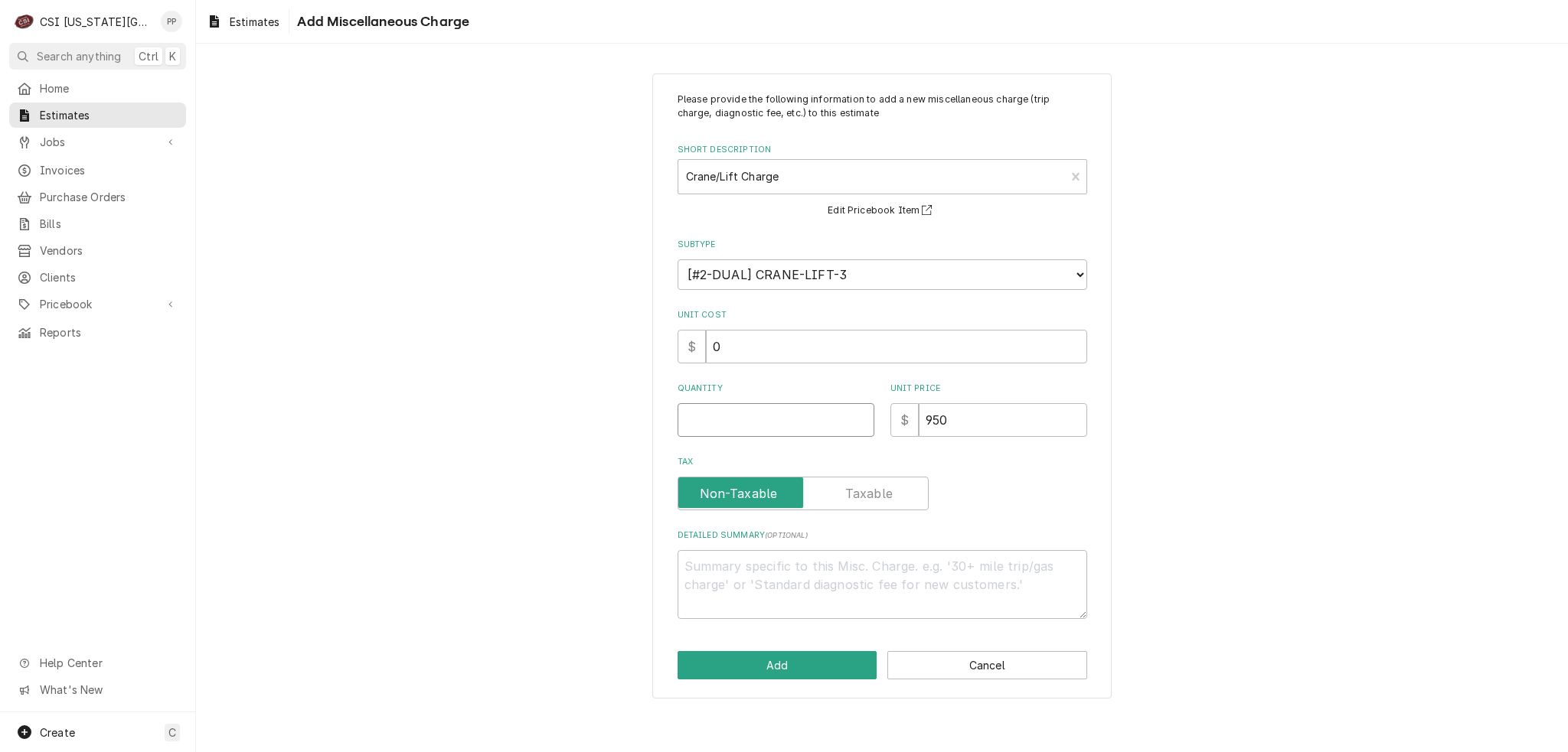
click at [833, 419] on input "Quantity" at bounding box center [776, 420] width 196 height 33
click at [799, 643] on div "Please provide the following information to add a new miscellaneous charge (tri…" at bounding box center [882, 386] width 460 height 626
click at [794, 651] on button "Add" at bounding box center [778, 665] width 200 height 28
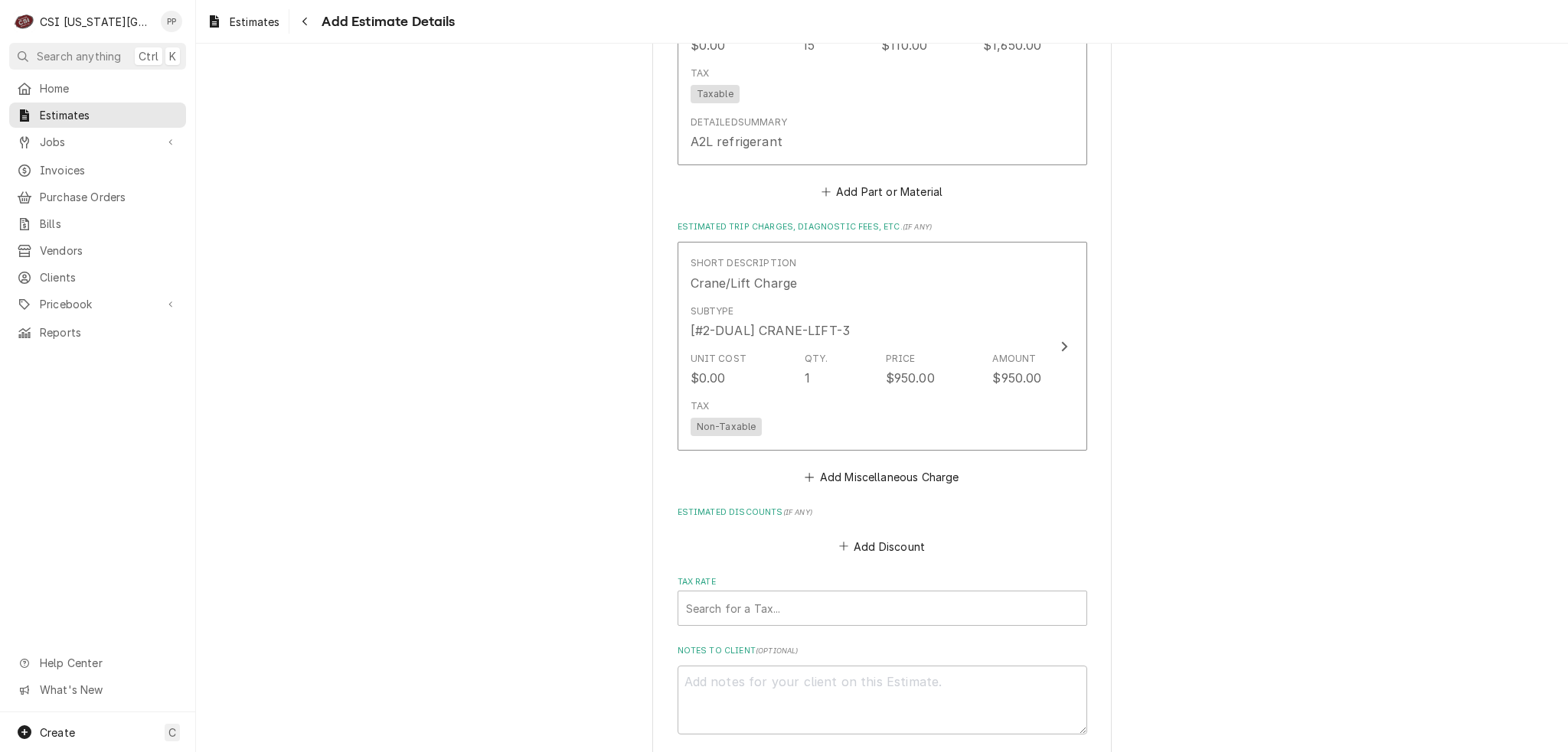
scroll to position [3551, 0]
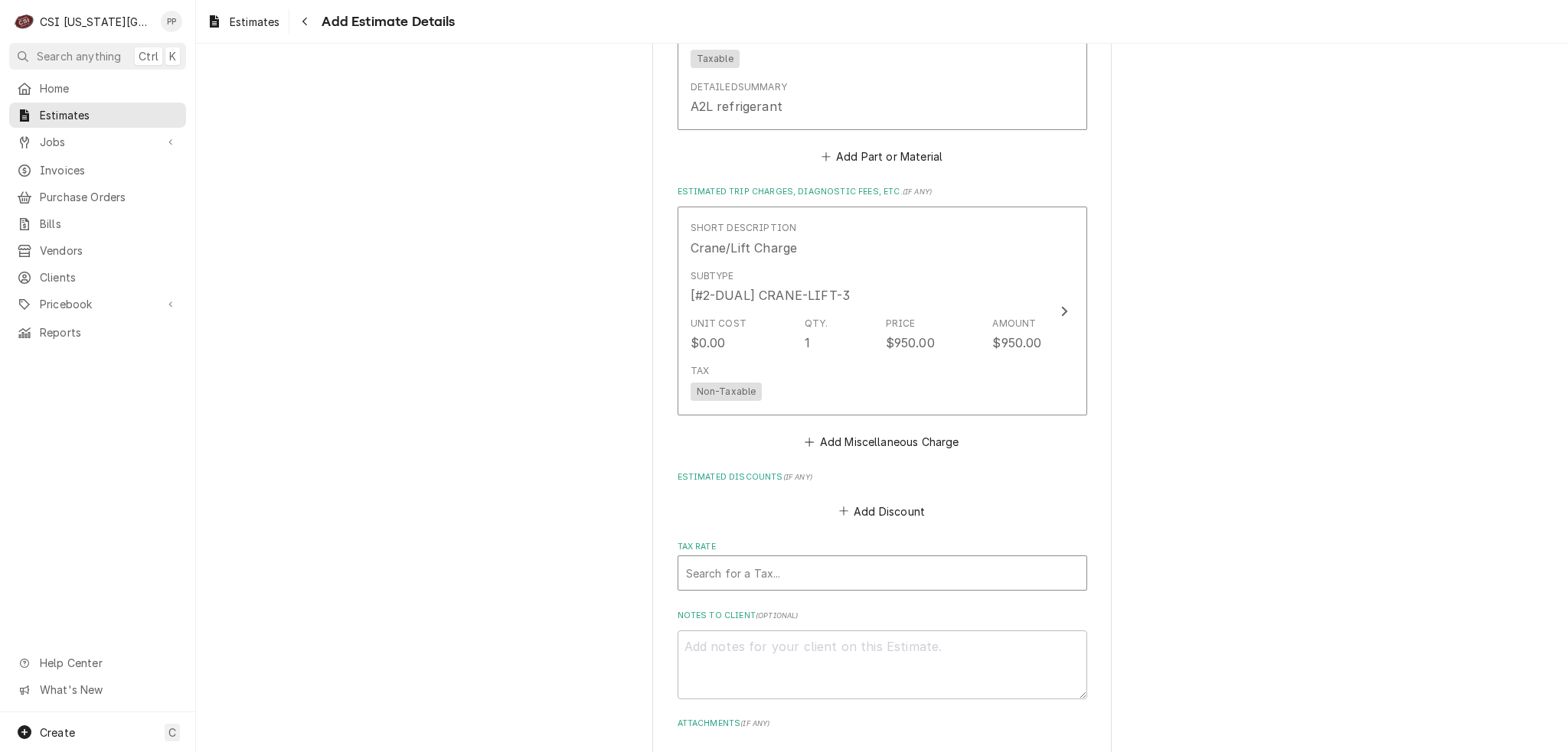
click at [794, 559] on div "Tax Rate" at bounding box center [882, 573] width 393 height 28
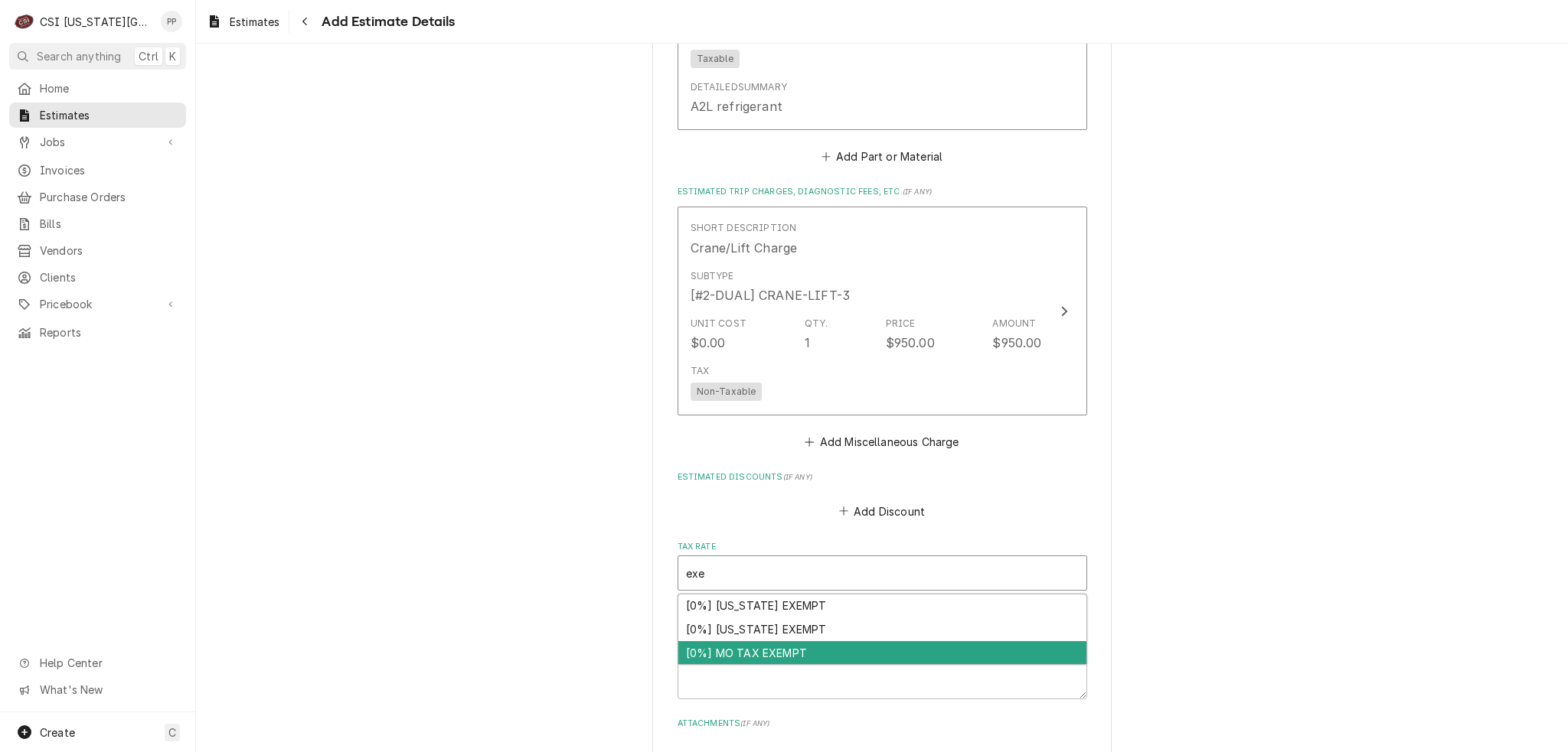
click at [790, 641] on div "[0%] MO TAX EXEMPT" at bounding box center [882, 653] width 408 height 23
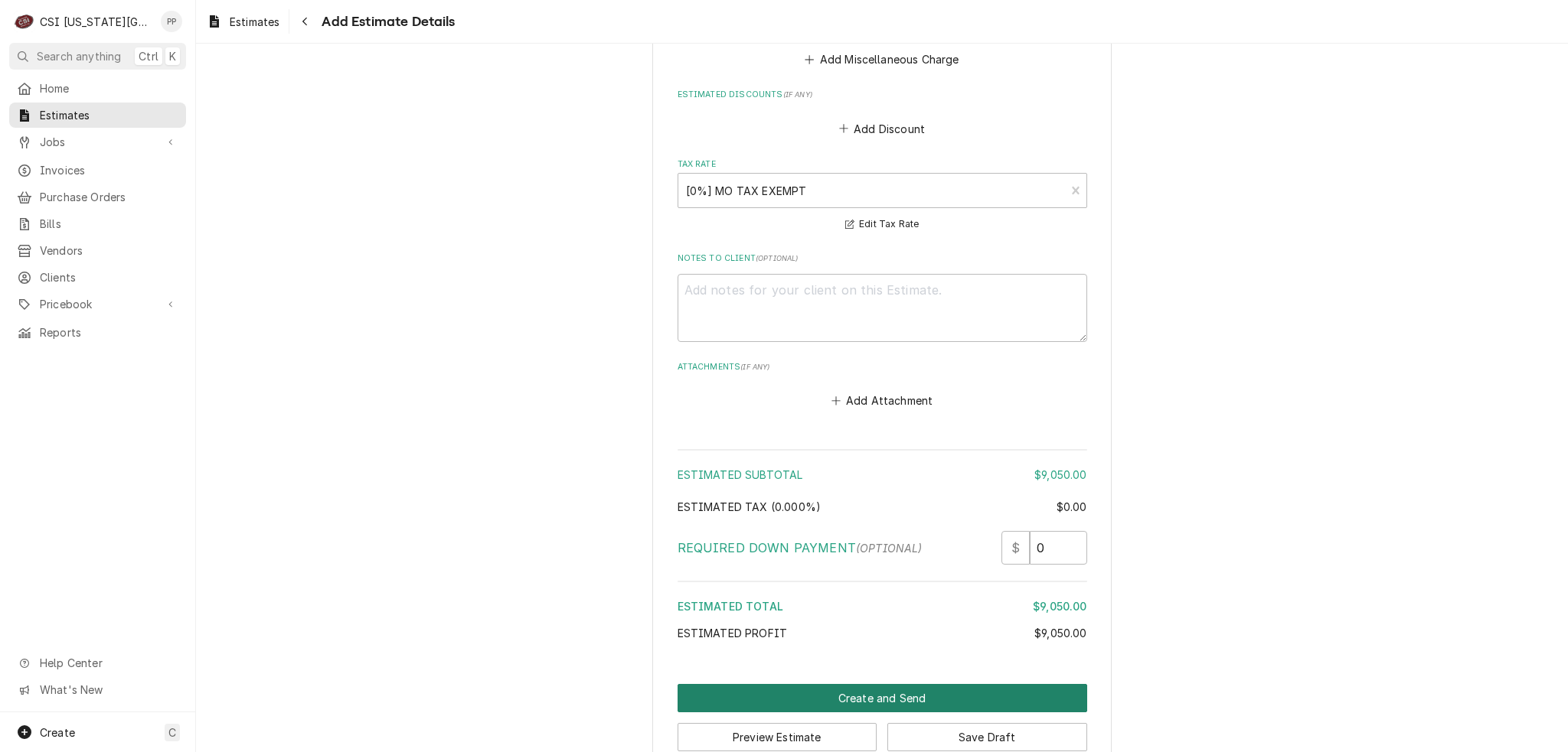
click at [882, 684] on button "Create and Send" at bounding box center [882, 697] width 409 height 28
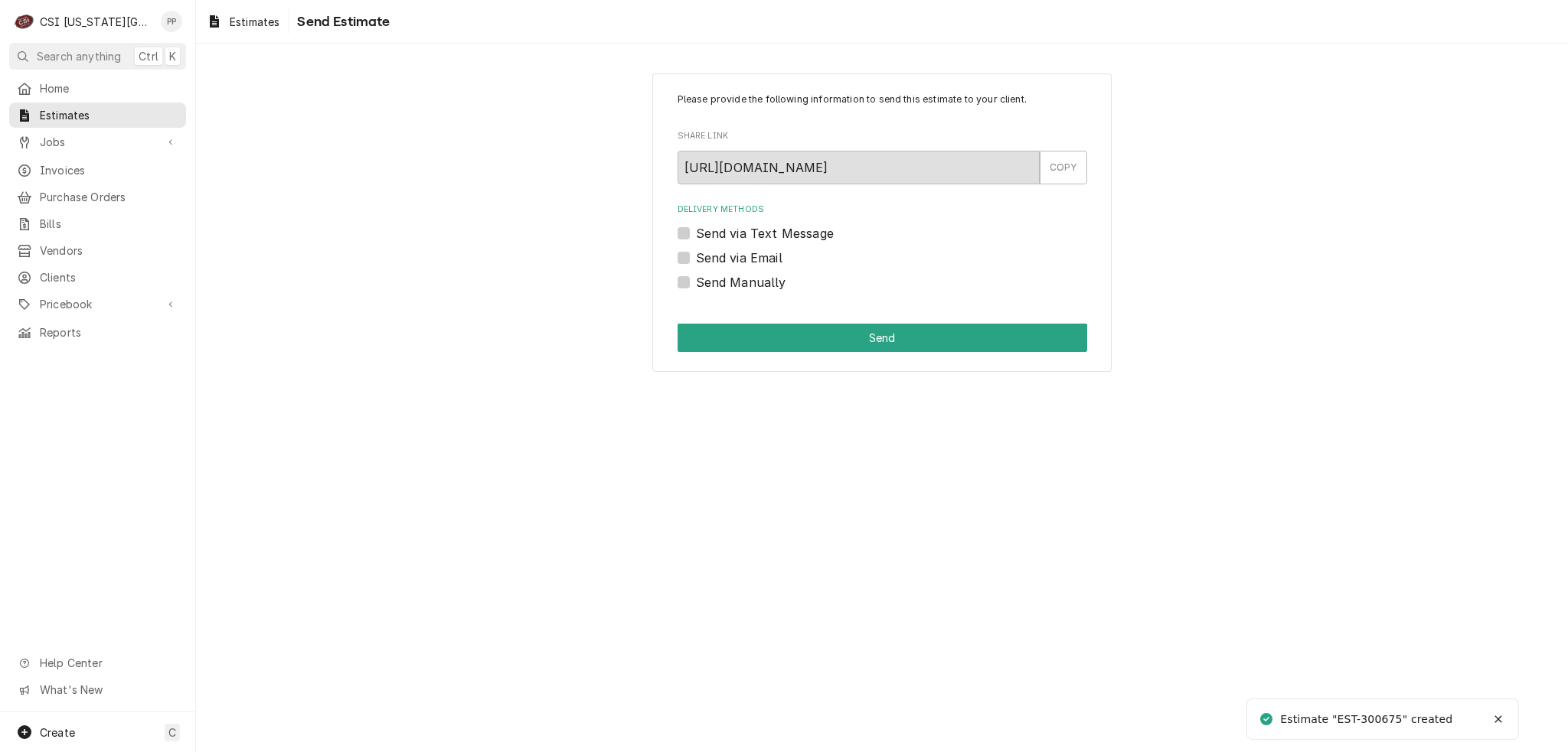
click at [696, 261] on label "Send via Email" at bounding box center [739, 258] width 87 height 18
click at [696, 261] on input "Send via Email" at bounding box center [900, 265] width 409 height 33
checkbox input "true"
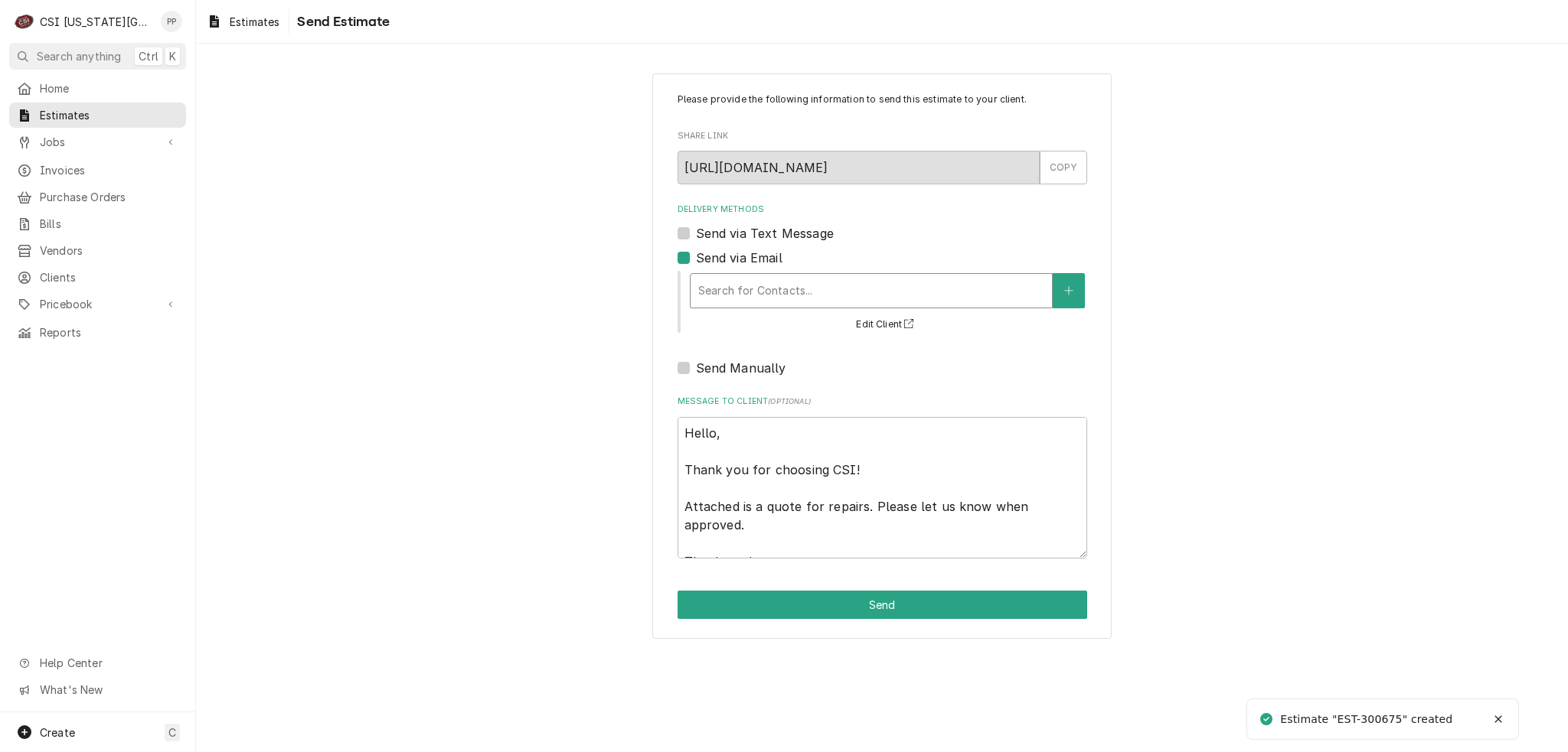
click at [766, 291] on div "Delivery Methods" at bounding box center [871, 291] width 346 height 28
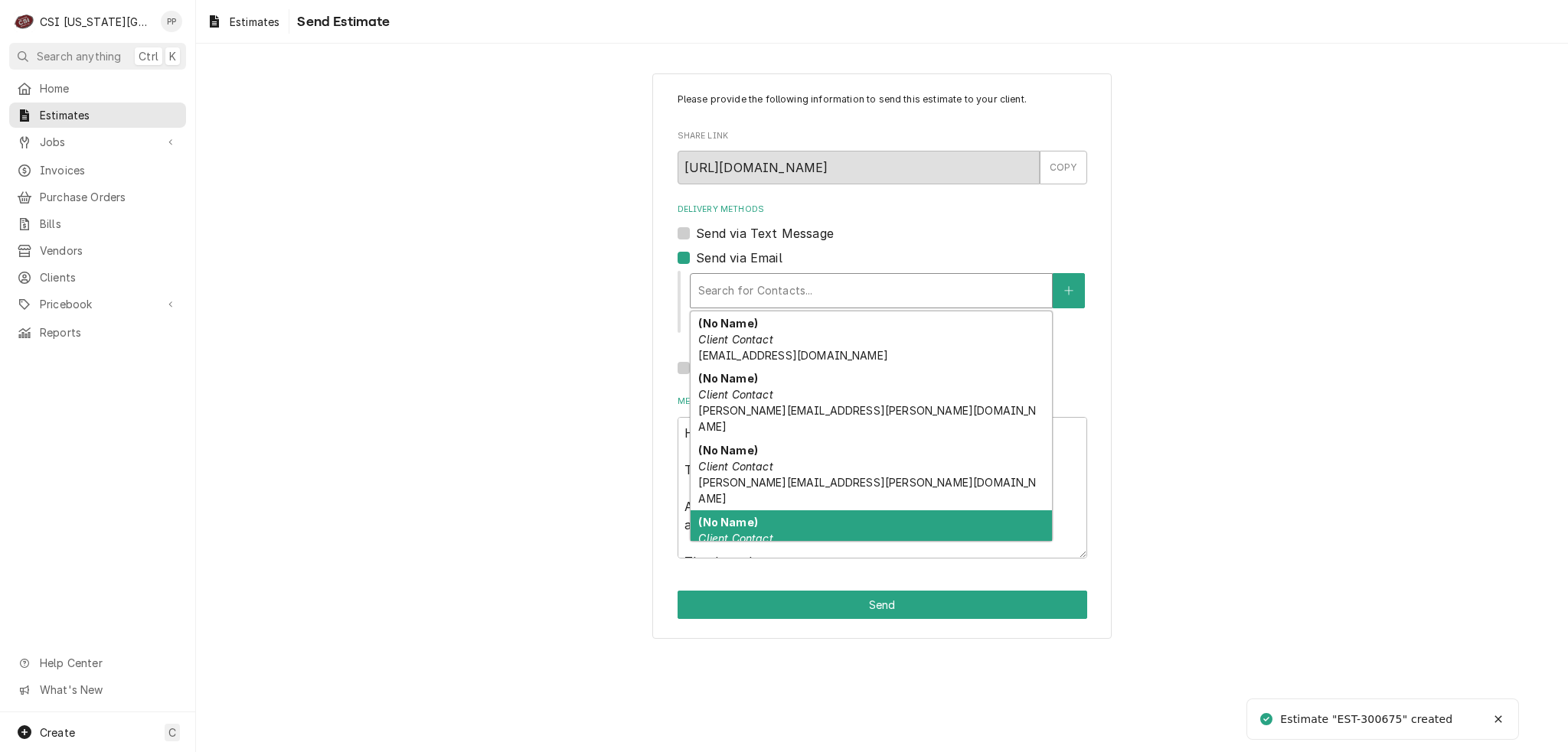
click at [820, 511] on div "(No Name) Client Contact [EMAIL_ADDRESS][DOMAIN_NAME]" at bounding box center [871, 539] width 361 height 56
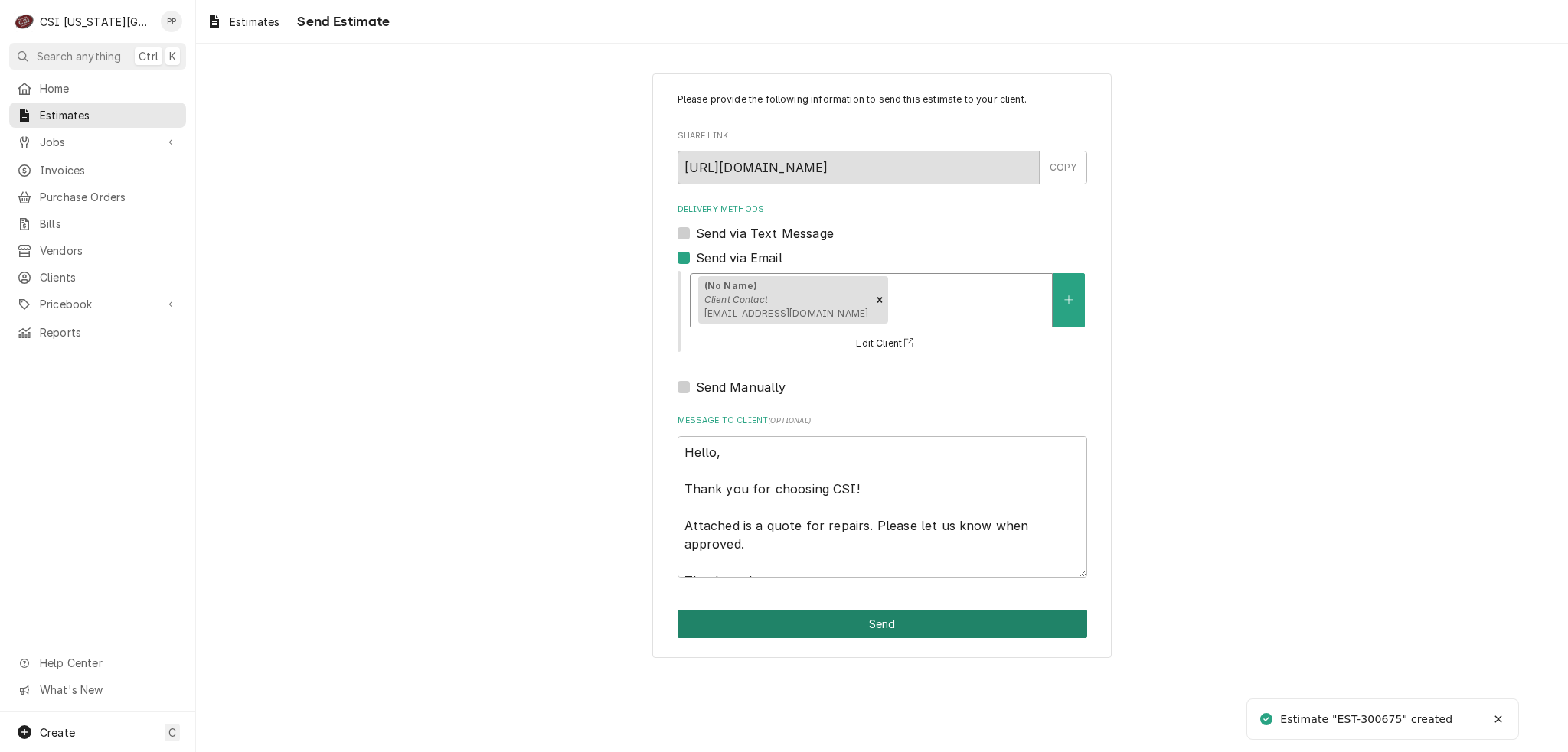
click at [836, 612] on button "Send" at bounding box center [882, 623] width 409 height 28
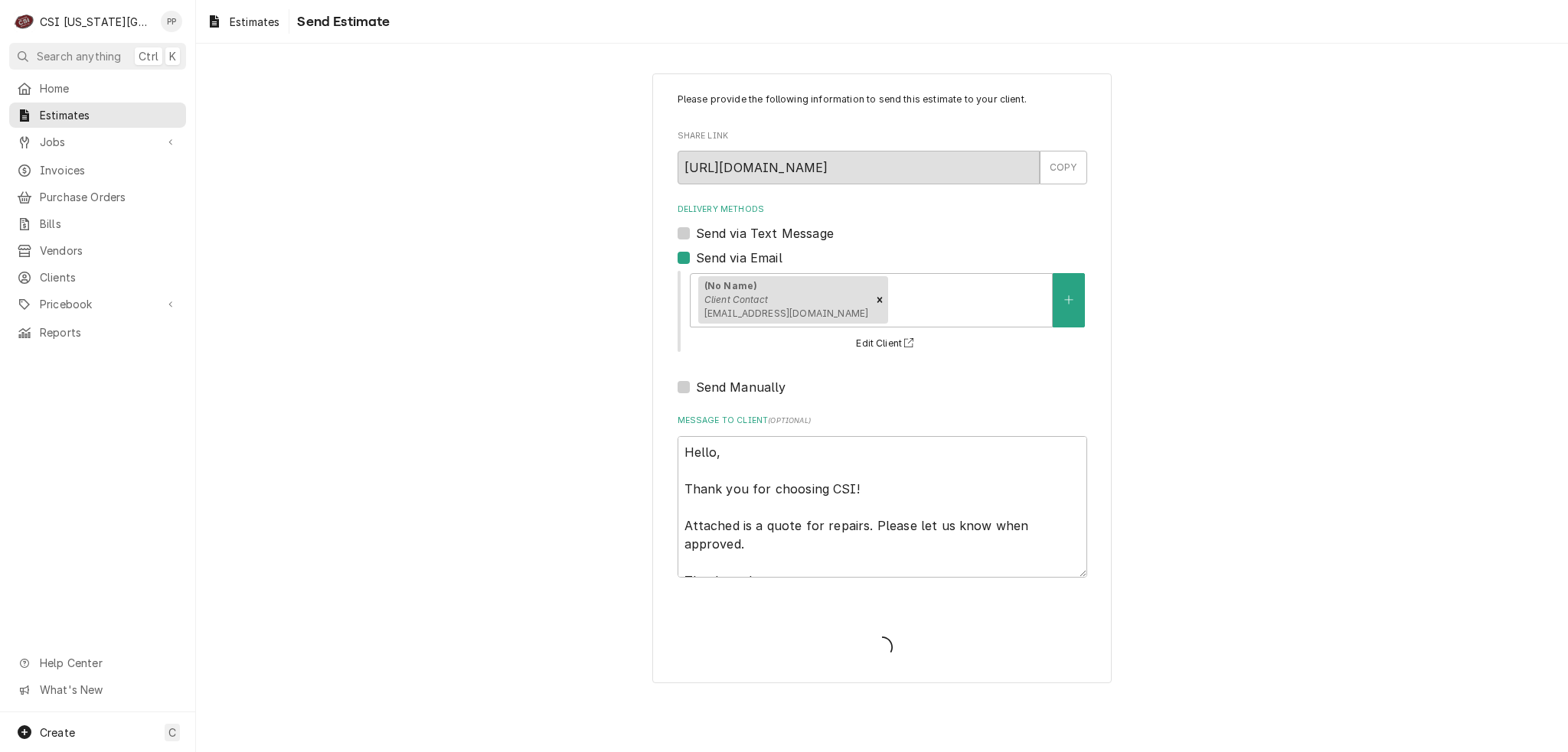
type textarea "x"
